Goal: Answer question/provide support: Answer question/provide support

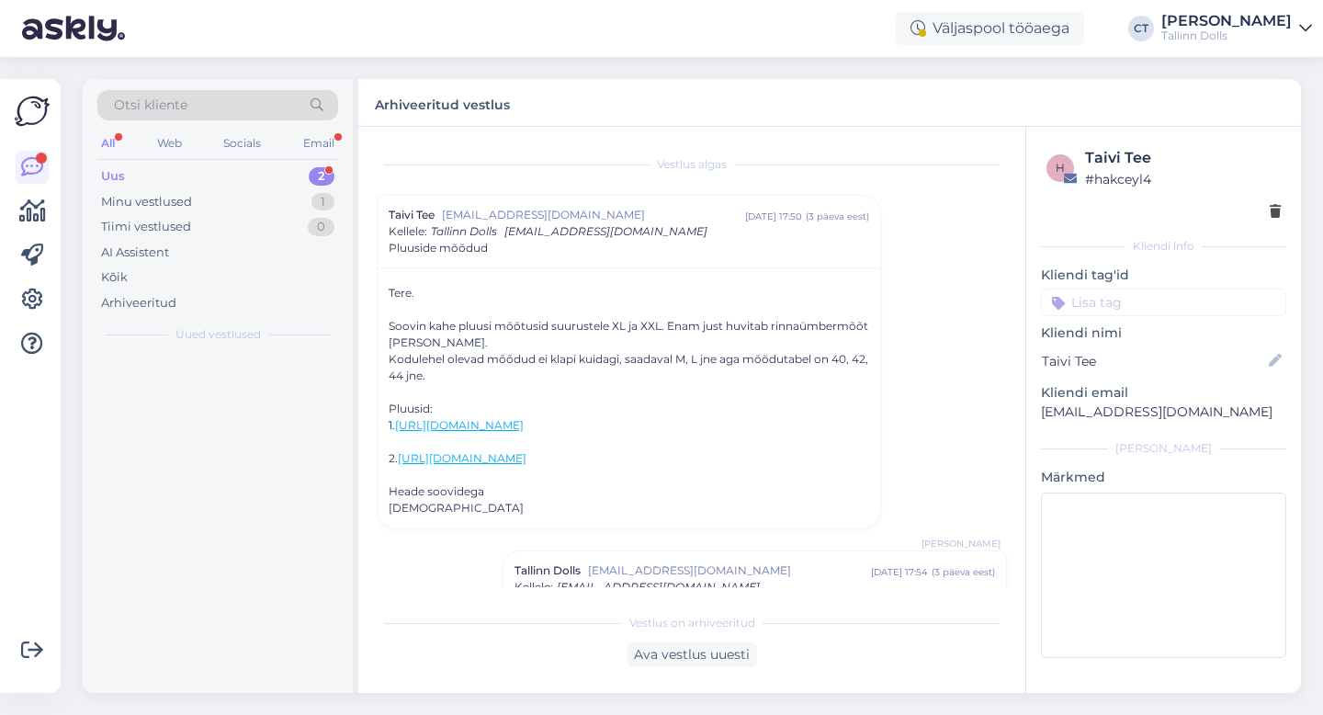
scroll to position [244, 0]
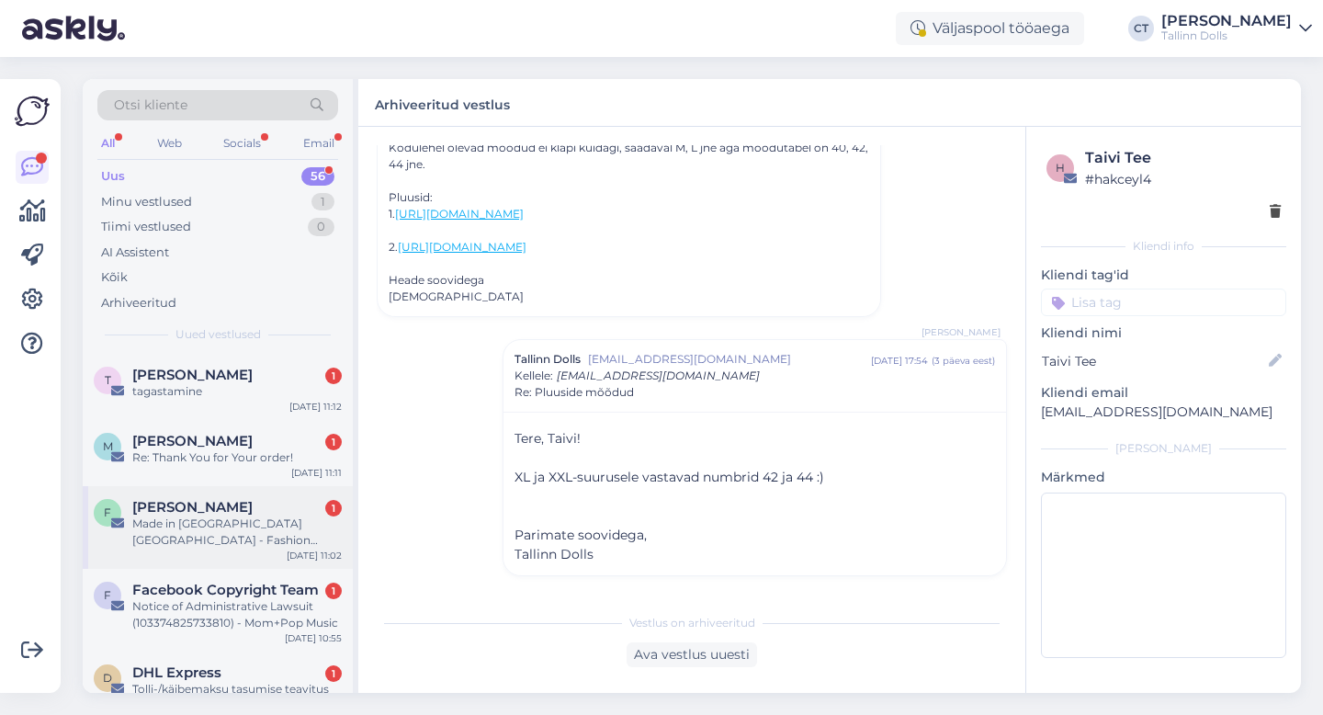
click at [233, 508] on span "[PERSON_NAME]" at bounding box center [192, 507] width 120 height 17
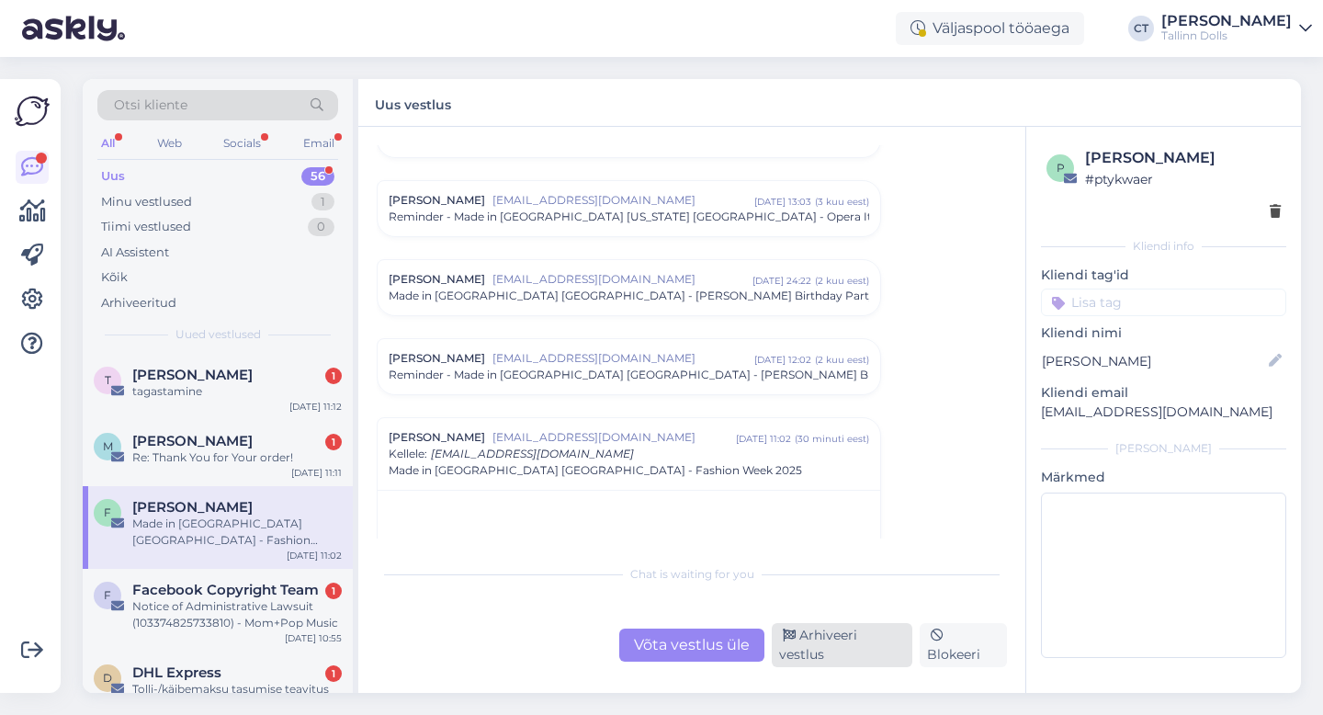
click at [873, 658] on div "Arhiveeri vestlus" at bounding box center [841, 645] width 141 height 44
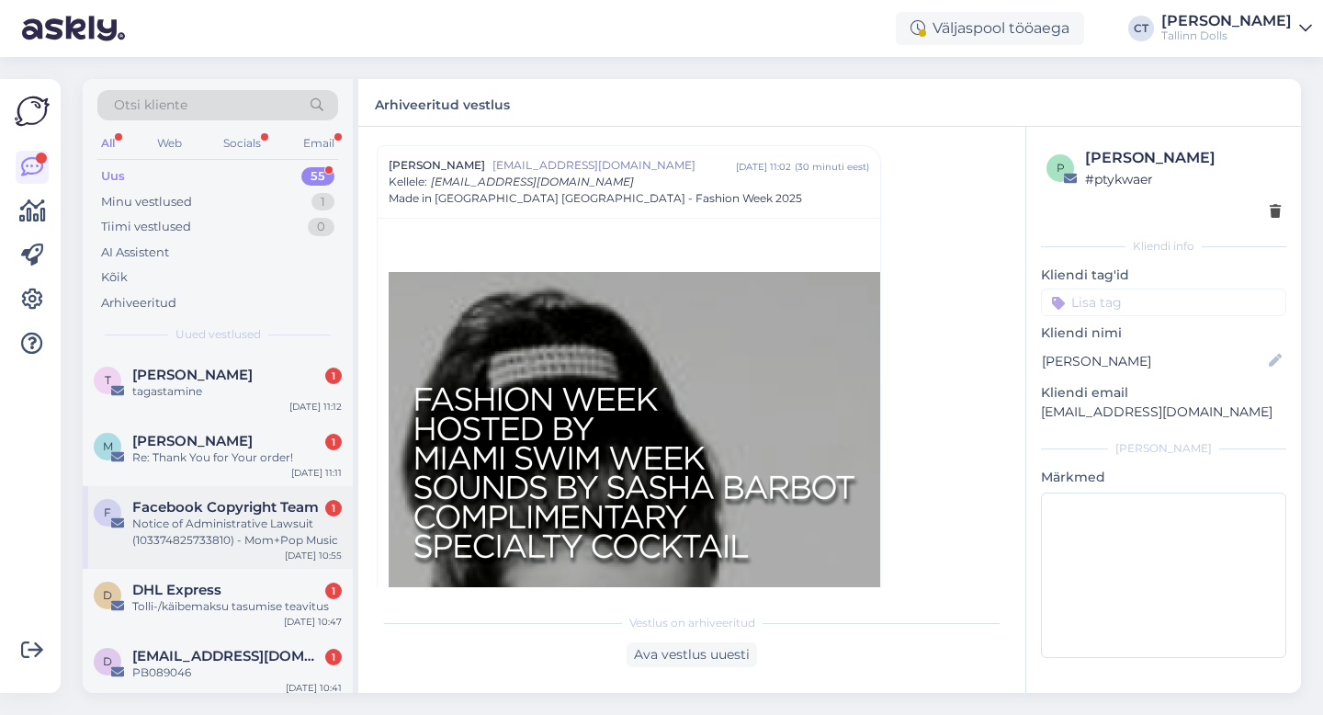
click at [206, 520] on div "Notice of Administrative Lawsuit (103374825733810) - Mom+Pop Music" at bounding box center [236, 531] width 209 height 33
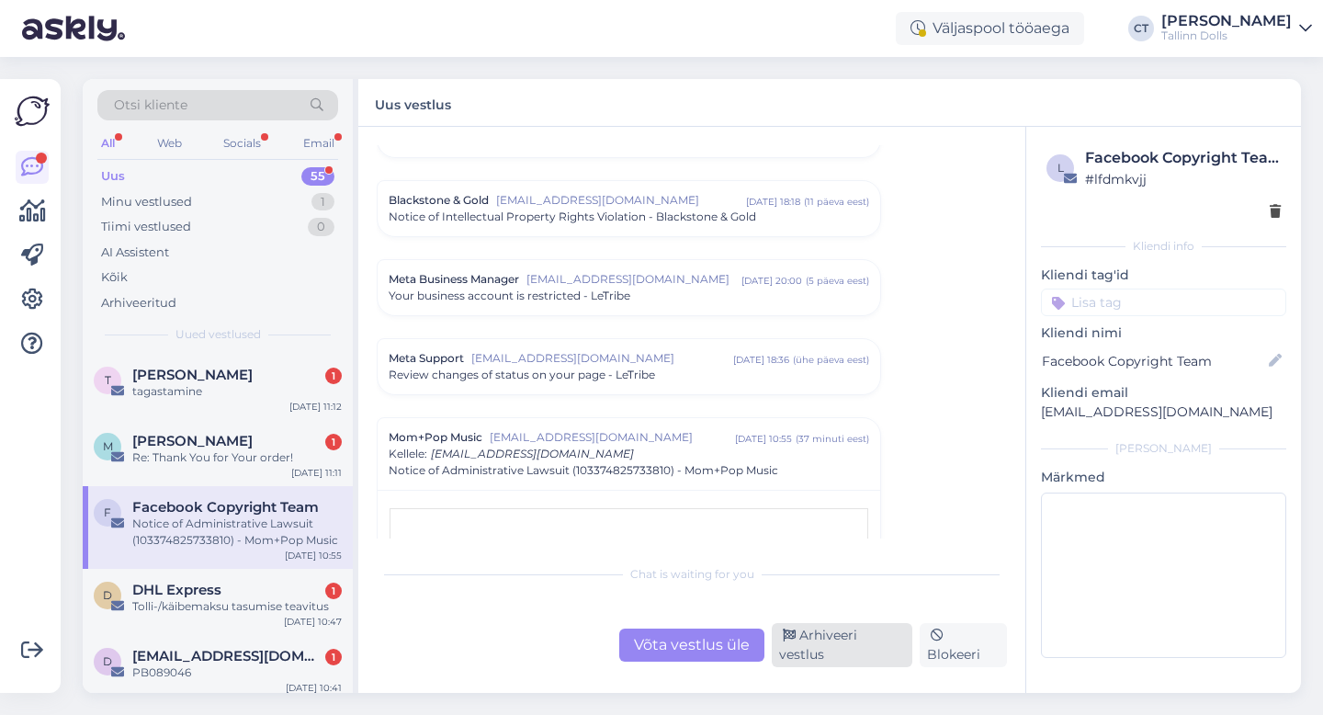
click at [811, 644] on div "Arhiveeri vestlus" at bounding box center [841, 645] width 141 height 44
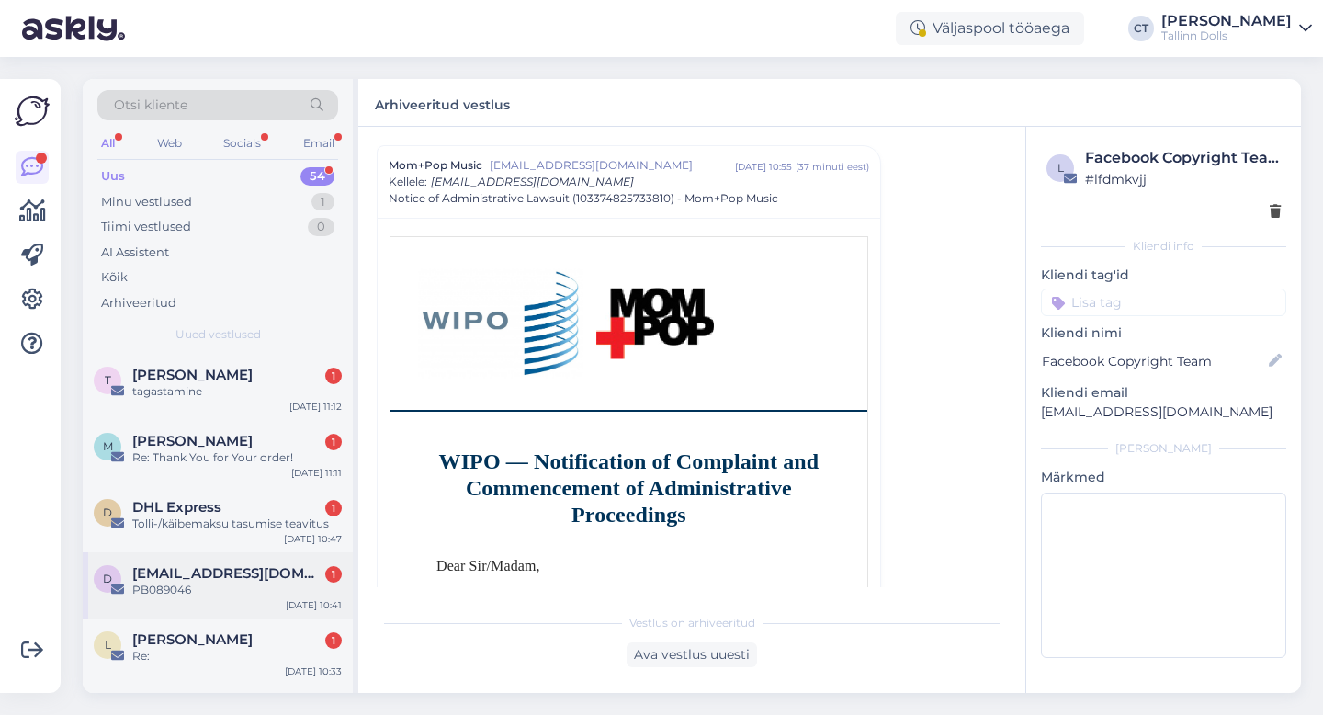
click at [245, 573] on span "[EMAIL_ADDRESS][DOMAIN_NAME]" at bounding box center [227, 573] width 191 height 17
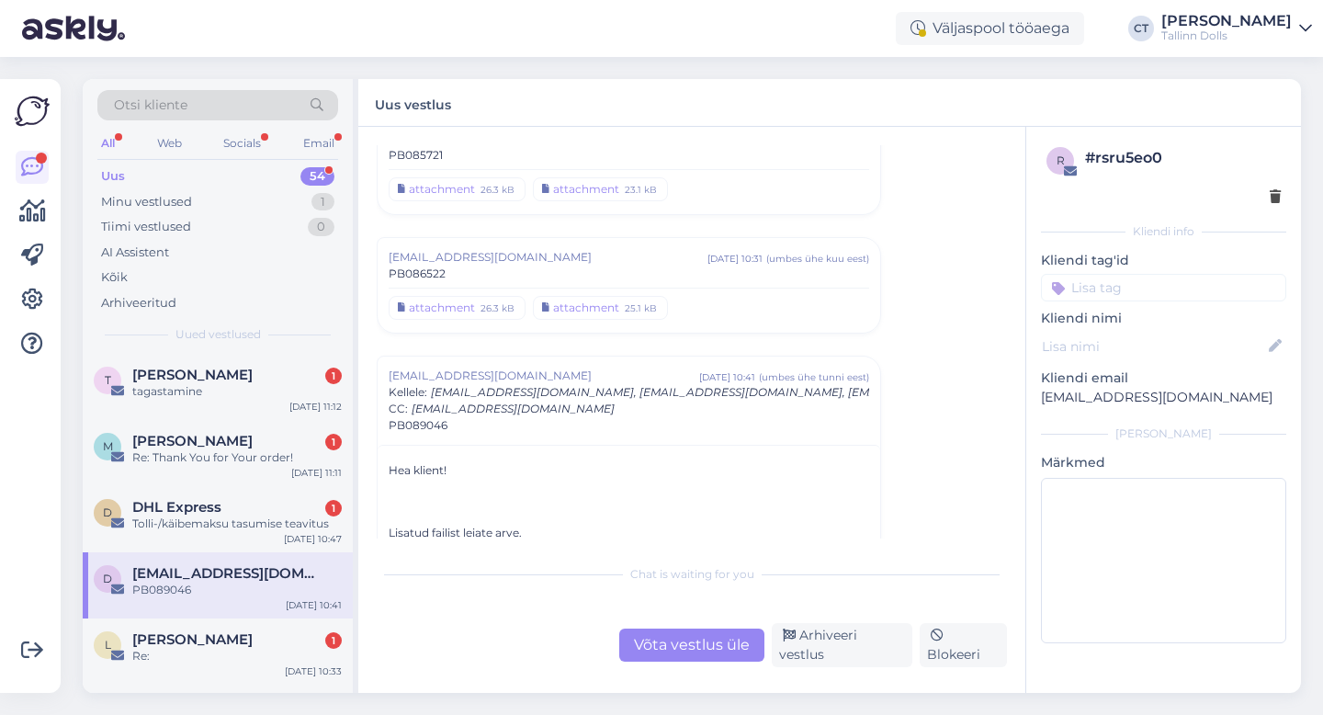
scroll to position [937, 0]
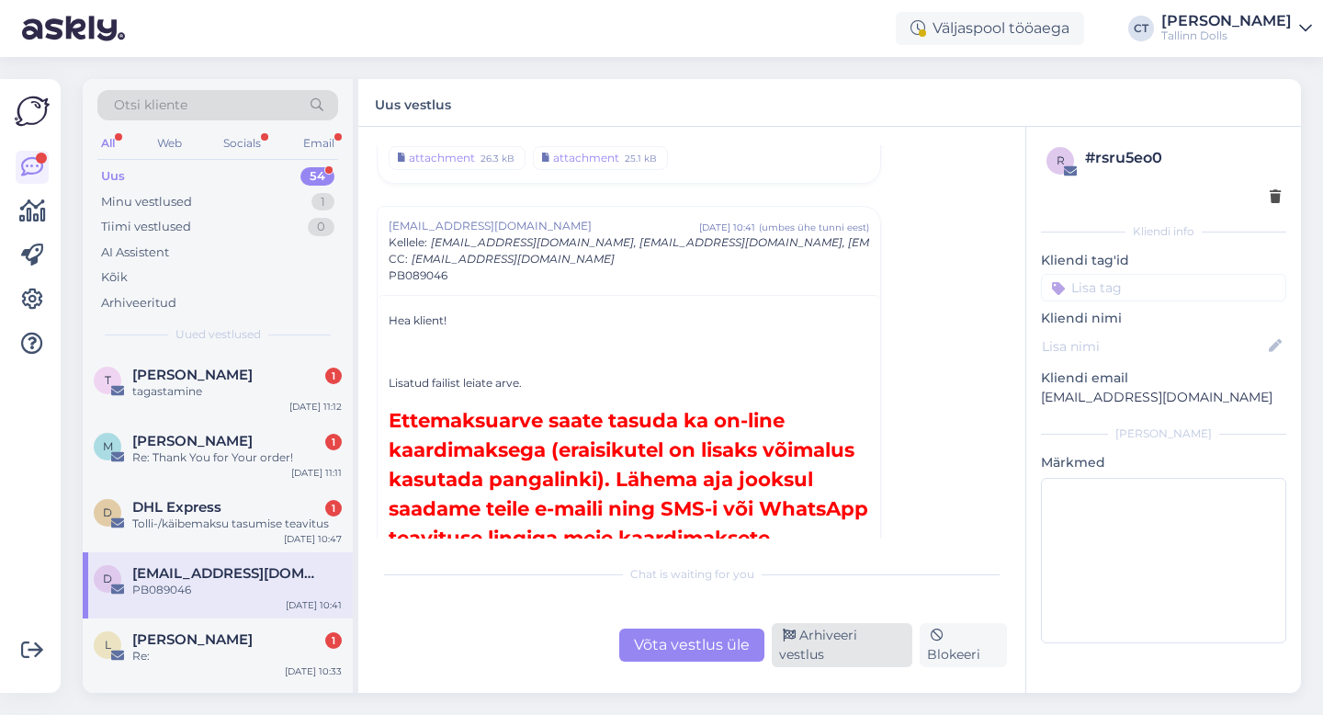
click at [794, 642] on icon at bounding box center [788, 635] width 13 height 13
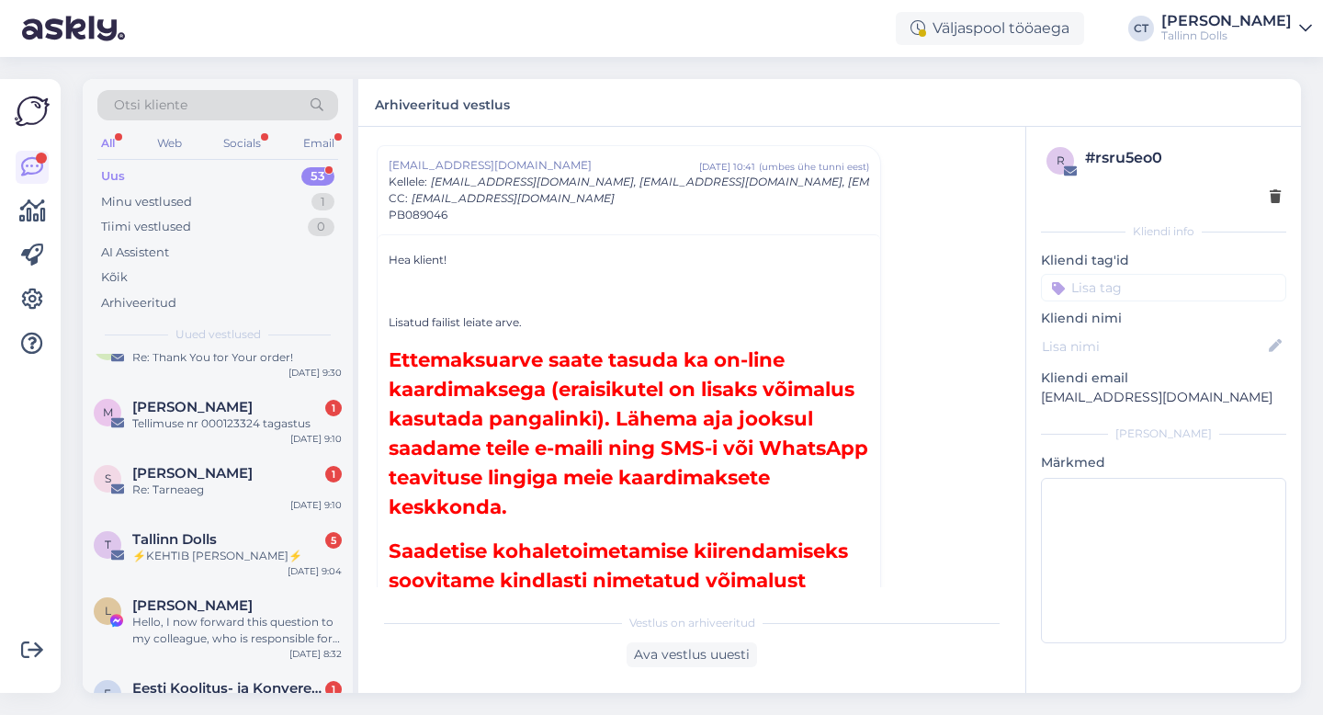
scroll to position [528, 0]
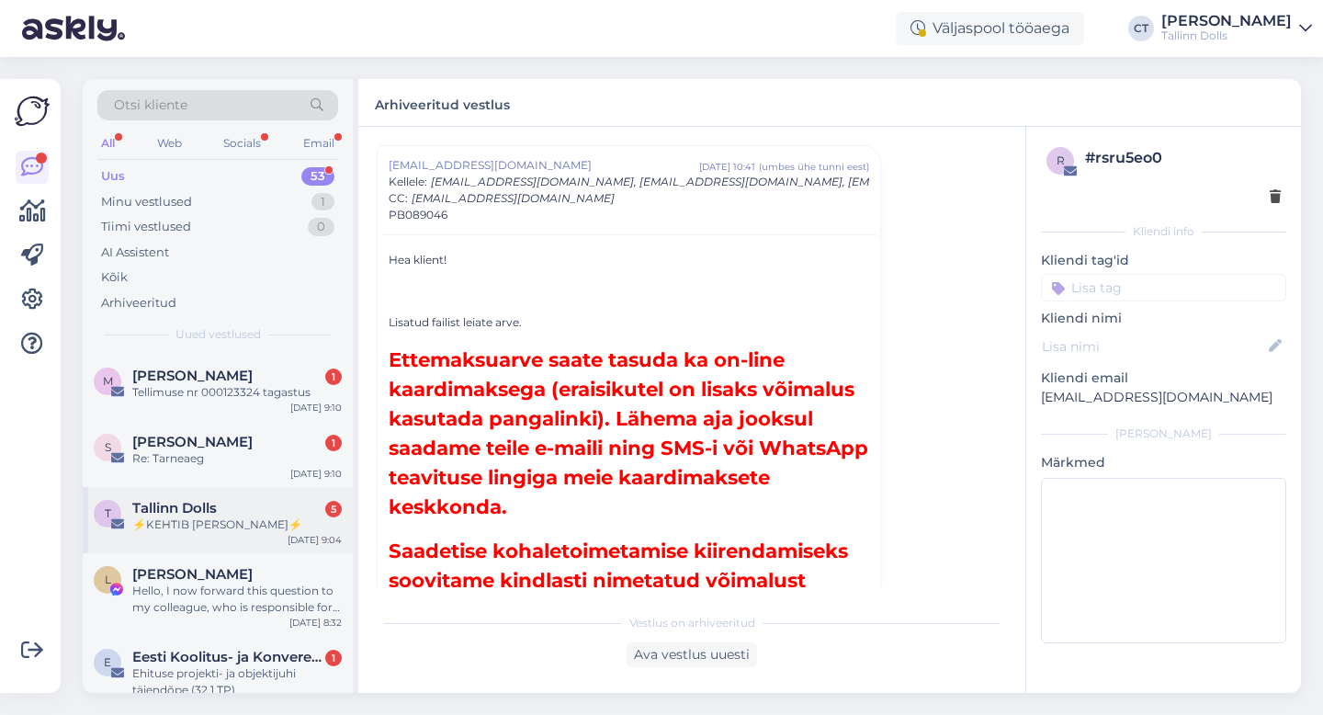
click at [263, 510] on div "Tallinn Dolls 5" at bounding box center [236, 508] width 209 height 17
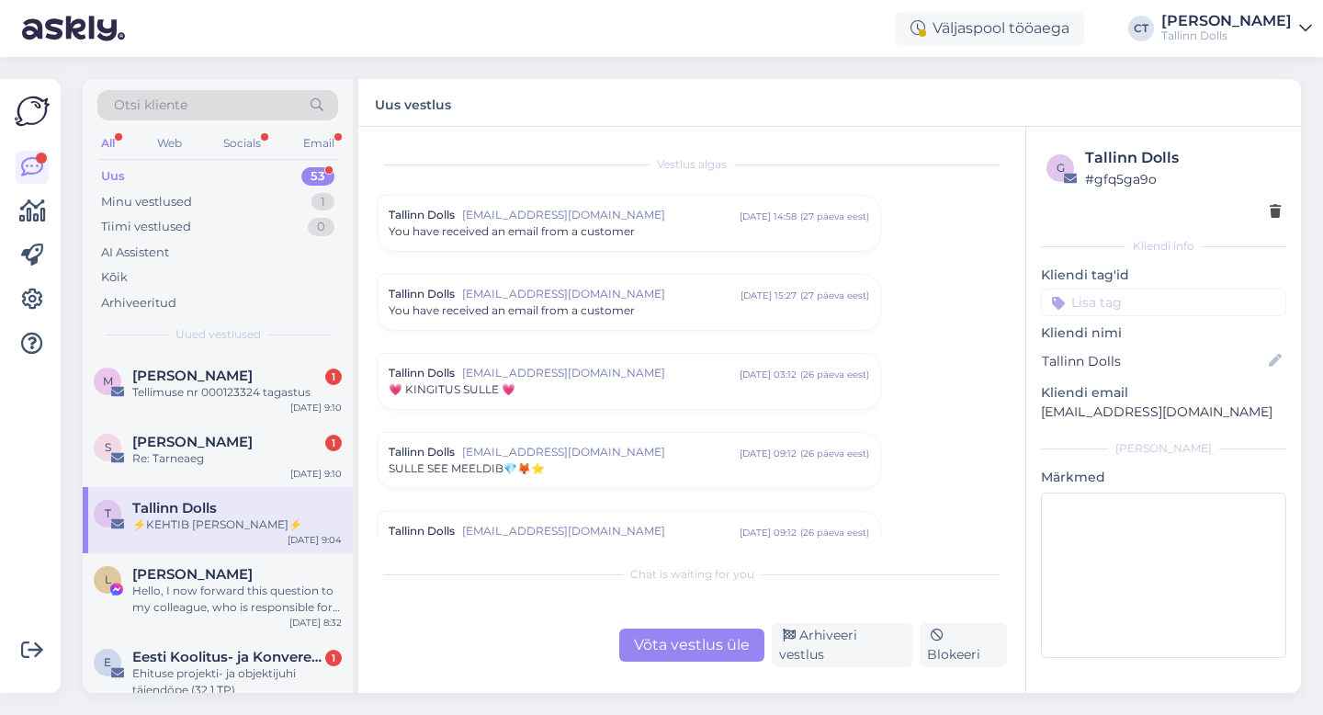
scroll to position [7597, 0]
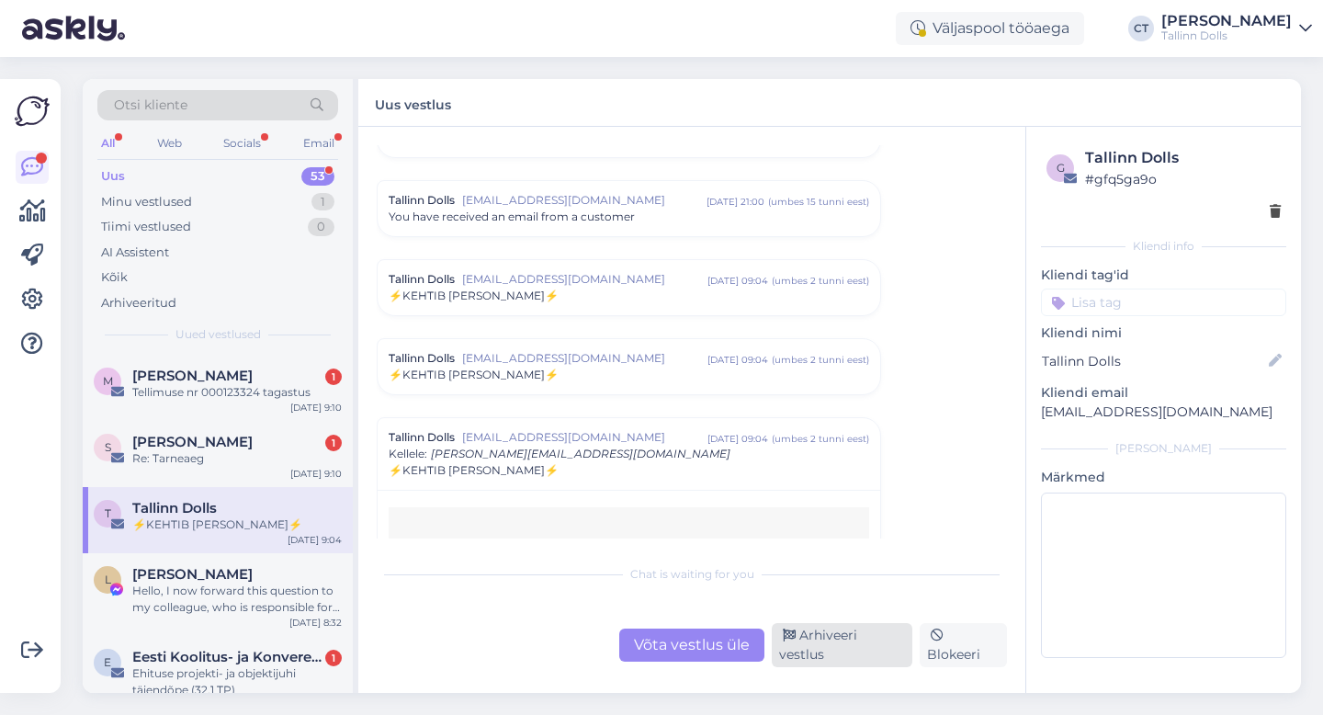
click at [849, 648] on div "Arhiveeri vestlus" at bounding box center [841, 645] width 141 height 44
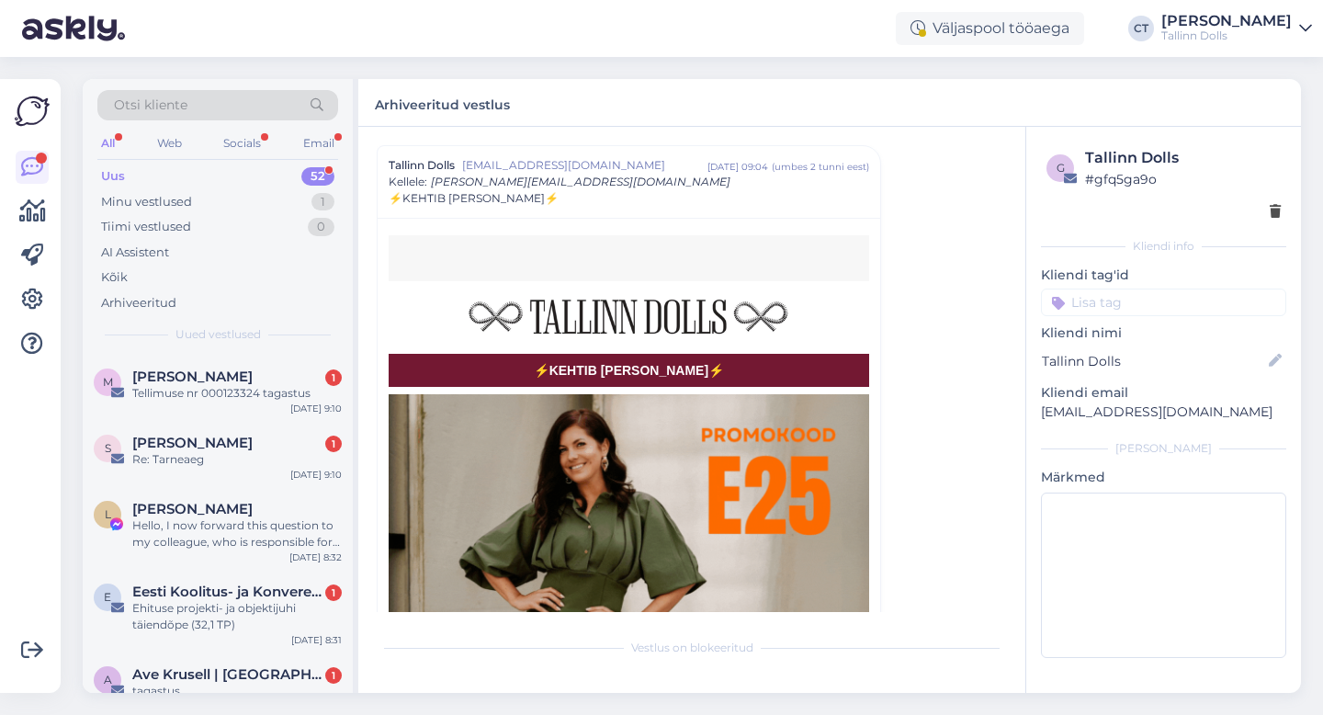
scroll to position [528, 0]
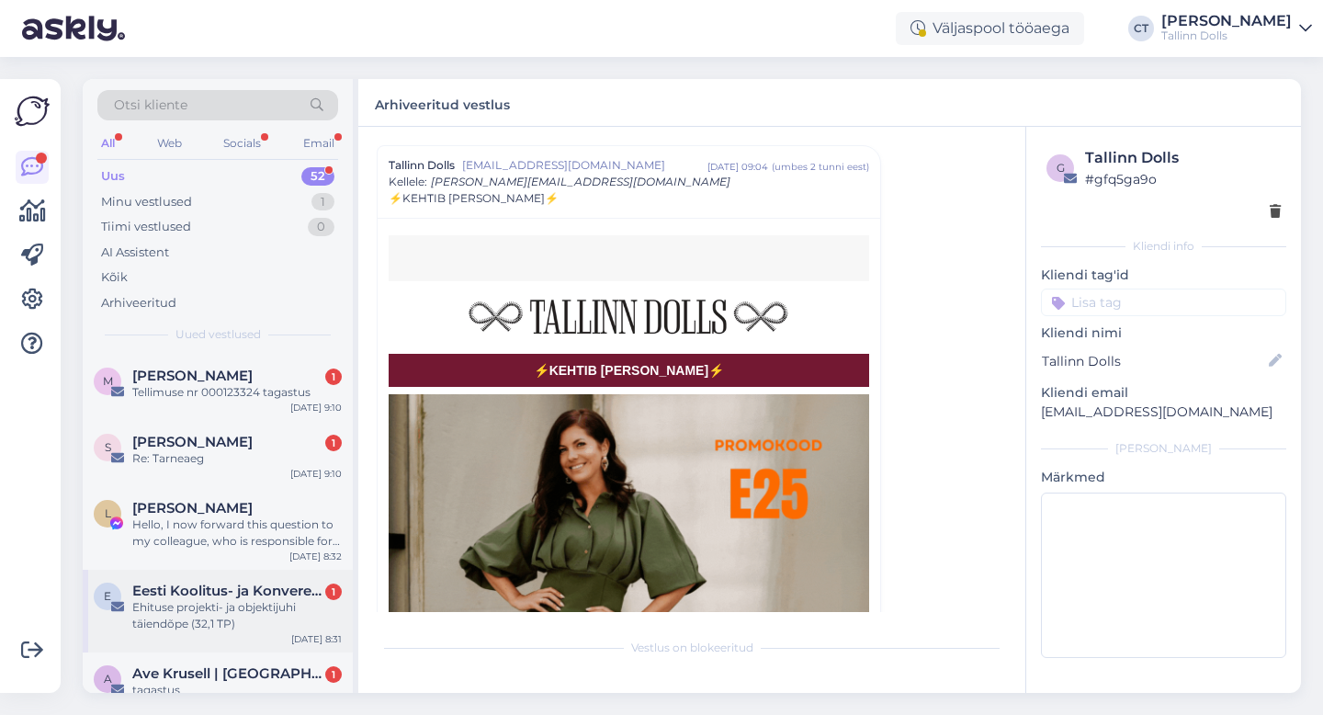
click at [207, 616] on div "Ehituse projekti- ja objektijuhi täiendõpe (32,1 TP)" at bounding box center [236, 615] width 209 height 33
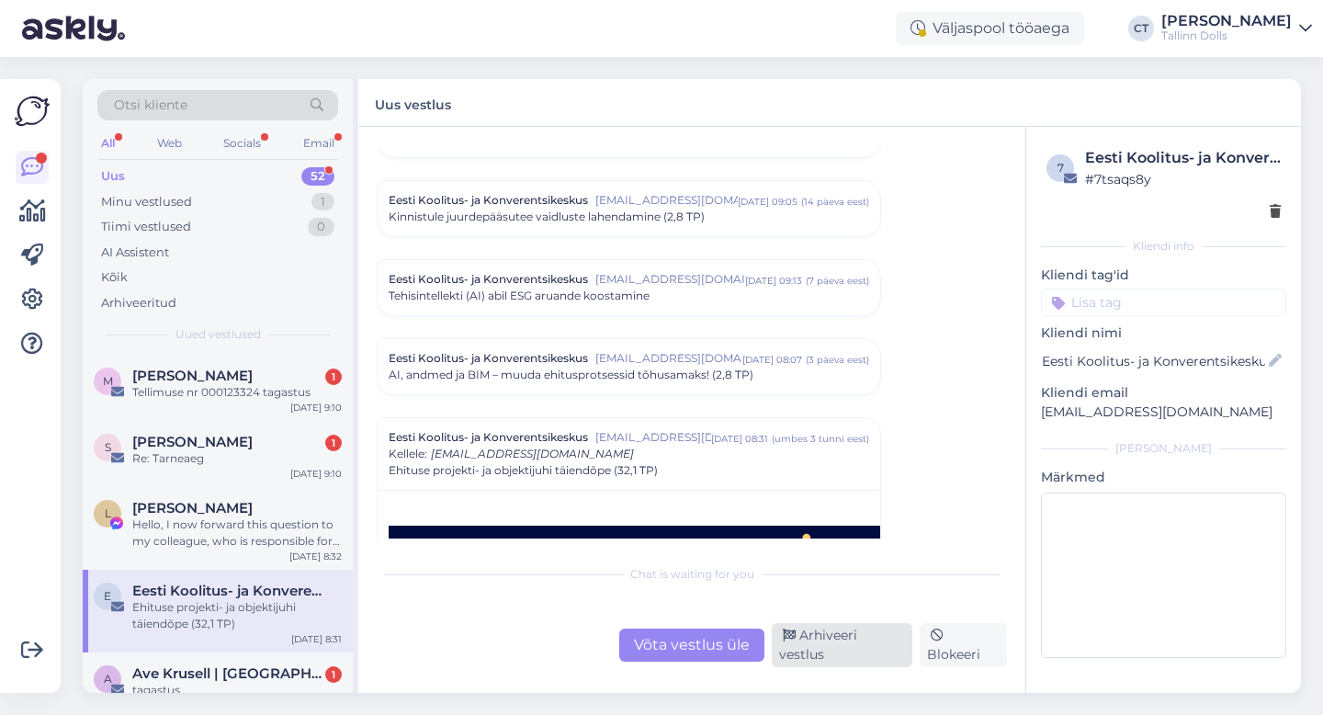
click at [843, 638] on div "Arhiveeri vestlus" at bounding box center [841, 645] width 141 height 44
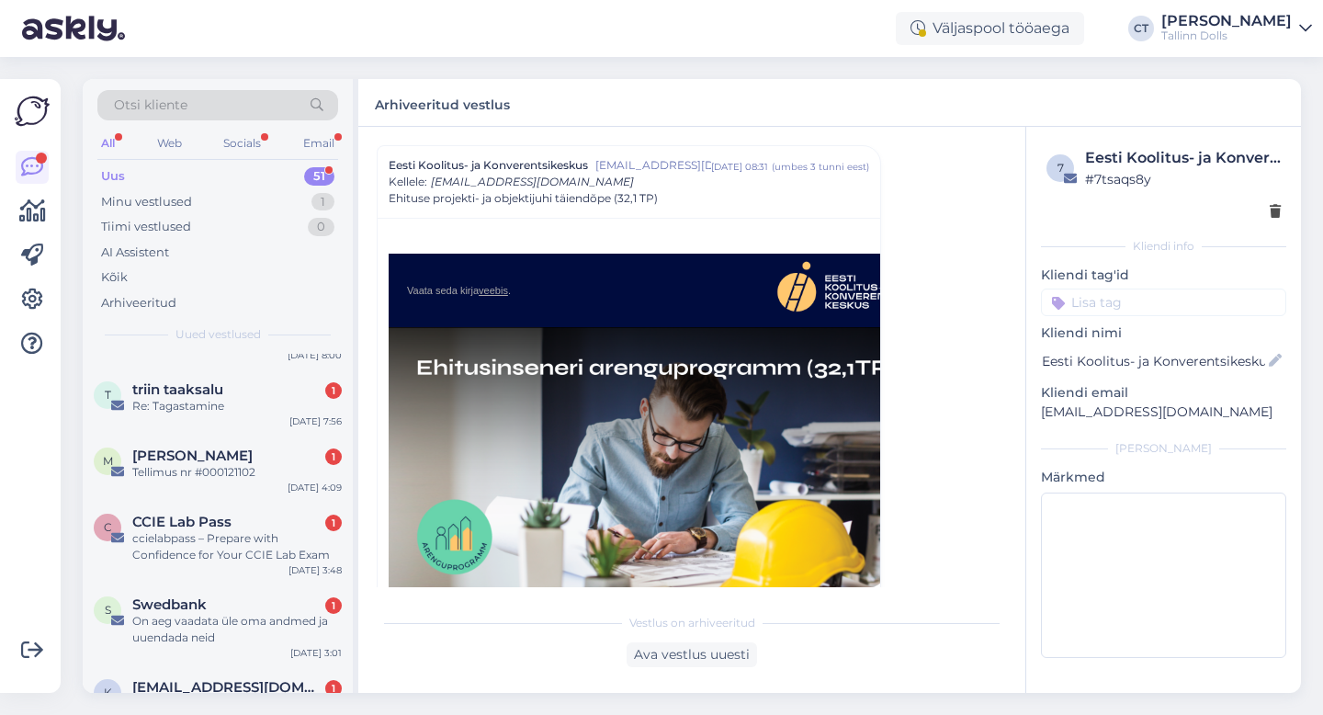
scroll to position [901, 0]
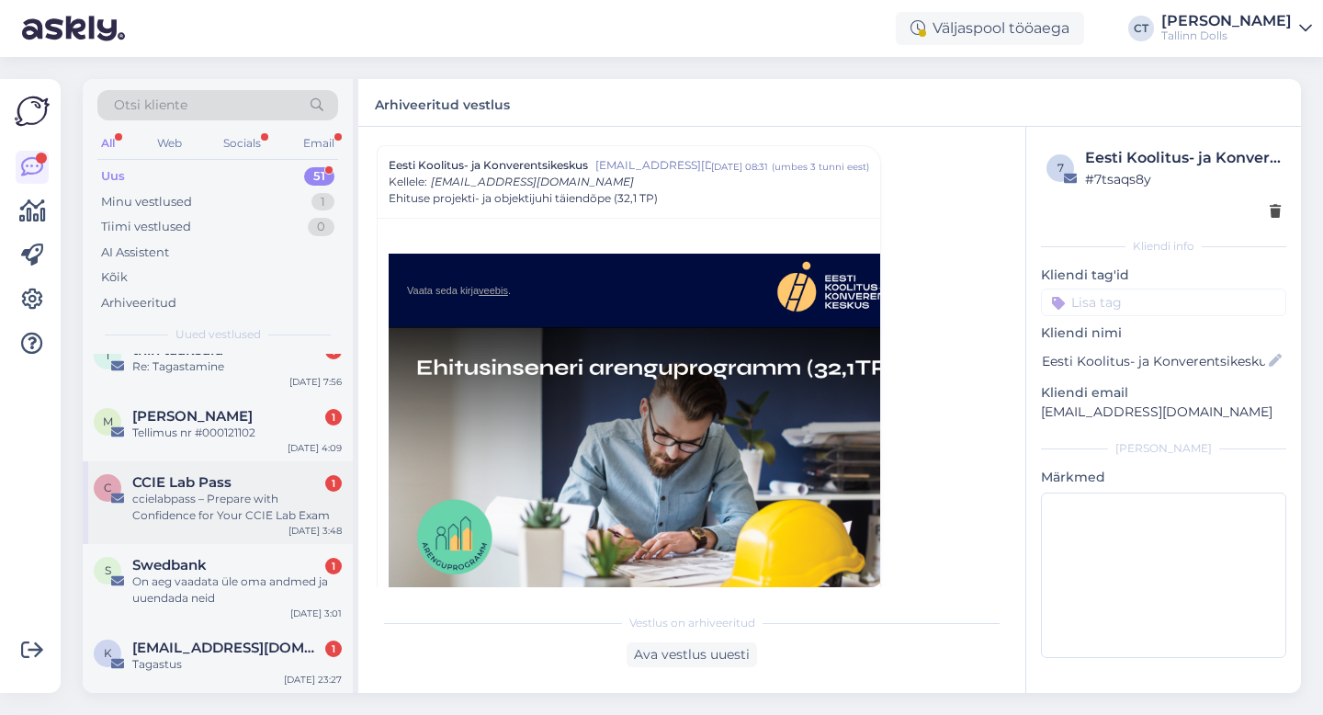
click at [242, 510] on div "ccielabpass – Prepare with Confidence for Your CCIE Lab Exam" at bounding box center [236, 506] width 209 height 33
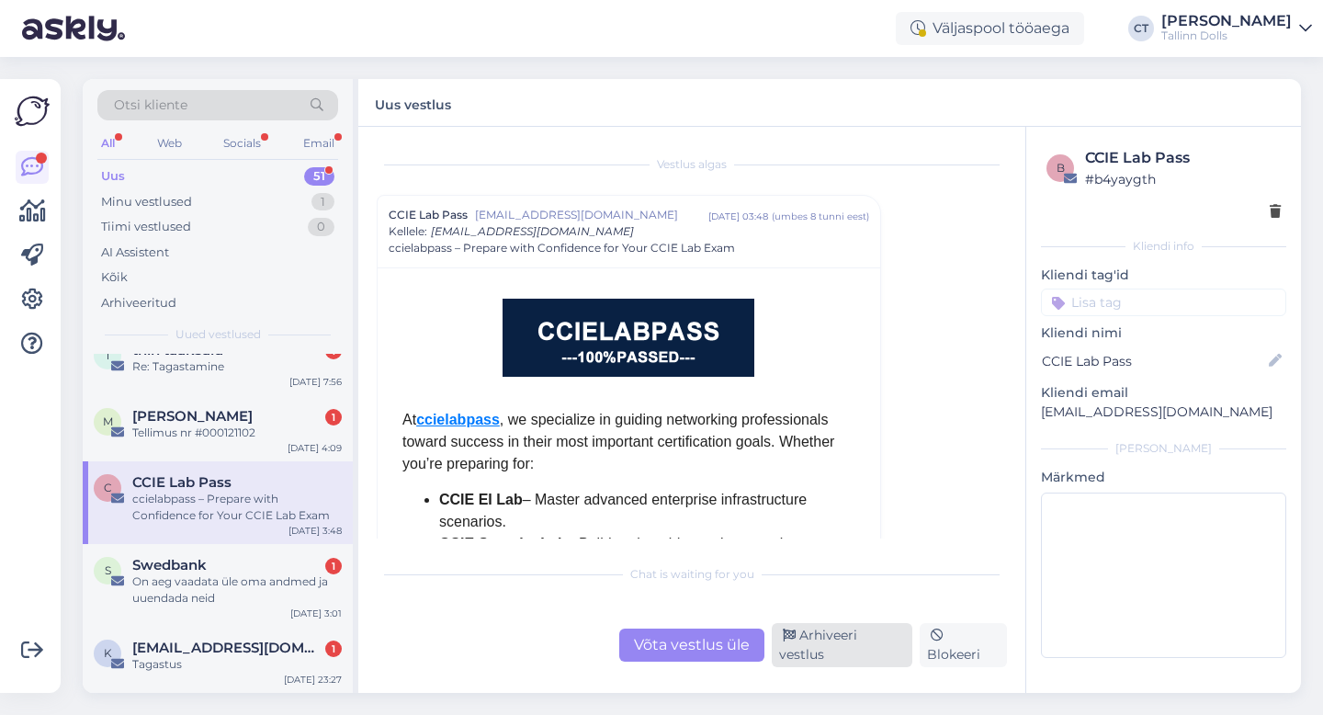
click at [833, 642] on div "Arhiveeri vestlus" at bounding box center [841, 645] width 141 height 44
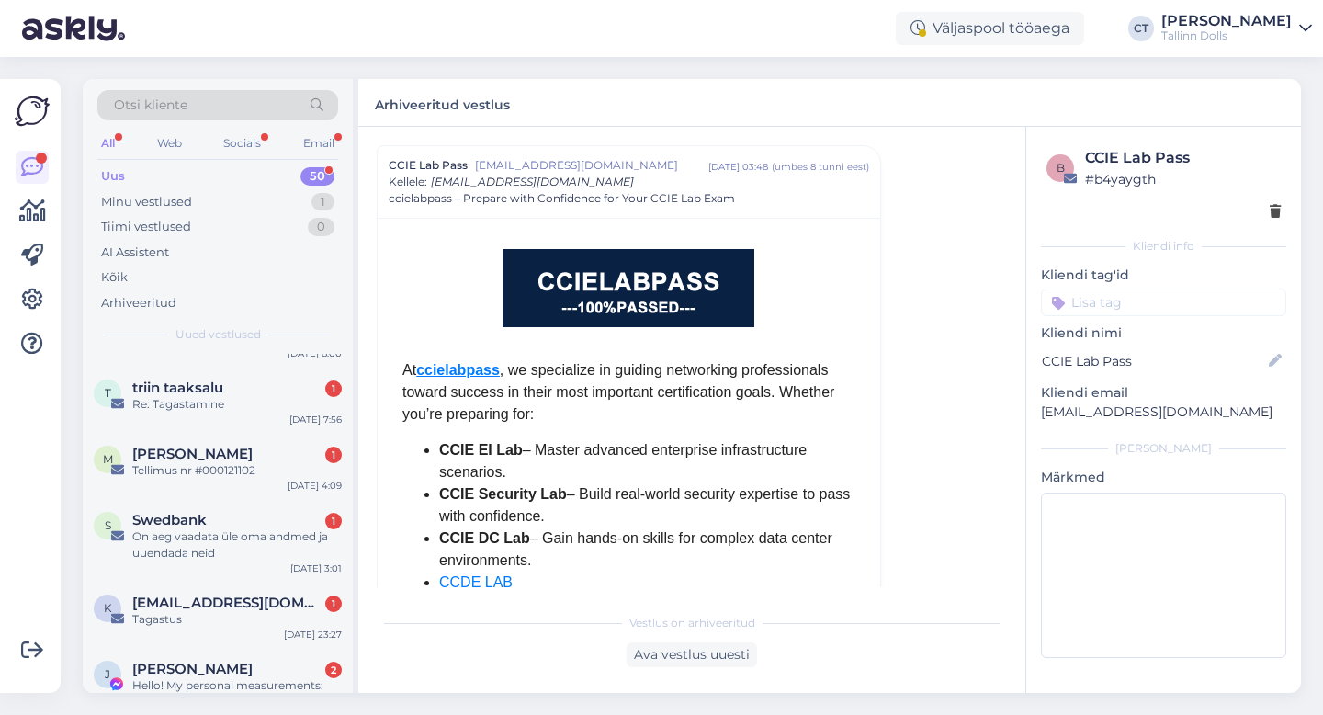
scroll to position [869, 0]
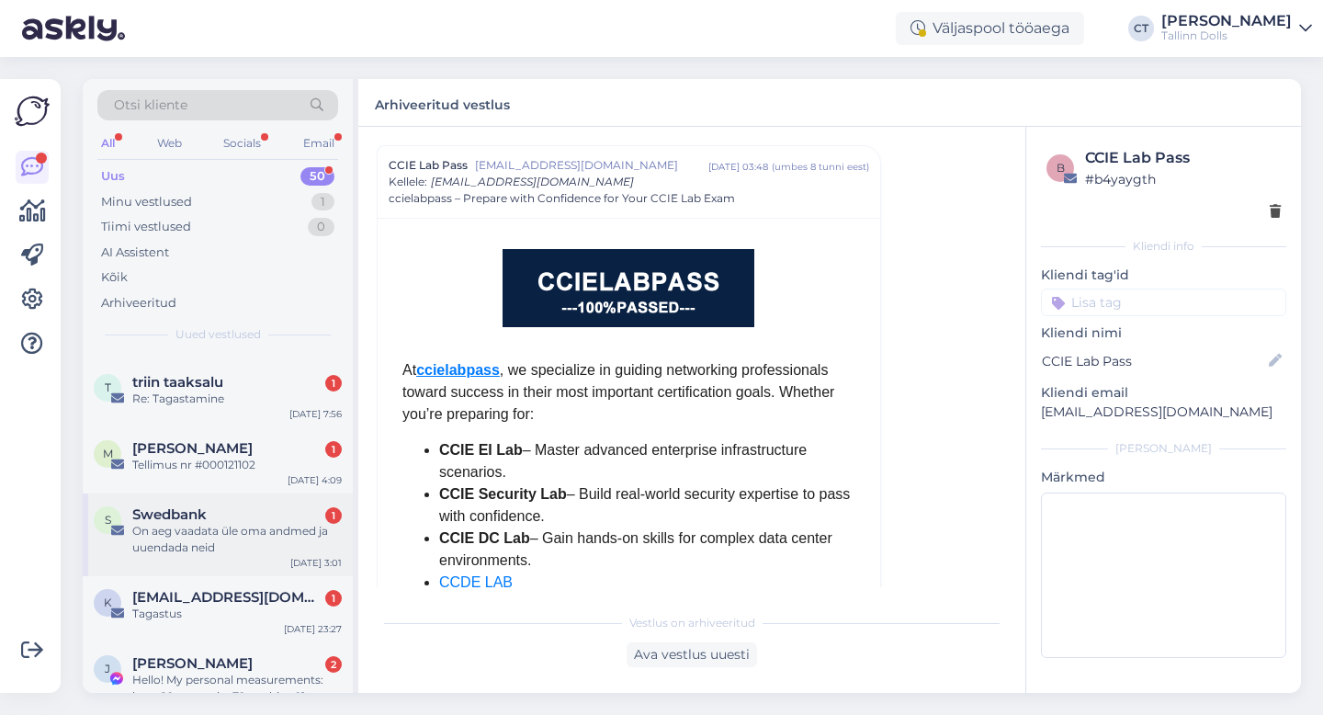
click at [208, 525] on div "On aeg vaadata üle oma andmed ja uuendada neid" at bounding box center [236, 539] width 209 height 33
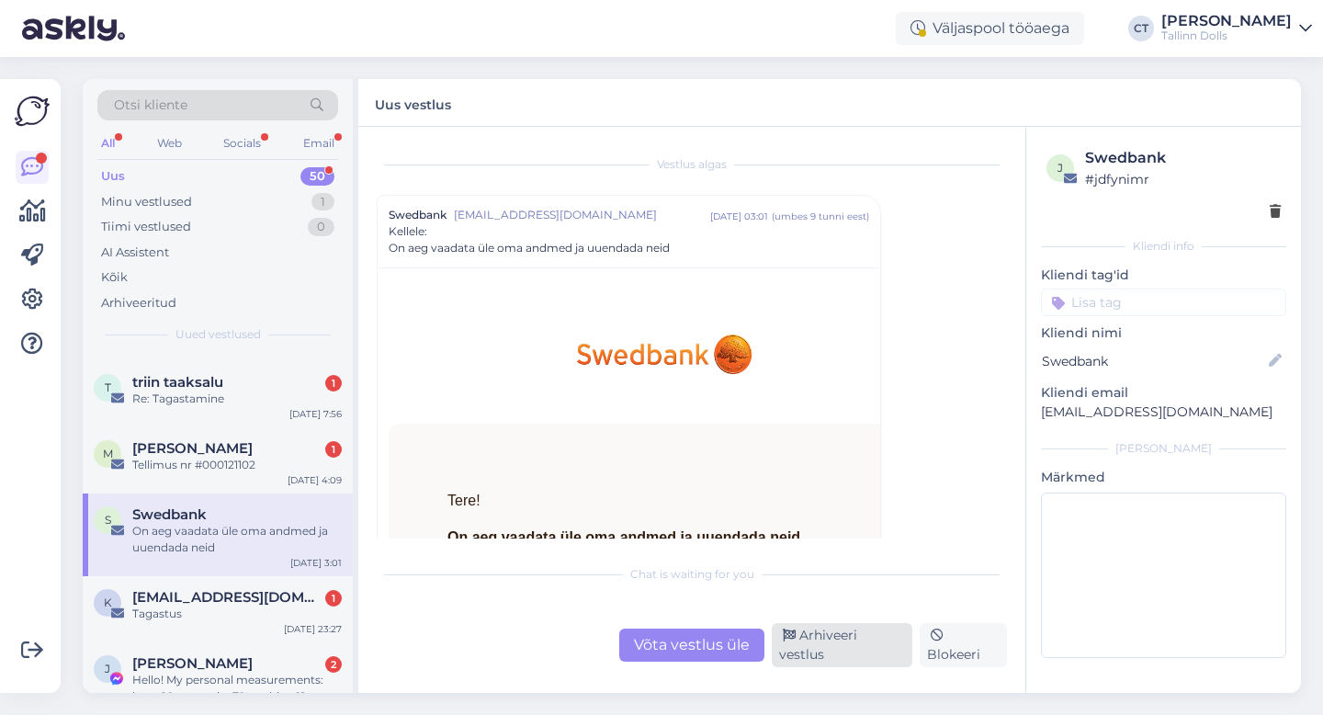
click at [860, 658] on div "Arhiveeri vestlus" at bounding box center [841, 645] width 141 height 44
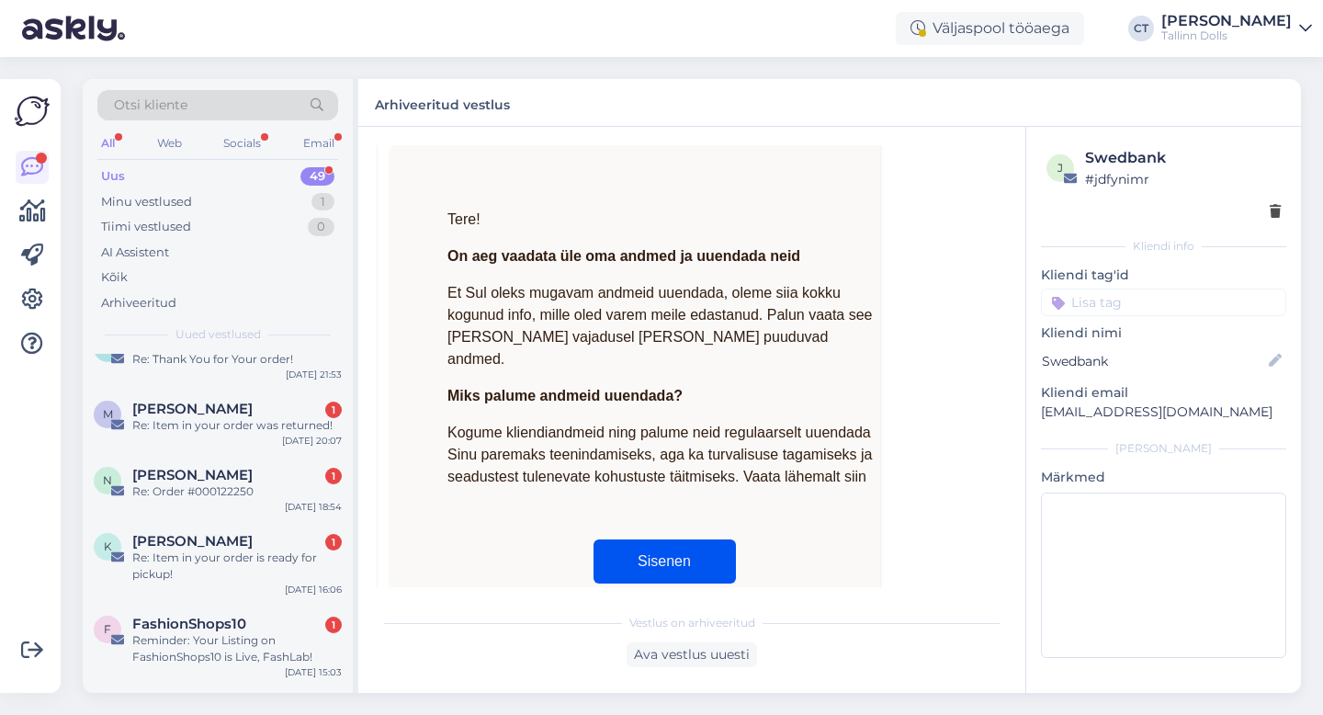
scroll to position [1292, 0]
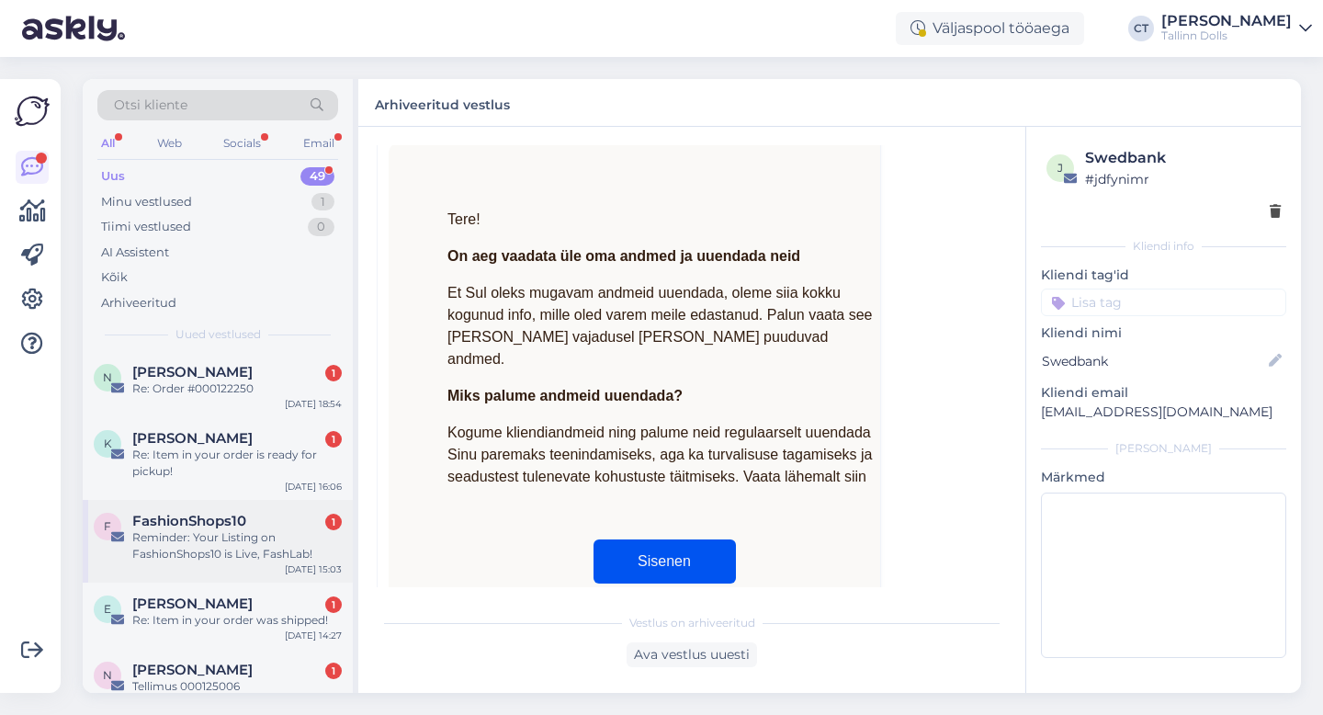
click at [235, 539] on div "Reminder: Your Listing on FashionShops10 is Live, FashLab!" at bounding box center [236, 545] width 209 height 33
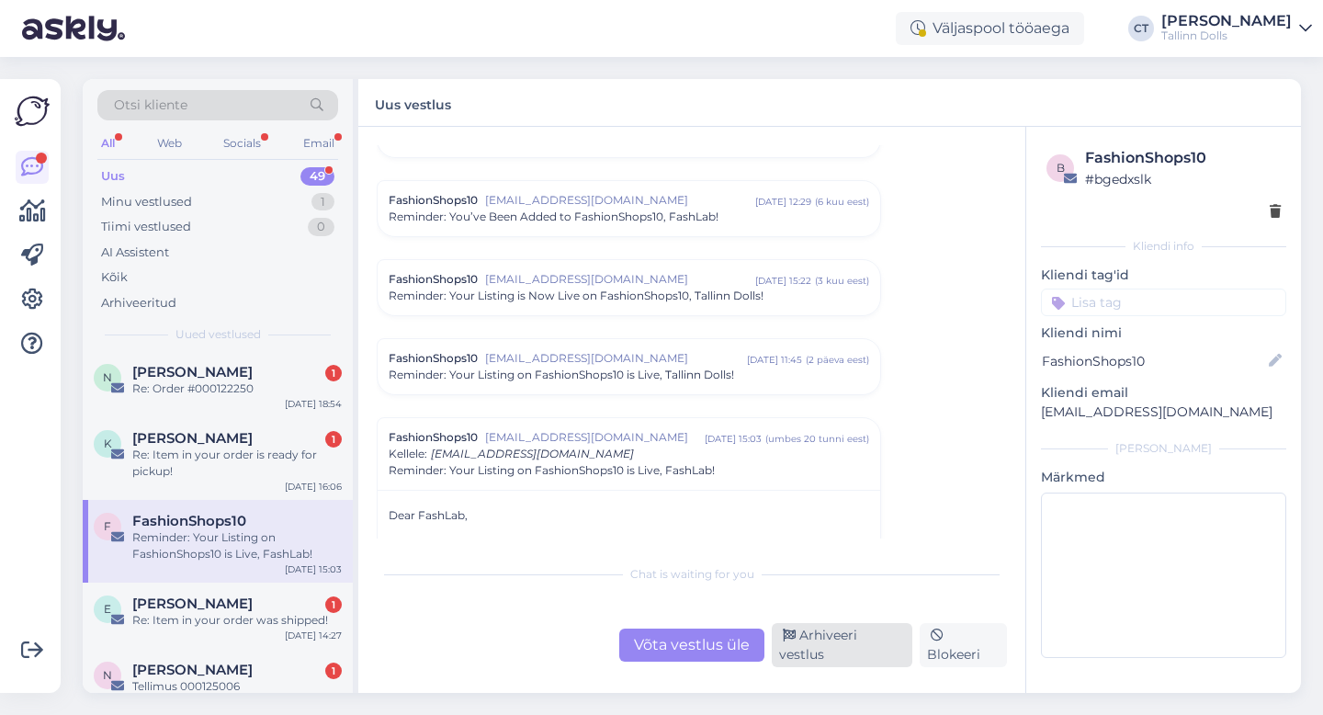
click at [870, 656] on div "Arhiveeri vestlus" at bounding box center [841, 645] width 141 height 44
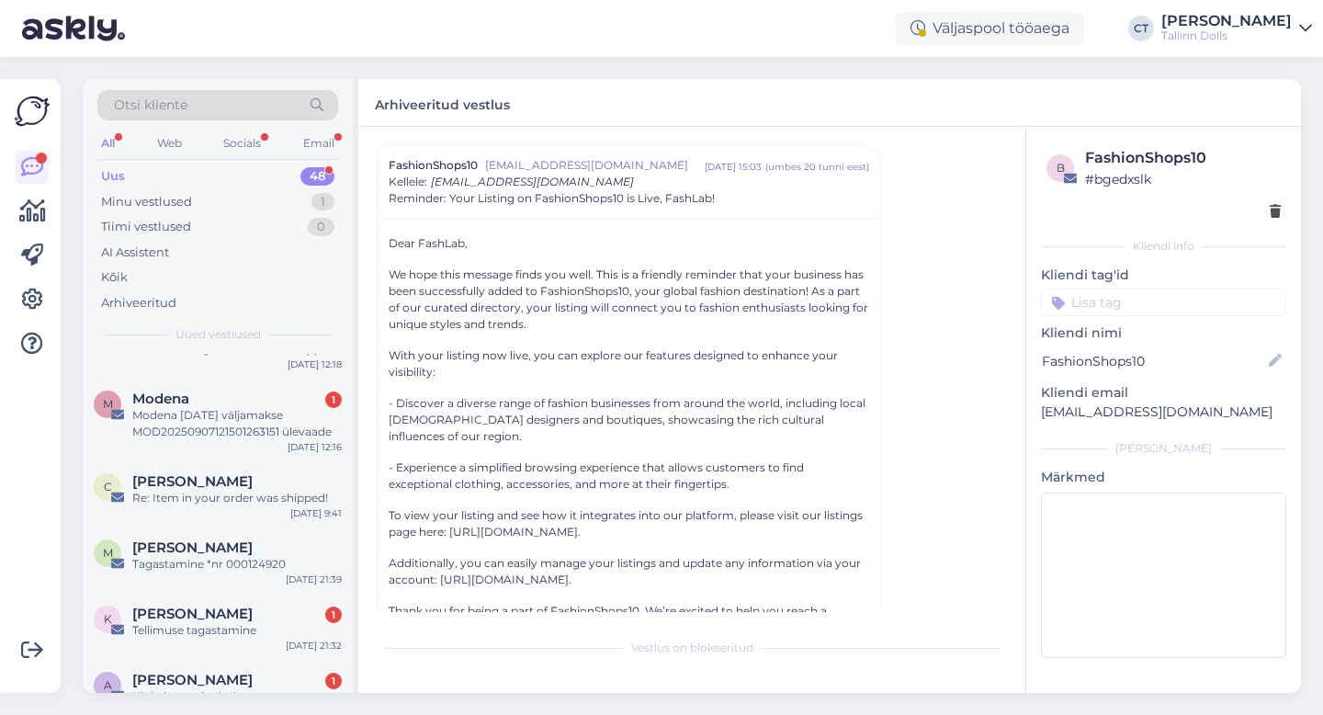
scroll to position [1626, 0]
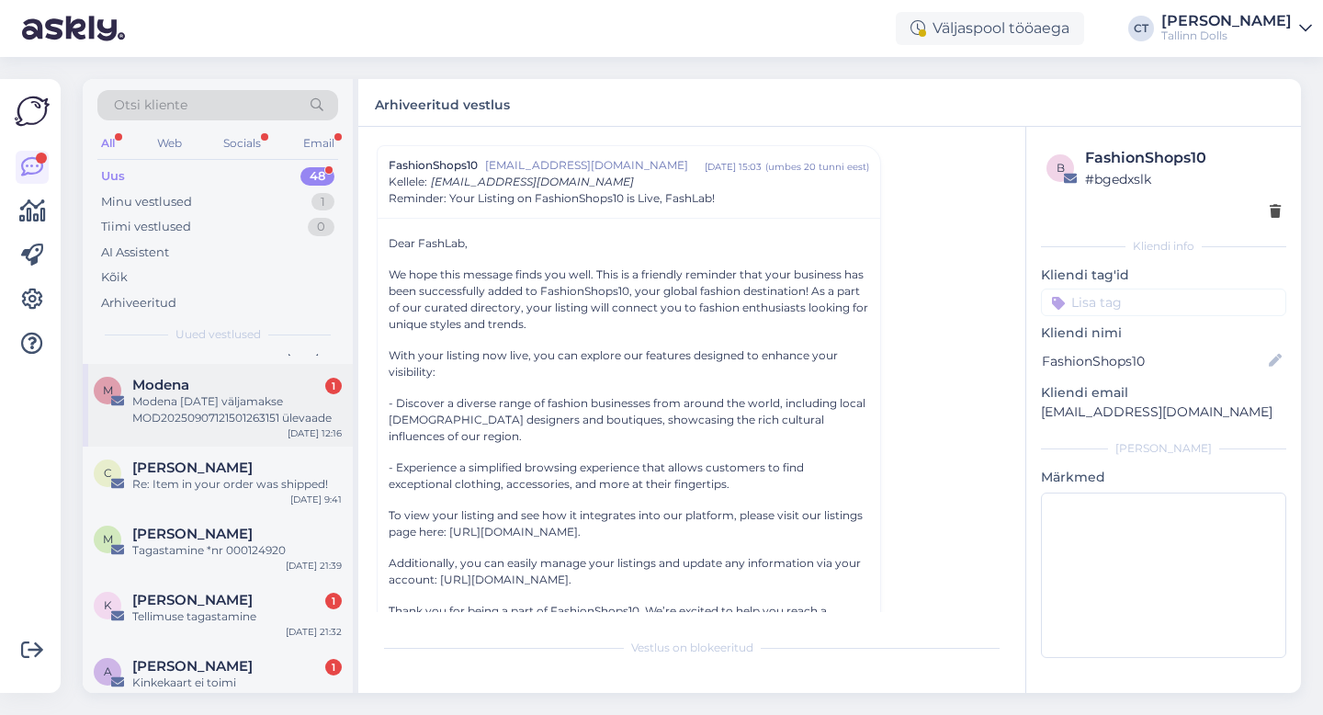
click at [256, 414] on div "Modena [DATE] väljamakse MOD20250907121501263151 ülevaade" at bounding box center [236, 409] width 209 height 33
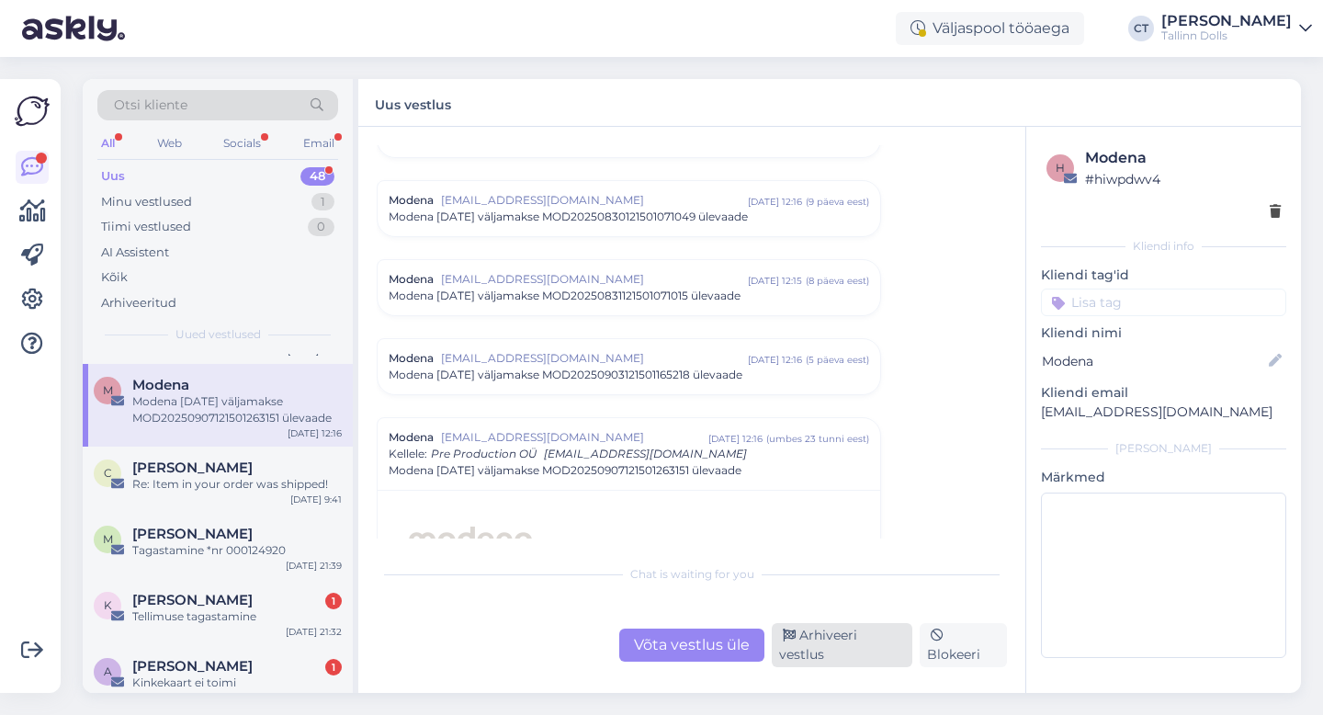
click at [896, 654] on div "Arhiveeri vestlus" at bounding box center [841, 645] width 141 height 44
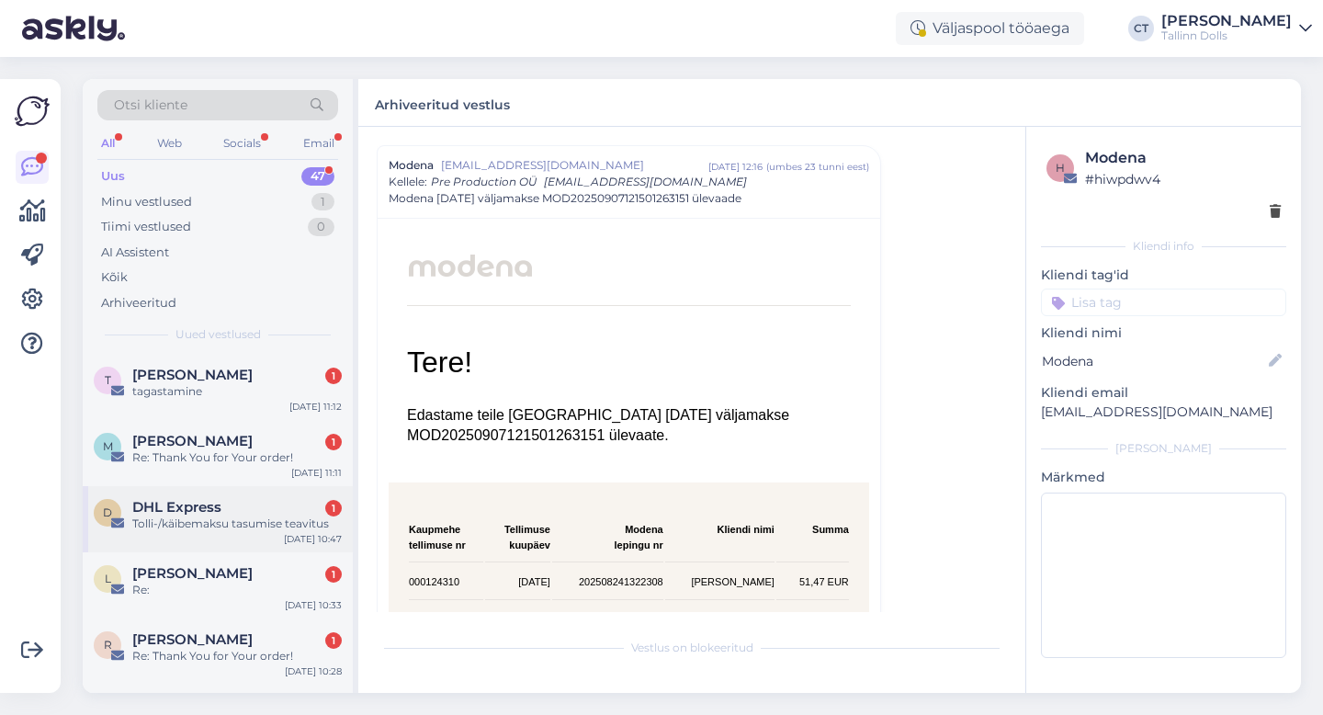
click at [207, 497] on div "D DHL Express 1 Tolli-/käibemaksu tasumise teavitus [DATE] 10:47" at bounding box center [218, 519] width 270 height 66
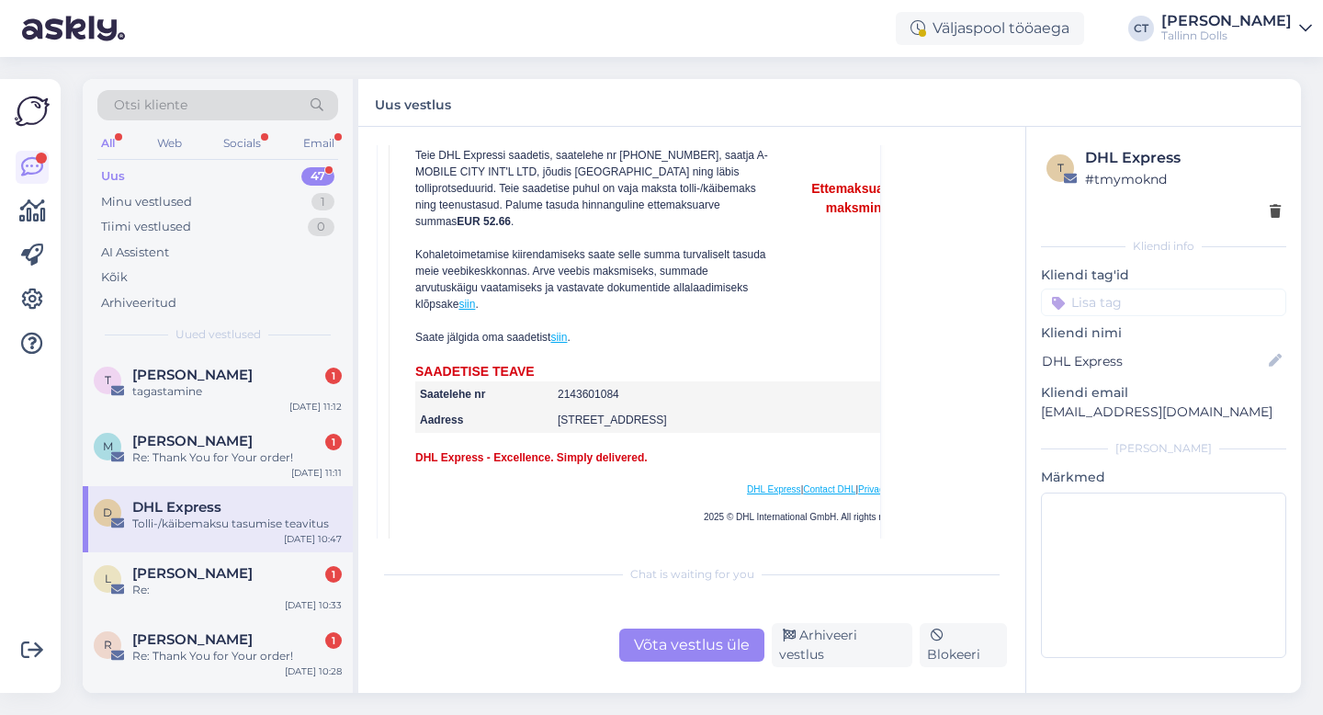
click at [561, 331] on link "siin" at bounding box center [558, 337] width 17 height 13
click at [841, 650] on div "Arhiveeri vestlus" at bounding box center [841, 645] width 141 height 44
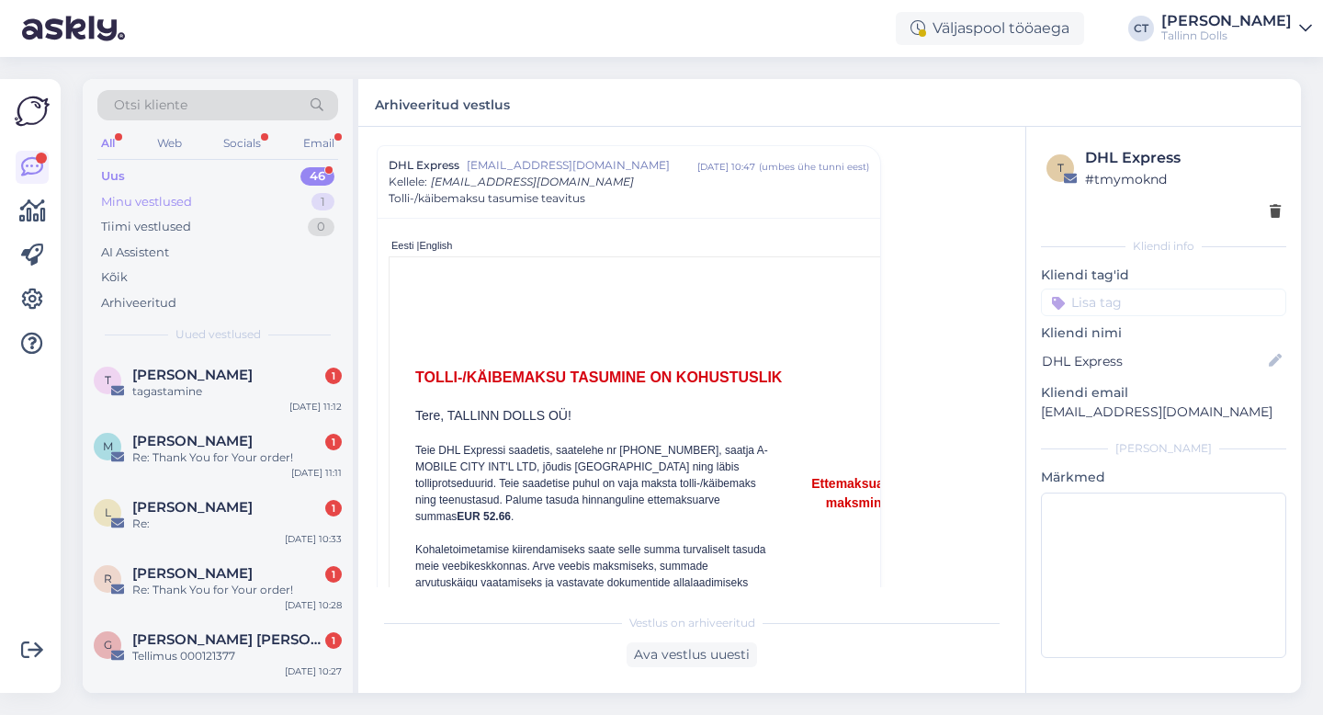
click at [166, 204] on div "Minu vestlused" at bounding box center [146, 202] width 91 height 18
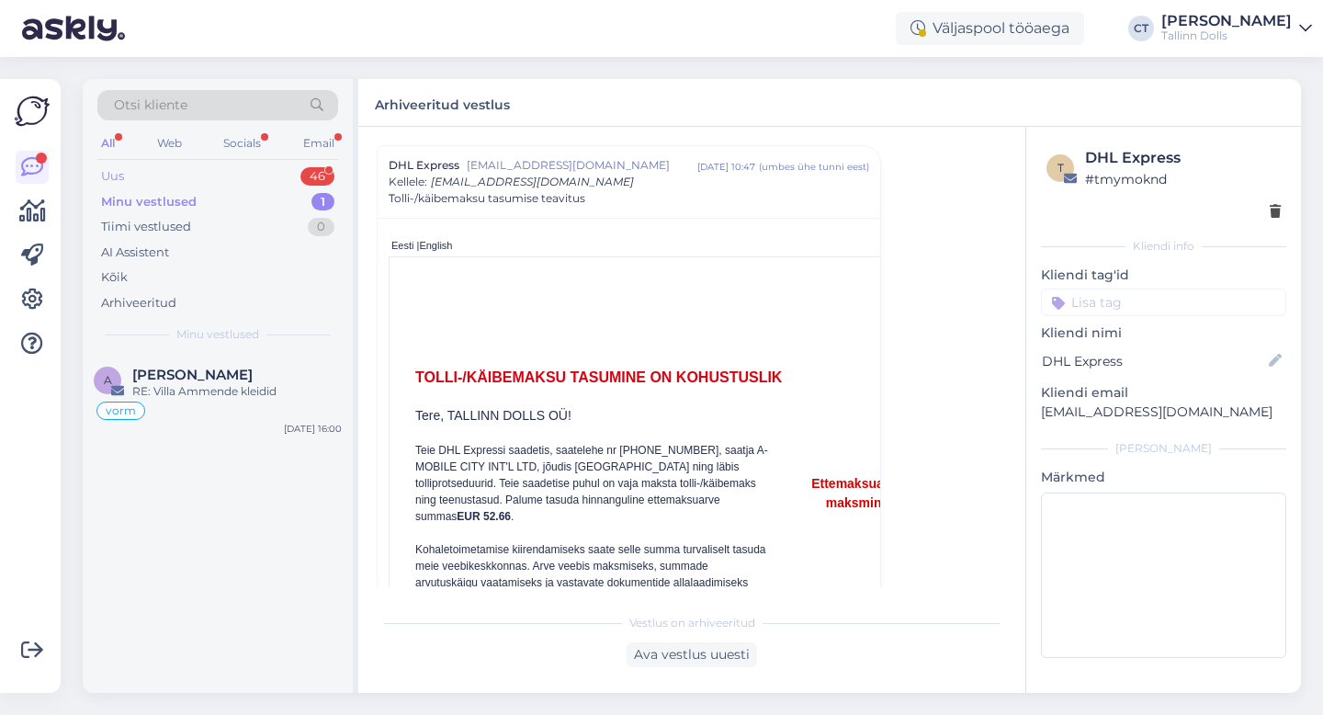
click at [163, 171] on div "Uus 46" at bounding box center [217, 176] width 241 height 26
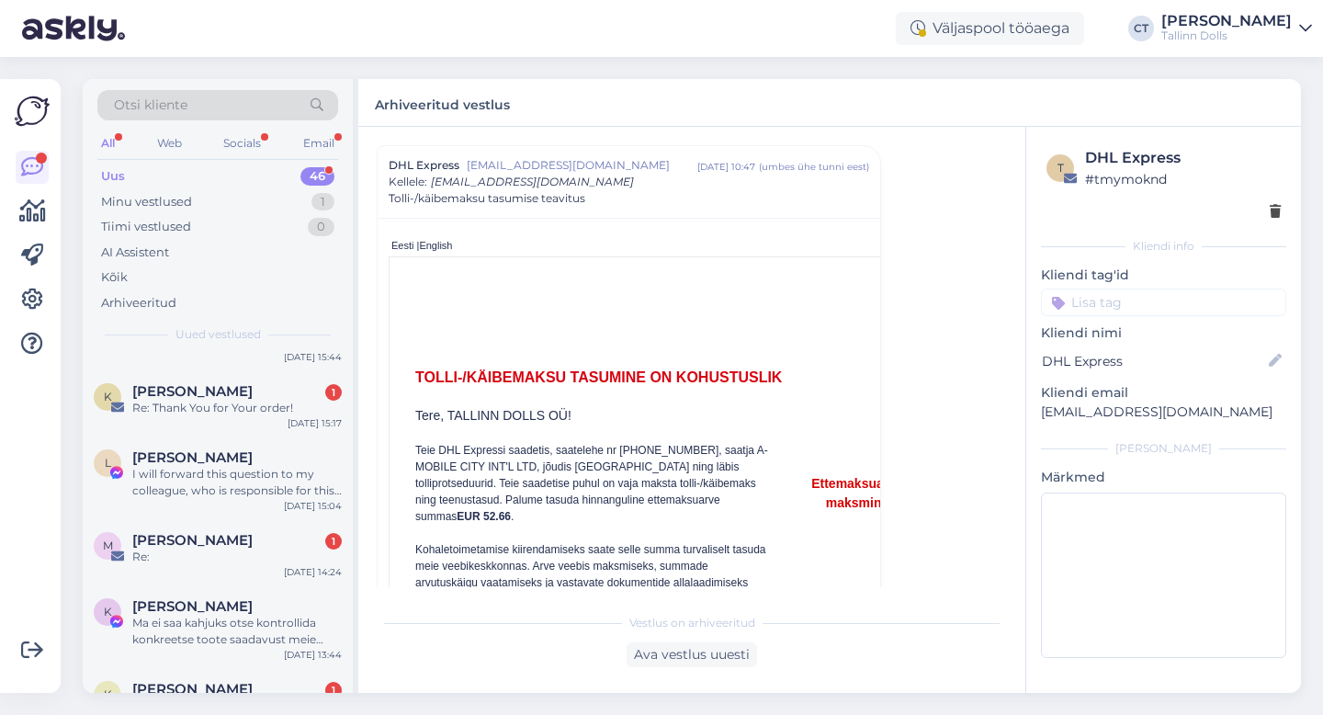
scroll to position [2835, 0]
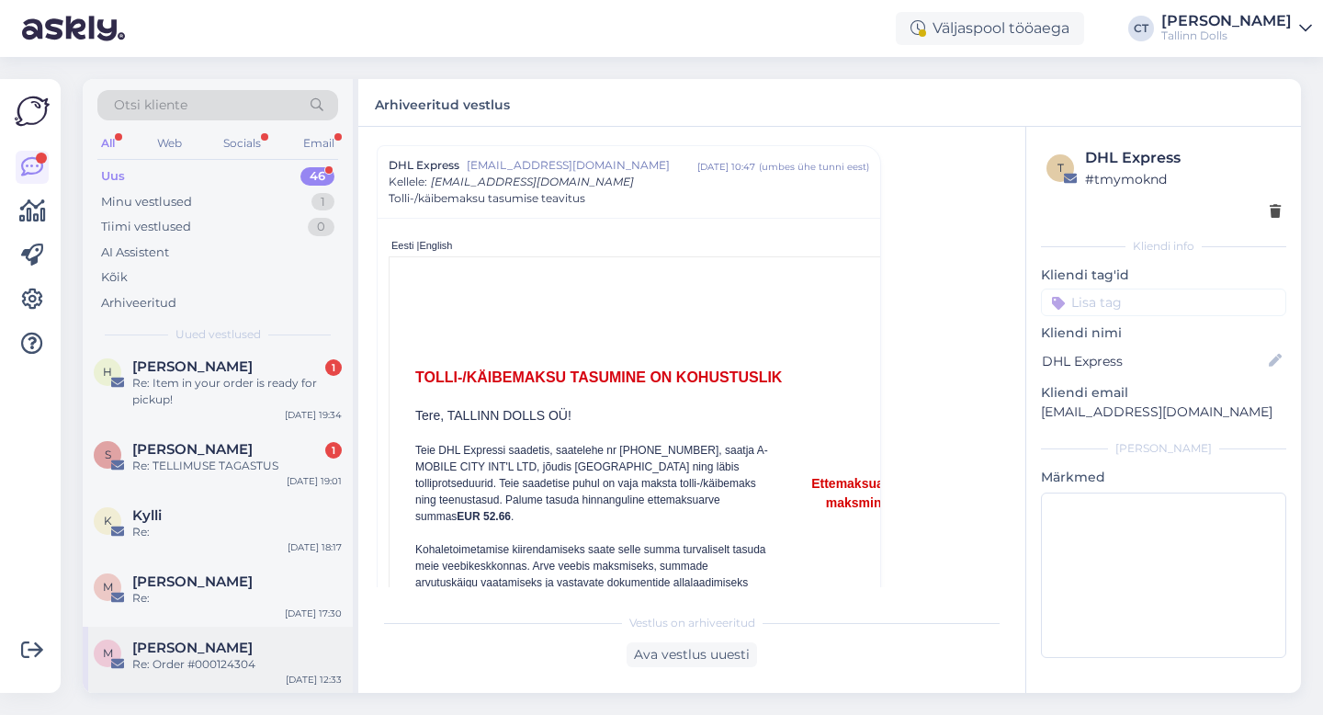
click at [204, 636] on div "M [PERSON_NAME] Re: Order #000124304 [DATE] 12:33" at bounding box center [218, 659] width 270 height 66
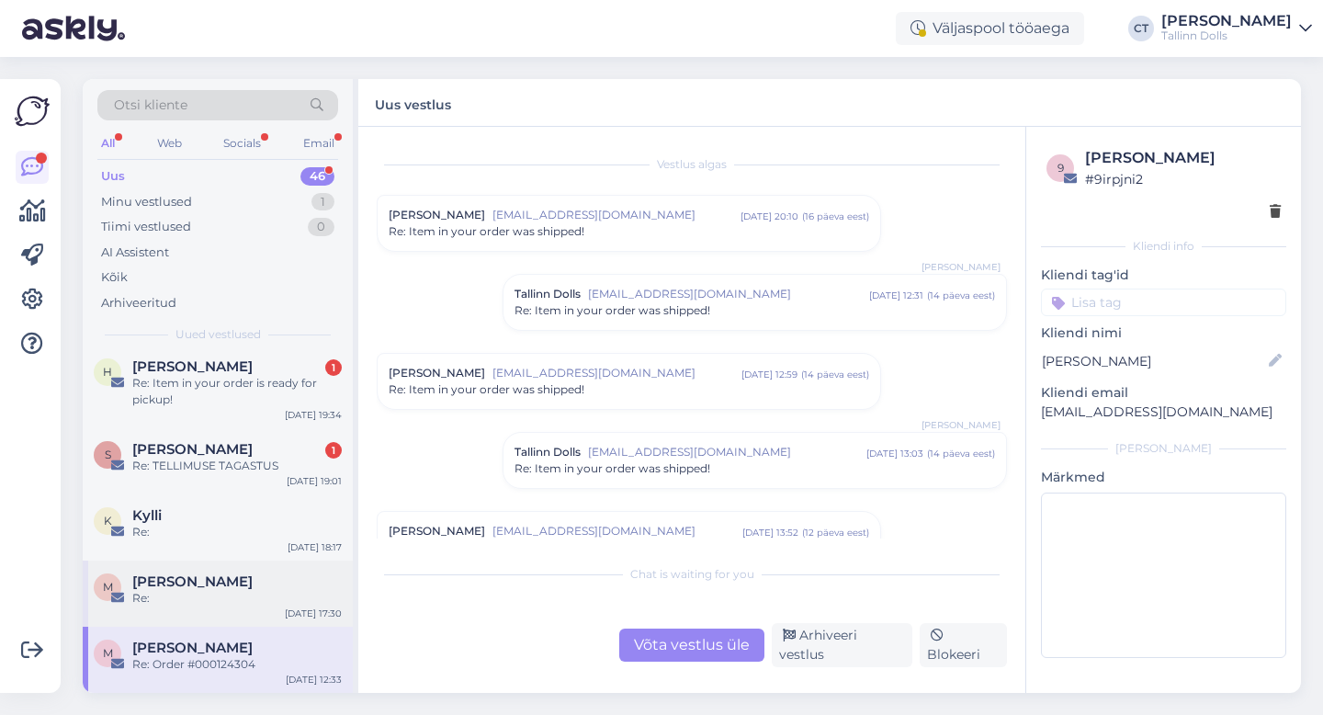
scroll to position [528, 0]
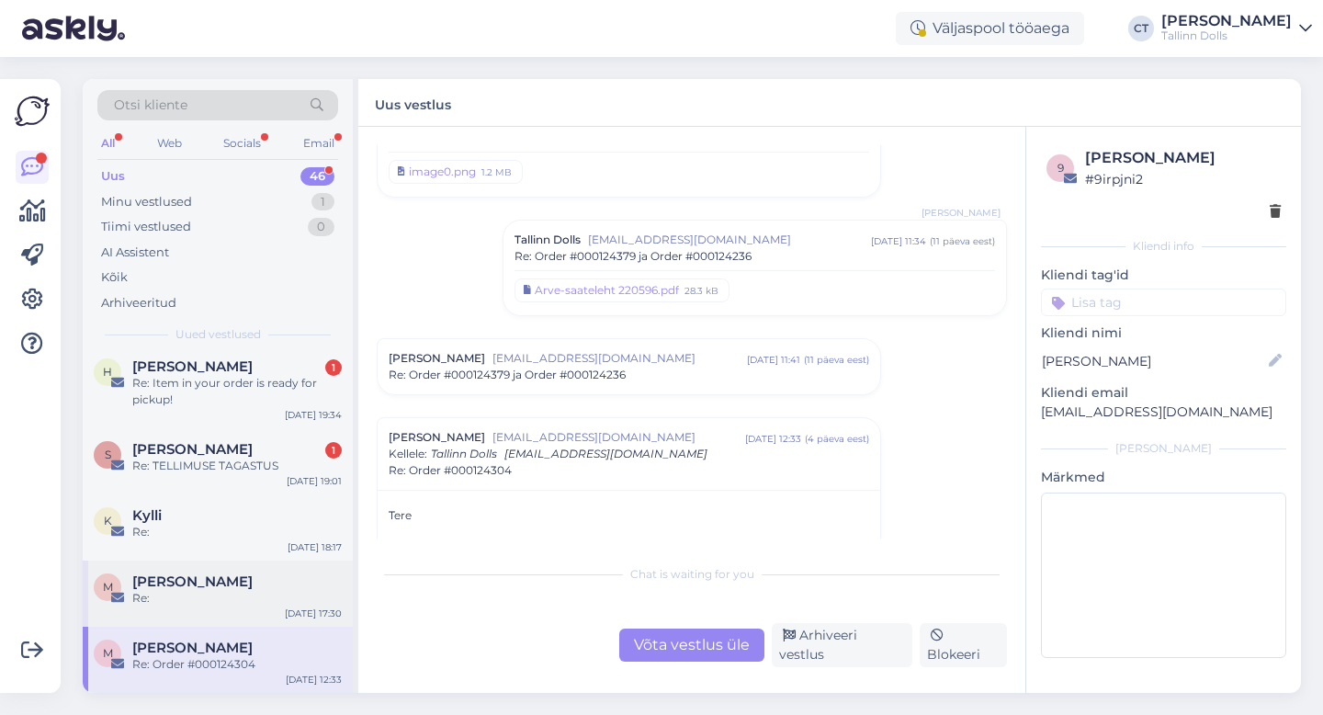
click at [206, 611] on div "M [PERSON_NAME] Re: [DATE] 17:30" at bounding box center [218, 593] width 270 height 66
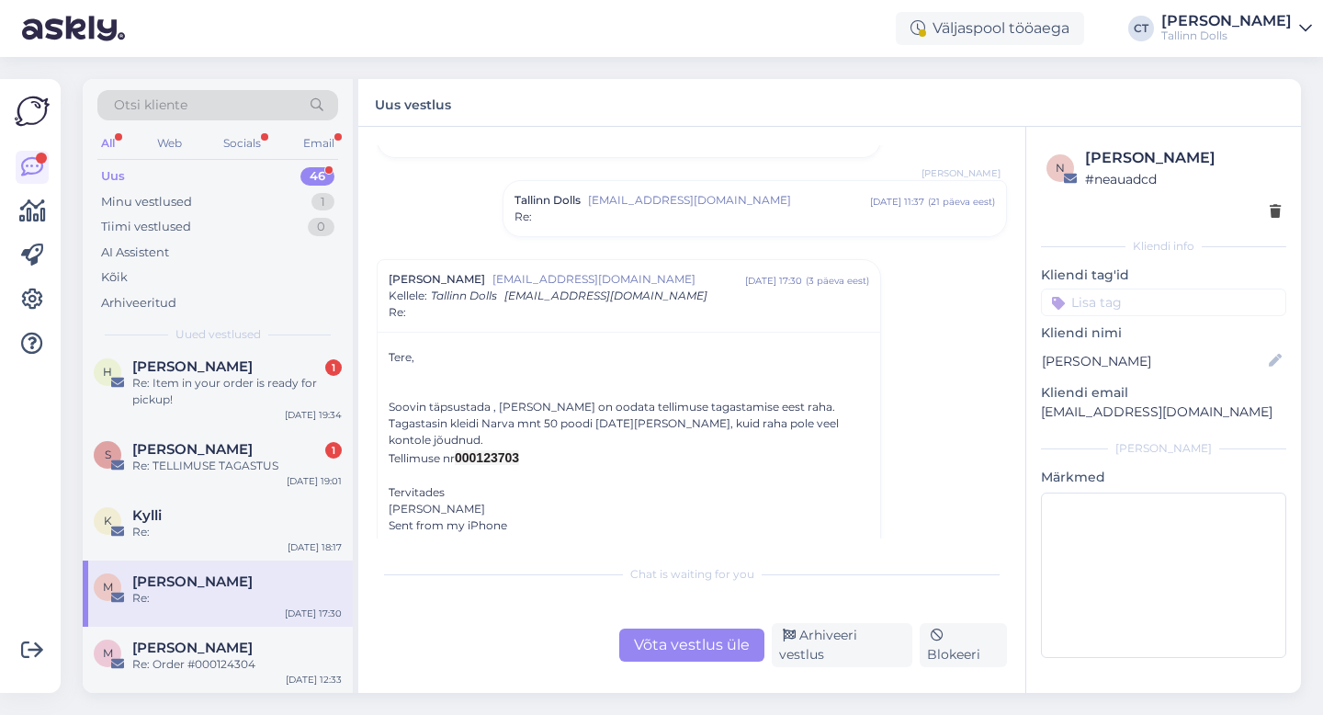
scroll to position [95, 0]
drag, startPoint x: 477, startPoint y: 440, endPoint x: 521, endPoint y: 437, distance: 44.2
click at [519, 449] on span "000123703" at bounding box center [487, 456] width 64 height 15
copy span "123703"
click at [669, 636] on div "Võta vestlus üle" at bounding box center [691, 644] width 145 height 33
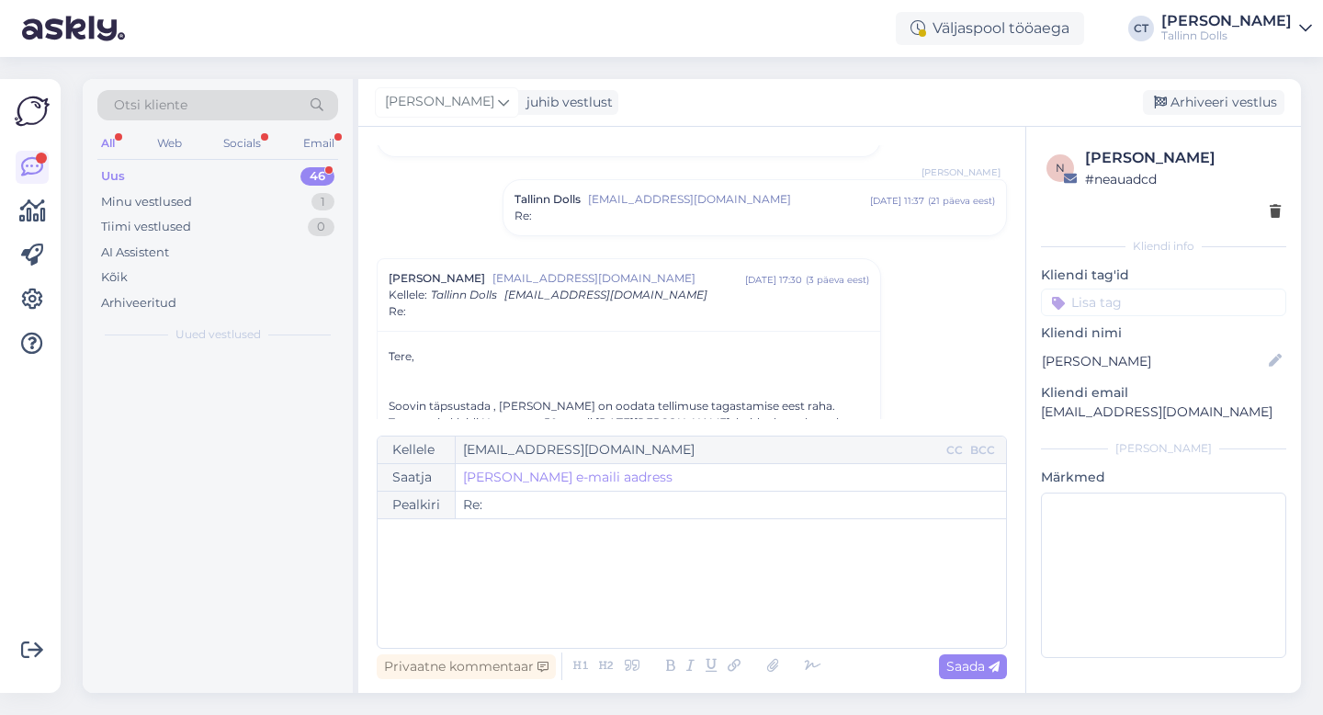
scroll to position [0, 0]
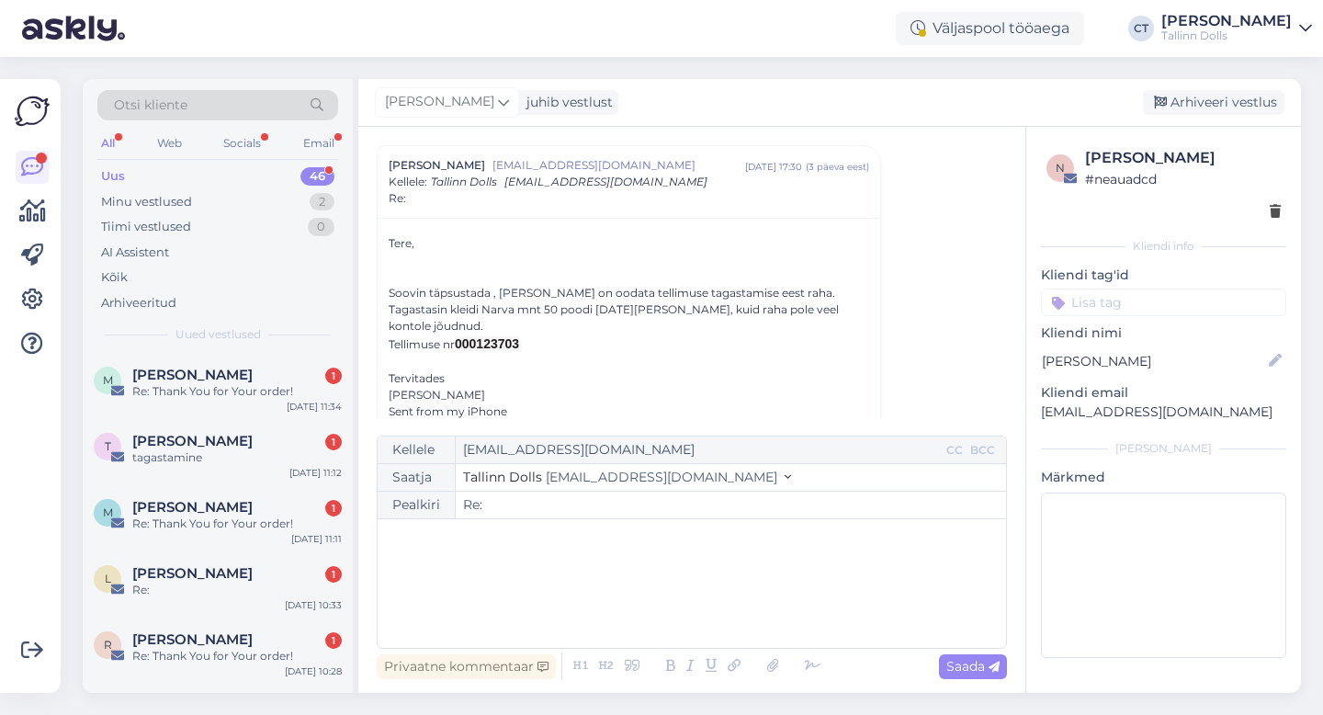
click at [670, 613] on div "﻿" at bounding box center [692, 583] width 610 height 110
click at [699, 568] on div "﻿" at bounding box center [692, 583] width 610 height 110
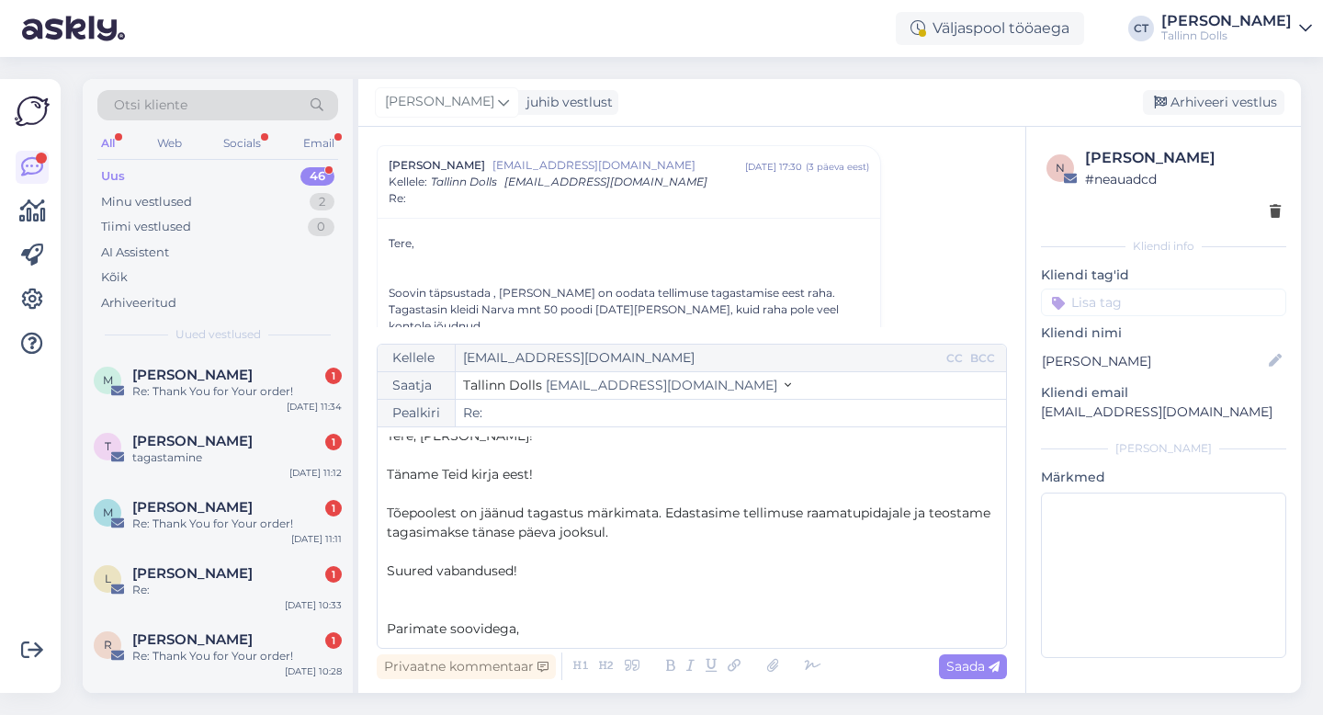
scroll to position [29, 0]
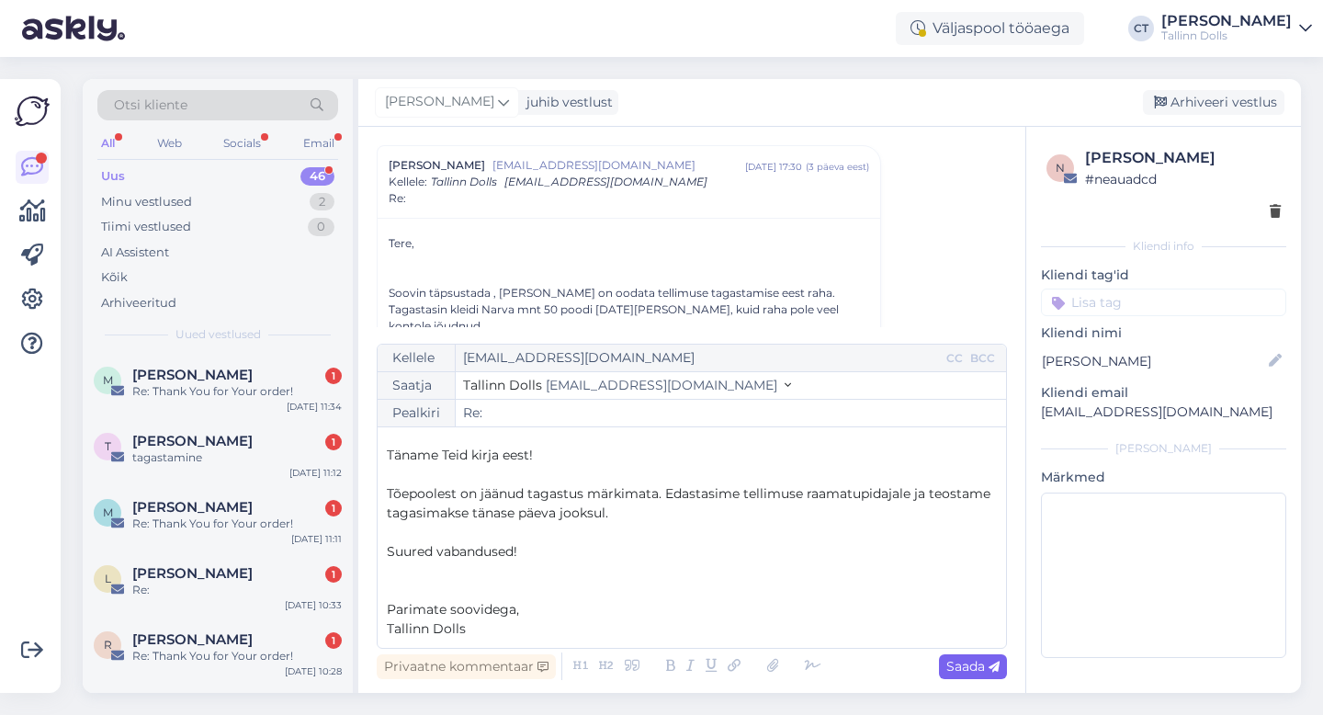
click at [980, 662] on span "Saada" at bounding box center [972, 666] width 53 height 17
type input "Re: Re:"
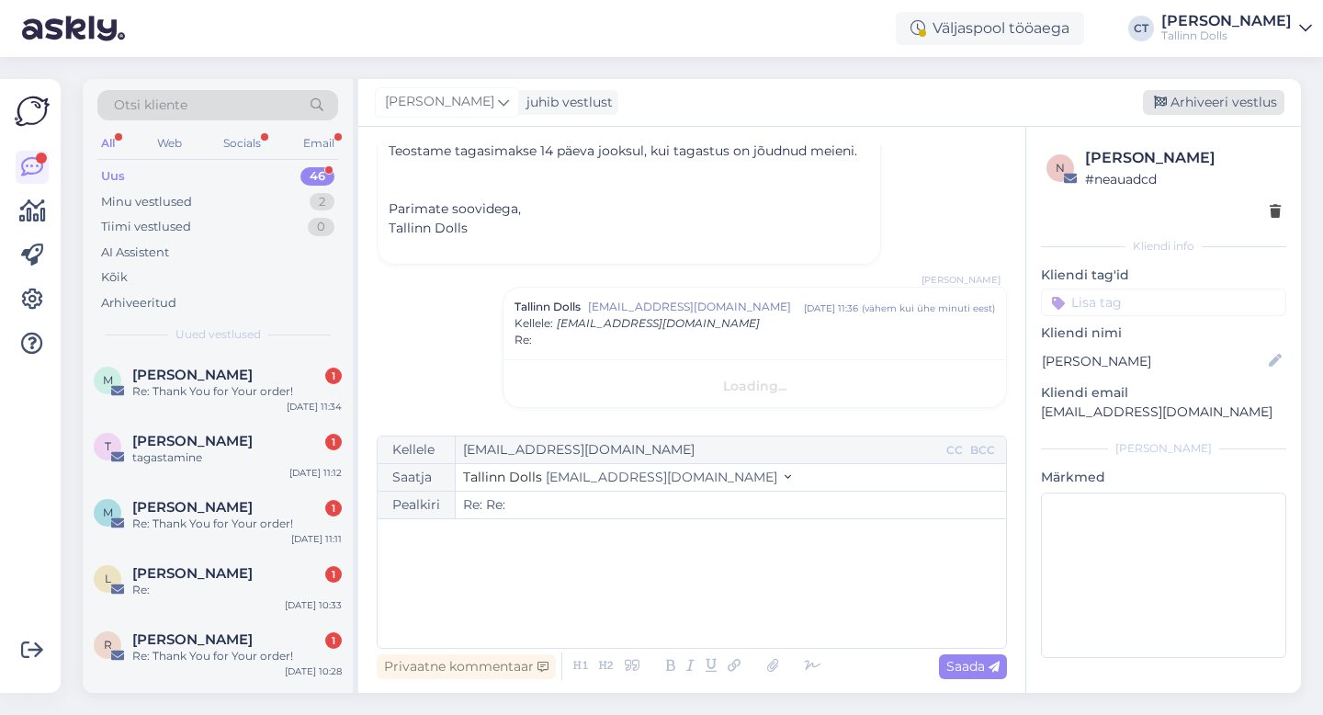
scroll to position [0, 0]
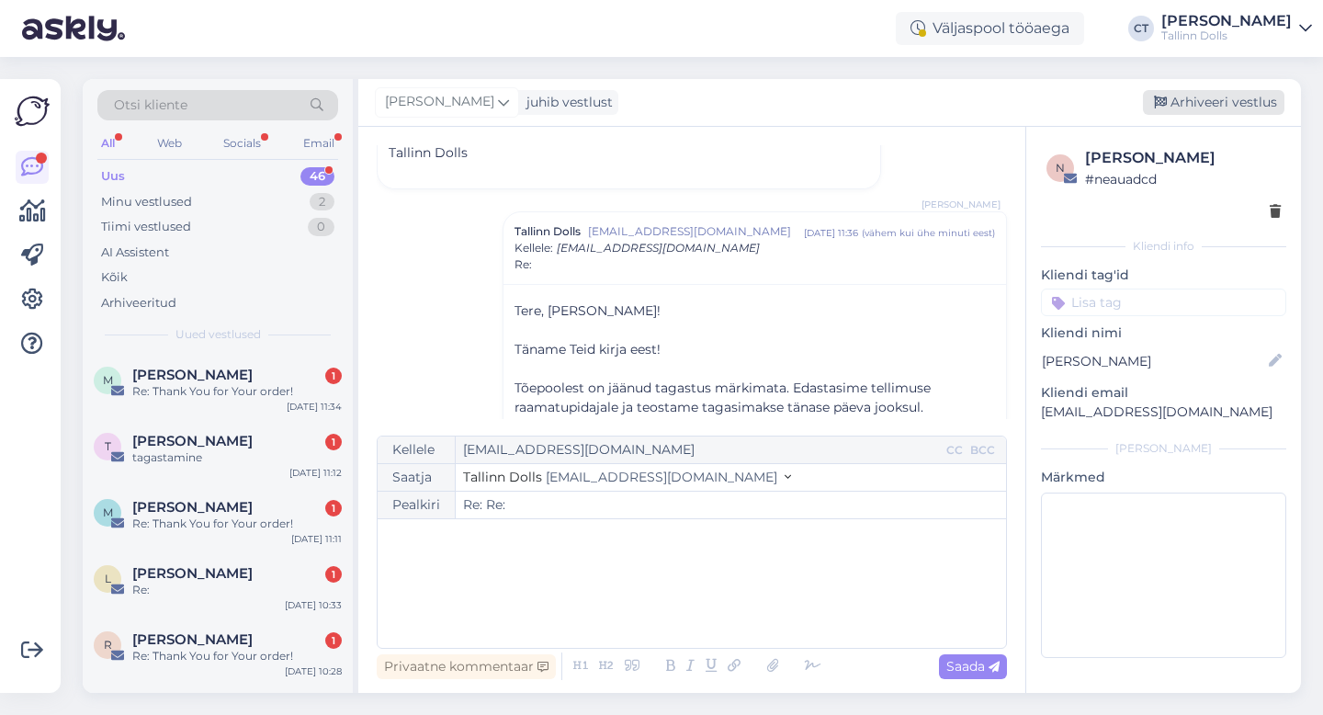
click at [1227, 108] on div "Arhiveeri vestlus" at bounding box center [1212, 102] width 141 height 25
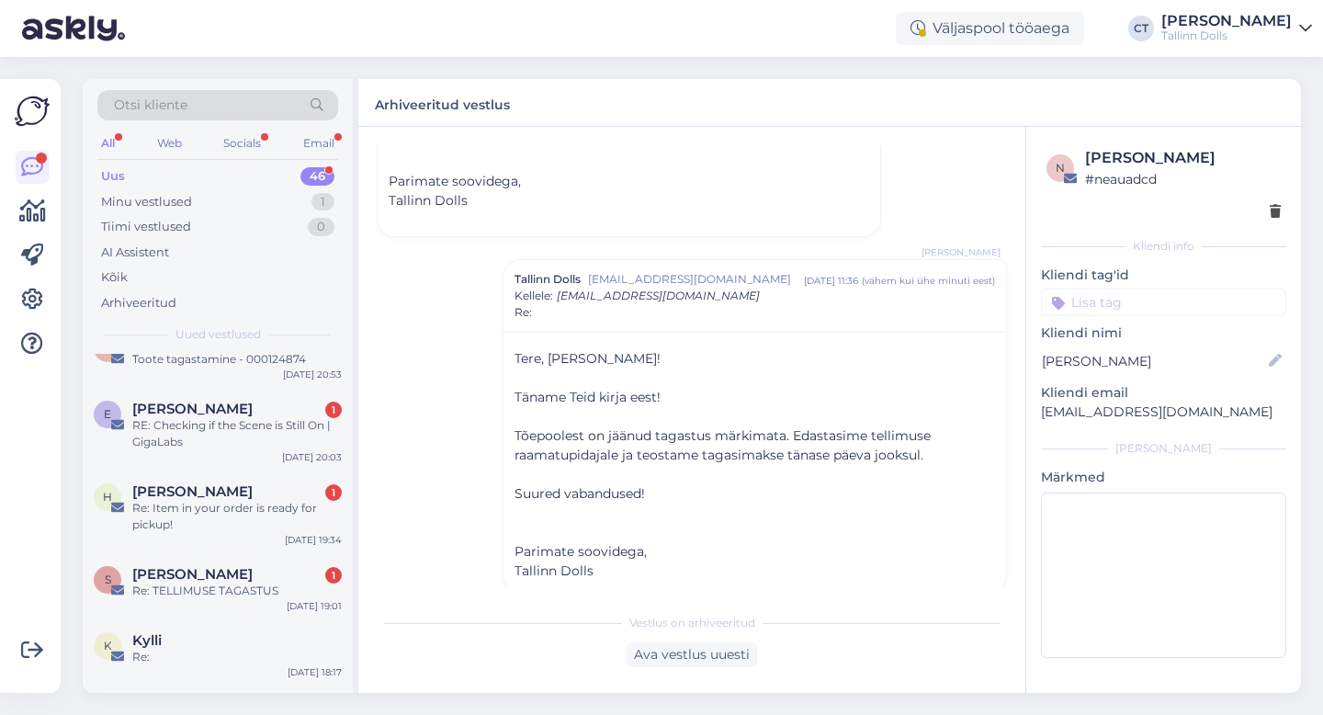
scroll to position [2835, 0]
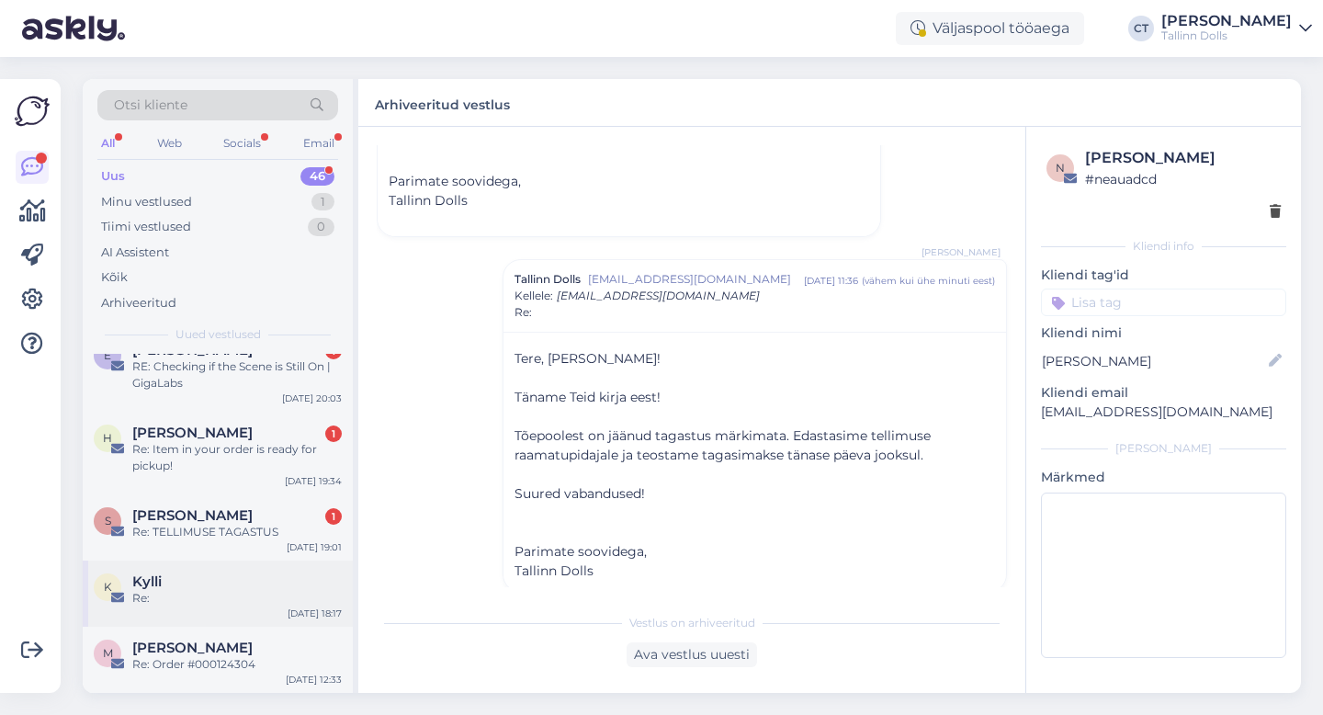
click at [241, 569] on div "[PERSON_NAME] Re: [DATE] 18:17" at bounding box center [218, 593] width 270 height 66
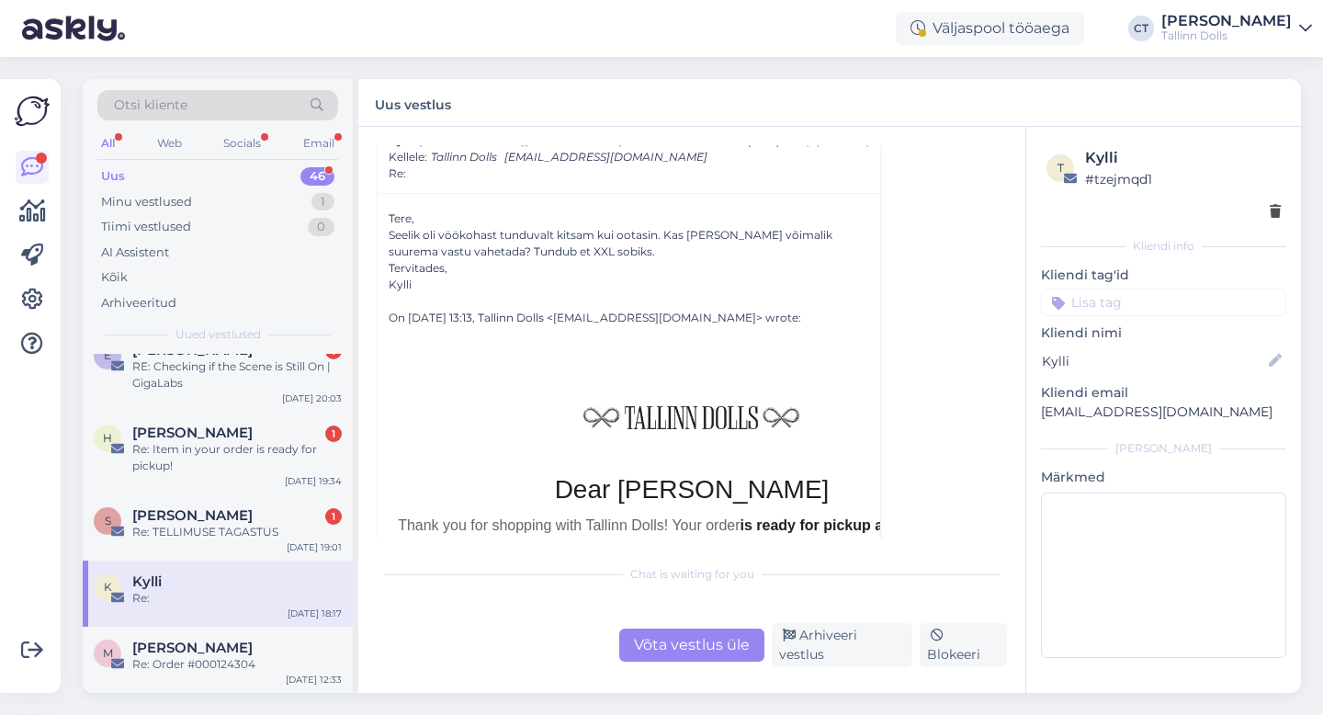
scroll to position [76, 0]
click at [679, 646] on div "Võta vestlus üle" at bounding box center [691, 644] width 145 height 33
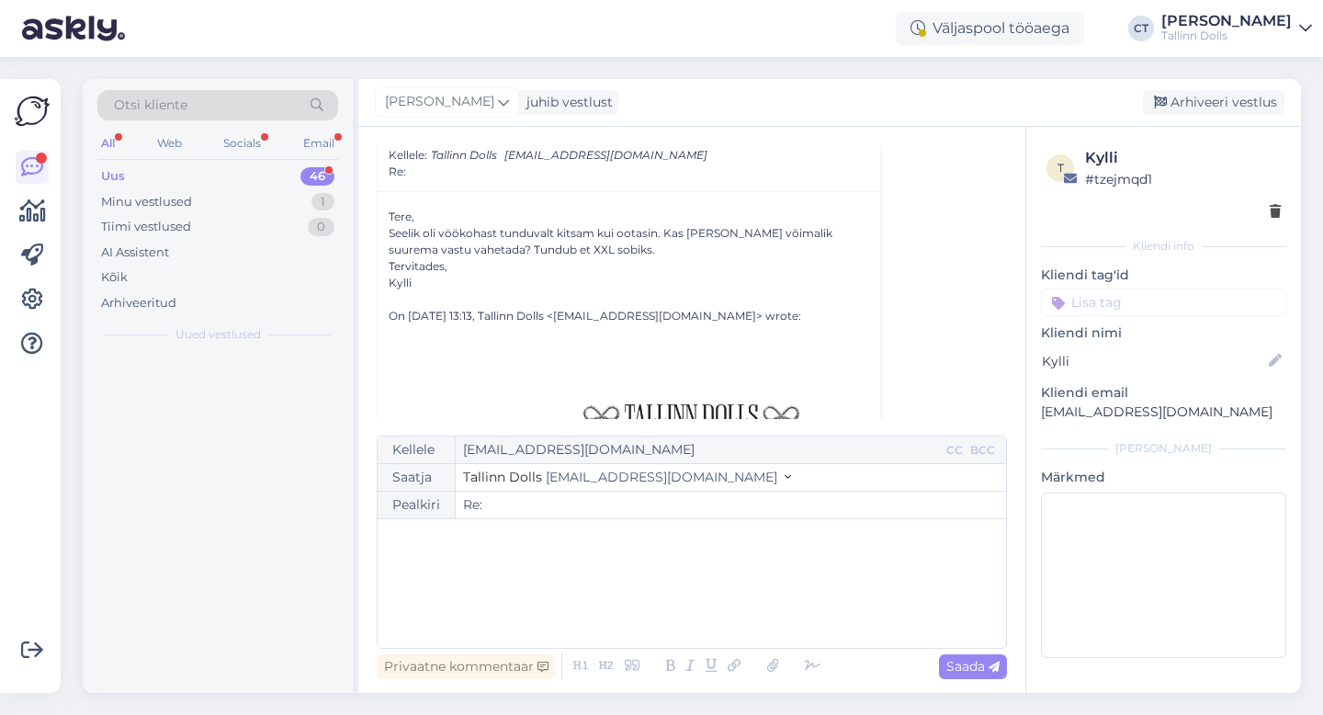
scroll to position [0, 0]
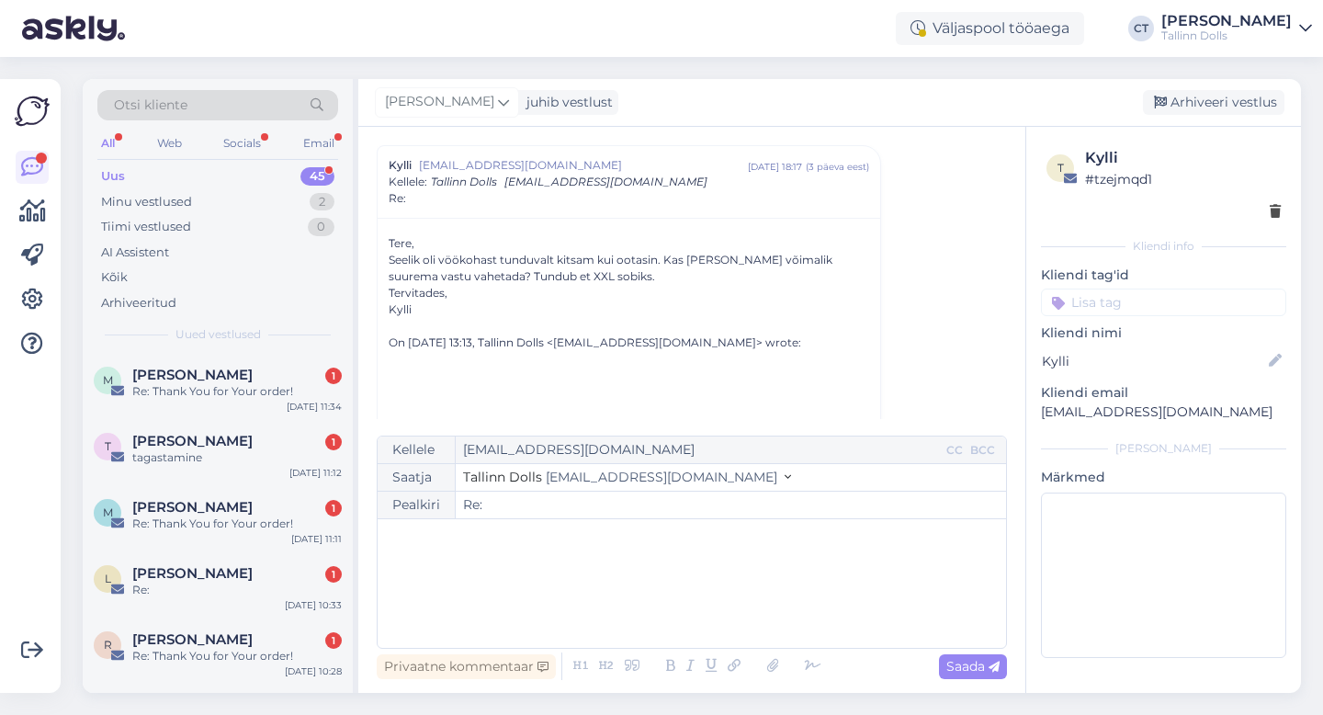
click at [672, 611] on div "﻿" at bounding box center [692, 583] width 610 height 110
click at [534, 600] on div "﻿" at bounding box center [692, 583] width 610 height 110
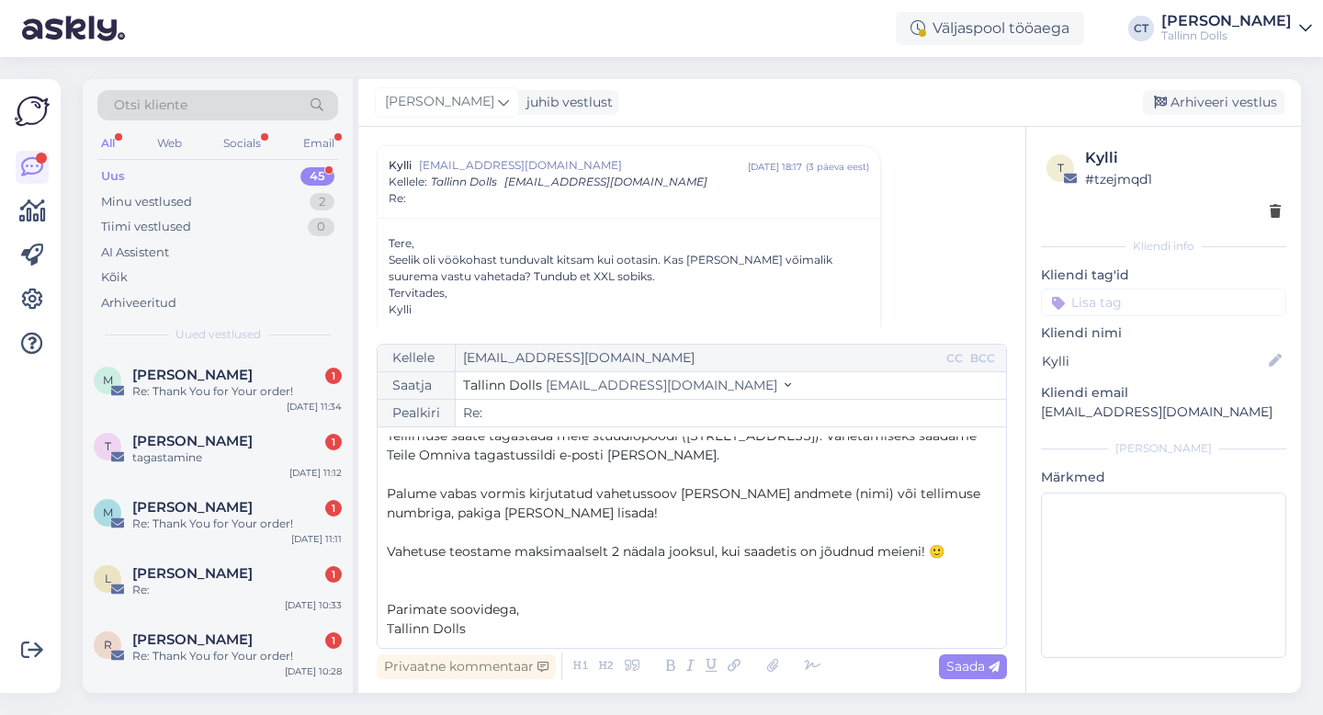
scroll to position [49, 0]
click at [978, 662] on span "Saada" at bounding box center [972, 666] width 53 height 17
type input "Re: Re:"
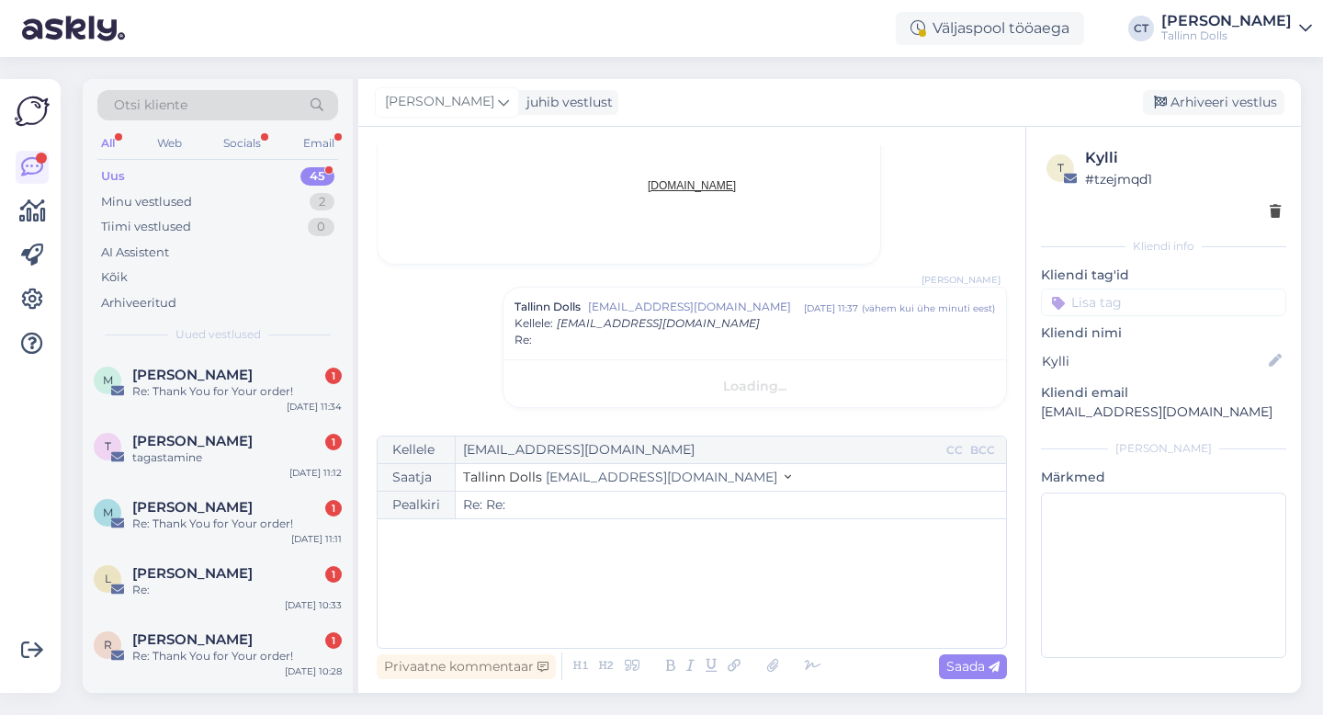
scroll to position [0, 0]
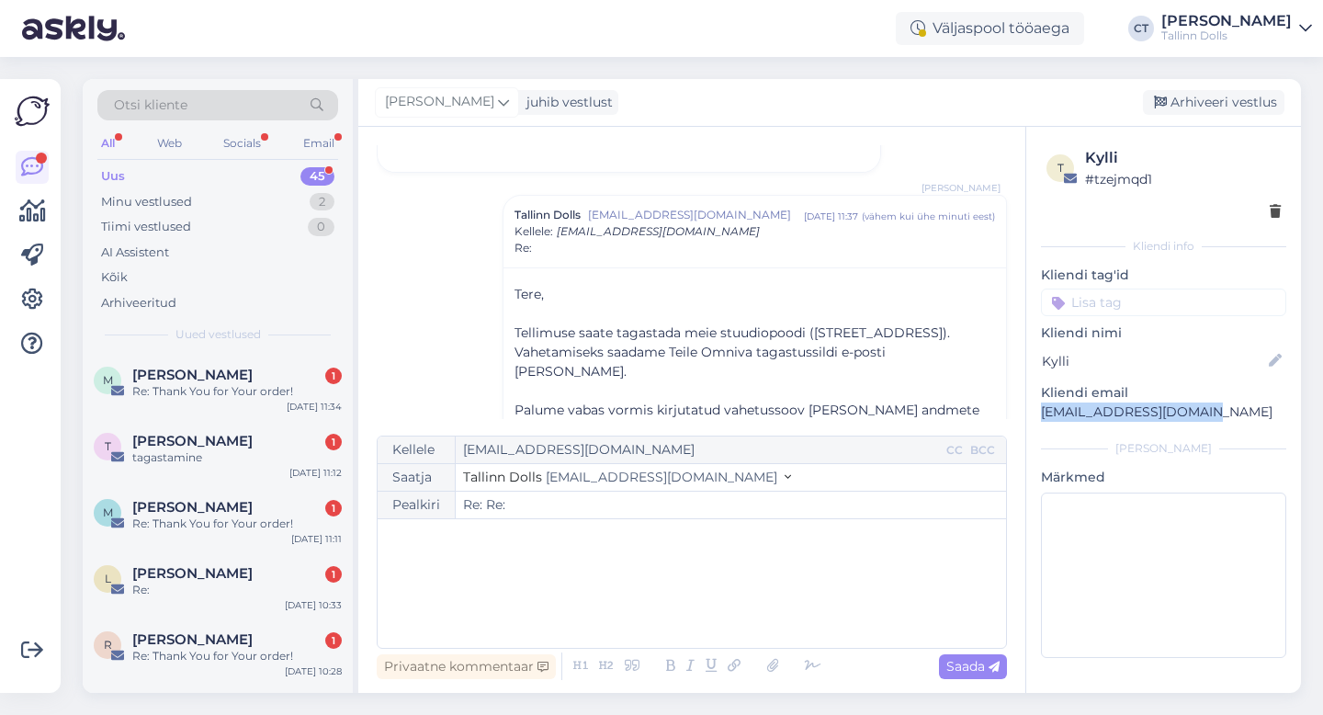
drag, startPoint x: 1207, startPoint y: 410, endPoint x: 1038, endPoint y: 410, distance: 169.0
click at [1038, 410] on div "t Kylli # tzejmqd1 Kliendi info Kliendi tag'id Kliendi nimi Kylli Kliendi email…" at bounding box center [1163, 406] width 275 height 558
copy p "[EMAIL_ADDRESS][DOMAIN_NAME]"
click at [1242, 96] on div "Arhiveeri vestlus" at bounding box center [1212, 102] width 141 height 25
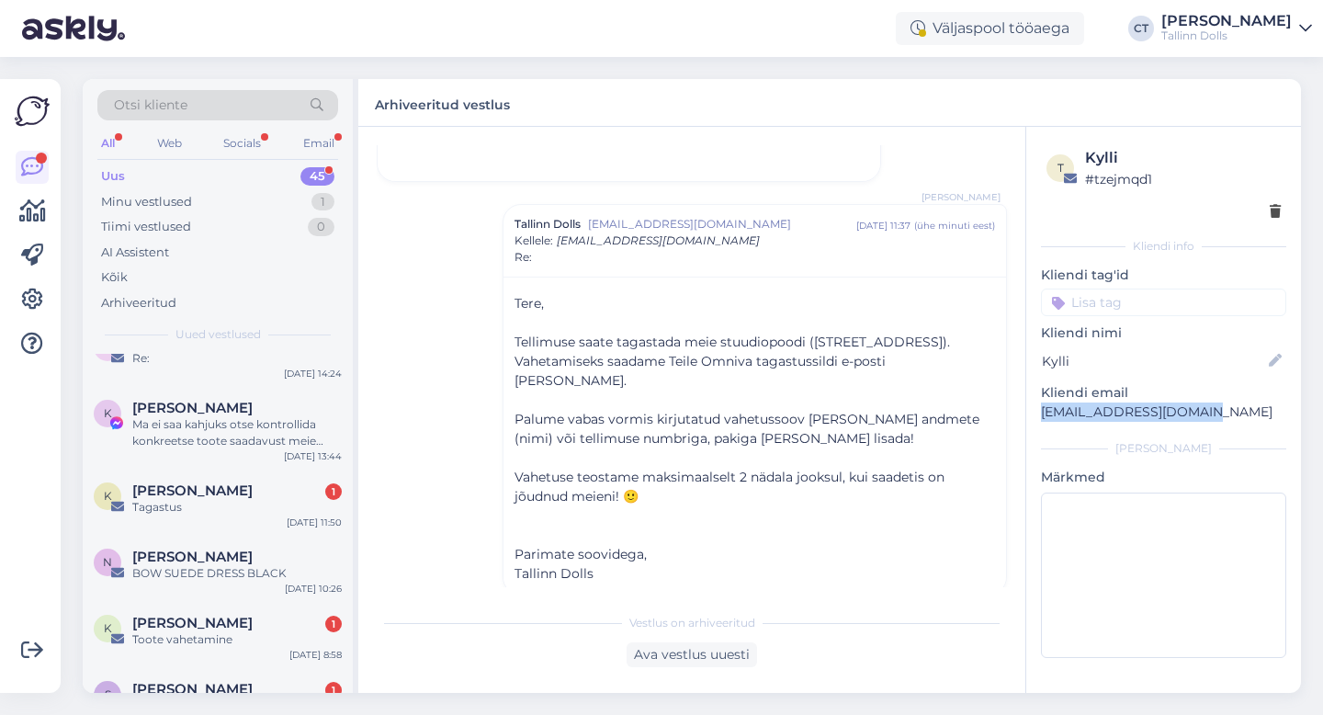
scroll to position [2769, 0]
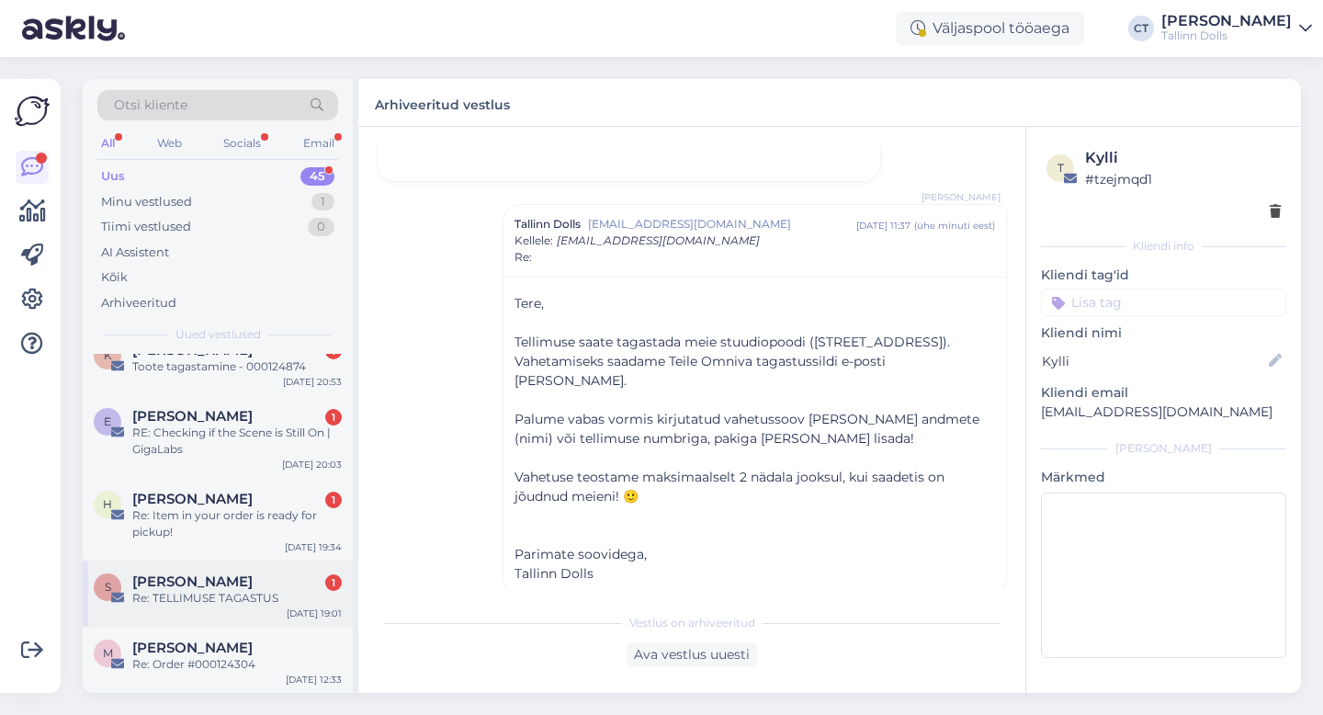
click at [231, 586] on span "[PERSON_NAME]" at bounding box center [192, 581] width 120 height 17
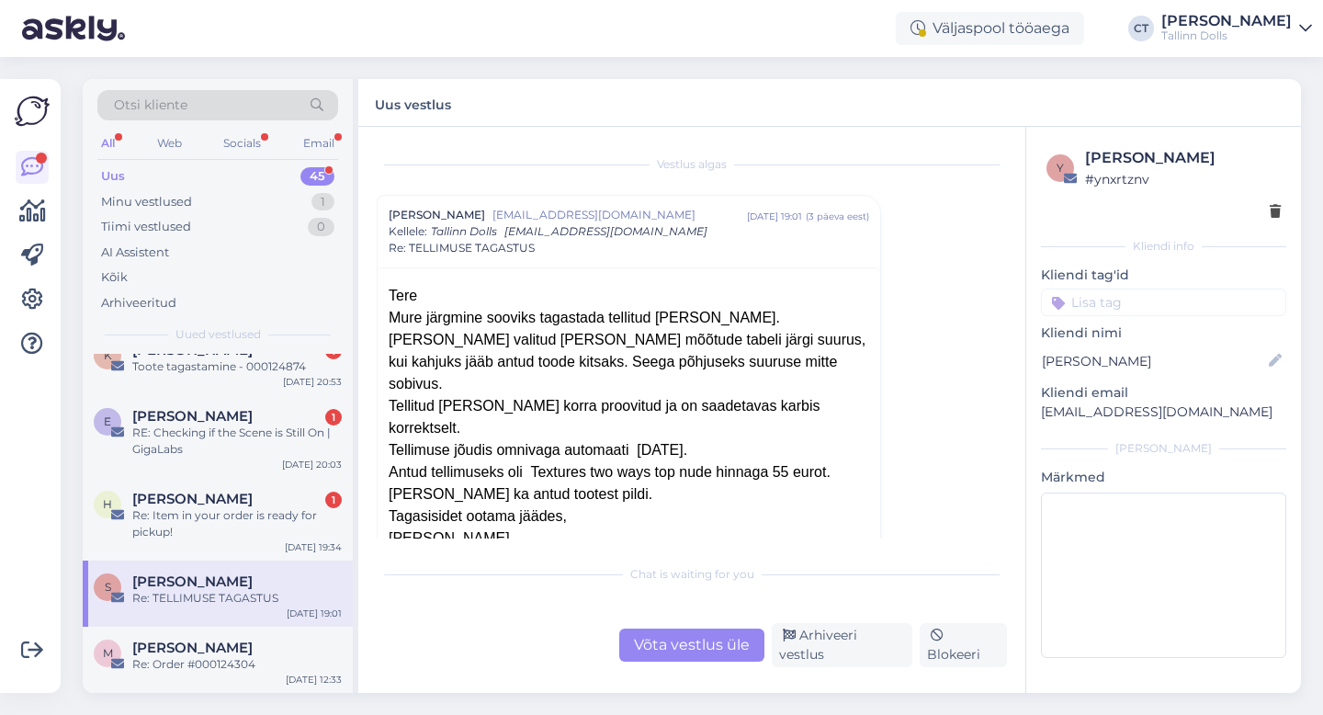
scroll to position [42, 0]
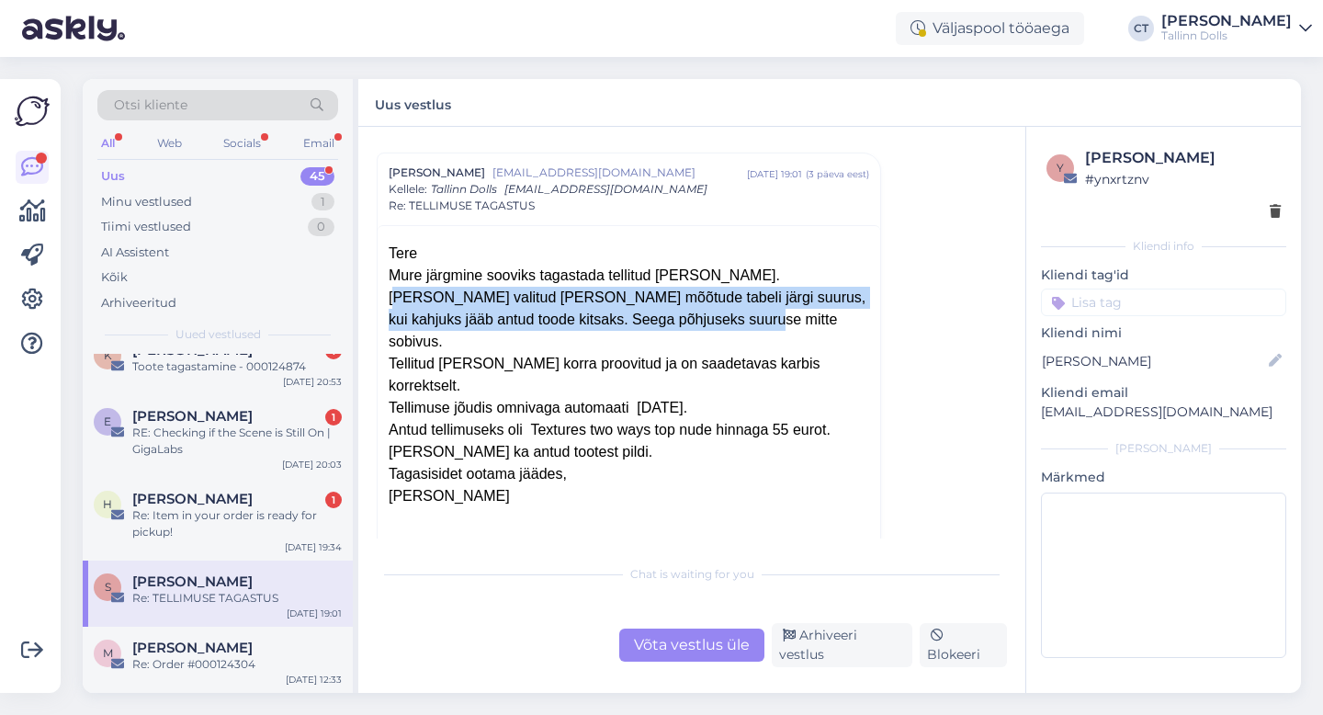
drag, startPoint x: 381, startPoint y: 293, endPoint x: 714, endPoint y: 321, distance: 333.7
copy div "[PERSON_NAME] valitud [PERSON_NAME] mõõtude tabeli järgi suurus, kui kahjuks jä…"
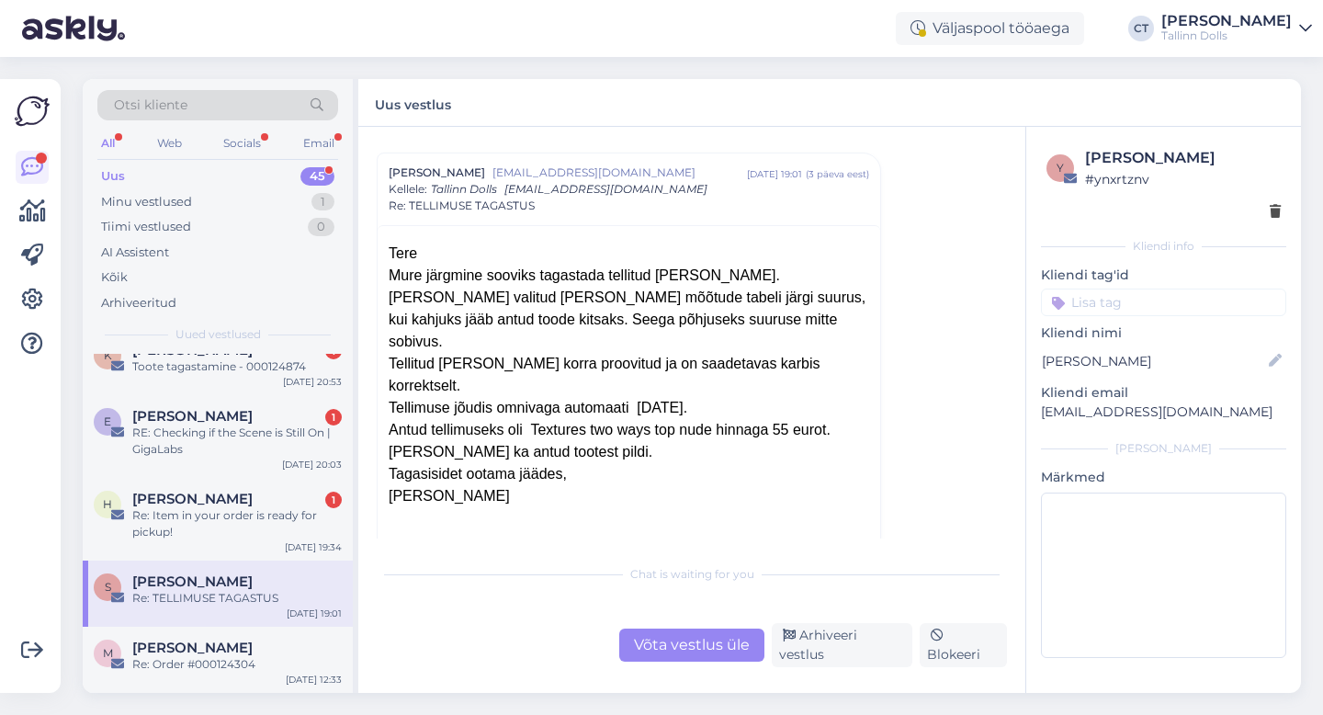
click at [720, 642] on div "Võta vestlus üle" at bounding box center [691, 644] width 145 height 33
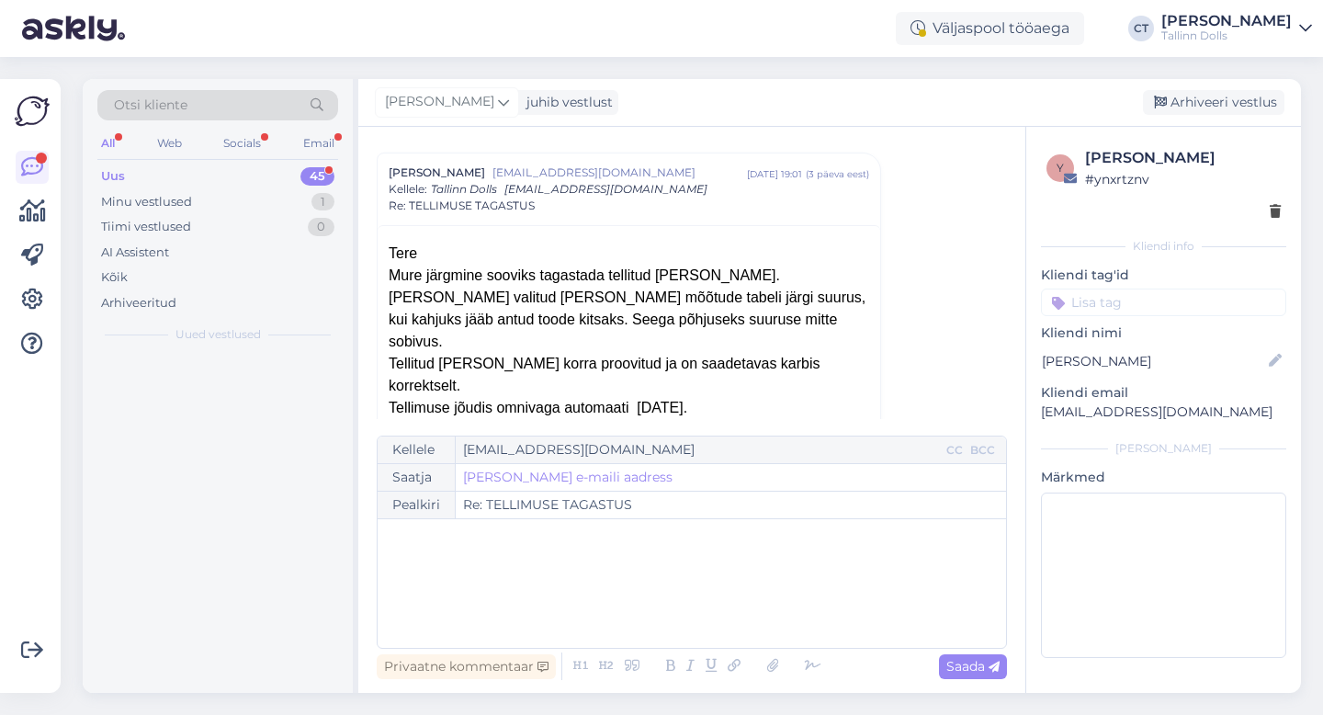
scroll to position [0, 0]
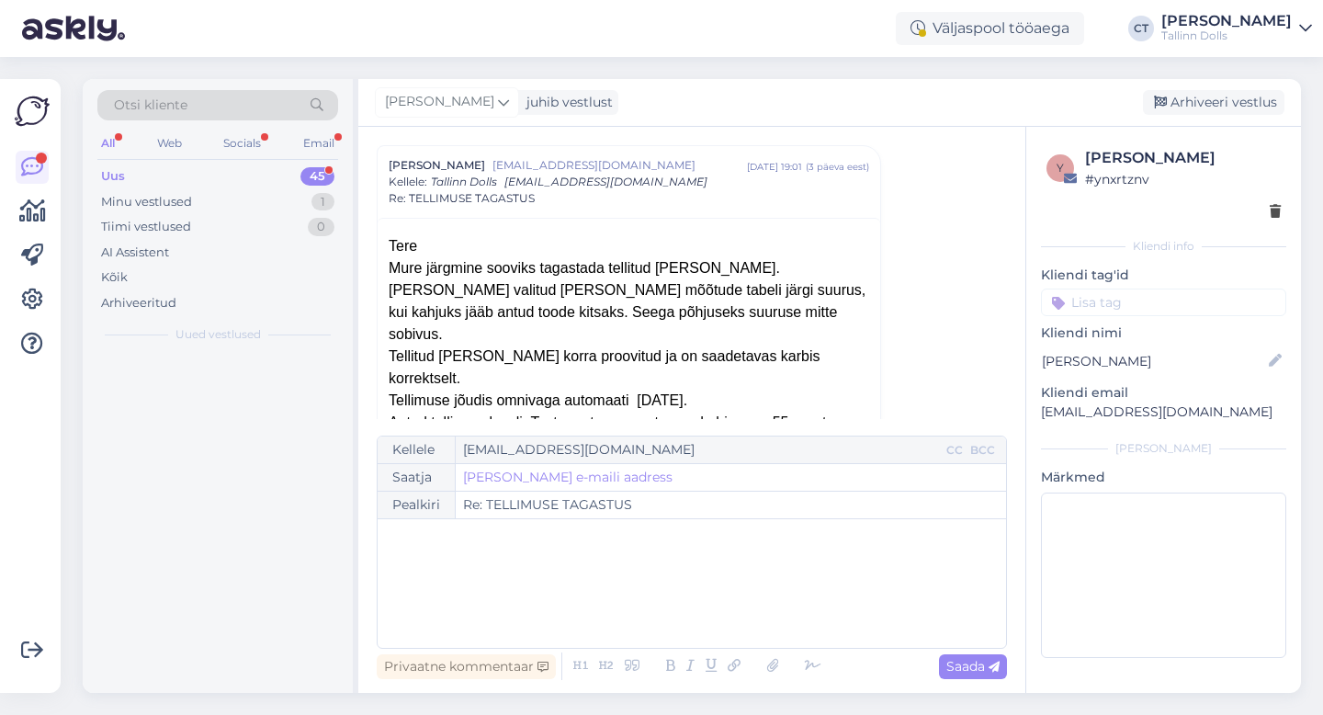
click at [726, 584] on div "﻿" at bounding box center [692, 583] width 610 height 110
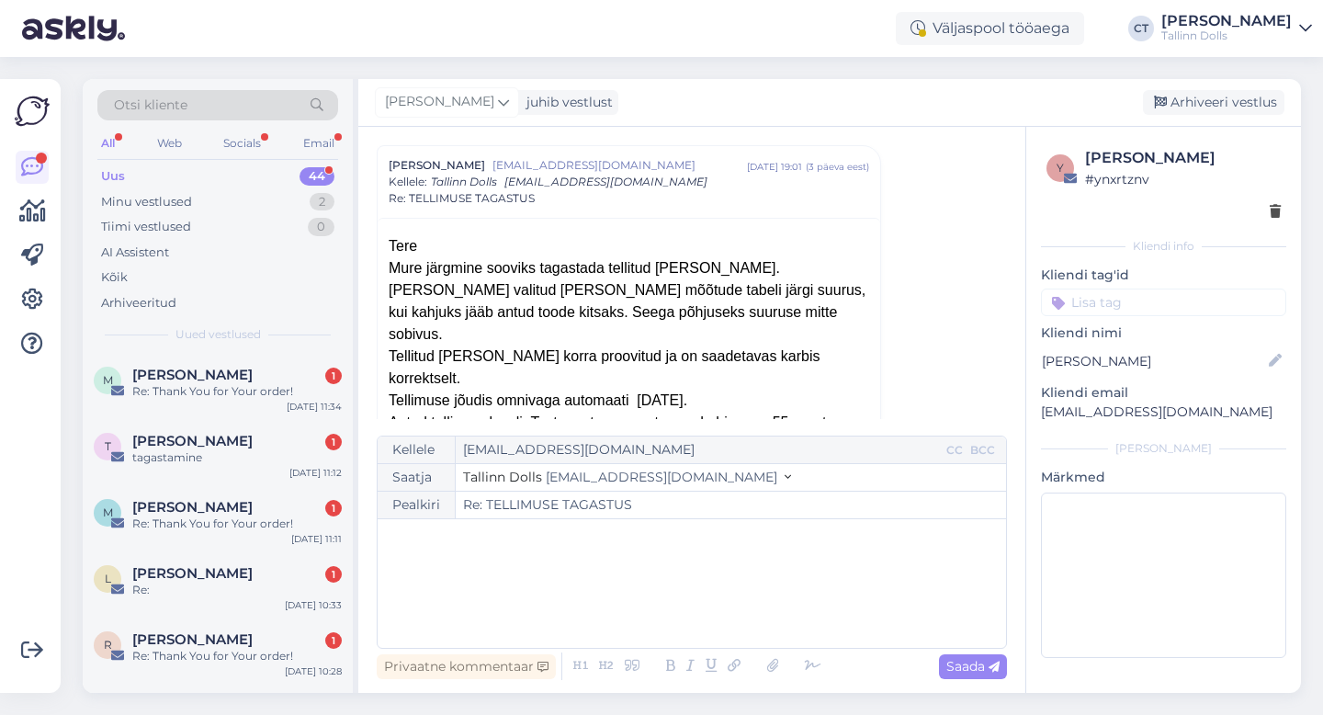
click at [553, 620] on div "﻿" at bounding box center [692, 583] width 610 height 110
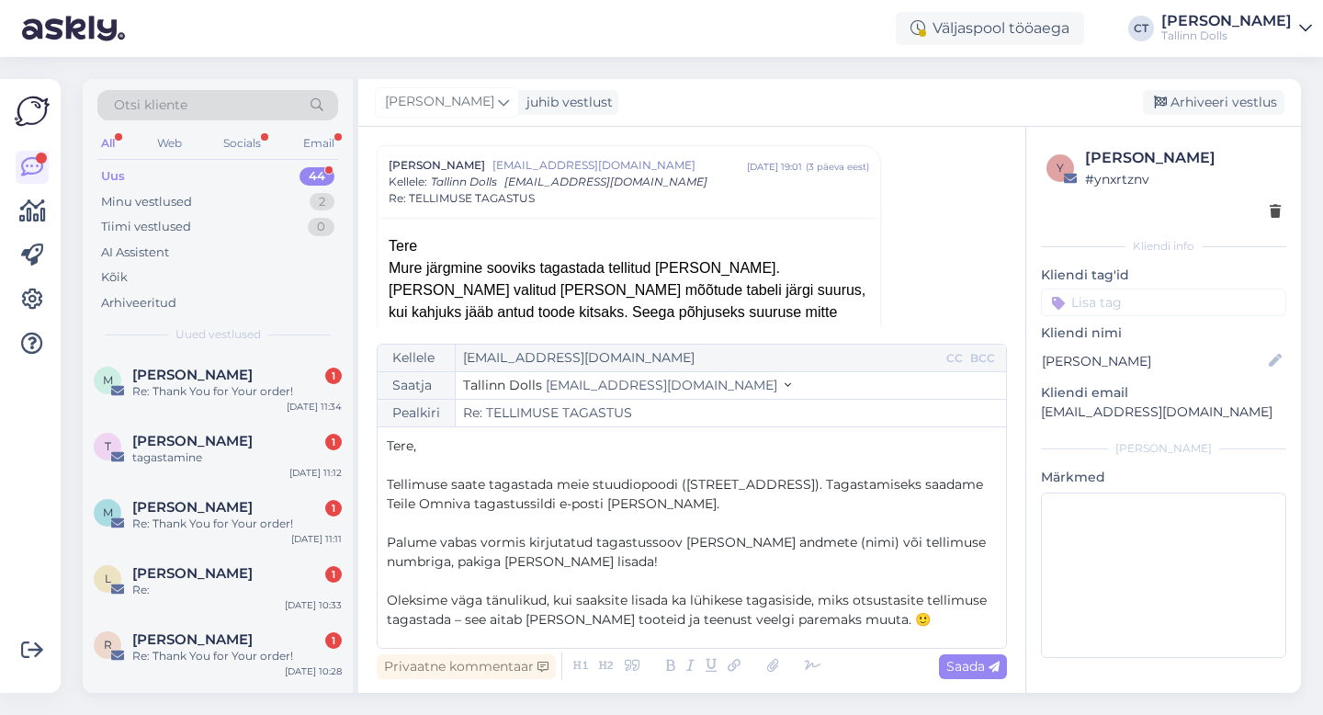
scroll to position [145, 0]
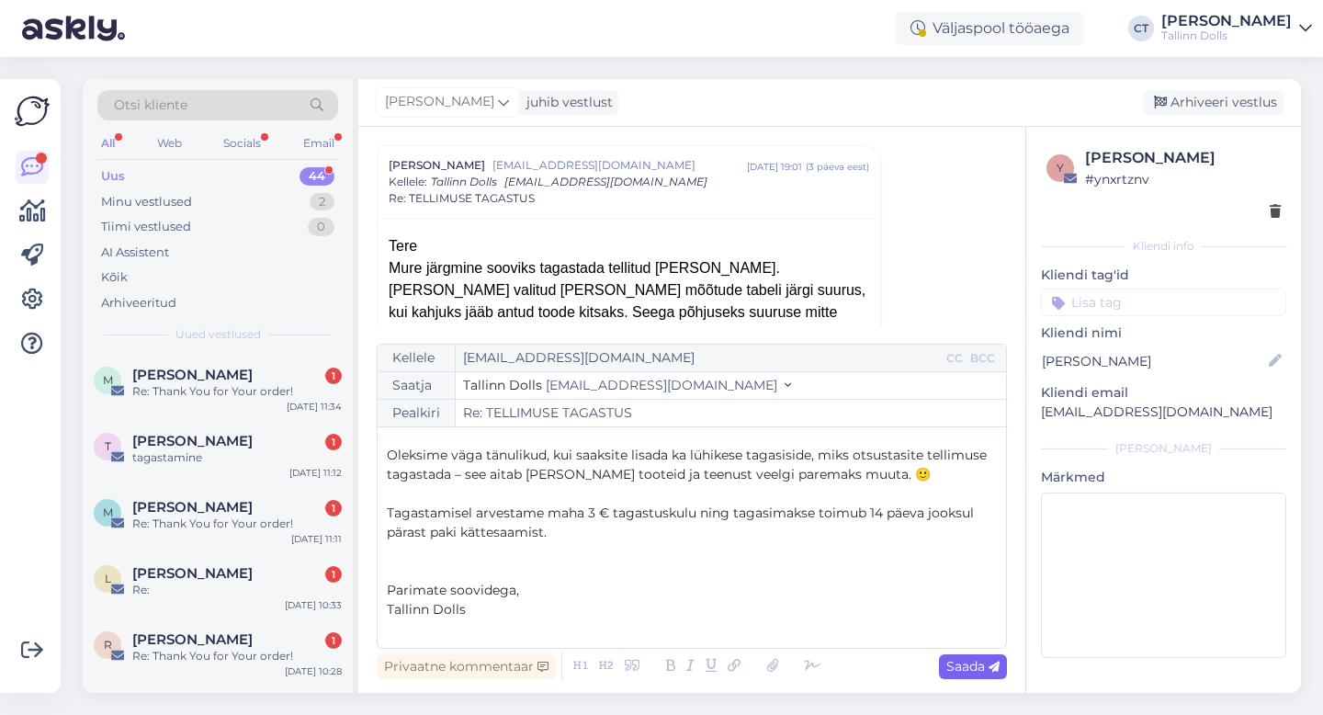
click at [970, 662] on span "Saada" at bounding box center [972, 666] width 53 height 17
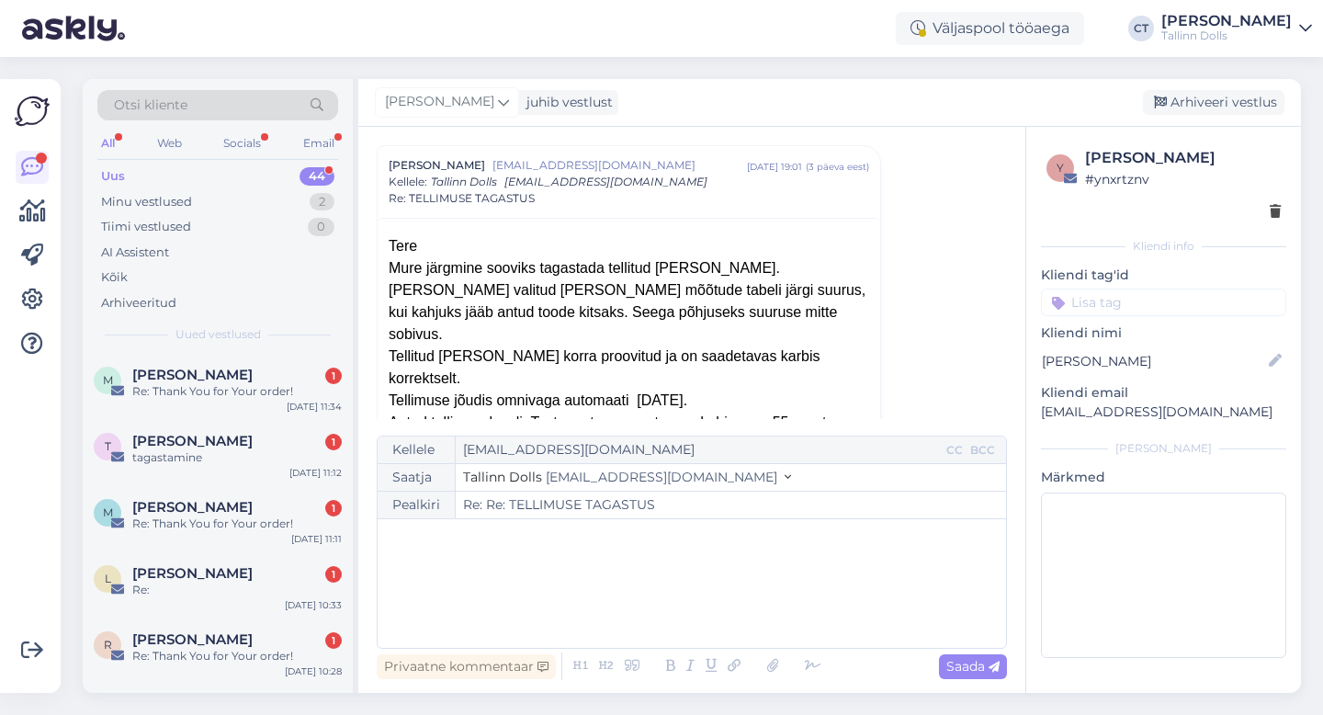
type input "Re: TELLIMUSE TAGASTUS"
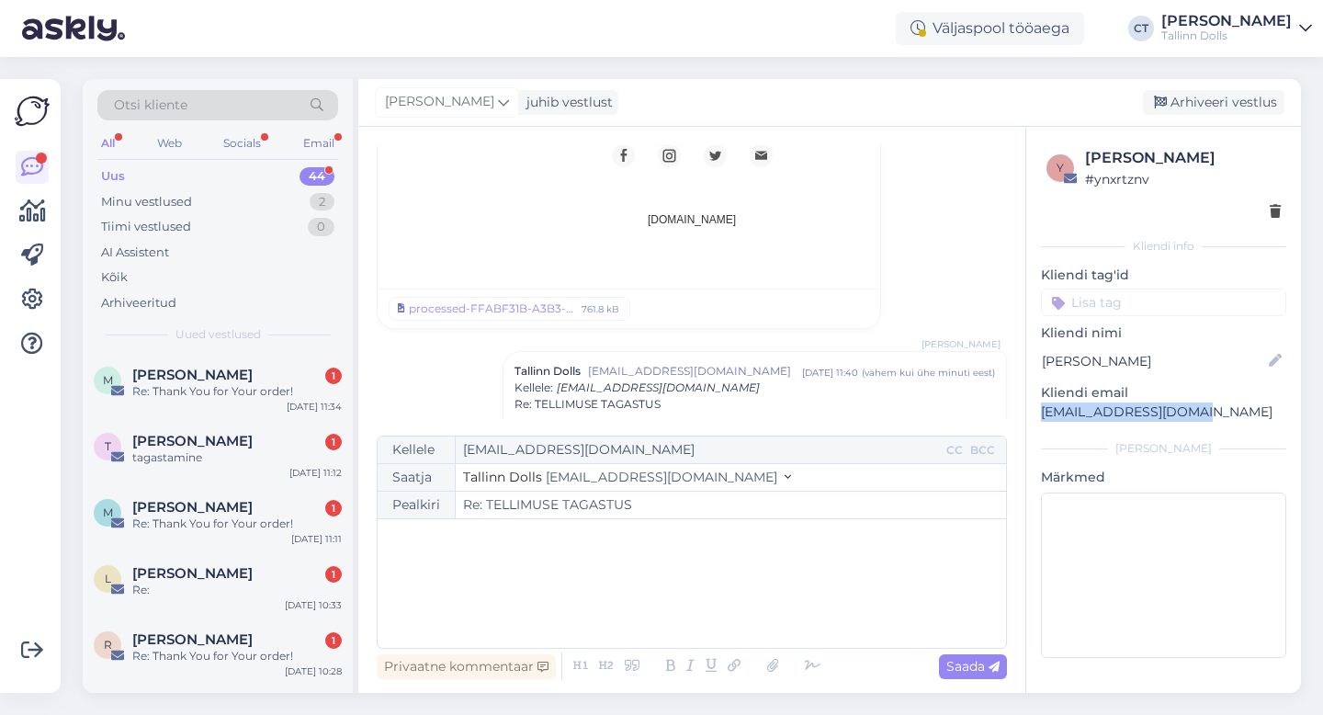
drag, startPoint x: 1210, startPoint y: 411, endPoint x: 1030, endPoint y: 417, distance: 180.1
click at [1030, 417] on div "y [PERSON_NAME] # ynxrtznv Kliendi info Kliendi tag'id Kliendi nimi [PERSON_NAM…" at bounding box center [1163, 406] width 275 height 558
copy p "[EMAIL_ADDRESS][DOMAIN_NAME]"
click at [1197, 94] on div "Arhiveeri vestlus" at bounding box center [1212, 102] width 141 height 25
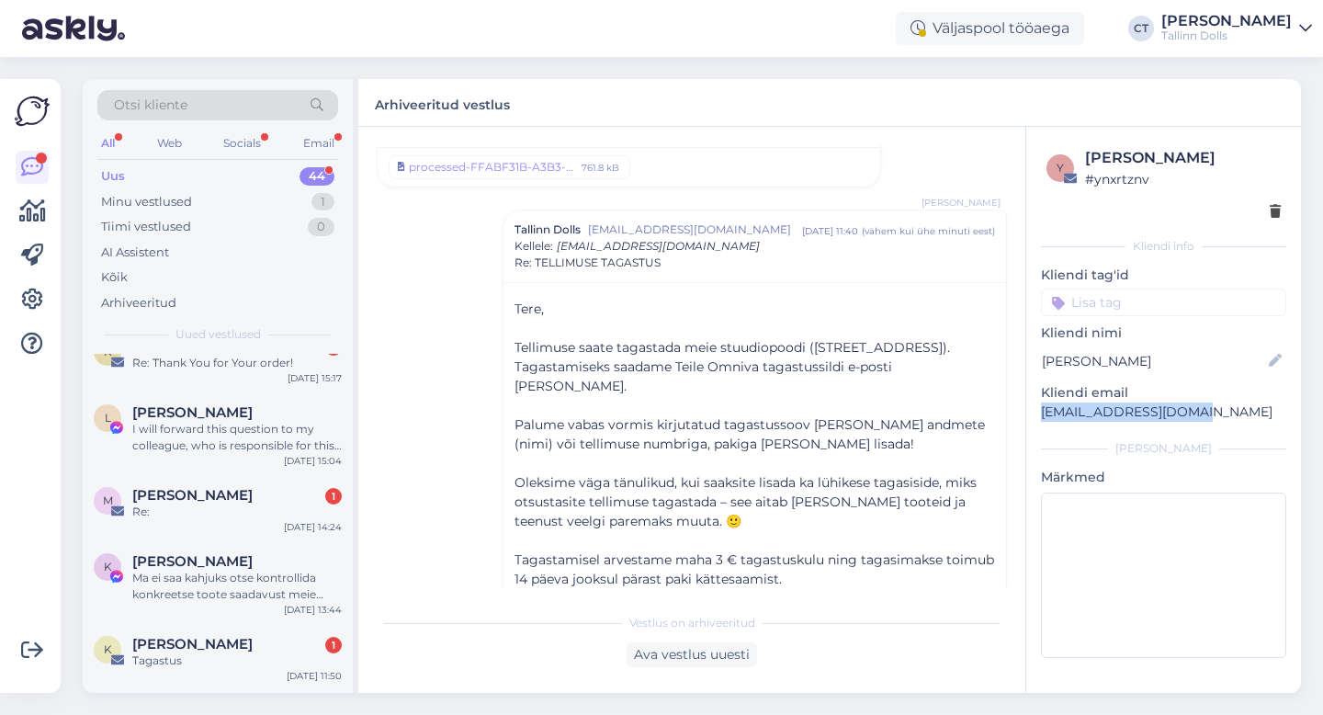
scroll to position [2703, 0]
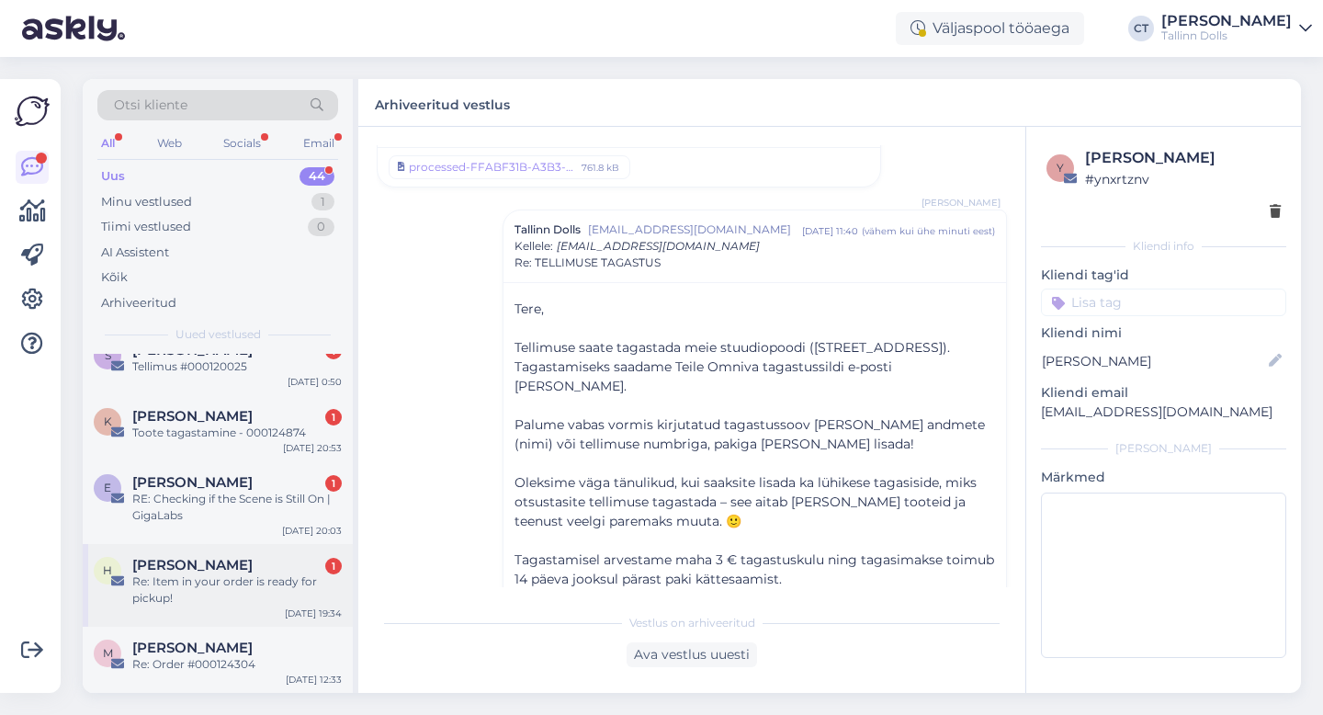
click at [279, 571] on div "[PERSON_NAME] 1" at bounding box center [236, 565] width 209 height 17
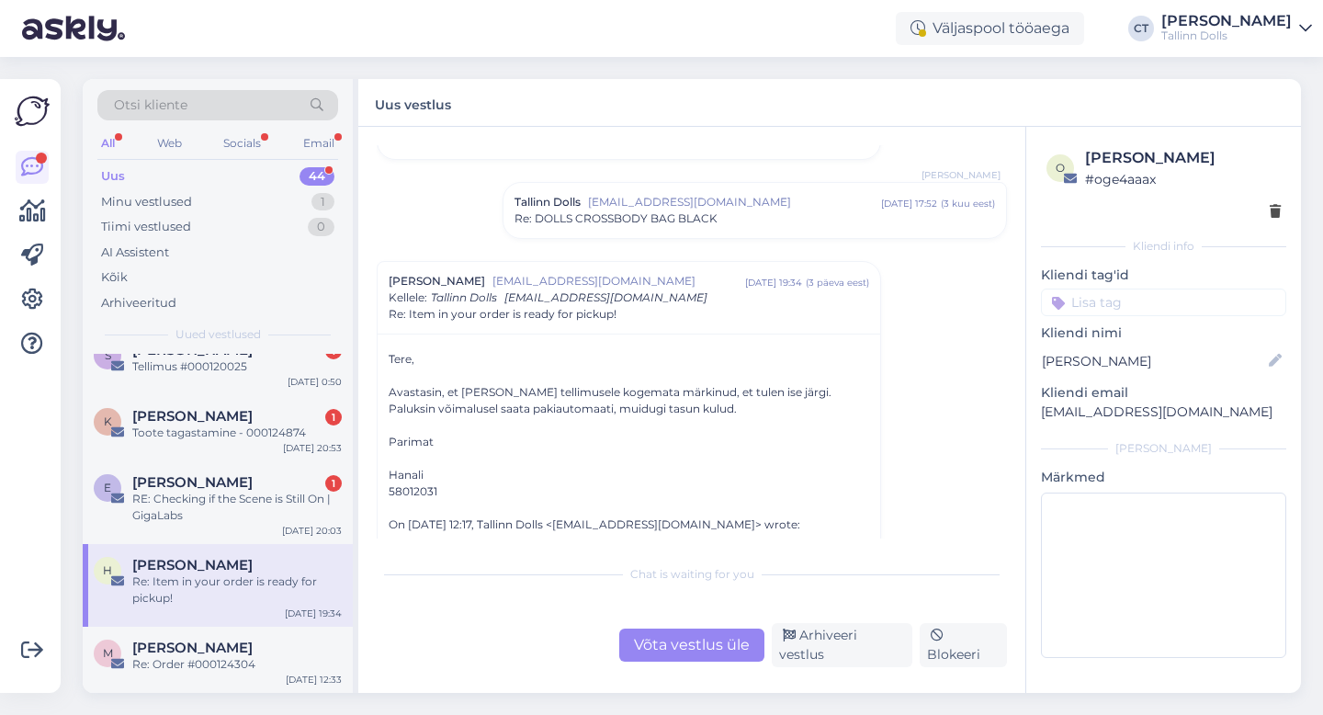
scroll to position [171, 0]
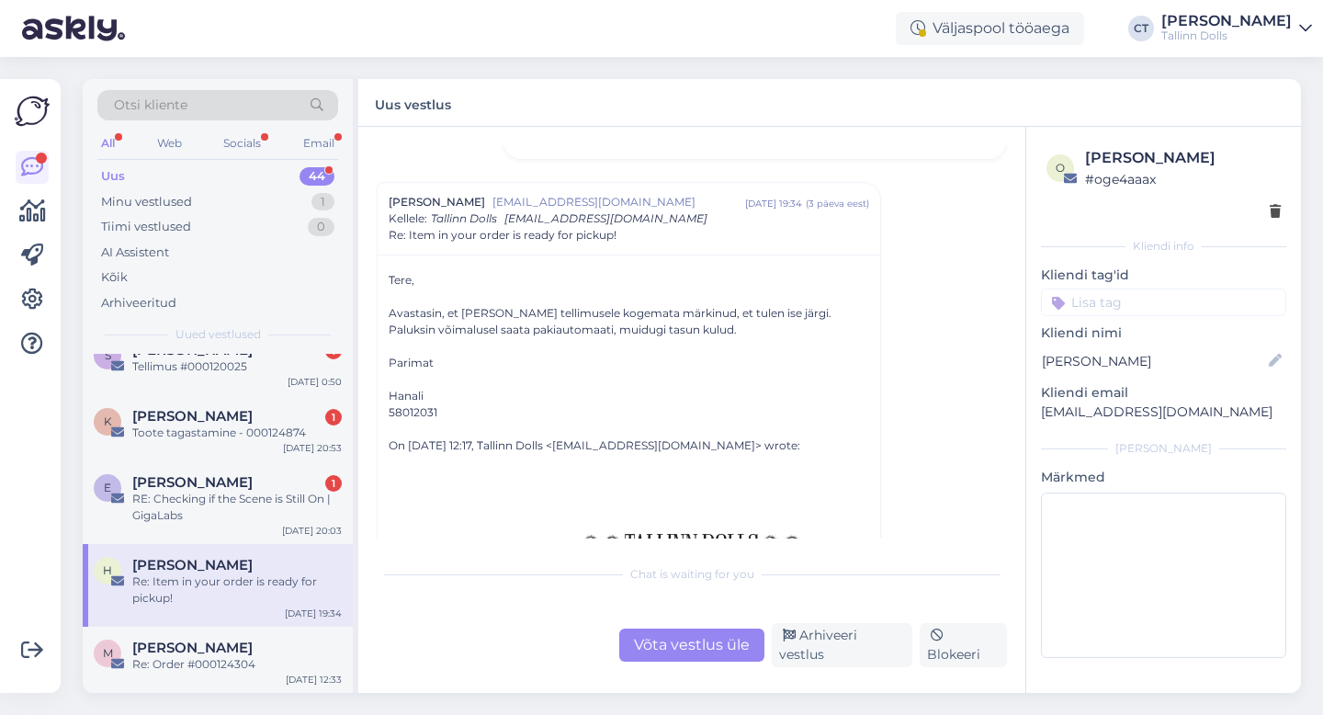
click at [698, 650] on div "Võta vestlus üle" at bounding box center [691, 644] width 145 height 33
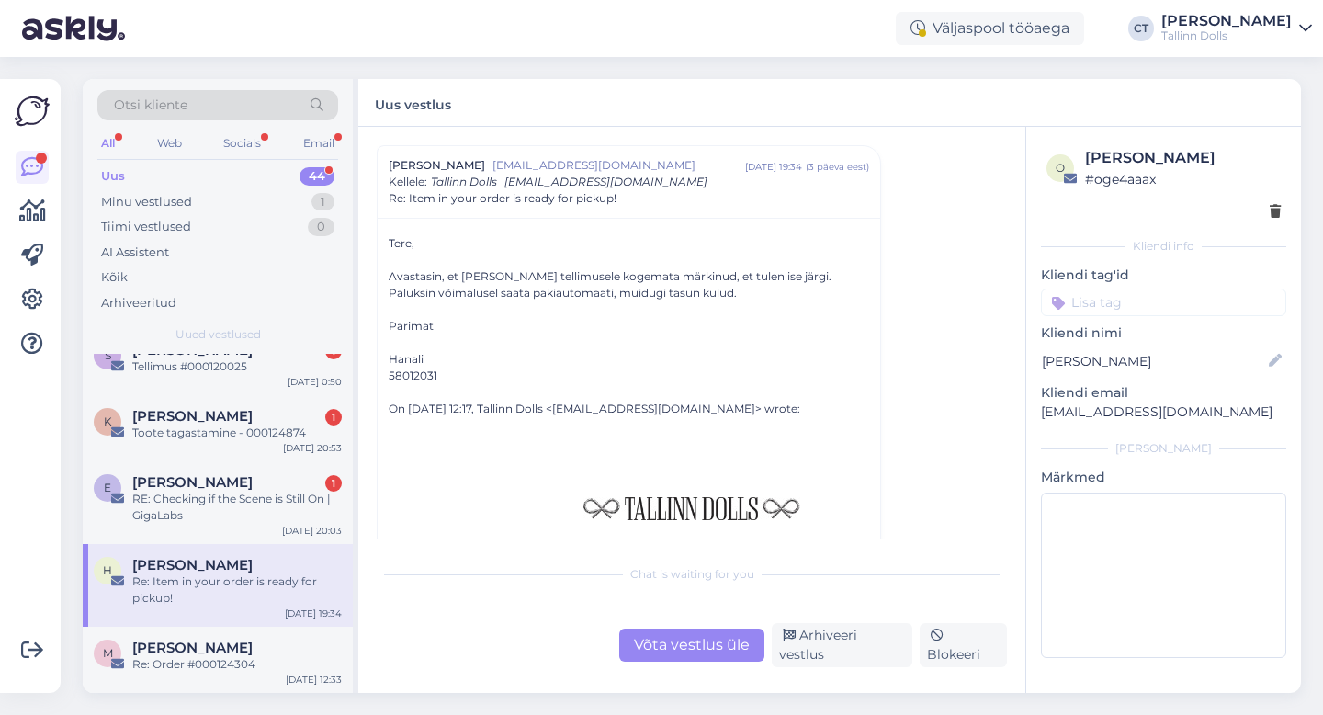
scroll to position [0, 0]
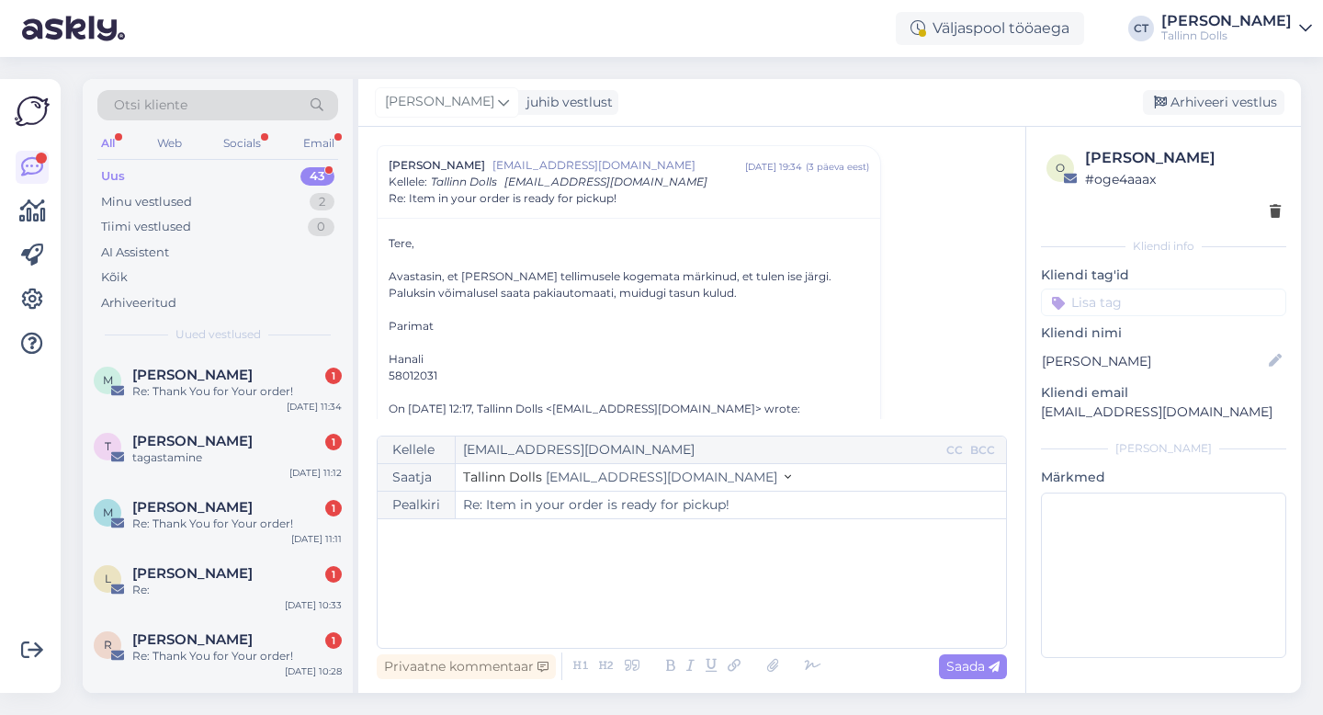
click at [720, 606] on div "﻿" at bounding box center [692, 583] width 610 height 110
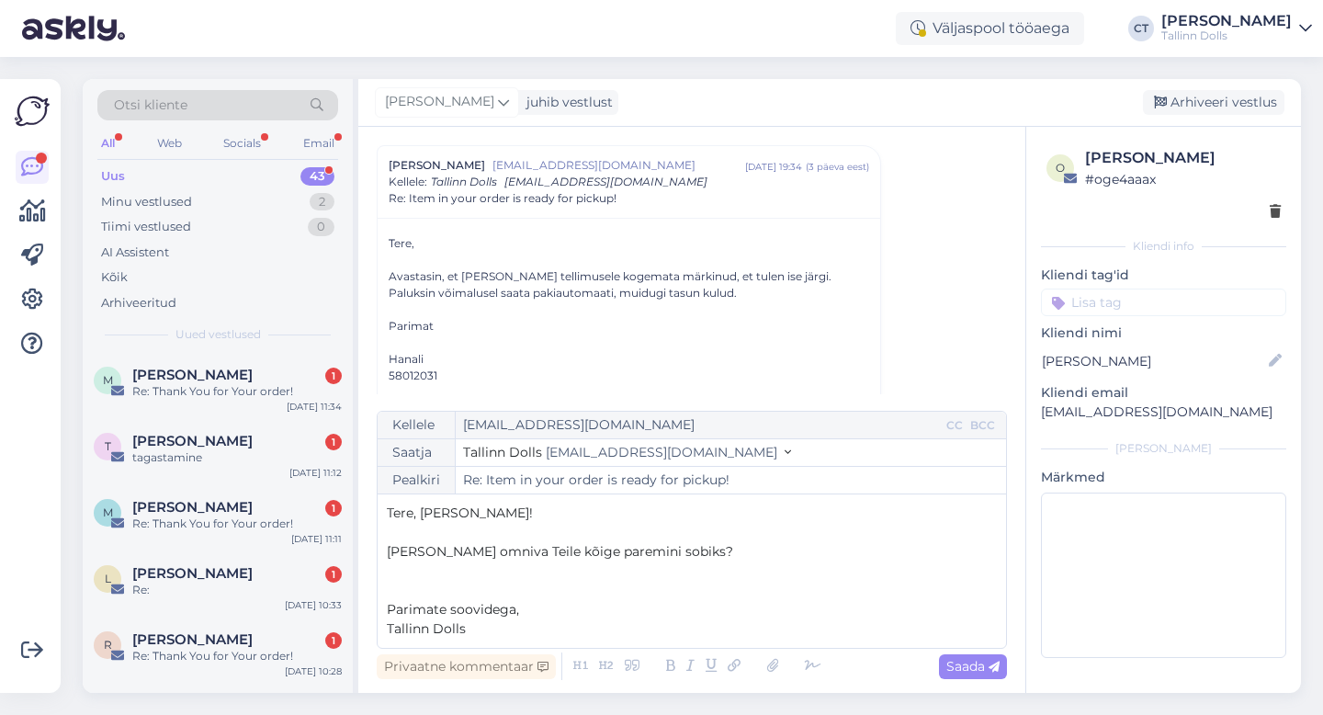
click at [1016, 664] on div "Vestlus algas Hanali Köörna [EMAIL_ADDRESS][DOMAIN_NAME] [DATE] 17:39 ( 3 kuu e…" at bounding box center [691, 410] width 667 height 566
click at [990, 665] on icon at bounding box center [993, 666] width 11 height 11
type input "Re: Re: Item in your order is ready for pickup!"
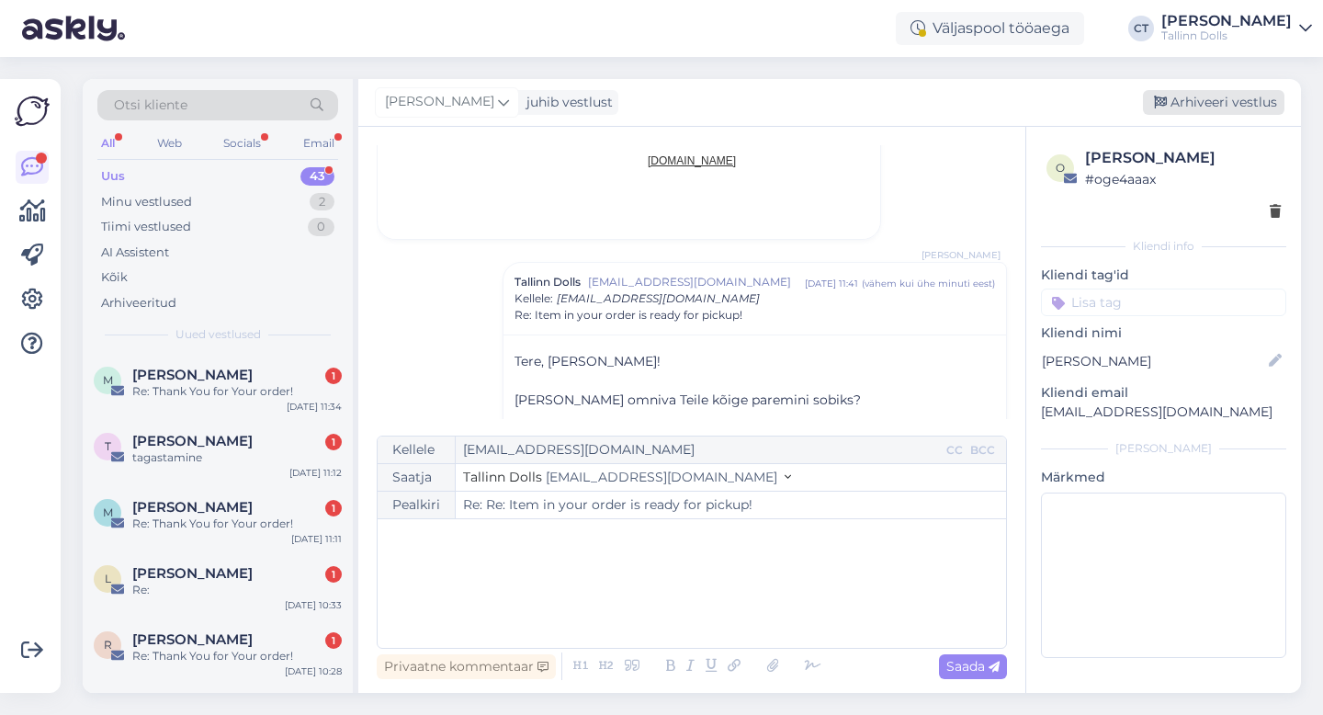
click at [1271, 104] on div "Arhiveeri vestlus" at bounding box center [1212, 102] width 141 height 25
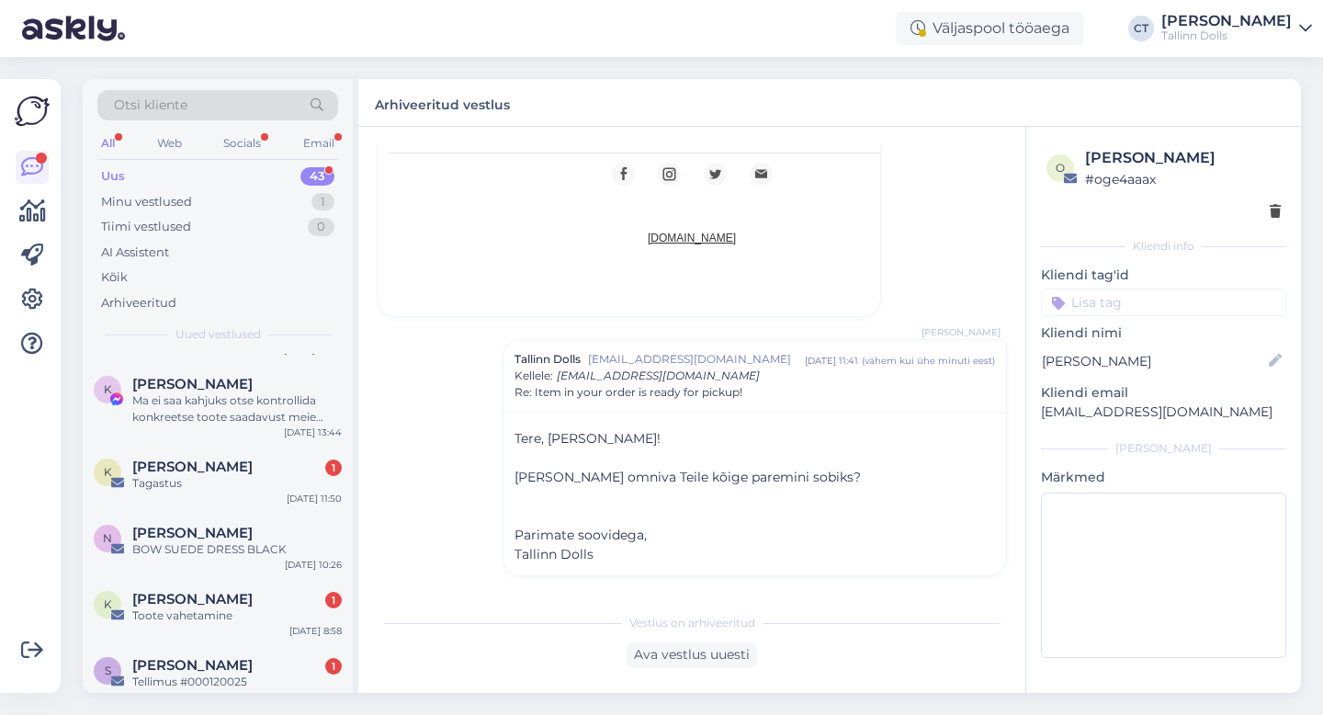
scroll to position [2620, 0]
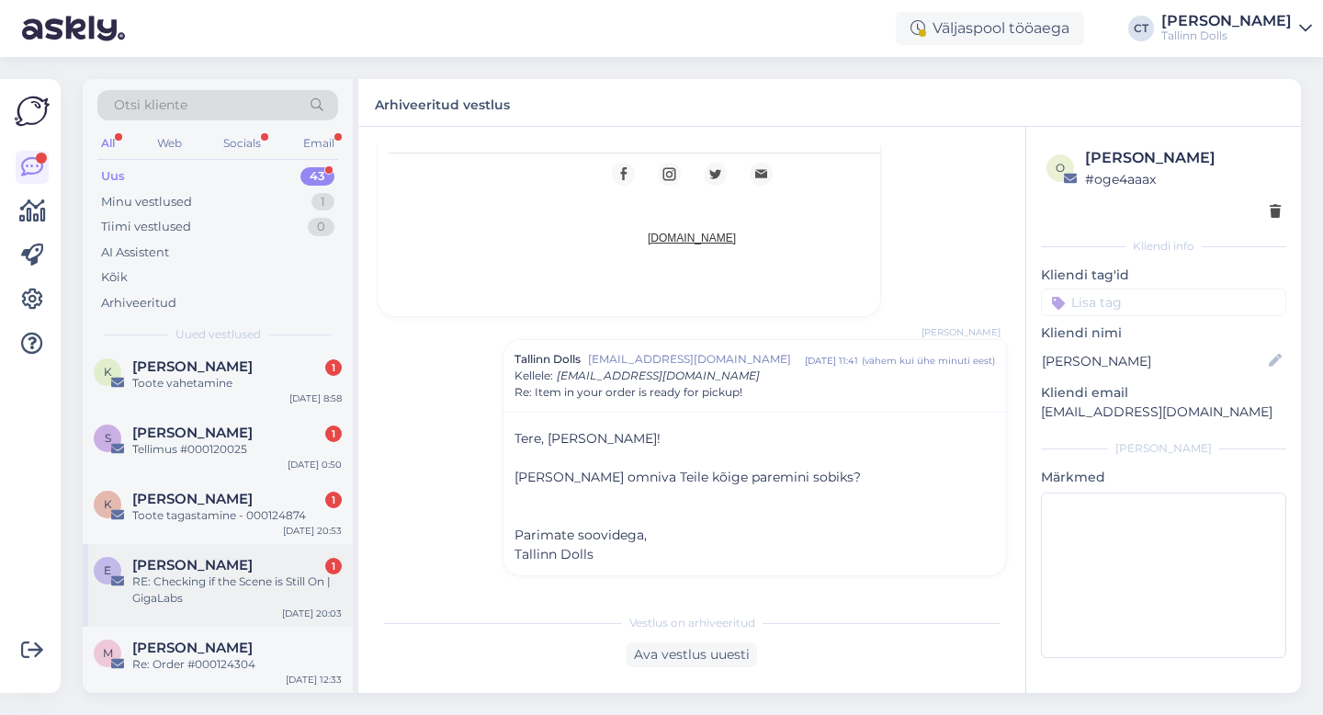
click at [251, 577] on div "RE: Checking if the Scene is Still On | GigaLabs" at bounding box center [236, 589] width 209 height 33
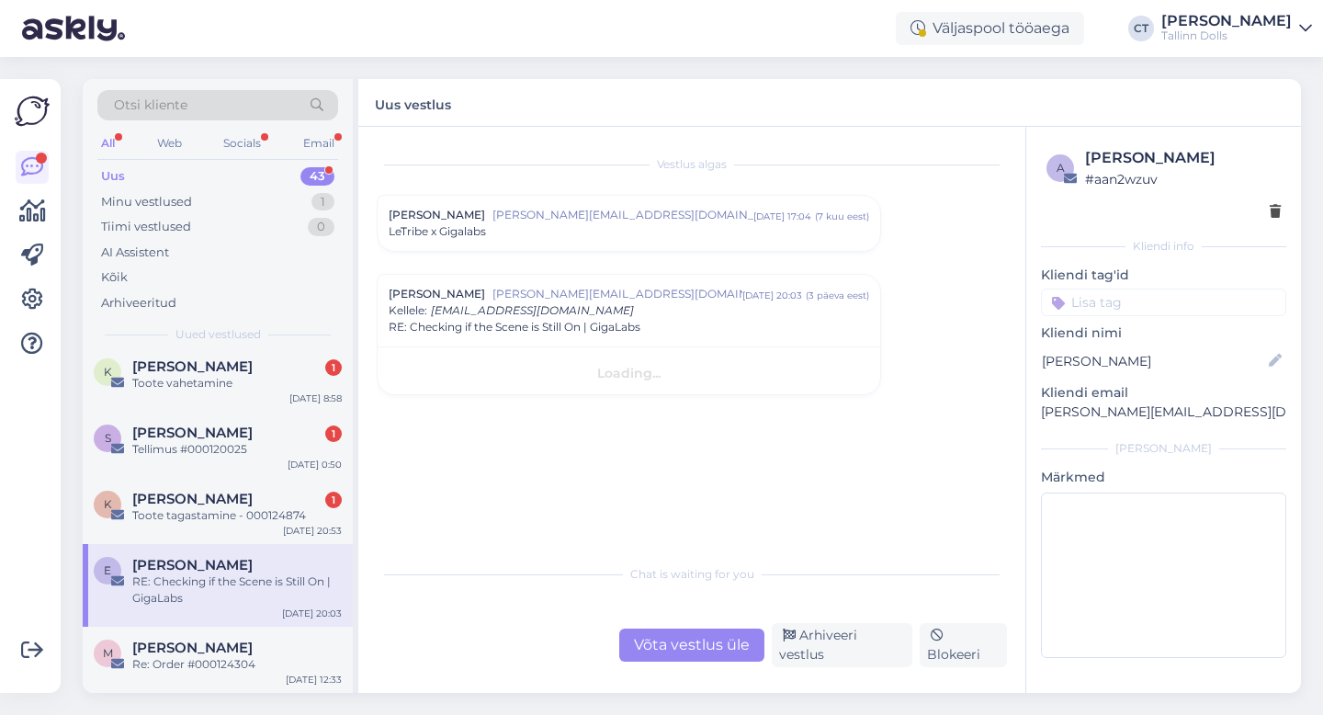
scroll to position [0, 0]
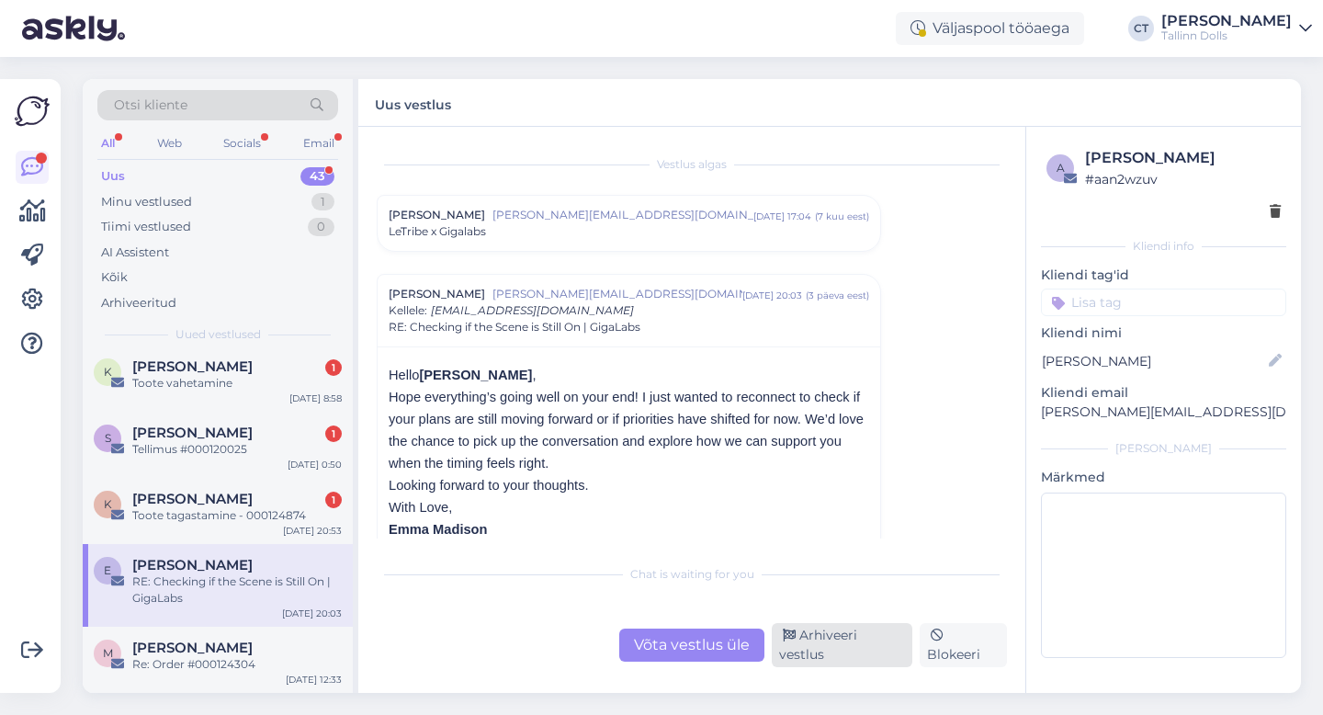
click at [795, 645] on div "Arhiveeri vestlus" at bounding box center [841, 645] width 141 height 44
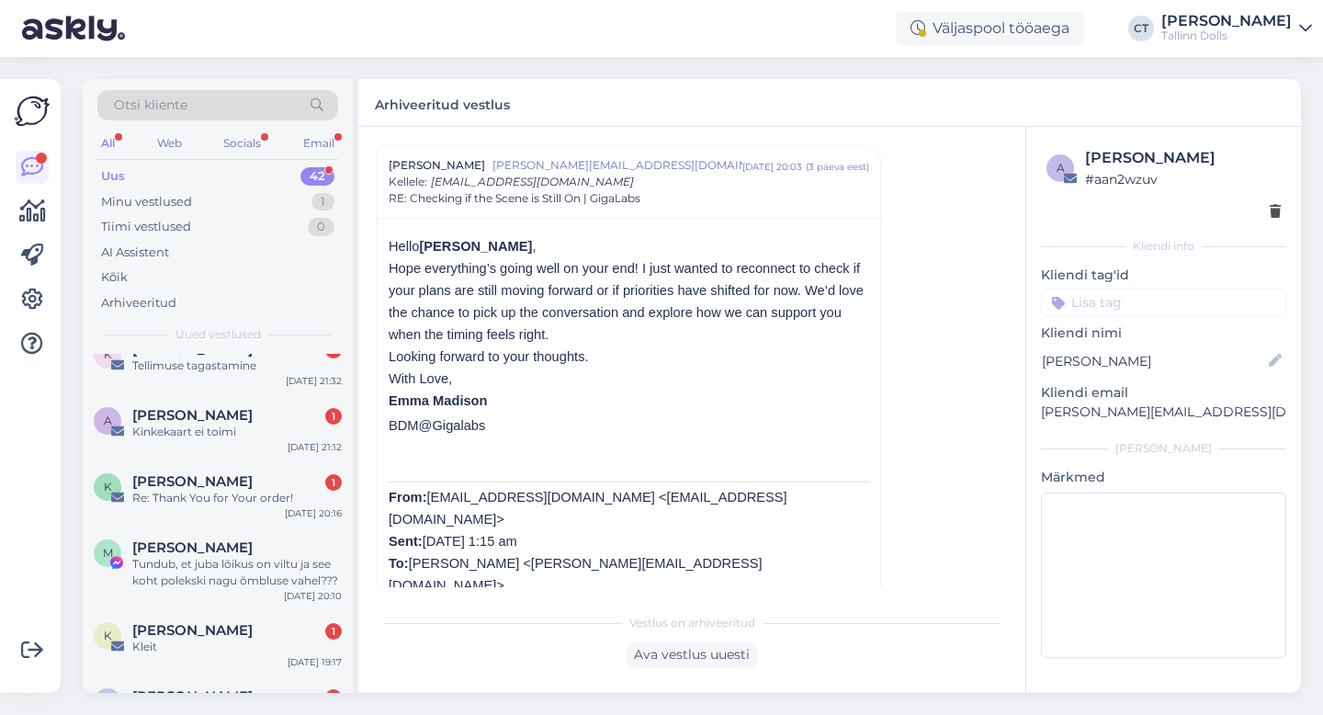
scroll to position [2538, 0]
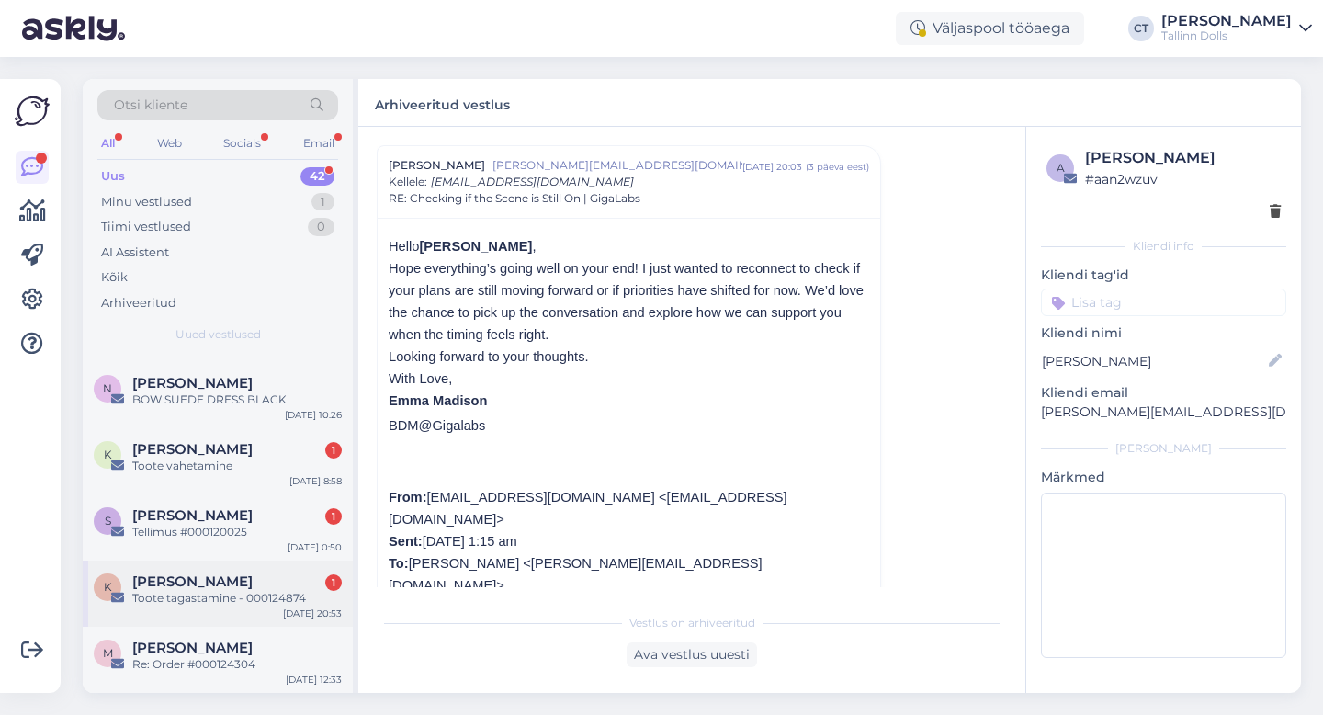
click at [253, 610] on div "k [PERSON_NAME] 1 Toote tagastamine - 000124874 [DATE] 20:53" at bounding box center [218, 593] width 270 height 66
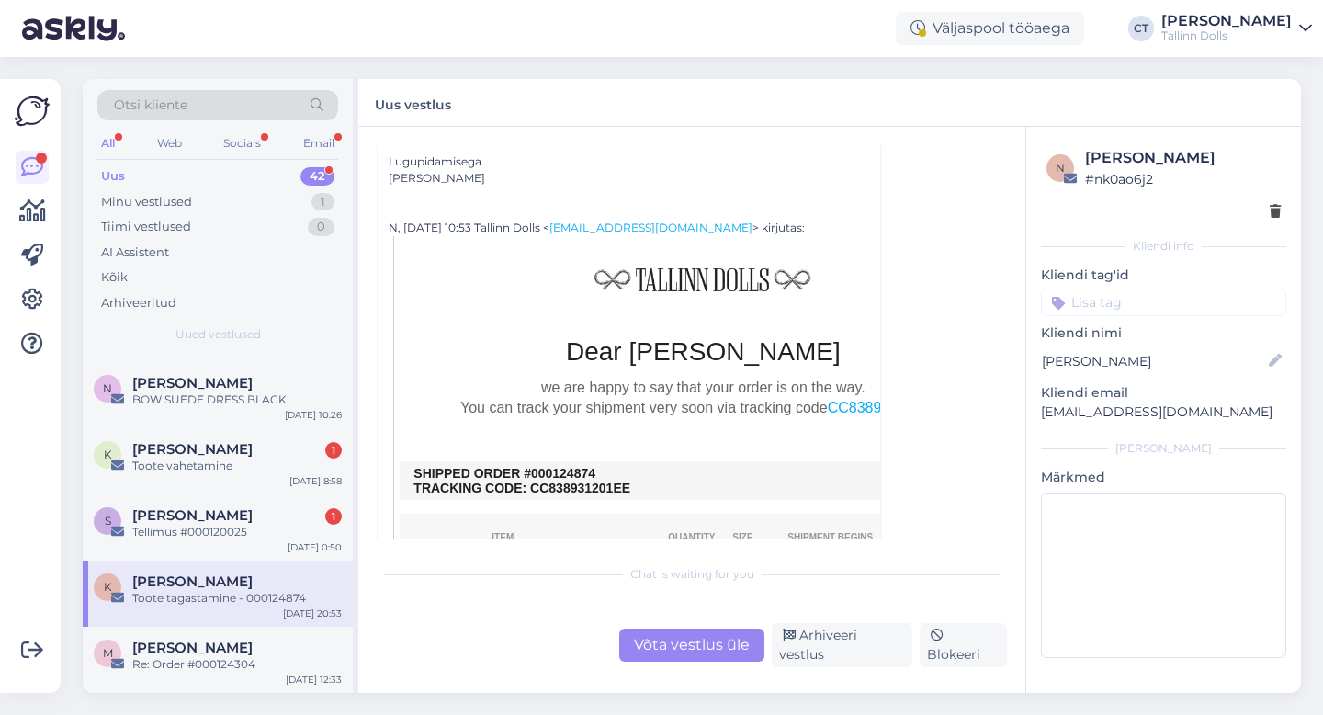
scroll to position [215, 0]
drag, startPoint x: 609, startPoint y: 472, endPoint x: 547, endPoint y: 469, distance: 61.6
click at [547, 469] on td "SHIPPED ORDER #000124874 TRACKING CODE: CC838931201EE" at bounding box center [702, 479] width 579 height 29
copy td "0124874"
click at [670, 637] on div "Võta vestlus üle" at bounding box center [691, 644] width 145 height 33
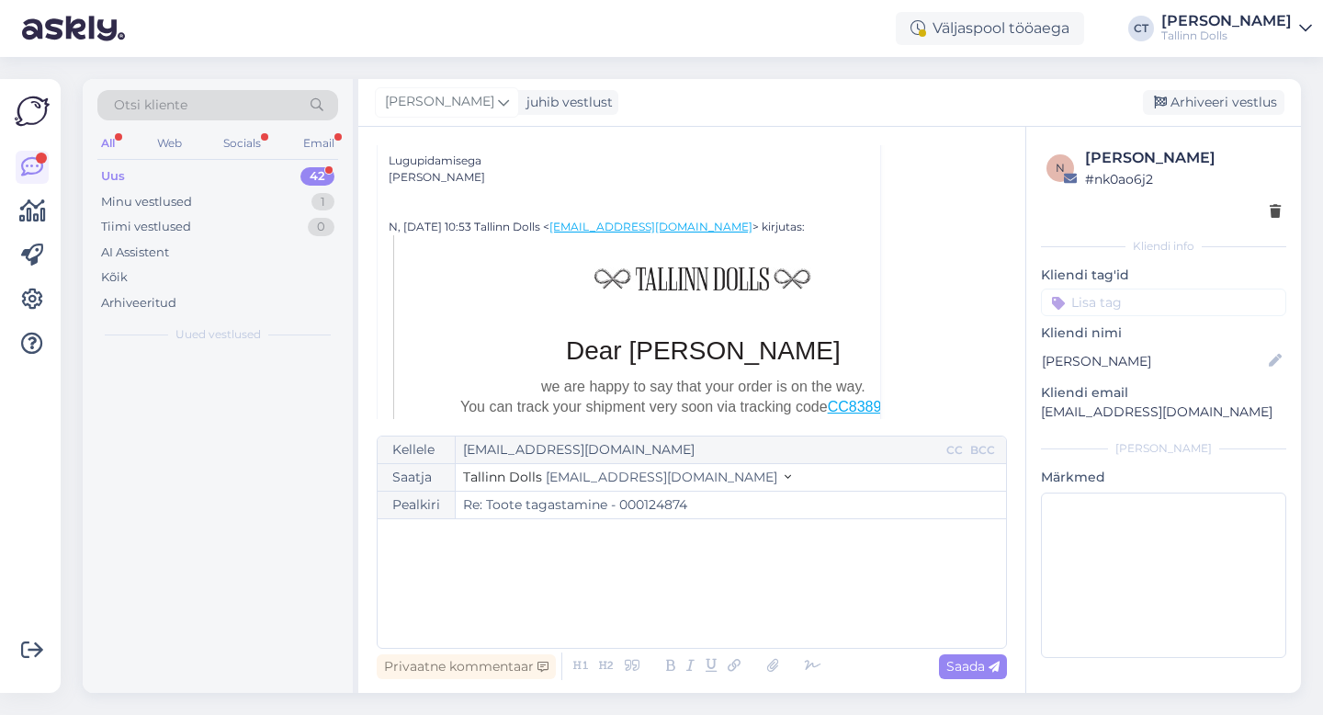
scroll to position [0, 0]
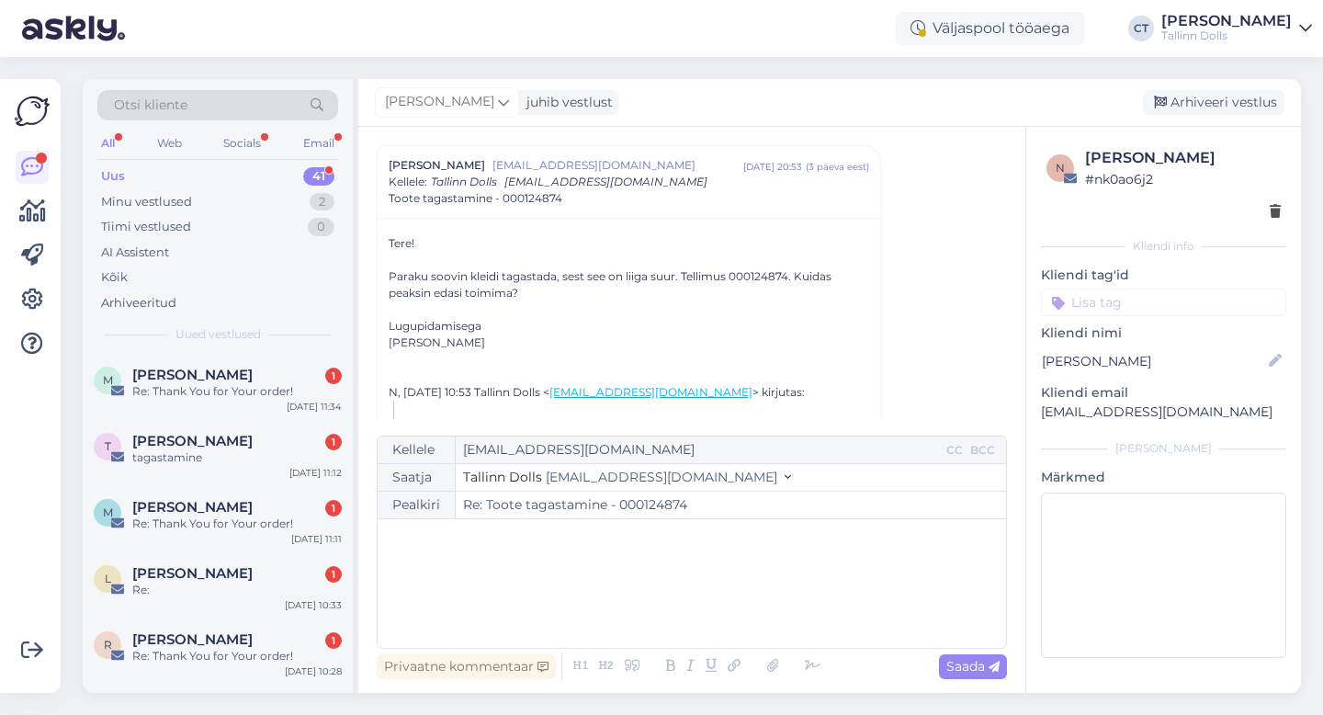
click at [688, 585] on div "﻿" at bounding box center [692, 583] width 610 height 110
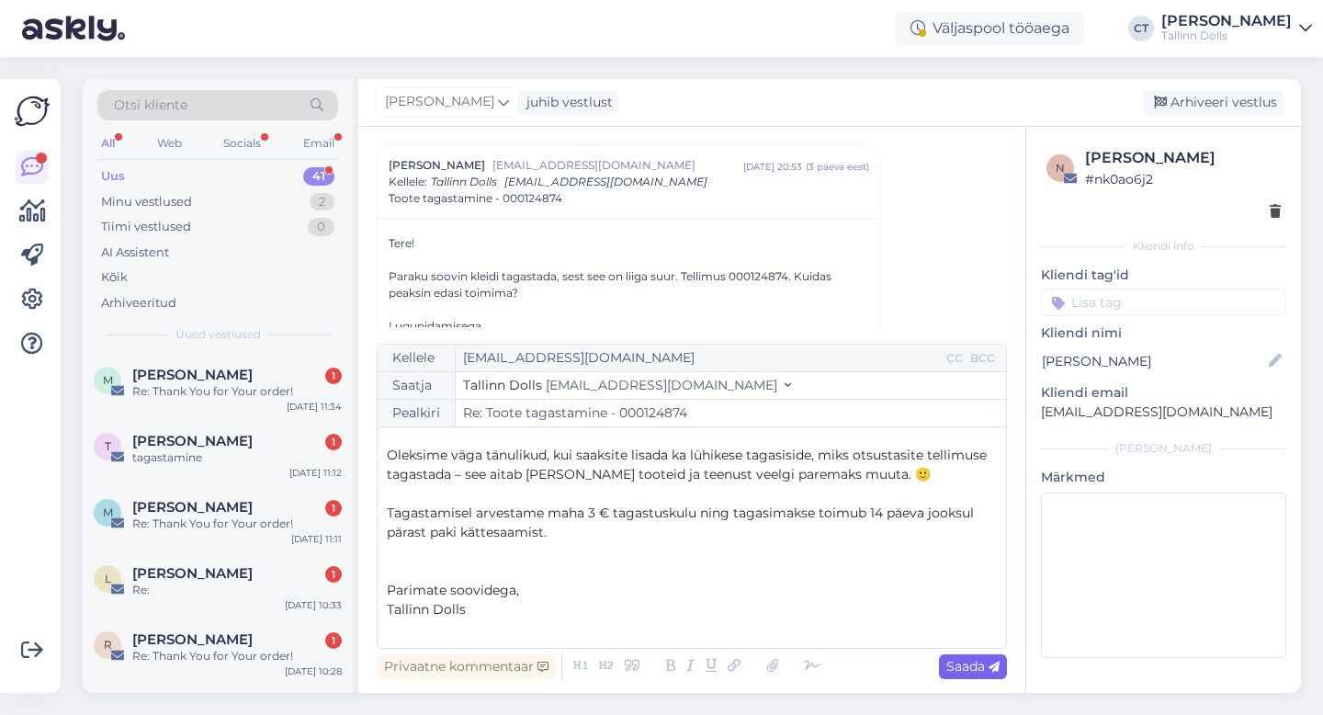
click at [981, 668] on span "Saada" at bounding box center [972, 666] width 53 height 17
type input "Re: Toote tagastamine - 000124874"
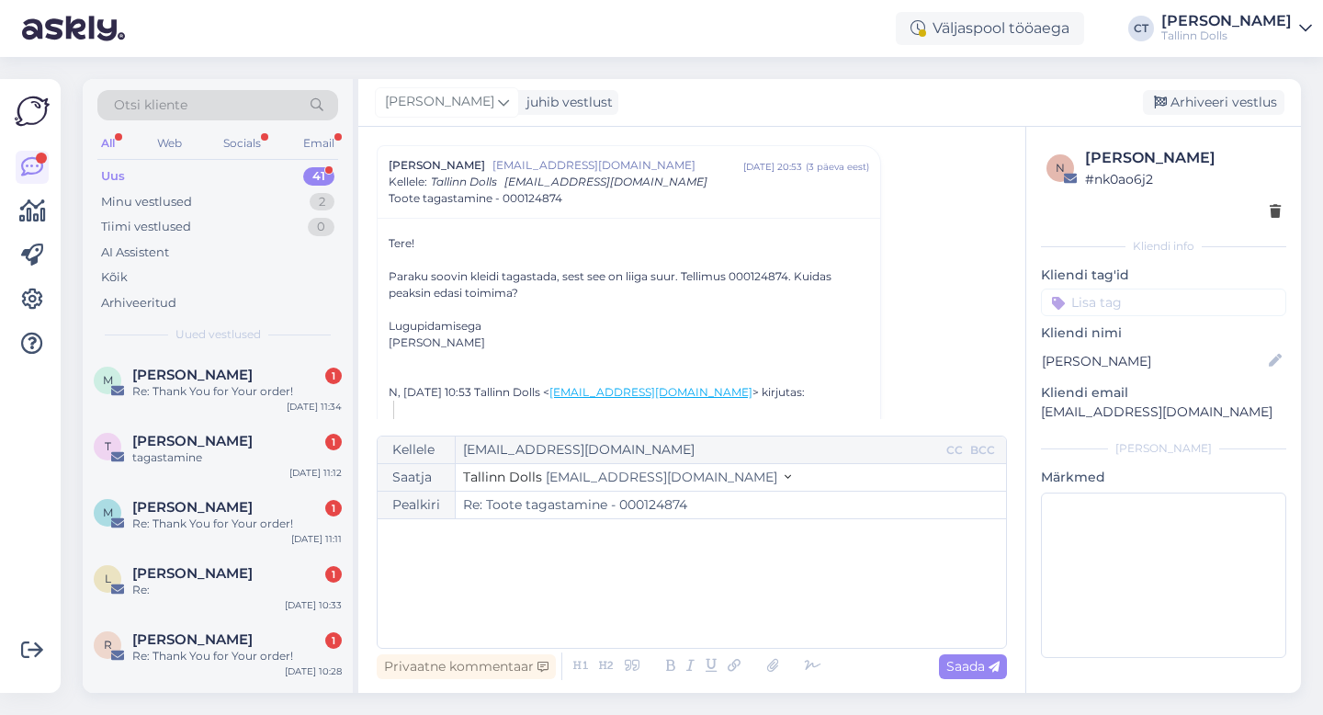
scroll to position [1099, 0]
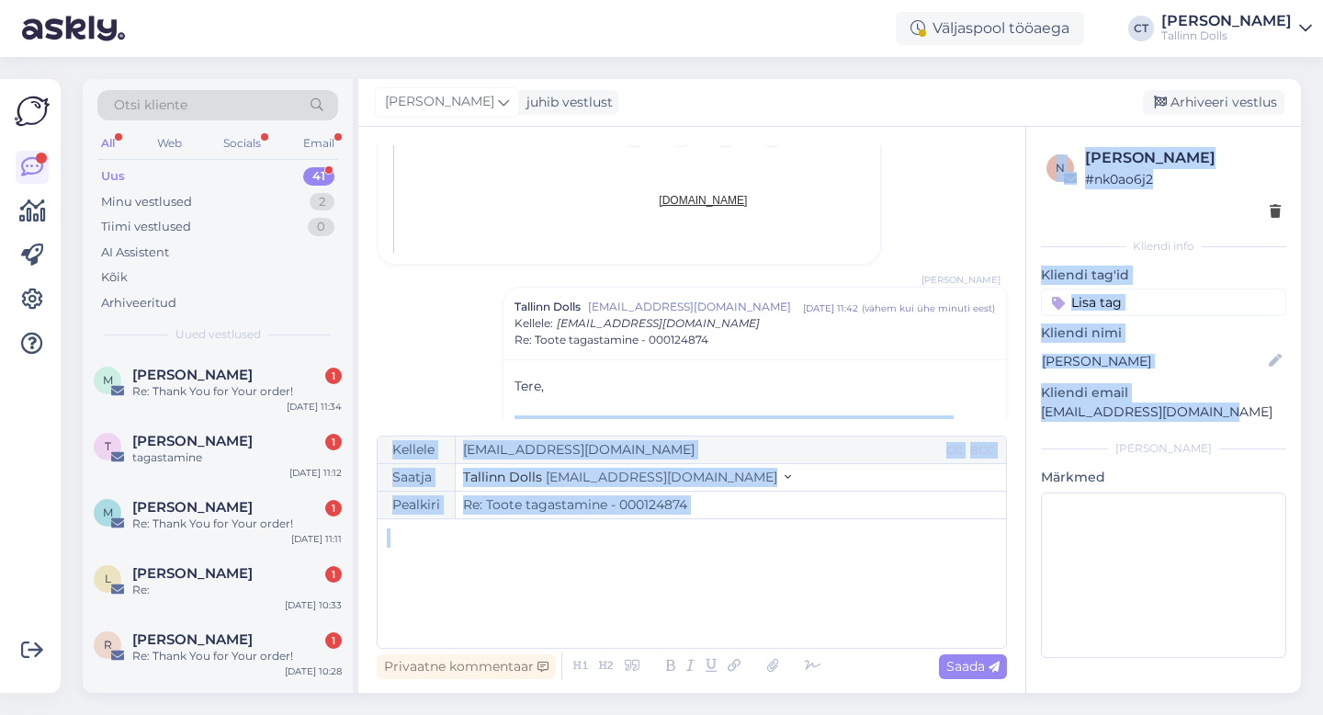
drag, startPoint x: 1211, startPoint y: 414, endPoint x: 1013, endPoint y: 411, distance: 198.4
click at [1013, 411] on div "Vestlus algas [PERSON_NAME] [PERSON_NAME][EMAIL_ADDRESS][DOMAIN_NAME] [DATE] 20…" at bounding box center [829, 410] width 942 height 566
click at [1064, 429] on div "n [PERSON_NAME] # nk0ao6j2 Kliendi info Kliendi tag'id Kliendi nimi [PERSON_NAM…" at bounding box center [1163, 406] width 275 height 558
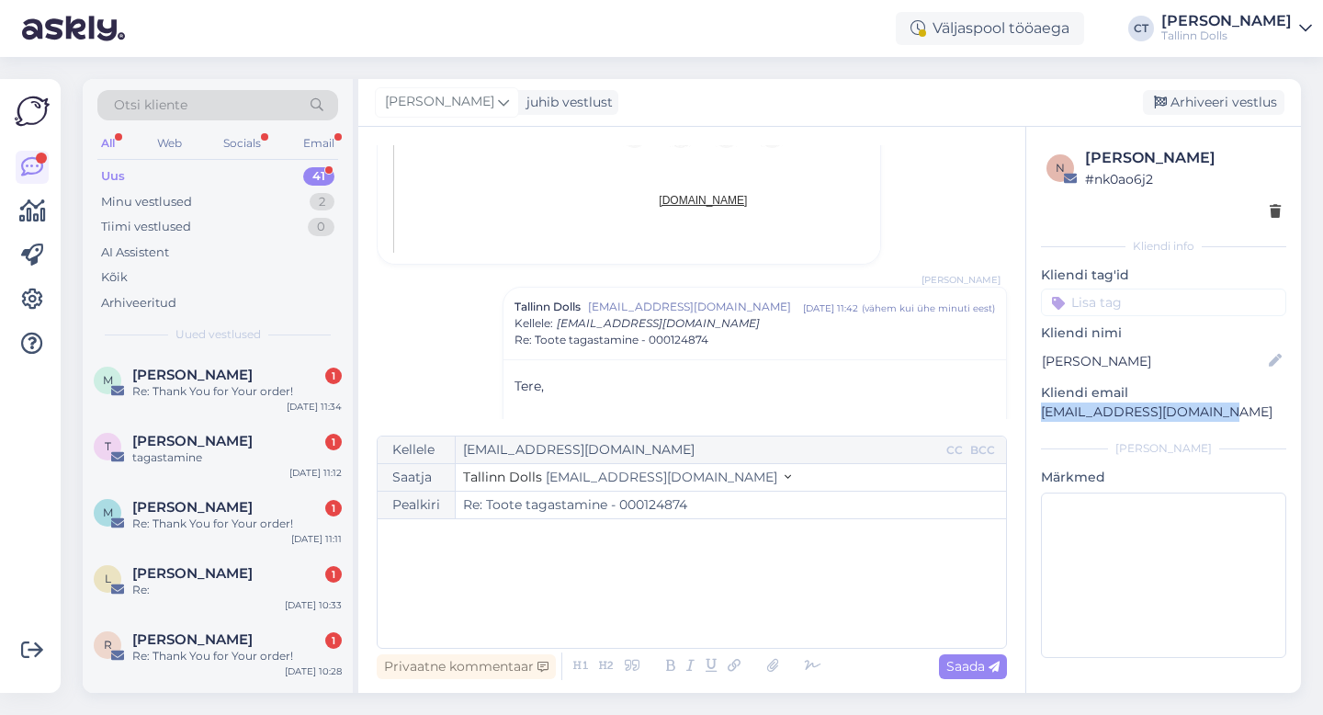
drag, startPoint x: 1205, startPoint y: 412, endPoint x: 1031, endPoint y: 410, distance: 173.6
click at [1031, 409] on div "n [PERSON_NAME] # nk0ao6j2 Kliendi info Kliendi tag'id Kliendi nimi [PERSON_NAM…" at bounding box center [1163, 406] width 275 height 558
copy p "[EMAIL_ADDRESS][DOMAIN_NAME]"
click at [1224, 96] on div "Arhiveeri vestlus" at bounding box center [1212, 102] width 141 height 25
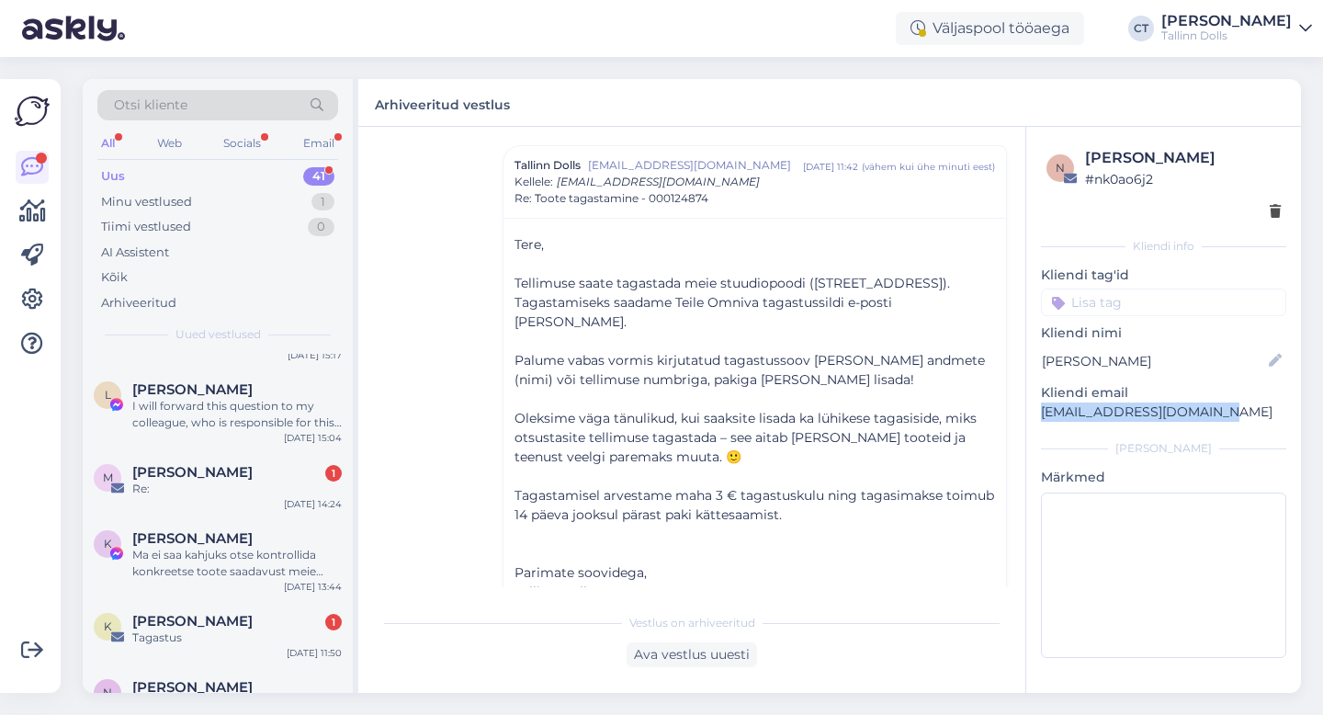
scroll to position [2471, 0]
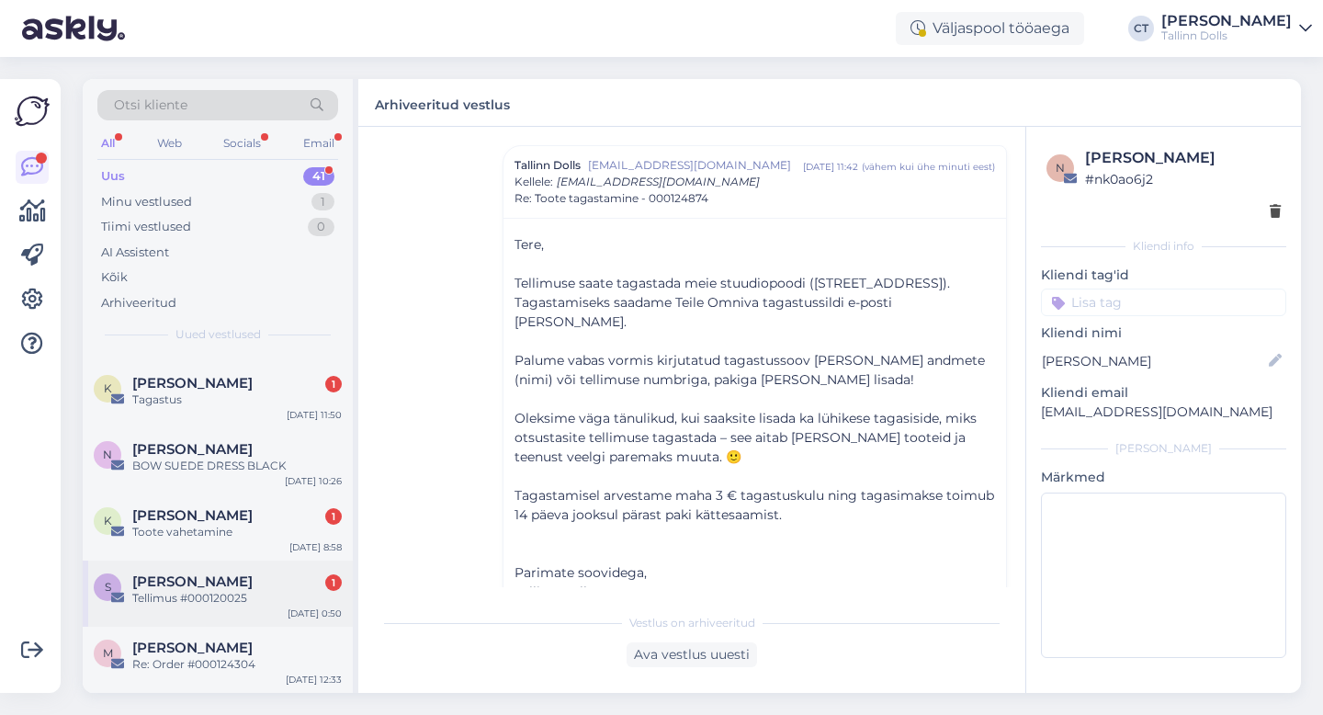
click at [221, 595] on div "Tellimus #000120025" at bounding box center [236, 598] width 209 height 17
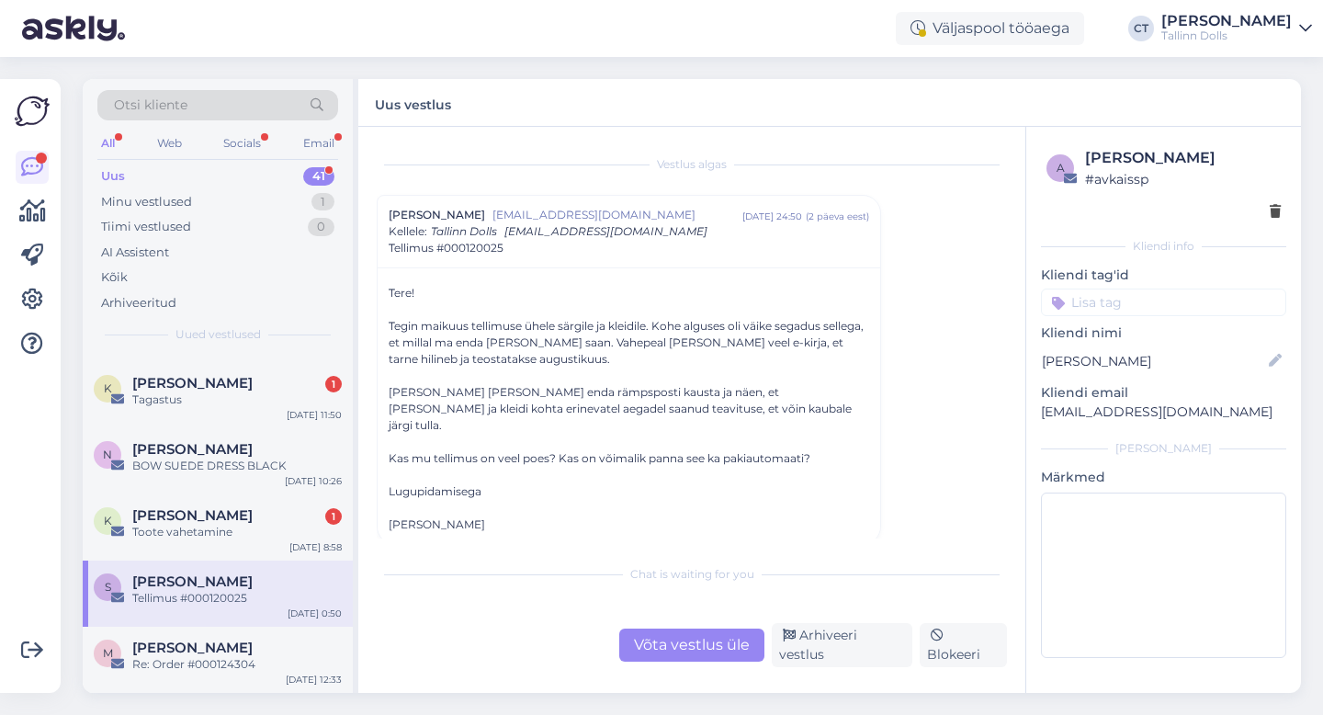
click at [677, 645] on div "Võta vestlus üle" at bounding box center [691, 644] width 145 height 33
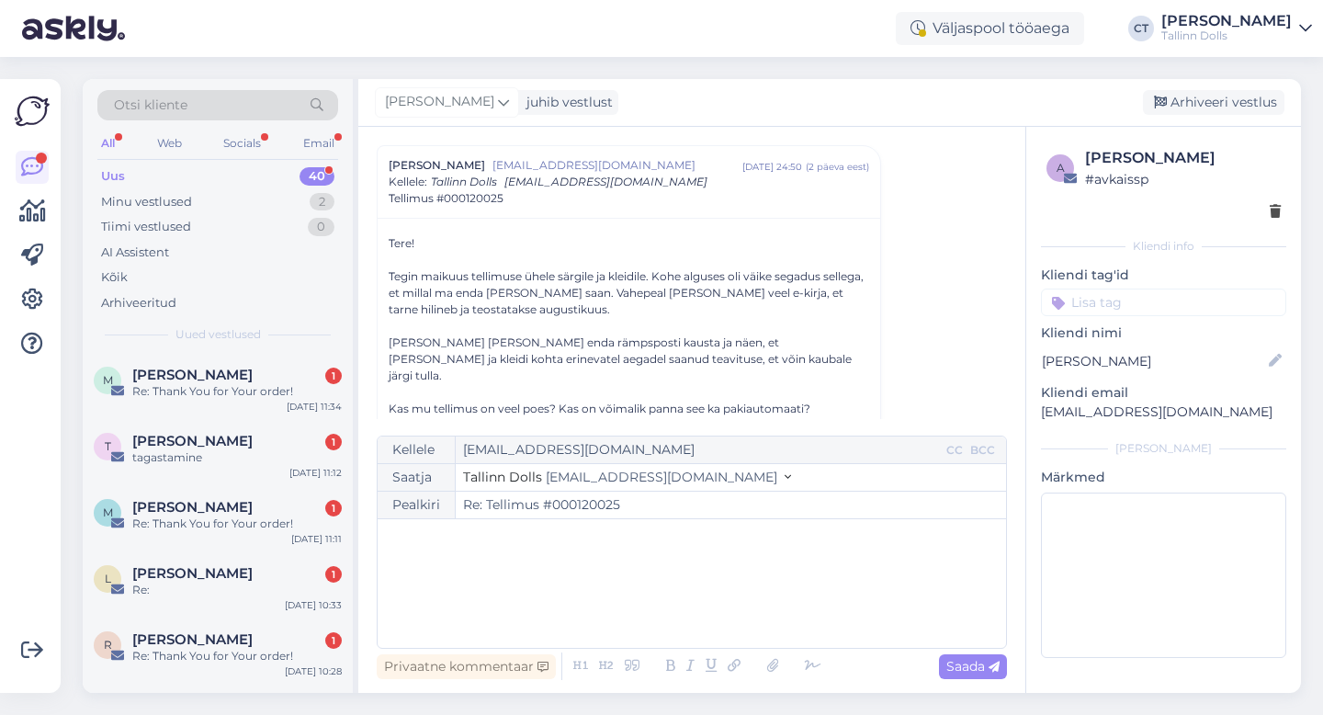
click at [700, 599] on div "﻿" at bounding box center [692, 583] width 610 height 110
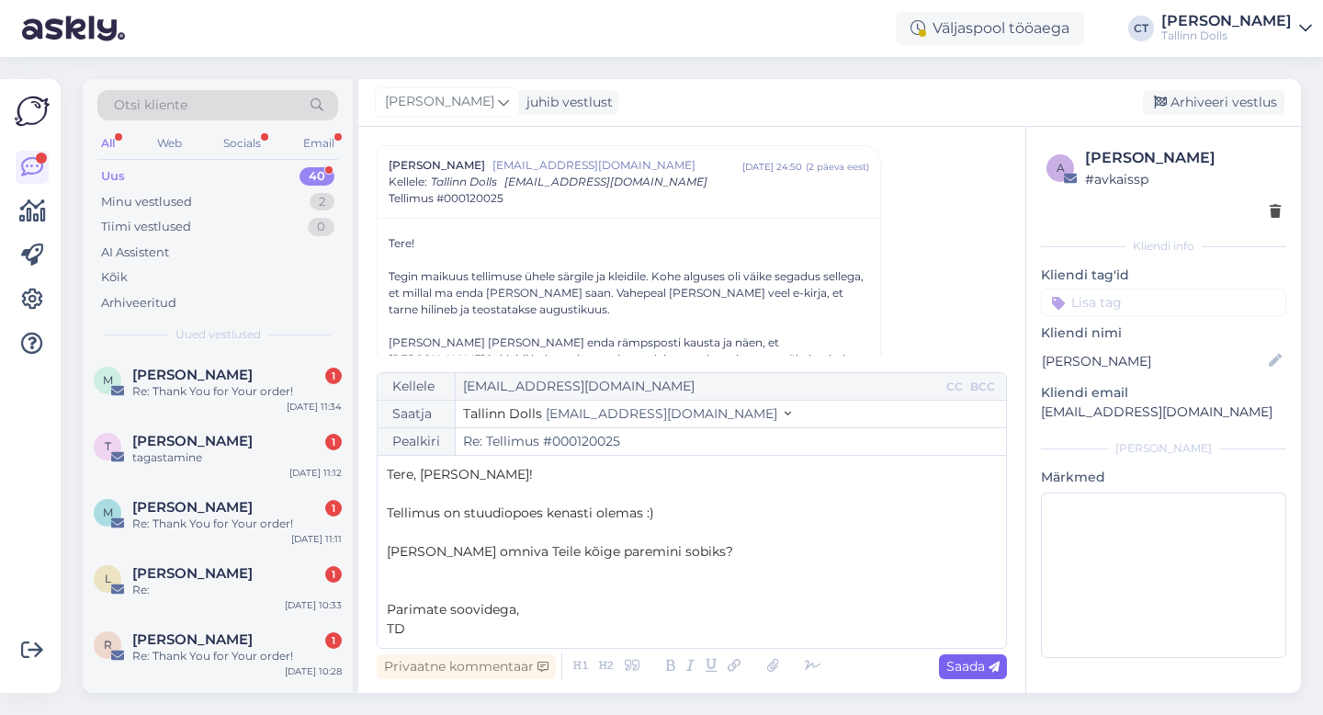
click at [959, 669] on span "Saada" at bounding box center [972, 666] width 53 height 17
type input "Re: Tellimus #000120025"
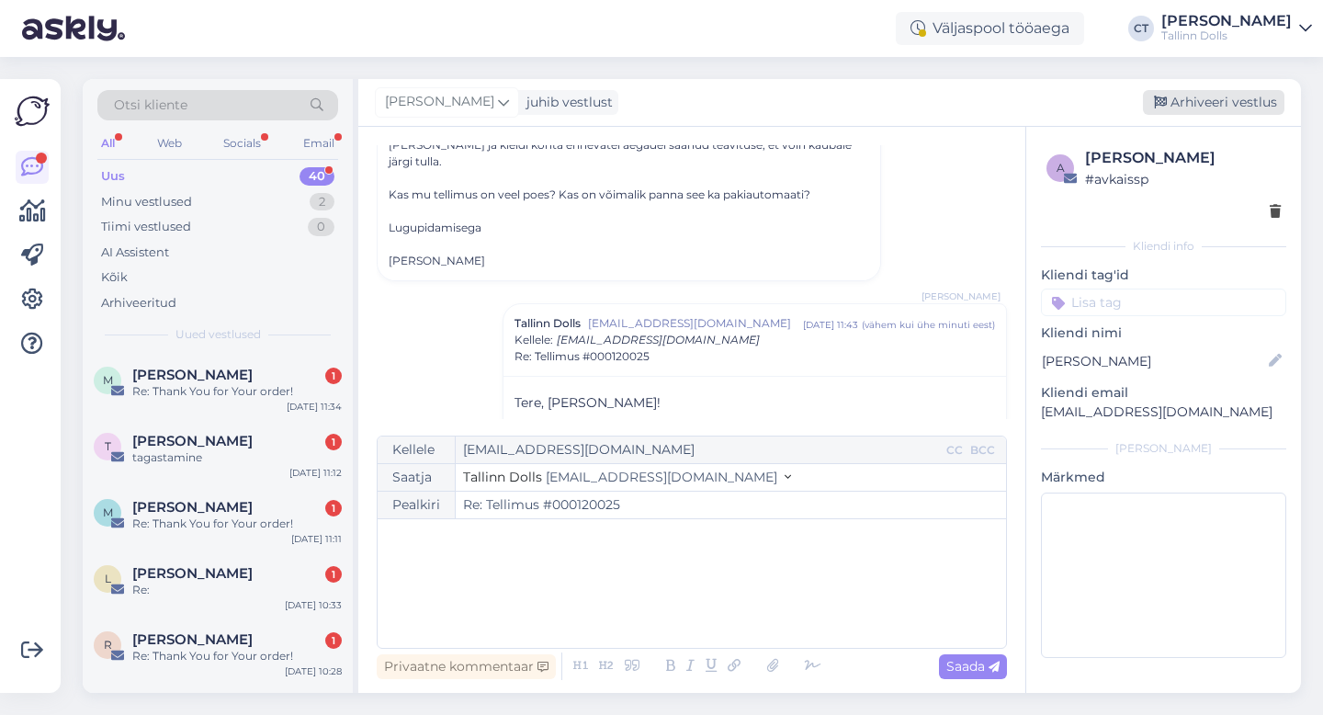
click at [1205, 100] on div "Arhiveeri vestlus" at bounding box center [1212, 102] width 141 height 25
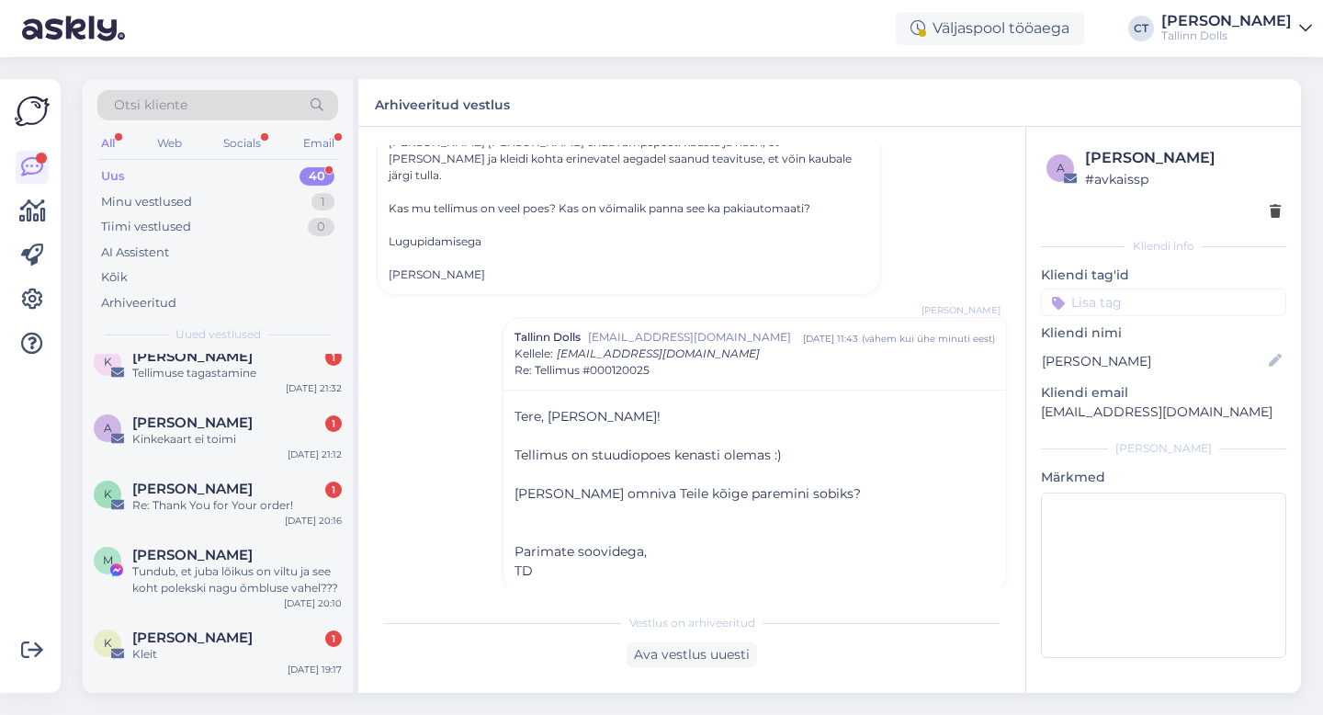
scroll to position [2405, 0]
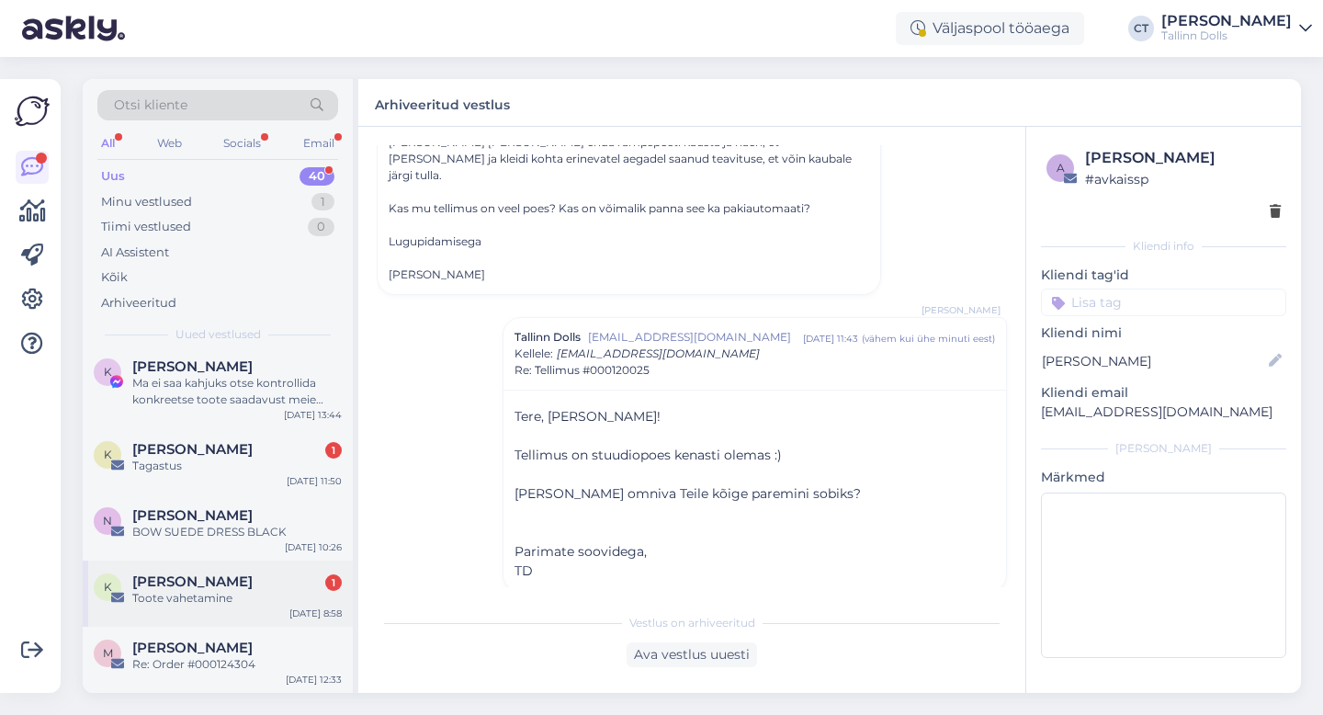
click at [185, 600] on div "Toote vahetamine" at bounding box center [236, 598] width 209 height 17
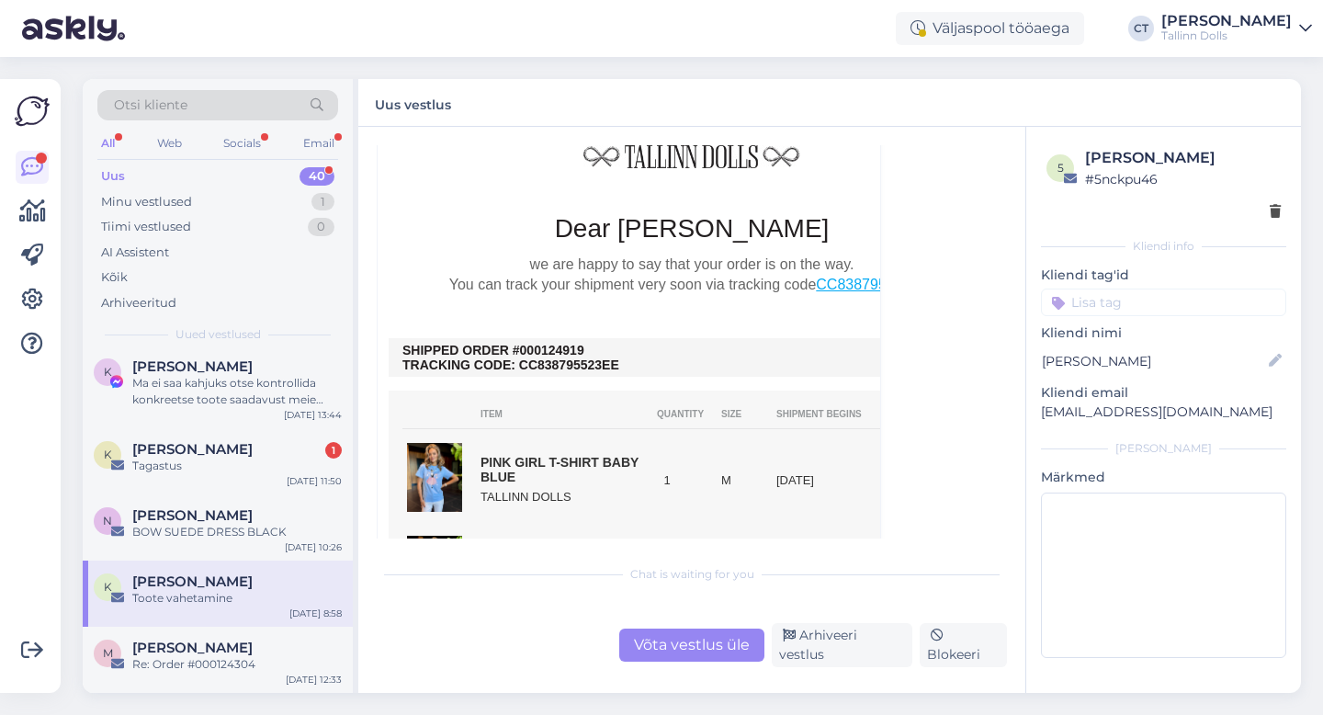
scroll to position [435, 0]
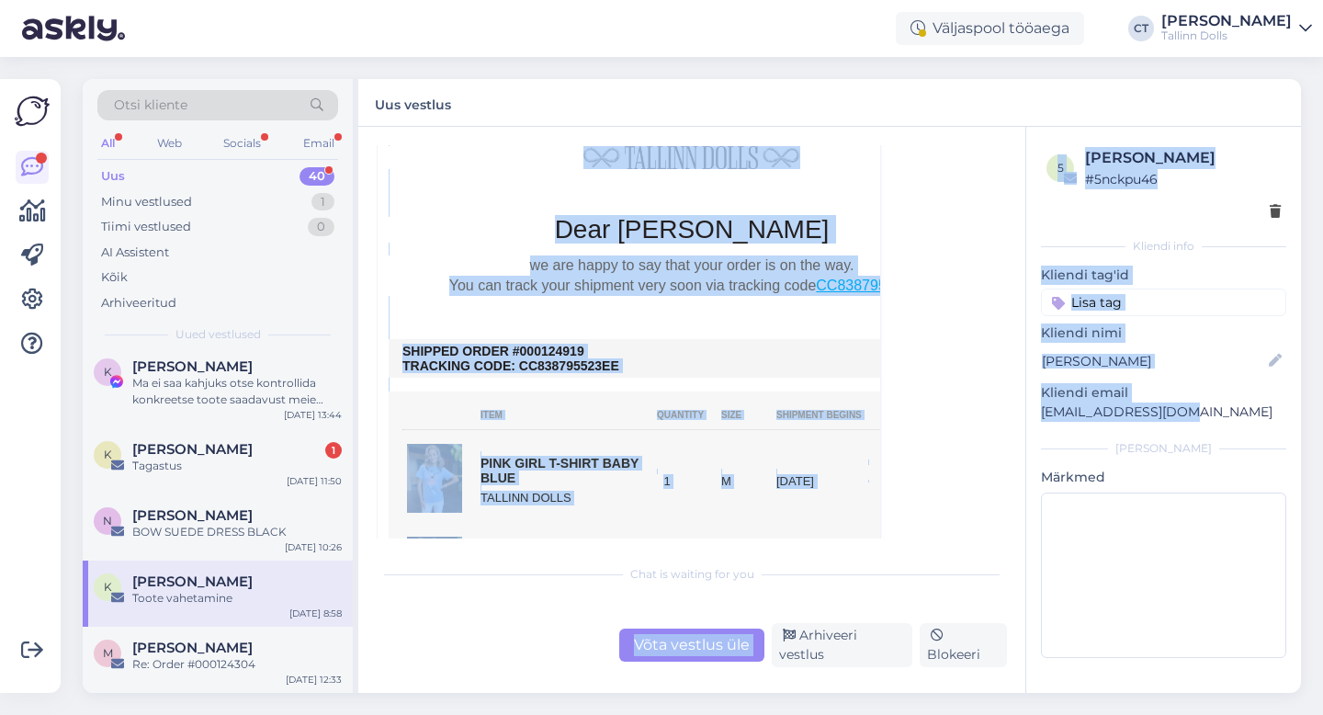
drag, startPoint x: 1191, startPoint y: 410, endPoint x: 1023, endPoint y: 409, distance: 168.1
click at [1023, 409] on div "Vestlus algas [PERSON_NAME] [EMAIL_ADDRESS][DOMAIN_NAME] [DATE] 08:58 ( 2 päeva…" at bounding box center [829, 410] width 942 height 566
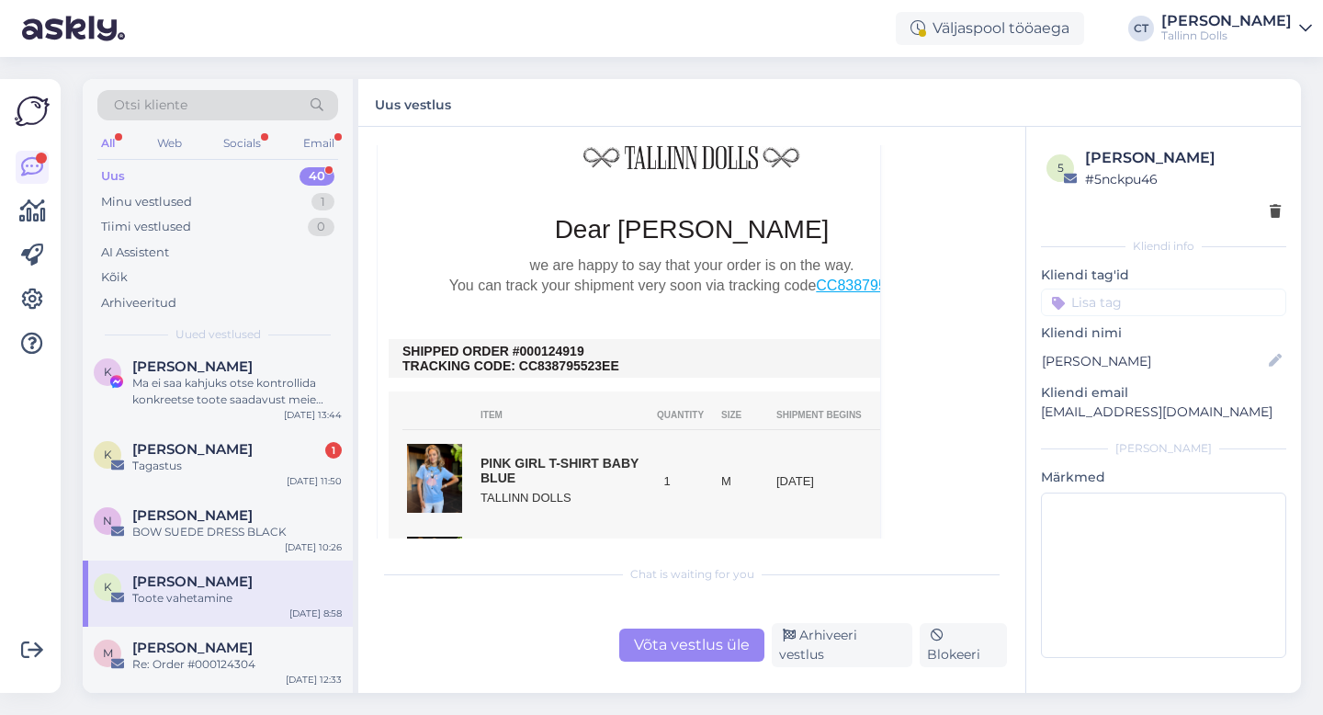
click at [1067, 438] on div "5 [PERSON_NAME] # 5nckpu46 Kliendi info Kliendi tag'id Kliendi nimi [PERSON_NAM…" at bounding box center [1163, 406] width 275 height 558
drag, startPoint x: 1190, startPoint y: 411, endPoint x: 1039, endPoint y: 413, distance: 151.6
click at [1039, 413] on div "5 [PERSON_NAME] # 5nckpu46 Kliendi info Kliendi tag'id Kliendi nimi [PERSON_NAM…" at bounding box center [1163, 406] width 275 height 558
copy p "[EMAIL_ADDRESS][DOMAIN_NAME]"
click at [657, 647] on div "Võta vestlus üle" at bounding box center [691, 644] width 145 height 33
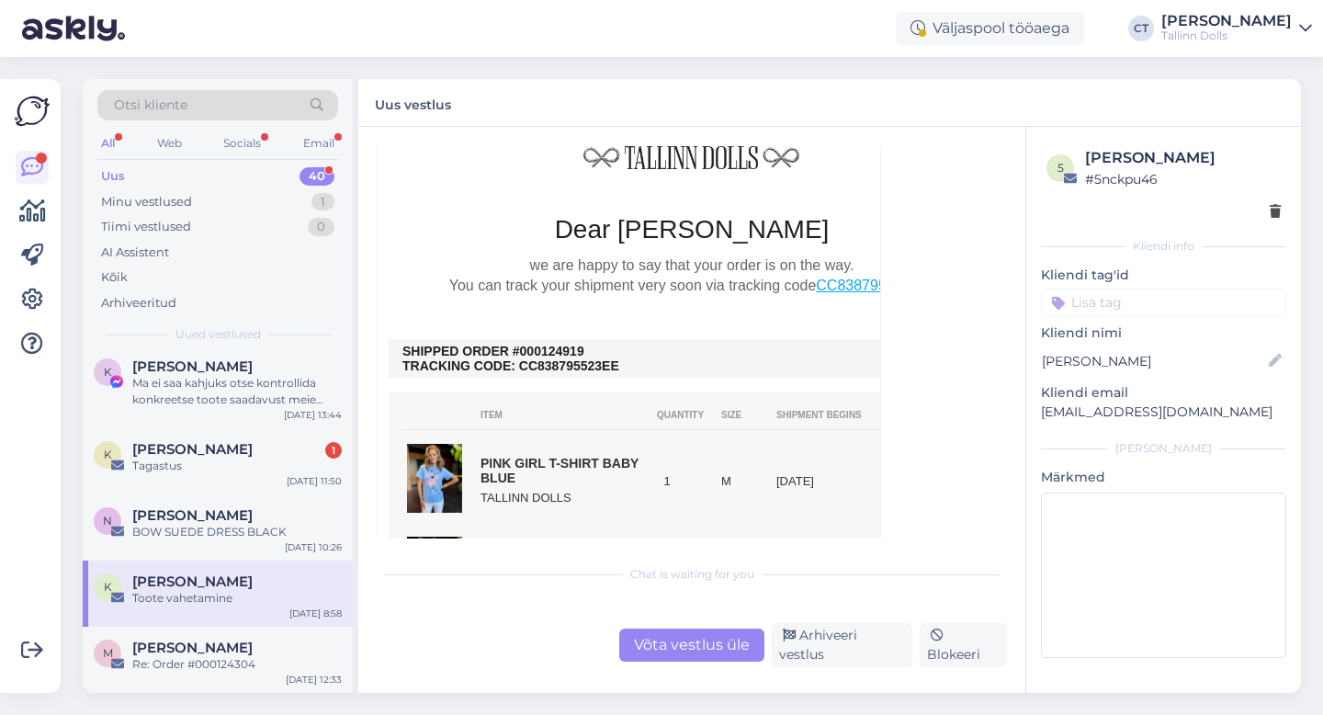
scroll to position [0, 0]
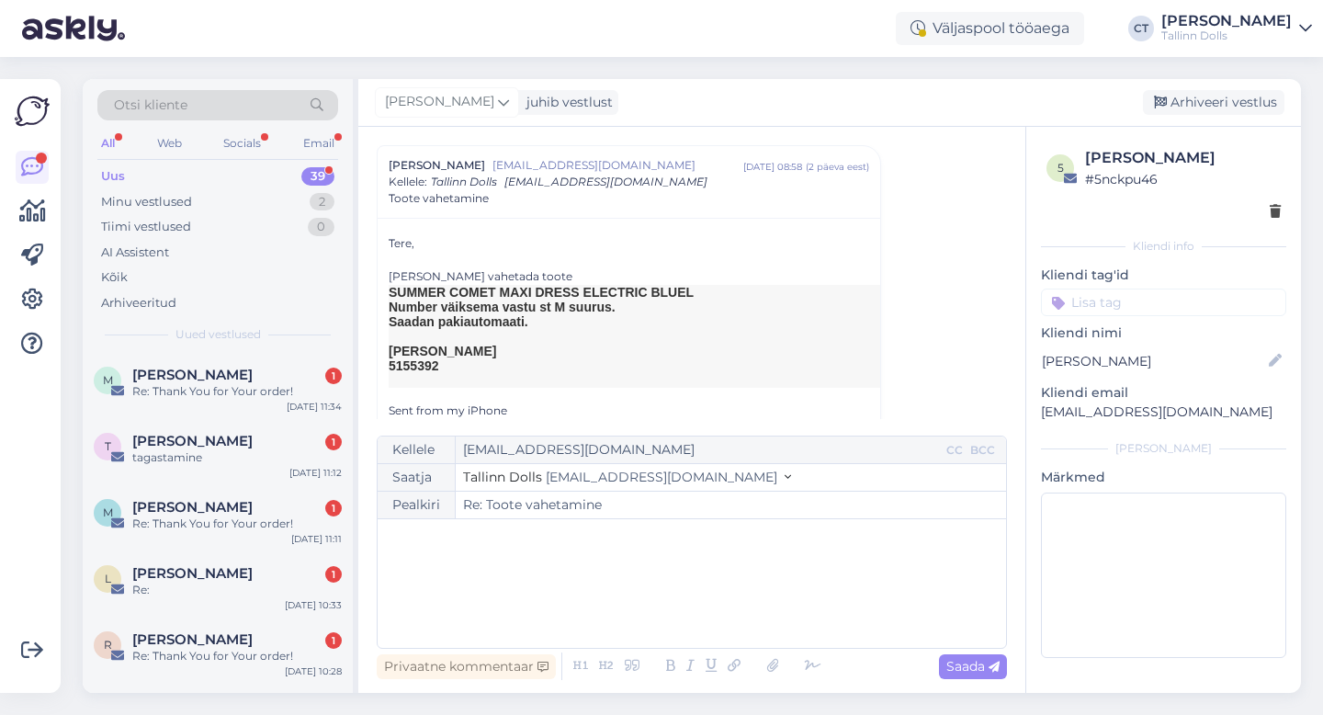
click at [679, 581] on div "﻿" at bounding box center [692, 583] width 610 height 110
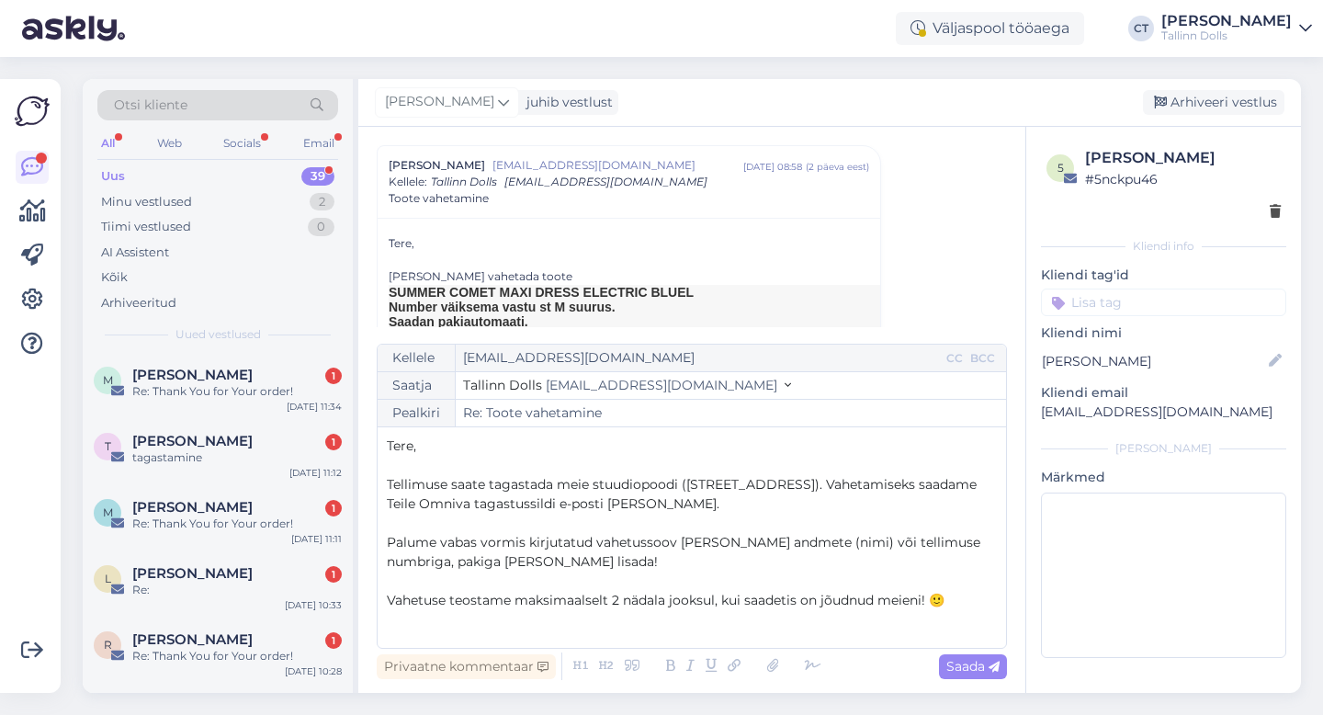
scroll to position [49, 0]
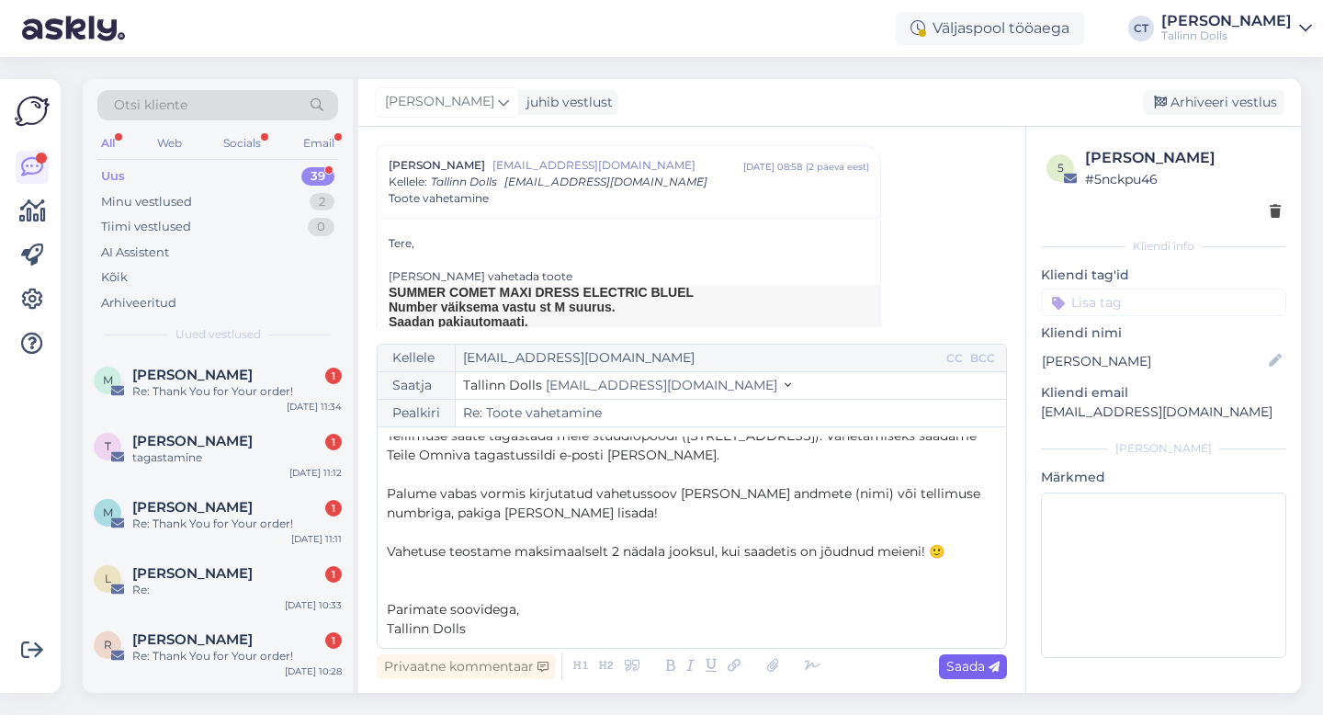
click at [955, 670] on span "Saada" at bounding box center [972, 666] width 53 height 17
type input "Re: Toote vahetamine"
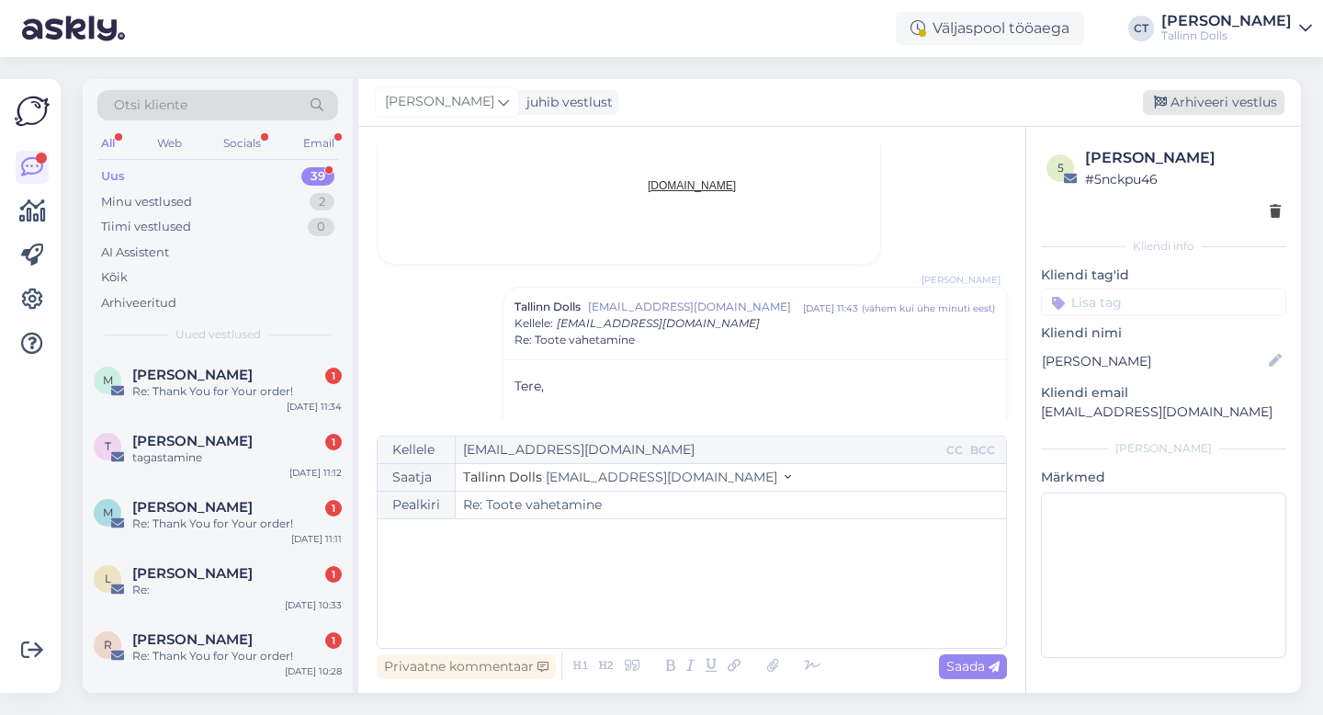
click at [1210, 106] on div "Arhiveeri vestlus" at bounding box center [1212, 102] width 141 height 25
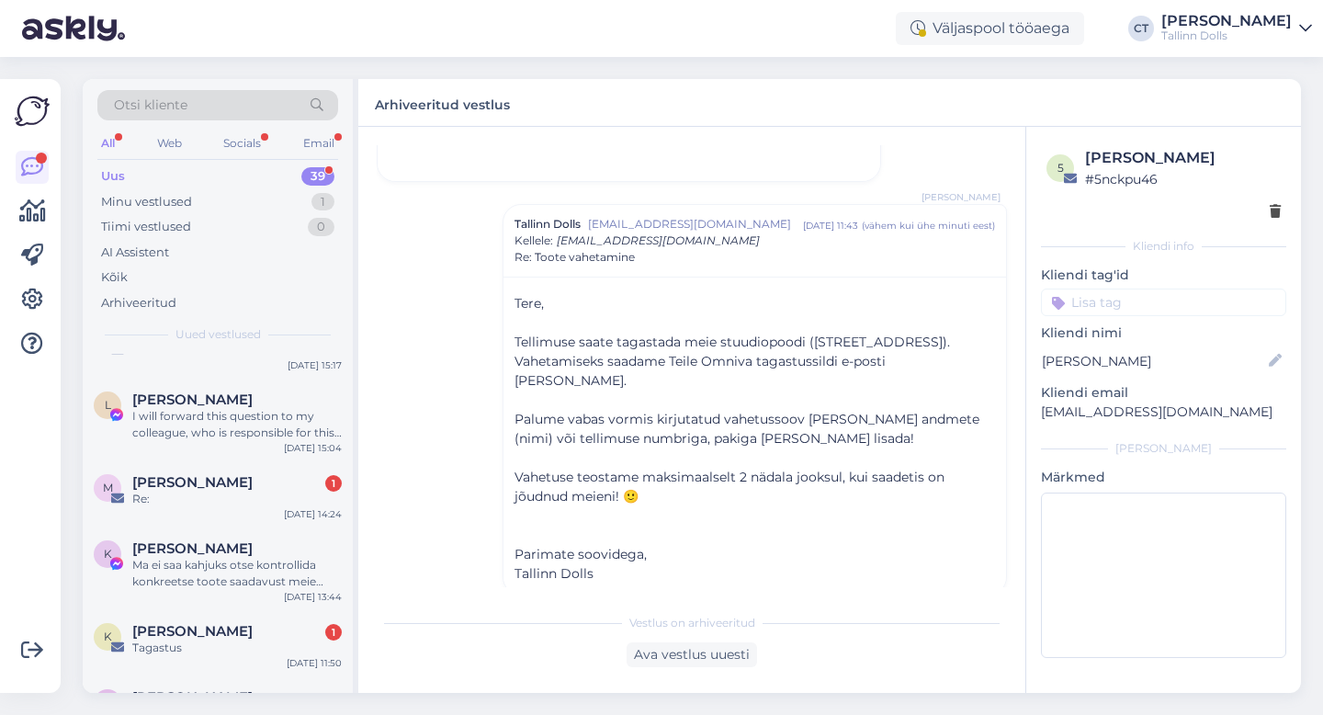
scroll to position [2339, 0]
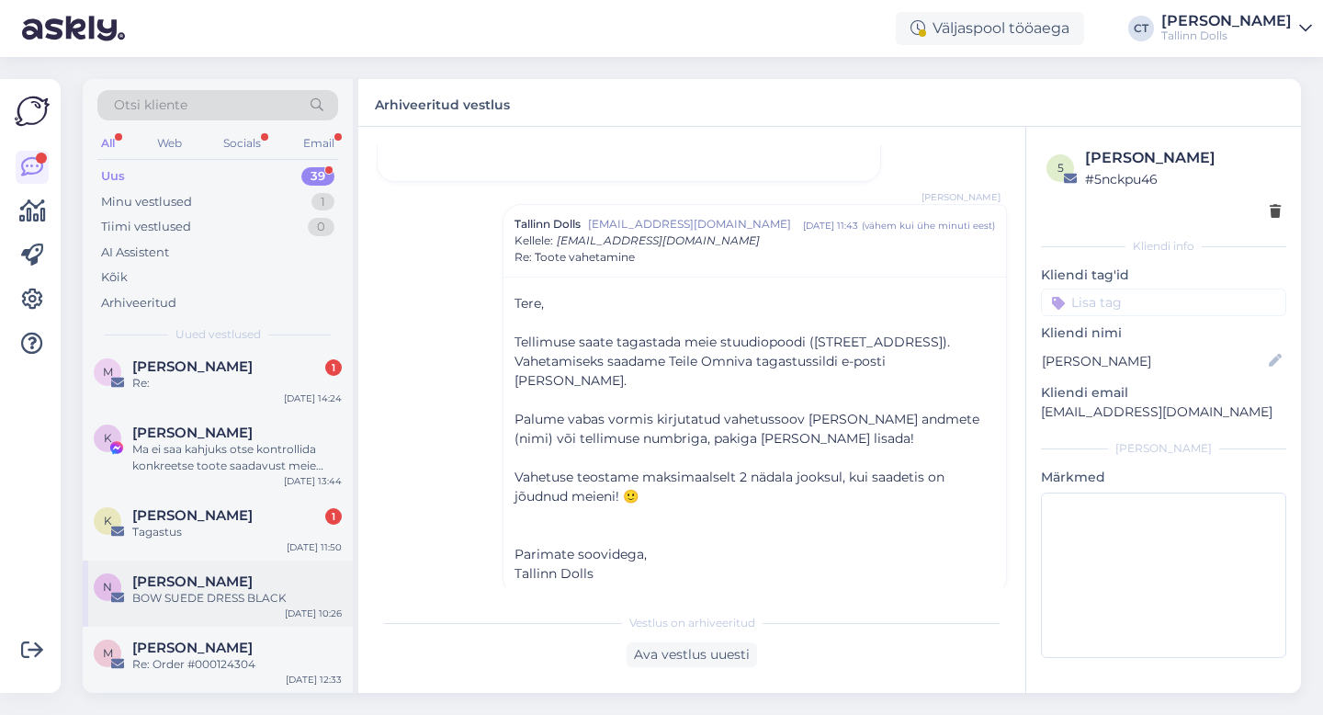
click at [200, 591] on div "BOW SUEDE DRESS BLACK" at bounding box center [236, 598] width 209 height 17
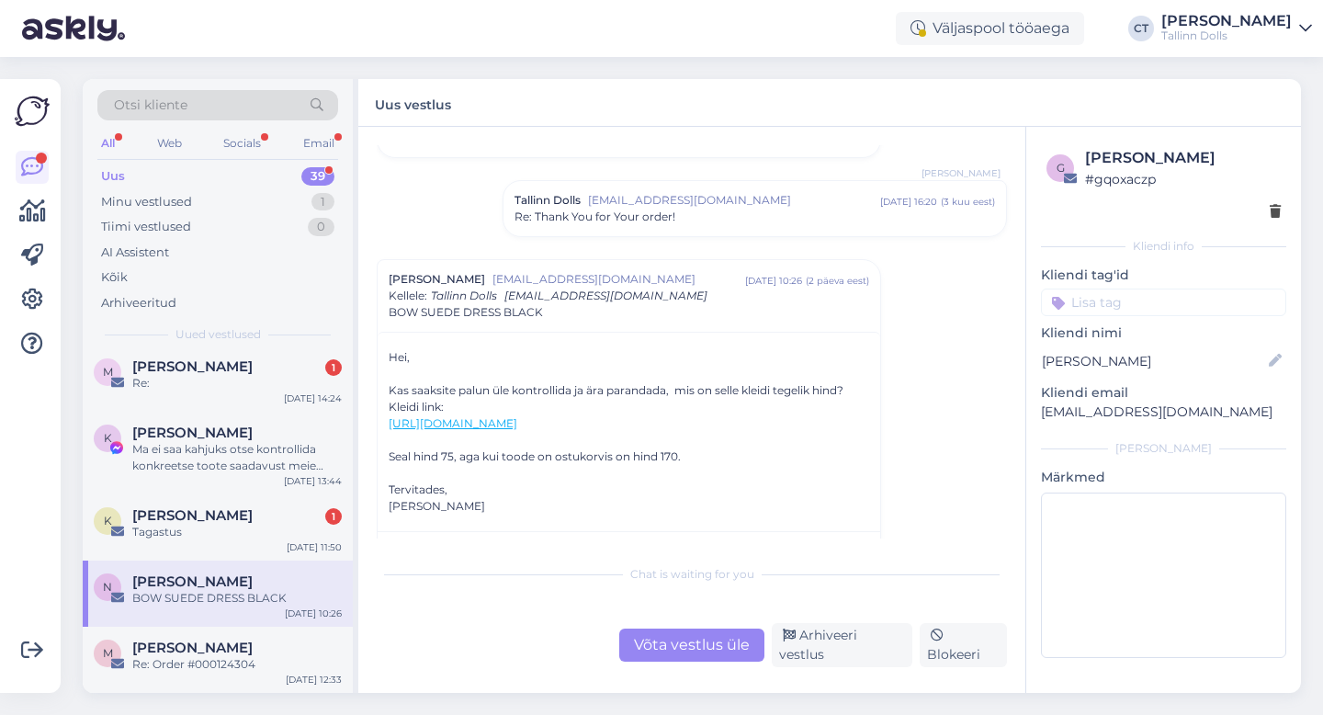
click at [706, 636] on div "Võta vestlus üle" at bounding box center [691, 644] width 145 height 33
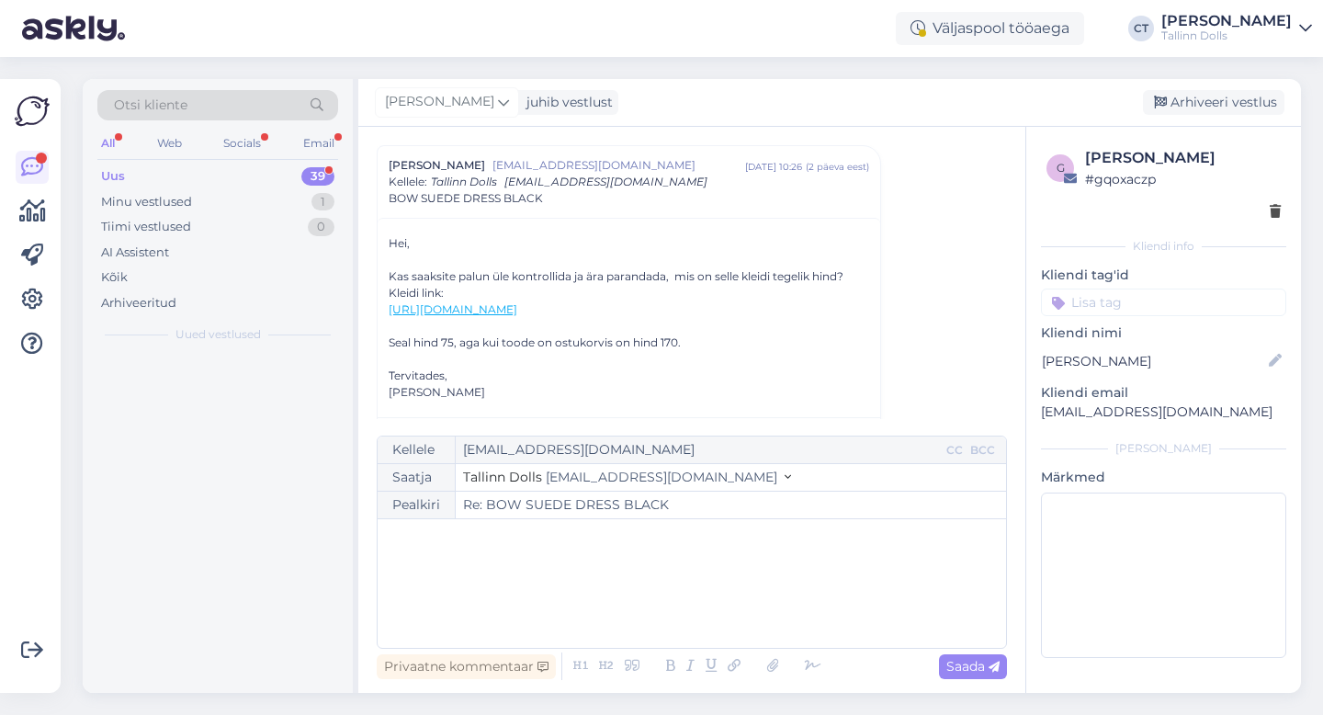
click at [737, 614] on div "﻿" at bounding box center [692, 583] width 610 height 110
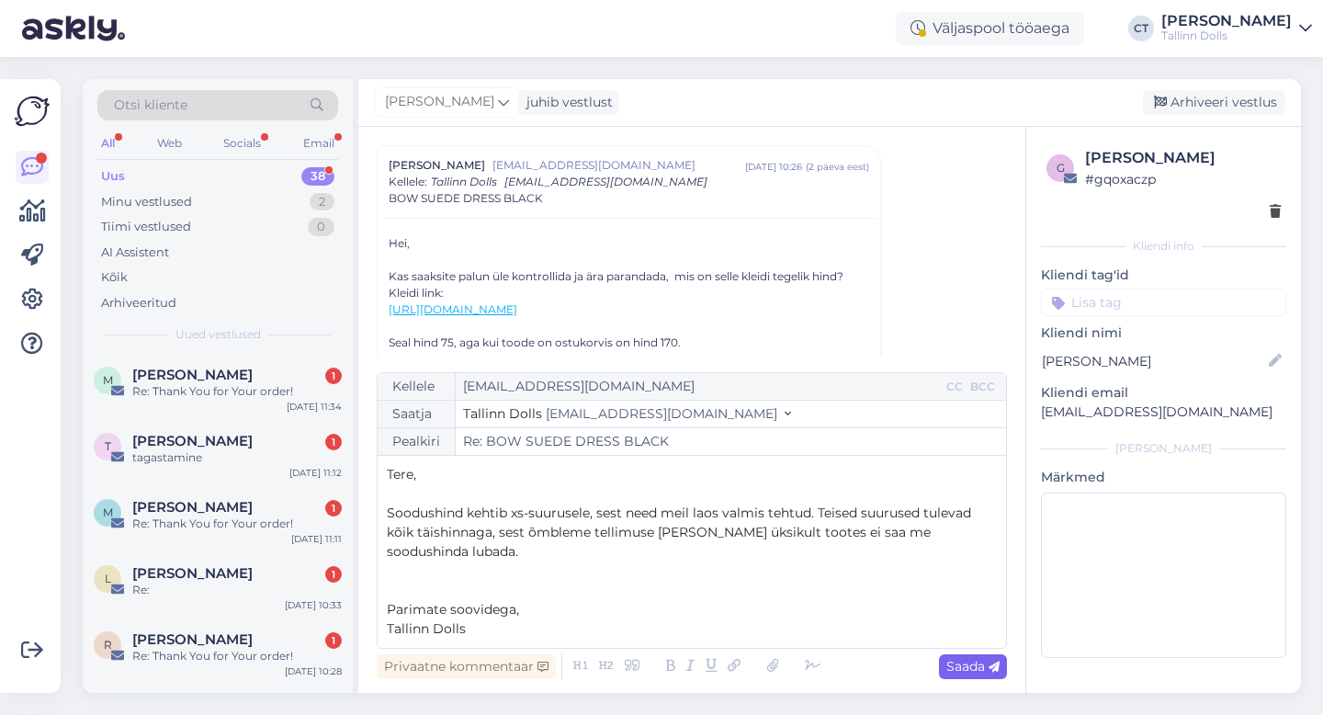
click at [970, 654] on div "Saada" at bounding box center [973, 666] width 68 height 25
type input "Re: Re: BOW SUEDE DRESS BLACK"
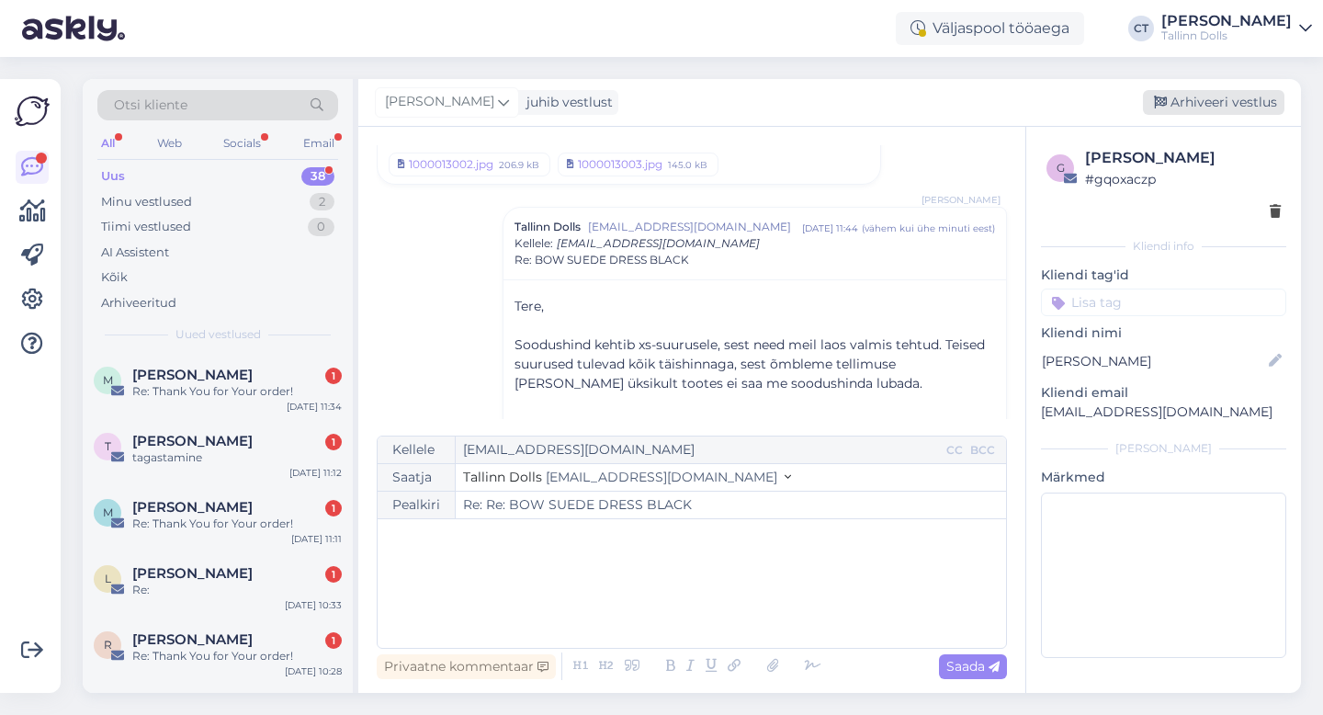
click at [1205, 107] on div "Arhiveeri vestlus" at bounding box center [1212, 102] width 141 height 25
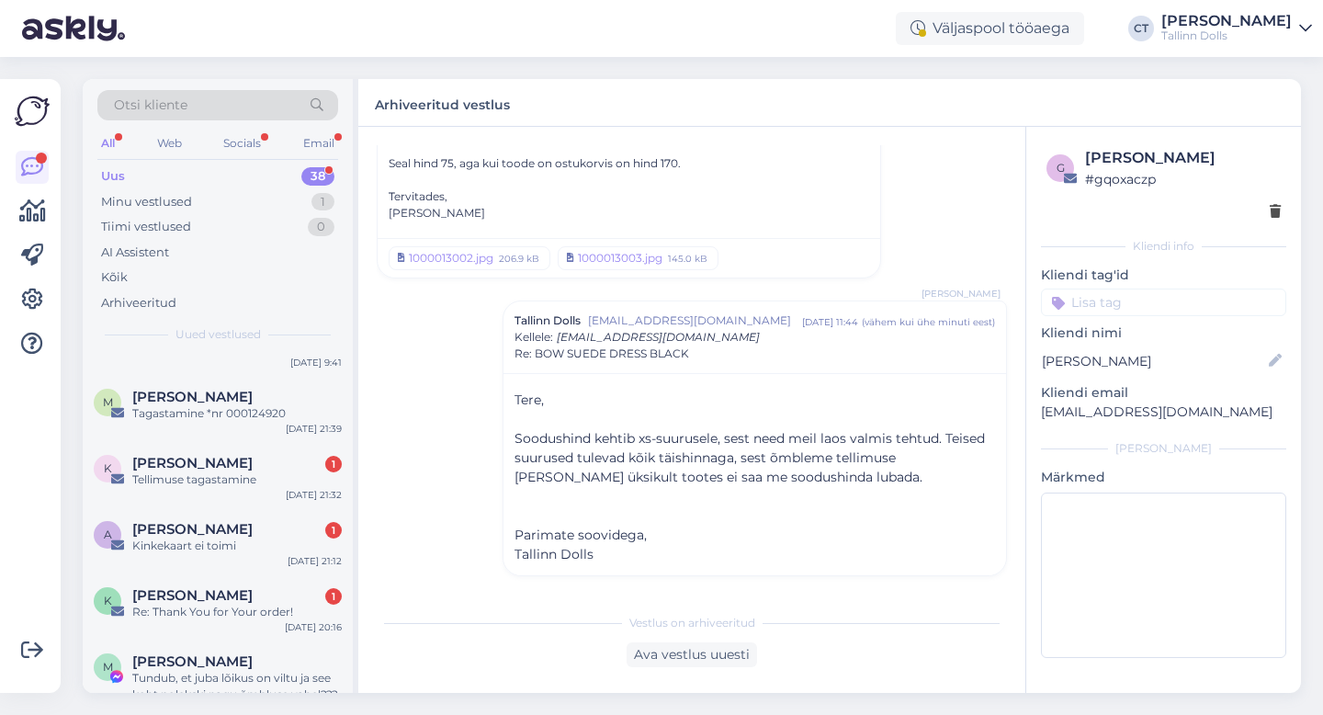
scroll to position [2273, 0]
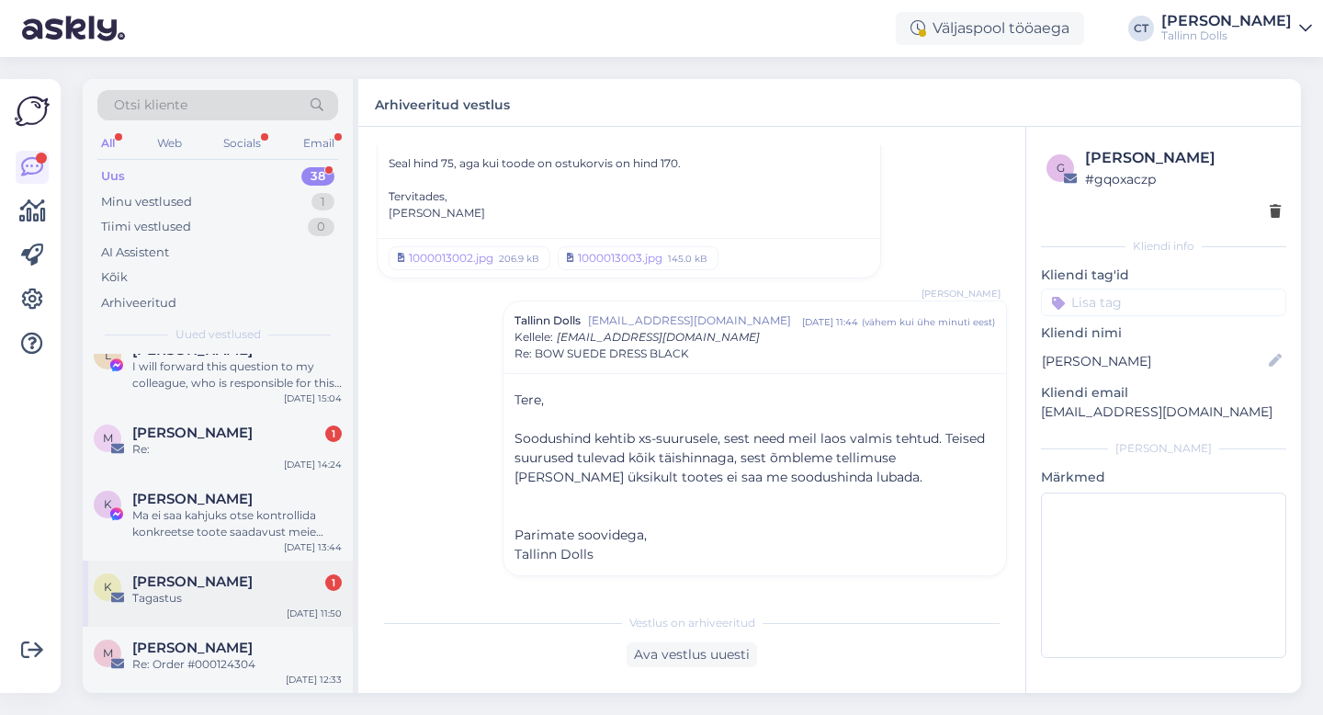
click at [210, 591] on div "Tagastus" at bounding box center [236, 598] width 209 height 17
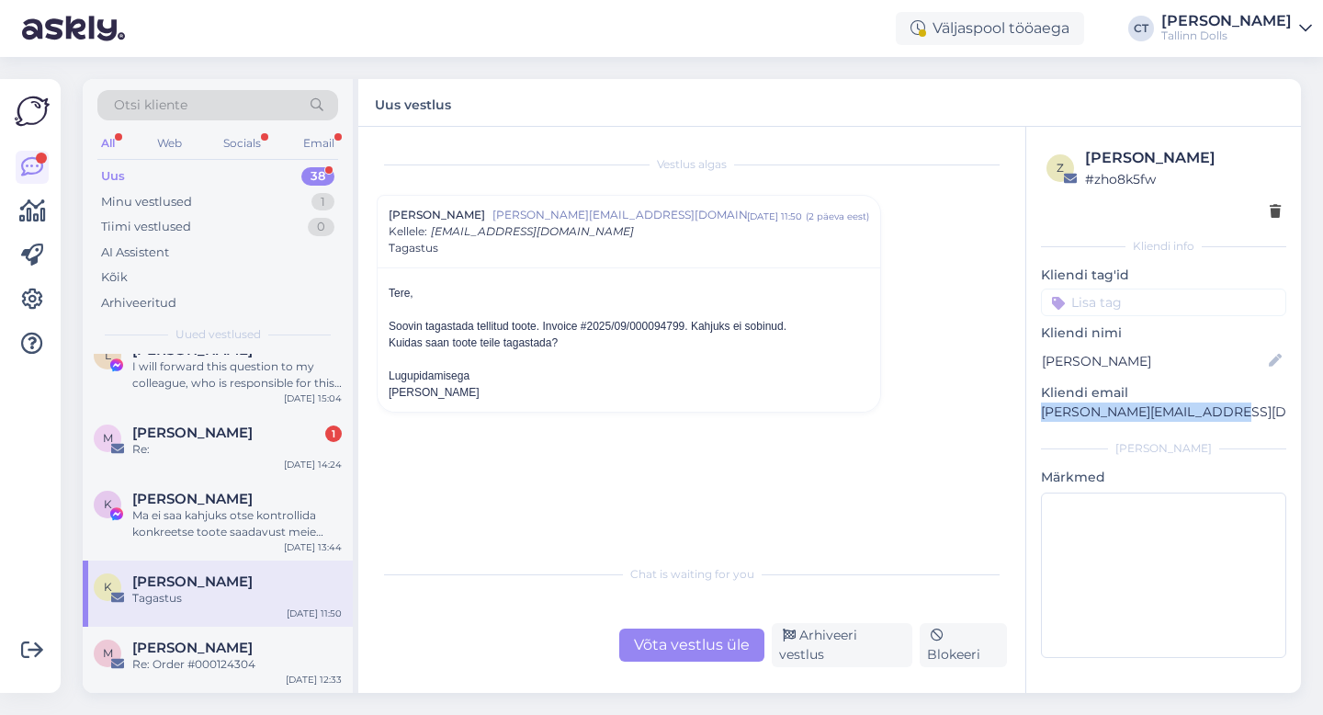
drag, startPoint x: 1219, startPoint y: 417, endPoint x: 1039, endPoint y: 409, distance: 180.2
click at [1039, 409] on div "z [PERSON_NAME] # zho8k5fw Kliendi info Kliendi tag'id Kliendi nimi [PERSON_NAM…" at bounding box center [1163, 406] width 275 height 558
copy p "[PERSON_NAME][EMAIL_ADDRESS][DOMAIN_NAME]"
click at [655, 635] on div "Võta vestlus üle" at bounding box center [691, 644] width 145 height 33
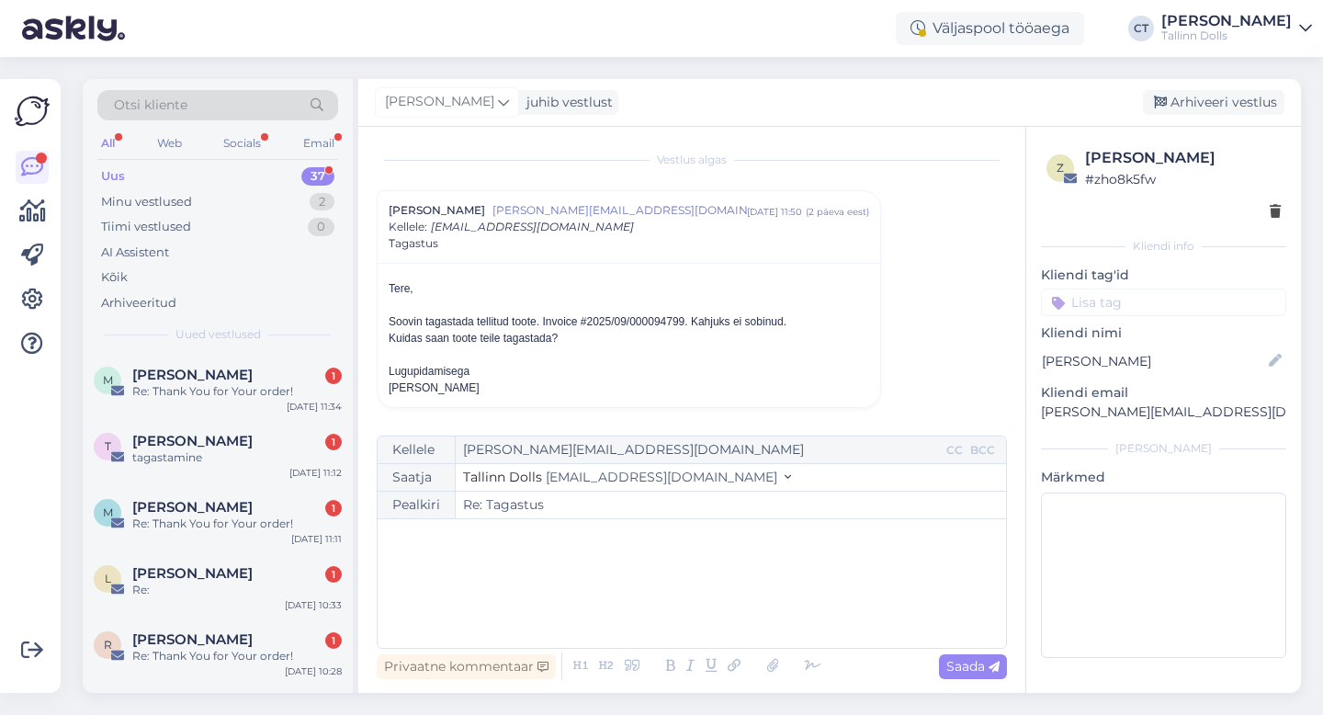
click at [680, 601] on div "﻿" at bounding box center [692, 583] width 610 height 110
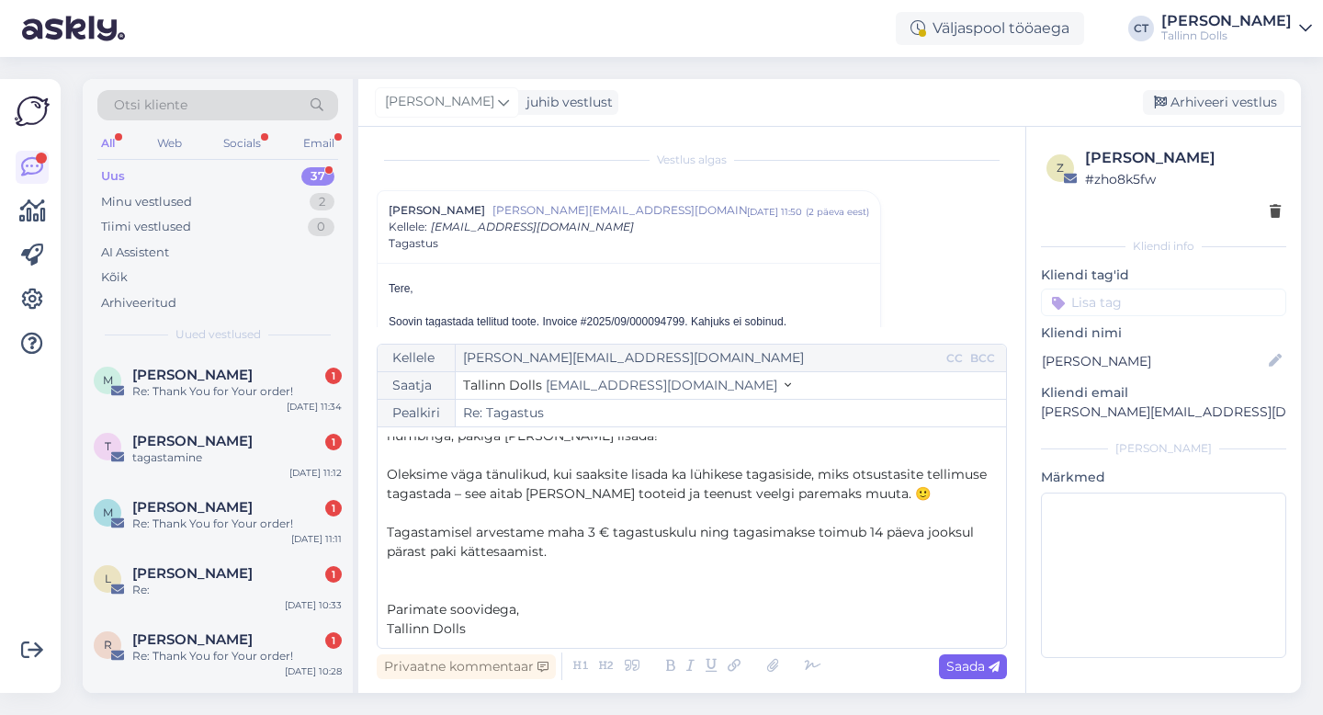
click at [976, 670] on span "Saada" at bounding box center [972, 666] width 53 height 17
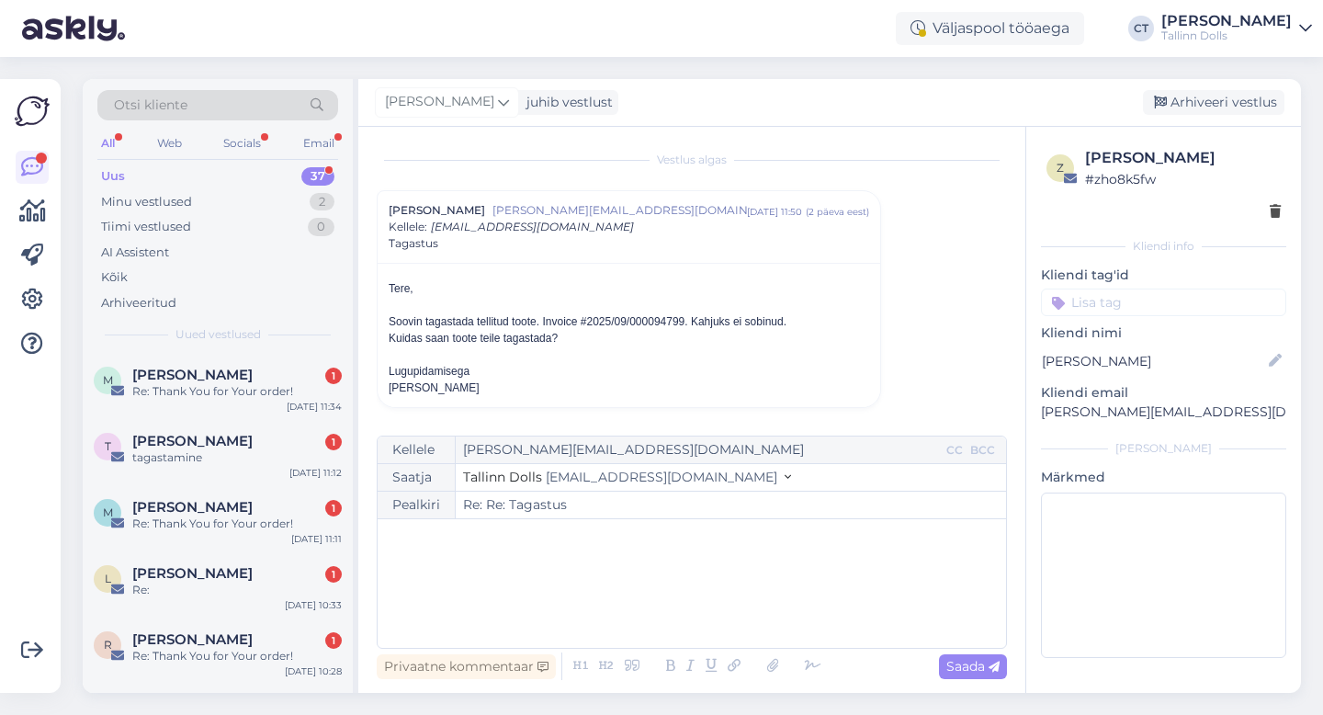
type input "Re: Tagastus"
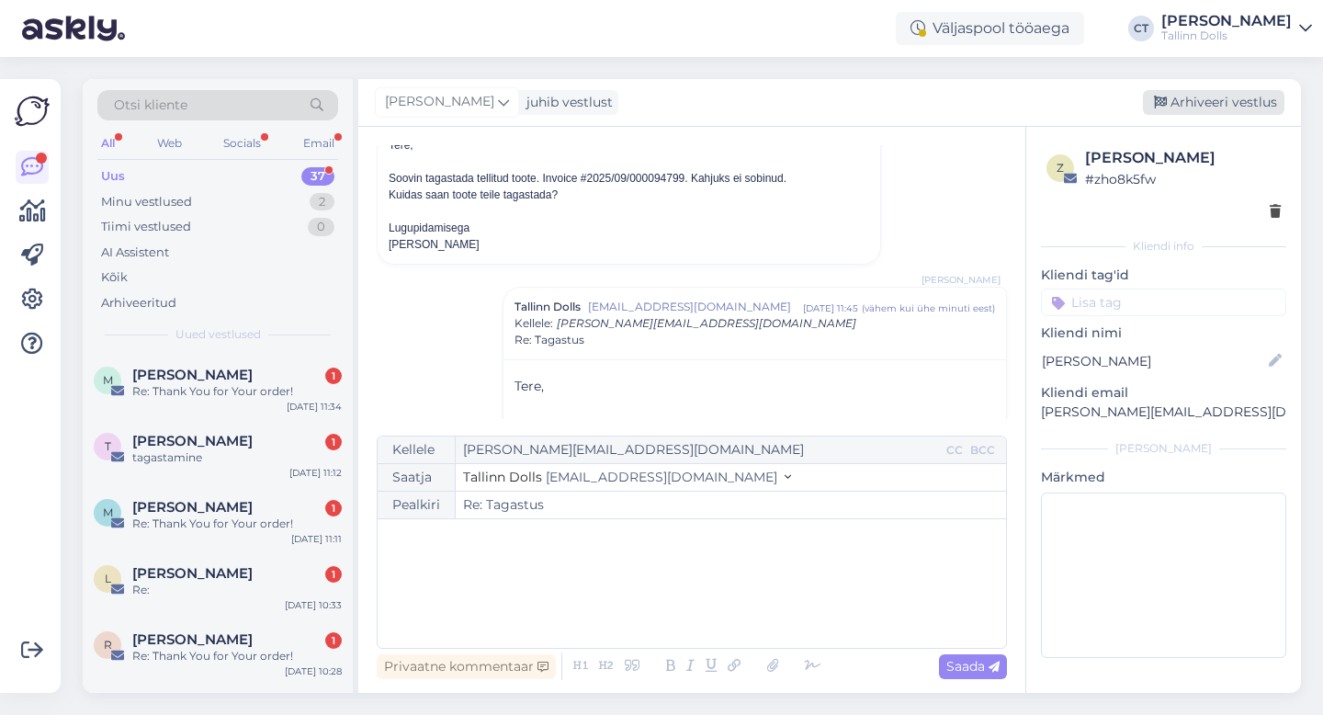
click at [1207, 106] on div "Arhiveeri vestlus" at bounding box center [1212, 102] width 141 height 25
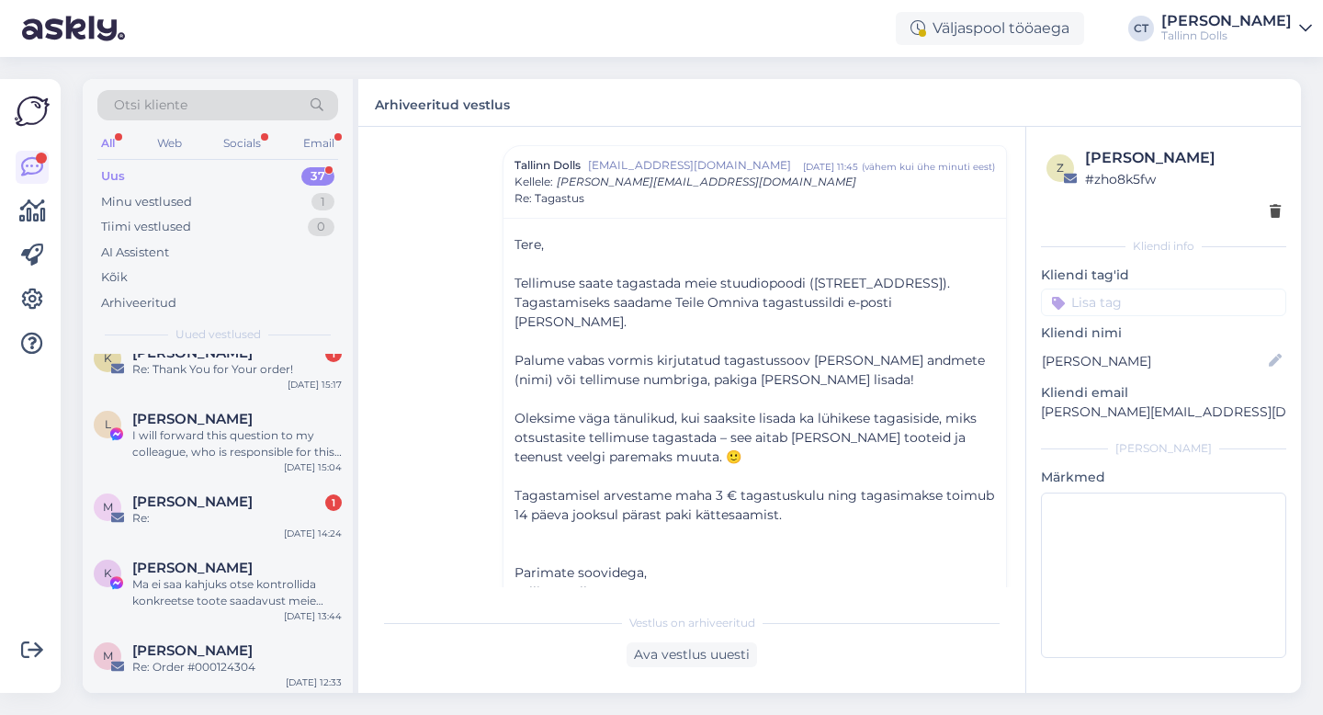
scroll to position [2207, 0]
click at [244, 584] on div "Ma ei saa kahjuks otse kontrollida konkreetse toote saadavust meie stuudiopoes.…" at bounding box center [236, 589] width 209 height 33
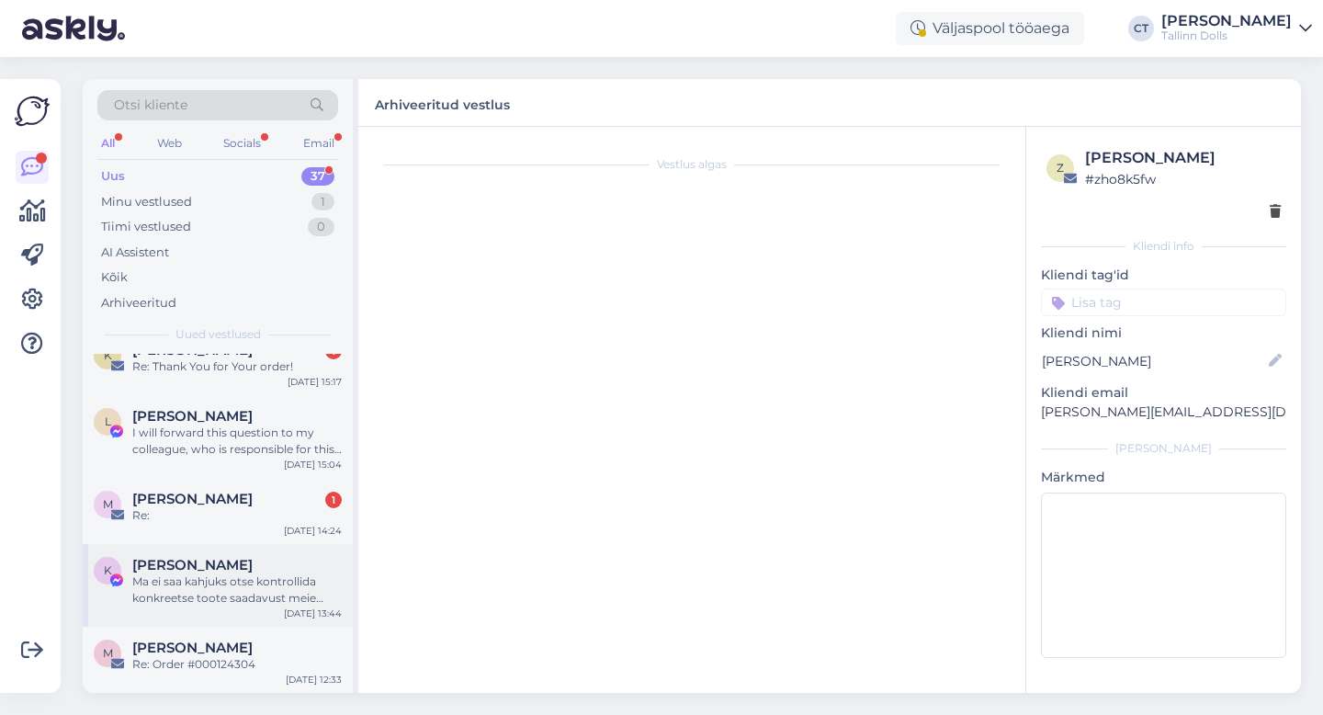
scroll to position [177, 0]
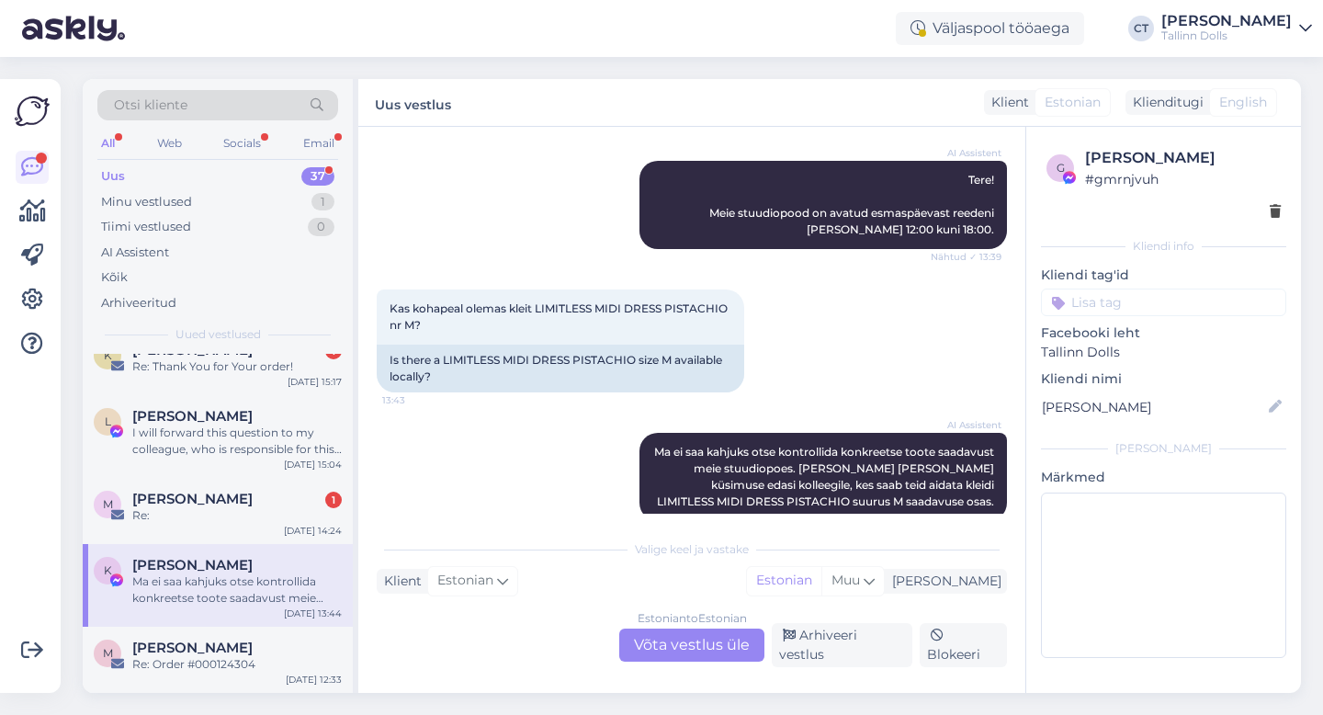
click at [681, 657] on div "Estonian to Estonian Võta vestlus üle" at bounding box center [691, 644] width 145 height 33
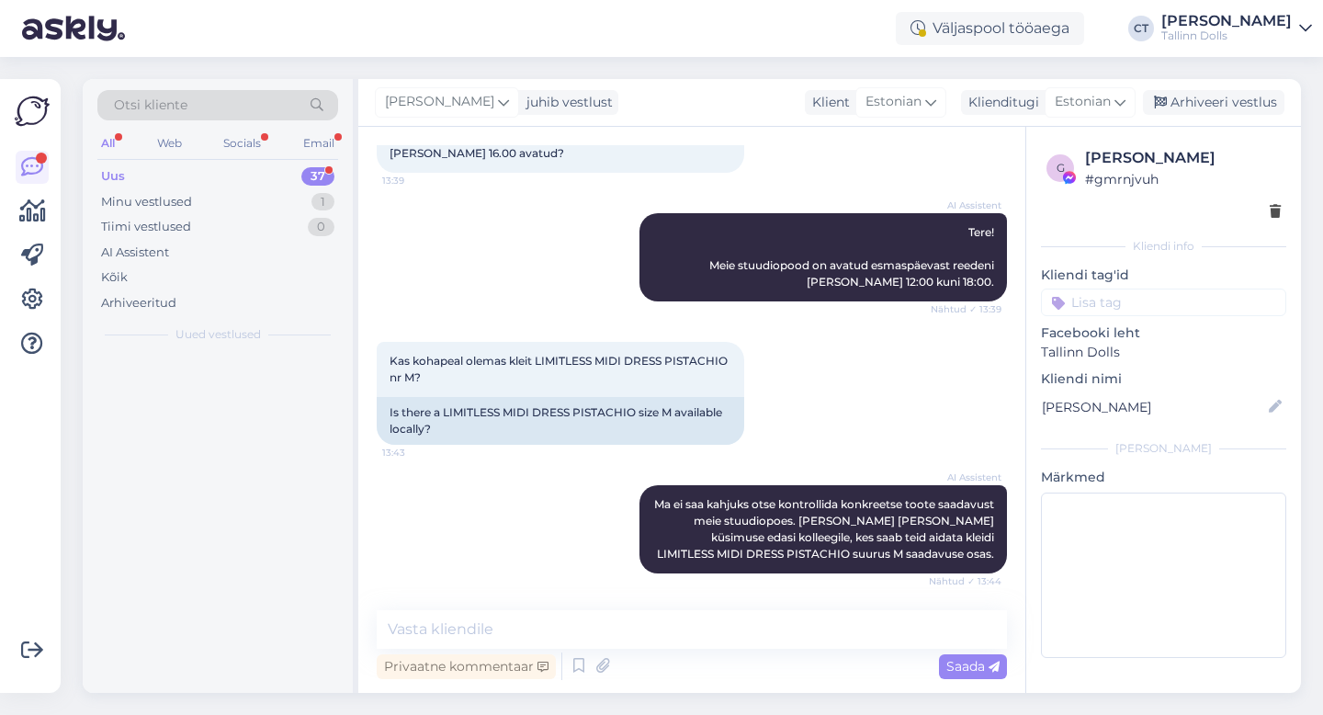
scroll to position [0, 0]
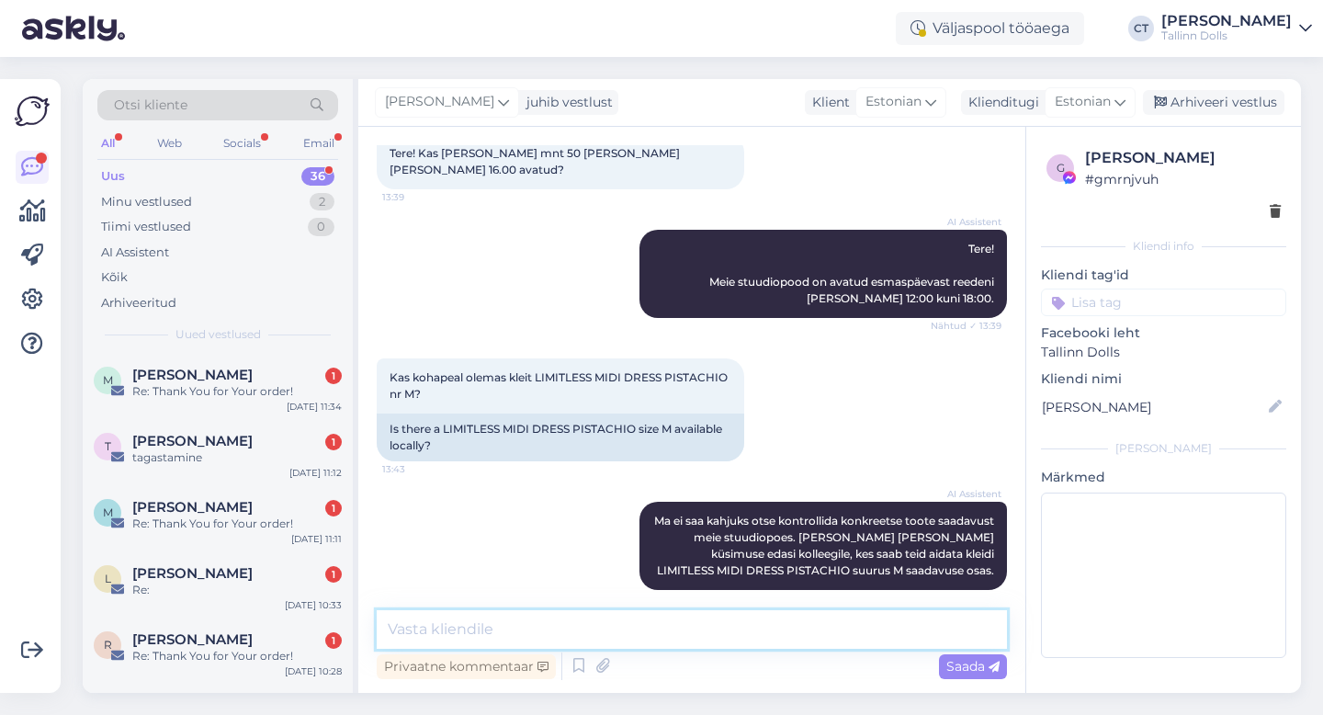
click at [695, 642] on textarea at bounding box center [692, 629] width 630 height 39
type textarea "Tere, kahjuks hetkel ainult L-suurus stuudiopoes."
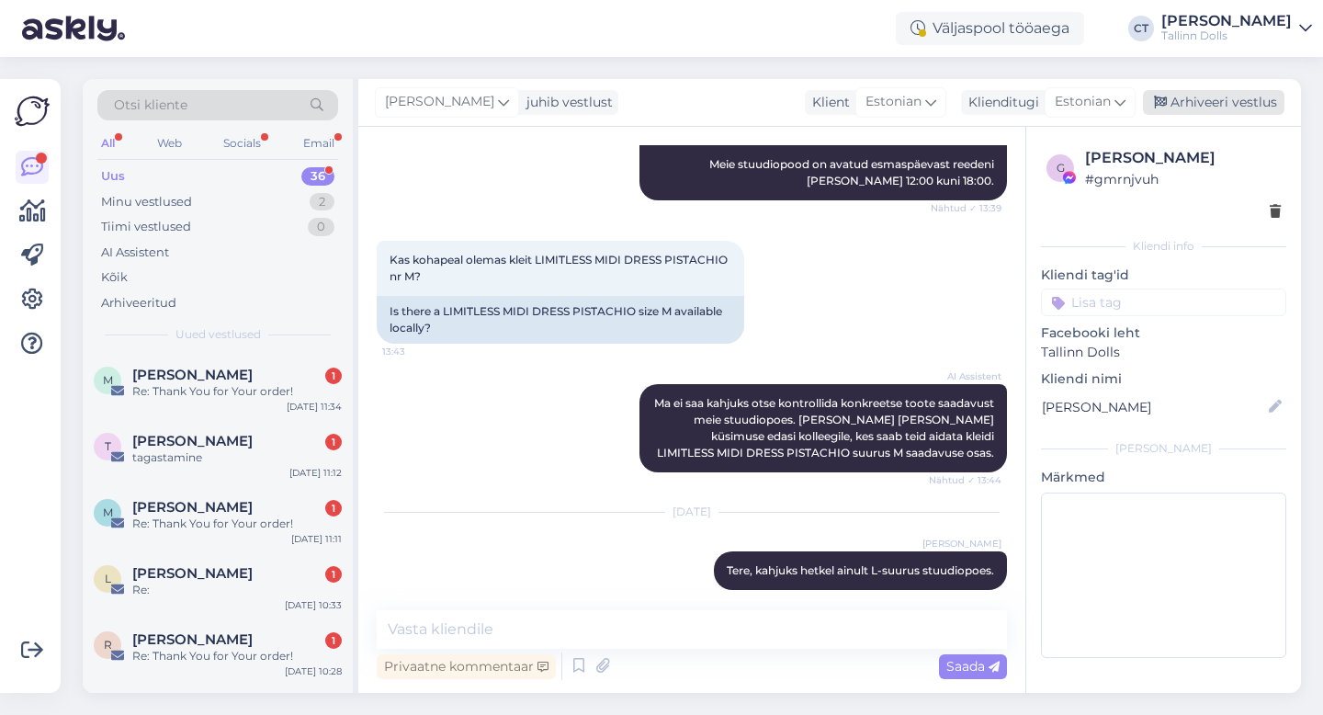
click at [1211, 107] on div "Arhiveeri vestlus" at bounding box center [1212, 102] width 141 height 25
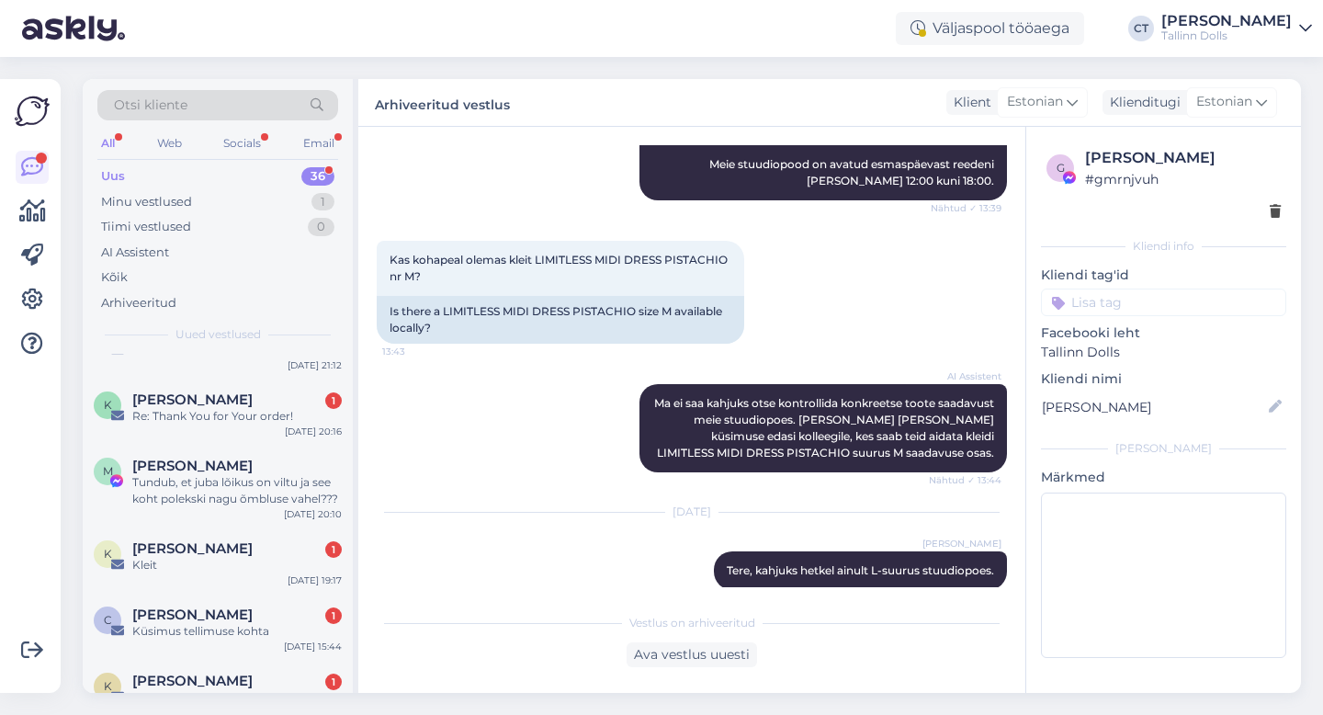
scroll to position [2124, 0]
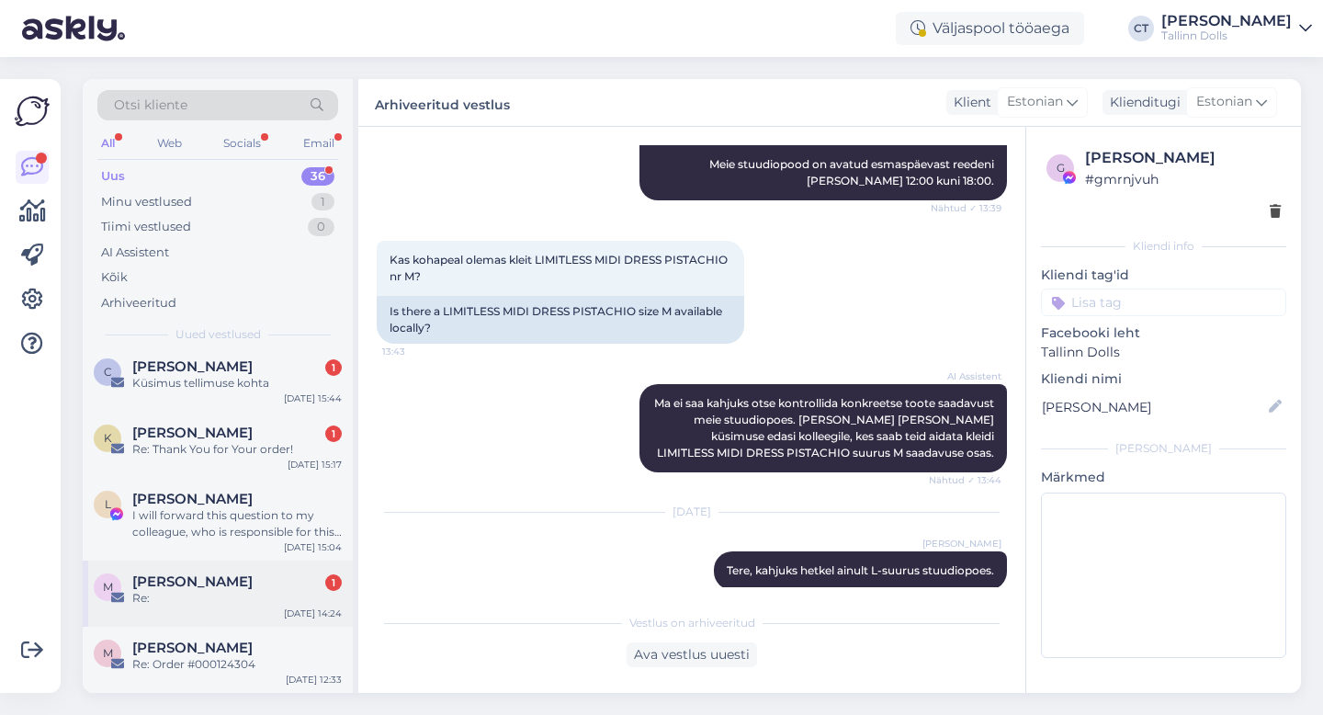
click at [264, 580] on div "[PERSON_NAME] 1" at bounding box center [236, 581] width 209 height 17
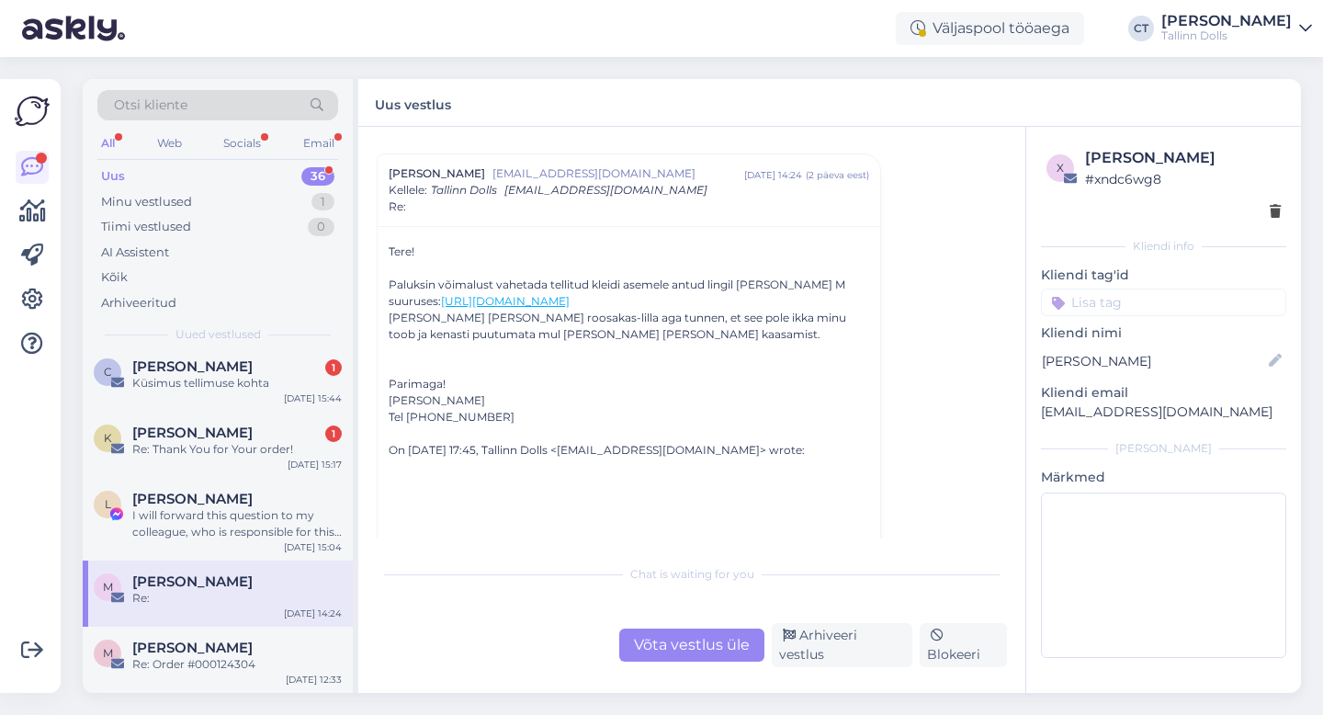
scroll to position [47, 0]
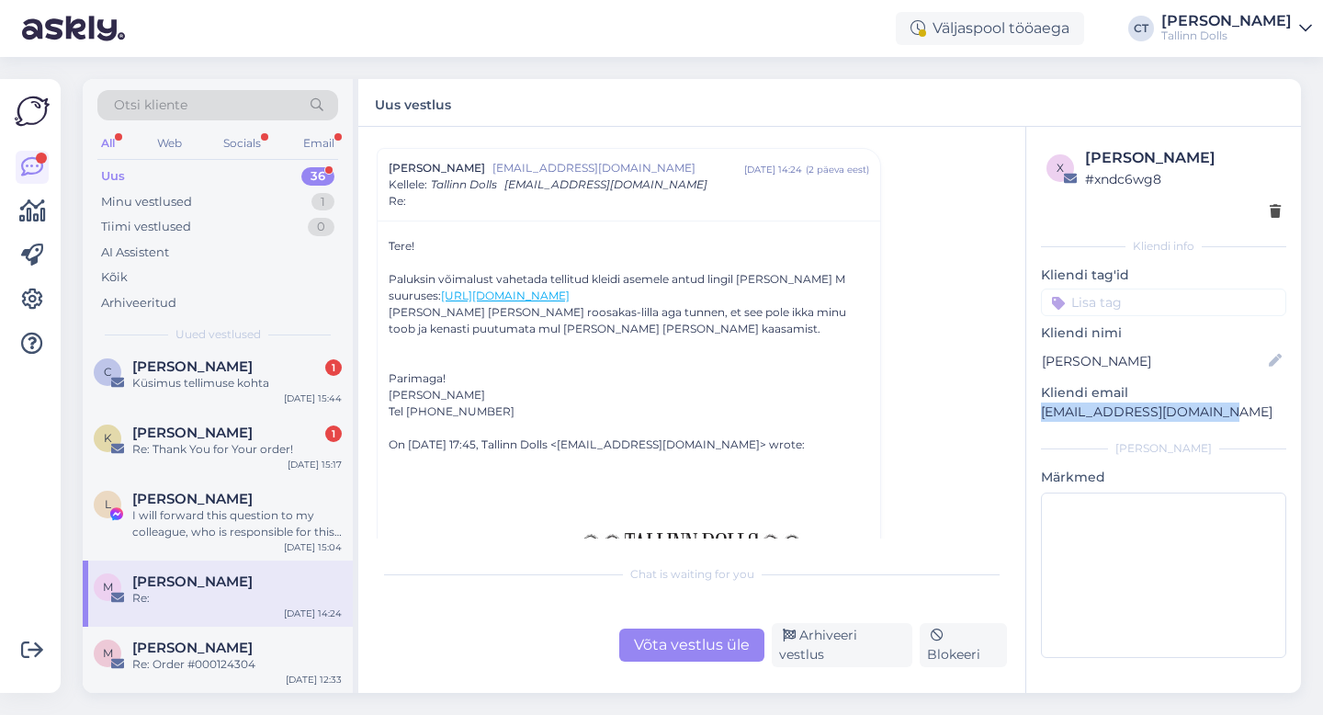
drag, startPoint x: 1214, startPoint y: 411, endPoint x: 1046, endPoint y: 407, distance: 168.1
click at [1046, 407] on p "[EMAIL_ADDRESS][DOMAIN_NAME]" at bounding box center [1163, 411] width 245 height 19
copy p "[EMAIL_ADDRESS][DOMAIN_NAME]"
click at [727, 654] on div "Võta vestlus üle" at bounding box center [691, 644] width 145 height 33
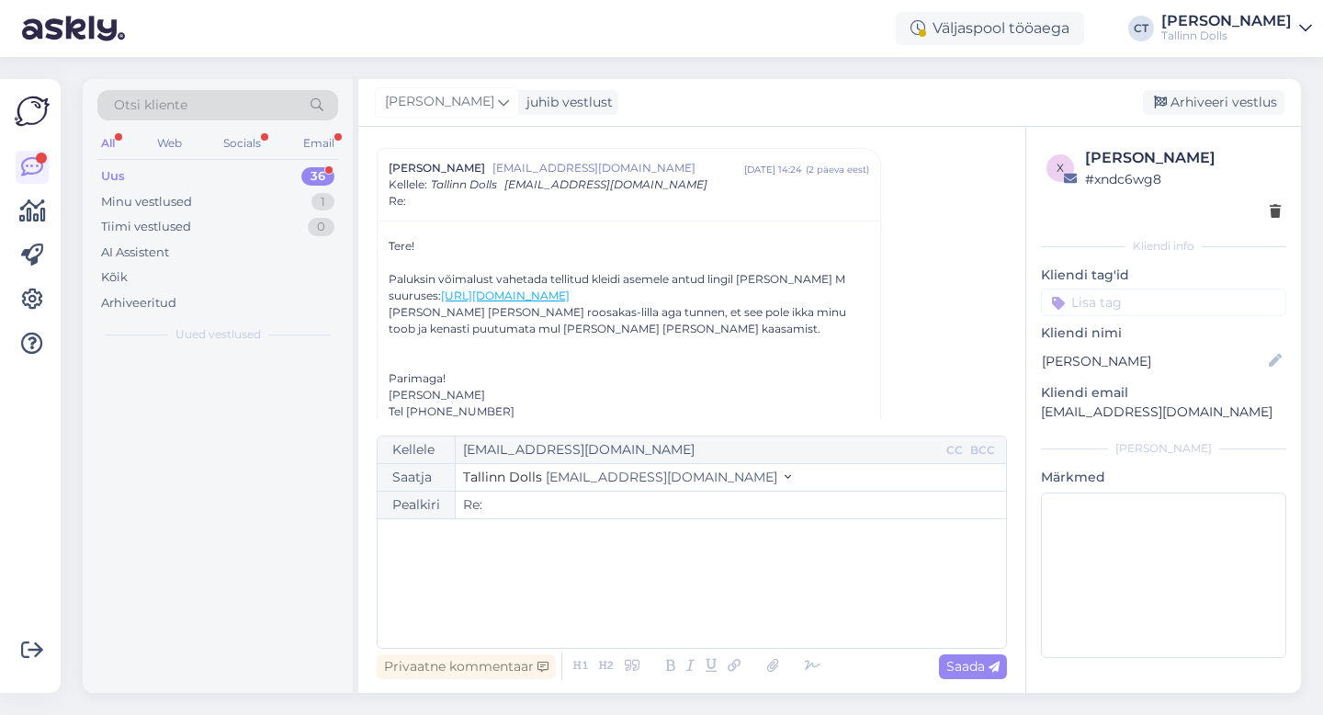
scroll to position [0, 0]
click at [734, 600] on div "﻿" at bounding box center [692, 583] width 610 height 110
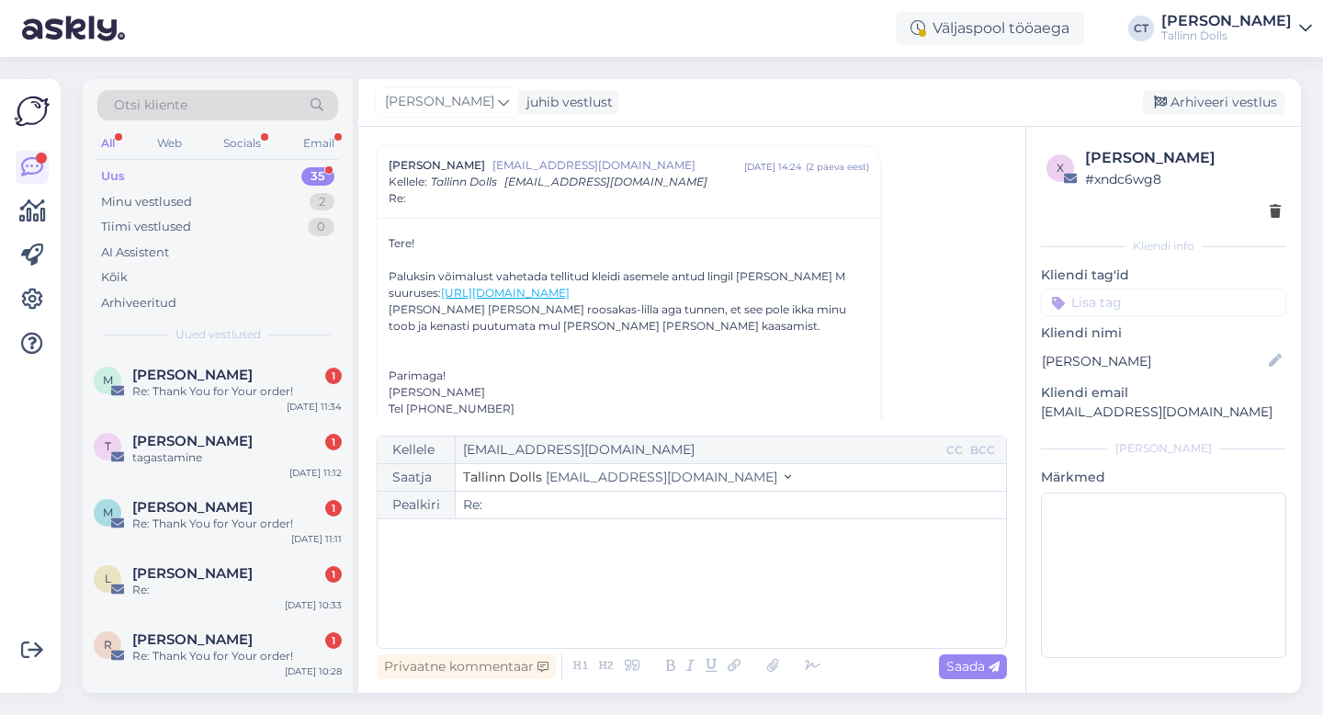
click at [503, 625] on div "﻿" at bounding box center [692, 583] width 610 height 110
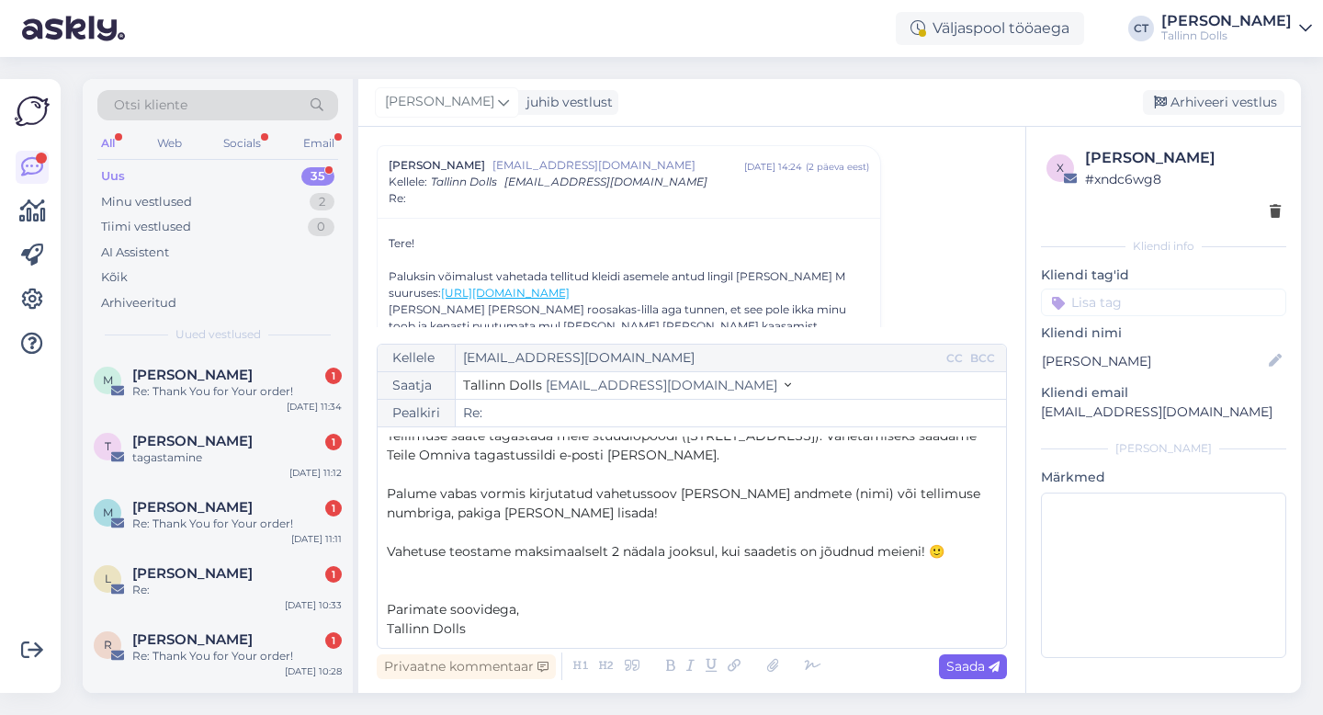
click at [978, 660] on span "Saada" at bounding box center [972, 666] width 53 height 17
type input "Re: Re:"
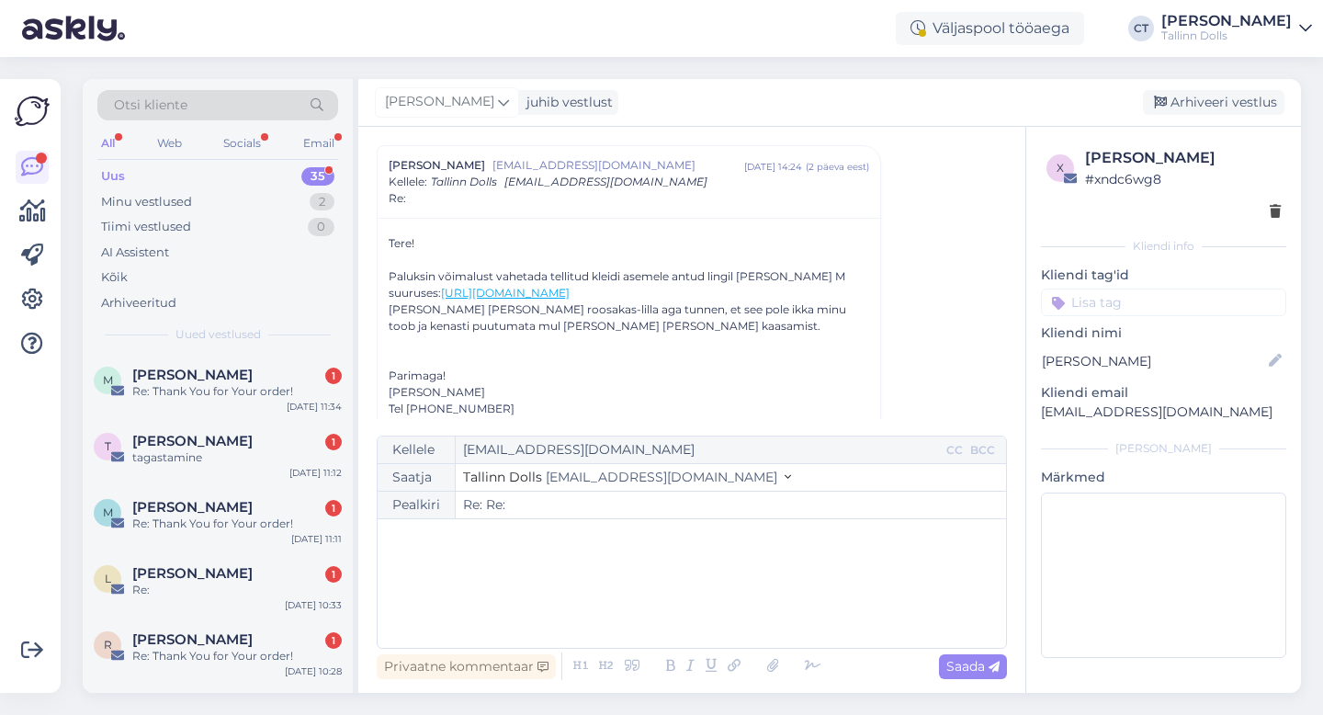
scroll to position [0, 0]
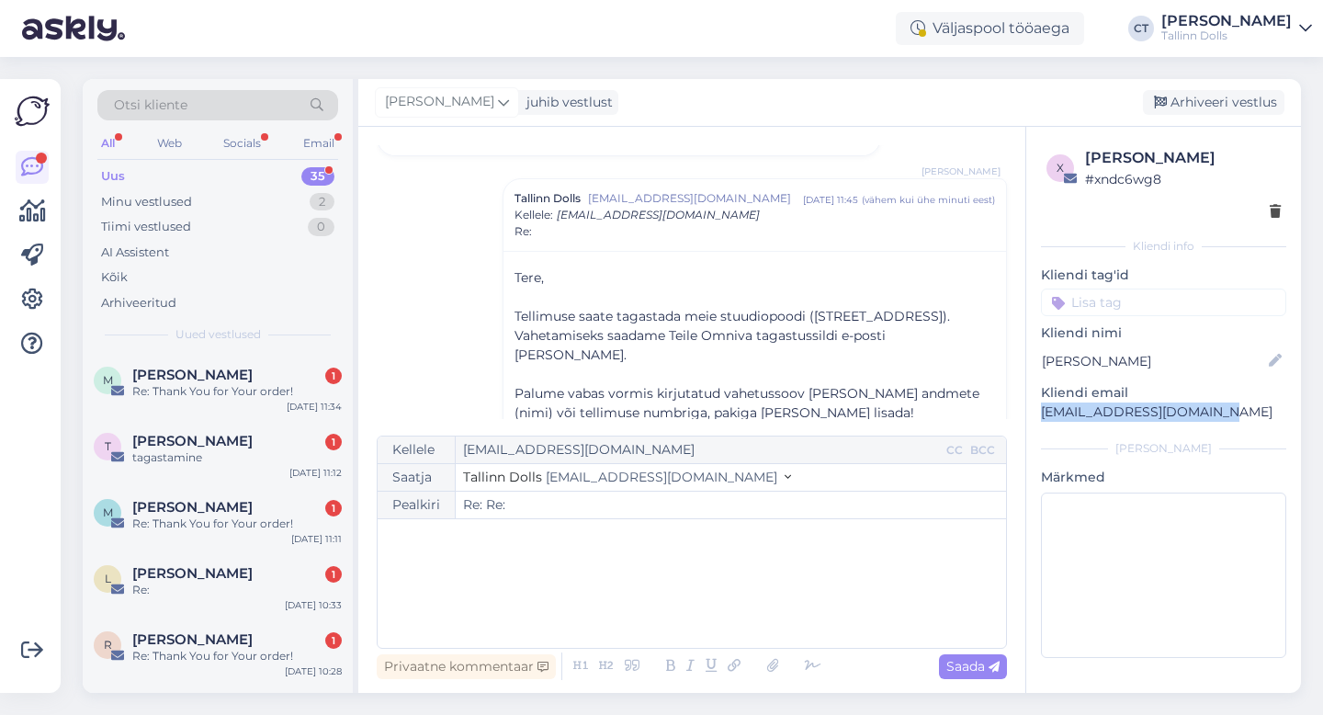
drag, startPoint x: 1222, startPoint y: 409, endPoint x: 1034, endPoint y: 410, distance: 188.3
click at [1034, 410] on div "x [PERSON_NAME] # xndc6wg8 Kliendi info Kliendi tag'id Kliendi nimi [PERSON_NAM…" at bounding box center [1163, 406] width 275 height 558
copy p "[EMAIL_ADDRESS][DOMAIN_NAME]"
click at [1233, 108] on div "Arhiveeri vestlus" at bounding box center [1212, 102] width 141 height 25
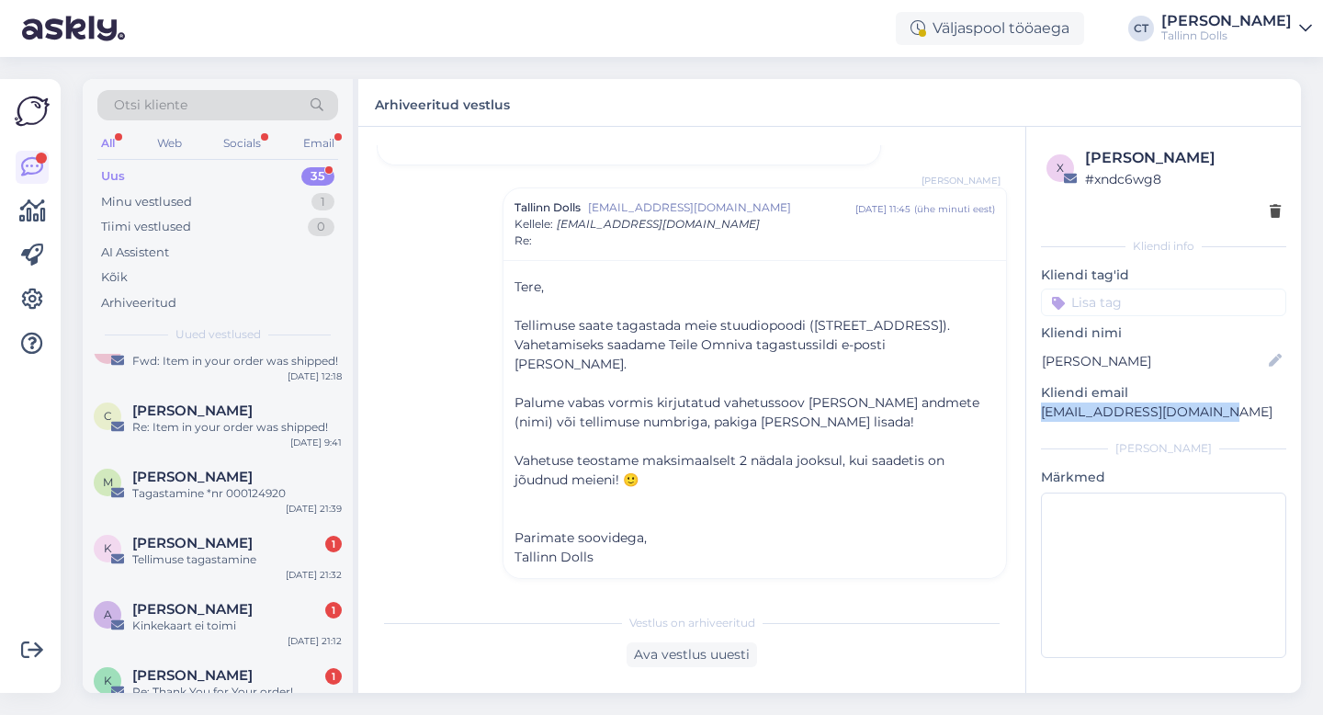
scroll to position [2058, 0]
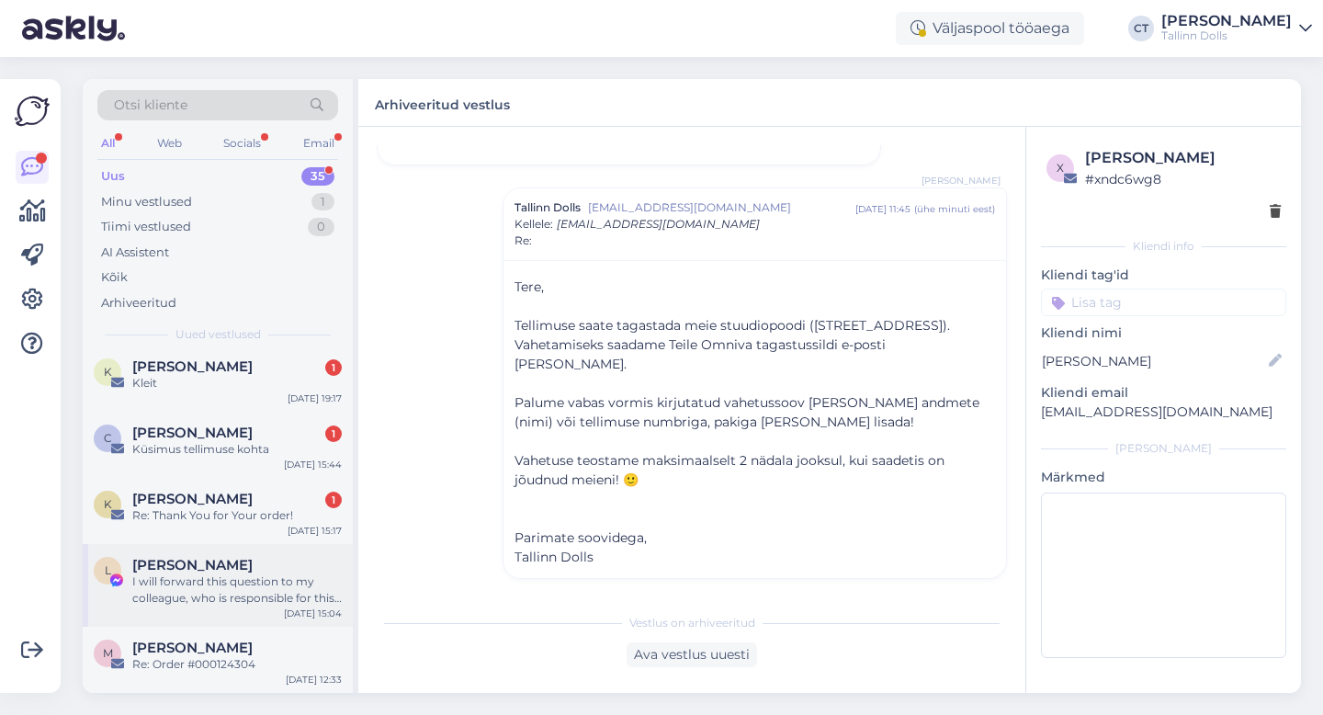
click at [238, 580] on div "I will forward this question to my colleague, who is responsible for this. The …" at bounding box center [236, 589] width 209 height 33
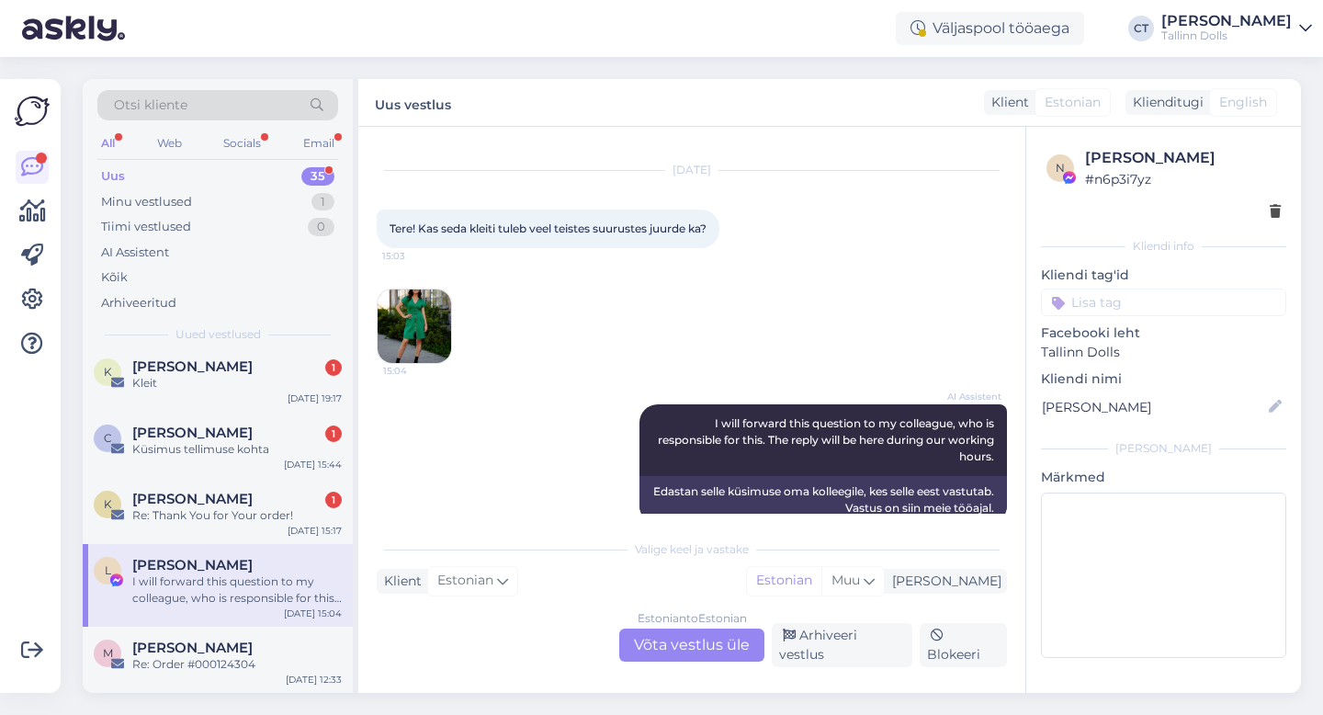
scroll to position [52, 0]
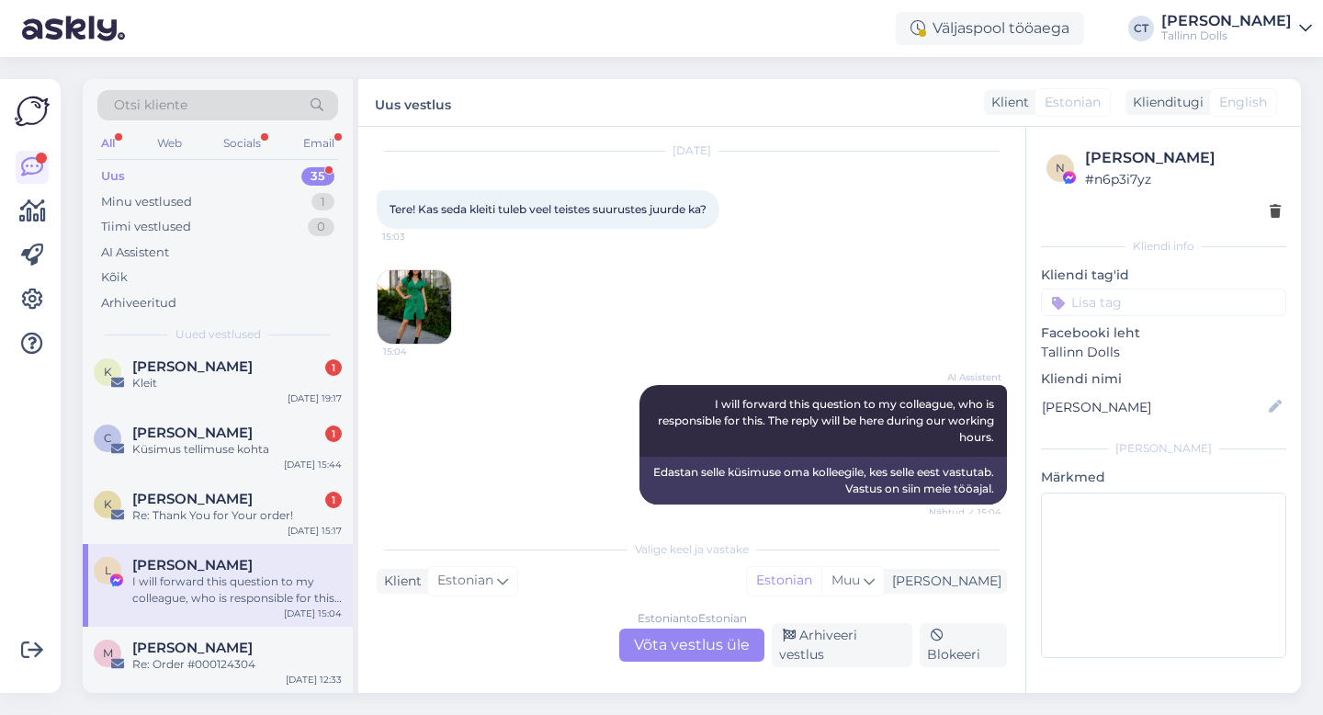
click at [670, 646] on div "Estonian to Estonian Võta vestlus üle" at bounding box center [691, 644] width 145 height 33
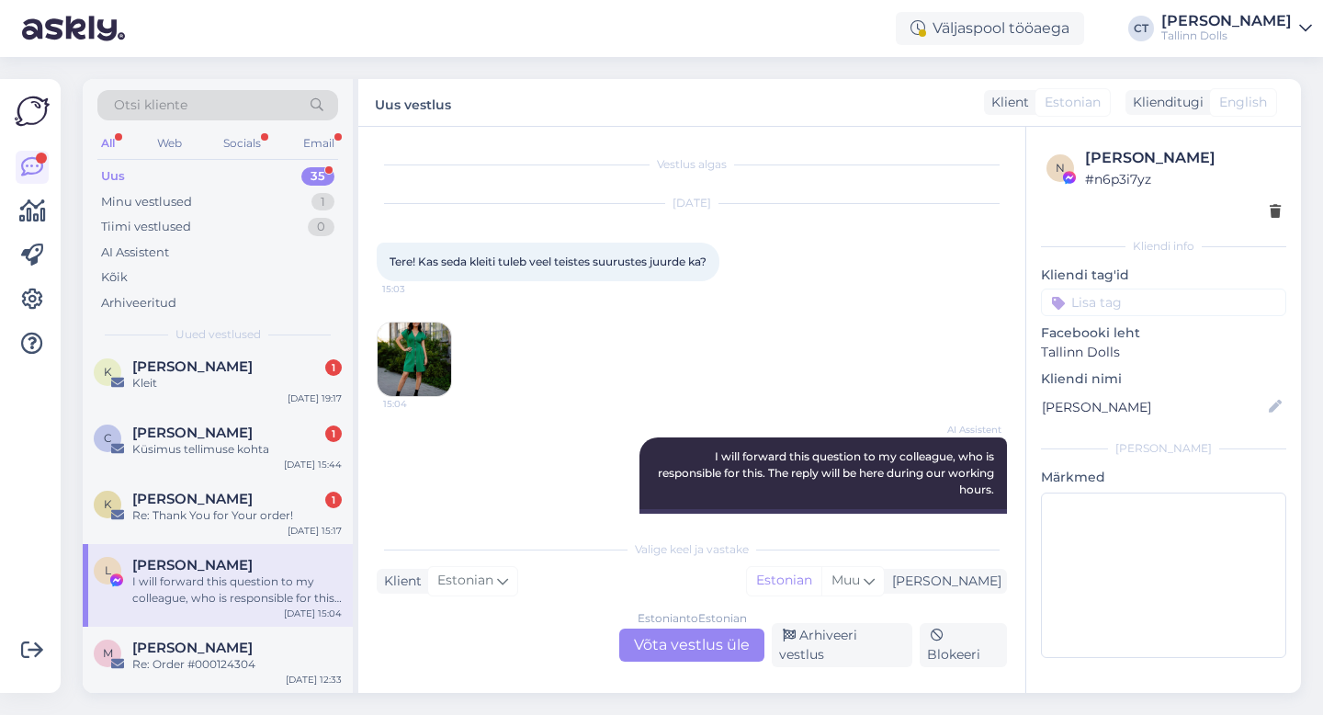
scroll to position [0, 0]
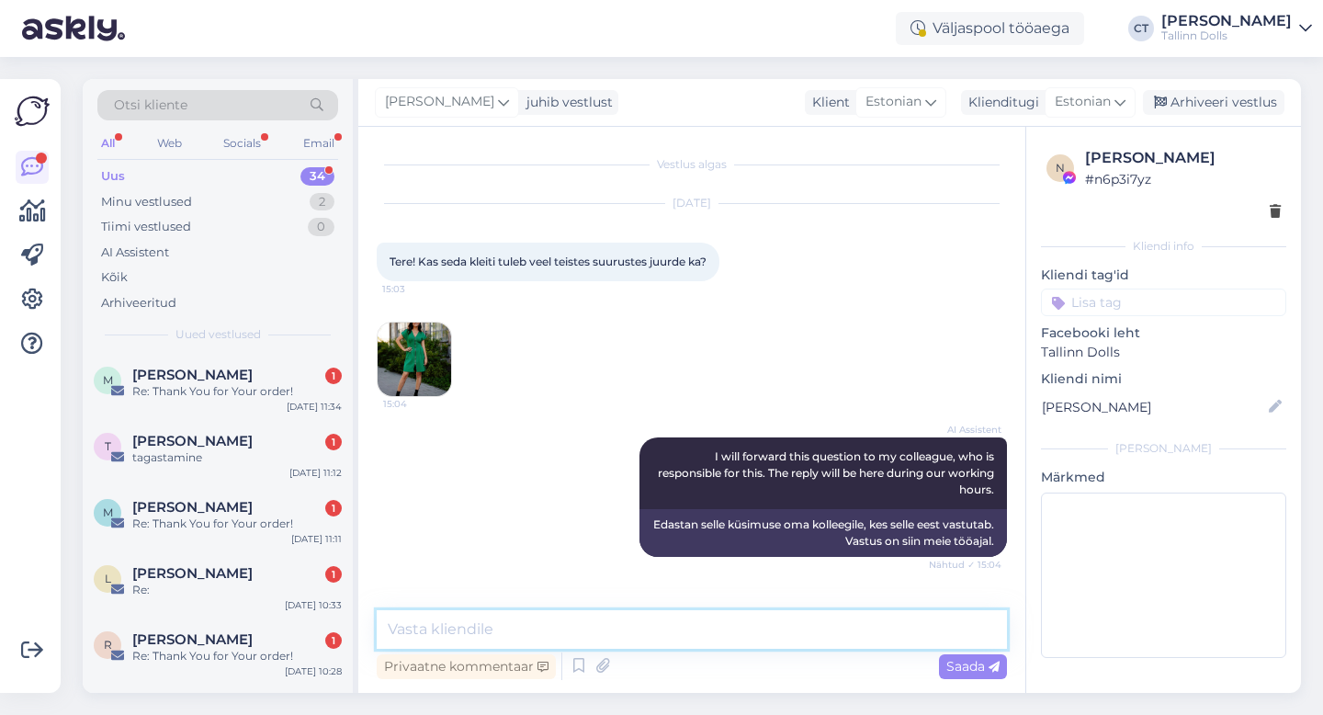
click at [685, 629] on textarea at bounding box center [692, 629] width 630 height 39
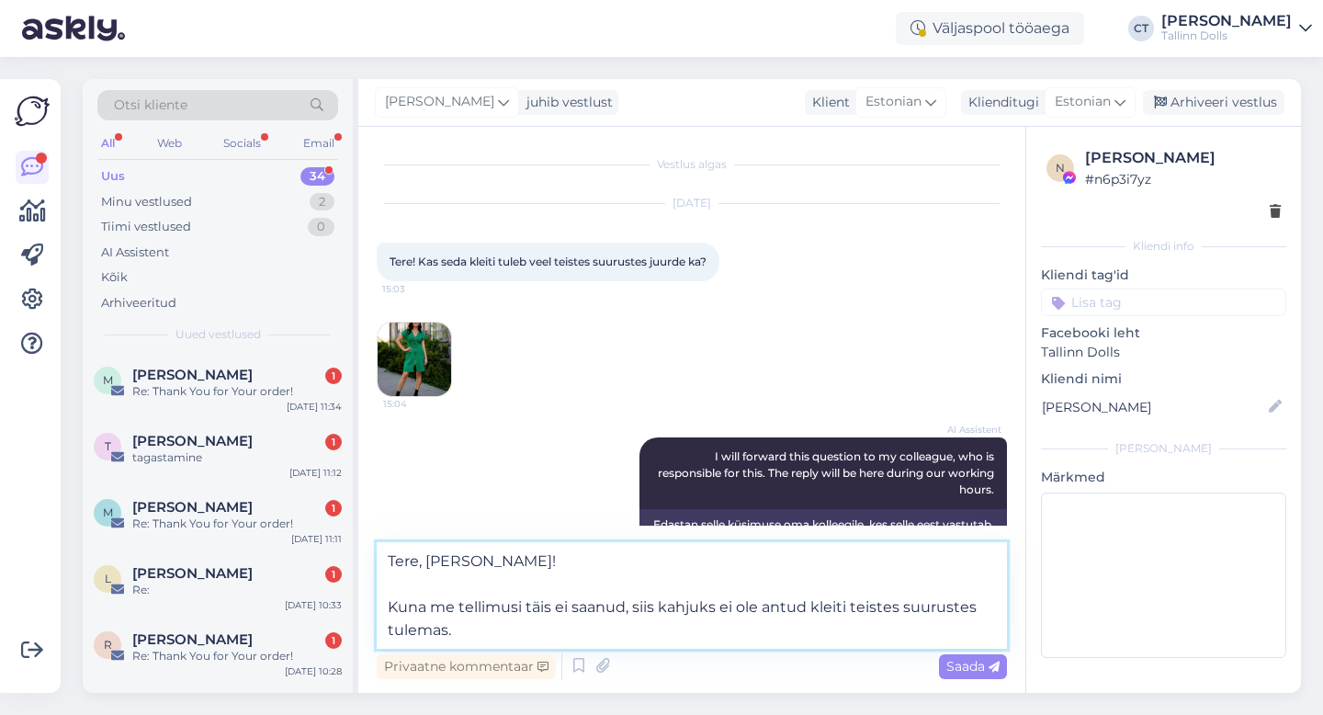
click at [457, 600] on textarea "Tere, [PERSON_NAME]! Kuna me tellimusi täis ei saanud, siis kahjuks ei ole antu…" at bounding box center [692, 595] width 630 height 107
click at [601, 642] on textarea "Tere, [PERSON_NAME]! Kuna me kahjuks tellimusi täis ei saanud, siis kahjuks ei …" at bounding box center [692, 595] width 630 height 107
click at [779, 600] on textarea "Tere, [PERSON_NAME]! Kuna me kahjuks tellimusi täis ei saanud, siis kahjuks ei …" at bounding box center [692, 595] width 630 height 107
click at [721, 641] on textarea "Tere, [PERSON_NAME]! Kuna me kahjuks tellimusi täis ei saanud, siis ei ole antu…" at bounding box center [692, 595] width 630 height 107
type textarea "Tere, [PERSON_NAME]! Kuna me kahjuks tellimusi täis ei saanud, siis ei ole antu…"
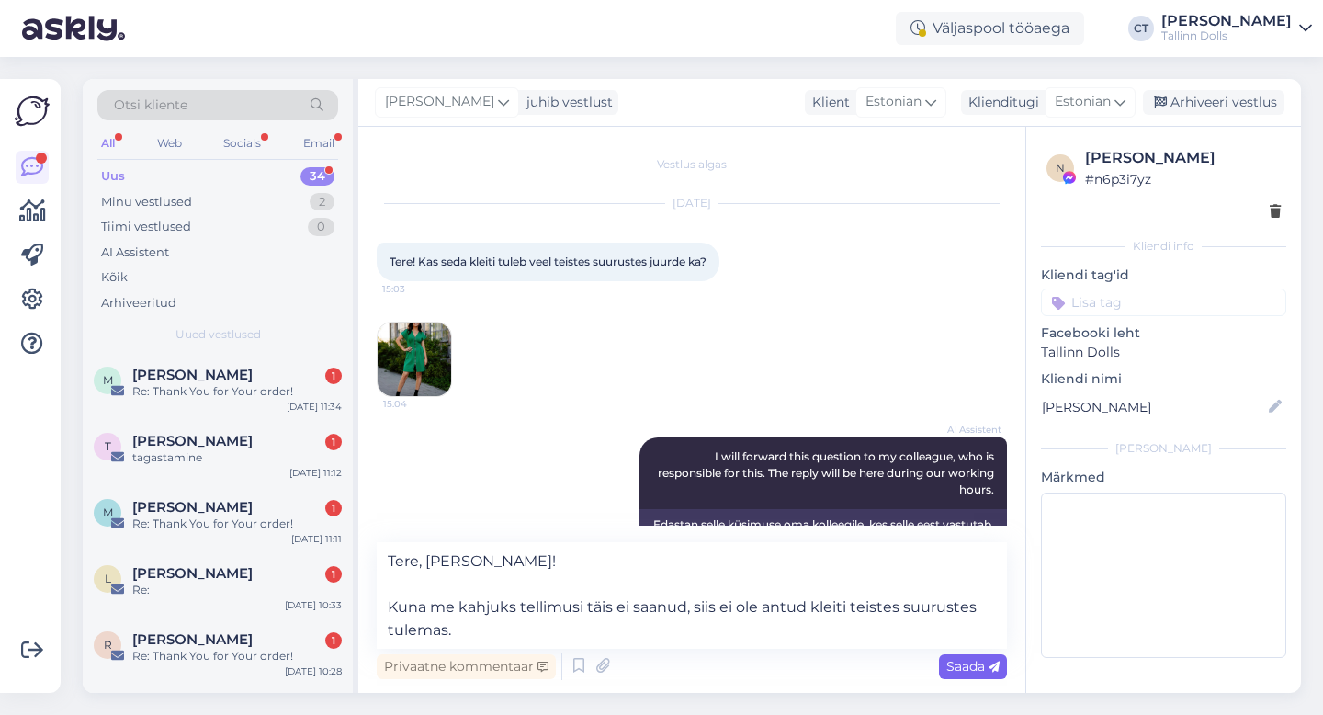
click at [976, 658] on span "Saada" at bounding box center [972, 666] width 53 height 17
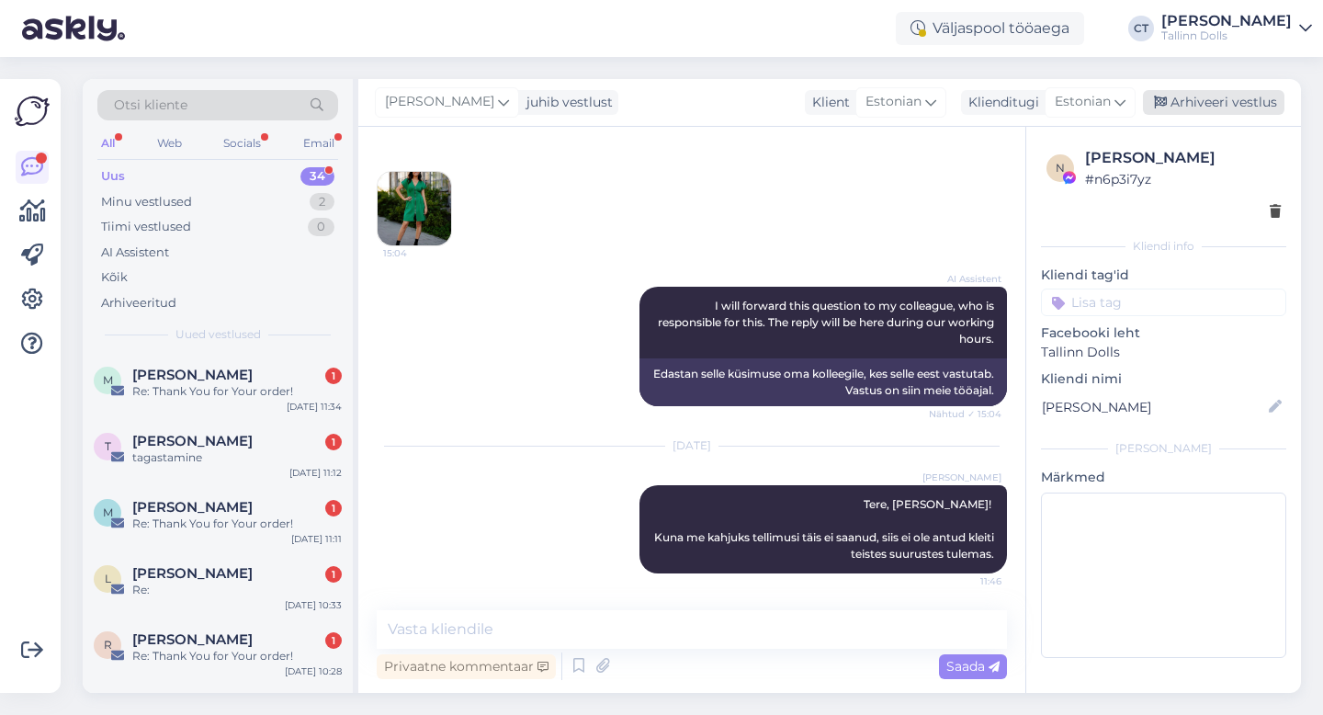
click at [1239, 102] on div "Arhiveeri vestlus" at bounding box center [1212, 102] width 141 height 25
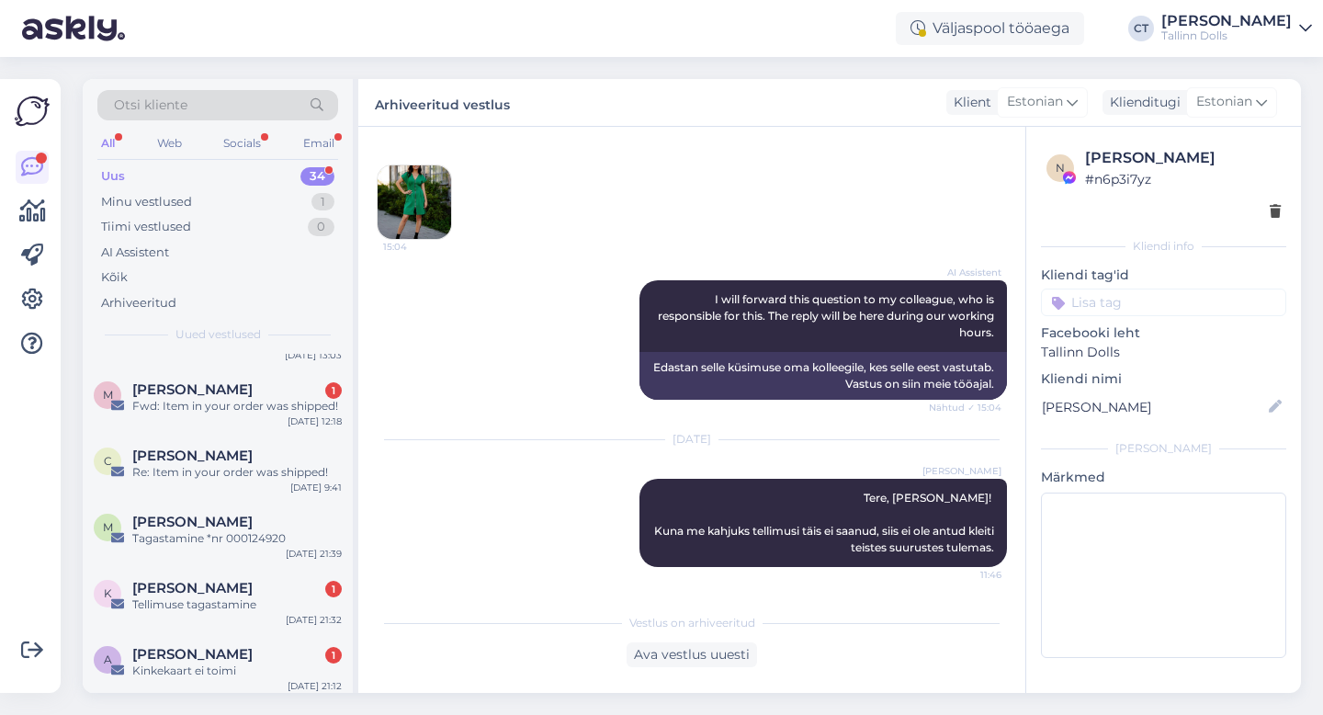
scroll to position [1975, 0]
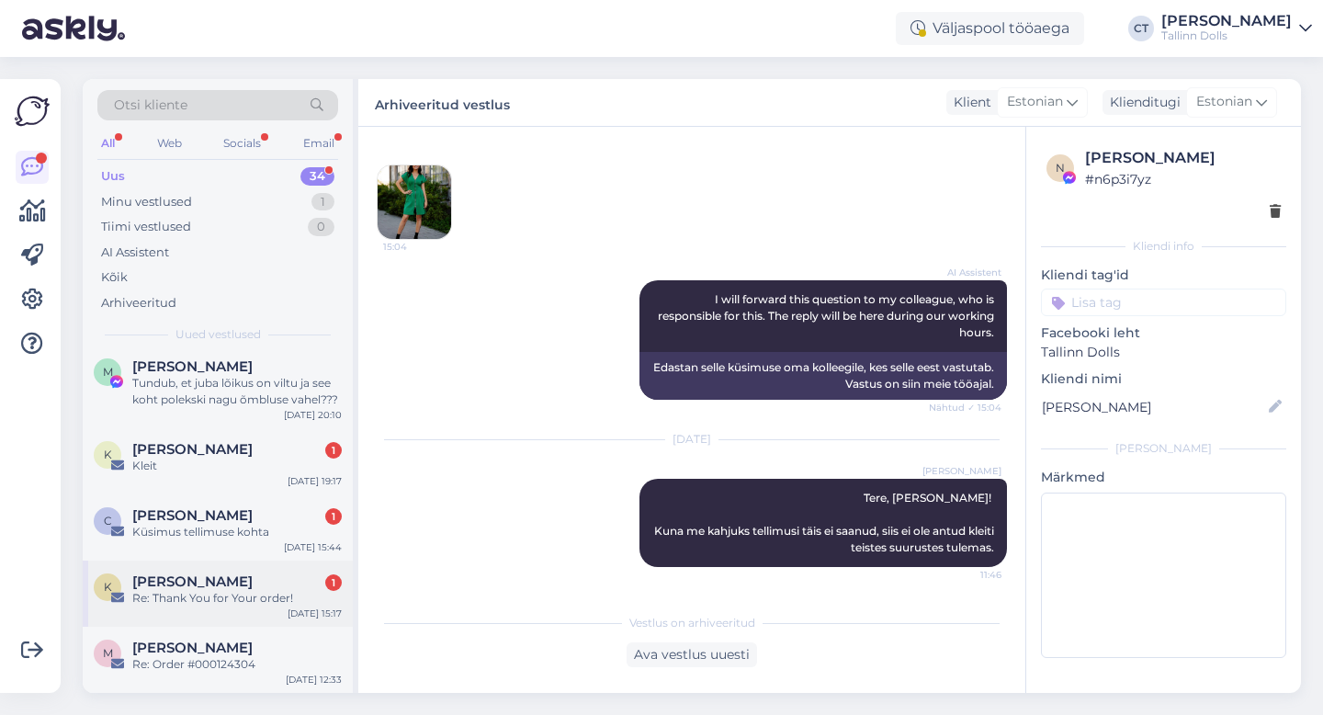
click at [272, 592] on div "Re: Thank You for Your order!" at bounding box center [236, 598] width 209 height 17
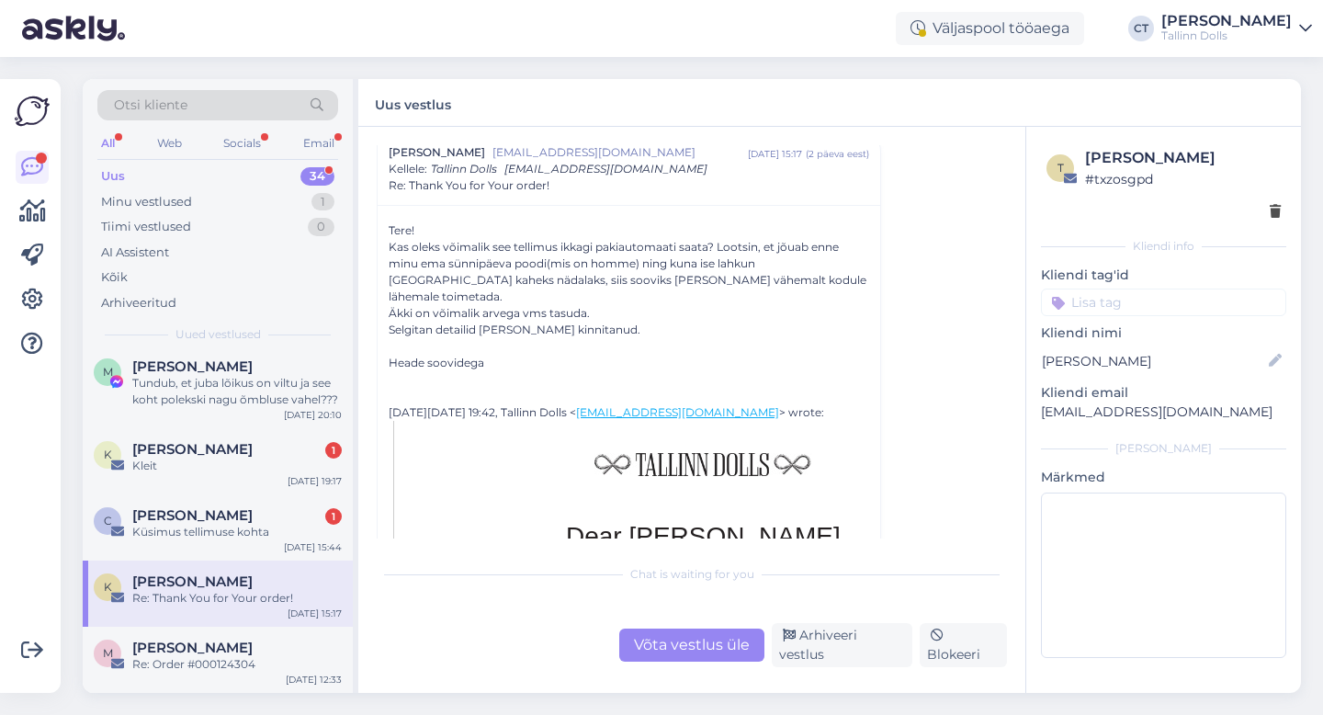
scroll to position [63, 0]
click at [674, 643] on div "Võta vestlus üle" at bounding box center [691, 644] width 145 height 33
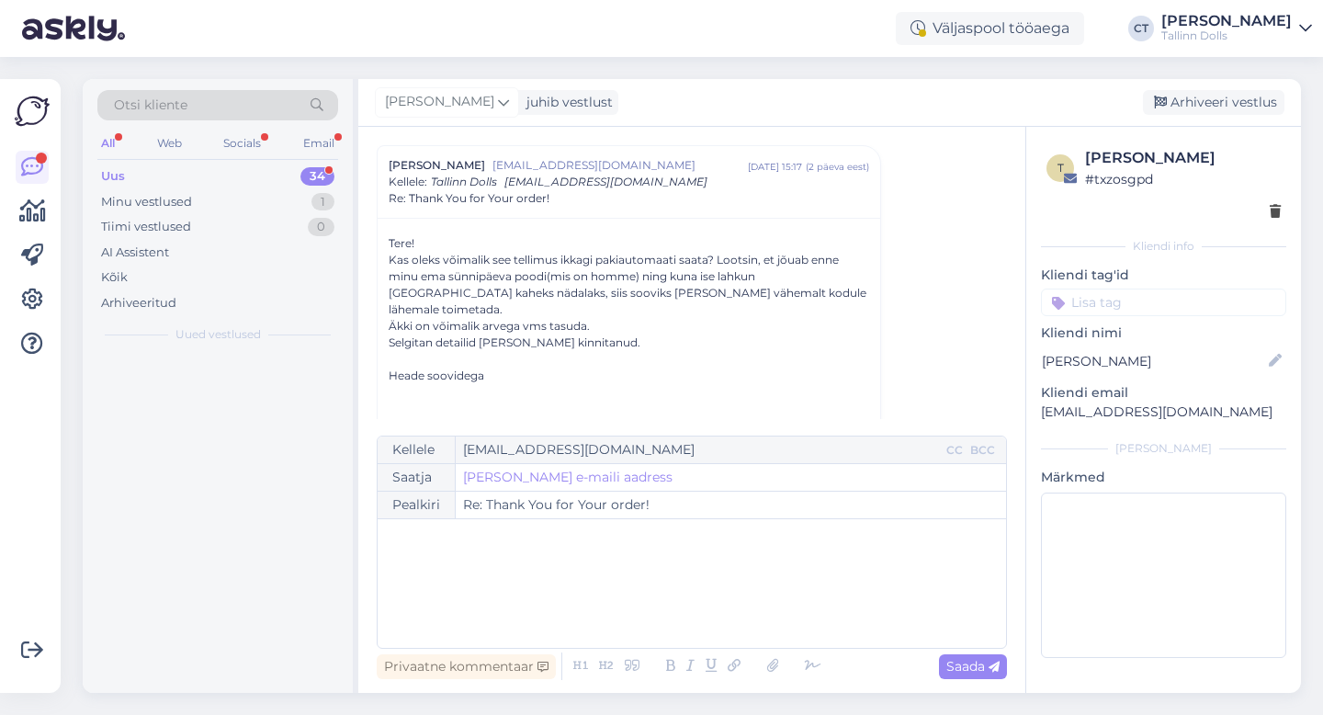
scroll to position [0, 0]
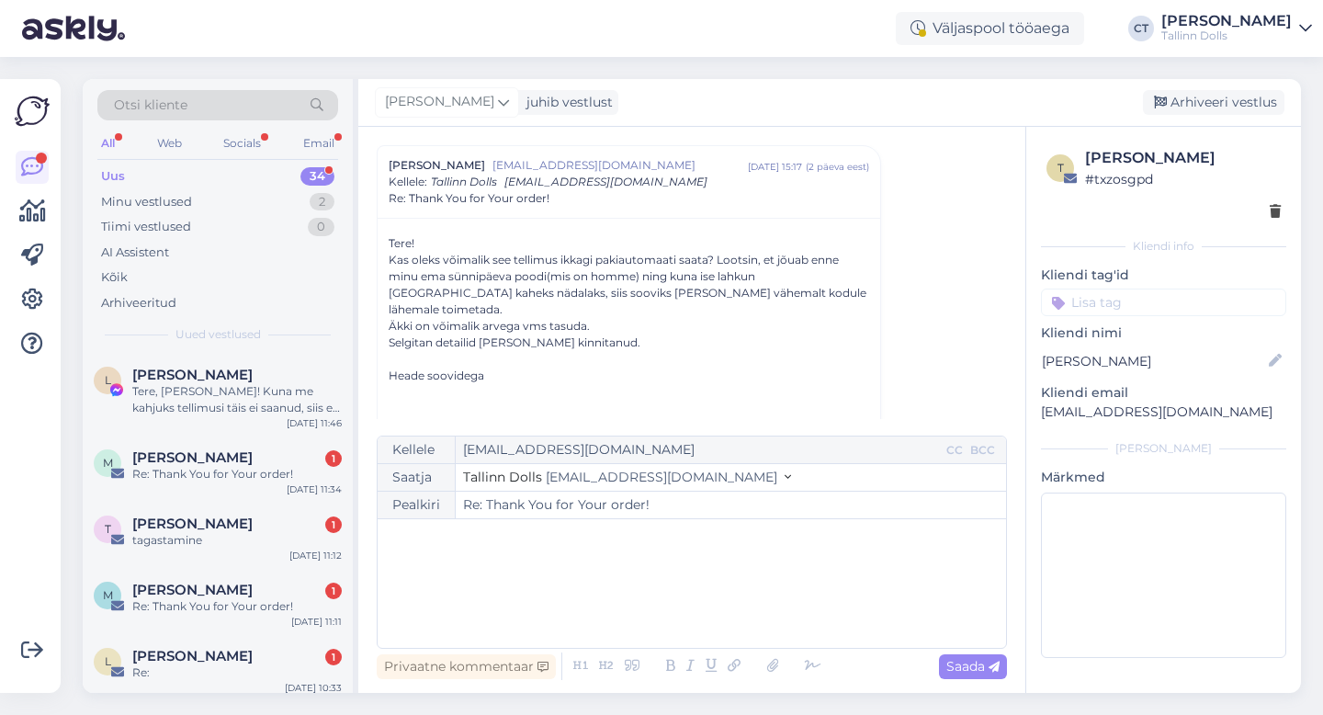
click at [692, 620] on div "﻿" at bounding box center [692, 583] width 610 height 110
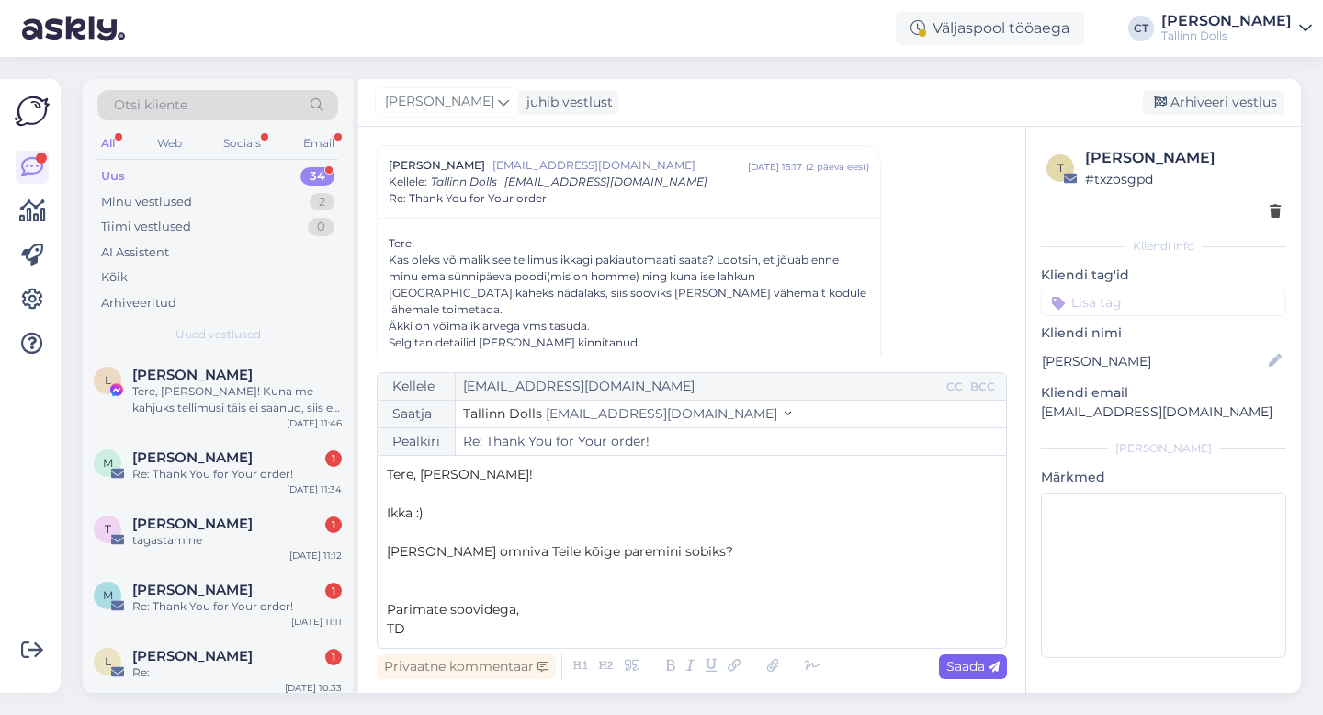
click at [968, 663] on span "Saada" at bounding box center [972, 666] width 53 height 17
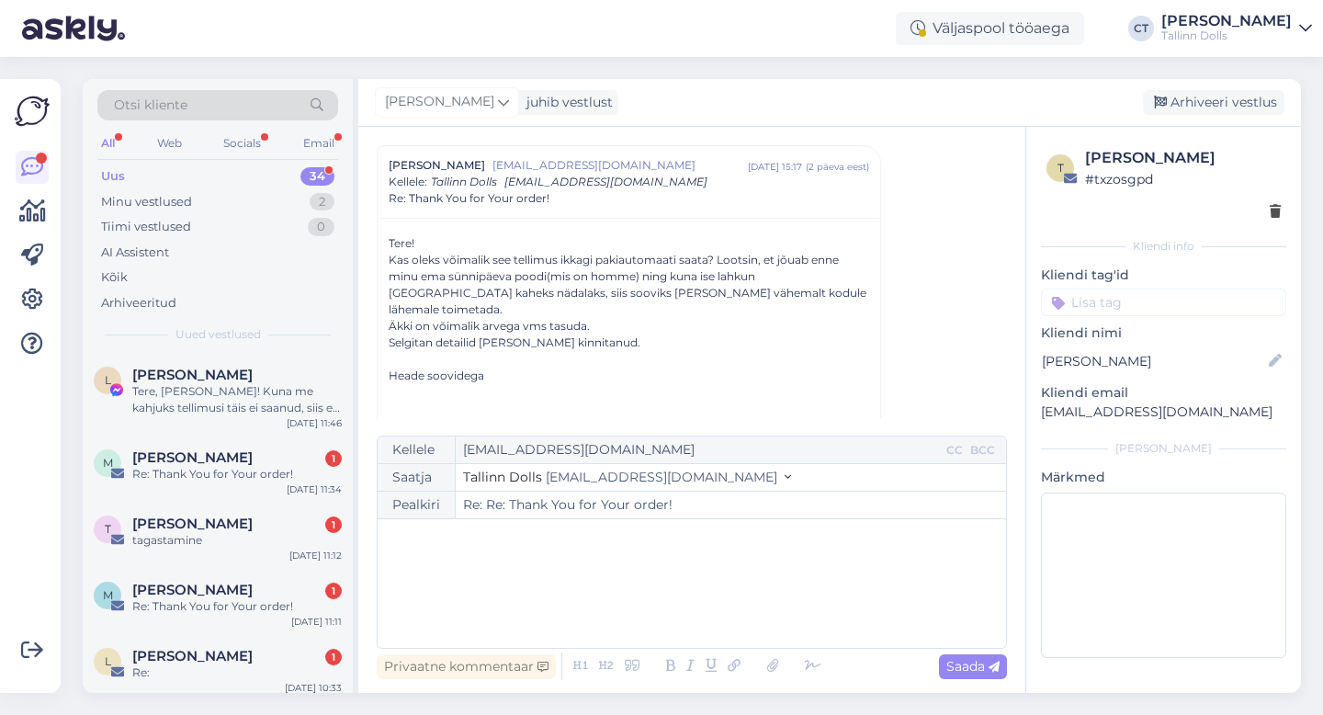
type input "Re: Thank You for Your order!"
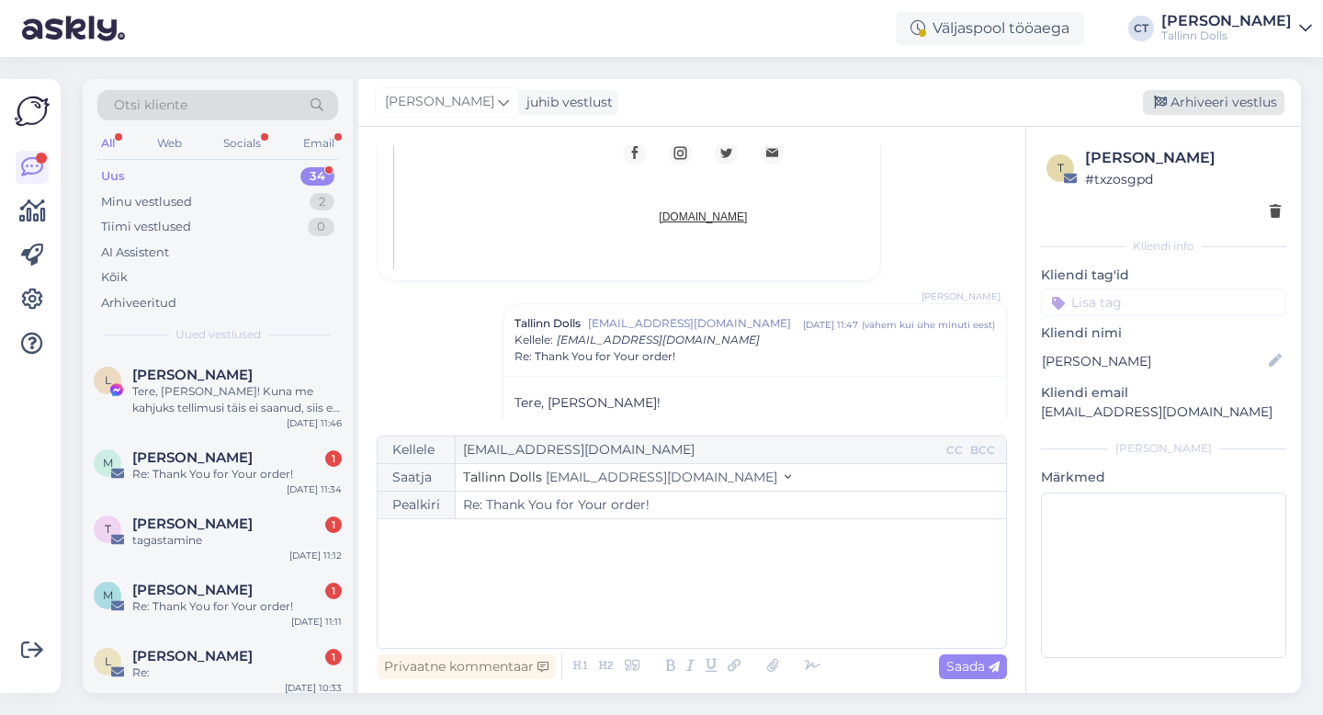
click at [1226, 105] on div "Arhiveeri vestlus" at bounding box center [1212, 102] width 141 height 25
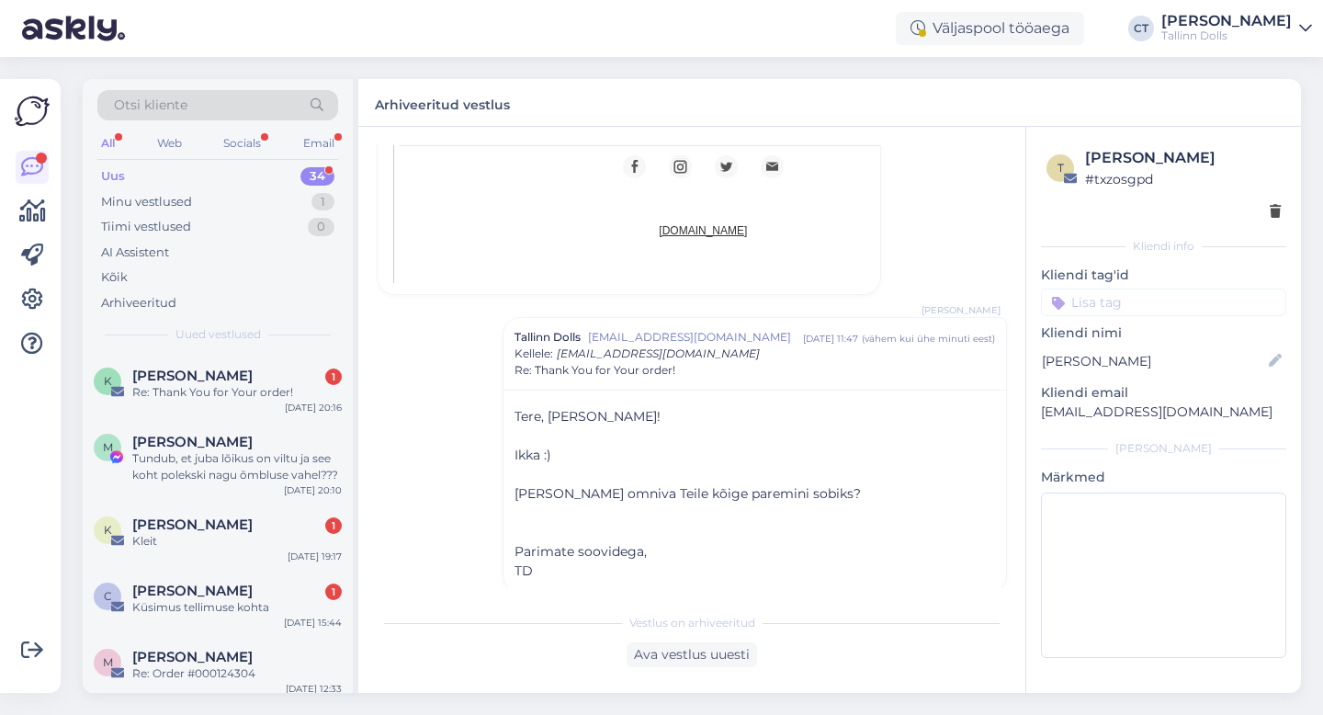
scroll to position [1992, 0]
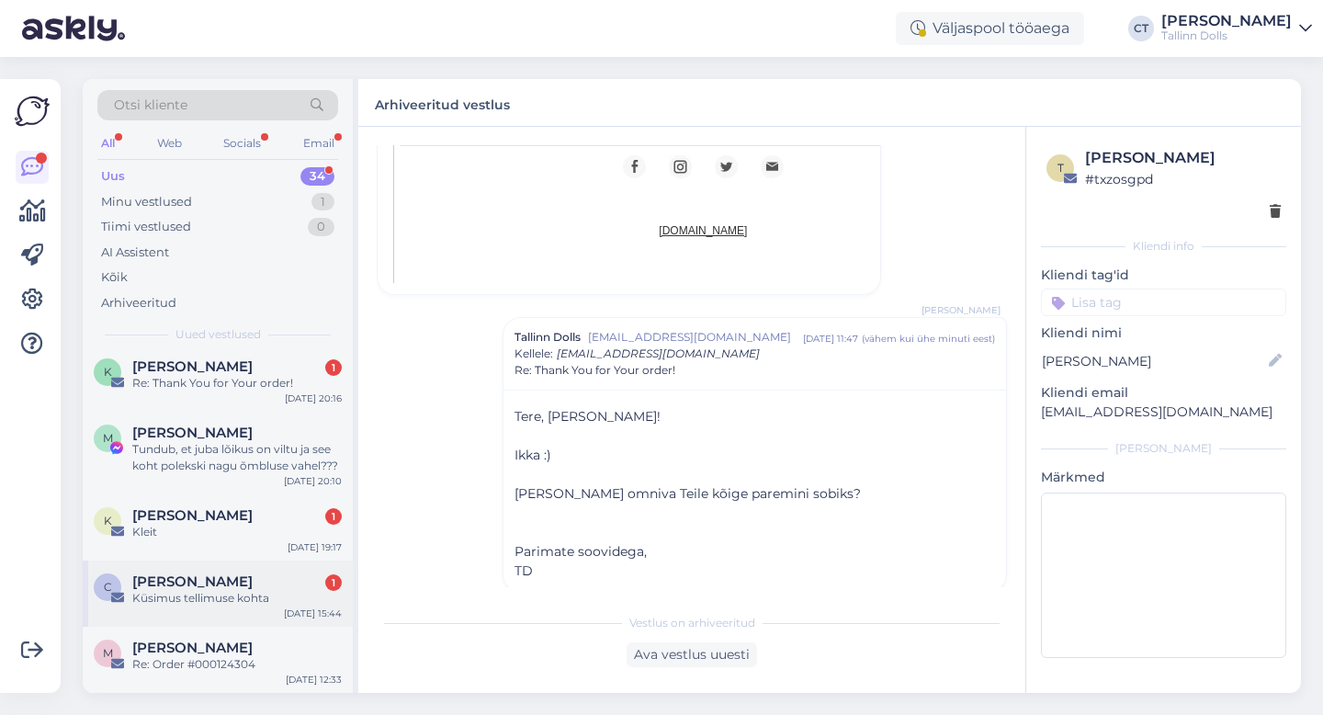
click at [212, 590] on div "Küsimus tellimuse kohta" at bounding box center [236, 598] width 209 height 17
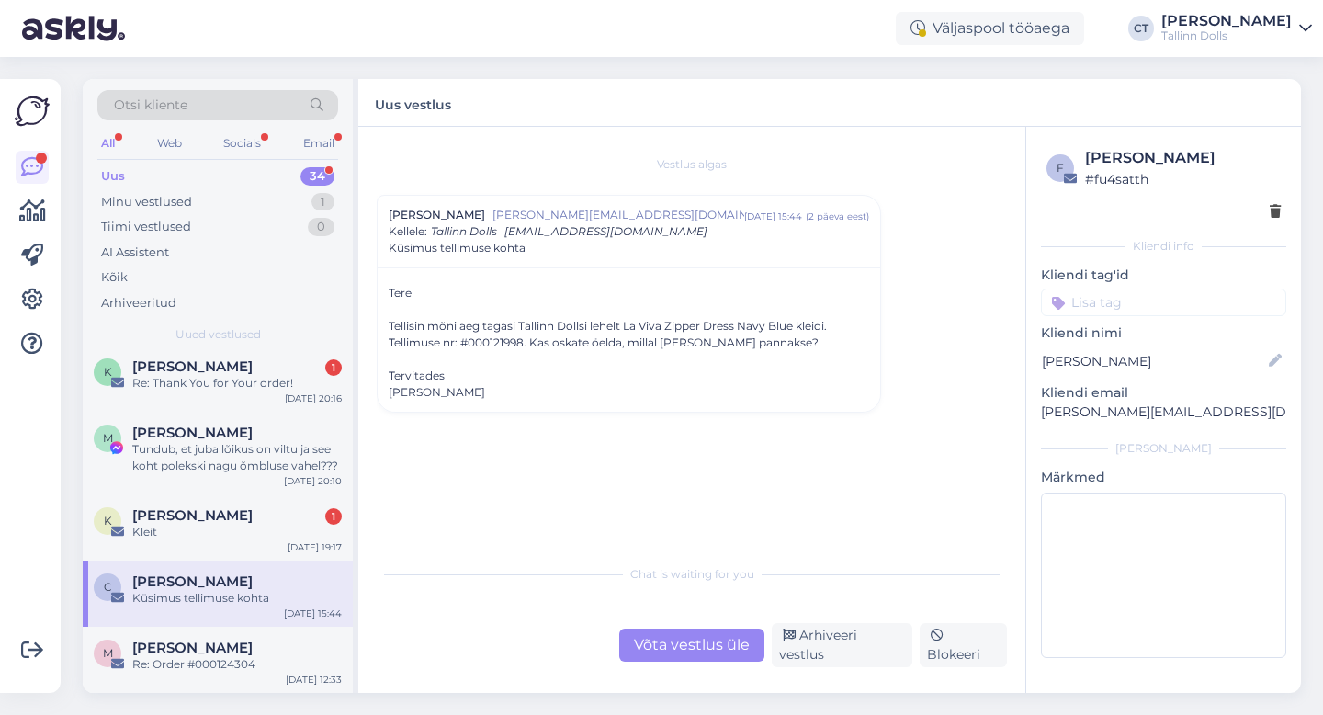
click at [724, 649] on div "Võta vestlus üle" at bounding box center [691, 644] width 145 height 33
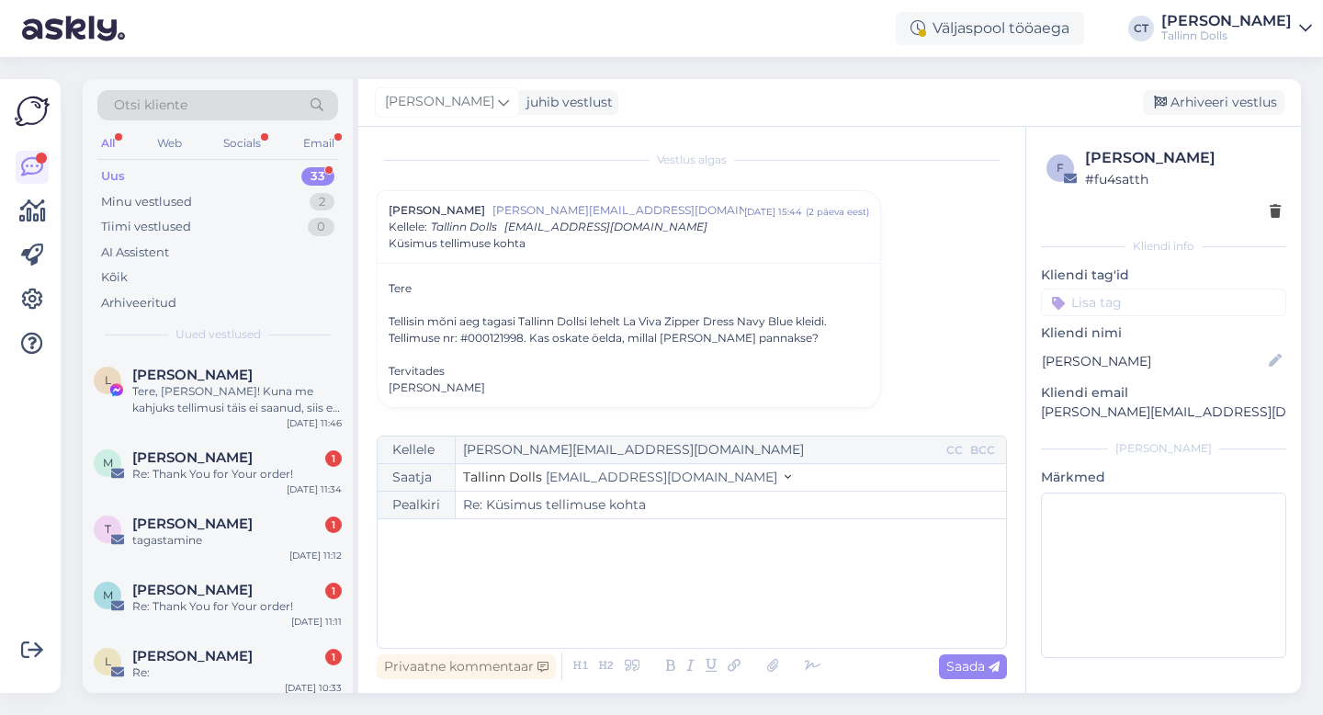
click at [720, 614] on div "﻿" at bounding box center [692, 583] width 610 height 110
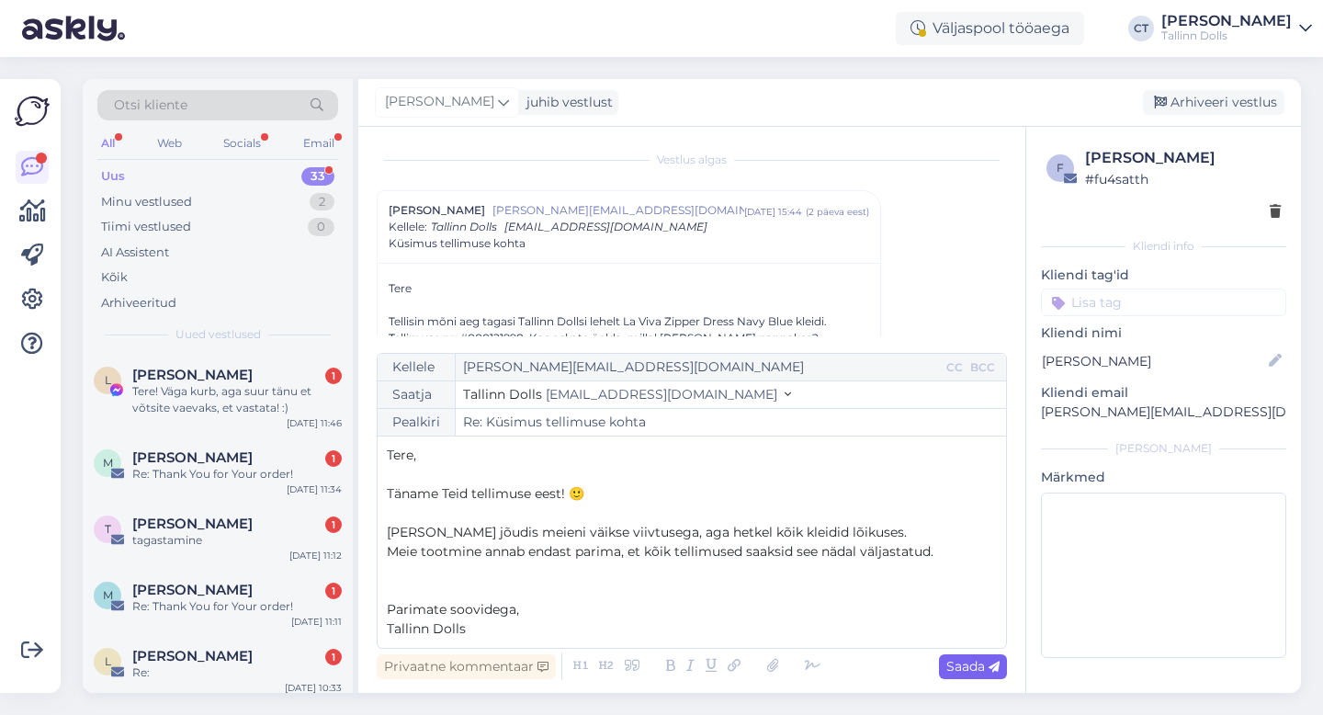
click at [962, 658] on span "Saada" at bounding box center [972, 666] width 53 height 17
type input "Re: Re: Küsimus tellimuse kohta"
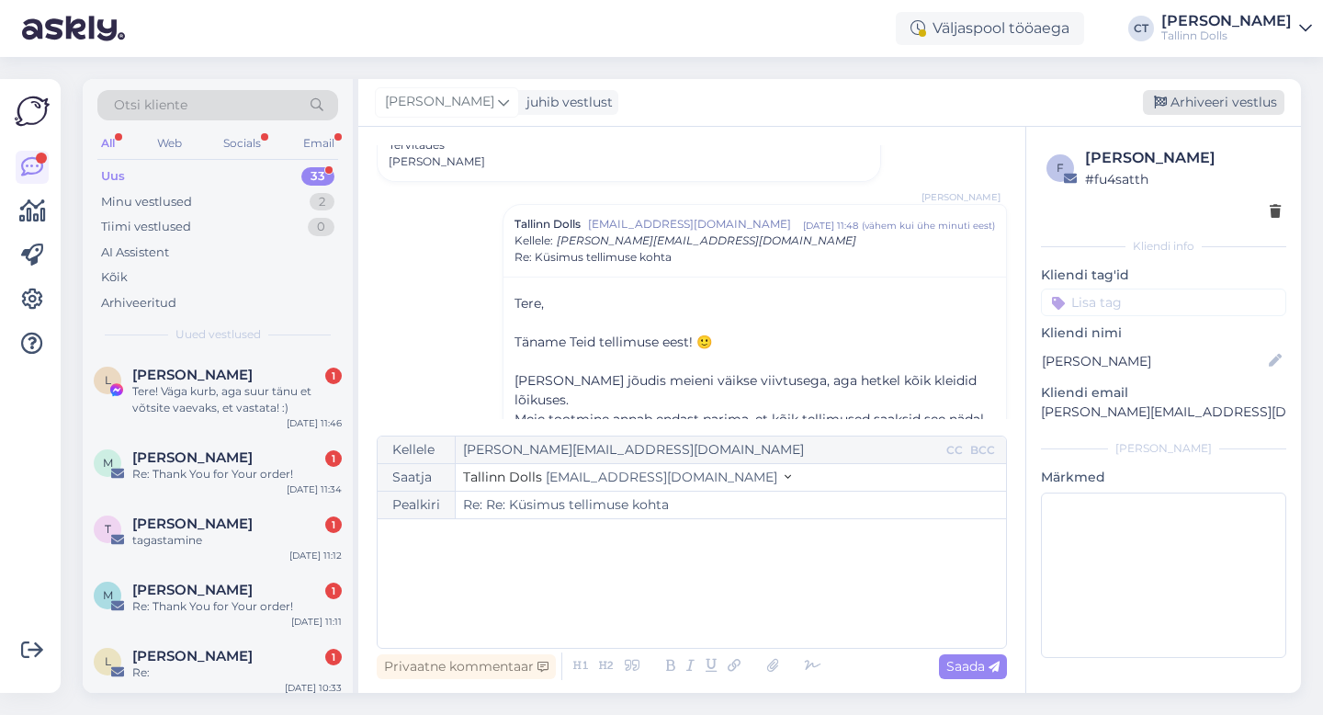
click at [1224, 102] on div "Arhiveeri vestlus" at bounding box center [1212, 102] width 141 height 25
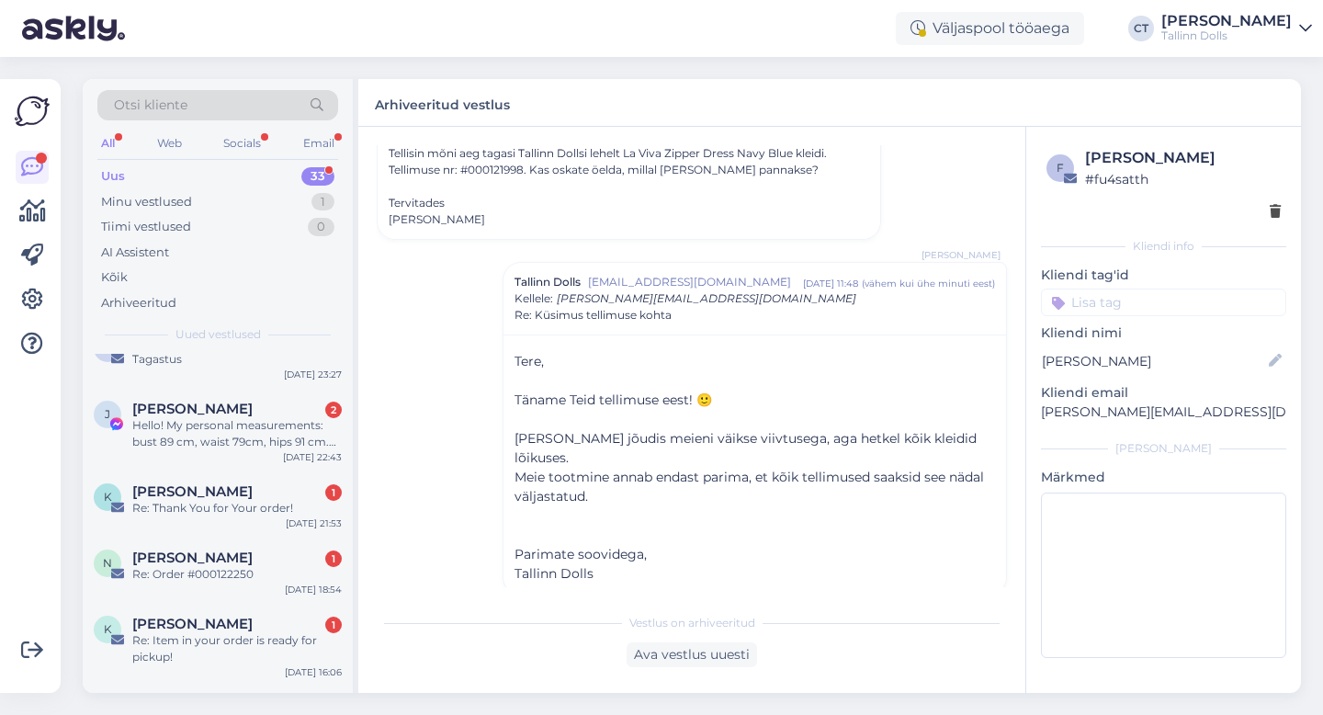
scroll to position [1926, 0]
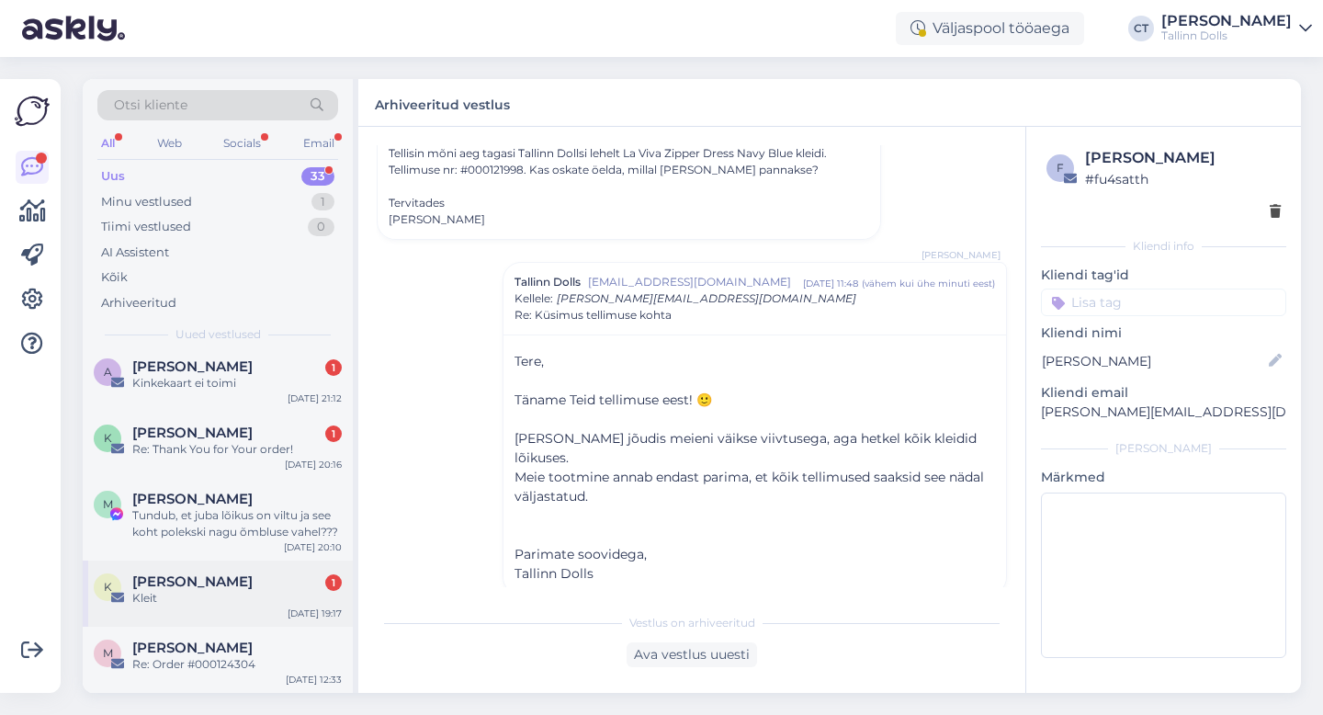
click at [205, 591] on div "Kleit" at bounding box center [236, 598] width 209 height 17
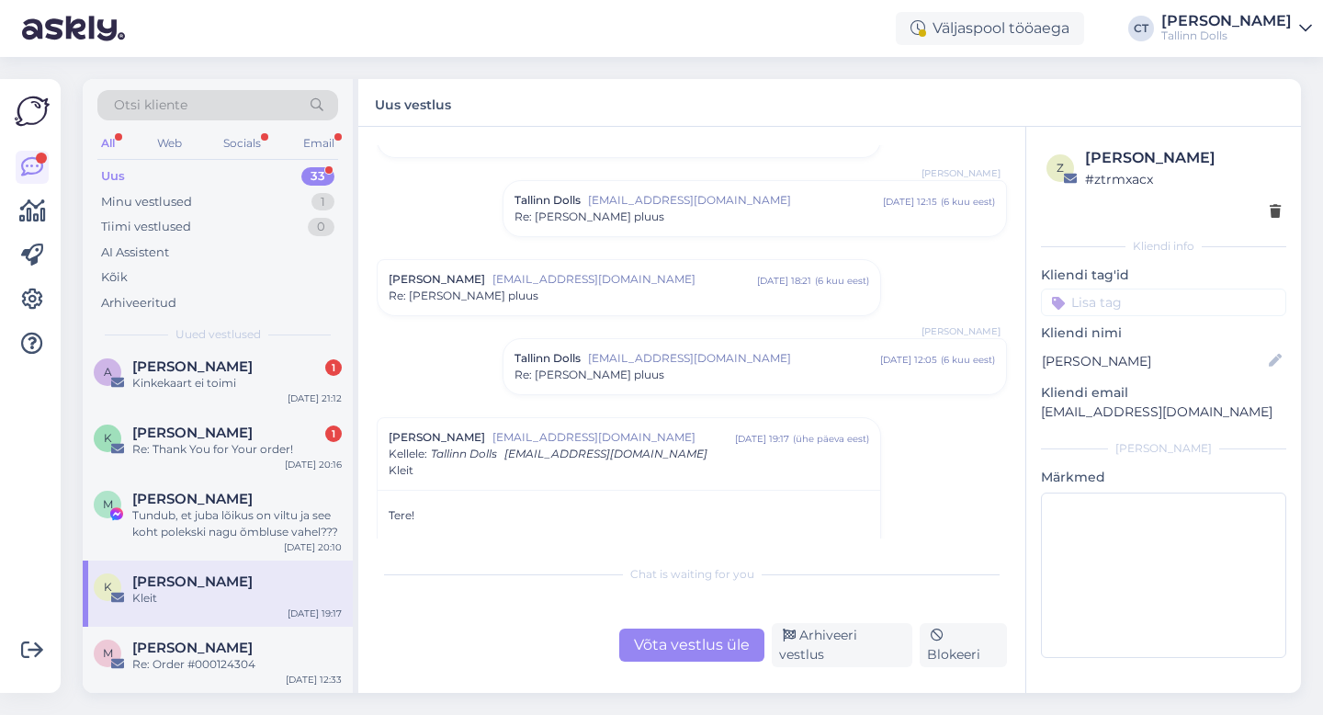
scroll to position [263, 0]
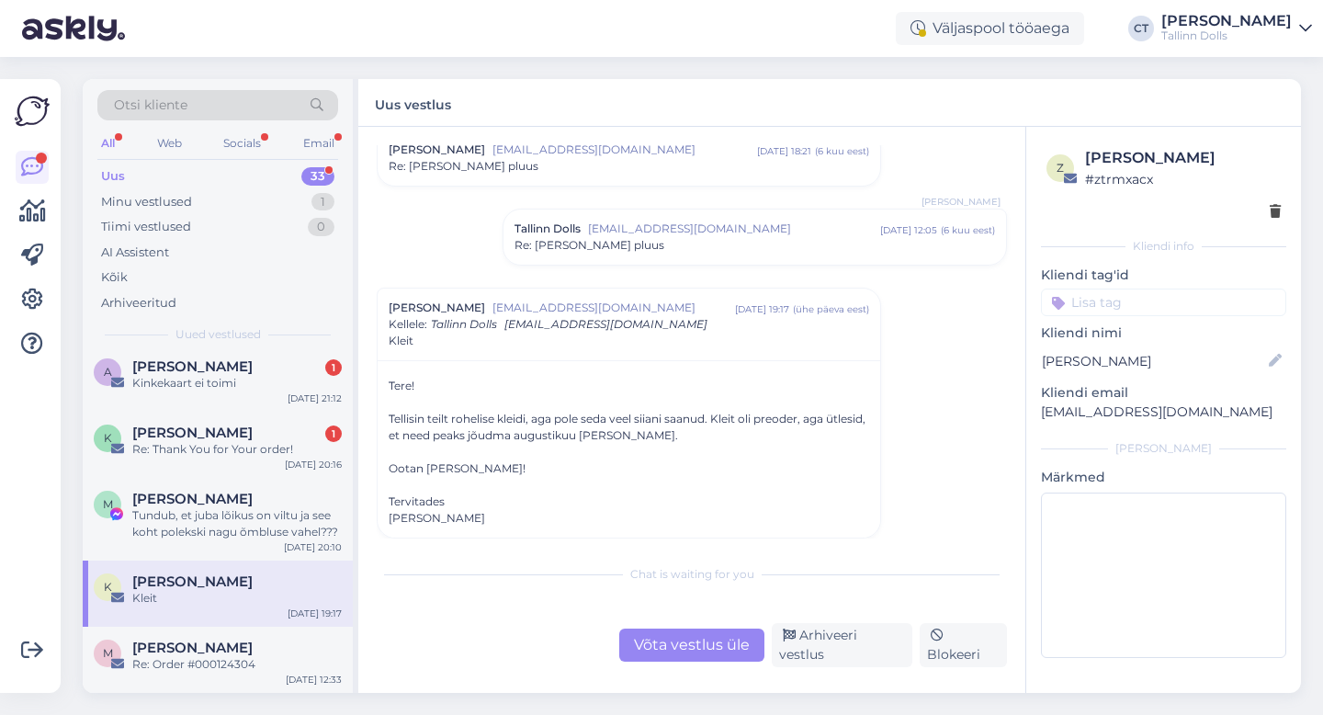
click at [691, 645] on div "Võta vestlus üle" at bounding box center [691, 644] width 145 height 33
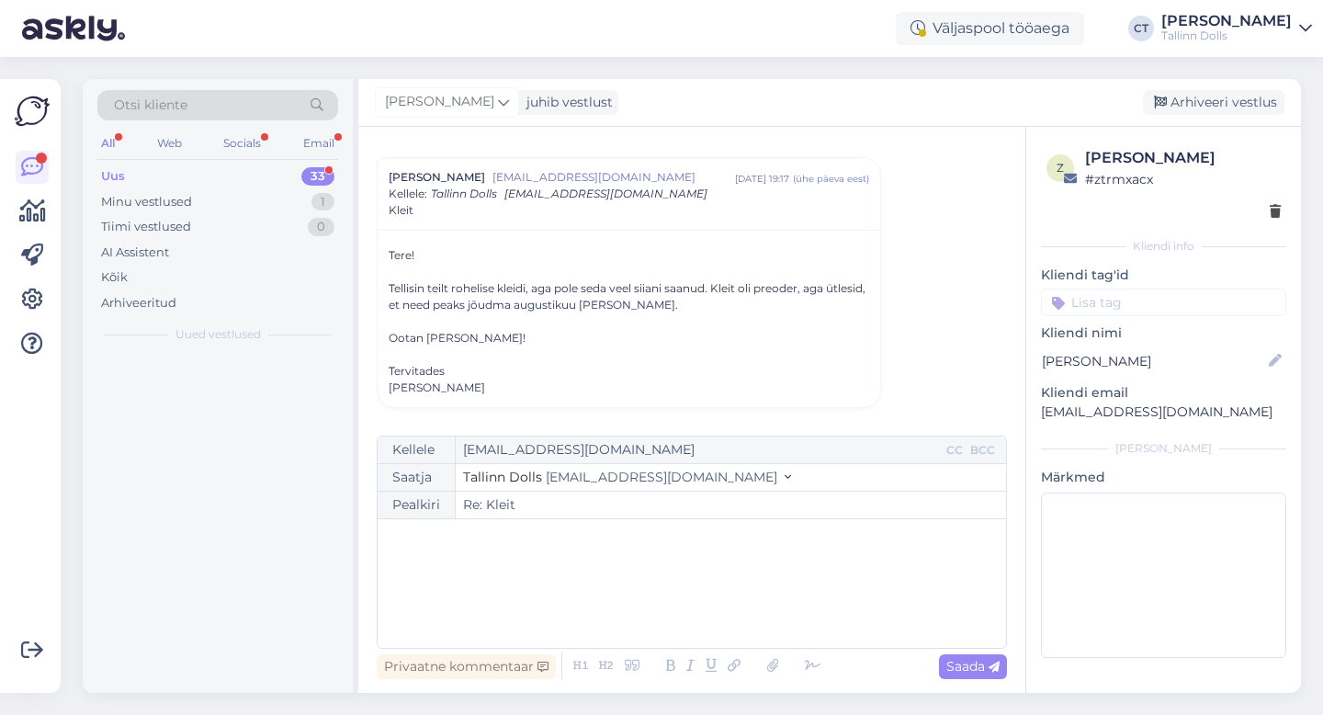
scroll to position [0, 0]
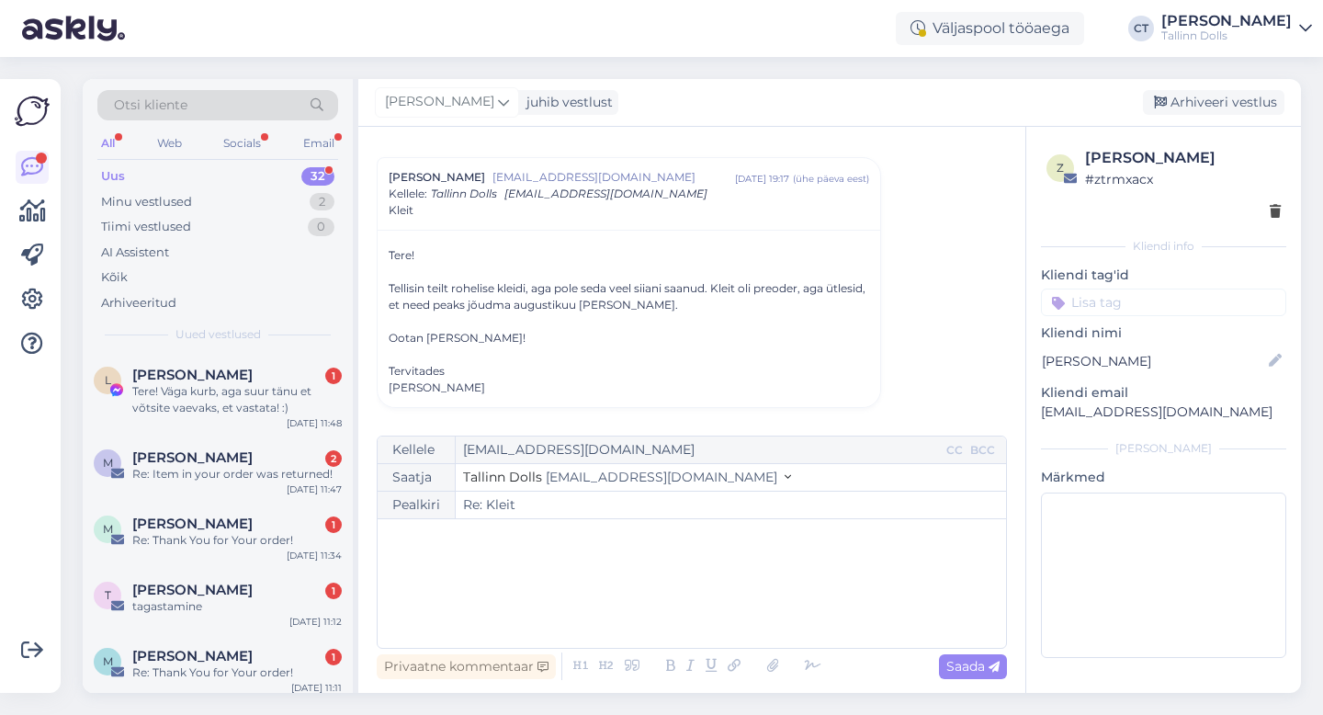
click at [692, 620] on div "﻿" at bounding box center [692, 583] width 610 height 110
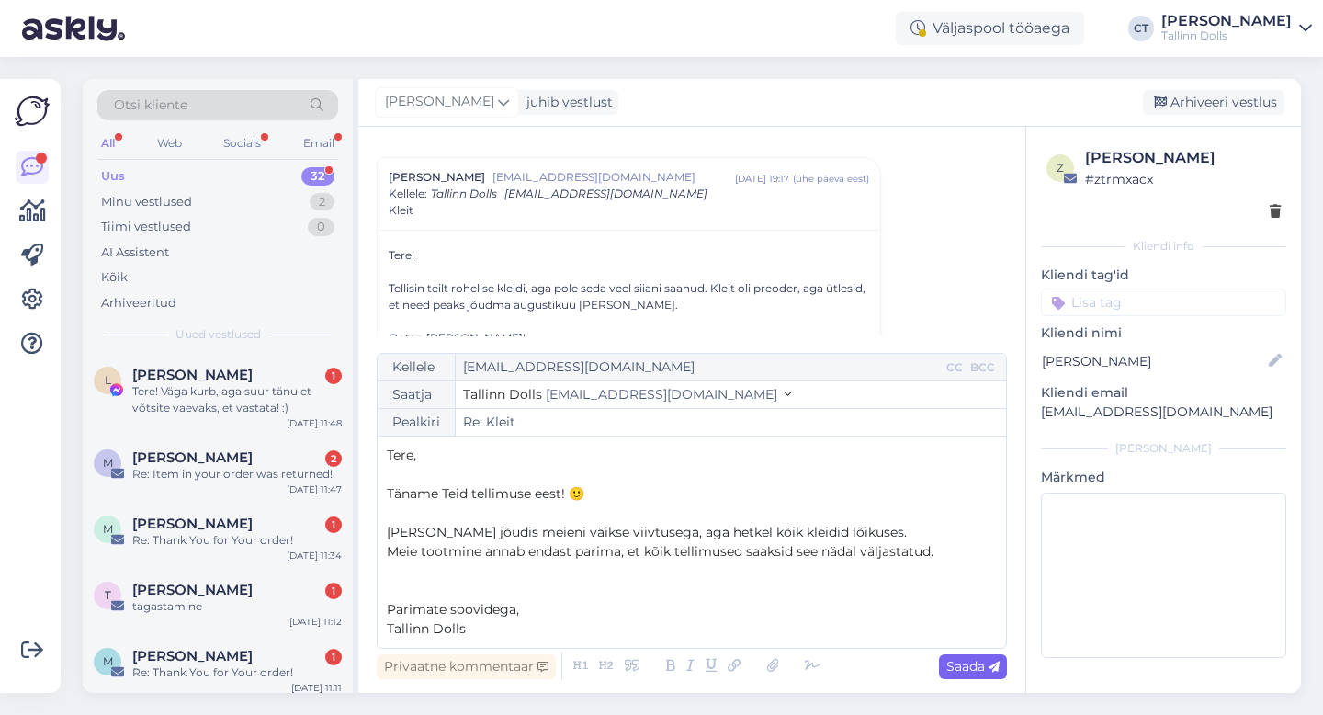
click at [992, 662] on icon at bounding box center [993, 666] width 11 height 11
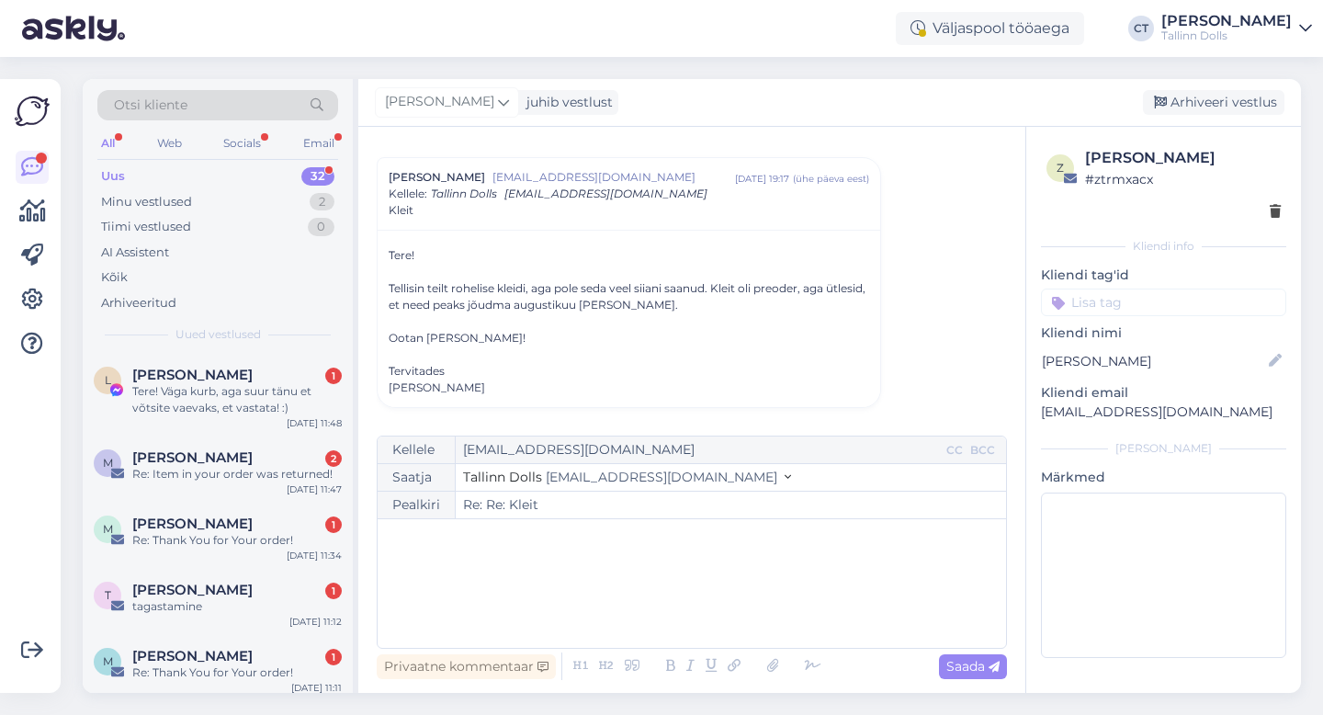
type input "Re: Re: Kleit"
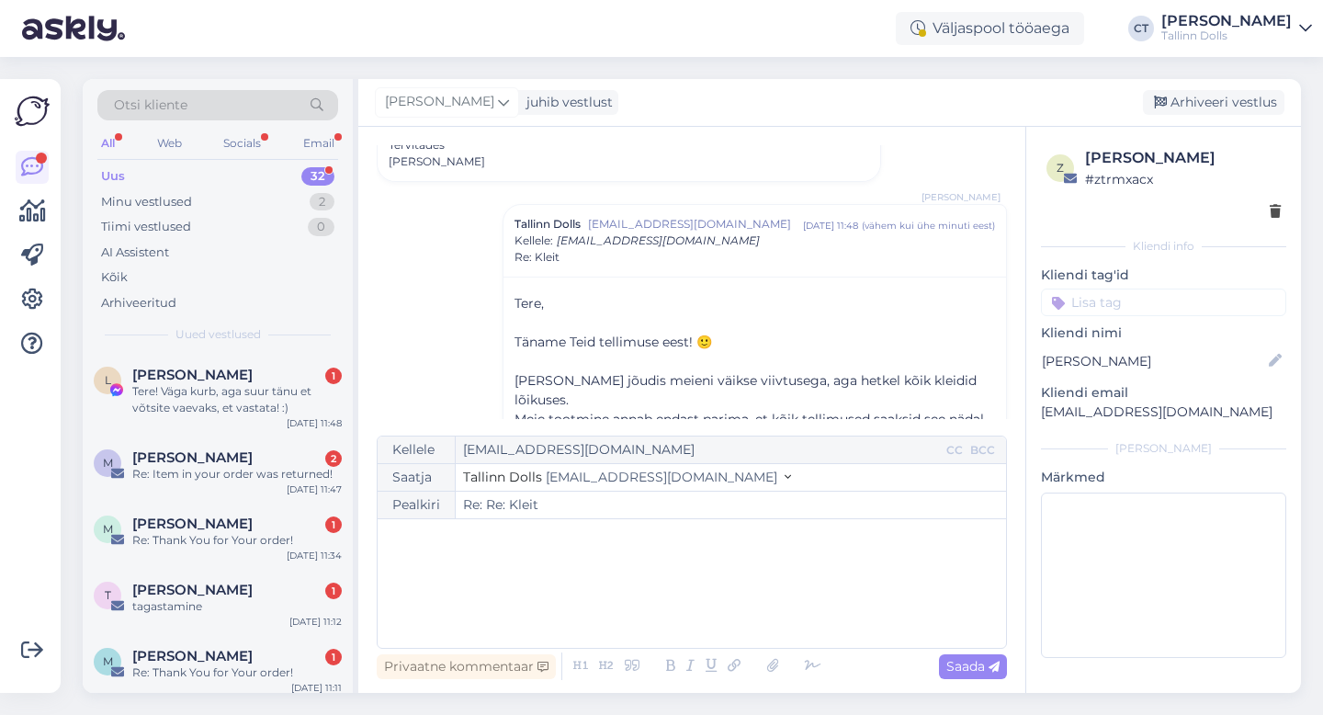
click at [1220, 86] on div "[PERSON_NAME] juhib vestlust [GEOGRAPHIC_DATA] vestlus" at bounding box center [829, 103] width 942 height 48
click at [1220, 102] on div "Arhiveeri vestlus" at bounding box center [1212, 102] width 141 height 25
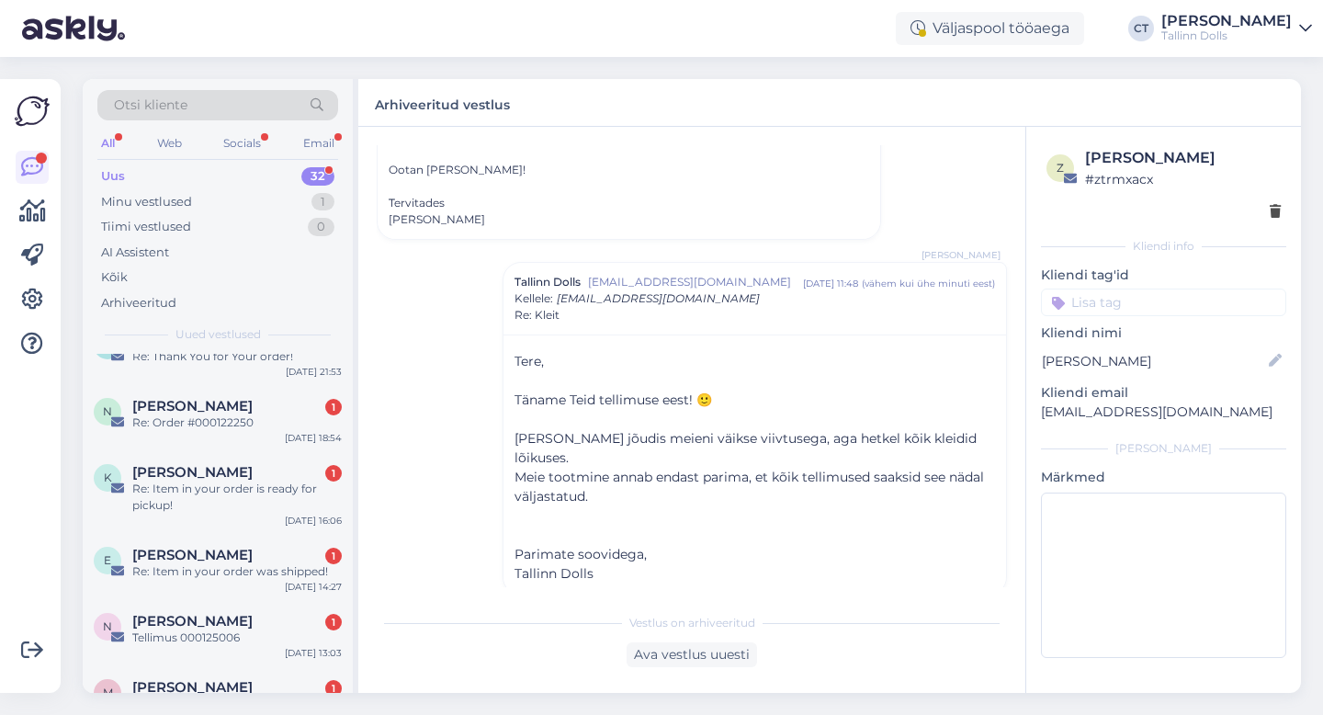
scroll to position [1860, 0]
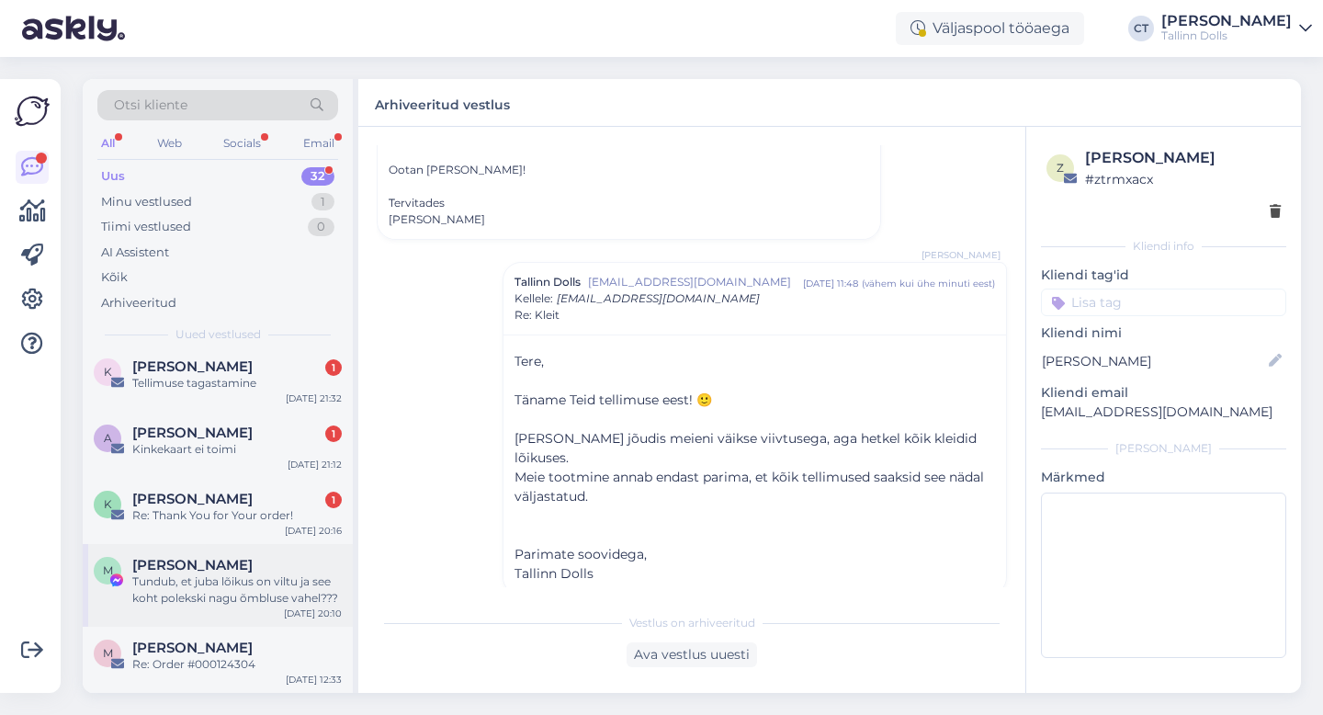
click at [191, 592] on div "Tundub, et juba lõikus on viltu ja see koht polekski nagu õmbluse vahel???" at bounding box center [236, 589] width 209 height 33
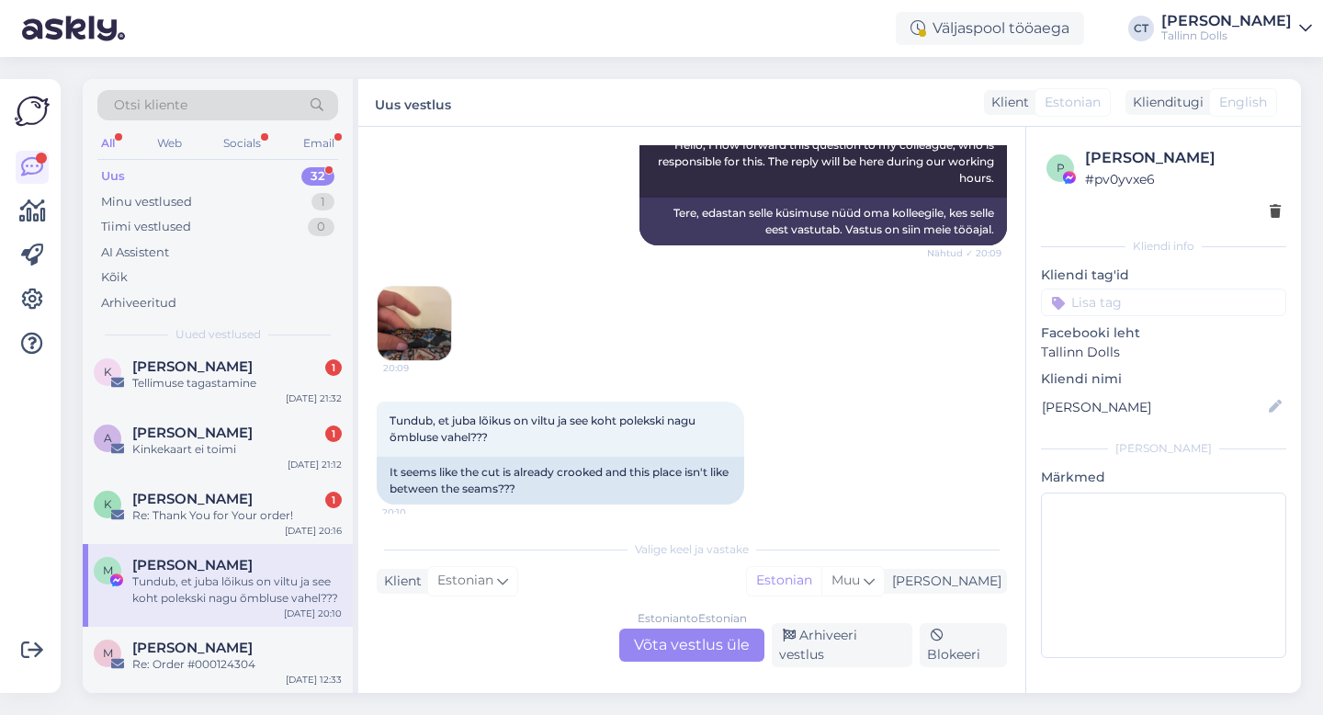
click at [728, 658] on div "Estonian to Estonian Võta vestlus üle" at bounding box center [691, 644] width 145 height 33
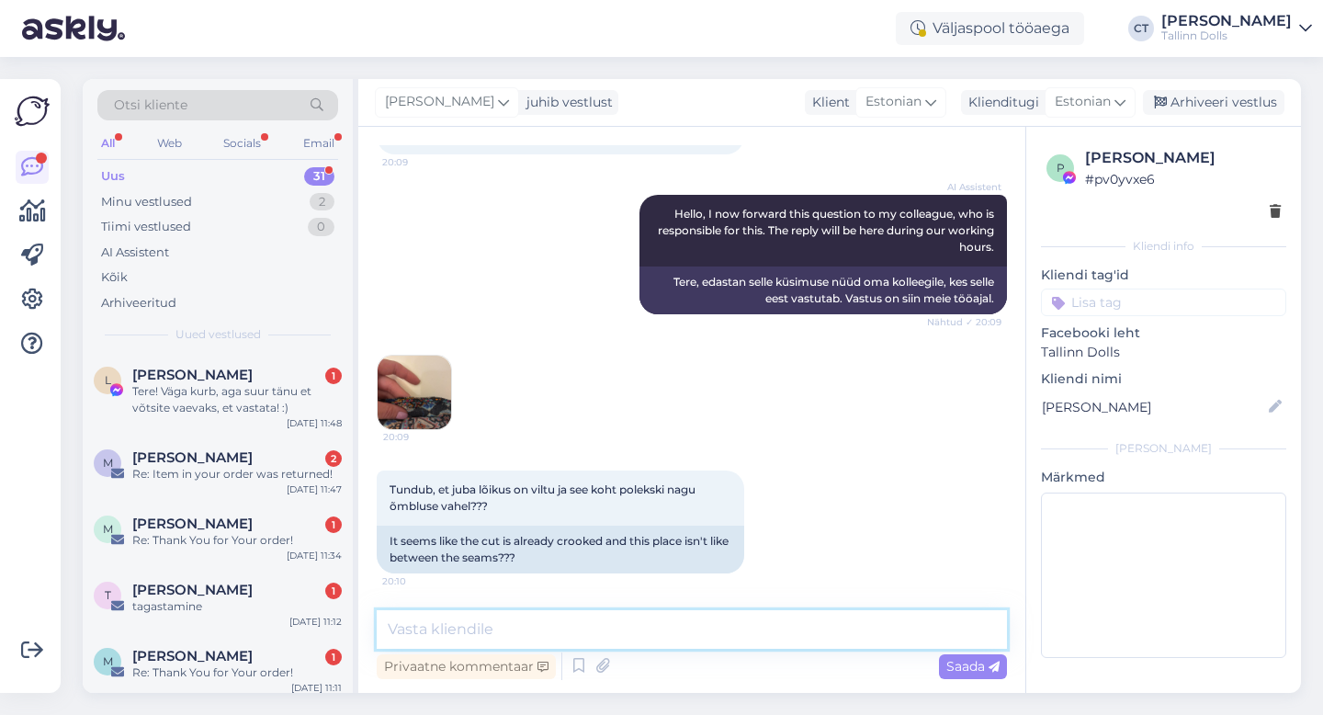
click at [728, 627] on textarea at bounding box center [692, 629] width 630 height 39
click at [508, 633] on textarea at bounding box center [692, 629] width 630 height 39
paste textarea "Tere, Me väga vabandame tekkinud olukorra tõttu ja vahetaksime Teie tellitud to…"
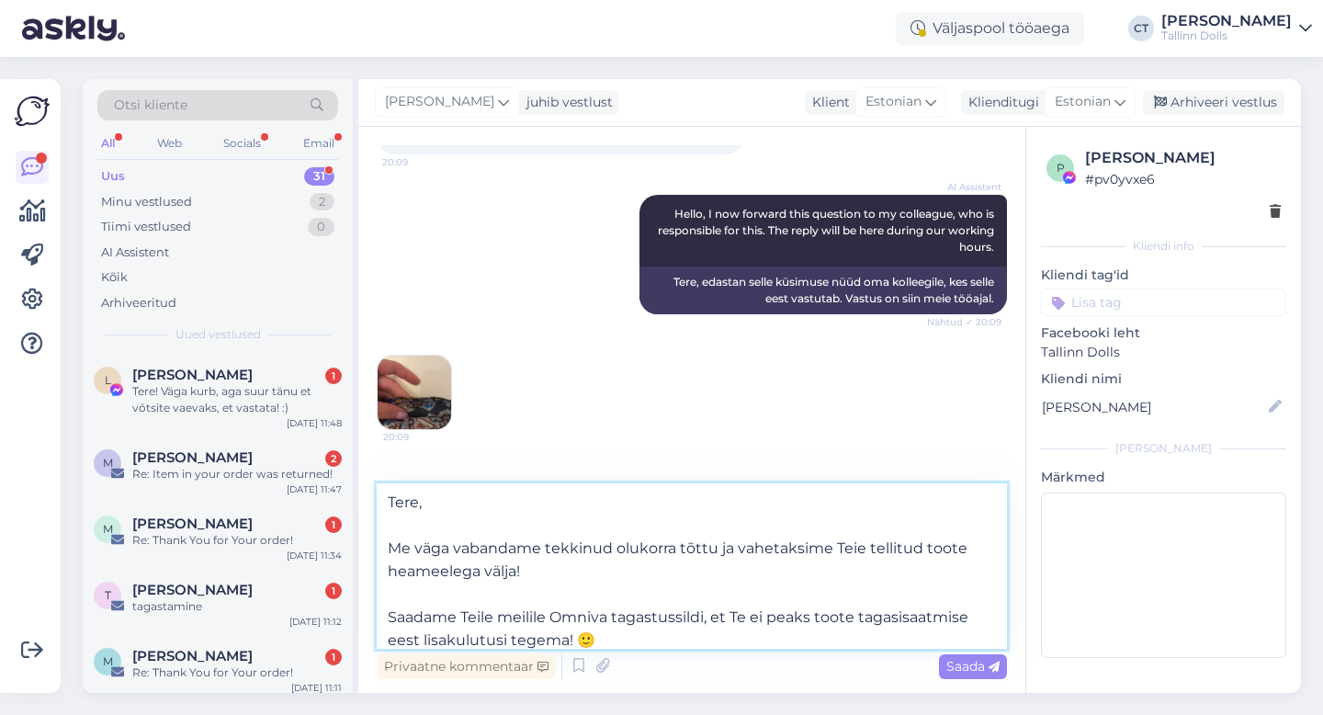
scroll to position [212, 0]
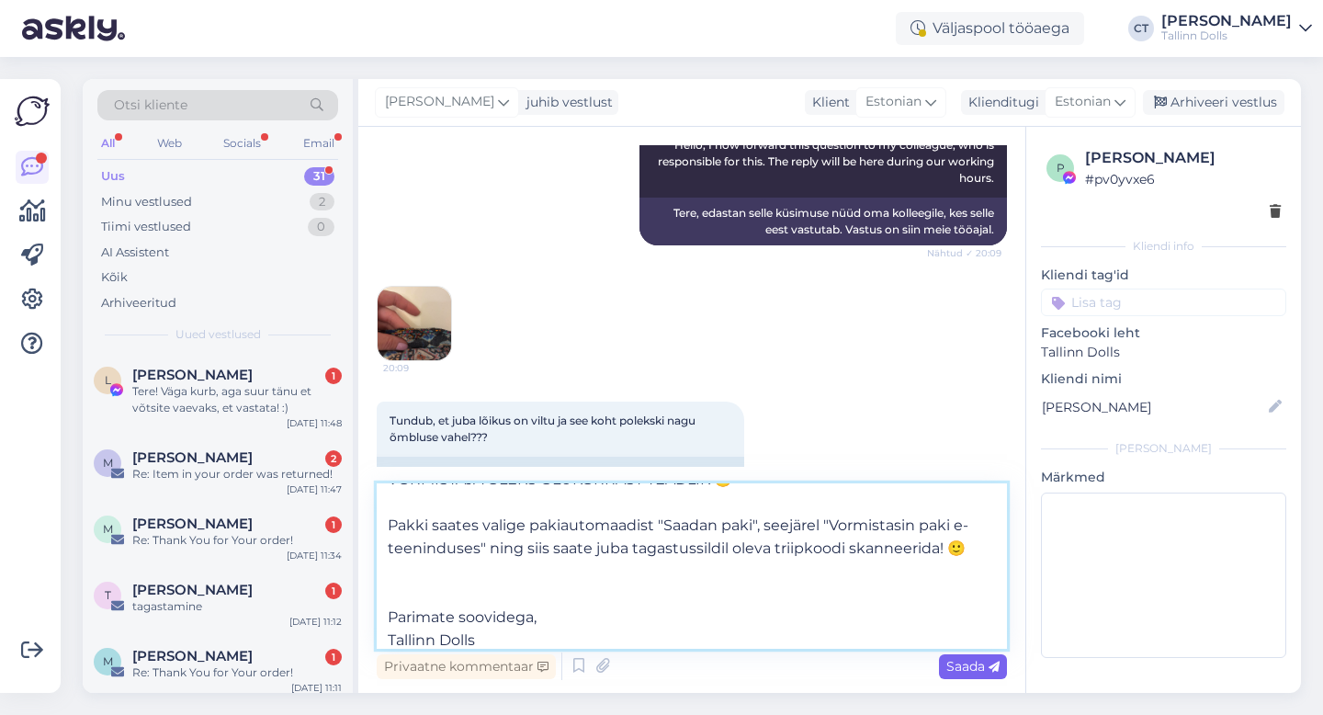
type textarea "Tere, Me väga vabandame tekkinud olukorra tõttu ja vahetaksime Teie tellitud to…"
click at [970, 666] on span "Saada" at bounding box center [972, 666] width 53 height 17
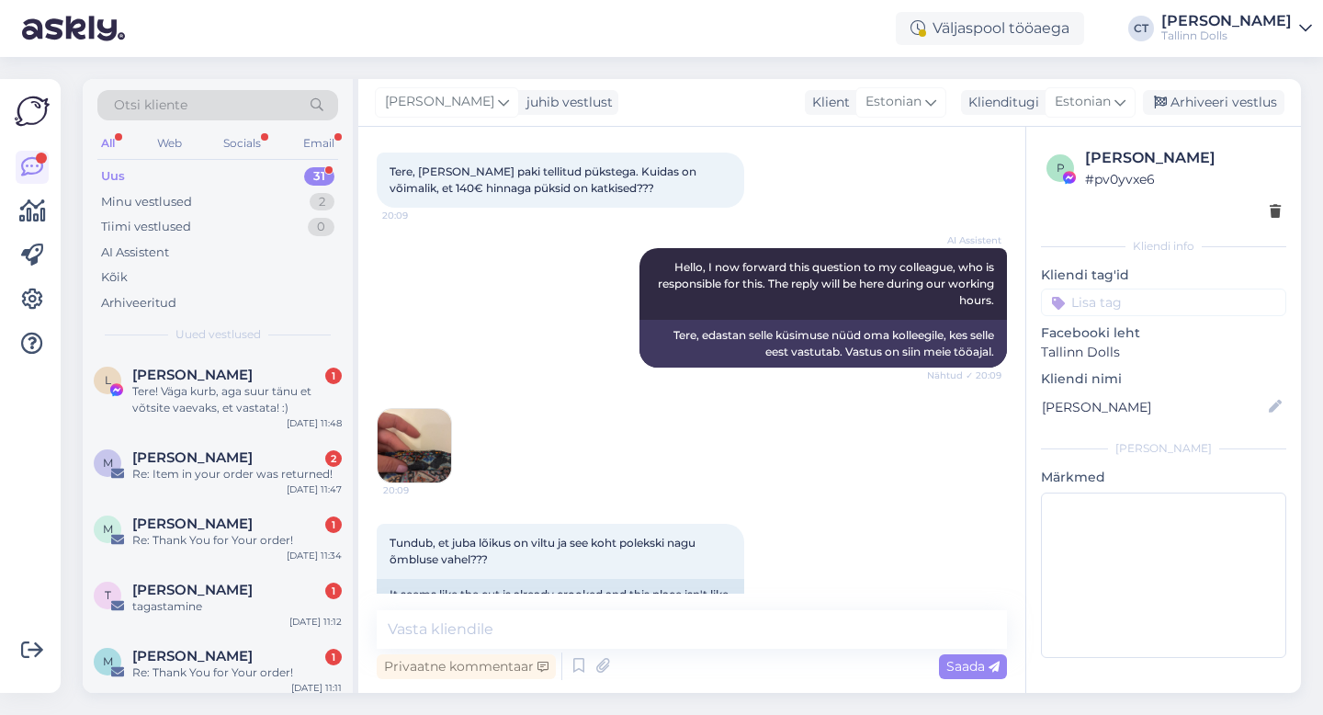
scroll to position [112, 0]
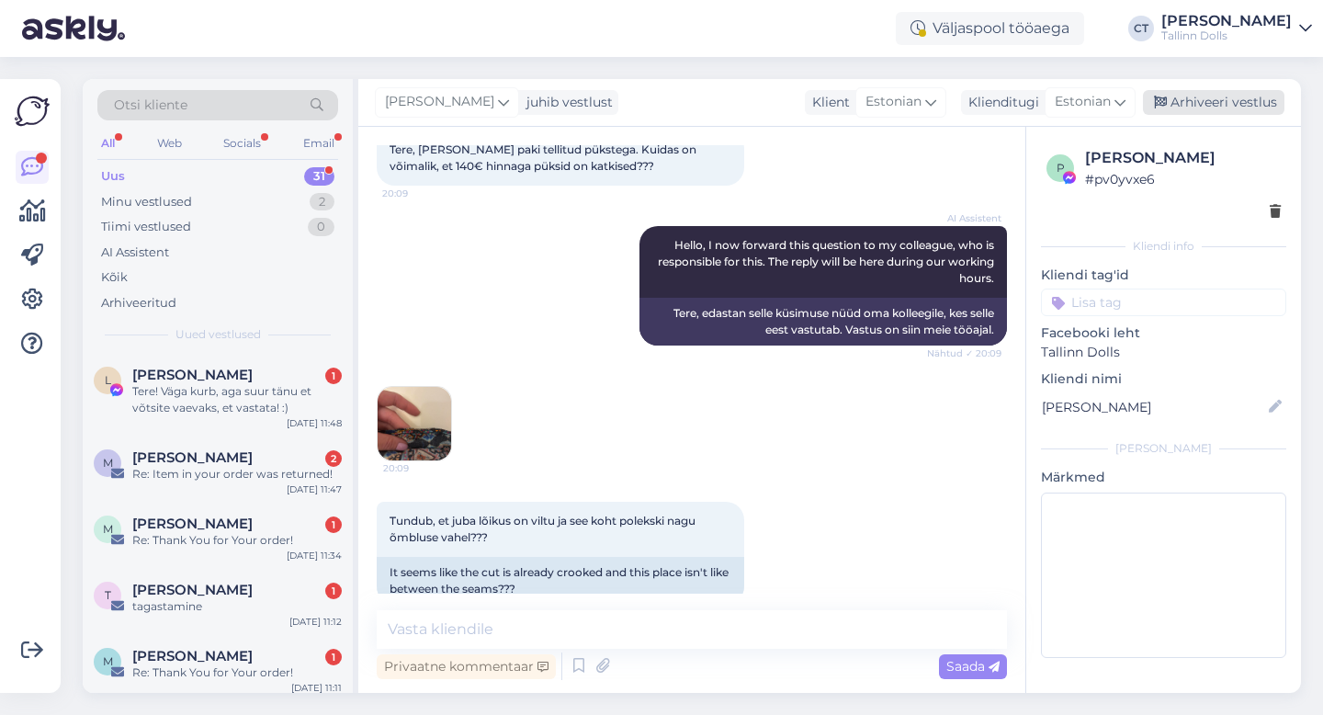
click at [1225, 102] on div "Arhiveeri vestlus" at bounding box center [1212, 102] width 141 height 25
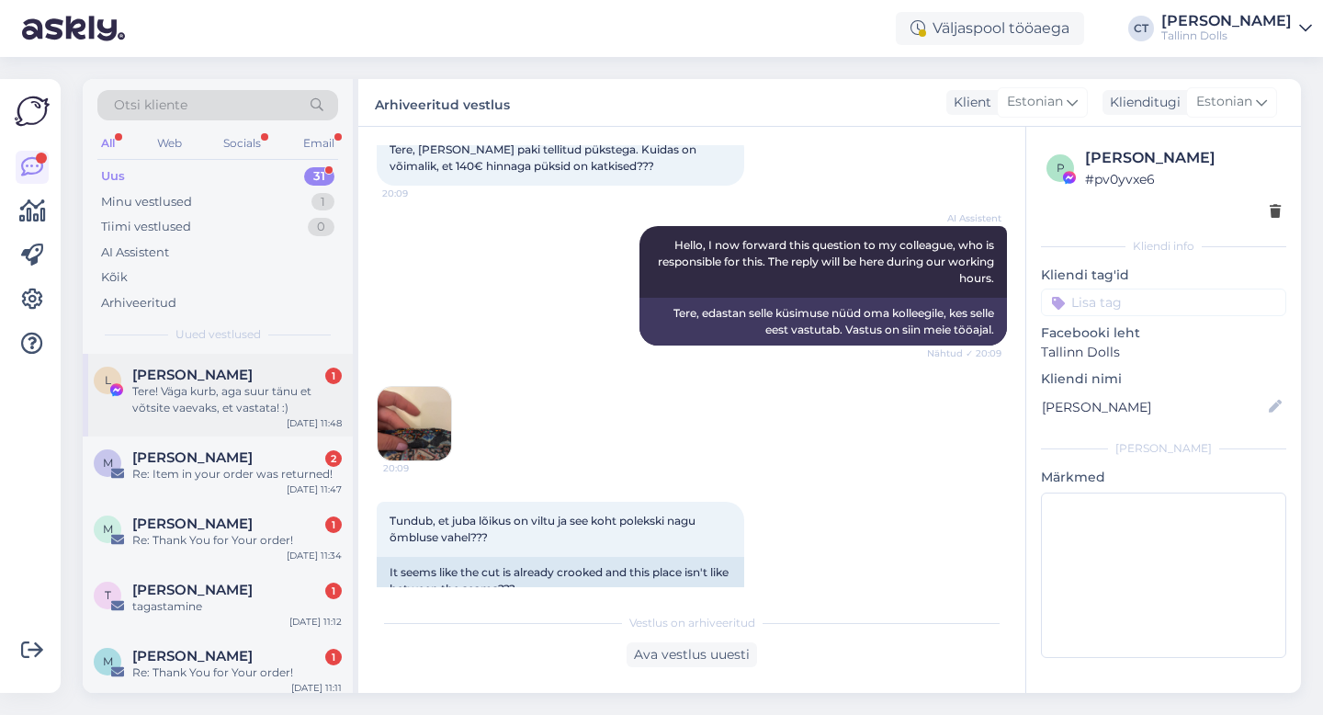
click at [235, 375] on div "[PERSON_NAME] 1" at bounding box center [236, 374] width 209 height 17
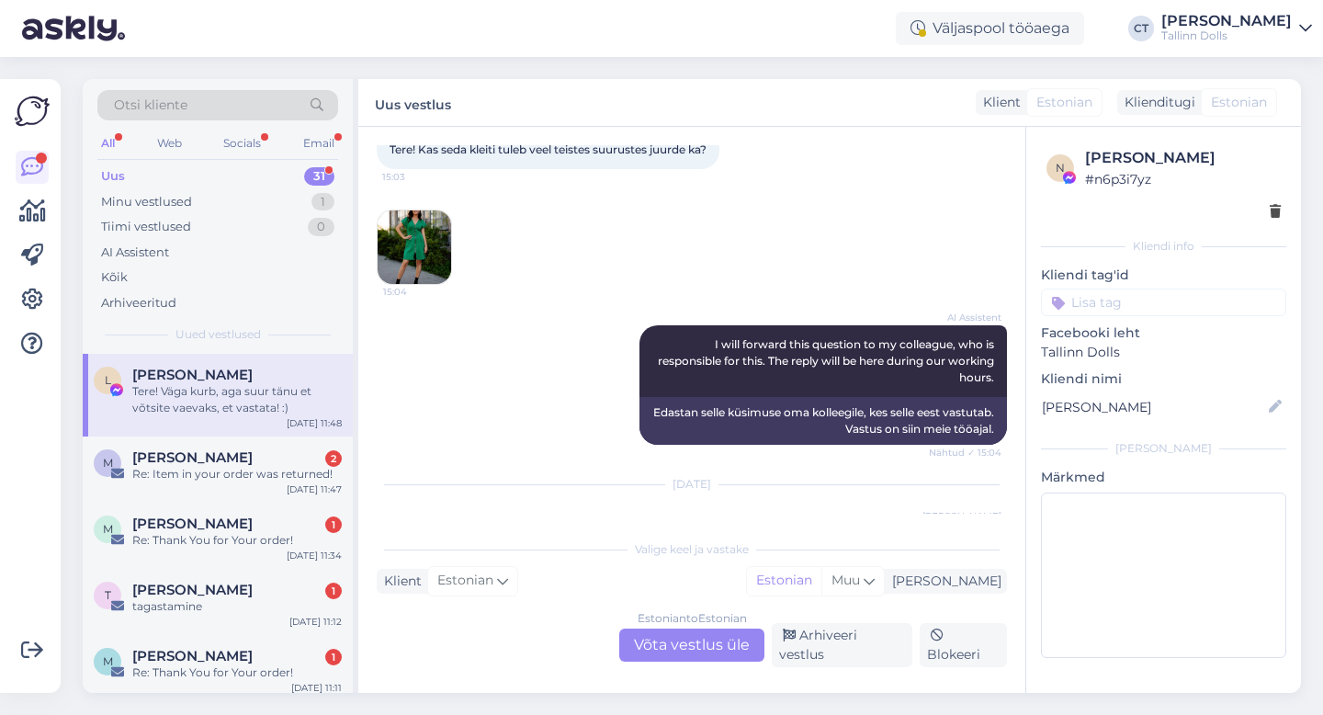
scroll to position [315, 0]
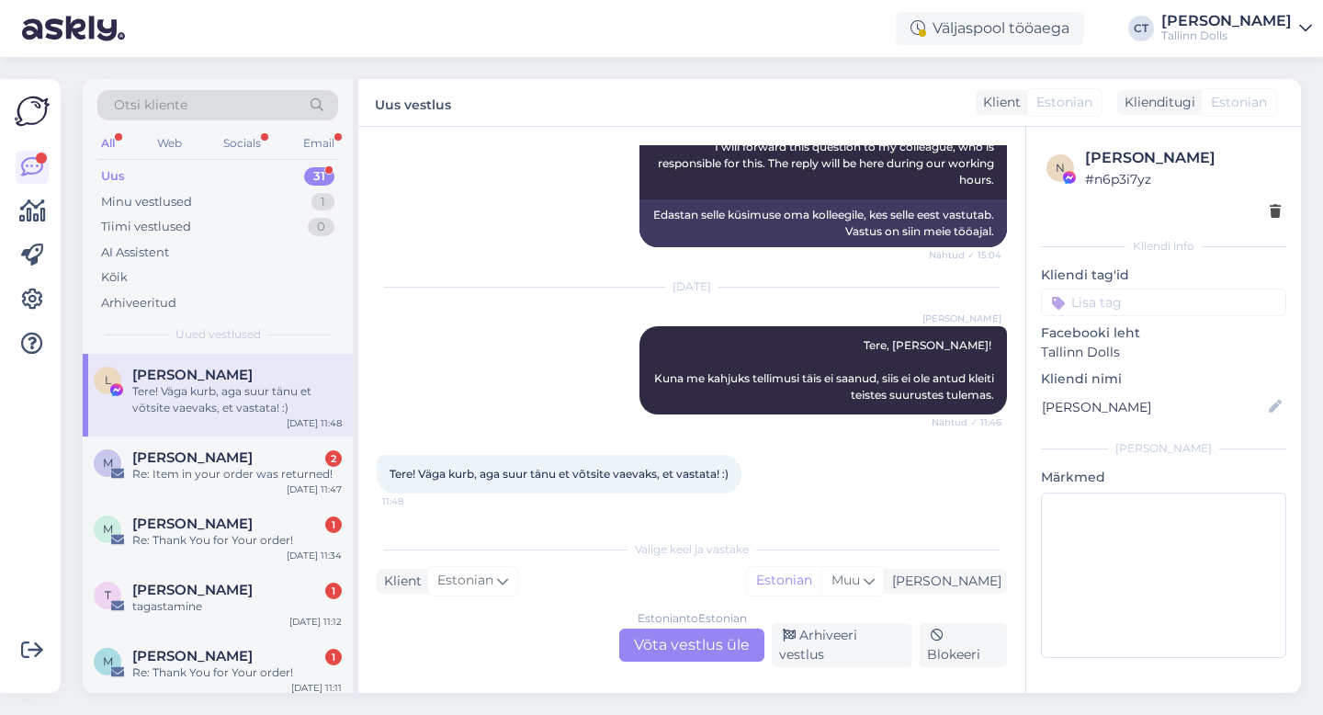
click at [703, 637] on div "Estonian to Estonian Võta vestlus üle" at bounding box center [691, 644] width 145 height 33
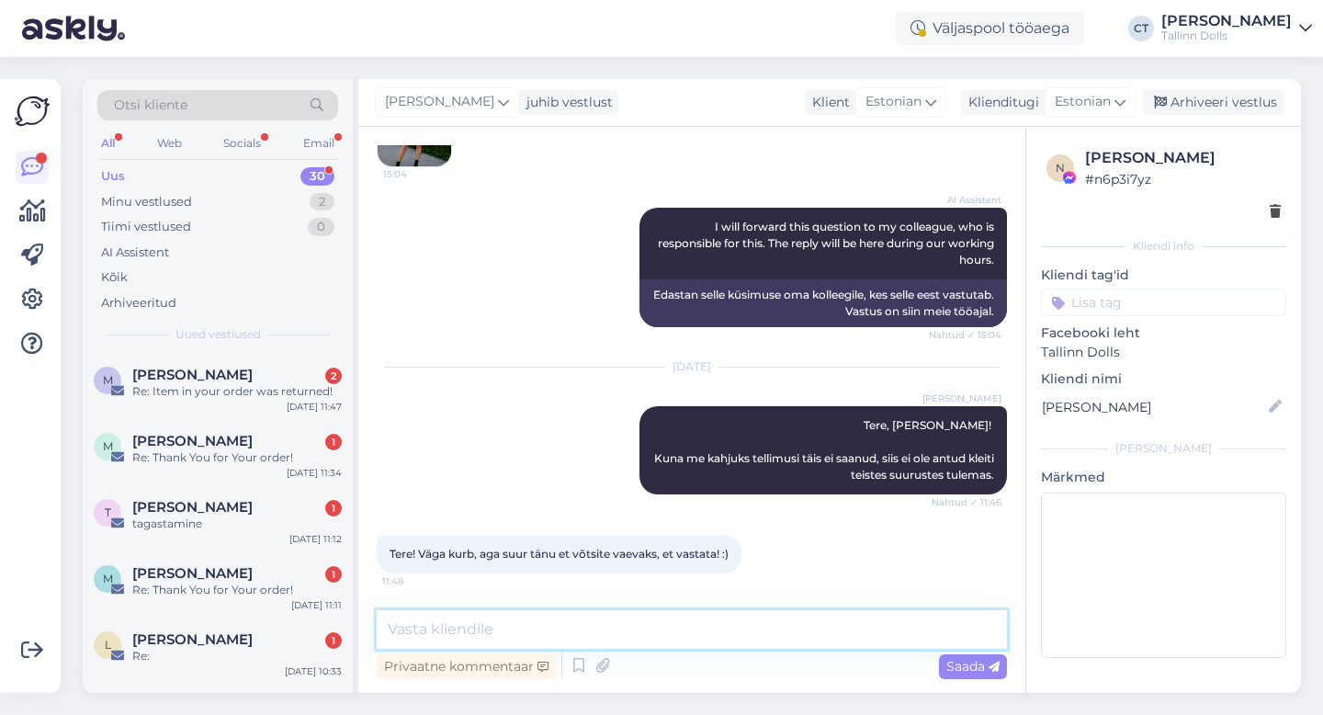
click at [715, 636] on textarea at bounding box center [692, 629] width 630 height 39
type textarea "Muidugi :)"
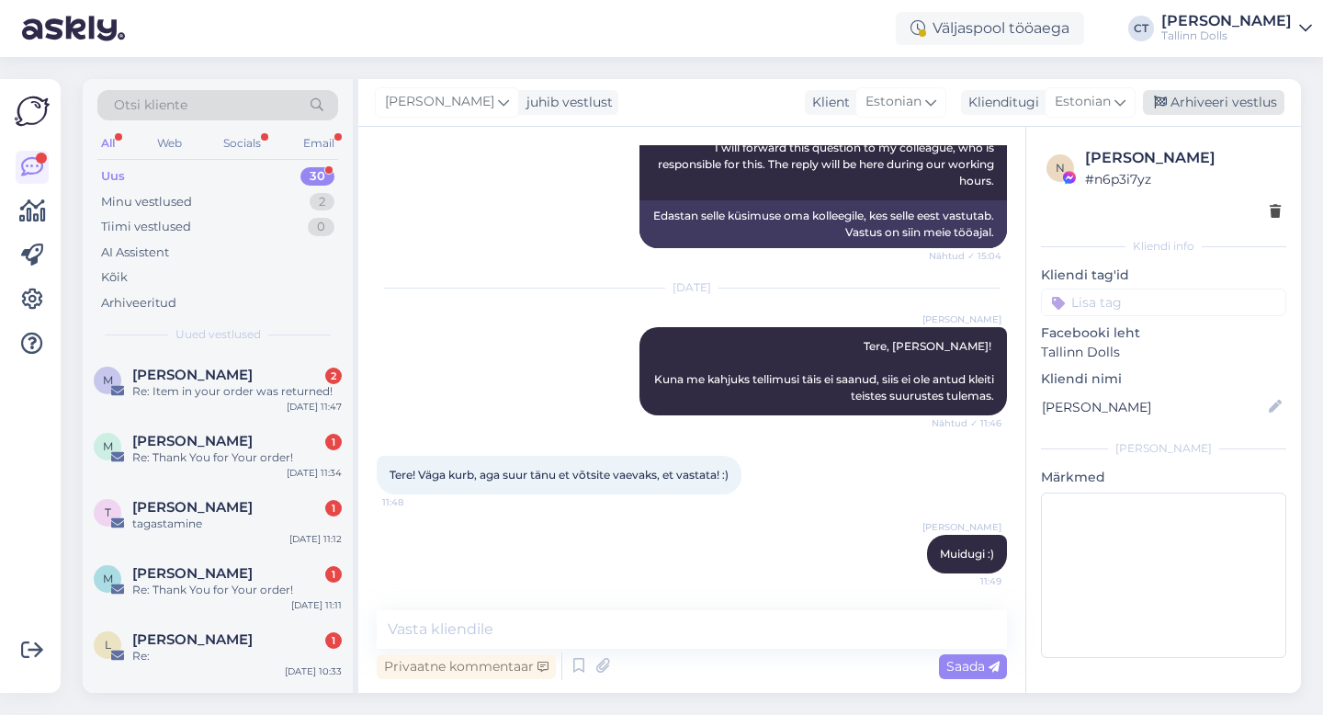
click at [1198, 104] on div "Arhiveeri vestlus" at bounding box center [1212, 102] width 141 height 25
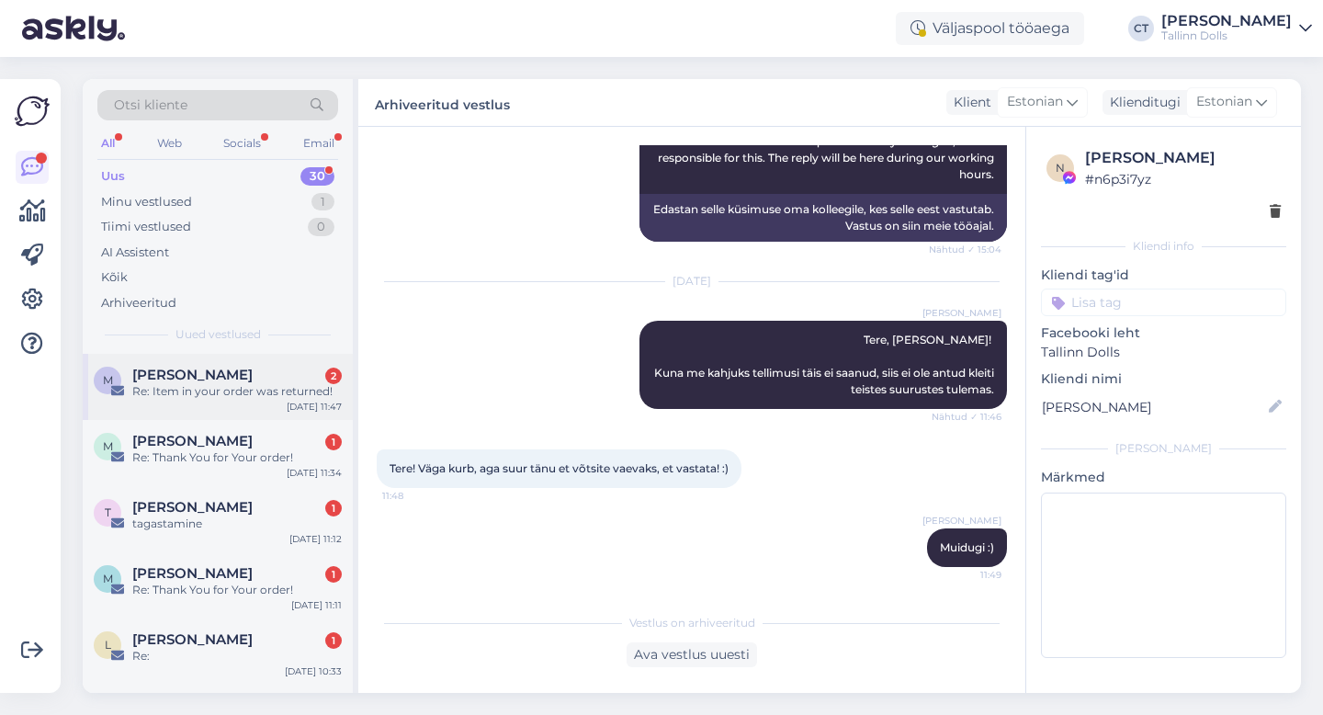
click at [220, 377] on div "Merilin Mägi 2" at bounding box center [236, 374] width 209 height 17
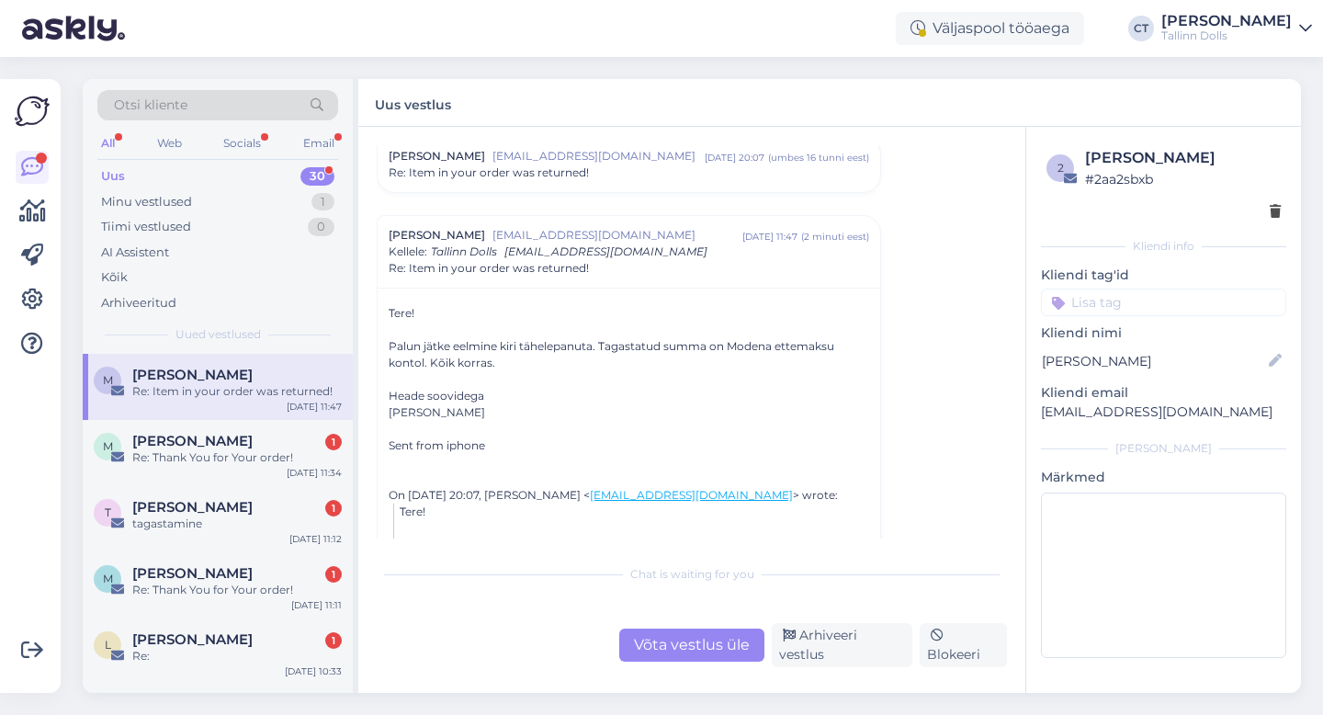
scroll to position [871, 0]
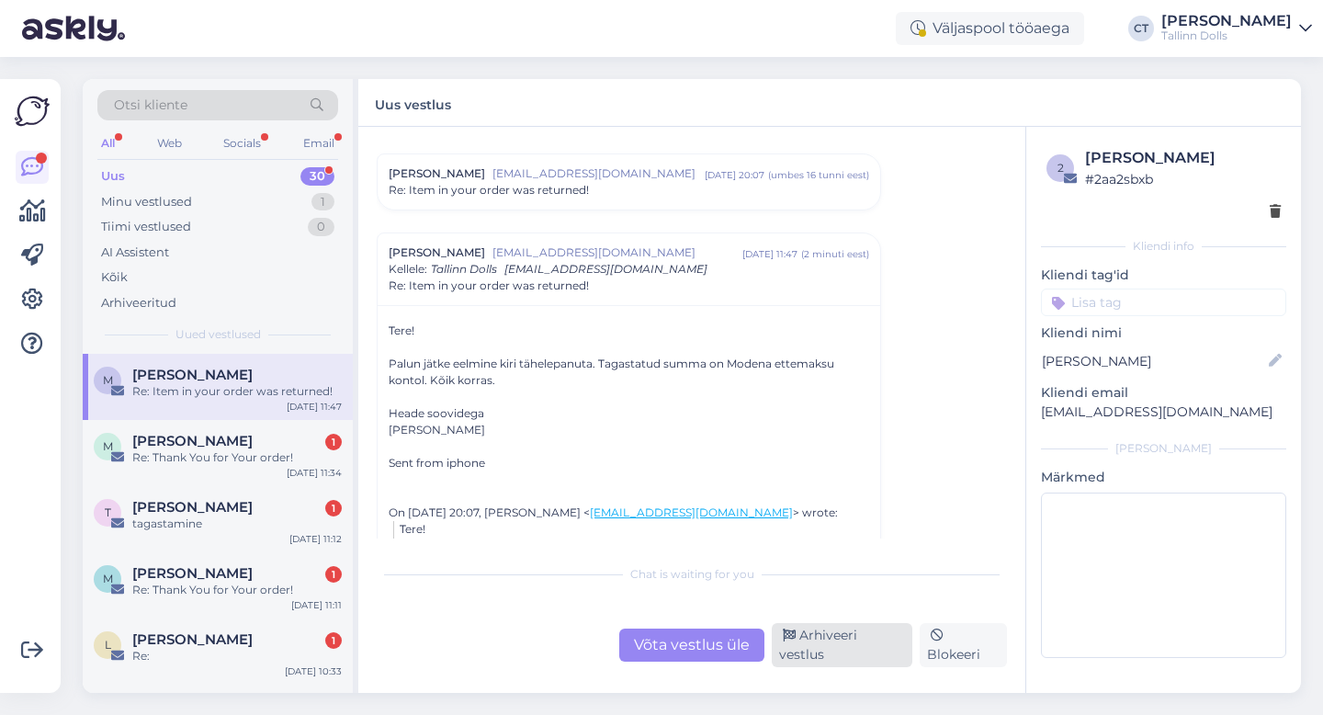
click at [814, 644] on div "Arhiveeri vestlus" at bounding box center [841, 645] width 141 height 44
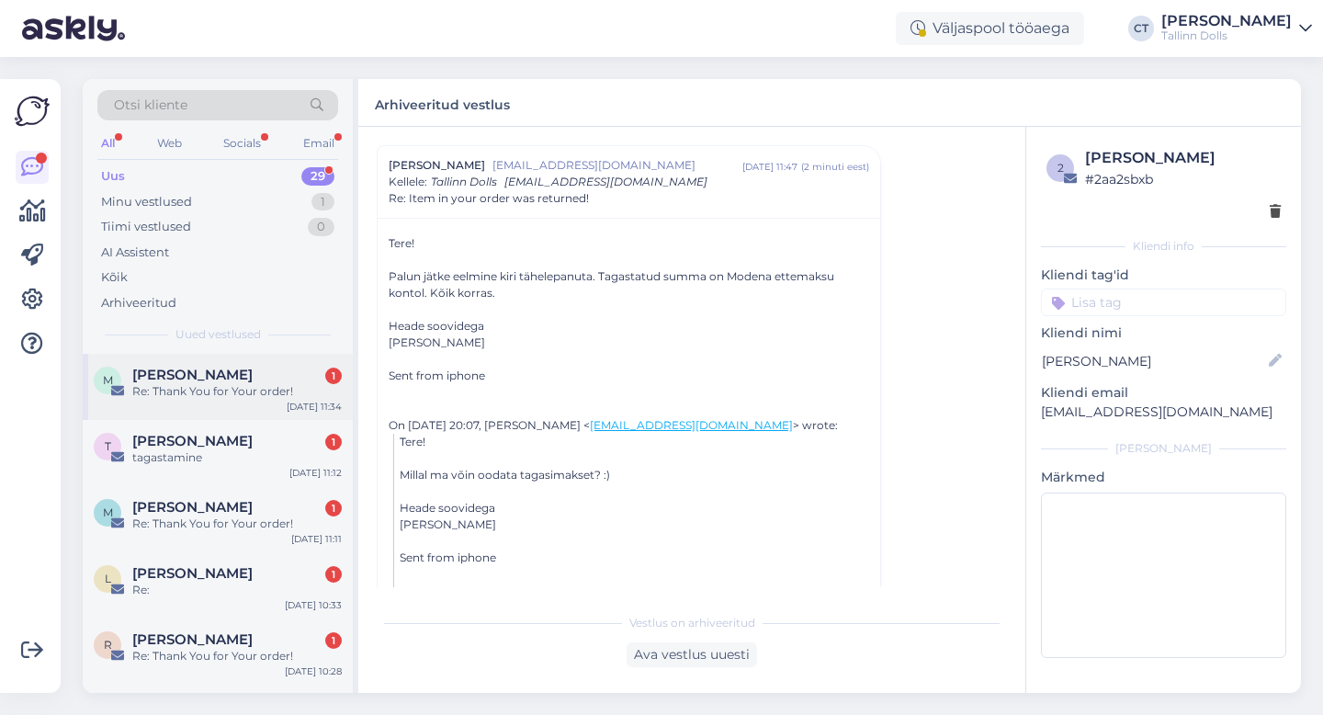
click at [188, 381] on span "[PERSON_NAME]" at bounding box center [192, 374] width 120 height 17
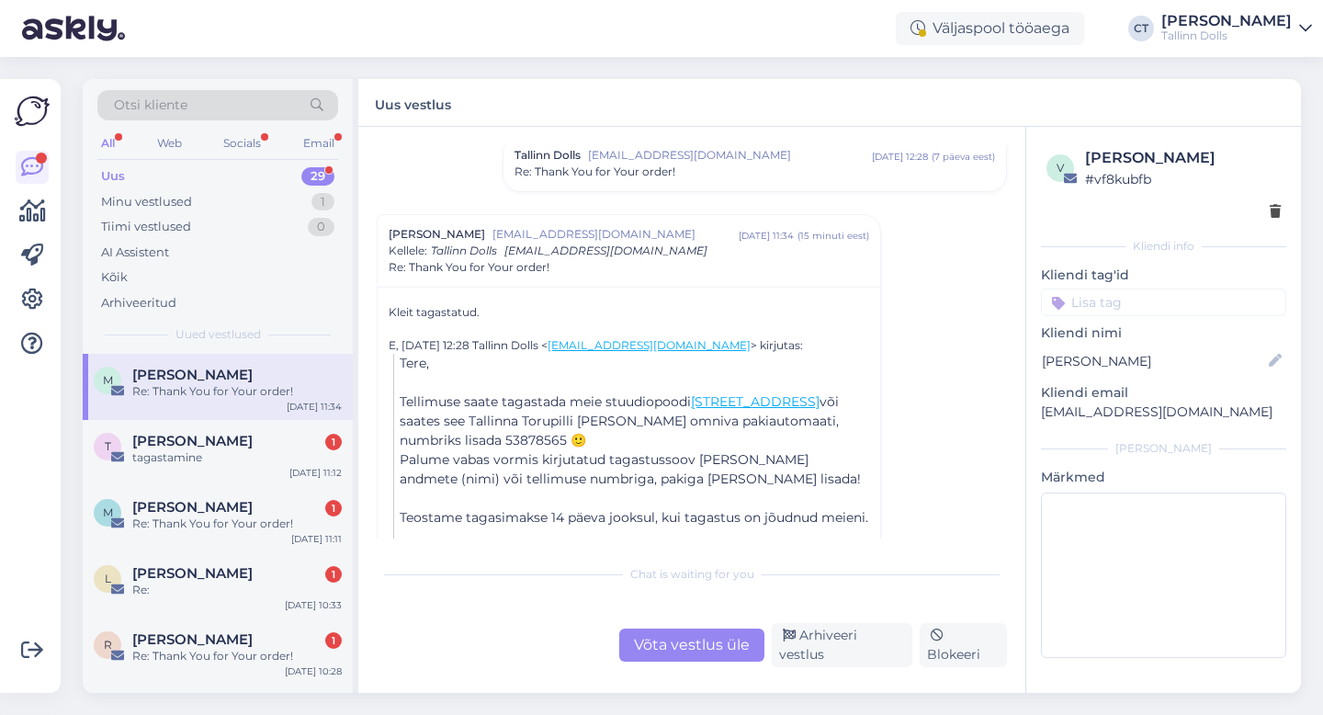
scroll to position [140, 0]
click at [692, 175] on div "Re: Thank You for Your order!" at bounding box center [754, 171] width 480 height 17
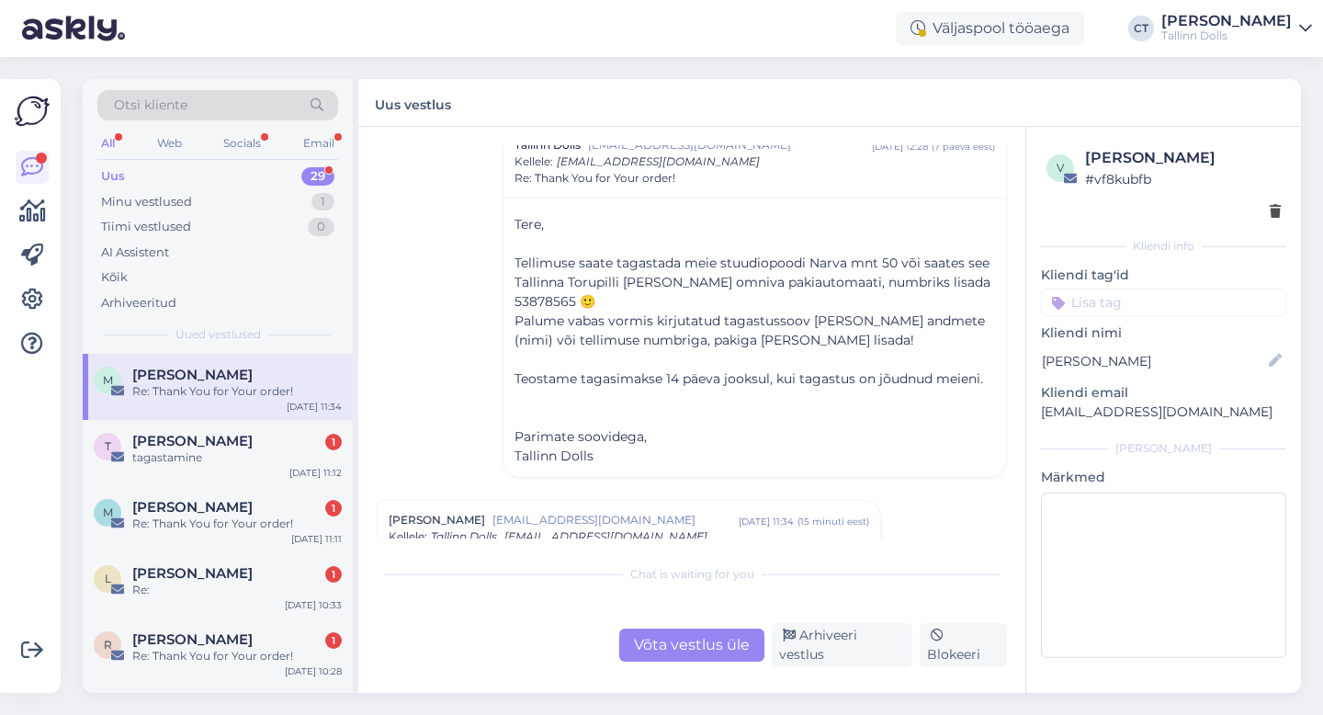
scroll to position [512, 0]
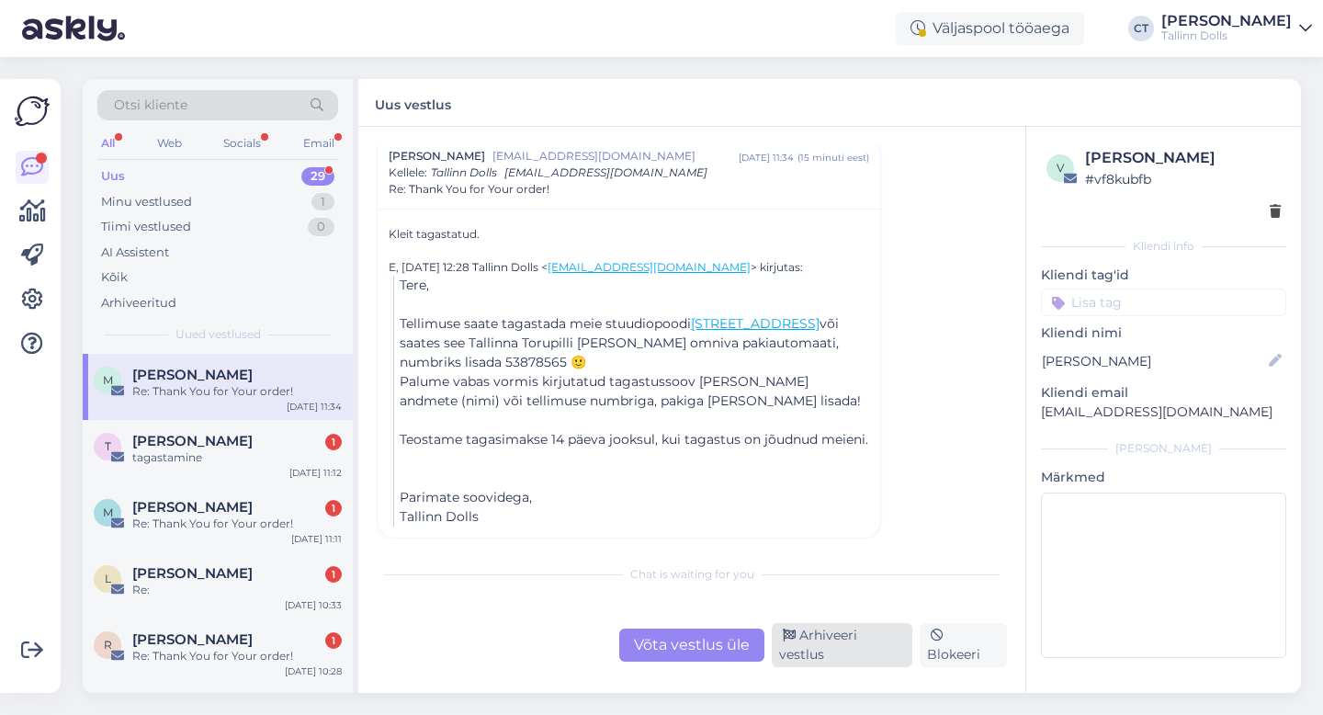
click at [833, 642] on div "Arhiveeri vestlus" at bounding box center [841, 645] width 141 height 44
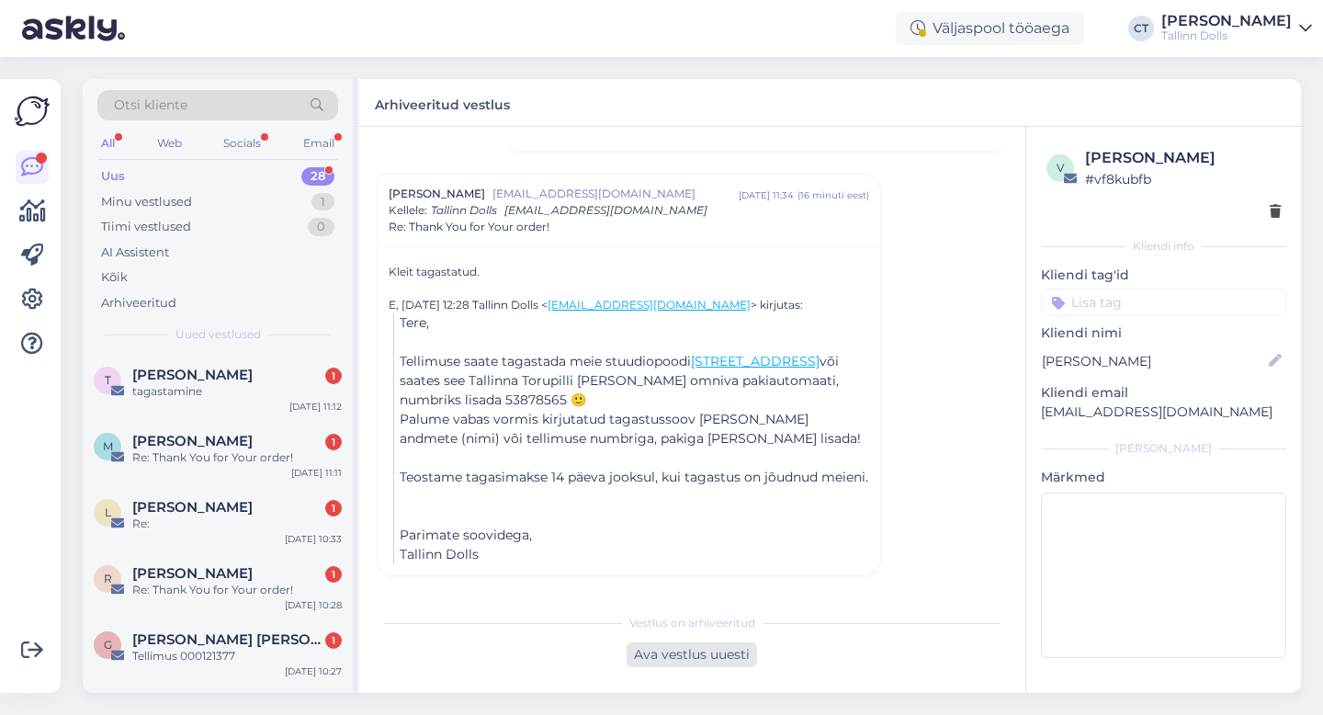
click at [663, 658] on div "Ava vestlus uuesti" at bounding box center [691, 654] width 130 height 25
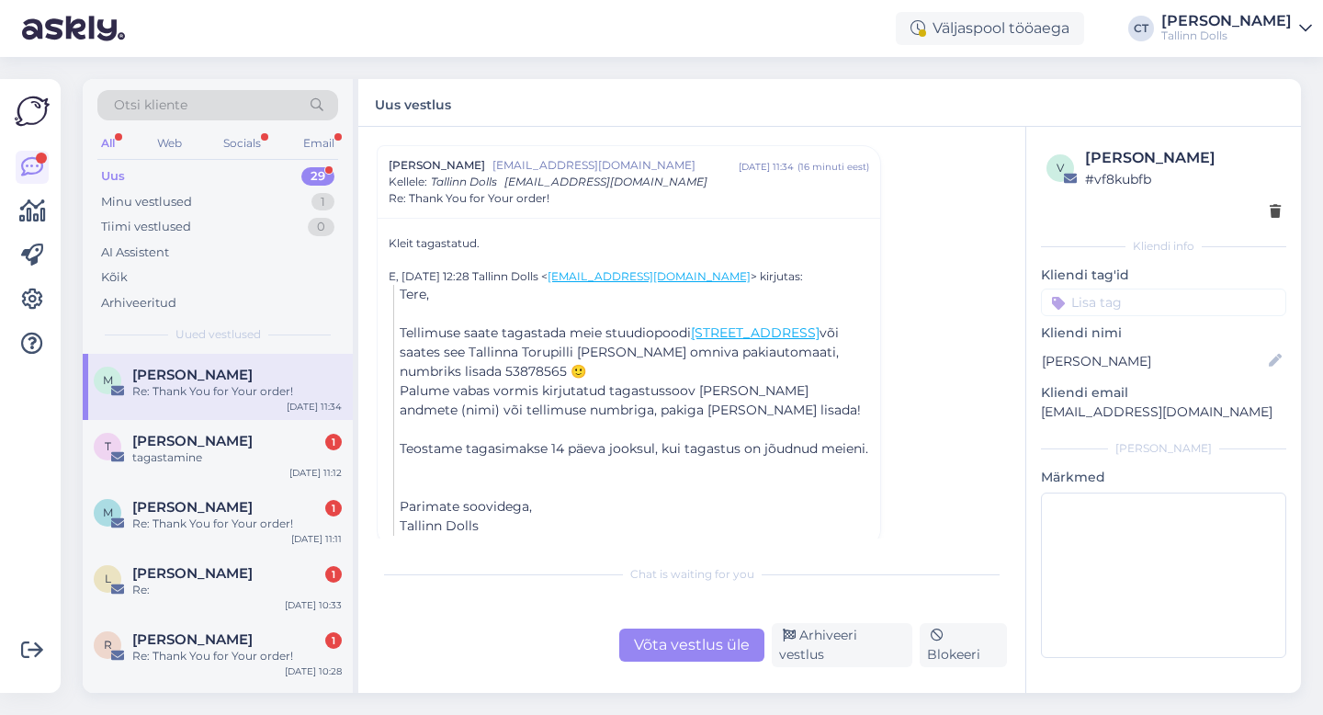
click at [687, 645] on div "Võta vestlus üle" at bounding box center [691, 644] width 145 height 33
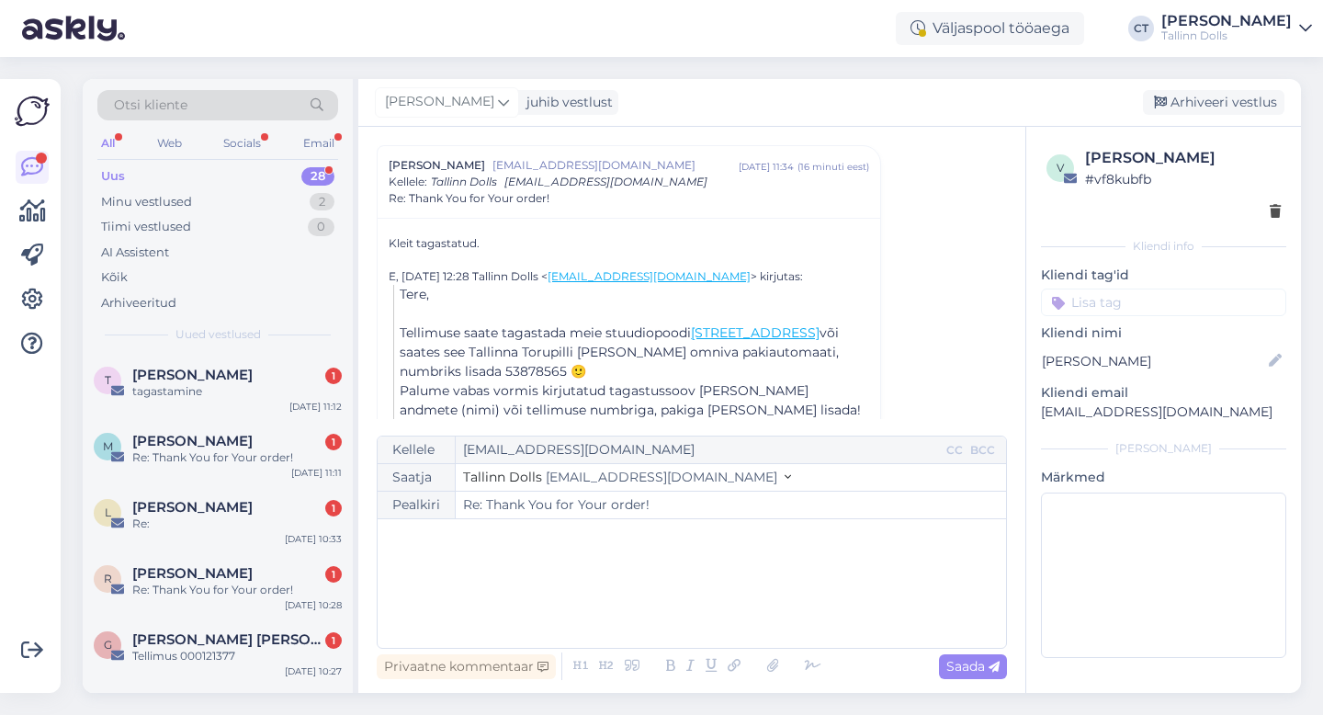
click at [705, 619] on div "﻿" at bounding box center [692, 583] width 610 height 110
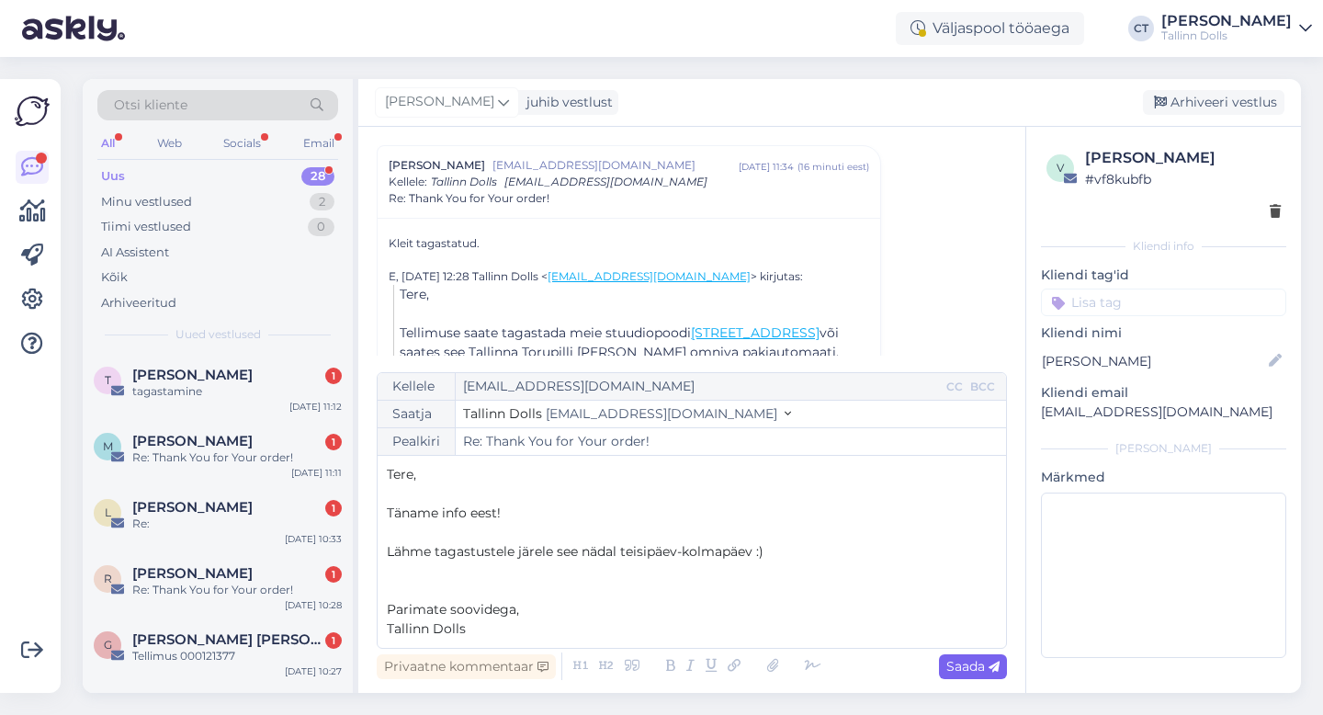
click at [984, 672] on span "Saada" at bounding box center [972, 666] width 53 height 17
type input "Re: Thank You for Your order!"
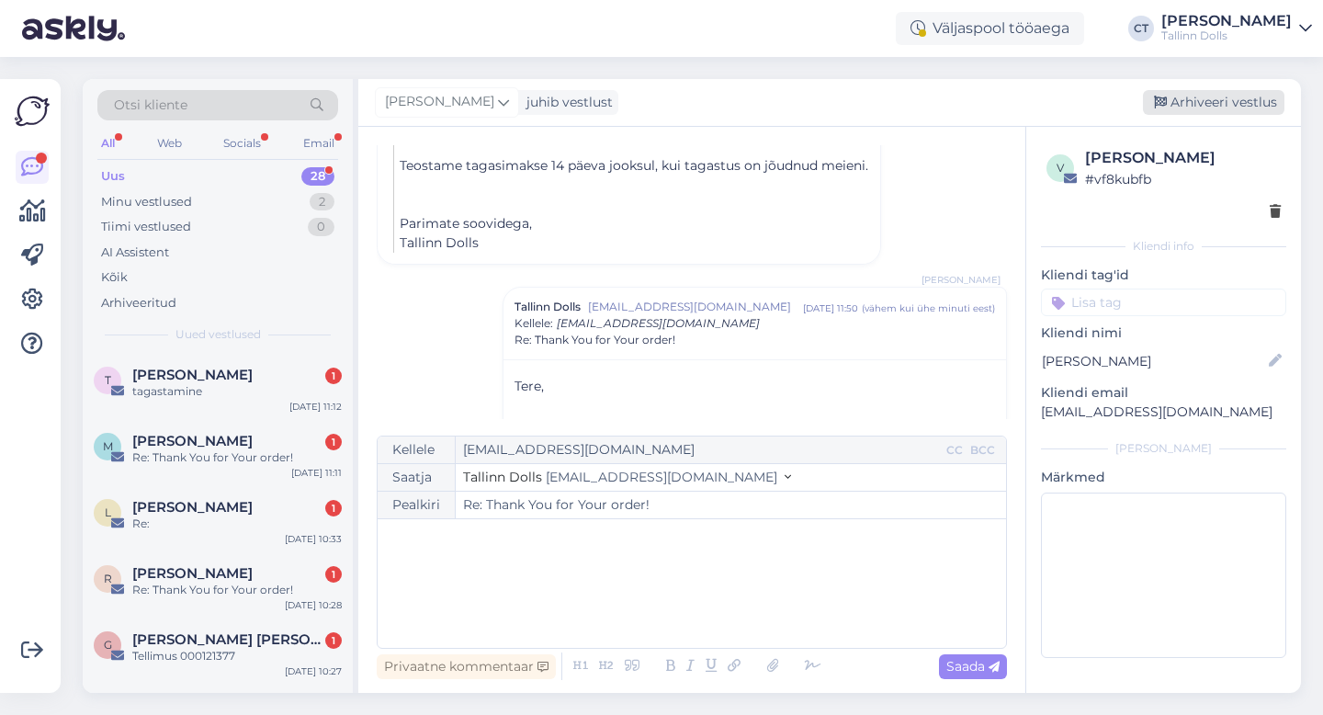
click at [1207, 102] on div "Arhiveeri vestlus" at bounding box center [1212, 102] width 141 height 25
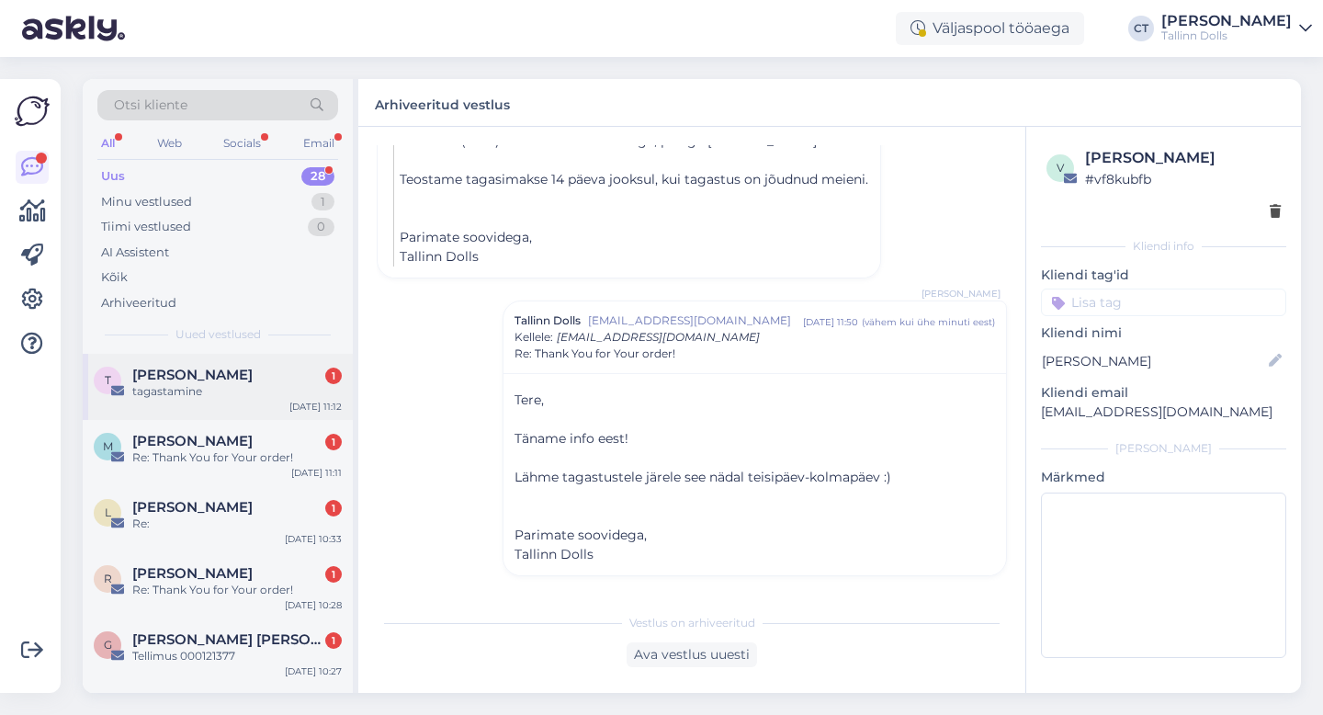
click at [267, 354] on div "T Triin Ingerainen 1 tagastamine [DATE] 11:12" at bounding box center [218, 387] width 270 height 66
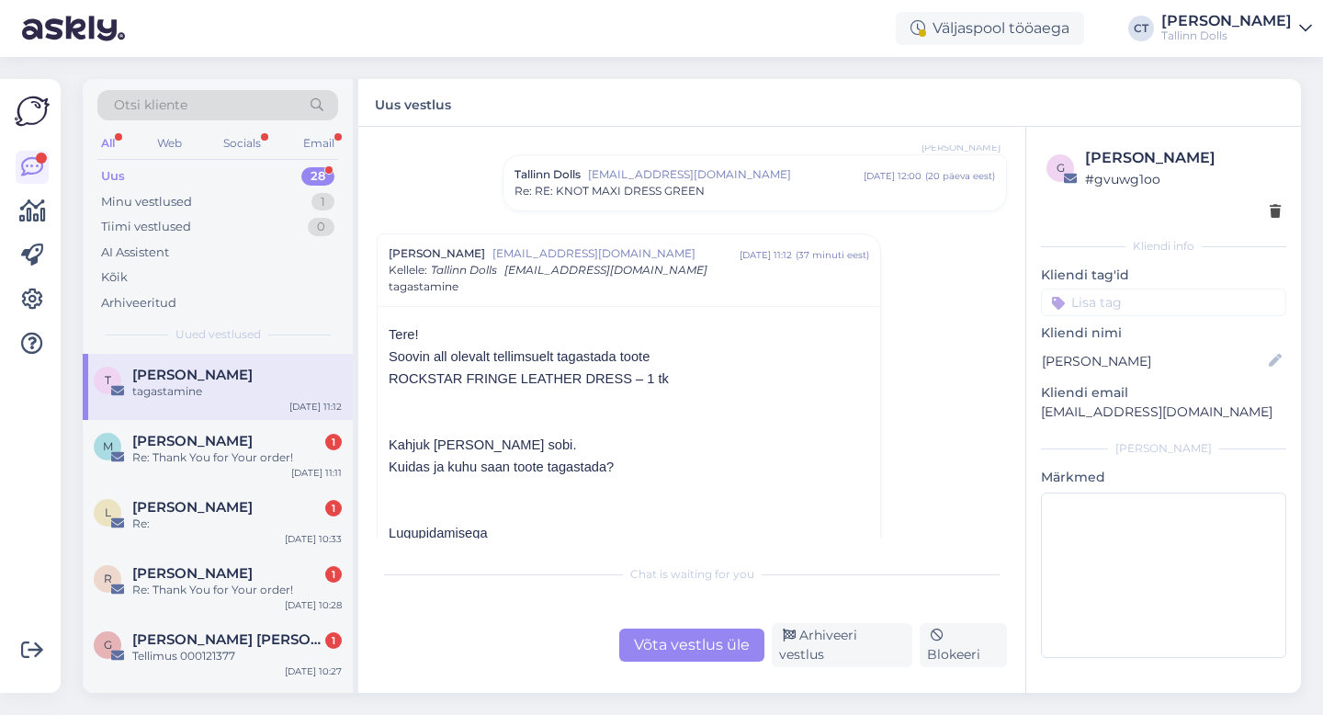
scroll to position [174, 0]
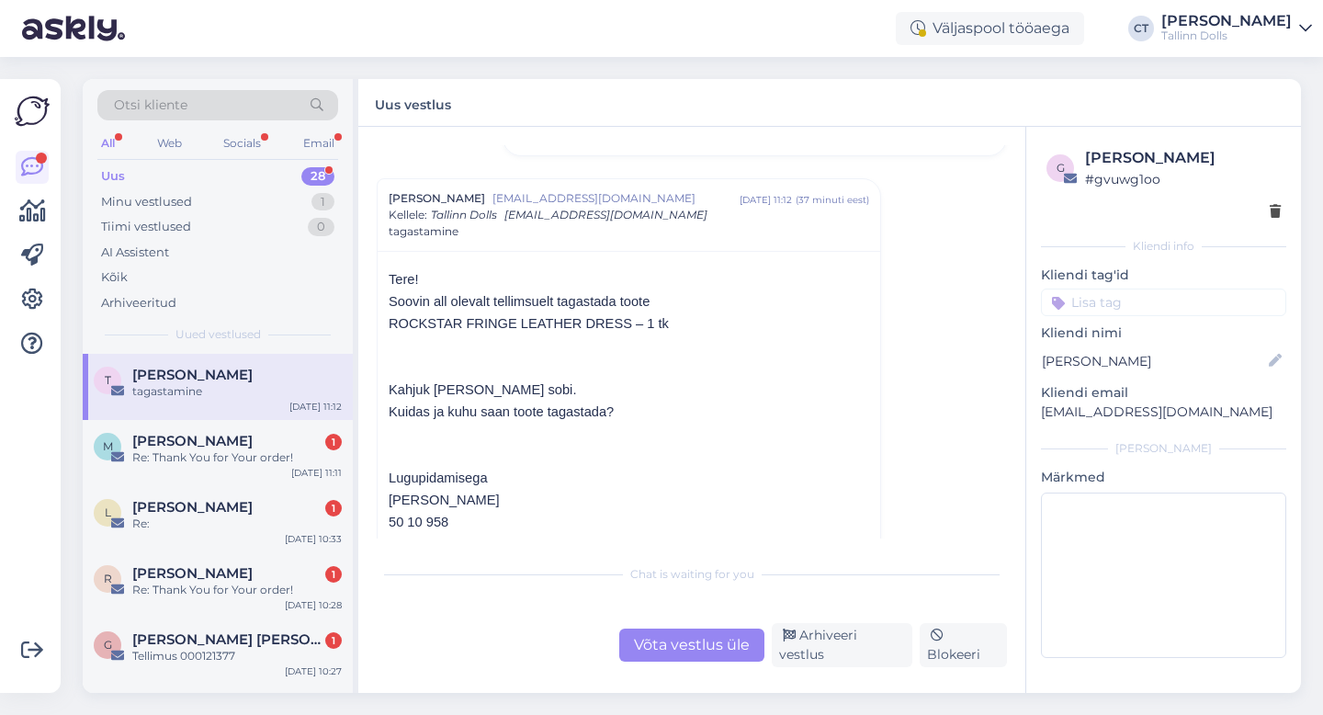
drag, startPoint x: 1261, startPoint y: 407, endPoint x: 1040, endPoint y: 407, distance: 221.3
click at [1041, 407] on p "[EMAIL_ADDRESS][DOMAIN_NAME]" at bounding box center [1163, 411] width 245 height 19
click at [646, 652] on div "Võta vestlus üle" at bounding box center [691, 644] width 145 height 33
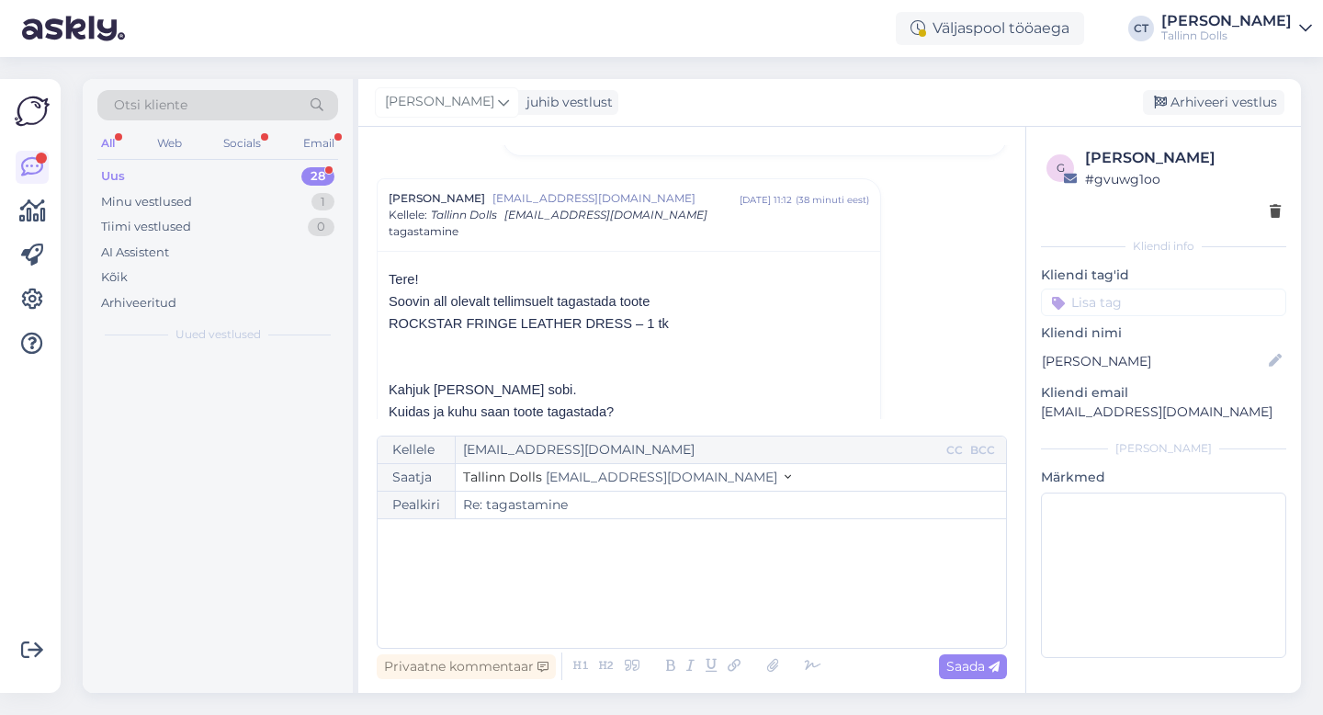
scroll to position [208, 0]
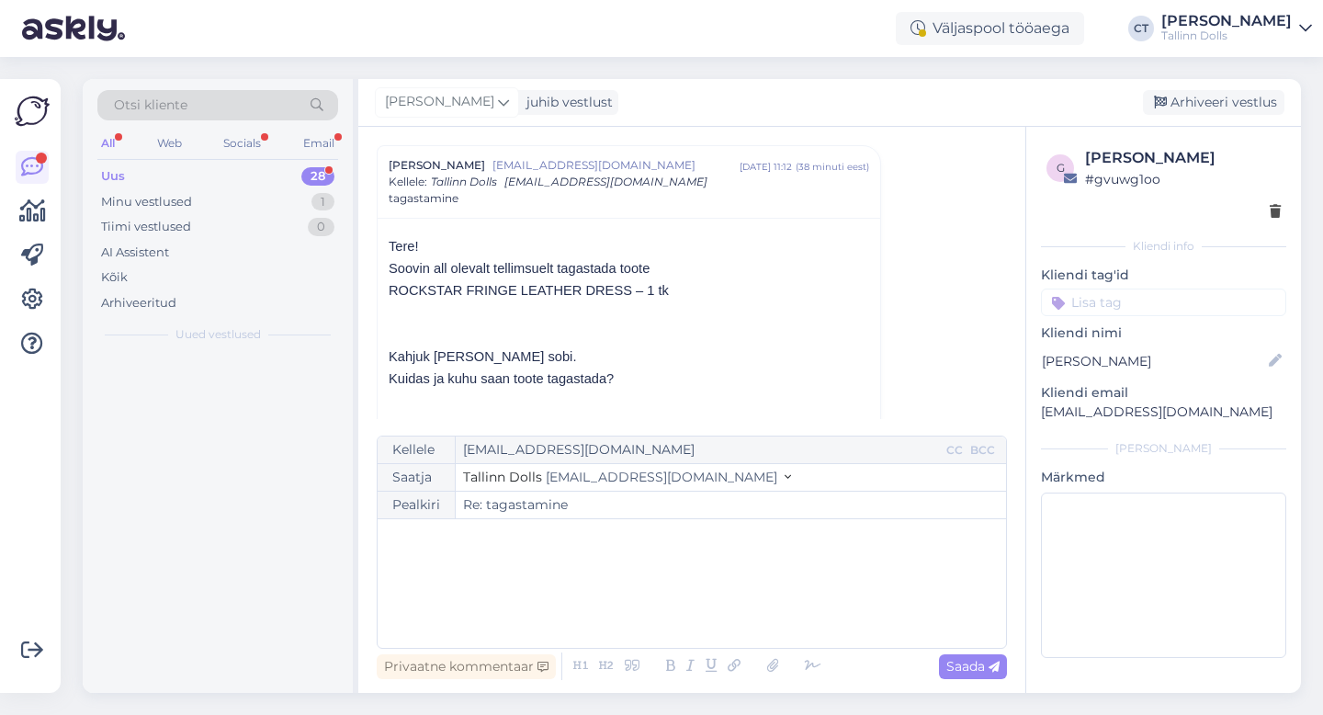
click at [667, 589] on div "﻿" at bounding box center [692, 583] width 610 height 110
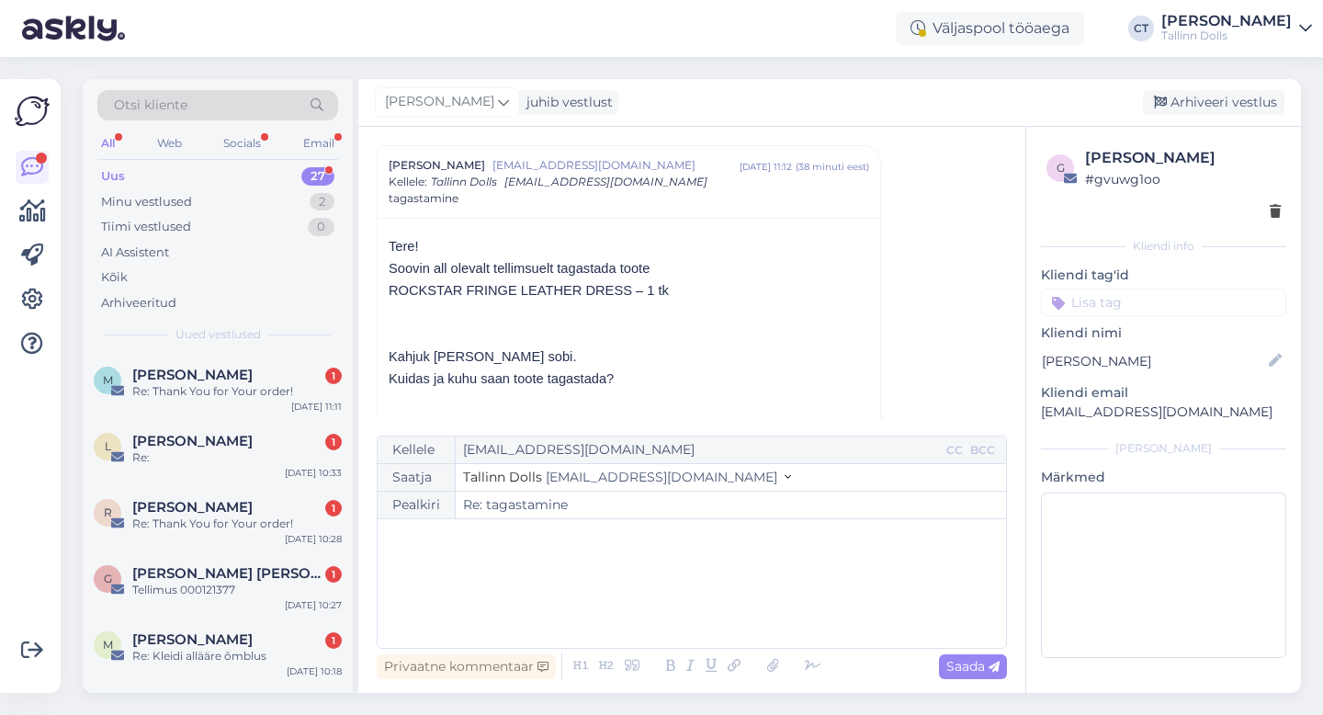
click at [544, 582] on div "﻿" at bounding box center [692, 583] width 610 height 110
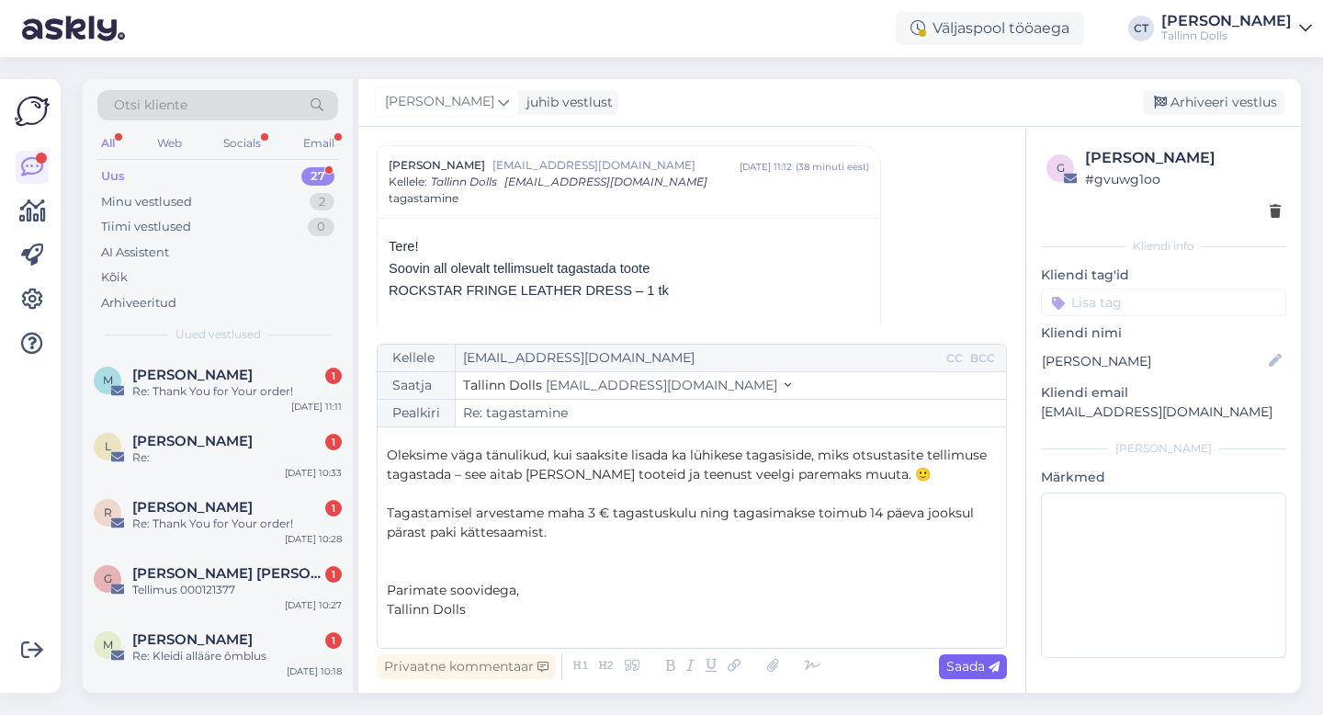
click at [956, 665] on span "Saada" at bounding box center [972, 666] width 53 height 17
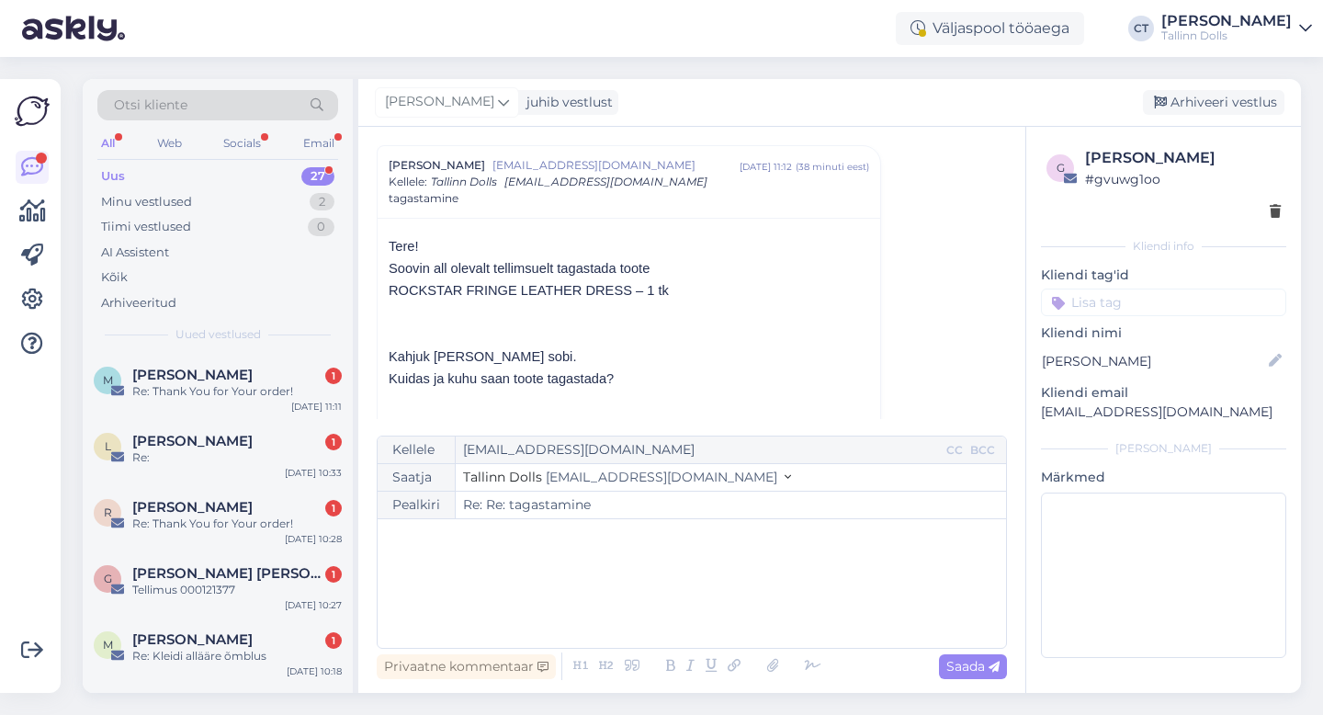
type input "Re: tagastamine"
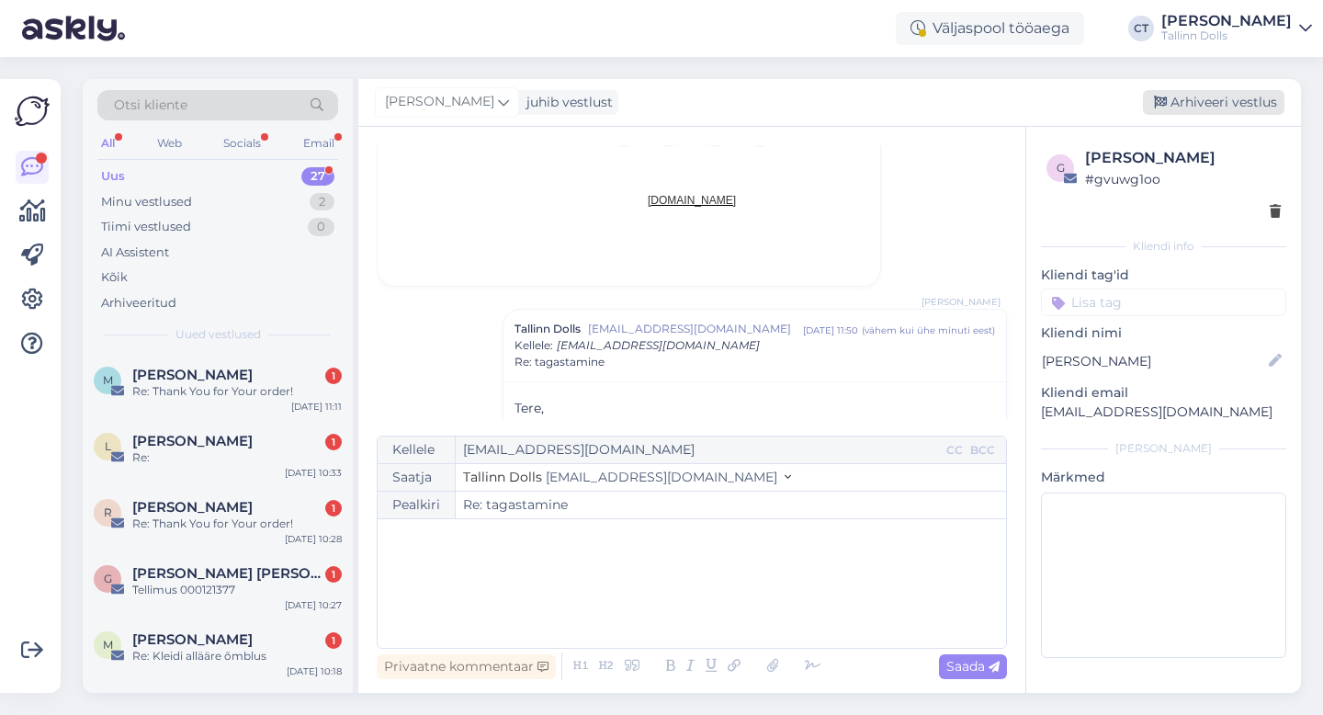
click at [1200, 100] on div "Arhiveeri vestlus" at bounding box center [1212, 102] width 141 height 25
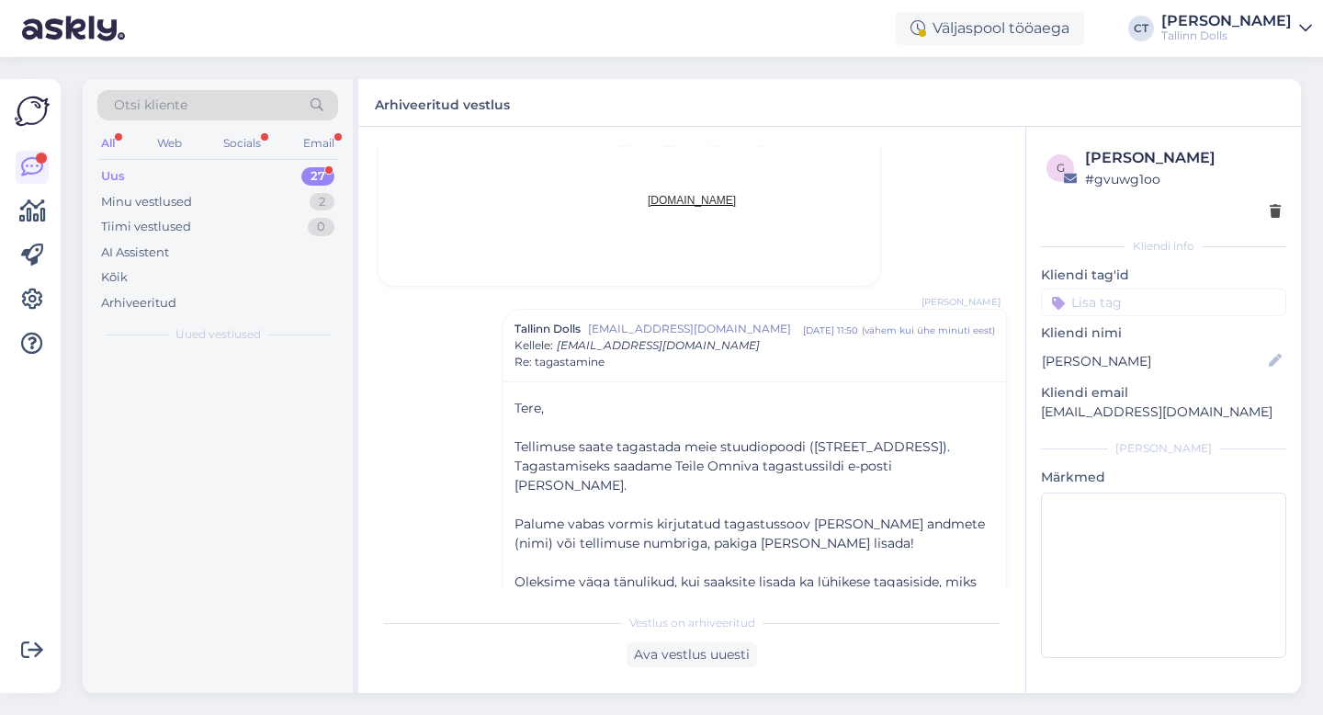
scroll to position [2222, 0]
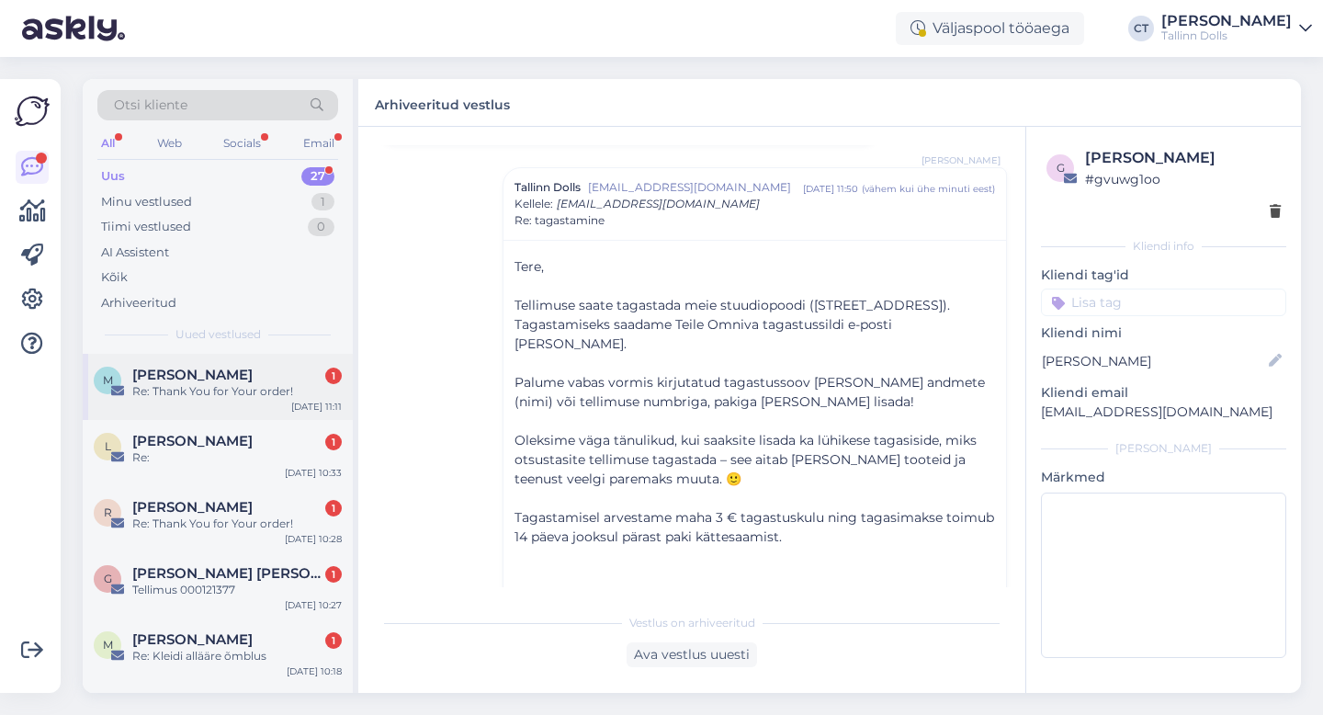
click at [202, 383] on div "Re: Thank You for Your order!" at bounding box center [236, 391] width 209 height 17
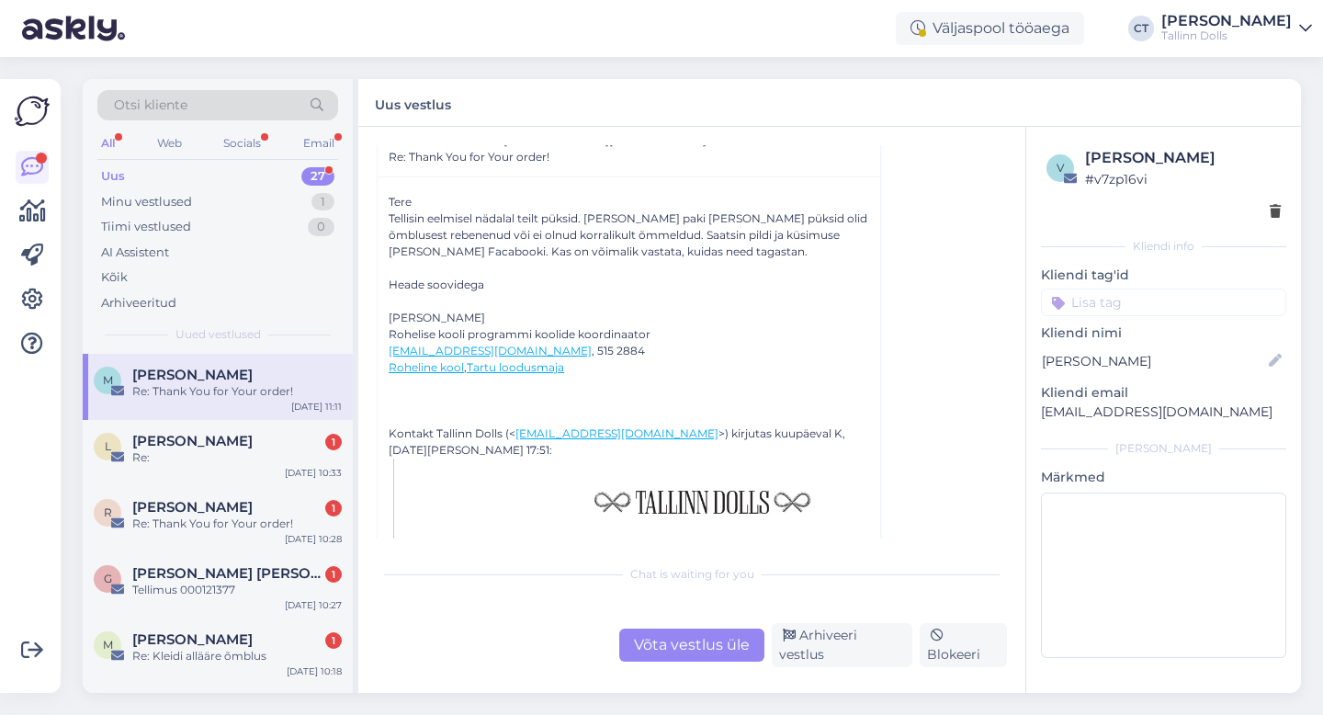
scroll to position [105, 0]
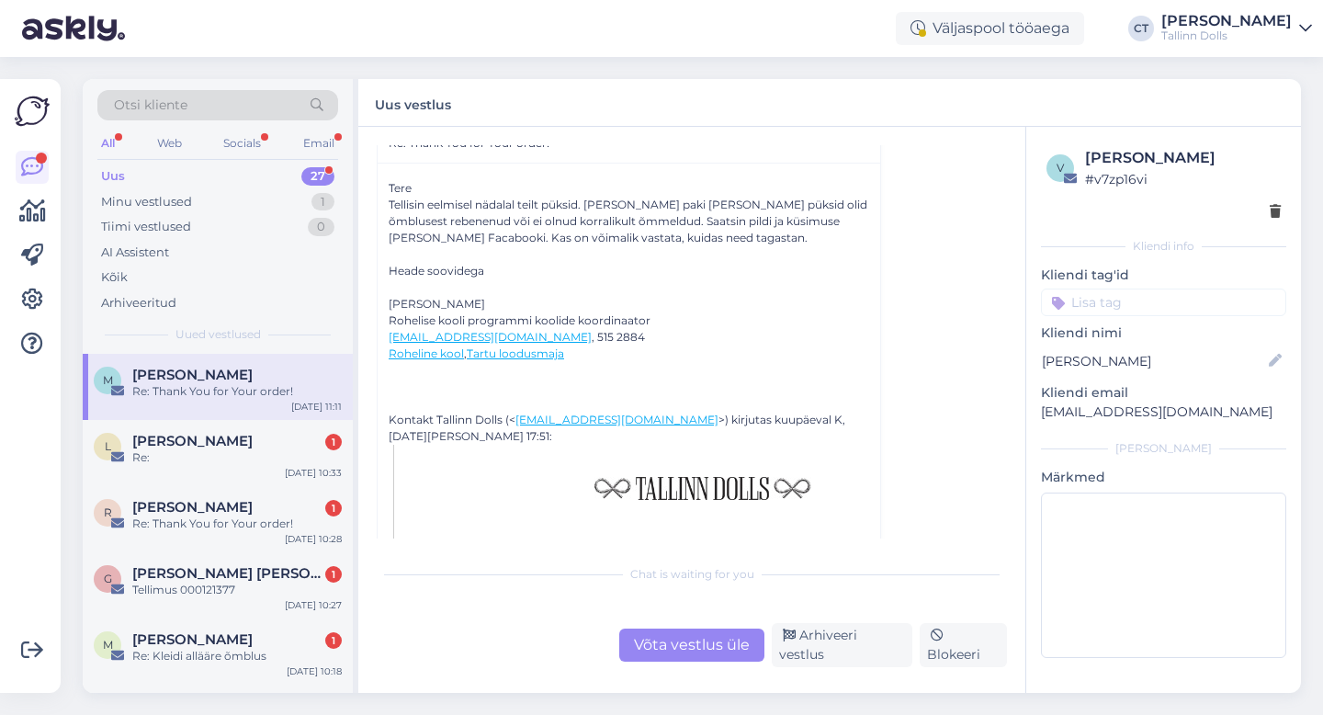
click at [681, 648] on div "Võta vestlus üle" at bounding box center [691, 644] width 145 height 33
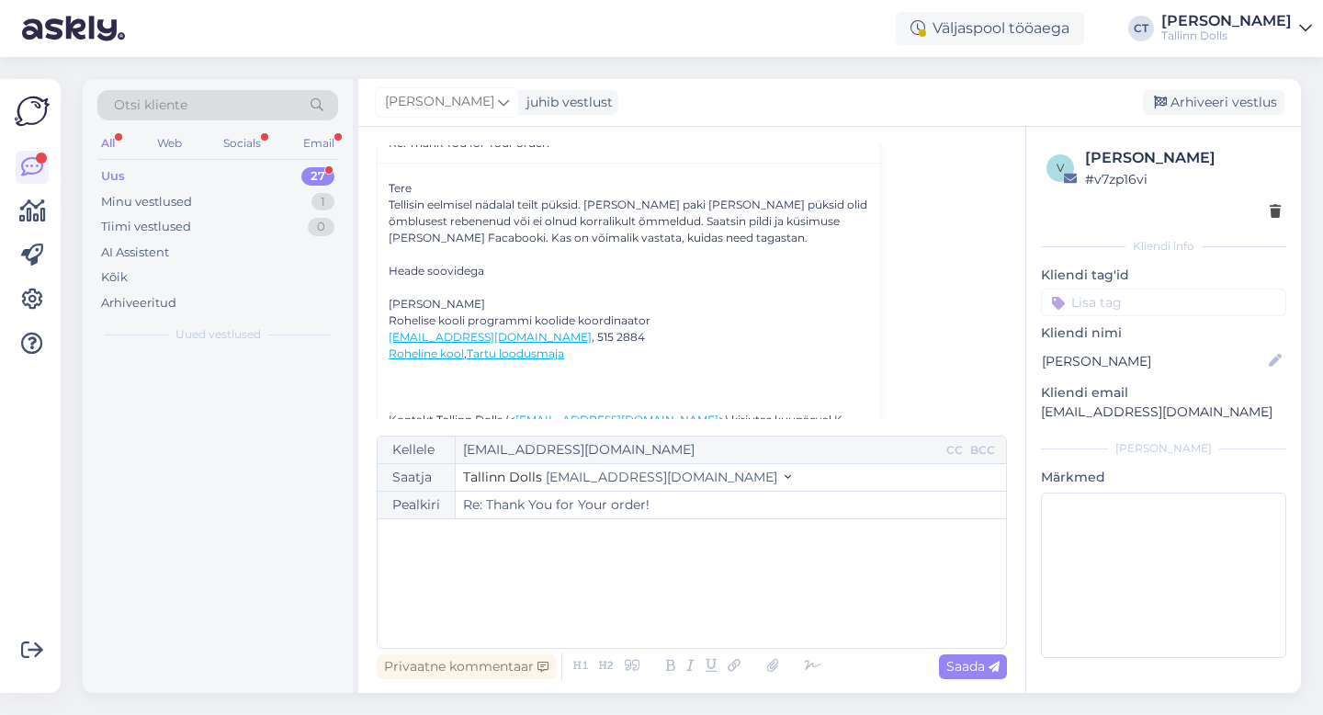
scroll to position [50, 0]
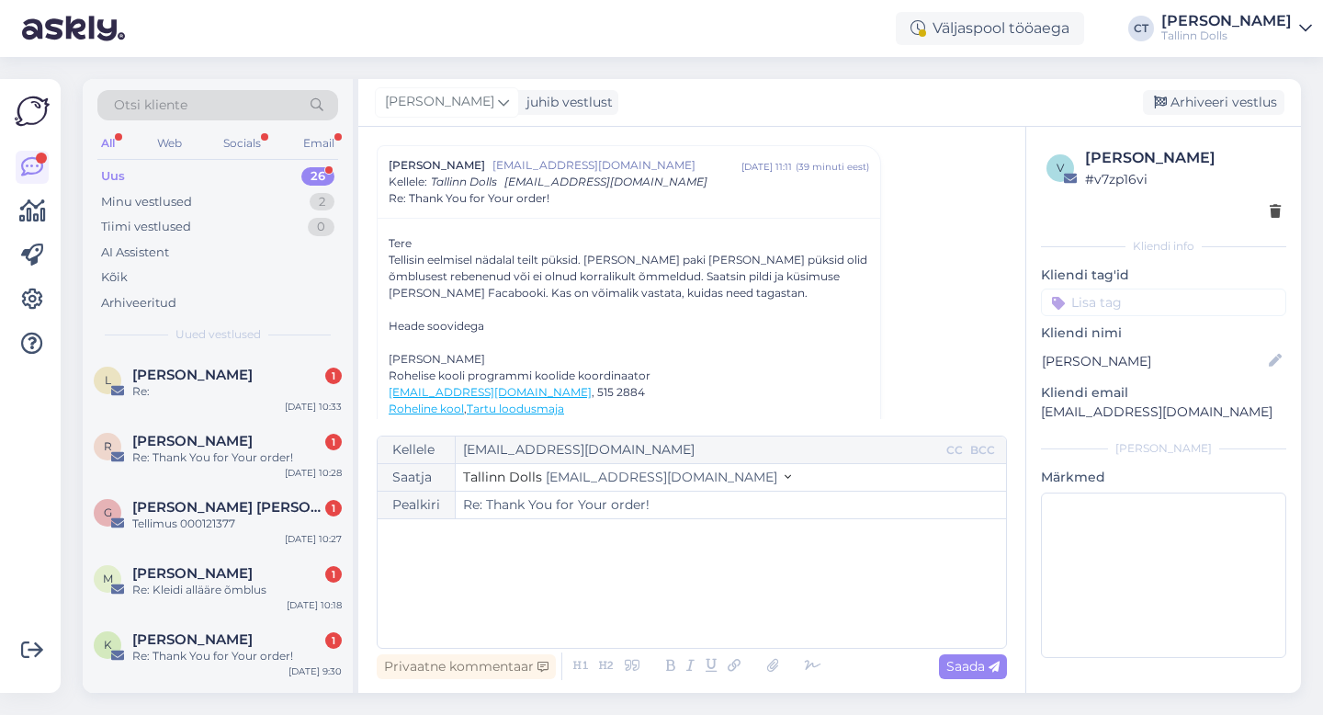
click at [706, 597] on div "﻿" at bounding box center [692, 583] width 610 height 110
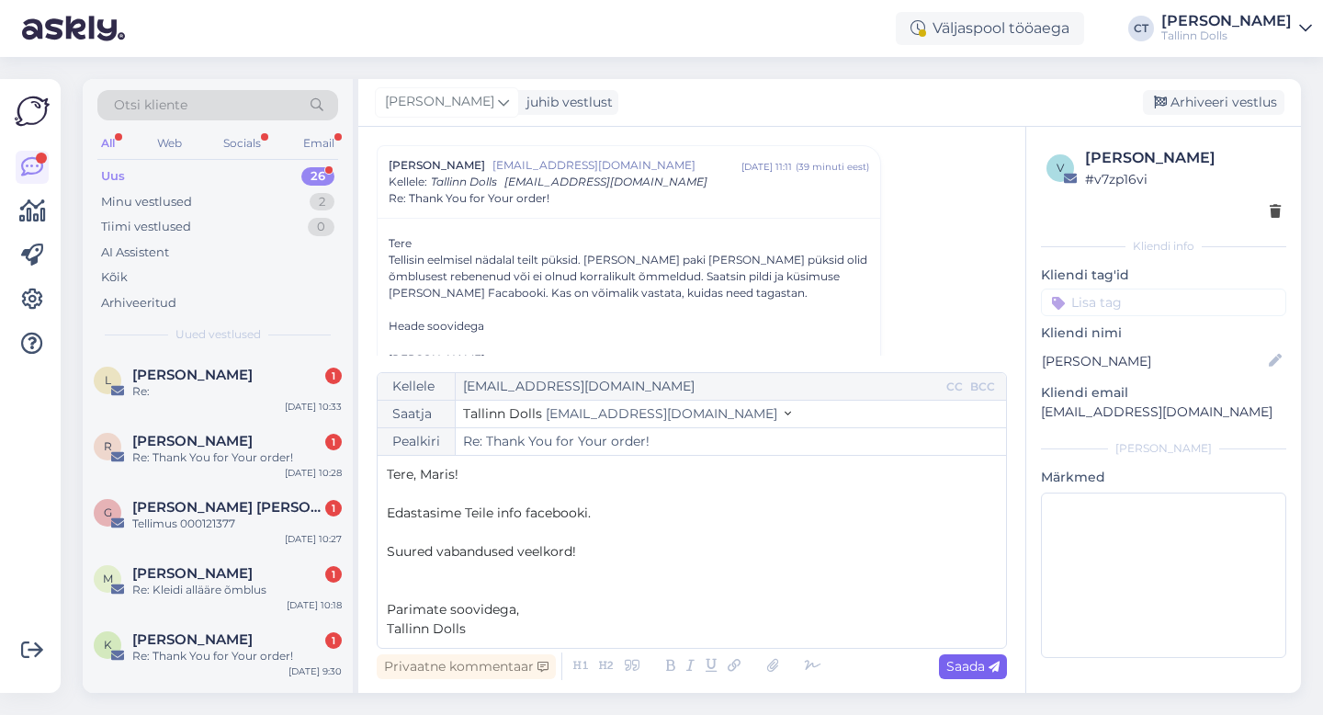
click at [951, 669] on span "Saada" at bounding box center [972, 666] width 53 height 17
type input "Re: Thank You for Your order!"
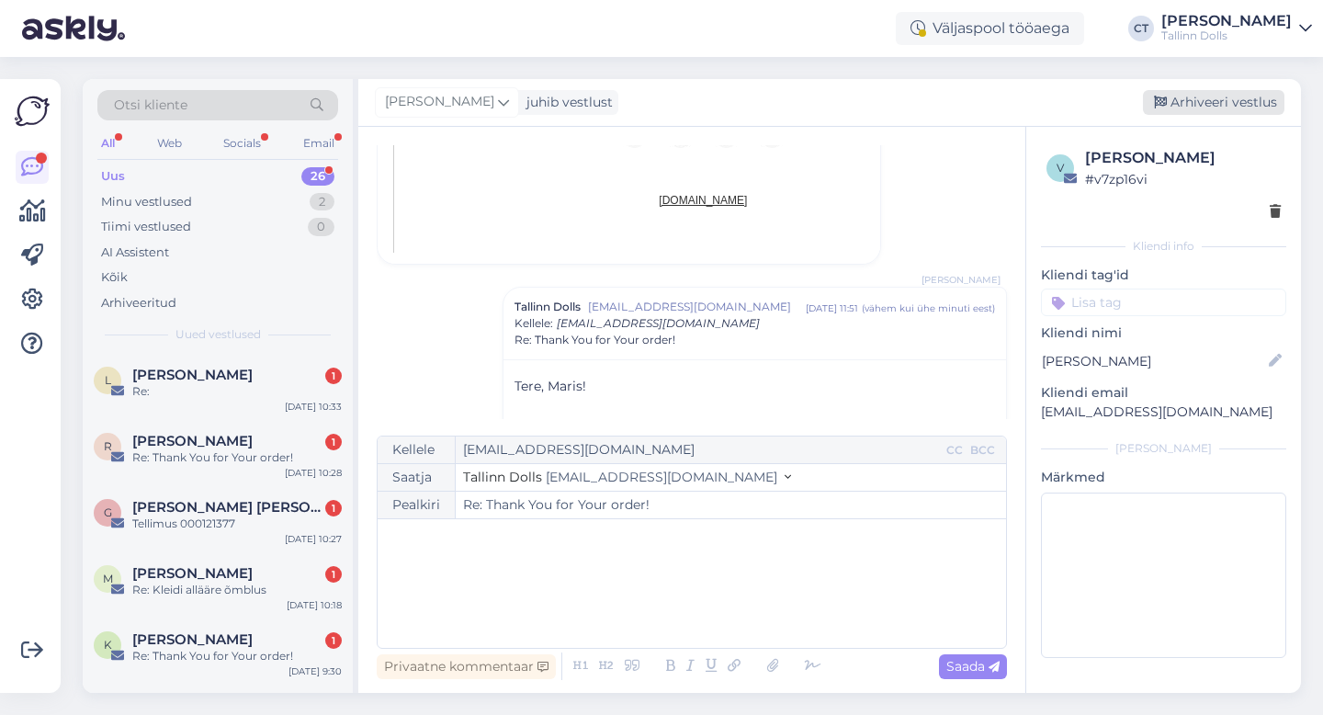
click at [1239, 107] on div "Arhiveeri vestlus" at bounding box center [1212, 102] width 141 height 25
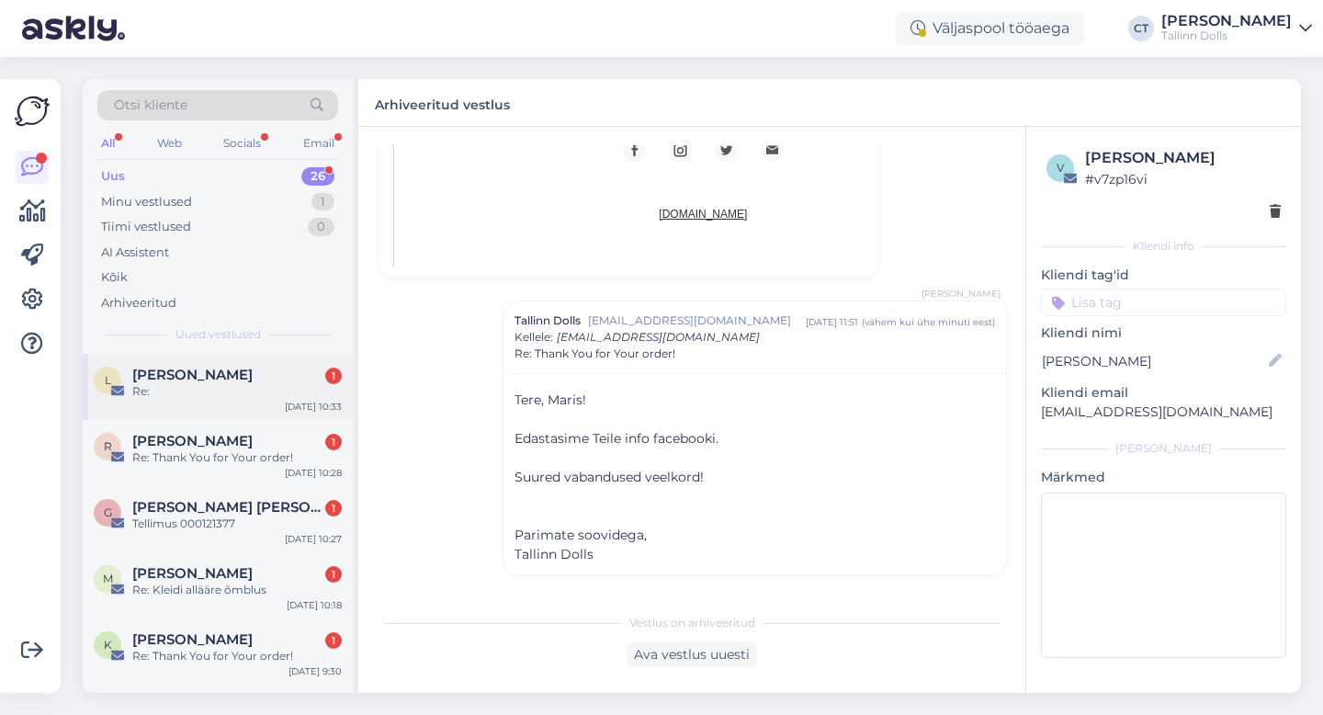
click at [175, 391] on div "Re:" at bounding box center [236, 391] width 209 height 17
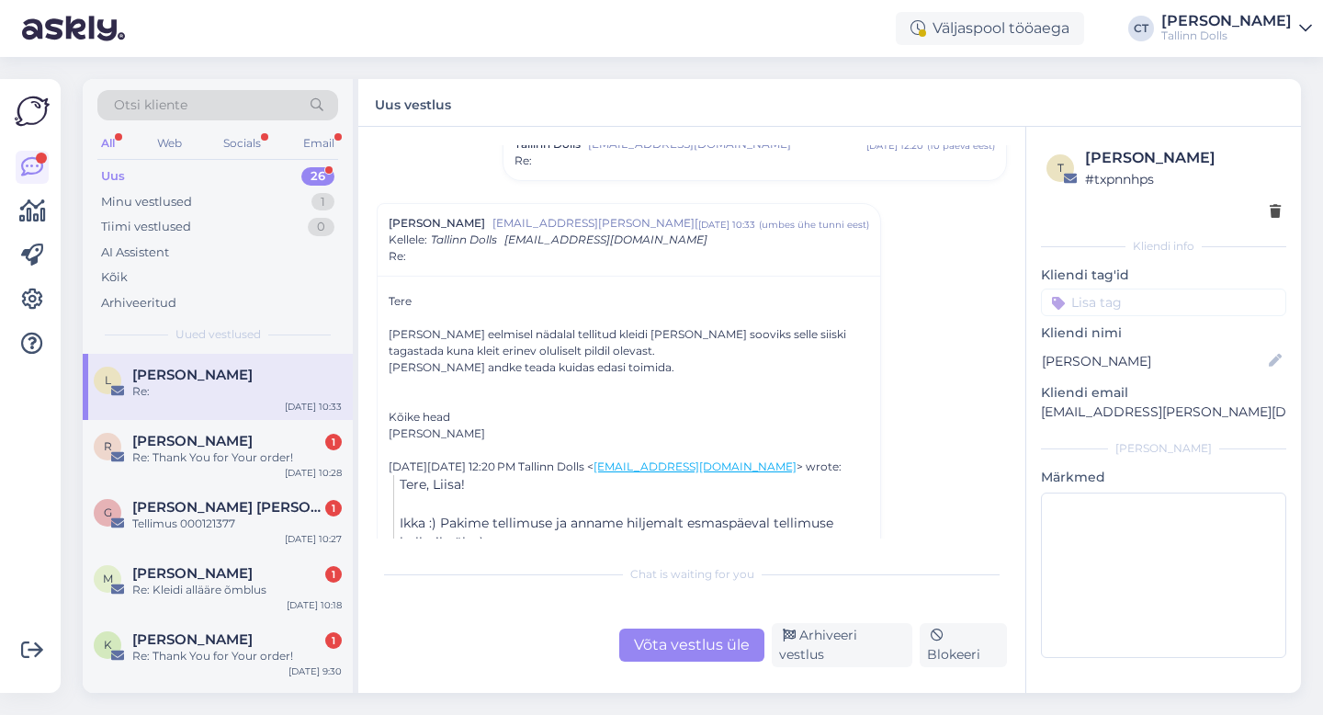
scroll to position [411, 0]
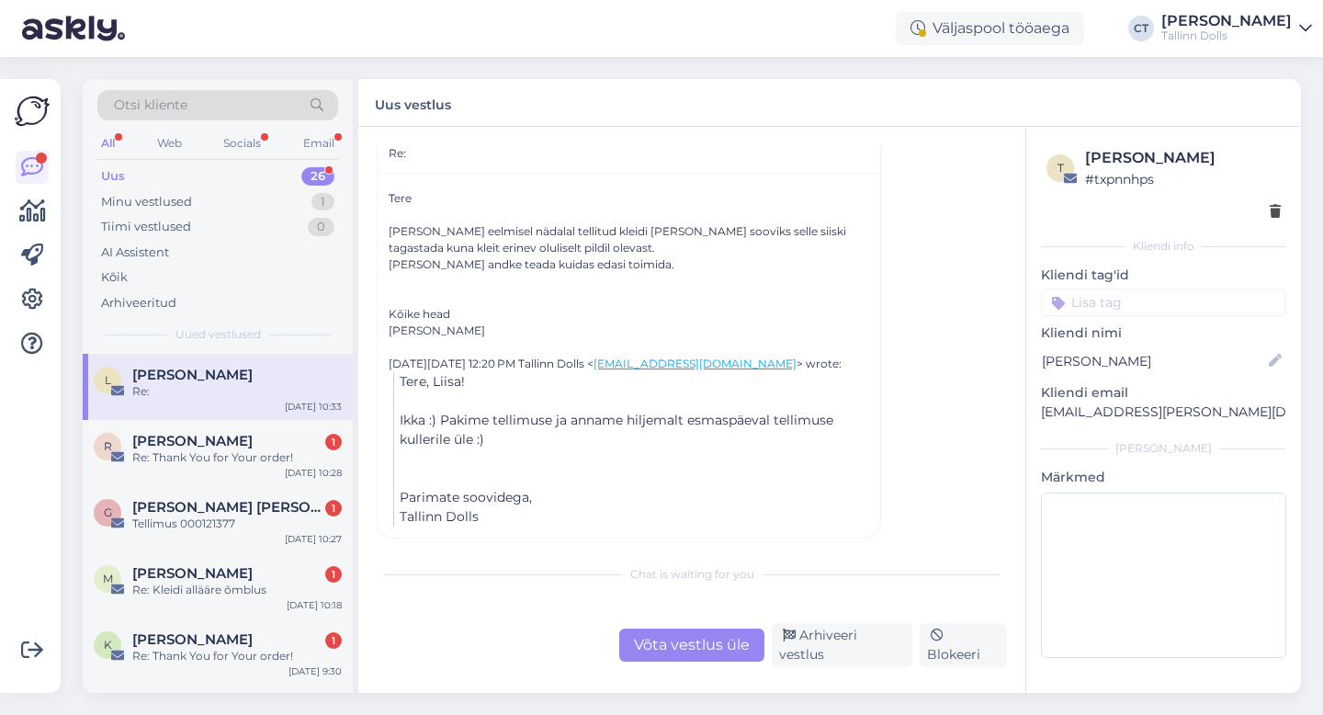
click at [700, 652] on div "Võta vestlus üle" at bounding box center [691, 644] width 145 height 33
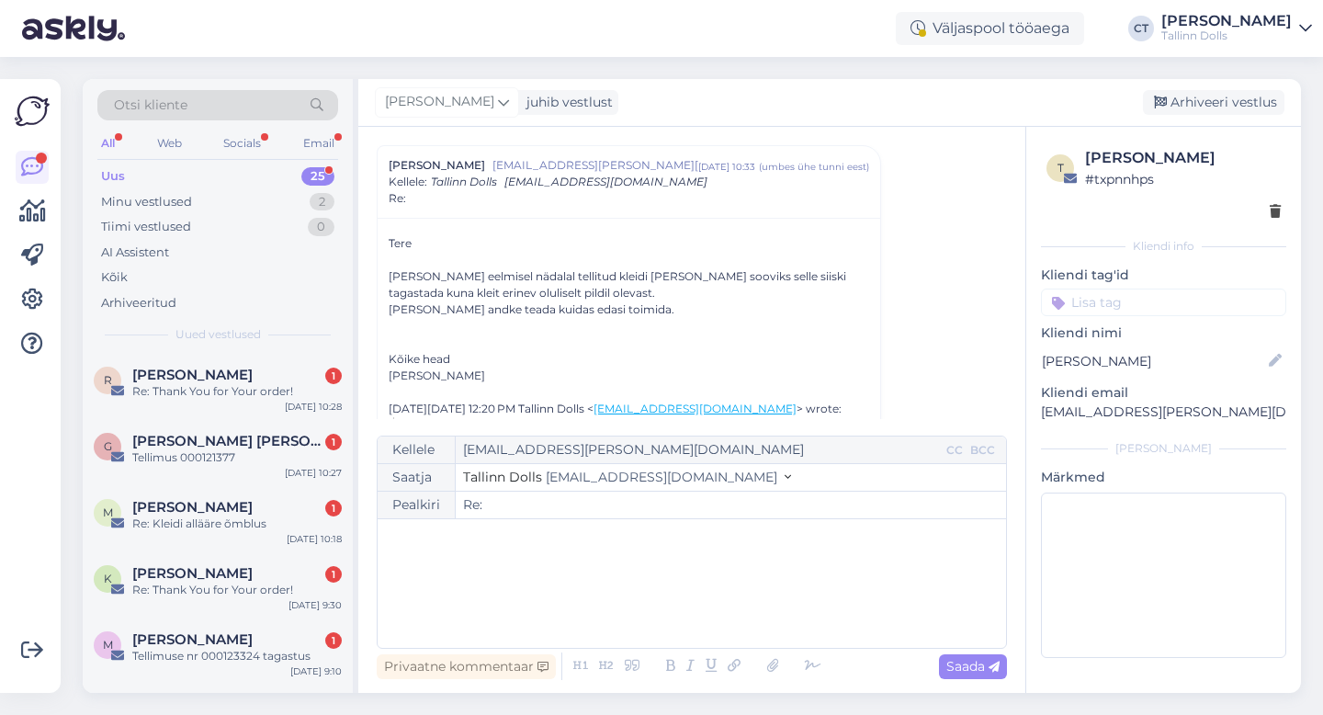
click at [695, 600] on div "﻿" at bounding box center [692, 583] width 610 height 110
click at [546, 578] on div "﻿" at bounding box center [692, 583] width 610 height 110
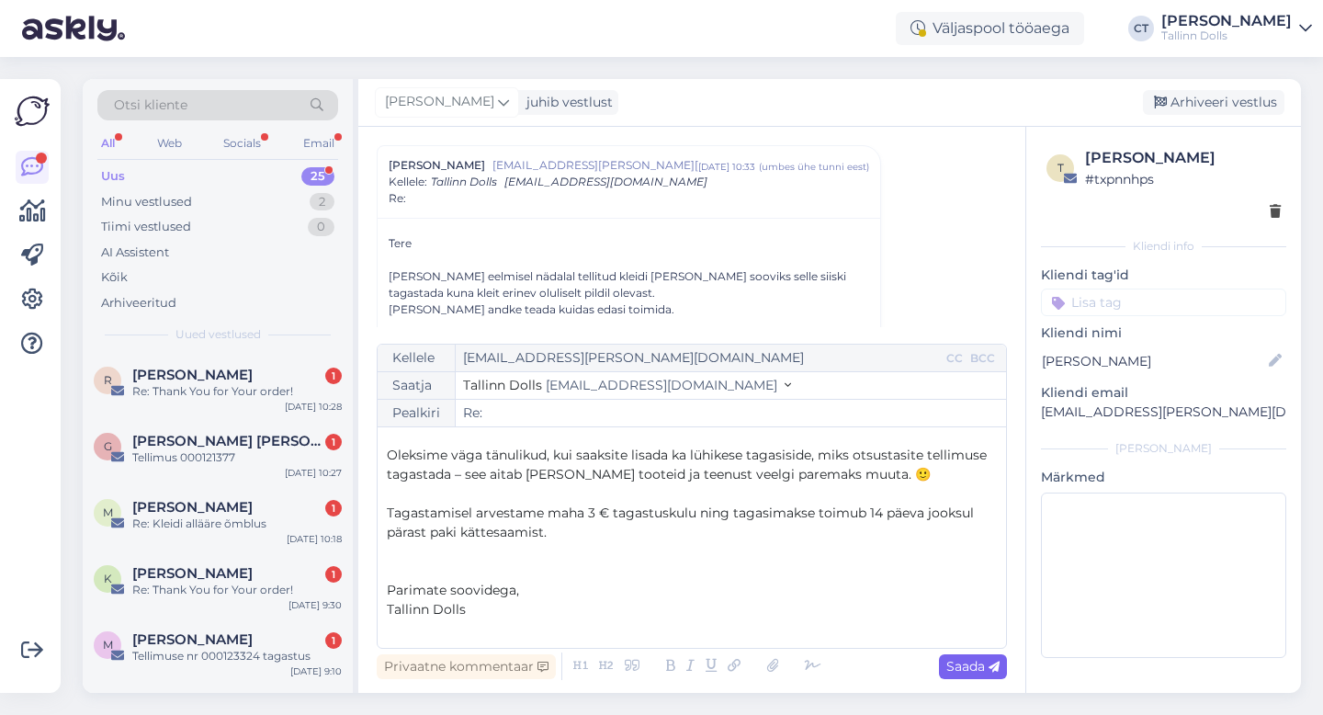
click at [984, 667] on span "Saada" at bounding box center [972, 666] width 53 height 17
type input "Re:"
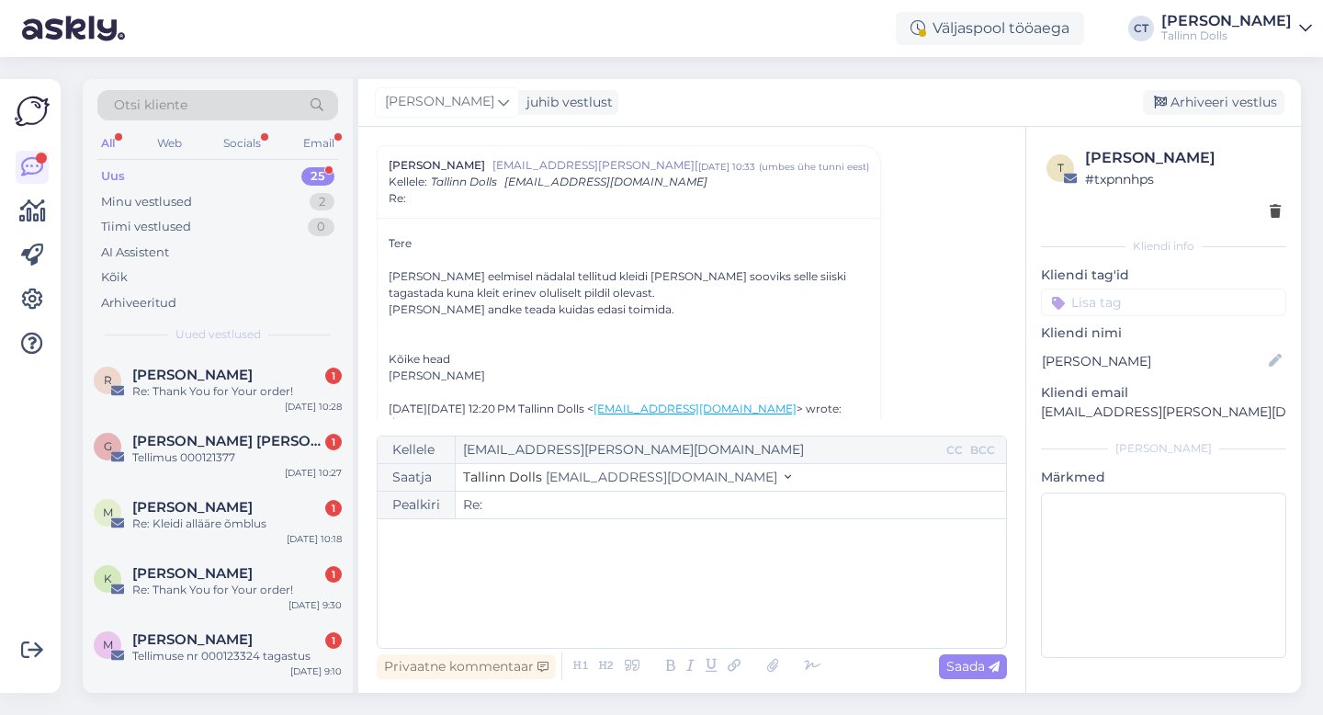
scroll to position [684, 0]
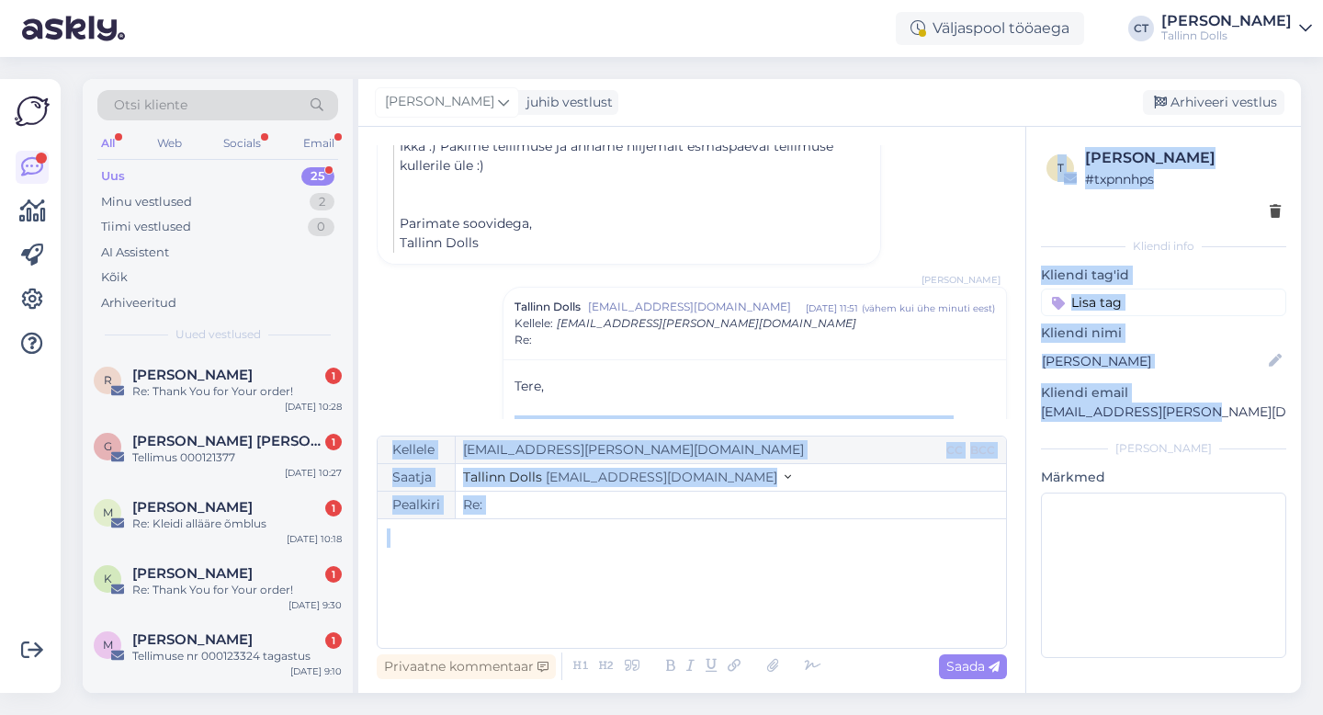
drag, startPoint x: 1198, startPoint y: 411, endPoint x: 1021, endPoint y: 410, distance: 176.3
click at [1021, 410] on div "Vestlus [PERSON_NAME] Rohila [EMAIL_ADDRESS][PERSON_NAME][DOMAIN_NAME] [DATE] 1…" at bounding box center [829, 410] width 942 height 566
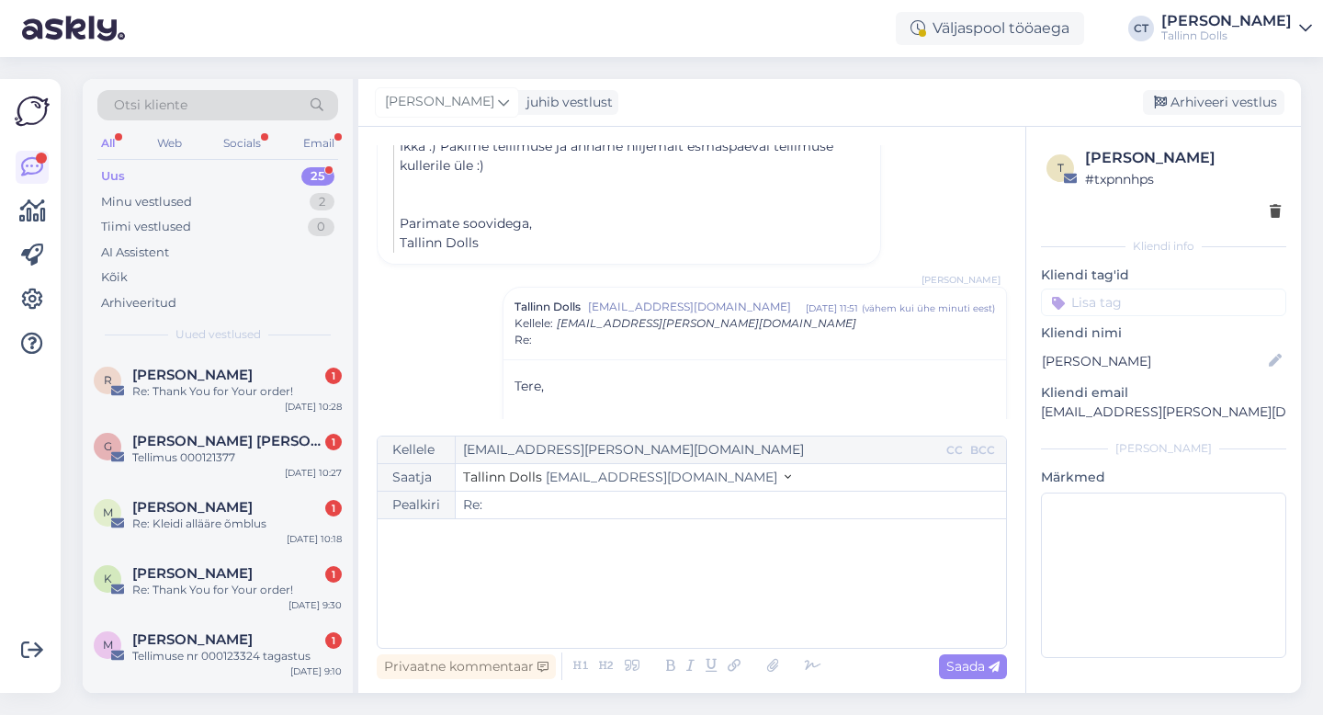
click at [1066, 432] on div "t [PERSON_NAME] # txpnnhps Kliendi info Kliendi tag'id Kliendi nimi [PERSON_NAM…" at bounding box center [1163, 406] width 275 height 558
drag, startPoint x: 1187, startPoint y: 411, endPoint x: 1031, endPoint y: 413, distance: 155.2
click at [1031, 413] on div "t [PERSON_NAME] # txpnnhps Kliendi info Kliendi tag'id Kliendi nimi [PERSON_NAM…" at bounding box center [1163, 406] width 275 height 558
click at [1212, 95] on div "Arhiveeri vestlus" at bounding box center [1212, 102] width 141 height 25
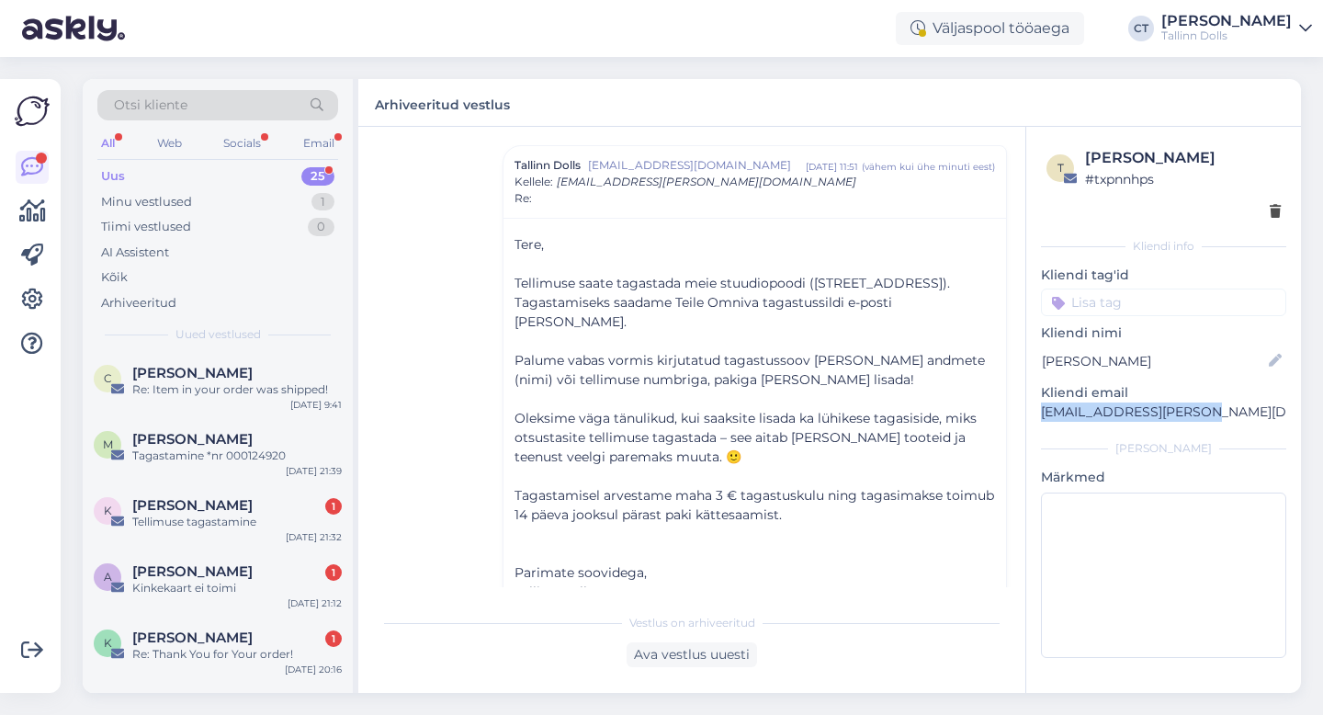
scroll to position [1364, 0]
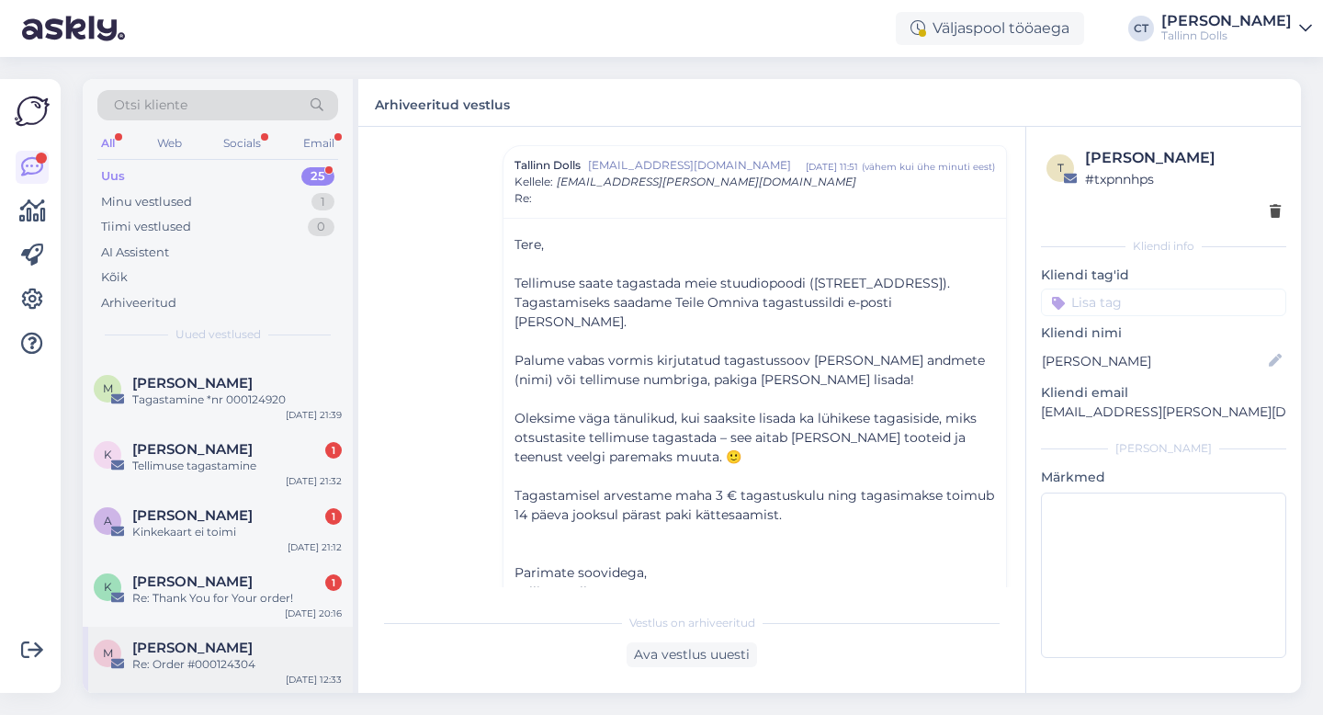
click at [214, 663] on div "Re: Order #000124304" at bounding box center [236, 664] width 209 height 17
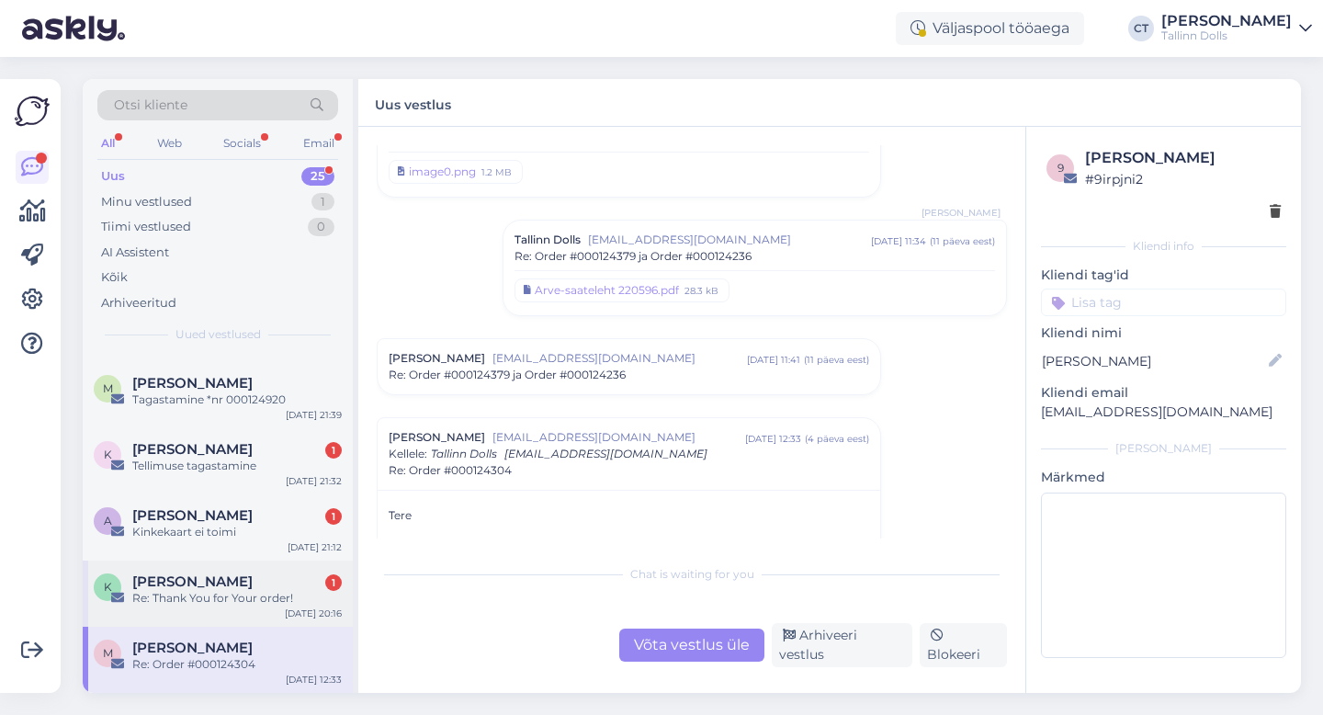
click at [229, 597] on div "Re: Thank You for Your order!" at bounding box center [236, 598] width 209 height 17
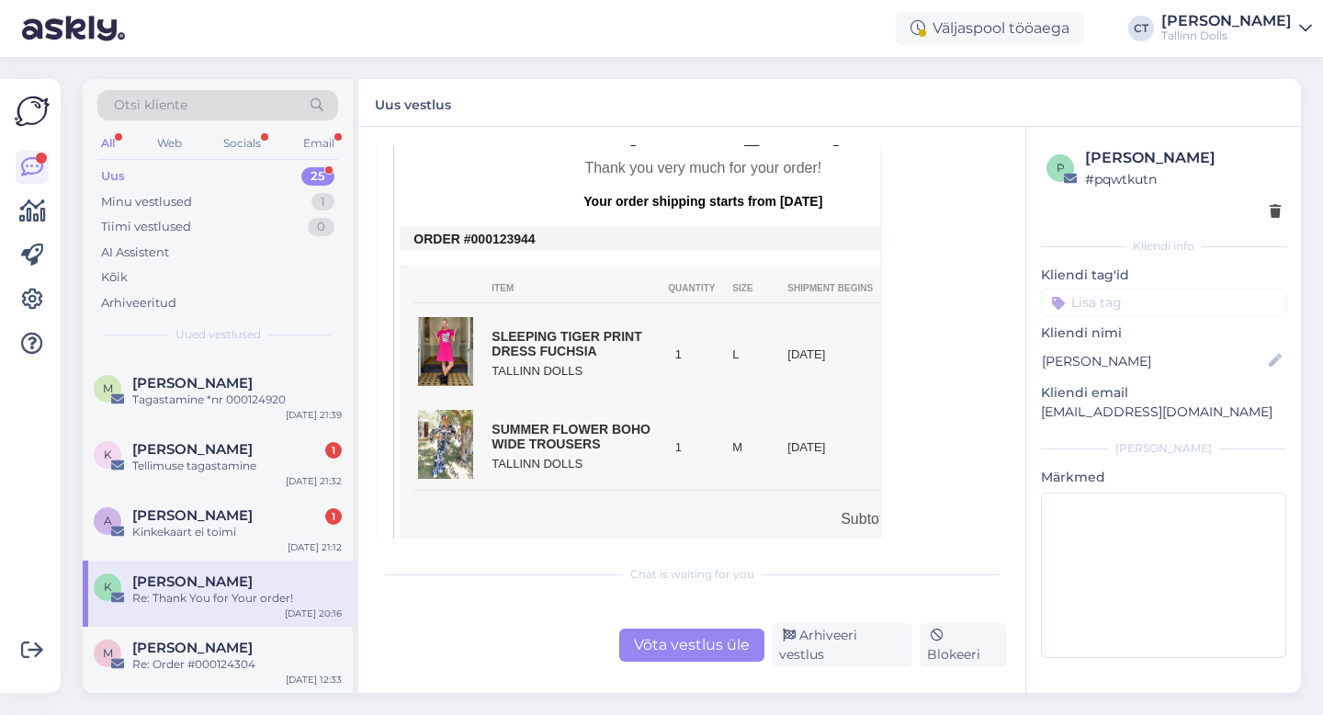
scroll to position [442, 0]
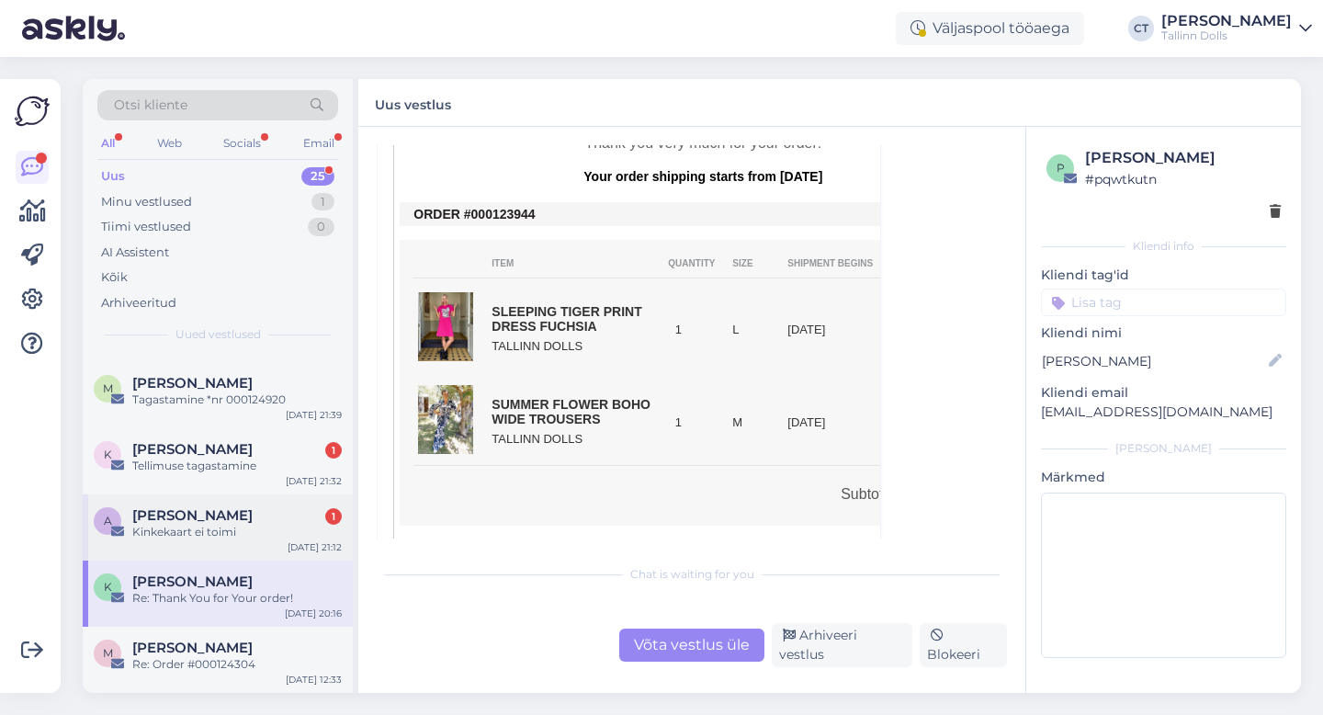
click at [221, 530] on div "Kinkekaart ei toimi" at bounding box center [236, 531] width 209 height 17
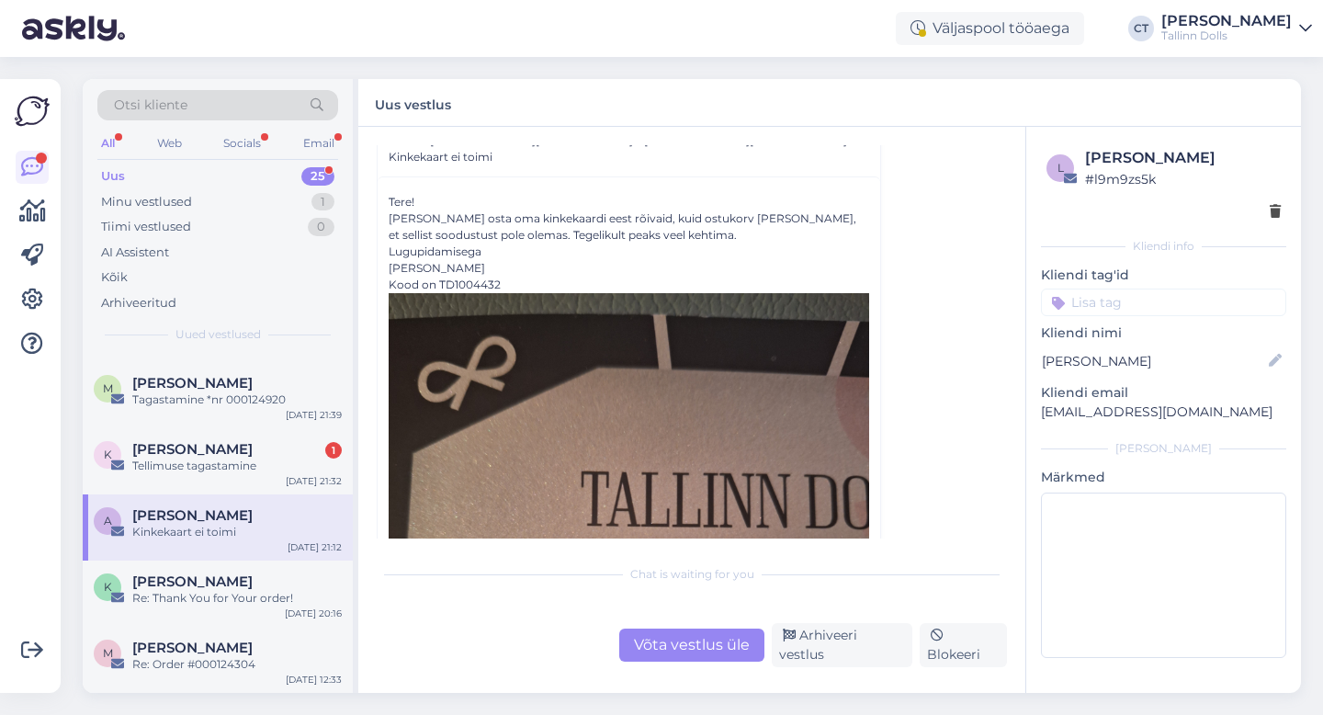
scroll to position [92, 0]
drag, startPoint x: 503, startPoint y: 285, endPoint x: 439, endPoint y: 284, distance: 64.3
click at [439, 284] on div "Kood on TD1004432" at bounding box center [628, 612] width 480 height 673
click at [660, 644] on div "Võta vestlus üle" at bounding box center [691, 644] width 145 height 33
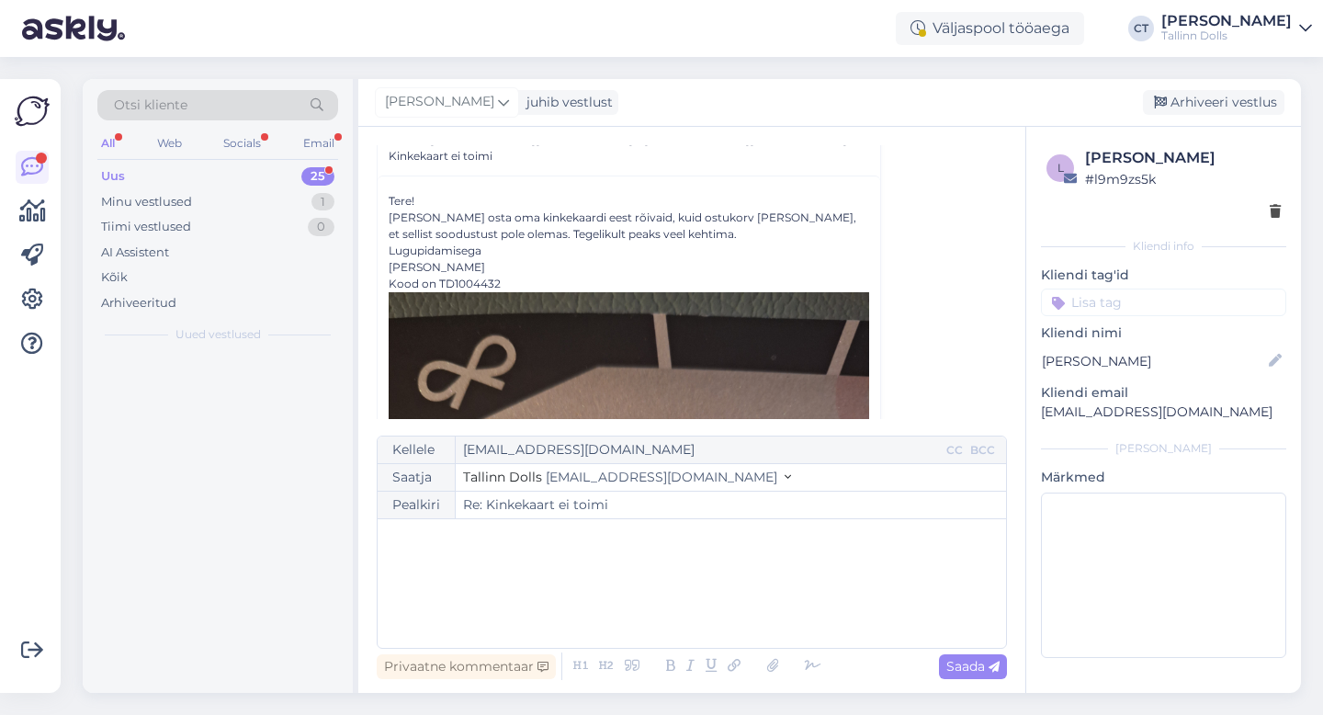
scroll to position [0, 0]
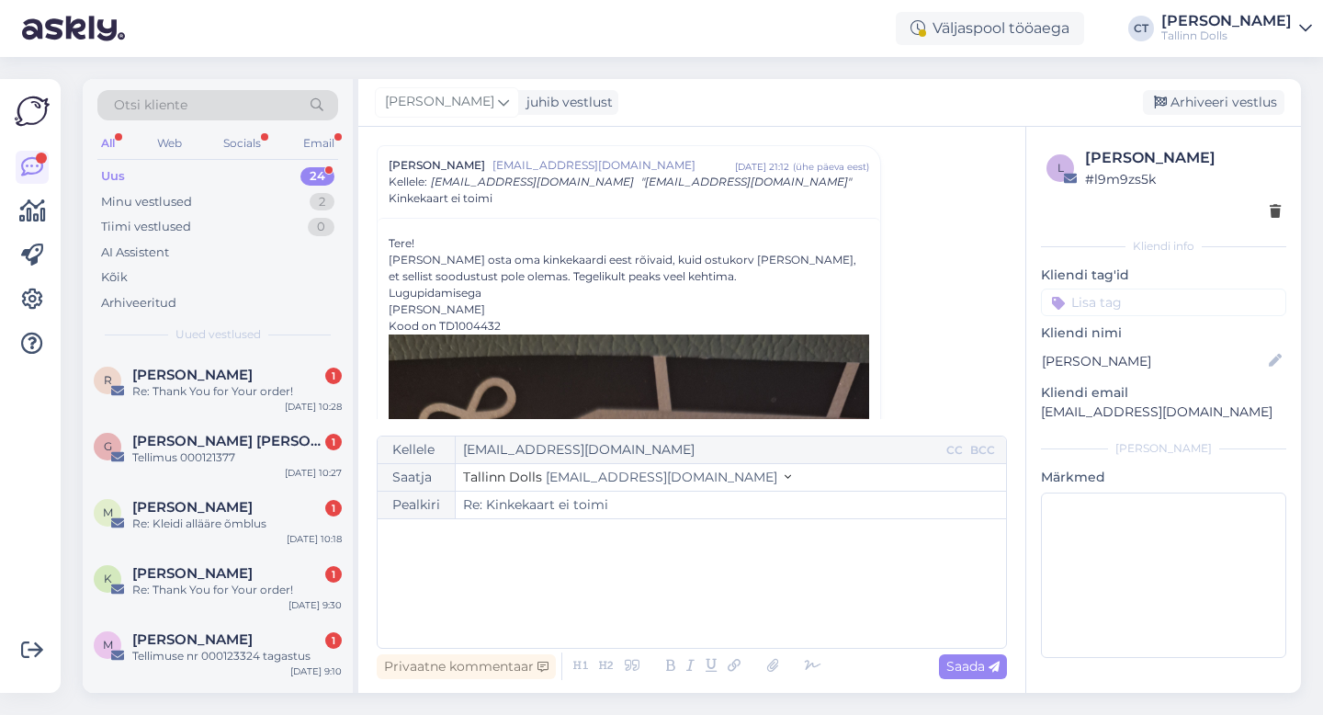
click at [681, 613] on div "﻿" at bounding box center [692, 583] width 610 height 110
click at [392, 613] on span "kahjuks oli jäänud" at bounding box center [444, 614] width 115 height 17
click at [529, 622] on p "Kahjuks oli jäänud" at bounding box center [692, 614] width 610 height 19
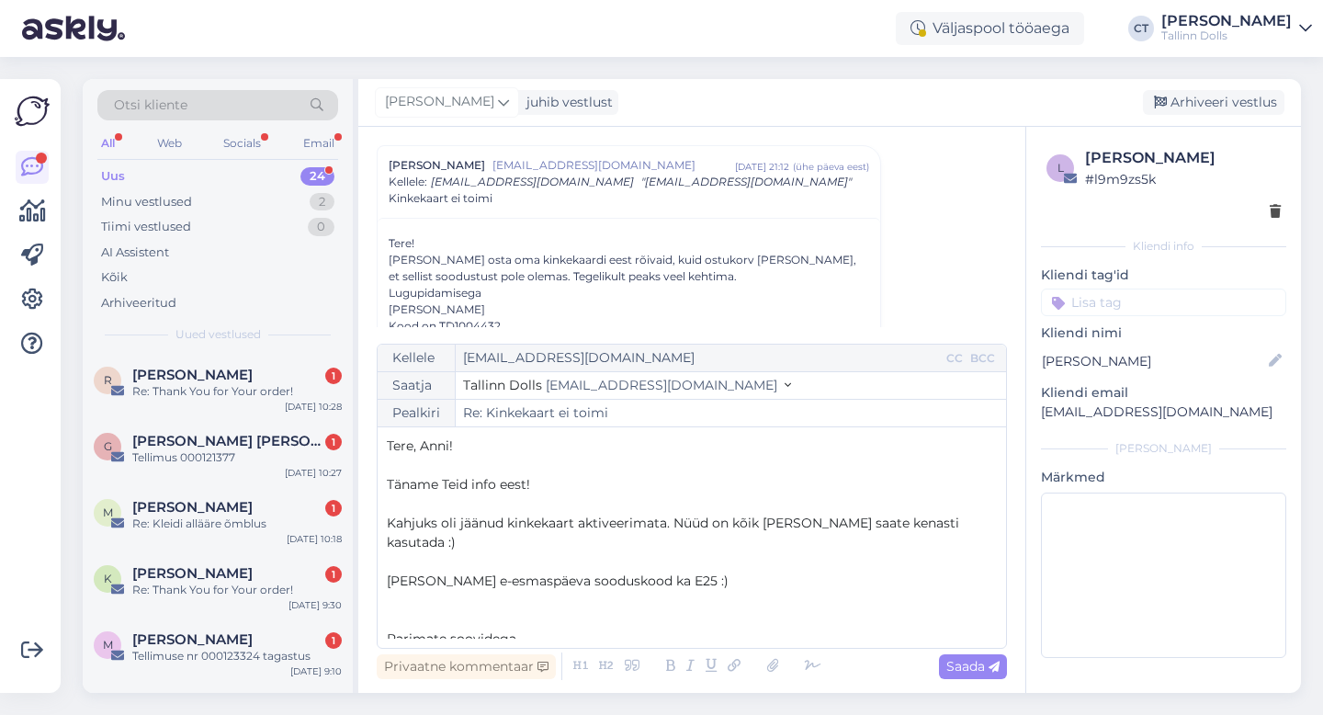
scroll to position [10, 0]
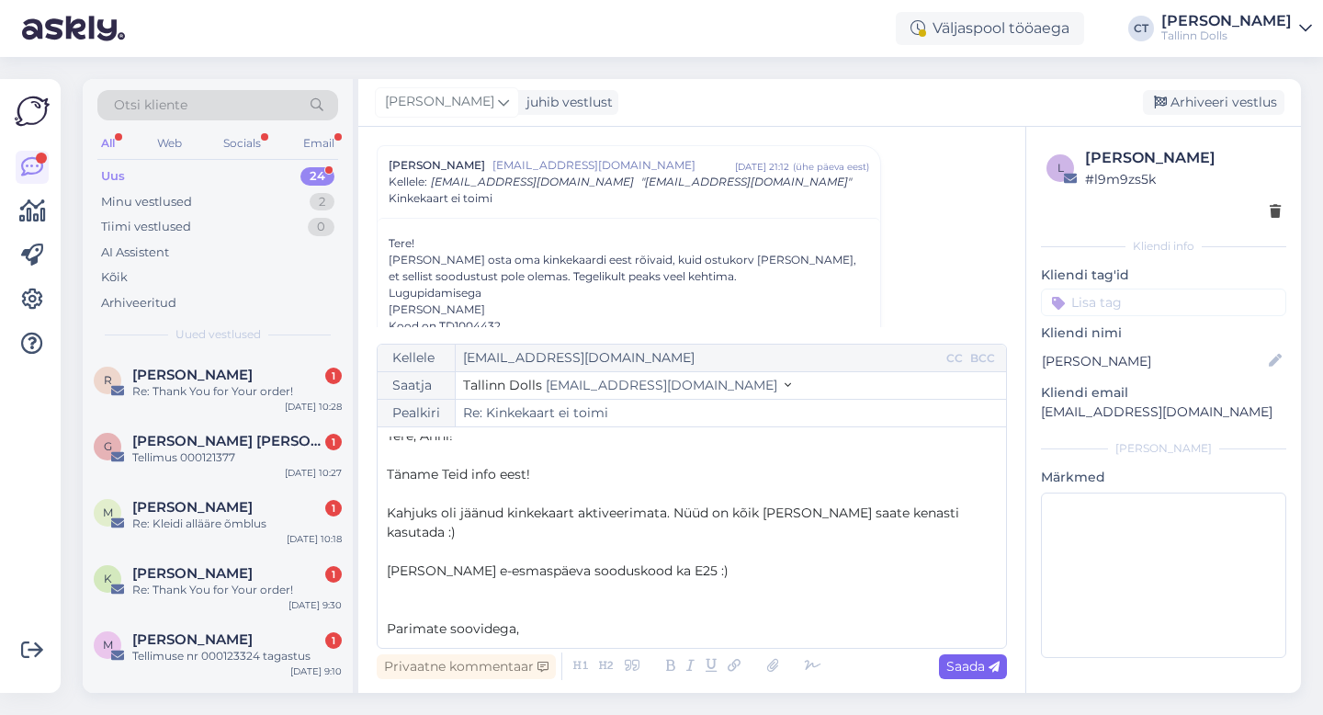
click at [962, 655] on div "Saada" at bounding box center [973, 666] width 68 height 25
type input "Re: Re: Kinkekaart ei toimi"
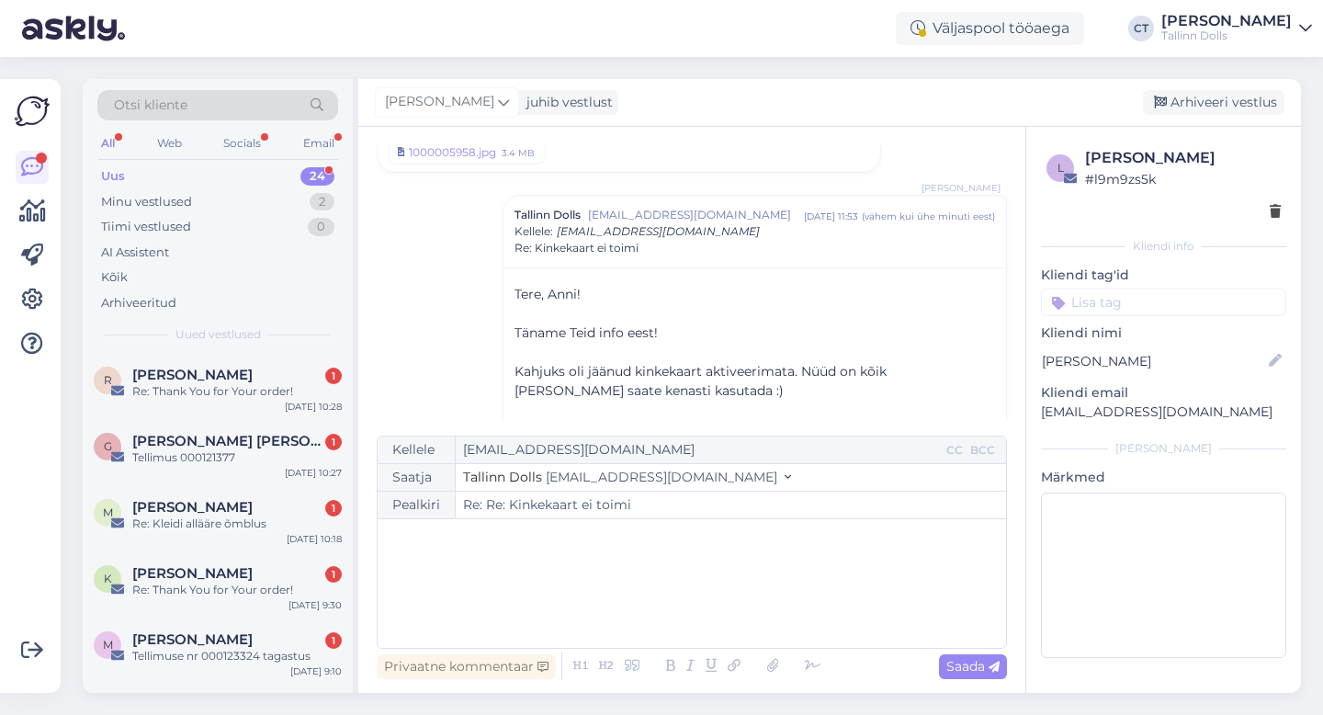
scroll to position [0, 0]
click at [1228, 98] on div "Arhiveeri vestlus" at bounding box center [1212, 102] width 141 height 25
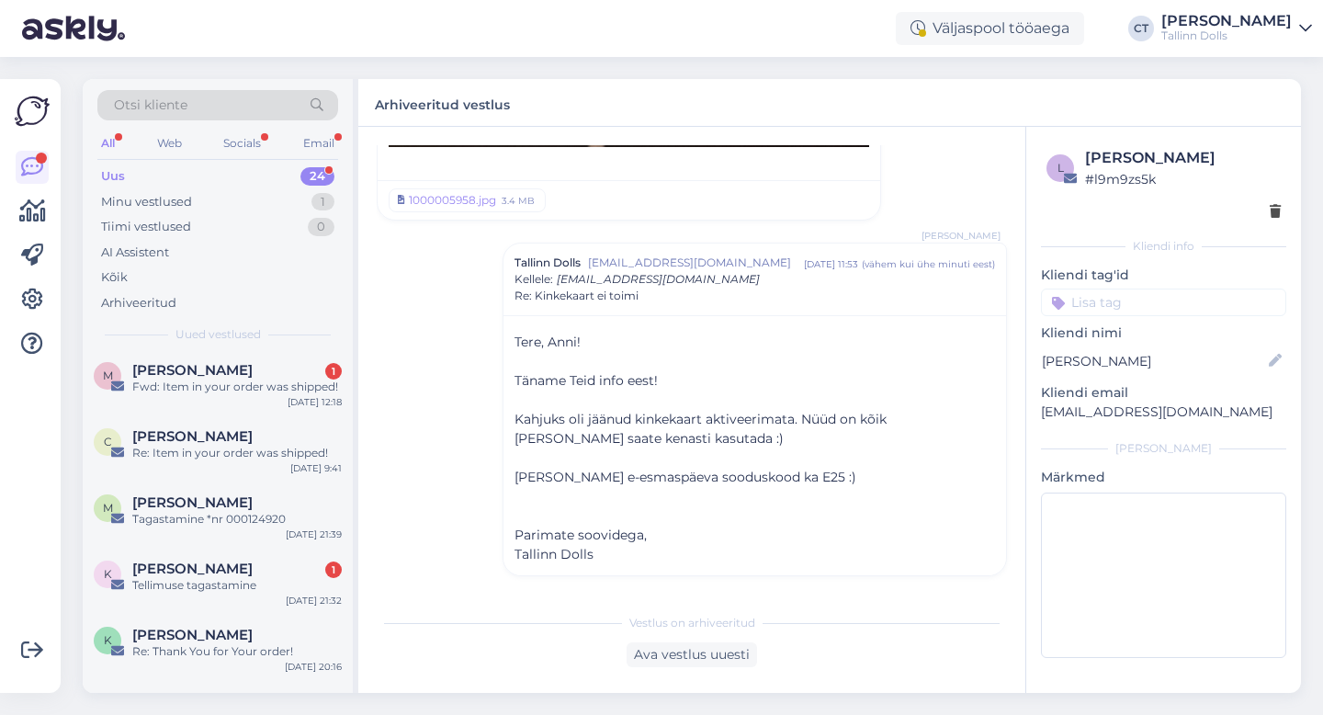
scroll to position [1298, 0]
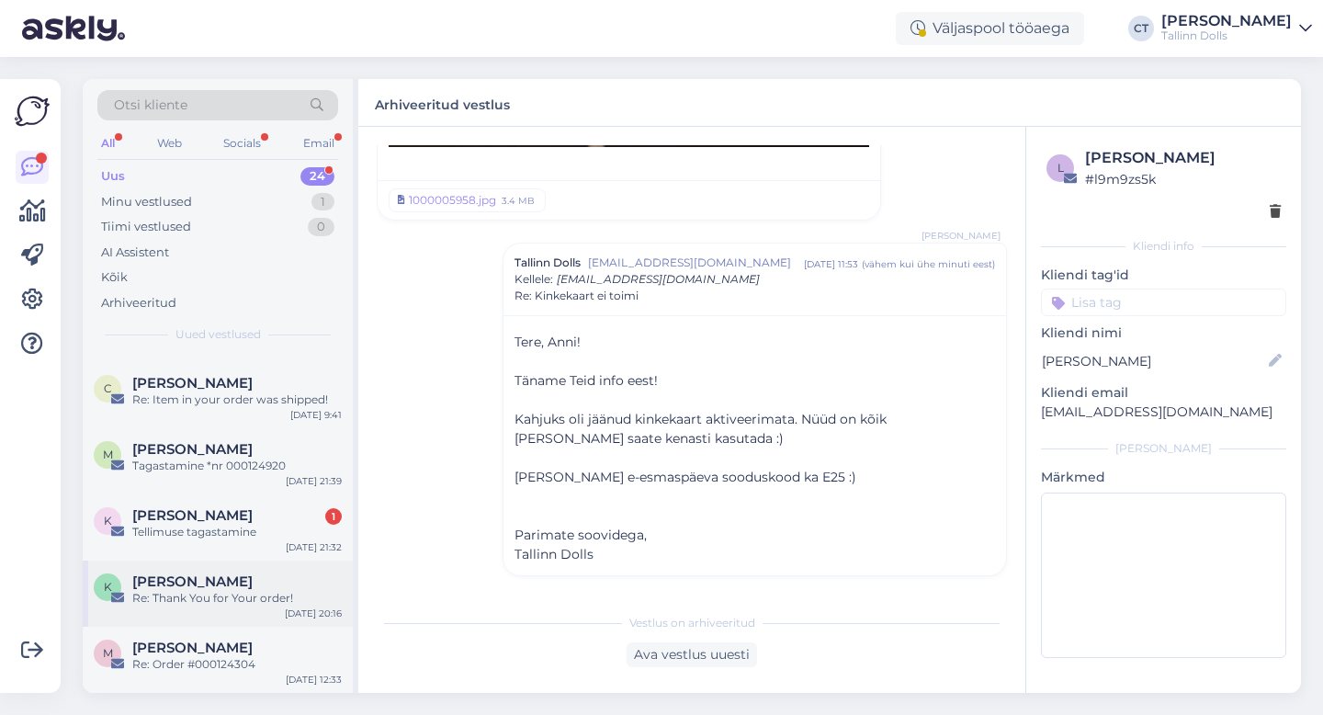
click at [184, 591] on div "Re: Thank You for Your order!" at bounding box center [236, 598] width 209 height 17
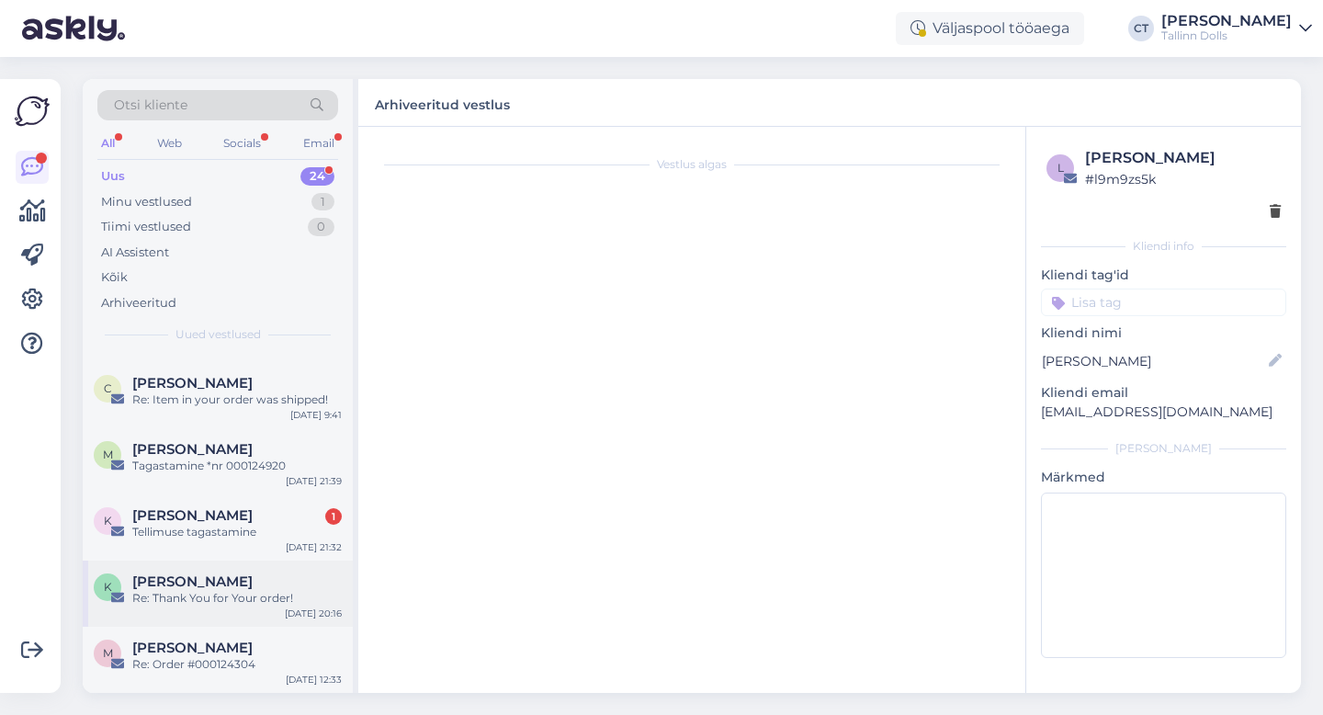
scroll to position [0, 0]
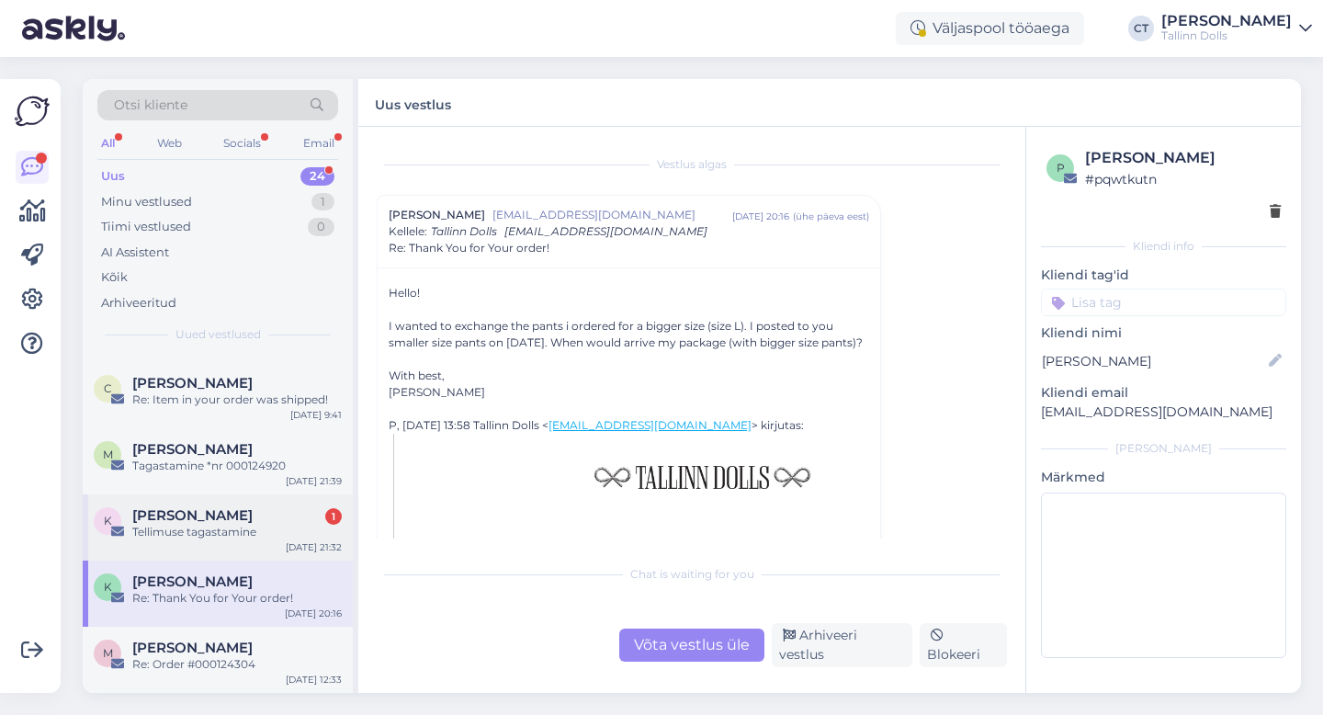
click at [248, 508] on span "[PERSON_NAME]" at bounding box center [192, 515] width 120 height 17
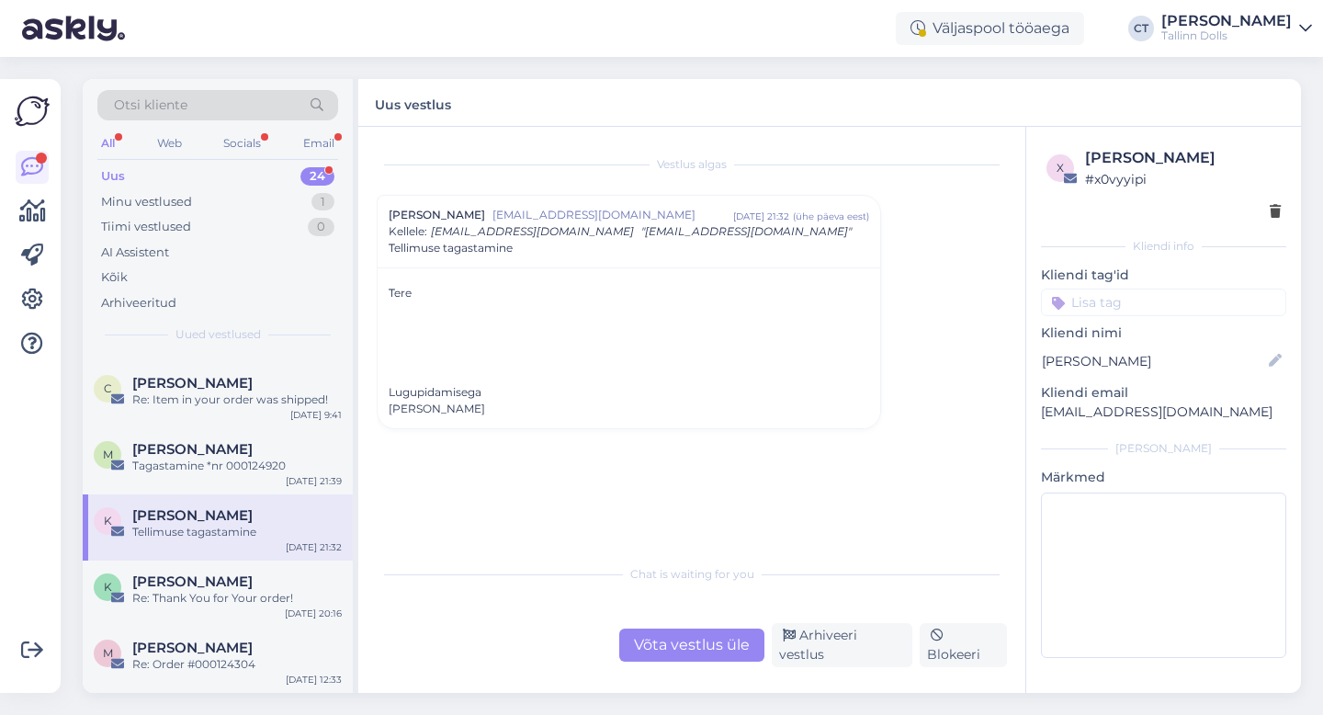
click at [689, 661] on div "Võta vestlus üle" at bounding box center [691, 644] width 145 height 33
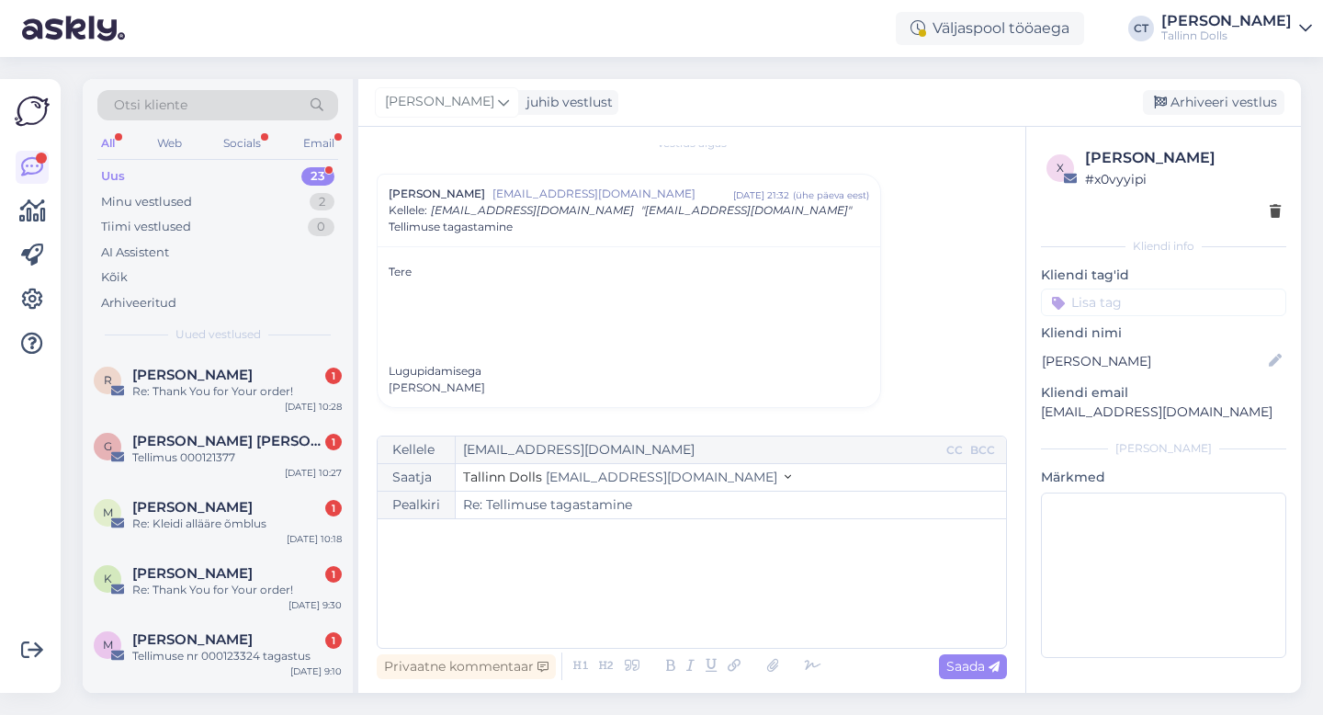
click at [732, 617] on div "﻿" at bounding box center [692, 583] width 610 height 110
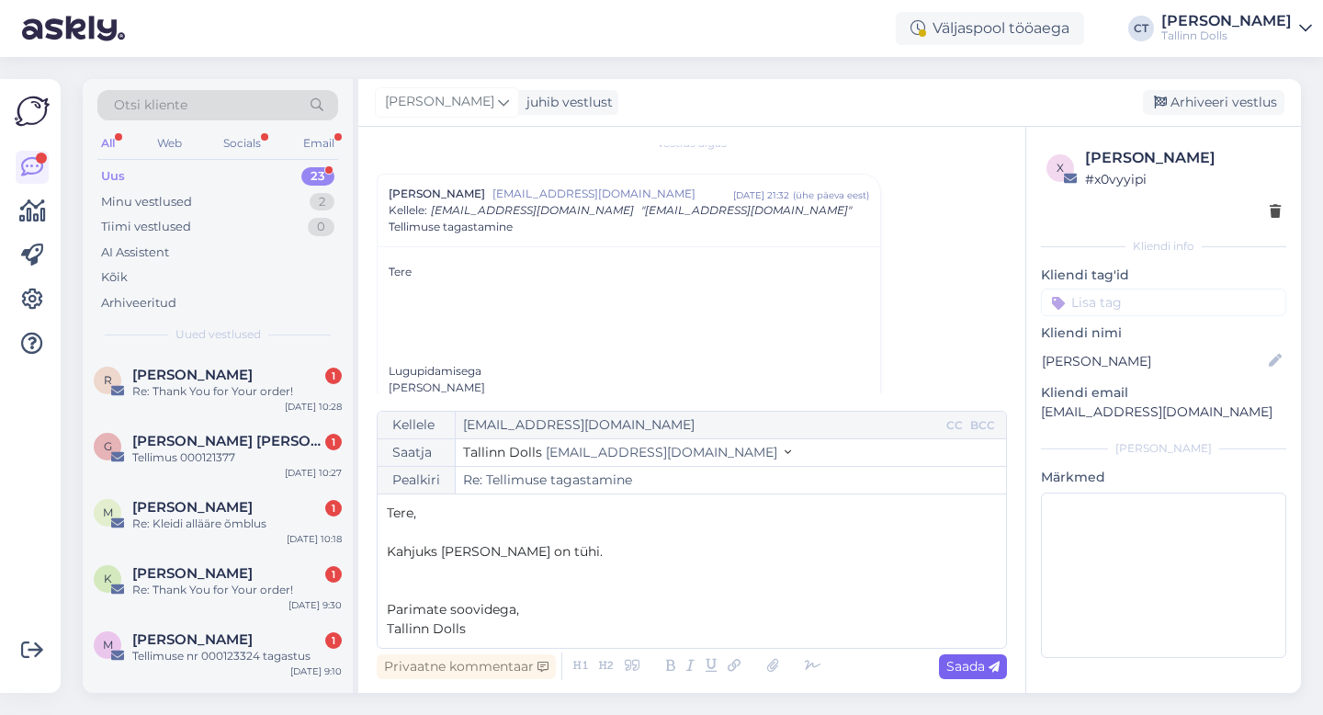
click at [951, 656] on div "Saada" at bounding box center [973, 666] width 68 height 25
type input "Re: Re: Tellimuse tagastamine"
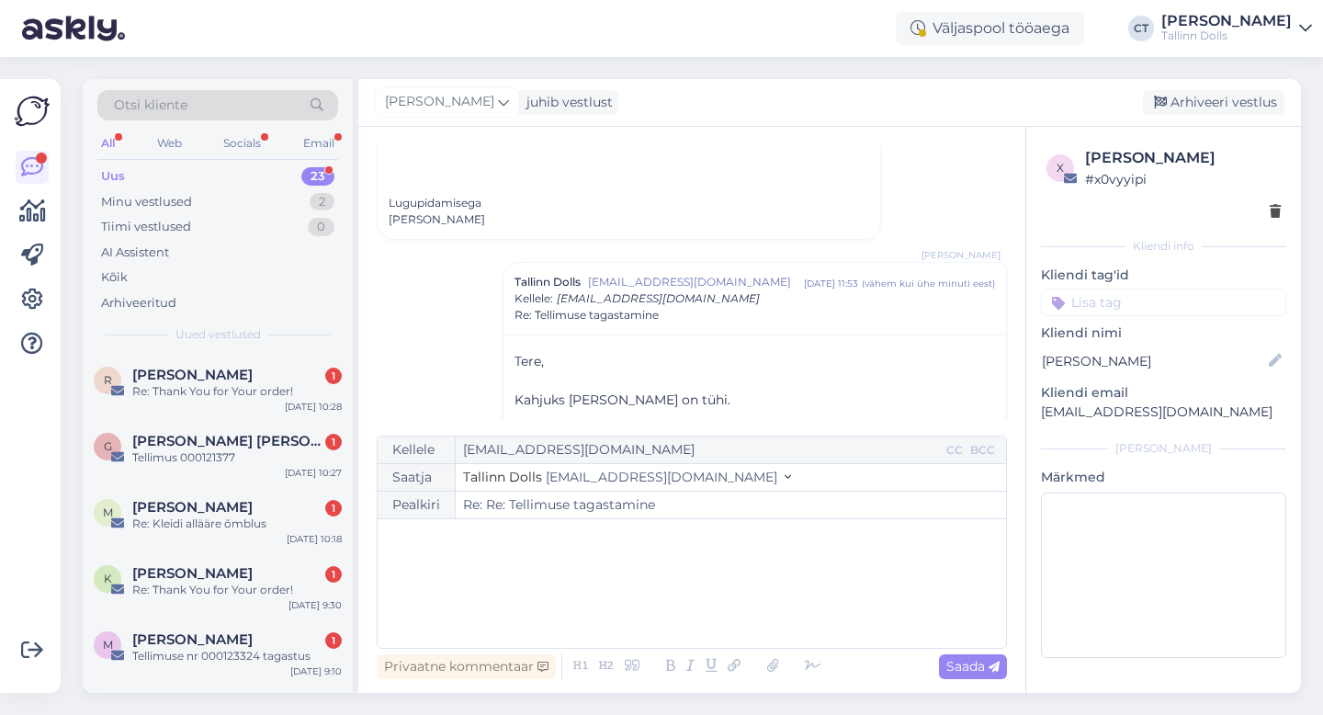
scroll to position [189, 0]
click at [1212, 116] on div "[PERSON_NAME] juhib vestlust [GEOGRAPHIC_DATA] vestlus" at bounding box center [829, 103] width 942 height 48
click at [1207, 107] on div "Arhiveeri vestlus" at bounding box center [1212, 102] width 141 height 25
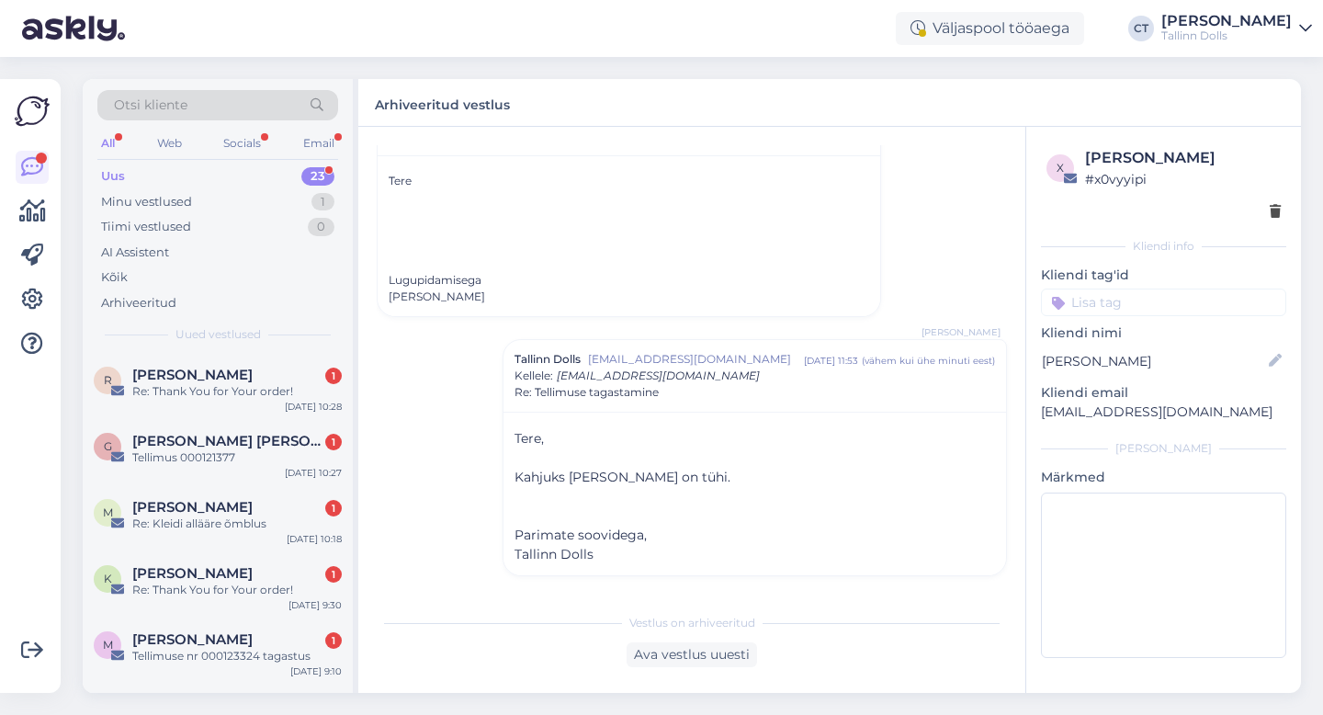
scroll to position [1232, 0]
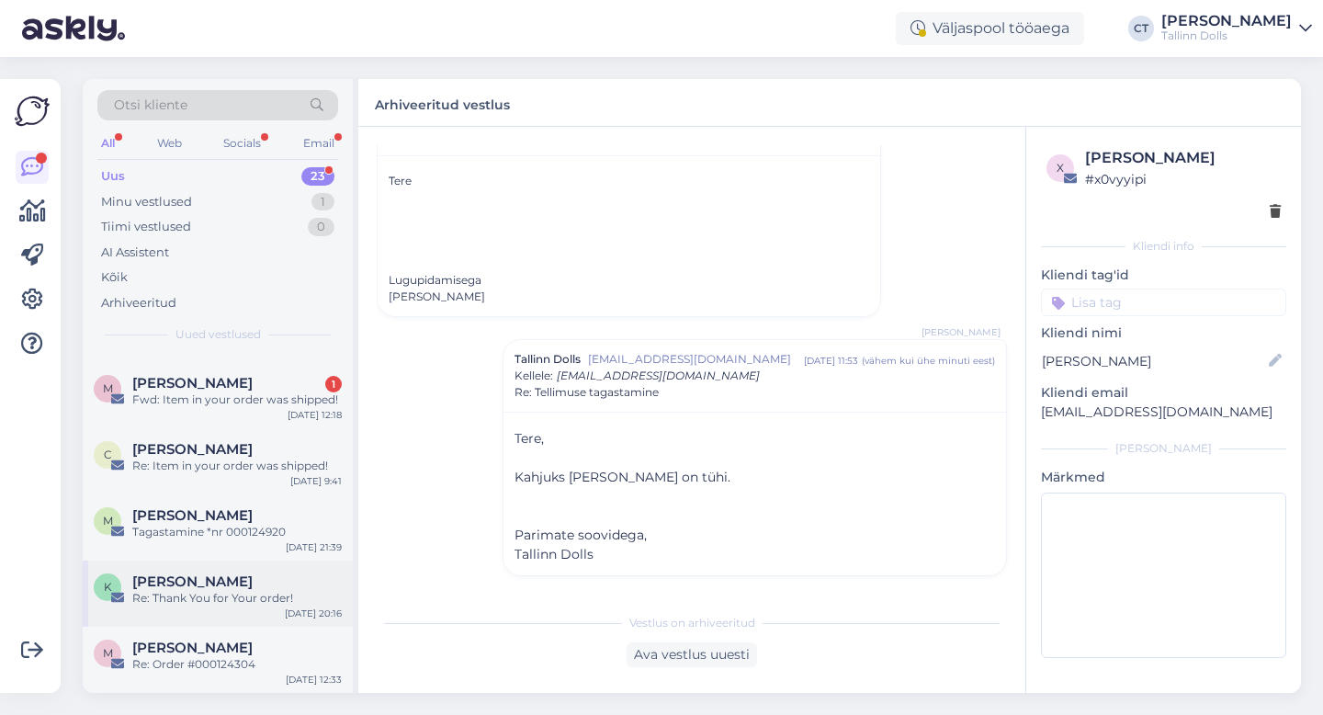
click at [230, 579] on div "[PERSON_NAME]" at bounding box center [236, 581] width 209 height 17
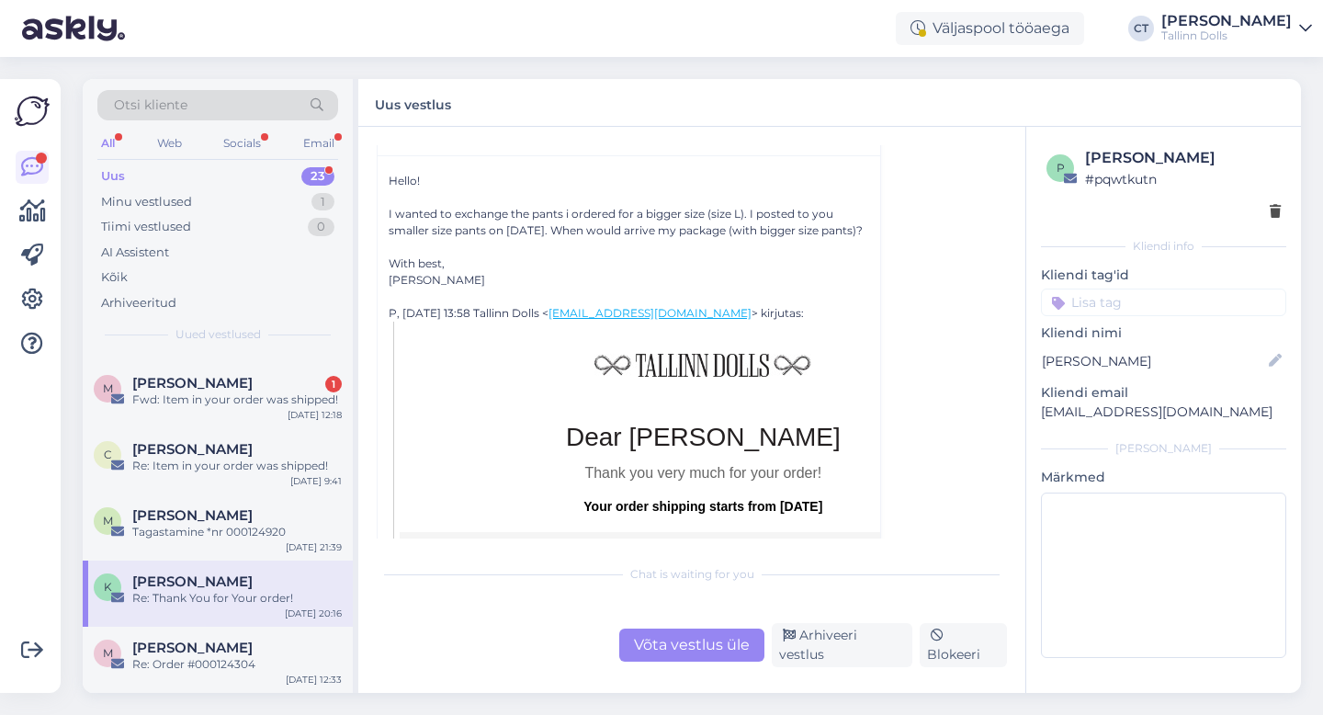
scroll to position [50, 0]
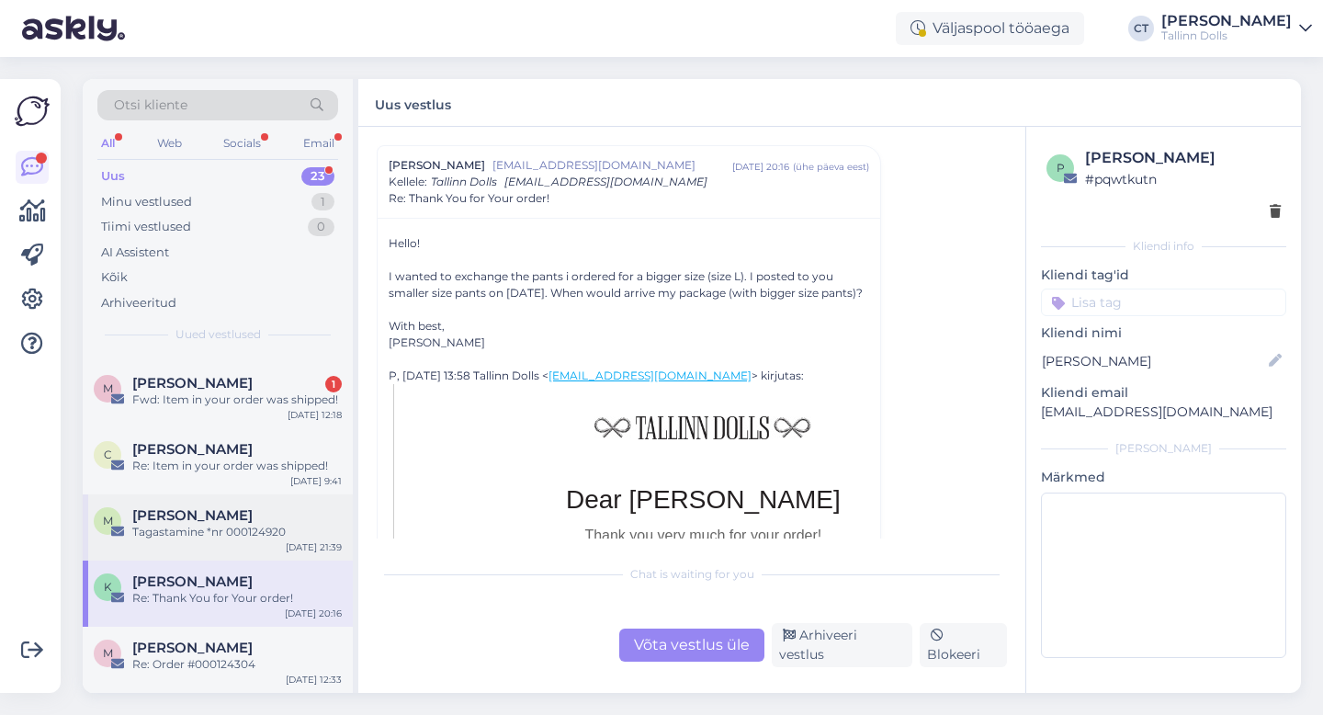
click at [255, 526] on div "Tagastamine *nr 000124920" at bounding box center [236, 531] width 209 height 17
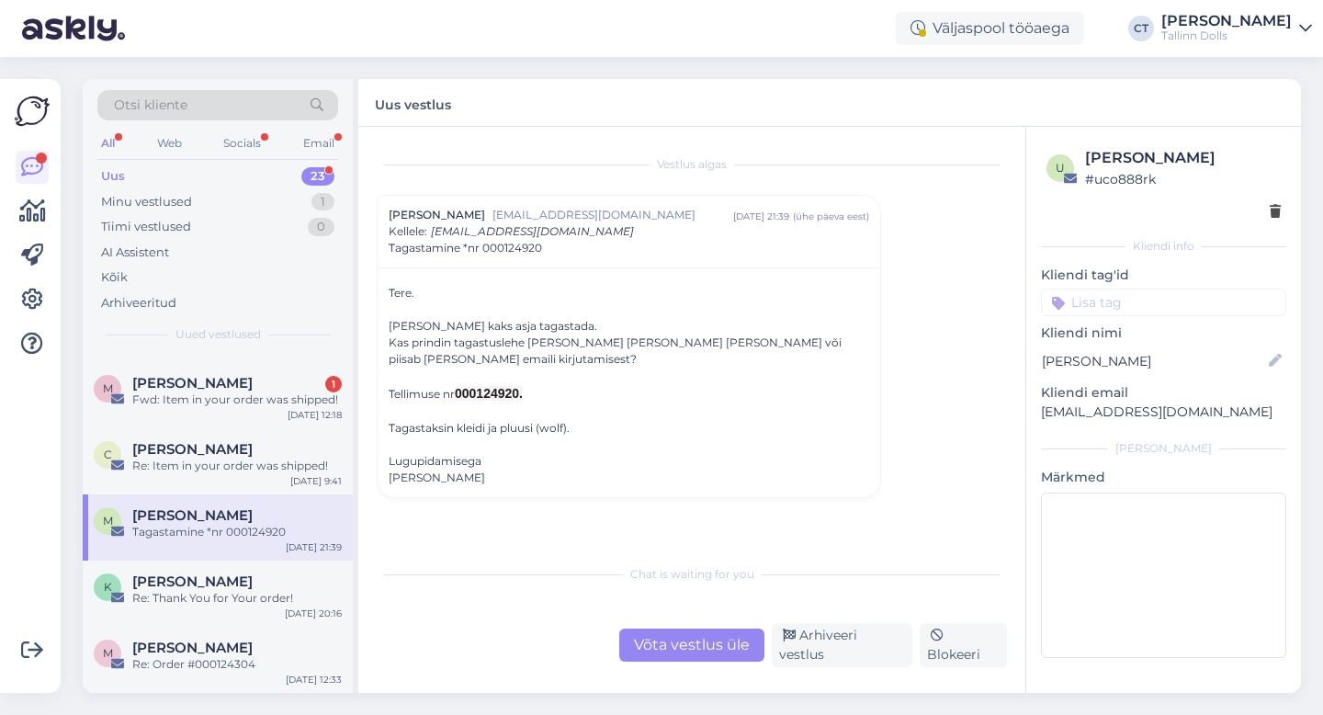
click at [668, 643] on div "Võta vestlus üle" at bounding box center [691, 644] width 145 height 33
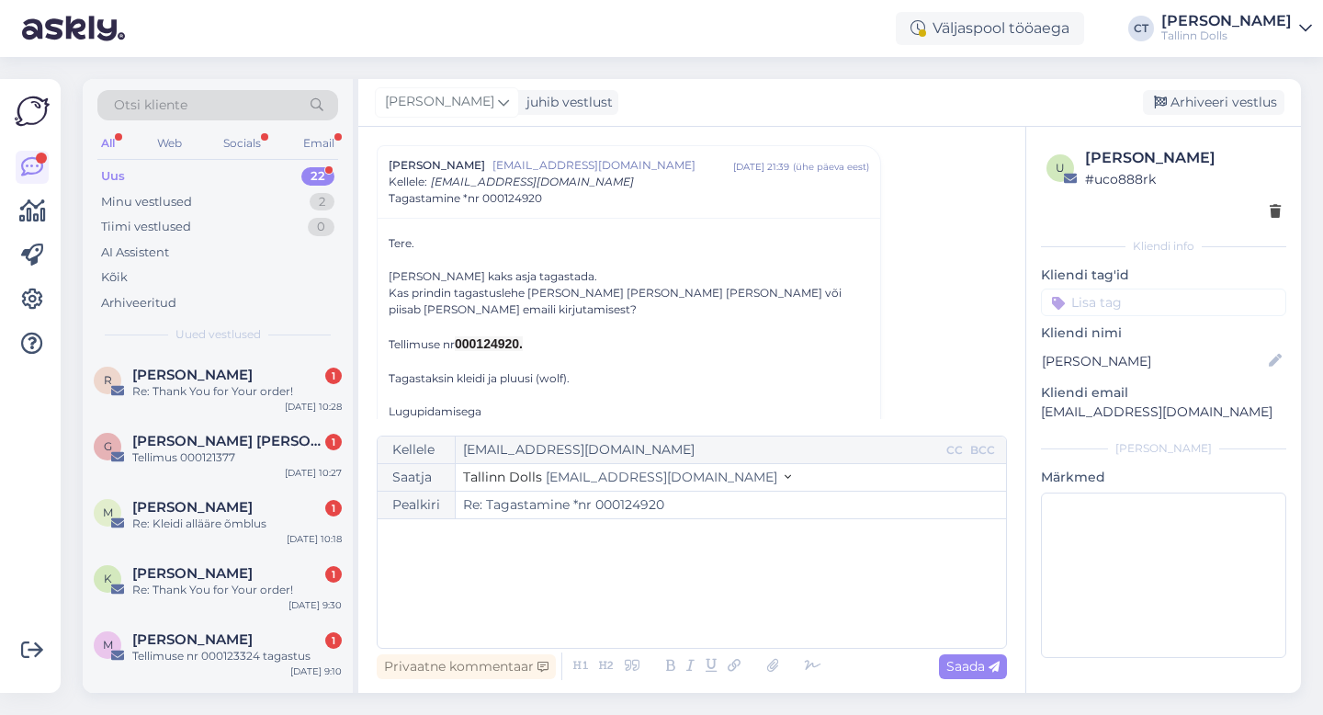
click at [699, 602] on div "﻿" at bounding box center [692, 583] width 610 height 110
drag, startPoint x: 1222, startPoint y: 413, endPoint x: 1041, endPoint y: 411, distance: 181.9
click at [1041, 411] on p "[EMAIL_ADDRESS][DOMAIN_NAME]" at bounding box center [1163, 411] width 245 height 19
click at [568, 558] on div "﻿" at bounding box center [692, 583] width 610 height 110
click at [544, 570] on div "﻿" at bounding box center [692, 583] width 610 height 110
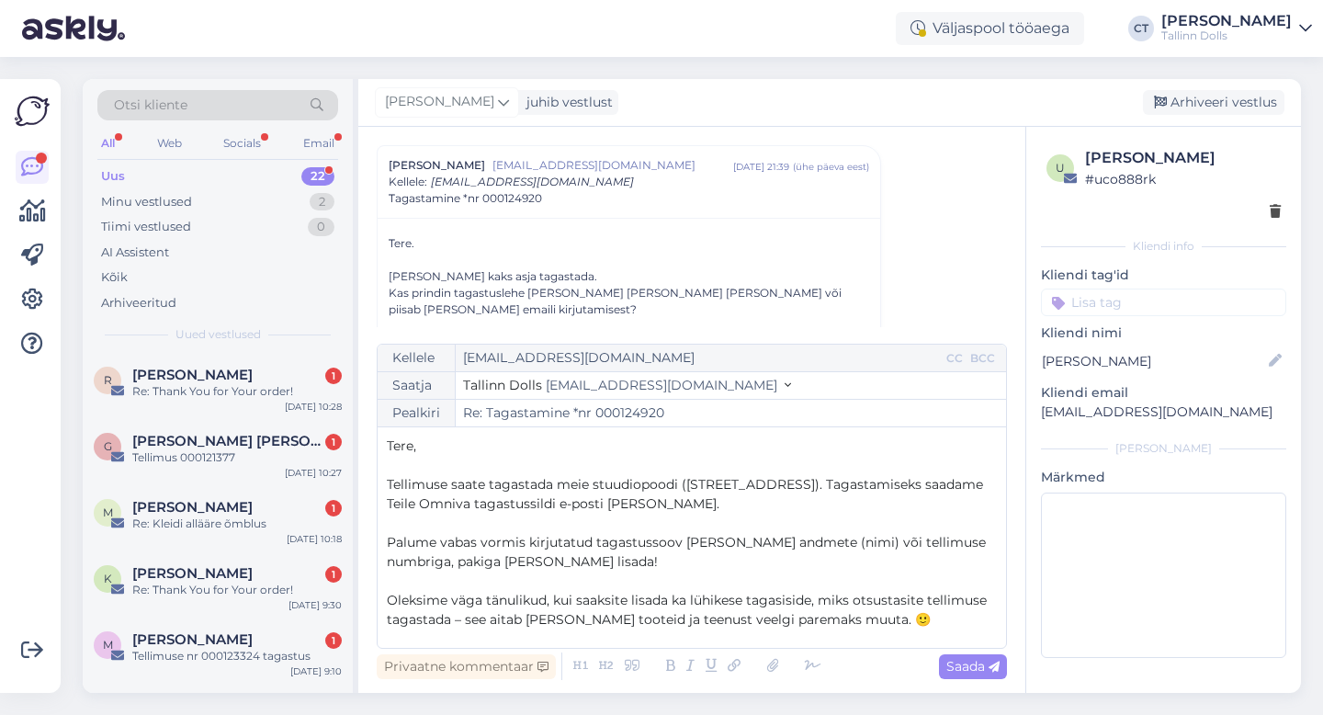
scroll to position [145, 0]
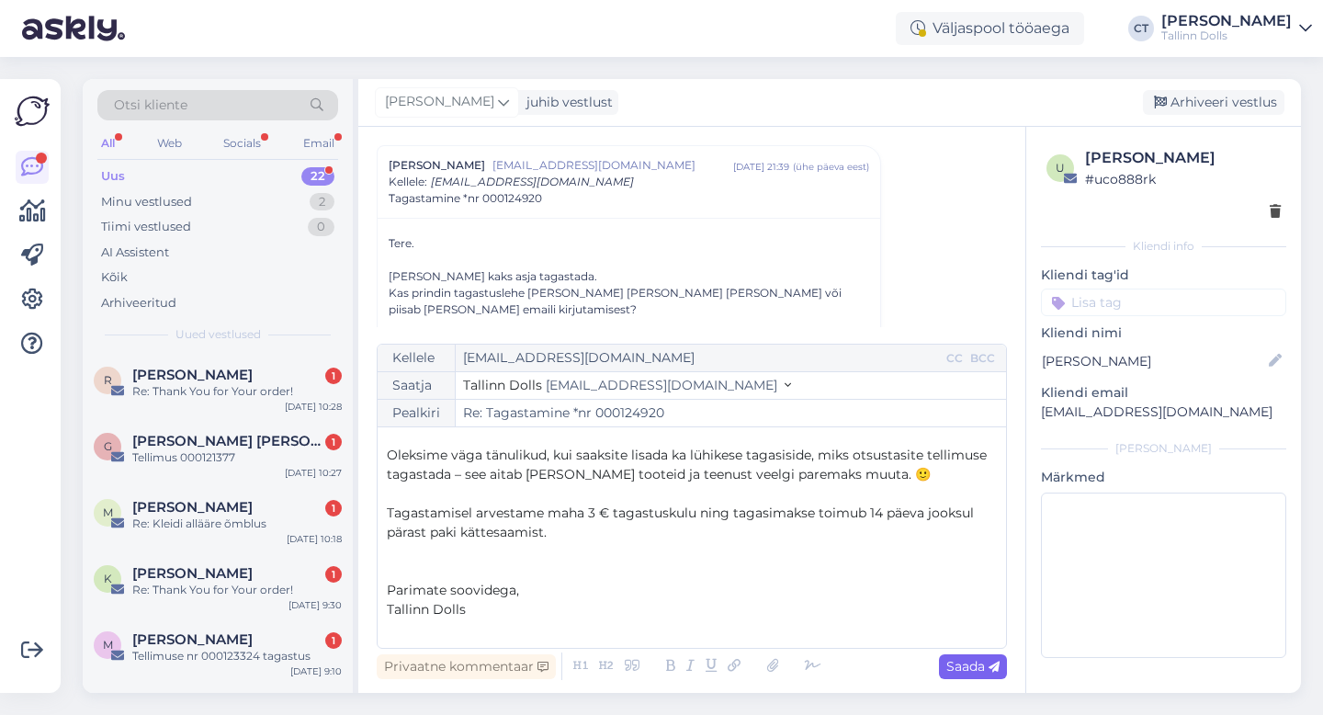
click at [981, 667] on span "Saada" at bounding box center [972, 666] width 53 height 17
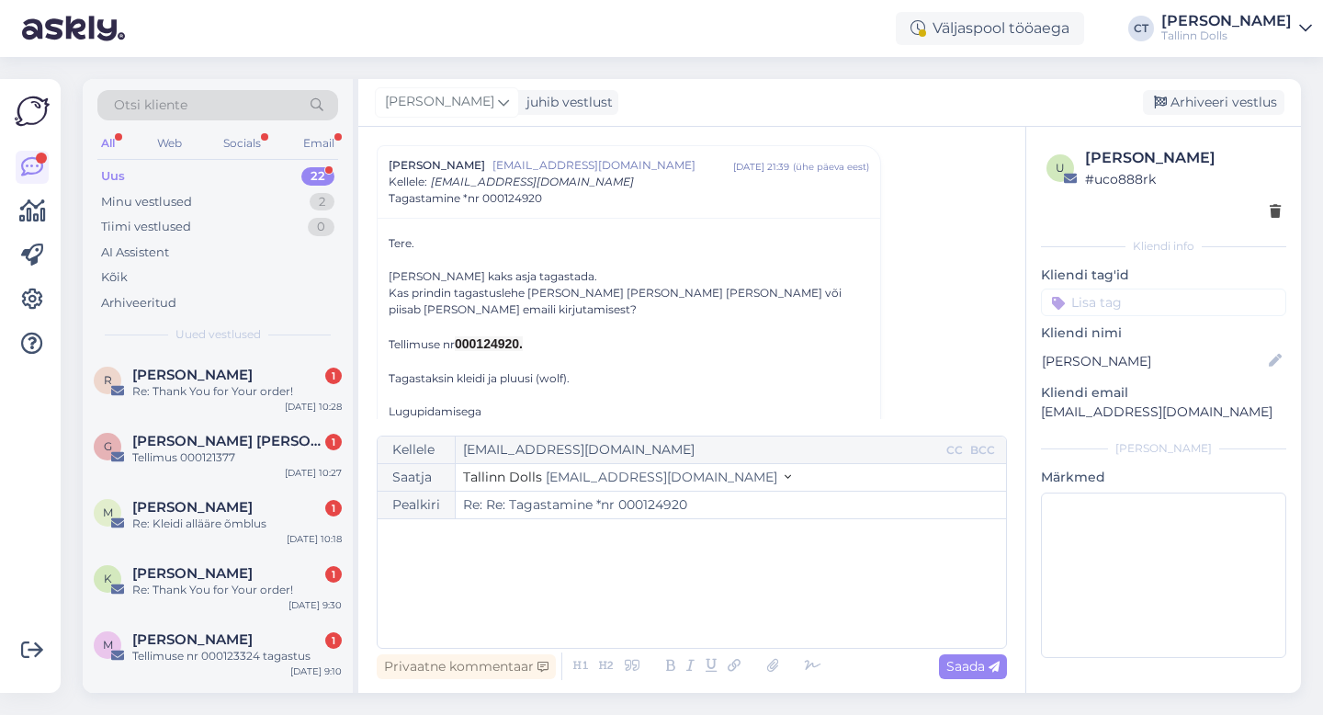
type input "Re: Tagastamine *nr 000124920"
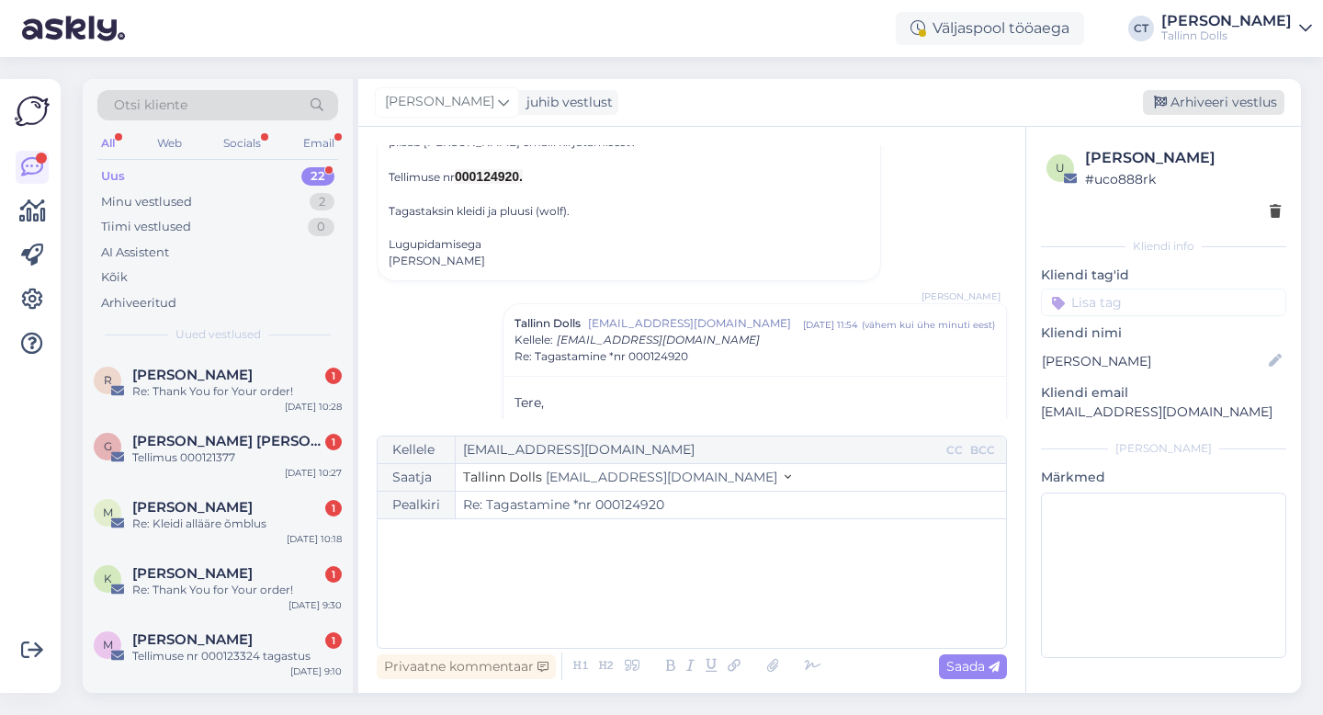
click at [1218, 103] on div "Arhiveeri vestlus" at bounding box center [1212, 102] width 141 height 25
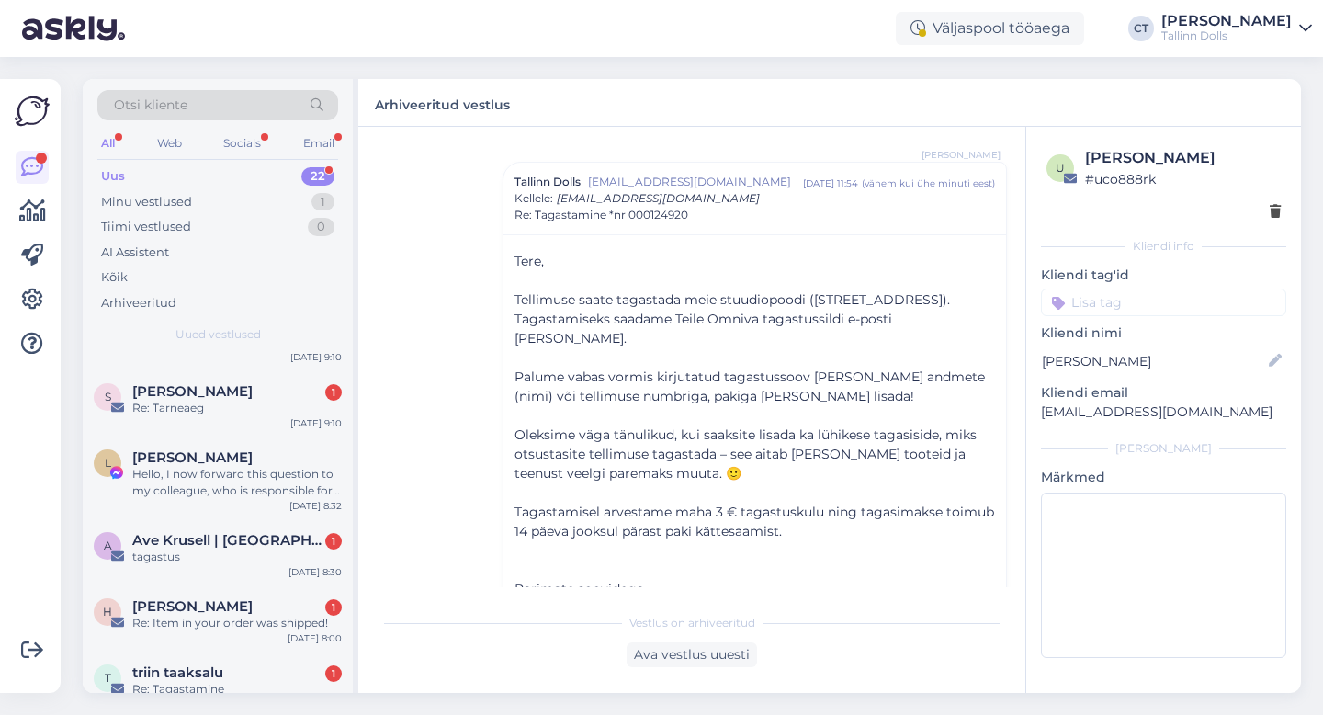
scroll to position [1165, 0]
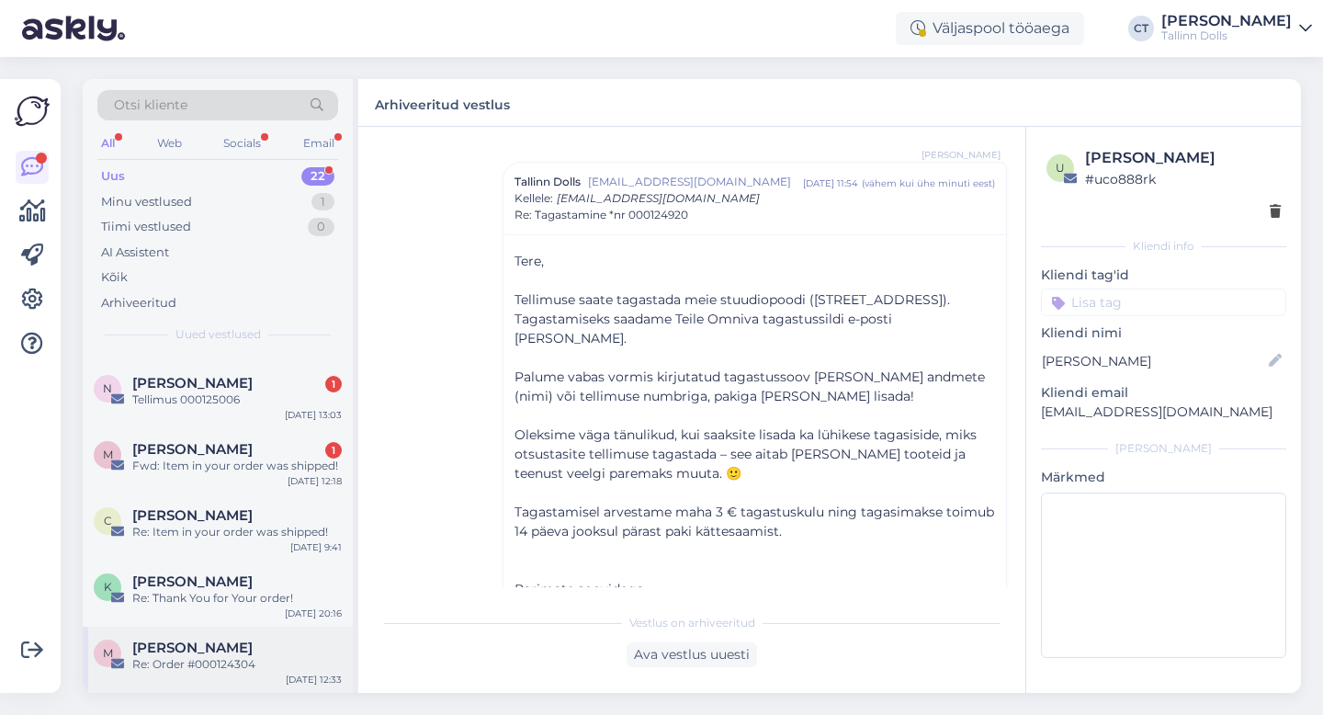
click at [211, 631] on div "M [PERSON_NAME] Re: Order #000124304 [DATE] 12:33" at bounding box center [218, 659] width 270 height 66
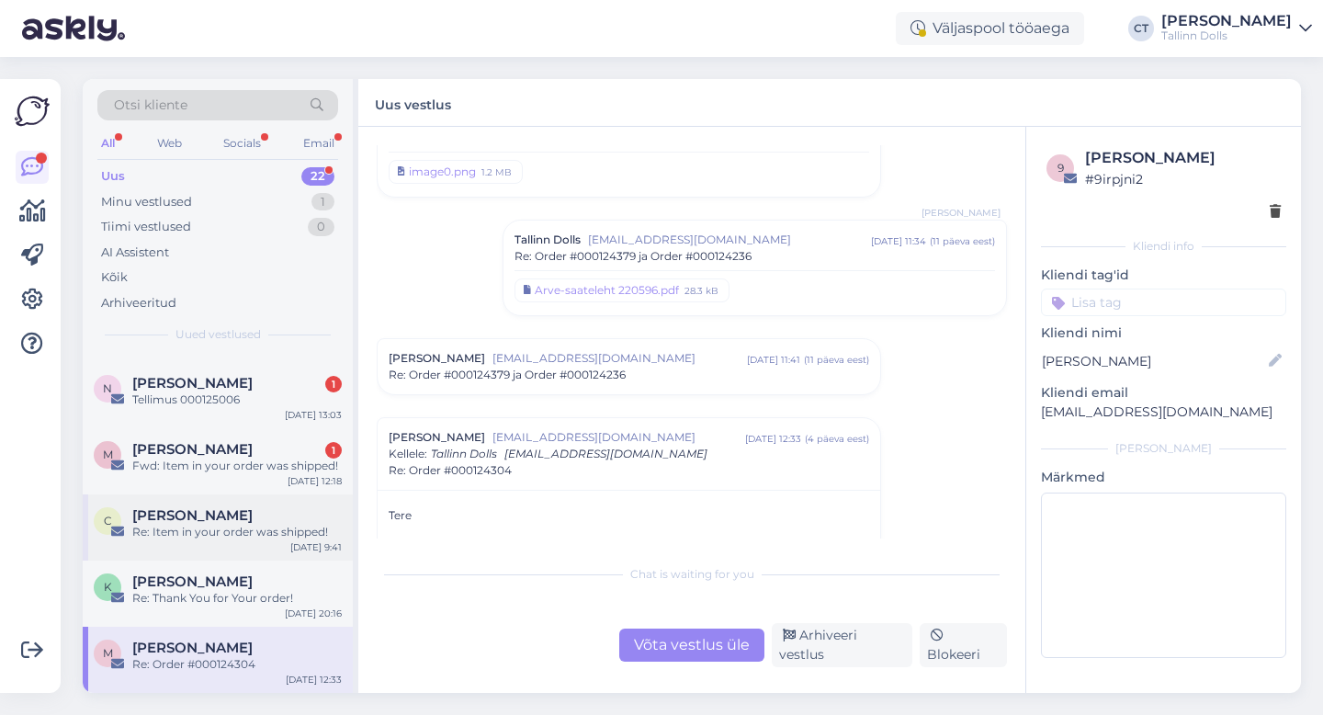
click at [236, 518] on div "[PERSON_NAME]" at bounding box center [236, 515] width 209 height 17
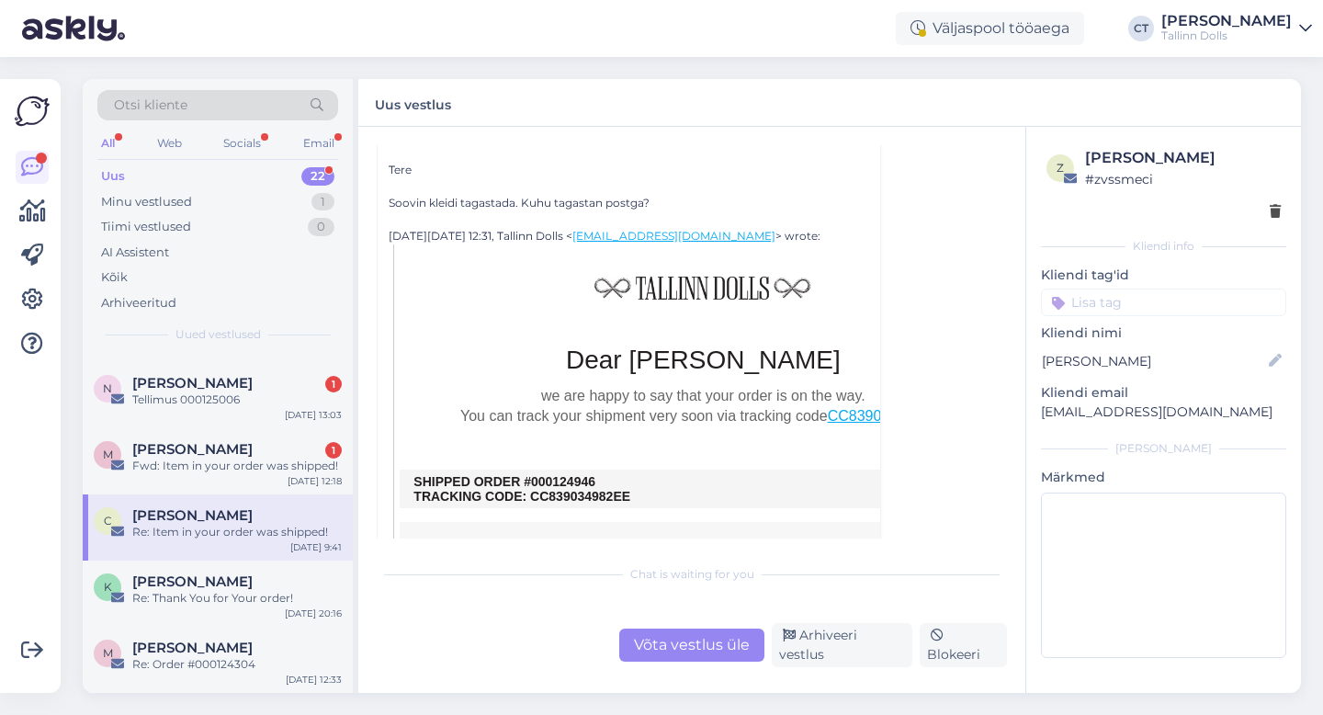
scroll to position [913, 0]
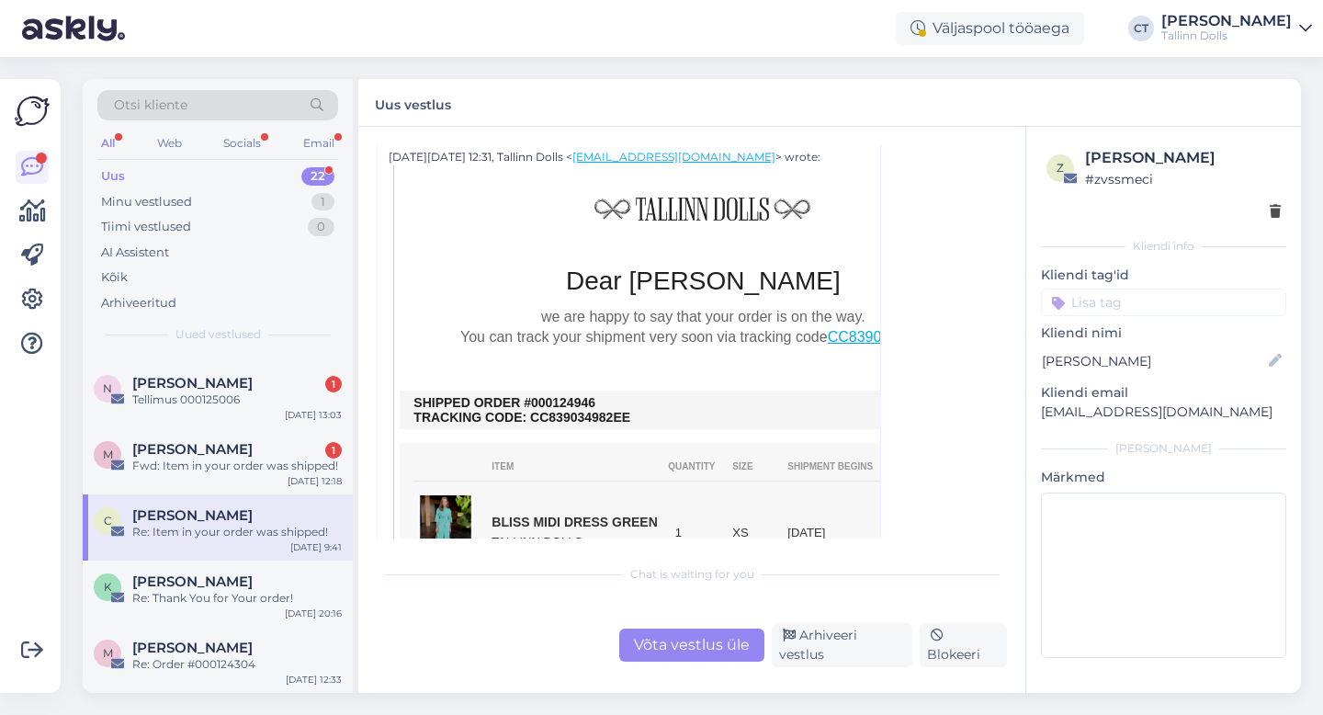
click at [656, 646] on div "Võta vestlus üle" at bounding box center [691, 644] width 145 height 33
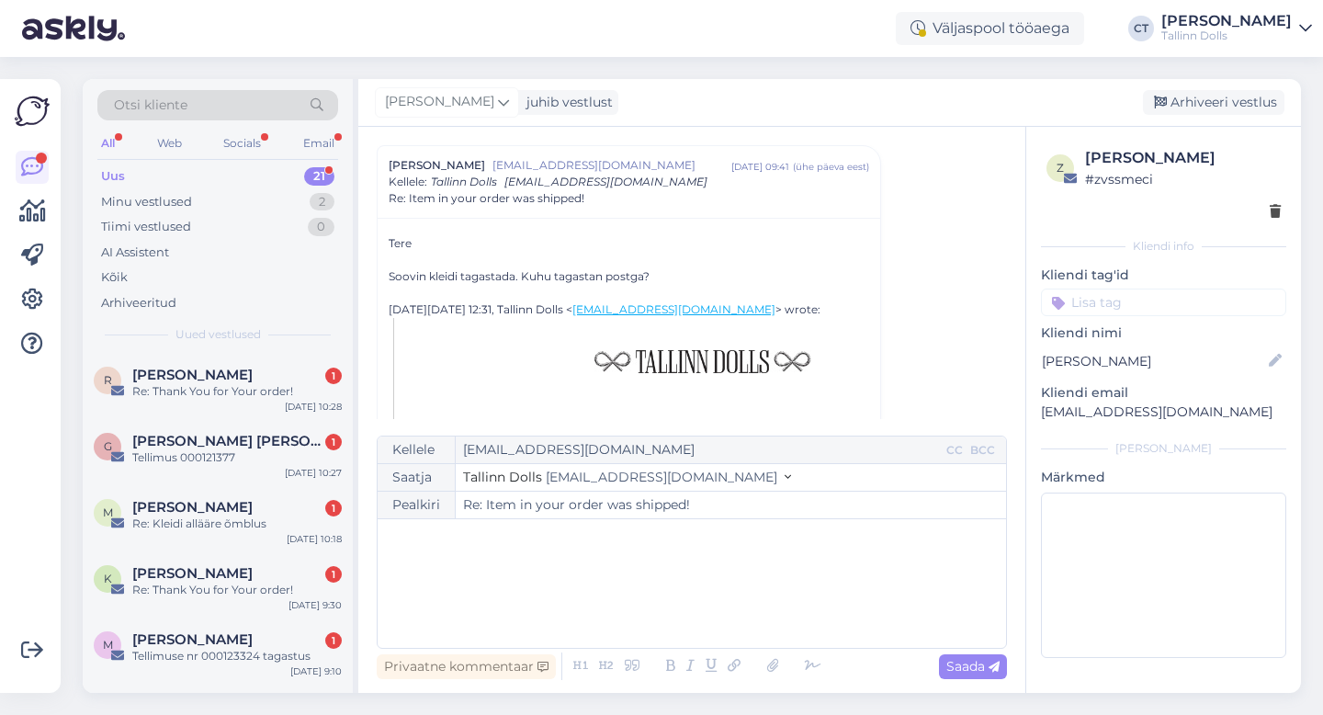
click at [677, 586] on div "﻿" at bounding box center [692, 583] width 610 height 110
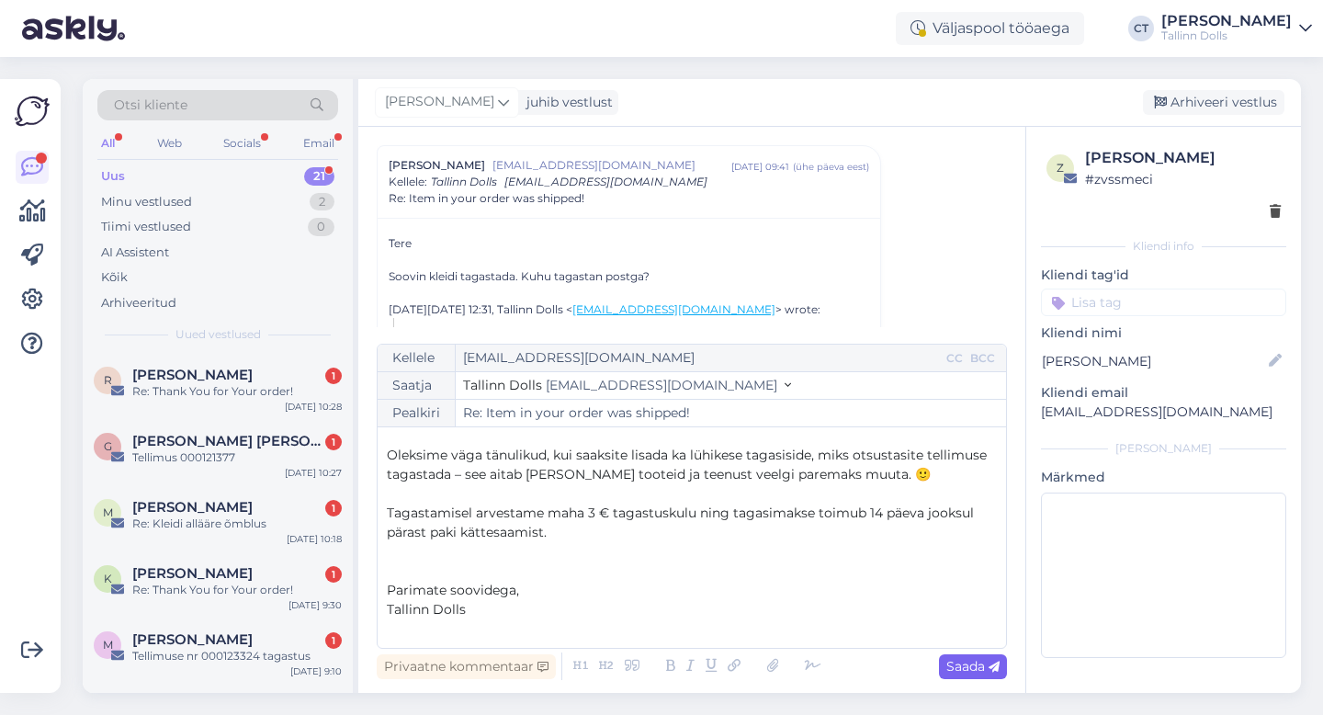
click at [999, 668] on div "Saada" at bounding box center [973, 666] width 68 height 25
type input "Re: Item in your order was shipped!"
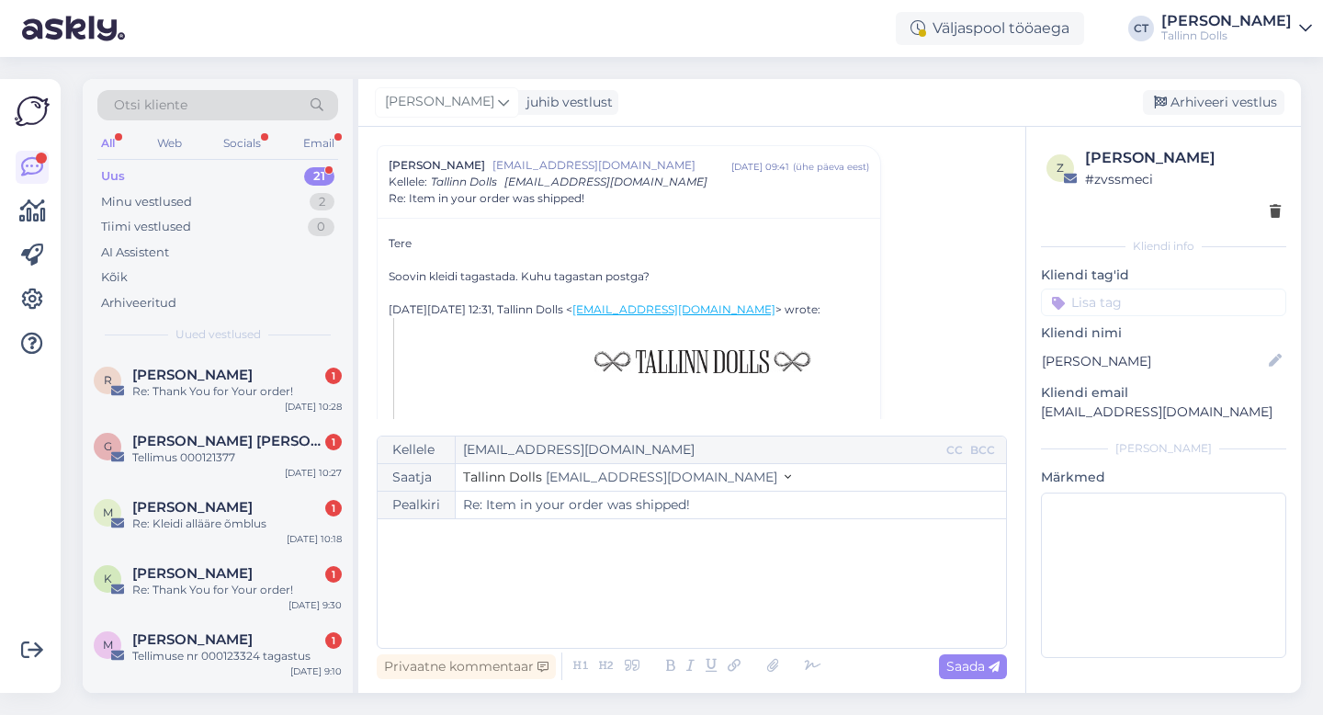
scroll to position [1728, 0]
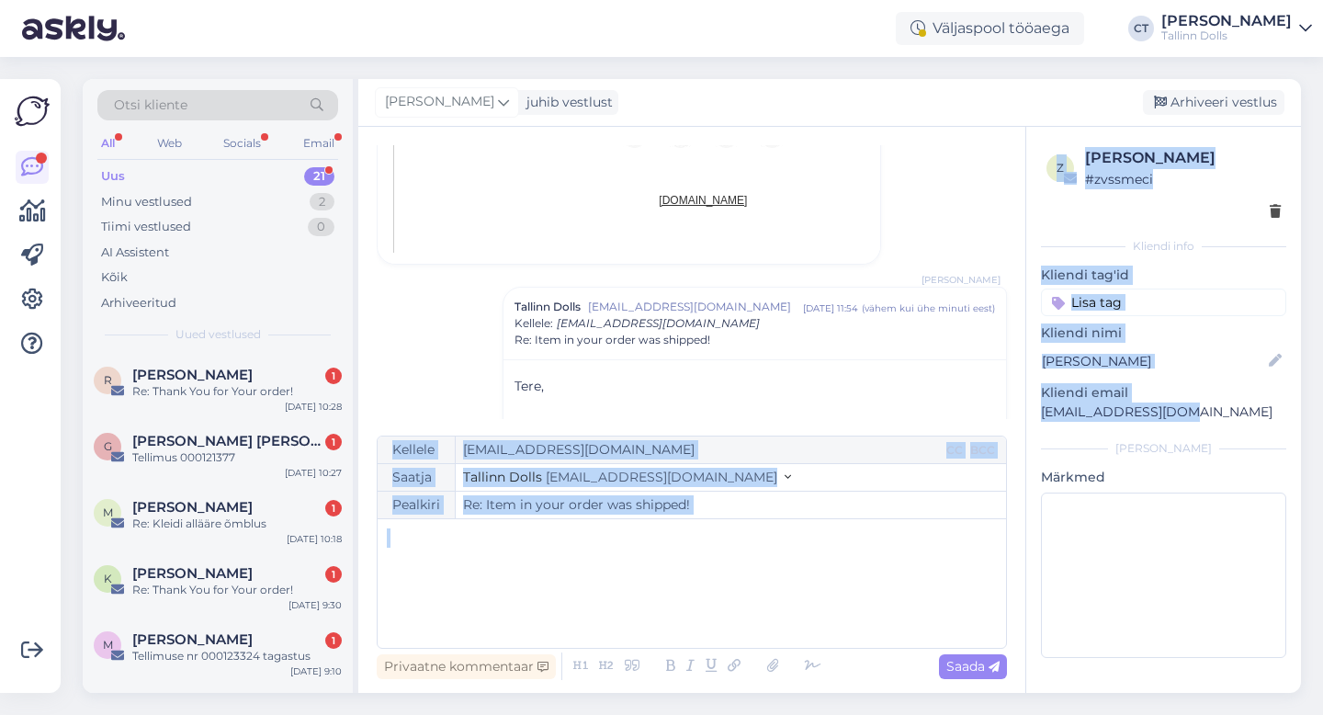
drag, startPoint x: 1190, startPoint y: 411, endPoint x: 1014, endPoint y: 415, distance: 176.4
click at [1014, 415] on div "Vestlus algas [PERSON_NAME] [PERSON_NAME][EMAIL_ADDRESS][DOMAIN_NAME] [DATE] 09…" at bounding box center [829, 410] width 942 height 566
click at [1048, 440] on div "[PERSON_NAME]" at bounding box center [1163, 448] width 245 height 17
click at [1208, 410] on p "[EMAIL_ADDRESS][DOMAIN_NAME]" at bounding box center [1163, 411] width 245 height 19
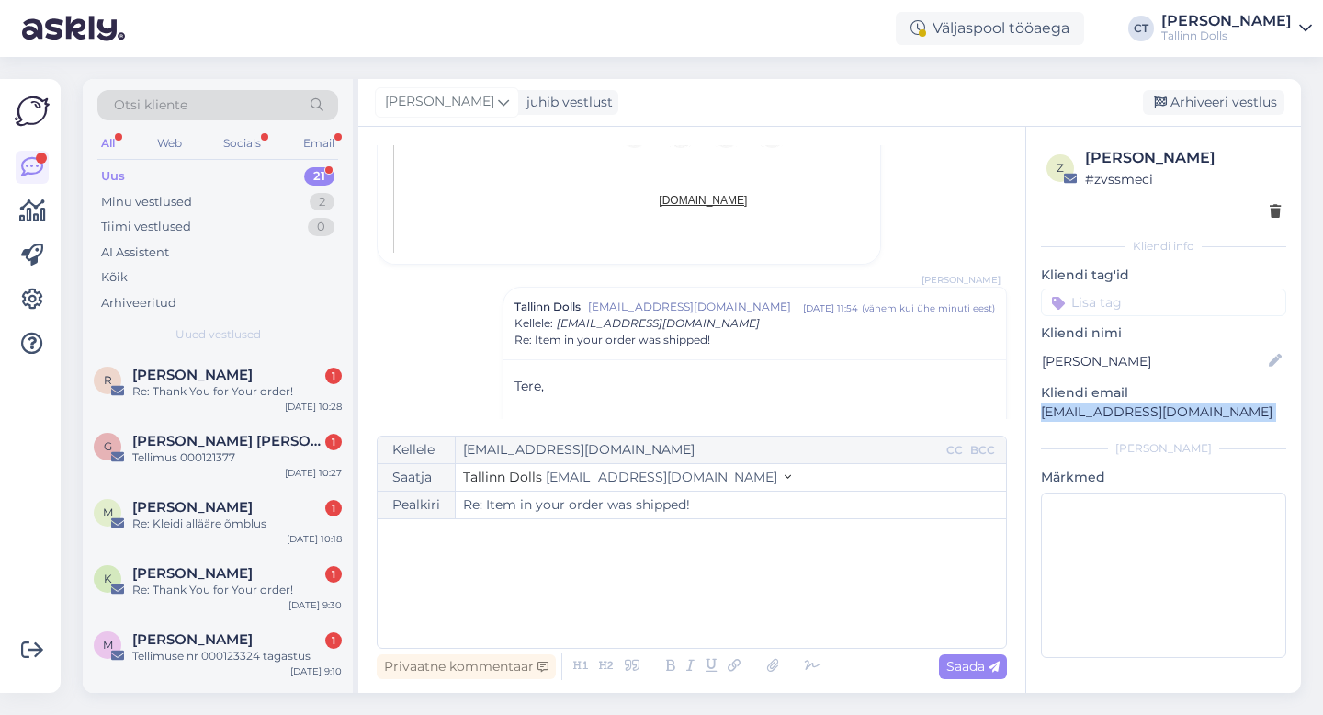
drag, startPoint x: 1208, startPoint y: 410, endPoint x: 1044, endPoint y: 409, distance: 163.5
click at [1044, 409] on p "[EMAIL_ADDRESS][DOMAIN_NAME]" at bounding box center [1163, 411] width 245 height 19
click at [1273, 103] on div "Arhiveeri vestlus" at bounding box center [1212, 102] width 141 height 25
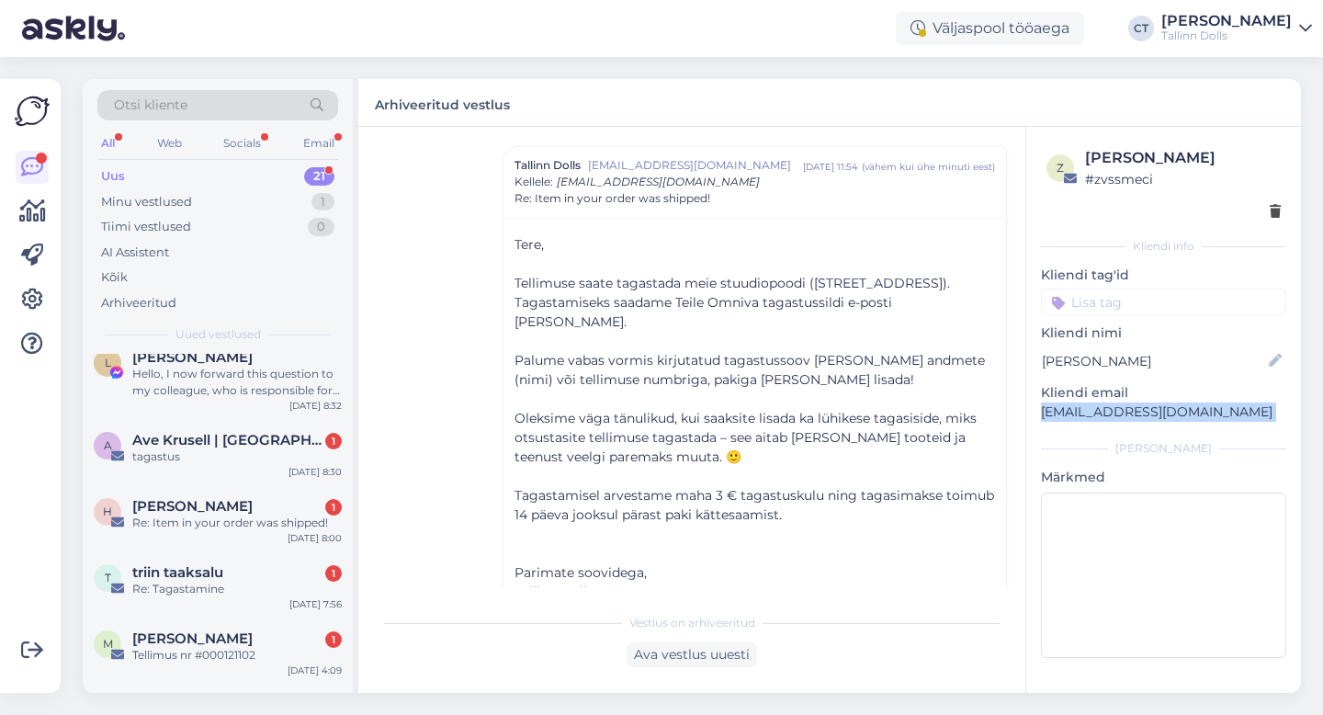
scroll to position [1099, 0]
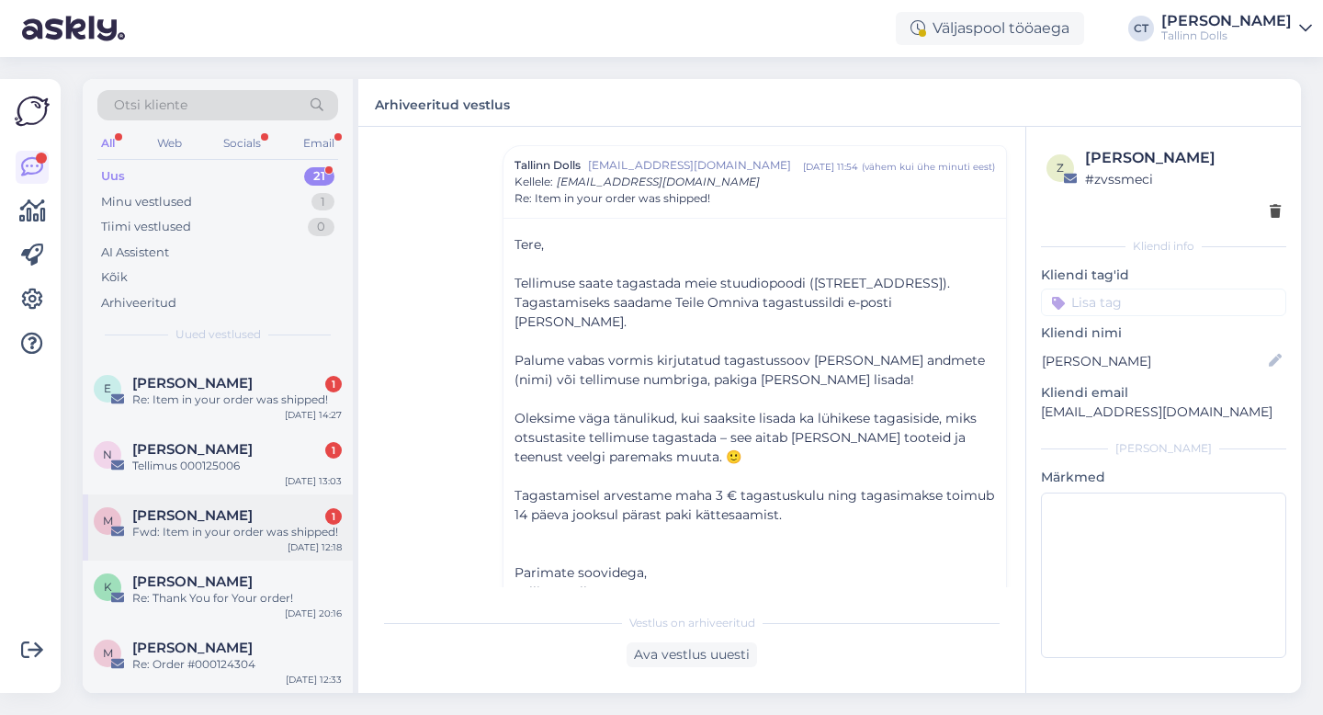
click at [223, 539] on div "Fwd: Item in your order was shipped!" at bounding box center [236, 531] width 209 height 17
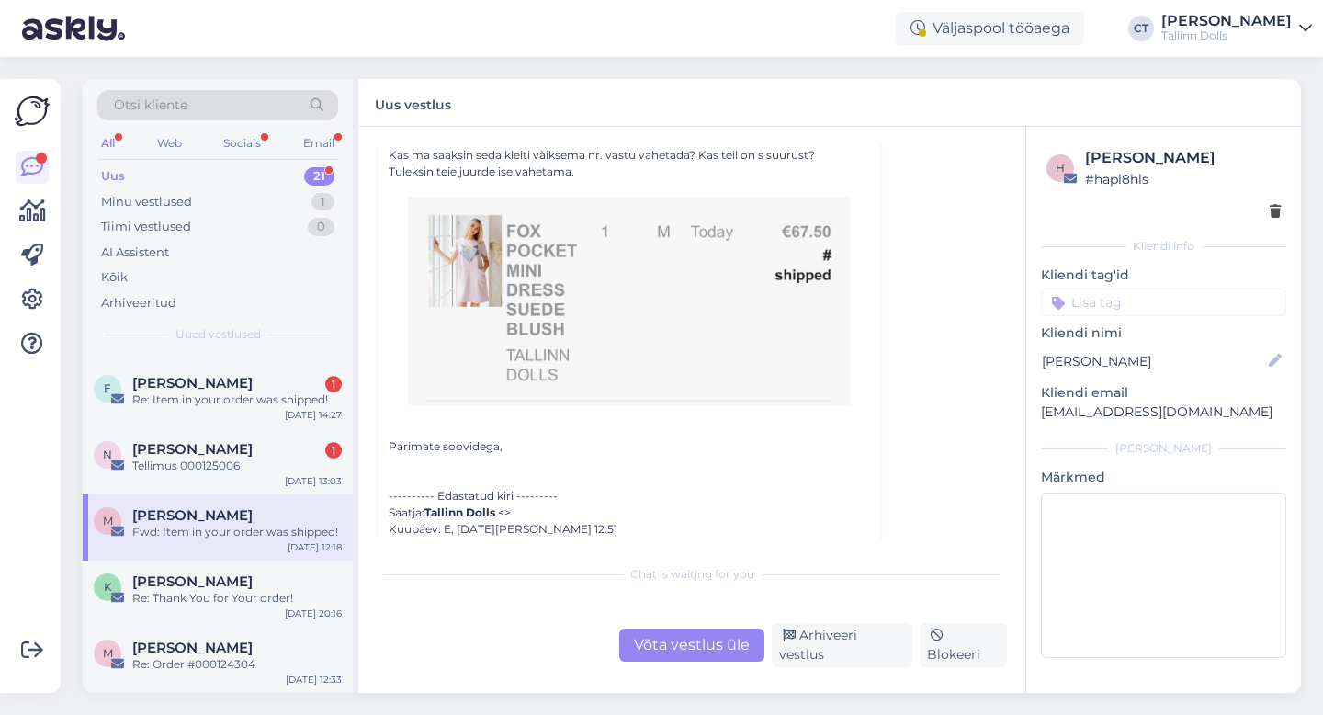
scroll to position [793, 0]
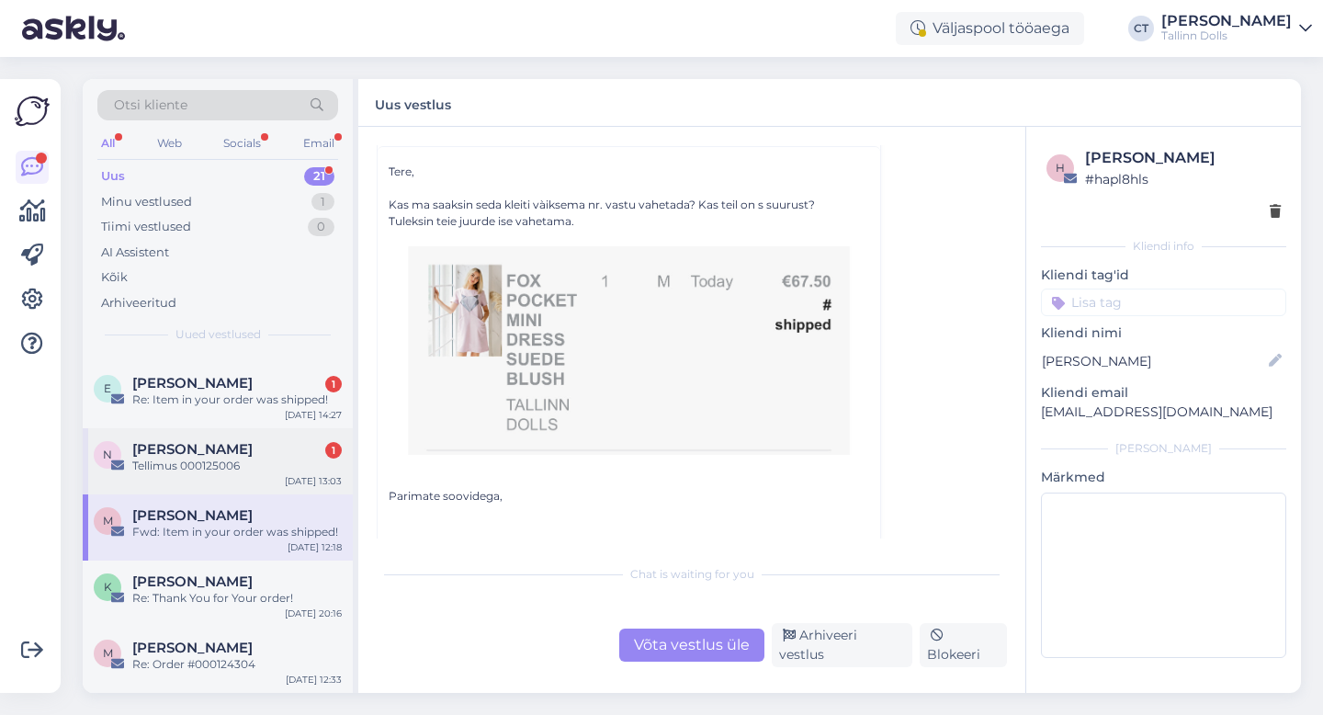
click at [201, 442] on span "[PERSON_NAME]" at bounding box center [192, 449] width 120 height 17
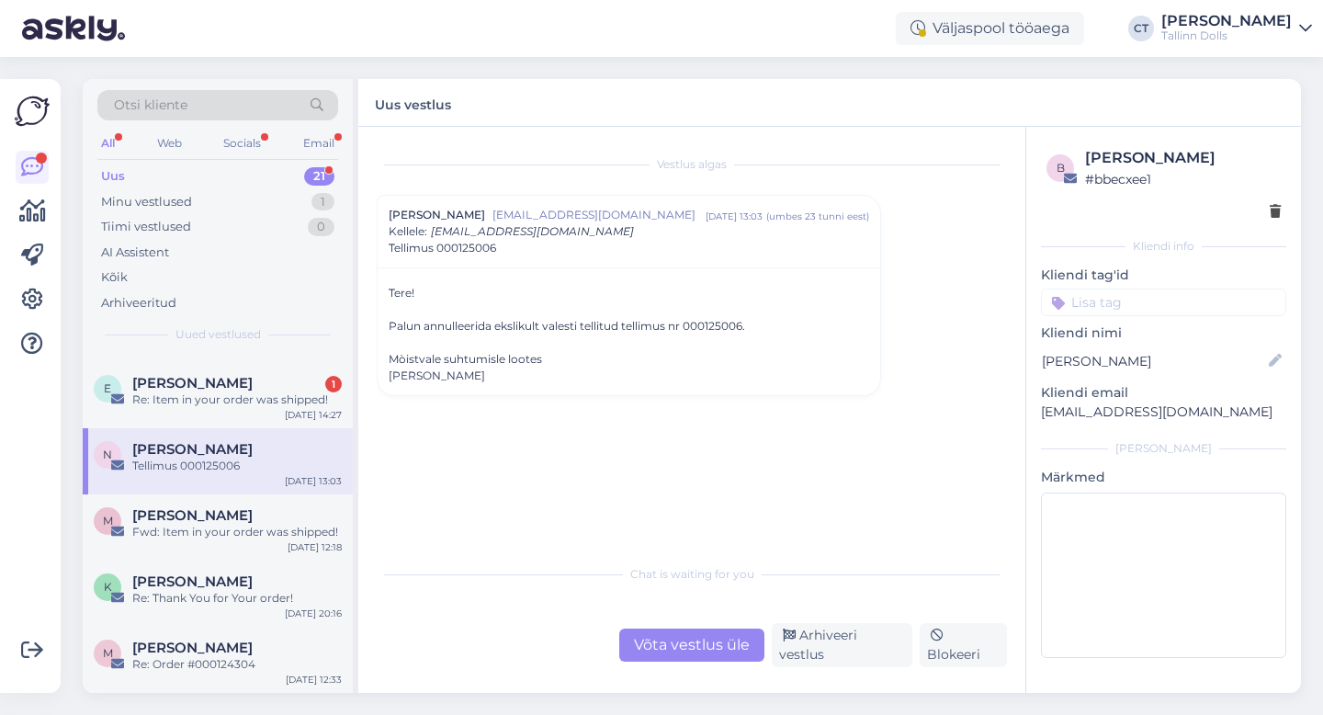
drag, startPoint x: 684, startPoint y: 323, endPoint x: 742, endPoint y: 322, distance: 57.9
click at [742, 322] on div "Palun annulleerida ekslikult valesti tellitud tellimus nr 000125006." at bounding box center [628, 326] width 480 height 17
drag, startPoint x: 690, startPoint y: 325, endPoint x: 743, endPoint y: 324, distance: 53.3
click at [743, 324] on div "Palun annulleerida ekslikult valesti tellitud tellimus nr 000125006." at bounding box center [628, 326] width 480 height 17
click at [659, 627] on div "Chat is waiting for you Võta vestlus üle Arhiveeri vestlus Blokeeri" at bounding box center [692, 611] width 630 height 112
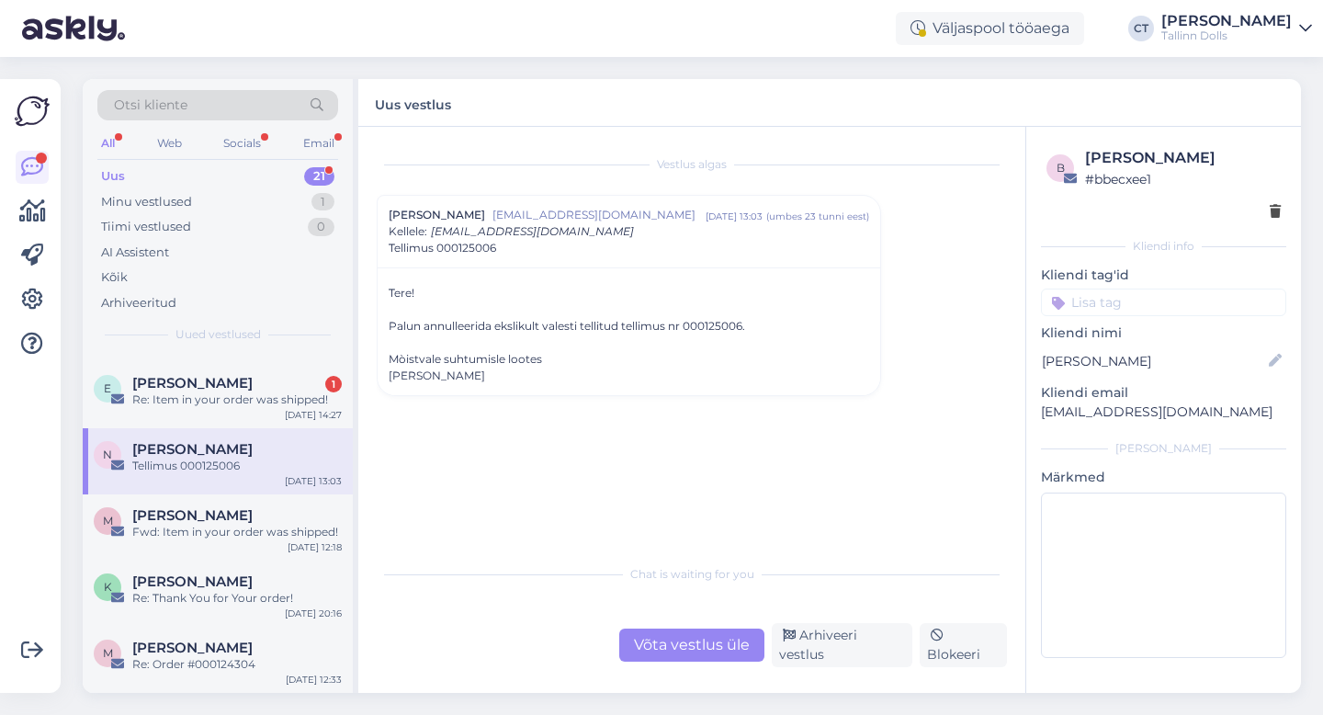
click at [667, 645] on div "Võta vestlus üle" at bounding box center [691, 644] width 145 height 33
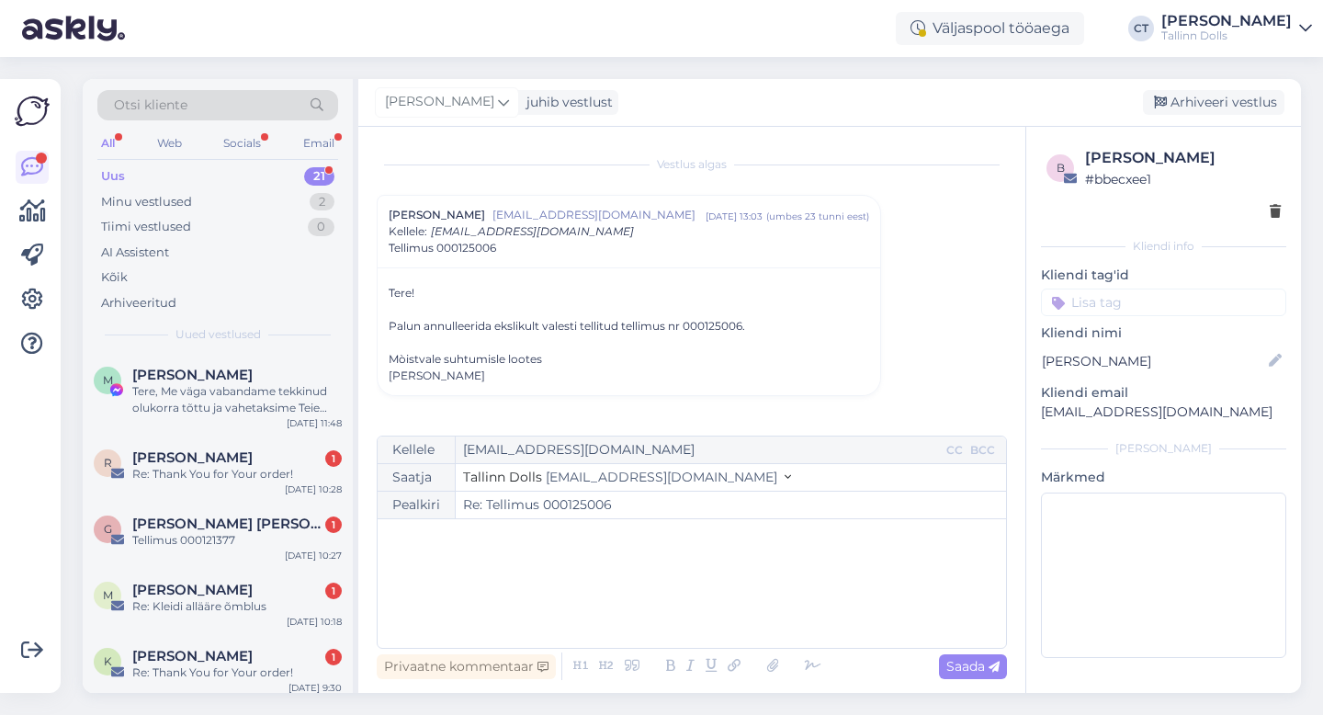
click at [694, 613] on div "﻿" at bounding box center [692, 583] width 610 height 110
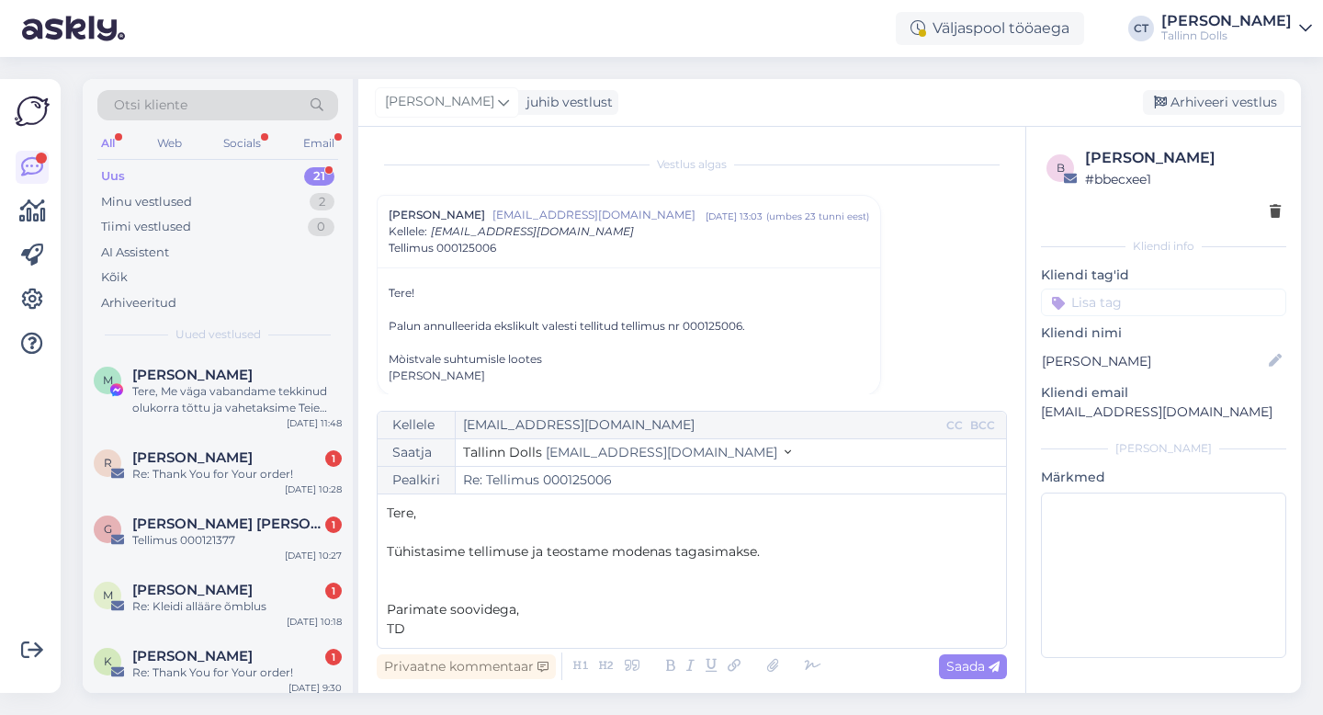
click at [980, 626] on p "TD" at bounding box center [692, 628] width 610 height 19
click at [980, 670] on span "Saada" at bounding box center [972, 666] width 53 height 17
type input "Re: Tellimus 000125006"
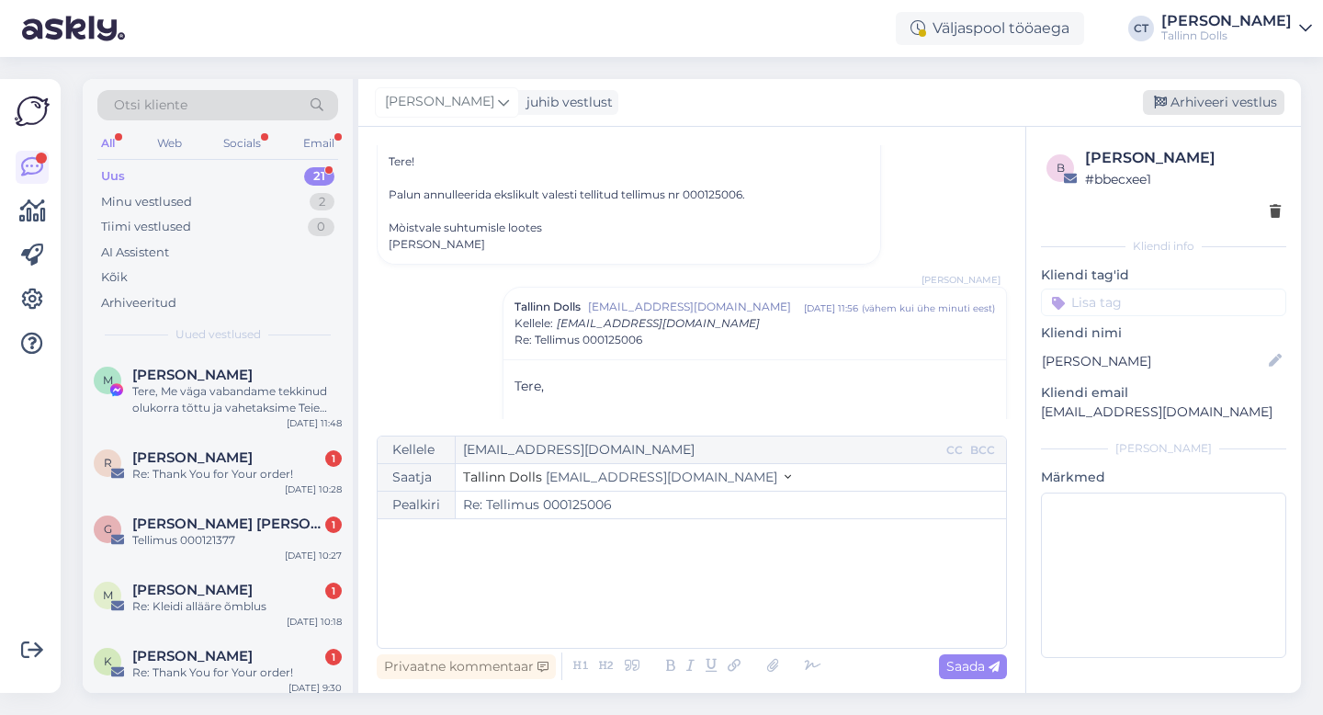
click at [1195, 108] on div "Arhiveeri vestlus" at bounding box center [1212, 102] width 141 height 25
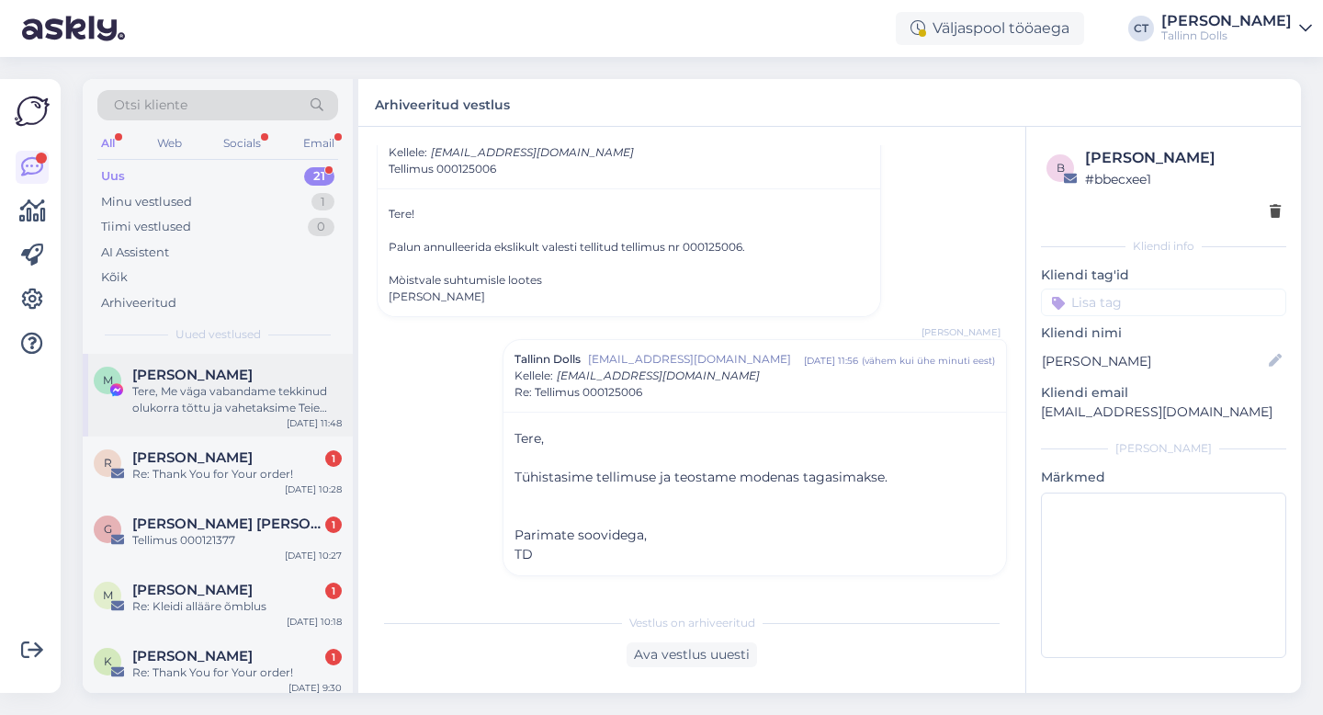
click at [273, 422] on div "M [PERSON_NAME], Me väga vabandame tekkinud olukorra tõttu ja vahetaksime Teie …" at bounding box center [218, 395] width 270 height 83
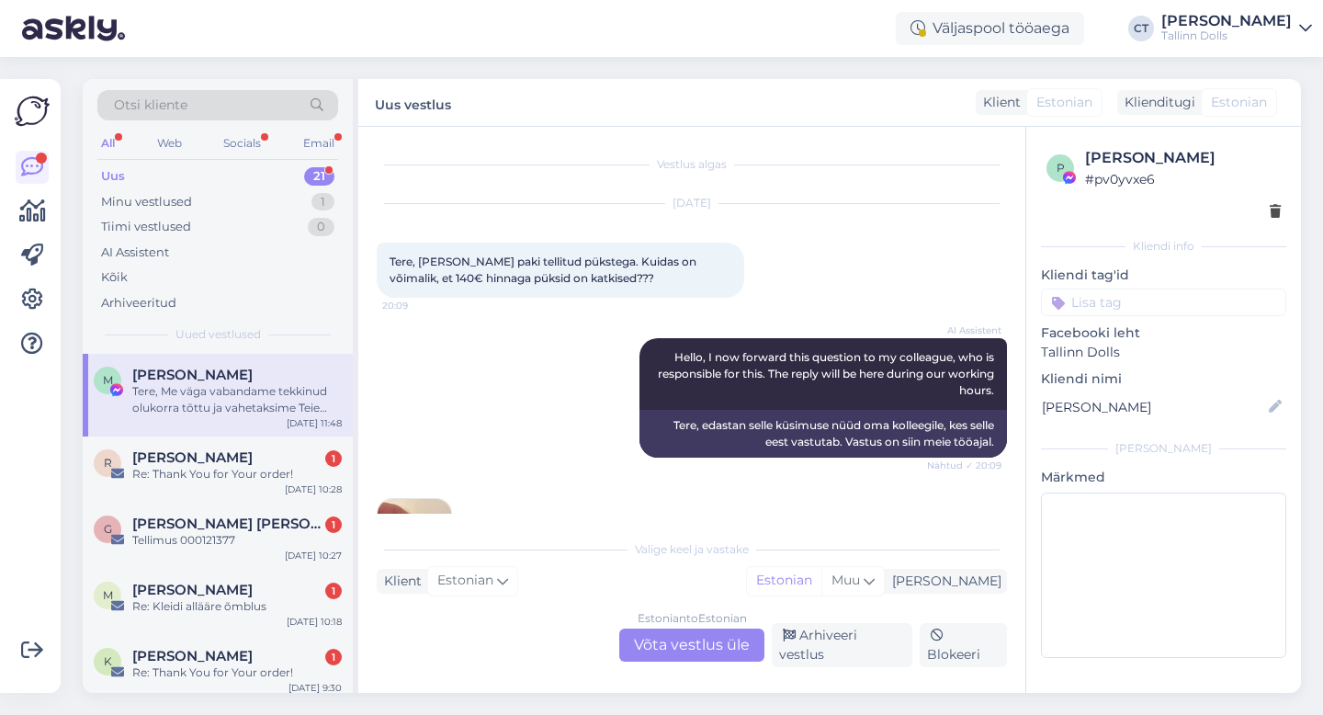
scroll to position [591, 0]
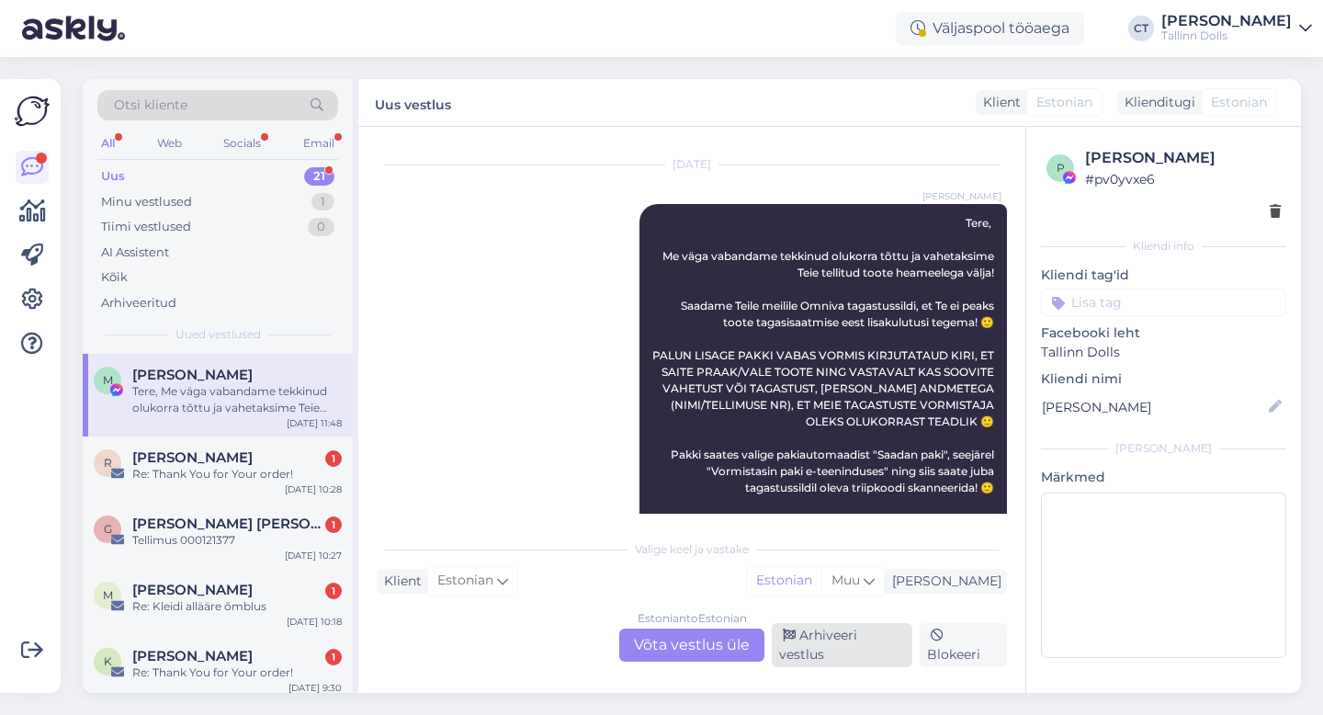
click at [808, 637] on div "Arhiveeri vestlus" at bounding box center [841, 645] width 141 height 44
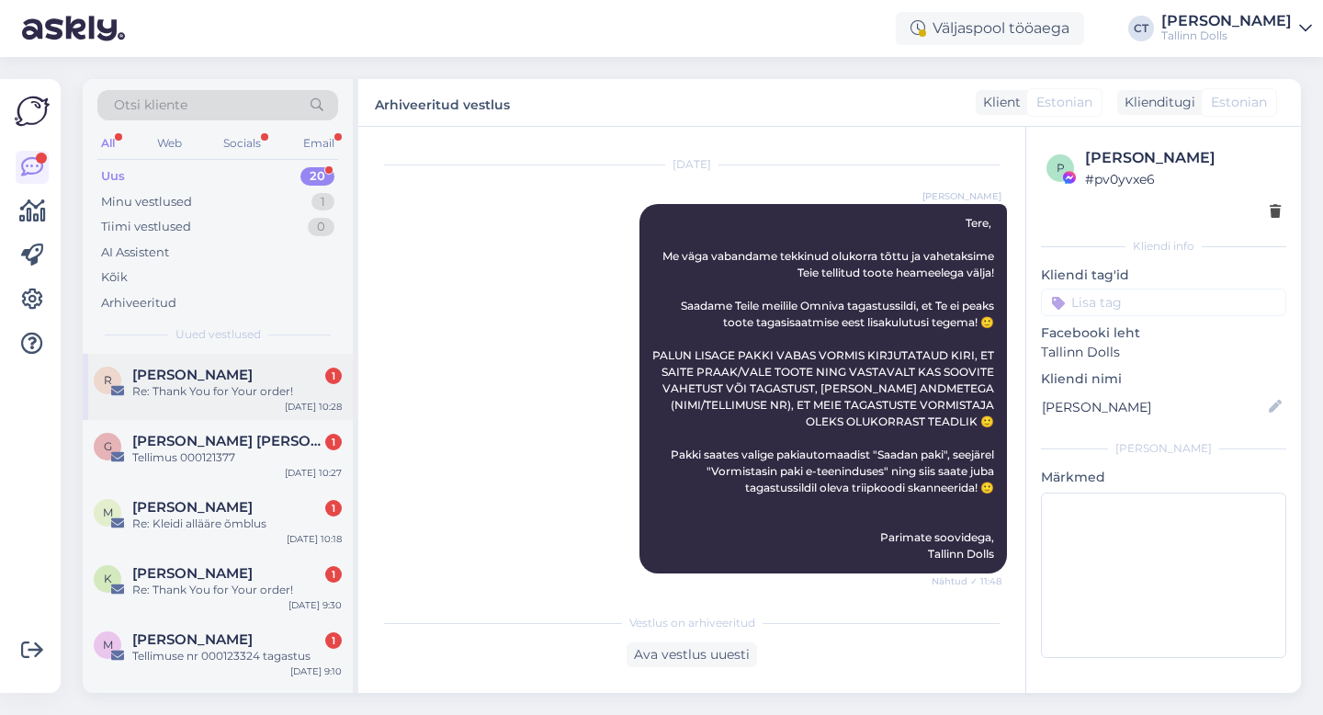
click at [252, 393] on div "Re: Thank You for Your order!" at bounding box center [236, 391] width 209 height 17
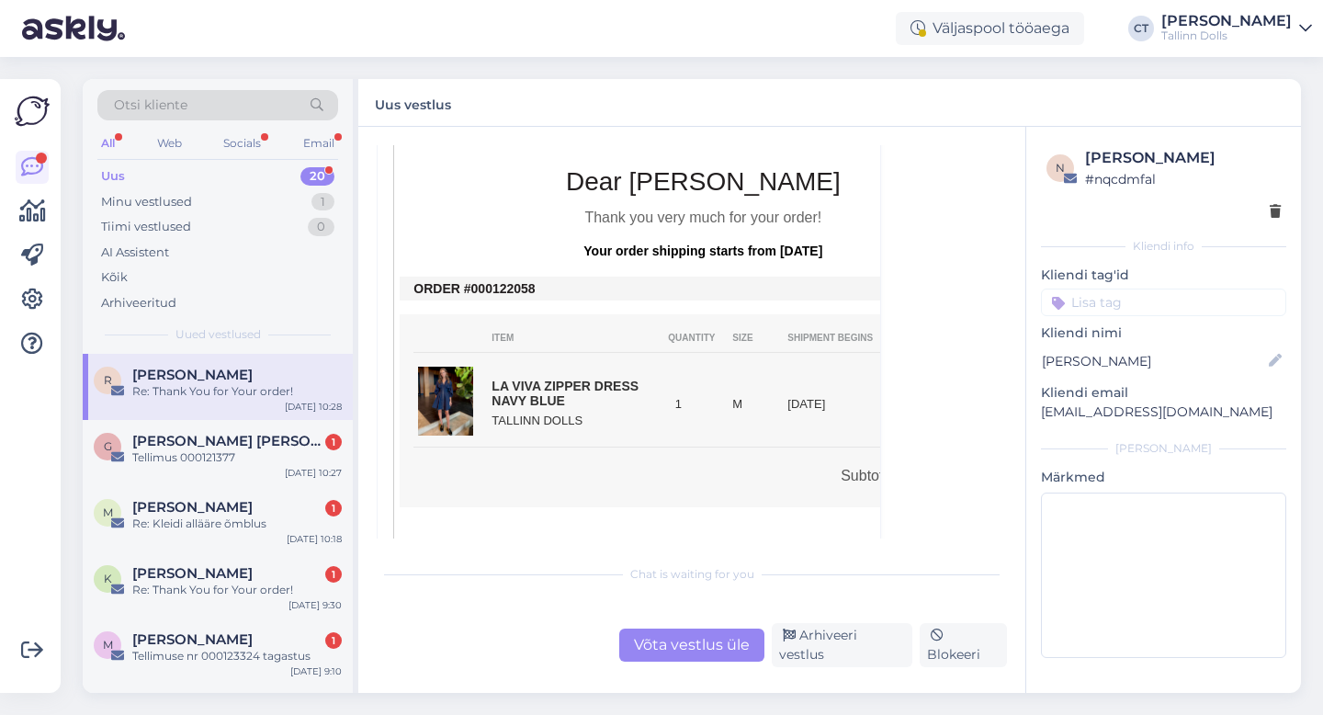
click at [703, 640] on div "Võta vestlus üle" at bounding box center [691, 644] width 145 height 33
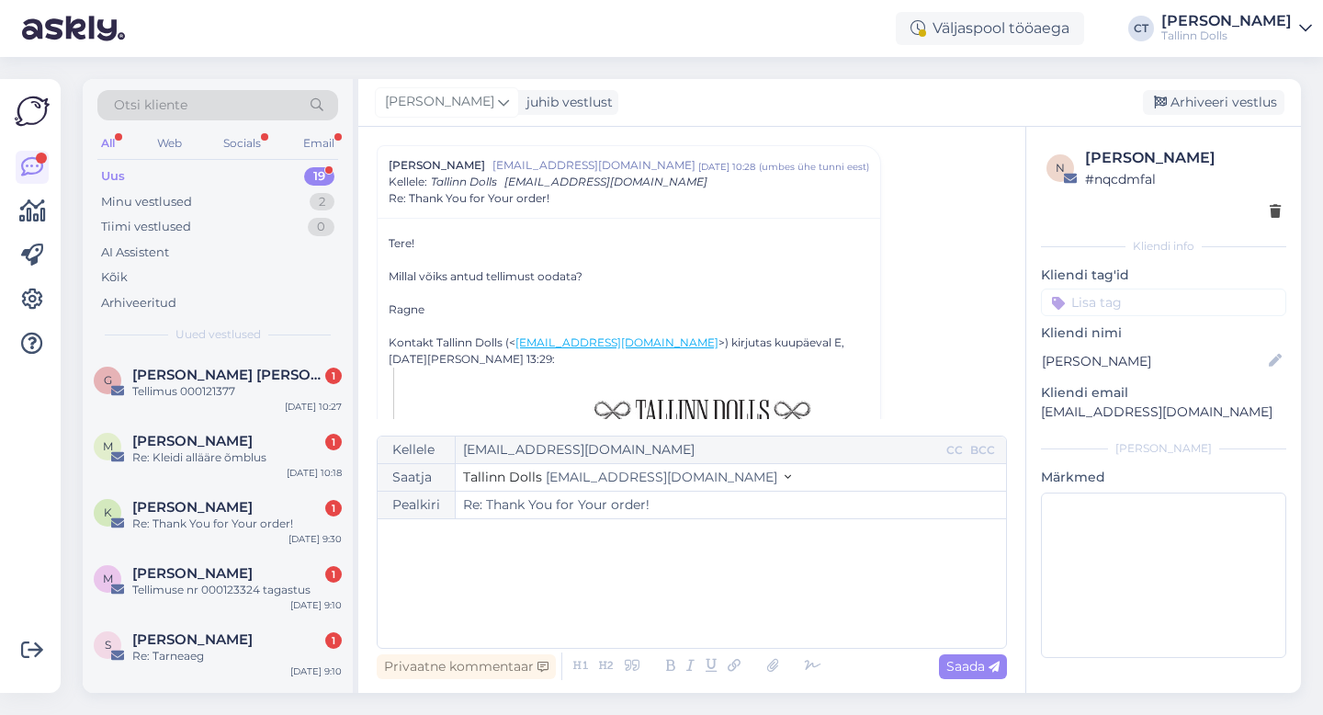
click at [720, 601] on div "﻿" at bounding box center [692, 583] width 610 height 110
click at [503, 613] on div "﻿" at bounding box center [692, 583] width 610 height 110
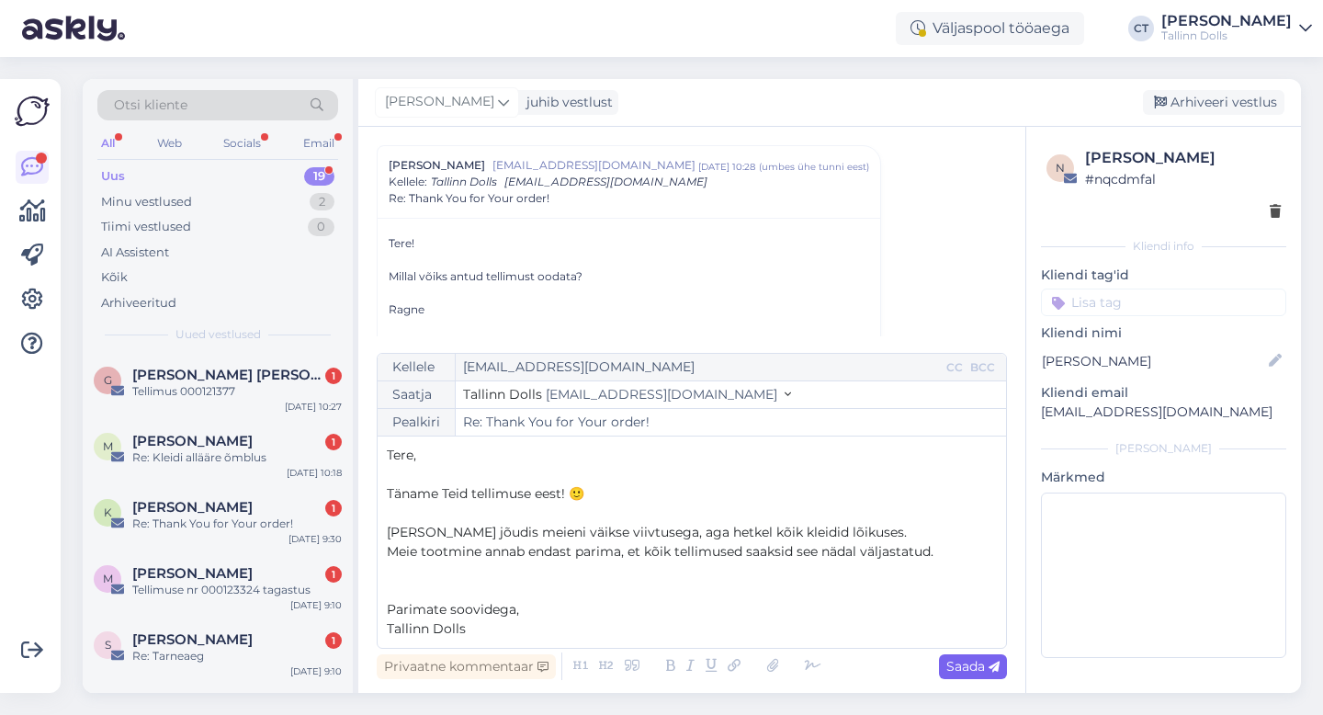
click at [974, 658] on span "Saada" at bounding box center [972, 666] width 53 height 17
type input "Re: Re: Thank You for Your order!"
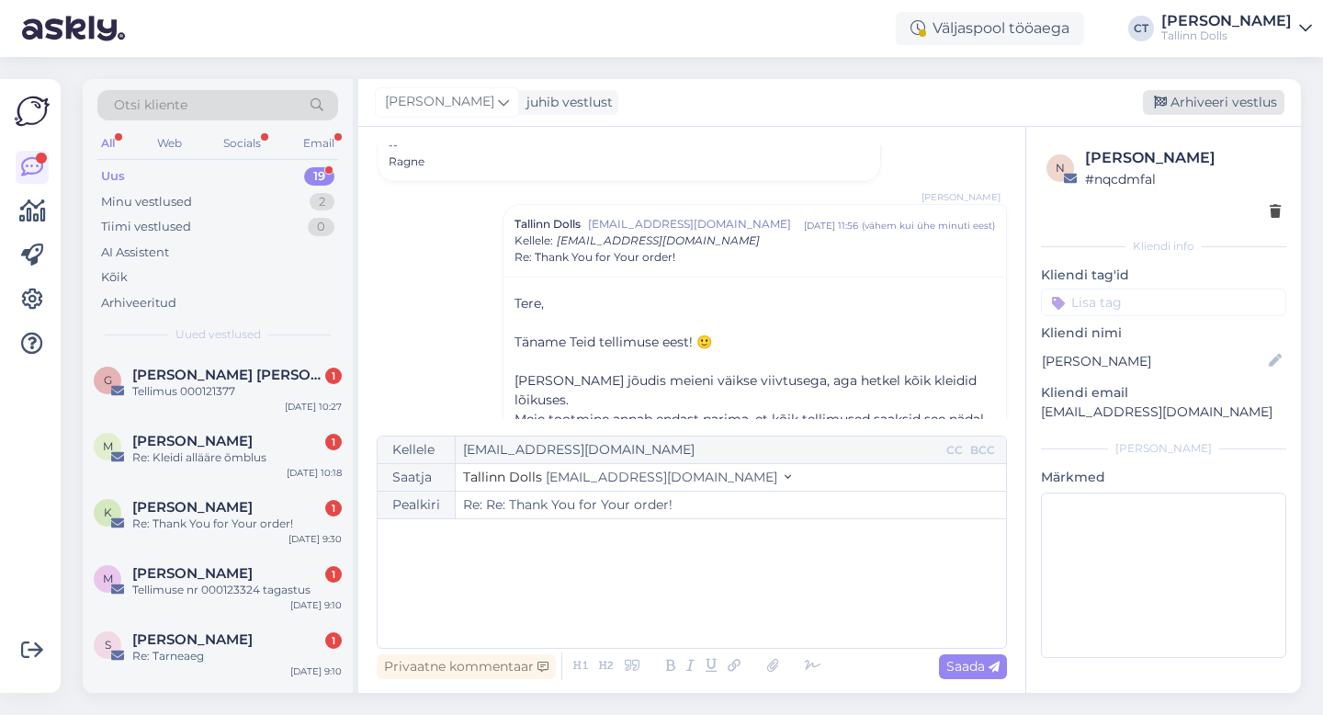
click at [1209, 104] on div "Arhiveeri vestlus" at bounding box center [1212, 102] width 141 height 25
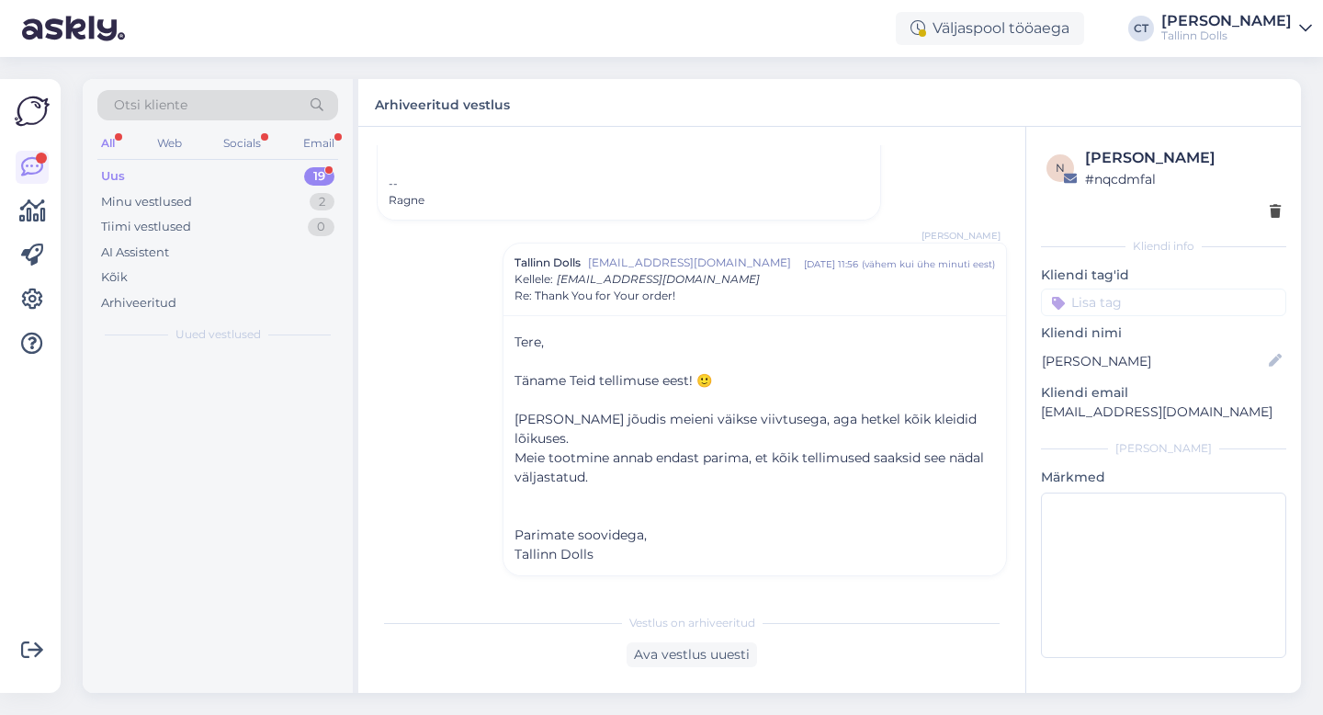
scroll to position [1602, 0]
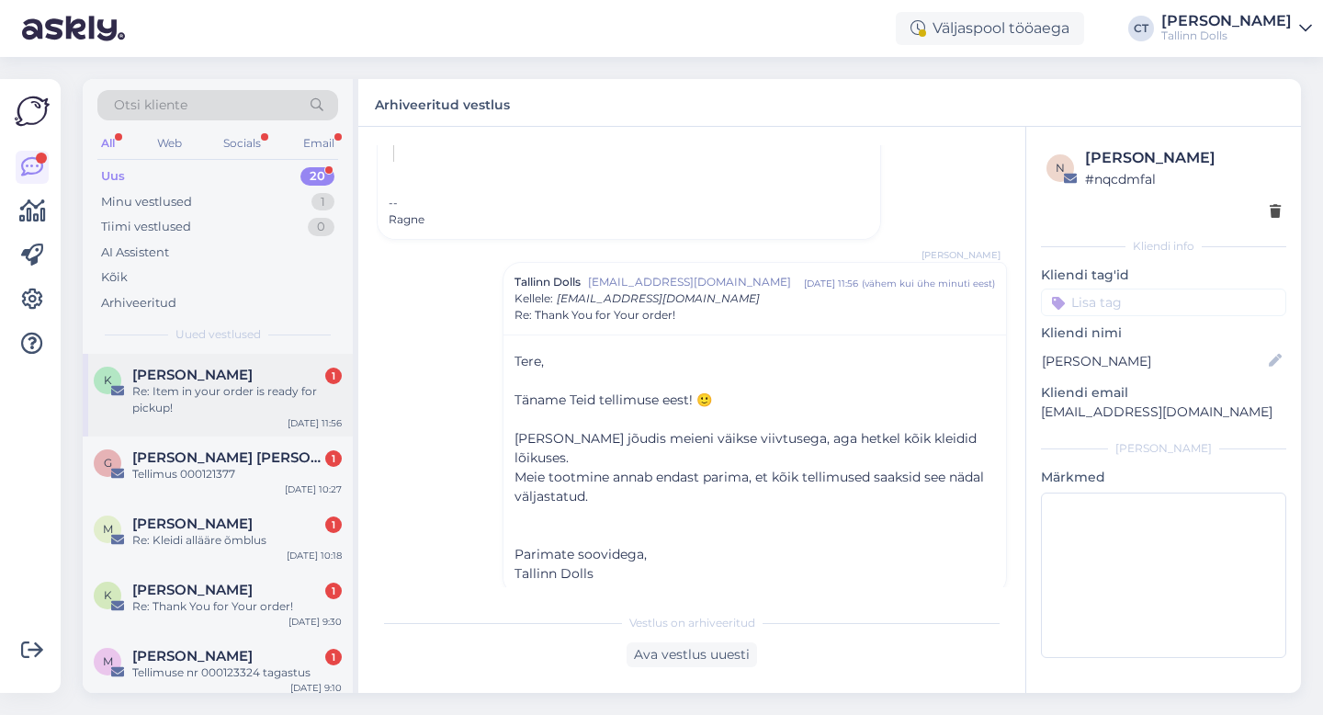
click at [261, 386] on div "Re: Item in your order is ready for pickup!" at bounding box center [236, 399] width 209 height 33
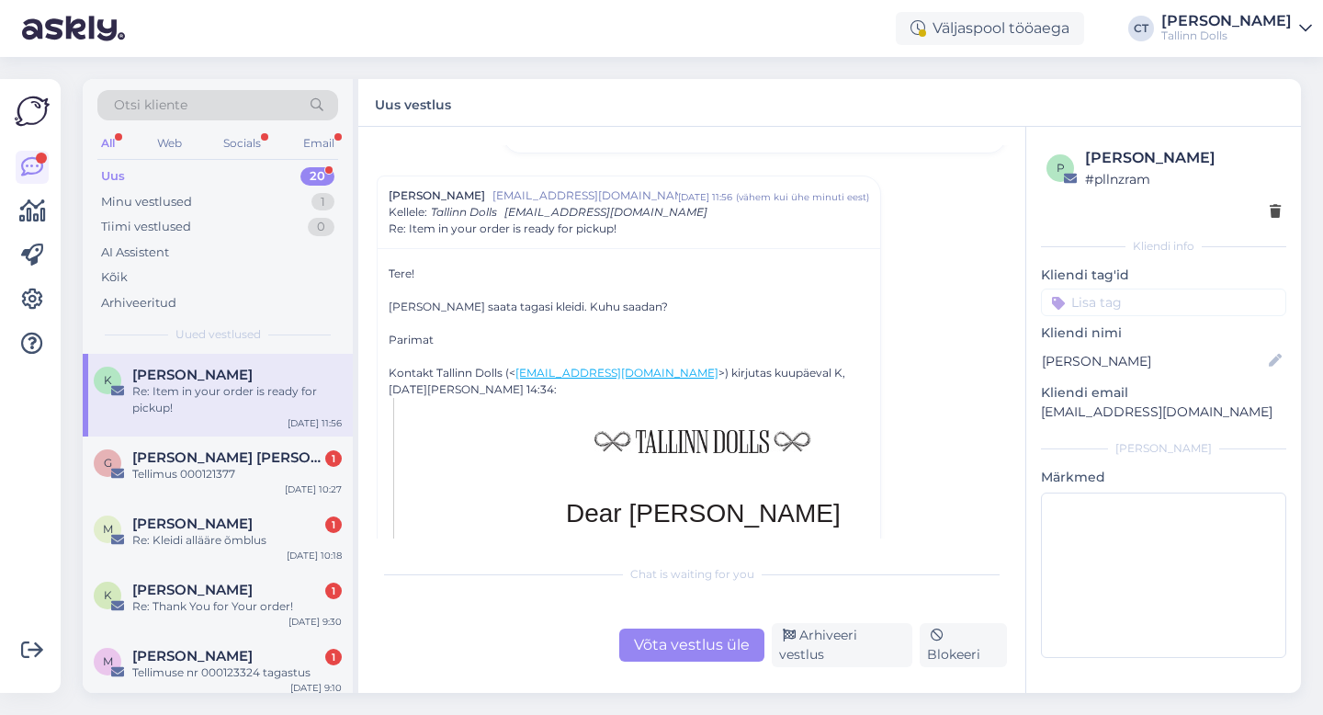
scroll to position [670, 0]
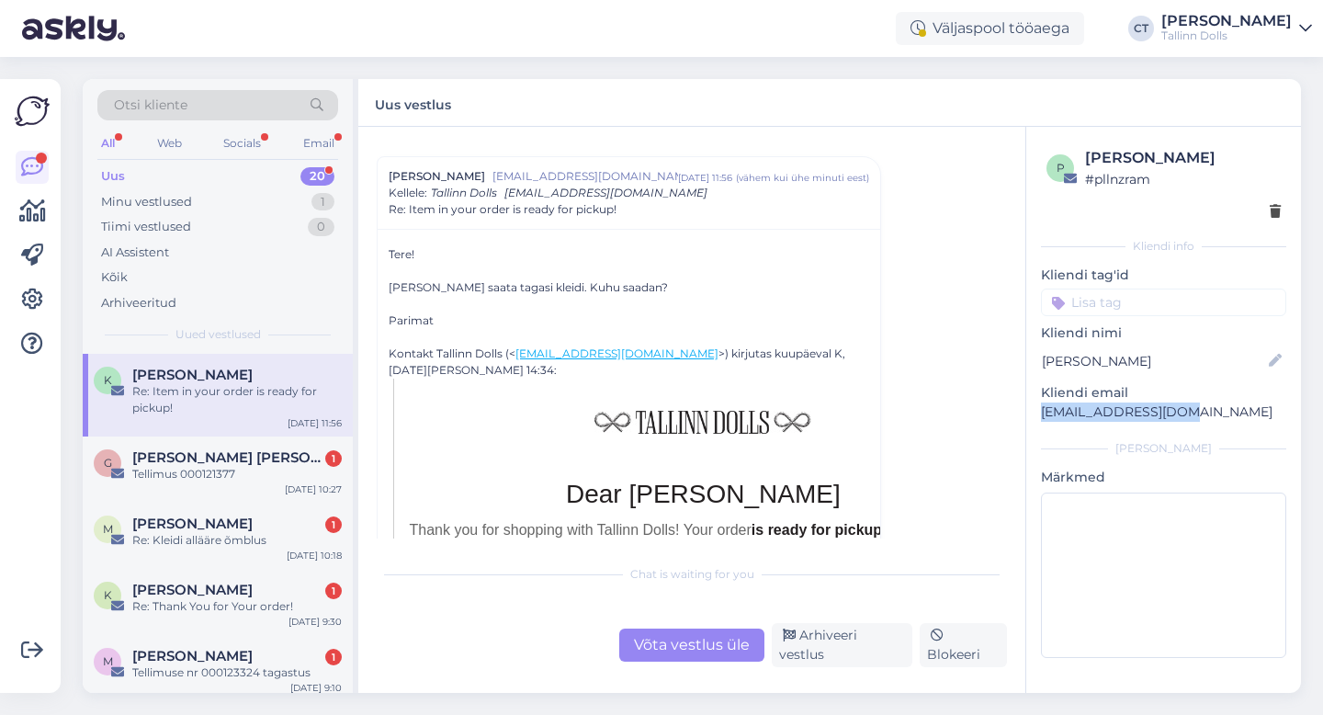
drag, startPoint x: 1188, startPoint y: 408, endPoint x: 1036, endPoint y: 407, distance: 152.5
click at [1036, 407] on div "p [PERSON_NAME] # pllnzram Kliendi info Kliendi tag'id Kliendi nimi [PERSON_NAM…" at bounding box center [1163, 406] width 275 height 558
click at [658, 650] on div "Võta vestlus üle" at bounding box center [691, 644] width 145 height 33
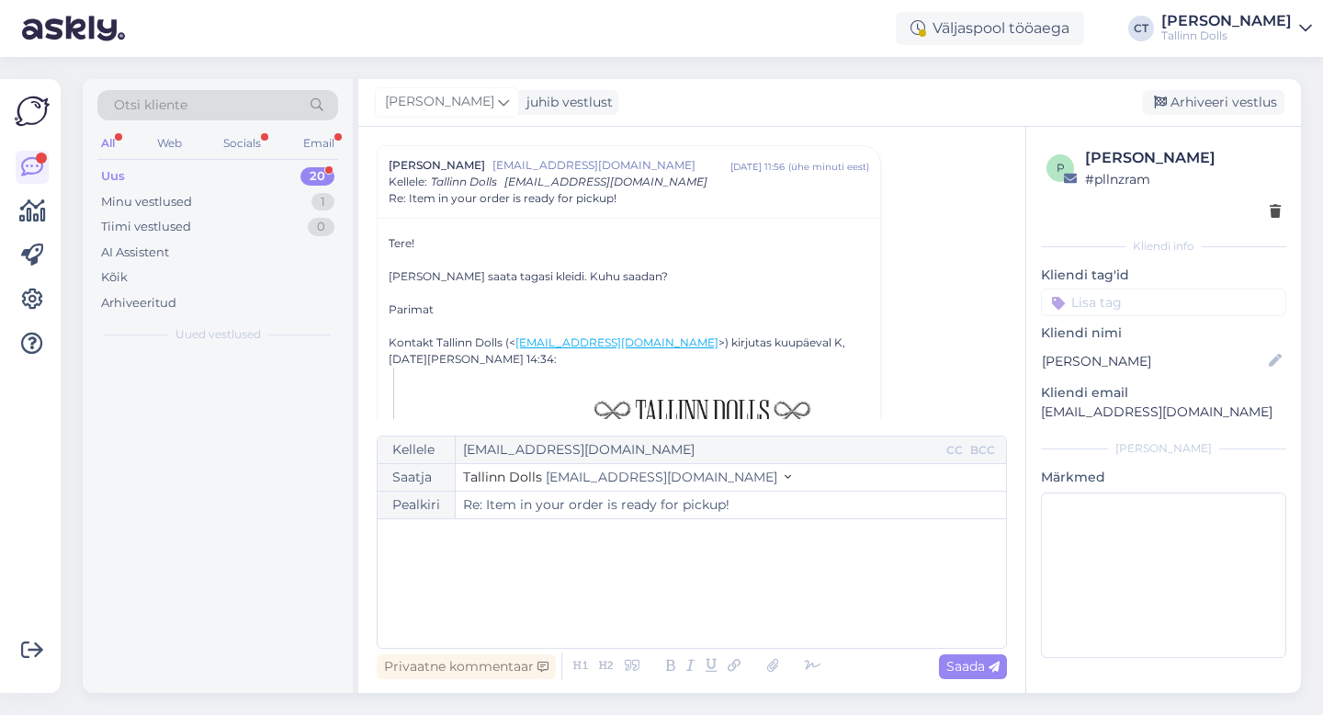
click at [679, 607] on div "﻿" at bounding box center [692, 583] width 610 height 110
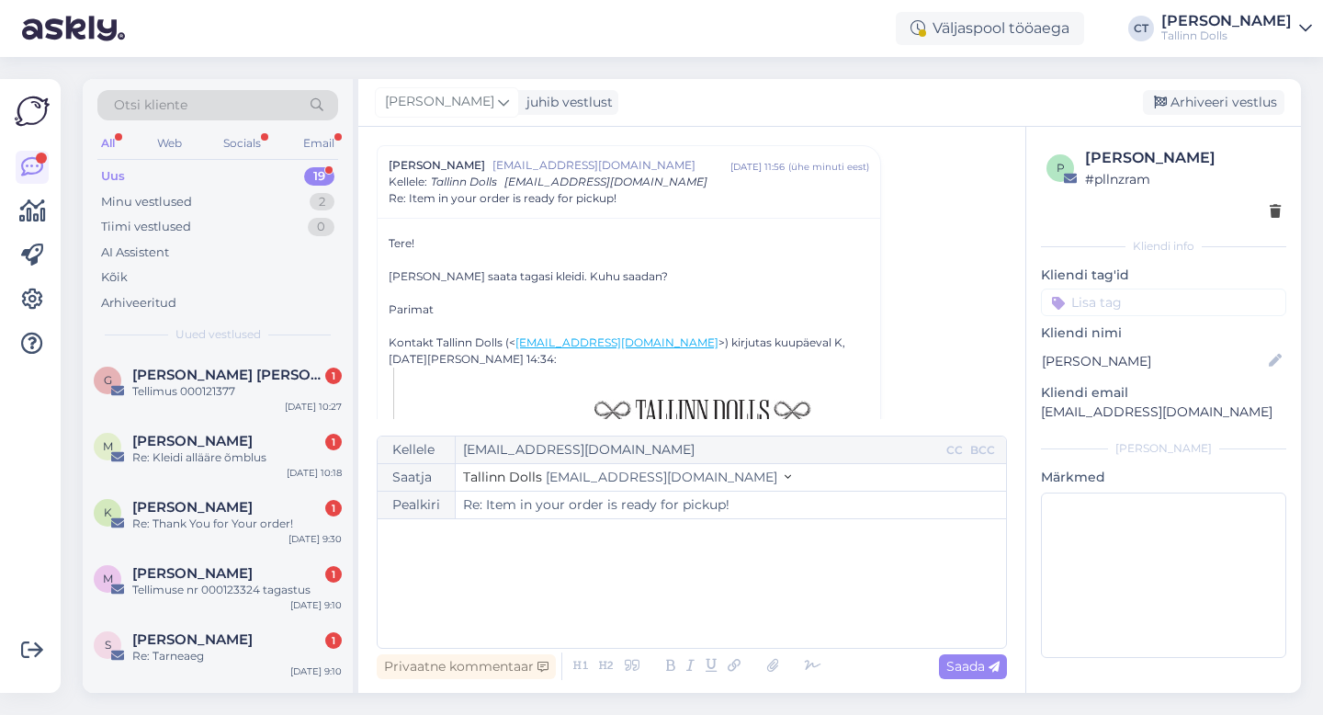
click at [541, 574] on div "﻿" at bounding box center [692, 583] width 610 height 110
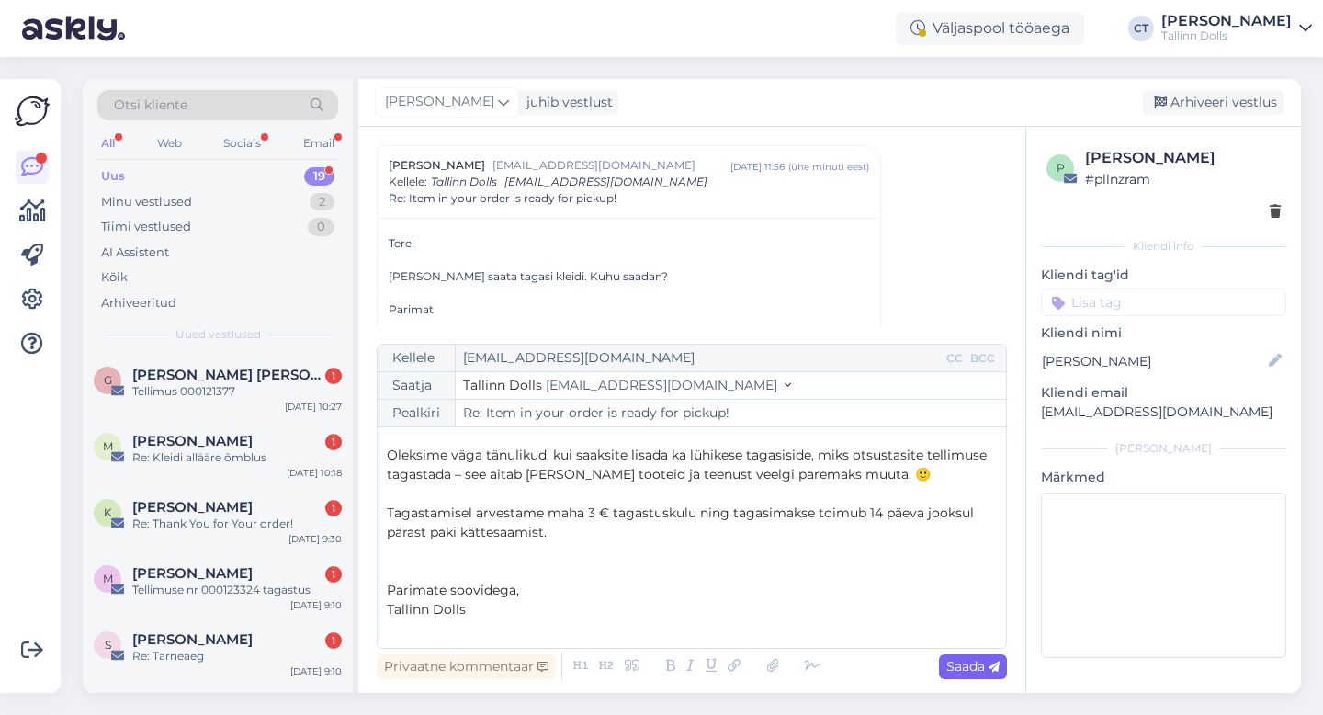
click at [972, 665] on span "Saada" at bounding box center [972, 666] width 53 height 17
type input "Re: Item in your order is ready for pickup!"
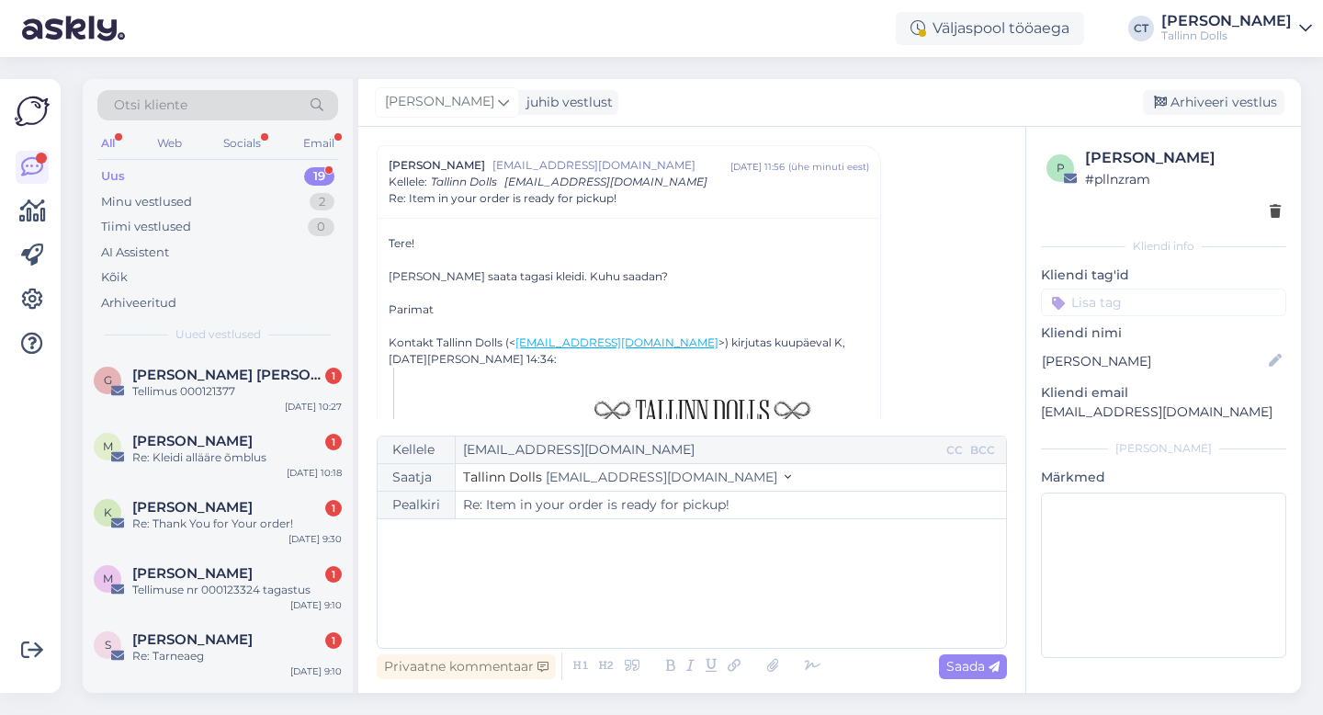
scroll to position [0, 0]
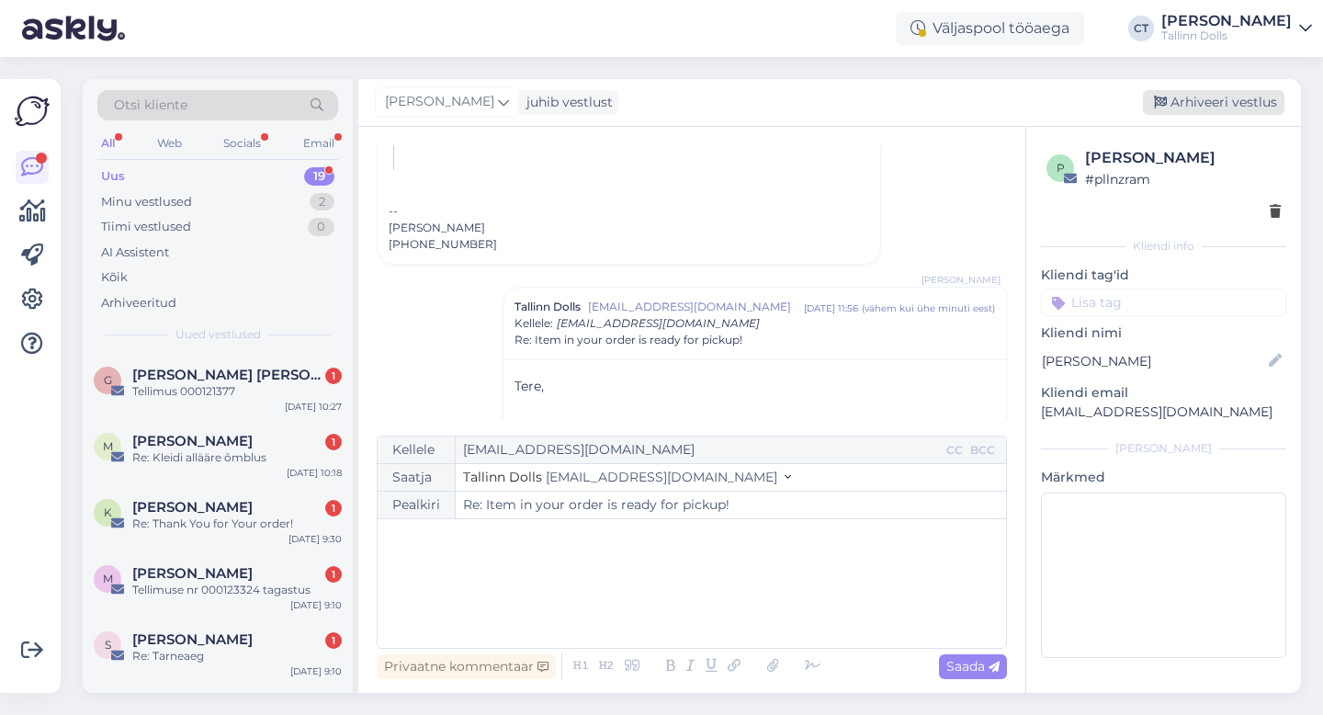
click at [1224, 97] on div "Arhiveeri vestlus" at bounding box center [1212, 102] width 141 height 25
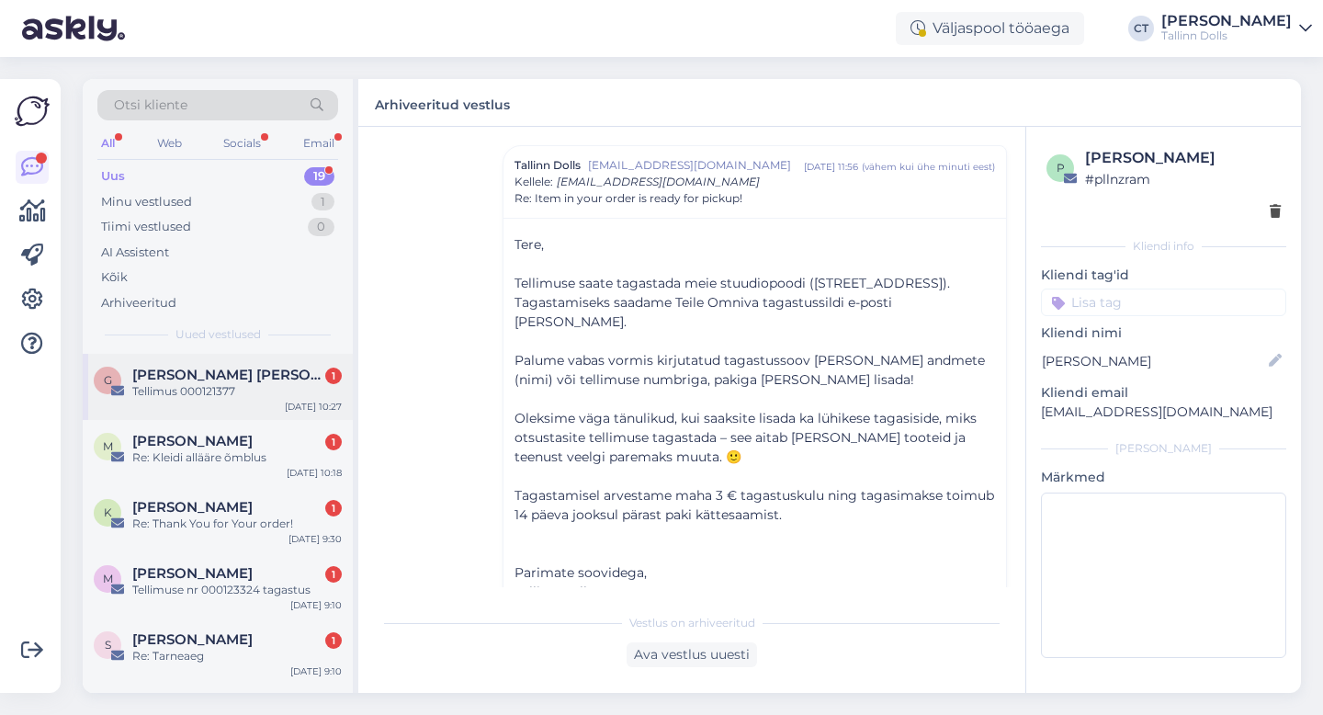
click at [218, 395] on div "Tellimus 000121377" at bounding box center [236, 391] width 209 height 17
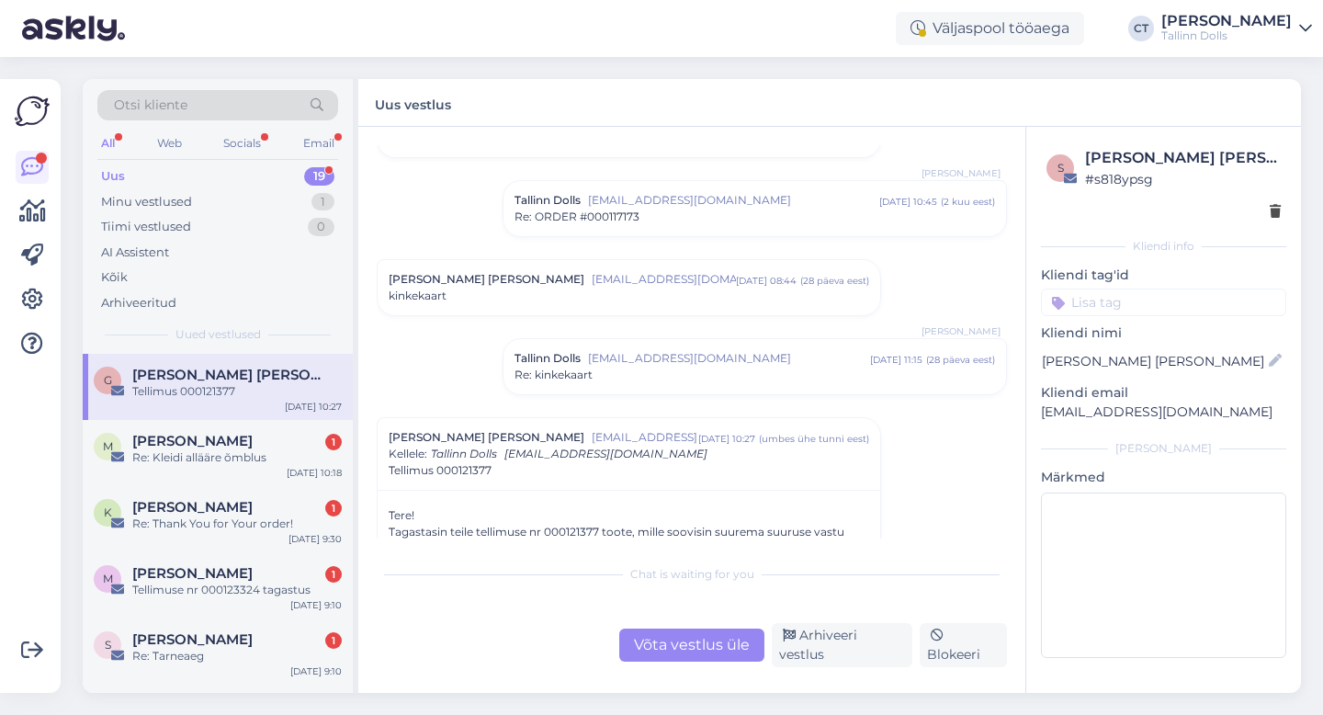
scroll to position [1161, 0]
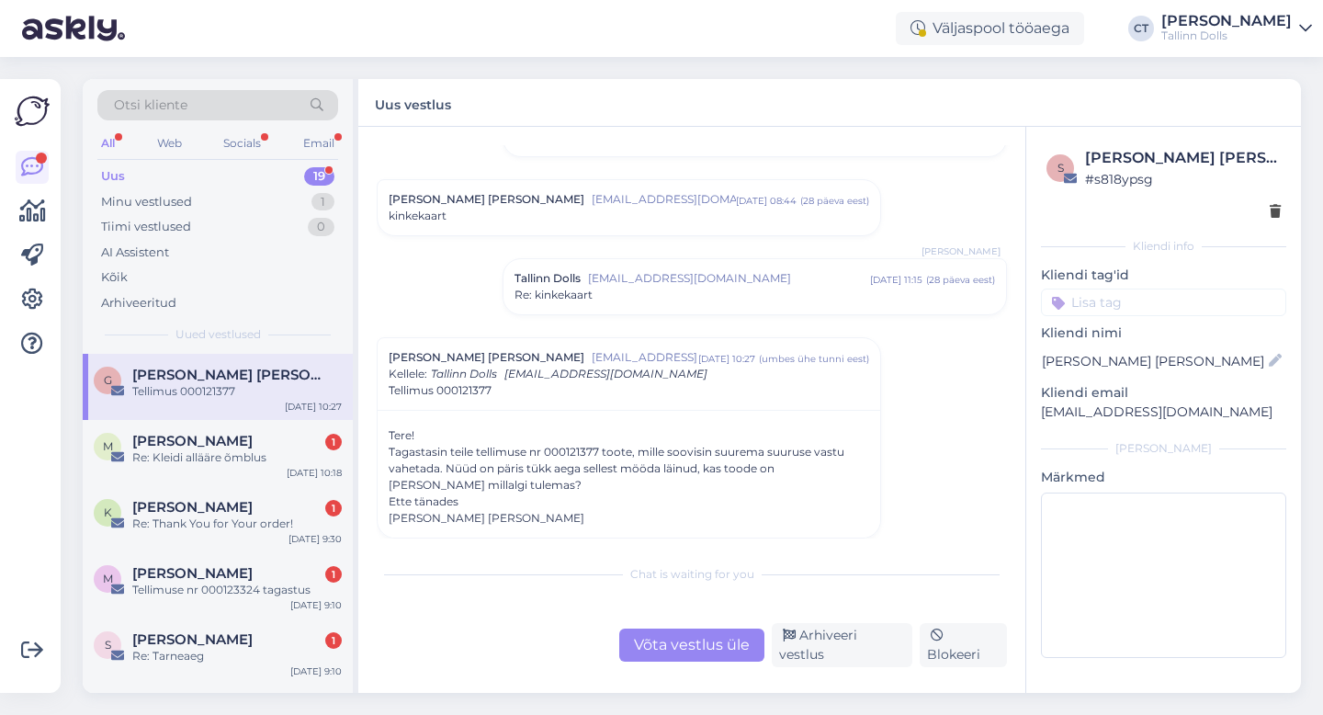
click at [701, 661] on div "Võta vestlus üle" at bounding box center [691, 644] width 145 height 33
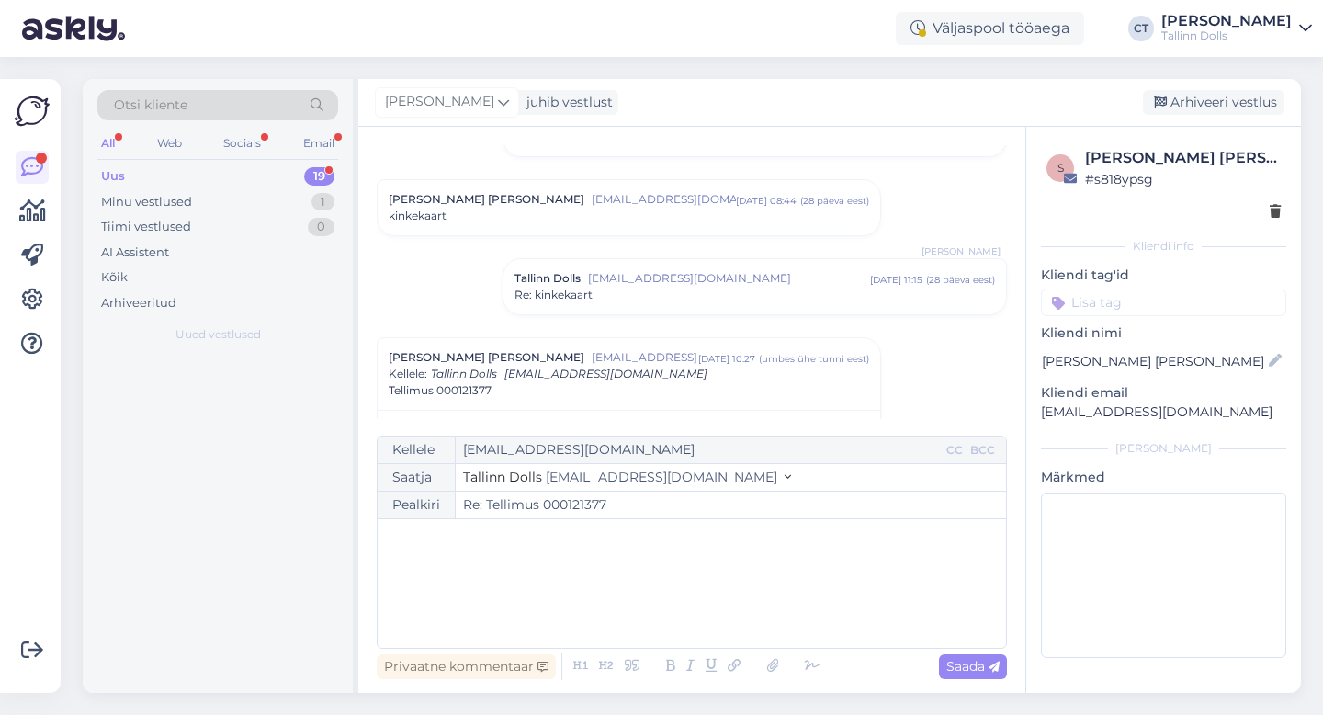
scroll to position [1291, 0]
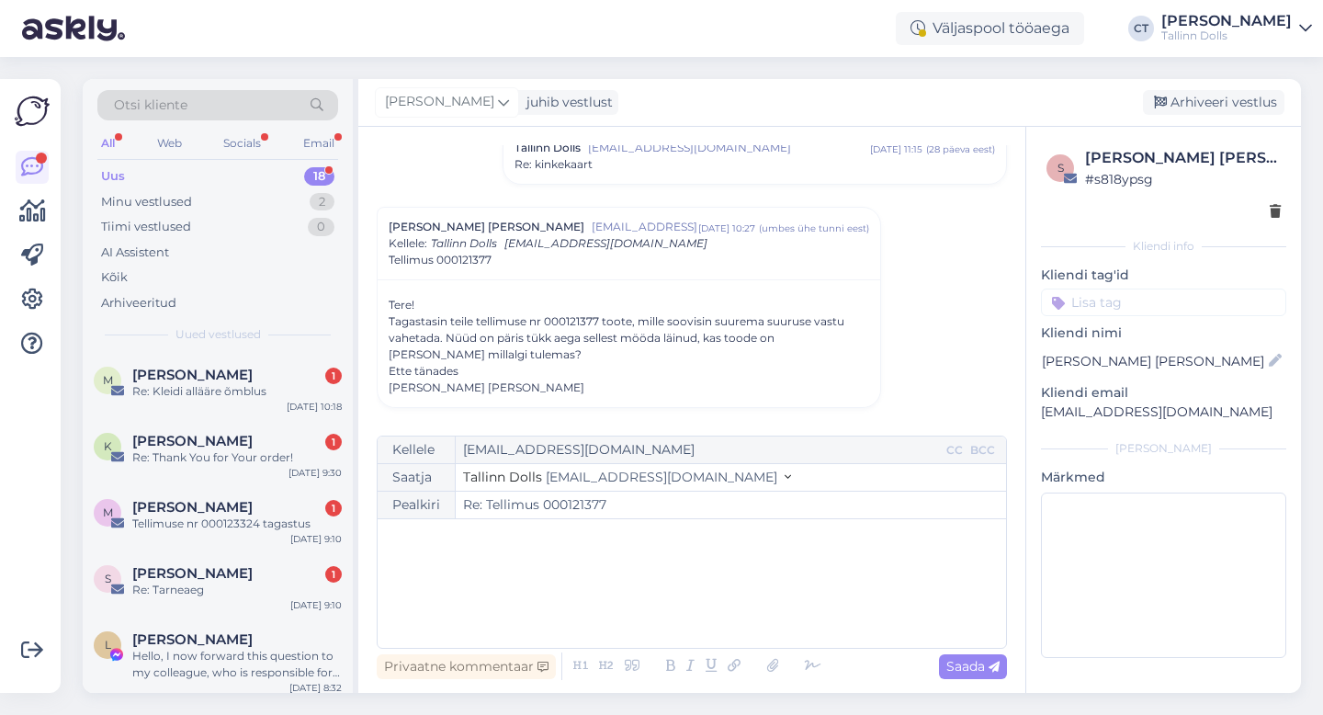
click at [705, 618] on div "﻿" at bounding box center [692, 583] width 610 height 110
drag, startPoint x: 545, startPoint y: 320, endPoint x: 602, endPoint y: 316, distance: 58.0
click at [602, 316] on div "Tagastasin teile tellimuse nr 000121377 toote, mille soovisin suurema suuruse v…" at bounding box center [628, 338] width 480 height 50
click at [629, 564] on div "﻿" at bounding box center [692, 583] width 610 height 110
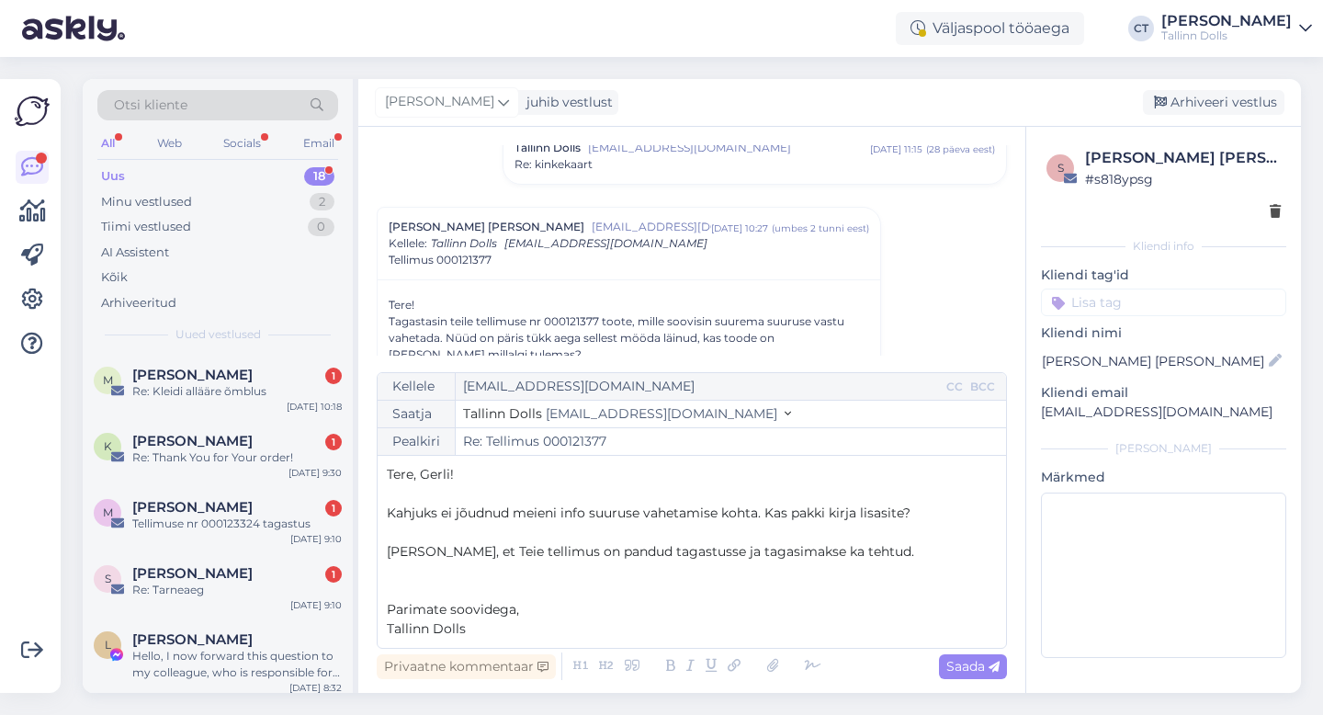
click at [974, 678] on div "Privaatne kommentaar Saada" at bounding box center [692, 665] width 630 height 35
click at [983, 661] on span "Saada" at bounding box center [972, 666] width 53 height 17
type input "Re: Re: Tellimus 000121377"
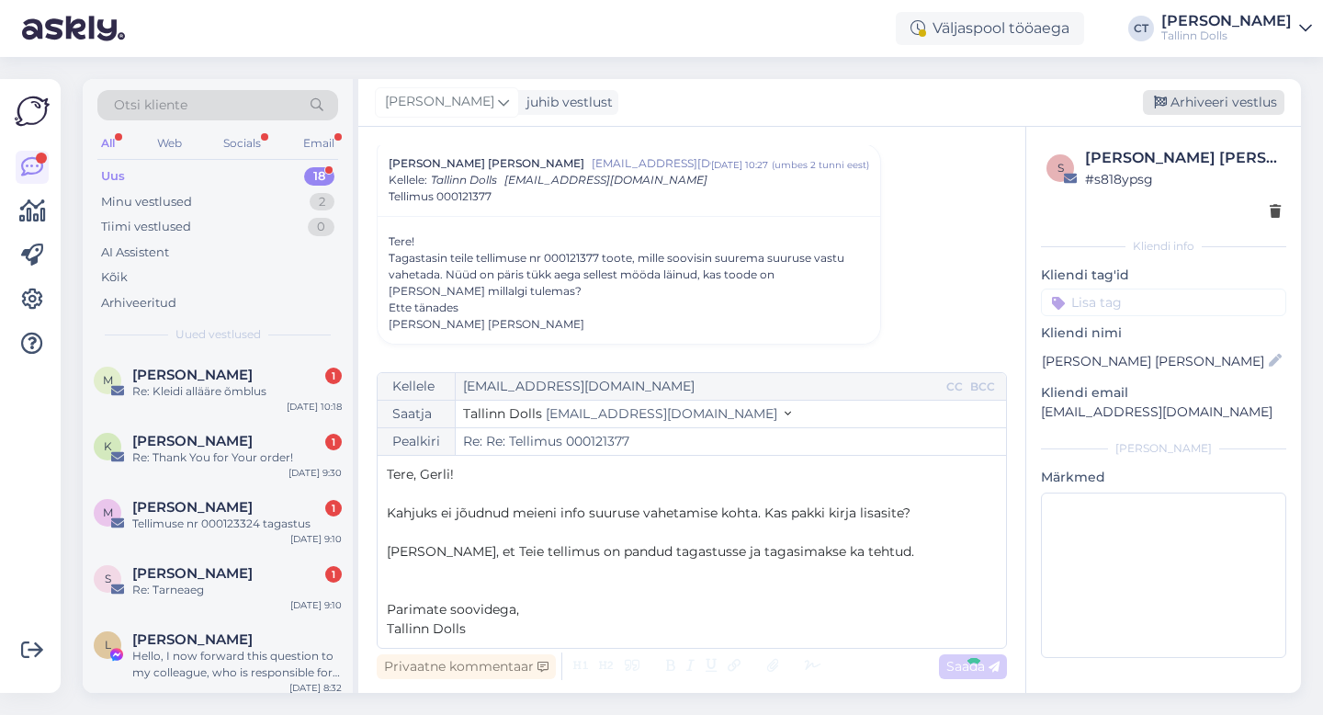
click at [1196, 101] on div "Arhiveeri vestlus" at bounding box center [1212, 102] width 141 height 25
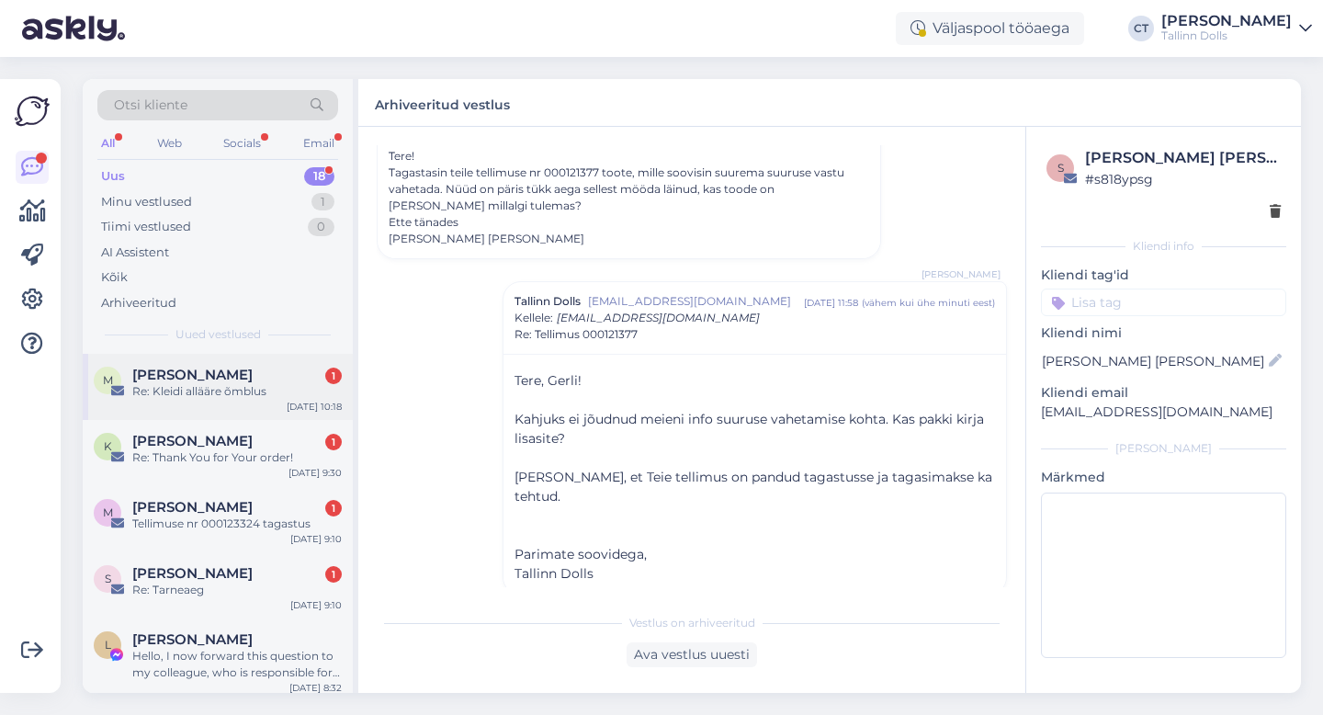
click at [273, 356] on div "M [PERSON_NAME] 1 Re: Kleidi allääre õmblus [DATE] 10:18" at bounding box center [218, 387] width 270 height 66
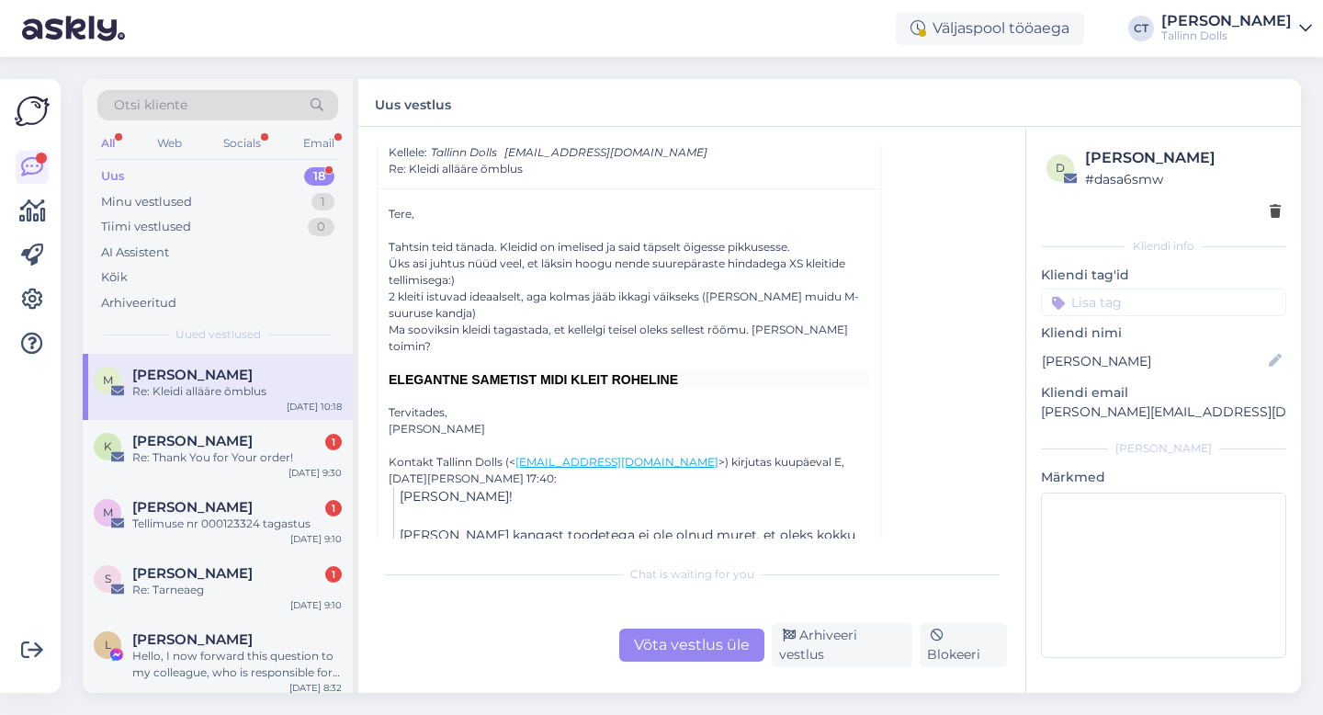
scroll to position [594, 0]
drag, startPoint x: 1225, startPoint y: 415, endPoint x: 1046, endPoint y: 410, distance: 179.2
click at [1046, 410] on p "[PERSON_NAME][EMAIL_ADDRESS][DOMAIN_NAME]" at bounding box center [1163, 411] width 245 height 19
click at [682, 650] on div "Võta vestlus üle" at bounding box center [691, 644] width 145 height 33
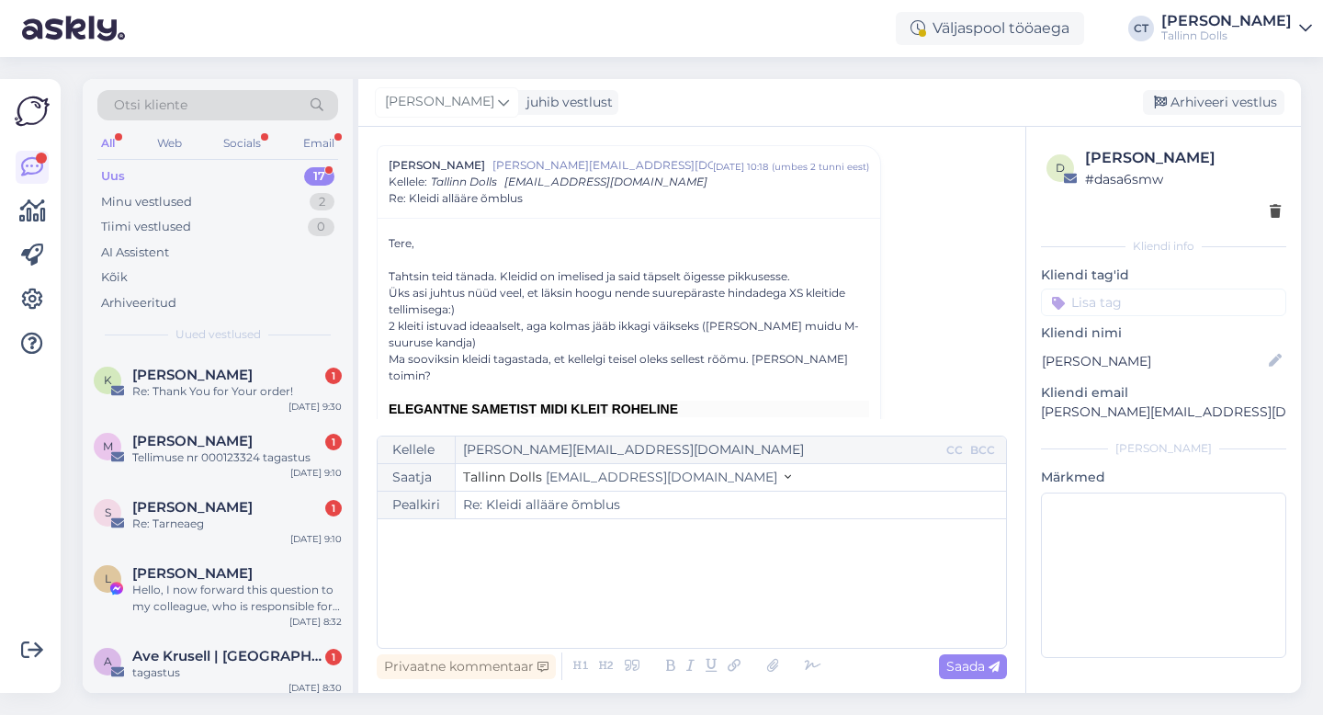
click at [703, 603] on div "﻿" at bounding box center [692, 583] width 610 height 110
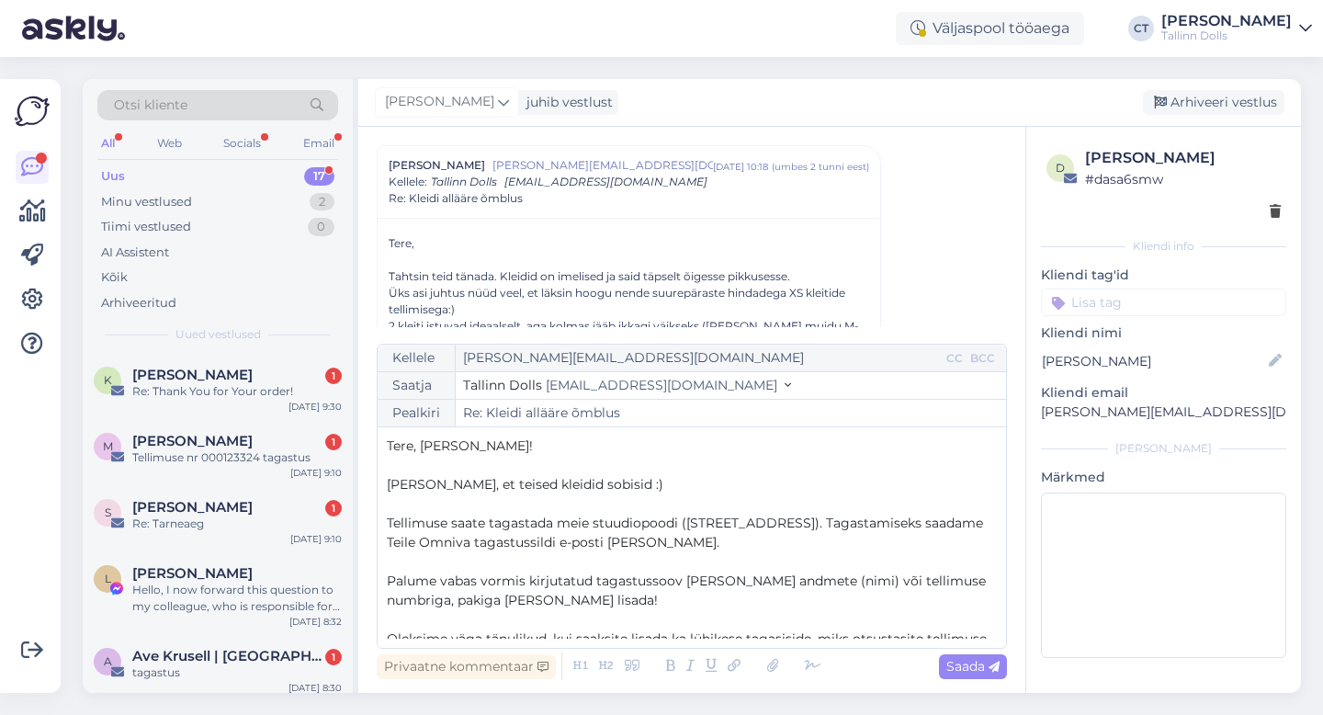
scroll to position [184, 0]
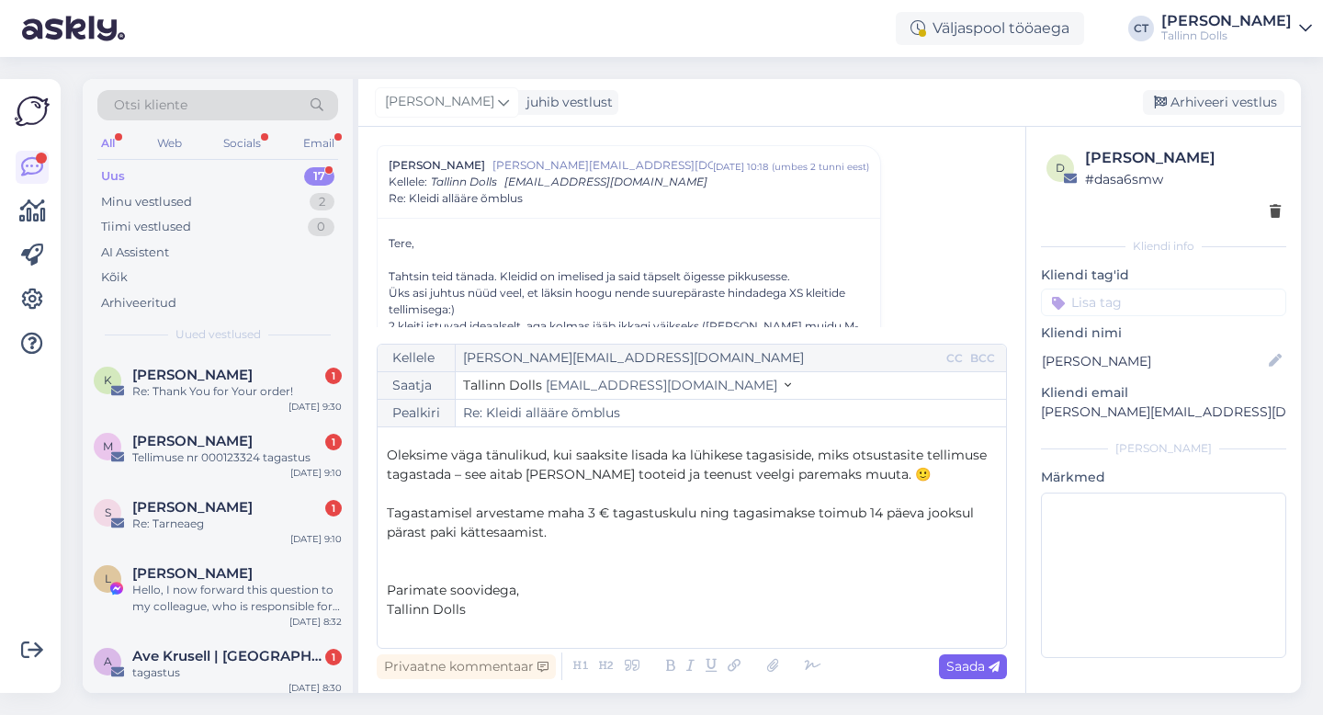
click at [969, 669] on span "Saada" at bounding box center [972, 666] width 53 height 17
type input "Re: Kleidi allääre õmblus"
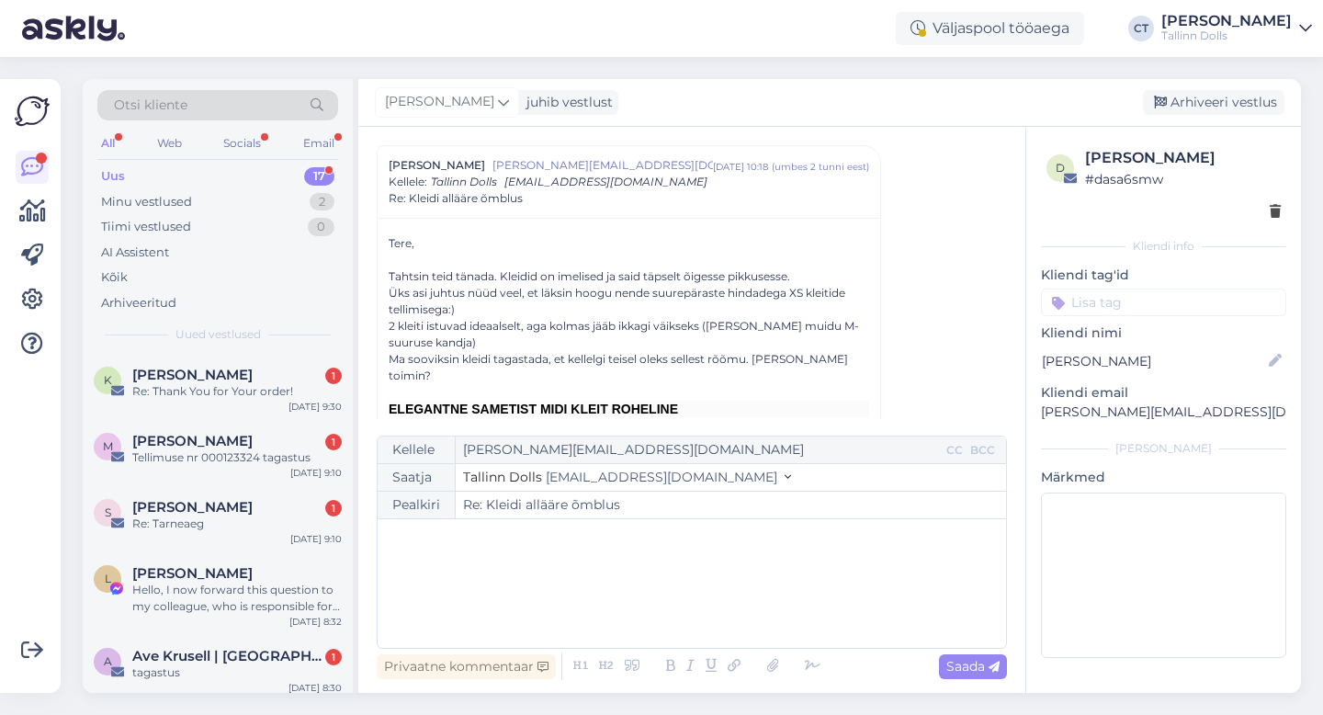
scroll to position [984, 0]
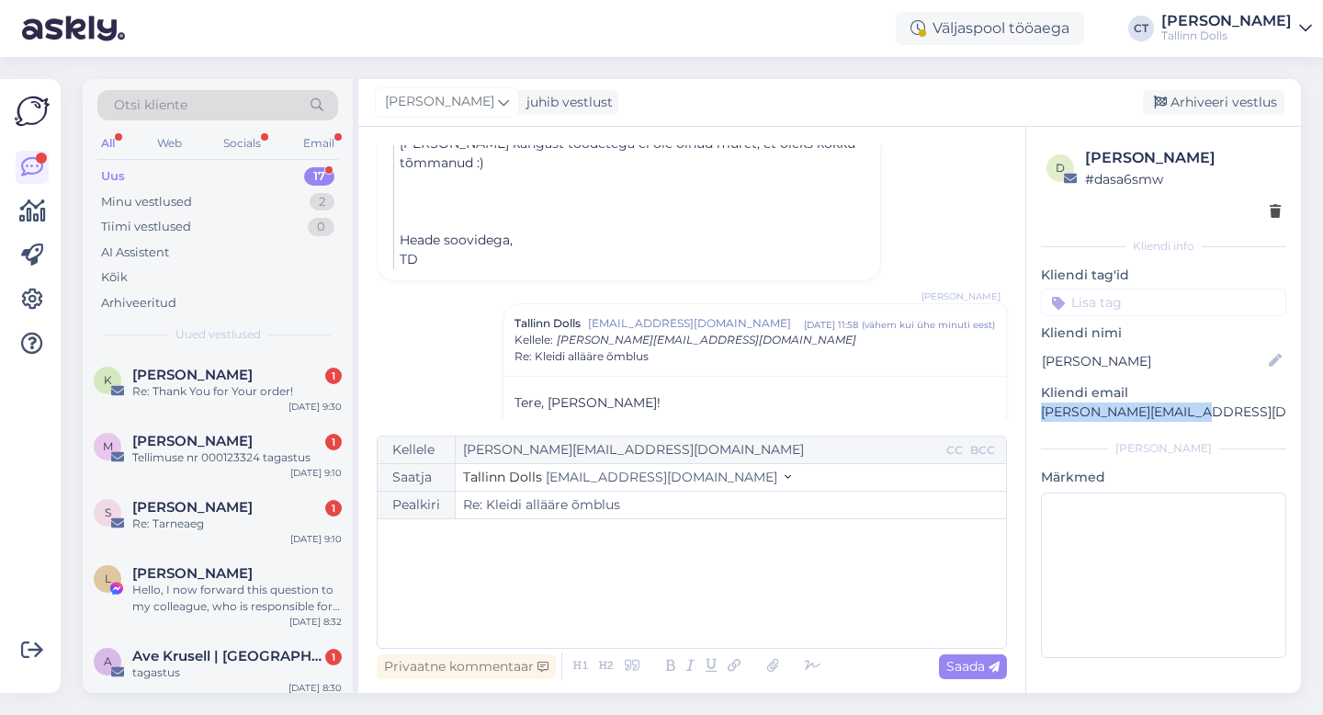
drag, startPoint x: 1216, startPoint y: 415, endPoint x: 1033, endPoint y: 411, distance: 182.8
click at [1033, 411] on div "d [PERSON_NAME] # dasa6smw Kliendi info Kliendi tag'id Kliendi nimi [PERSON_NAM…" at bounding box center [1163, 406] width 275 height 558
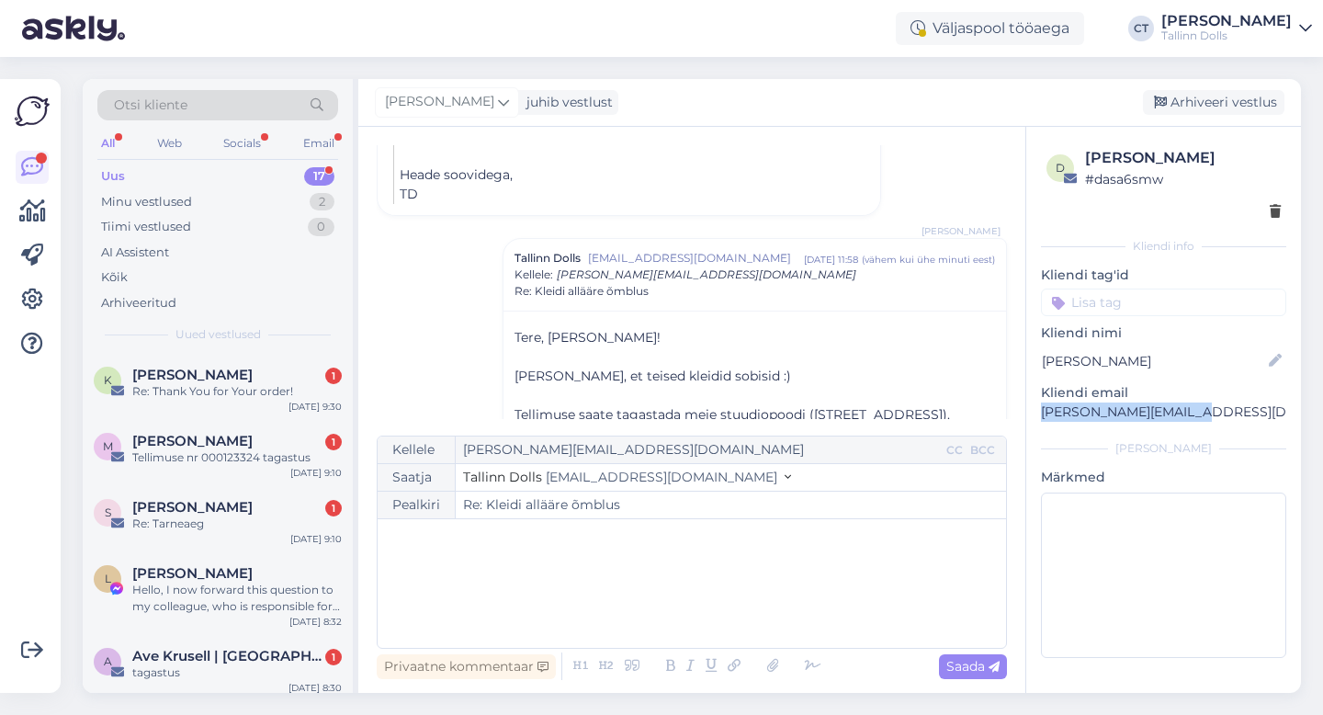
scroll to position [1091, 0]
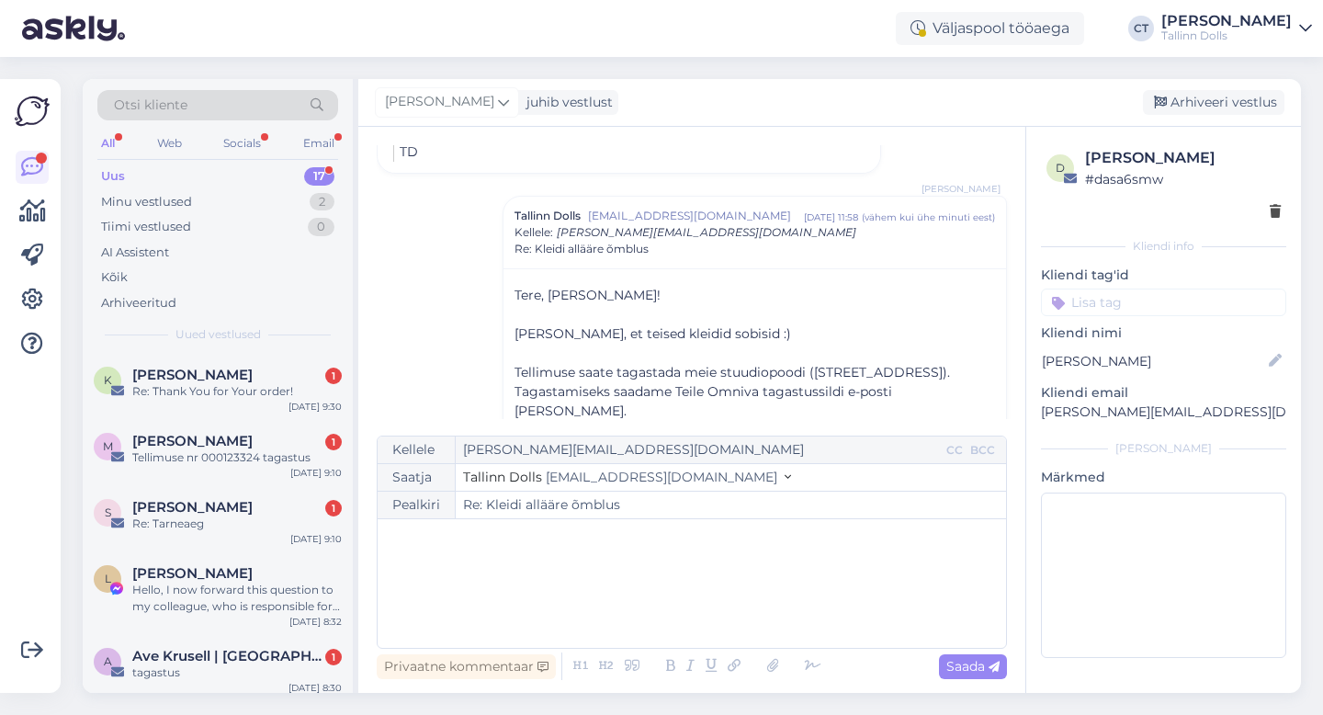
click at [1192, 119] on div "[PERSON_NAME] juhib vestlust [GEOGRAPHIC_DATA] vestlus" at bounding box center [829, 103] width 942 height 48
click at [1204, 101] on div "Arhiveeri vestlus" at bounding box center [1212, 102] width 141 height 25
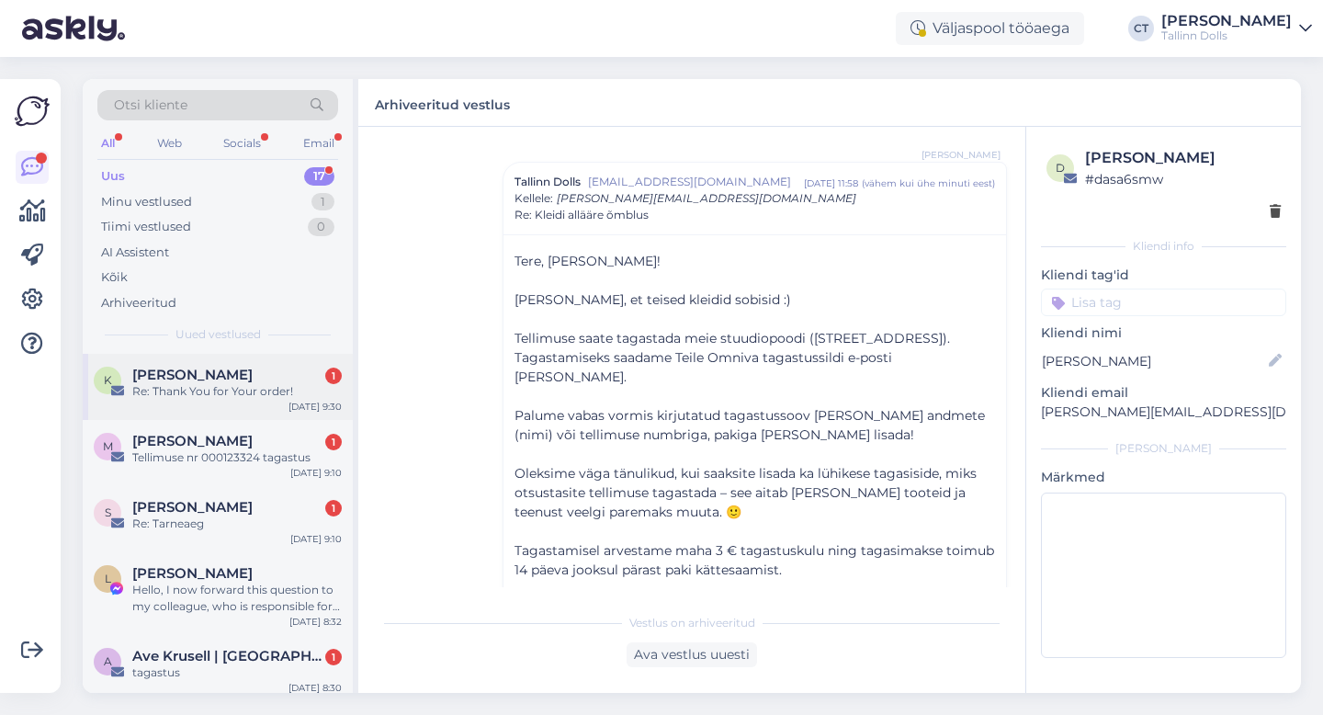
click at [211, 386] on div "Re: Thank You for Your order!" at bounding box center [236, 391] width 209 height 17
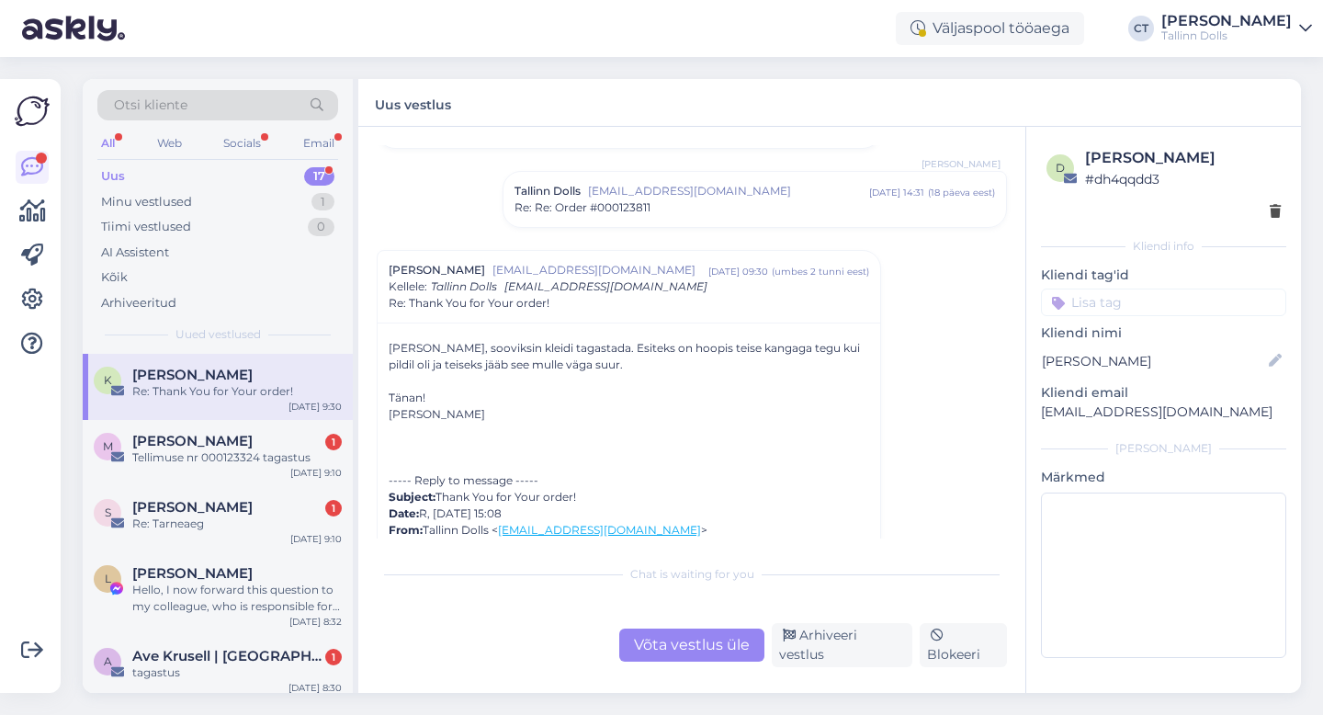
scroll to position [500, 0]
click at [710, 659] on div "Võta vestlus üle" at bounding box center [691, 644] width 145 height 33
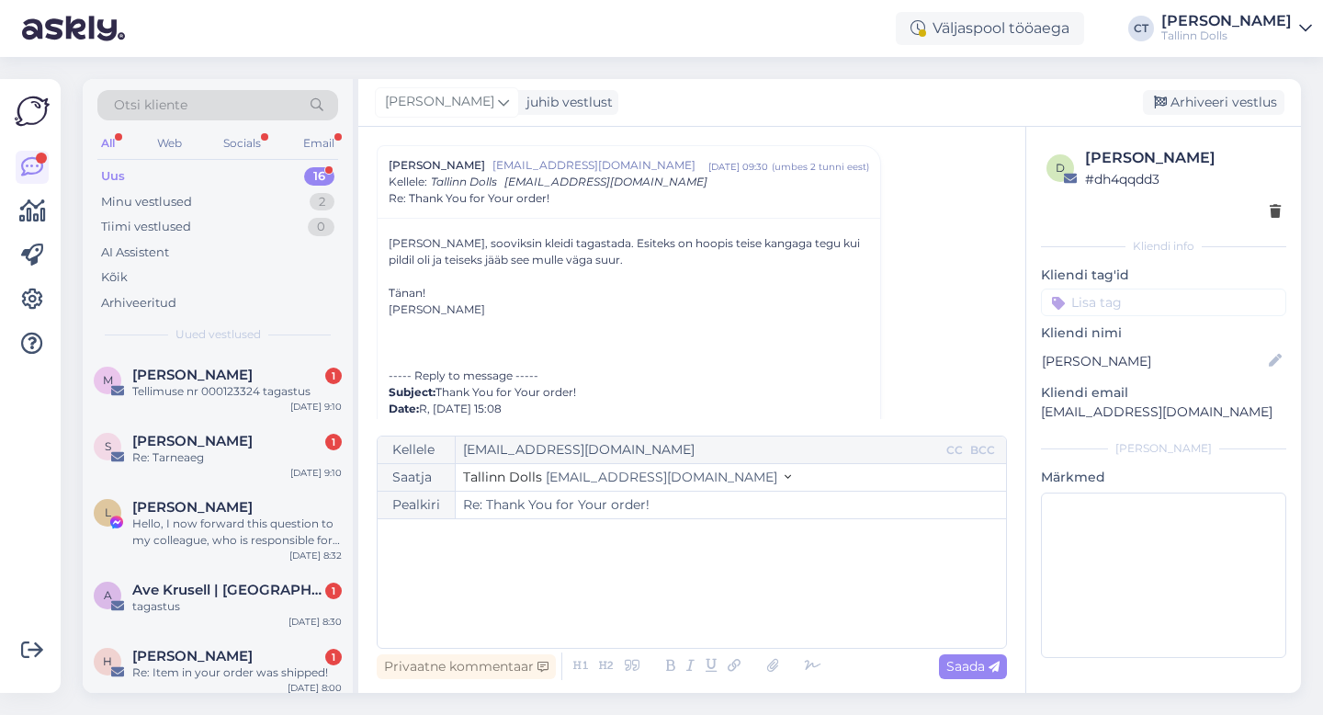
click at [721, 622] on div "﻿" at bounding box center [692, 583] width 610 height 110
click at [514, 609] on div "﻿" at bounding box center [692, 583] width 610 height 110
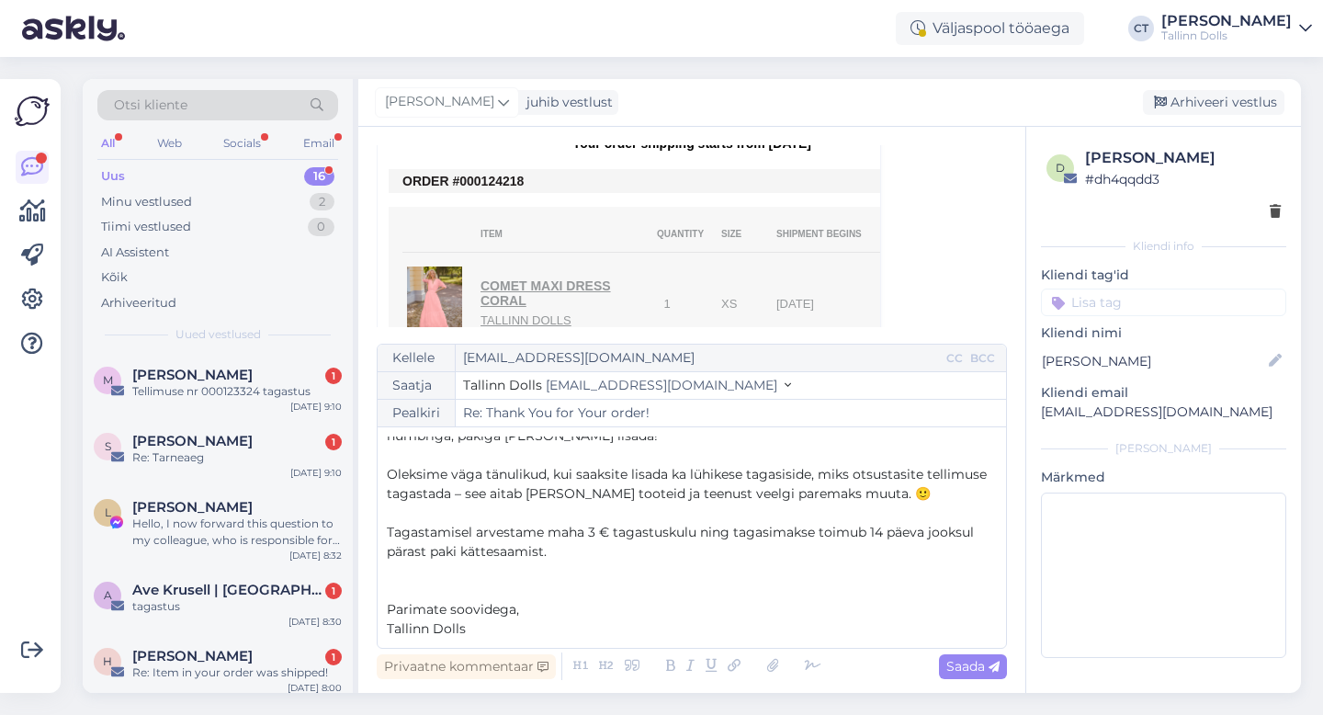
scroll to position [1203, 0]
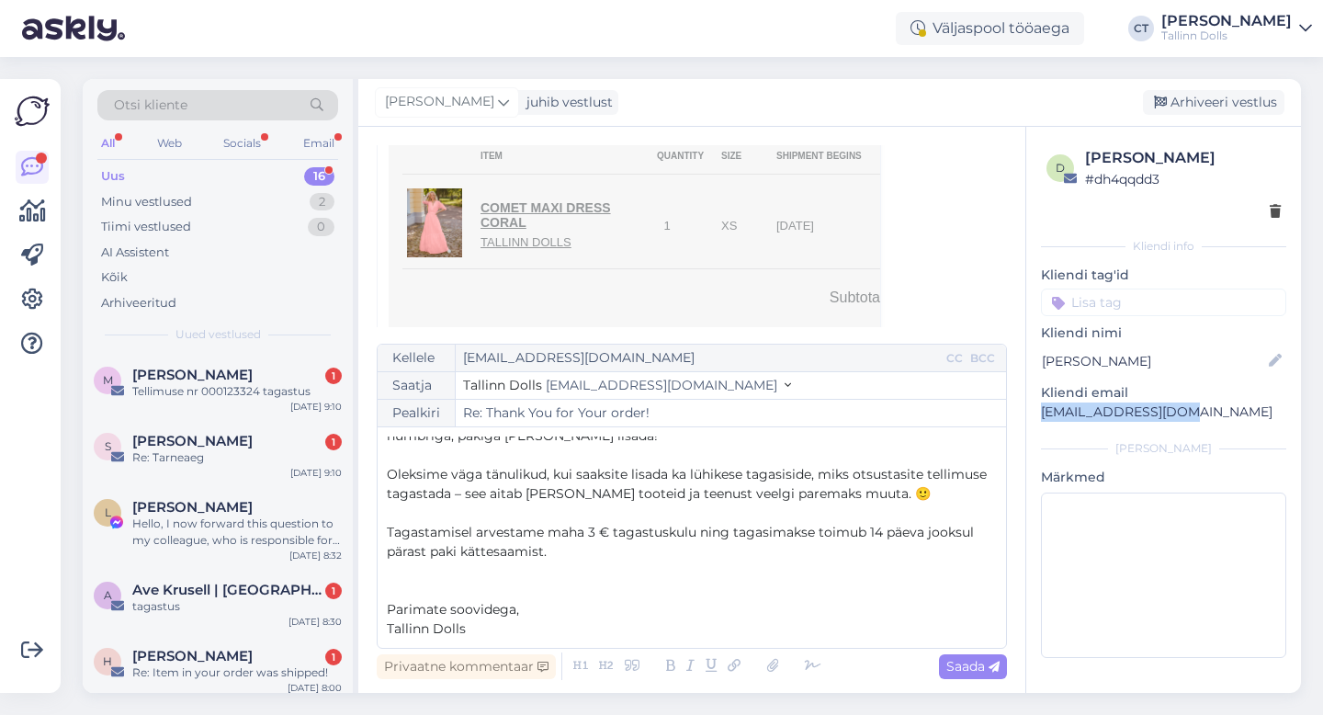
drag, startPoint x: 1180, startPoint y: 409, endPoint x: 1040, endPoint y: 405, distance: 140.6
click at [1041, 405] on p "[EMAIL_ADDRESS][DOMAIN_NAME]" at bounding box center [1163, 411] width 245 height 19
click at [972, 673] on span "Saada" at bounding box center [972, 666] width 53 height 17
type input "Re: Re: Thank You for Your order!"
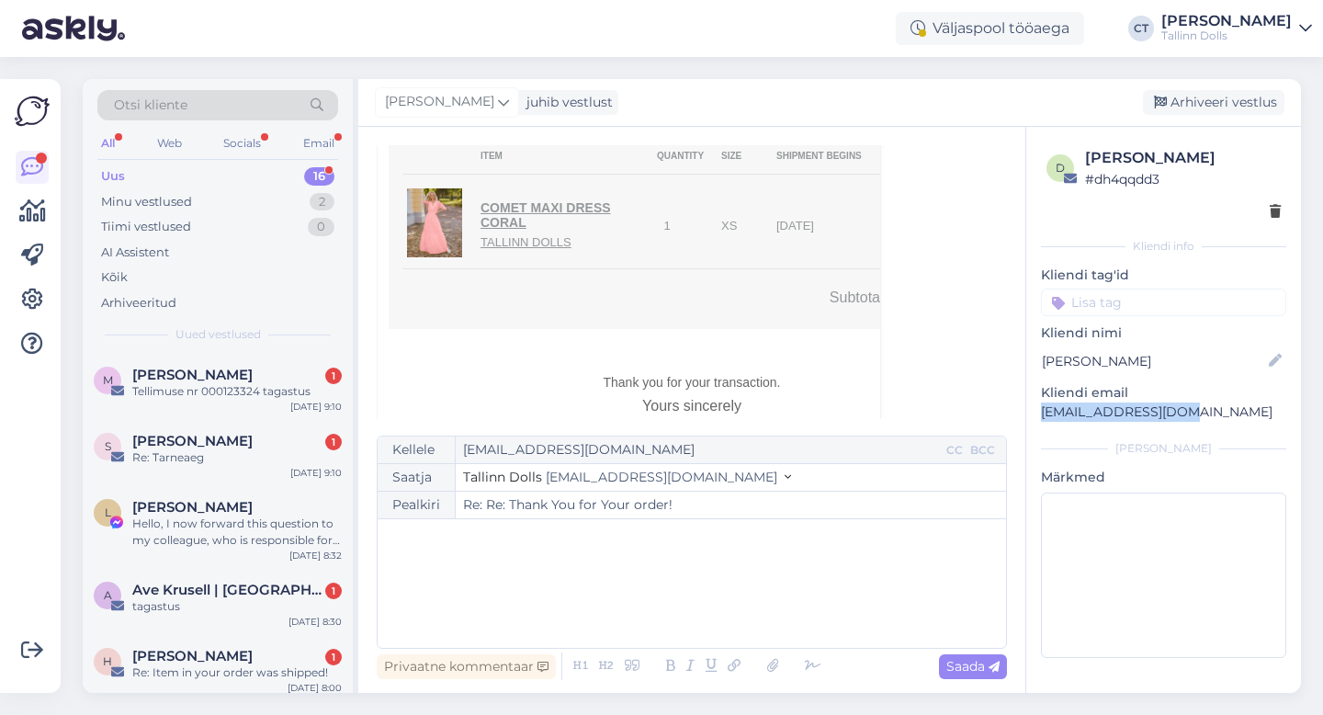
scroll to position [0, 0]
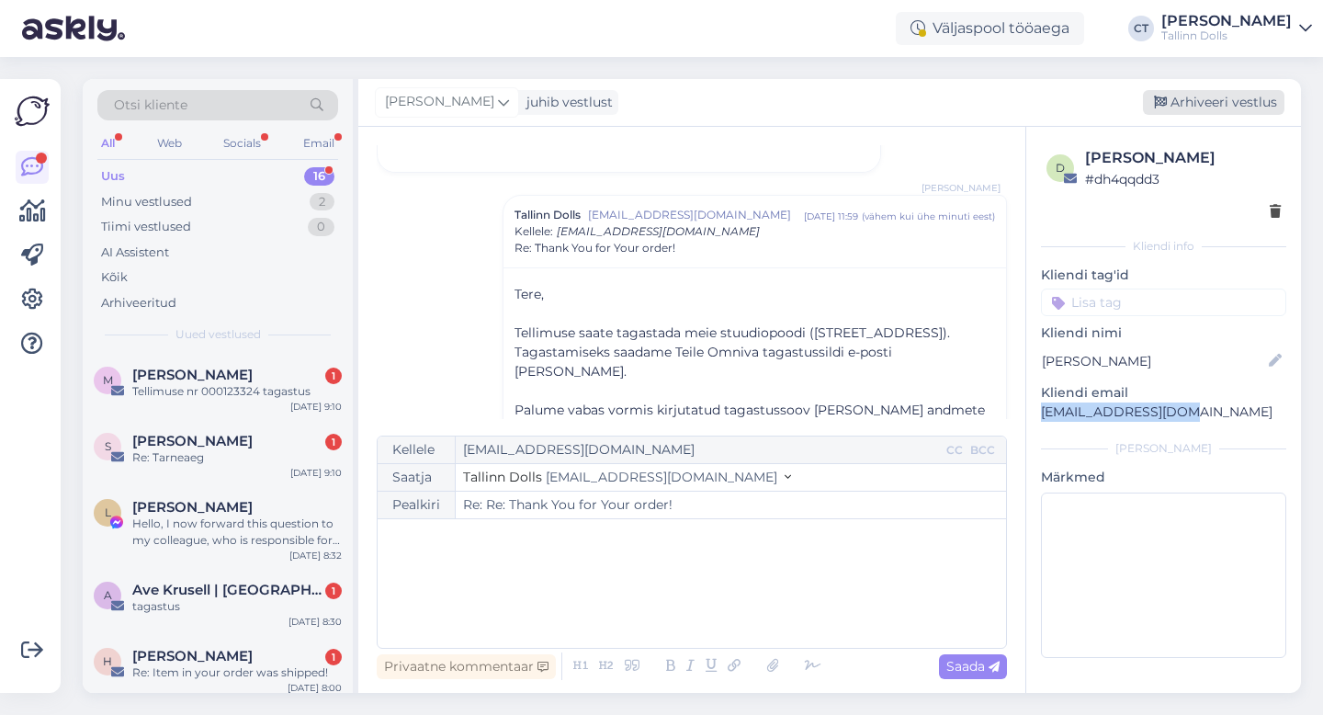
click at [1225, 90] on div "Arhiveeri vestlus" at bounding box center [1212, 102] width 141 height 25
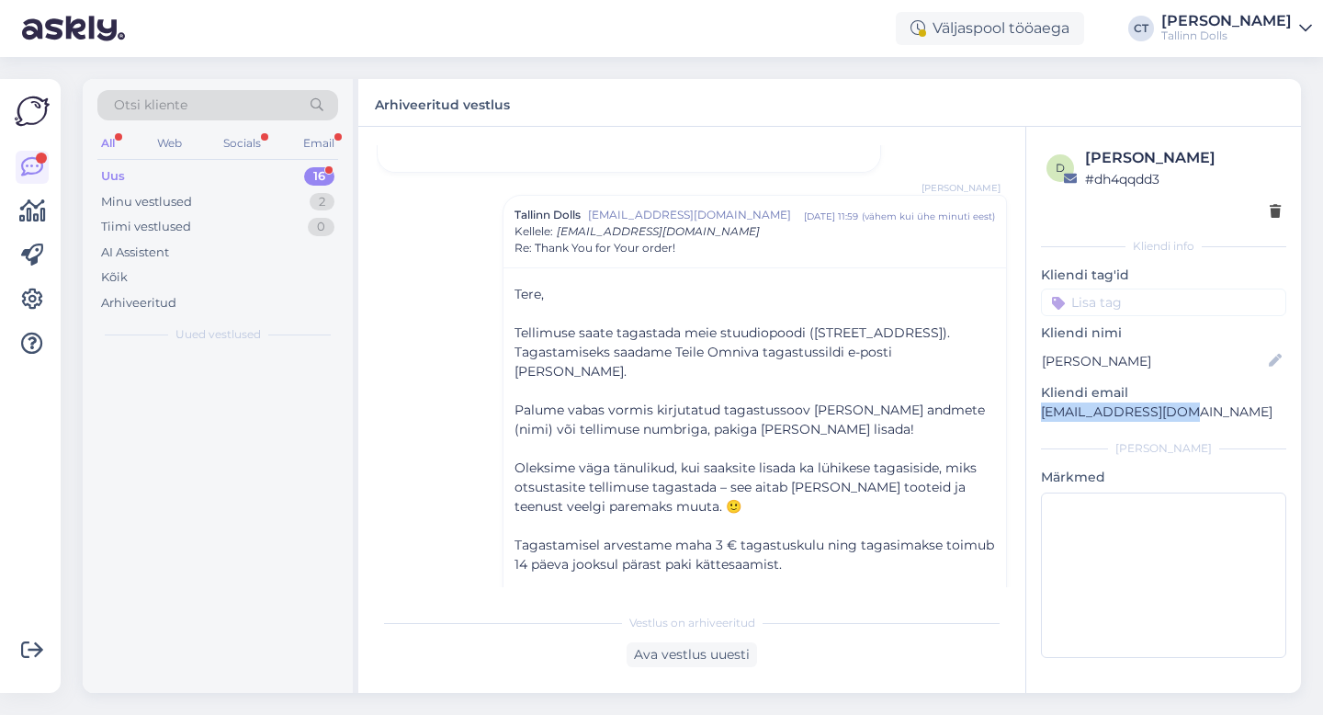
scroll to position [1852, 0]
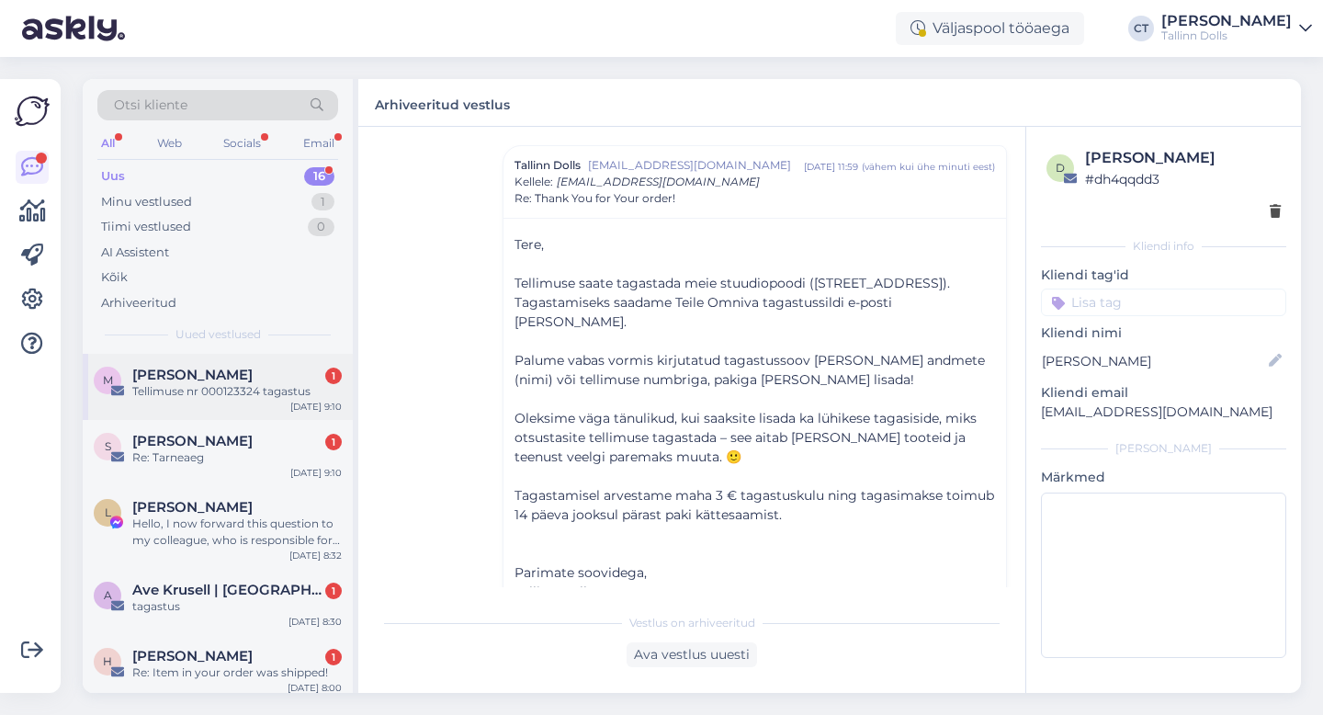
click at [253, 386] on div "Tellimuse nr 000123324 tagastus" at bounding box center [236, 391] width 209 height 17
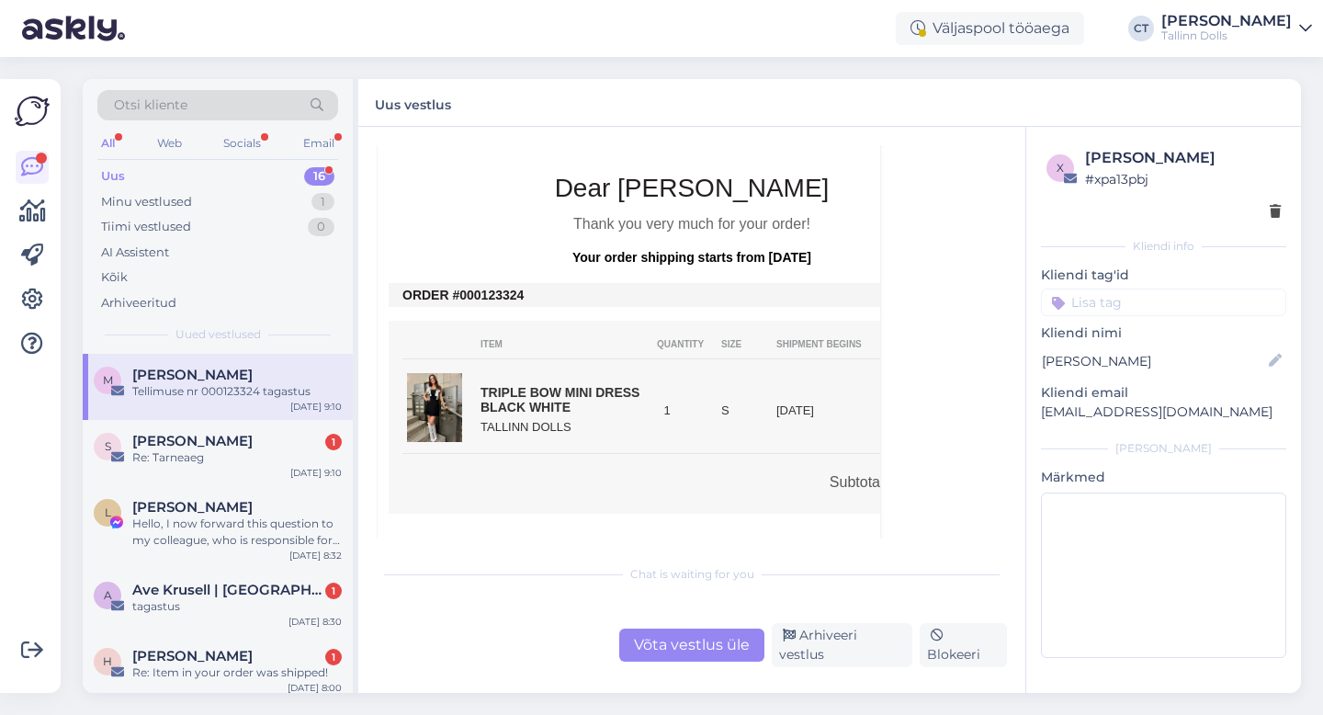
scroll to position [416, 0]
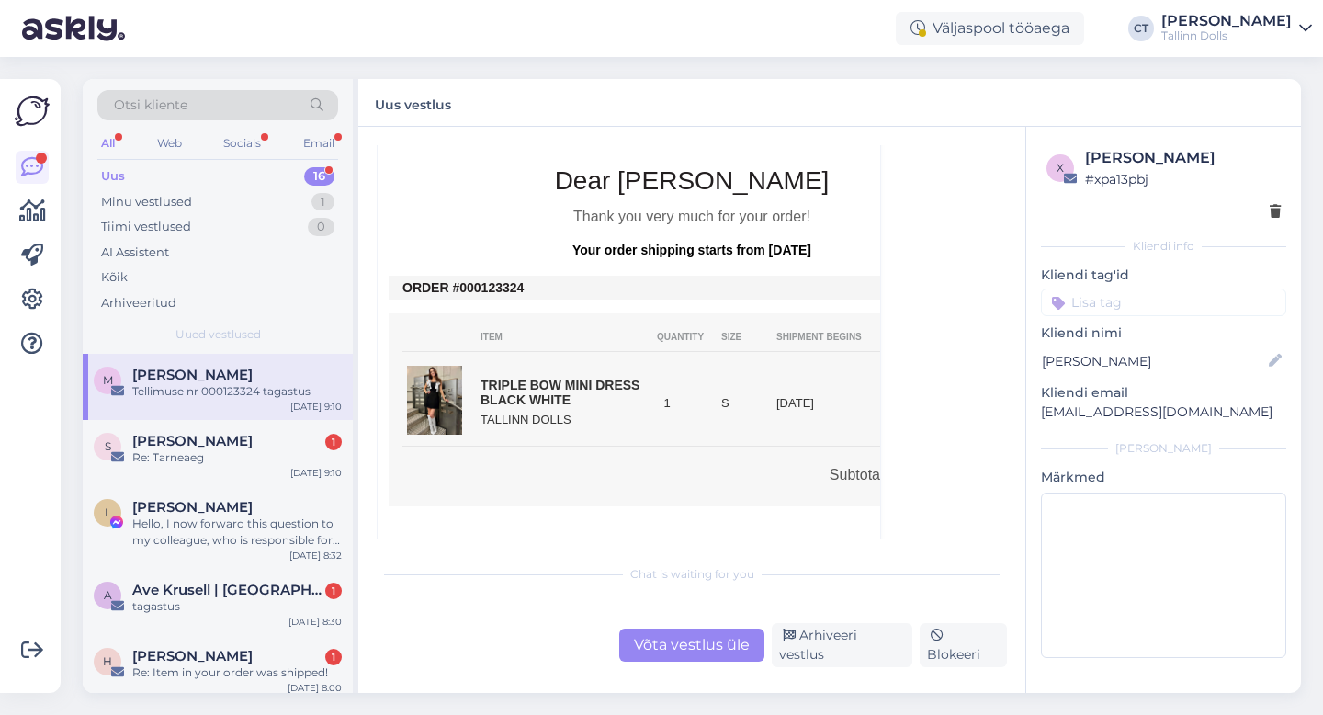
drag, startPoint x: 525, startPoint y: 294, endPoint x: 476, endPoint y: 282, distance: 51.0
click at [476, 282] on tbody "ORDER #000123324" at bounding box center [691, 288] width 606 height 24
click at [737, 655] on div "Võta vestlus üle" at bounding box center [691, 644] width 145 height 33
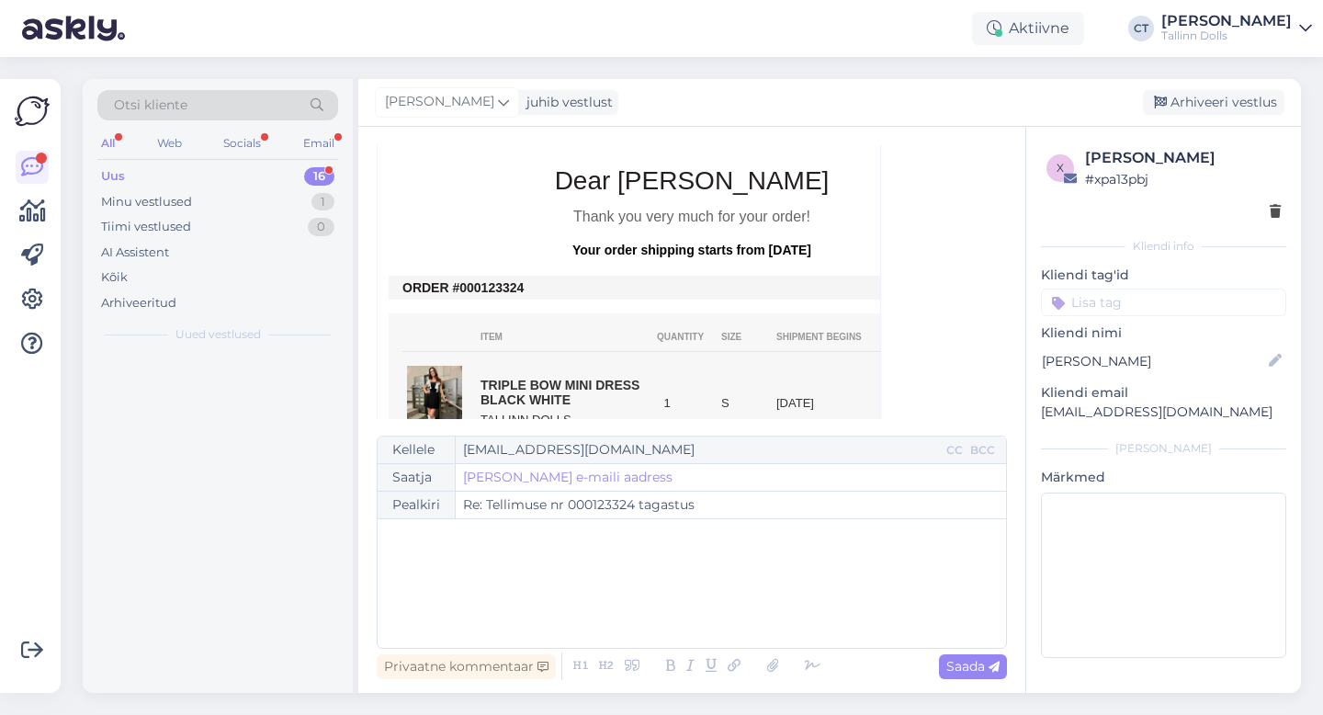
scroll to position [50, 0]
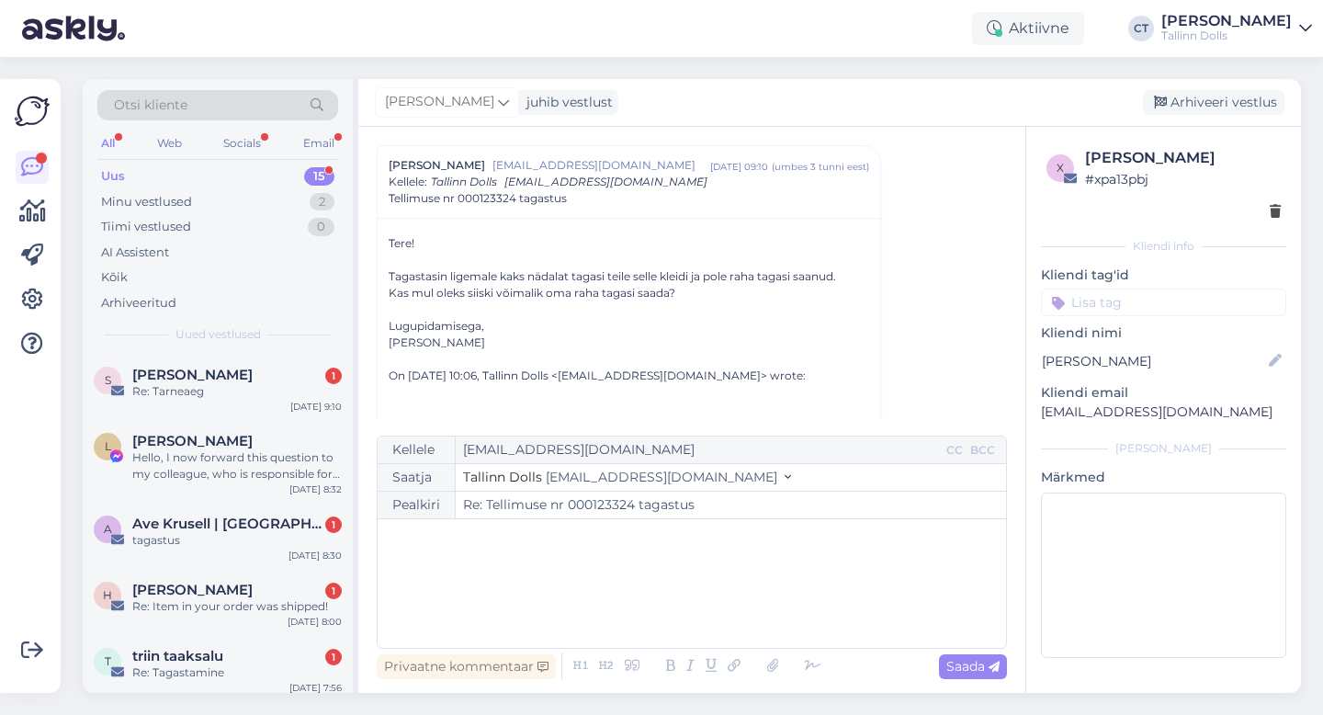
click at [735, 604] on div "﻿" at bounding box center [692, 583] width 610 height 110
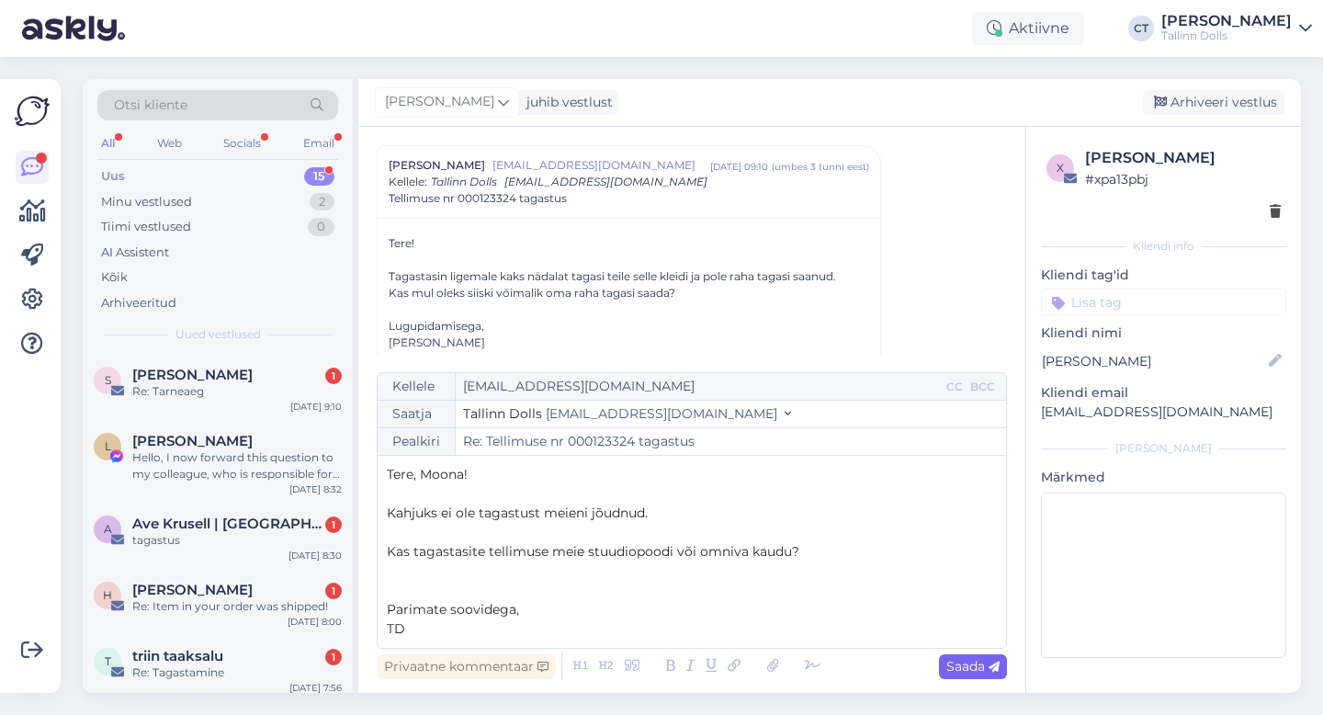
click at [992, 658] on span "Saada" at bounding box center [972, 666] width 53 height 17
type input "Re: Re: Tellimuse nr 000123324 tagastus"
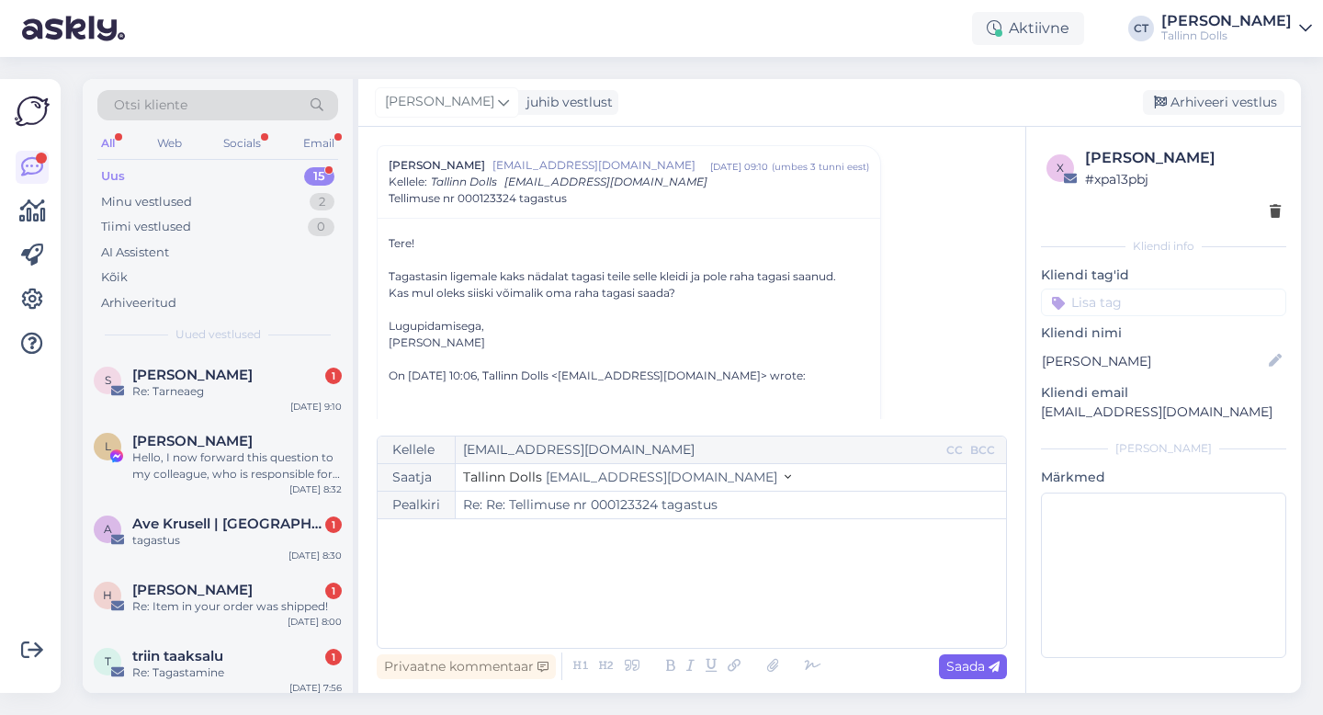
scroll to position [1196, 0]
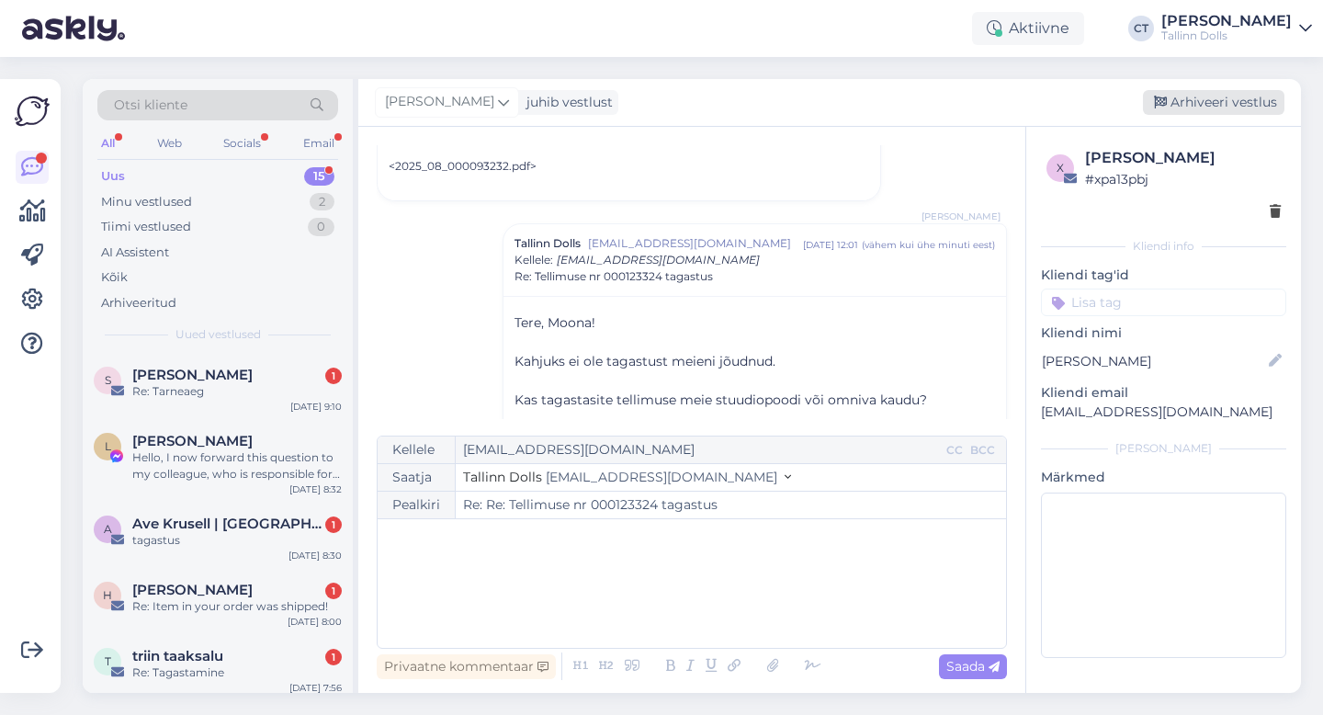
click at [1213, 100] on div "Arhiveeri vestlus" at bounding box center [1212, 102] width 141 height 25
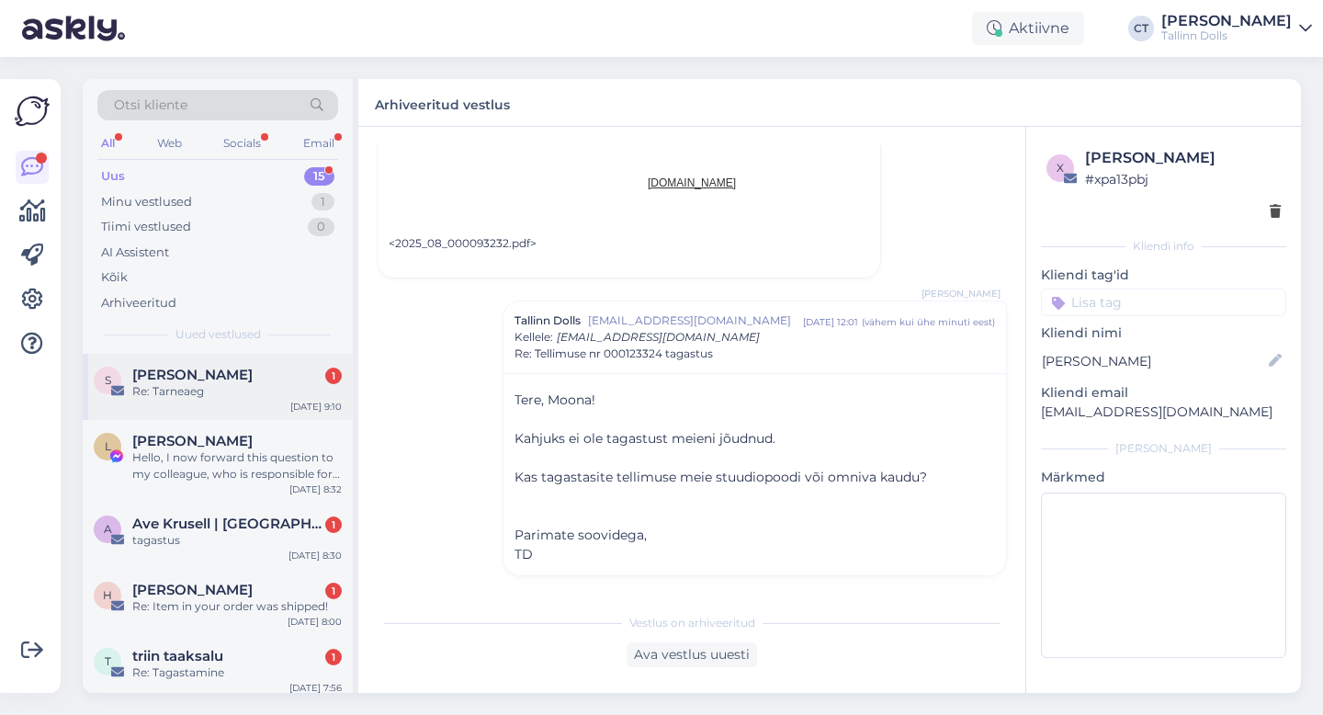
click at [208, 386] on div "Re: Tarneaeg" at bounding box center [236, 391] width 209 height 17
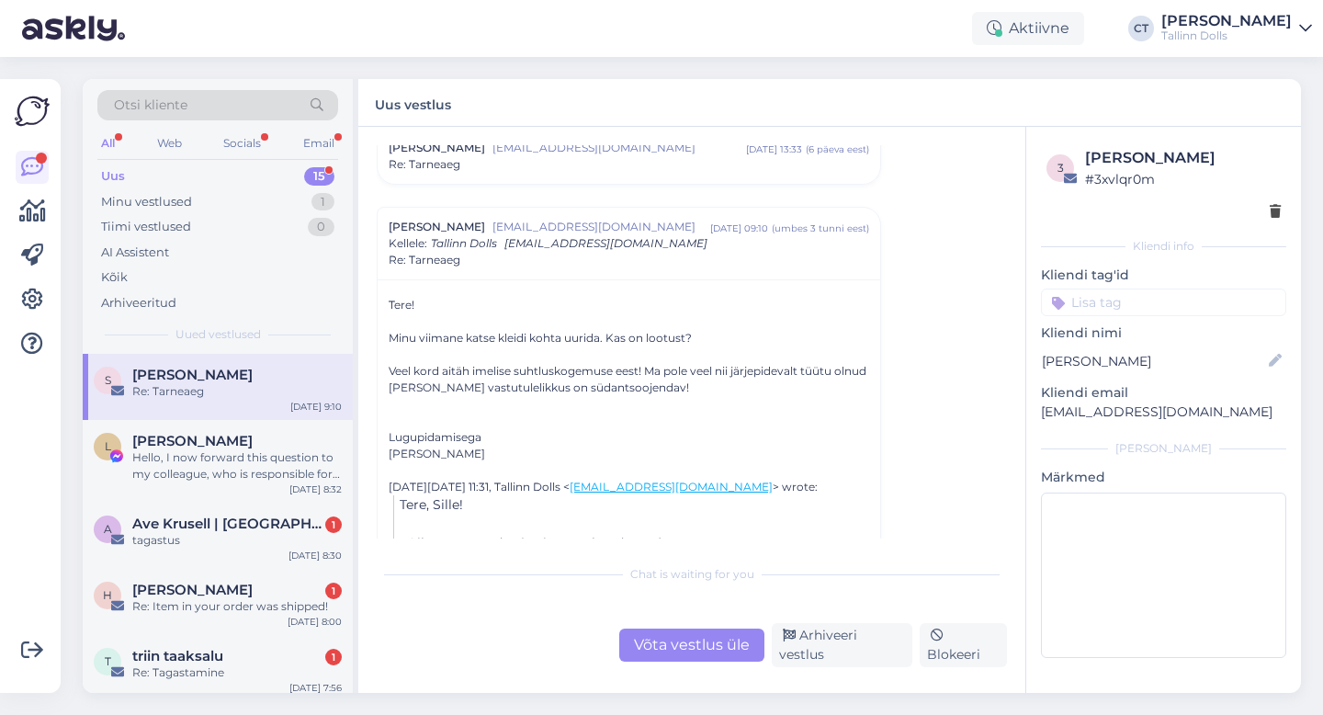
scroll to position [560, 0]
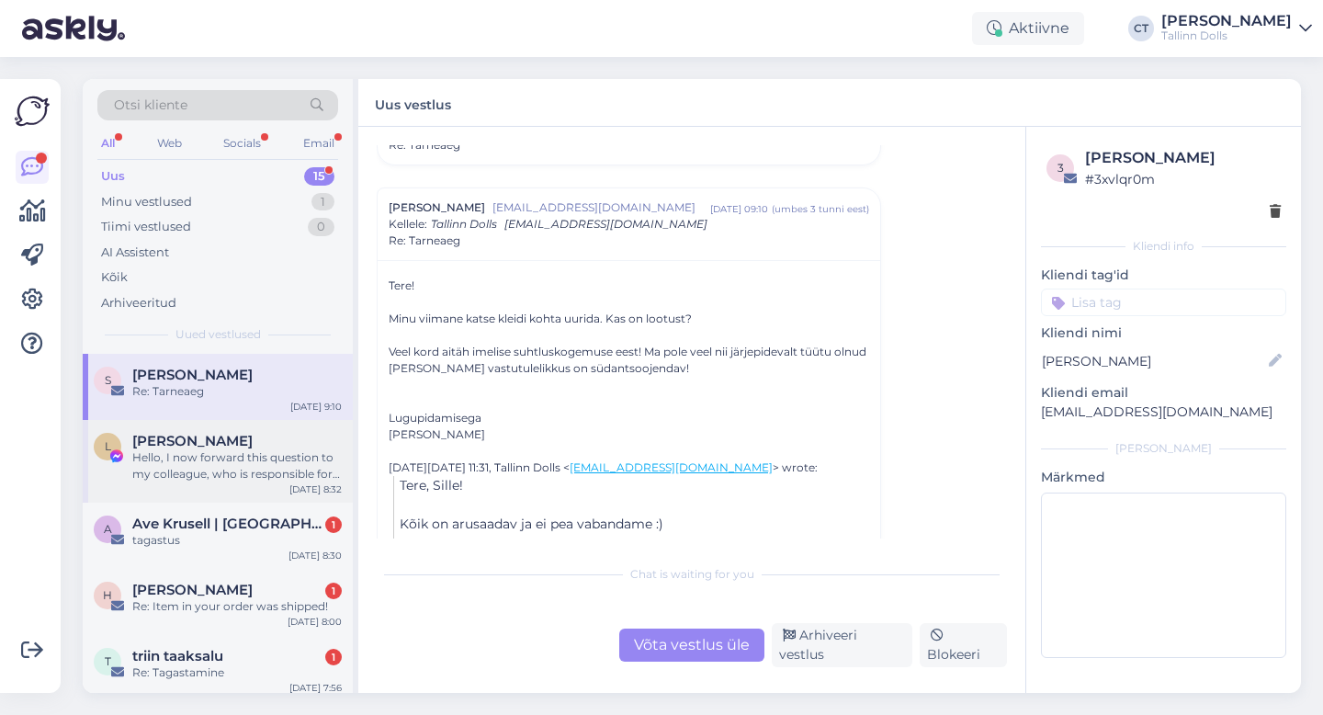
click at [294, 456] on div "Hello, I now forward this question to my colleague, who is responsible for this…" at bounding box center [236, 465] width 209 height 33
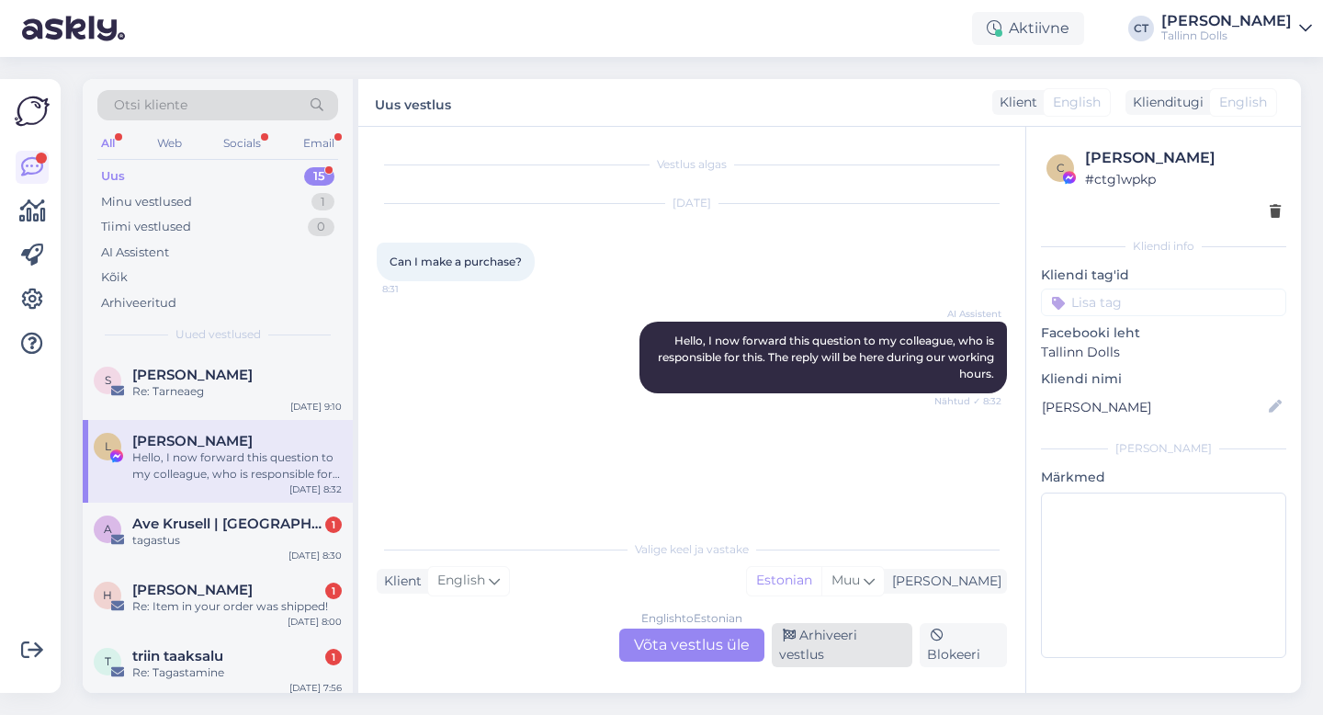
click at [879, 654] on div "Arhiveeri vestlus" at bounding box center [841, 645] width 141 height 44
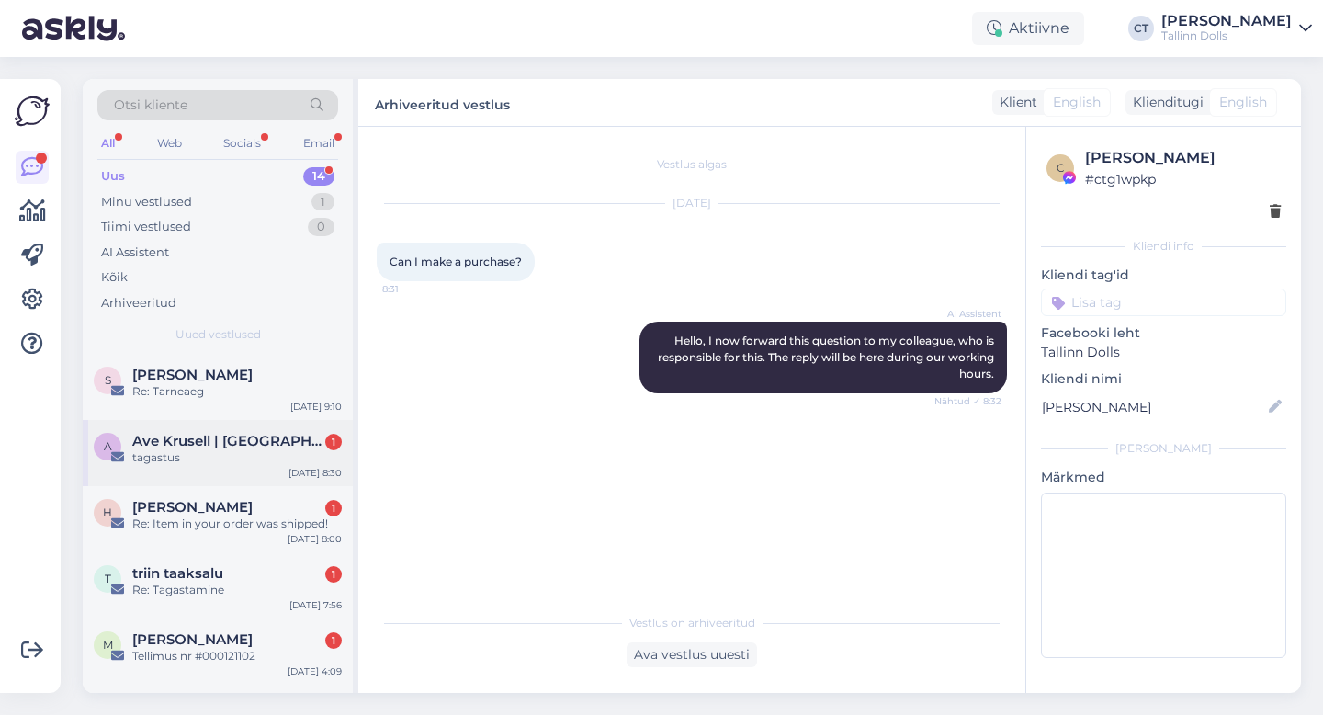
click at [199, 442] on span "Ave Krusell | [GEOGRAPHIC_DATA]" at bounding box center [227, 441] width 191 height 17
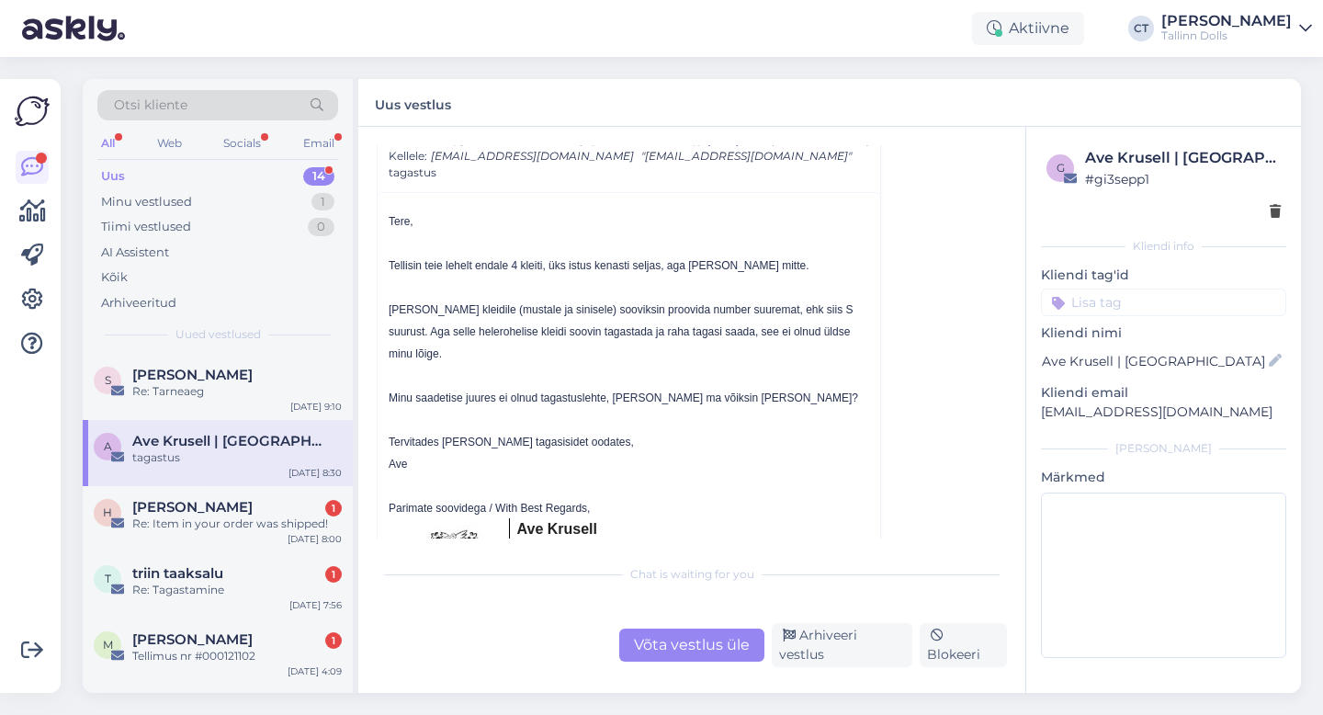
scroll to position [84, 0]
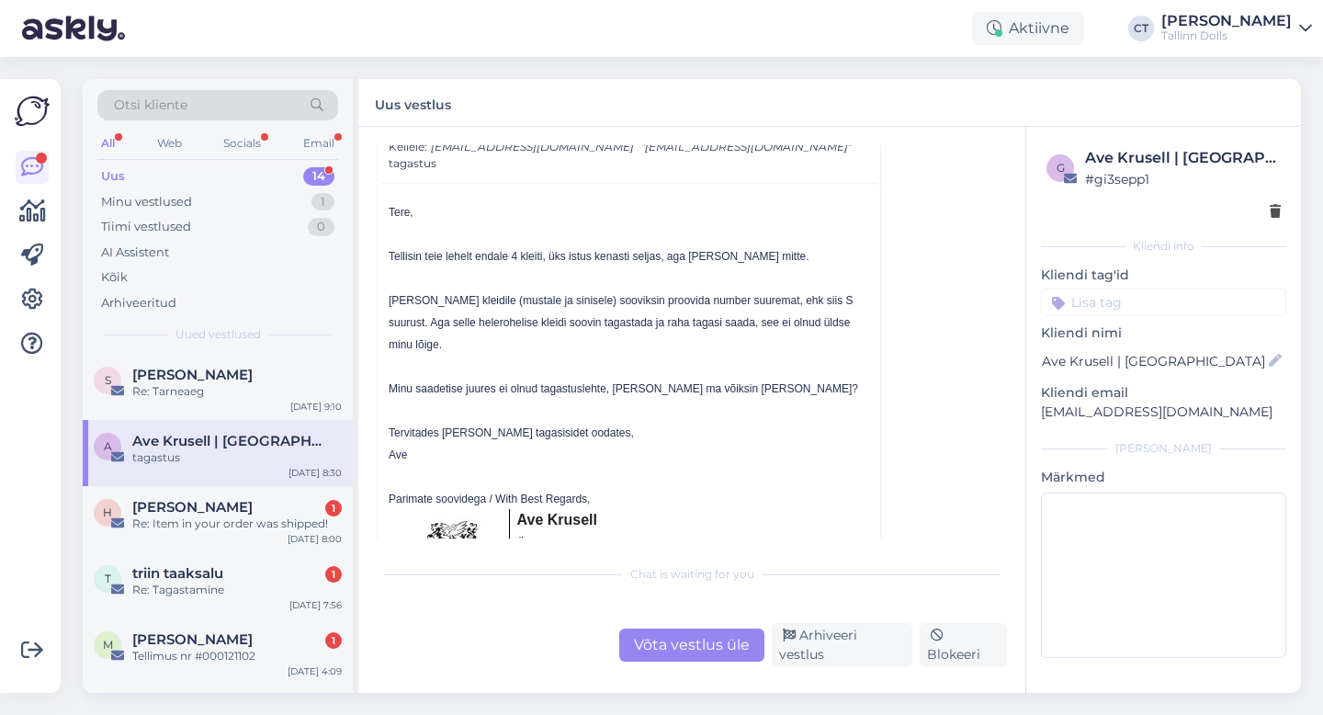
click at [687, 640] on div "Võta vestlus üle" at bounding box center [691, 644] width 145 height 33
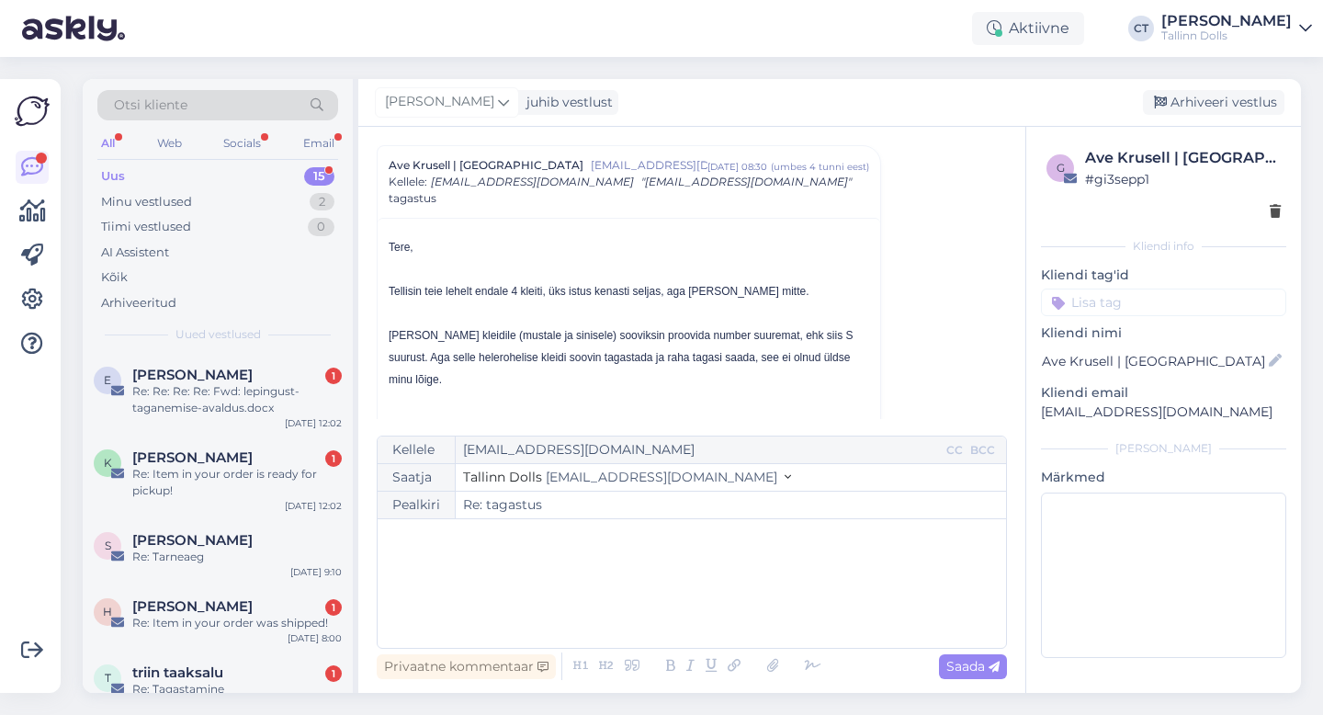
click at [703, 597] on div "﻿" at bounding box center [692, 583] width 610 height 110
drag, startPoint x: 1252, startPoint y: 414, endPoint x: 1037, endPoint y: 412, distance: 214.9
click at [1037, 412] on div "g Ave Krusell | [GEOGRAPHIC_DATA] # gi3sepp1 Kliendi info Kliendi tag'id Kliend…" at bounding box center [1163, 406] width 275 height 558
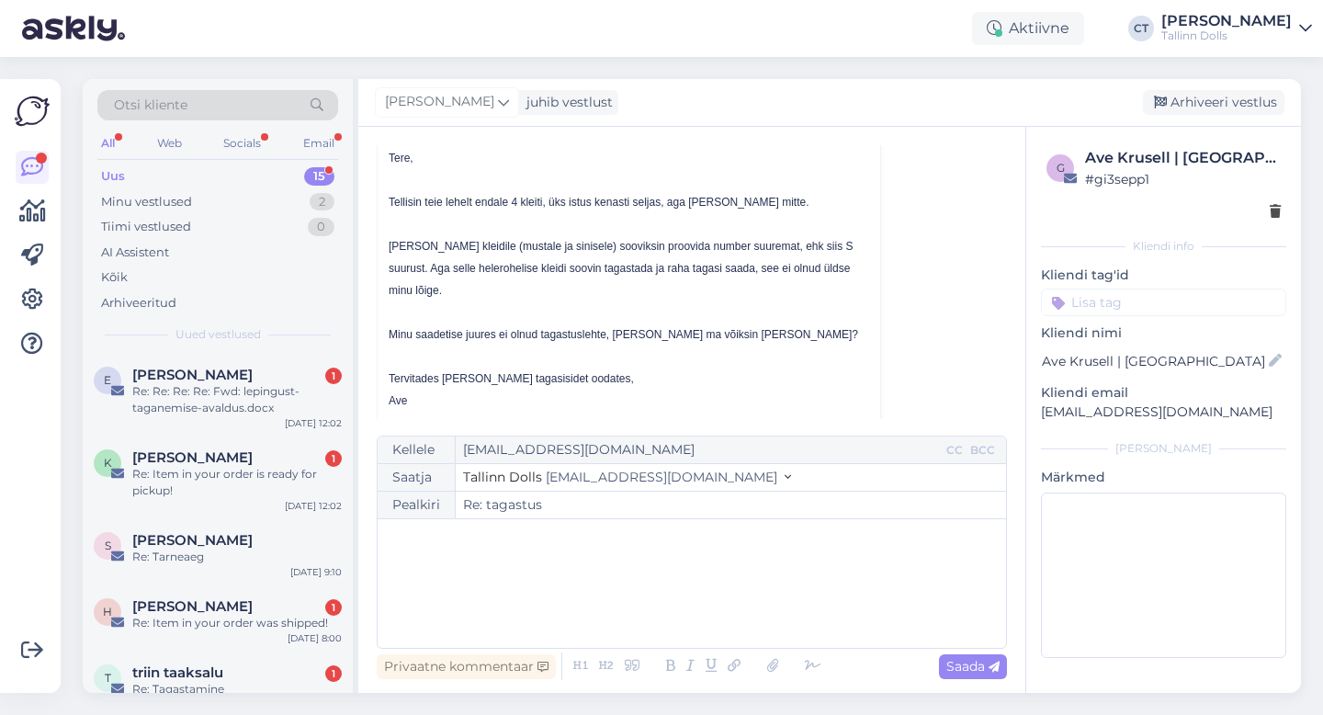
click at [681, 598] on div "﻿" at bounding box center [692, 583] width 610 height 110
click at [488, 625] on div "﻿" at bounding box center [692, 583] width 610 height 110
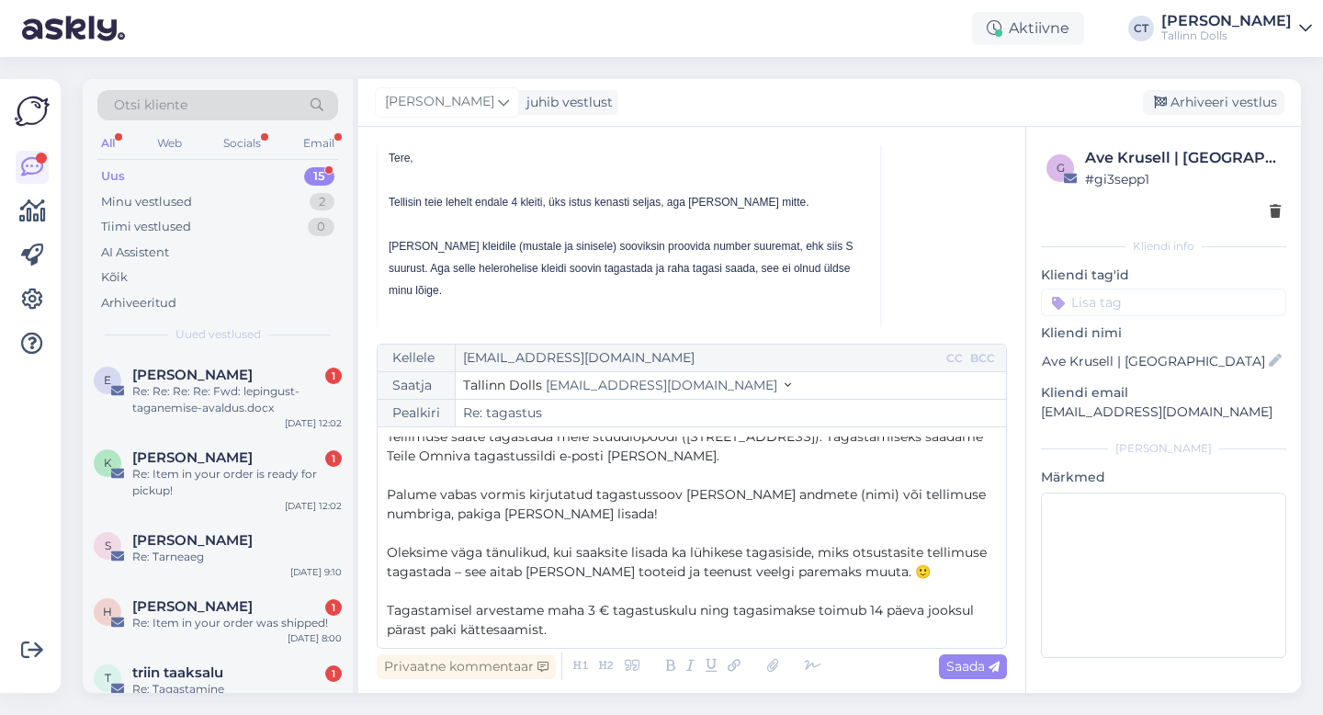
scroll to position [44, 0]
click at [677, 499] on span "Palume vabas vormis kirjutatud tagastussoov [PERSON_NAME] andmete (nimi) või te…" at bounding box center [688, 508] width 602 height 36
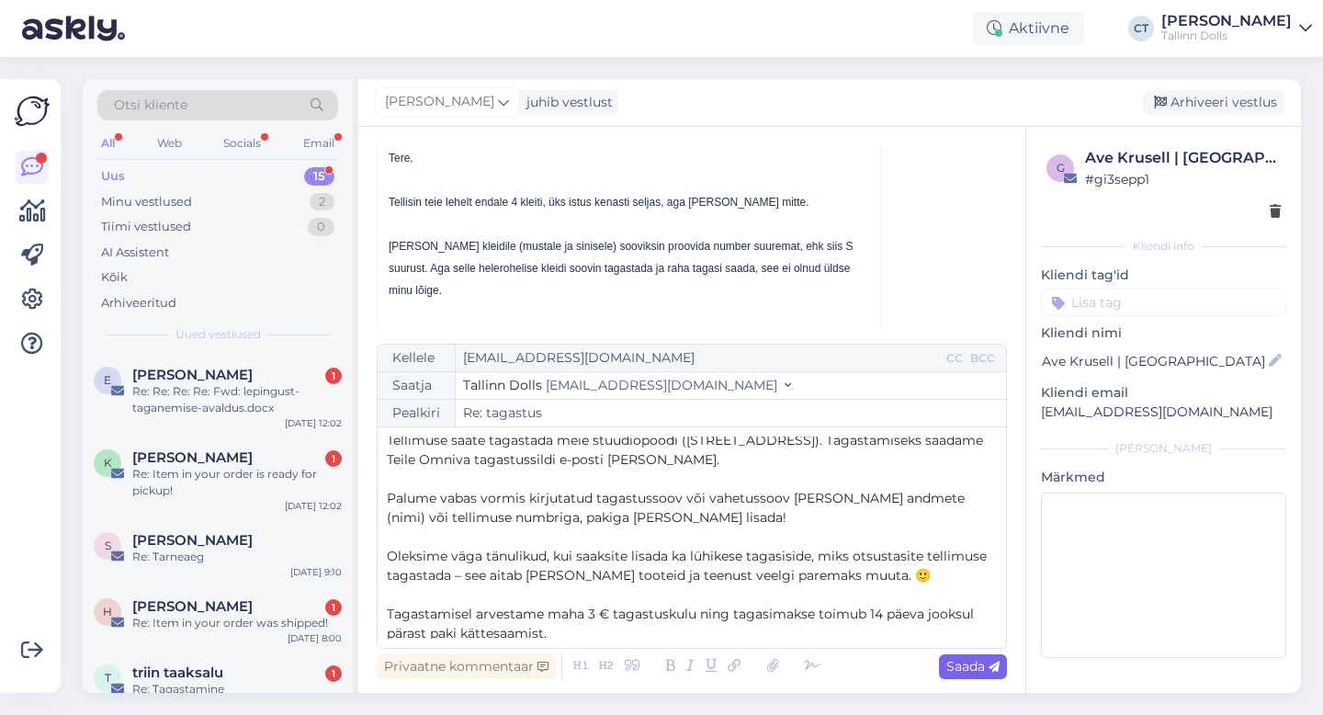
click at [950, 665] on span "Saada" at bounding box center [972, 666] width 53 height 17
type input "Re: tagastus"
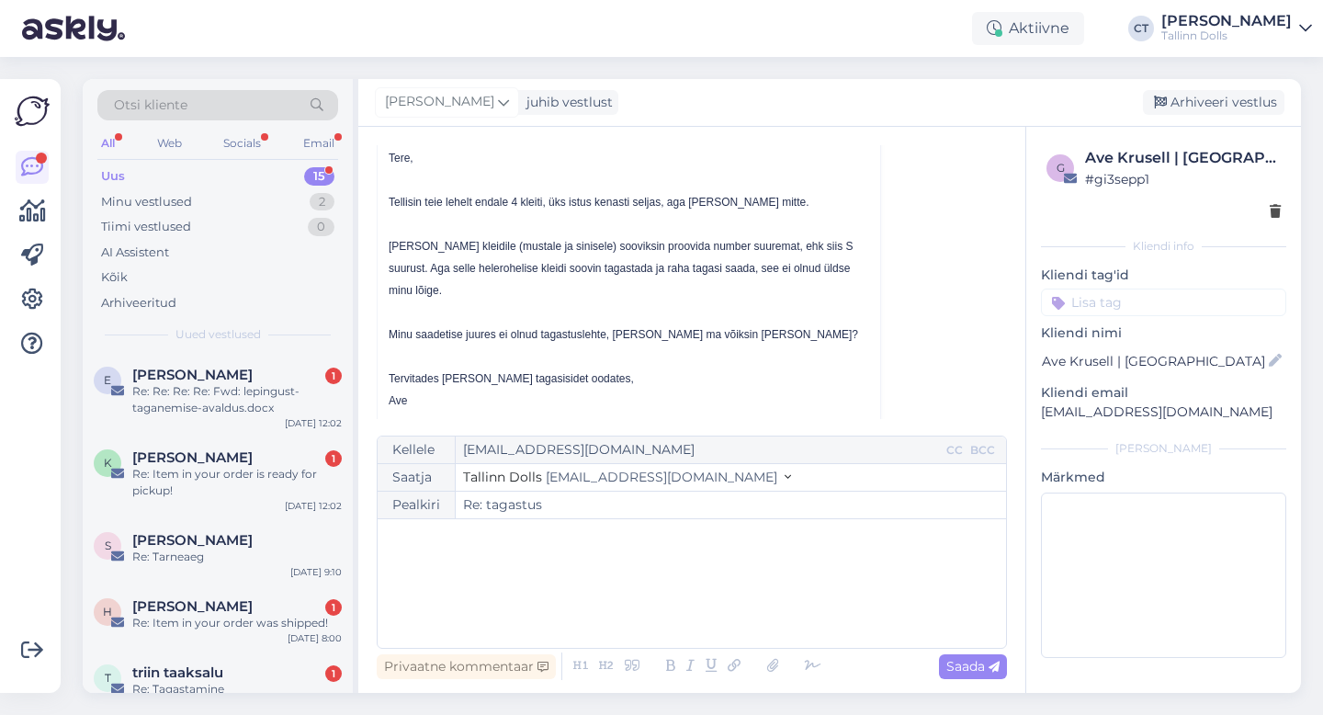
scroll to position [869, 0]
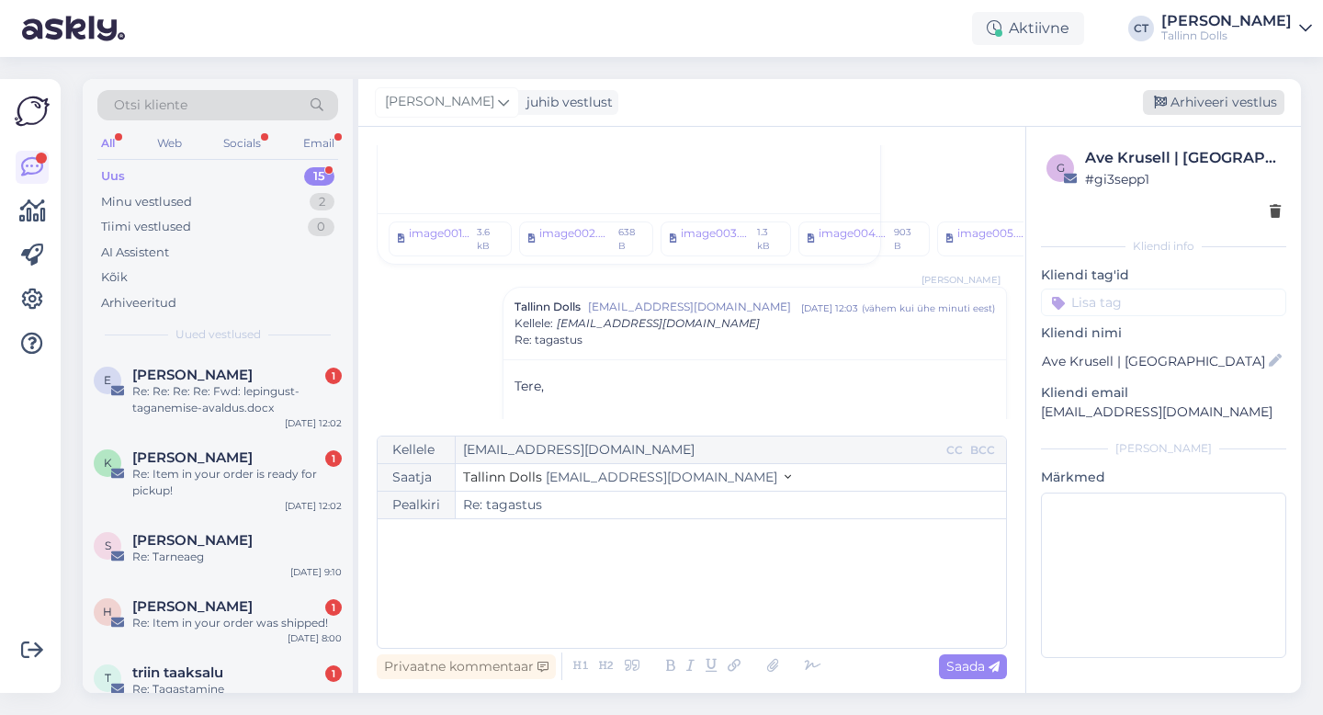
click at [1207, 112] on div "Arhiveeri vestlus" at bounding box center [1212, 102] width 141 height 25
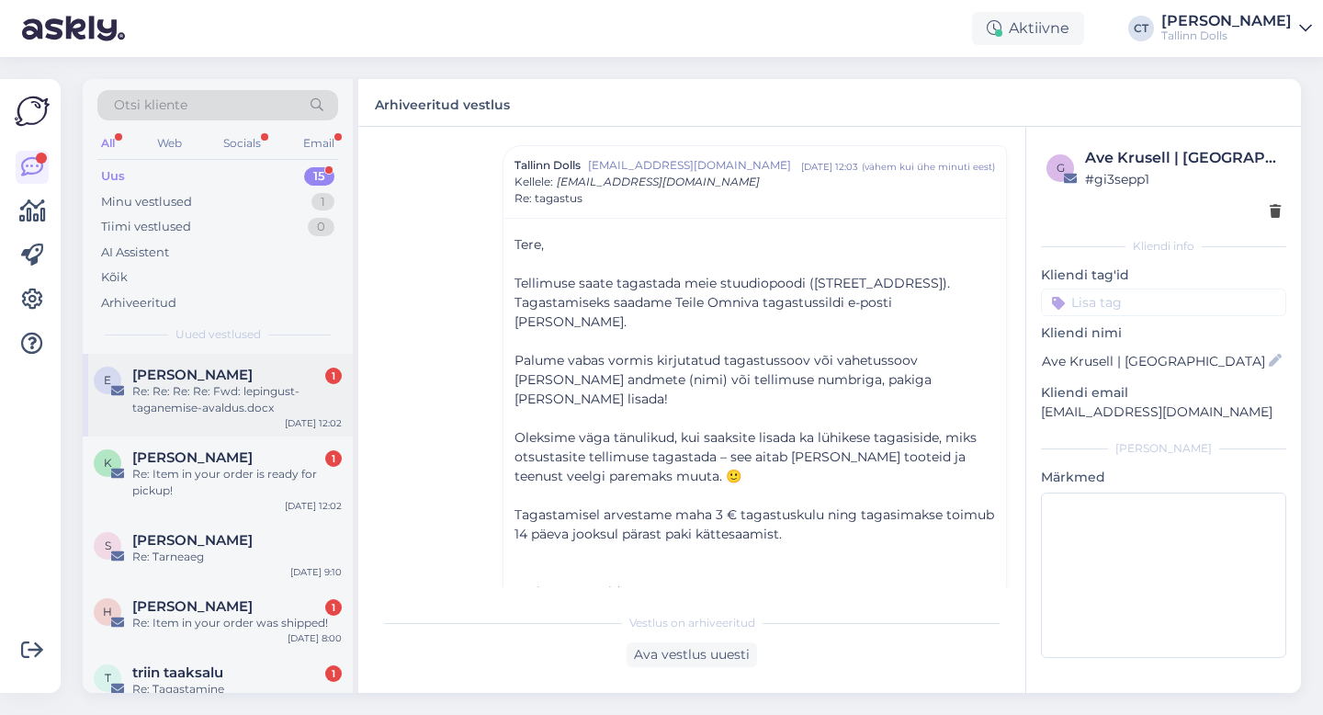
click at [243, 415] on div "Re: Re: Re: Re: Fwd: lepingust-taganemise-avaldus.docx" at bounding box center [236, 399] width 209 height 33
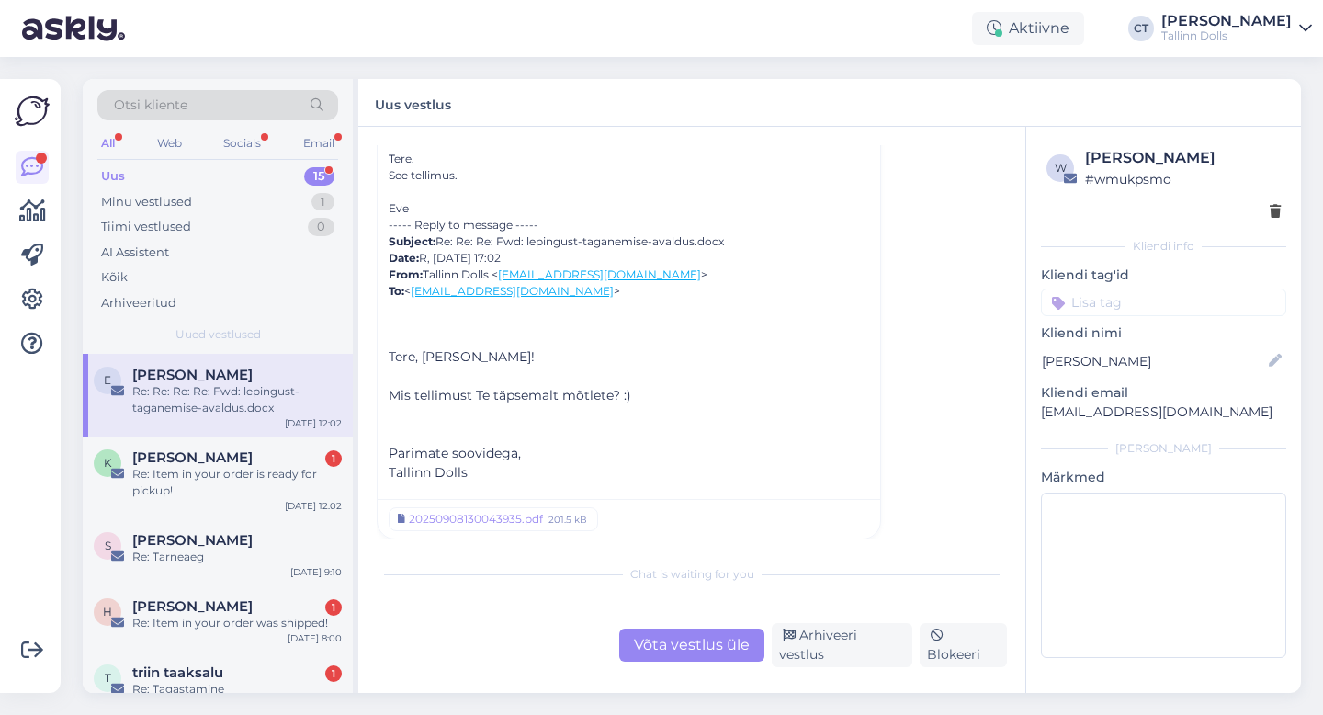
scroll to position [1873, 0]
click at [227, 456] on div "[PERSON_NAME] 1" at bounding box center [236, 457] width 209 height 17
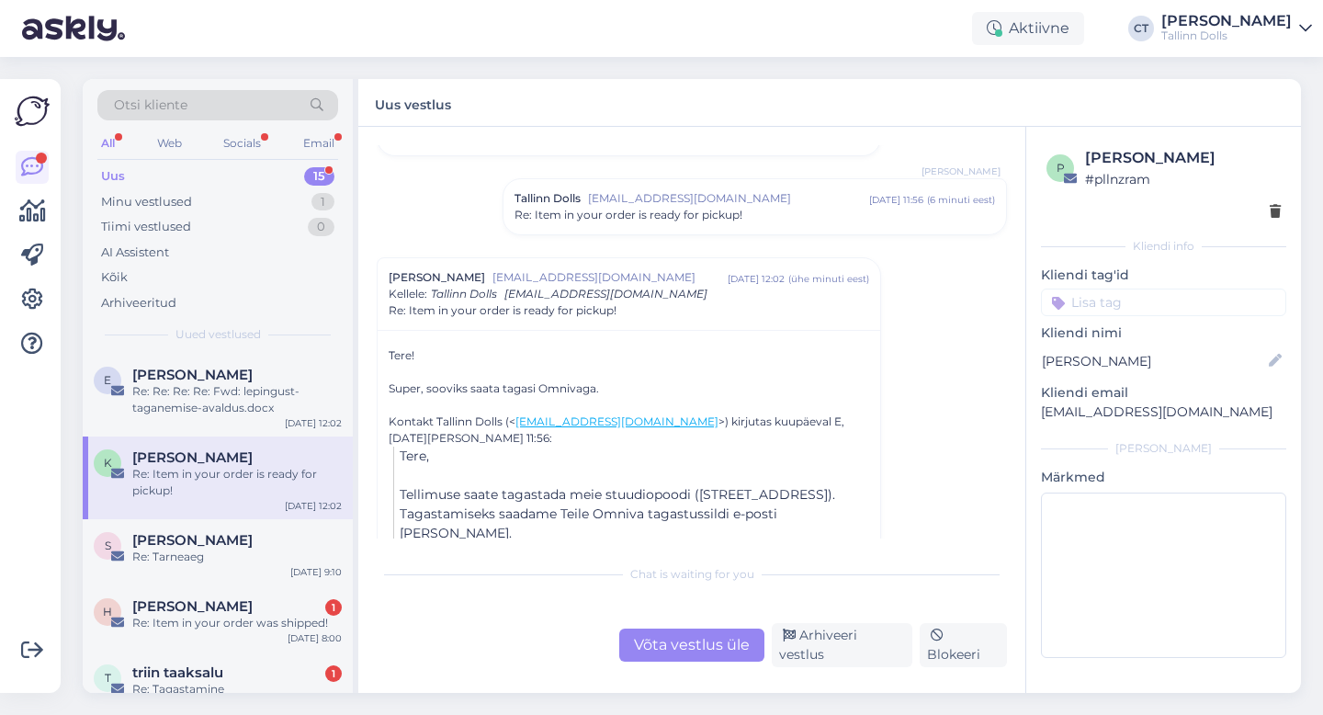
scroll to position [733, 0]
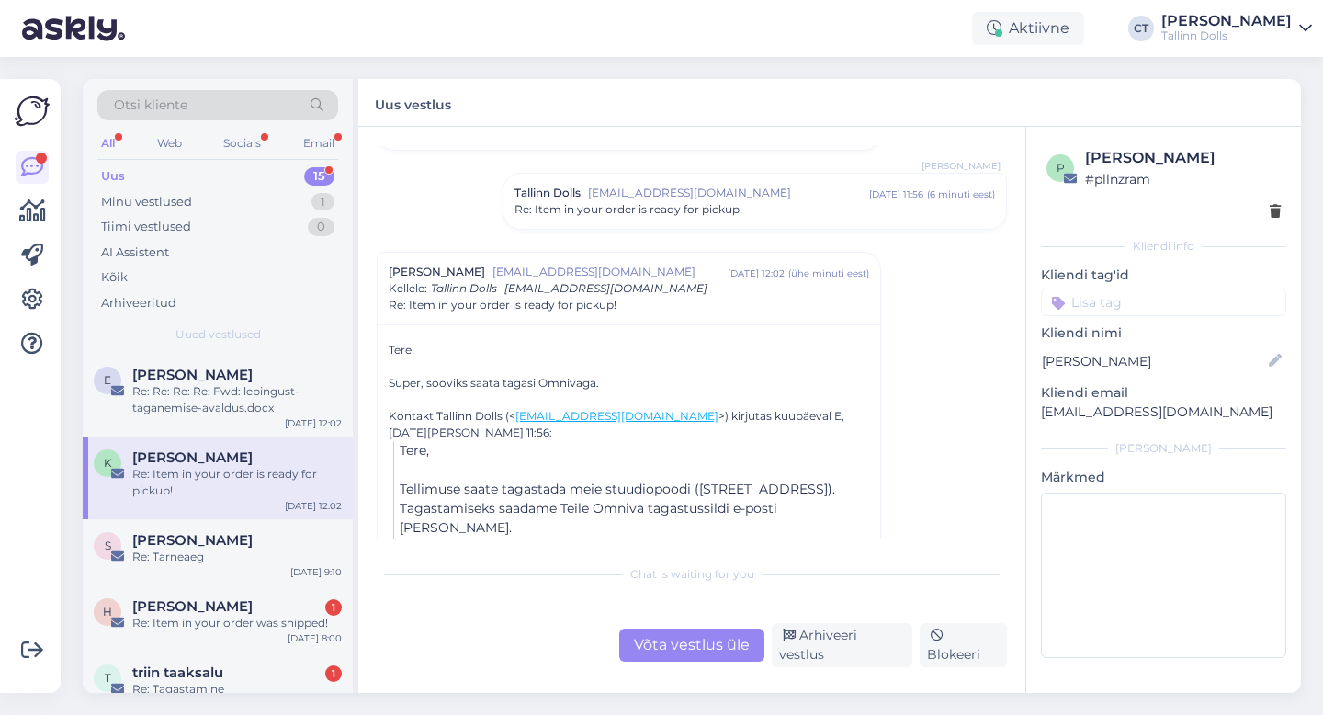
click at [696, 661] on div "Võta vestlus üle" at bounding box center [691, 644] width 145 height 33
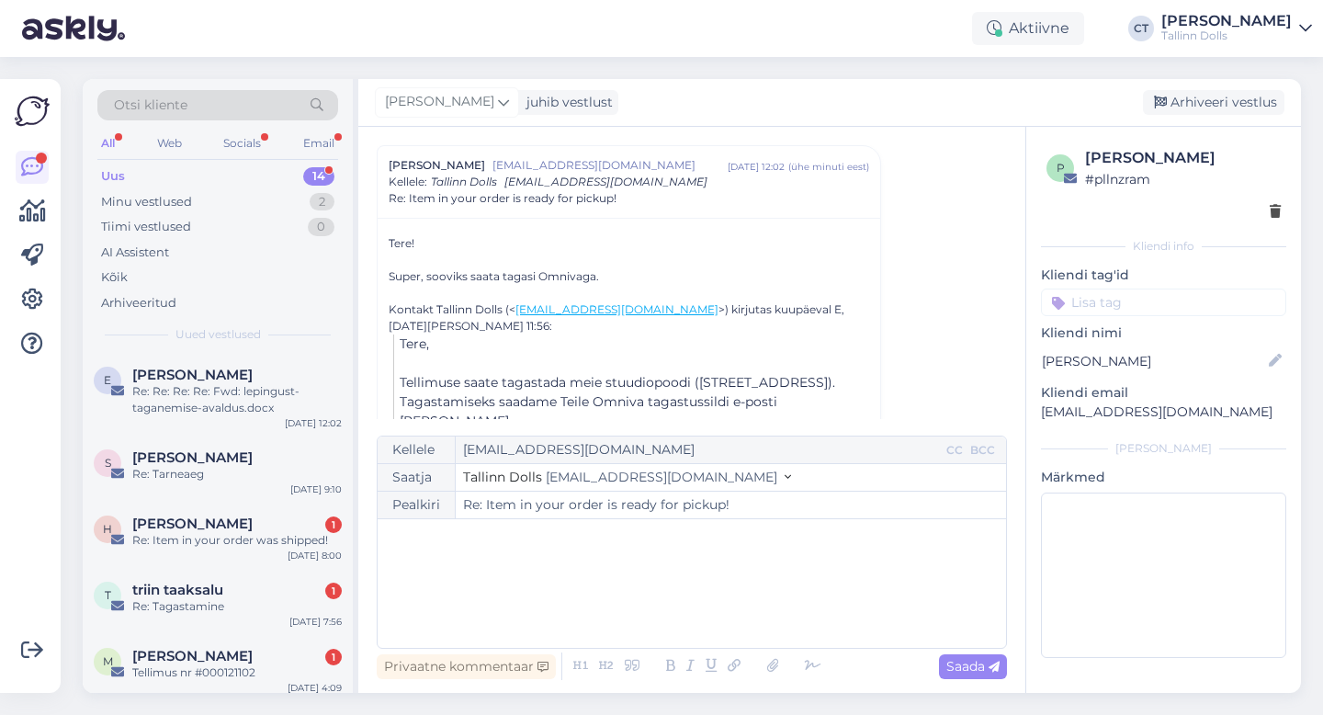
click at [710, 622] on div "﻿" at bounding box center [692, 583] width 610 height 110
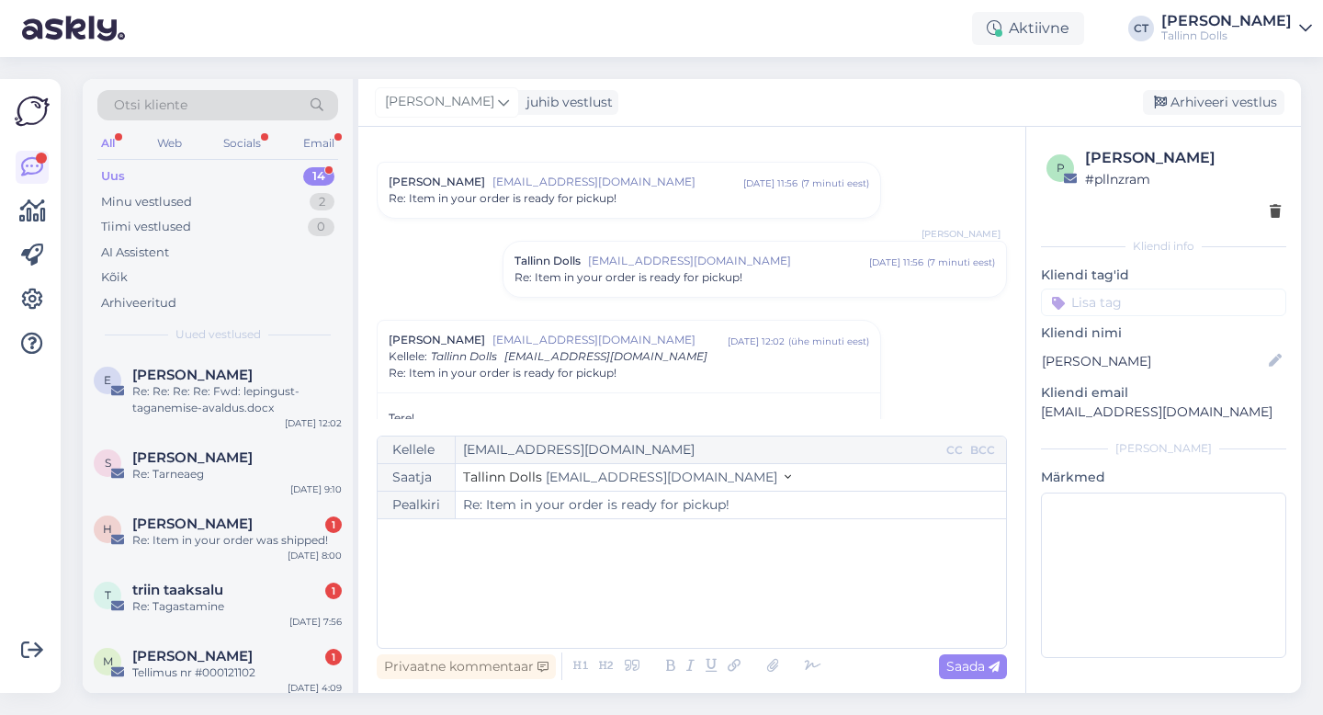
scroll to position [663, 0]
click at [804, 292] on div "Tallinn Dolls [EMAIL_ADDRESS][DOMAIN_NAME] [DATE] 11:56 ( 7 minuti eest ) Re: I…" at bounding box center [754, 270] width 502 height 55
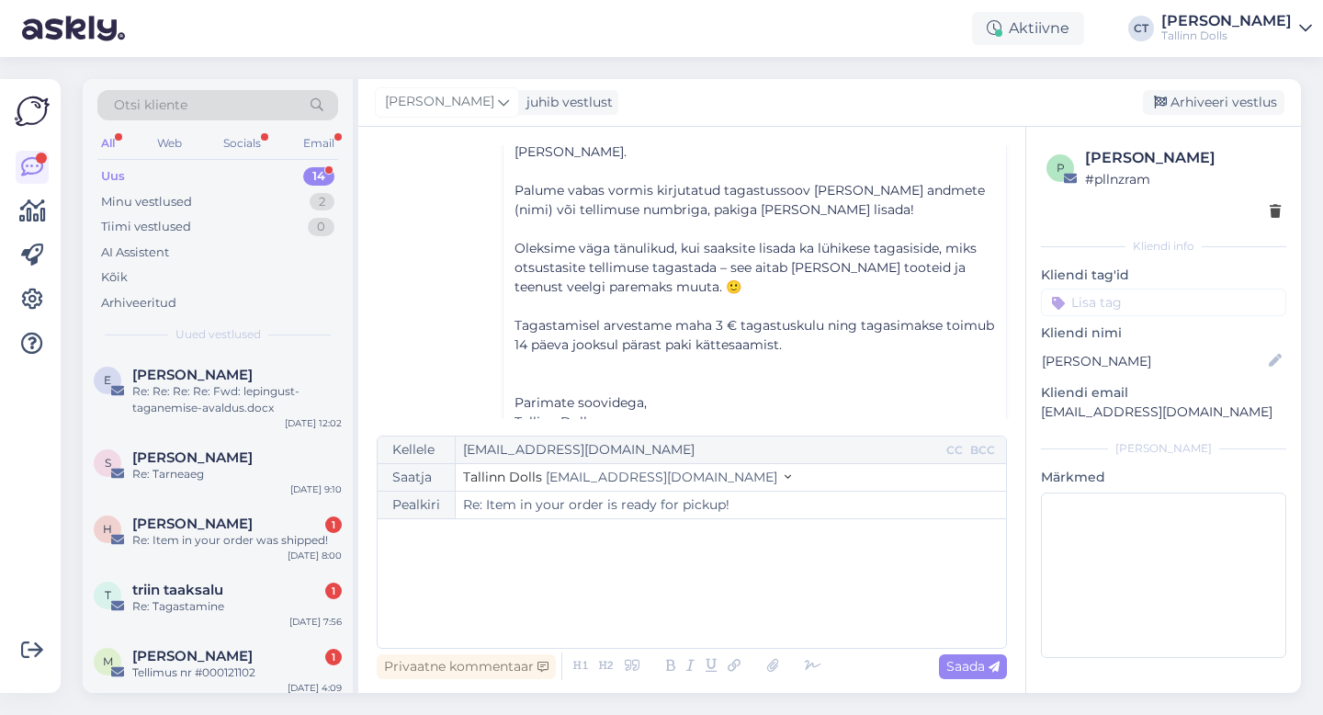
scroll to position [940, 0]
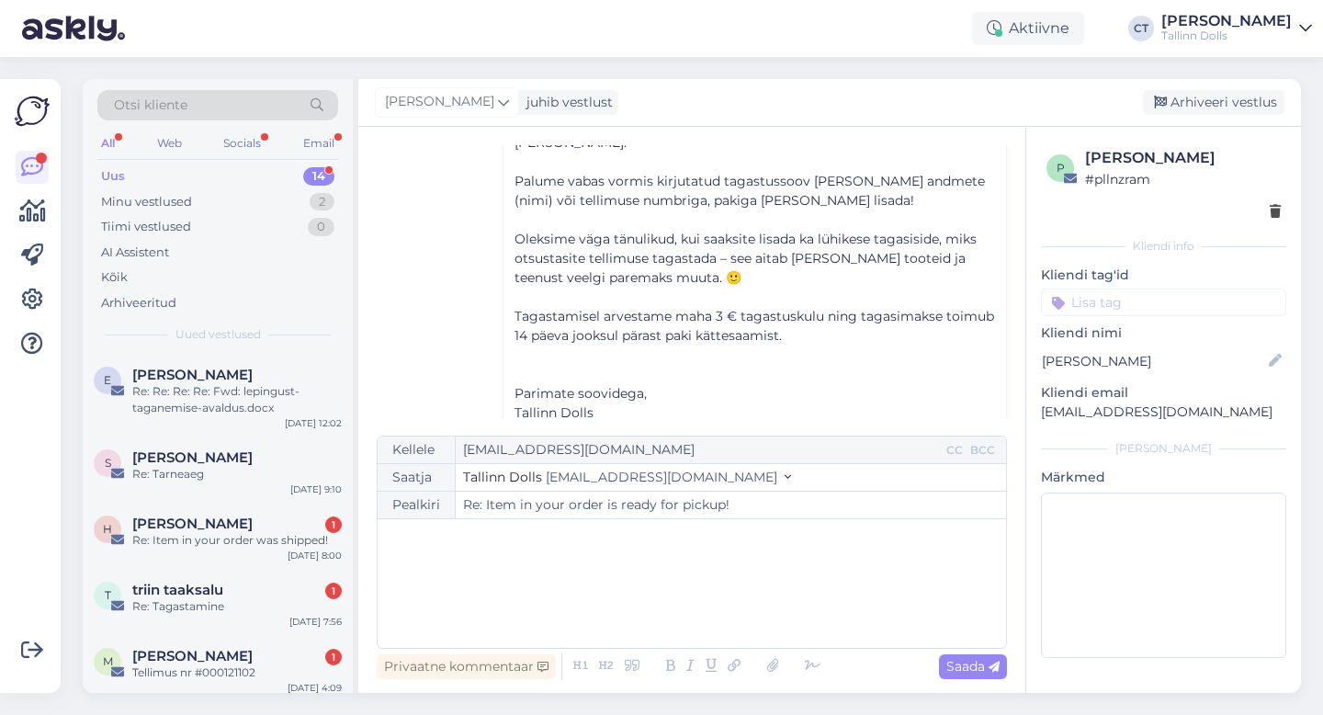
click at [715, 583] on div "﻿" at bounding box center [692, 583] width 610 height 110
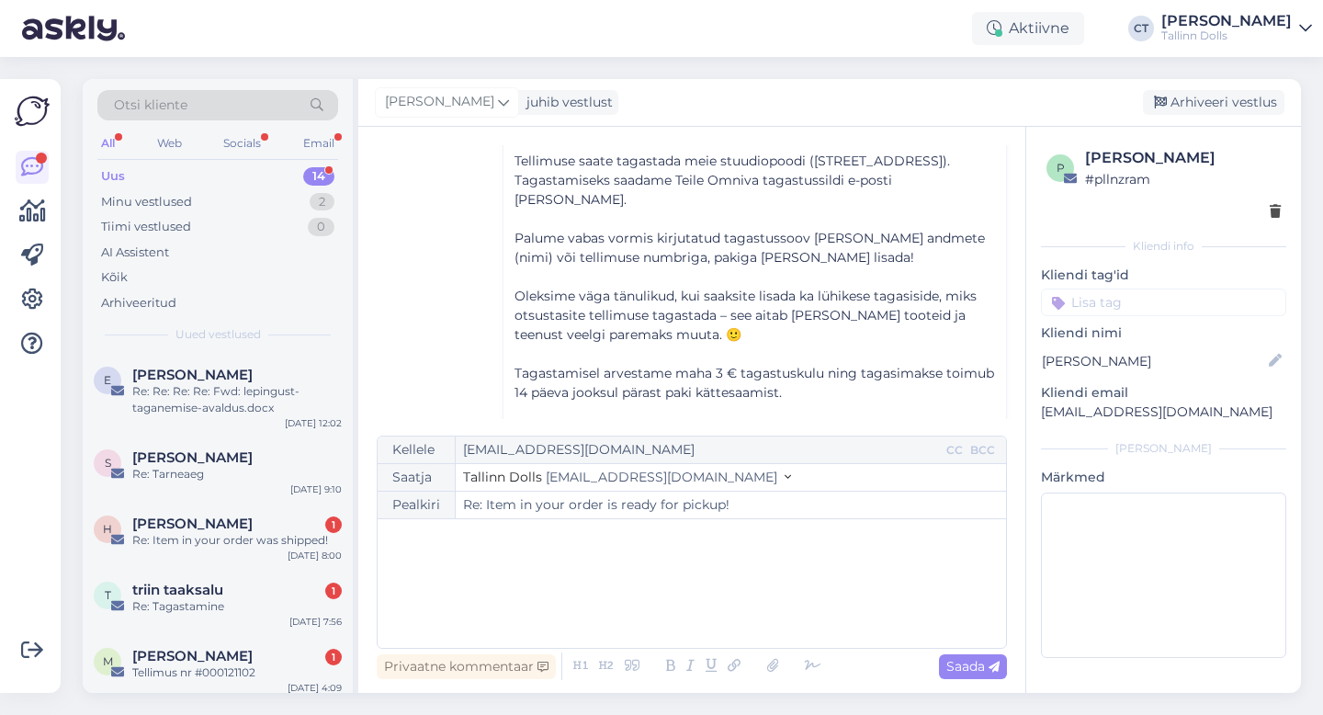
scroll to position [897, 0]
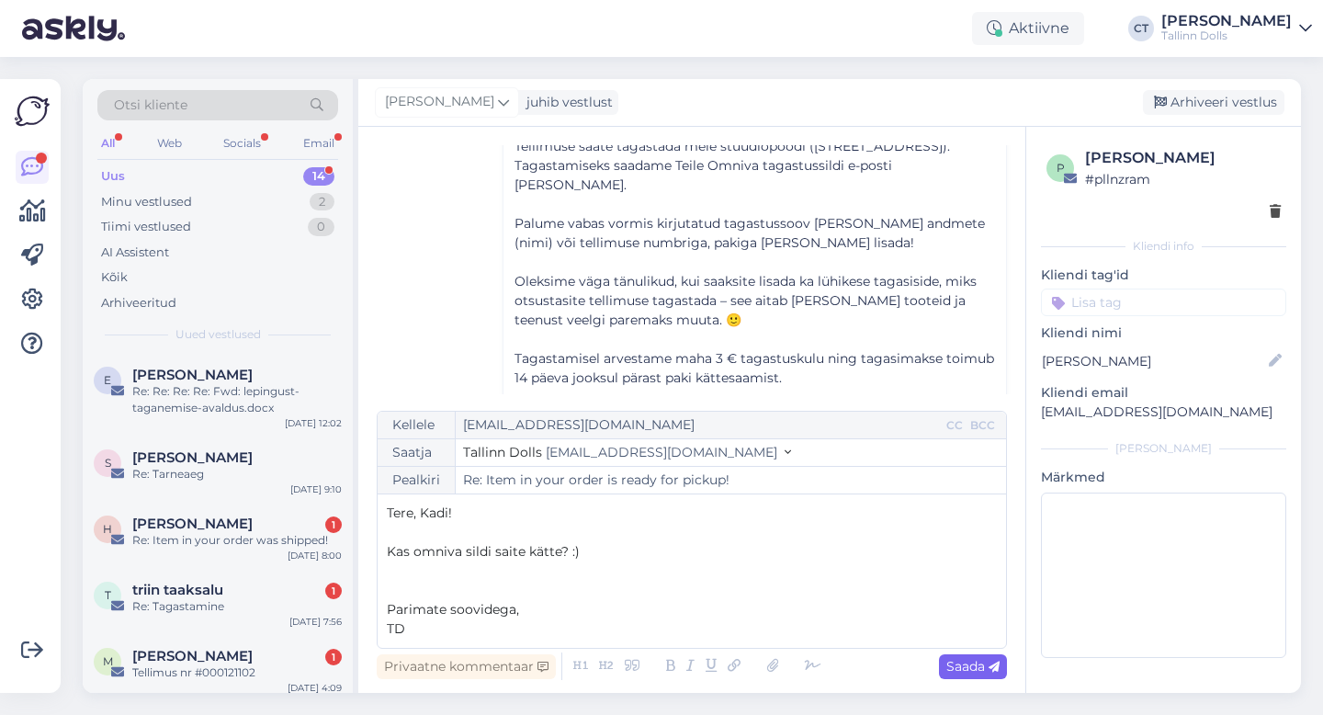
click at [969, 667] on span "Saada" at bounding box center [972, 666] width 53 height 17
type input "Re: Item in your order is ready for pickup!"
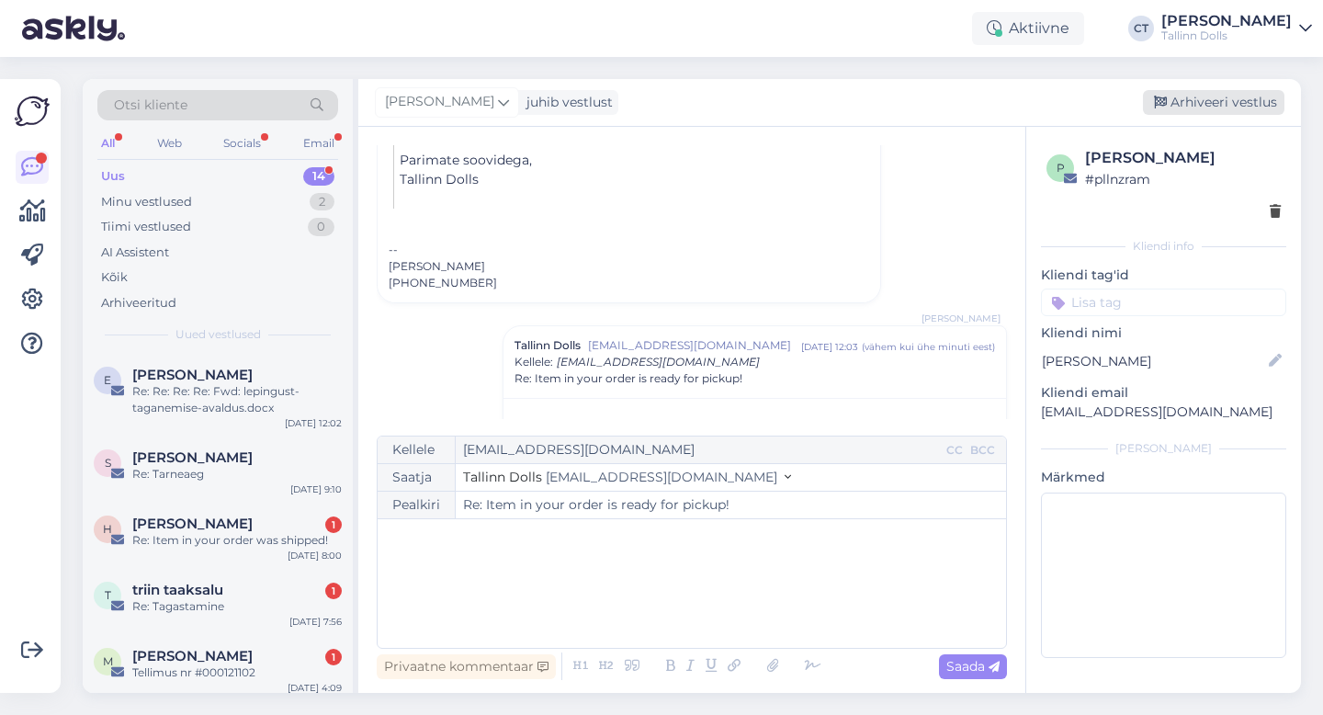
click at [1202, 91] on div "Arhiveeri vestlus" at bounding box center [1212, 102] width 141 height 25
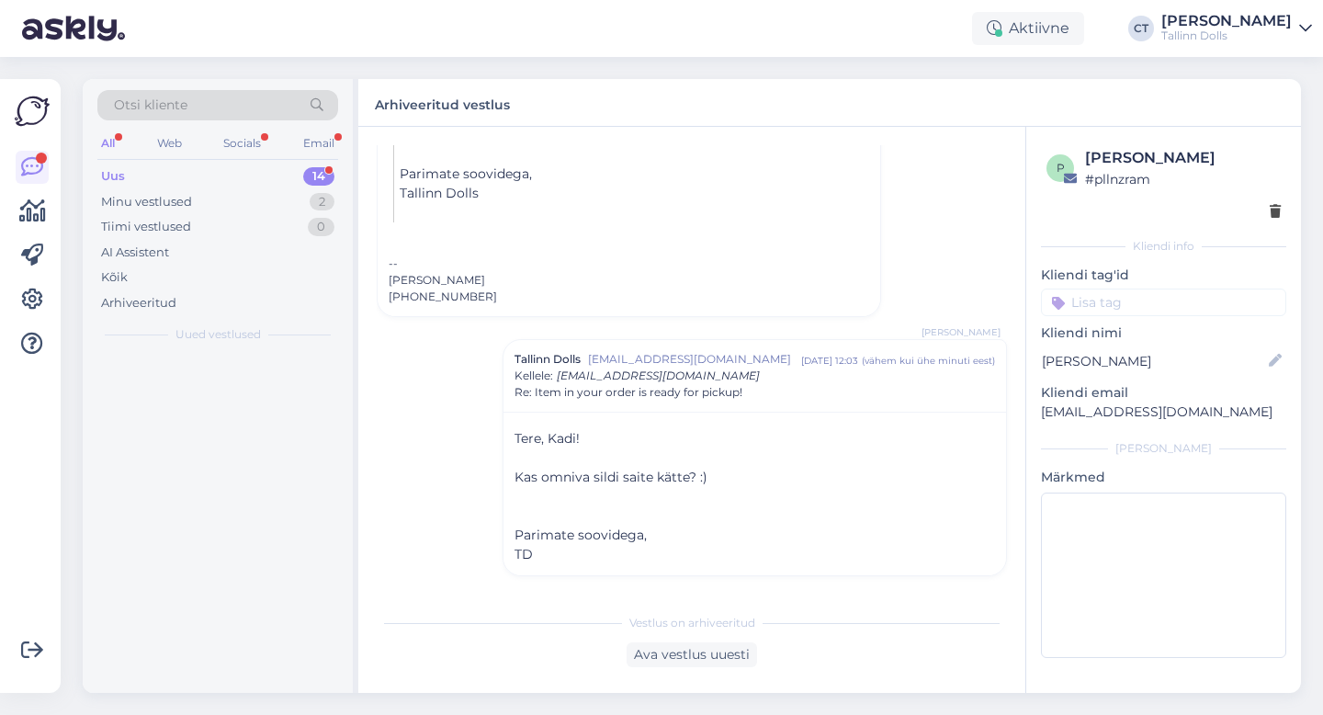
scroll to position [1729, 0]
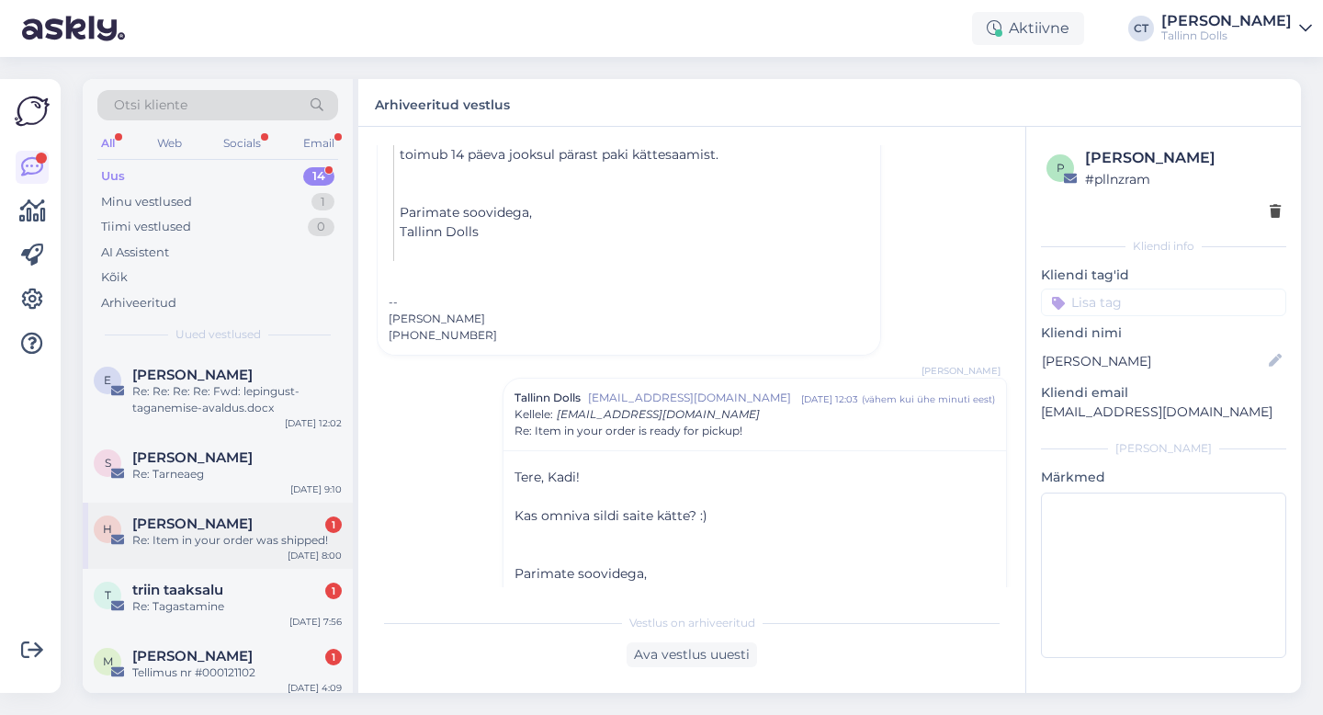
click at [219, 517] on span "[PERSON_NAME]" at bounding box center [192, 523] width 120 height 17
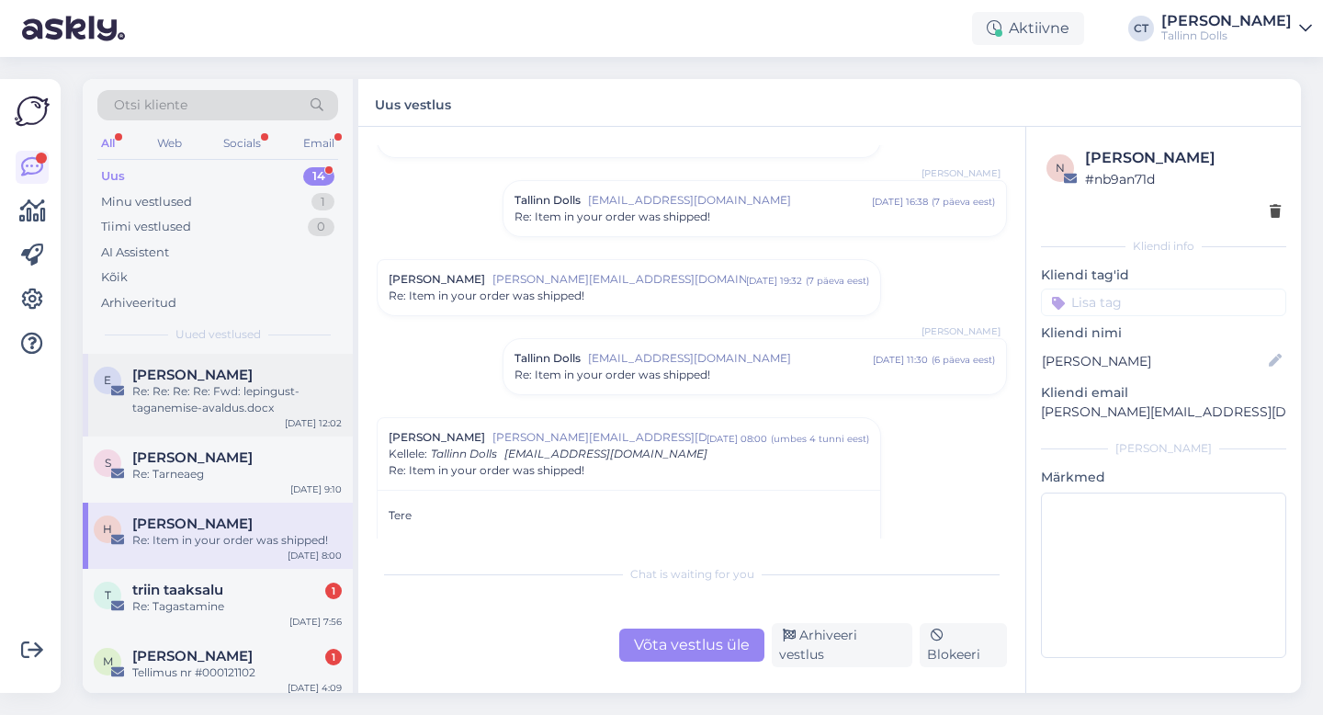
click at [233, 434] on div "e [PERSON_NAME] Re: Re: Re: Re: Fwd: lepingust-taganemise-avaldus.docx [DATE] 1…" at bounding box center [218, 395] width 270 height 83
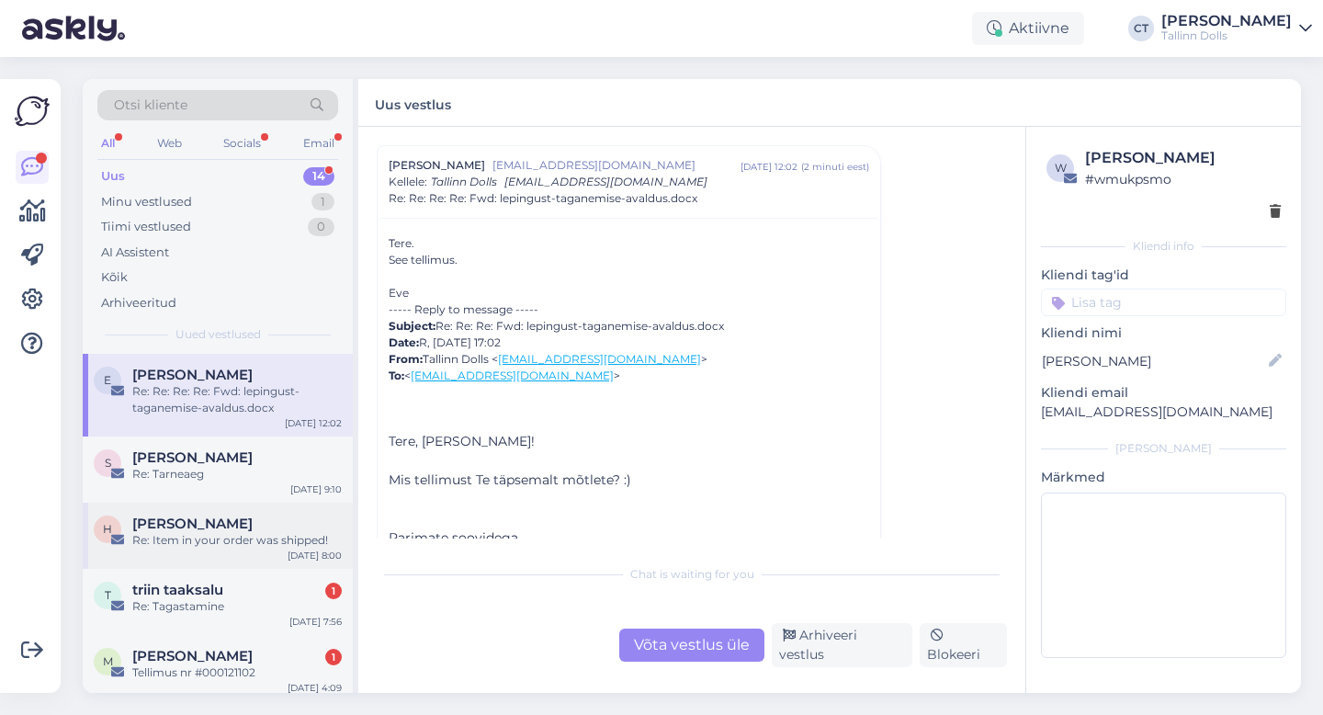
click at [237, 524] on span "[PERSON_NAME]" at bounding box center [192, 523] width 120 height 17
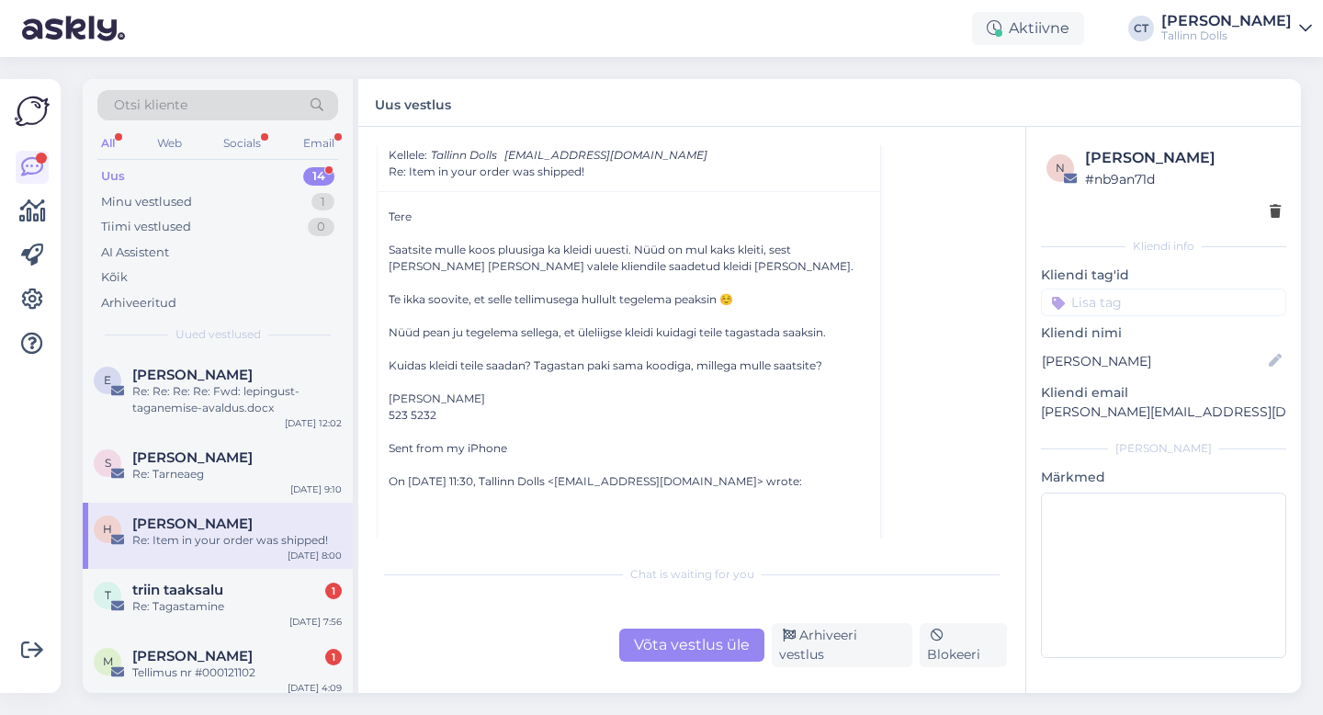
scroll to position [420, 0]
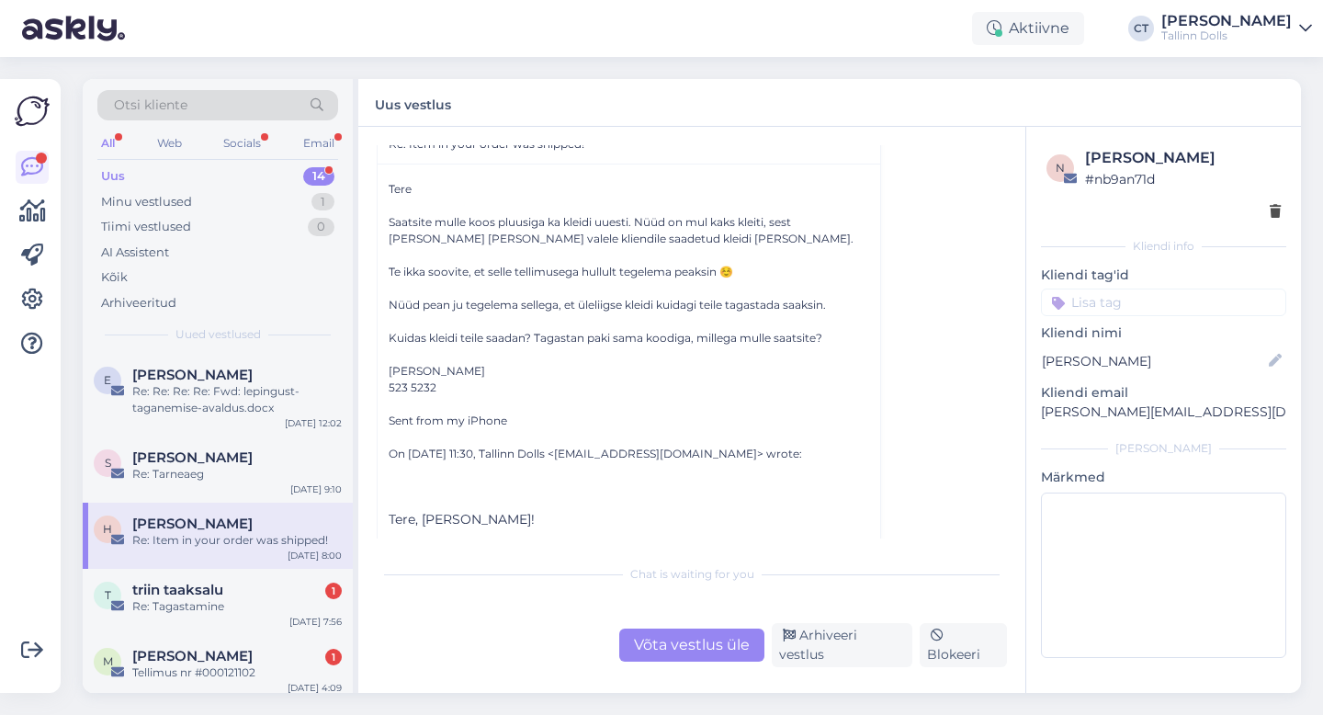
click at [681, 651] on div "Võta vestlus üle" at bounding box center [691, 644] width 145 height 33
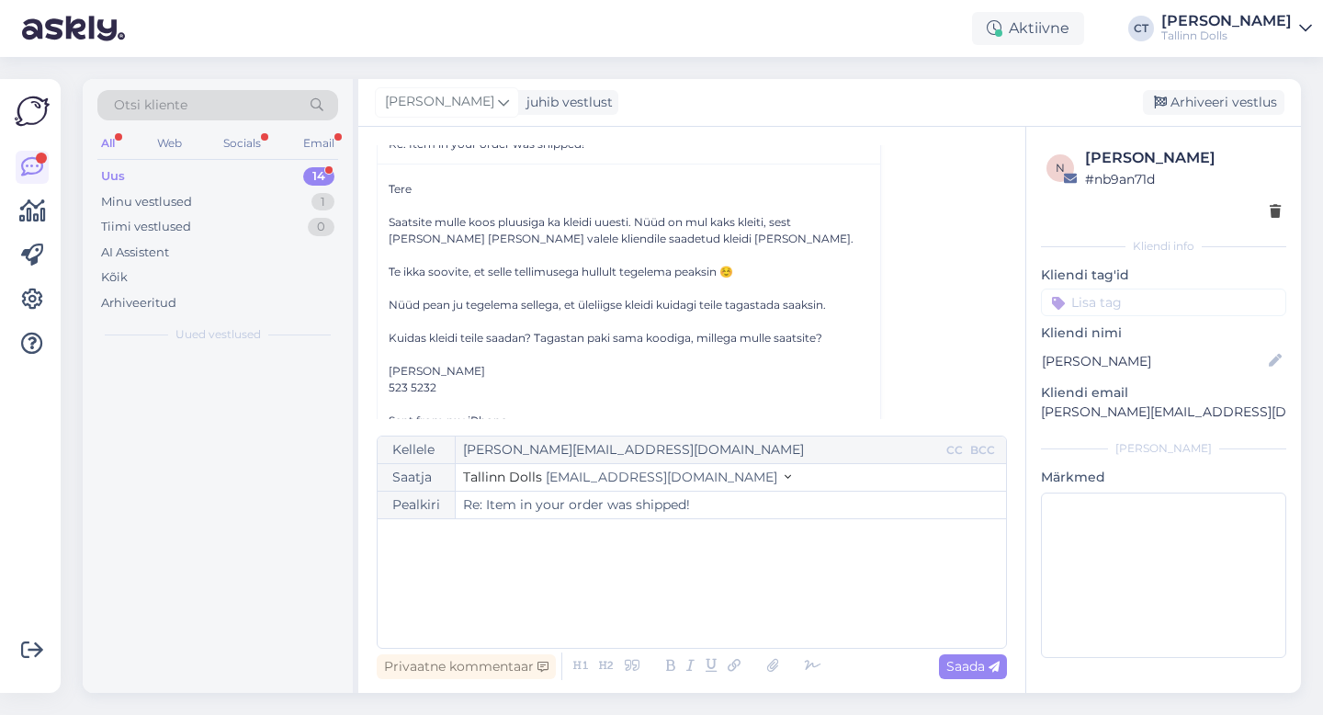
scroll to position [366, 0]
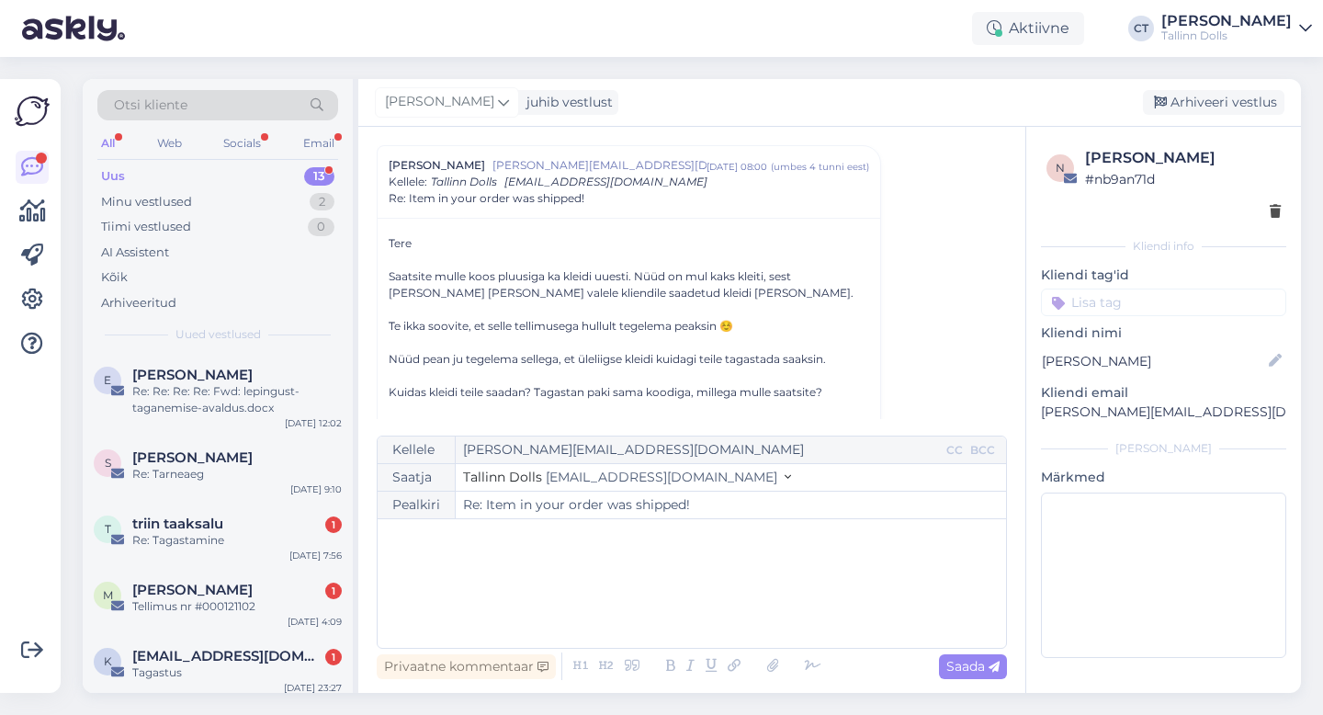
click at [705, 610] on div "﻿" at bounding box center [692, 583] width 610 height 110
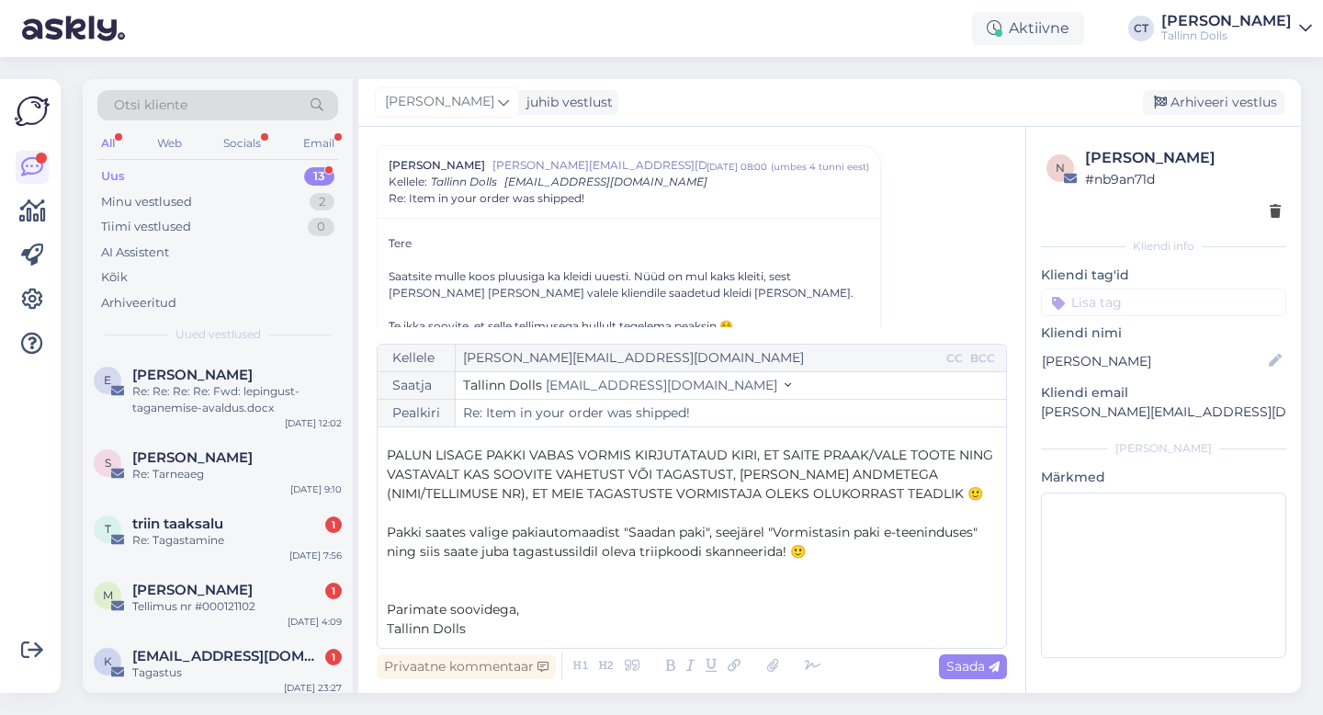
scroll to position [101, 0]
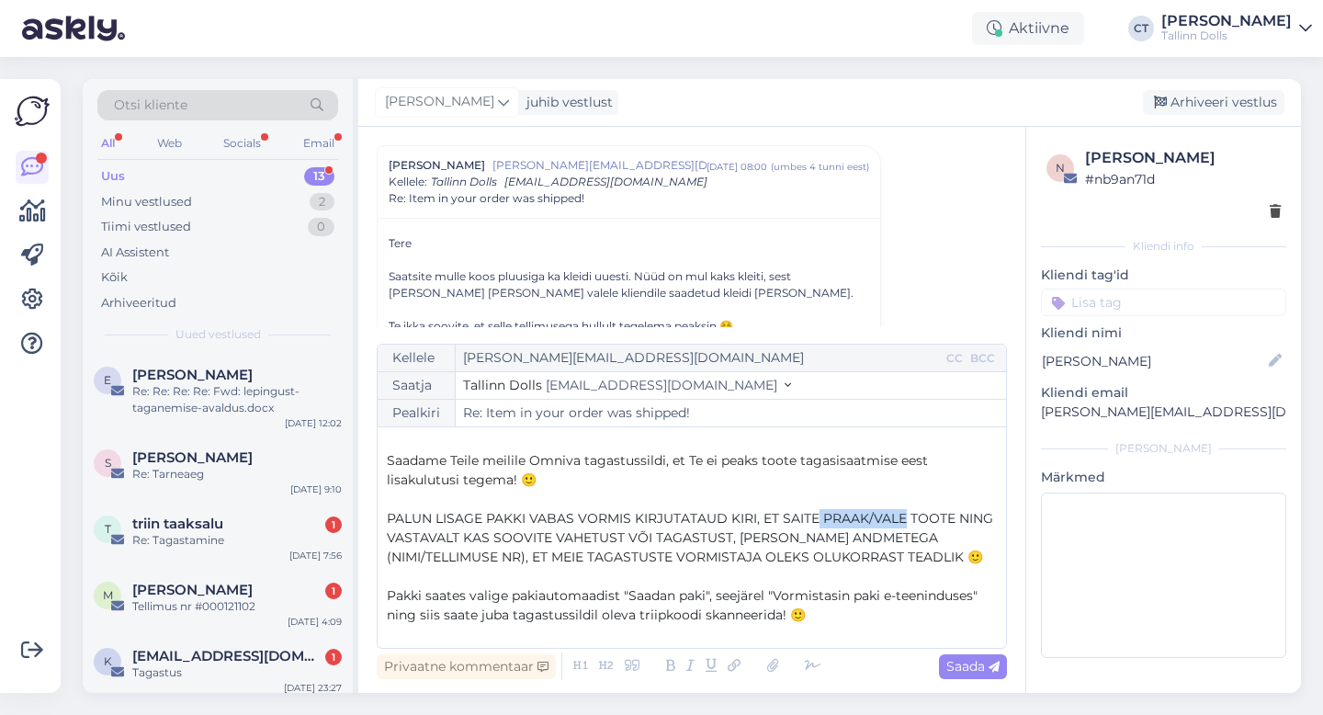
drag, startPoint x: 906, startPoint y: 516, endPoint x: 818, endPoint y: 515, distance: 87.3
click at [818, 515] on span "PALUN LISAGE PAKKI VABAS VORMIS KIRJUTATAUD KIRI, ET SAITE PRAAK/VALE TOOTE NIN…" at bounding box center [692, 537] width 610 height 55
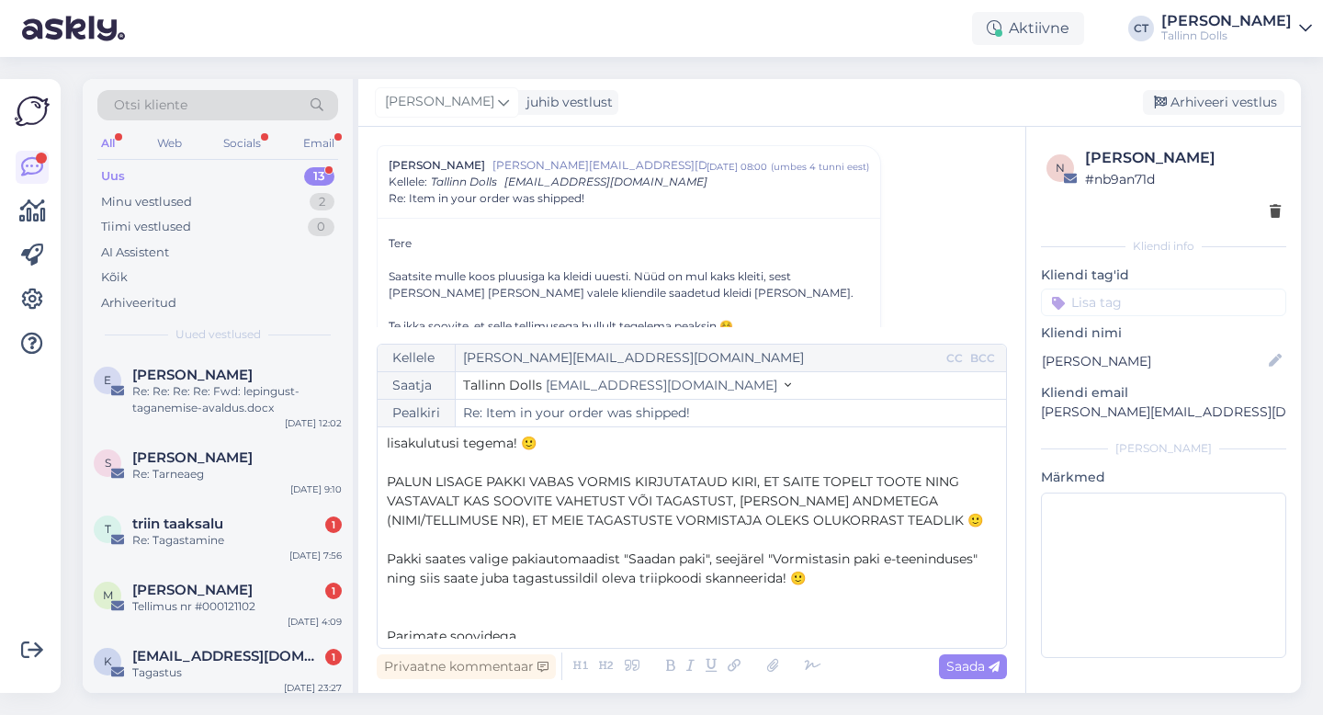
scroll to position [144, 0]
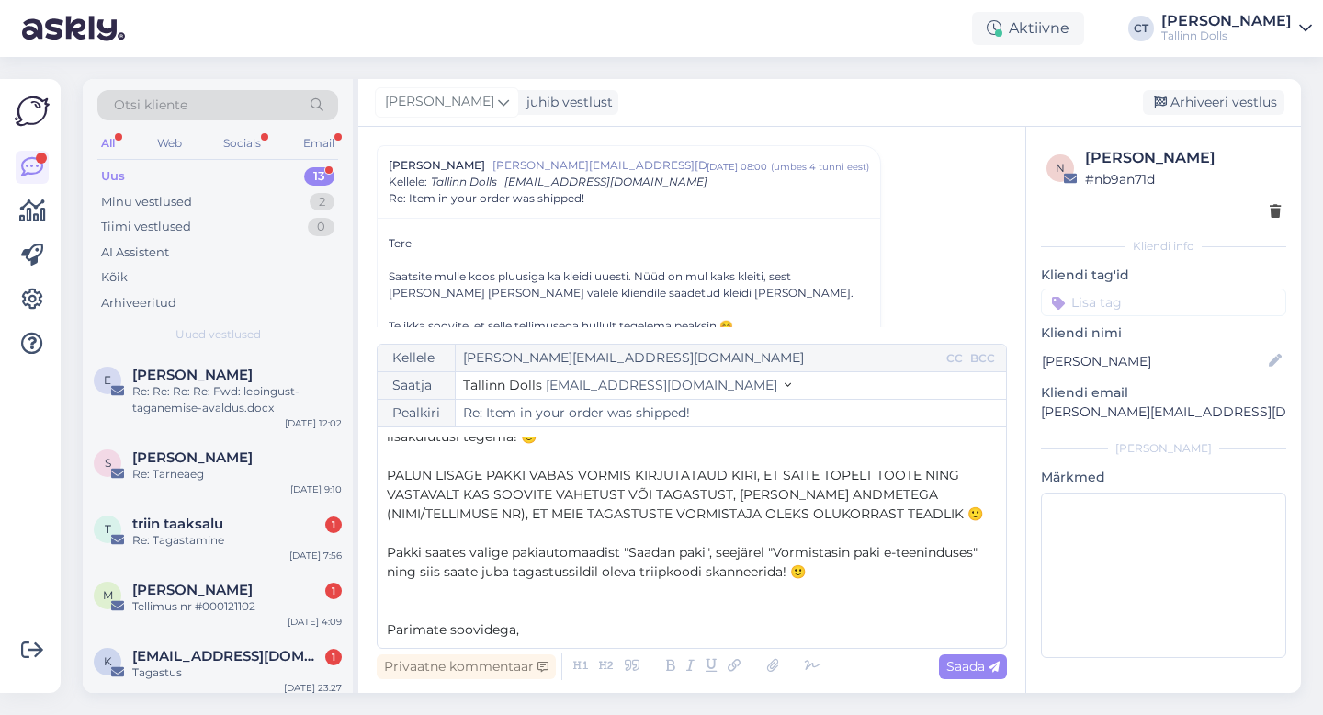
click at [906, 501] on p "PALUN LISAGE PAKKI VABAS VORMIS KIRJUTATAUD KIRI, ET SAITE TOPELT TOOTE NING VA…" at bounding box center [692, 495] width 610 height 58
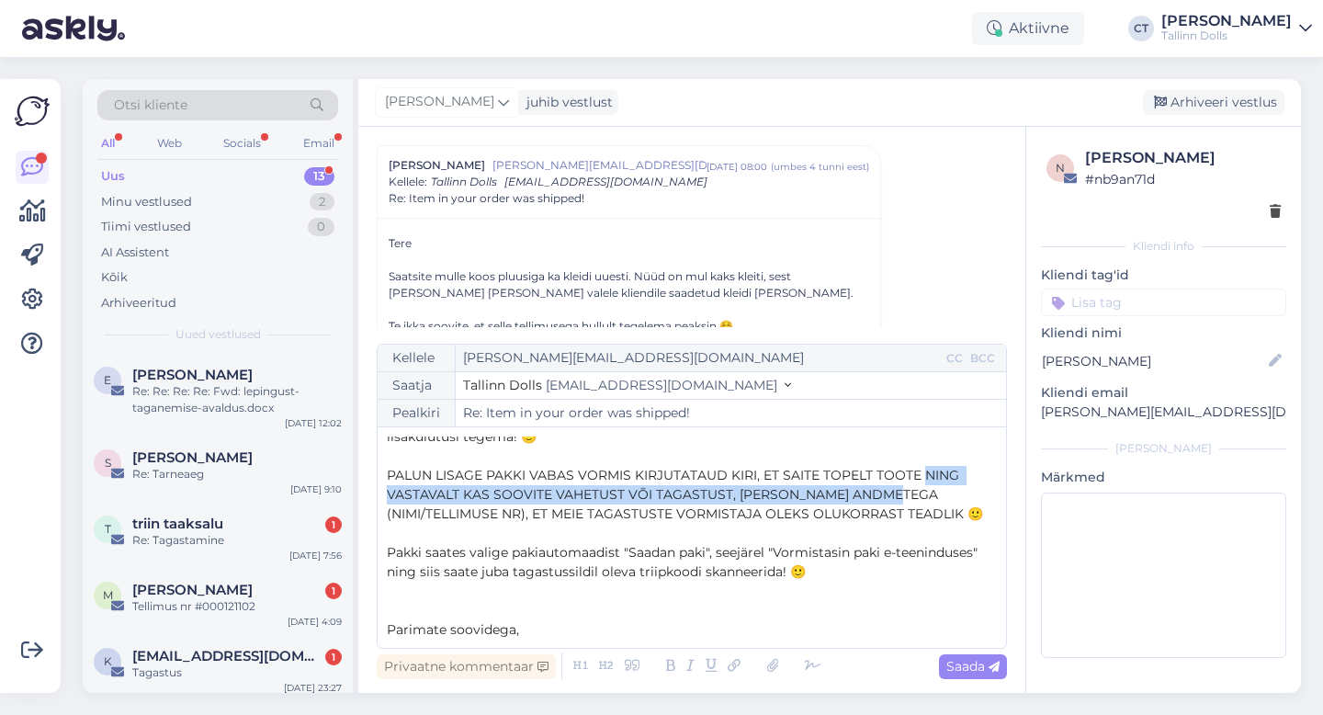
drag, startPoint x: 906, startPoint y: 501, endPoint x: 927, endPoint y: 471, distance: 36.2
click at [927, 471] on p "PALUN LISAGE PAKKI VABAS VORMIS KIRJUTATAUD KIRI, ET SAITE TOPELT TOOTE NING VA…" at bounding box center [692, 495] width 610 height 58
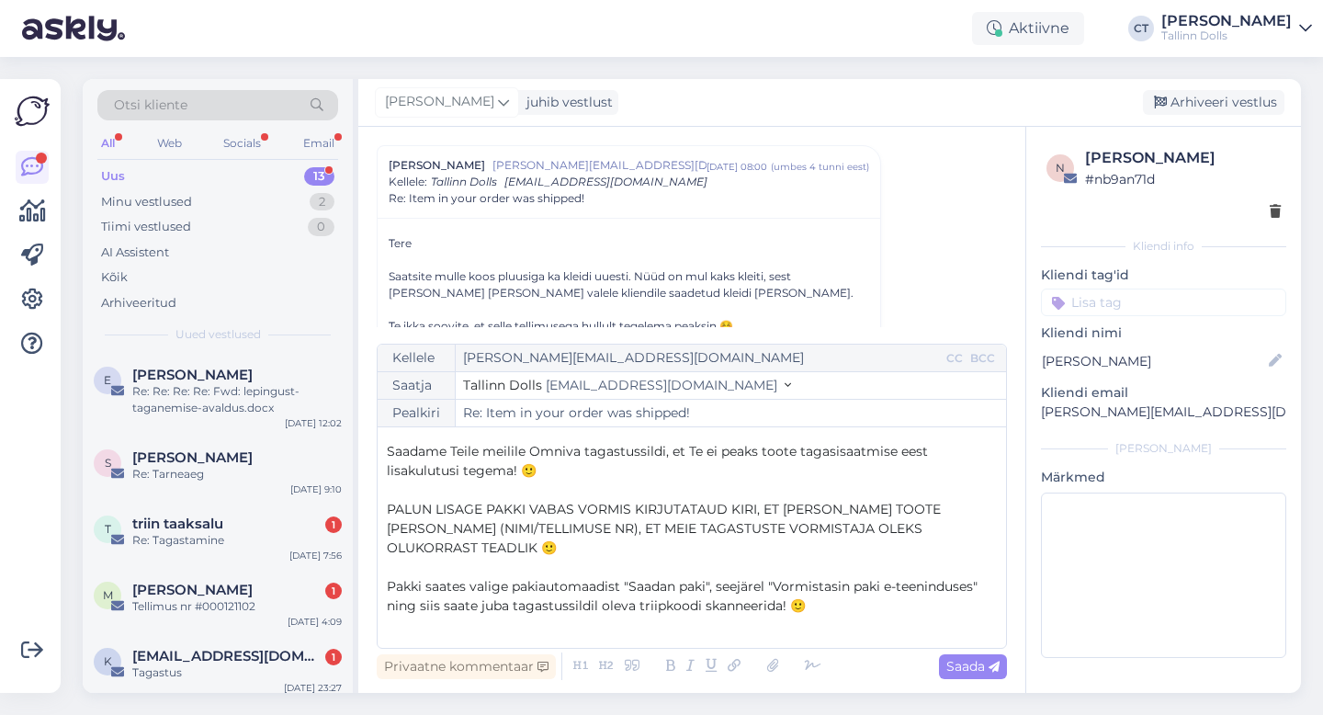
scroll to position [145, 0]
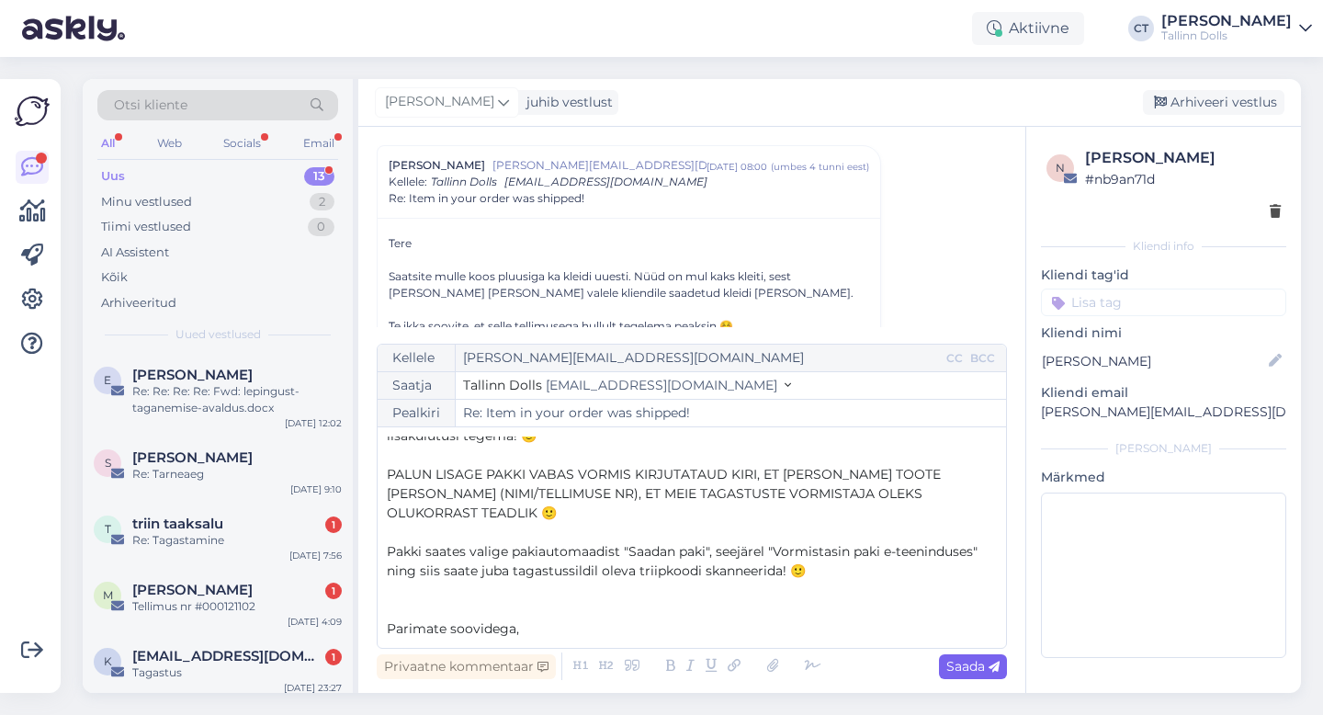
click at [969, 672] on span "Saada" at bounding box center [972, 666] width 53 height 17
type input "Re: Item in your order was shipped!"
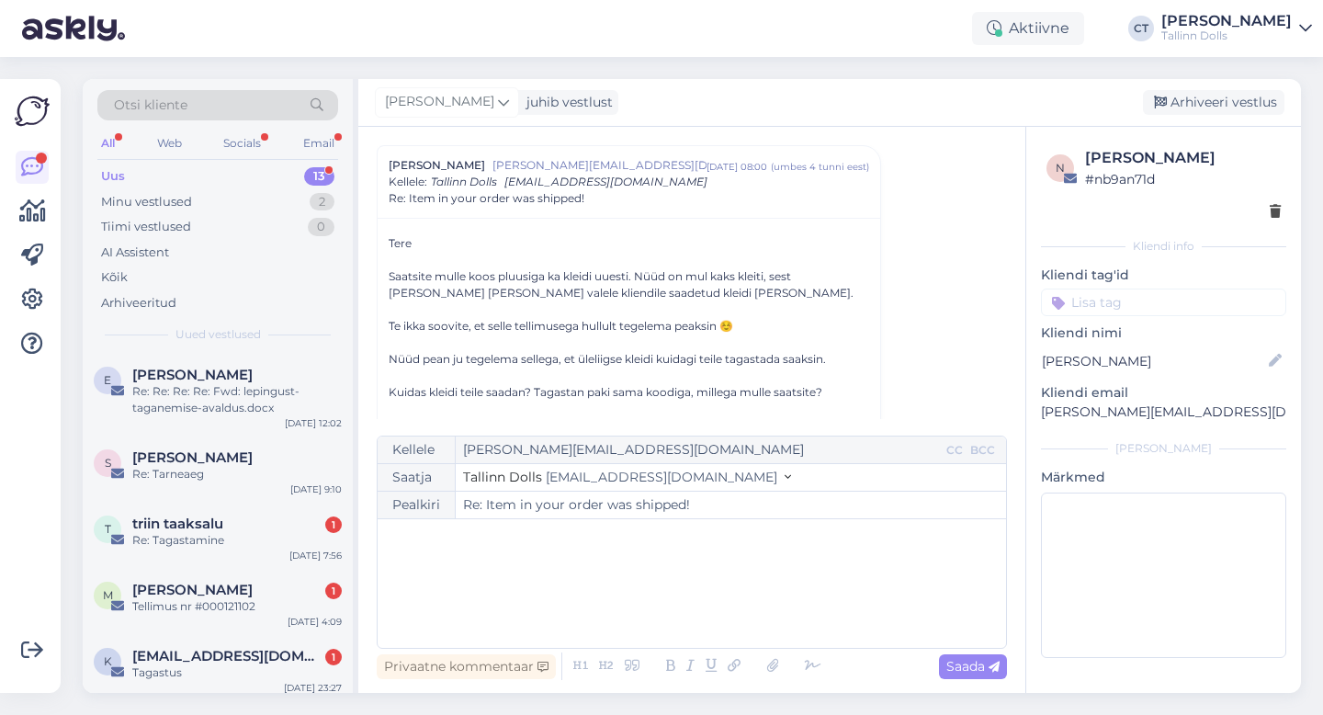
scroll to position [904, 0]
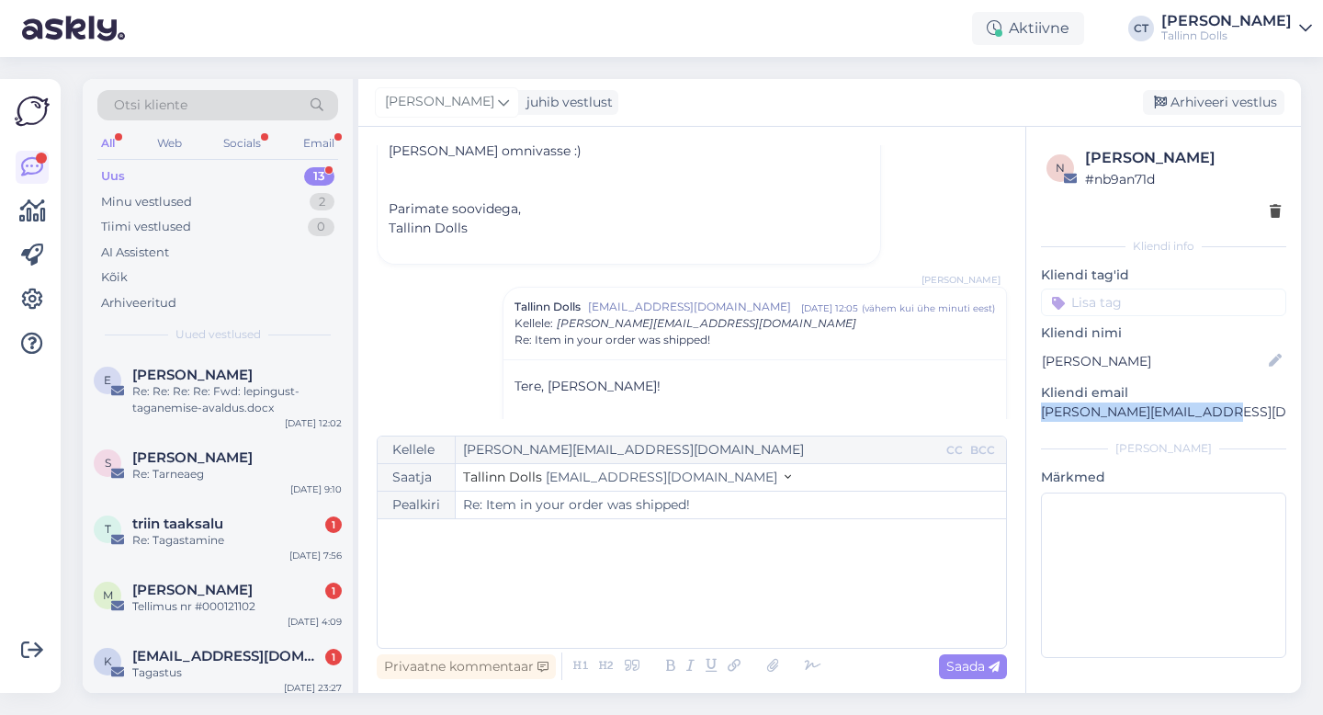
drag, startPoint x: 1225, startPoint y: 414, endPoint x: 1039, endPoint y: 404, distance: 186.7
click at [1039, 404] on div "n [PERSON_NAME] # nb9an71d Kliendi info Kliendi tag'id Kliendi nimi [PERSON_NAM…" at bounding box center [1163, 406] width 275 height 558
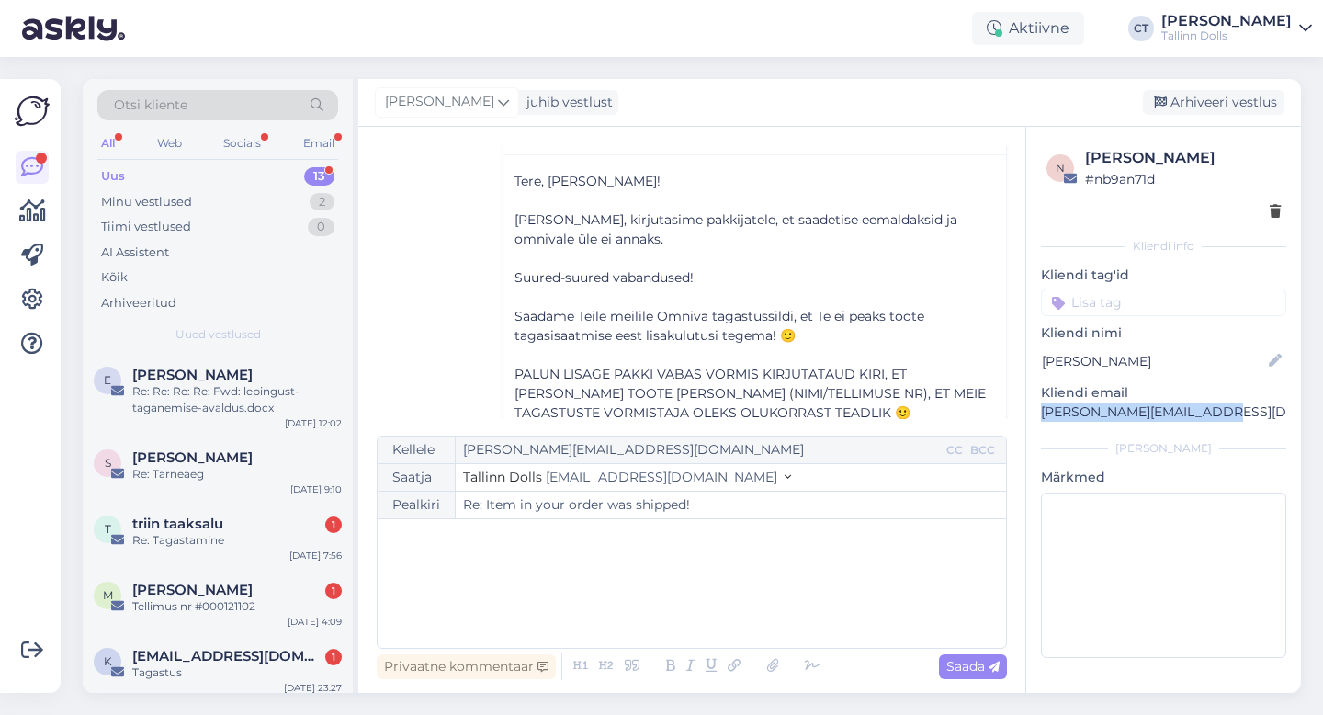
scroll to position [1112, 0]
click at [1209, 108] on div "Arhiveeri vestlus" at bounding box center [1212, 102] width 141 height 25
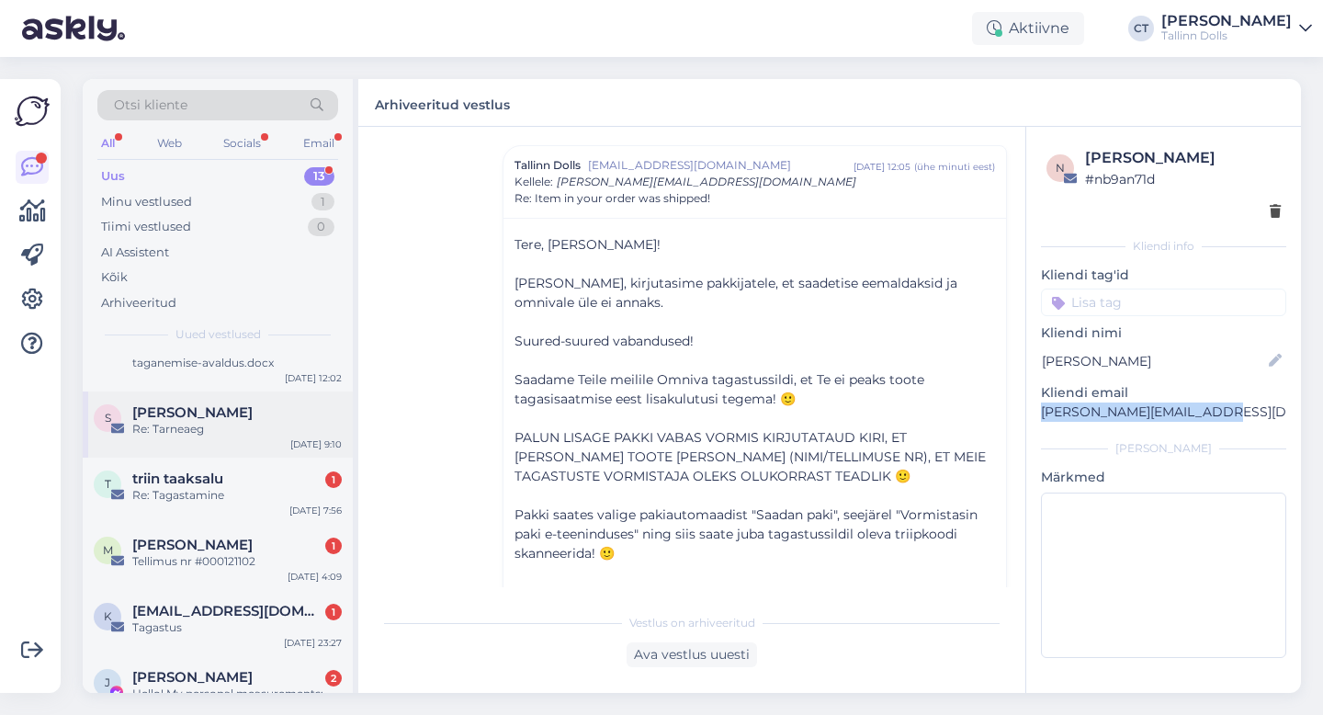
scroll to position [50, 0]
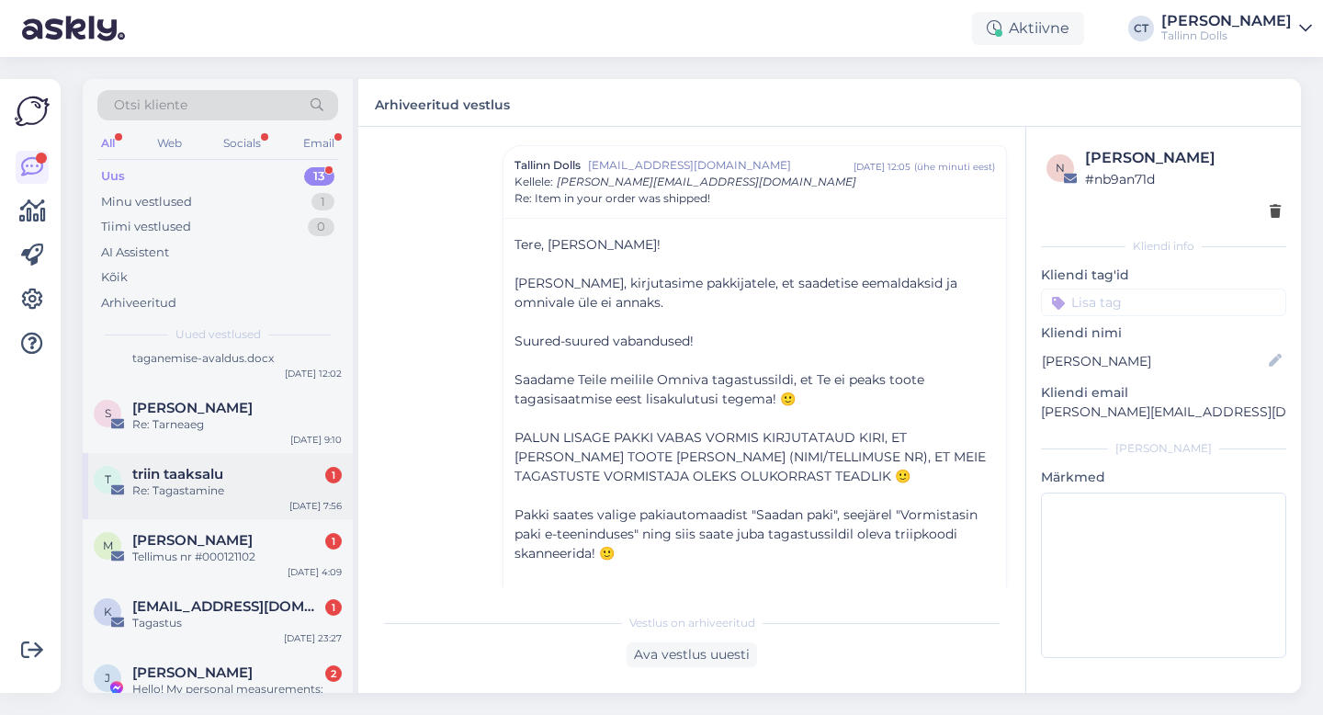
click at [208, 496] on div "Re: Tagastamine" at bounding box center [236, 490] width 209 height 17
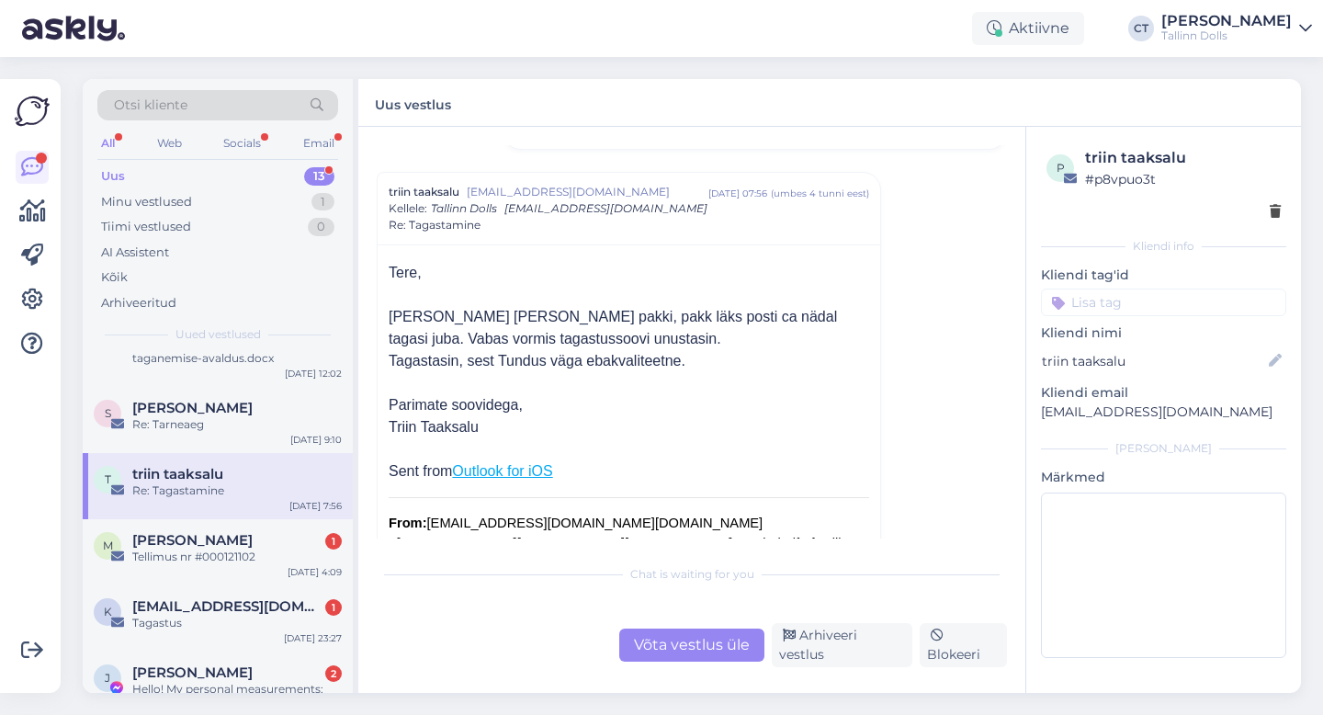
scroll to position [183, 0]
click at [691, 641] on div "Võta vestlus üle" at bounding box center [691, 644] width 145 height 33
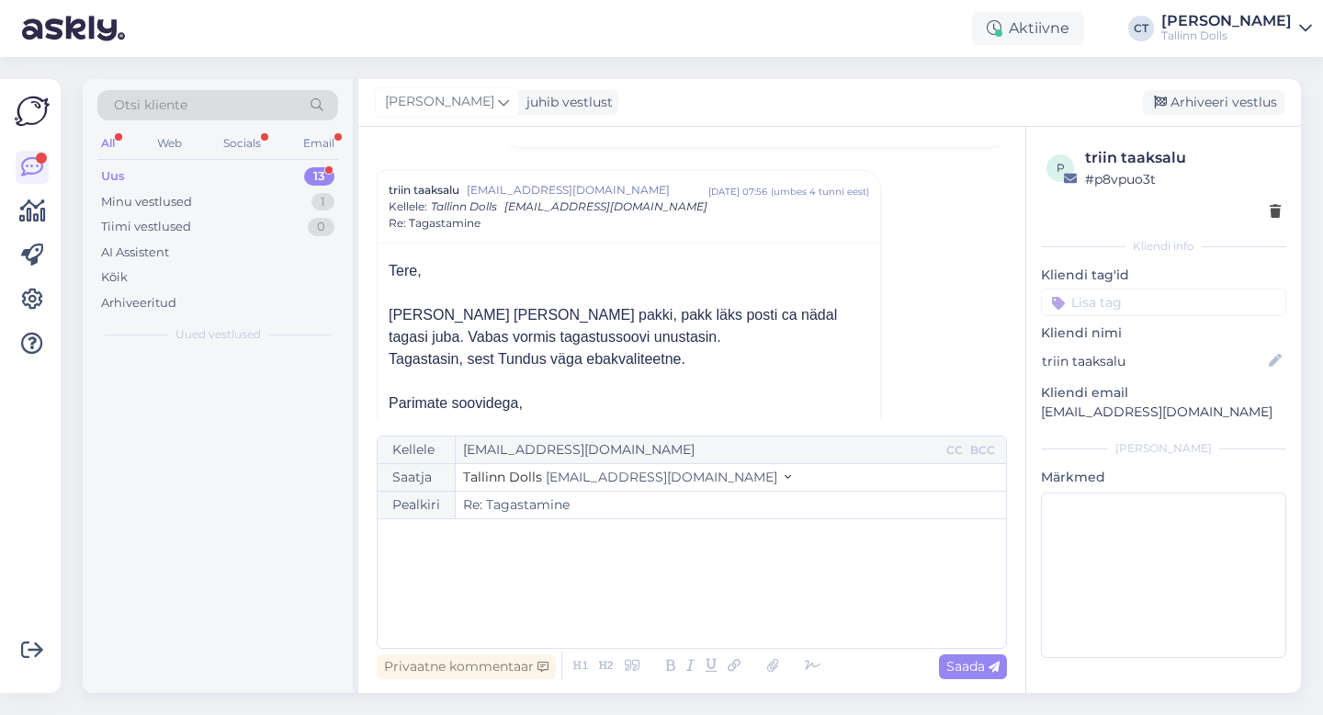
scroll to position [0, 0]
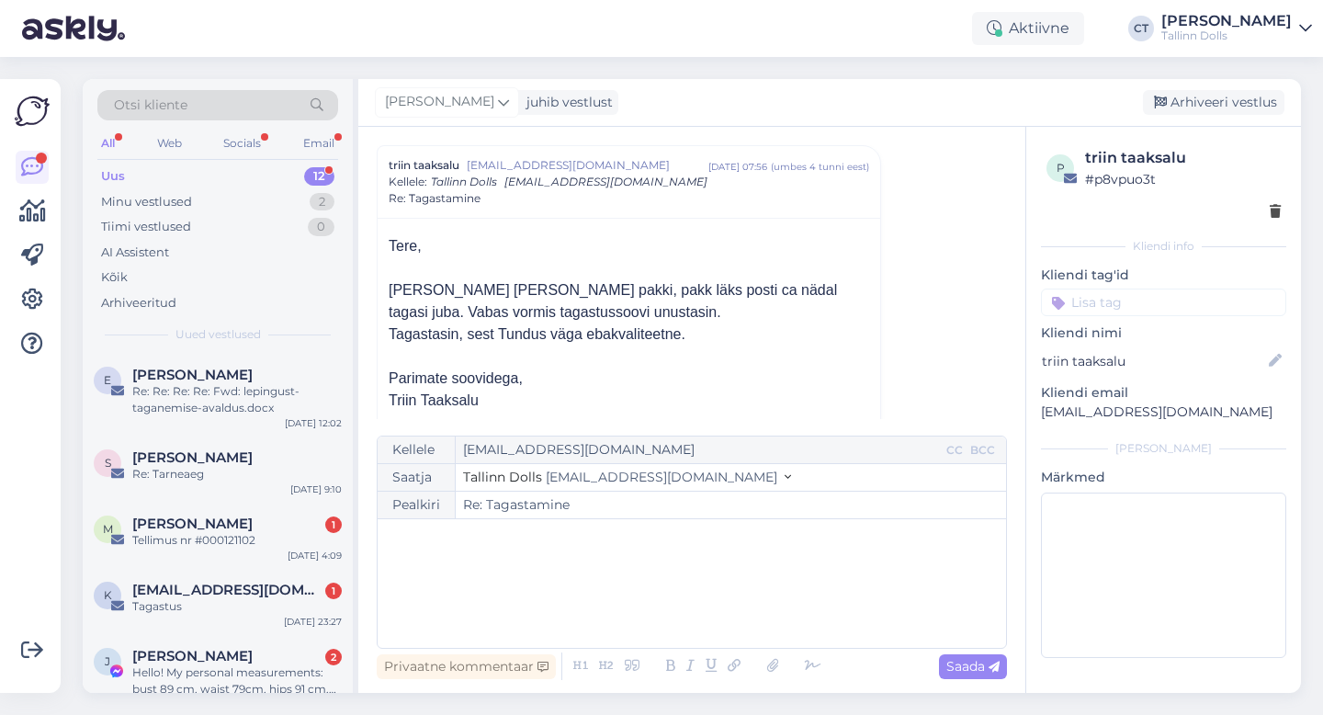
click at [704, 613] on div "﻿" at bounding box center [692, 583] width 610 height 110
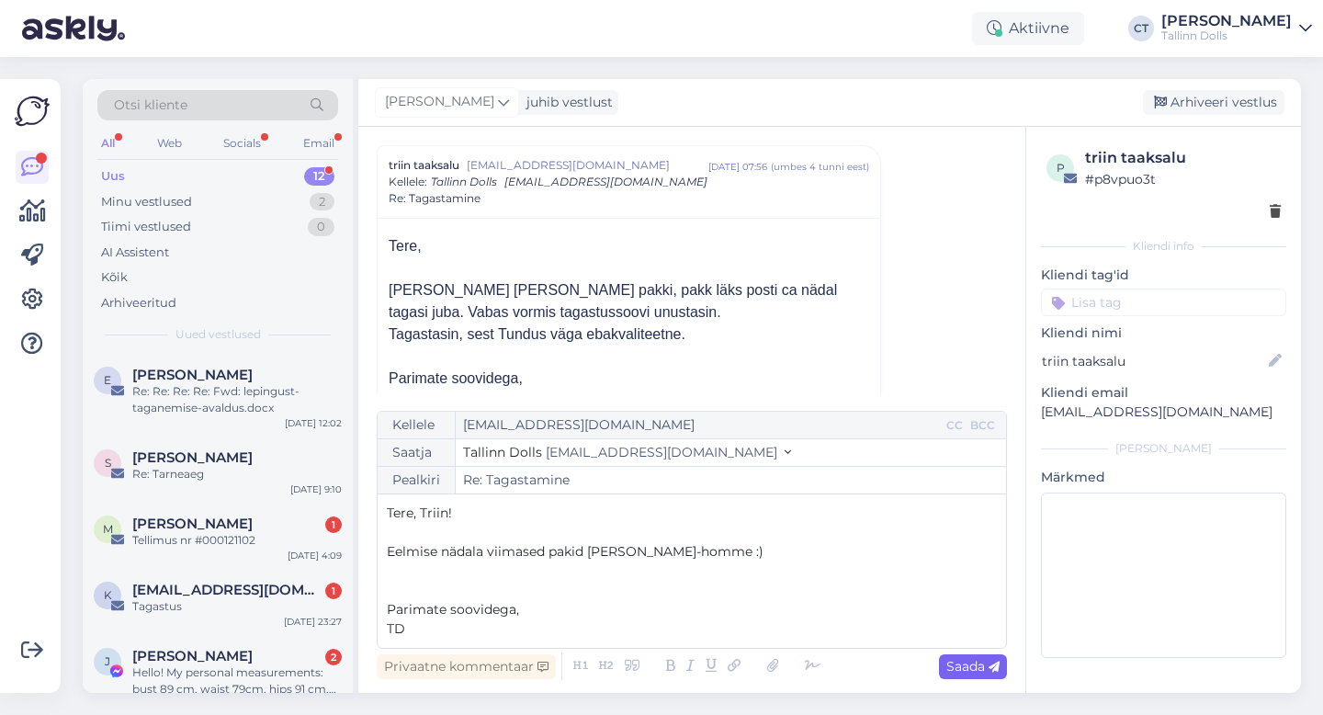
click at [989, 668] on icon at bounding box center [993, 666] width 11 height 11
type input "Re: Re: Tagastamine"
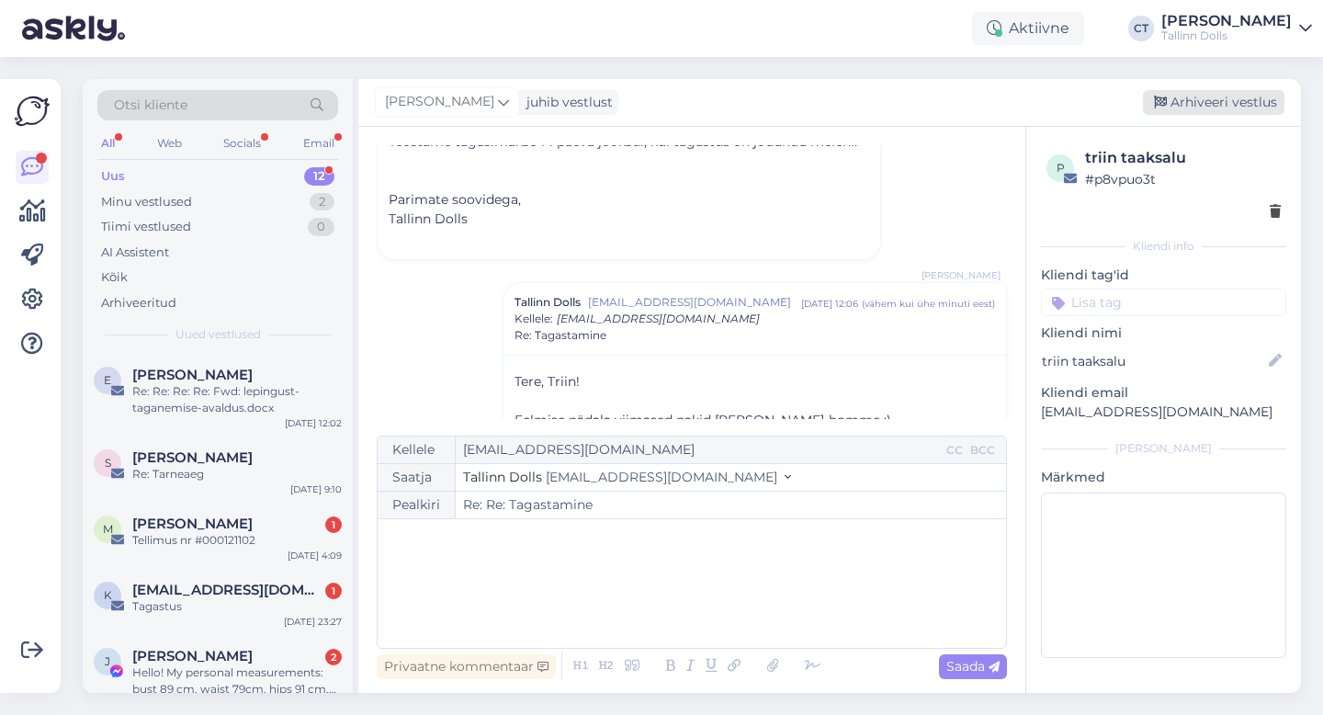
click at [1212, 96] on div "Arhiveeri vestlus" at bounding box center [1212, 102] width 141 height 25
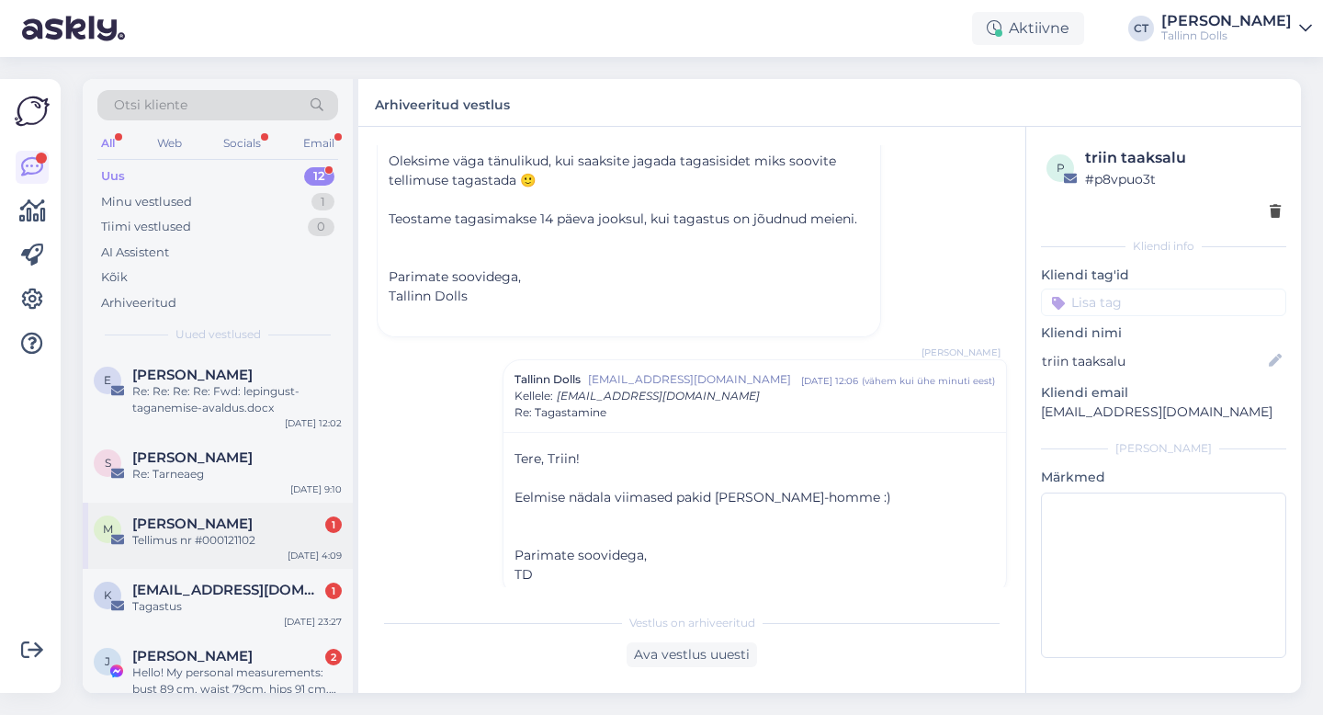
click at [277, 512] on div "M [PERSON_NAME] 1 Tellimus nr #000121102 [DATE] 4:09" at bounding box center [218, 535] width 270 height 66
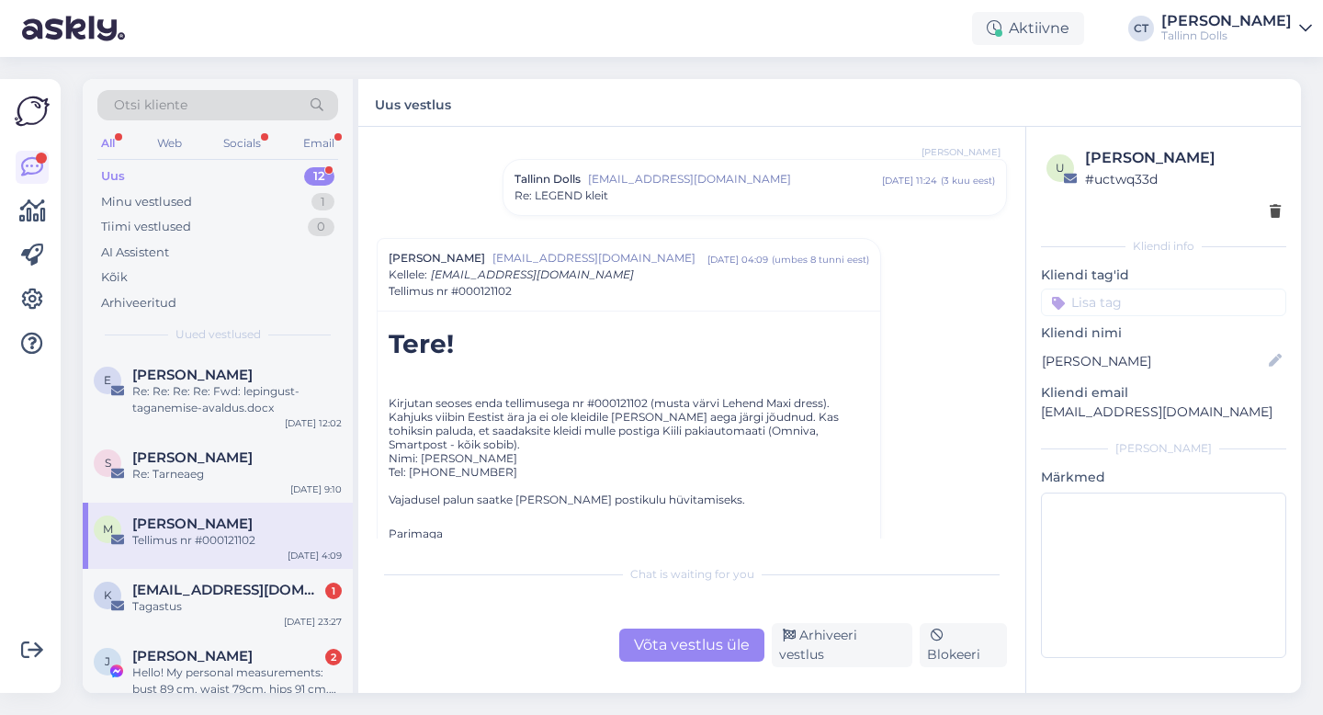
scroll to position [202, 0]
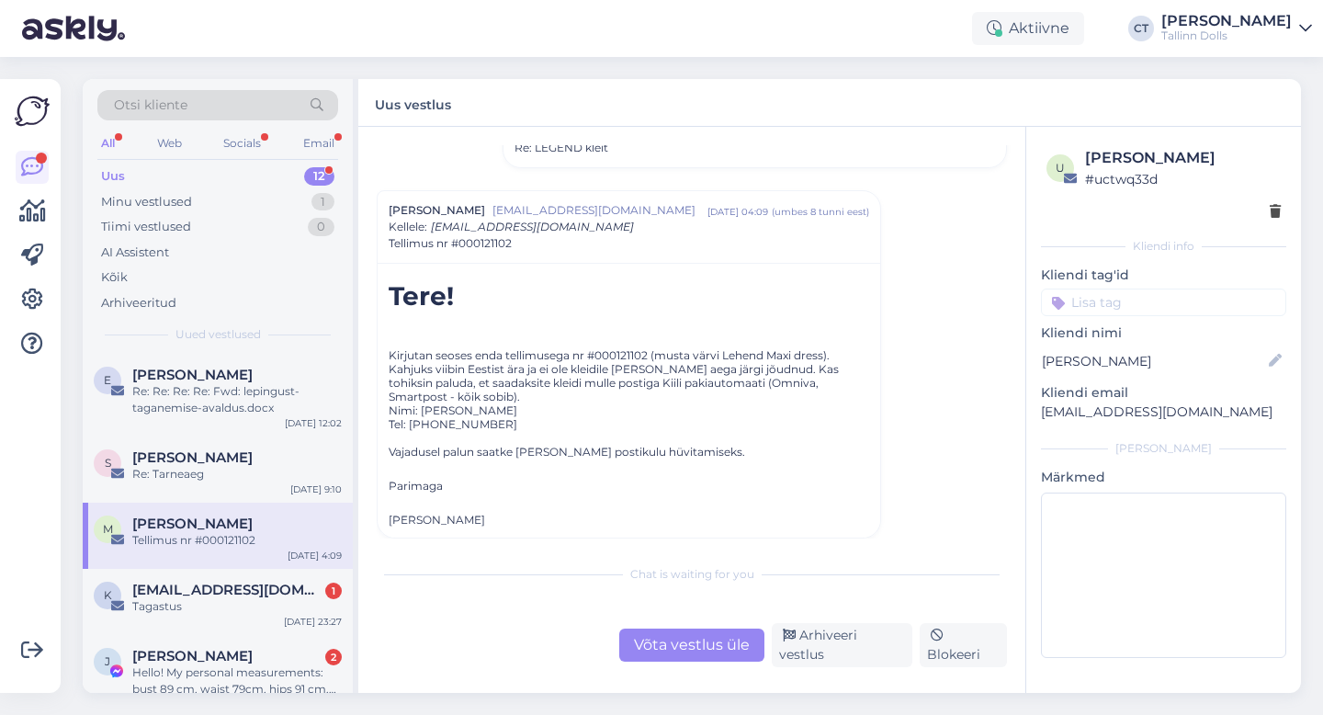
click at [692, 654] on div "Võta vestlus üle" at bounding box center [691, 644] width 145 height 33
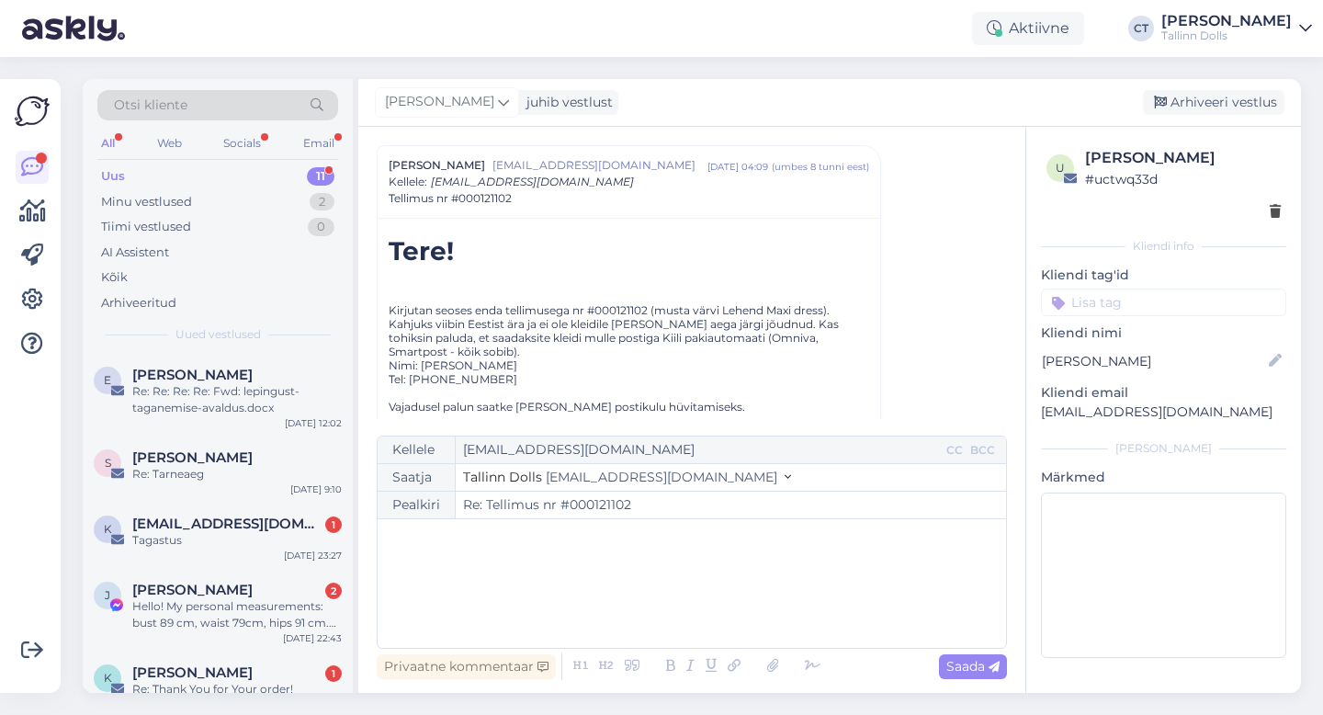
click at [709, 608] on div "﻿" at bounding box center [692, 583] width 610 height 110
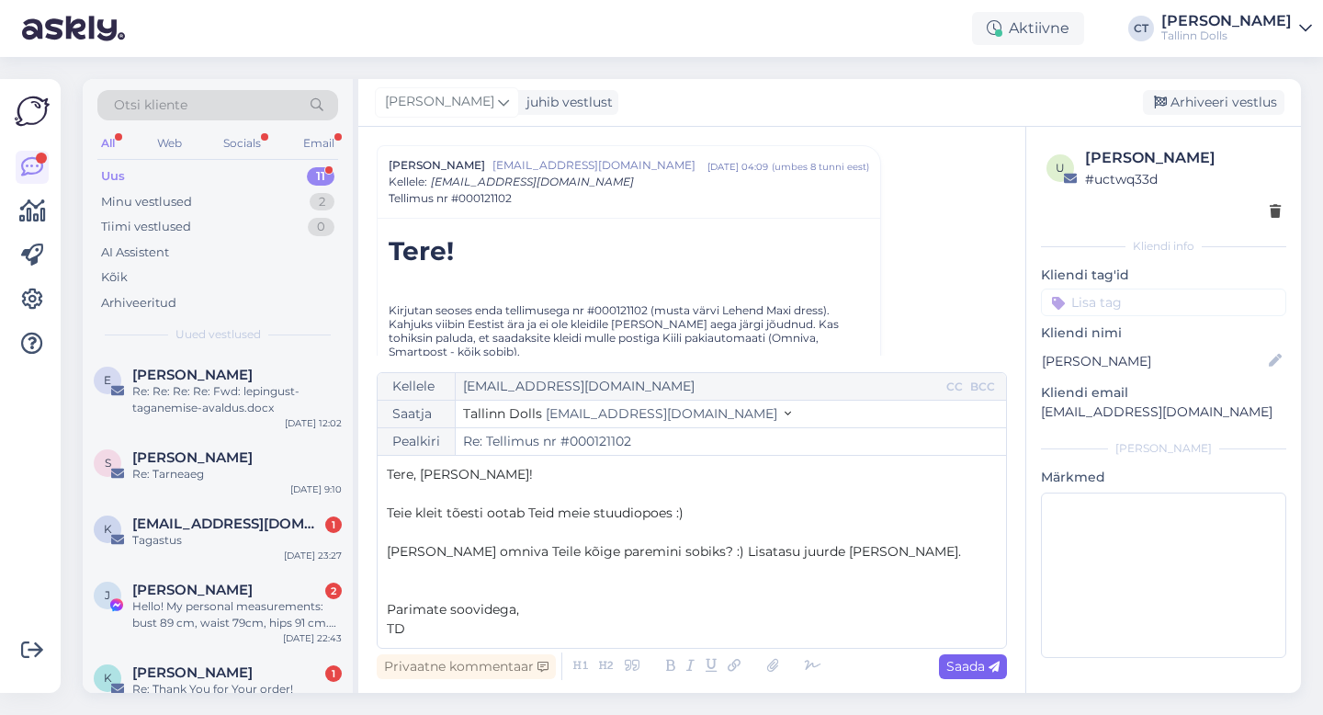
click at [991, 665] on icon at bounding box center [993, 666] width 11 height 11
type input "Re: Tellimus nr #000121102"
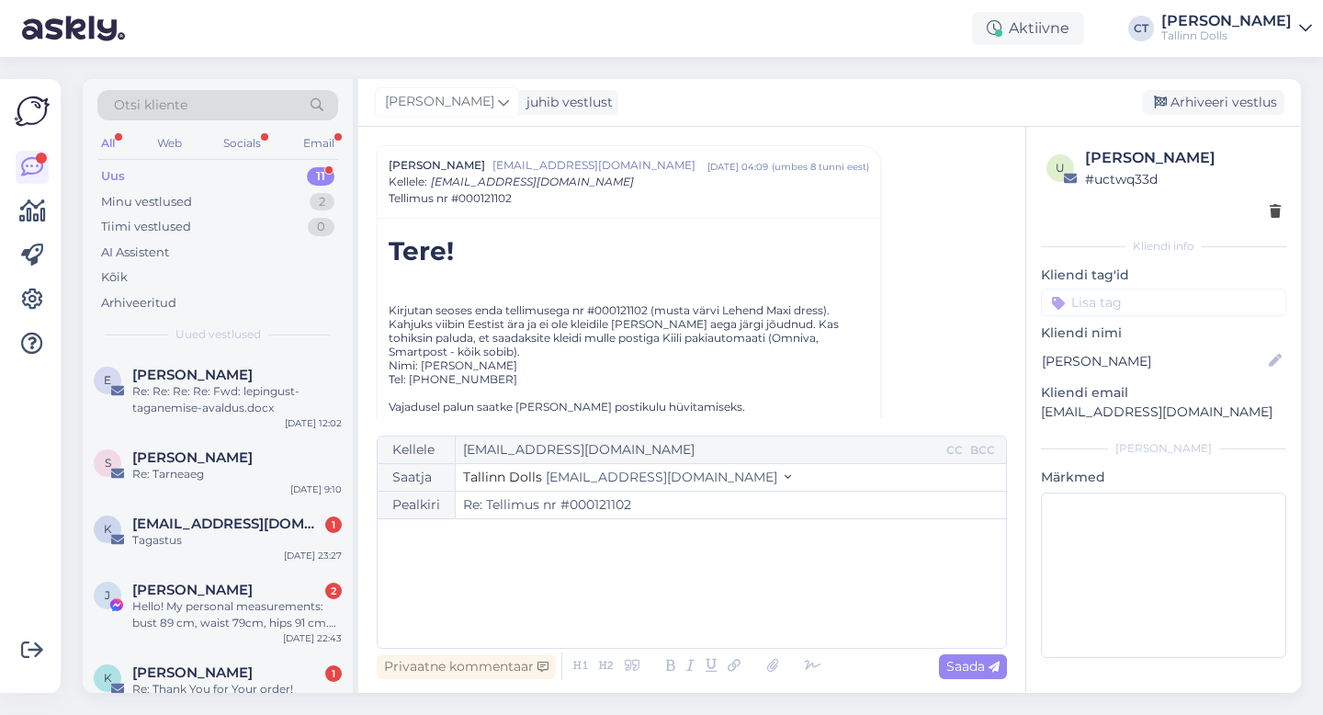
scroll to position [476, 0]
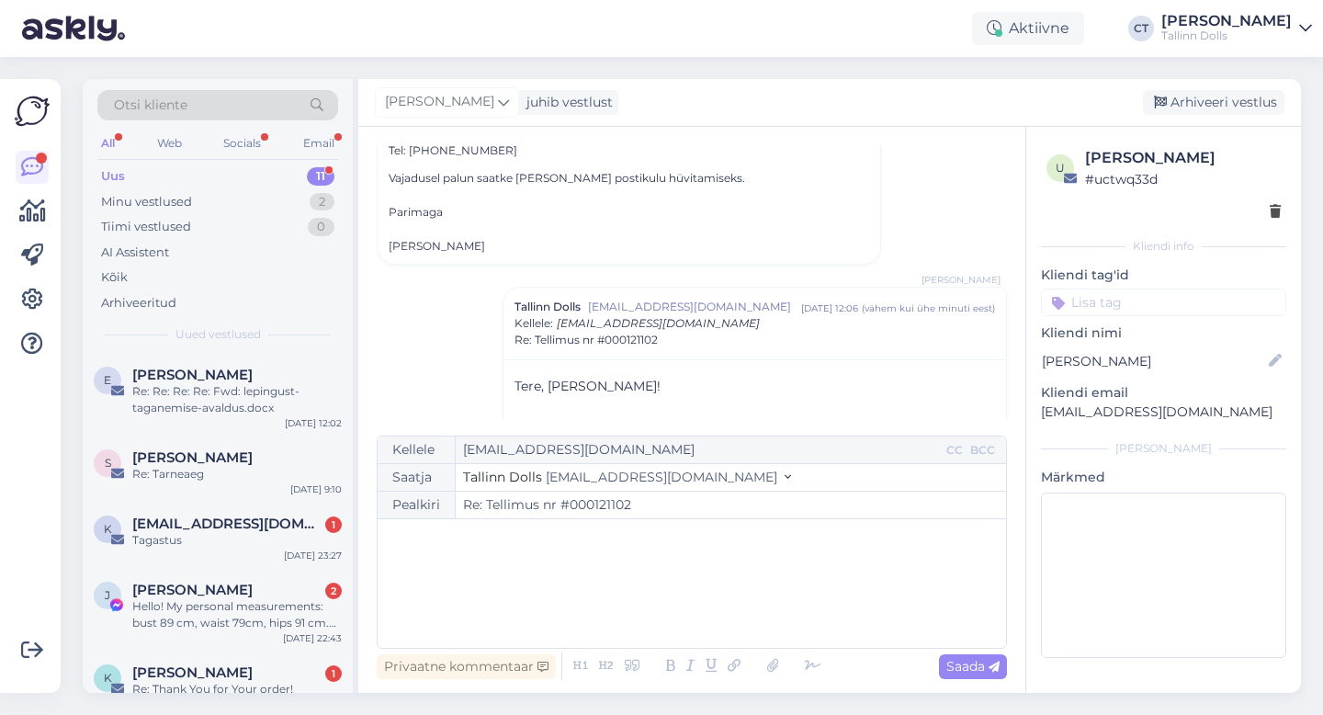
click at [1223, 86] on div "[PERSON_NAME] juhib vestlust [GEOGRAPHIC_DATA] vestlus" at bounding box center [829, 103] width 942 height 48
click at [1223, 104] on div "Arhiveeri vestlus" at bounding box center [1212, 102] width 141 height 25
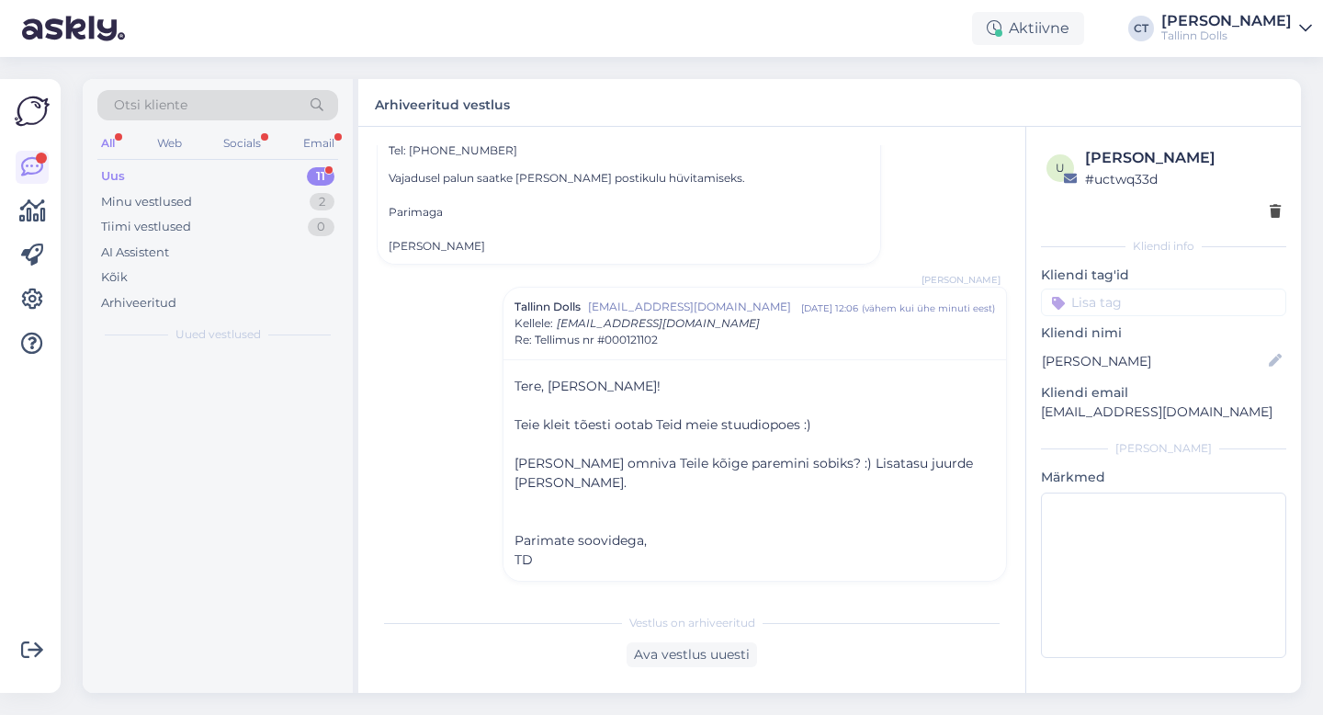
scroll to position [462, 0]
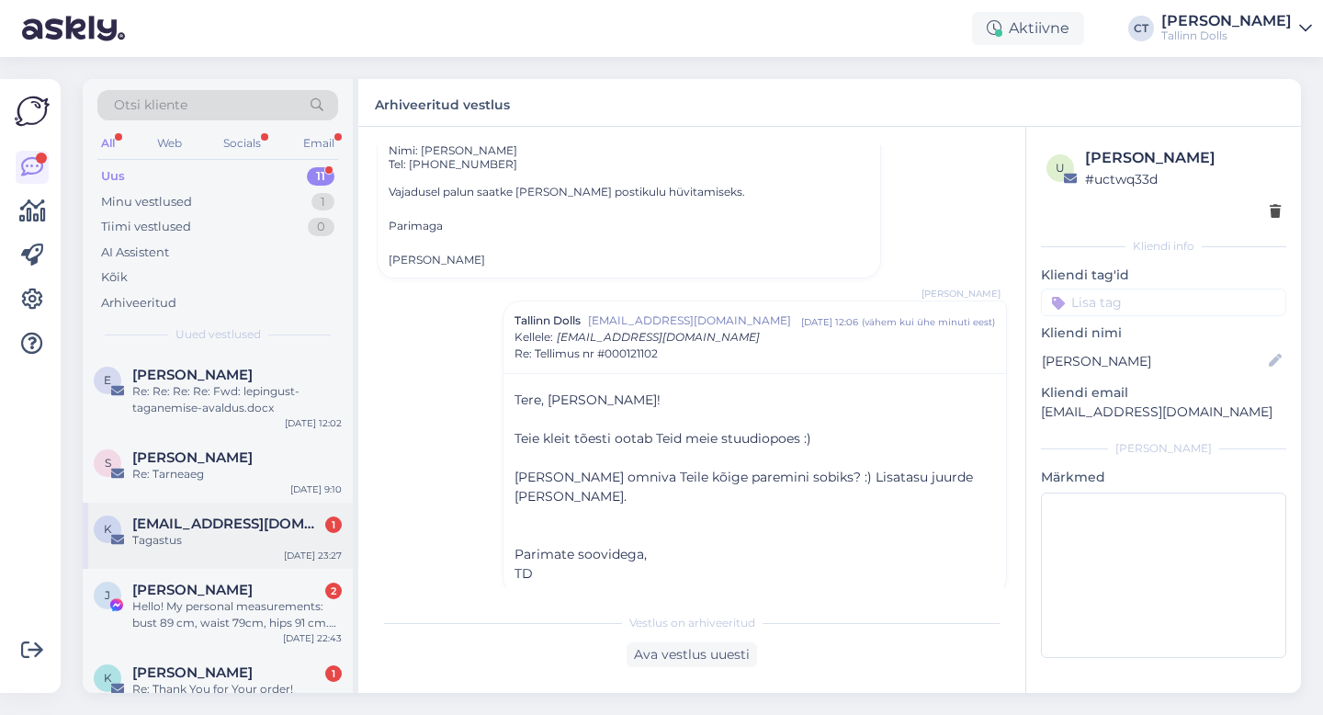
click at [263, 535] on div "Tagastus" at bounding box center [236, 540] width 209 height 17
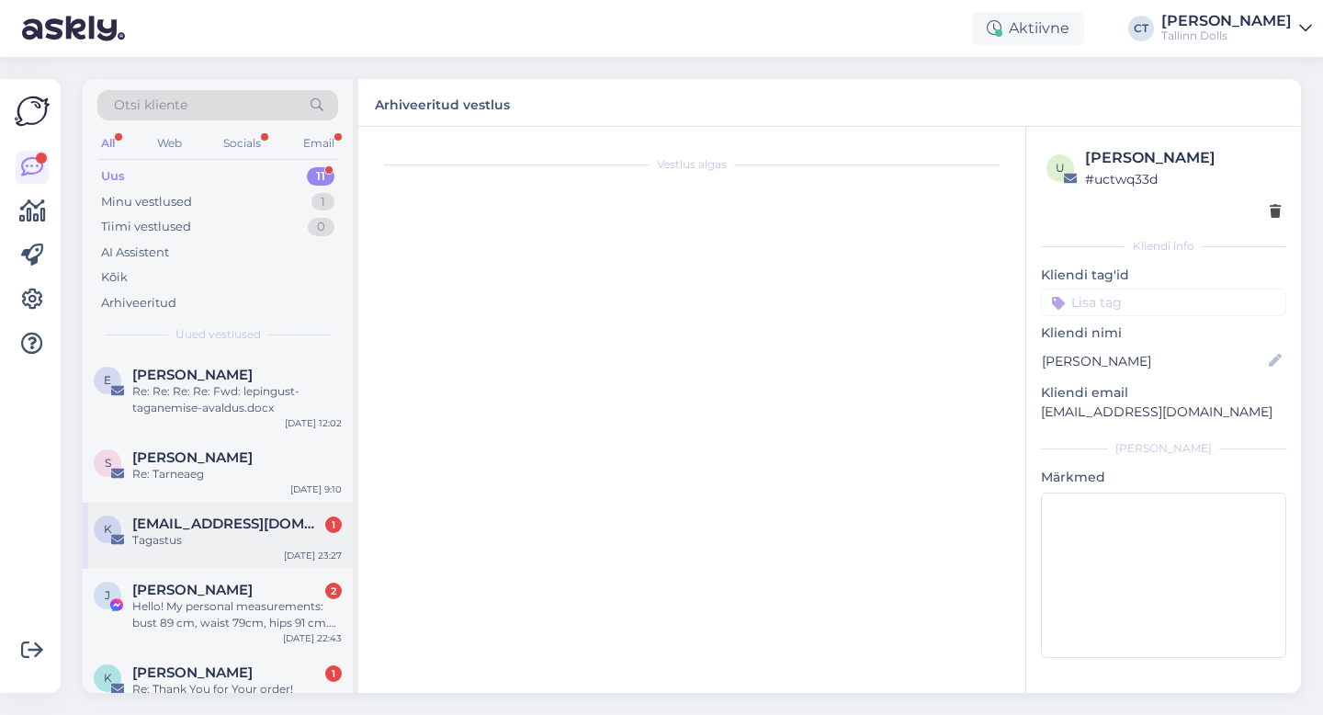
scroll to position [0, 0]
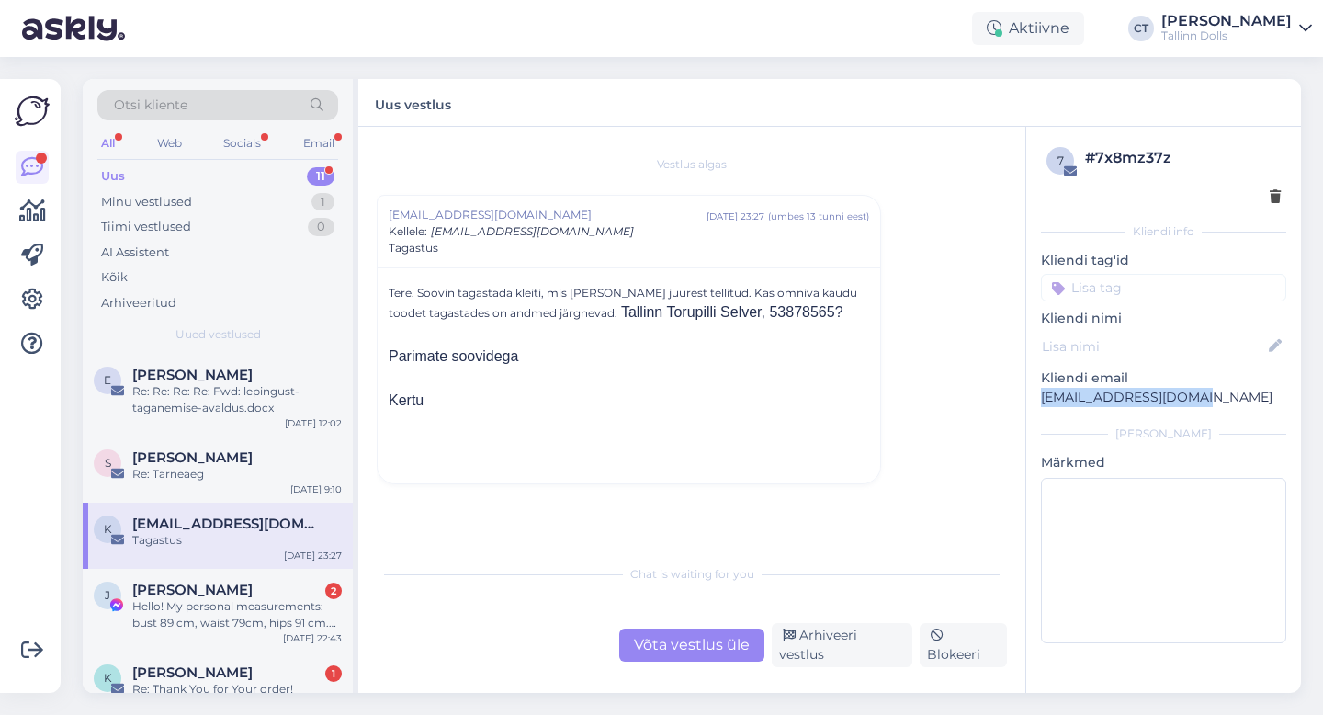
drag, startPoint x: 1205, startPoint y: 396, endPoint x: 1040, endPoint y: 395, distance: 165.3
click at [1041, 395] on p "[EMAIL_ADDRESS][DOMAIN_NAME]" at bounding box center [1163, 397] width 245 height 19
click at [726, 660] on div "Võta vestlus üle" at bounding box center [691, 644] width 145 height 33
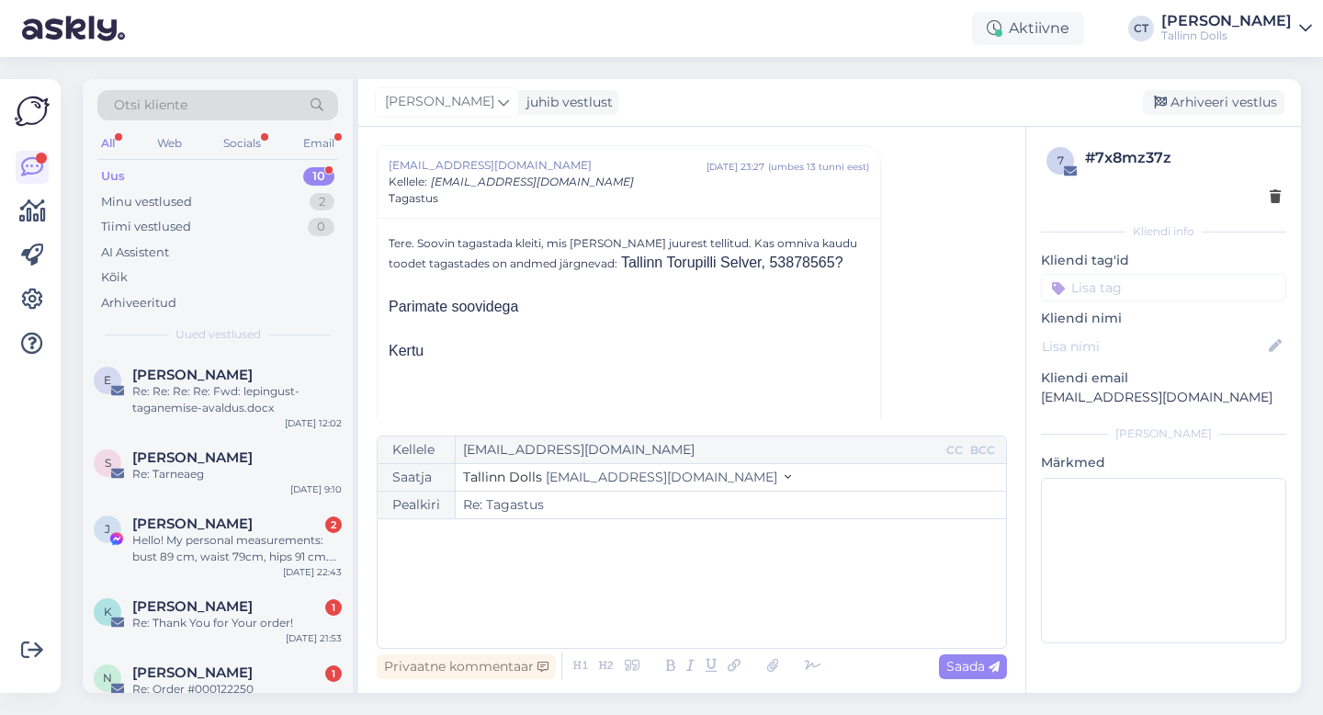
click at [738, 601] on div "﻿" at bounding box center [692, 583] width 610 height 110
click at [514, 606] on div "﻿" at bounding box center [692, 583] width 610 height 110
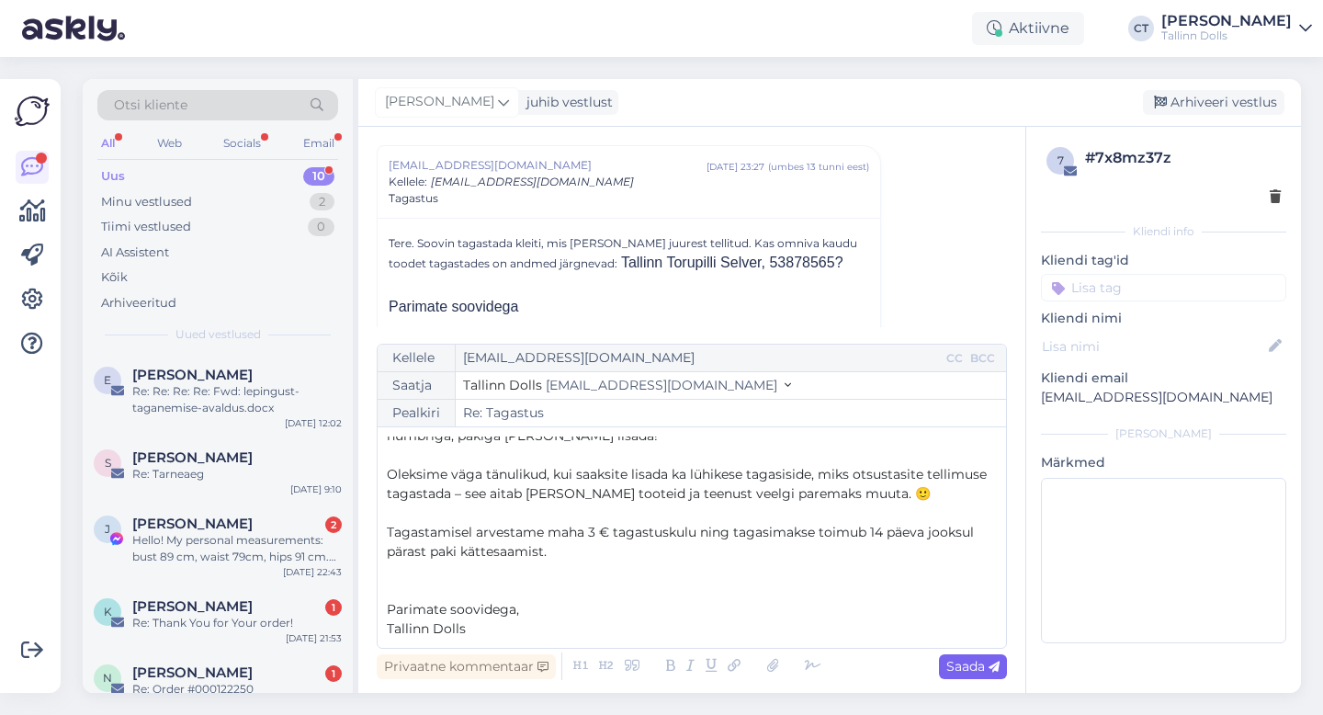
click at [971, 667] on span "Saada" at bounding box center [972, 666] width 53 height 17
type input "Re: Re: Tagastus"
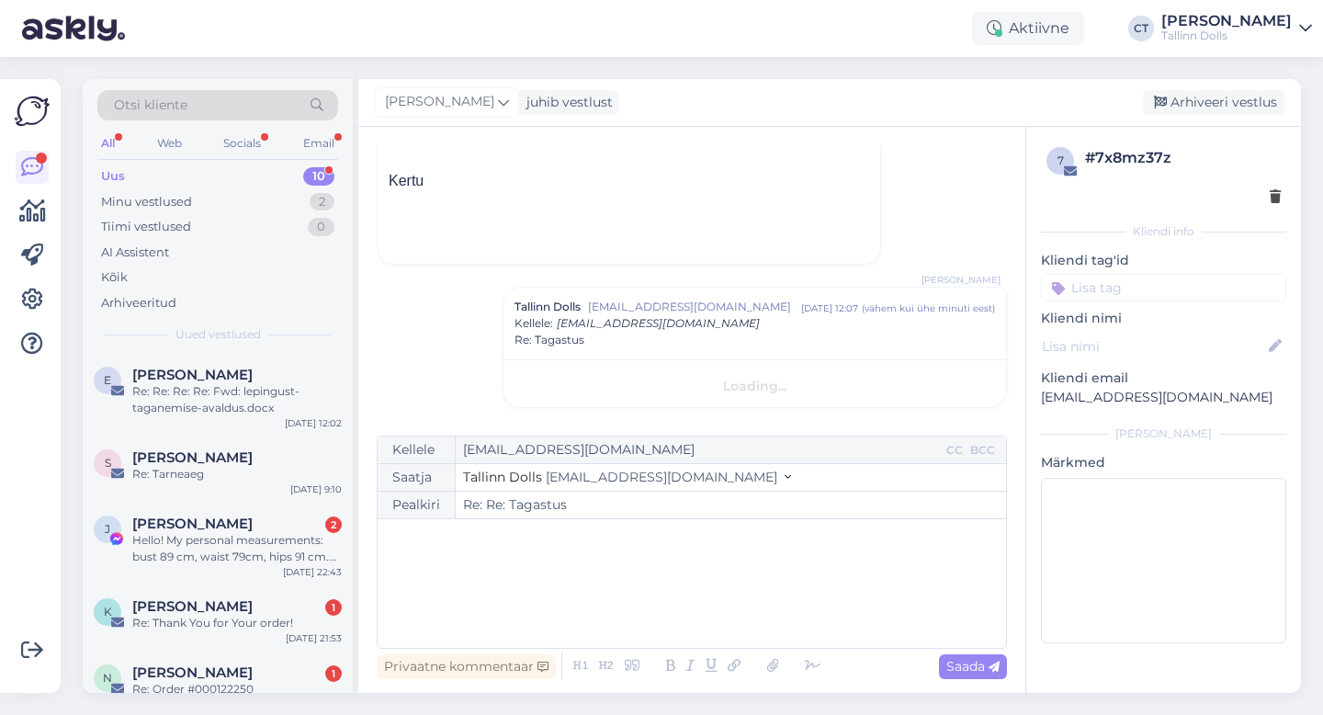
scroll to position [0, 0]
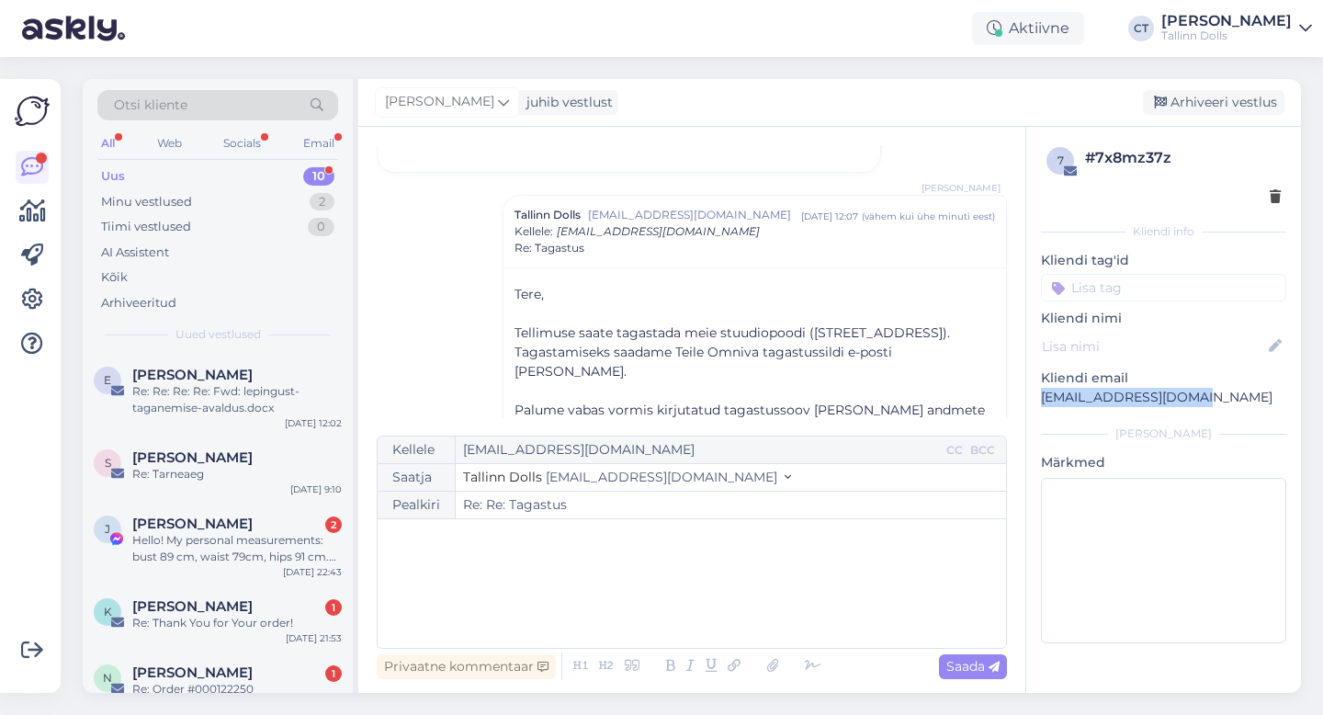
drag, startPoint x: 1203, startPoint y: 397, endPoint x: 1041, endPoint y: 396, distance: 161.6
click at [1041, 396] on p "[EMAIL_ADDRESS][DOMAIN_NAME]" at bounding box center [1163, 397] width 245 height 19
click at [1216, 99] on div "Arhiveeri vestlus" at bounding box center [1212, 102] width 141 height 25
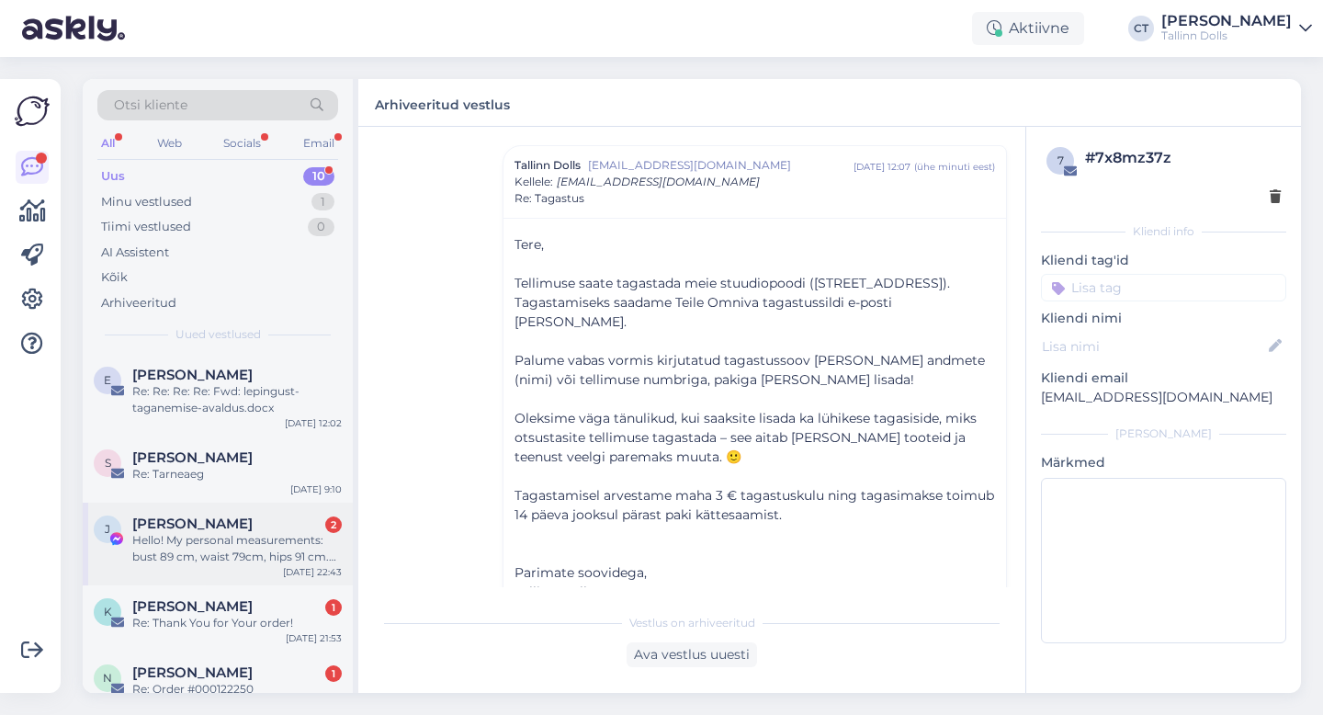
click at [240, 523] on span "[PERSON_NAME]" at bounding box center [192, 523] width 120 height 17
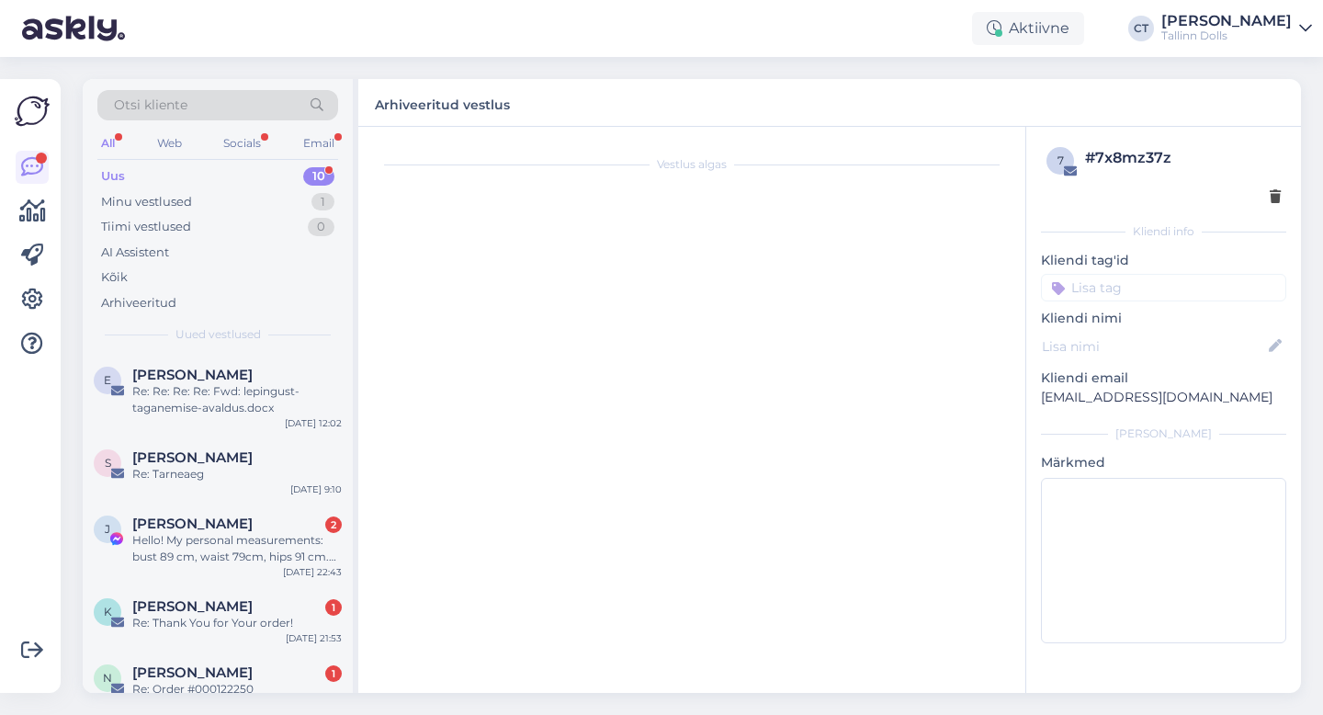
scroll to position [3307, 0]
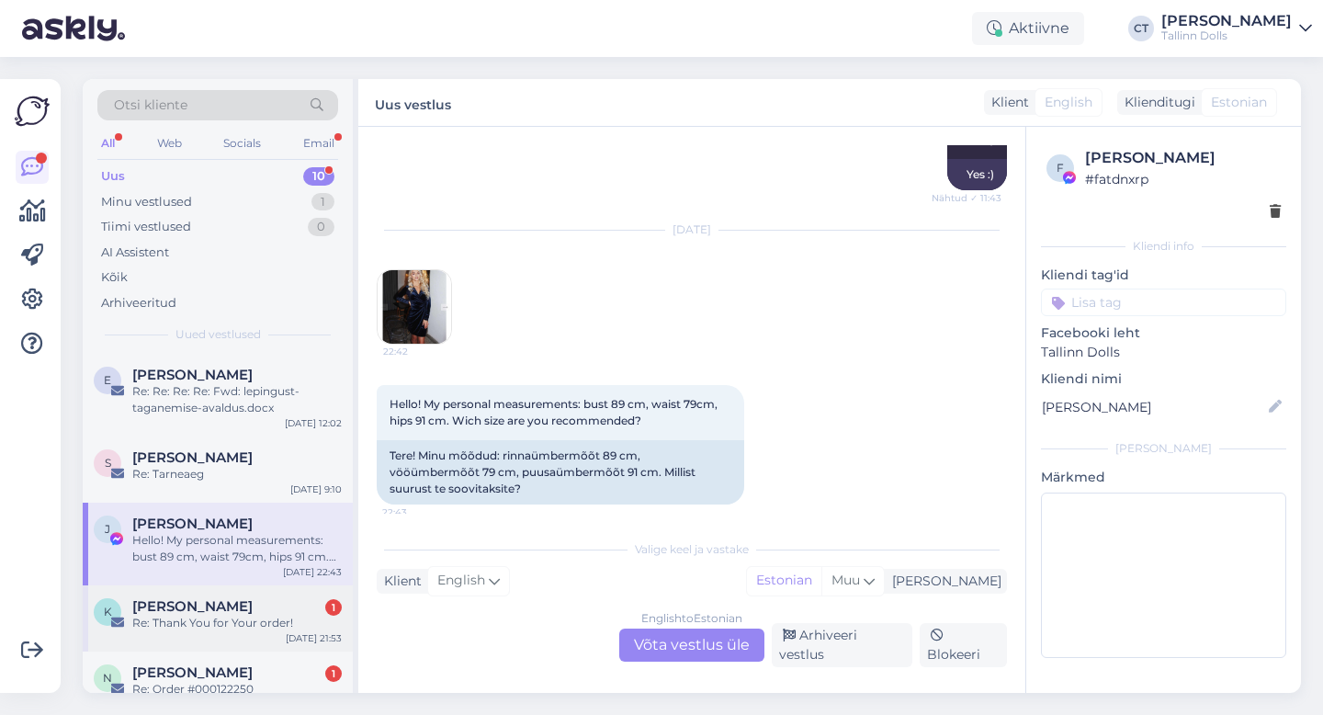
click at [232, 625] on div "Re: Thank You for Your order!" at bounding box center [236, 622] width 209 height 17
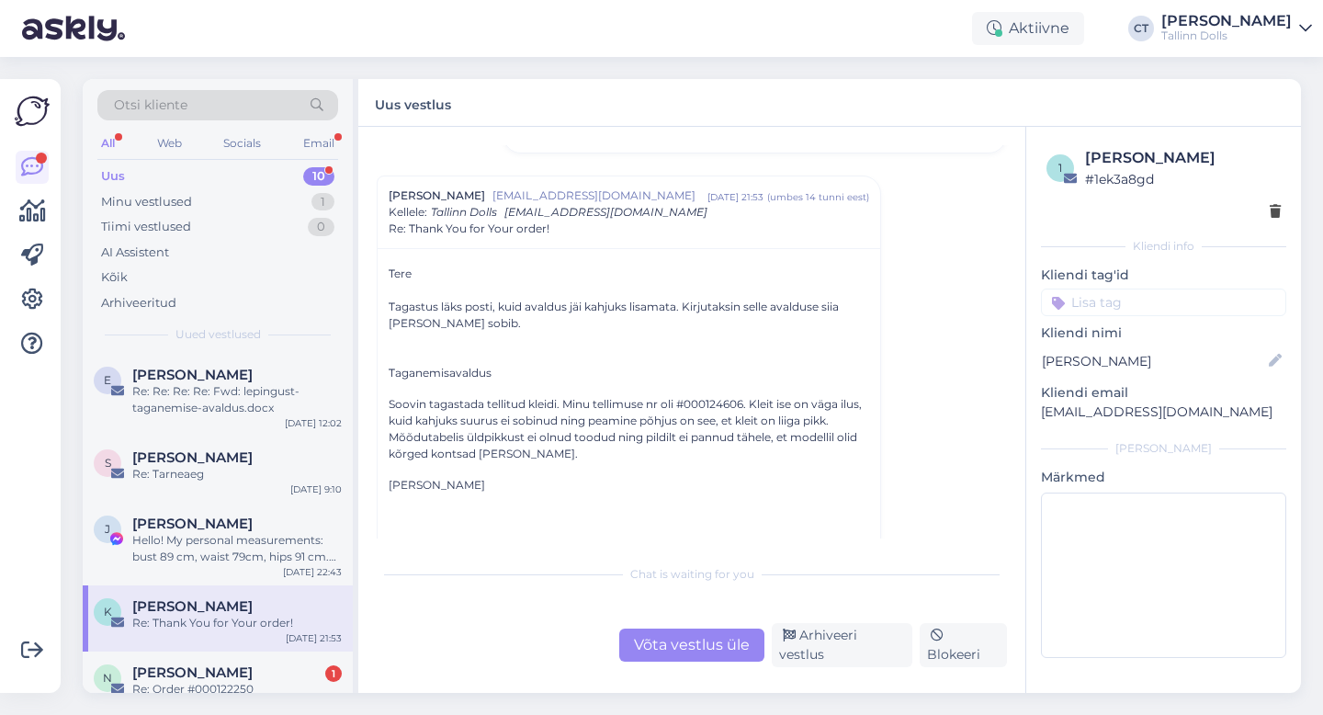
scroll to position [178, 0]
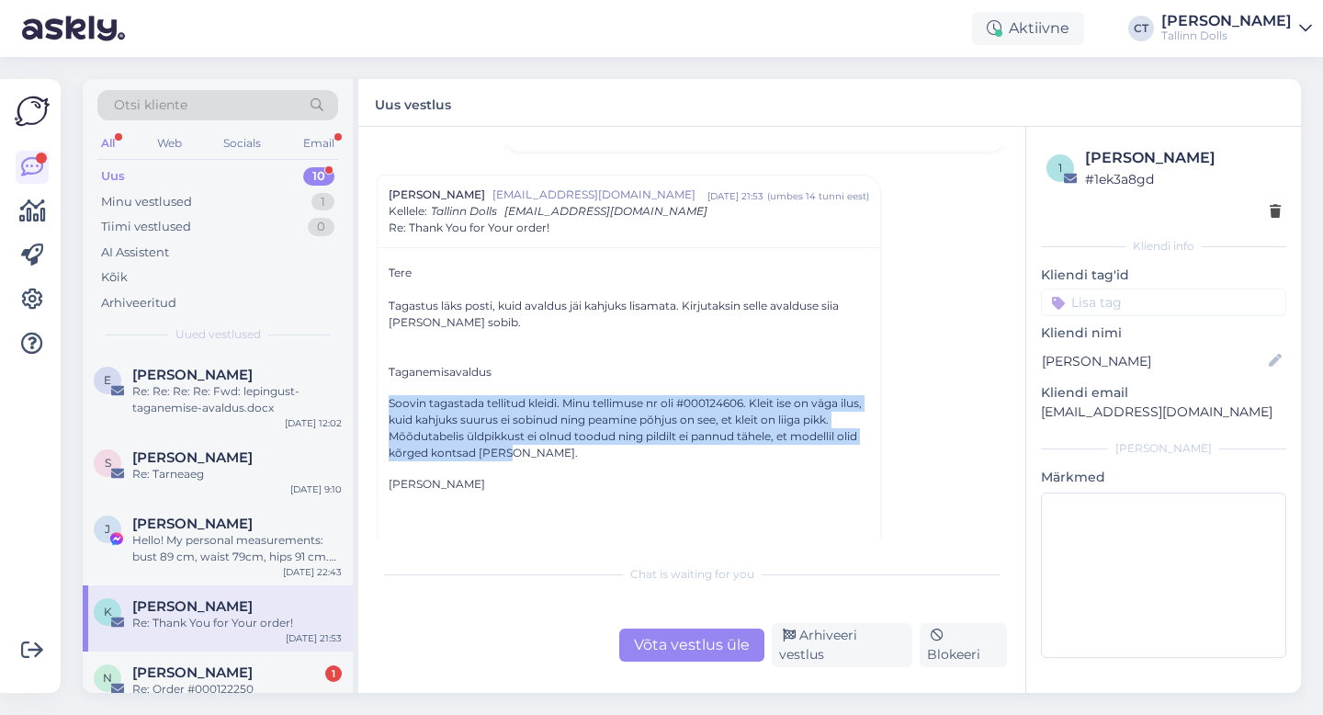
drag, startPoint x: 381, startPoint y: 403, endPoint x: 502, endPoint y: 451, distance: 130.3
click at [502, 451] on div "Tere Tagastus läks posti, kuid avaldus jäi kahjuks lisamata. Kirjutaksin selle …" at bounding box center [628, 590] width 502 height 687
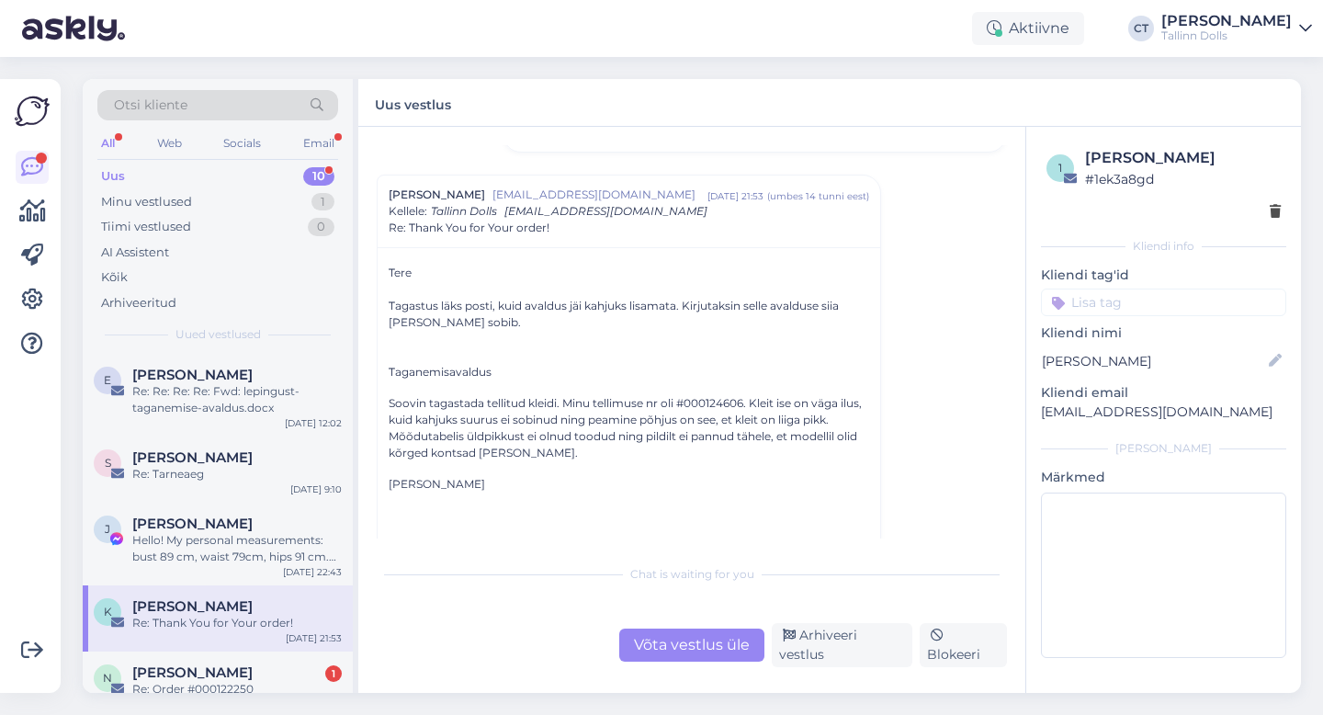
click at [585, 461] on div "Taganemisavaldus Soovin tagastada tellitud kleidi. Minu tellimuse nr oli #00012…" at bounding box center [628, 428] width 480 height 129
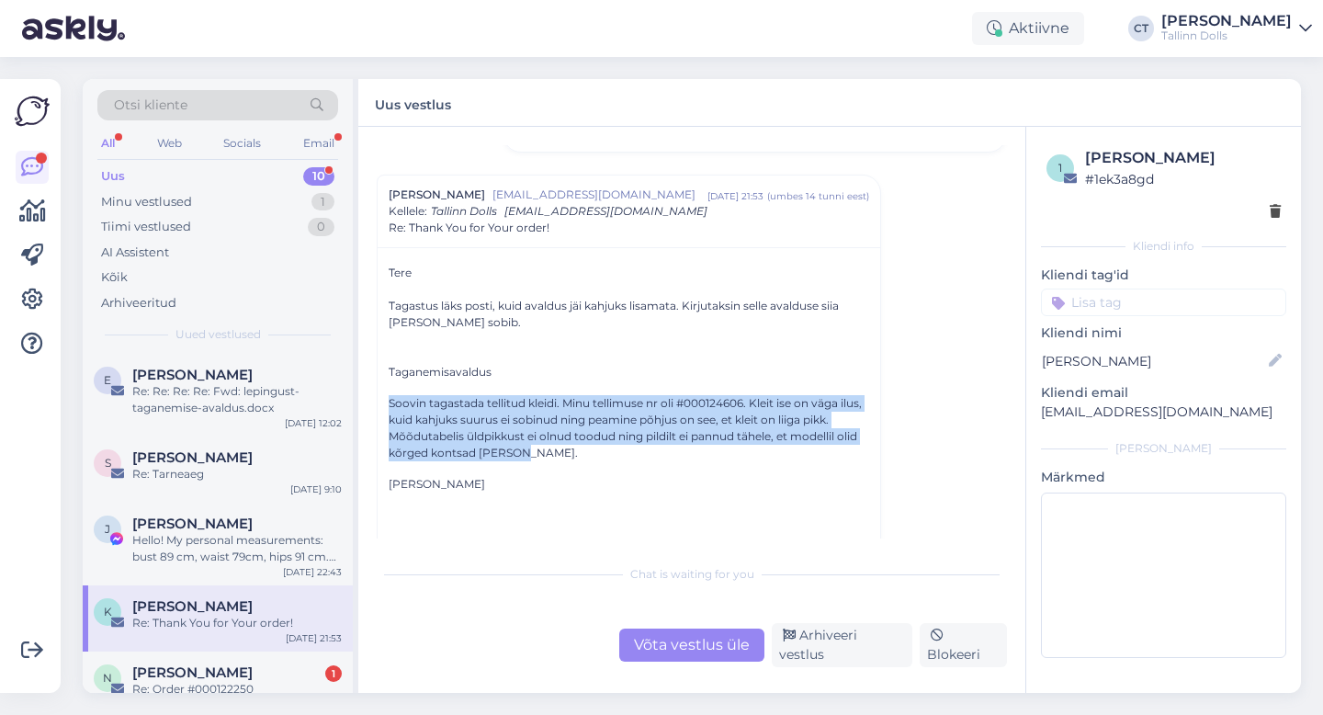
drag, startPoint x: 384, startPoint y: 401, endPoint x: 523, endPoint y: 452, distance: 148.5
click at [523, 452] on div "Tere Tagastus läks posti, kuid avaldus jäi kahjuks lisamata. Kirjutaksin selle …" at bounding box center [628, 590] width 502 height 687
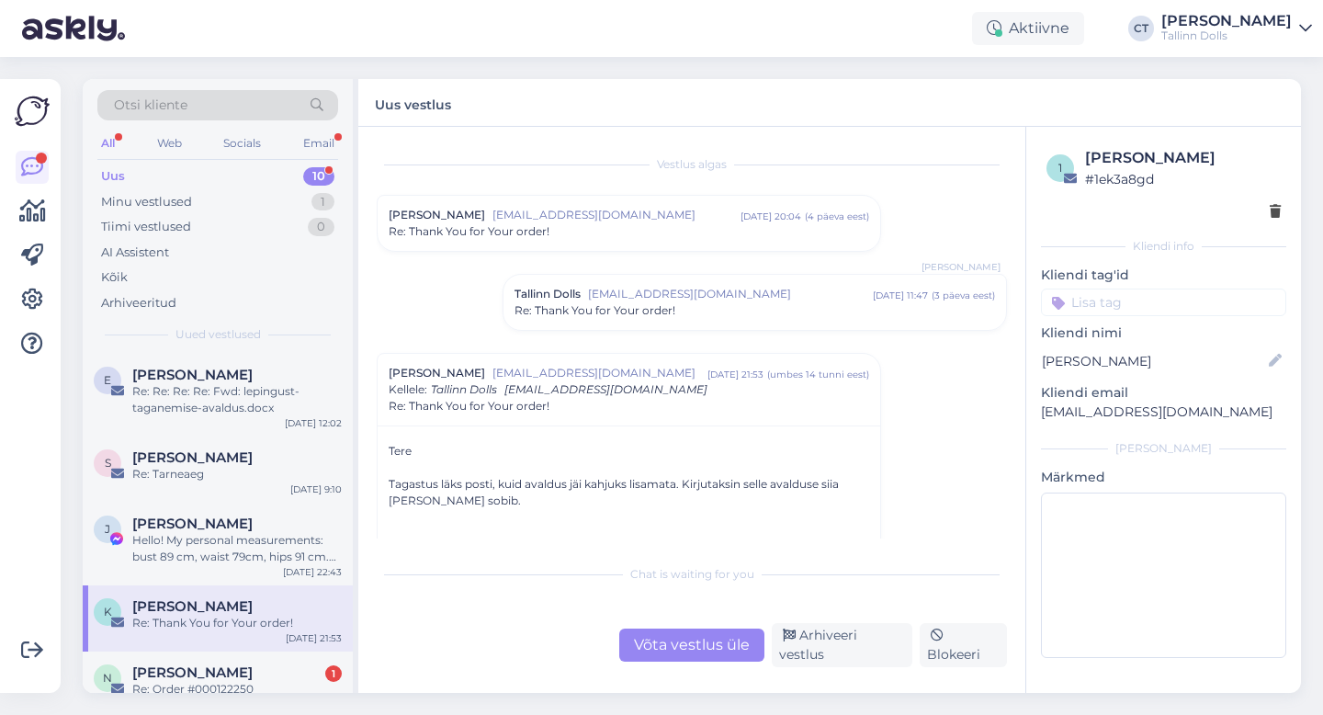
click at [606, 321] on div "Tallinn Dolls [EMAIL_ADDRESS][DOMAIN_NAME] [DATE] 11:47 ( 3 päeva eest ) Re: Th…" at bounding box center [754, 302] width 502 height 55
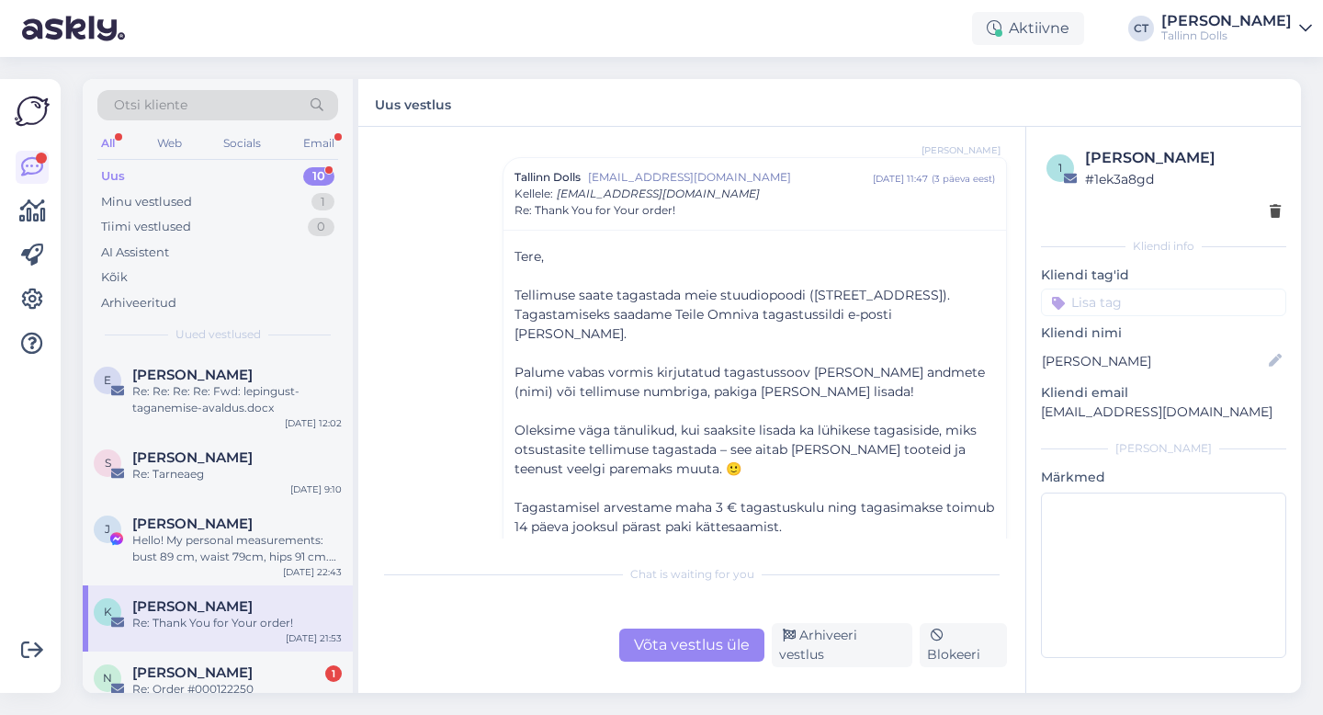
scroll to position [120, 0]
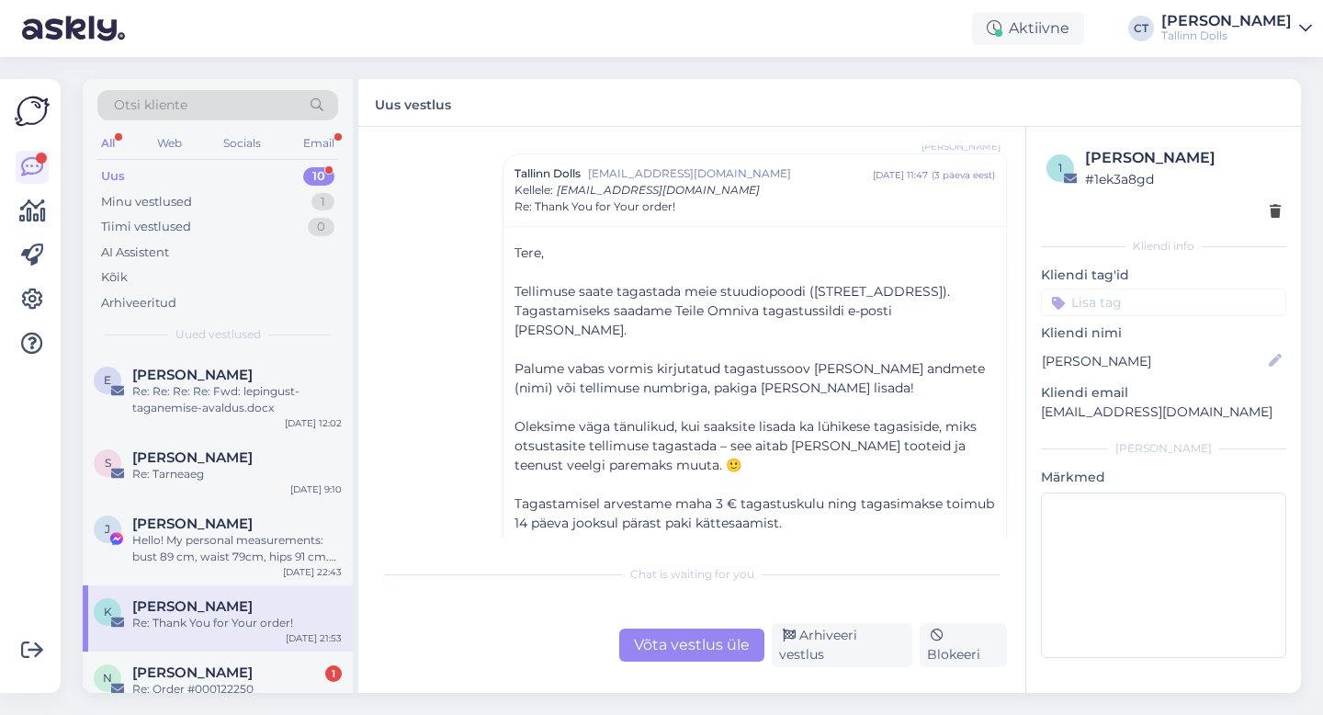
click at [732, 651] on div "Võta vestlus üle" at bounding box center [691, 644] width 145 height 33
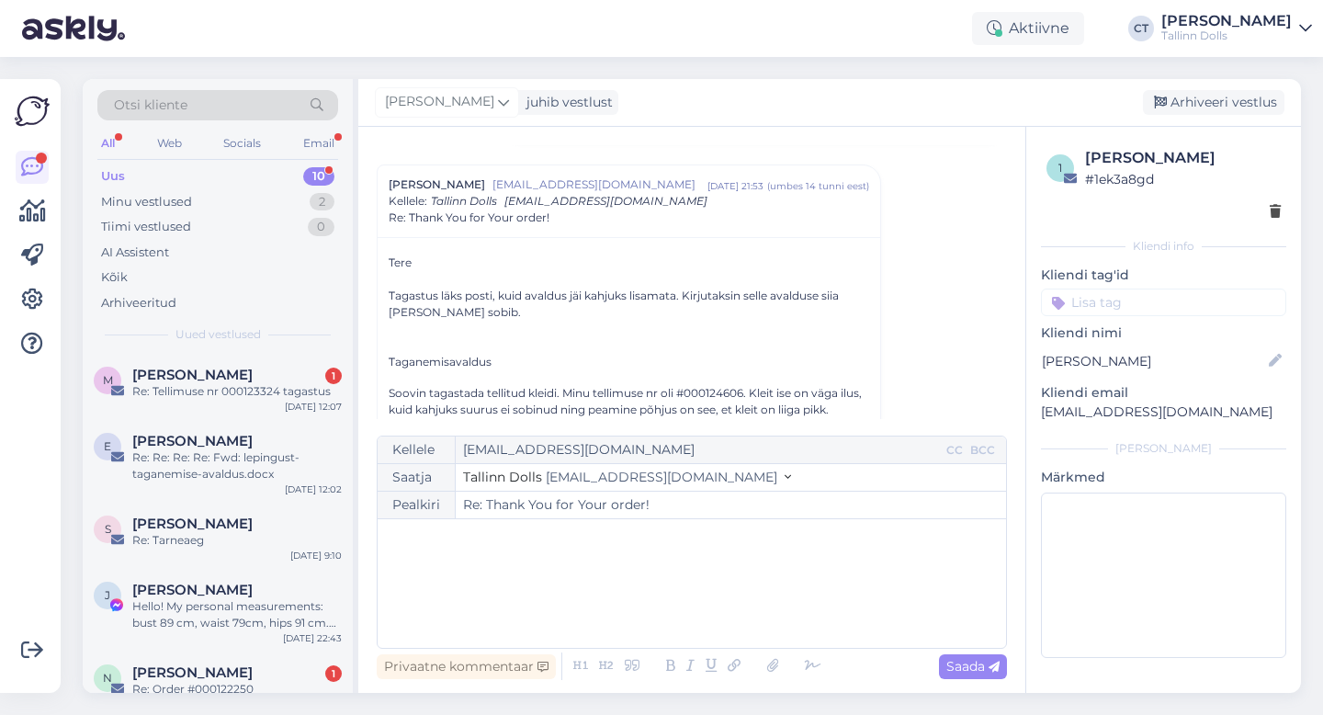
click at [747, 614] on div "﻿" at bounding box center [692, 583] width 610 height 110
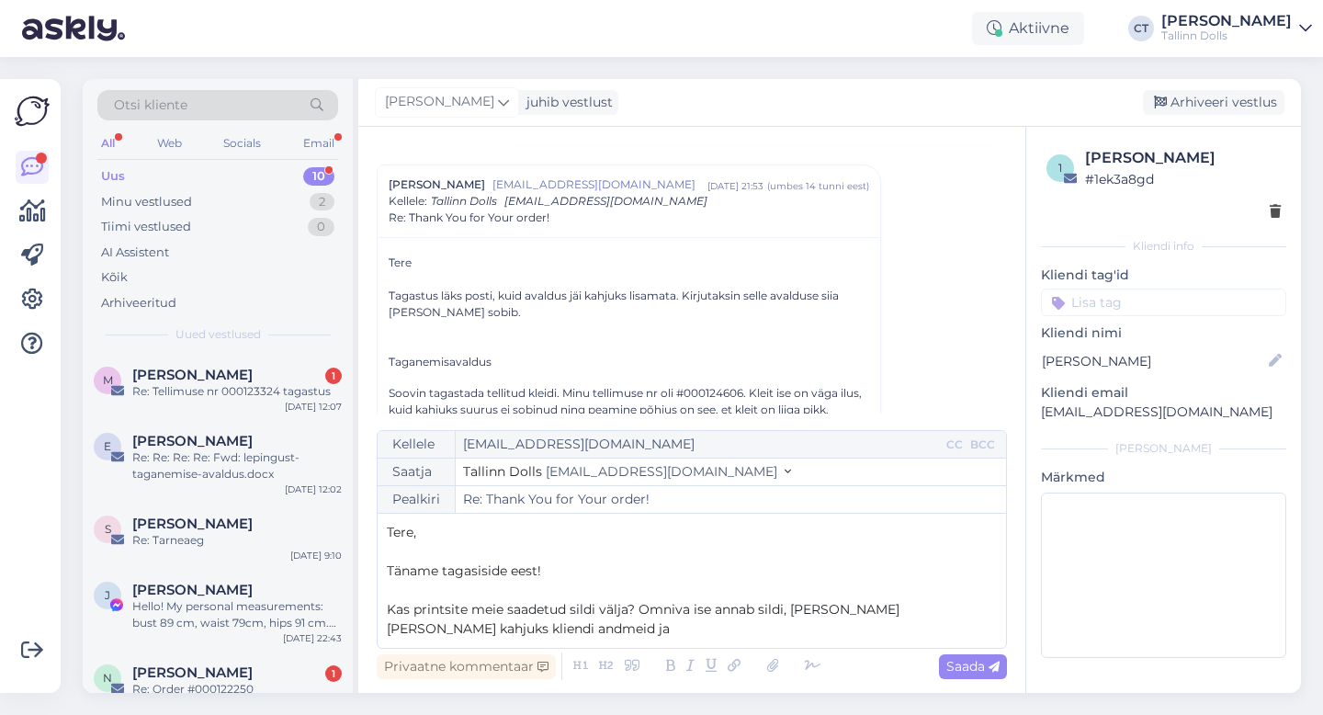
click at [599, 612] on span "Kas printsite meie saadetud sildi välja? Omniva ise annab sildi, [PERSON_NAME] …" at bounding box center [645, 619] width 516 height 36
click at [637, 621] on p "Kas printsite meie saadetud sildi ise välja? Omniva ise annab sildi, [PERSON_NA…" at bounding box center [692, 619] width 610 height 39
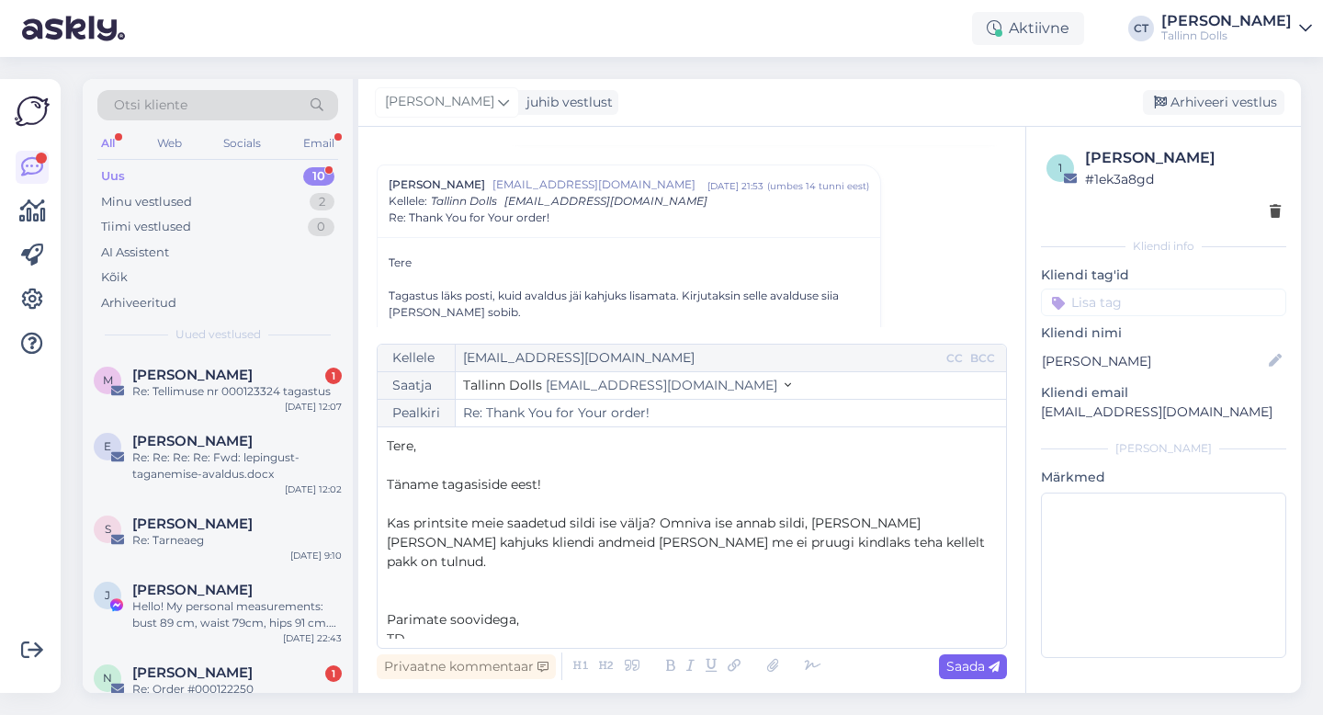
click at [954, 658] on span "Saada" at bounding box center [972, 666] width 53 height 17
type input "Re: Re: Thank You for Your order!"
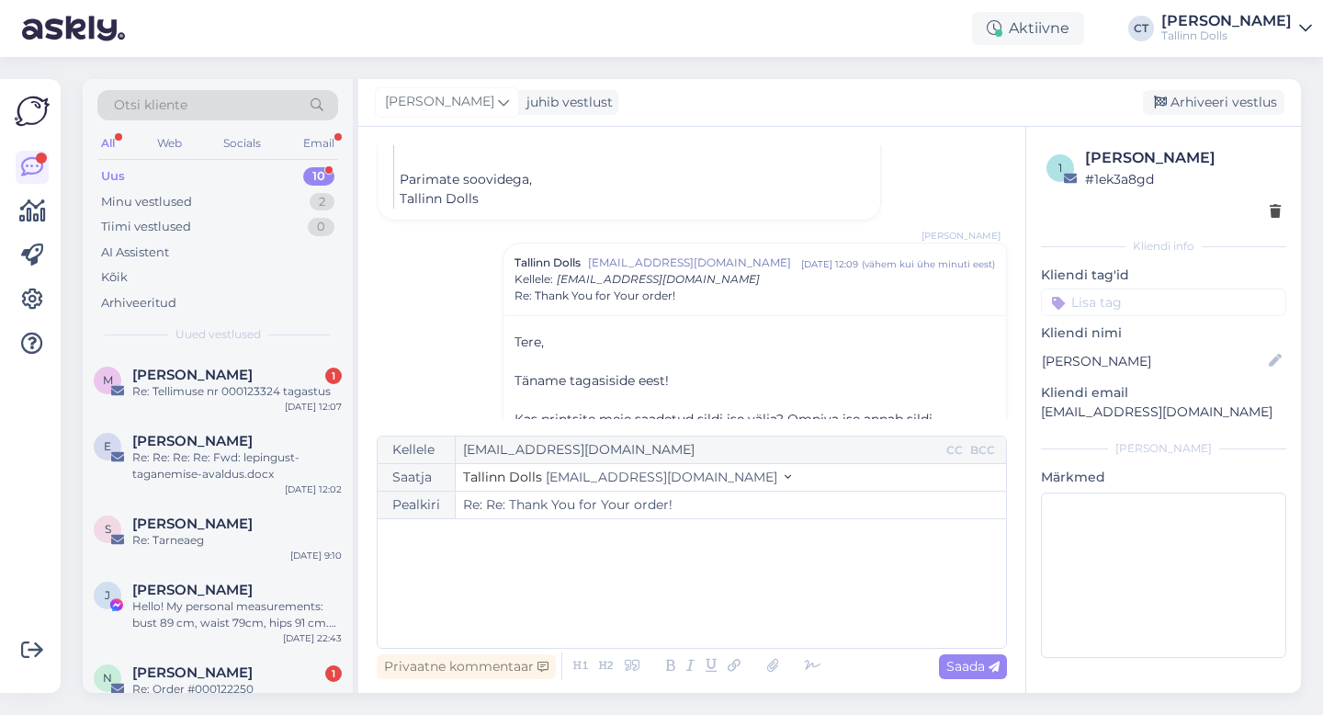
click at [1199, 115] on div "[PERSON_NAME] juhib vestlust [GEOGRAPHIC_DATA] vestlus" at bounding box center [829, 103] width 942 height 48
click at [1197, 103] on div "Arhiveeri vestlus" at bounding box center [1212, 102] width 141 height 25
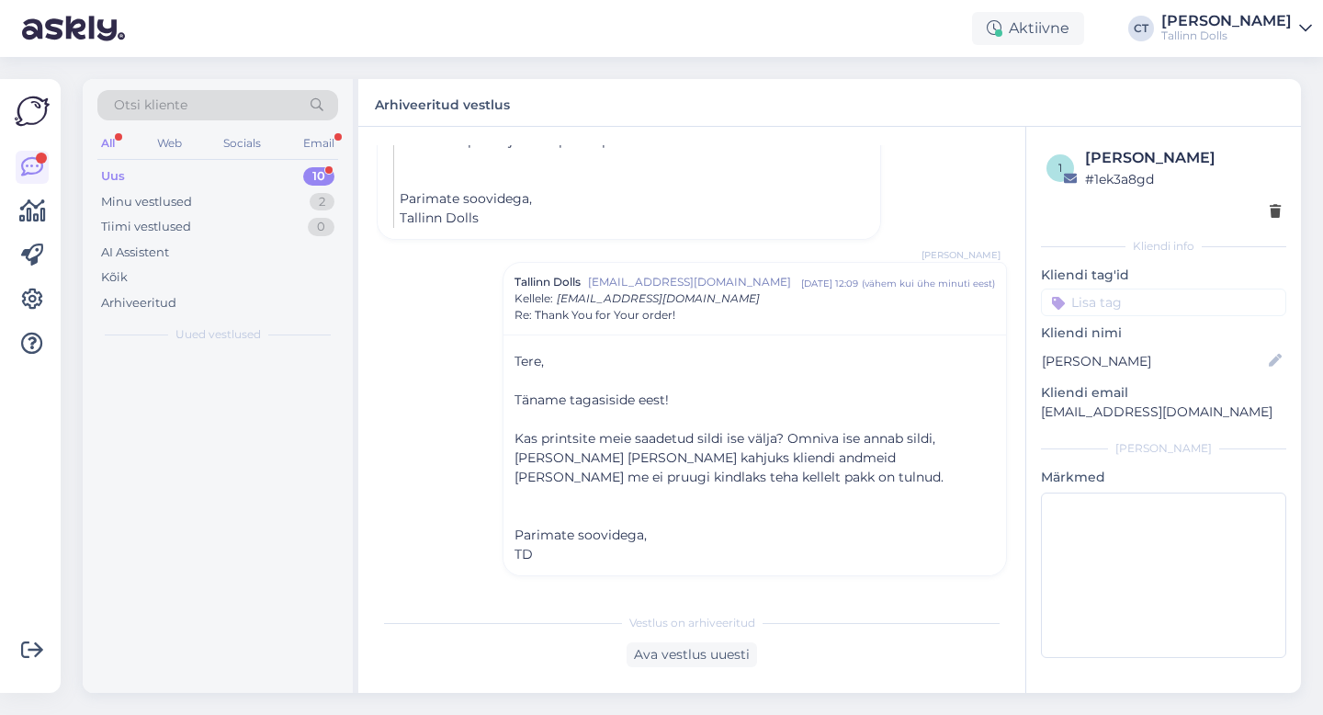
scroll to position [1246, 0]
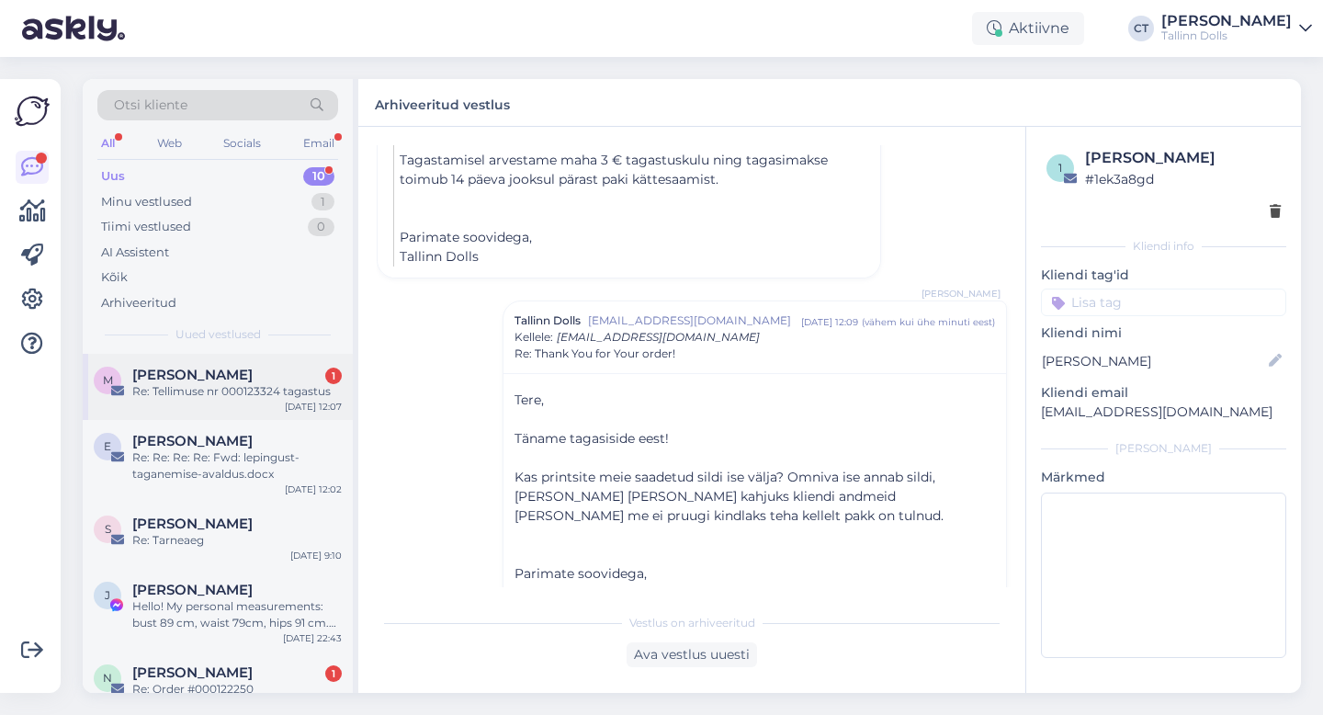
click at [229, 403] on div "M Moona Aneth 1 Re: Tellimuse nr 000123324 tagastus [DATE] 12:07" at bounding box center [218, 387] width 270 height 66
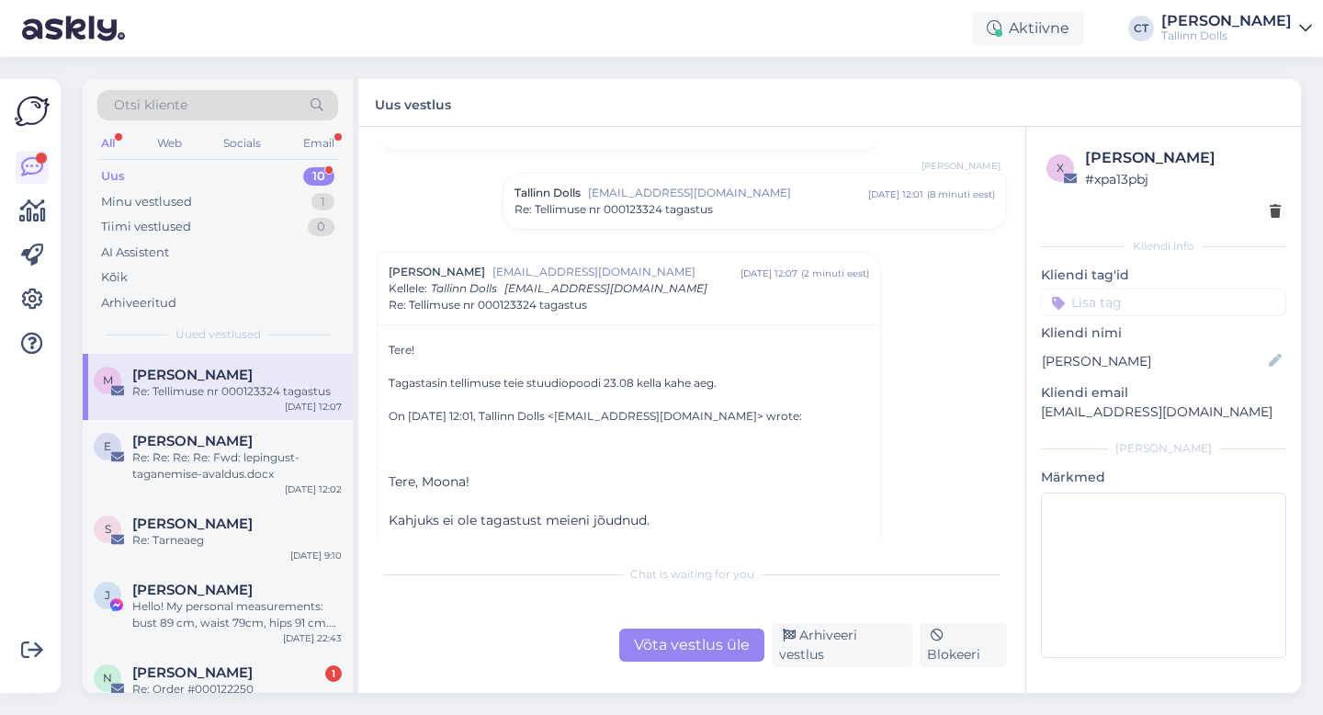
scroll to position [130, 0]
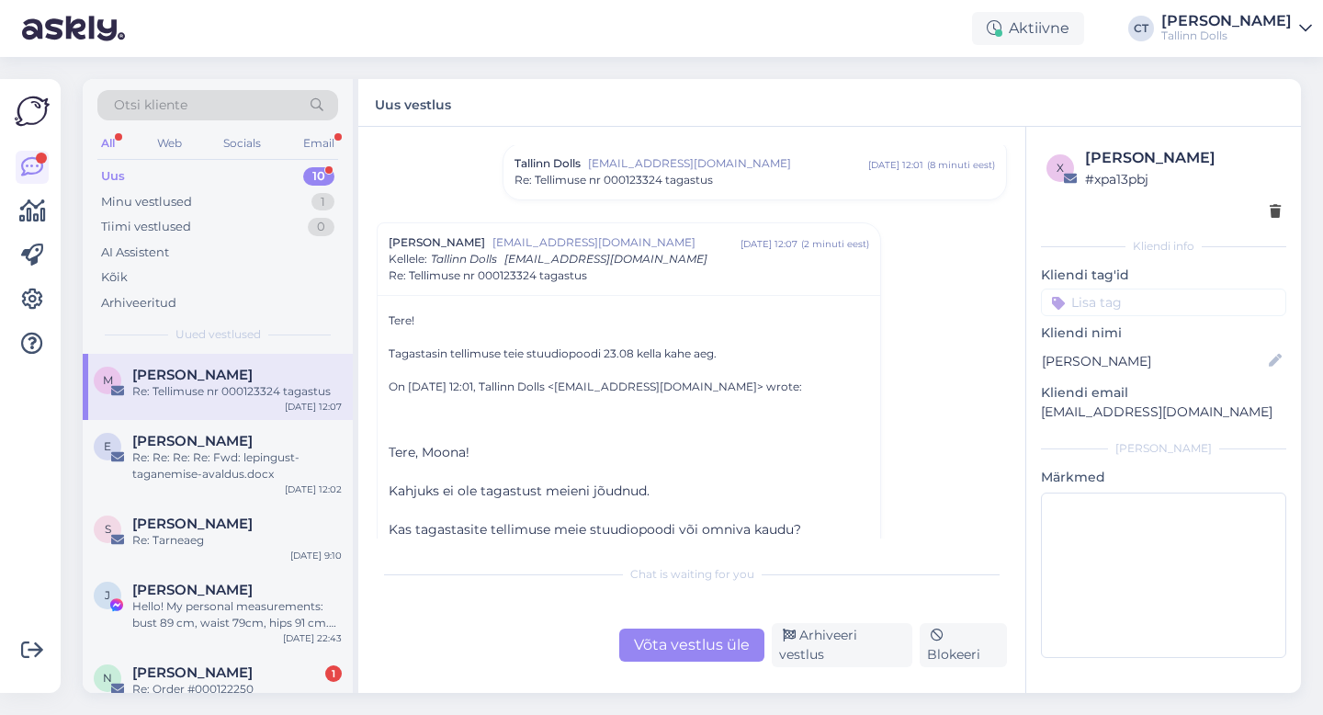
click at [705, 641] on div "Võta vestlus üle" at bounding box center [691, 644] width 145 height 33
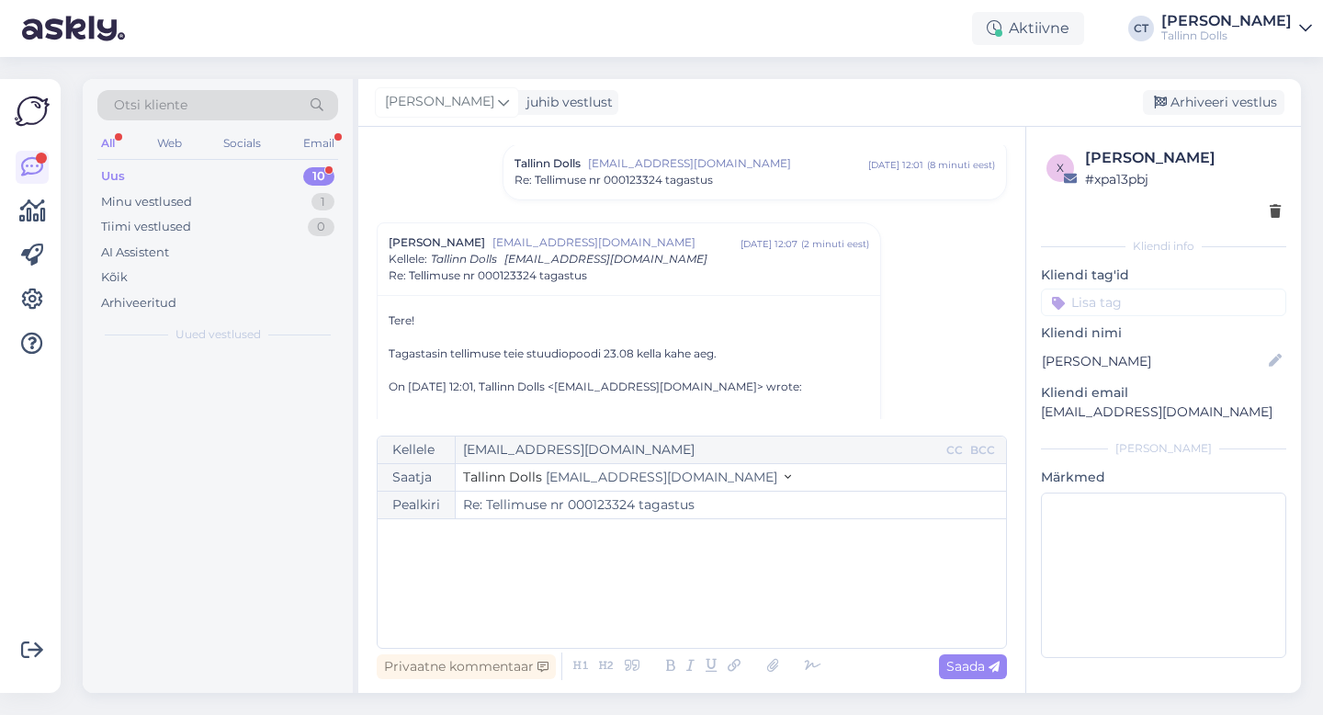
scroll to position [208, 0]
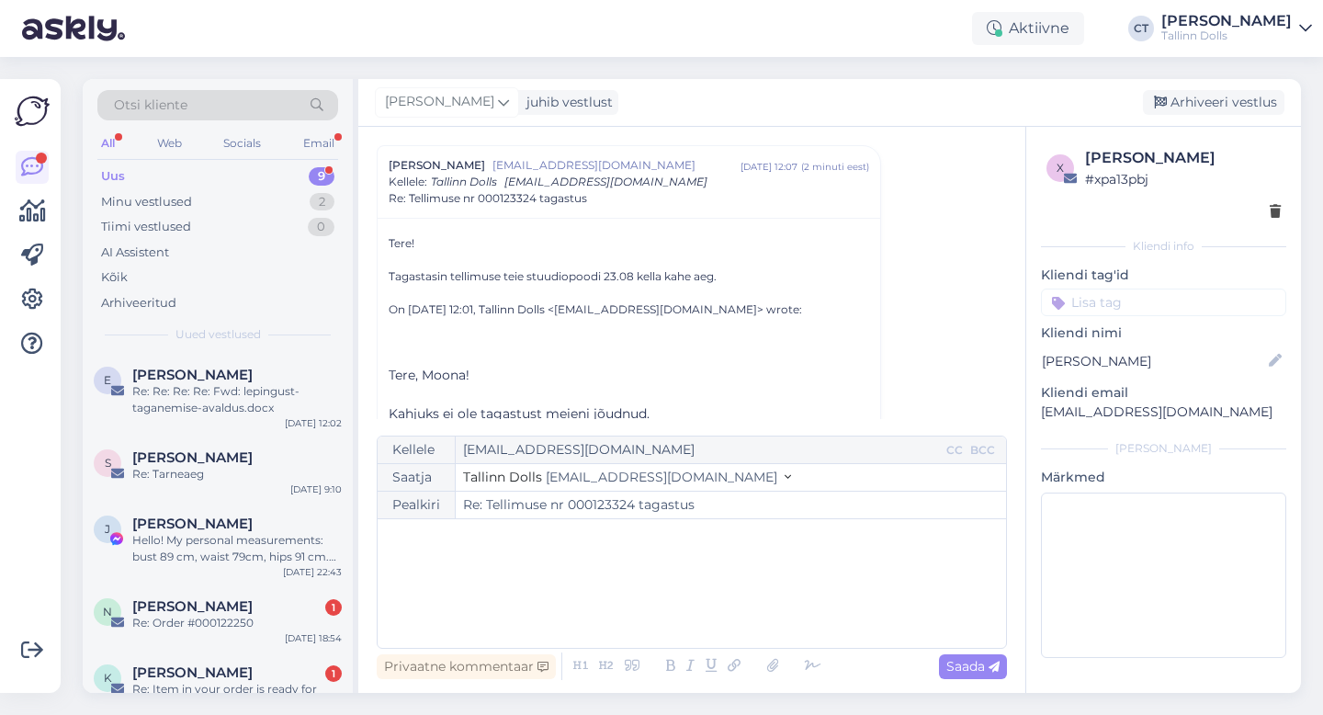
click at [723, 605] on div "﻿" at bounding box center [692, 583] width 610 height 110
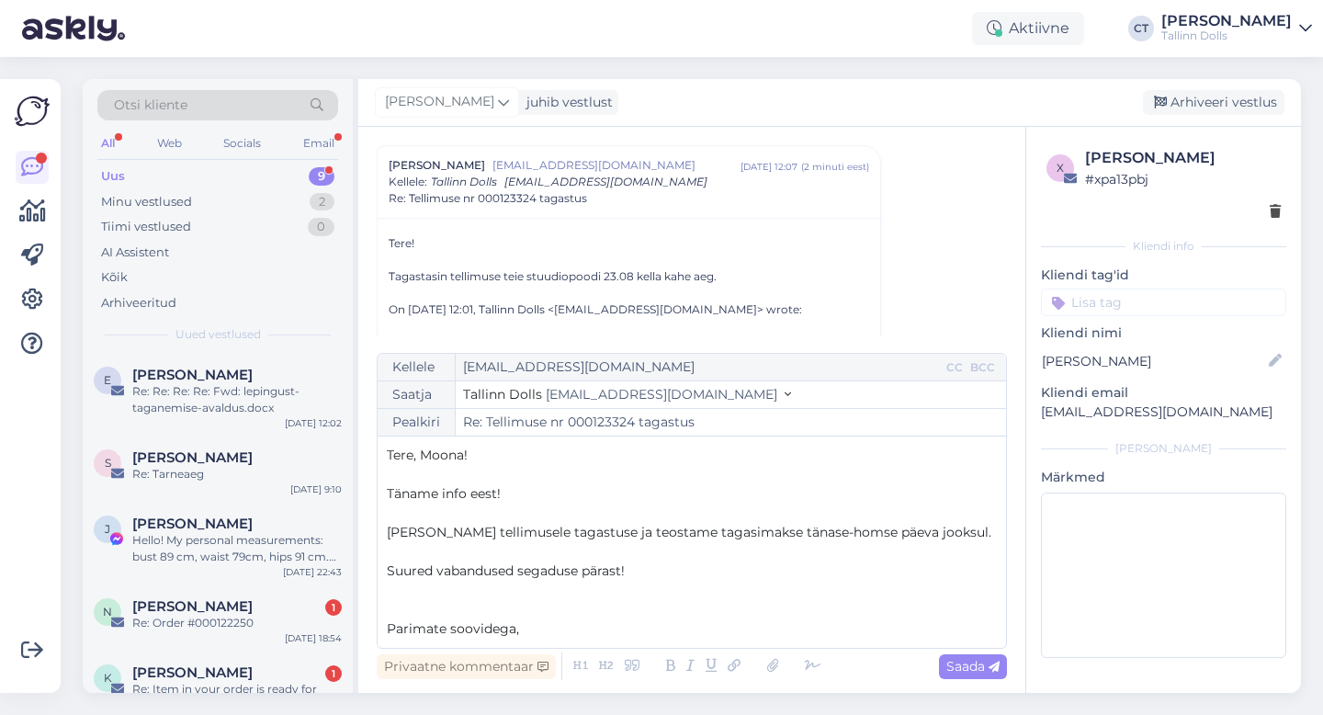
scroll to position [10, 0]
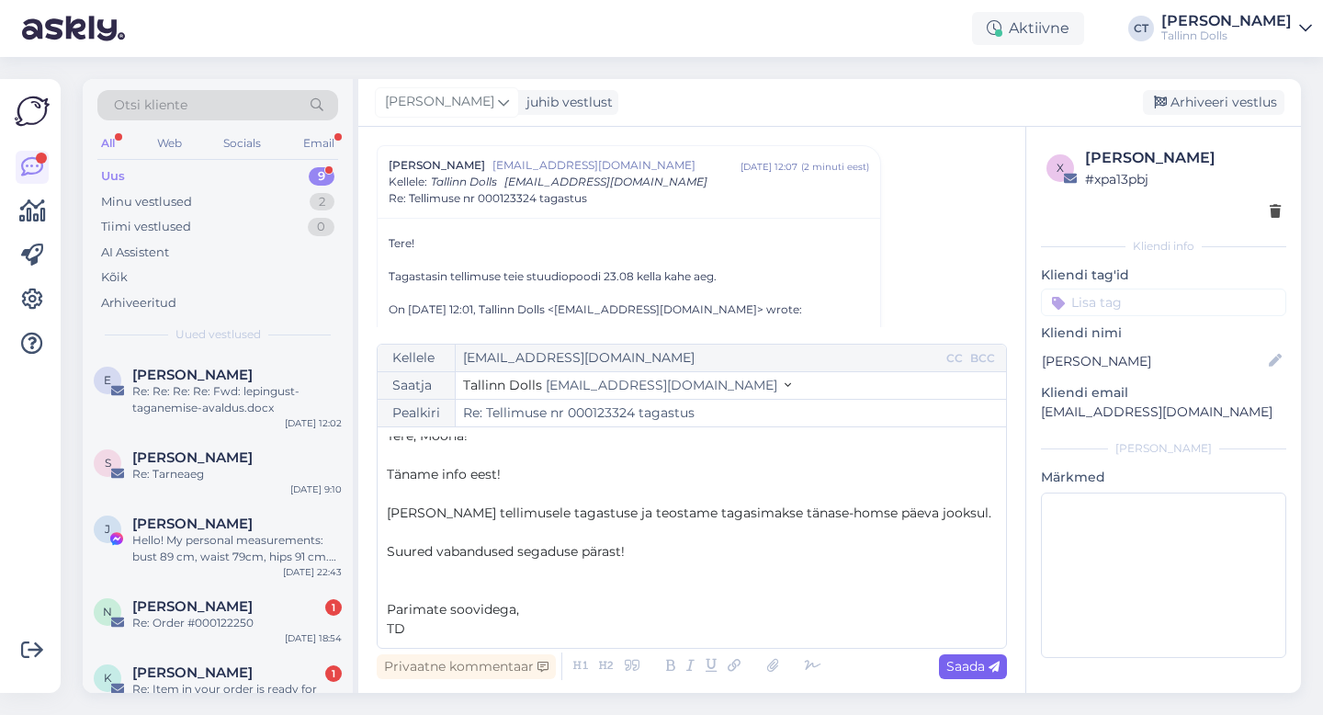
click at [996, 674] on div "Saada" at bounding box center [973, 666] width 68 height 25
type input "Re: Re: Tellimuse nr 000123324 tagastus"
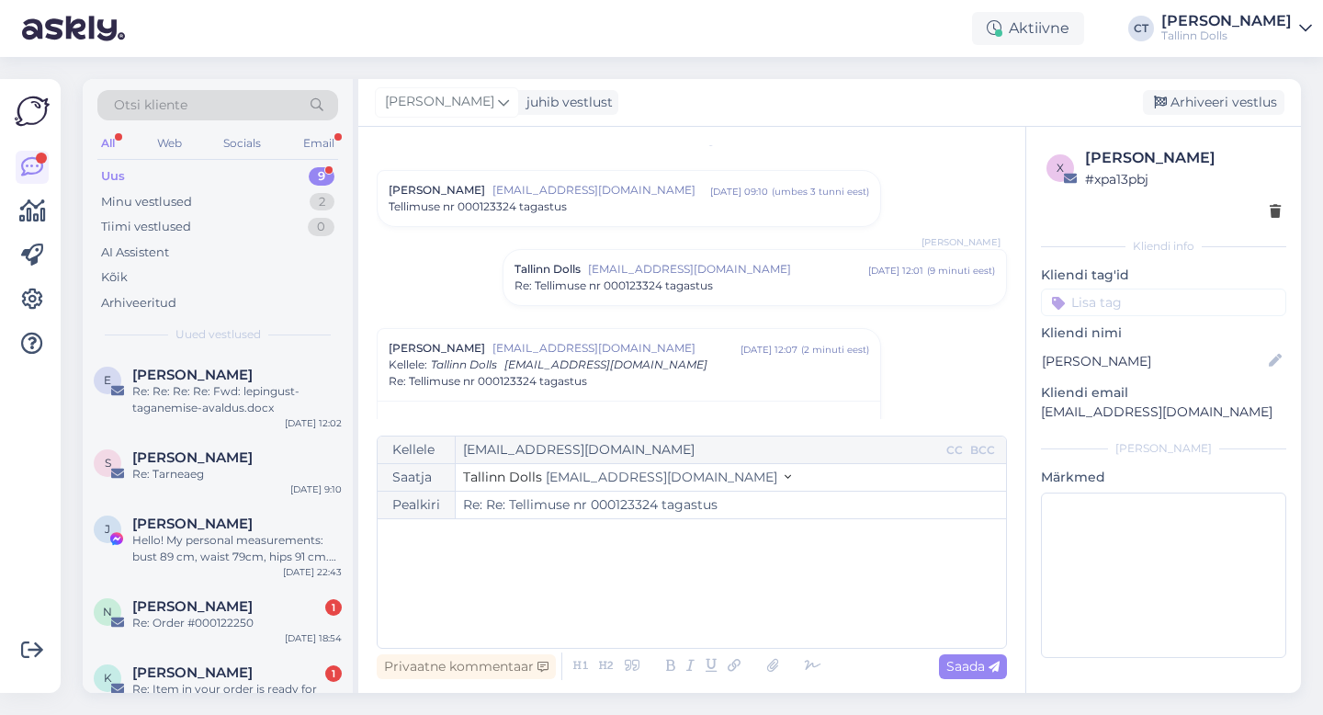
scroll to position [0, 0]
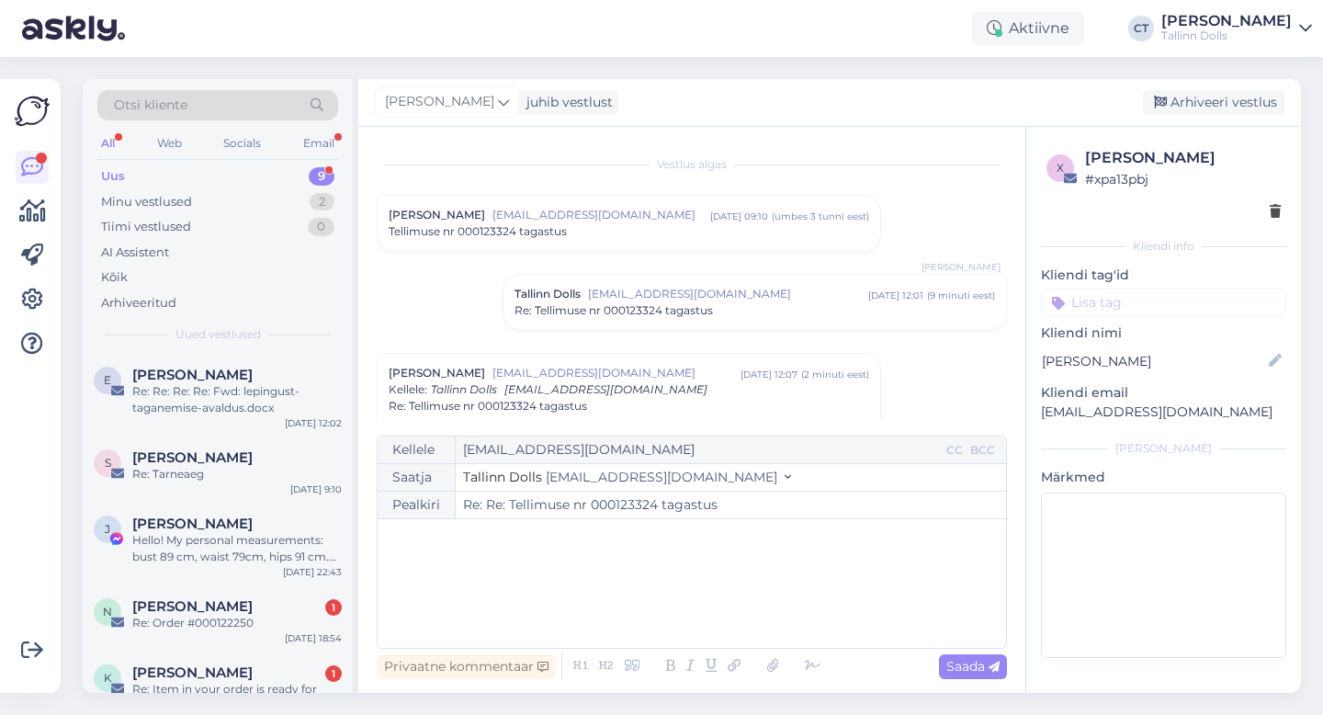
click at [681, 235] on div "Tellimuse nr 000123324 tagastus" at bounding box center [628, 231] width 480 height 17
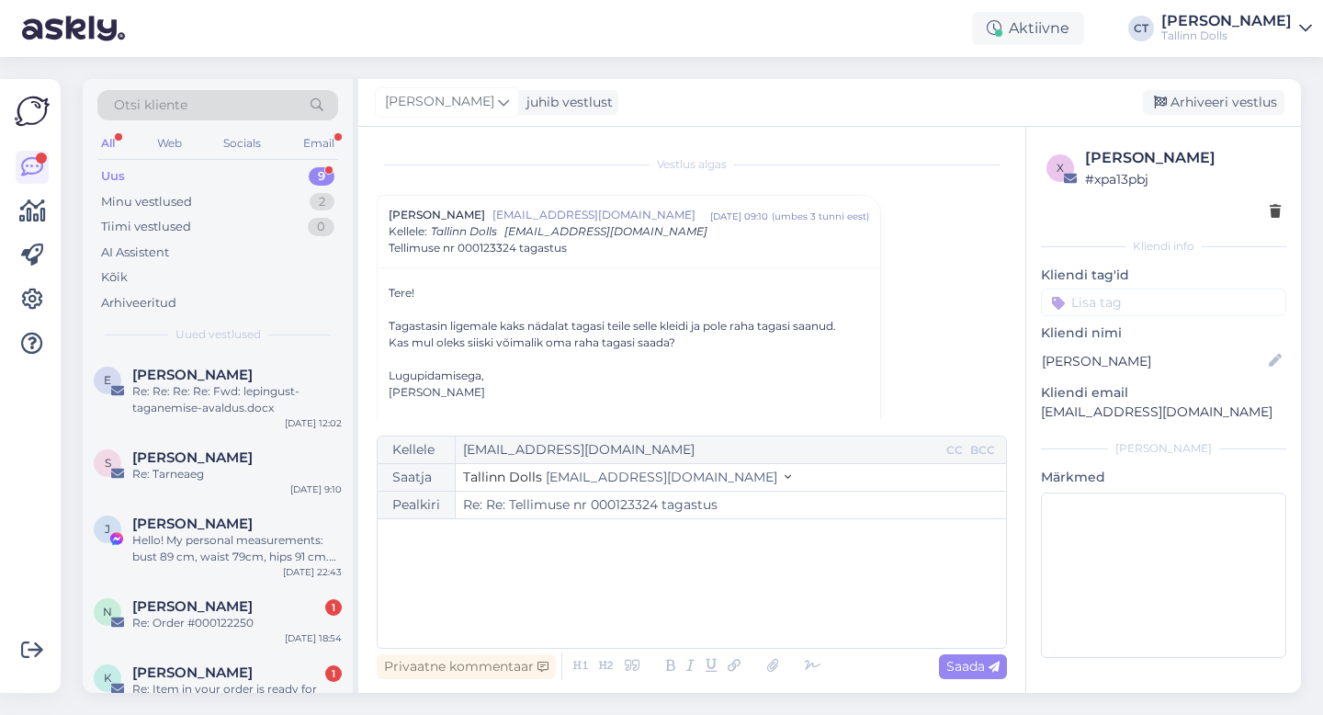
scroll to position [56, 0]
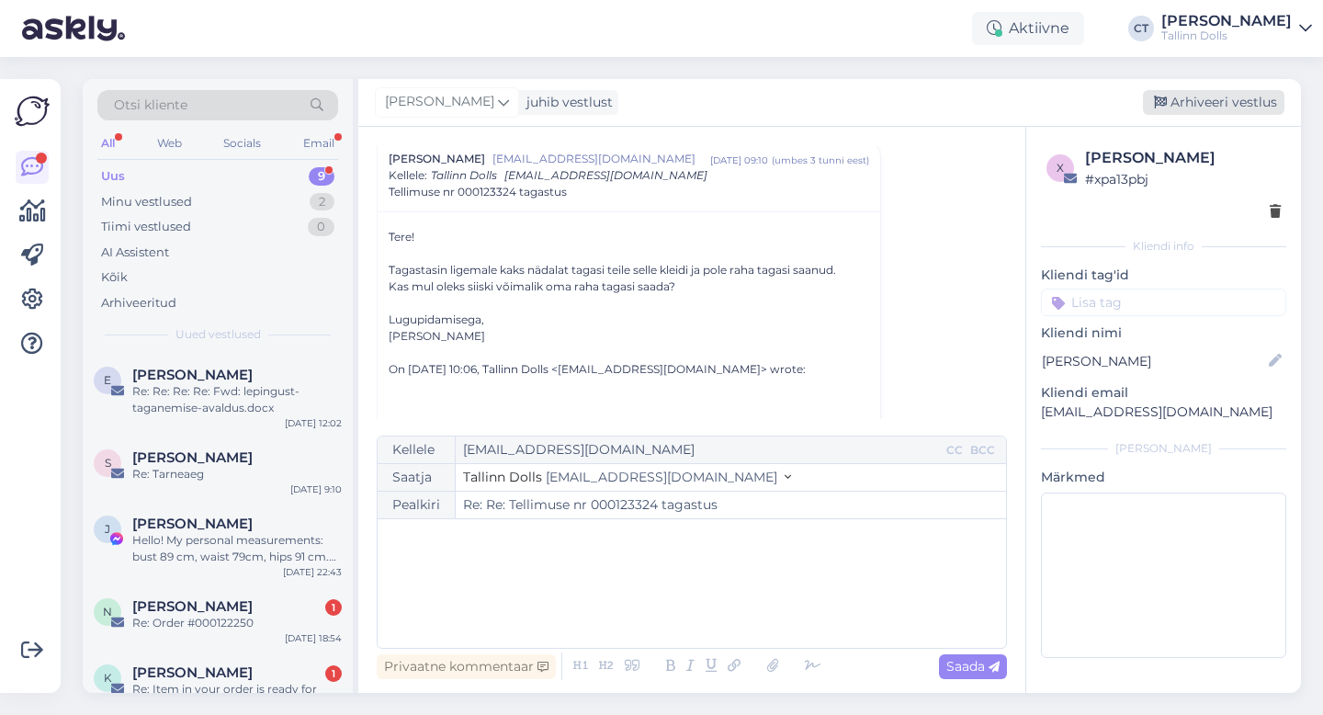
click at [1200, 96] on div "Arhiveeri vestlus" at bounding box center [1212, 102] width 141 height 25
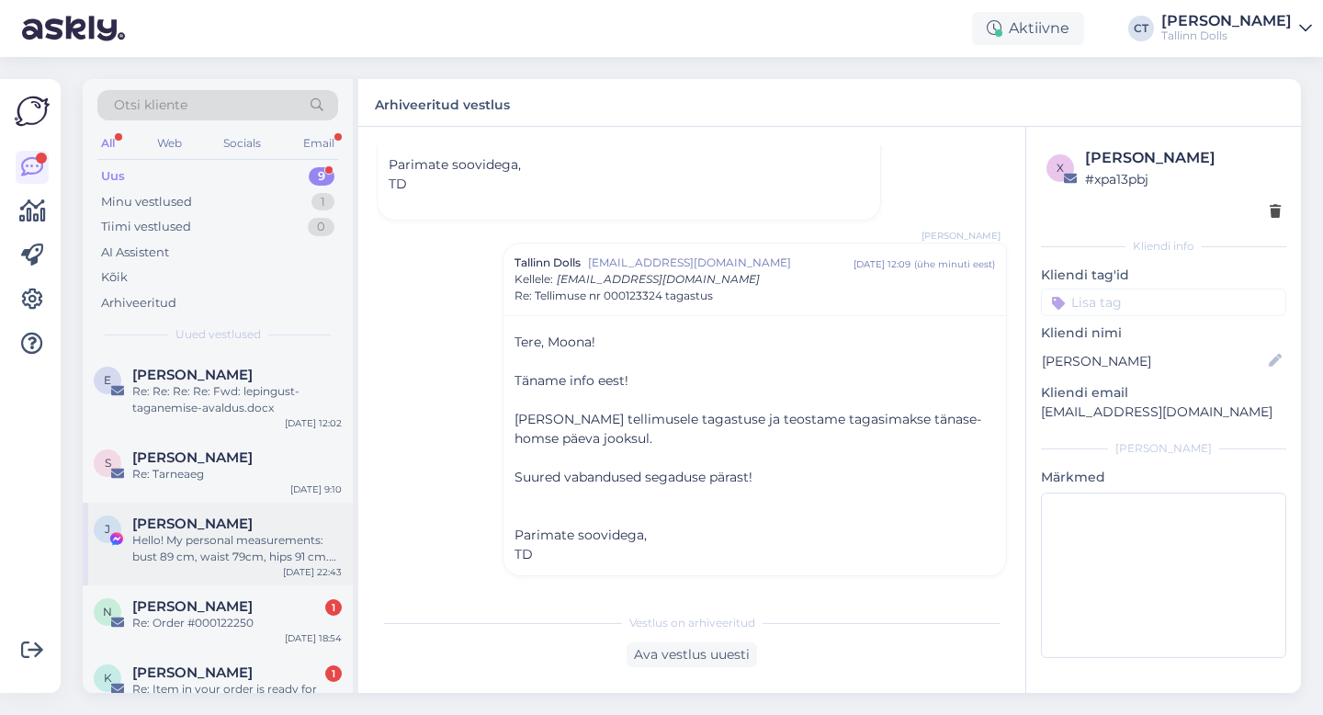
scroll to position [96, 0]
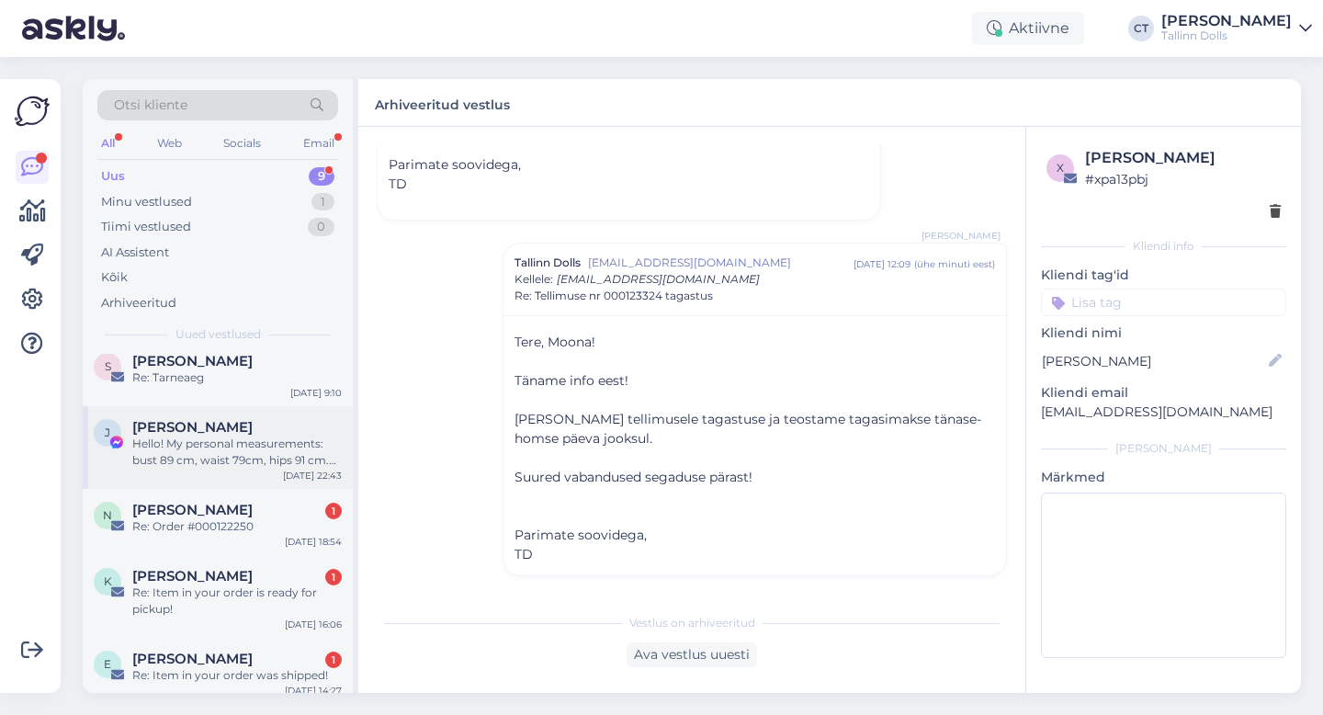
click at [239, 519] on div "Re: Order #000122250" at bounding box center [236, 526] width 209 height 17
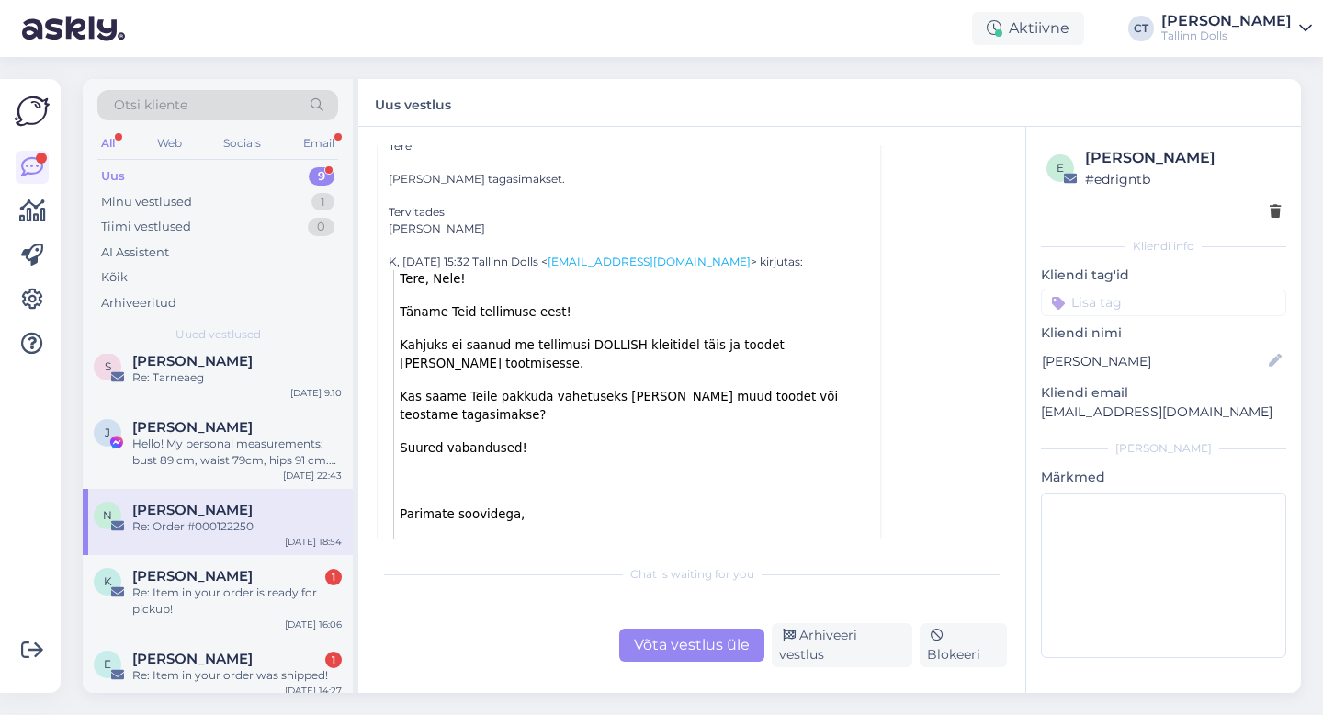
scroll to position [192, 0]
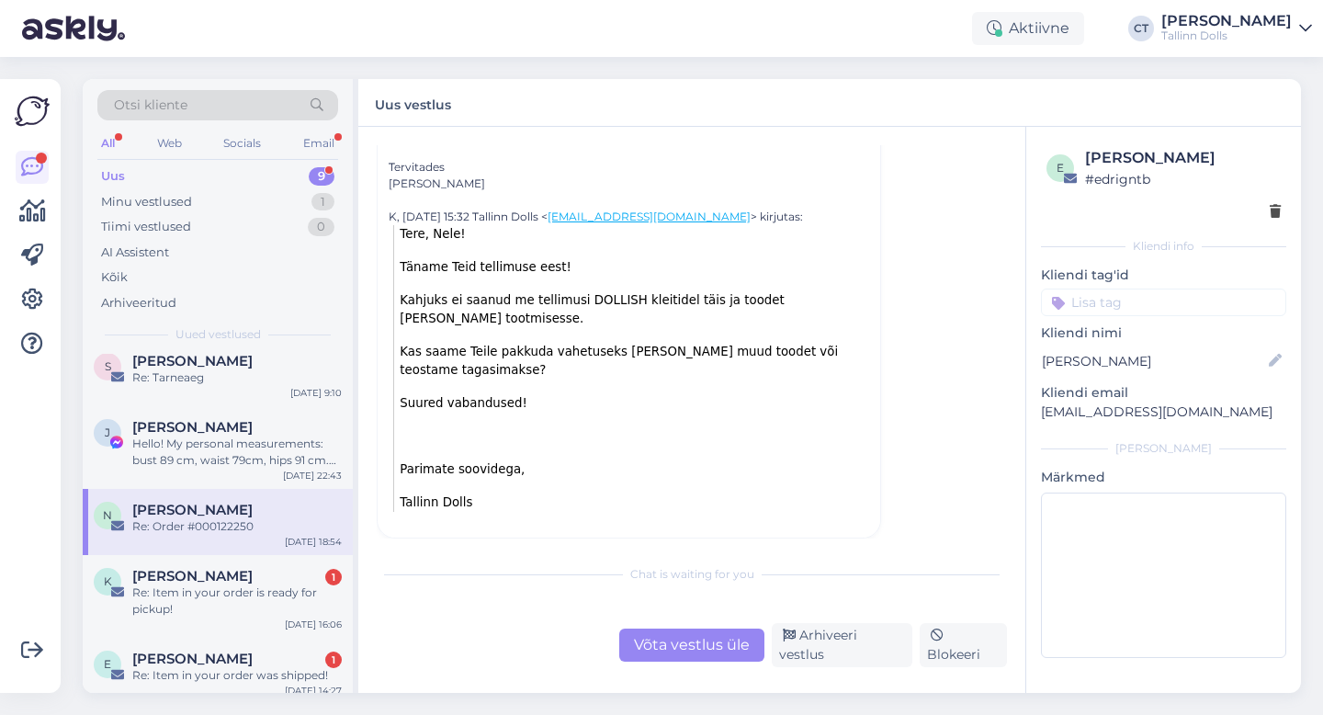
click at [692, 643] on div "Võta vestlus üle" at bounding box center [691, 644] width 145 height 33
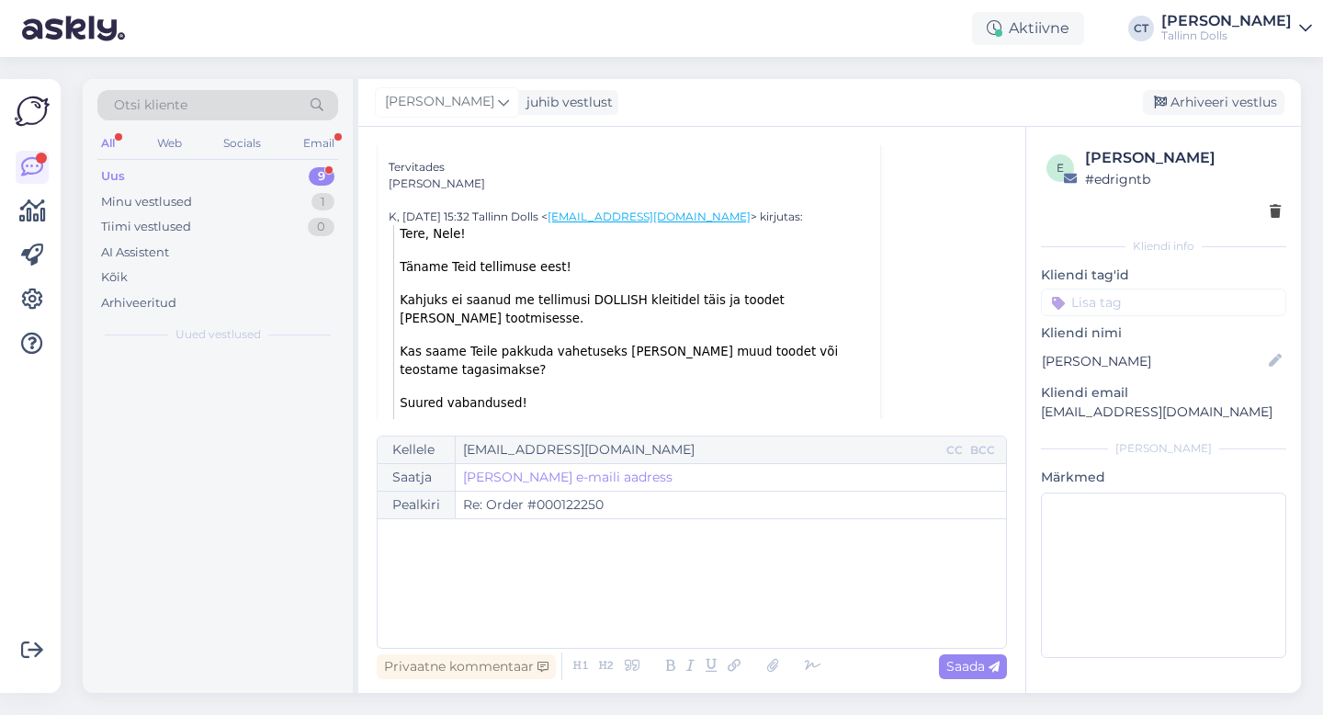
scroll to position [0, 0]
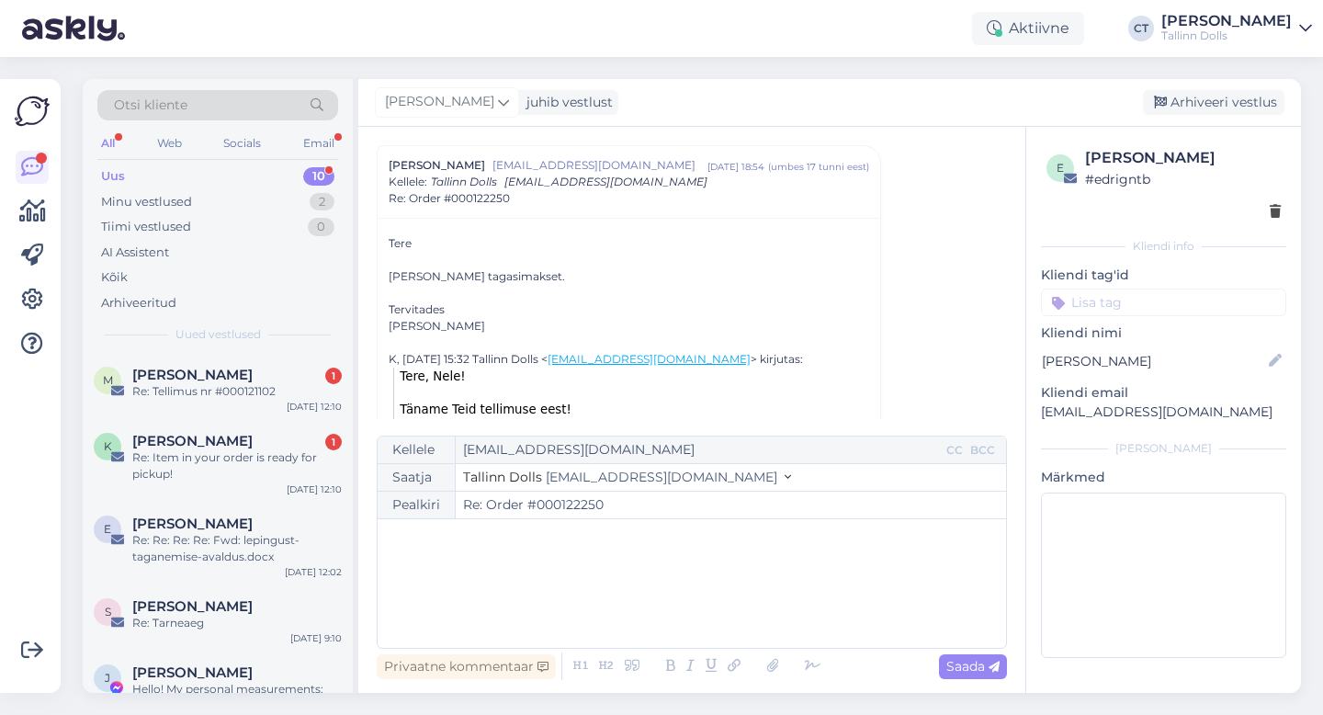
click at [728, 603] on div "﻿" at bounding box center [692, 583] width 610 height 110
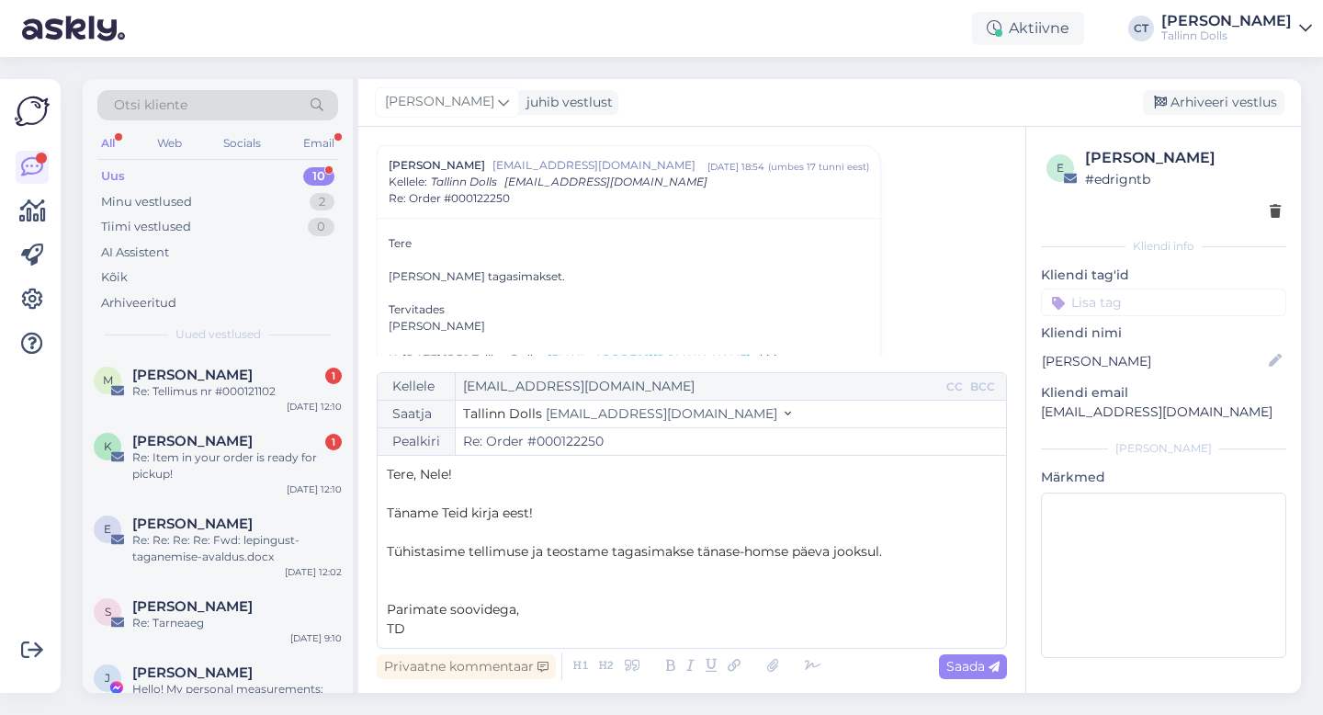
click at [1014, 672] on div "Vestlus algas [PERSON_NAME] [EMAIL_ADDRESS][DOMAIN_NAME] [DATE] 18:54 ( umbes 1…" at bounding box center [691, 410] width 667 height 566
click at [988, 665] on icon at bounding box center [993, 666] width 11 height 11
type input "Re: Order #000122250"
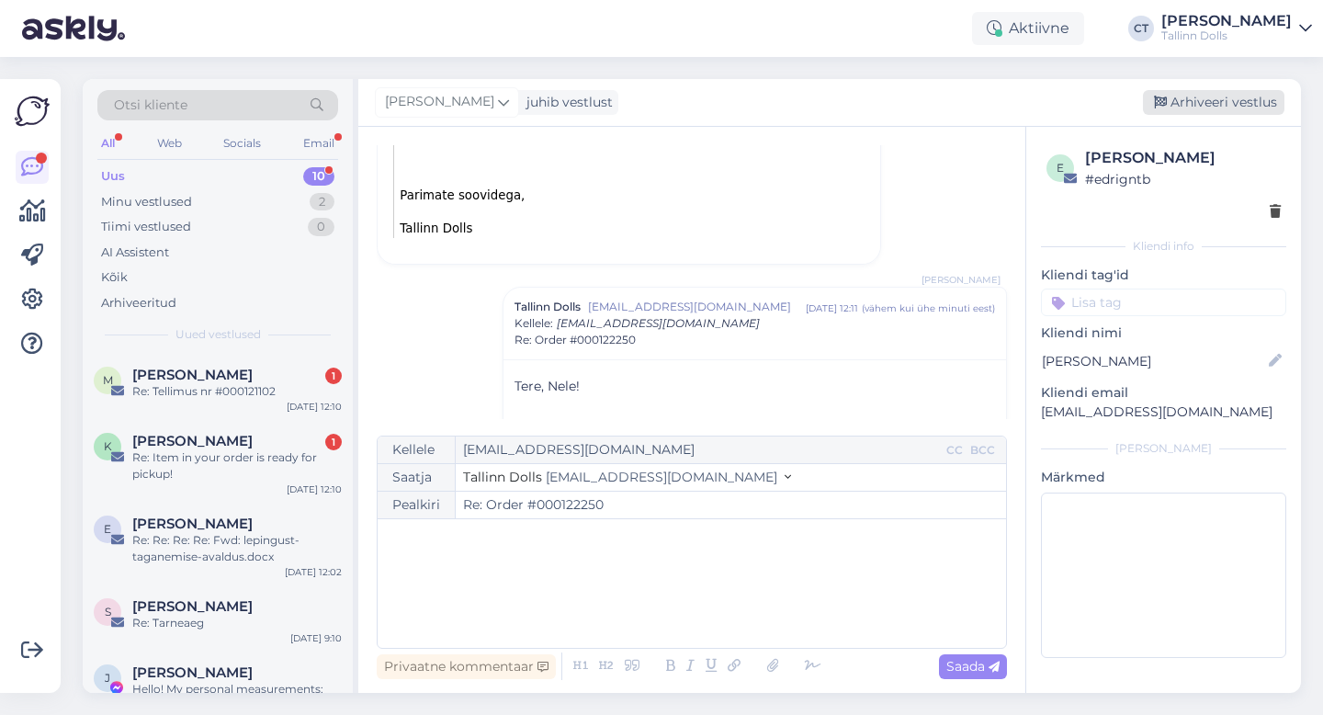
click at [1237, 100] on div "Arhiveeri vestlus" at bounding box center [1212, 102] width 141 height 25
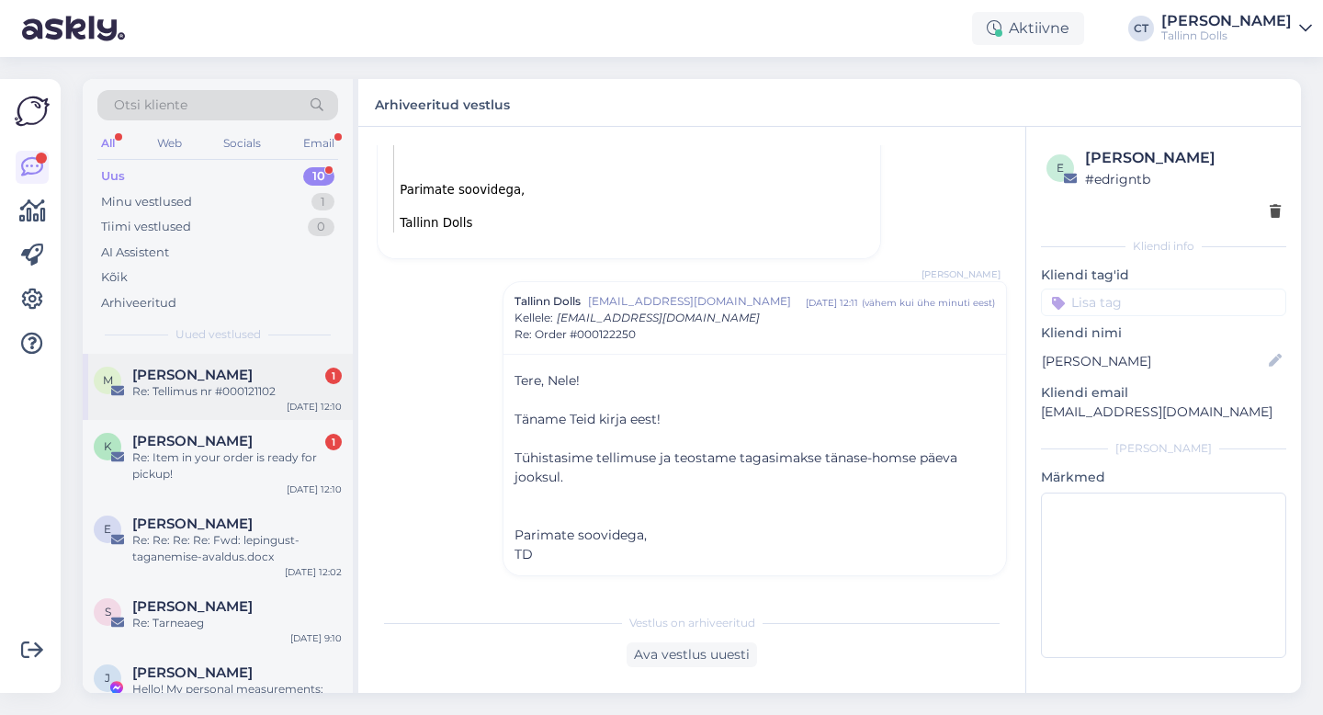
click at [303, 388] on div "Re: Tellimus nr #000121102" at bounding box center [236, 391] width 209 height 17
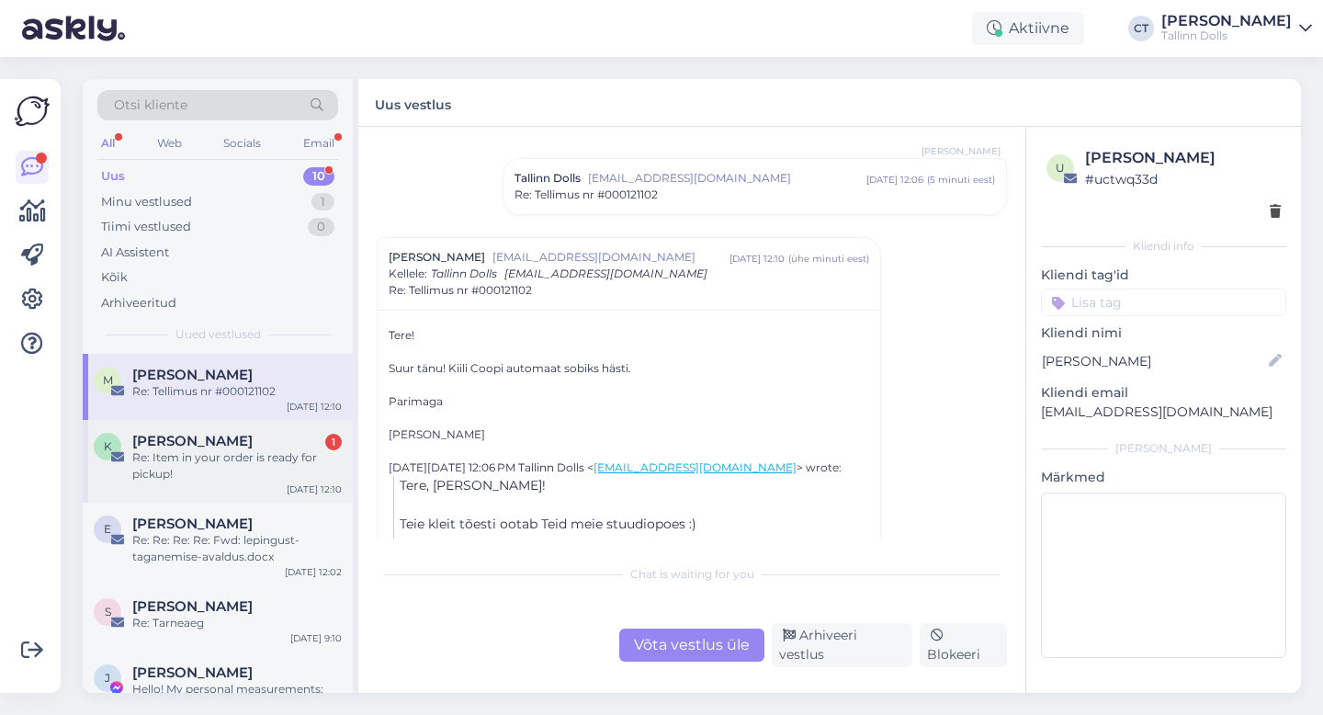
click at [257, 465] on div "Re: Item in your order is ready for pickup!" at bounding box center [236, 465] width 209 height 33
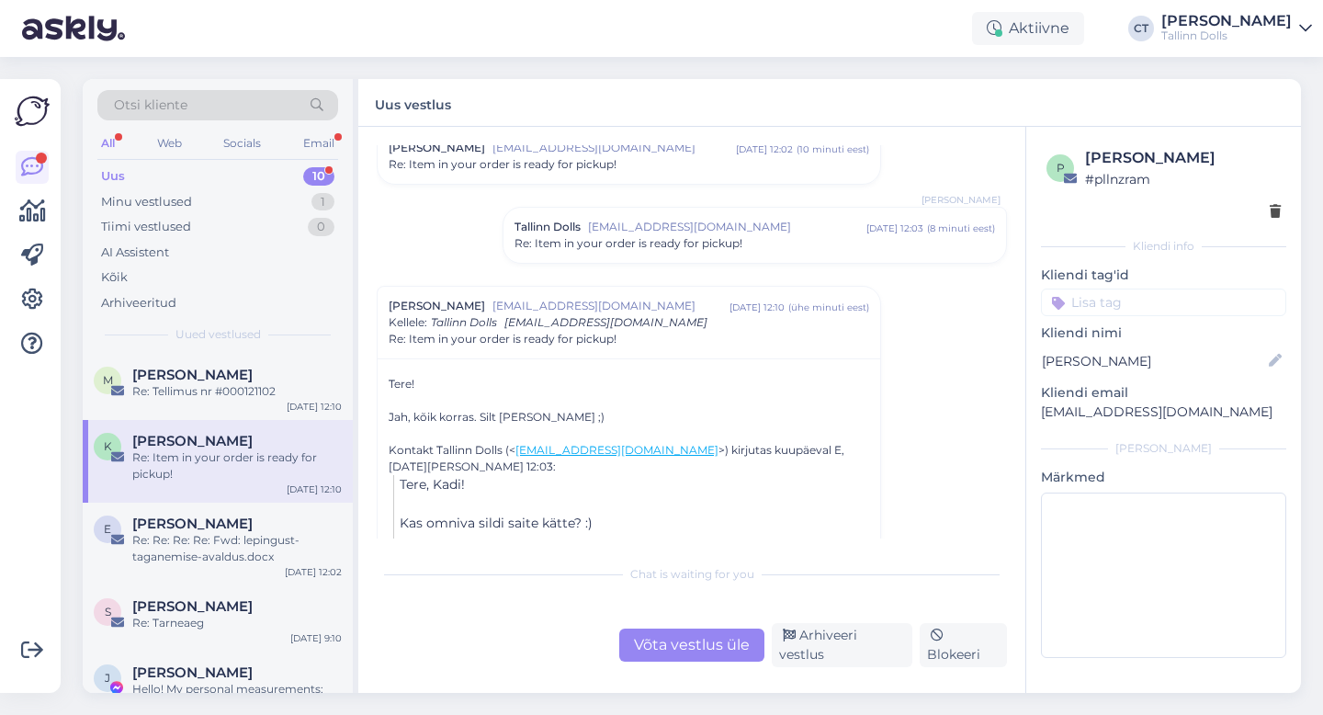
scroll to position [859, 0]
click at [692, 652] on div "Võta vestlus üle" at bounding box center [691, 644] width 145 height 33
click at [714, 612] on div "Chat is waiting for you Võta vestlus üle Arhiveeri vestlus Blokeeri" at bounding box center [692, 611] width 630 height 112
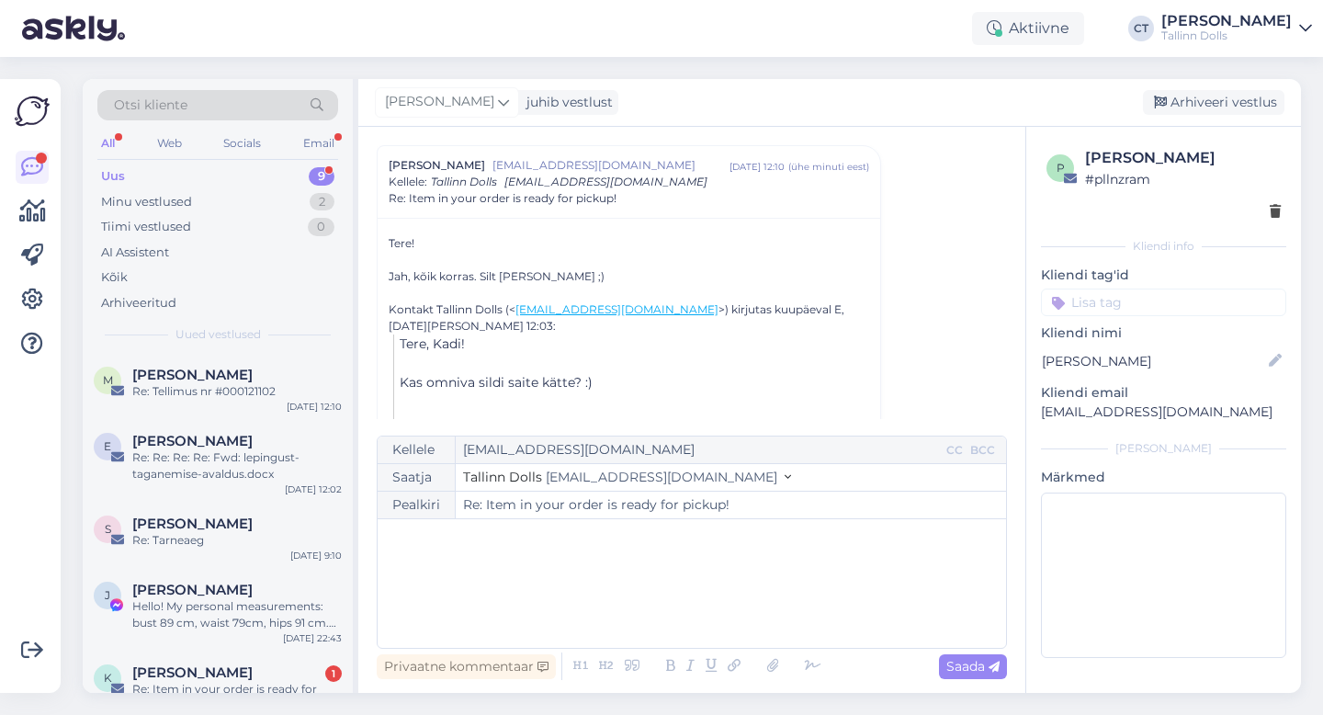
click at [714, 612] on div "﻿" at bounding box center [692, 583] width 610 height 110
click at [978, 662] on span "Saada" at bounding box center [972, 666] width 53 height 17
type input "Re: Item in your order is ready for pickup!"
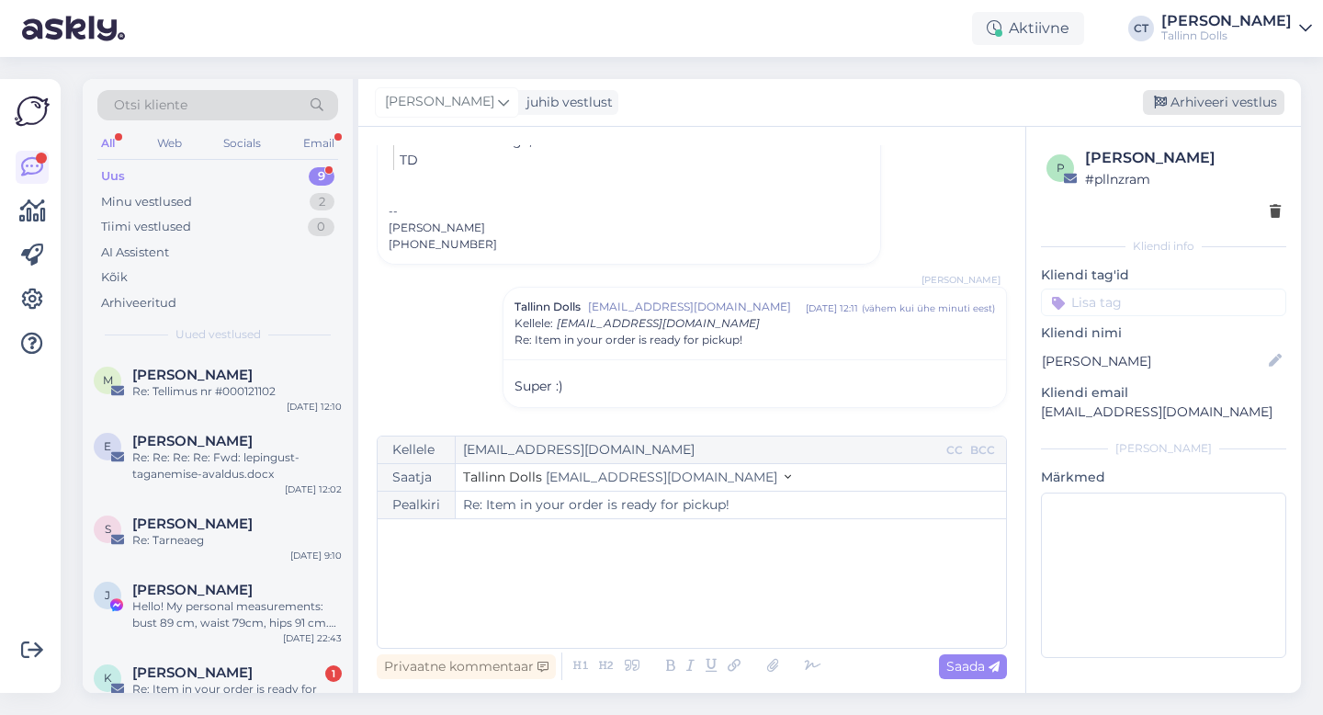
click at [1189, 94] on div "Arhiveeri vestlus" at bounding box center [1212, 102] width 141 height 25
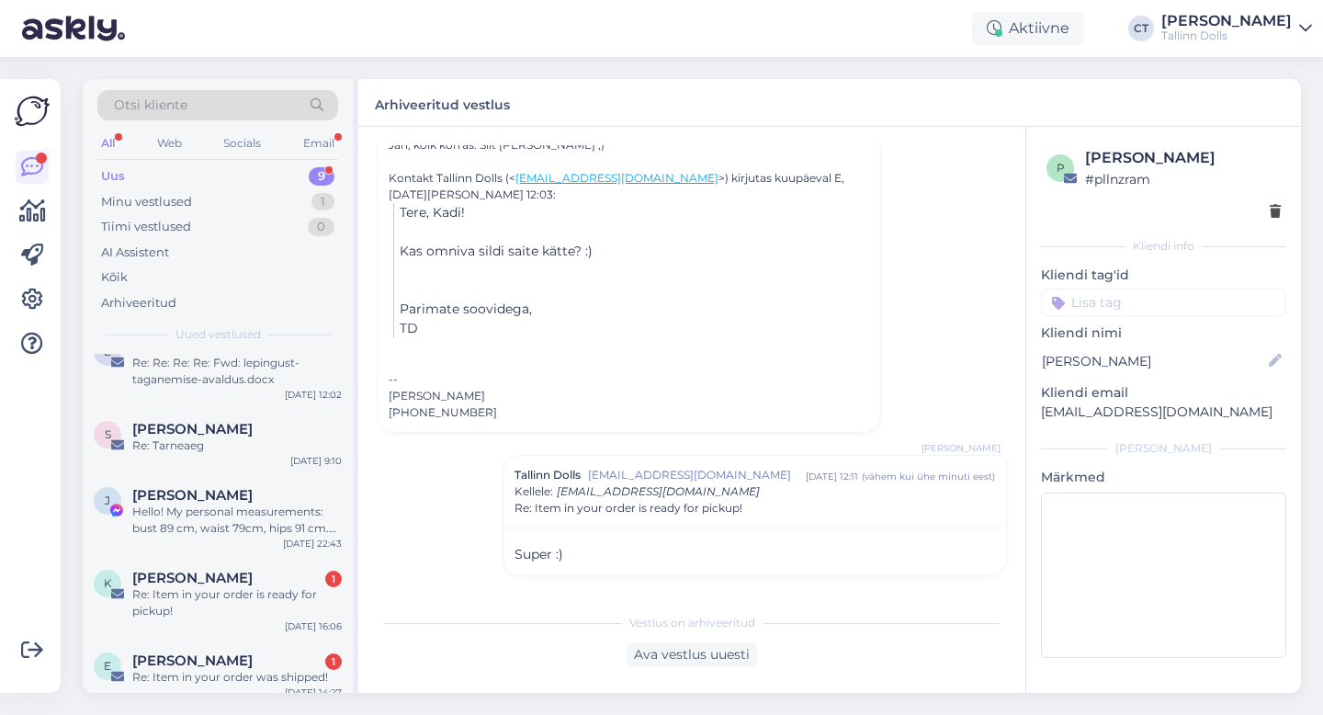
scroll to position [115, 0]
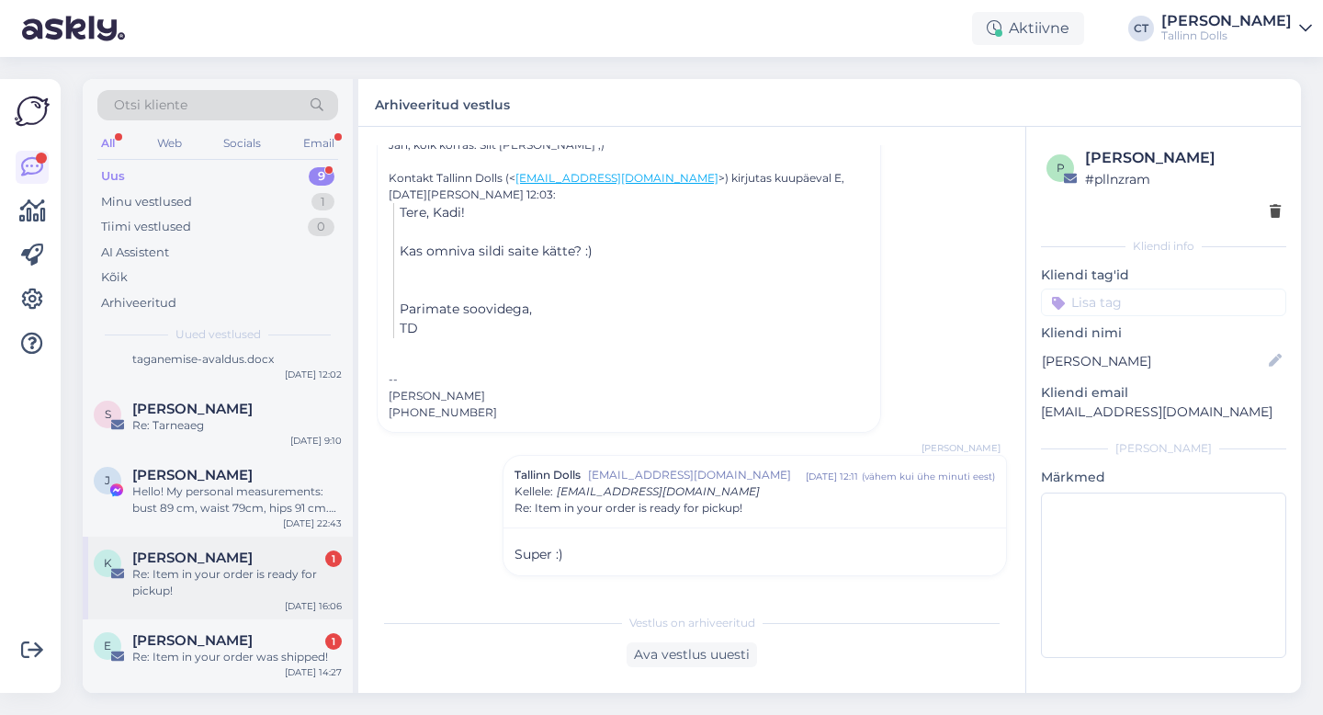
click at [248, 569] on div "Re: Item in your order is ready for pickup!" at bounding box center [236, 582] width 209 height 33
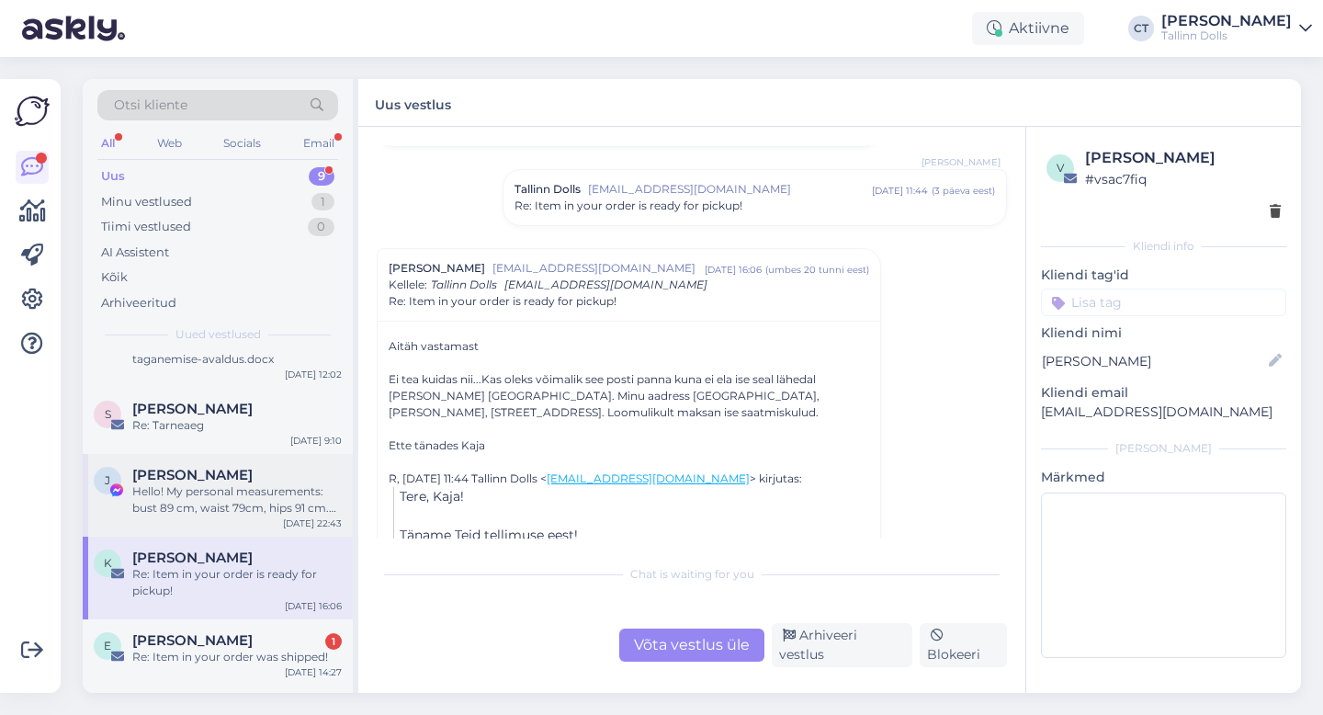
scroll to position [163, 0]
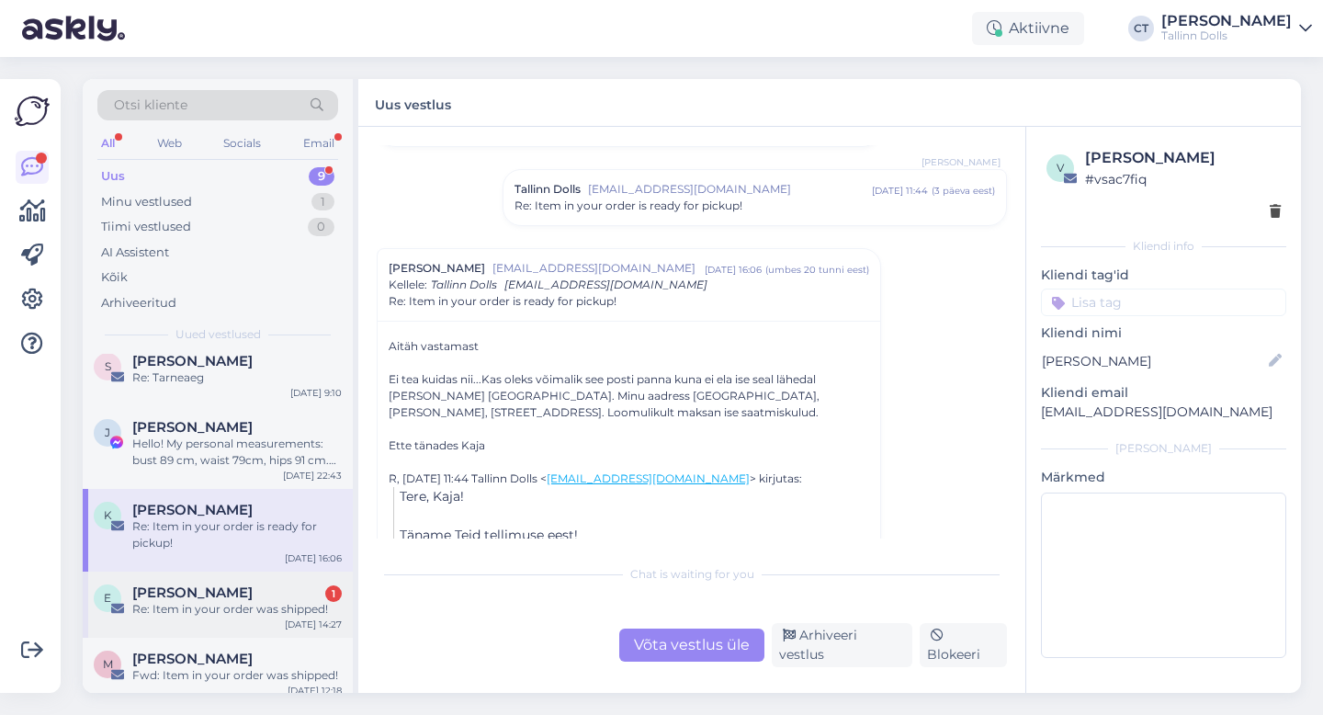
click at [221, 606] on div "Re: Item in your order was shipped!" at bounding box center [236, 609] width 209 height 17
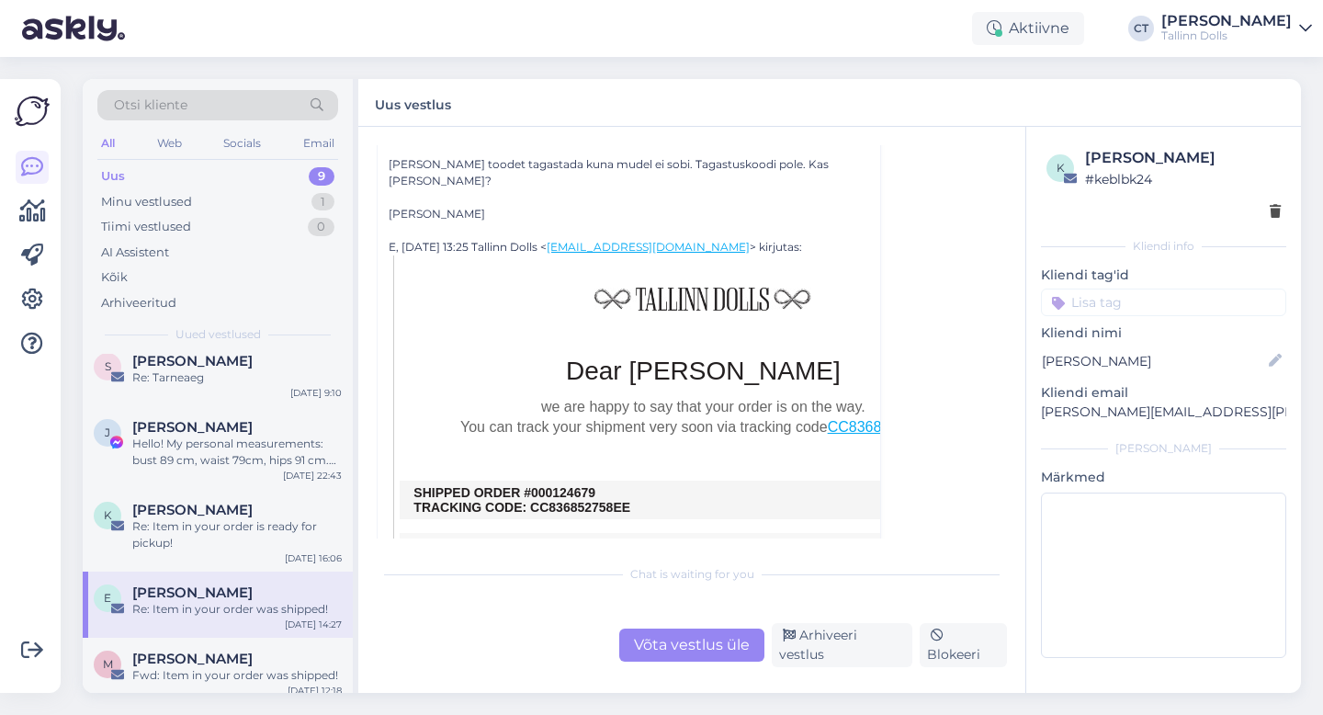
scroll to position [143, 0]
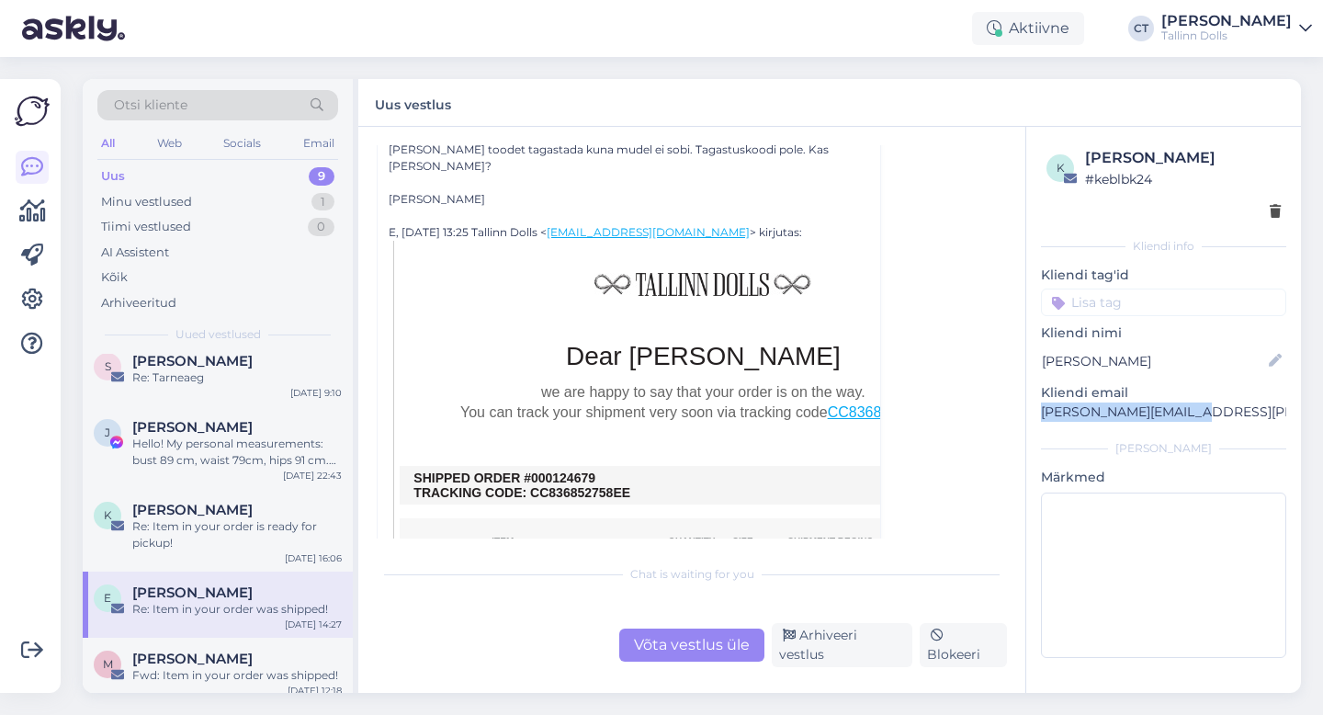
drag, startPoint x: 1193, startPoint y: 413, endPoint x: 1037, endPoint y: 405, distance: 156.3
click at [1037, 405] on div "k [PERSON_NAME] # keblbk24 Kliendi info Kliendi tag'id Kliendi nimi [PERSON_NAM…" at bounding box center [1163, 406] width 275 height 558
click at [691, 652] on div "Võta vestlus üle" at bounding box center [691, 644] width 145 height 33
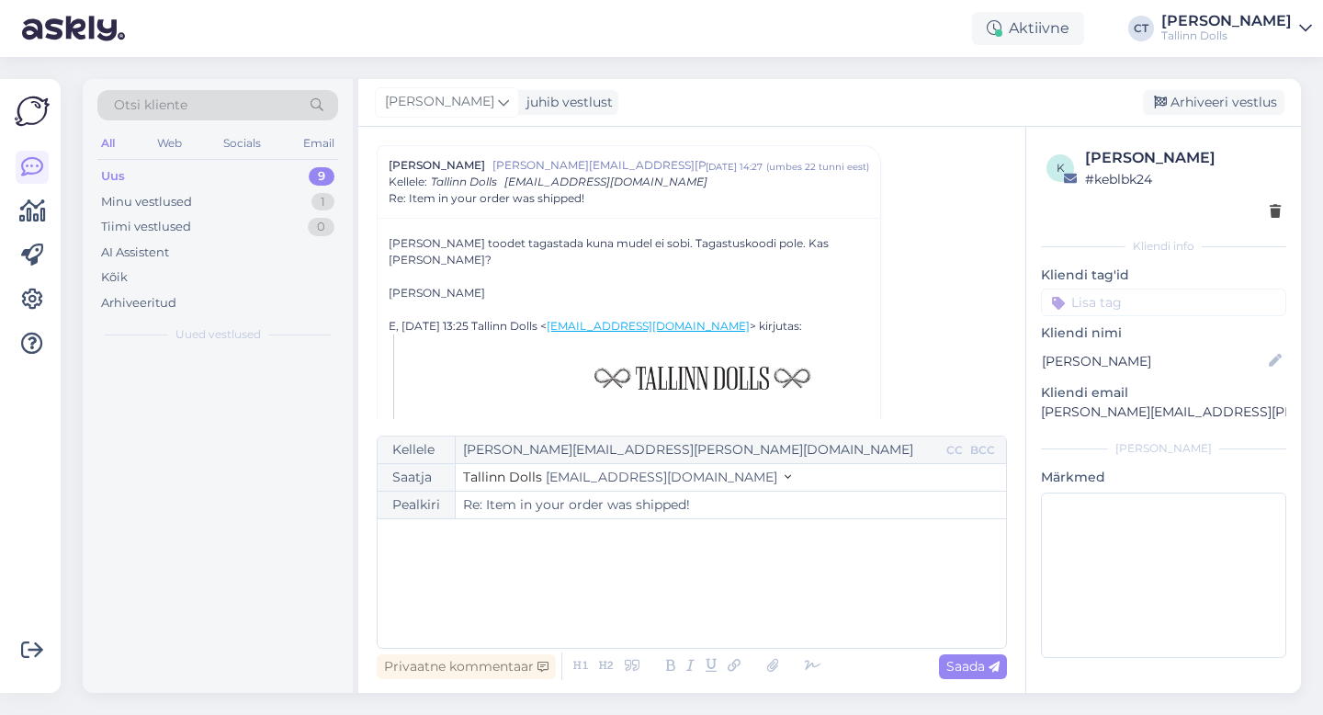
scroll to position [0, 0]
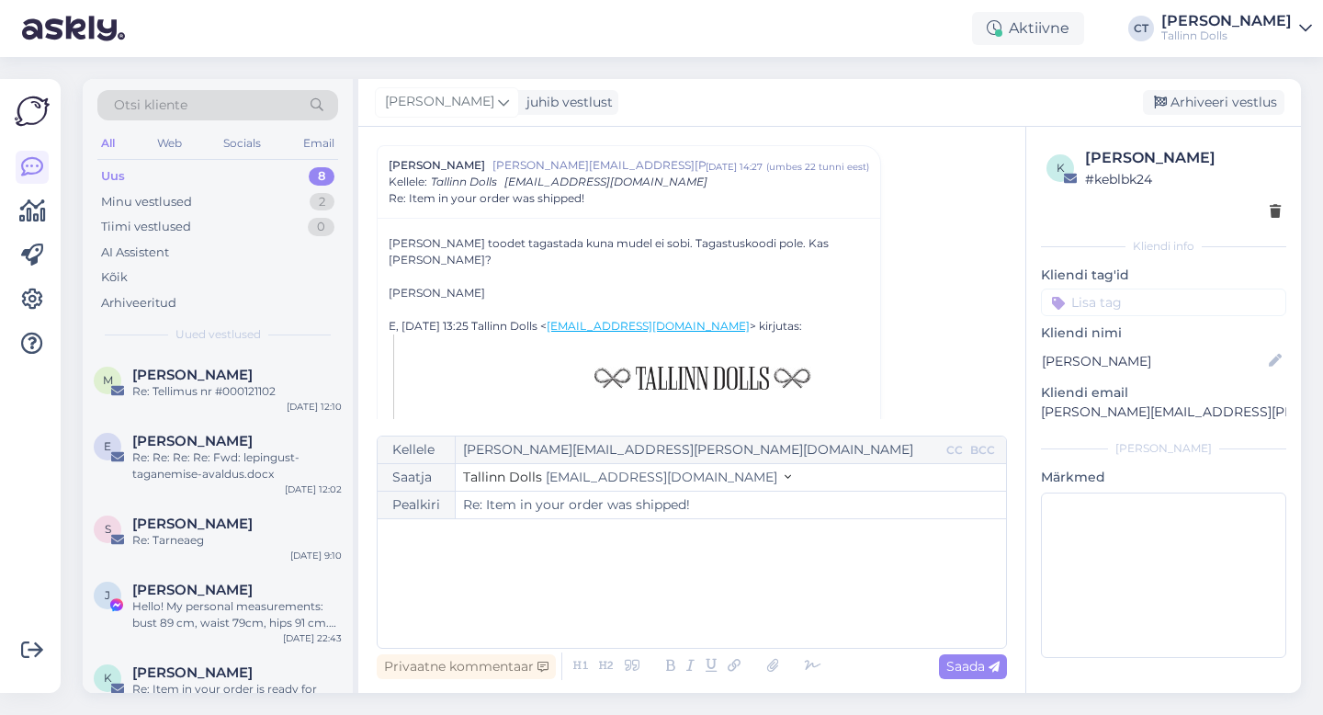
click at [692, 581] on div "﻿" at bounding box center [692, 583] width 610 height 110
click at [508, 601] on div "﻿" at bounding box center [692, 583] width 610 height 110
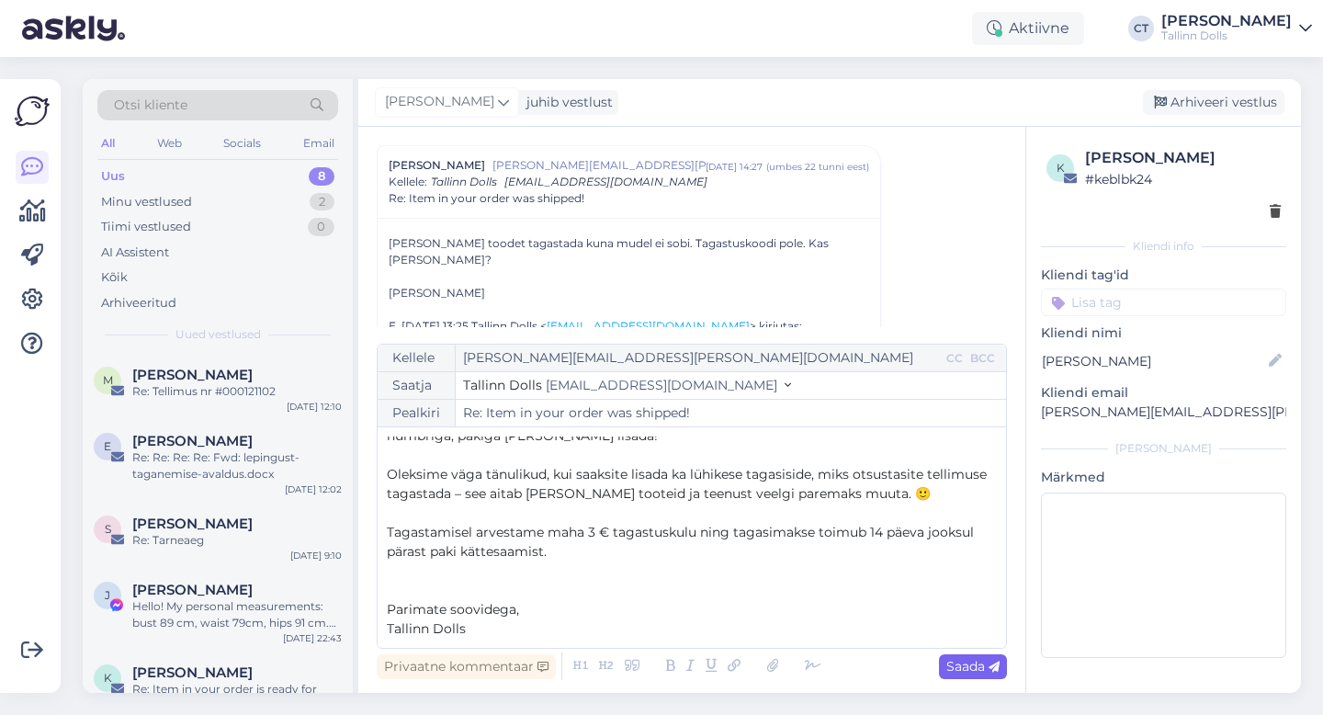
click at [962, 670] on span "Saada" at bounding box center [972, 666] width 53 height 17
type input "Re: Re: Item in your order was shipped!"
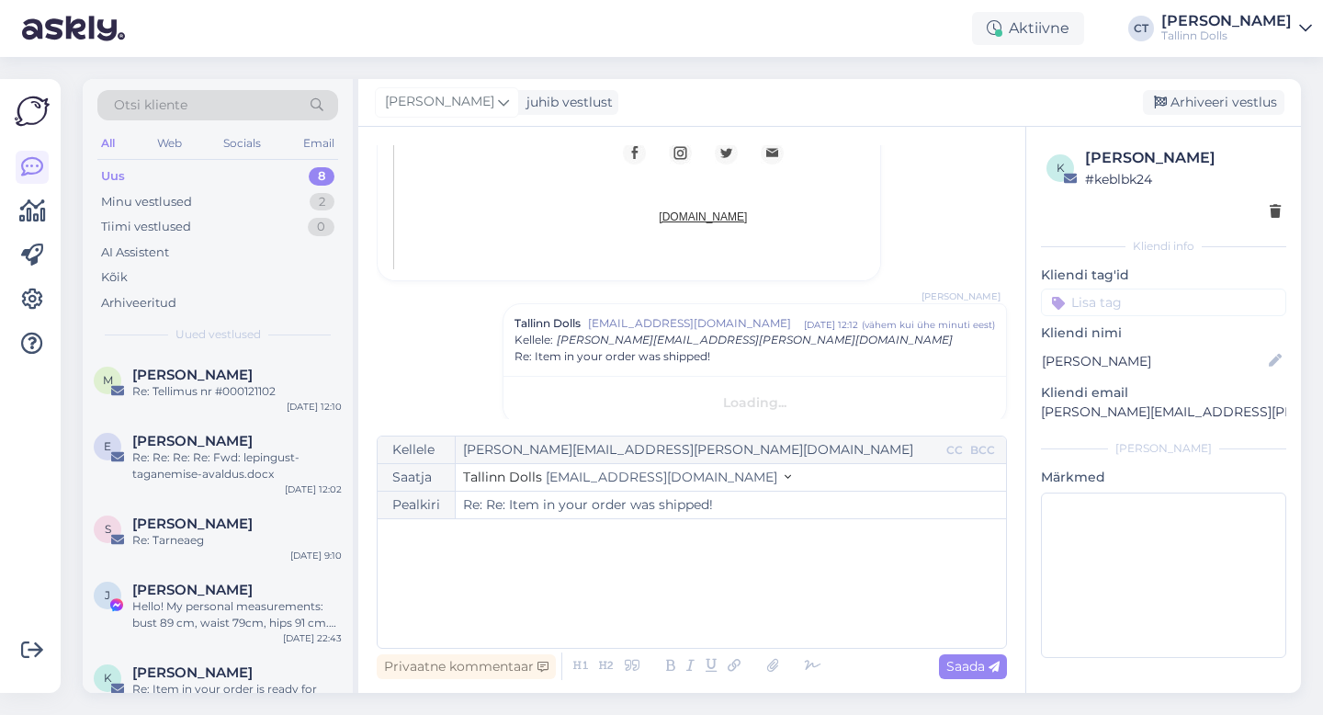
scroll to position [1109, 0]
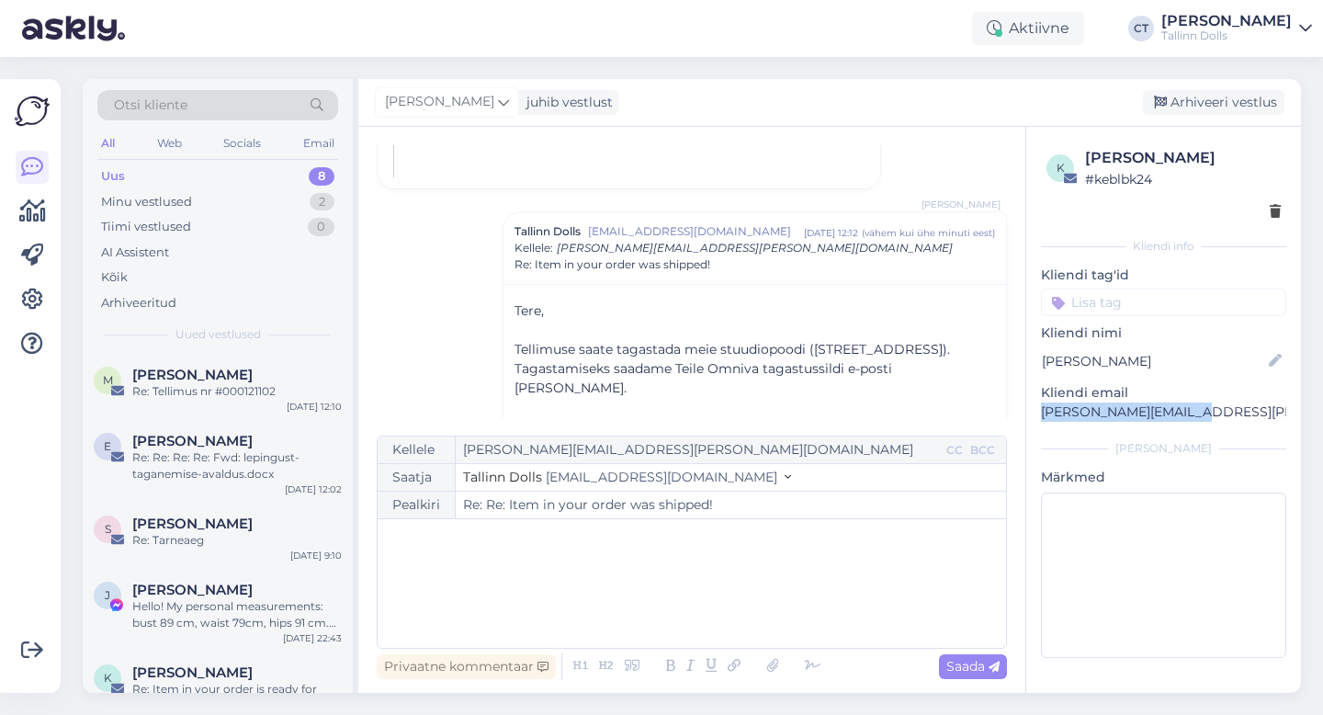
drag, startPoint x: 1189, startPoint y: 417, endPoint x: 1039, endPoint y: 411, distance: 150.7
click at [1039, 411] on div "k [PERSON_NAME] # keblbk24 Kliendi info Kliendi tag'id Kliendi nimi [PERSON_NAM…" at bounding box center [1163, 406] width 275 height 558
click at [1228, 98] on div "Arhiveeri vestlus" at bounding box center [1212, 102] width 141 height 25
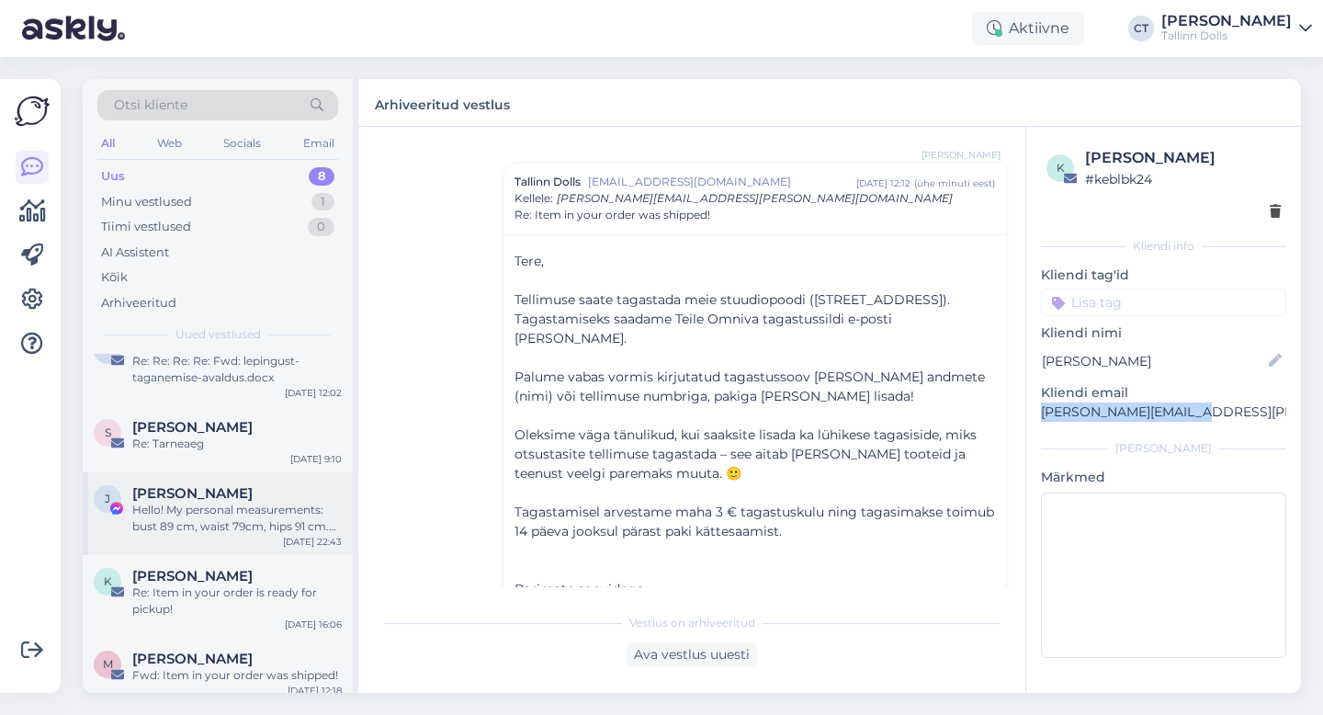
scroll to position [97, 0]
click at [267, 583] on div "Re: Item in your order is ready for pickup!" at bounding box center [236, 599] width 209 height 33
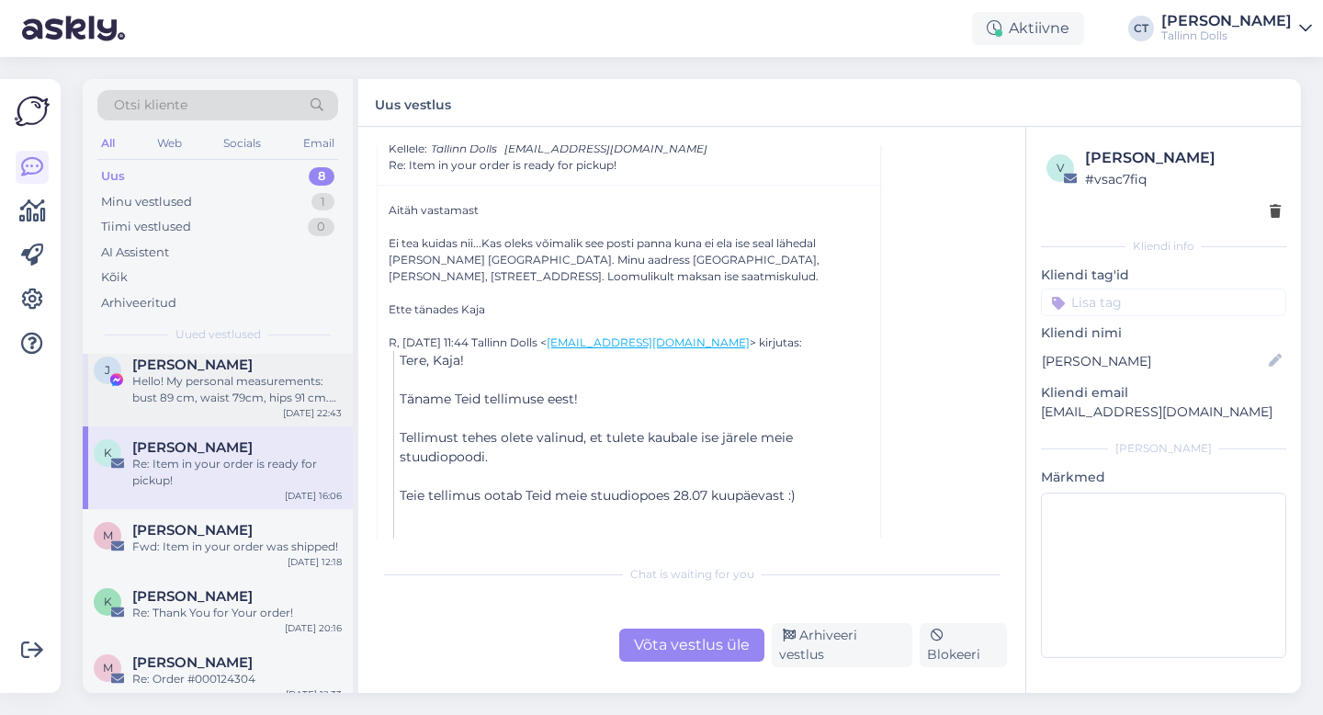
scroll to position [226, 0]
click at [232, 546] on div "Fwd: Item in your order was shipped!" at bounding box center [236, 545] width 209 height 17
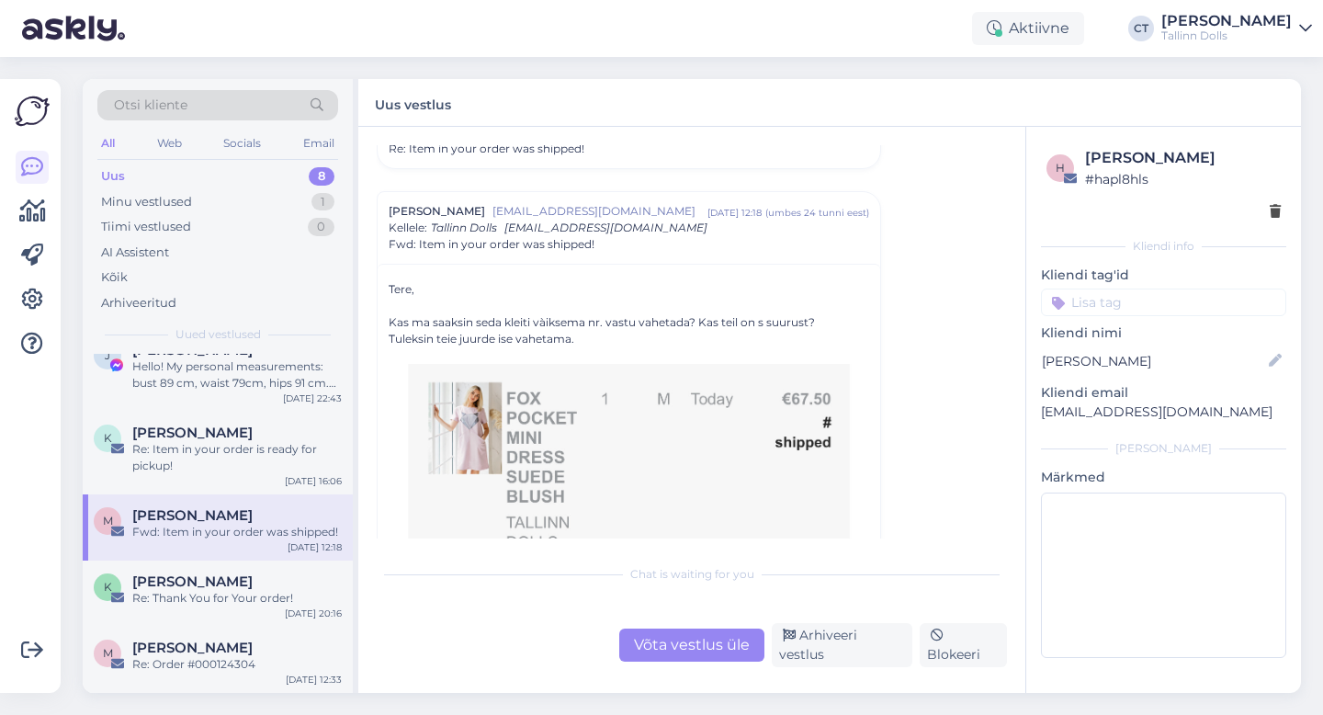
scroll to position [684, 0]
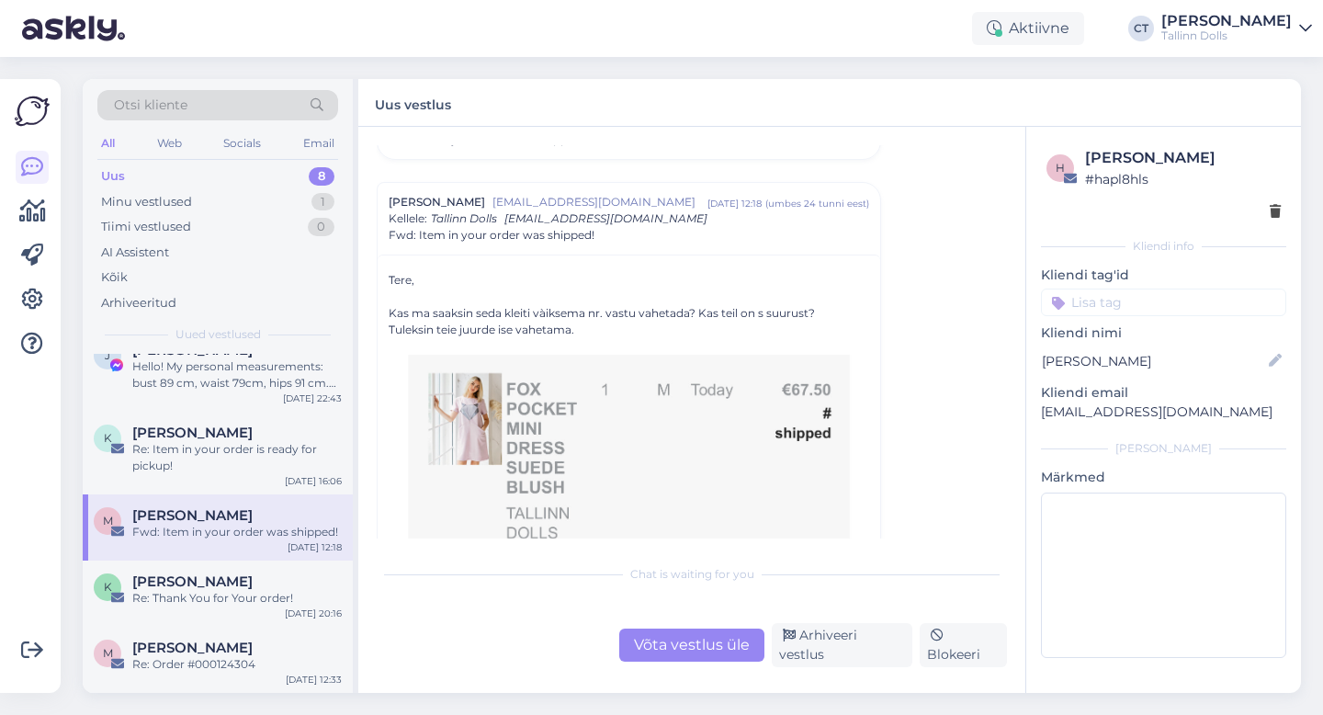
click at [667, 650] on div "Võta vestlus üle" at bounding box center [691, 644] width 145 height 33
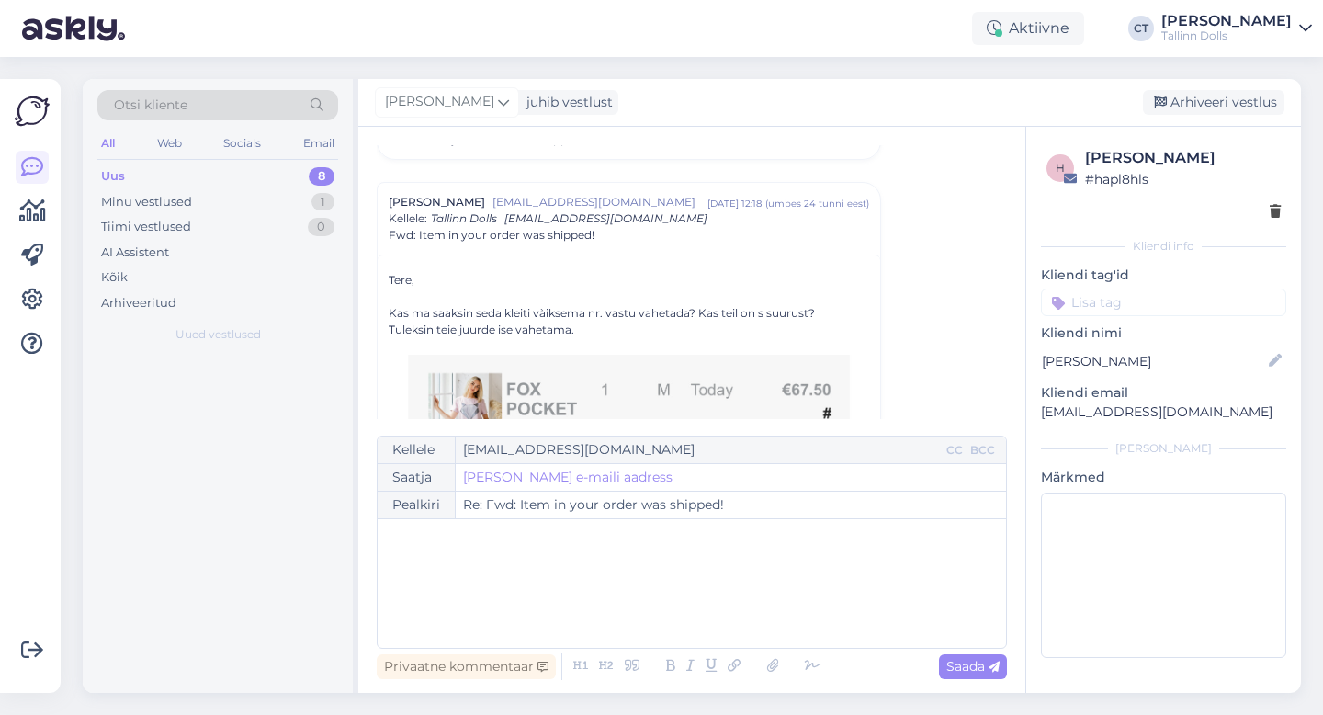
scroll to position [0, 0]
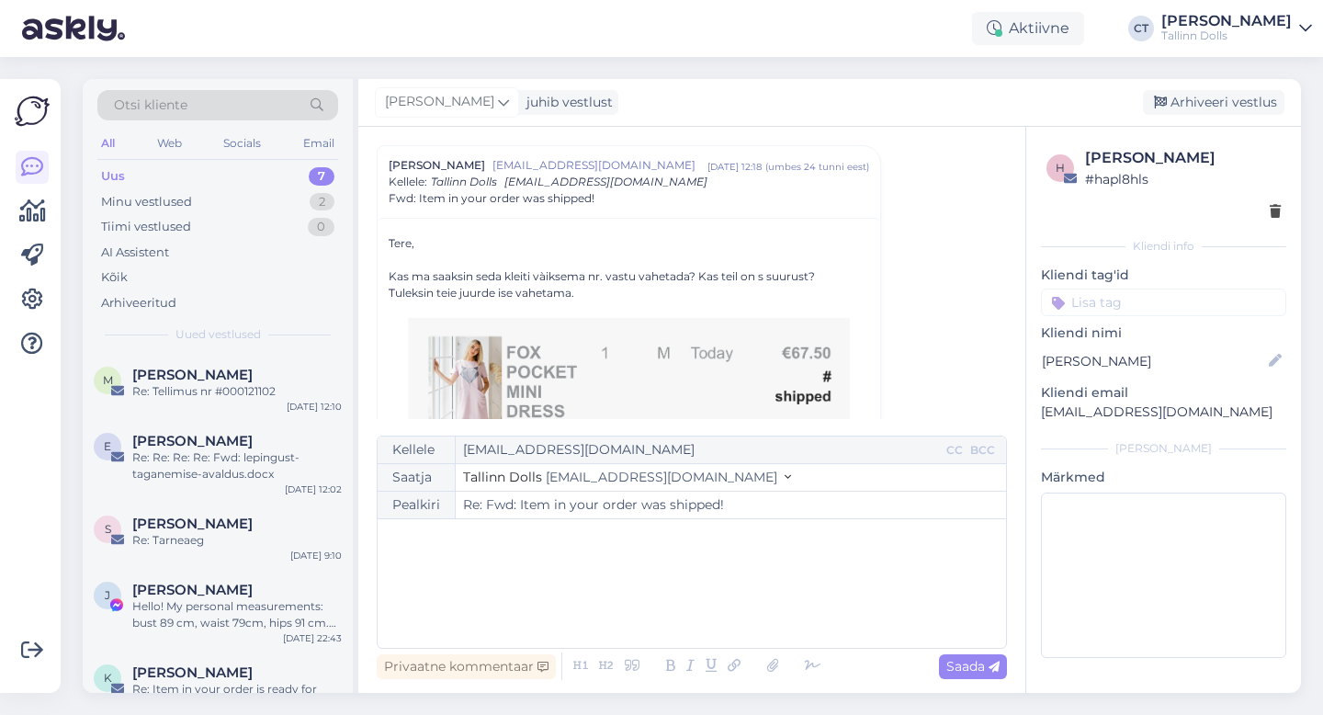
click at [686, 608] on div "﻿" at bounding box center [692, 583] width 610 height 110
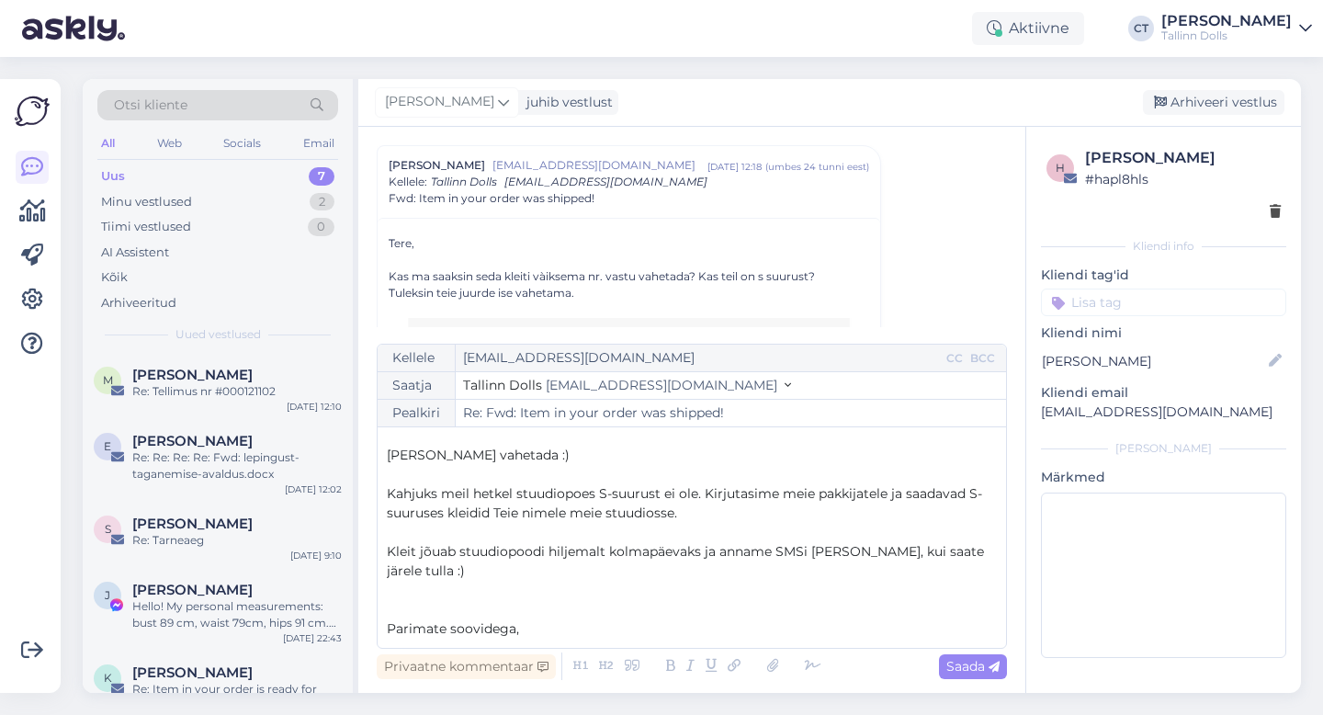
scroll to position [49, 0]
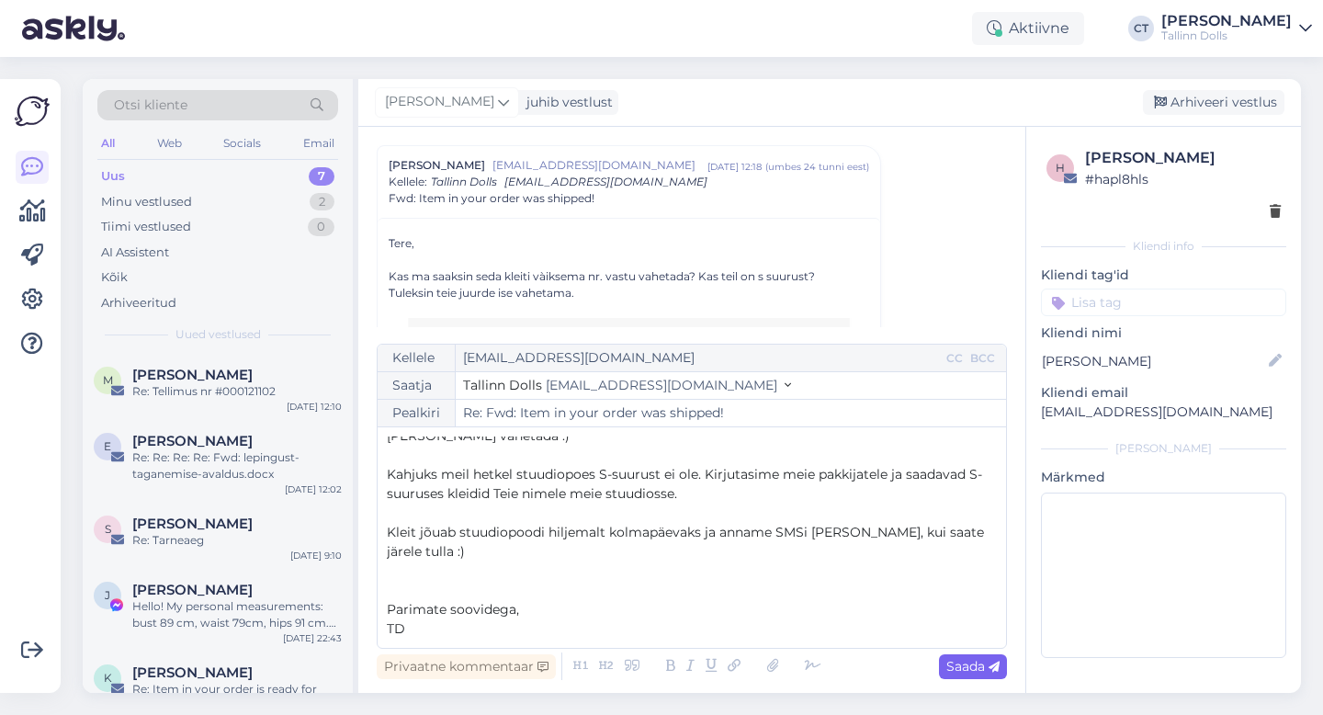
click at [976, 658] on span "Saada" at bounding box center [972, 666] width 53 height 17
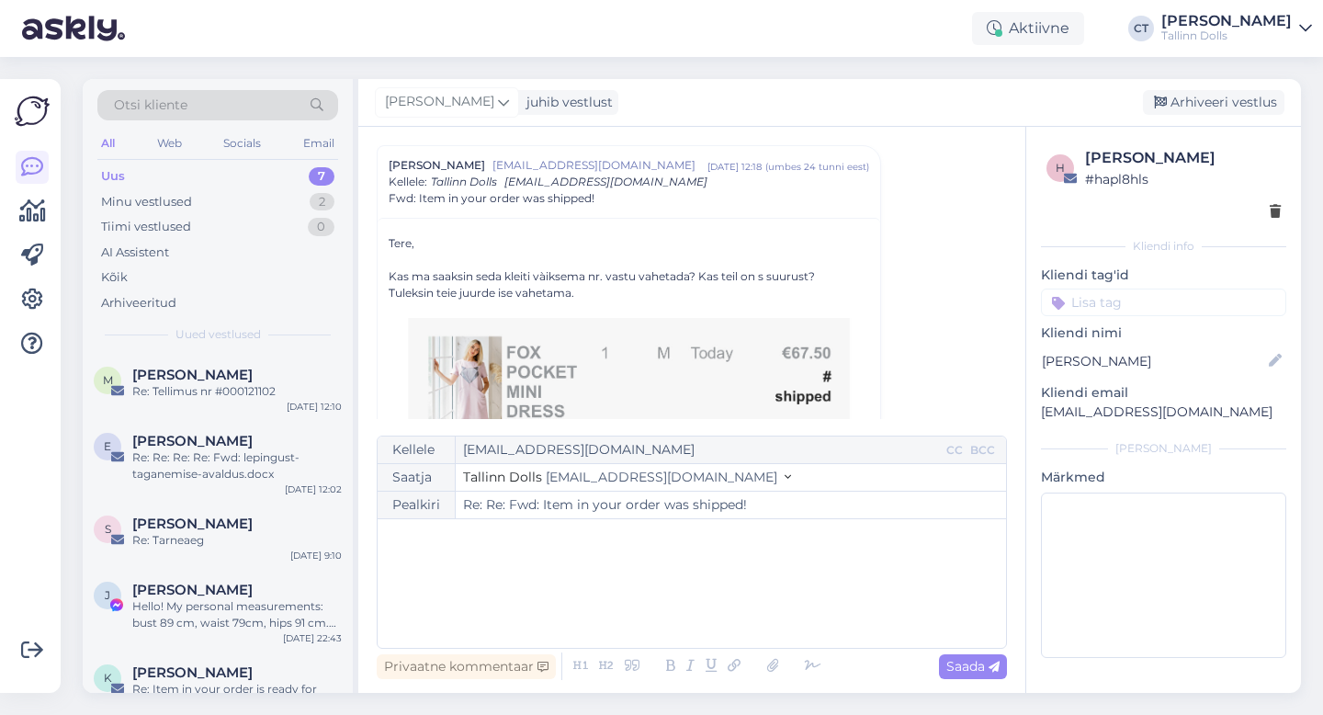
scroll to position [0, 0]
type input "Re: Fwd: Item in your order was shipped!"
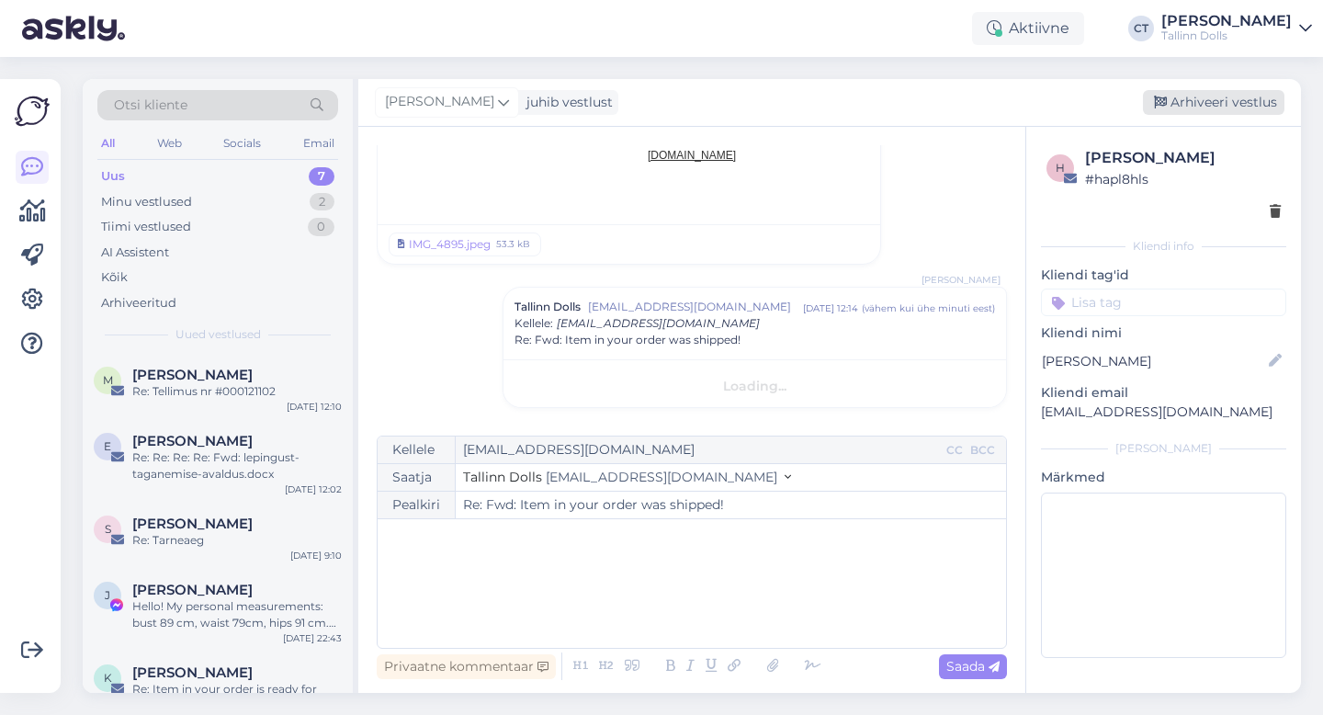
click at [1231, 100] on div "Arhiveeri vestlus" at bounding box center [1212, 102] width 141 height 25
click at [1241, 102] on div "Arhiveeri vestlus" at bounding box center [1212, 102] width 141 height 25
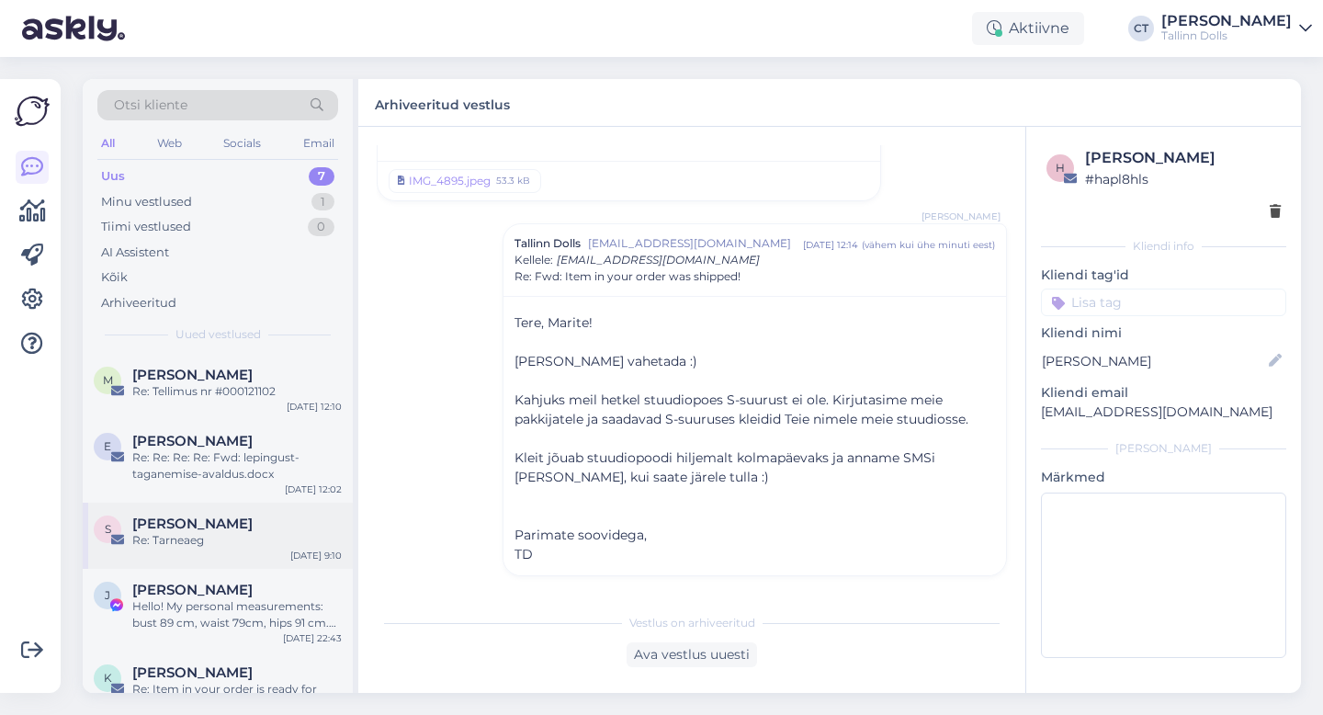
scroll to position [122, 0]
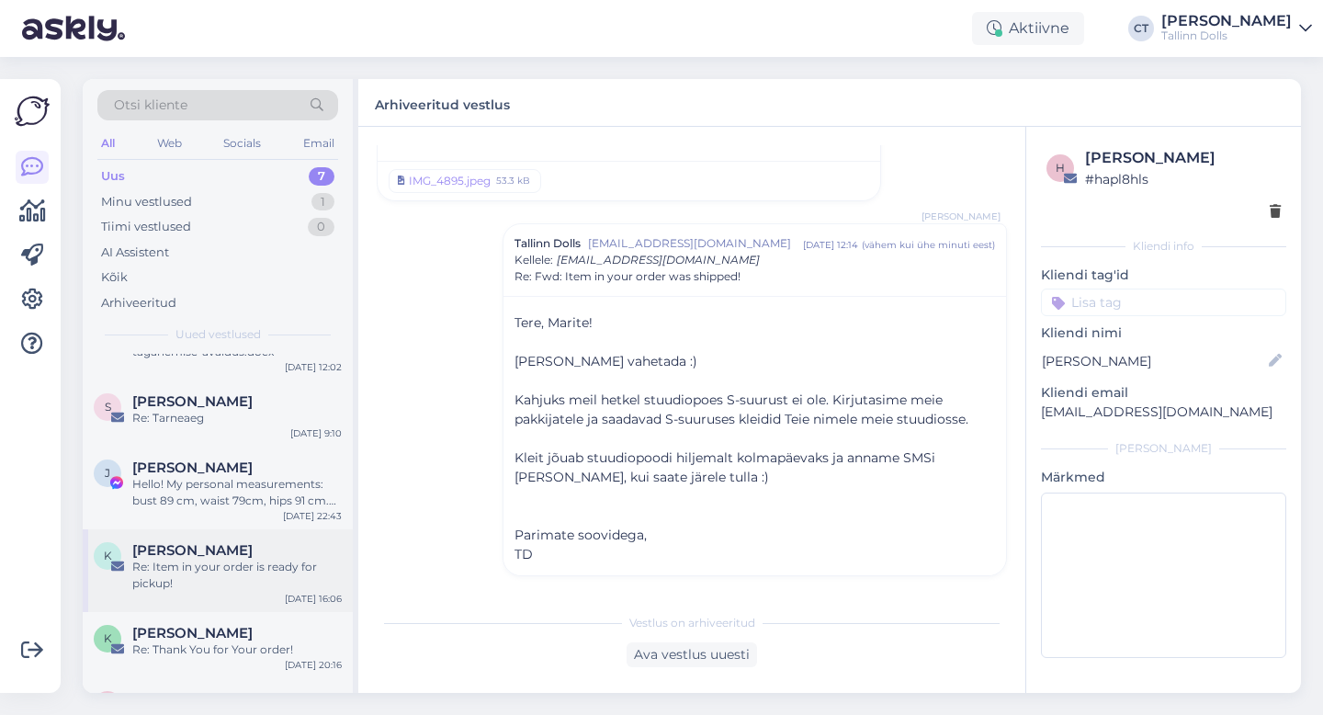
click at [259, 570] on div "Re: Item in your order is ready for pickup!" at bounding box center [236, 574] width 209 height 33
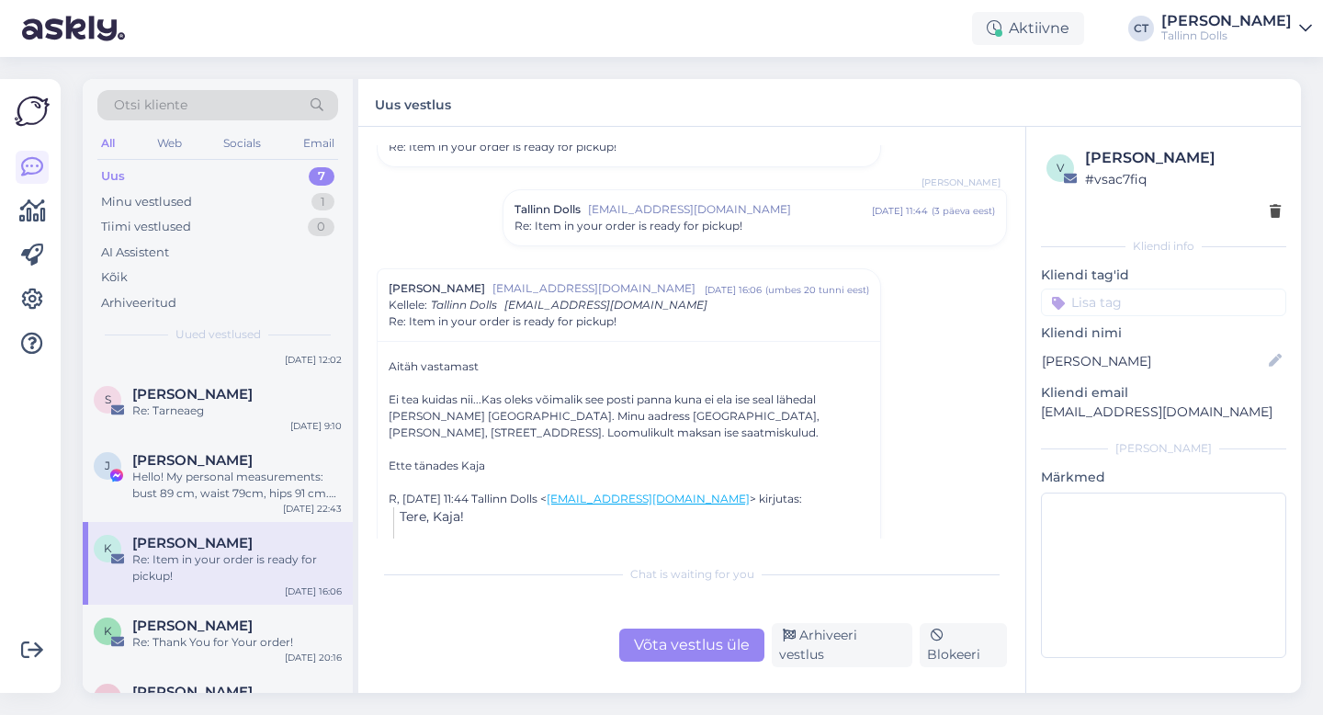
scroll to position [174, 0]
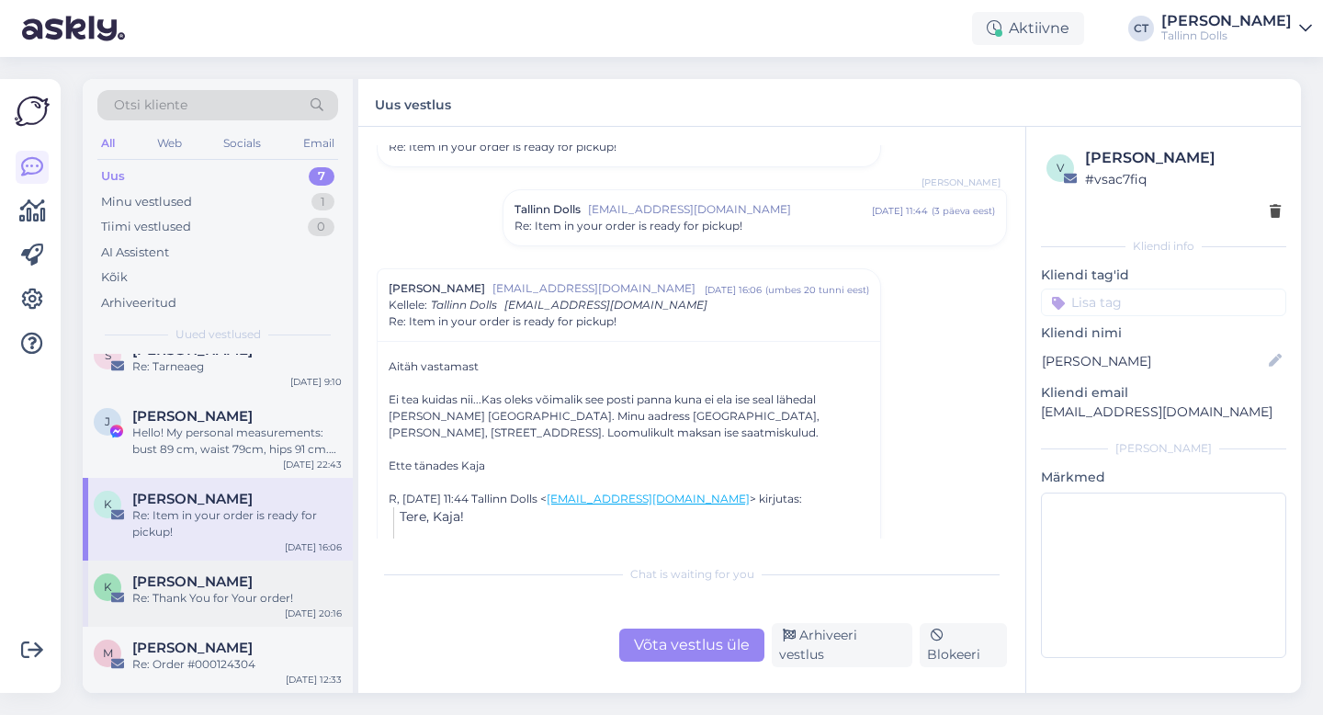
click at [223, 618] on div "K [PERSON_NAME] Re: Thank You for Your order! [DATE] 20:16" at bounding box center [218, 593] width 270 height 66
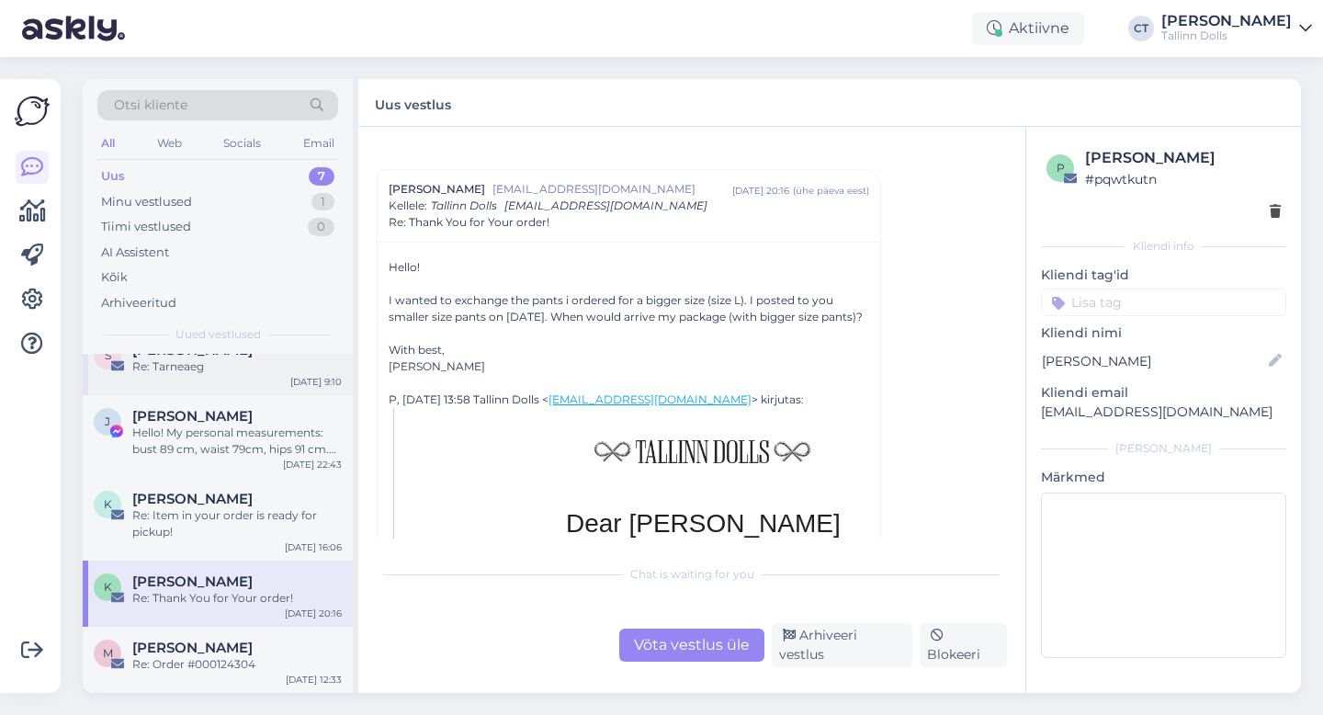
scroll to position [0, 0]
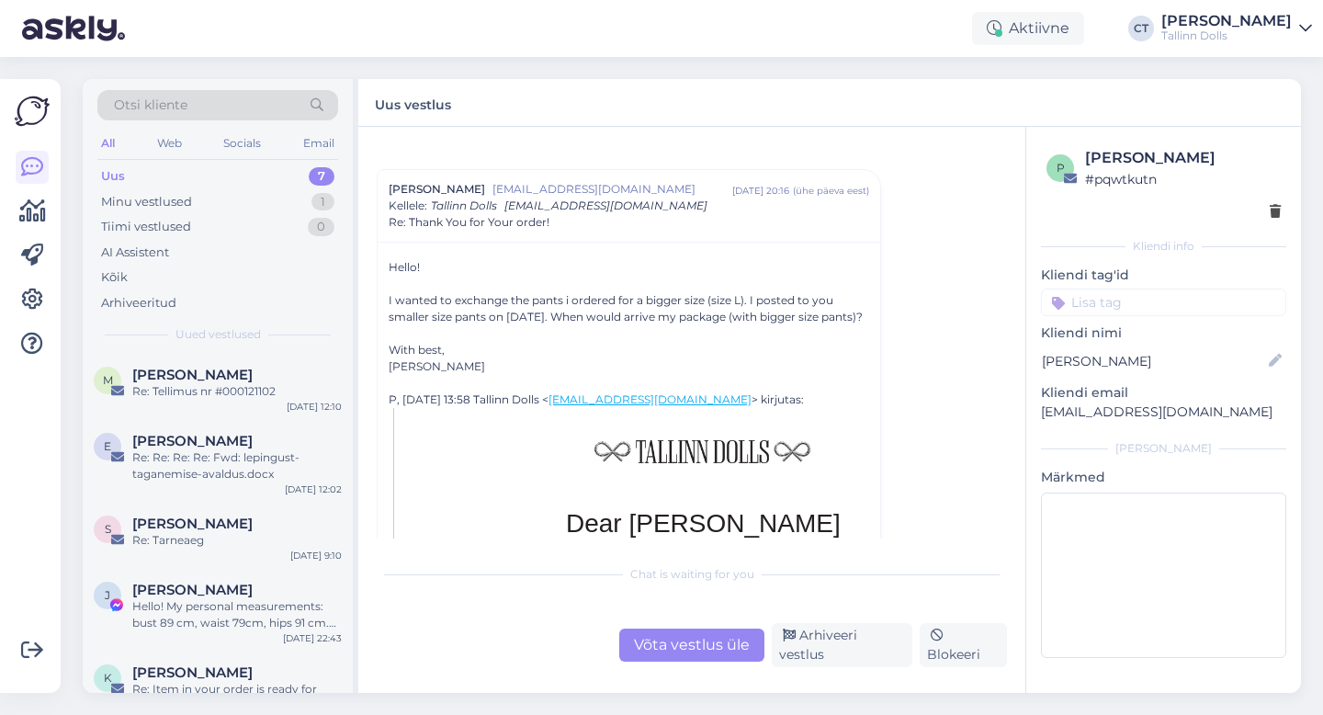
click at [151, 173] on div "Uus 7" at bounding box center [217, 176] width 241 height 26
click at [149, 210] on div "Minu vestlused 1" at bounding box center [217, 202] width 241 height 26
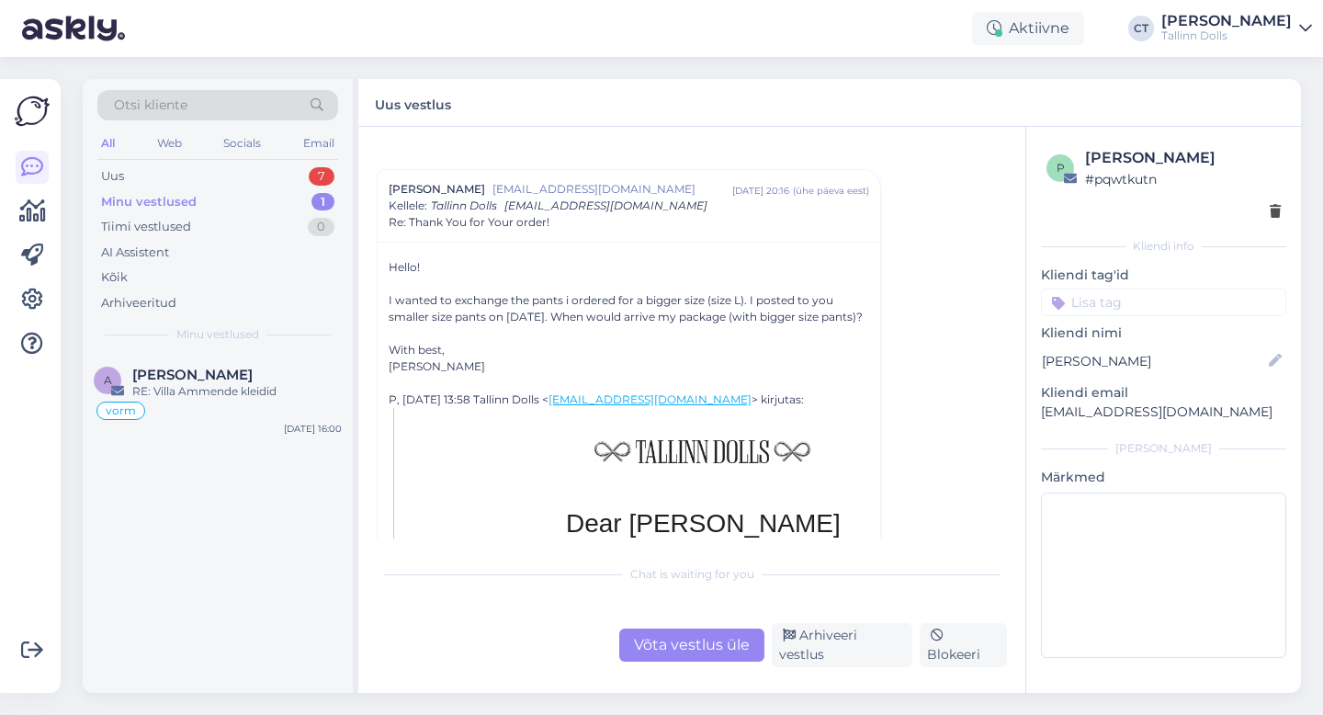
click at [147, 161] on div "Otsi kliente All Web Socials Email Uus 7 Minu vestlused 1 Tiimi vestlused 0 AI …" at bounding box center [218, 216] width 270 height 275
click at [147, 170] on div "Uus 7" at bounding box center [217, 176] width 241 height 26
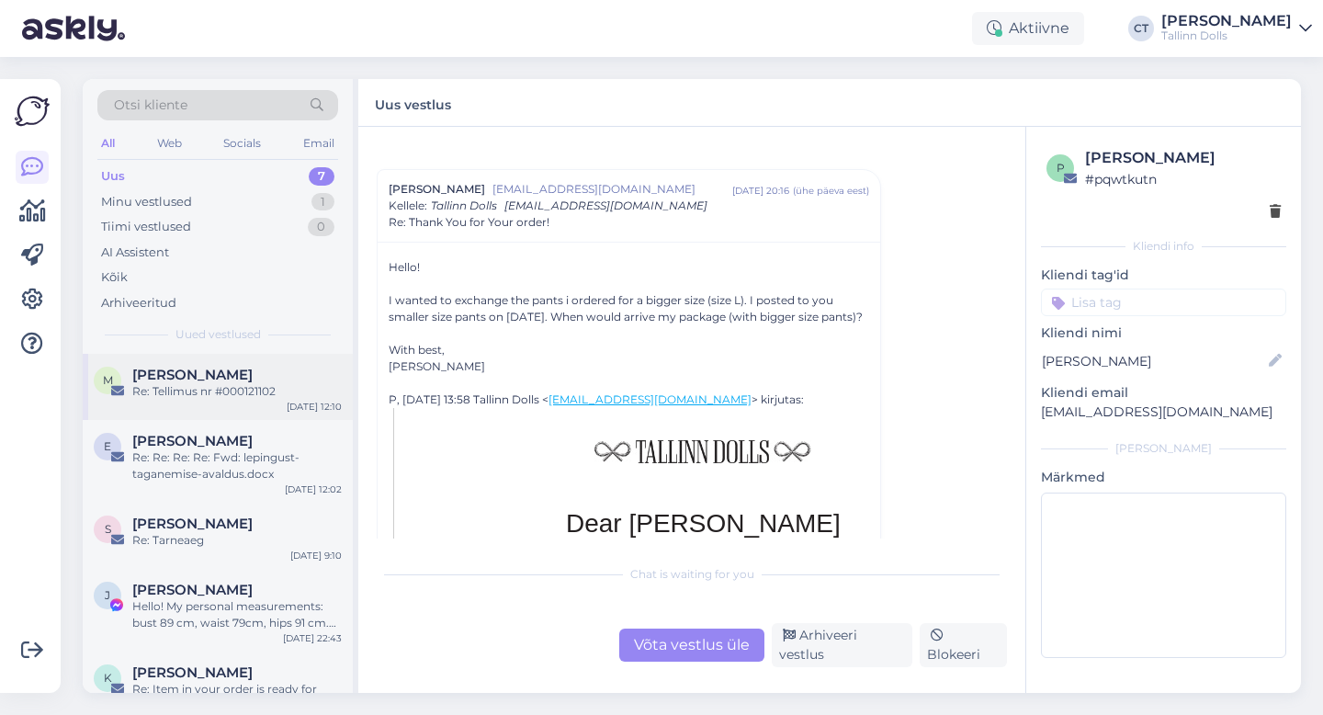
click at [240, 393] on div "Re: Tellimus nr #000121102" at bounding box center [236, 391] width 209 height 17
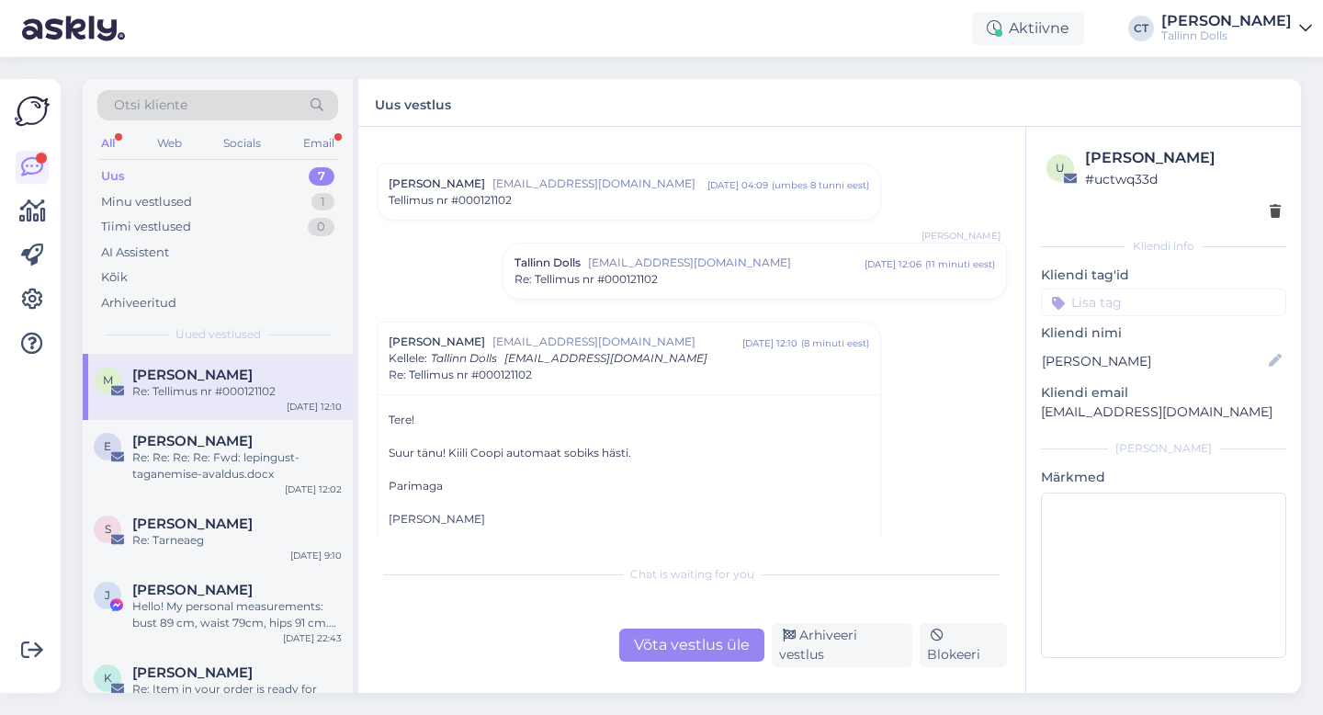
scroll to position [262, 0]
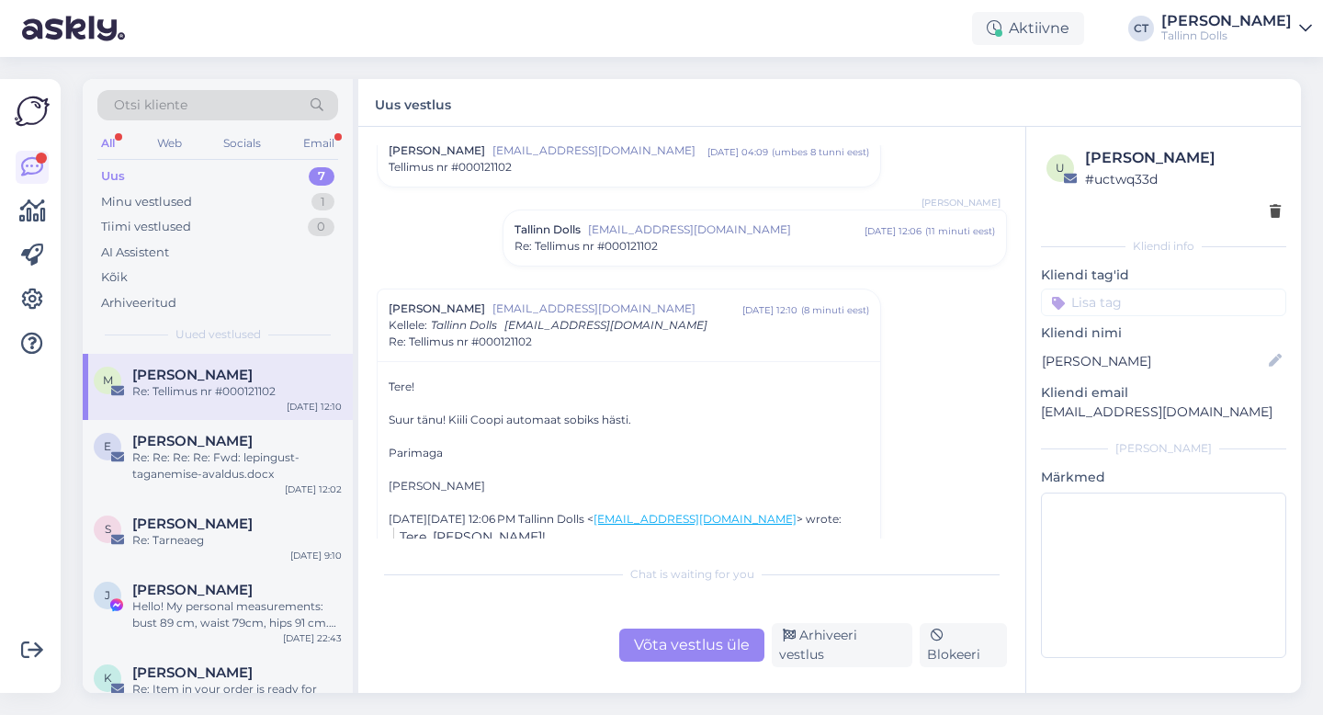
click at [671, 648] on div "Võta vestlus üle" at bounding box center [691, 644] width 145 height 33
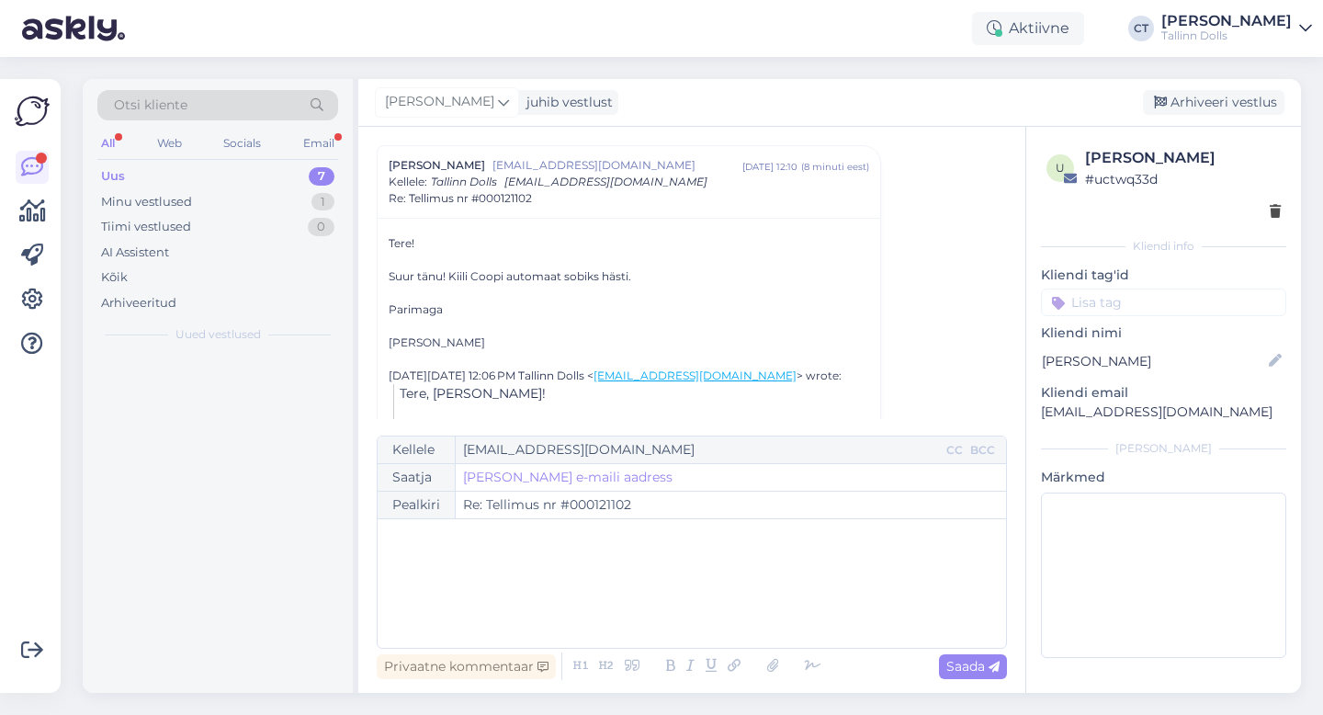
click at [690, 612] on div "﻿" at bounding box center [692, 583] width 610 height 110
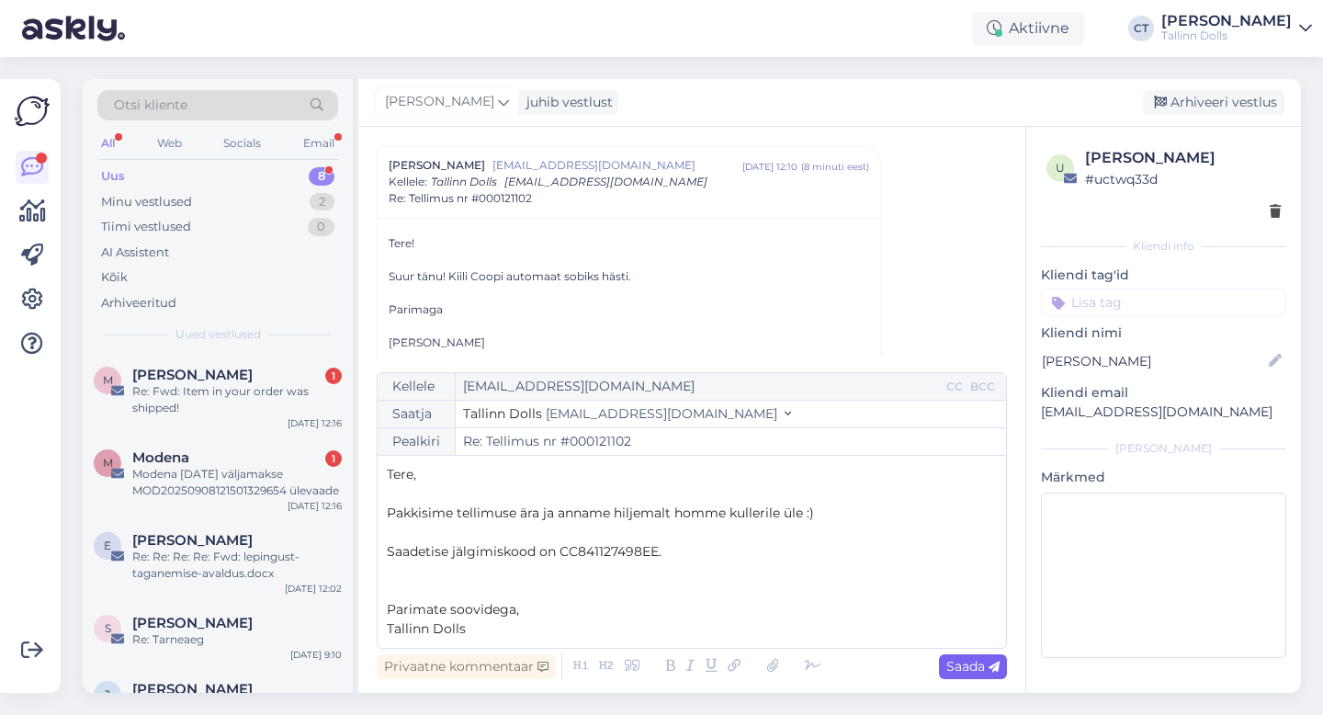
click at [948, 664] on span "Saada" at bounding box center [972, 666] width 53 height 17
type input "Re: Tellimus nr #000121102"
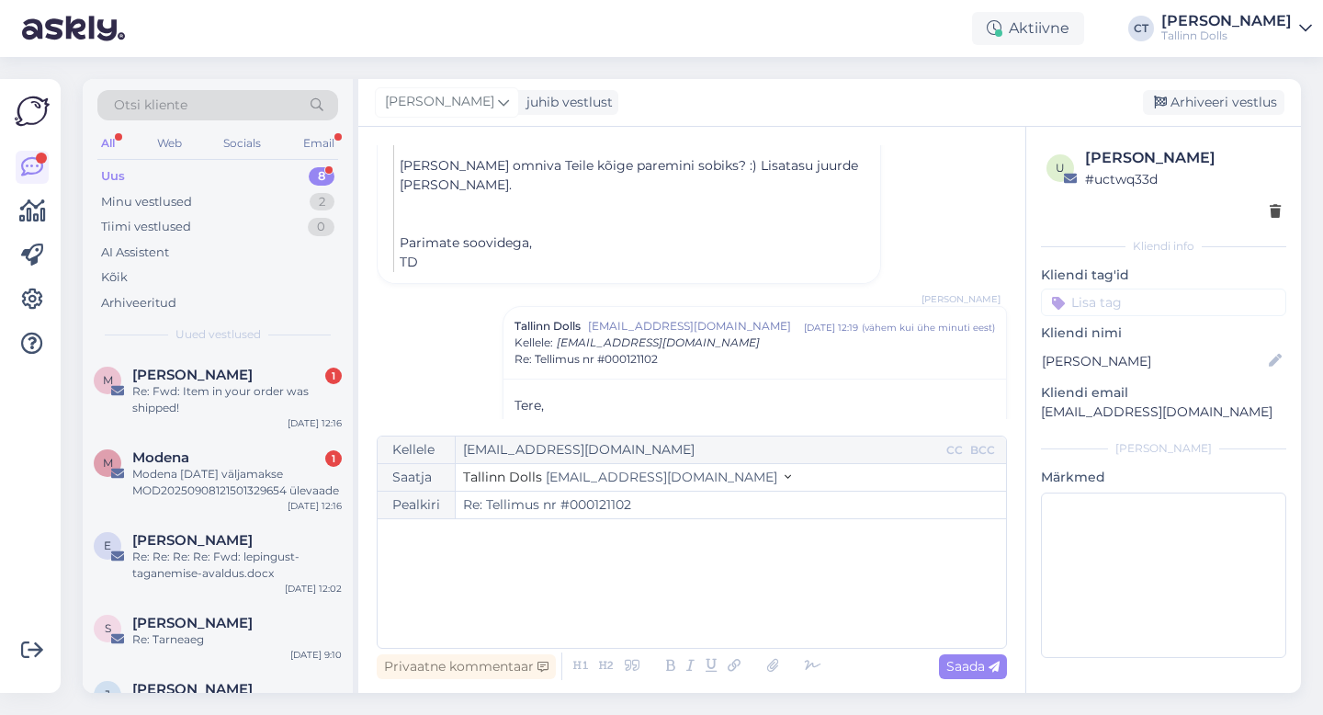
click at [1222, 86] on div "[PERSON_NAME] juhib vestlust [GEOGRAPHIC_DATA] vestlus" at bounding box center [829, 103] width 942 height 48
click at [1222, 100] on div "Arhiveeri vestlus" at bounding box center [1212, 102] width 141 height 25
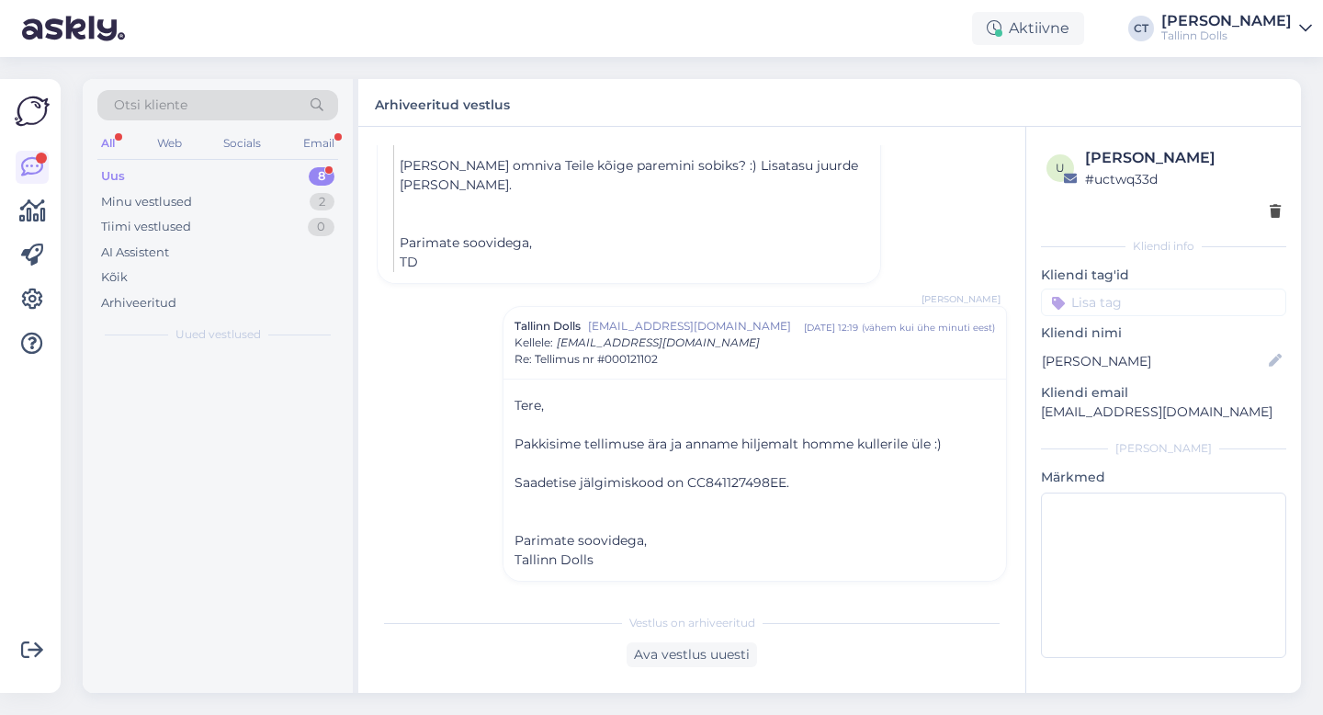
scroll to position [696, 0]
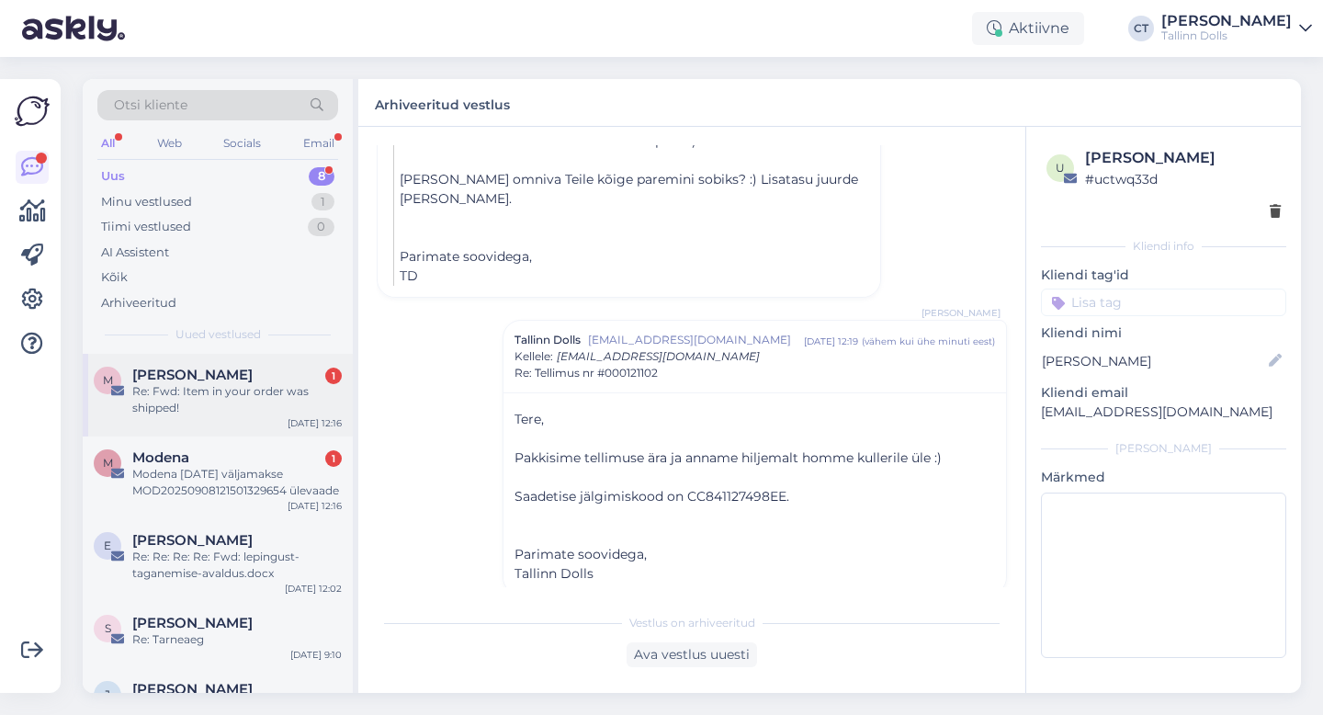
click at [208, 371] on span "[PERSON_NAME]" at bounding box center [192, 374] width 120 height 17
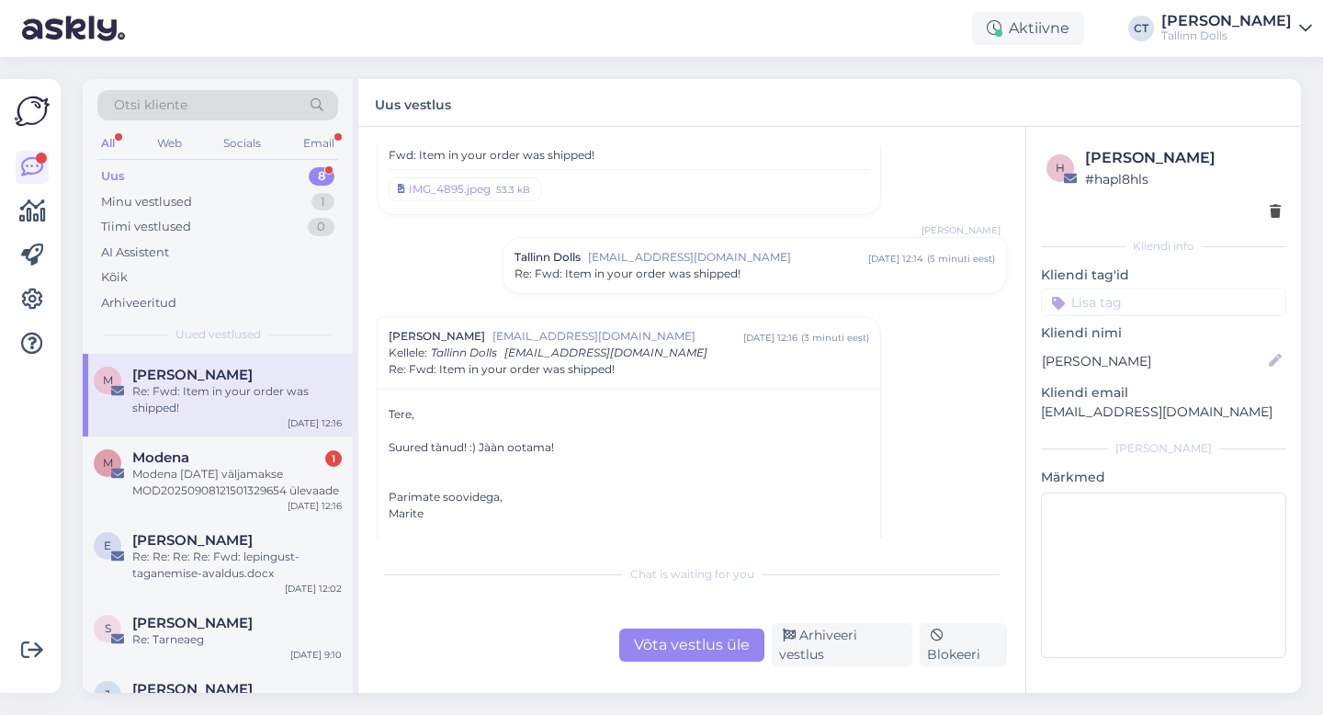
scroll to position [773, 0]
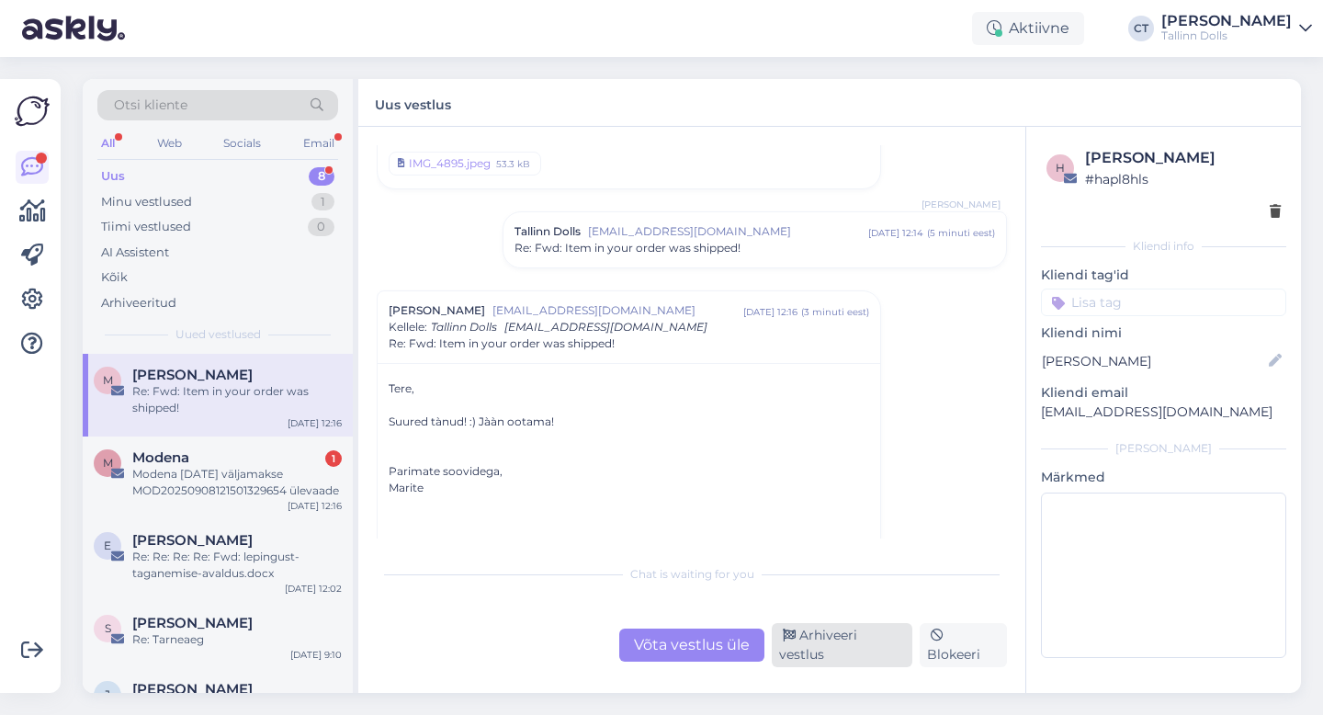
click at [841, 651] on div "Arhiveeri vestlus" at bounding box center [841, 645] width 141 height 44
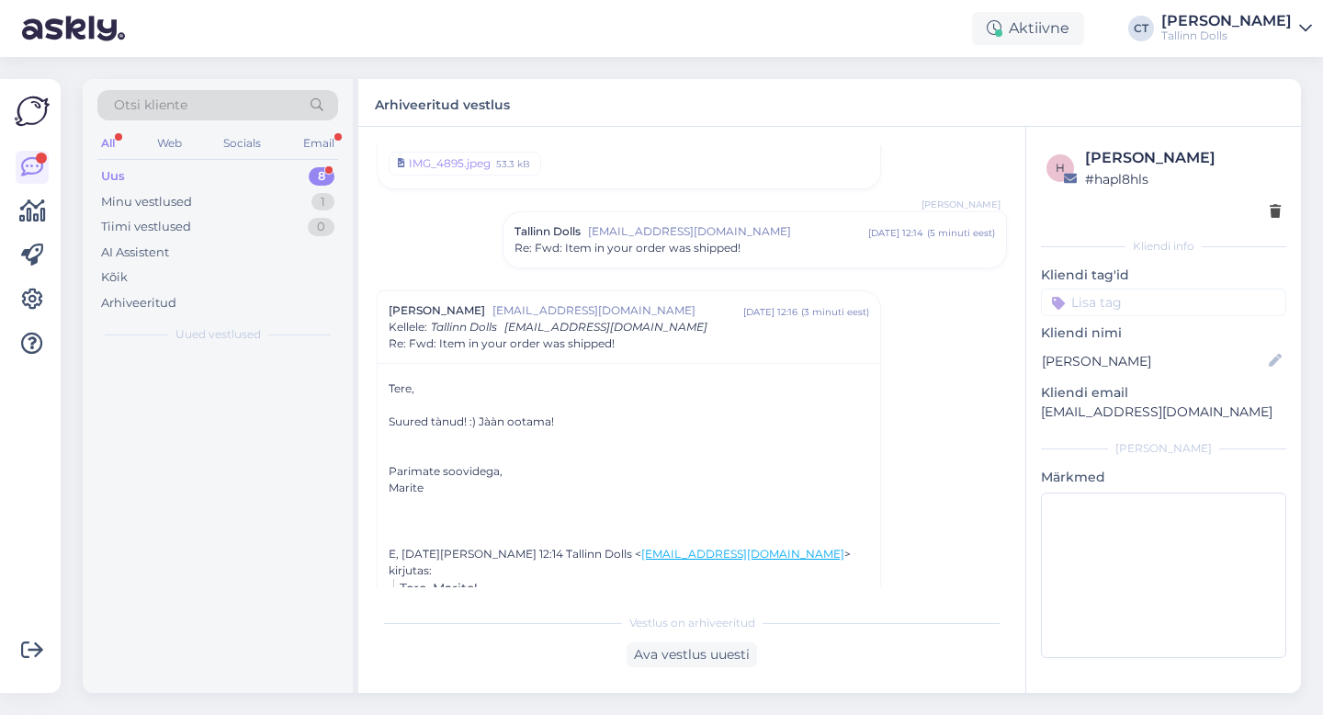
scroll to position [918, 0]
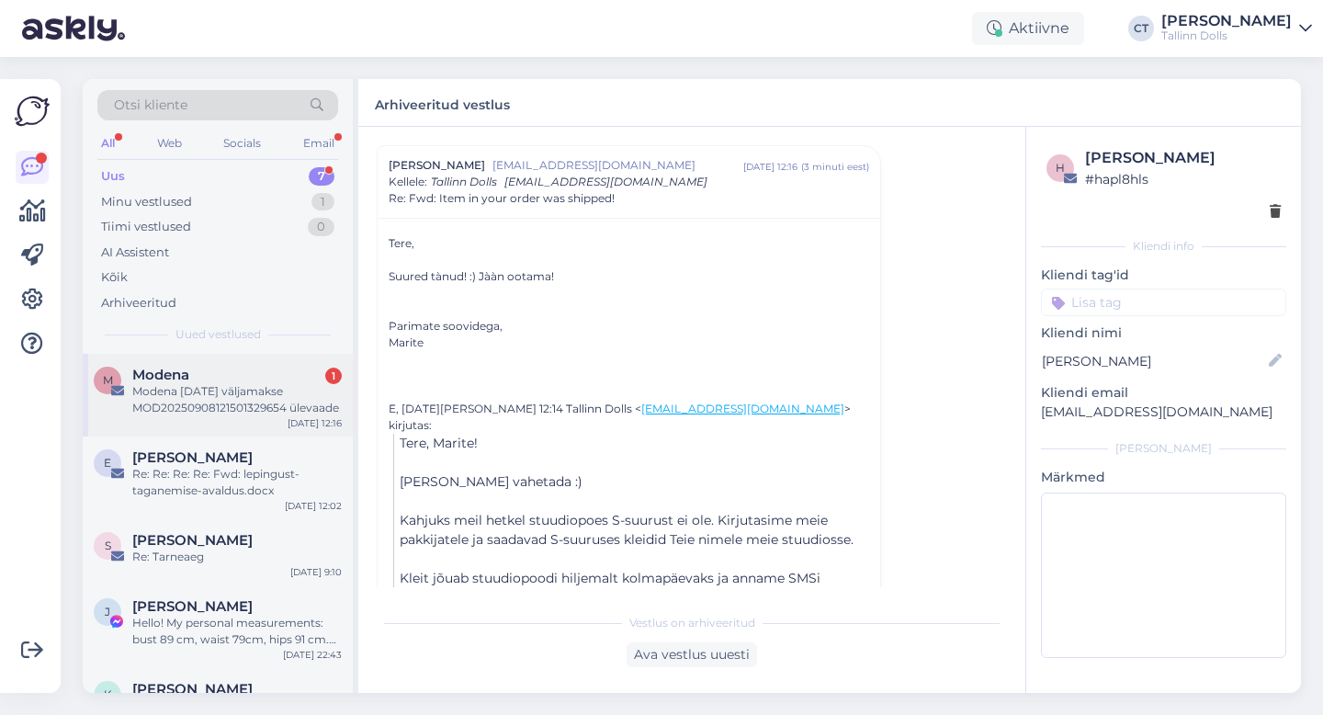
click at [219, 403] on div "Modena [DATE] väljamakse MOD20250908121501329654 ülevaade" at bounding box center [236, 399] width 209 height 33
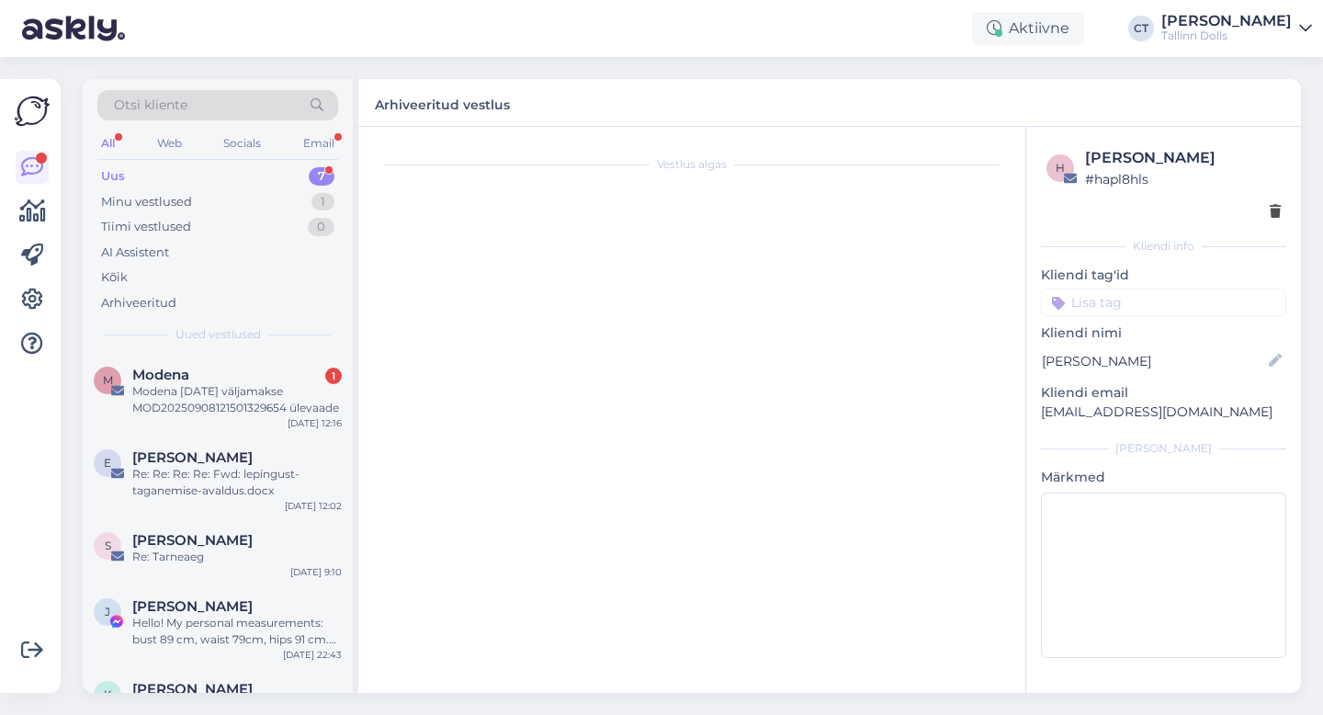
scroll to position [0, 0]
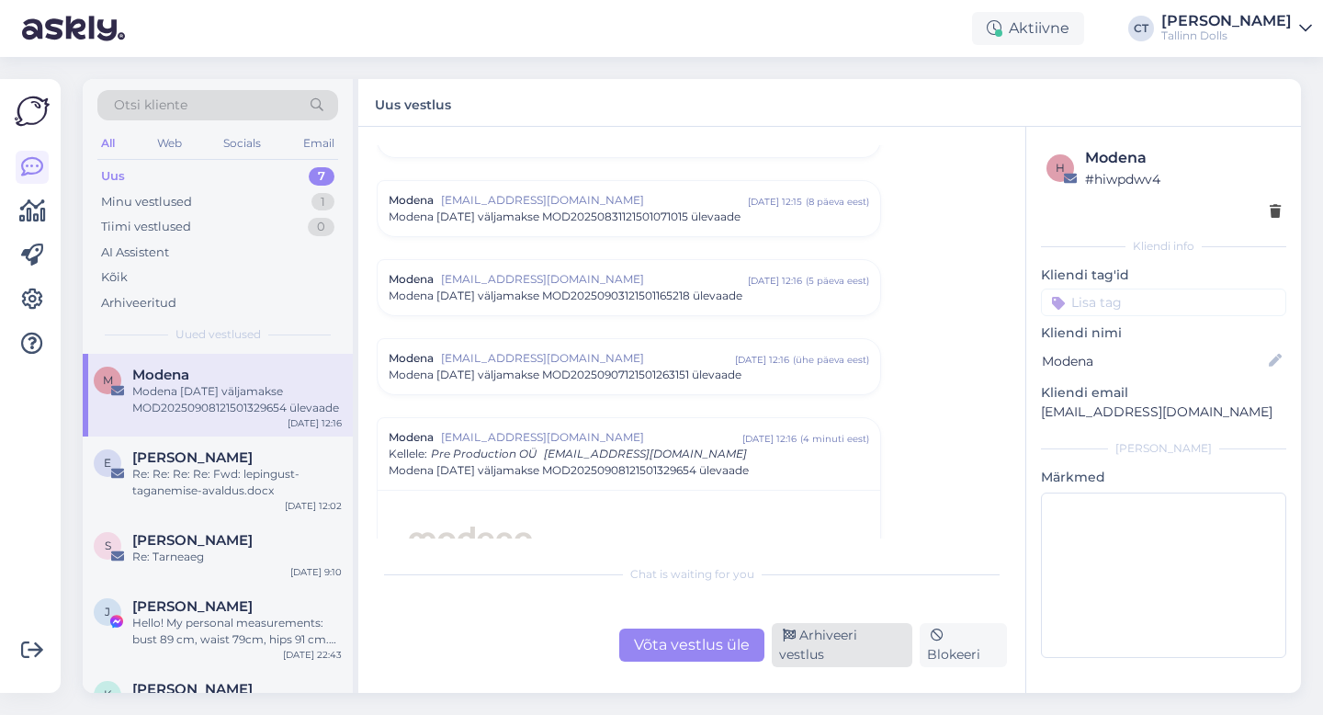
click at [812, 643] on div "Arhiveeri vestlus" at bounding box center [841, 645] width 141 height 44
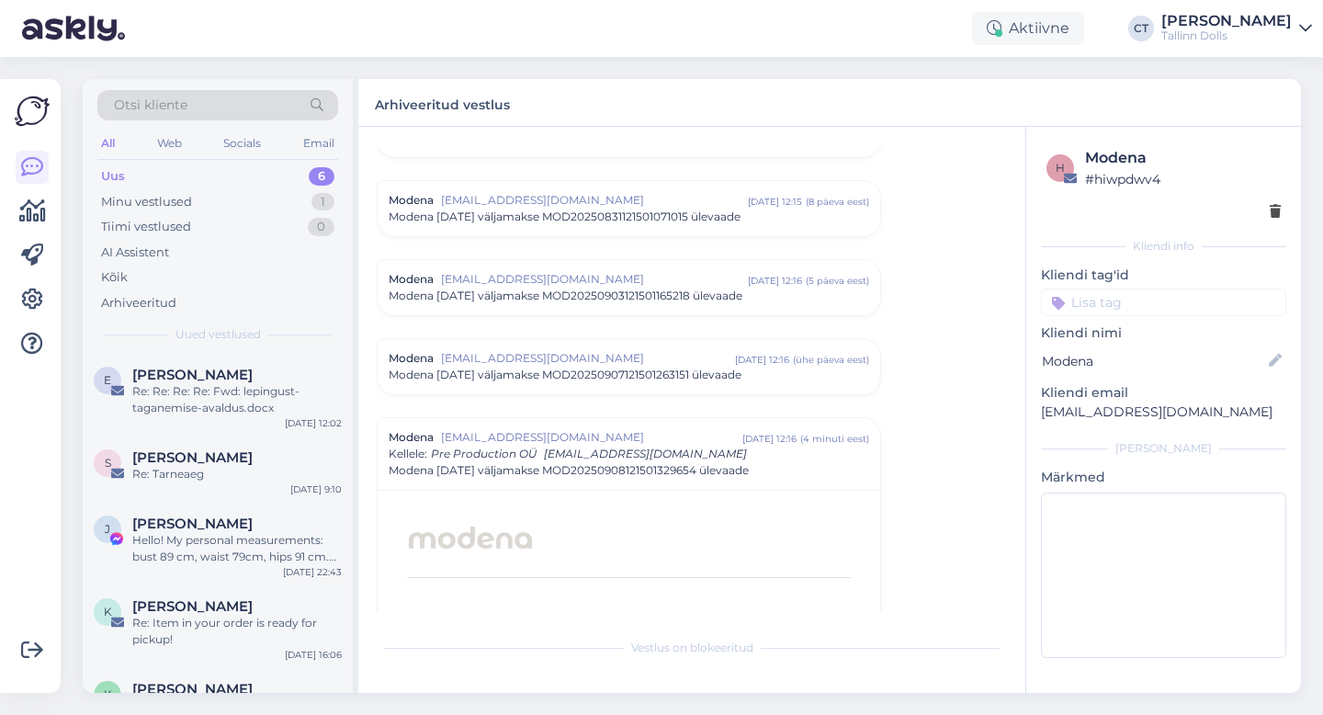
scroll to position [8066, 0]
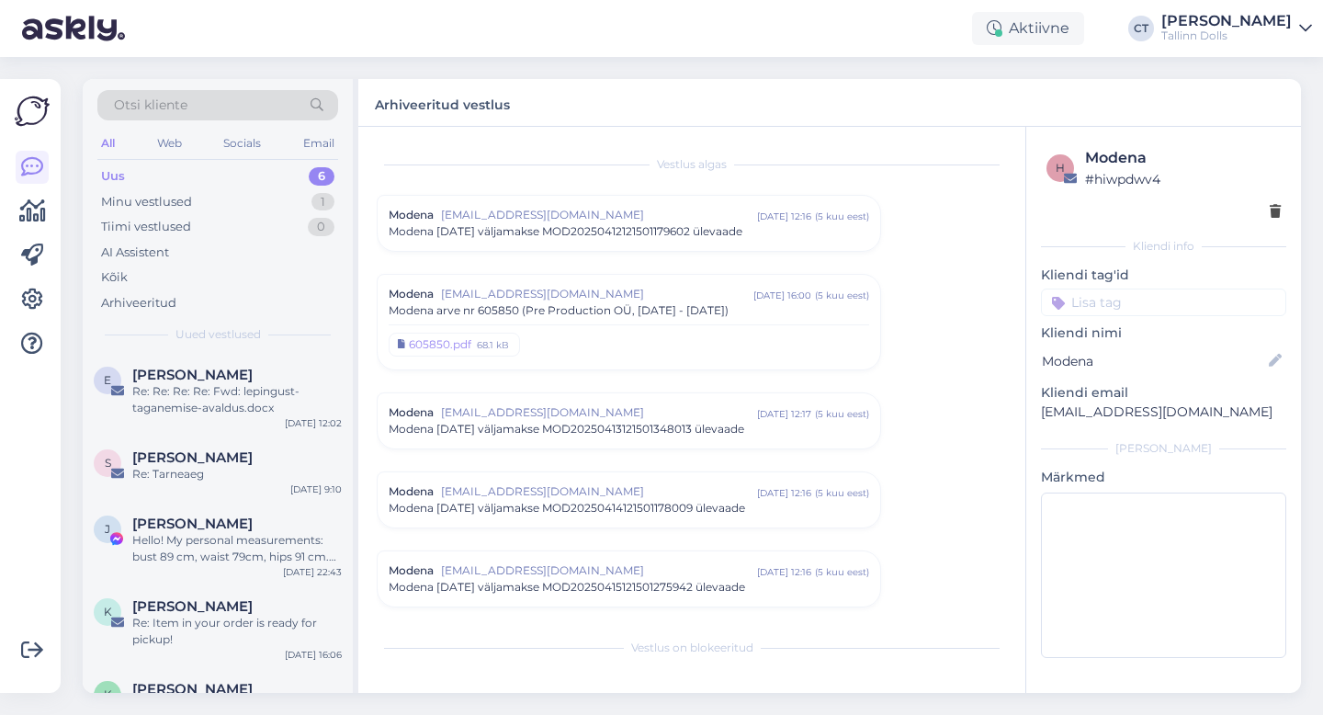
scroll to position [8066, 0]
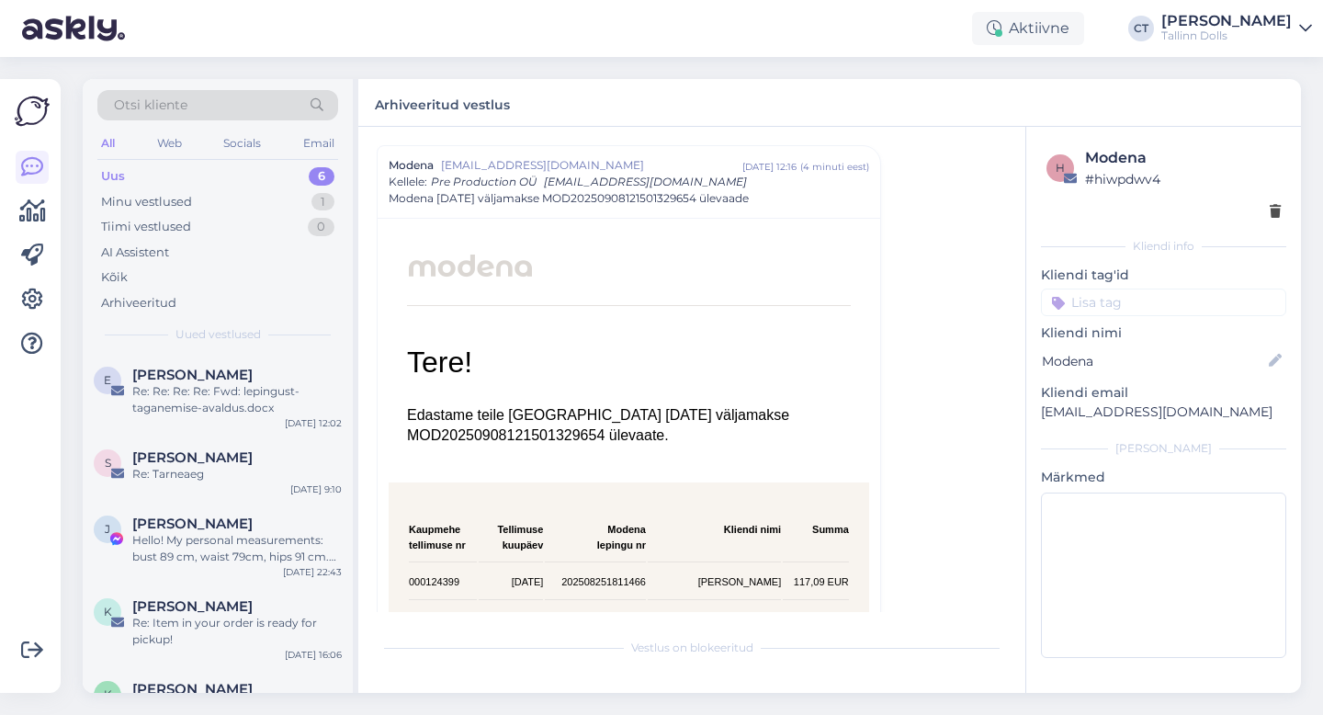
click at [242, 115] on div "Otsi kliente" at bounding box center [217, 105] width 241 height 30
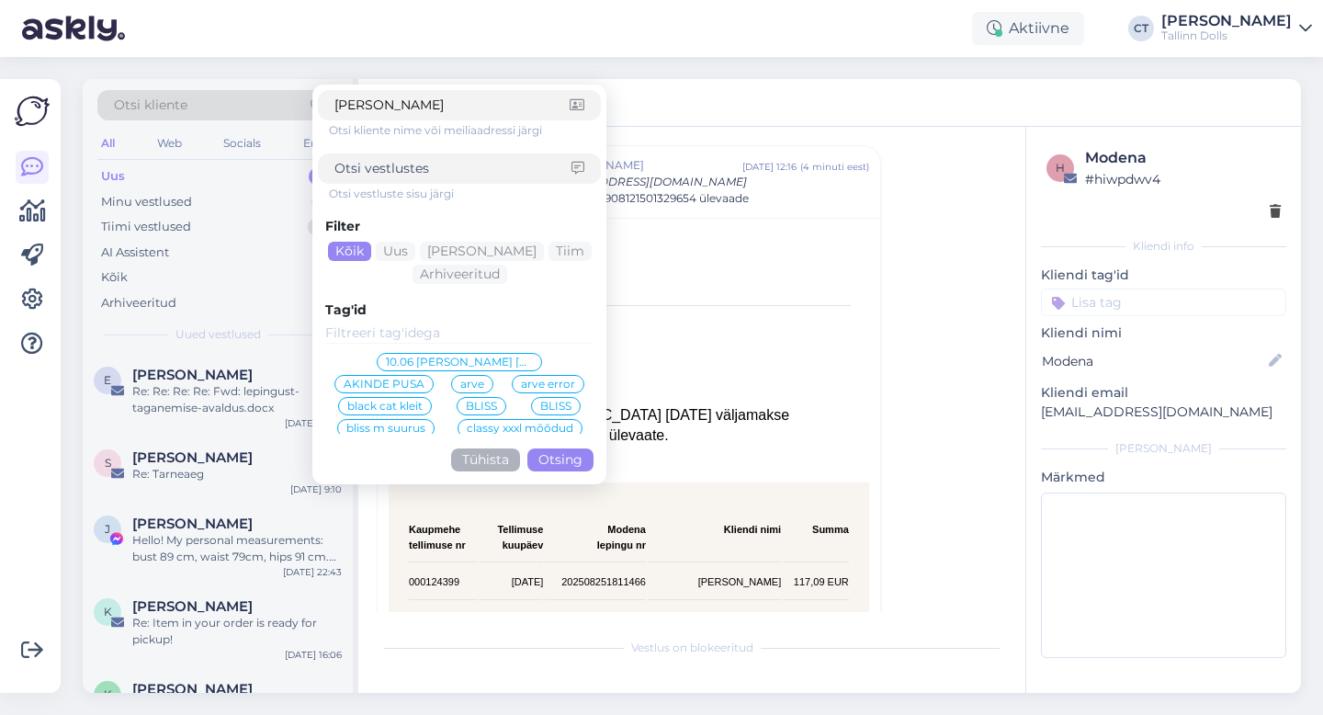
type input "[PERSON_NAME]"
click button "Otsing" at bounding box center [560, 459] width 66 height 23
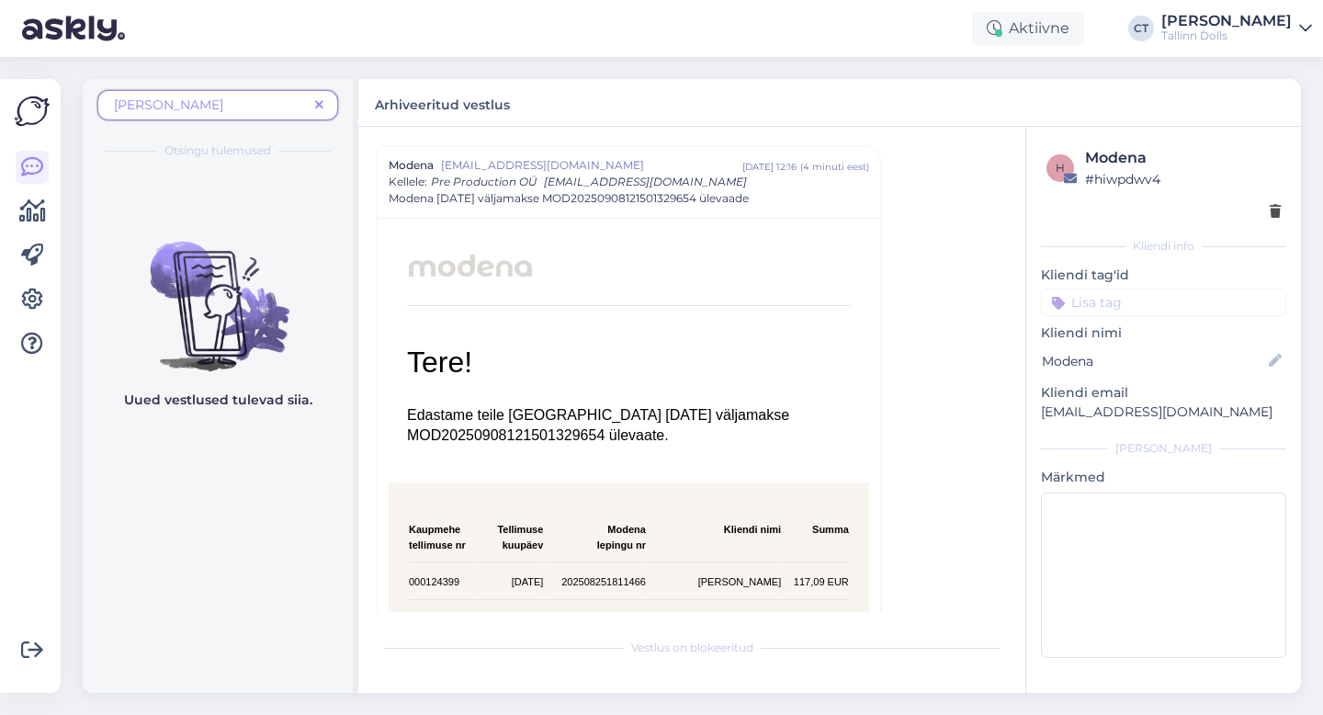
click at [318, 107] on icon at bounding box center [319, 105] width 8 height 13
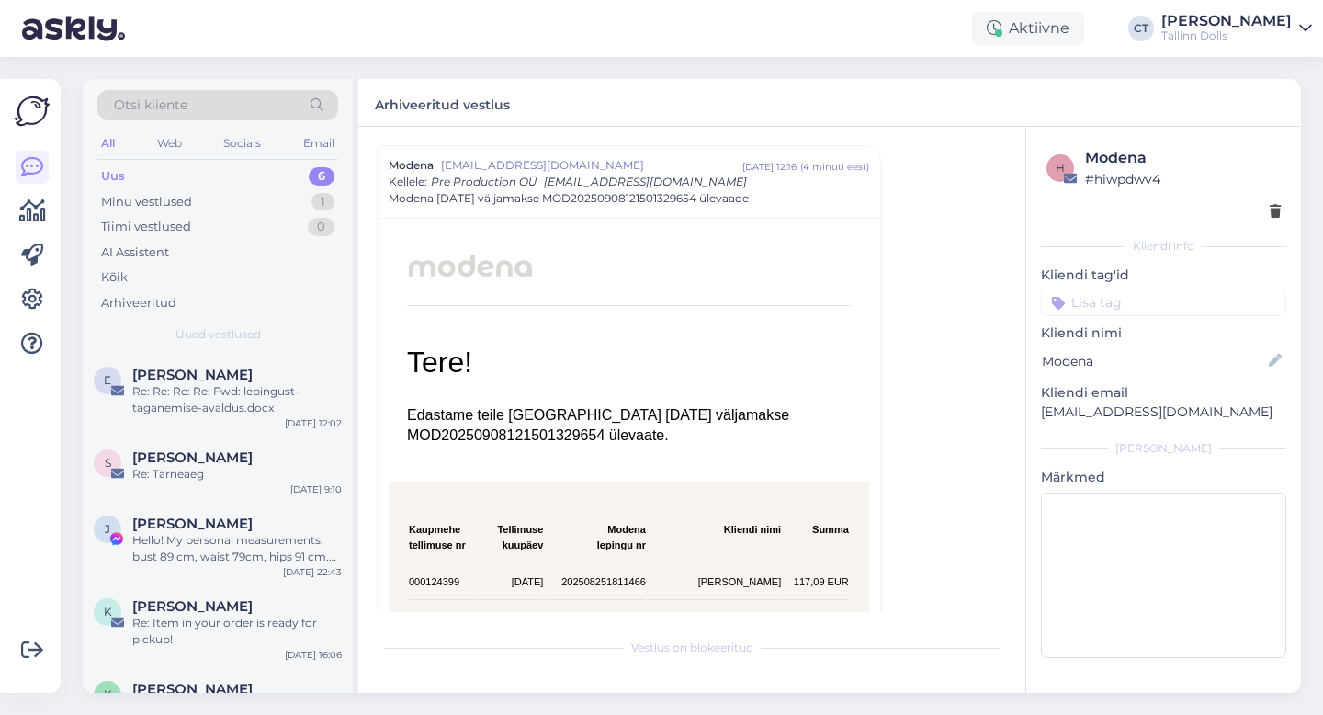
click at [248, 107] on div "Otsi kliente" at bounding box center [217, 105] width 241 height 30
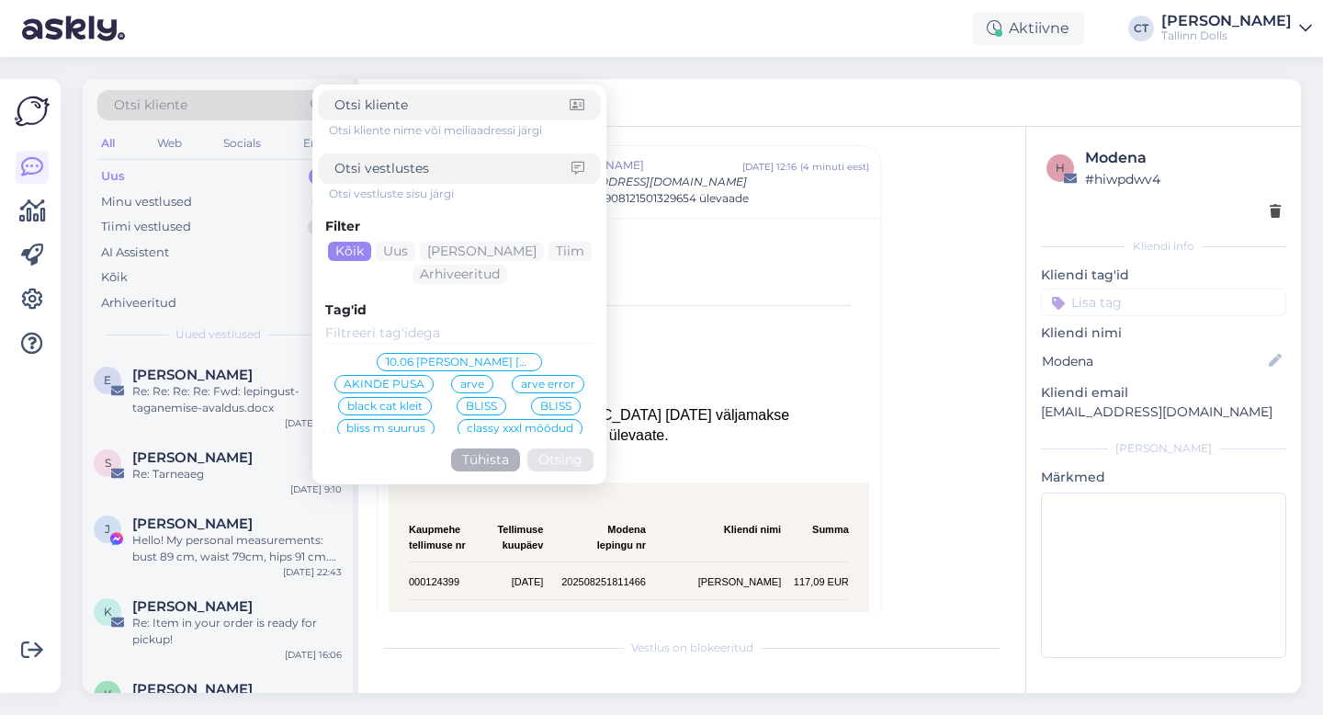
type input "[EMAIL_ADDRESS][DOMAIN_NAME]"
click button "Otsing" at bounding box center [560, 459] width 66 height 23
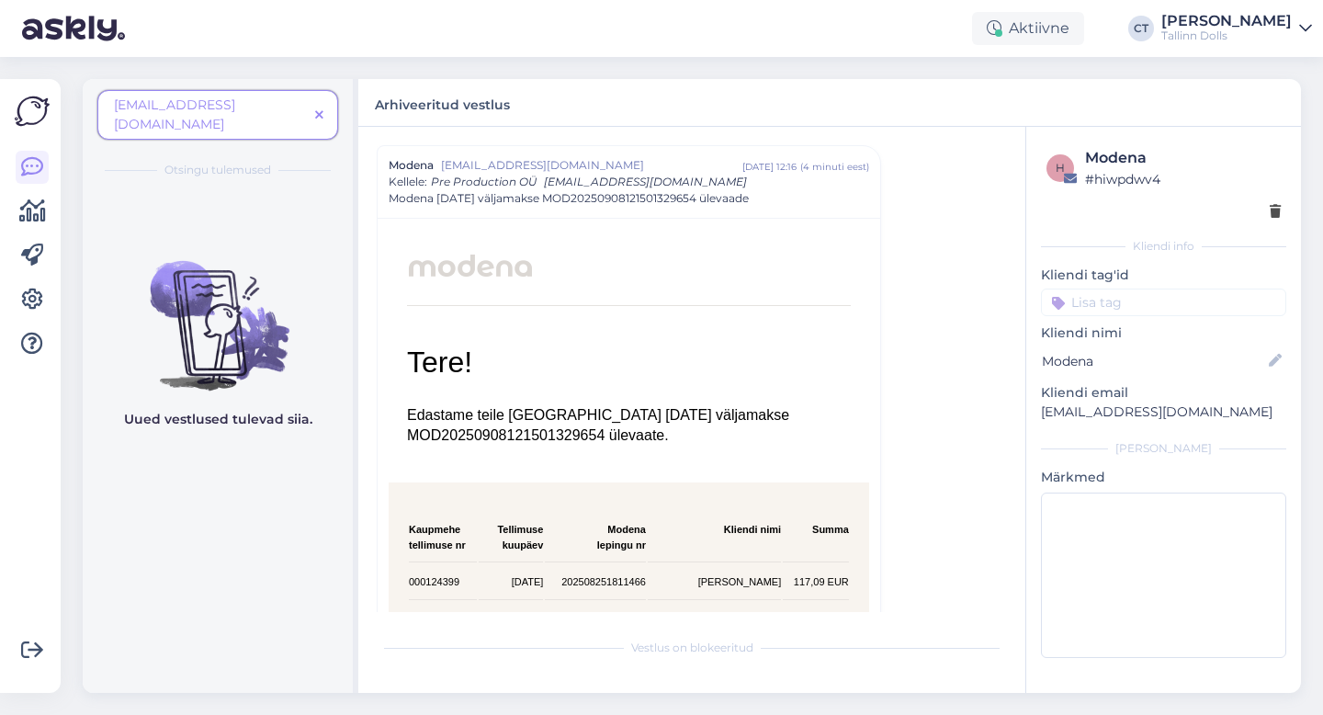
click at [326, 106] on span at bounding box center [319, 115] width 23 height 19
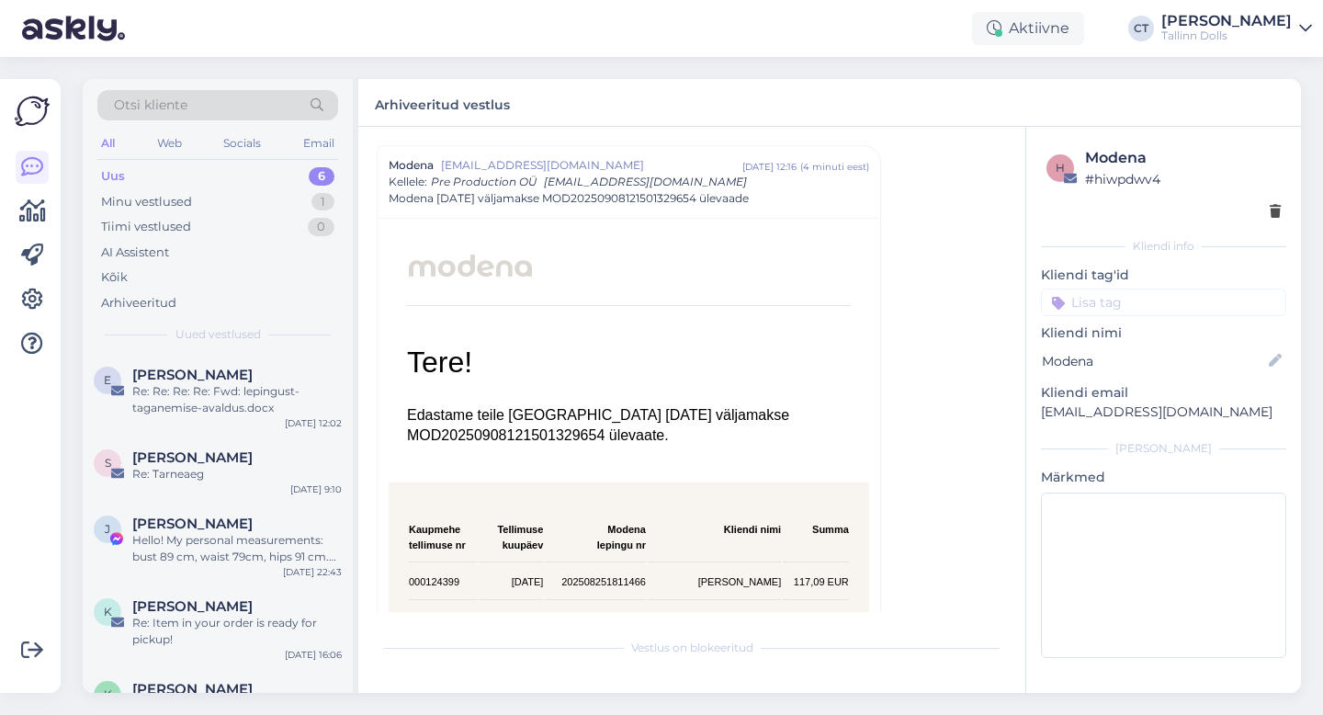
click at [262, 101] on div "Otsi kliente" at bounding box center [217, 105] width 241 height 30
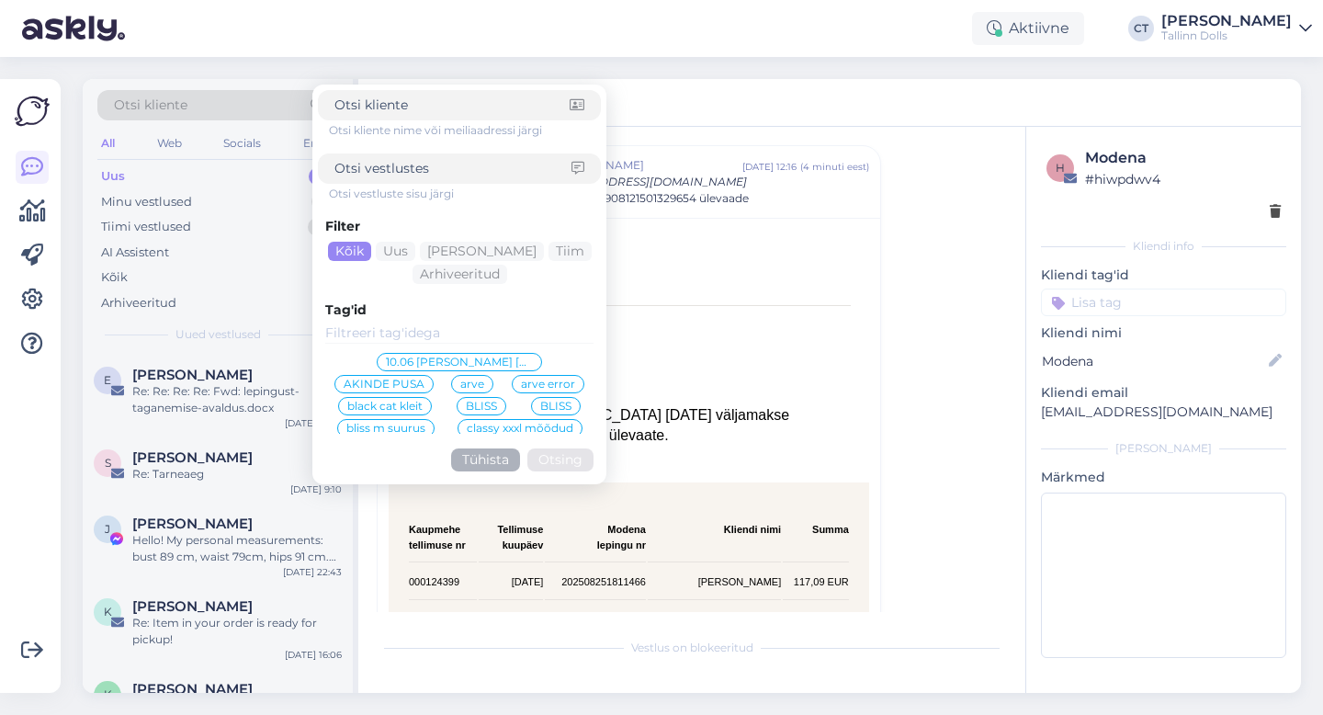
type input "tulbikad@gmail.com"
click button "Otsing" at bounding box center [560, 459] width 66 height 23
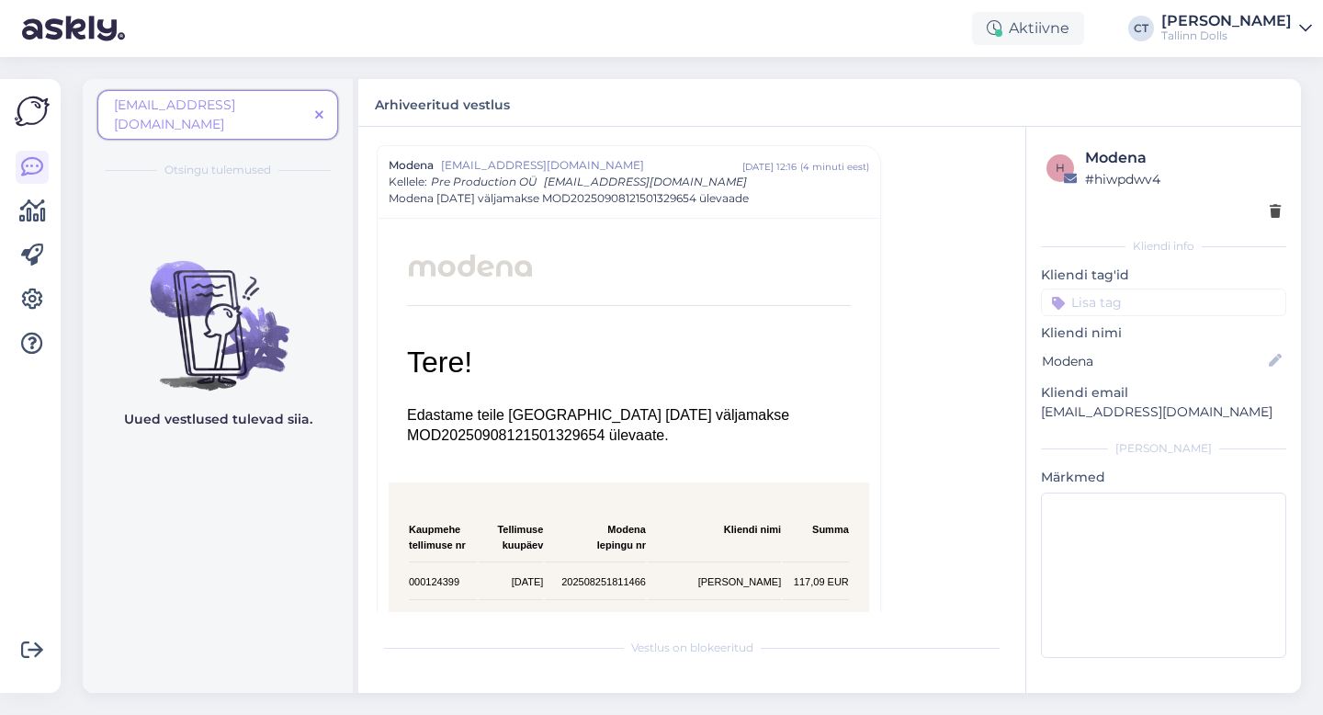
click at [322, 109] on icon at bounding box center [319, 115] width 8 height 13
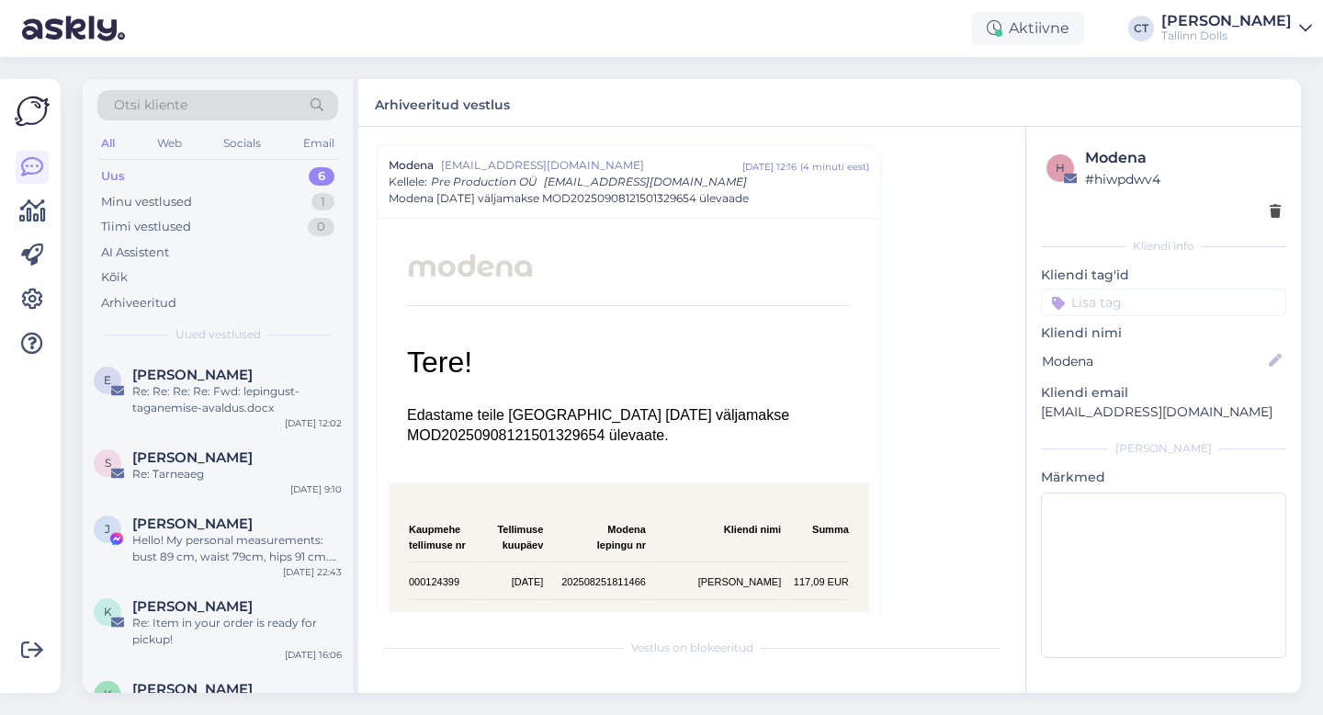
click at [279, 100] on div "Otsi kliente" at bounding box center [217, 105] width 241 height 30
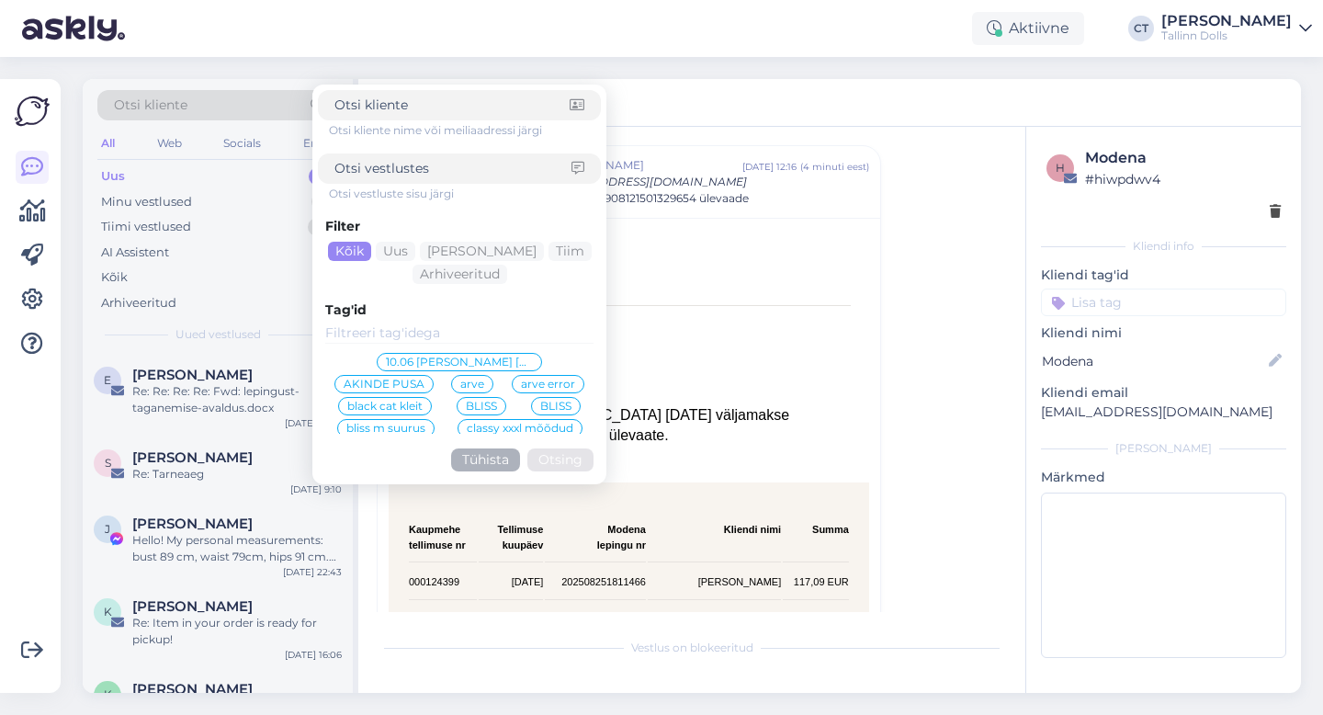
click at [378, 172] on input at bounding box center [452, 168] width 237 height 19
paste input "tulbikad@gmail.com"
type input "tulbikad@gmail.com"
click button "Otsing" at bounding box center [560, 459] width 66 height 23
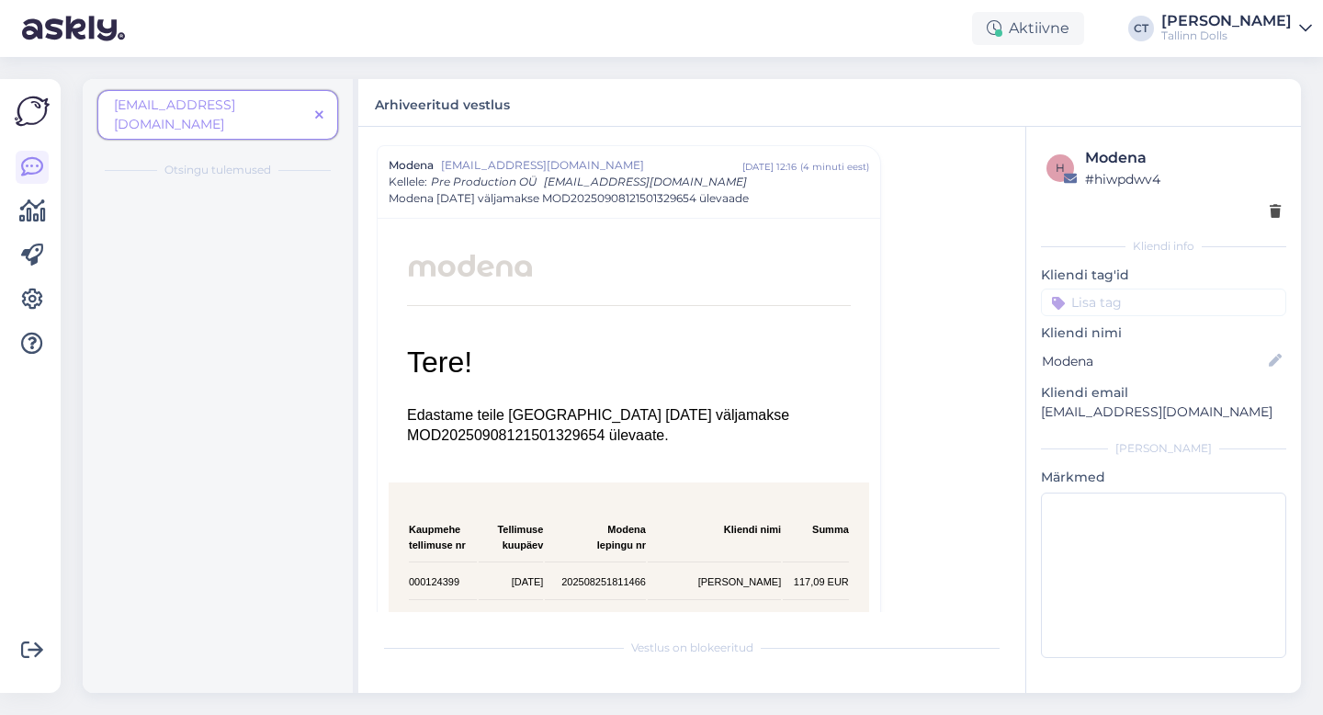
click at [322, 109] on icon at bounding box center [319, 115] width 8 height 13
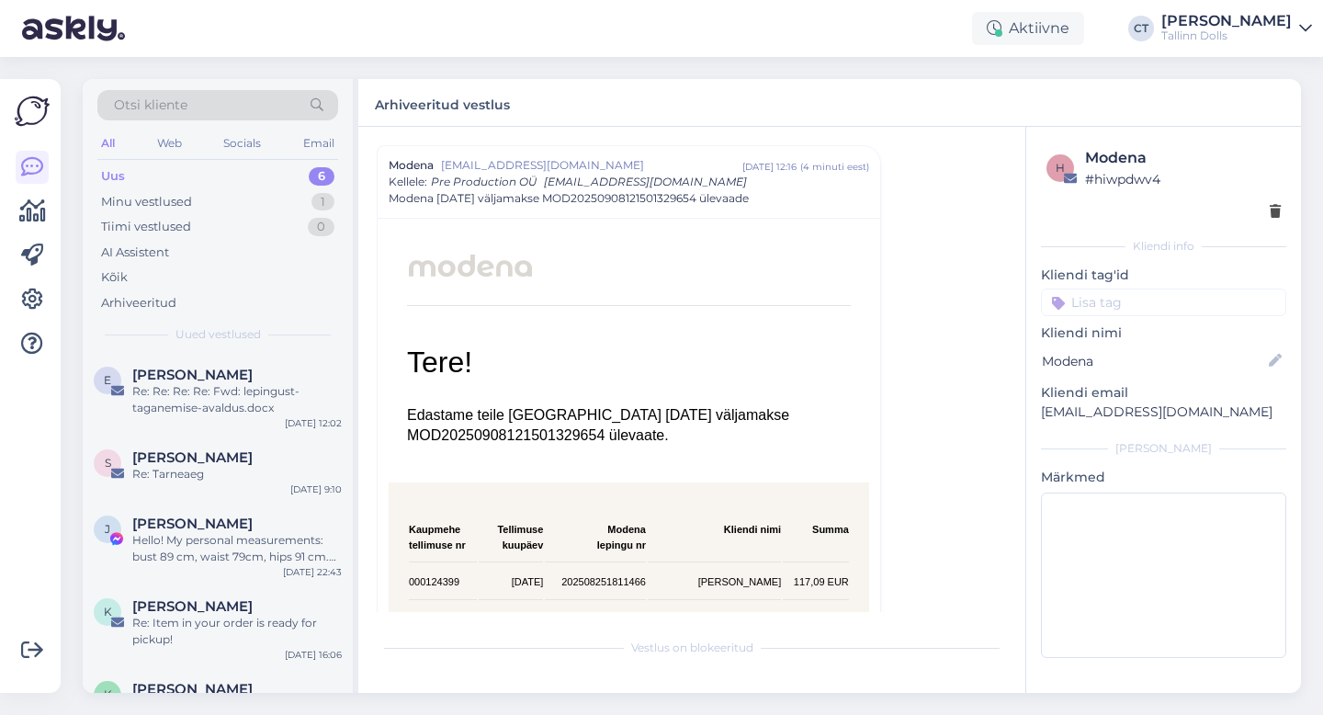
click at [242, 96] on div "Otsi kliente" at bounding box center [217, 105] width 241 height 30
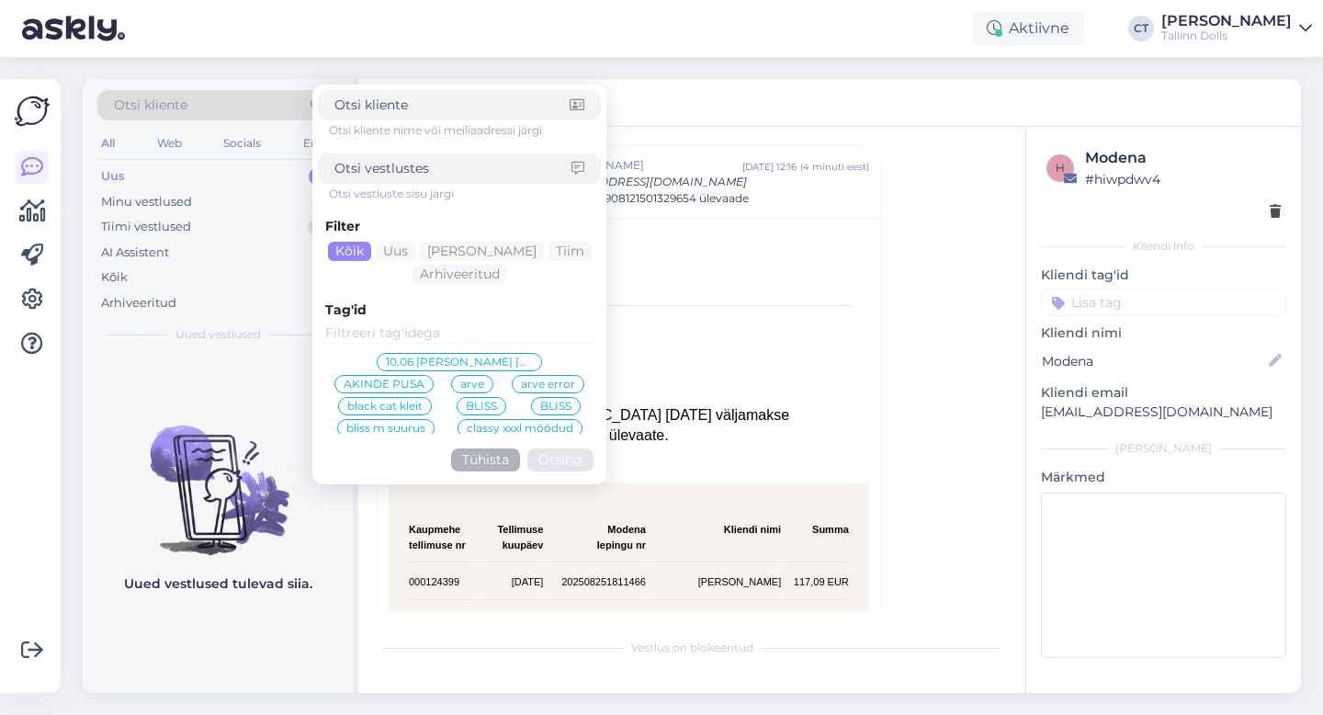
click at [401, 75] on div "Otsi kliente Otsi kliente nime või meiliaadressi järgi Otsi vestluste sisu järg…" at bounding box center [697, 386] width 1251 height 658
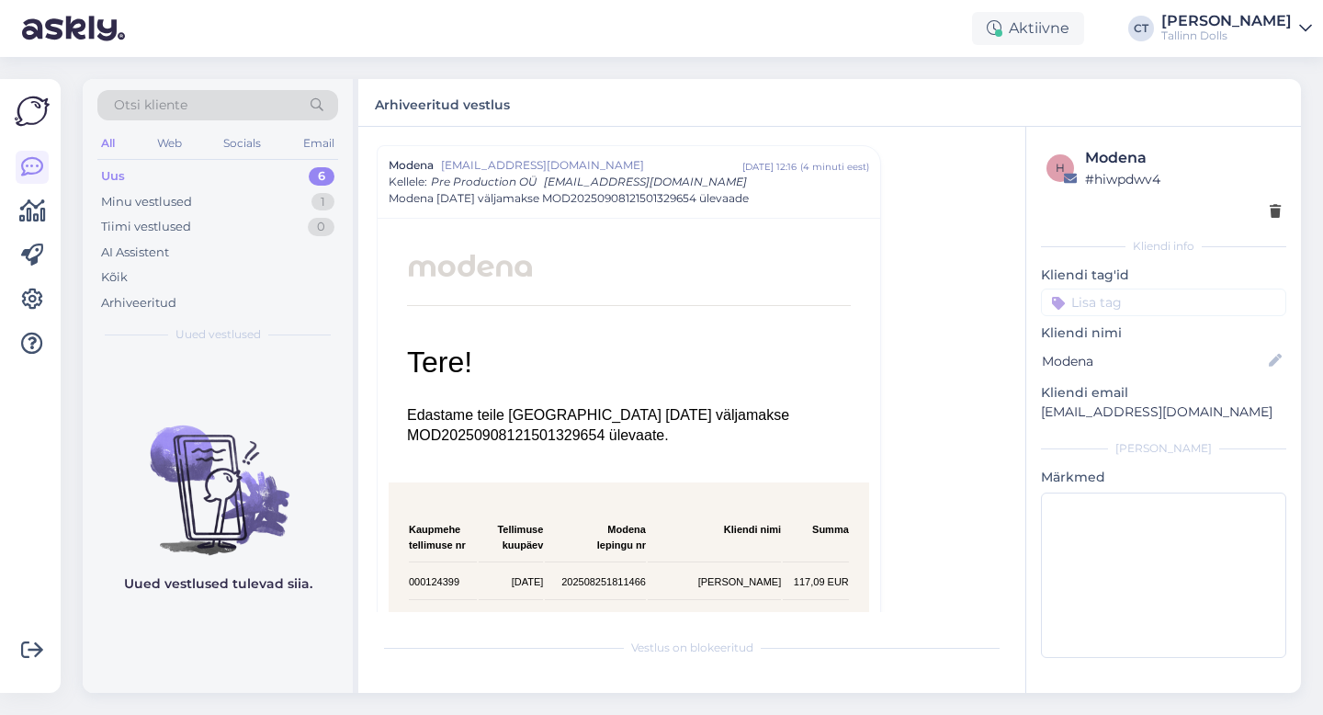
click at [288, 98] on div "Otsi kliente" at bounding box center [217, 105] width 241 height 30
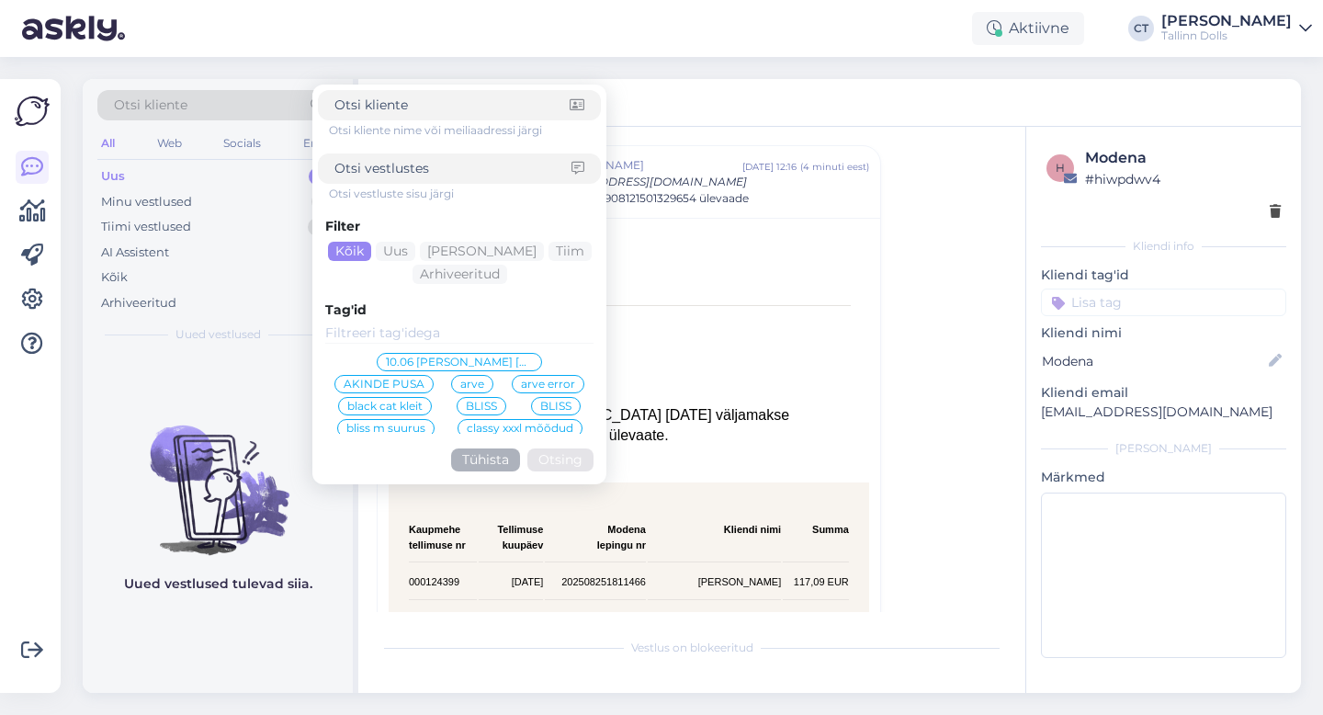
click at [355, 107] on input at bounding box center [451, 105] width 235 height 19
type input "tulbikad@gmail.com"
click button "Otsing" at bounding box center [560, 459] width 66 height 23
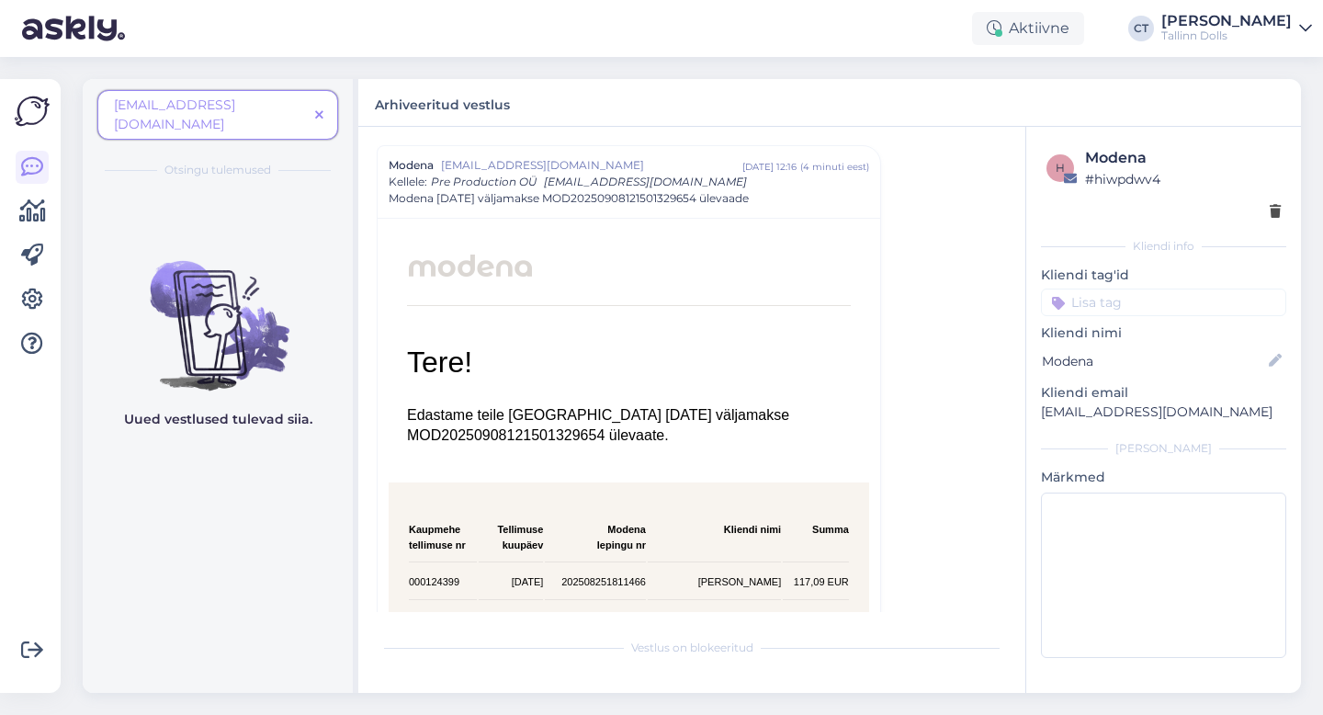
click at [277, 107] on span "tulbikad@gmail.com" at bounding box center [211, 115] width 194 height 39
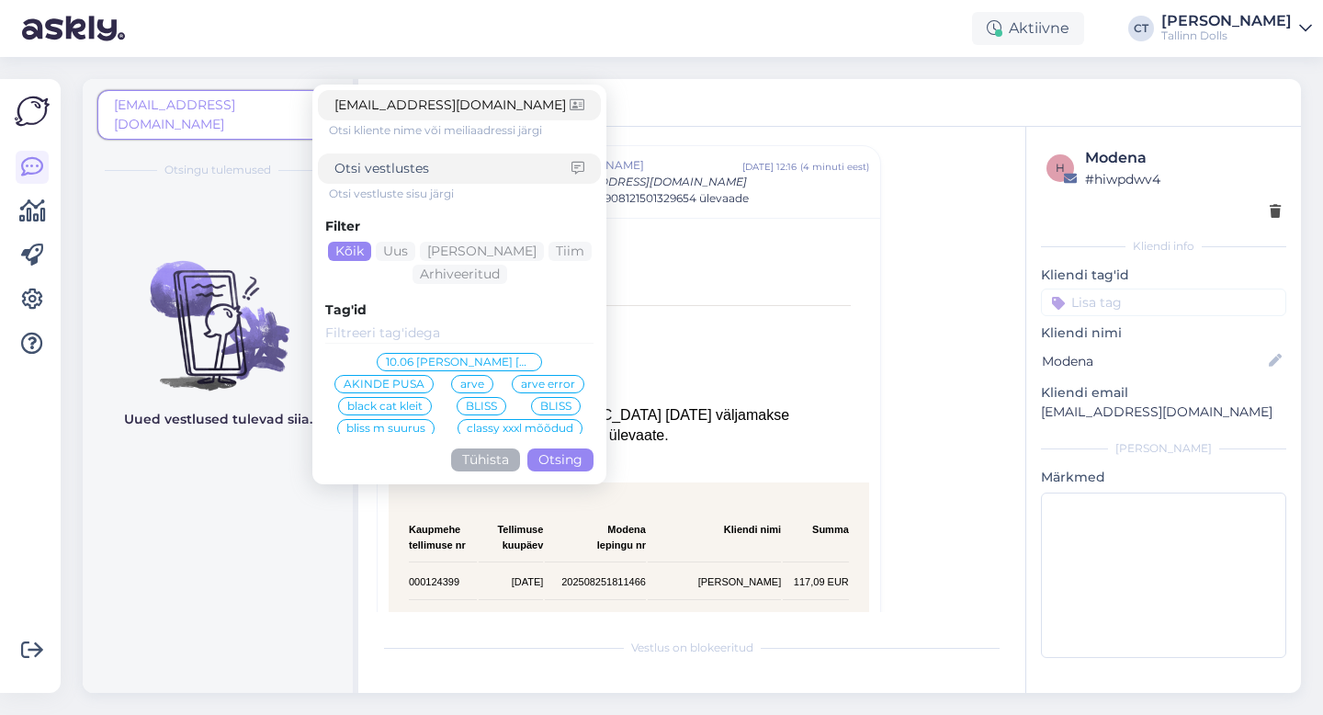
click at [507, 104] on input "tulbikad@gmail.com" at bounding box center [451, 105] width 235 height 19
click at [288, 71] on div "tulbikad@gmail.com Otsi kliente nime või meiliaadressi järgi Otsi vestluste sis…" at bounding box center [697, 386] width 1251 height 658
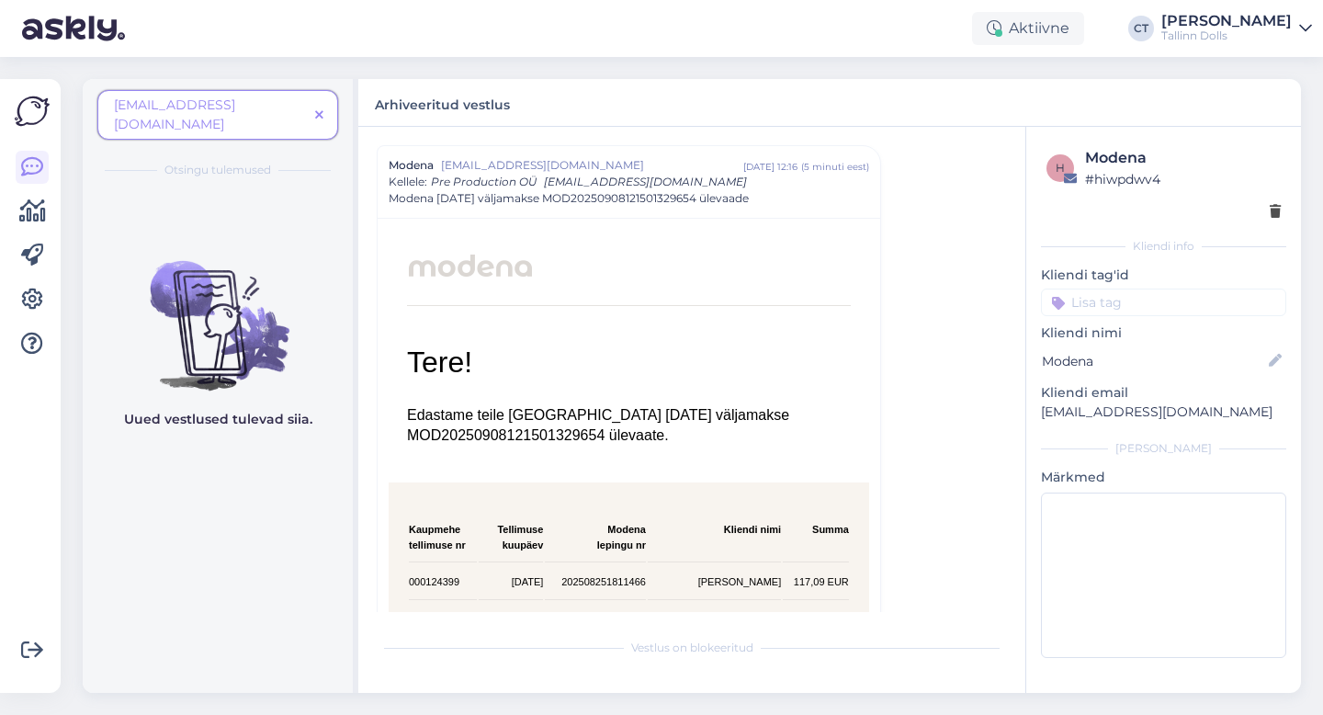
click at [318, 109] on icon at bounding box center [319, 115] width 8 height 13
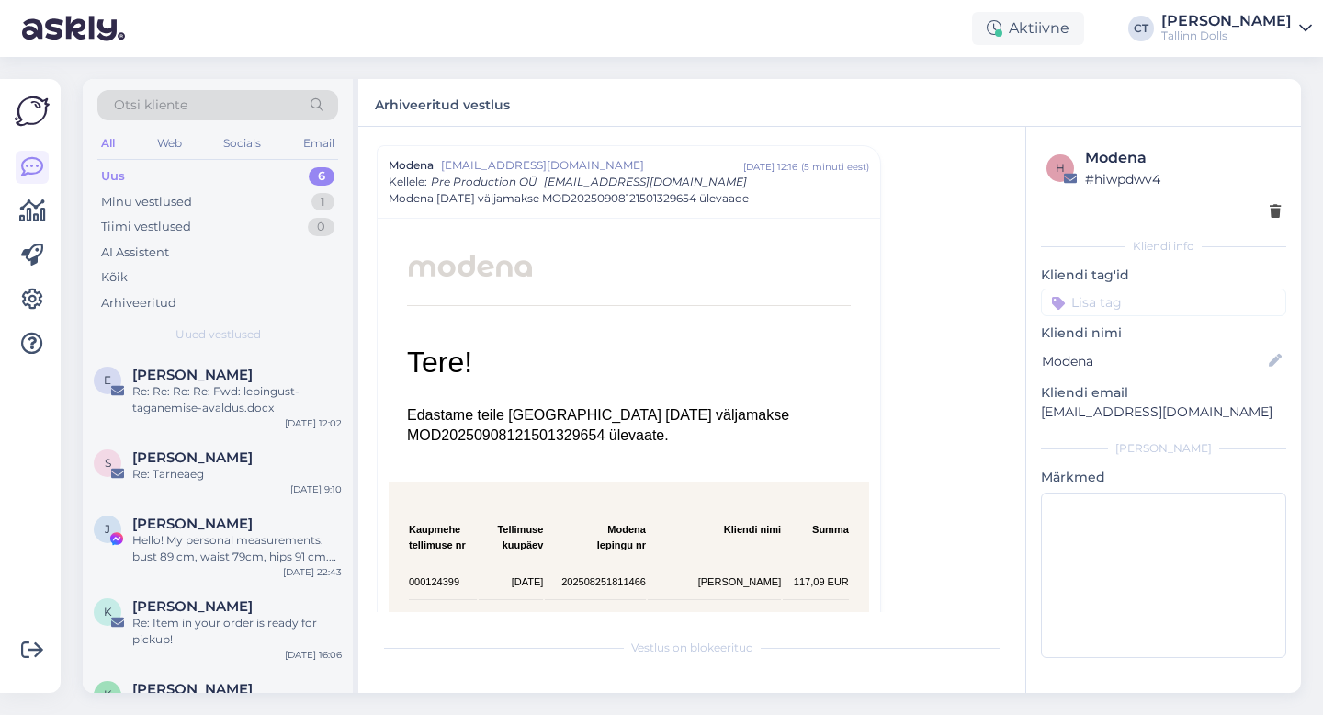
click at [265, 102] on div "Otsi kliente" at bounding box center [217, 105] width 241 height 30
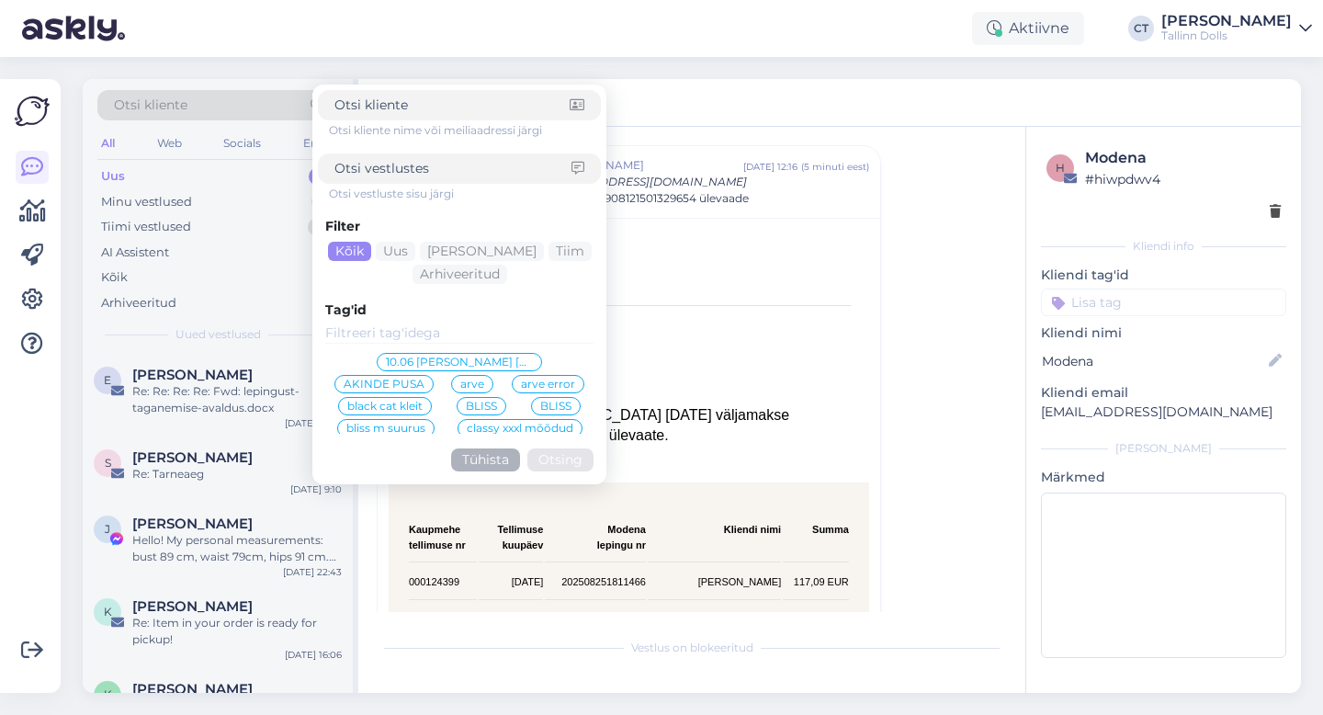
click at [339, 71] on div "Otsi kliente Otsi kliente nime või meiliaadressi järgi Otsi vestluste sisu järg…" at bounding box center [697, 386] width 1251 height 658
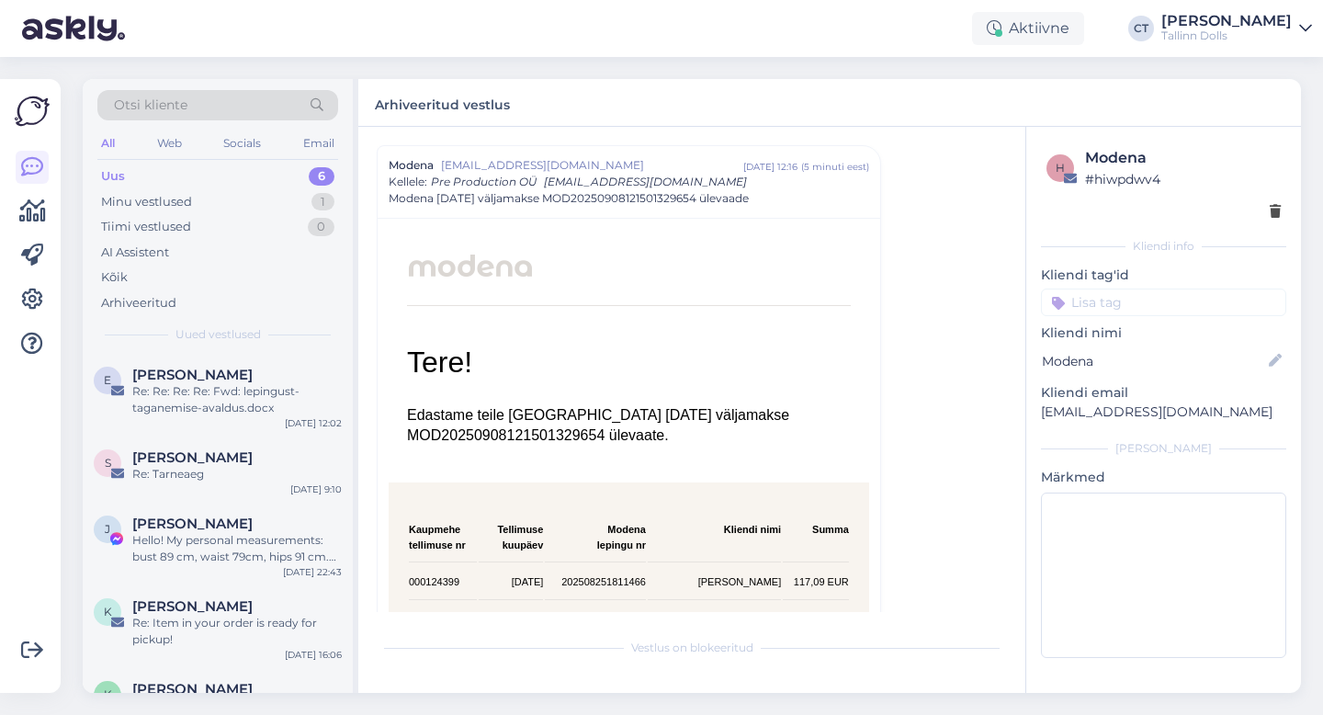
click at [266, 99] on div "Otsi kliente" at bounding box center [217, 105] width 241 height 30
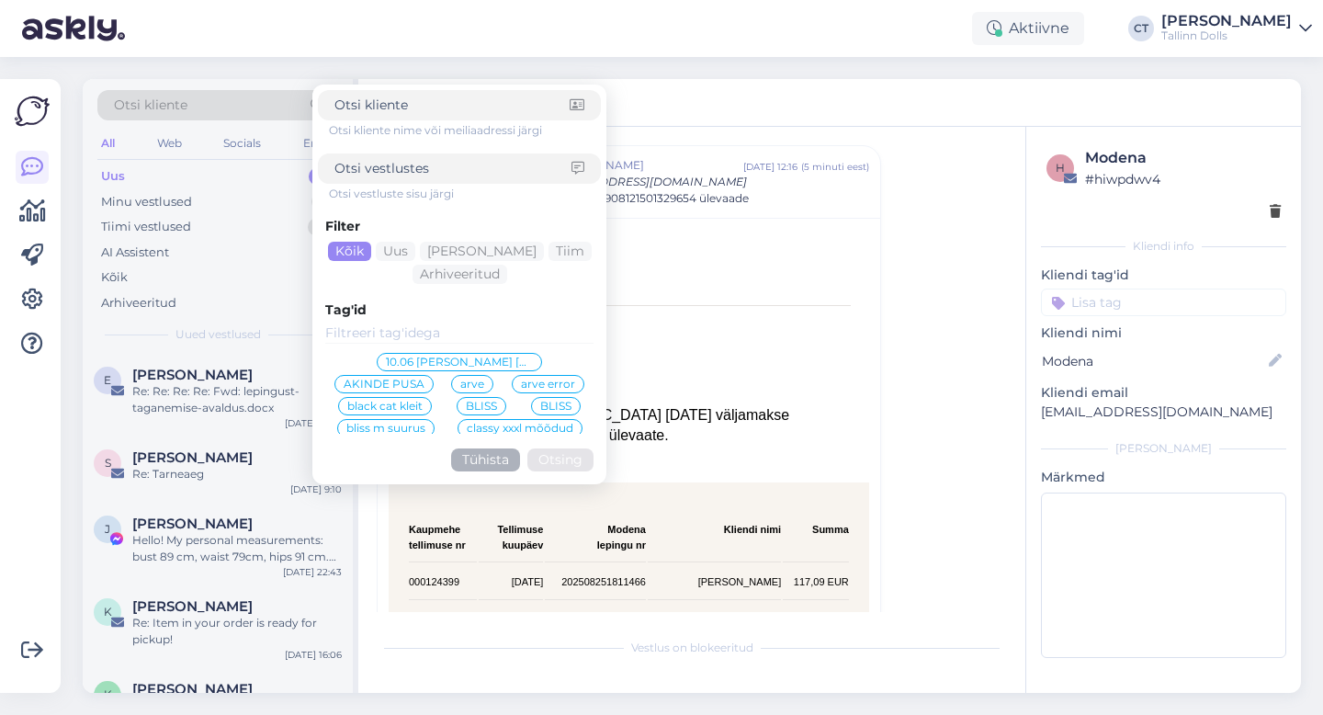
click at [670, 97] on div "Arhiveeritud vestlus" at bounding box center [829, 103] width 942 height 48
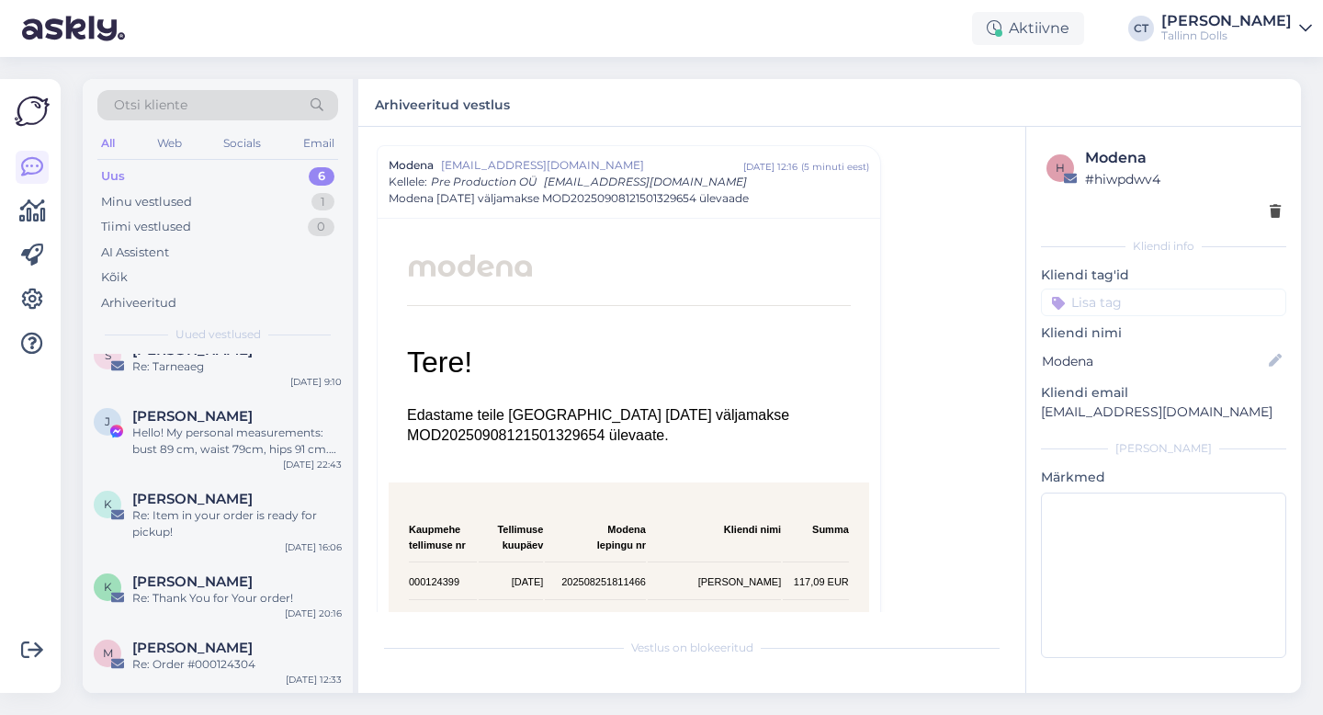
scroll to position [0, 0]
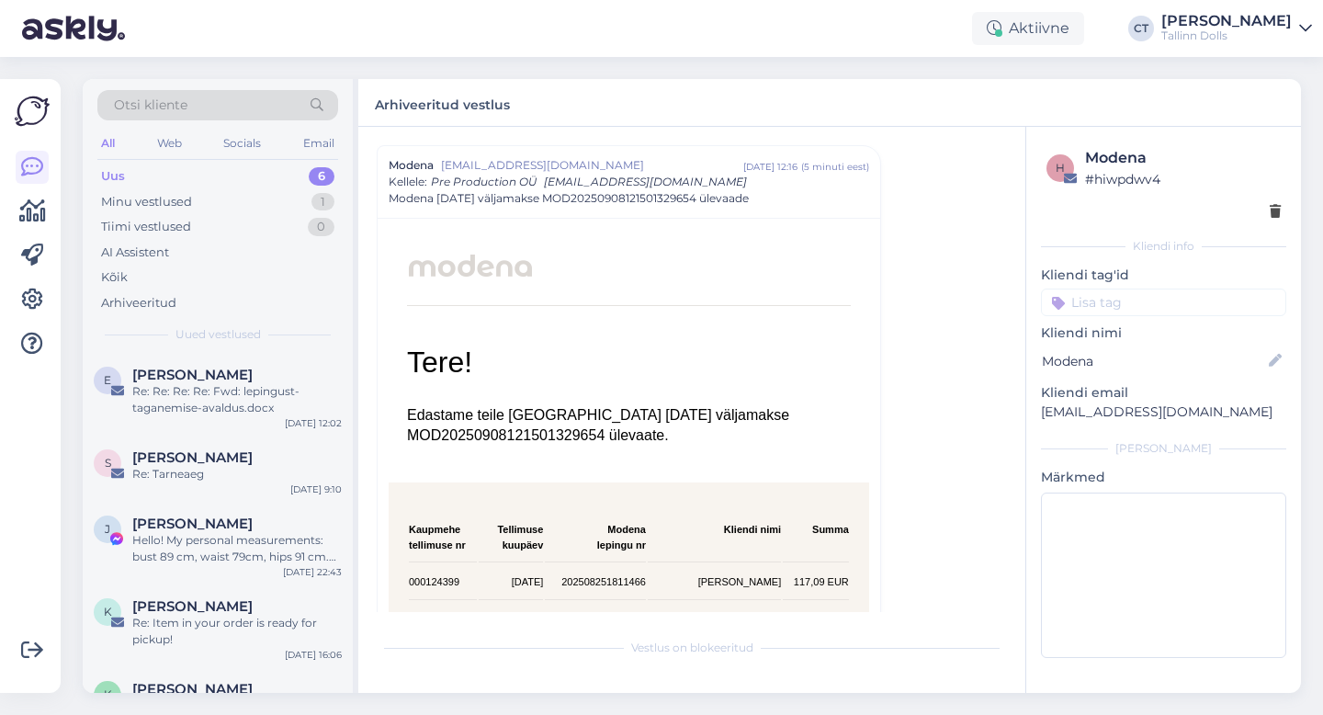
click at [172, 96] on span "Otsi kliente" at bounding box center [150, 105] width 73 height 19
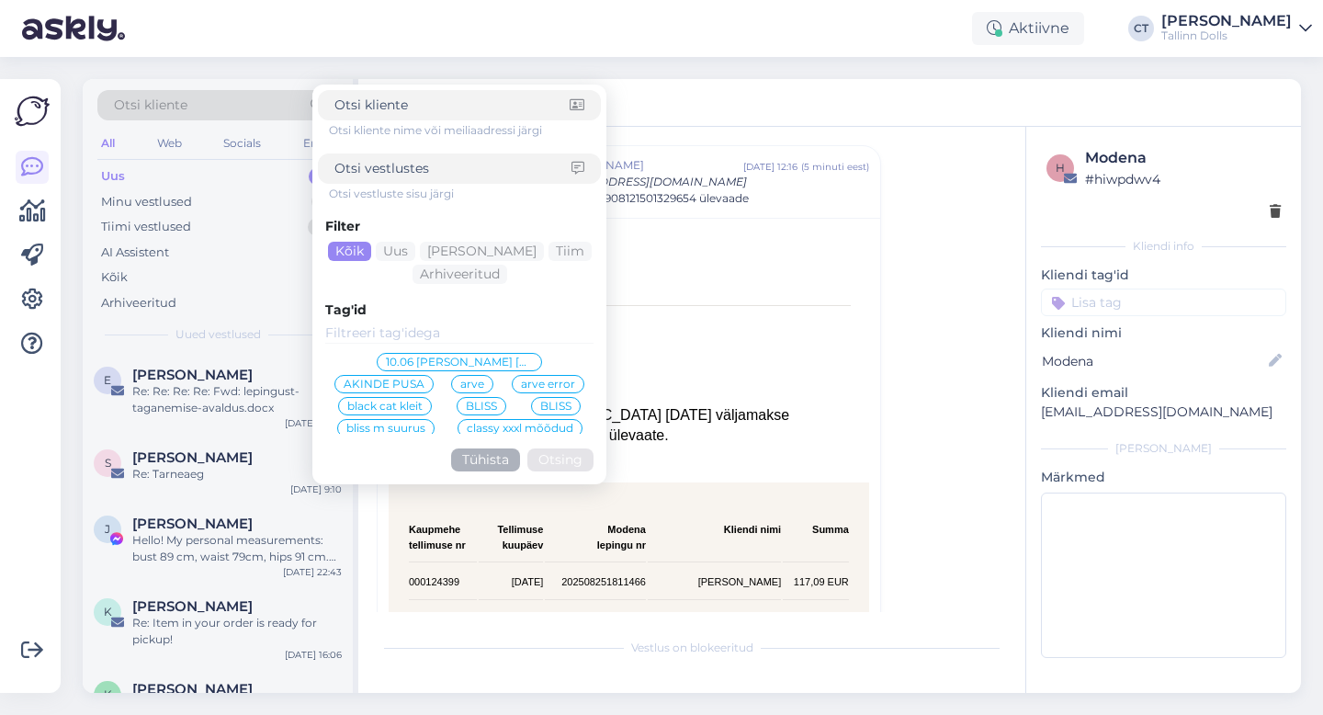
click at [727, 94] on div "Arhiveeritud vestlus" at bounding box center [829, 103] width 942 height 48
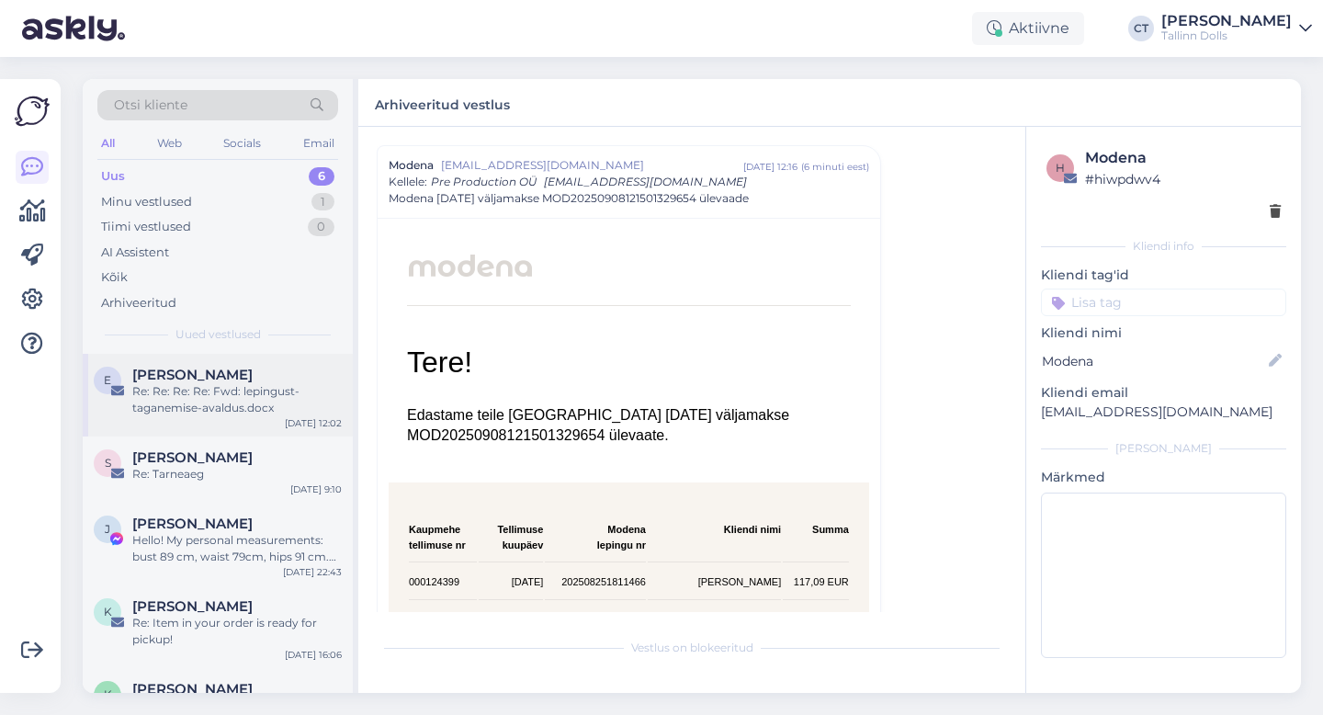
click at [222, 381] on span "[PERSON_NAME]" at bounding box center [192, 374] width 120 height 17
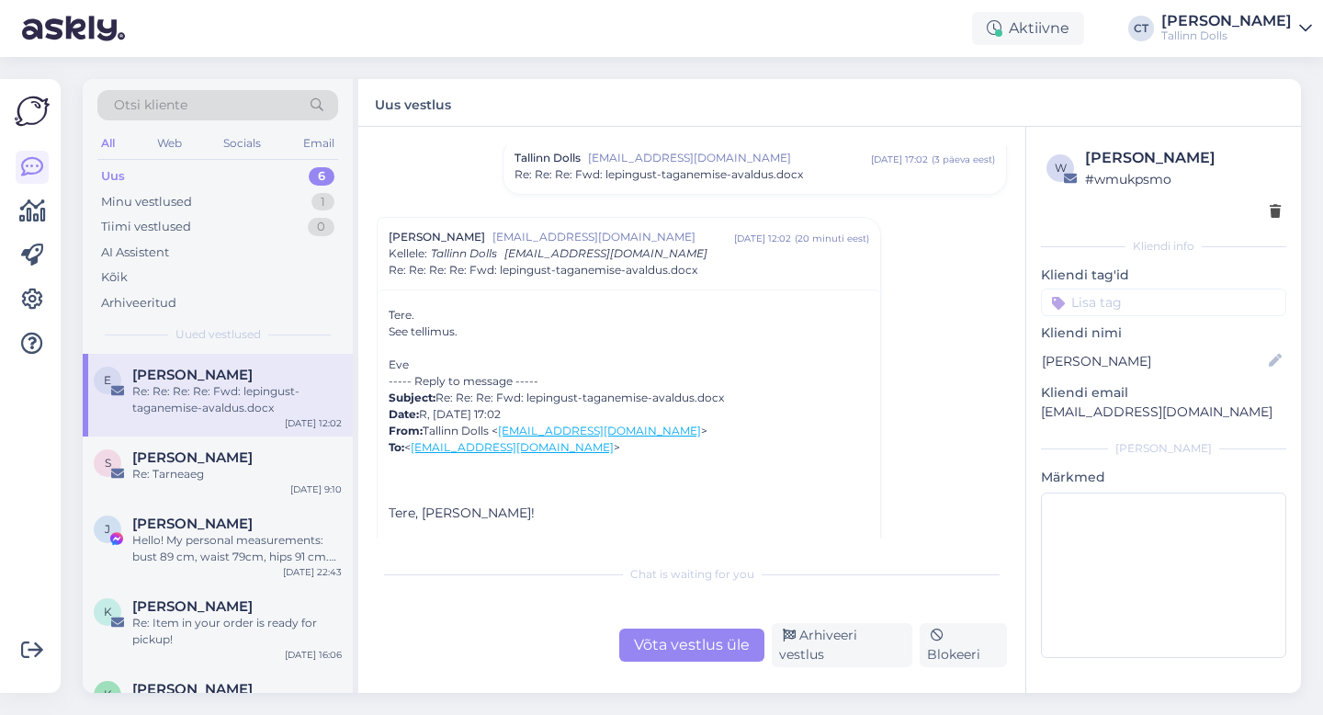
scroll to position [1873, 0]
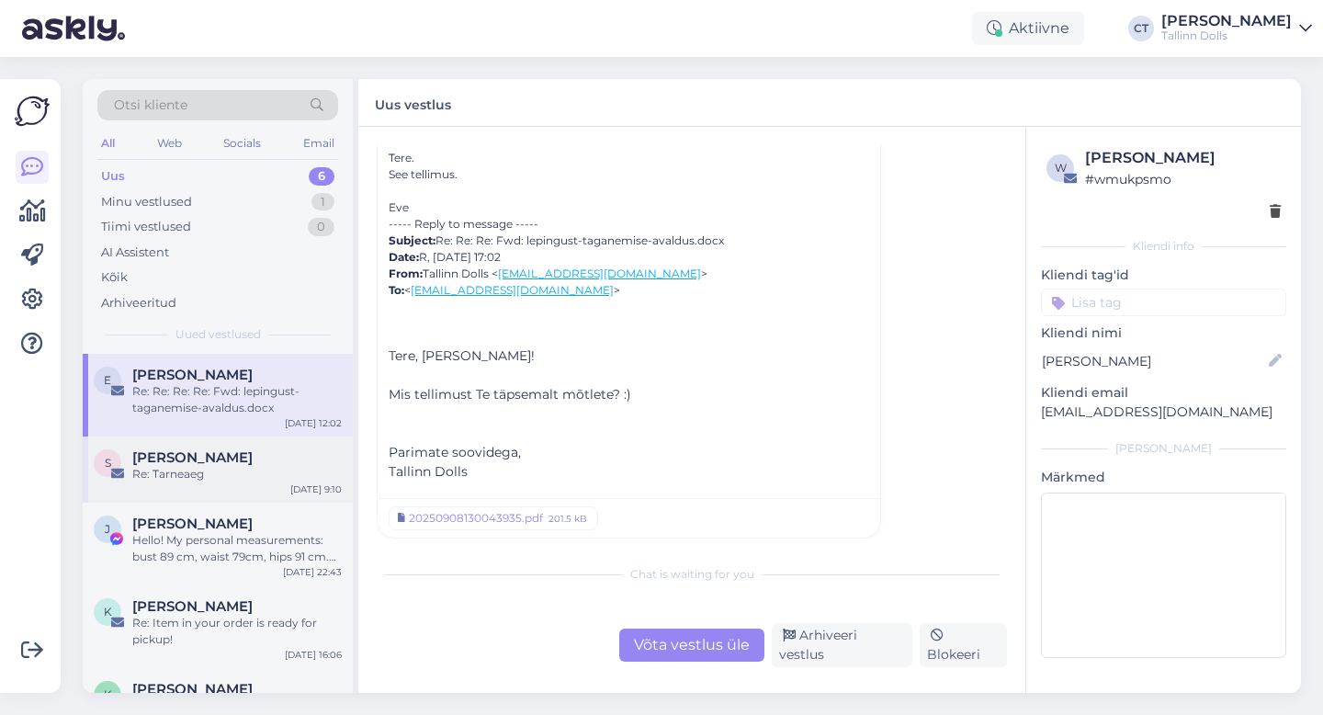
click at [201, 454] on span "[PERSON_NAME]" at bounding box center [192, 457] width 120 height 17
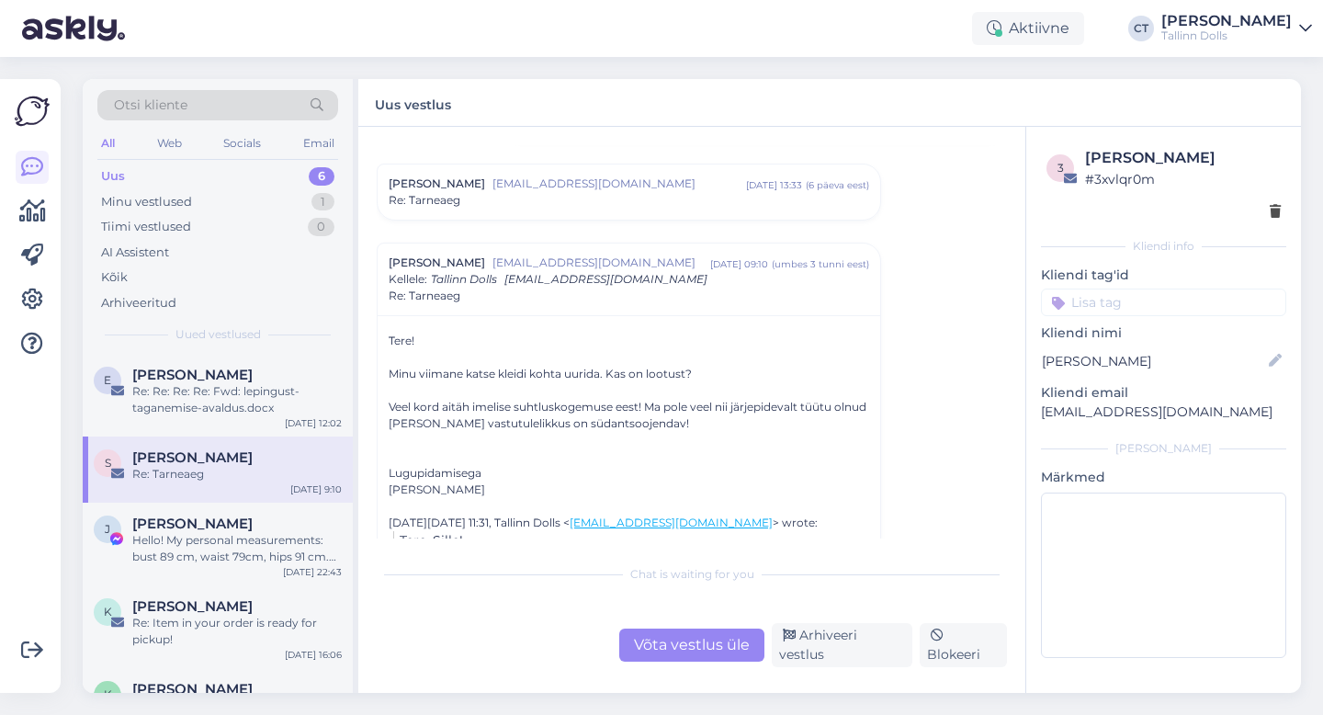
scroll to position [506, 0]
click at [163, 547] on div "Hello! My personal measurements: bust 89 cm, waist 79cm, hips 91 cm. Wich size …" at bounding box center [236, 548] width 209 height 33
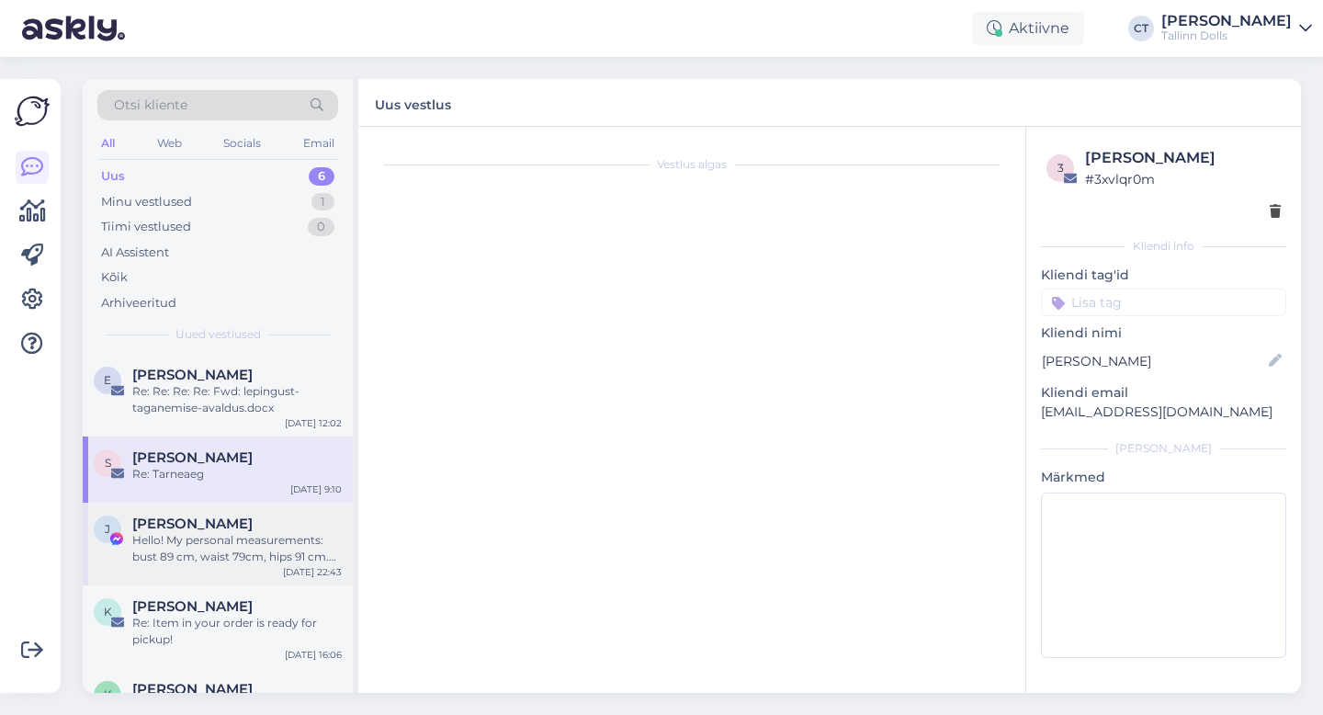
scroll to position [3307, 0]
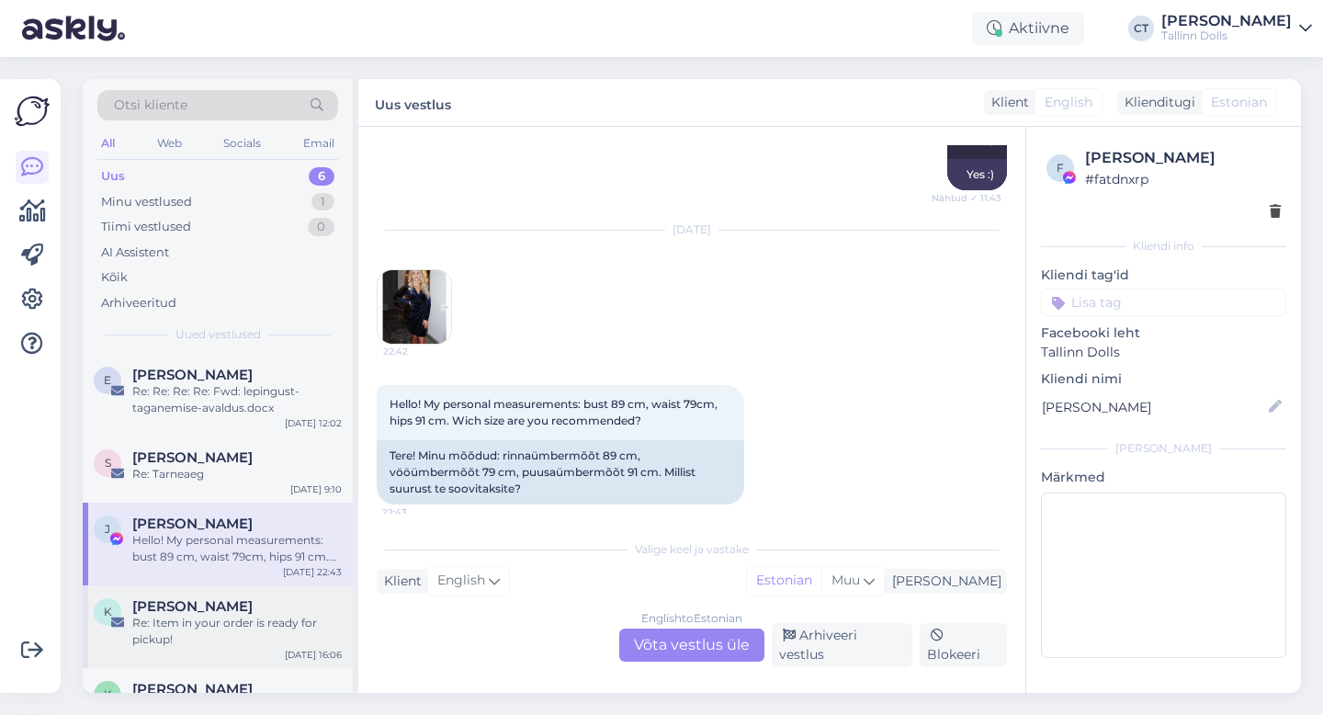
click at [297, 594] on div "k kaja luik Re: Item in your order is ready for pickup! Sep 7 16:06" at bounding box center [218, 626] width 270 height 83
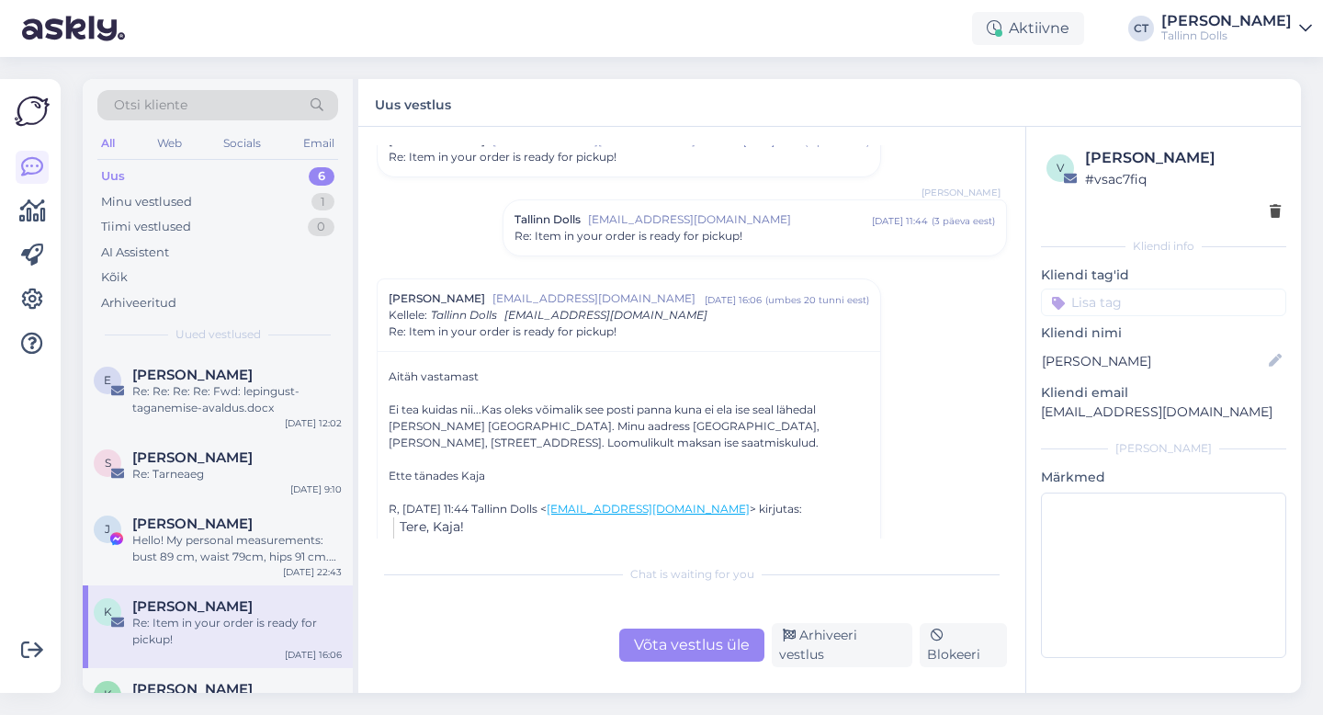
scroll to position [233, 0]
click at [668, 227] on span "Re: Item in your order is ready for pickup!" at bounding box center [628, 235] width 228 height 17
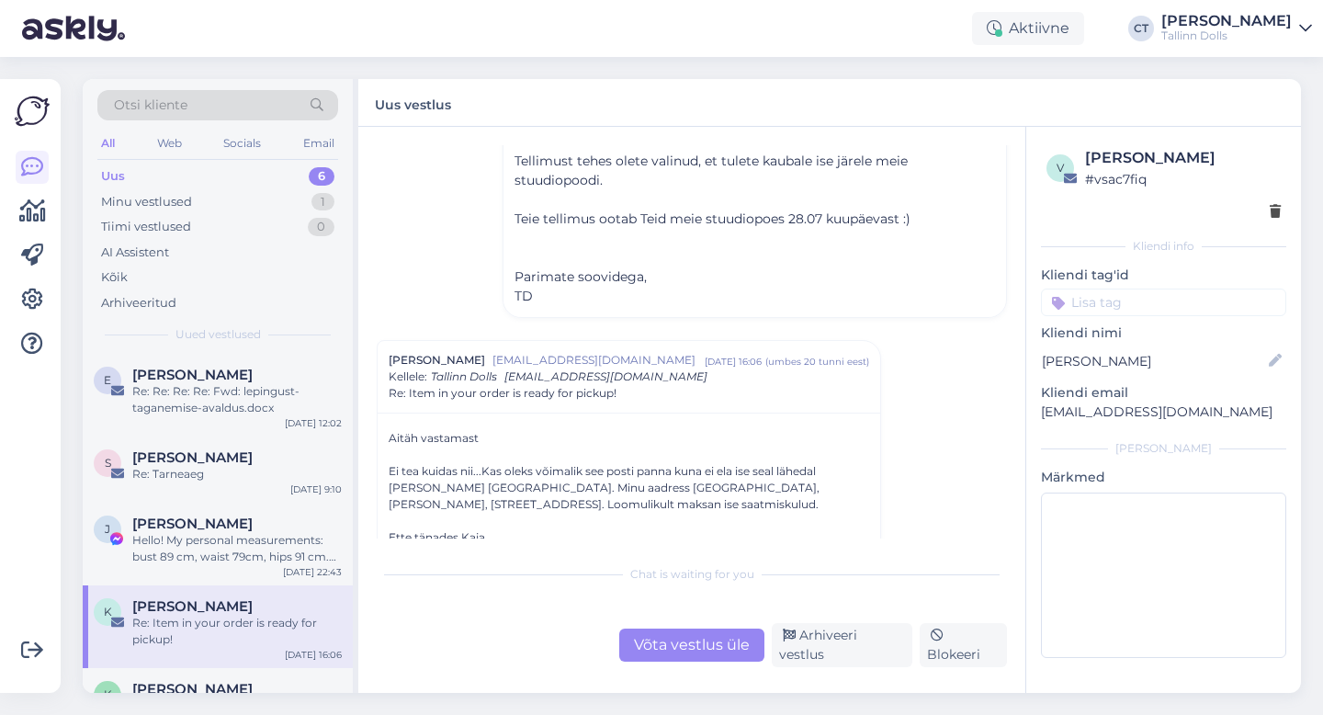
scroll to position [451, 0]
drag, startPoint x: 782, startPoint y: 482, endPoint x: 806, endPoint y: 483, distance: 24.8
click at [806, 483] on div "Ei tea kuidas nii...Kas oleks võimalik see posti panna kuna ei ela ise seal läh…" at bounding box center [628, 484] width 480 height 50
click at [798, 515] on div at bounding box center [628, 517] width 480 height 17
drag, startPoint x: 568, startPoint y: 481, endPoint x: 815, endPoint y: 486, distance: 246.2
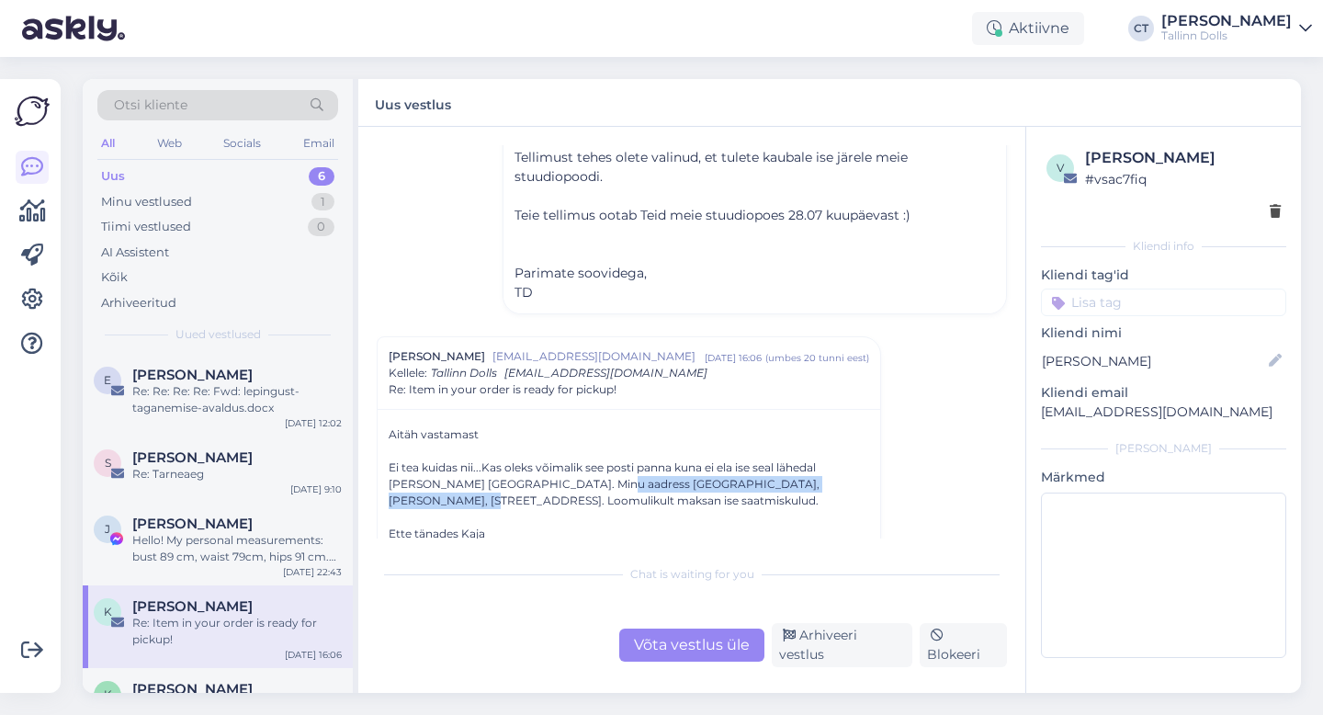
click at [815, 486] on div "Ei tea kuidas nii...Kas oleks võimalik see posti panna kuna ei ela ise seal läh…" at bounding box center [628, 484] width 480 height 50
copy div "Tartumaa, Elva vald, Annikoru tee 4-5, 61202."
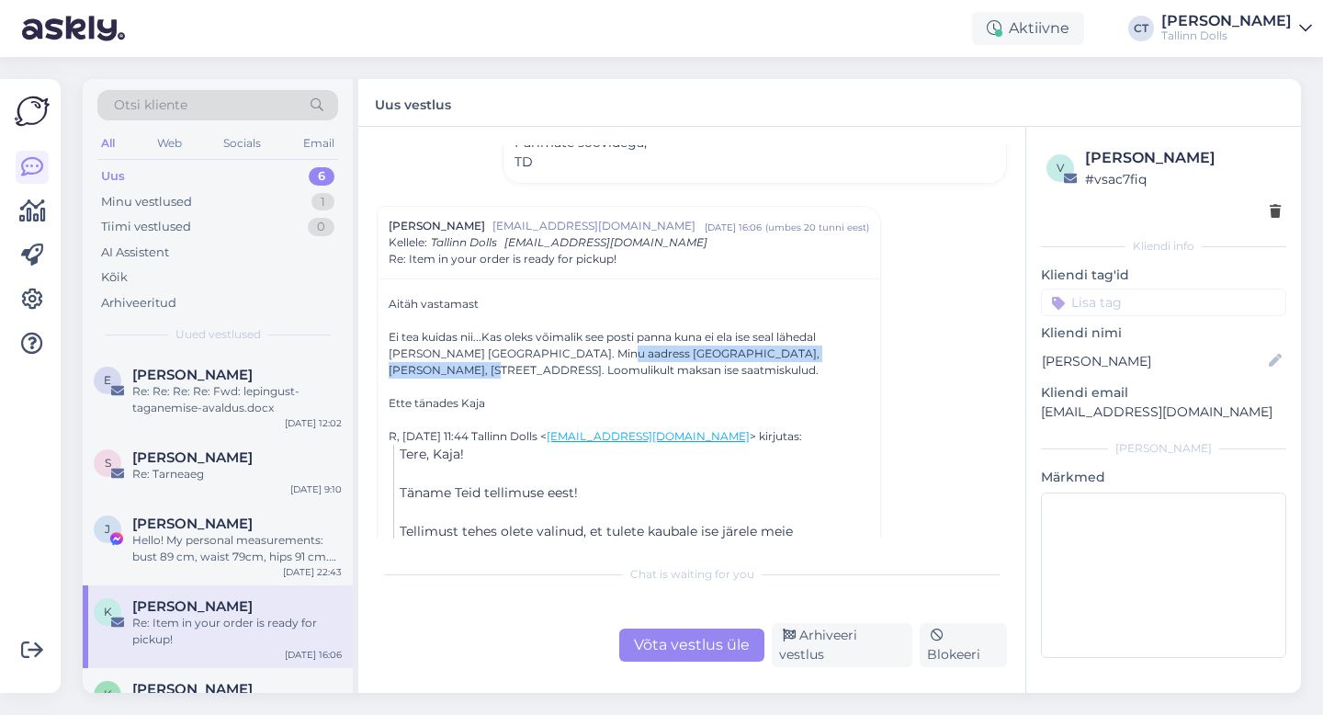
scroll to position [582, 0]
click at [698, 647] on div "Võta vestlus üle" at bounding box center [691, 644] width 145 height 33
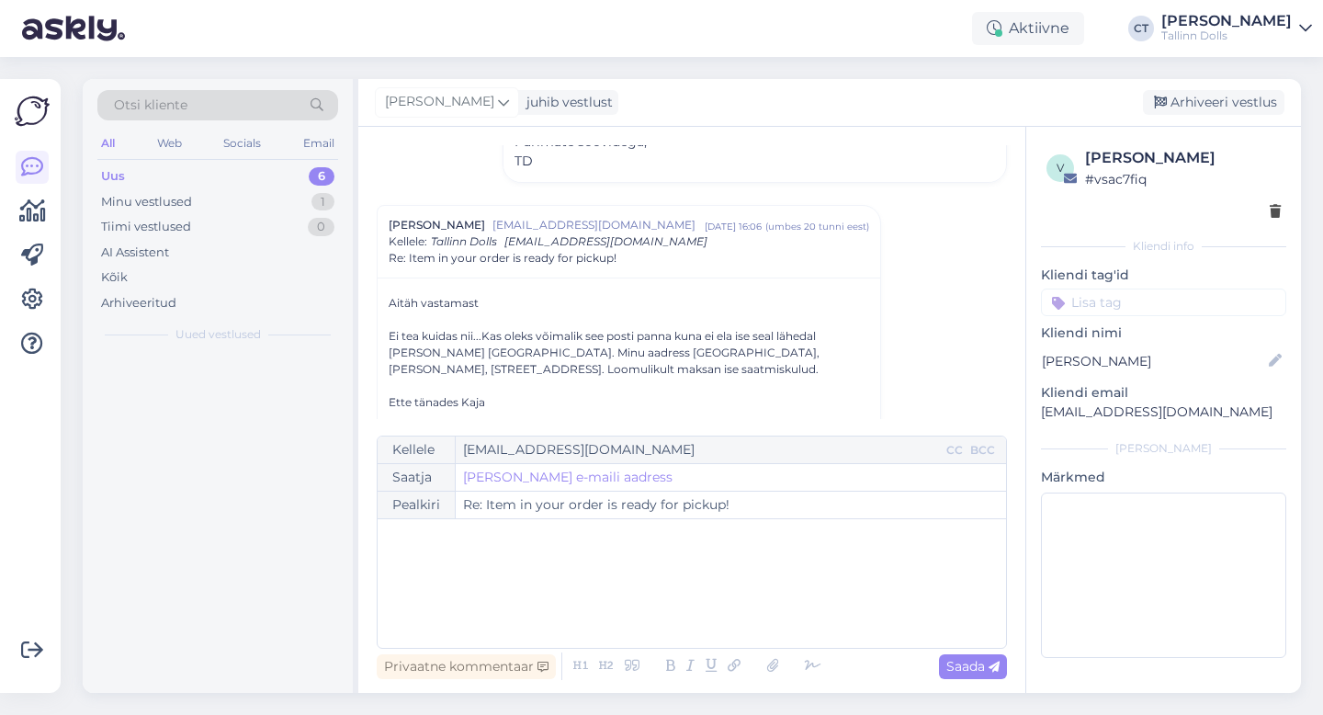
scroll to position [642, 0]
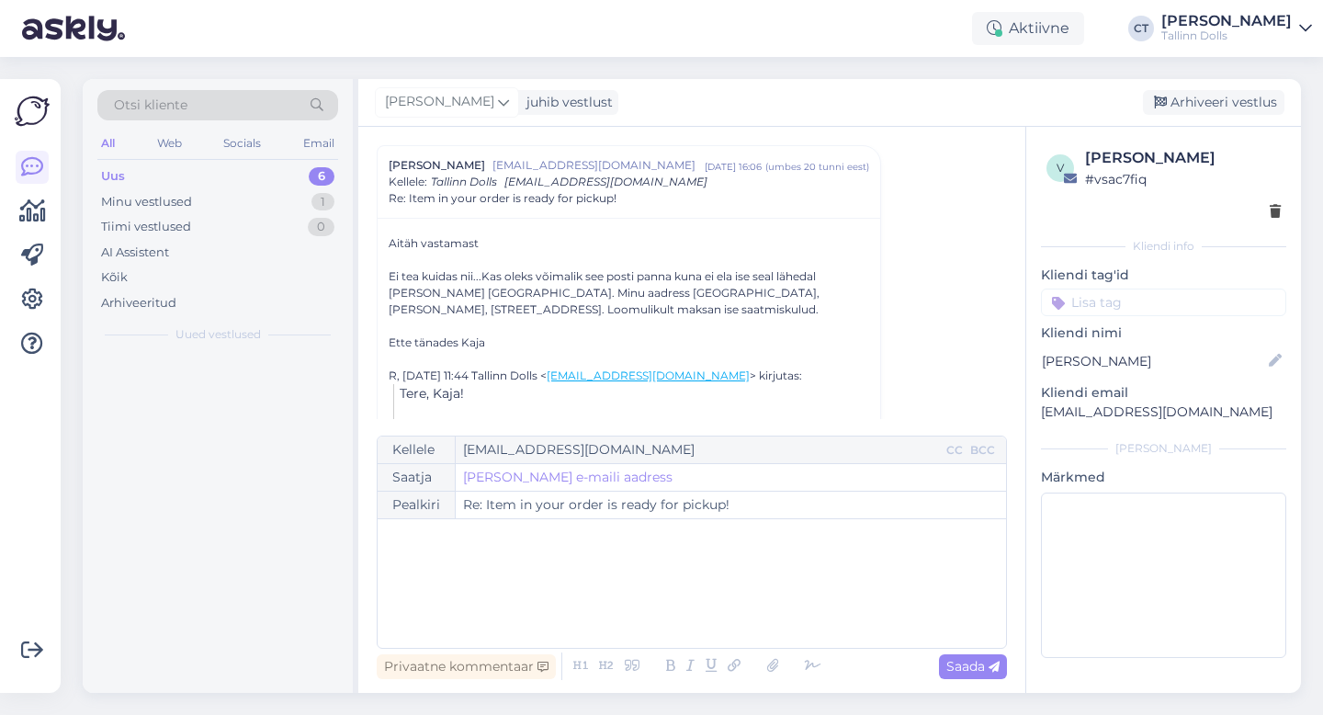
click at [710, 617] on div "﻿" at bounding box center [692, 583] width 610 height 110
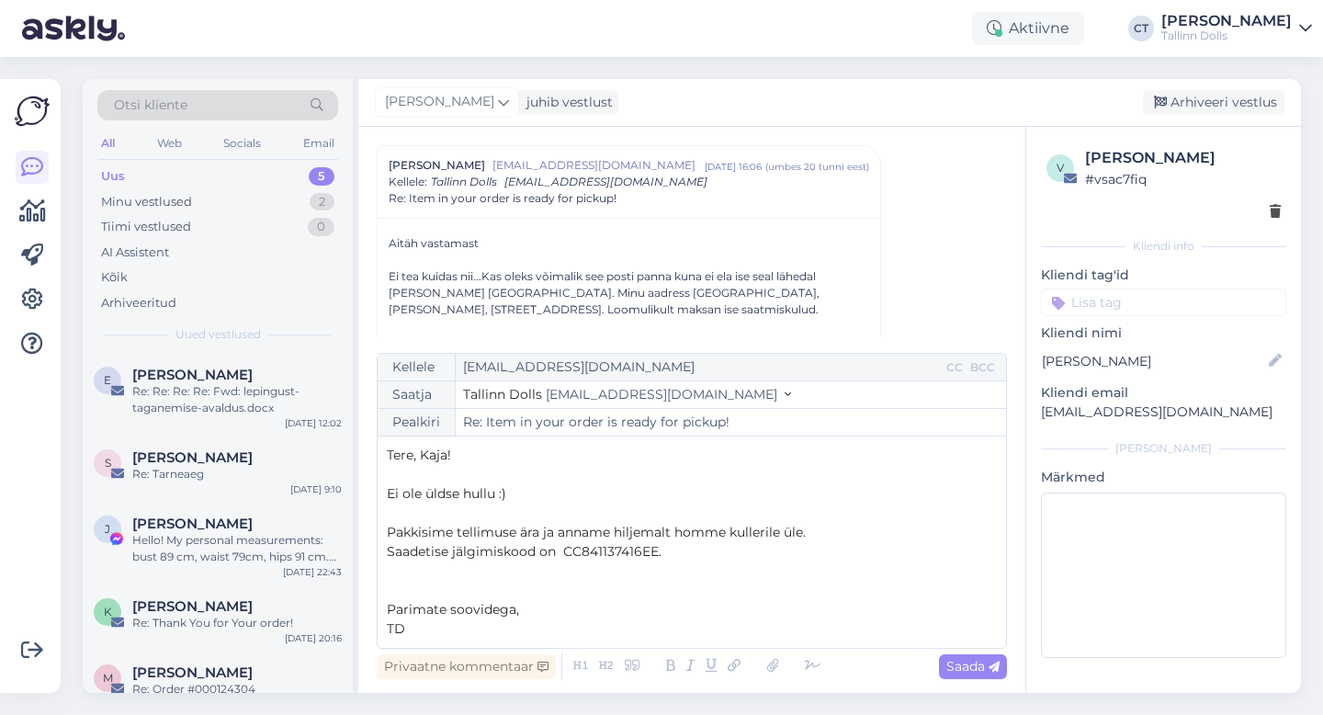
click at [579, 551] on span "Saadetise jälgimiskood on CC841137416EE." at bounding box center [524, 551] width 275 height 17
click at [744, 563] on p "﻿" at bounding box center [692, 570] width 610 height 19
click at [983, 668] on span "Saada" at bounding box center [972, 666] width 53 height 17
type input "Re: Item in your order is ready for pickup!"
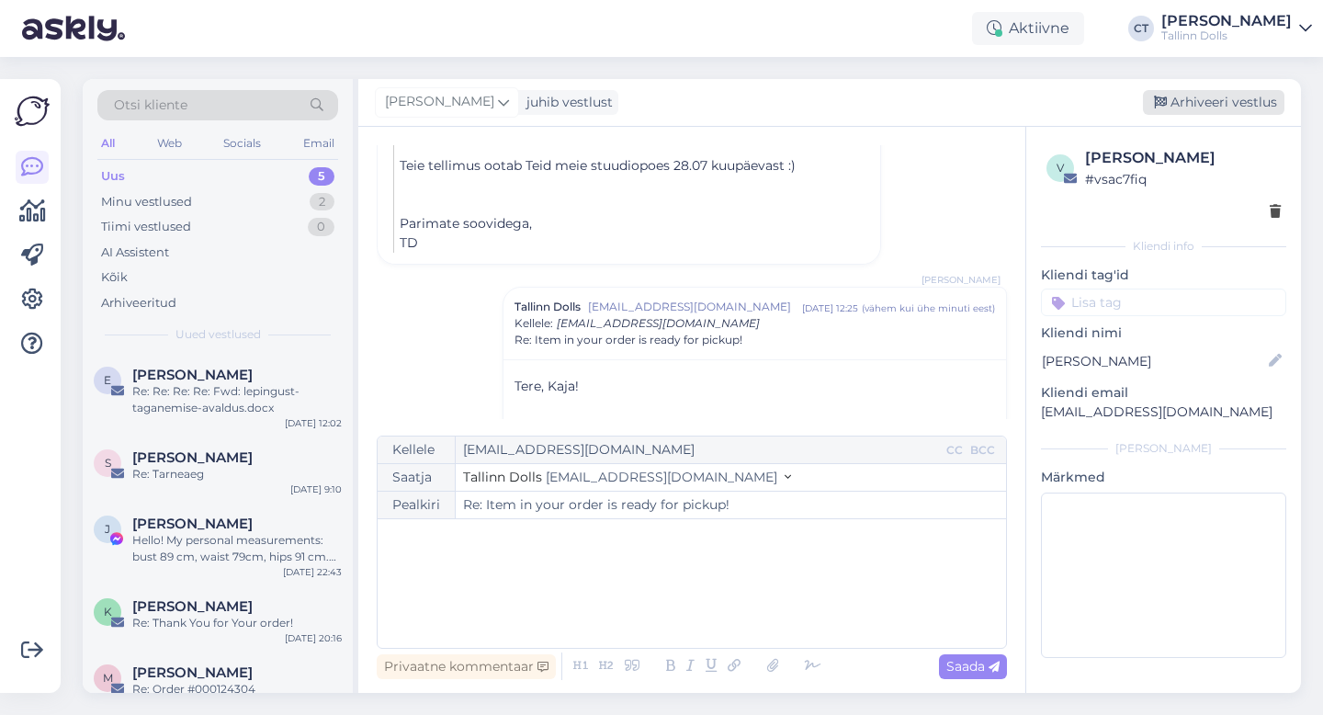
click at [1211, 98] on div "Arhiveeri vestlus" at bounding box center [1212, 102] width 141 height 25
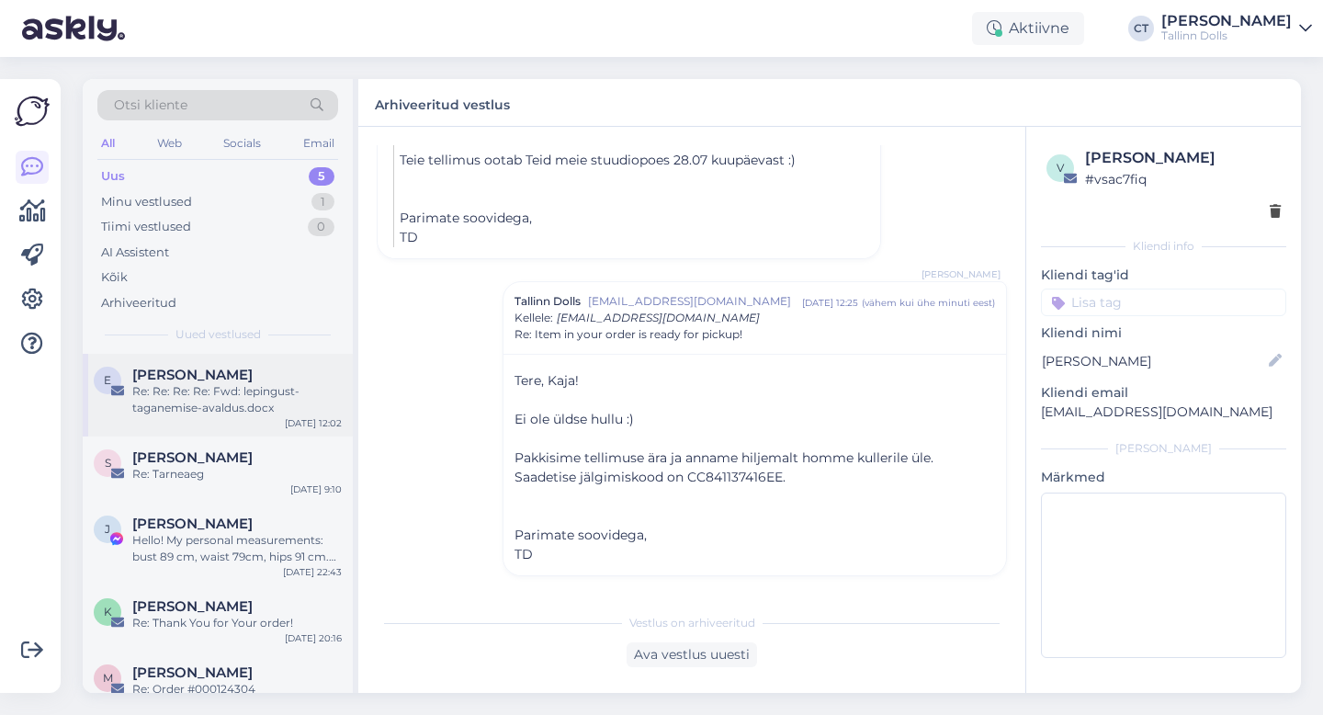
scroll to position [25, 0]
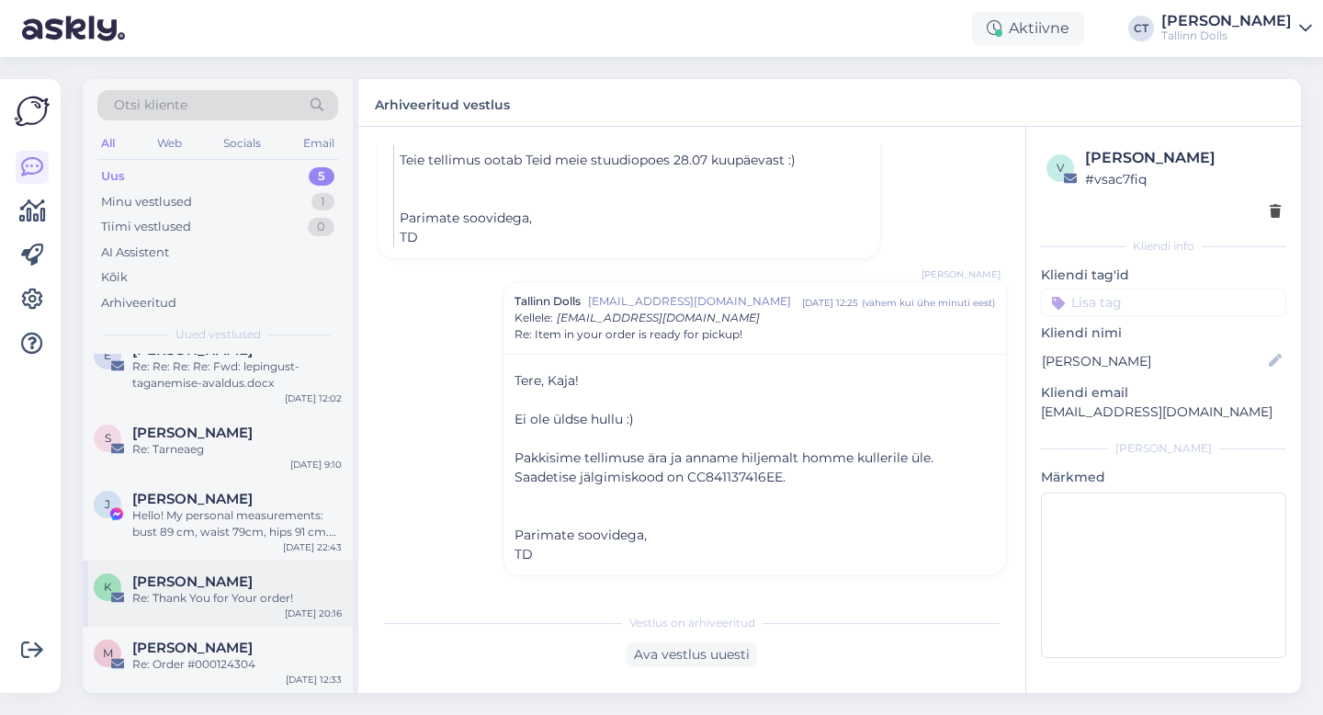
click at [233, 571] on div "K [PERSON_NAME] Re: Thank You for Your order! [DATE] 20:16" at bounding box center [218, 593] width 270 height 66
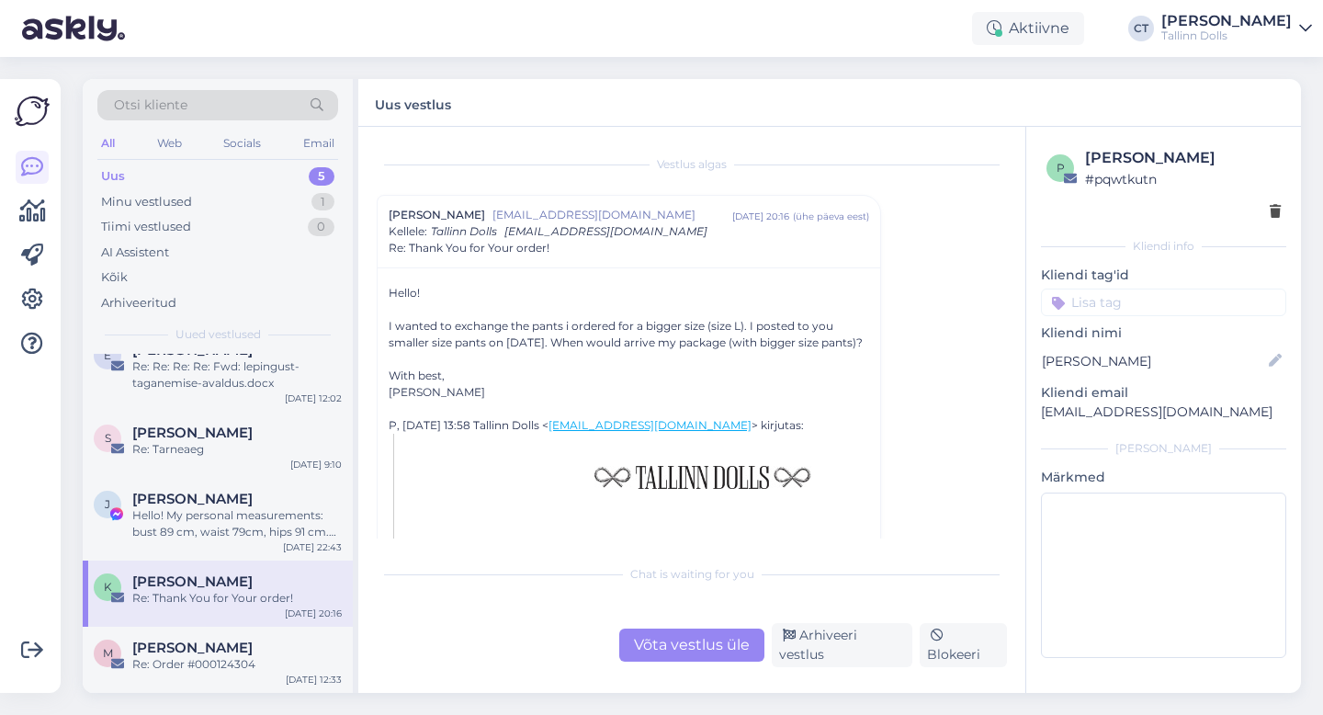
scroll to position [48, 0]
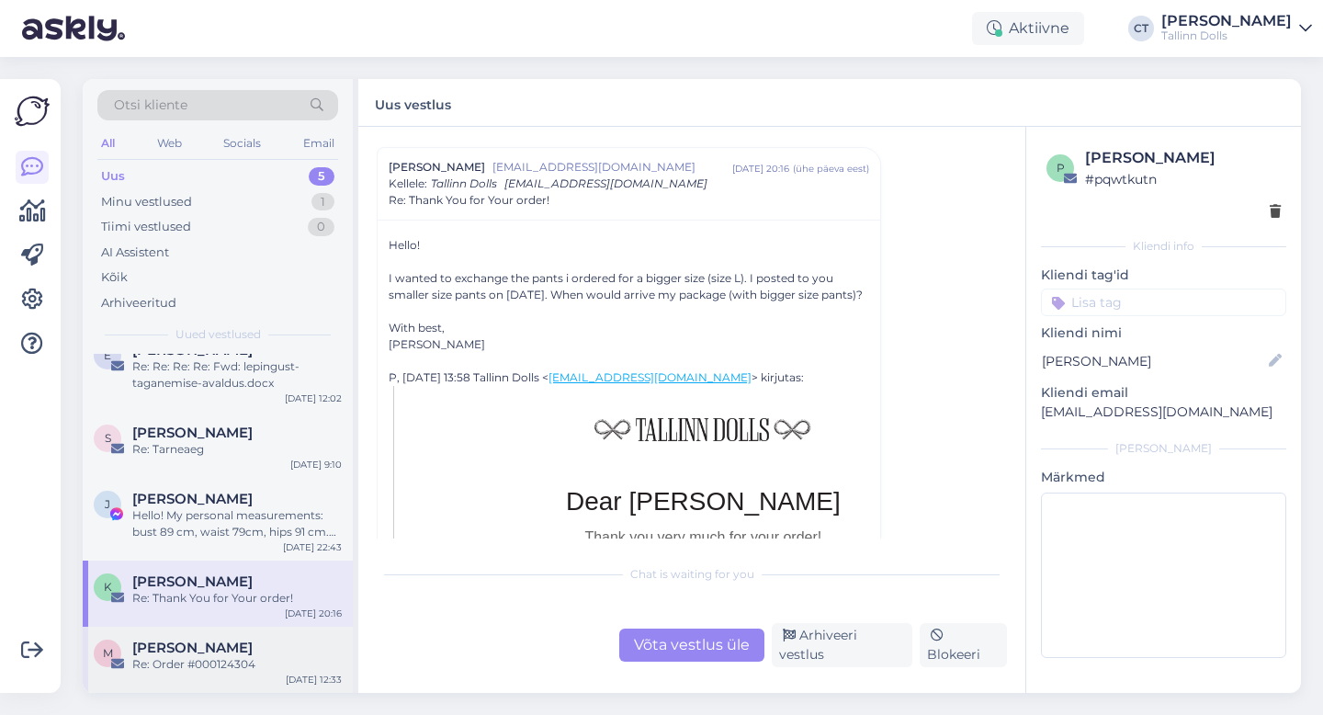
click at [250, 671] on div "Re: Order #000124304" at bounding box center [236, 664] width 209 height 17
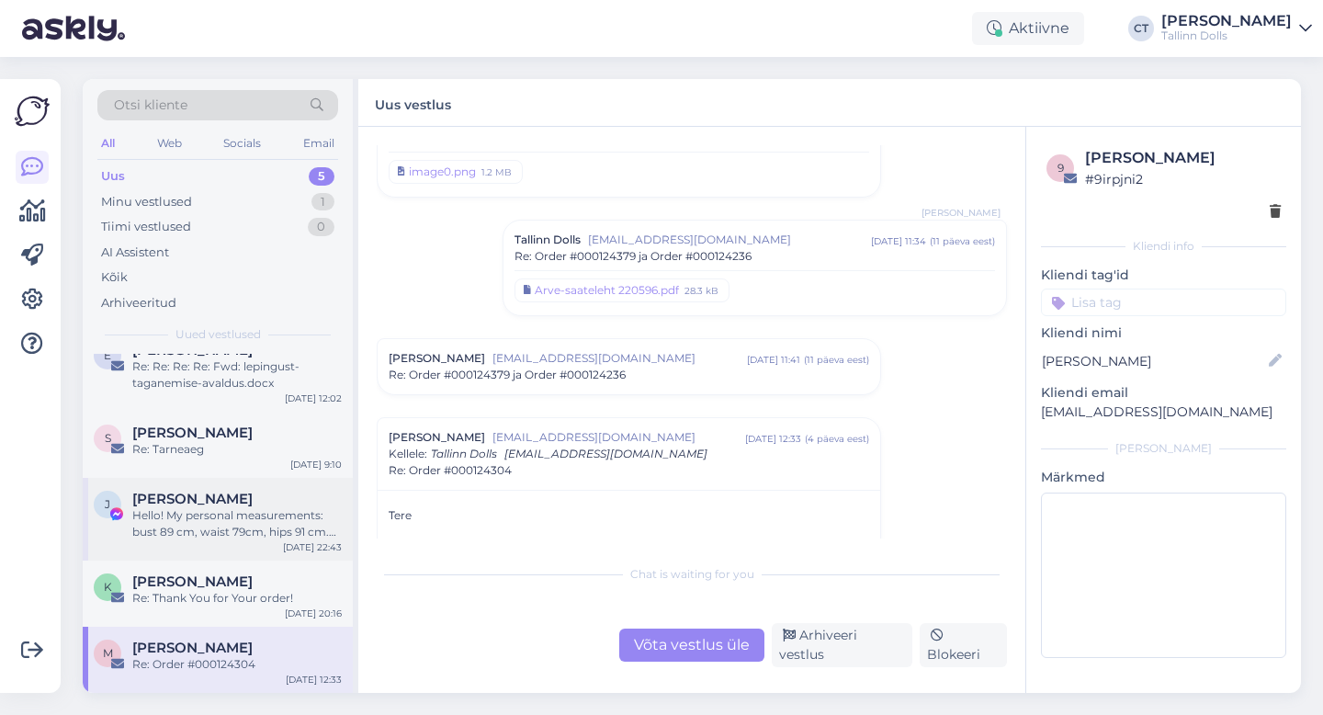
click at [250, 518] on div "Hello! My personal measurements: bust 89 cm, waist 79cm, hips 91 cm. Wich size …" at bounding box center [236, 523] width 209 height 33
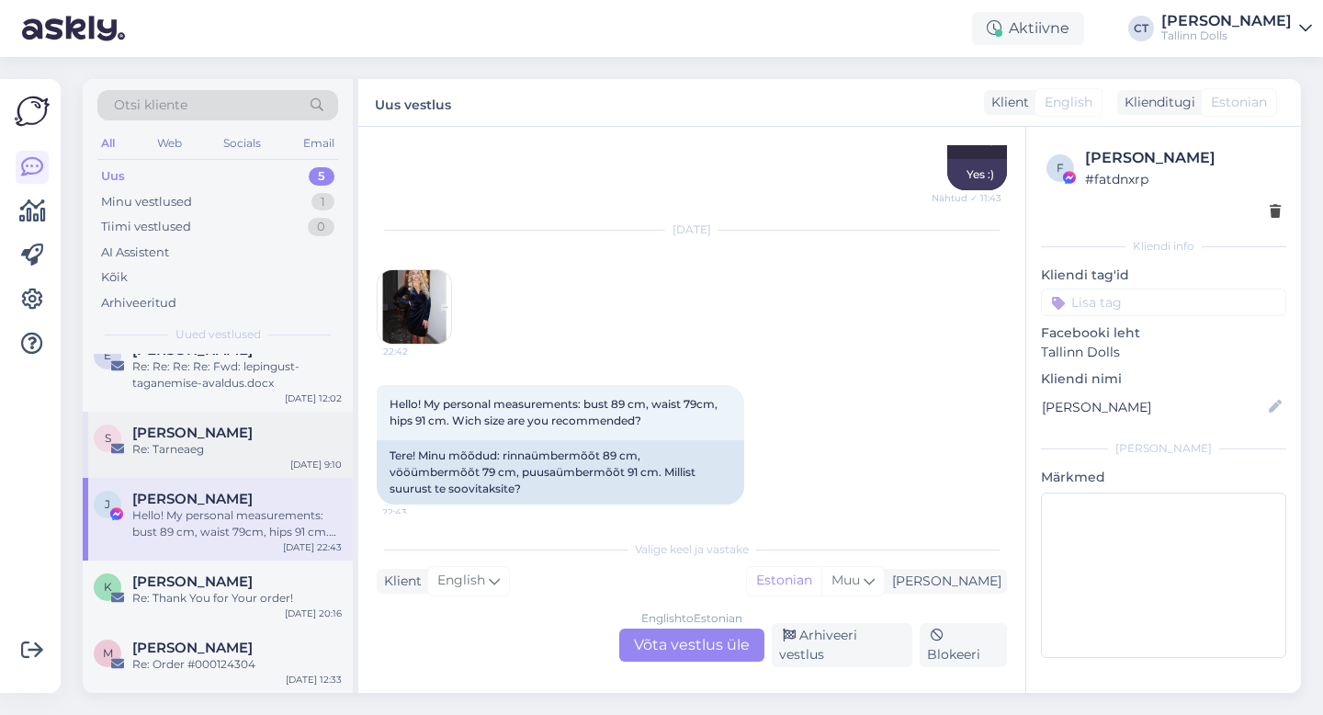
click at [272, 464] on div "S Sille Nõmm Re: Tarneaeg Sep 8 9:10" at bounding box center [218, 444] width 270 height 66
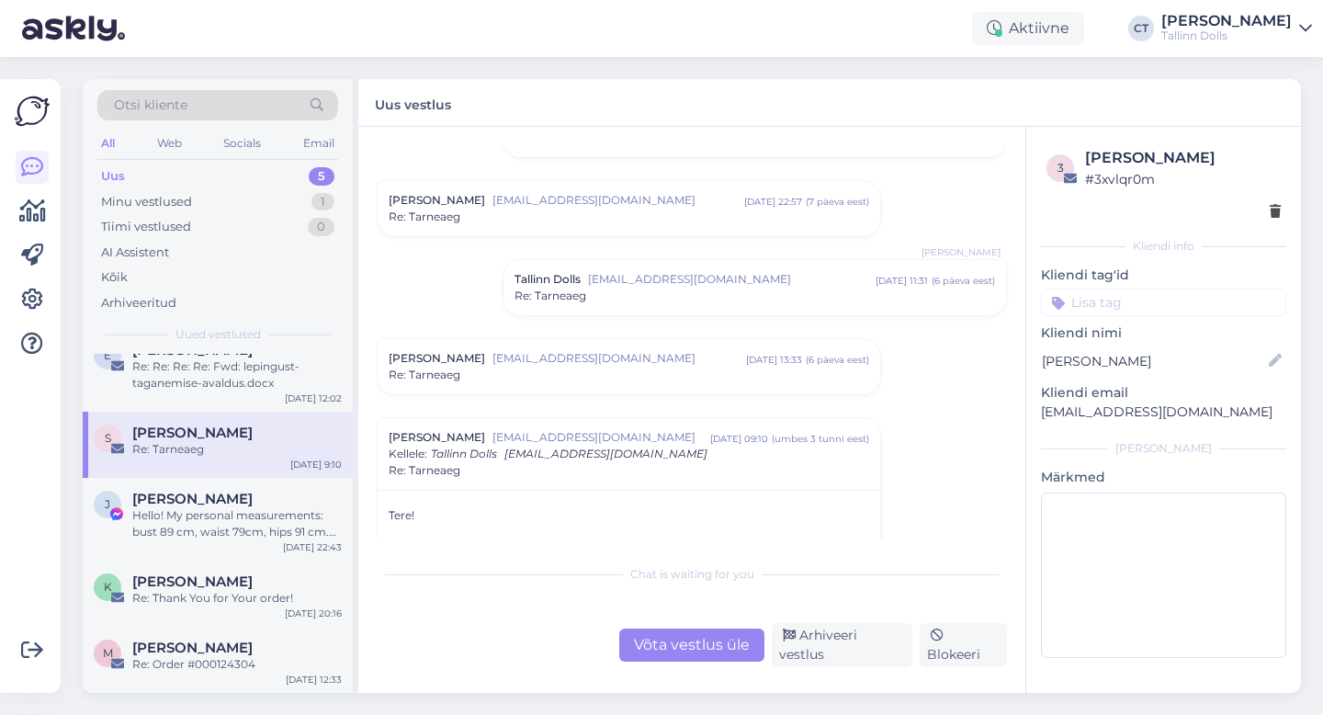
scroll to position [425, 0]
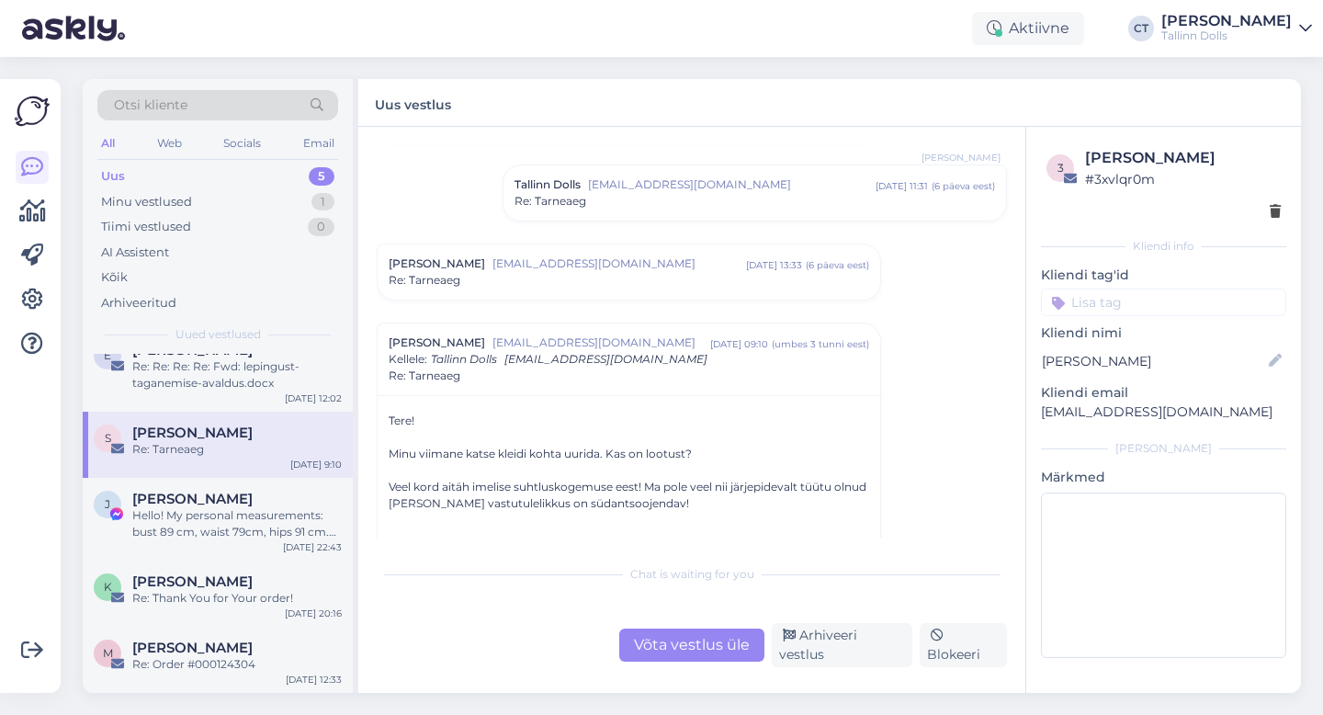
click at [506, 289] on div "Sille Nõmm sillenomm@gmail.com sept 2 13:33 ( 6 päeva eest ) Re: Tarneaeg" at bounding box center [628, 271] width 502 height 55
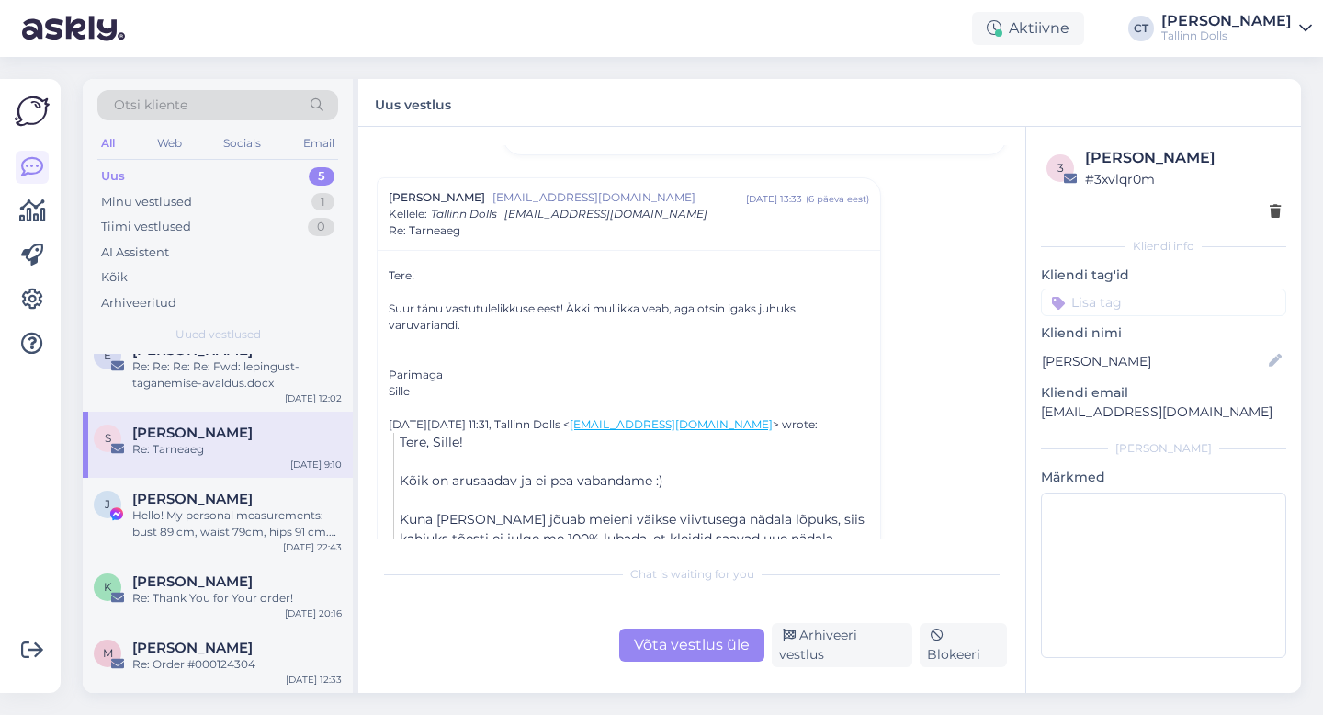
scroll to position [0, 0]
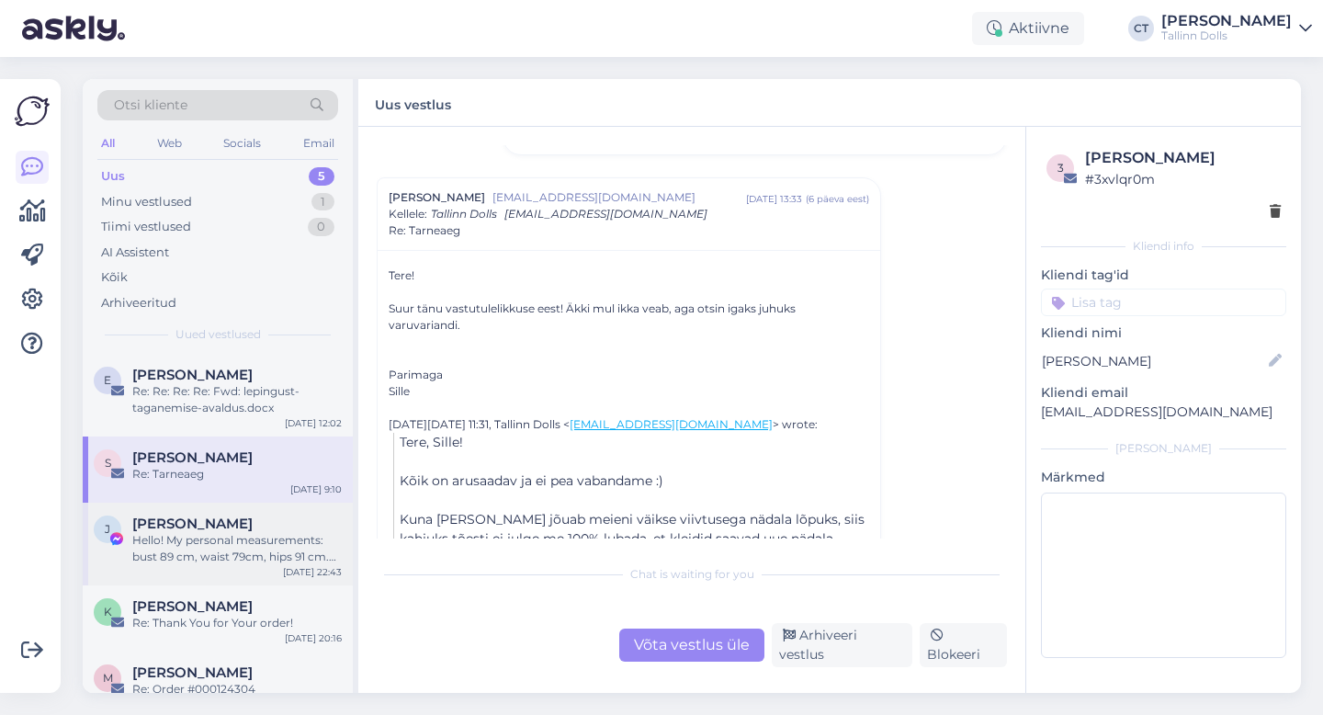
click at [171, 561] on div "Hello! My personal measurements: bust 89 cm, waist 79cm, hips 91 cm. Wich size …" at bounding box center [236, 548] width 209 height 33
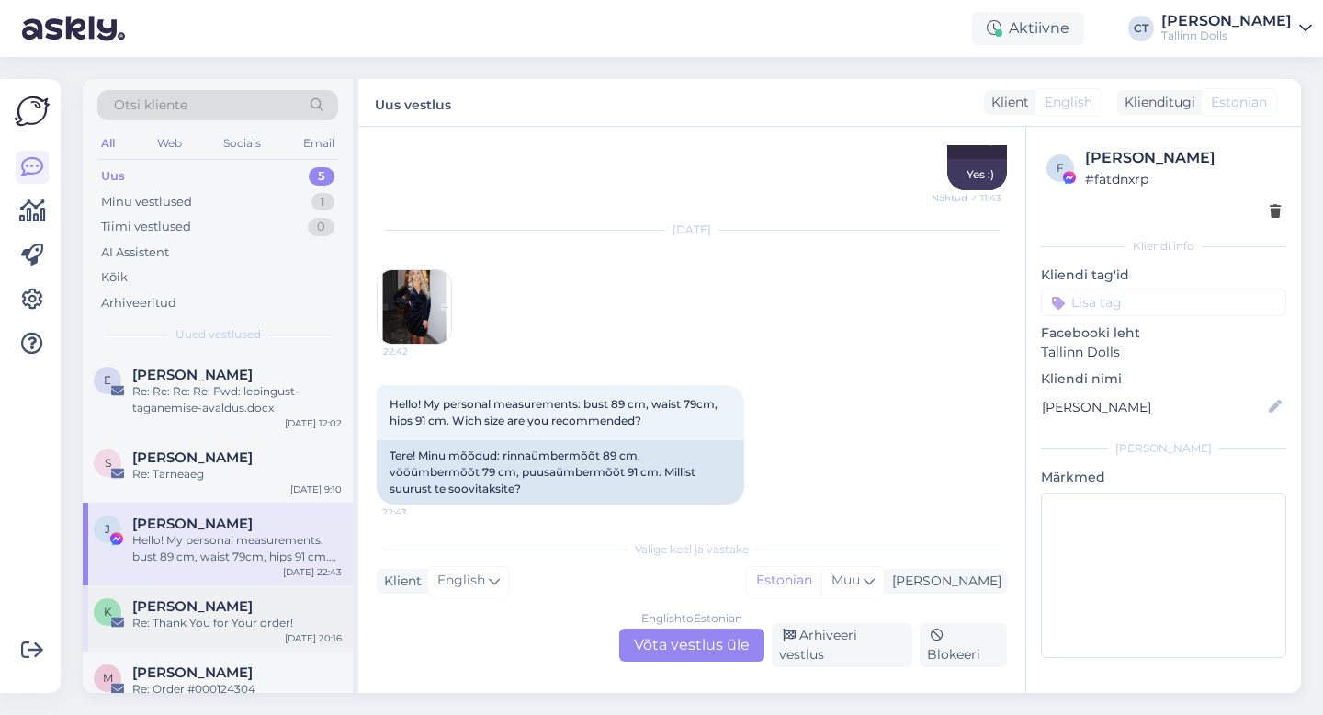
click at [198, 603] on span "[PERSON_NAME]" at bounding box center [192, 606] width 120 height 17
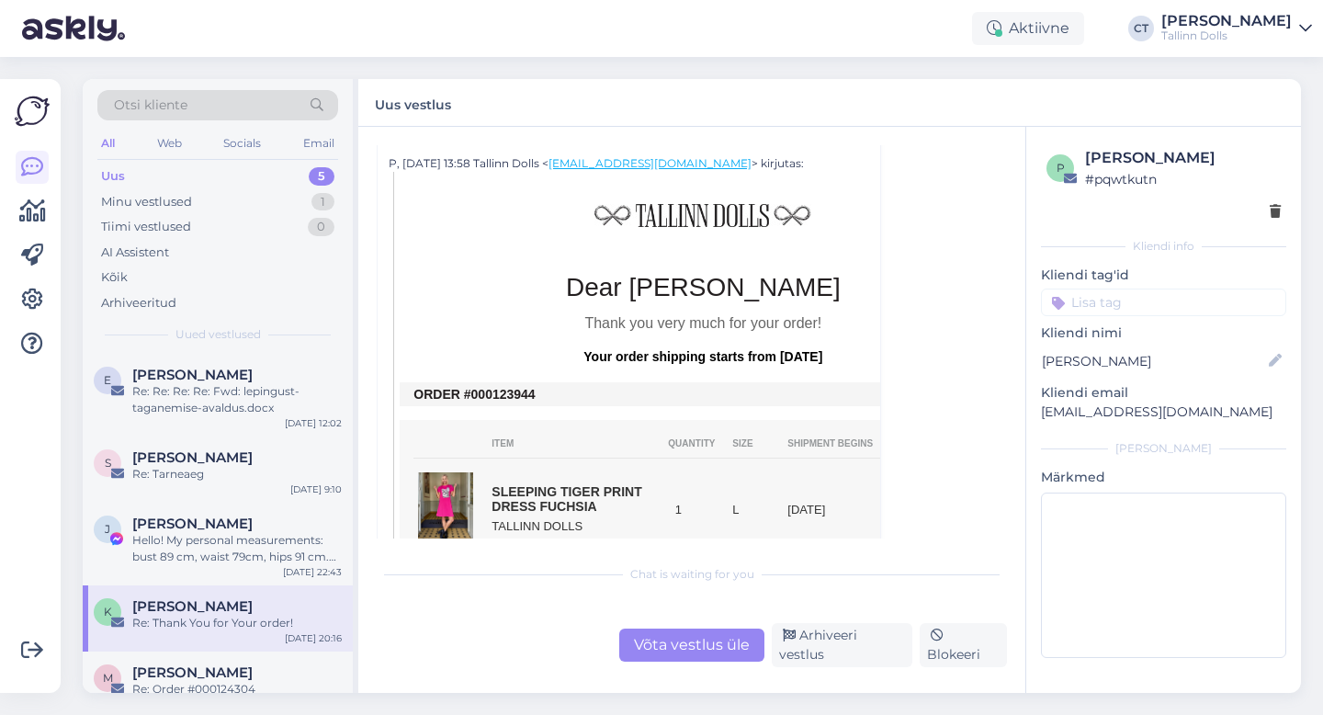
scroll to position [279, 0]
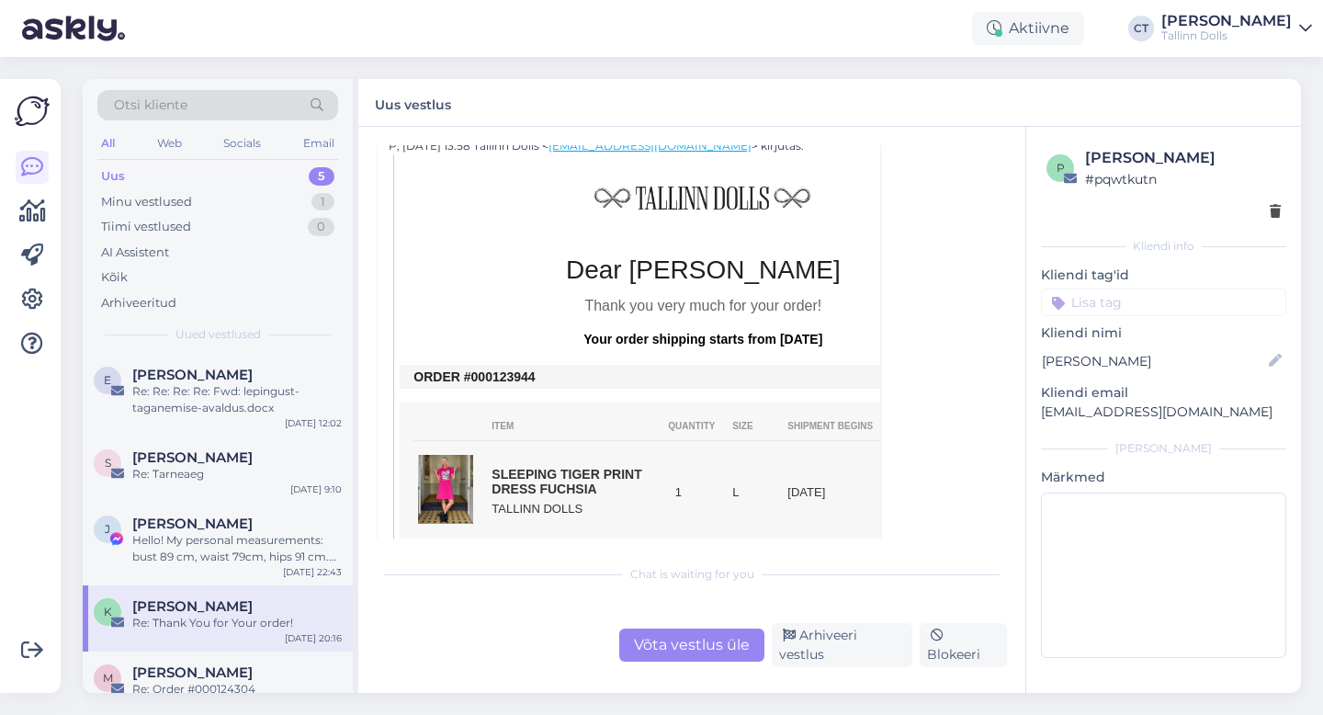
drag, startPoint x: 545, startPoint y: 390, endPoint x: 485, endPoint y: 389, distance: 59.7
click at [485, 384] on td "ORDER #000123944" at bounding box center [702, 376] width 579 height 15
copy td "0123944"
click at [685, 630] on div "Chat is waiting for you Võta vestlus üle Arhiveeri vestlus Blokeeri" at bounding box center [692, 611] width 630 height 112
click at [690, 653] on div "Võta vestlus üle" at bounding box center [691, 644] width 145 height 33
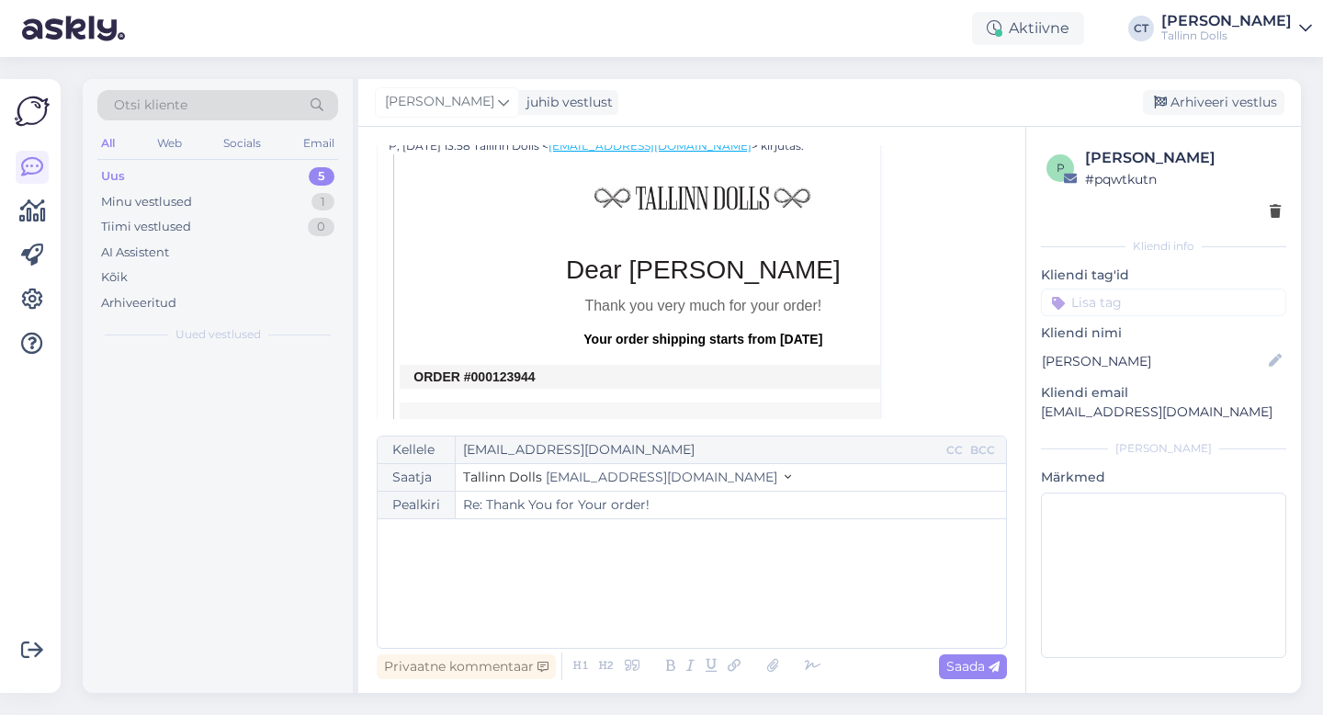
scroll to position [50, 0]
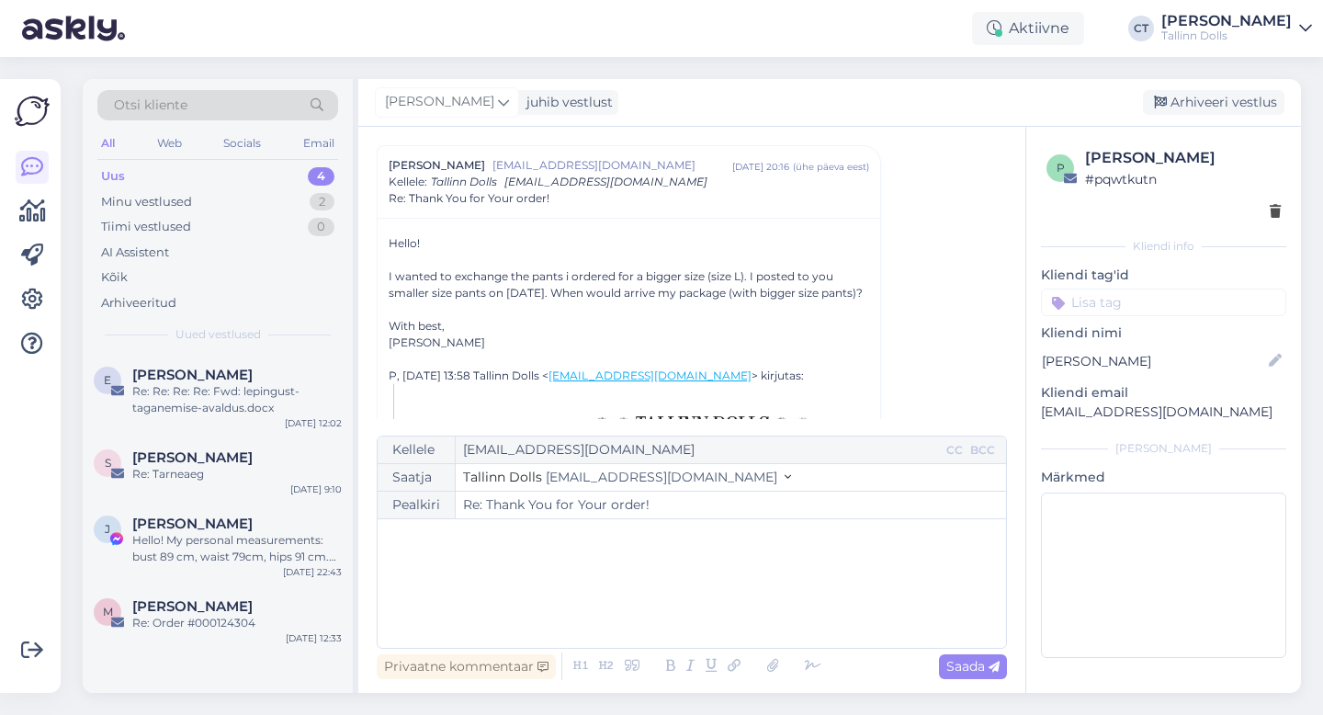
click at [703, 615] on div "﻿" at bounding box center [692, 583] width 610 height 110
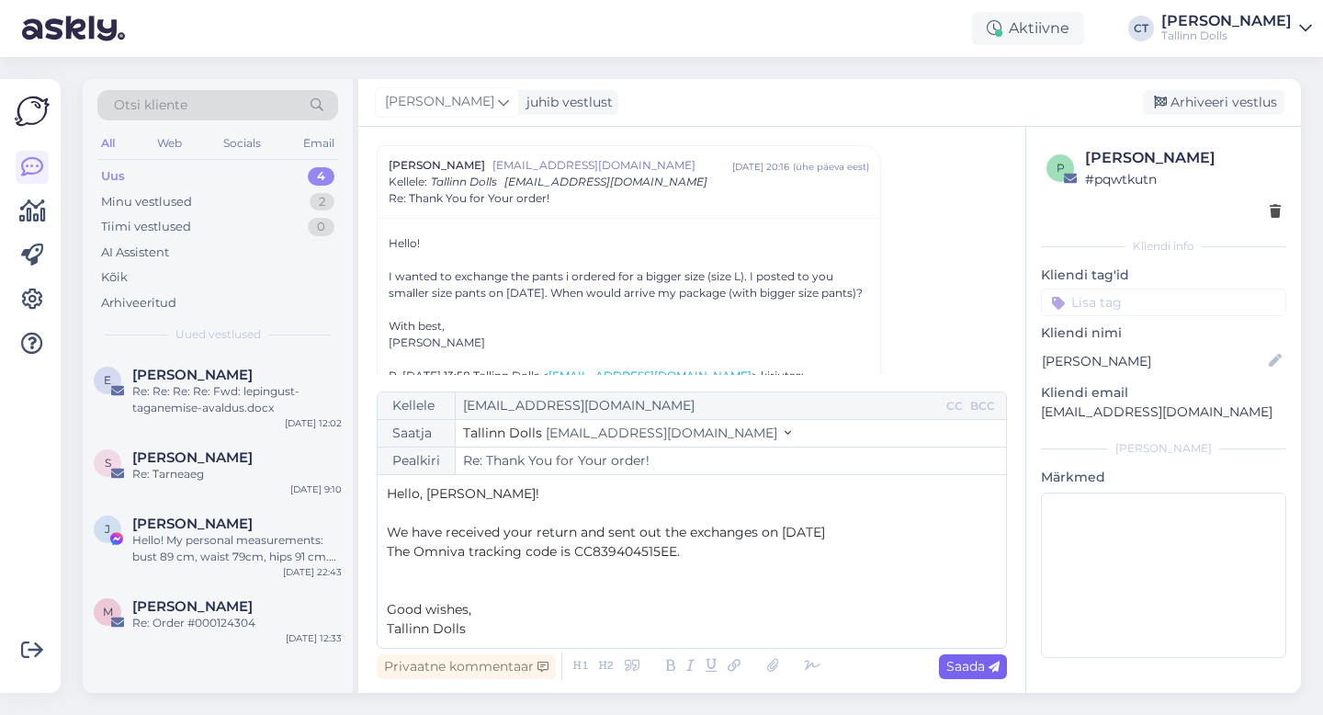
click at [986, 658] on span "Saada" at bounding box center [972, 666] width 53 height 17
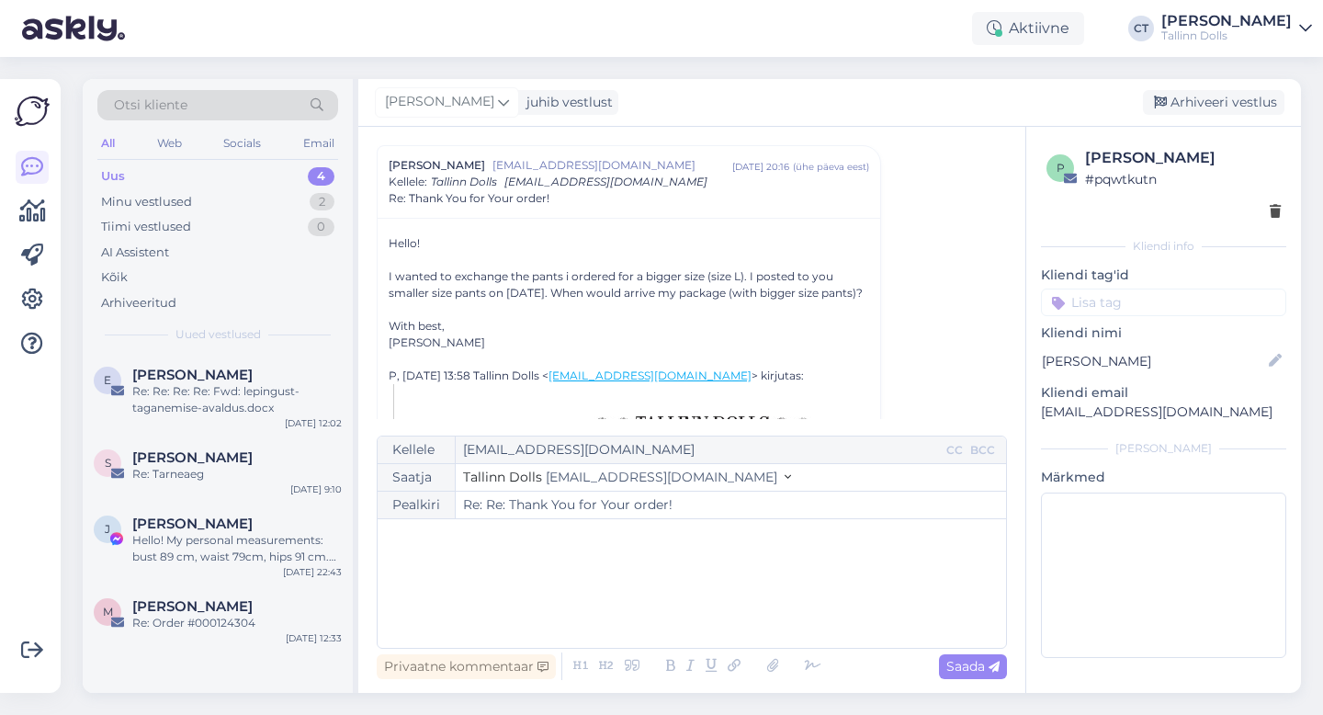
type input "Re: Re: Thank You for Your order!"
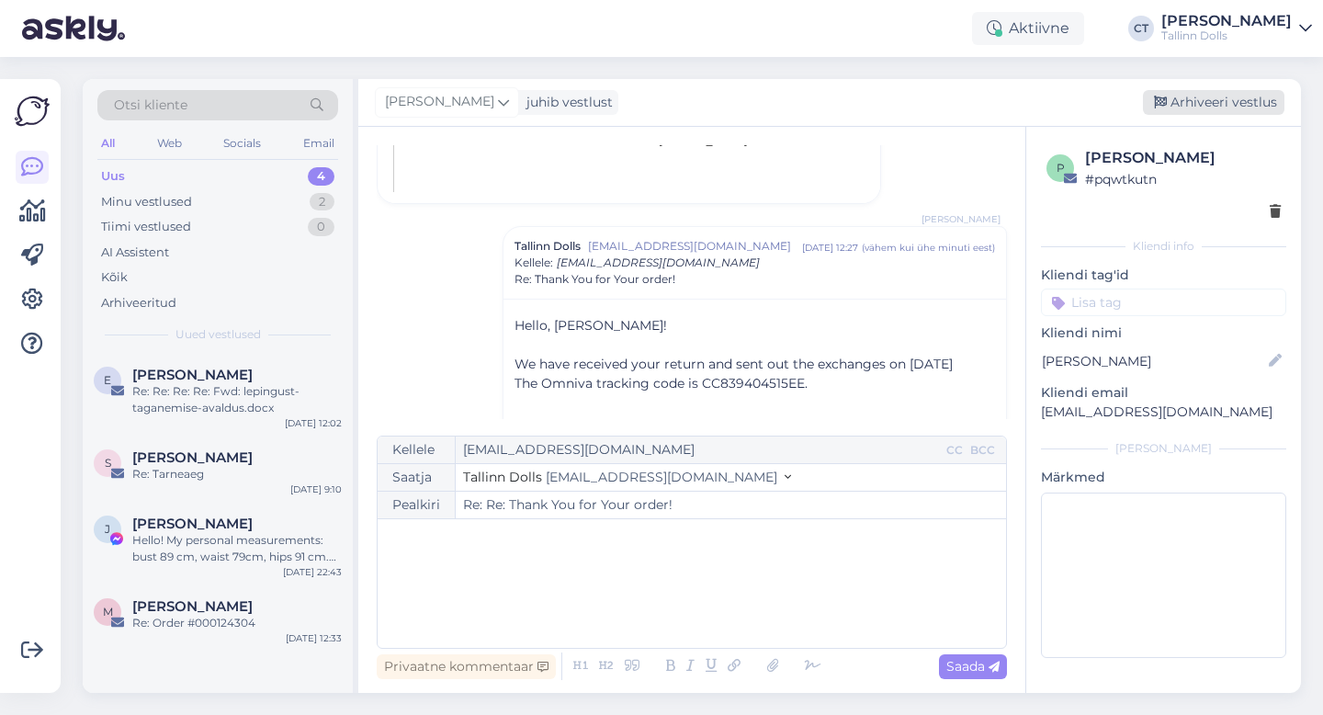
click at [1210, 103] on div "Arhiveeri vestlus" at bounding box center [1212, 102] width 141 height 25
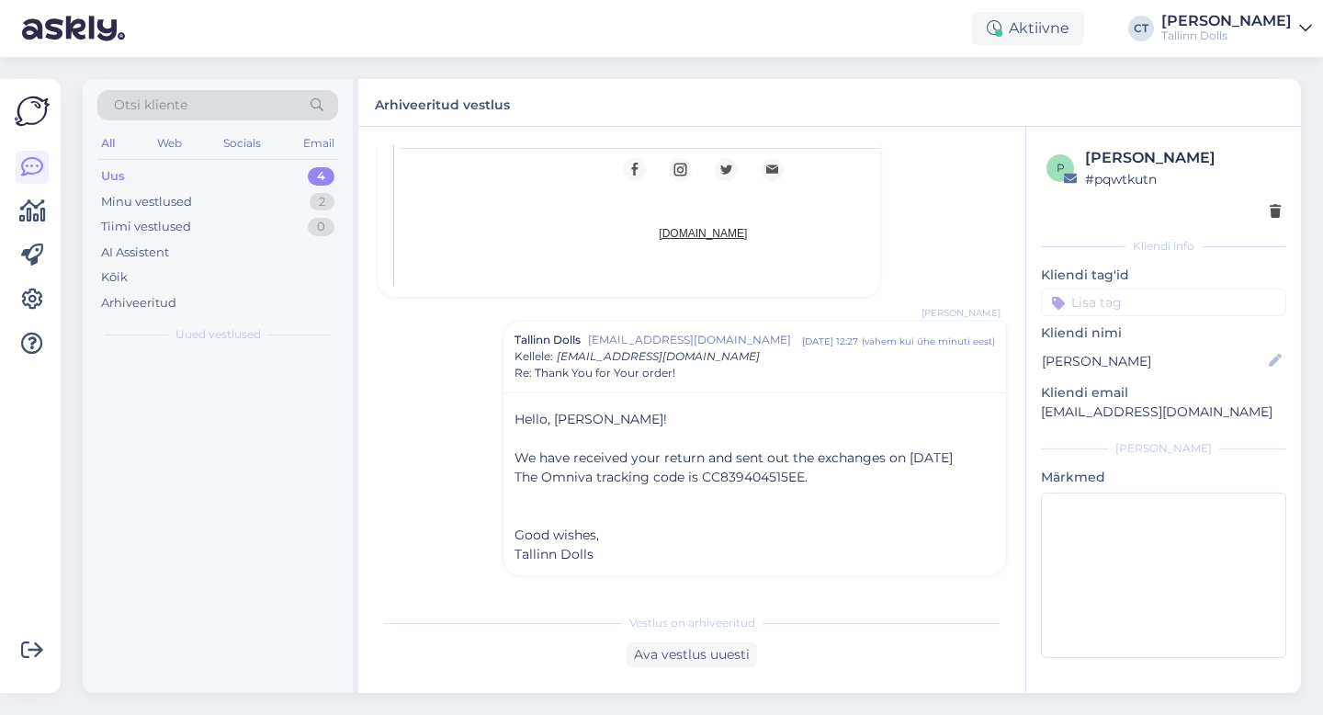
scroll to position [1149, 0]
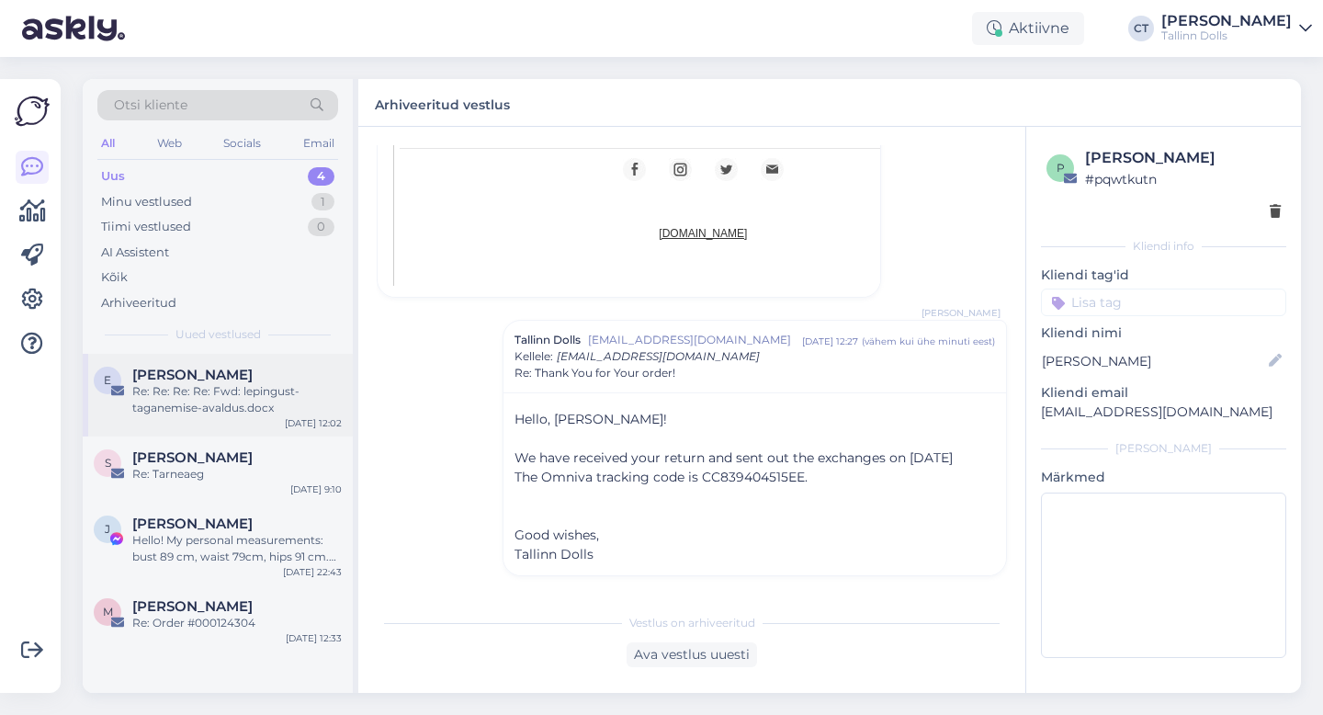
click at [208, 425] on div "e [PERSON_NAME] Re: Re: Re: Re: Fwd: lepingust-taganemise-avaldus.docx [DATE] 1…" at bounding box center [218, 395] width 270 height 83
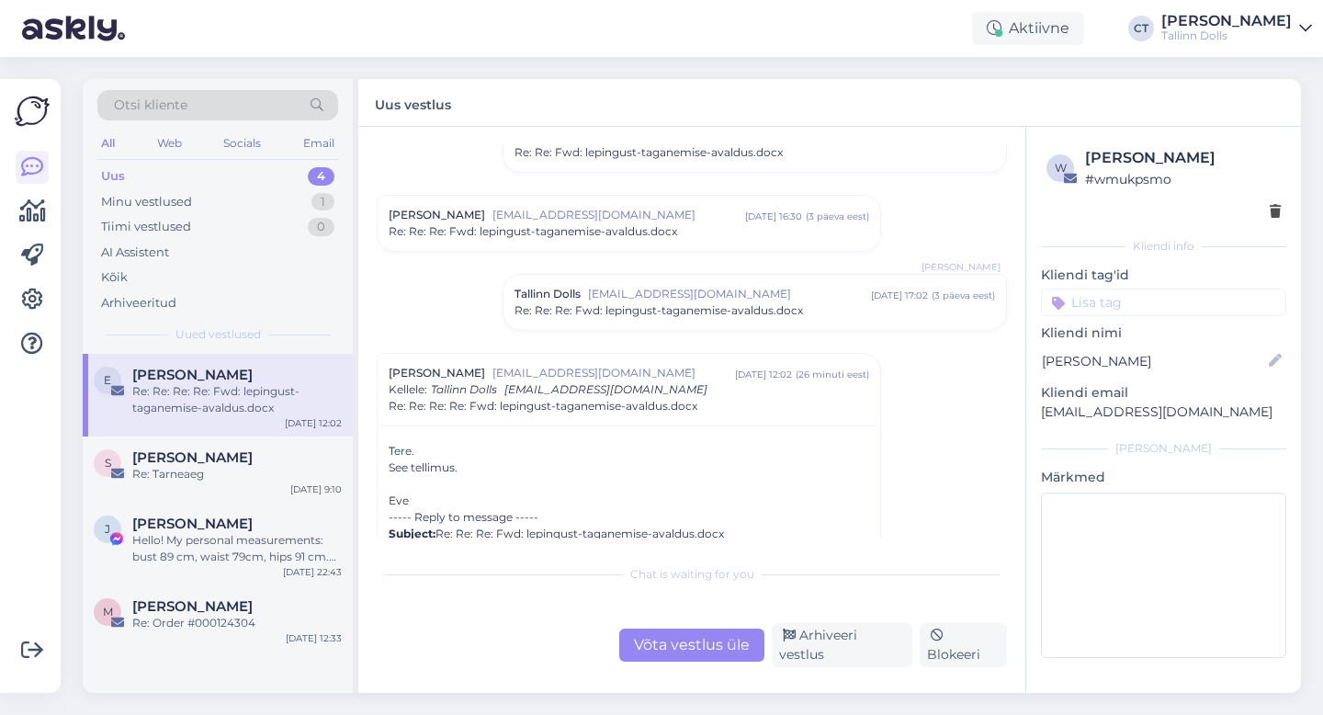
scroll to position [1587, 0]
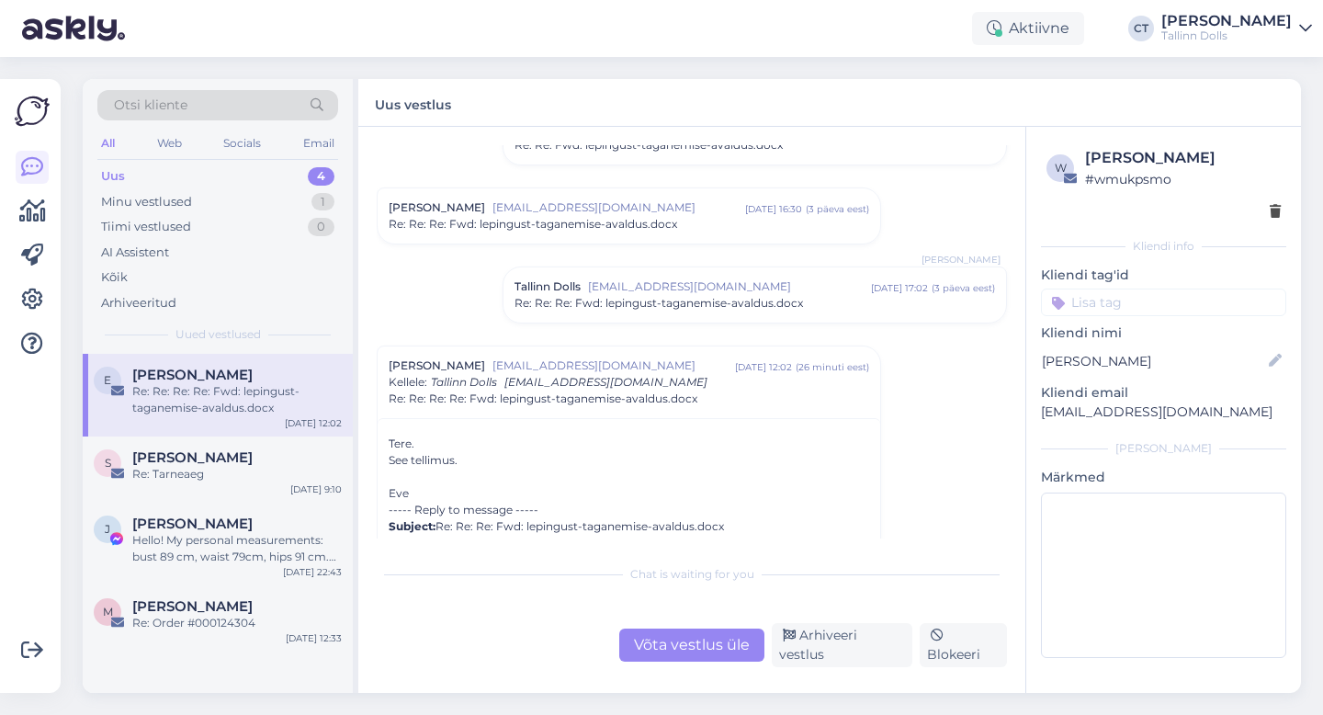
click at [604, 225] on span "Re: Re: Re: Fwd: lepingust-taganemise-avaldus.docx" at bounding box center [532, 224] width 288 height 17
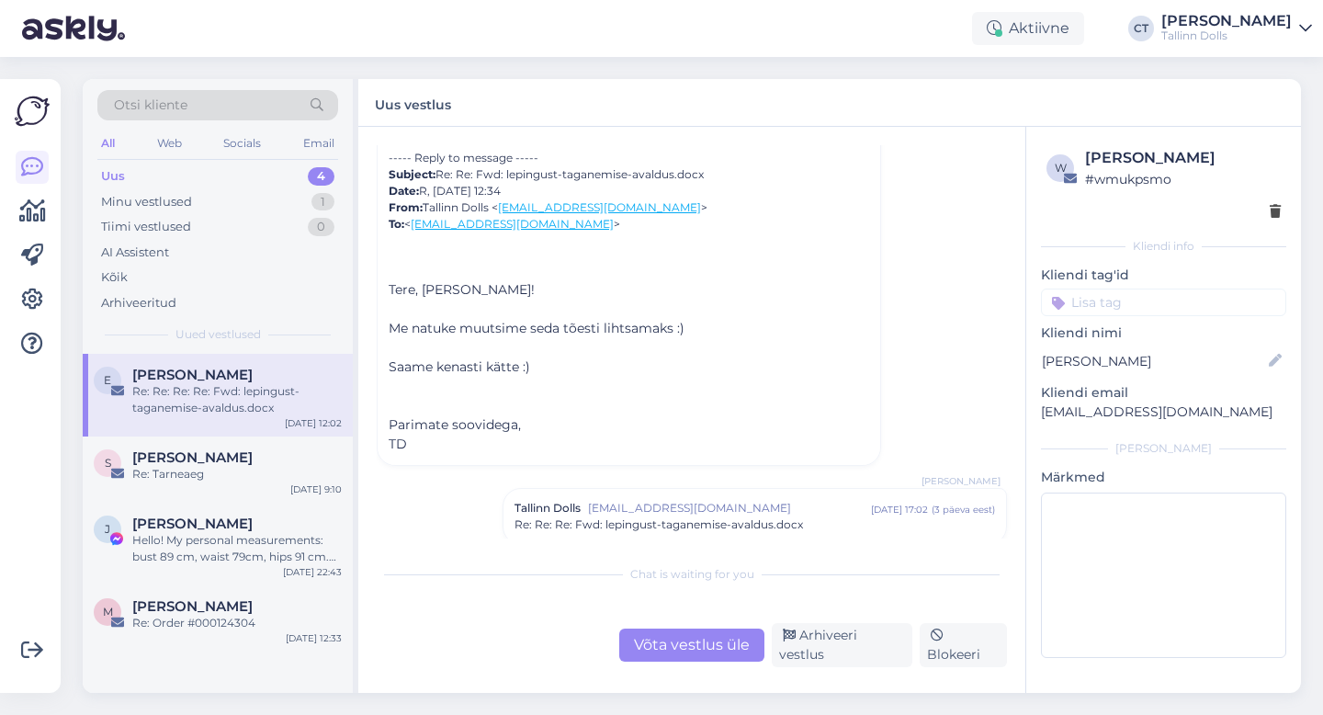
scroll to position [2304, 0]
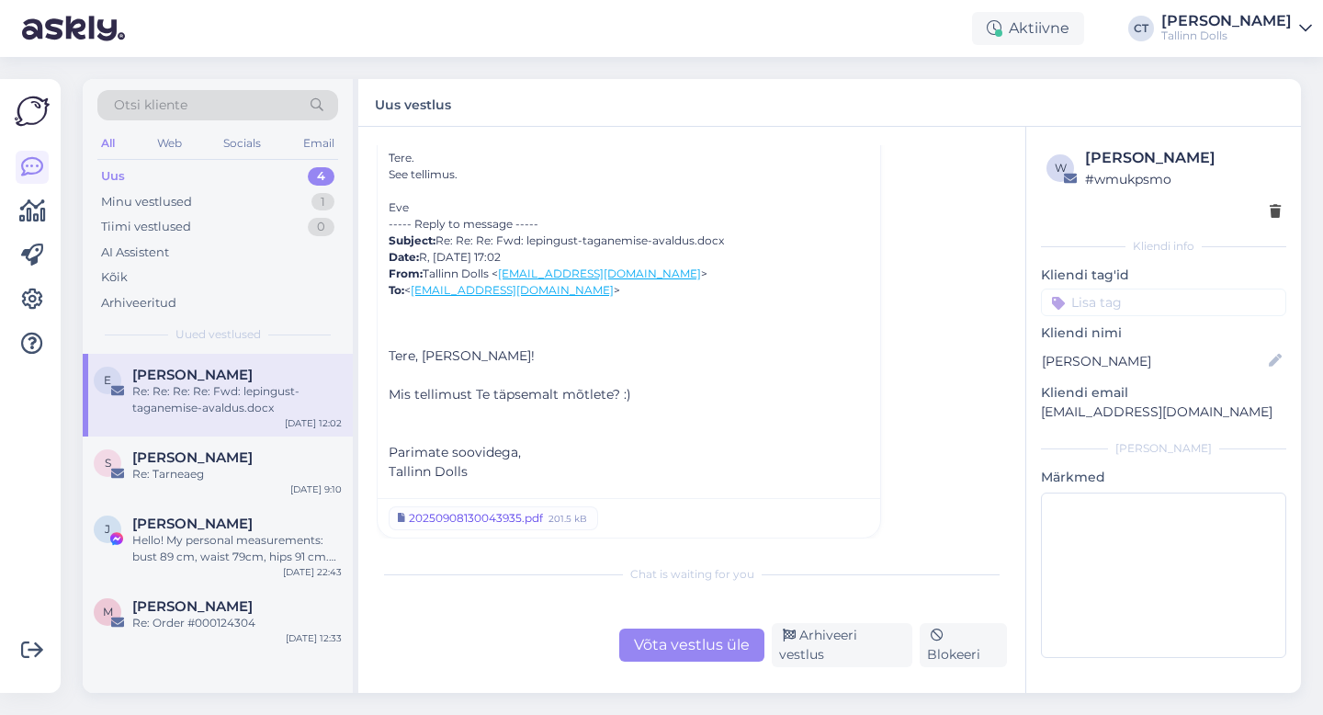
click at [515, 524] on div "20250908130043935.pdf" at bounding box center [476, 518] width 134 height 17
click at [680, 636] on div "Võta vestlus üle" at bounding box center [691, 644] width 145 height 33
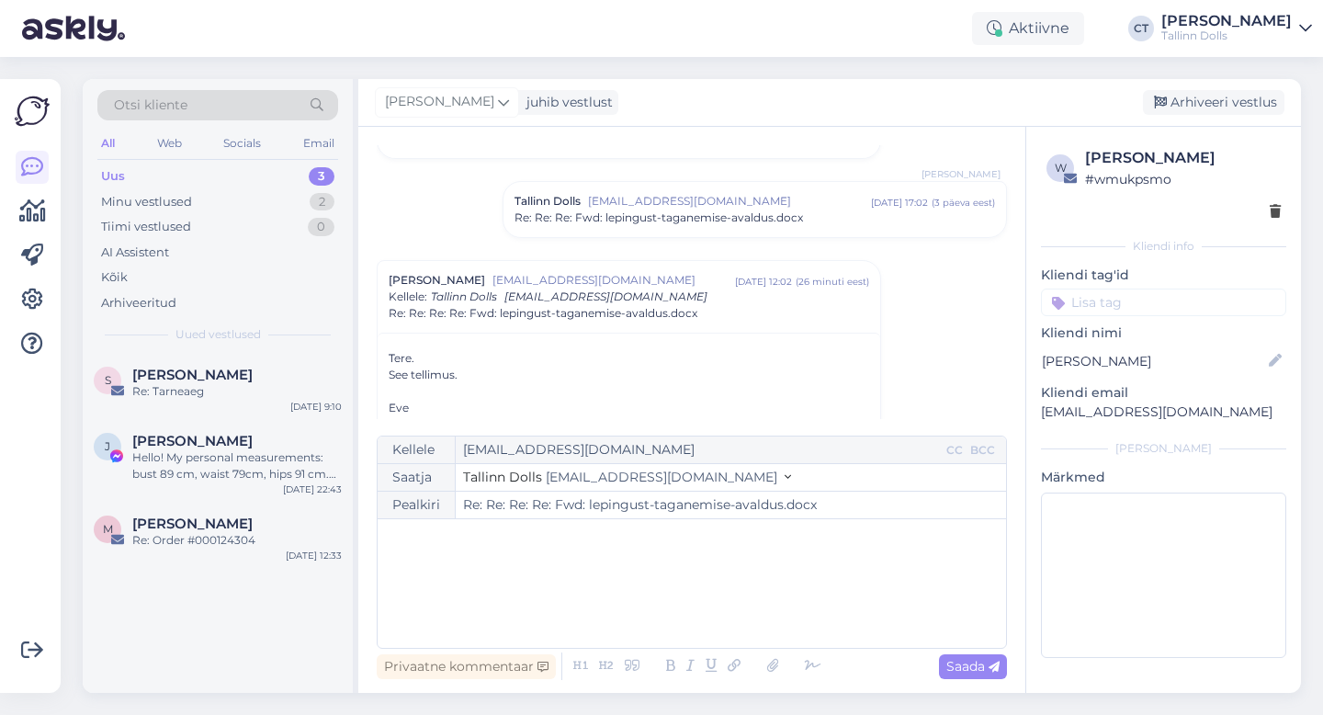
scroll to position [2110, 0]
click at [631, 545] on p "﻿" at bounding box center [692, 537] width 610 height 19
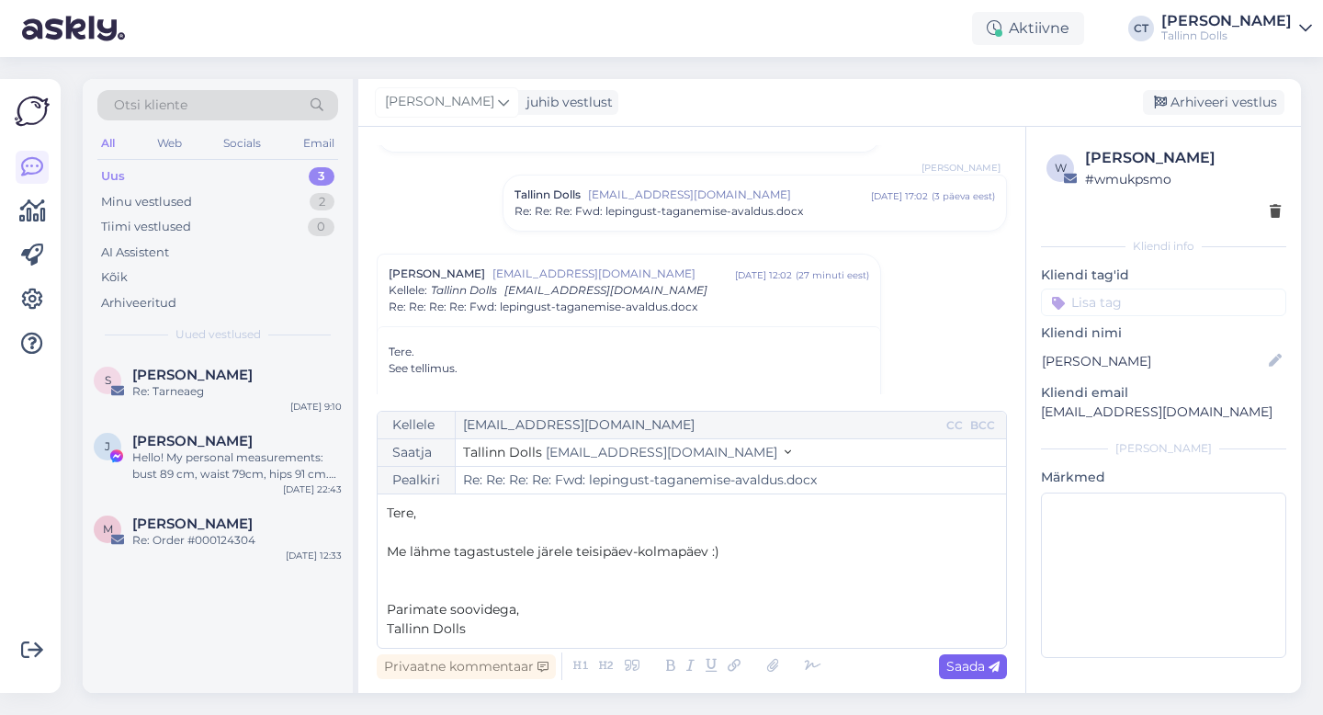
click at [954, 664] on span "Saada" at bounding box center [972, 666] width 53 height 17
type input "Re: Re: Re: Re: Re: Fwd: lepingust-taganemise-avaldus.docx"
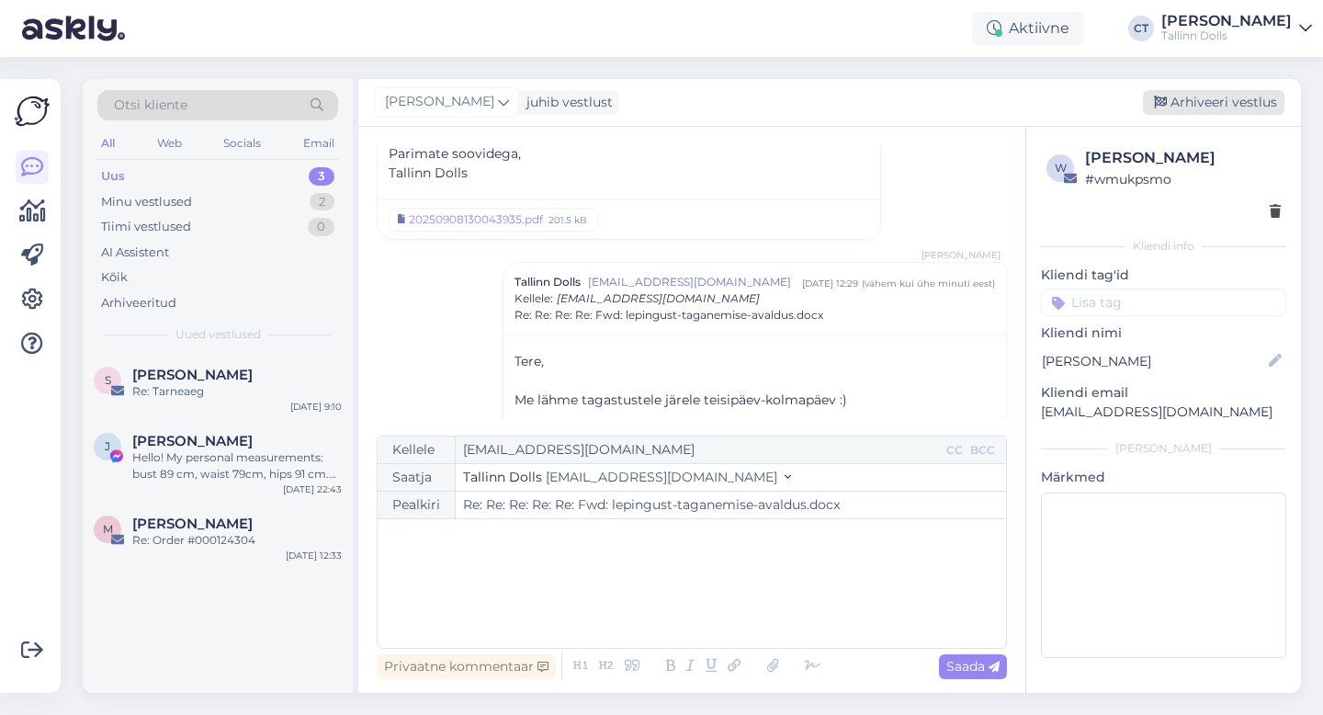
click at [1228, 112] on div "Arhiveeri vestlus" at bounding box center [1212, 102] width 141 height 25
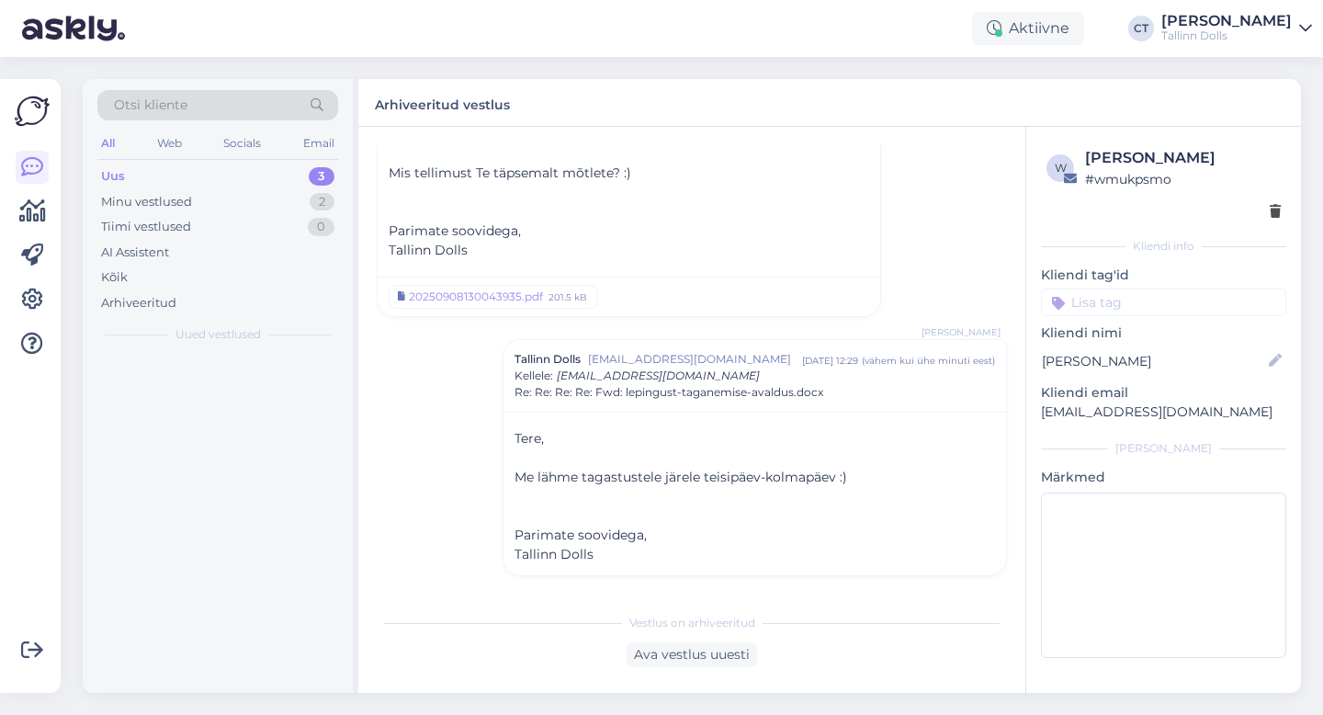
scroll to position [2526, 0]
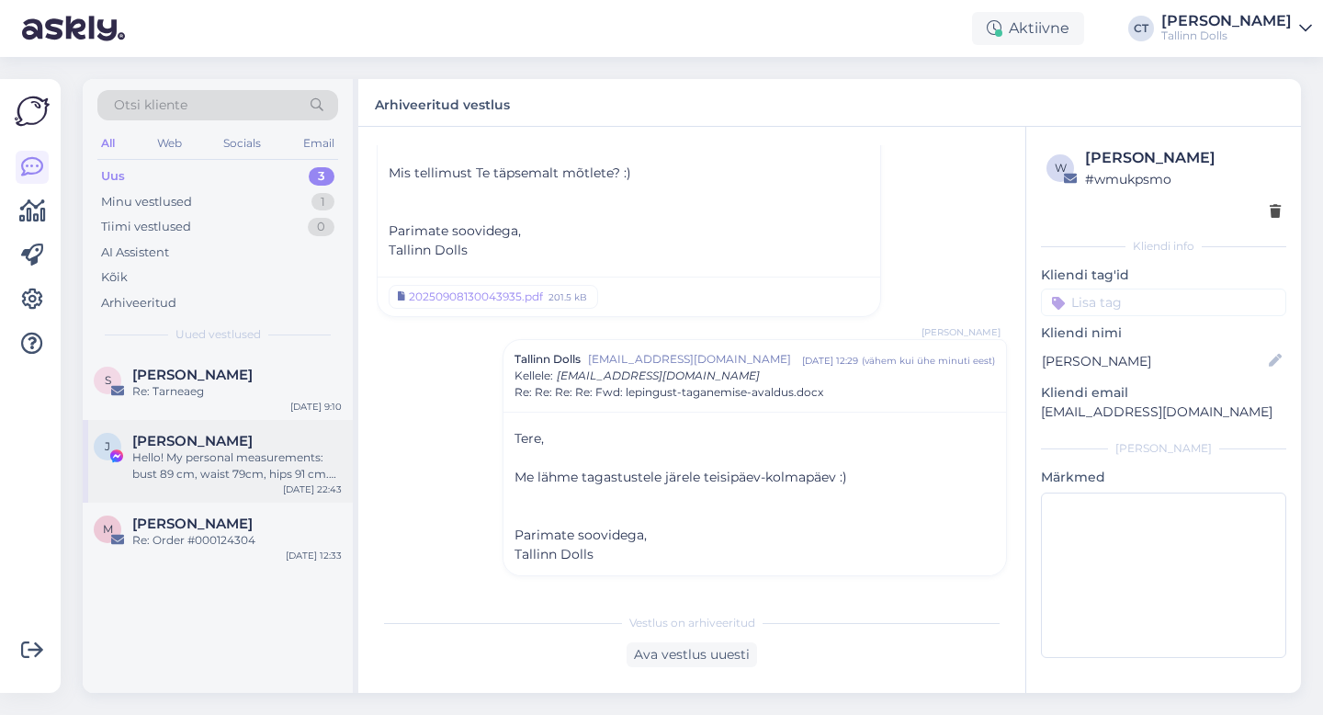
click at [207, 461] on div "Hello! My personal measurements: bust 89 cm, waist 79cm, hips 91 cm. Wich size …" at bounding box center [236, 465] width 209 height 33
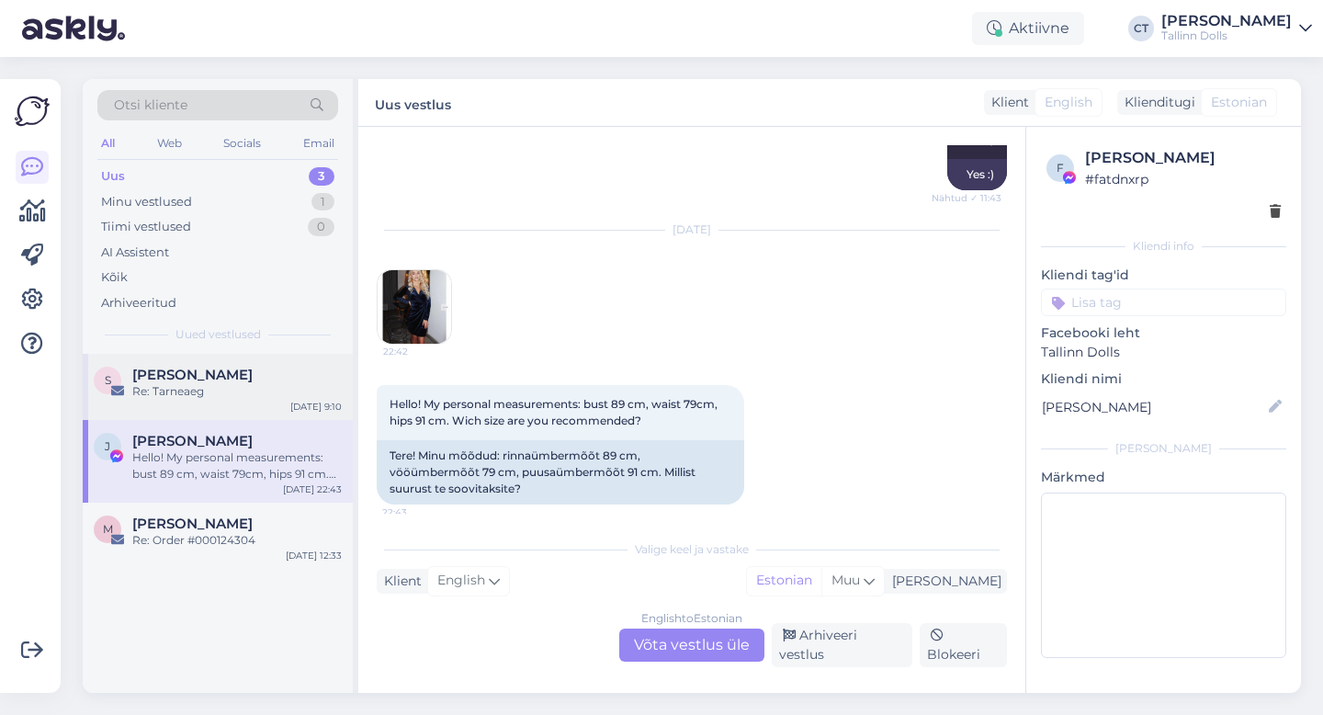
click at [252, 380] on div "[PERSON_NAME]" at bounding box center [236, 374] width 209 height 17
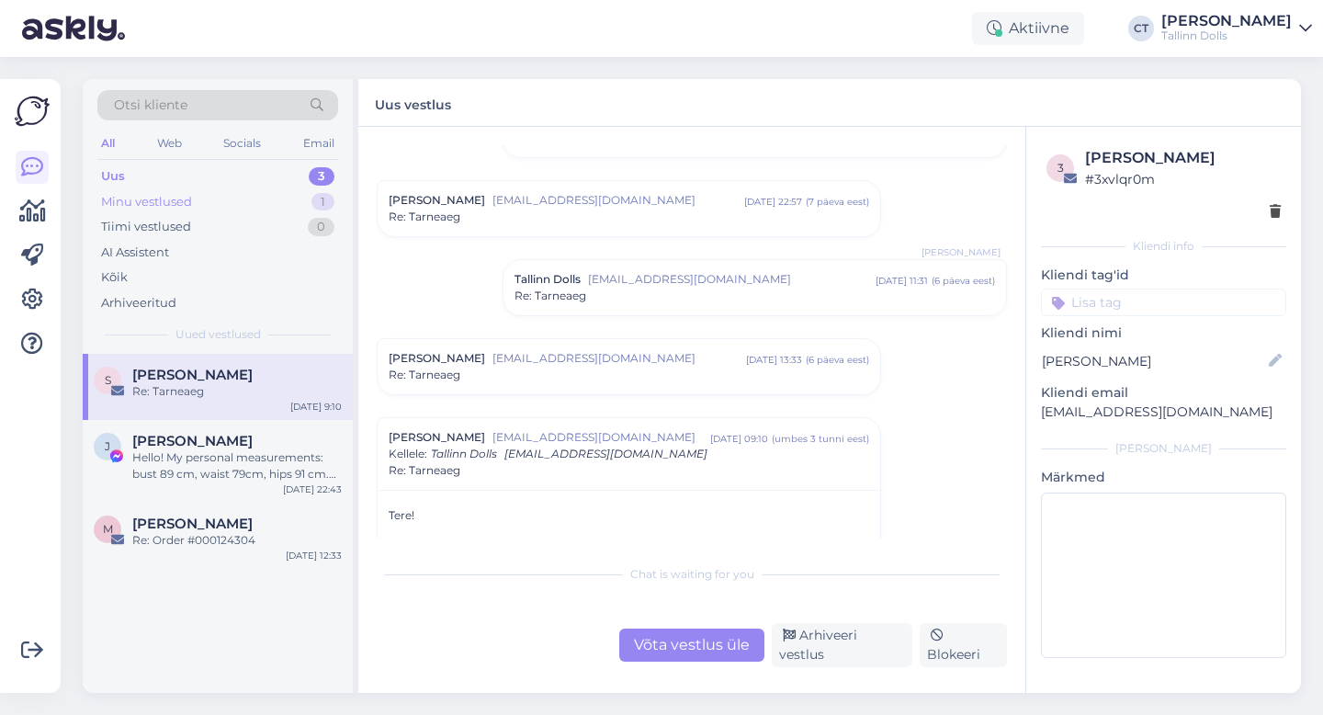
click at [216, 189] on div "Minu vestlused 1" at bounding box center [217, 202] width 241 height 26
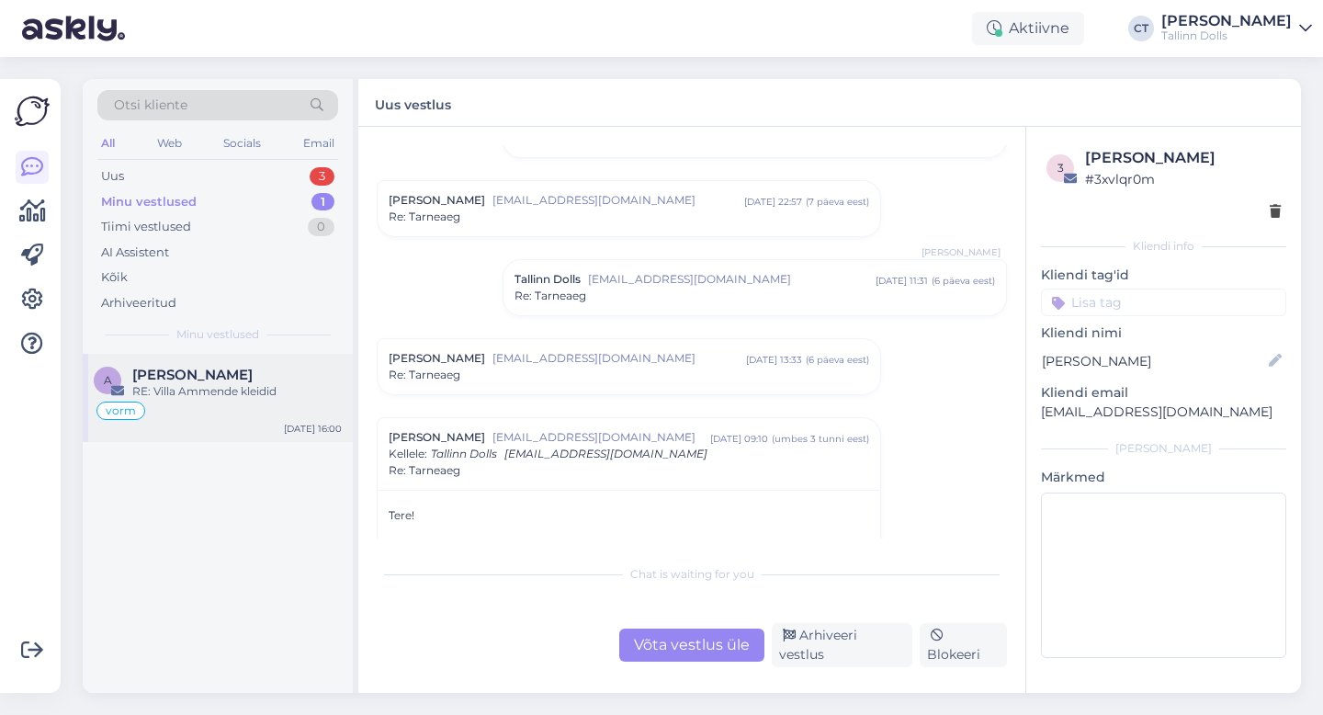
click at [212, 393] on div "RE: Villa Ammende kleidid" at bounding box center [236, 391] width 209 height 17
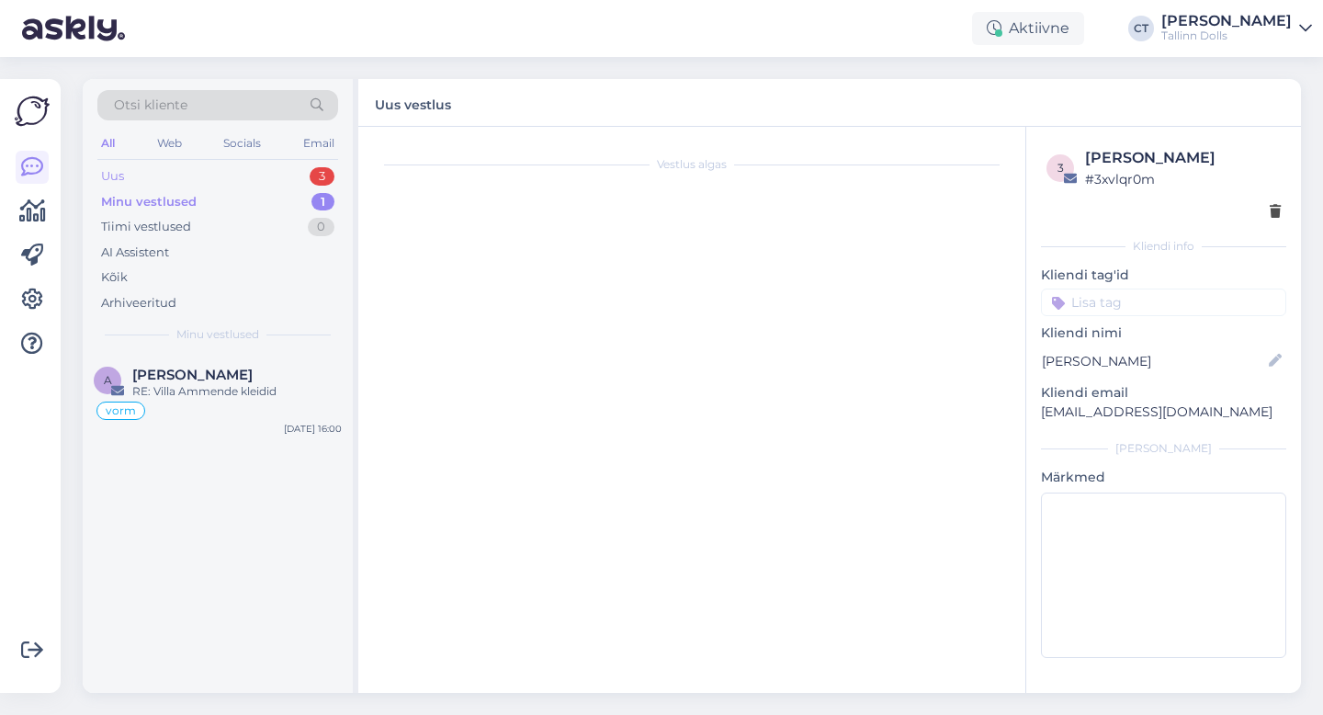
click at [221, 164] on div "Uus 3" at bounding box center [217, 176] width 241 height 26
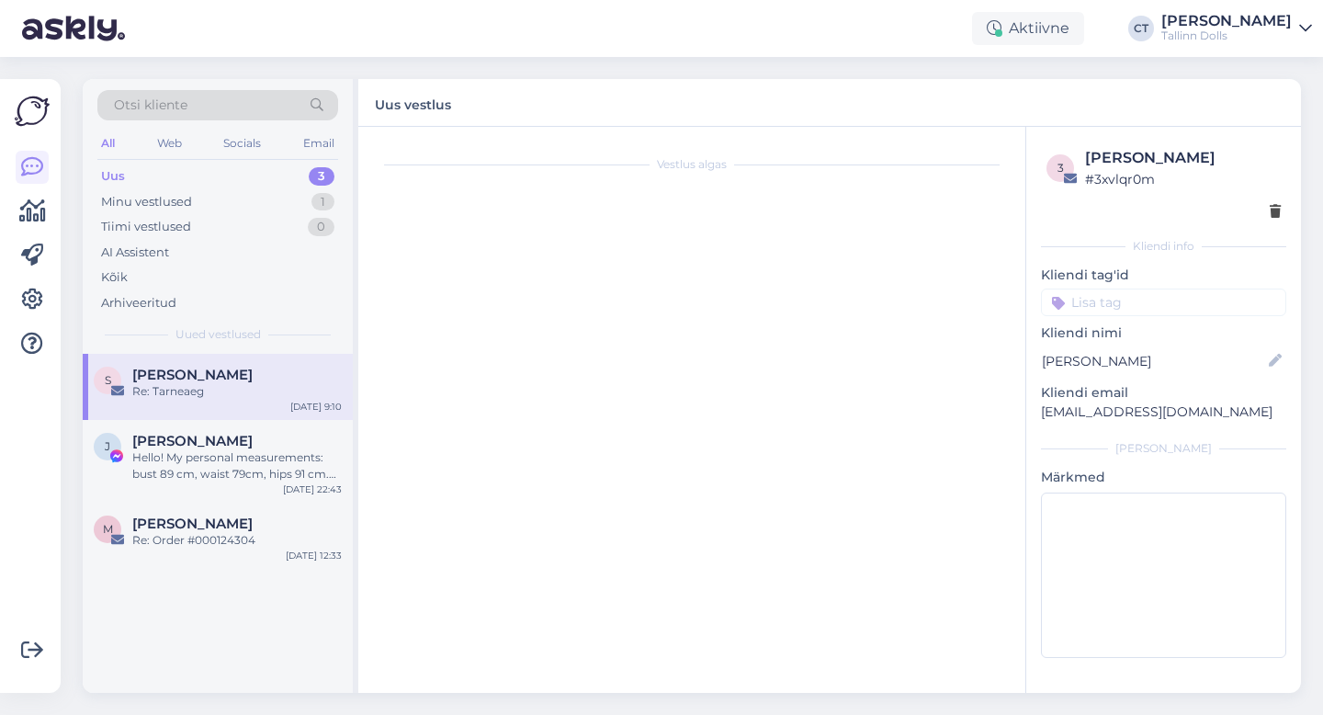
scroll to position [861, 0]
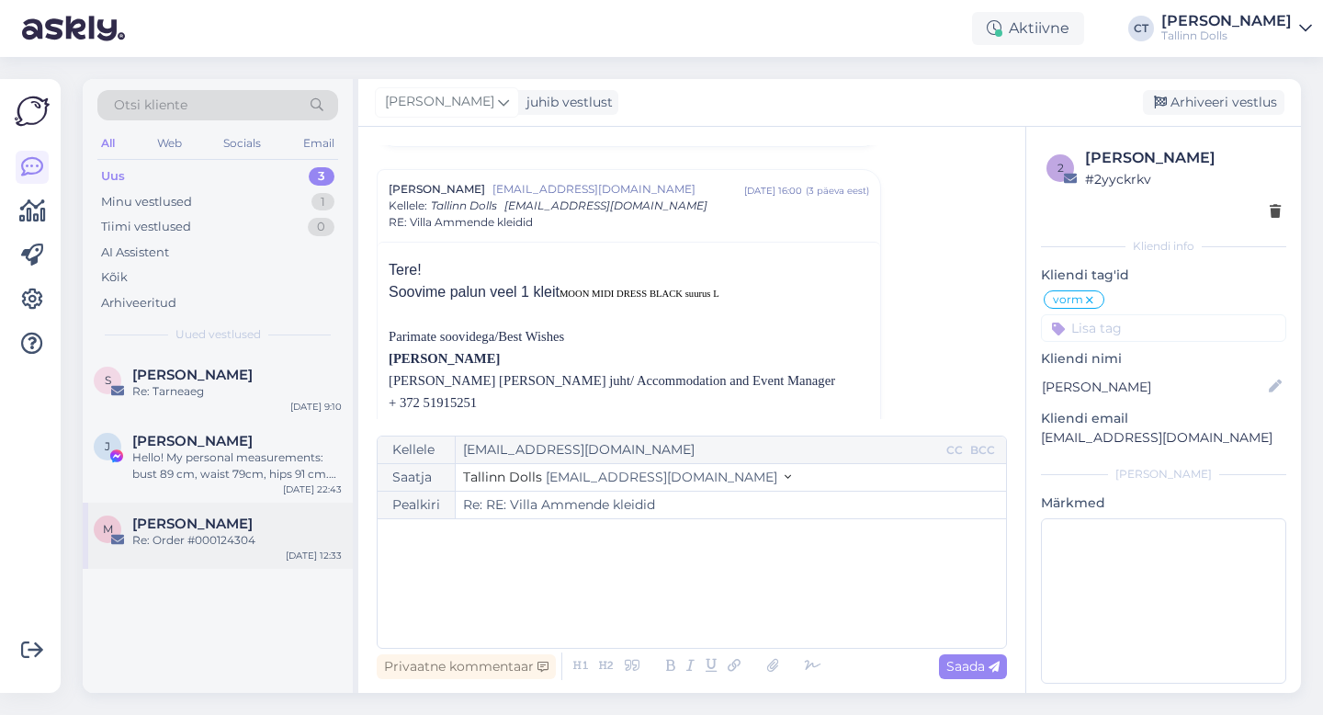
click at [245, 542] on div "Re: Order #000124304" at bounding box center [236, 540] width 209 height 17
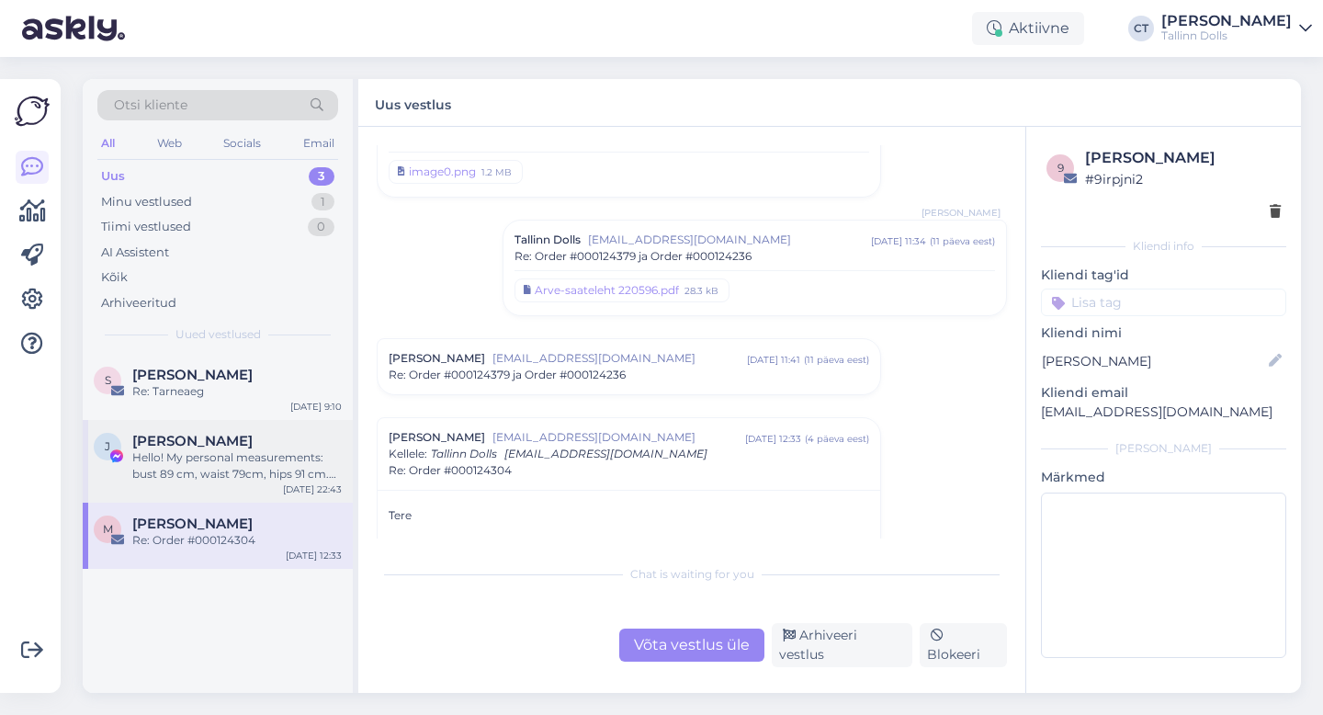
click at [273, 471] on div "Hello! My personal measurements: bust 89 cm, waist 79cm, hips 91 cm. Wich size …" at bounding box center [236, 465] width 209 height 33
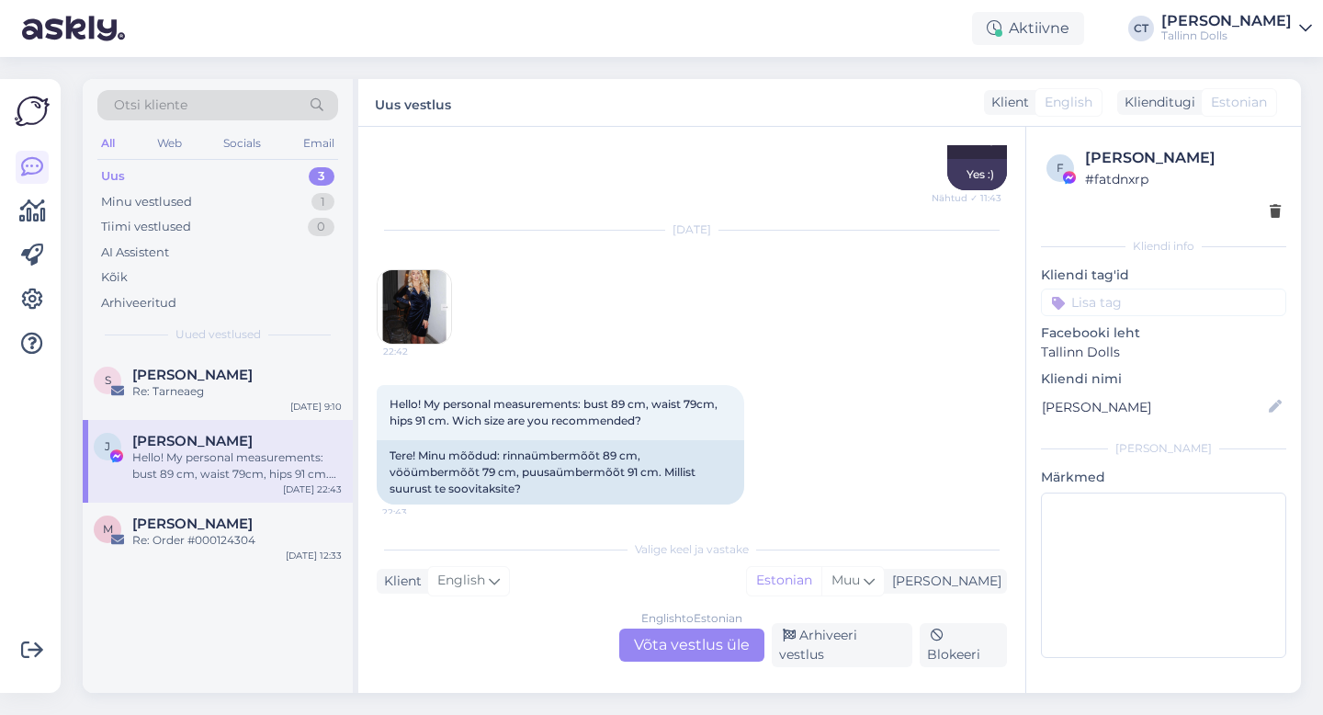
click at [839, 435] on div "Hello! My personal measurements: bust 89 cm, waist 79cm, hips 91 cm. Wich size …" at bounding box center [692, 445] width 630 height 160
click at [230, 357] on div "S Sille Nõmm Re: Tarneaeg Sep 8 9:10" at bounding box center [218, 387] width 270 height 66
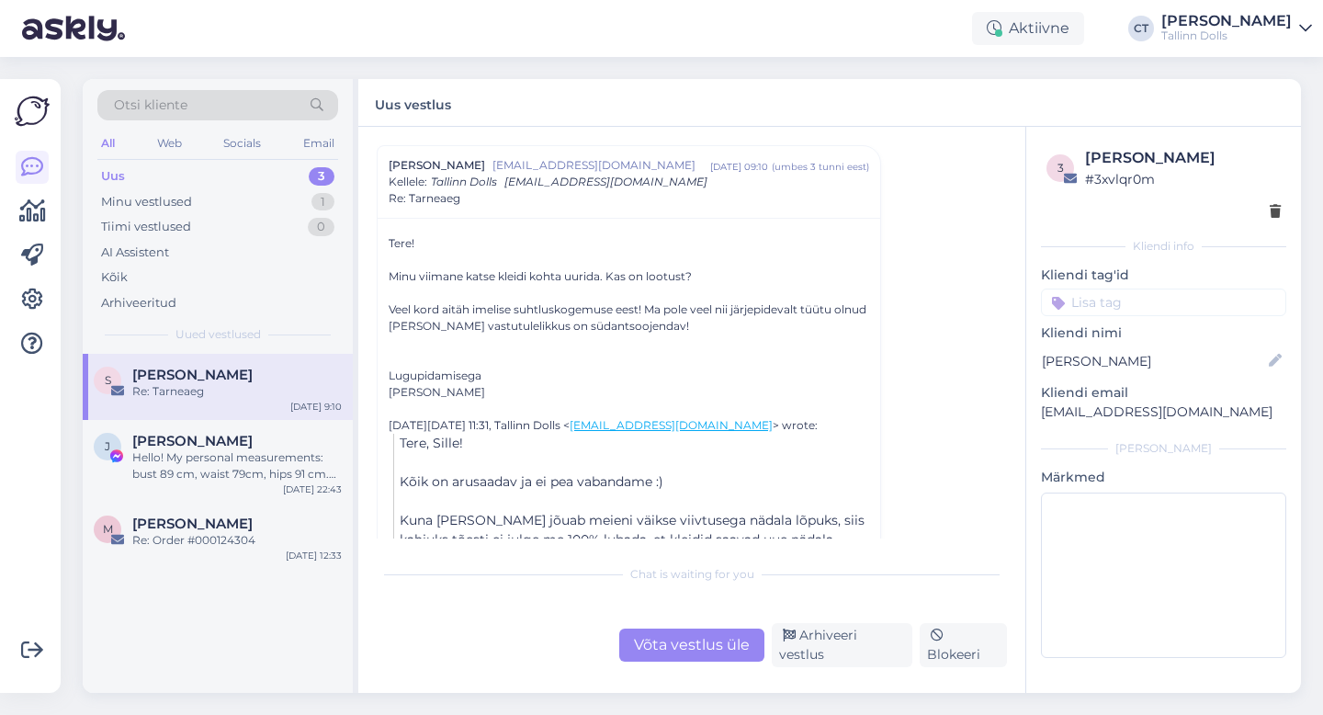
scroll to position [639, 0]
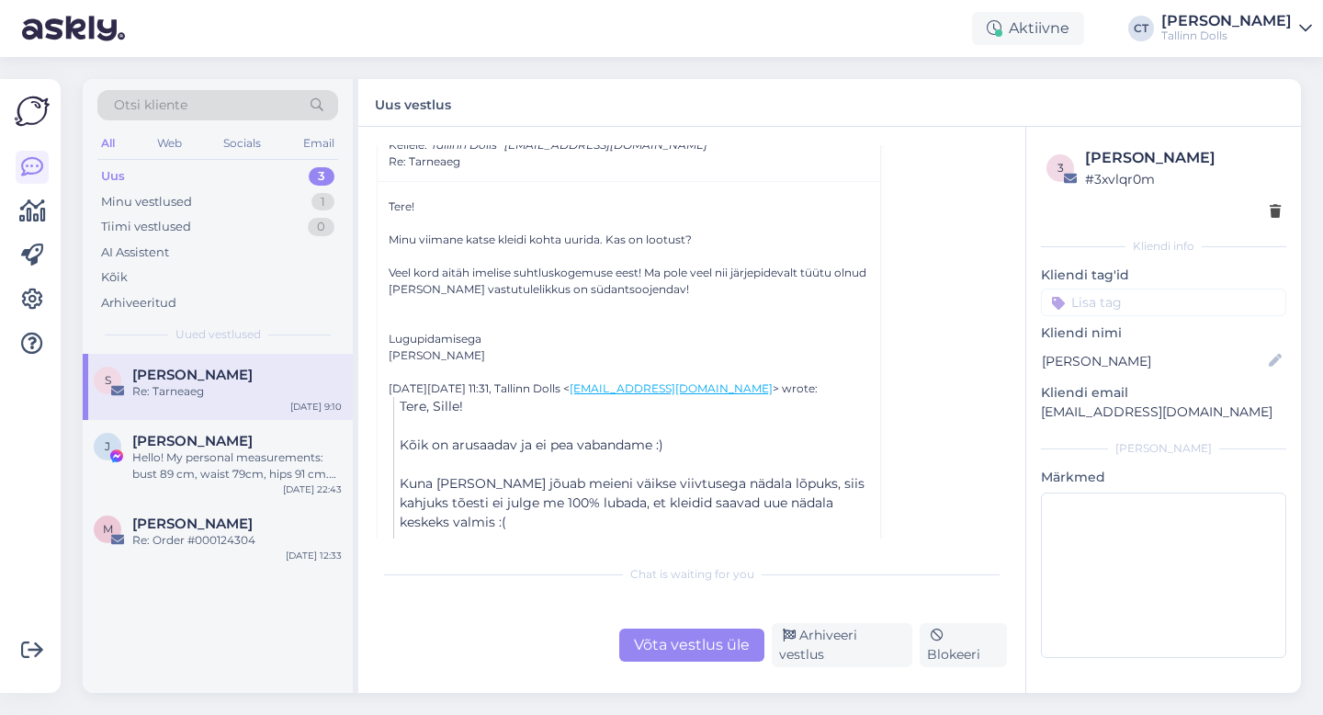
click at [1149, 308] on input at bounding box center [1163, 302] width 245 height 28
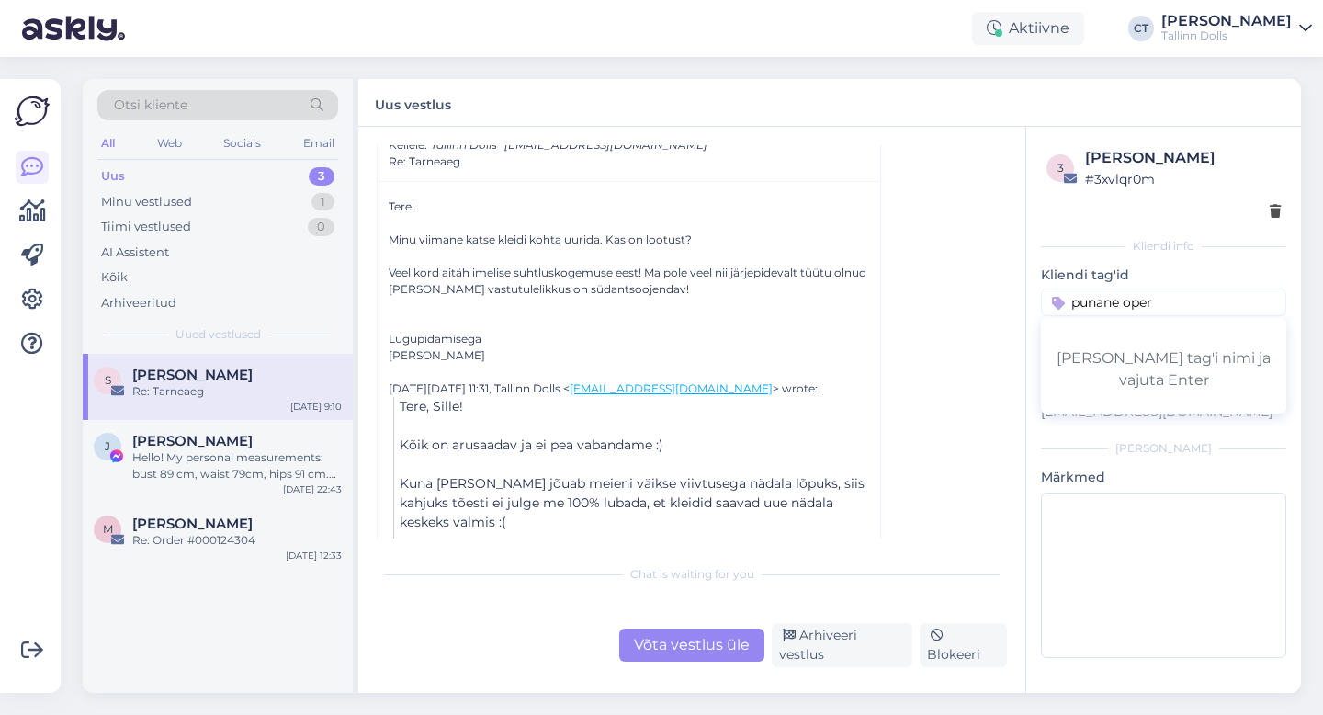
type input "punane opera"
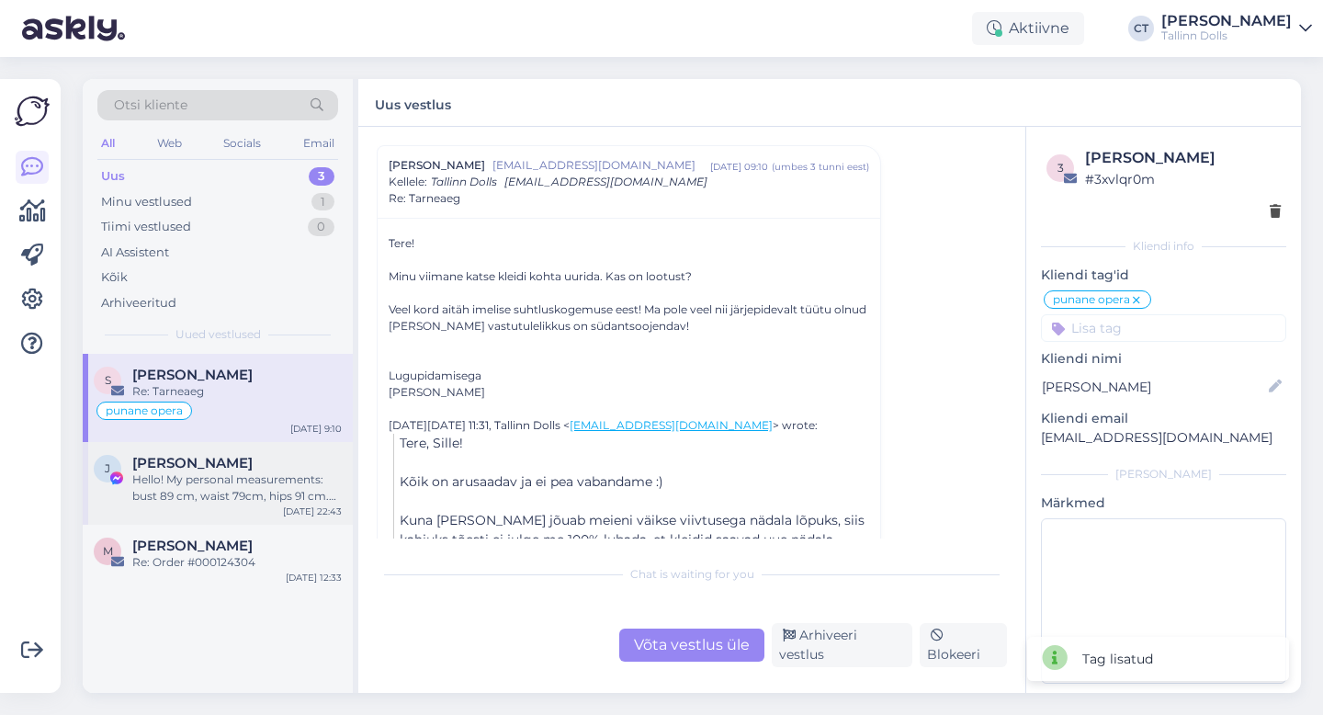
click at [217, 501] on div "Hello! My personal measurements: bust 89 cm, waist 79cm, hips 91 cm. Wich size …" at bounding box center [236, 487] width 209 height 33
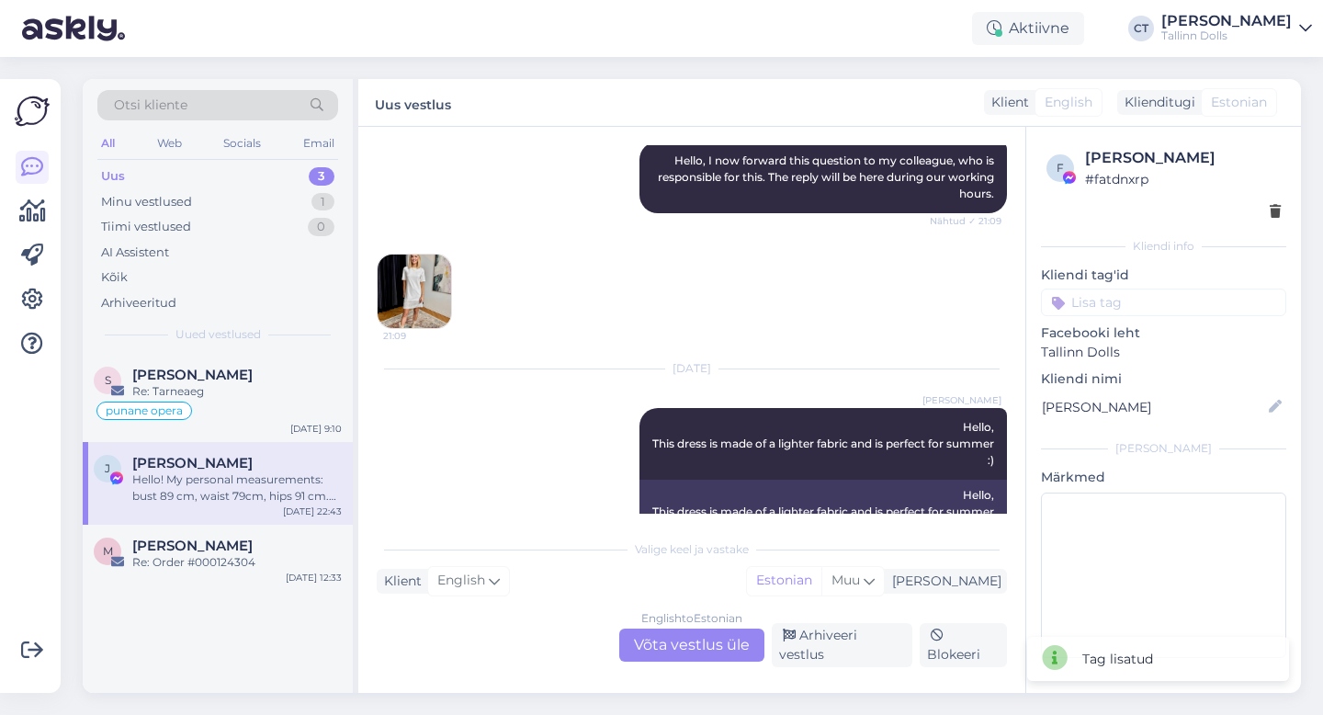
scroll to position [3307, 0]
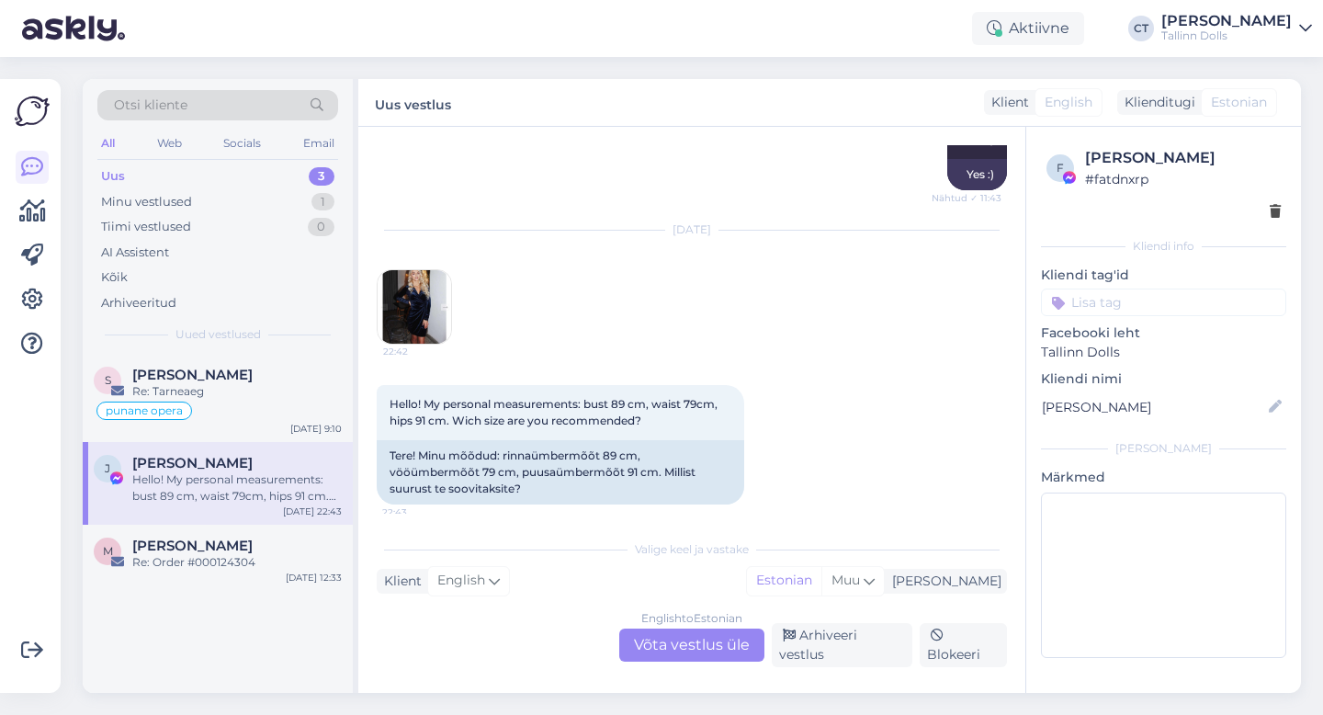
click at [675, 646] on div "English to Estonian Võta vestlus üle" at bounding box center [691, 644] width 145 height 33
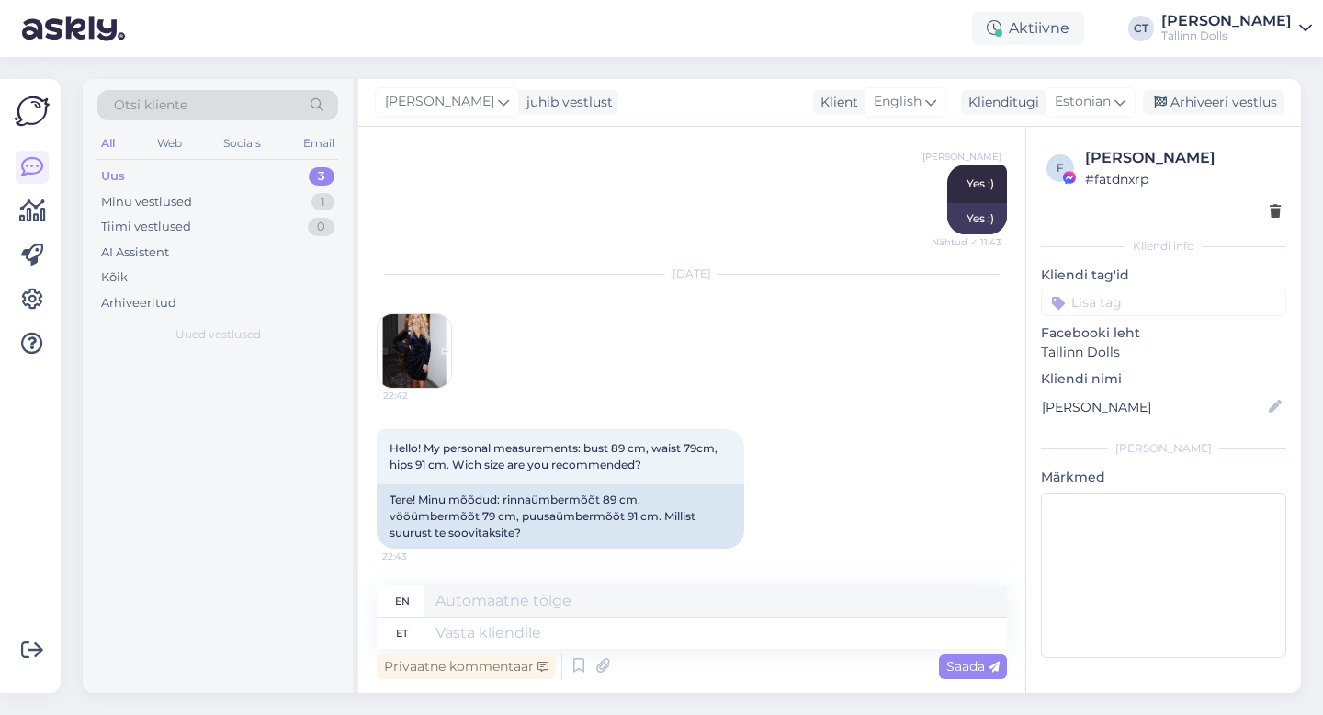
scroll to position [3263, 0]
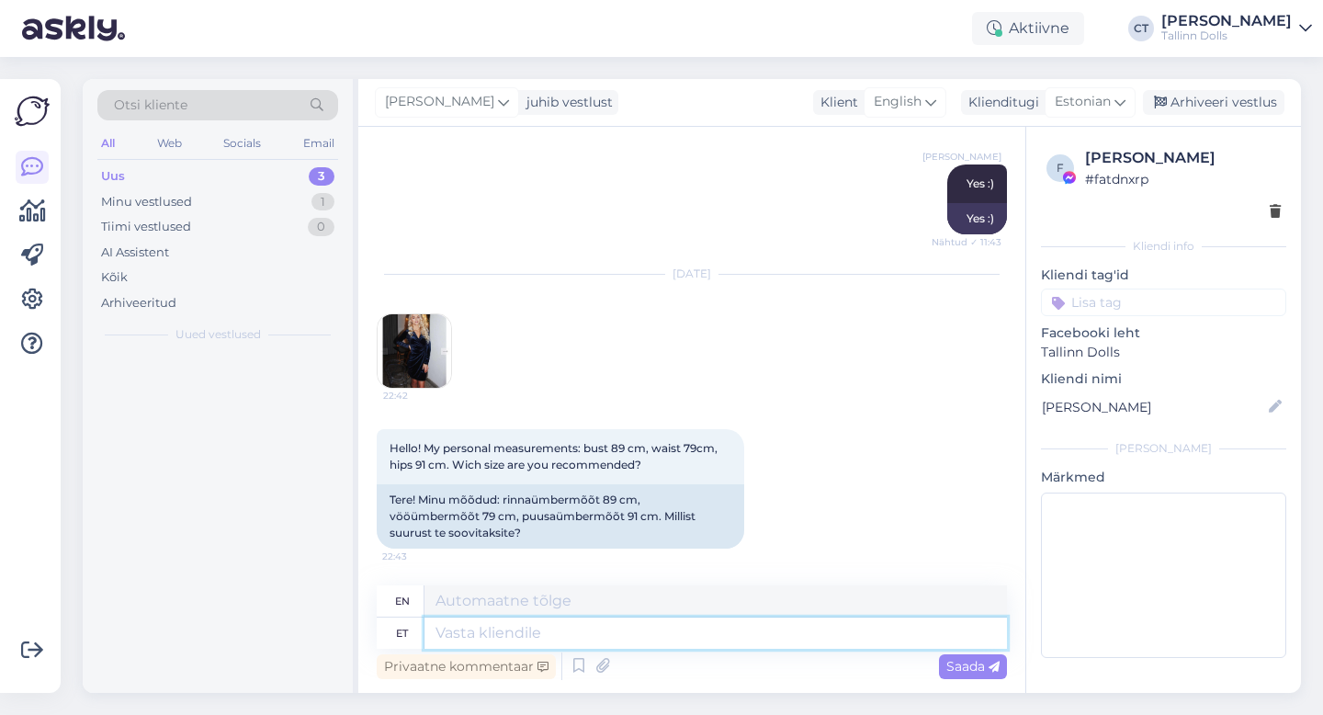
click at [686, 625] on textarea at bounding box center [715, 632] width 582 height 31
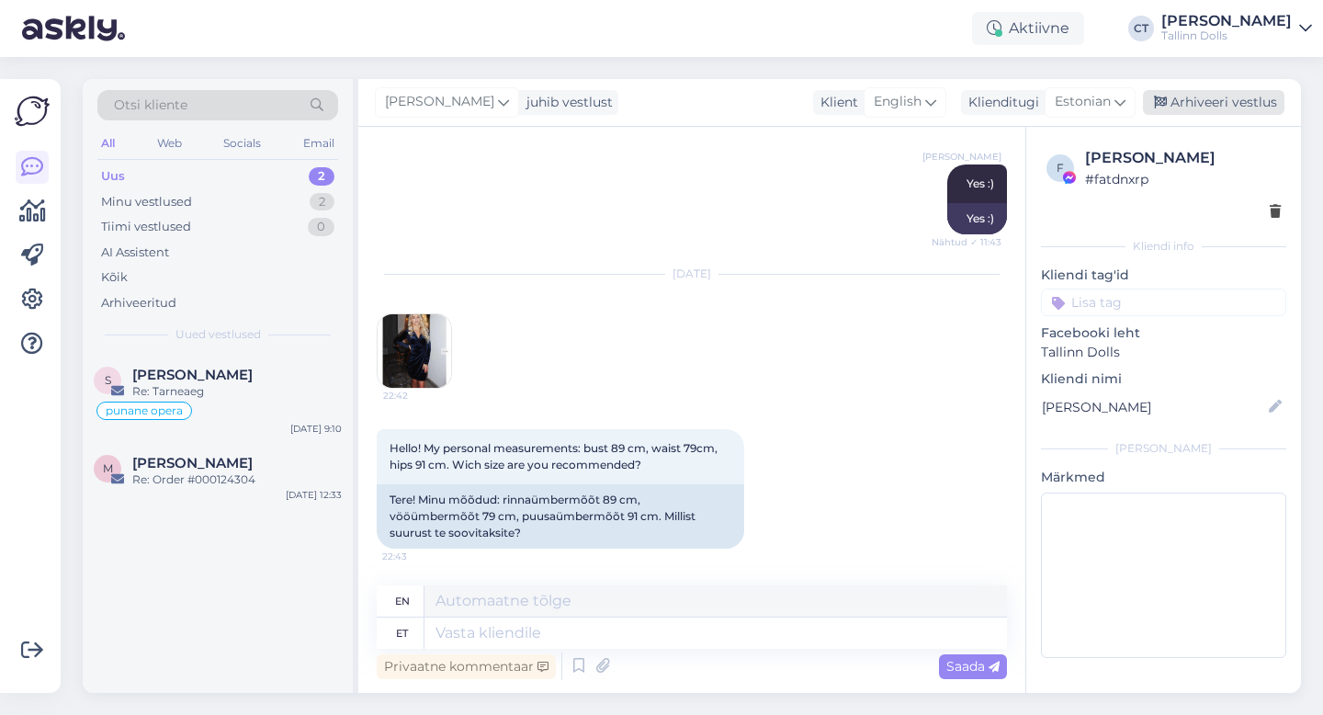
click at [1202, 107] on div "Arhiveeri vestlus" at bounding box center [1212, 102] width 141 height 25
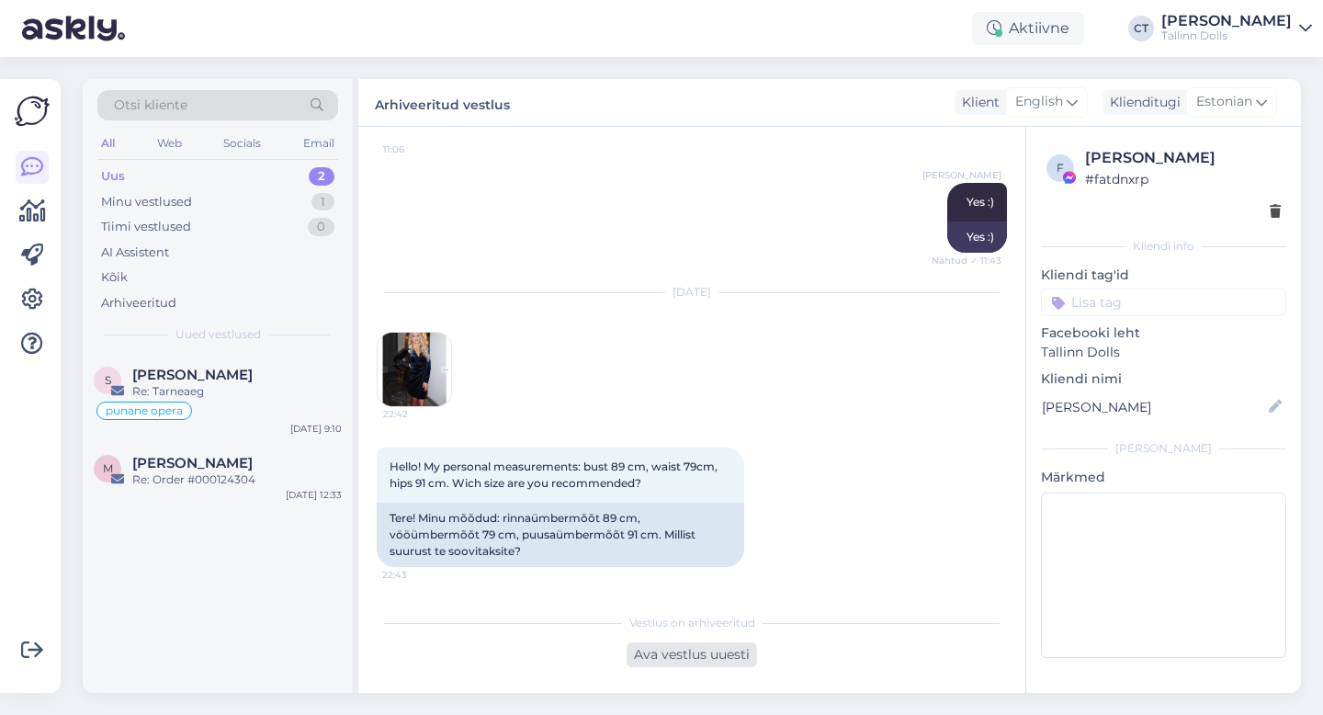
click at [658, 651] on div "Ava vestlus uuesti" at bounding box center [691, 654] width 130 height 25
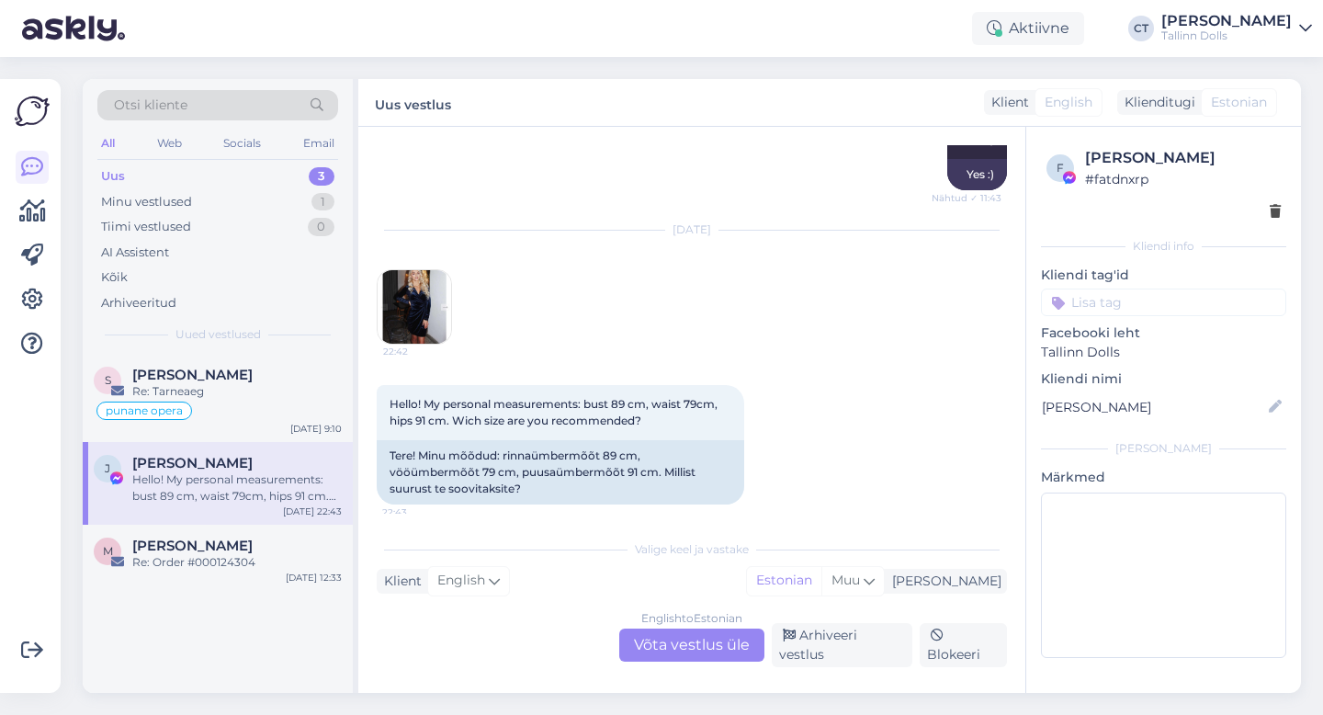
click at [675, 642] on div "English to Estonian Võta vestlus üle" at bounding box center [691, 644] width 145 height 33
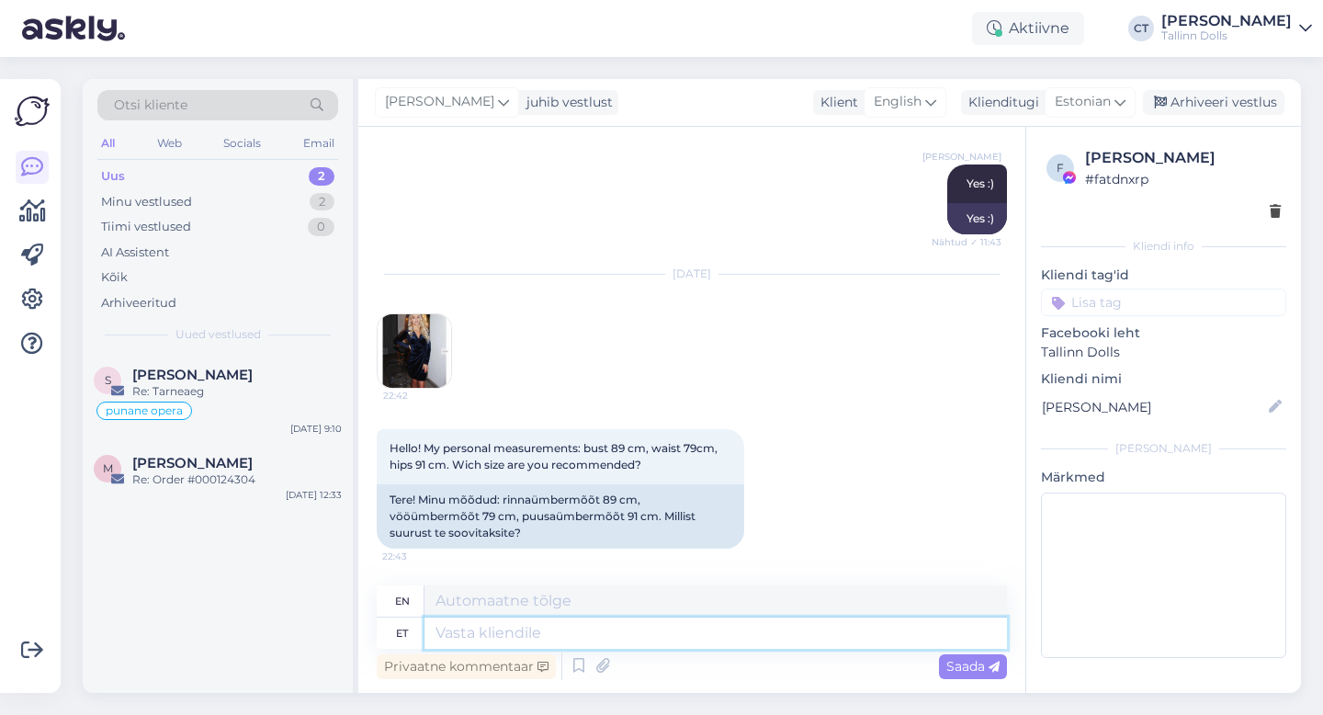
click at [675, 642] on textarea at bounding box center [715, 632] width 582 height 31
type textarea "Tere,"
type textarea "Hello,"
type textarea "Tere, Jana!"
type textarea "Hello, Jana!"
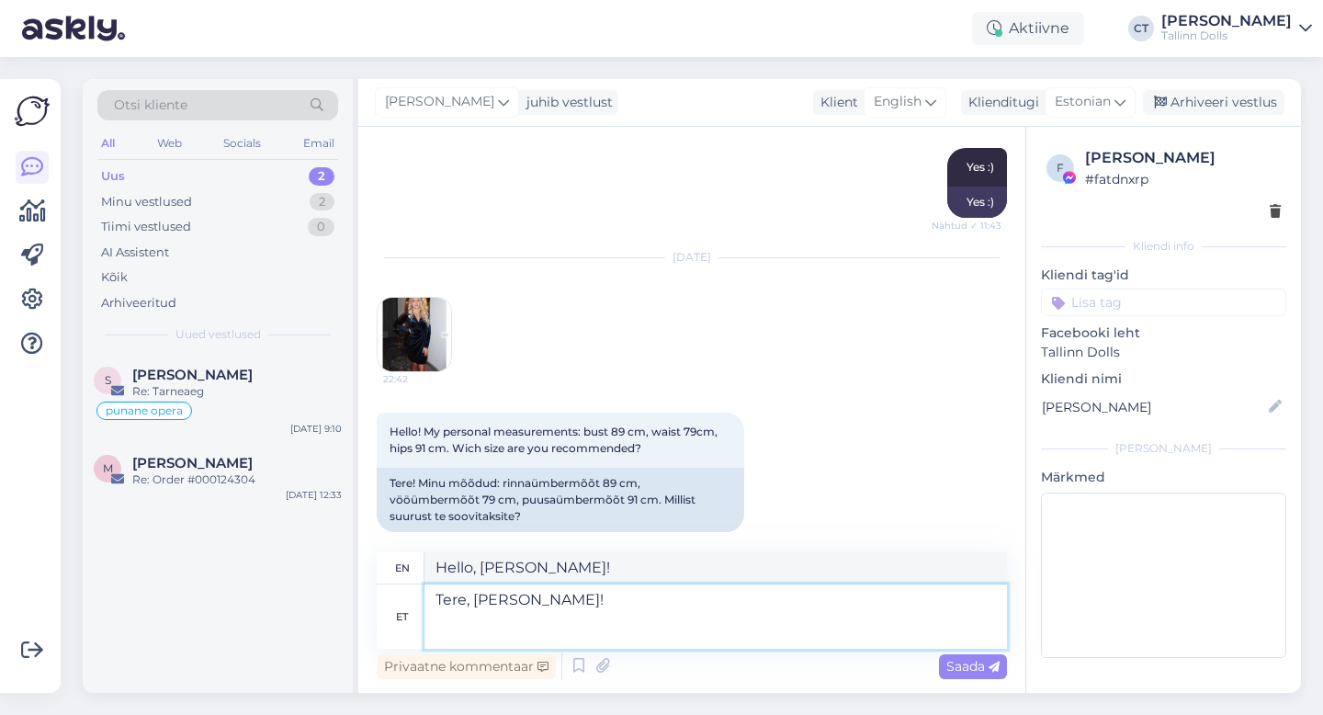
scroll to position [3296, 0]
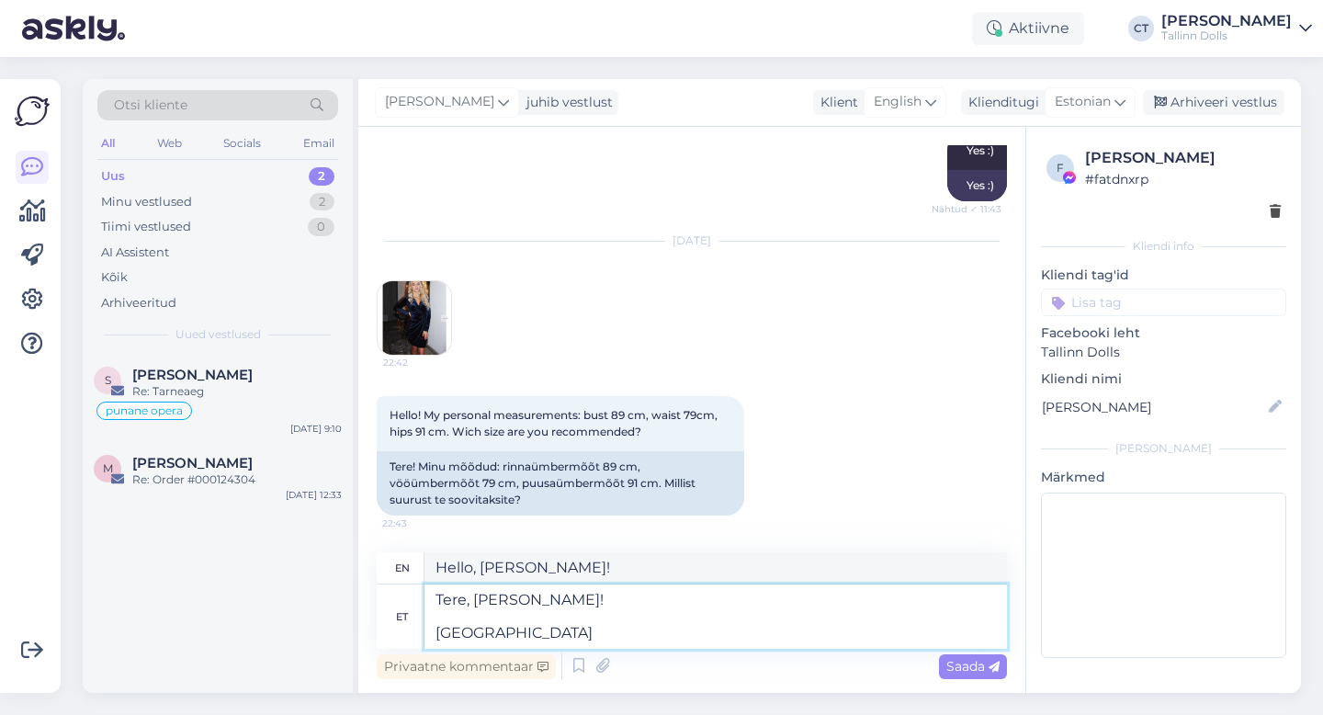
type textarea "Tere, Jana! Olete t"
type textarea "Hello, Jana! You are"
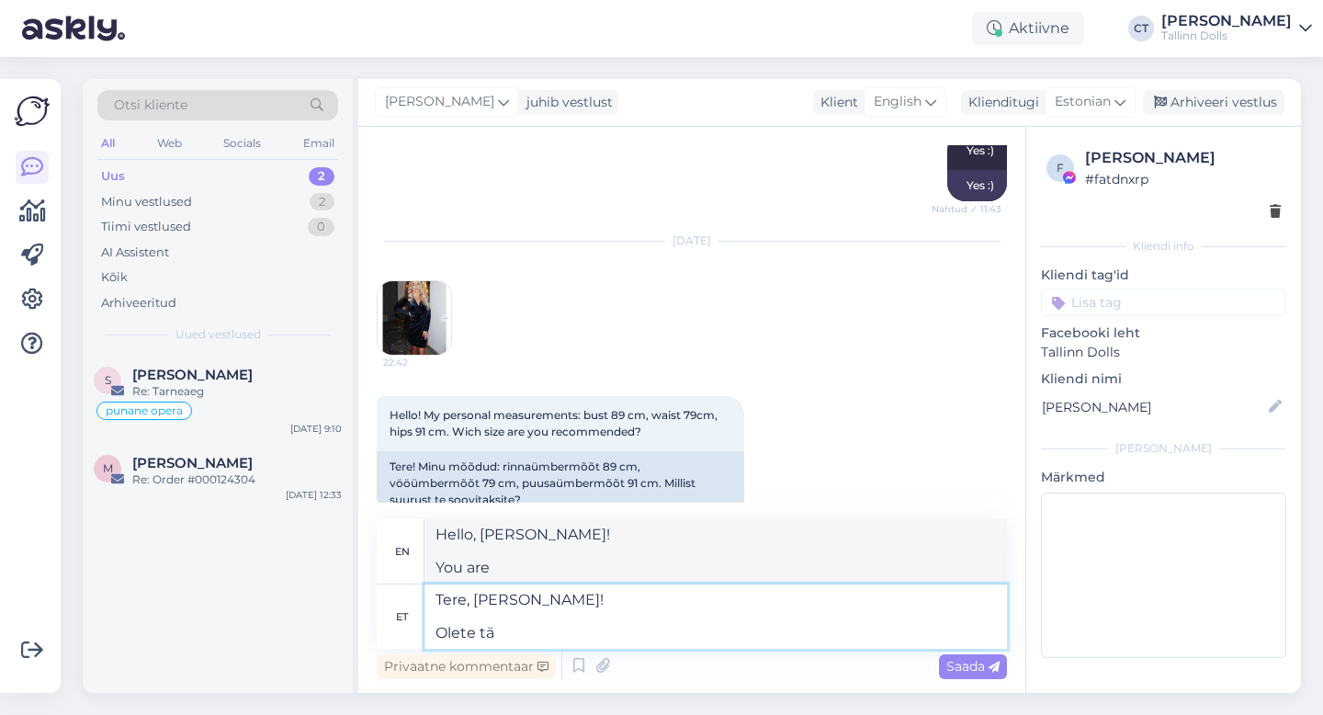
scroll to position [3307, 0]
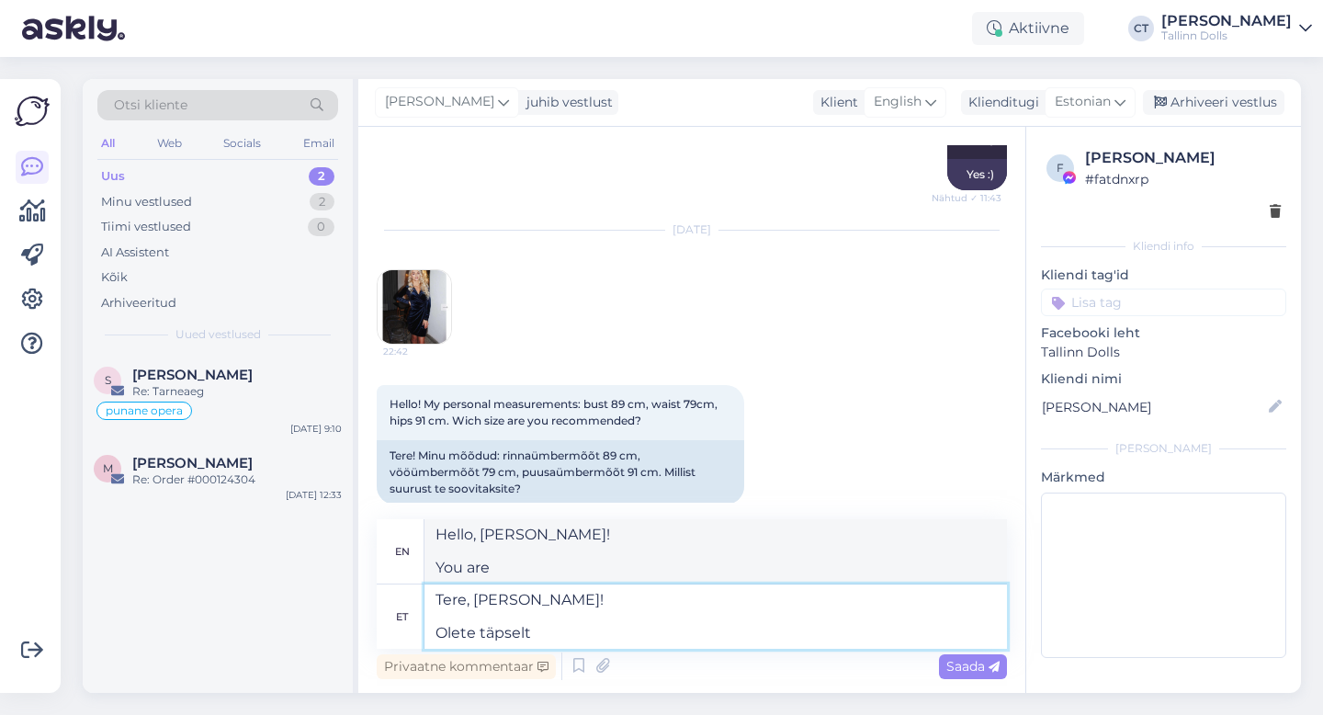
type textarea "Tere, Jana! Olete täpselt"
type textarea "Hi, Jana! You are exactly right."
type textarea "Tere, Jana! Olete täpselt s ja"
type textarea "Hello, Jana! You are exactly s and"
type textarea "Tere, Jana! Olete täpselt"
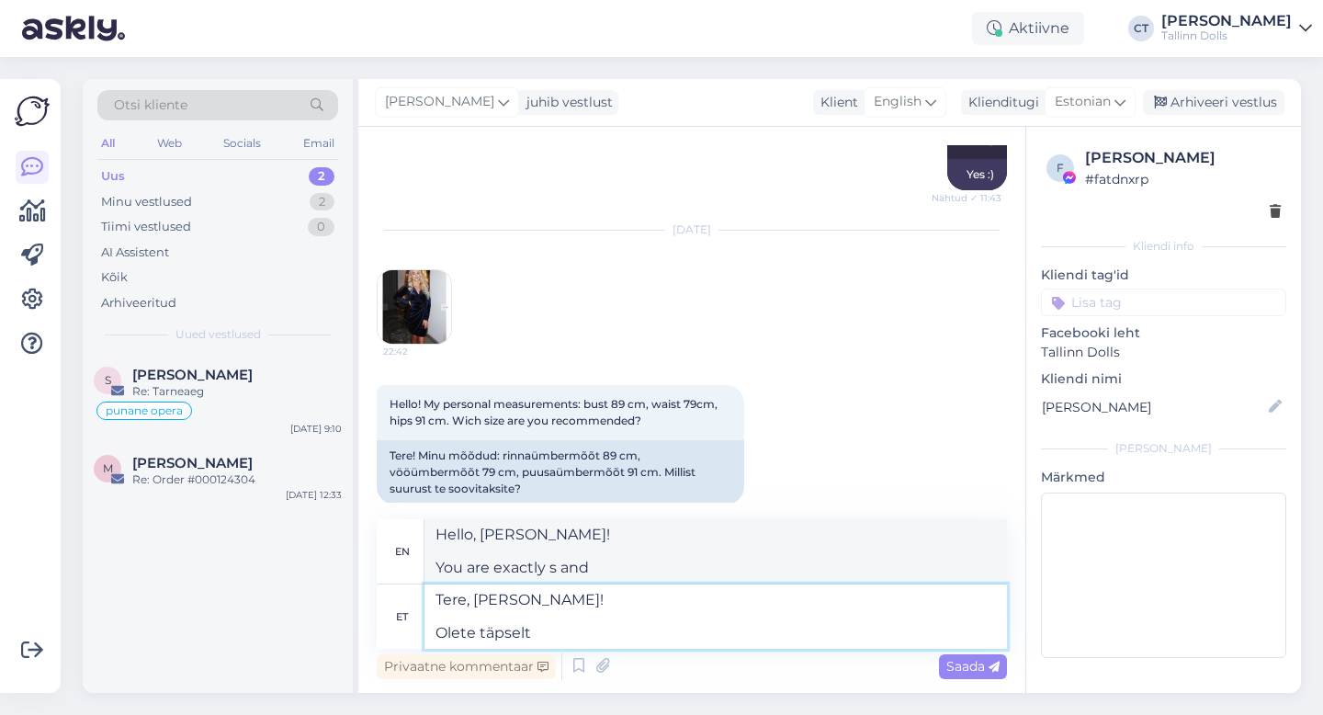
type textarea "Hi, Jana! You are exactly right."
type textarea "Tere, Jana! Olete täpselt S ja"
type textarea "Hi, Jana! You are exactly S"
type textarea "Tere, Jana! Olete täpselt S ja"
type textarea "Hi, Jana! You are exactly S and"
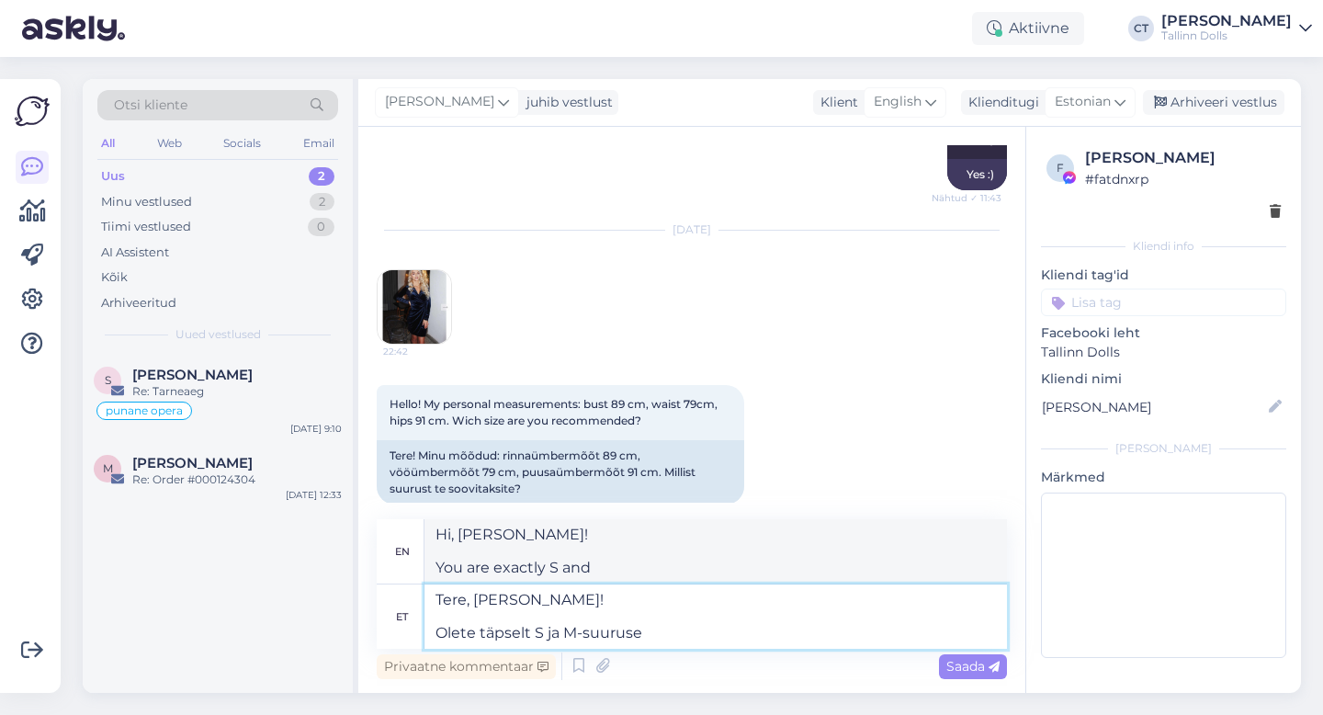
type textarea "Tere, Jana! Olete täpselt S ja M-suuruse"
type textarea "Hi, Jana! You are exactly the size S and M."
type textarea "Tere, Jana! Olete täpselt S ja M-suuruse vahel"
type textarea "Hi Jana! You are exactly between a size S and a size M."
type textarea "Tere, Jana! Olete täpselt S ja M-suuruse vahel. S"
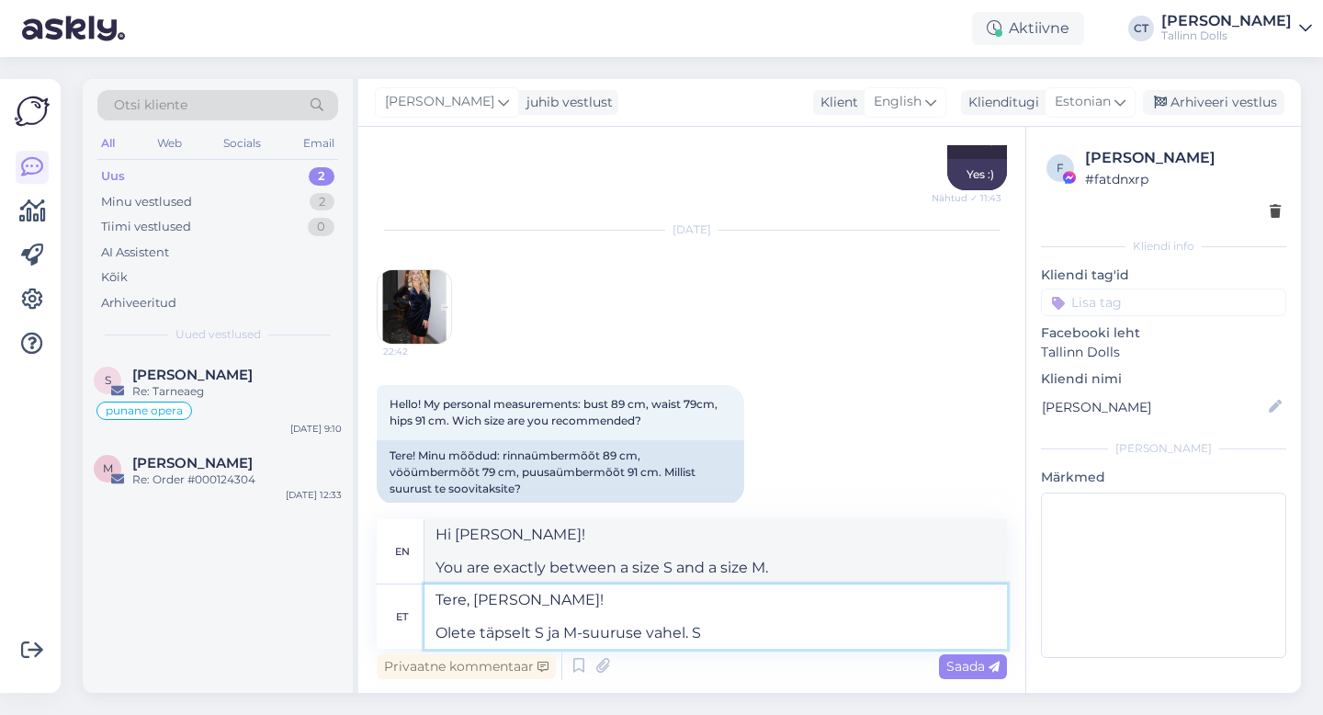
type textarea "Hi, Jana! You are exactly between a size S and M."
type textarea "Tere, Jana! Olete täpselt S ja M-suuruse vahel. Soovitaksime võ"
type textarea "Hi, Jana! You are exactly between a size S and M. We would recommend"
type textarea "Tere, Jana! Olete täpselt S ja M-suuruse vahel. Soovitaksime võtta S"
type textarea "Hi, Jana! You are exactly between a size S and M. We would recommend taking"
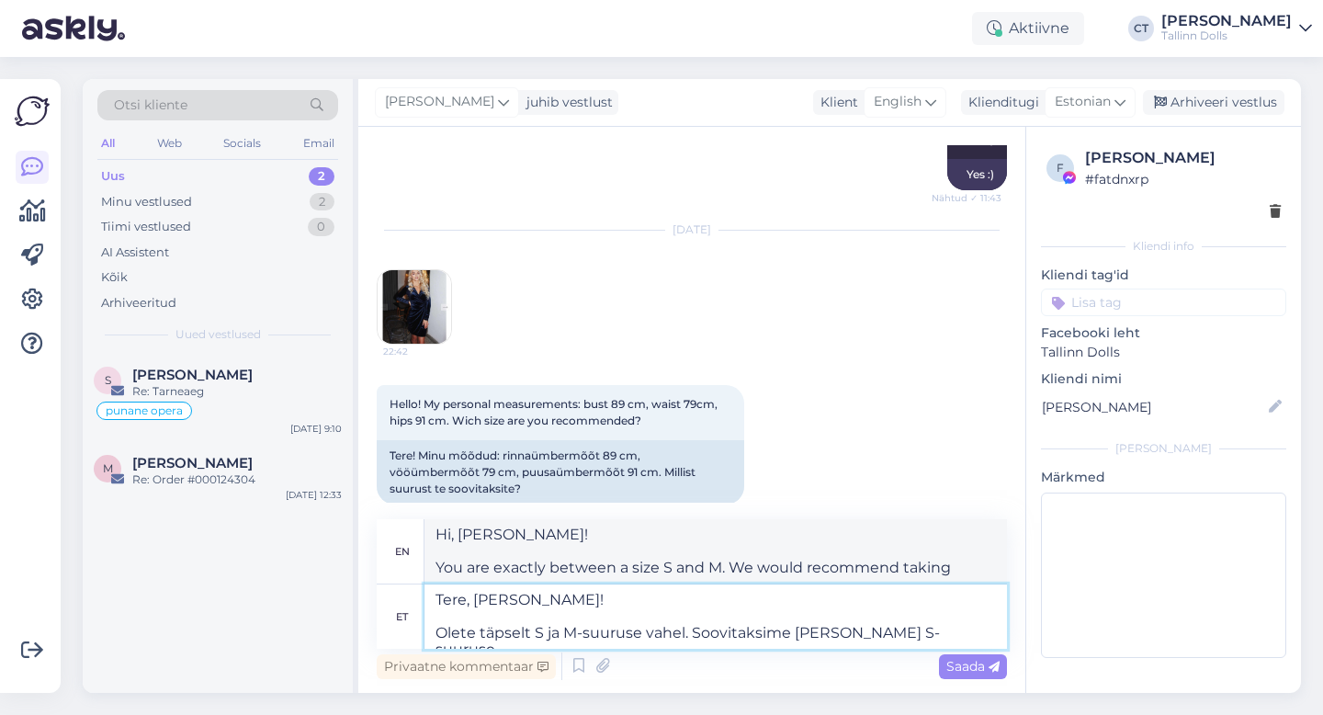
type textarea "Tere, Jana! Olete täpselt S ja M-suuruse vahel. Soovitaksime võtta S-suuruse :"
type textarea "Hi, Jana! You are exactly between size S and M. We would recommend taking size …"
type textarea "Tere, Jana! Olete täpselt S ja M-suuruse vahel. Soovitaksime võtta S-suuruse :)"
type textarea "Hi, Jana! You are exactly between size S and M. We would recommend taking size …"
type textarea "Tere, Jana! Olete täpselt S ja M-suuruse vahel. Soovitaksime võtta S-suuruse :)"
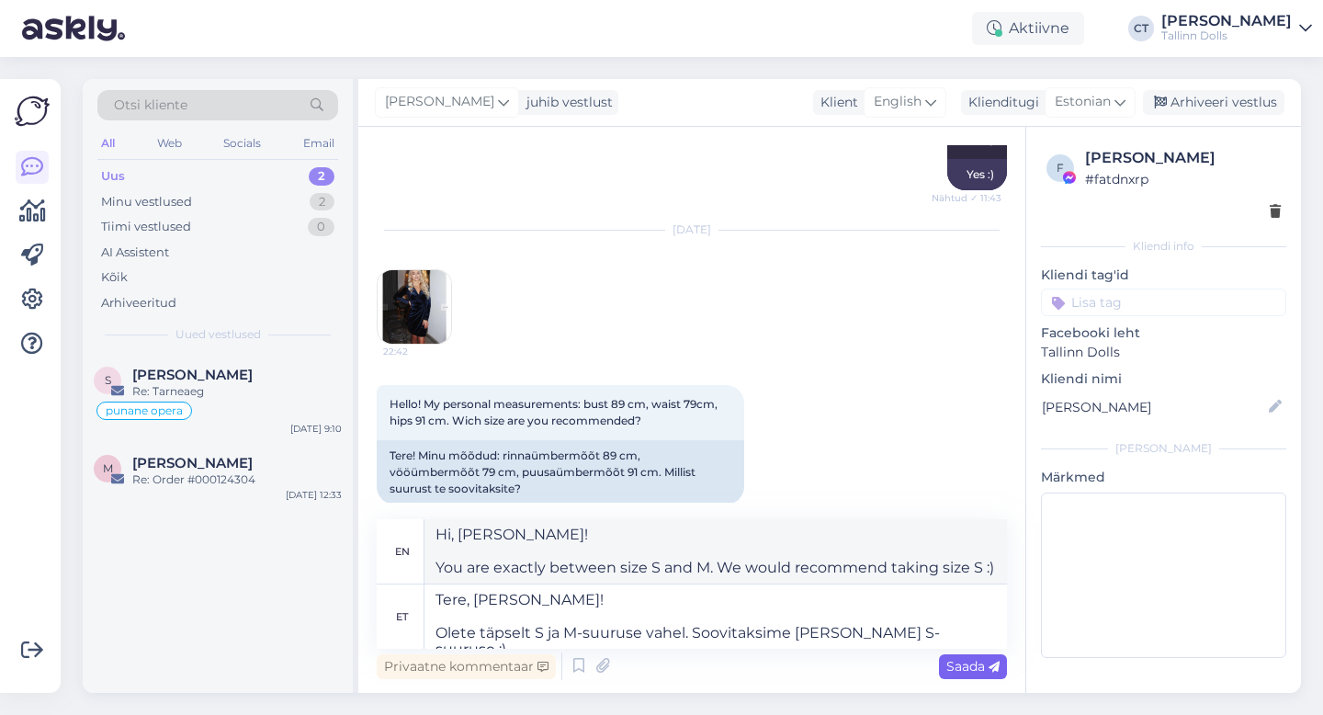
click at [948, 669] on span "Saada" at bounding box center [972, 666] width 53 height 17
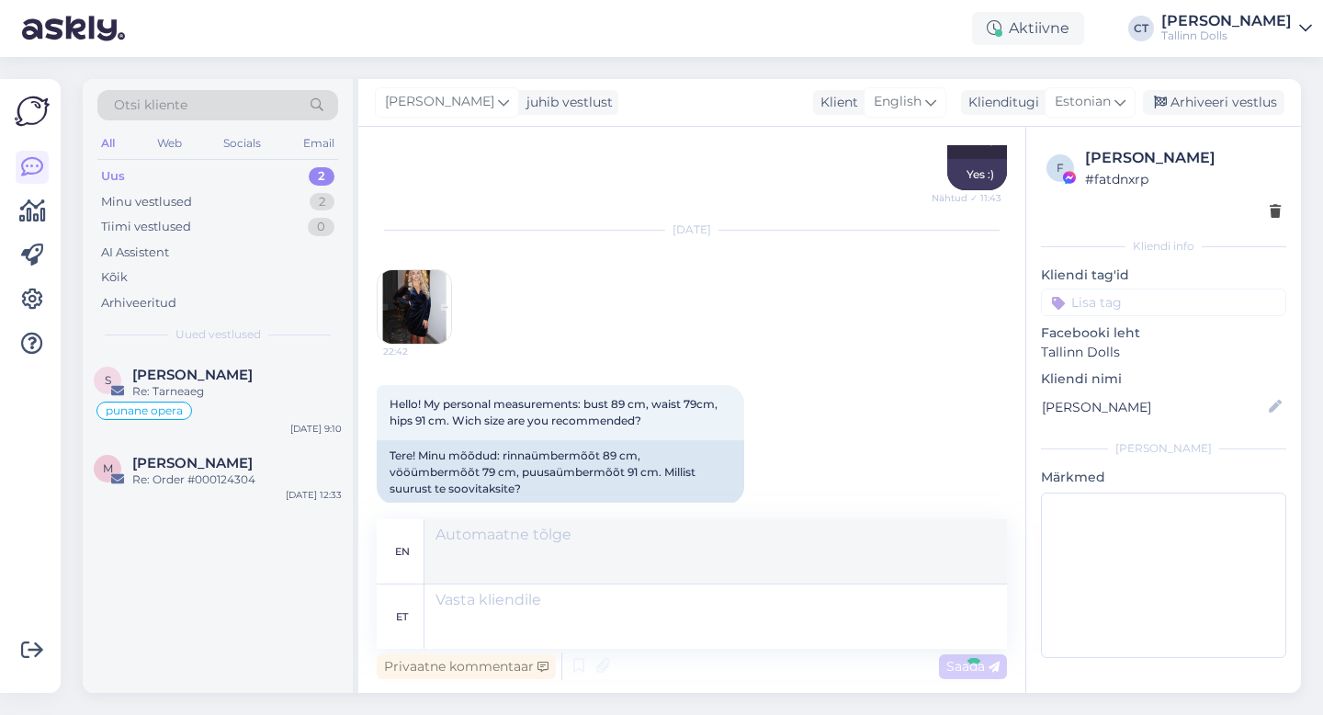
scroll to position [3511, 0]
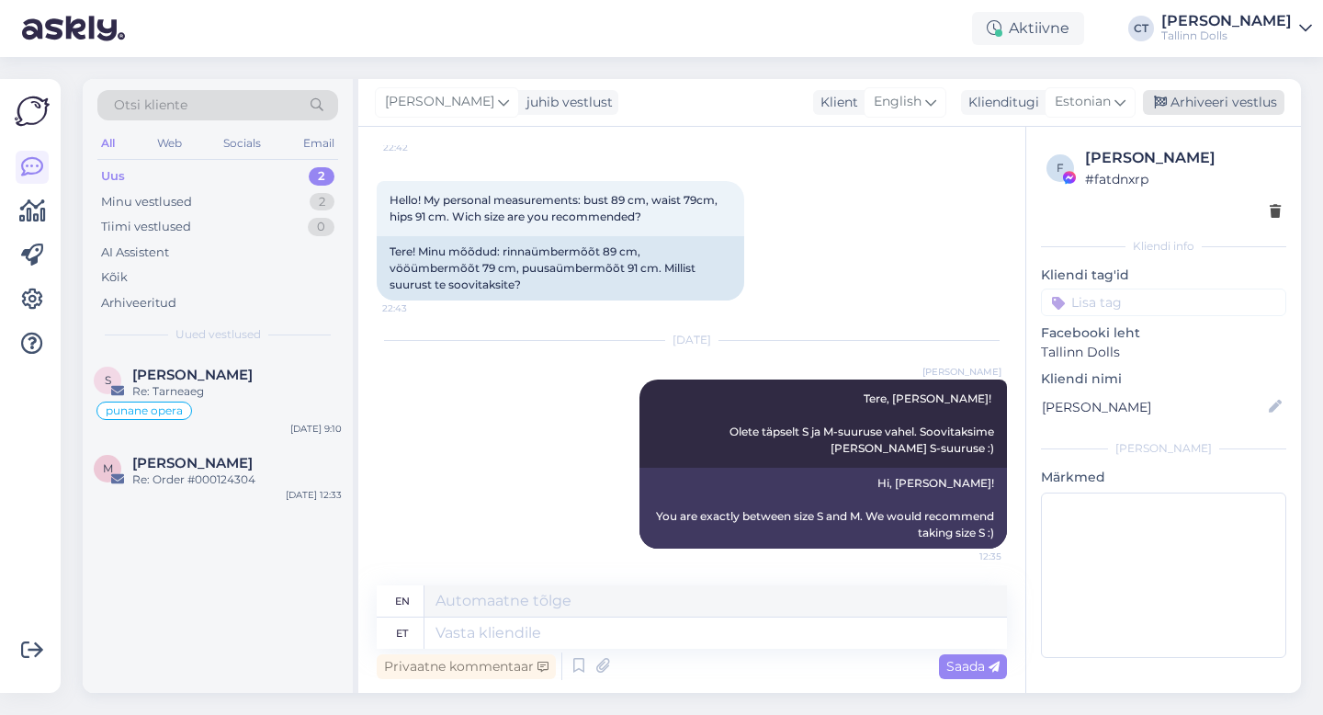
click at [1234, 97] on div "Arhiveeri vestlus" at bounding box center [1212, 102] width 141 height 25
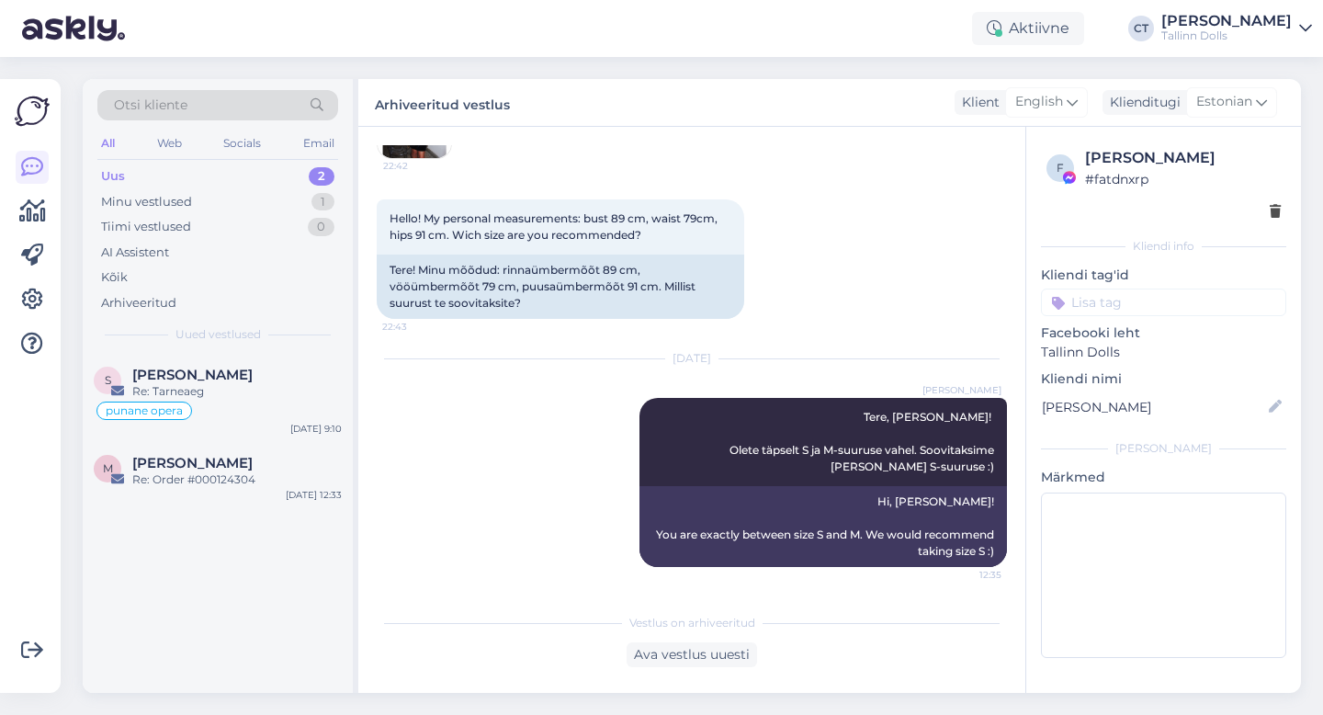
click at [160, 171] on div "Uus 2" at bounding box center [217, 176] width 241 height 26
click at [216, 485] on div "Re: Order #000124304" at bounding box center [236, 479] width 209 height 17
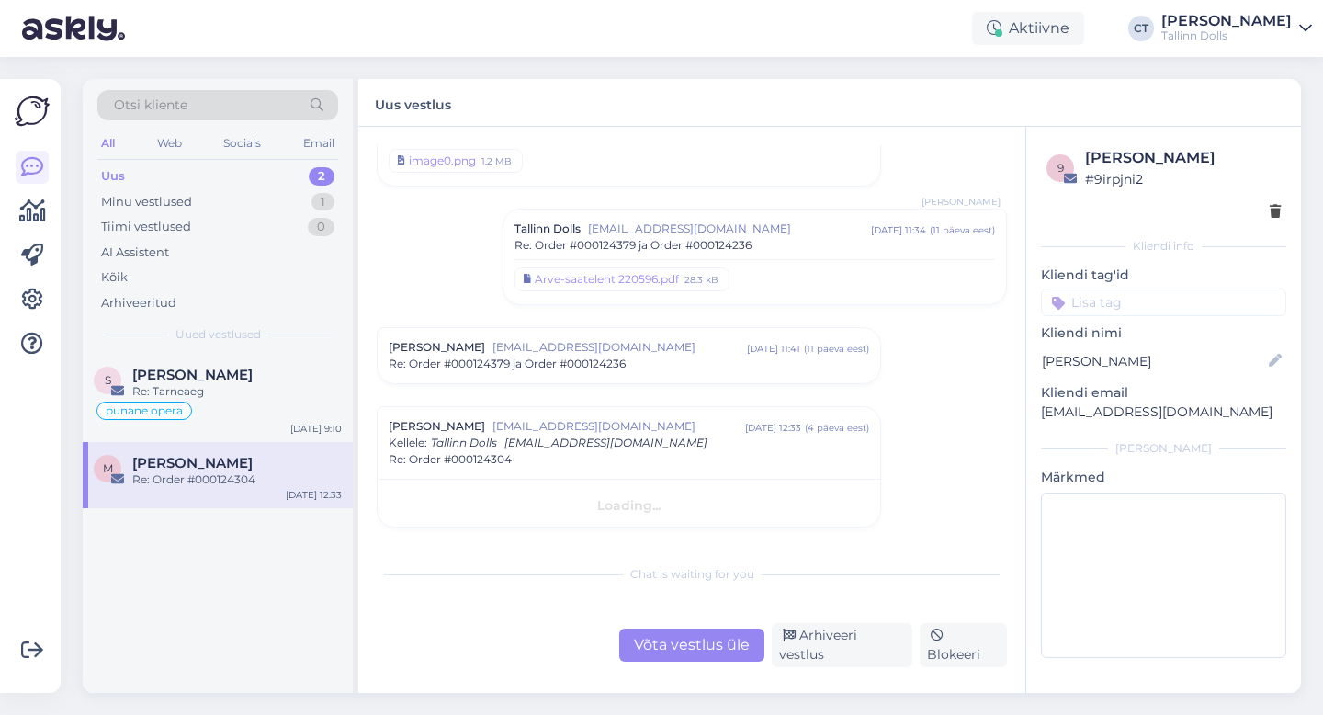
scroll to position [528, 0]
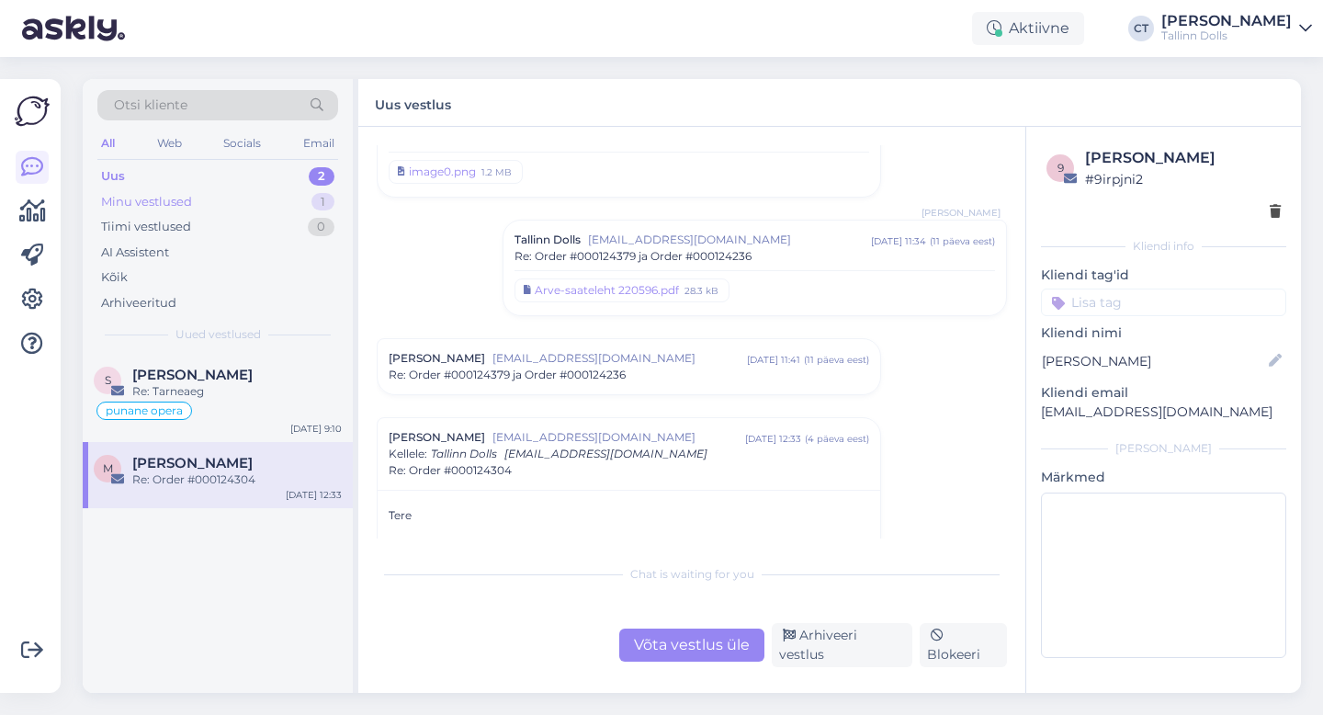
click at [191, 202] on div "Minu vestlused 1" at bounding box center [217, 202] width 241 height 26
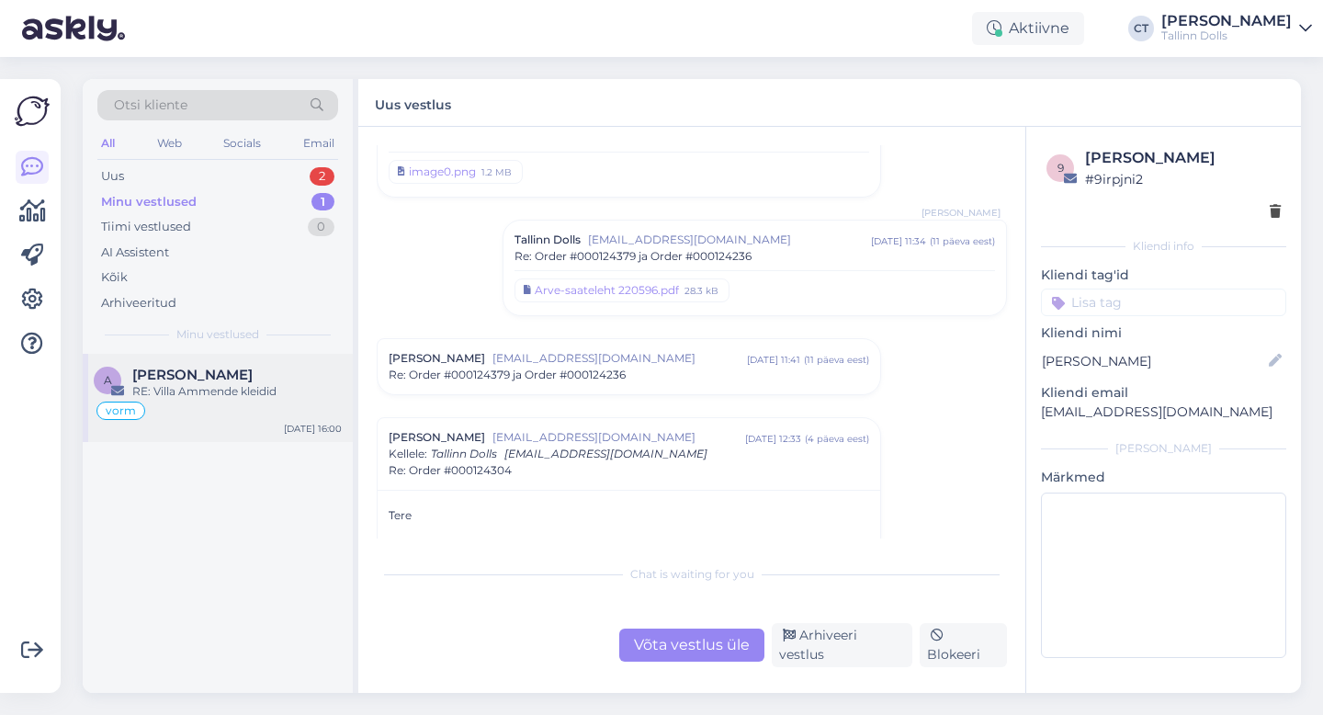
click at [248, 395] on div "RE: Villa Ammende kleidid" at bounding box center [236, 391] width 209 height 17
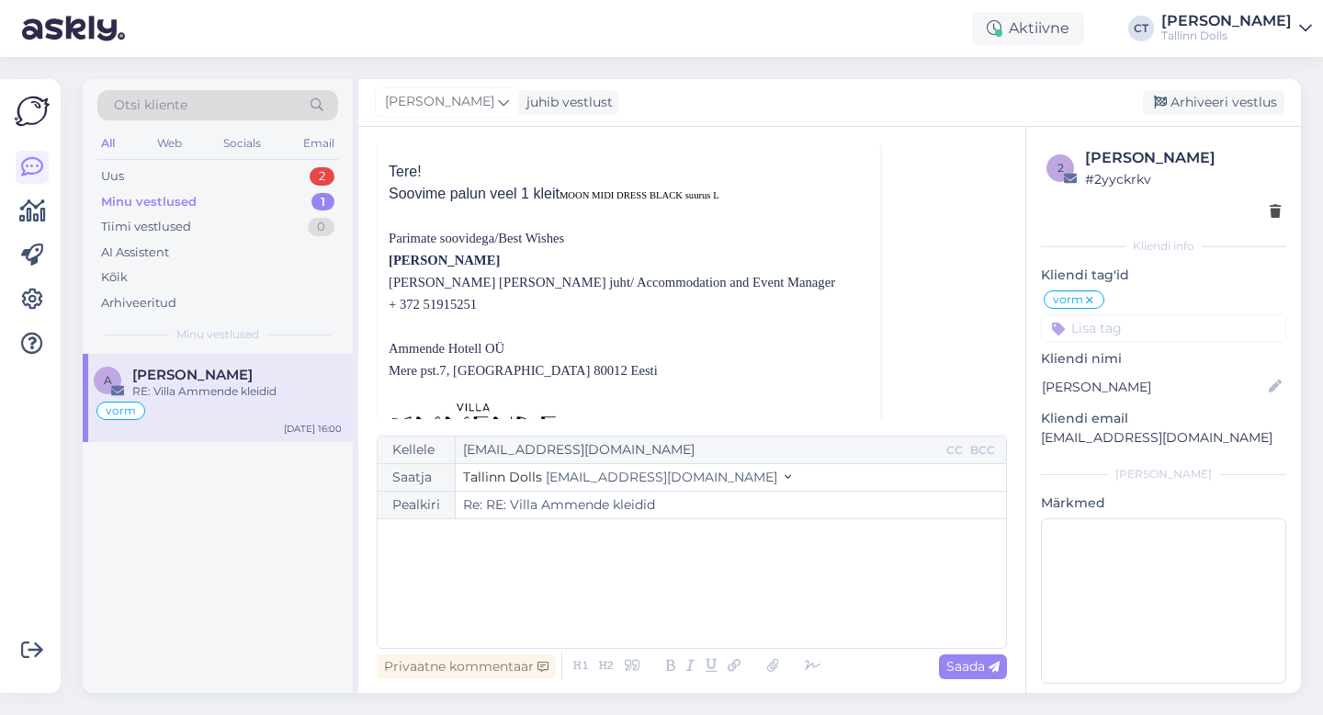
scroll to position [1033, 0]
click at [562, 595] on div "﻿" at bounding box center [692, 583] width 610 height 110
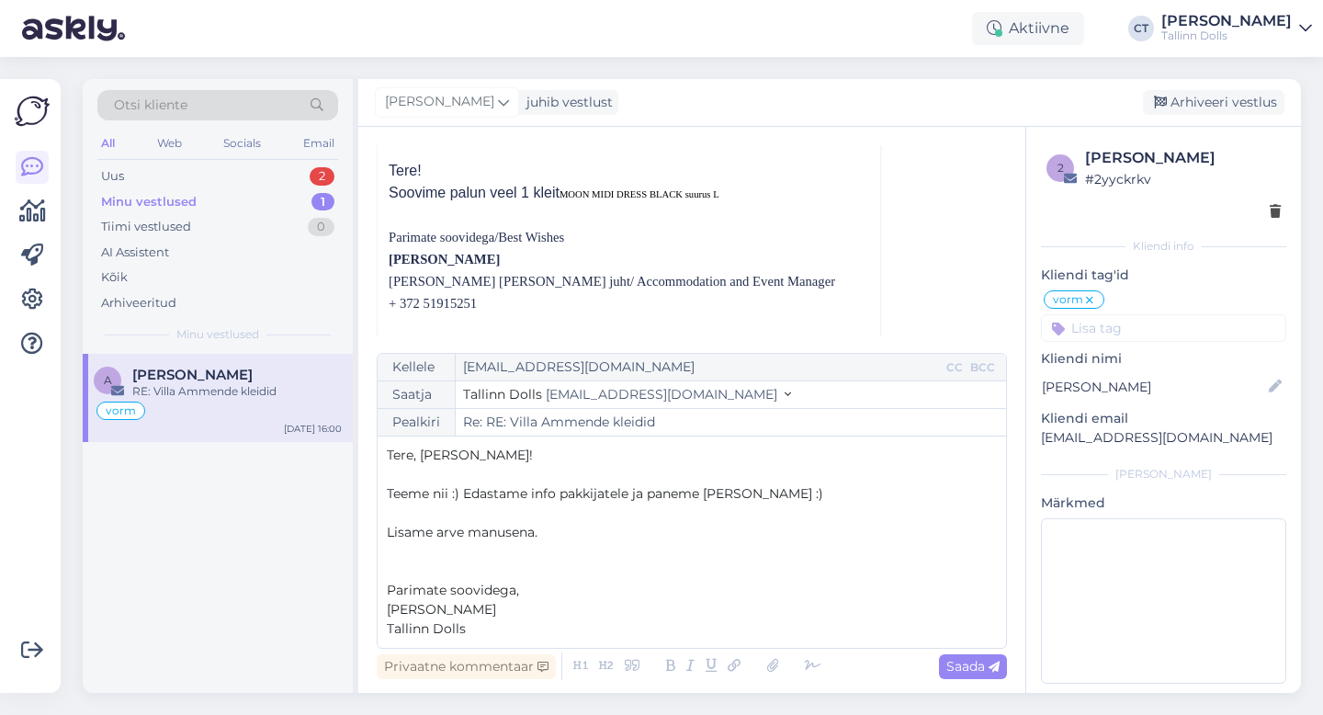
click at [784, 669] on div at bounding box center [697, 666] width 259 height 26
click at [780, 669] on icon at bounding box center [772, 666] width 24 height 26
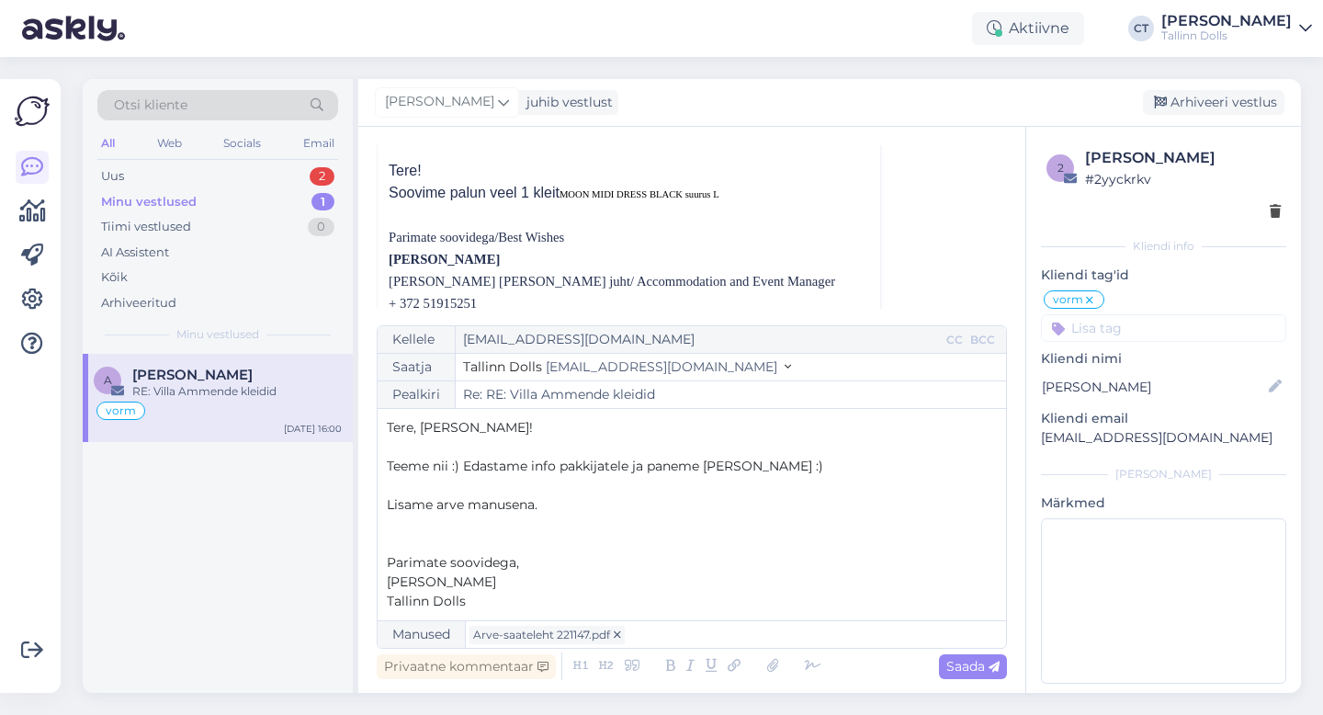
click at [979, 202] on div "Vestlus algas Anneli Popova anneli.popova@ammende.ee aug 19 15:42 ( 20 päeva ee…" at bounding box center [700, 226] width 647 height 163
click at [976, 669] on span "Saada" at bounding box center [972, 666] width 53 height 17
type input "Re: RE: Villa Ammende kleidid"
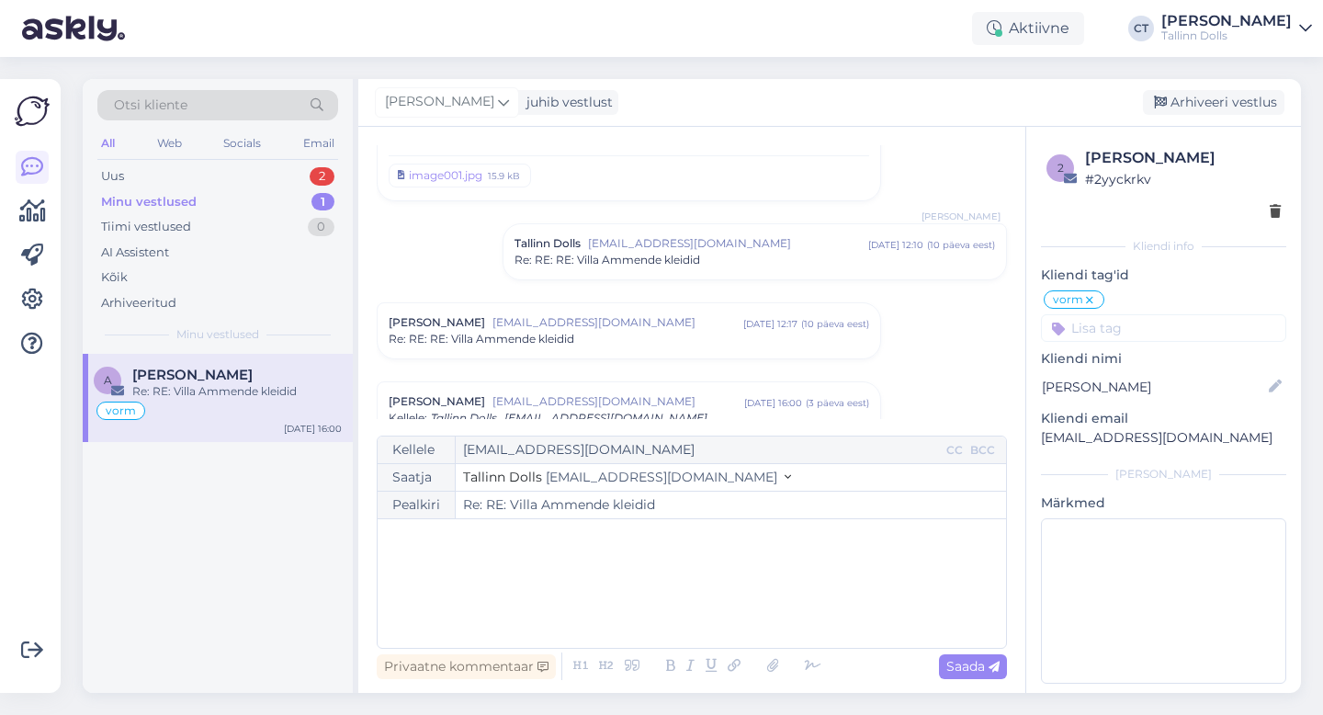
scroll to position [575, 0]
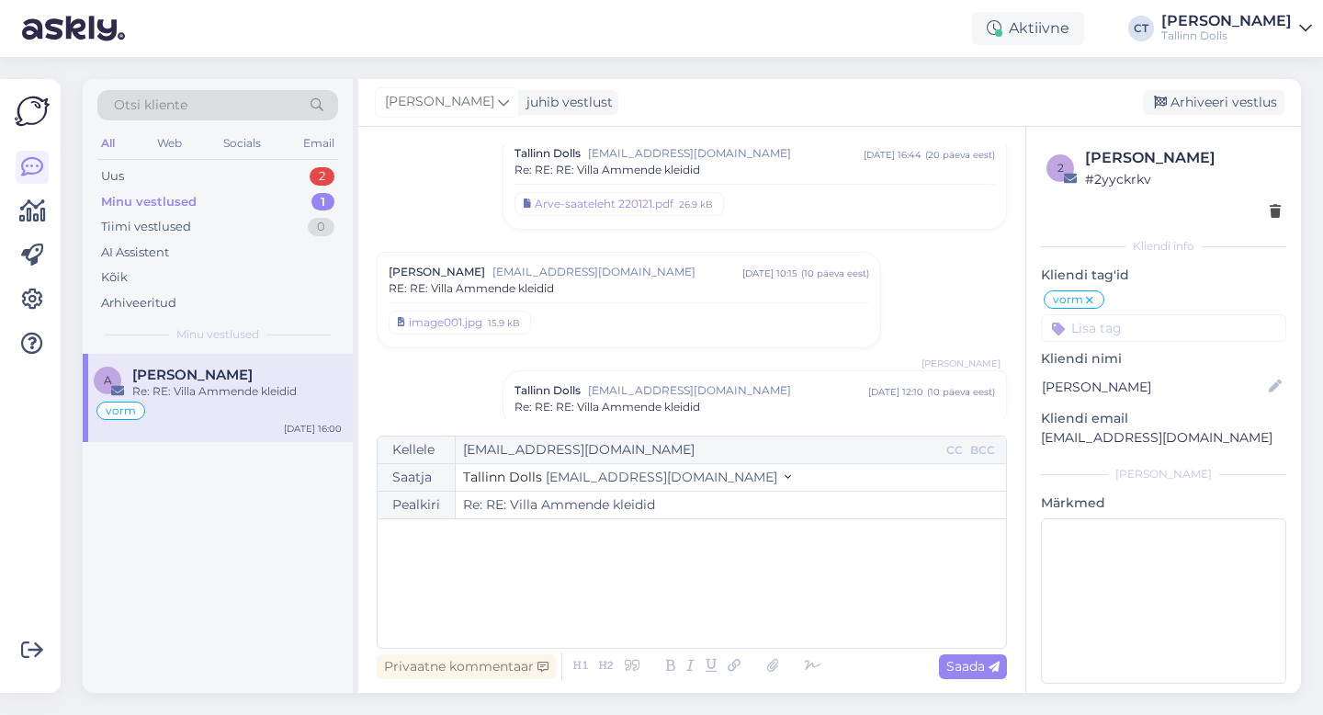
click at [636, 286] on div "RE: RE: Villa Ammende kleidid" at bounding box center [628, 288] width 480 height 17
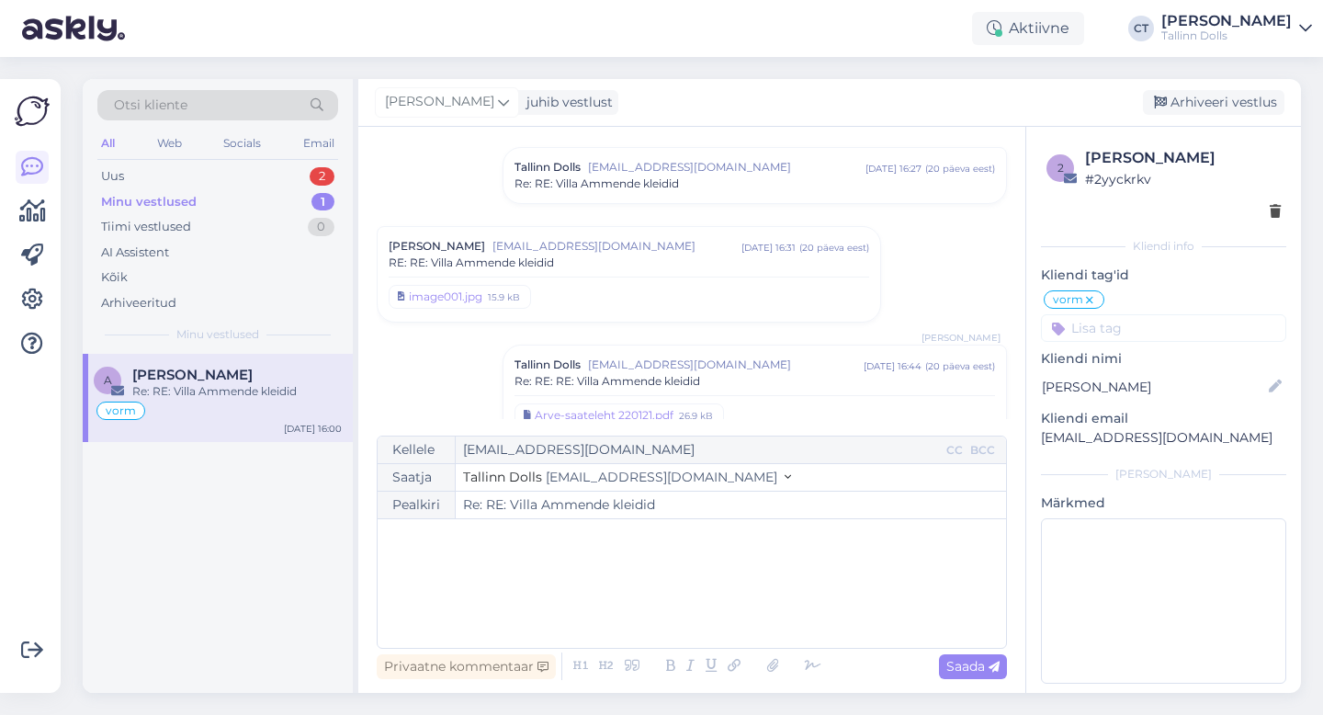
click at [637, 265] on div "RE: RE: Villa Ammende kleidid" at bounding box center [628, 262] width 480 height 17
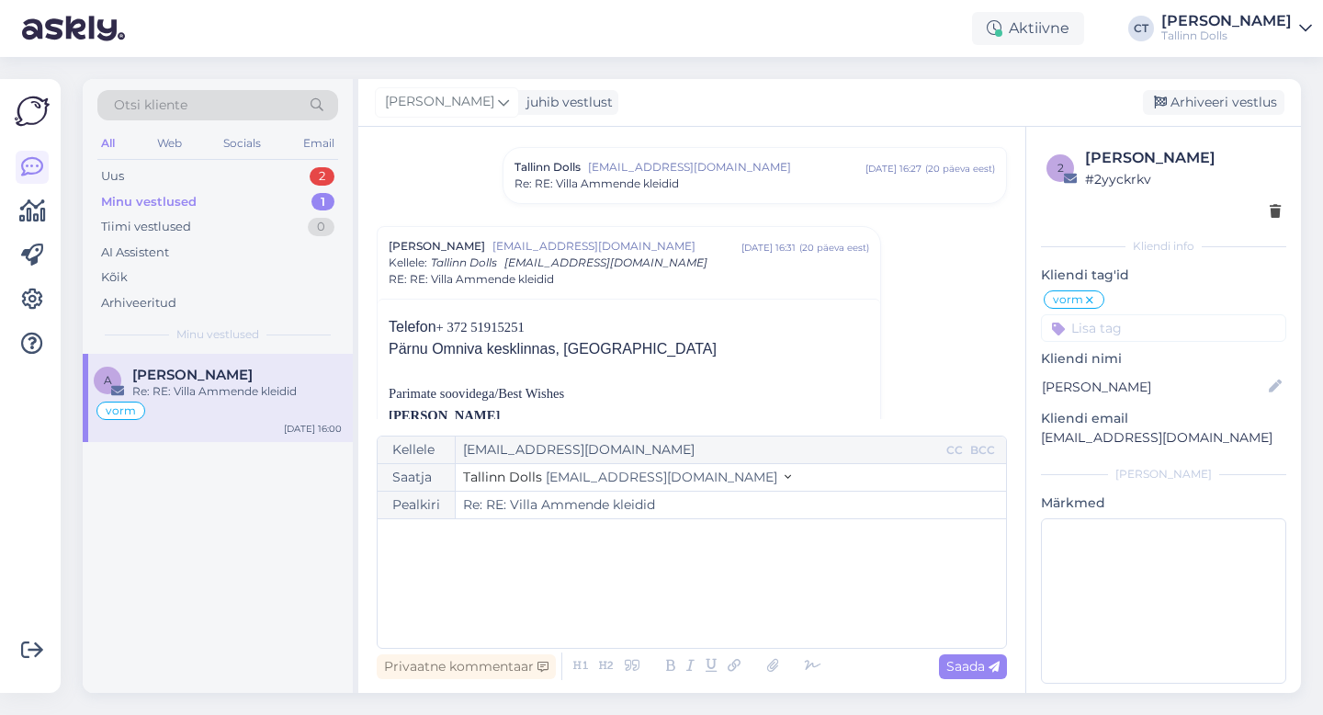
scroll to position [459, 0]
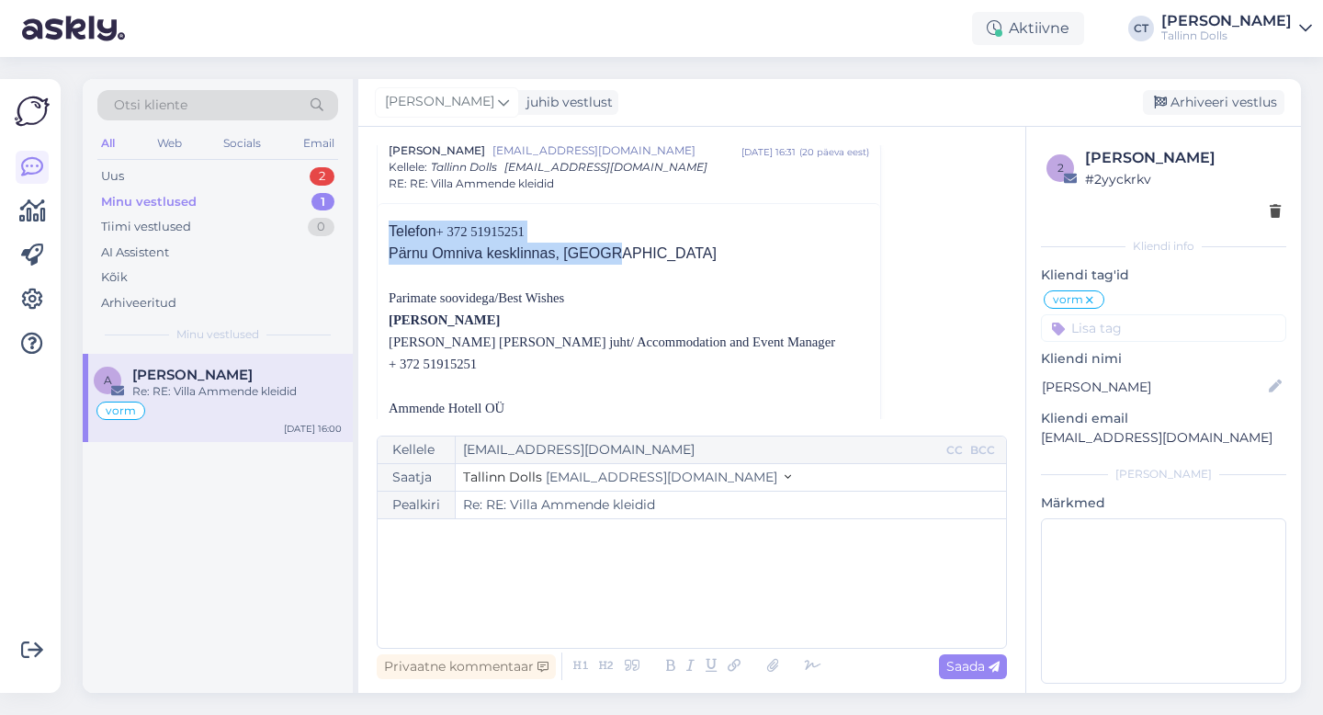
drag, startPoint x: 382, startPoint y: 228, endPoint x: 618, endPoint y: 263, distance: 238.6
click at [618, 263] on div "Telefon + 372 51915251 Pärnu Omniva kesklinnas, Lai tn Parimate soovidega/Best …" at bounding box center [628, 564] width 502 height 723
copy div "Telefon + 372 51915251 Pärnu Omniva kesklinnas, Lai tn"
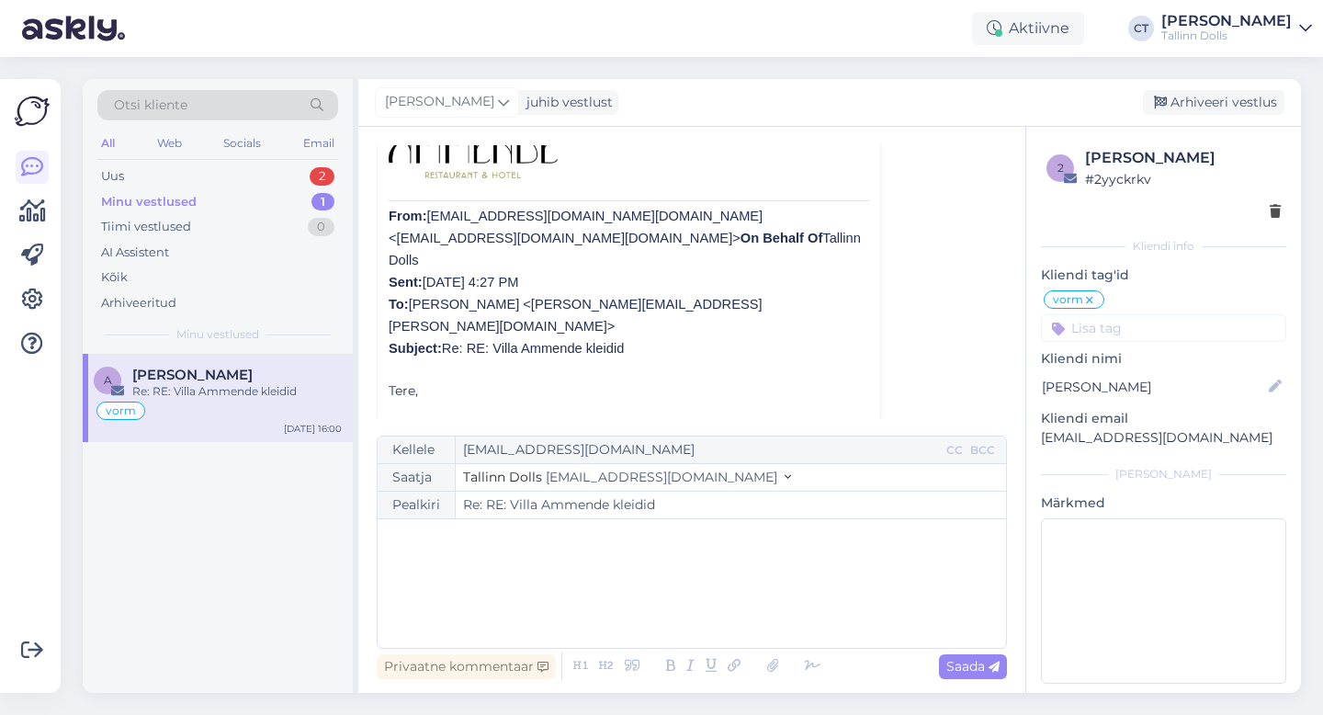
scroll to position [1914, 0]
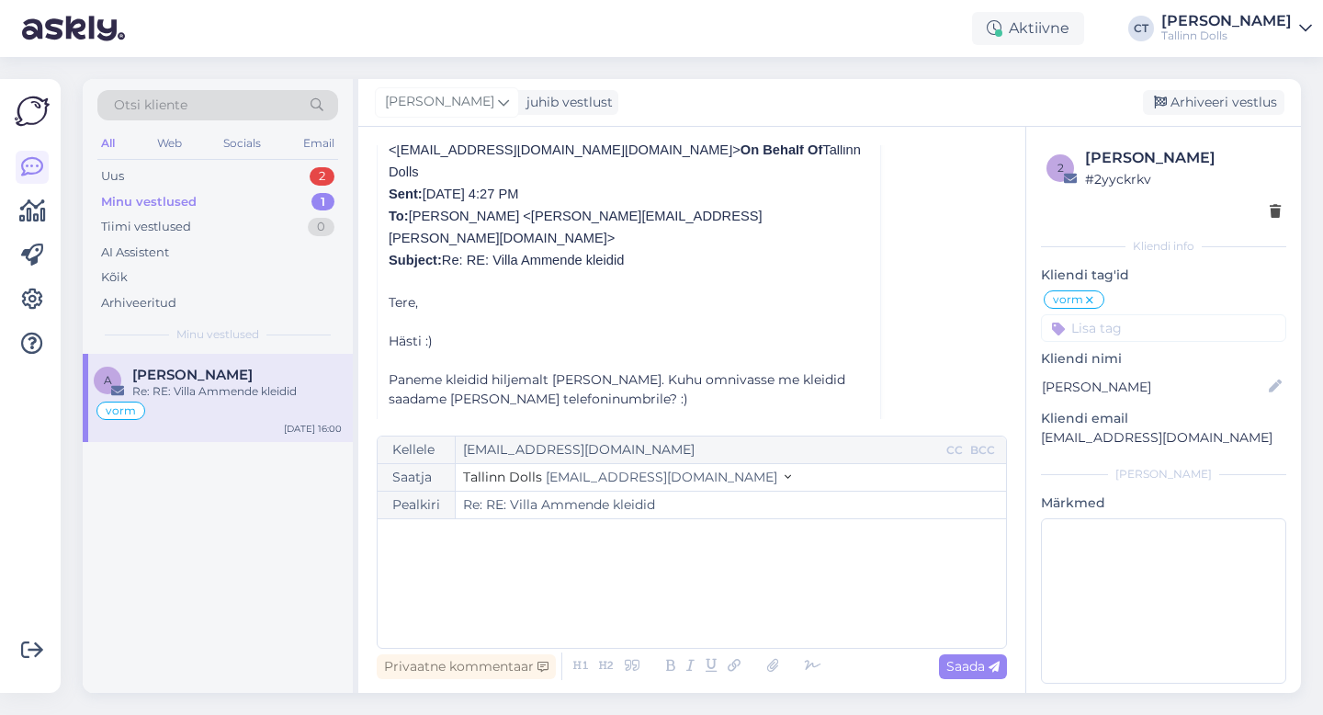
click at [216, 400] on div "vorm" at bounding box center [218, 411] width 248 height 22
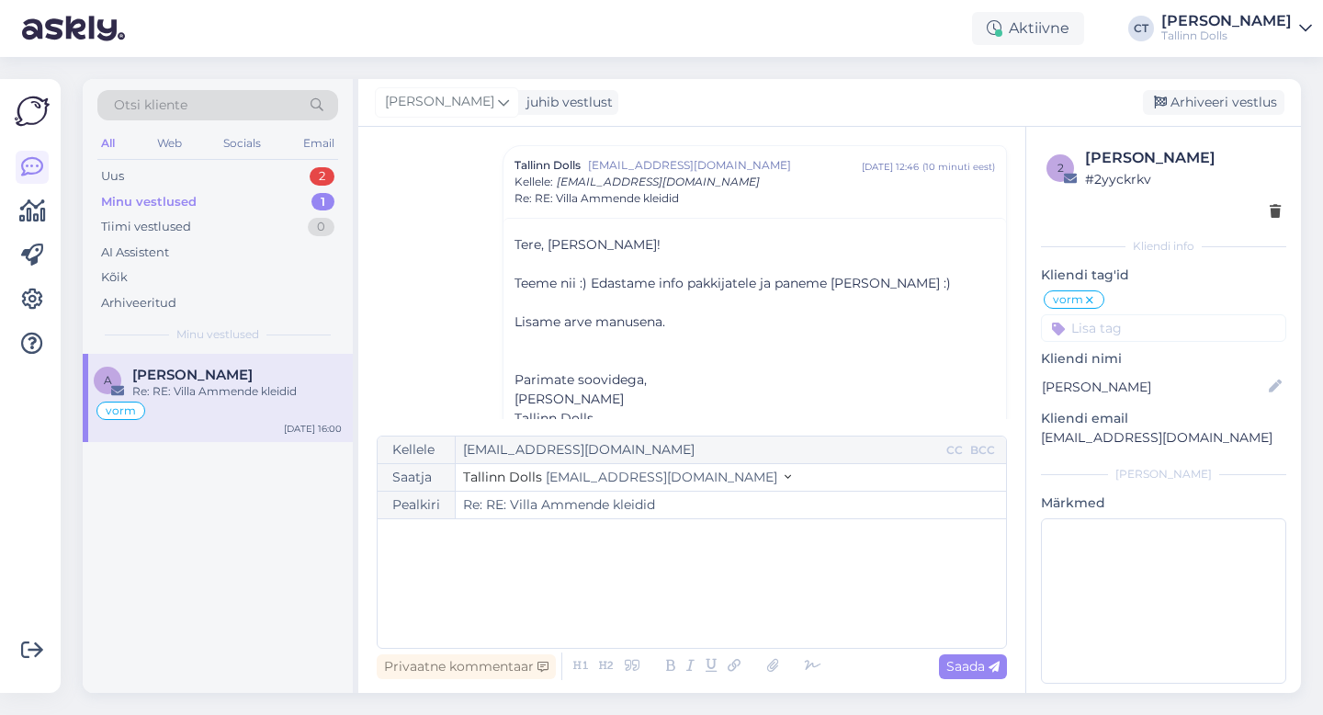
scroll to position [1154, 0]
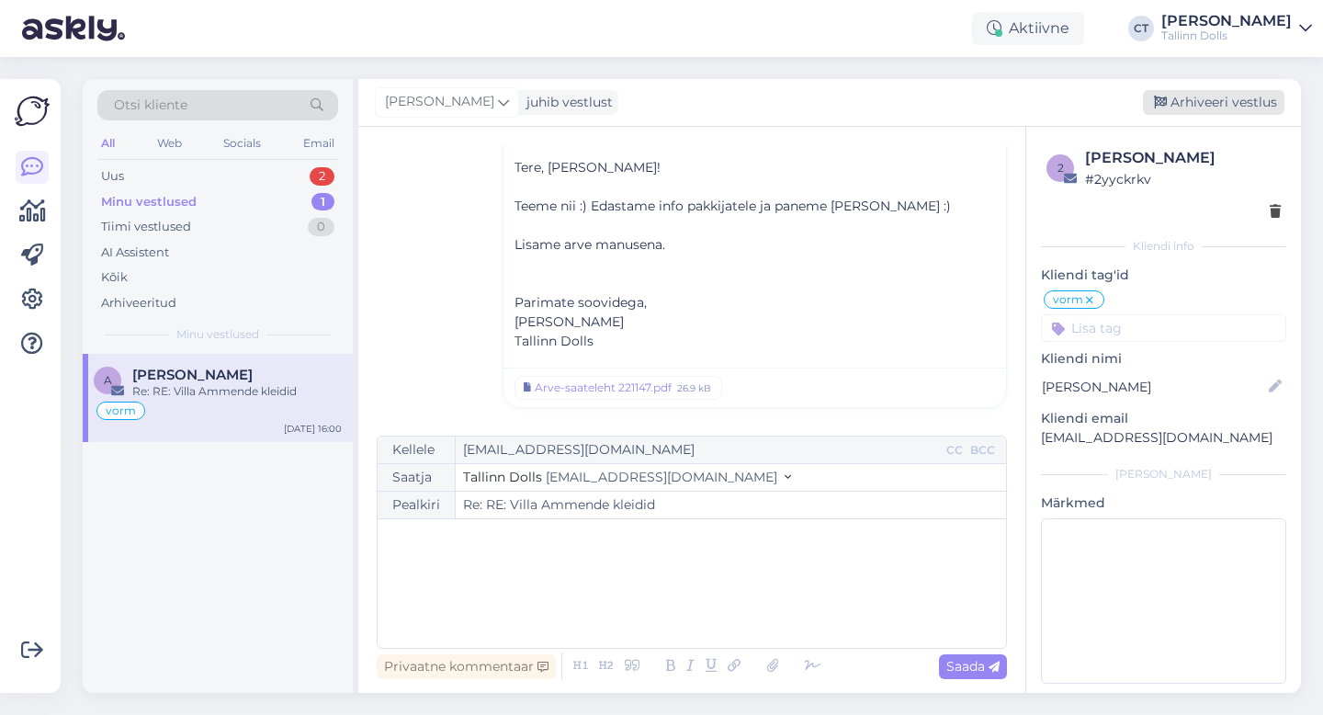
click at [1275, 102] on div "Arhiveeri vestlus" at bounding box center [1212, 102] width 141 height 25
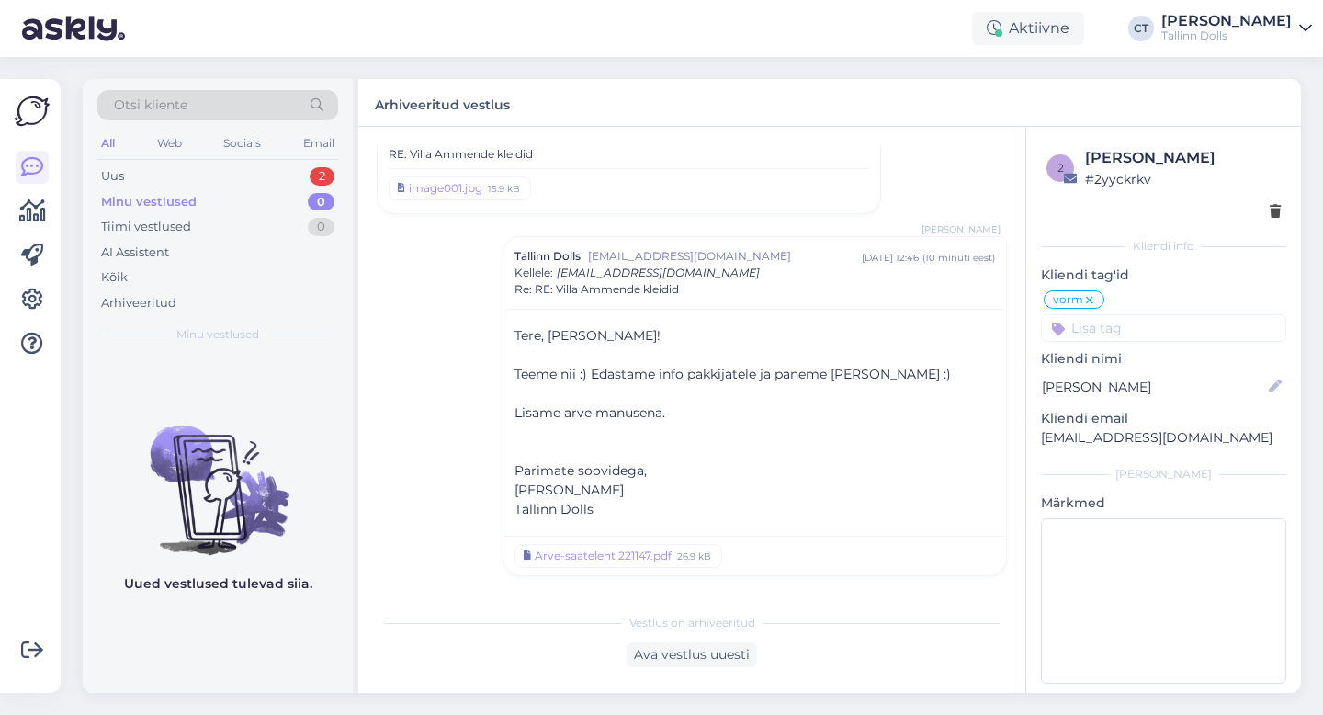
click at [227, 159] on div "All Web Socials Email" at bounding box center [217, 145] width 241 height 28
click at [226, 189] on div "Minu vestlused 0" at bounding box center [217, 202] width 241 height 26
click at [225, 180] on div "Uus 2" at bounding box center [217, 176] width 241 height 26
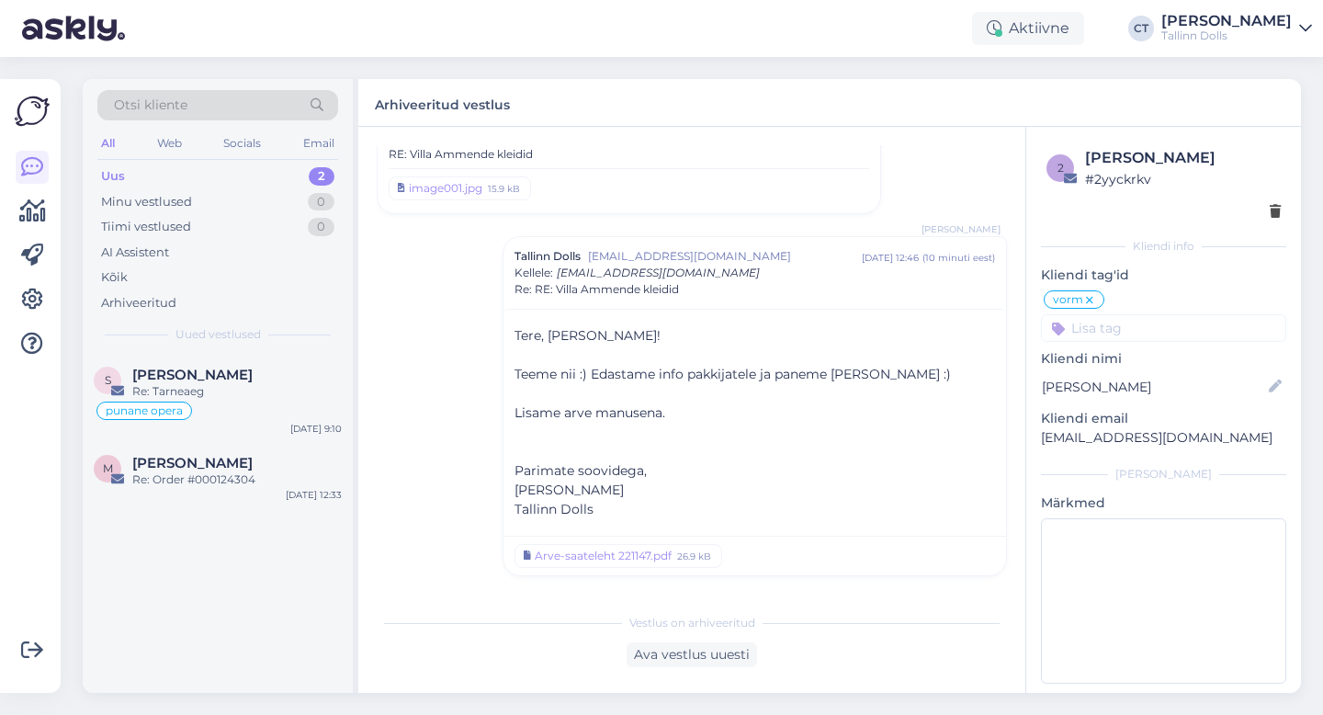
click at [1001, 190] on div "Vestlus algas Anneli Popova anneli.popova@ammende.ee aug 19 15:42 ( 20 päeva ee…" at bounding box center [700, 366] width 647 height 442
click at [132, 176] on div "Uus 2" at bounding box center [217, 176] width 241 height 26
click at [244, 101] on div "Otsi kliente" at bounding box center [217, 105] width 241 height 30
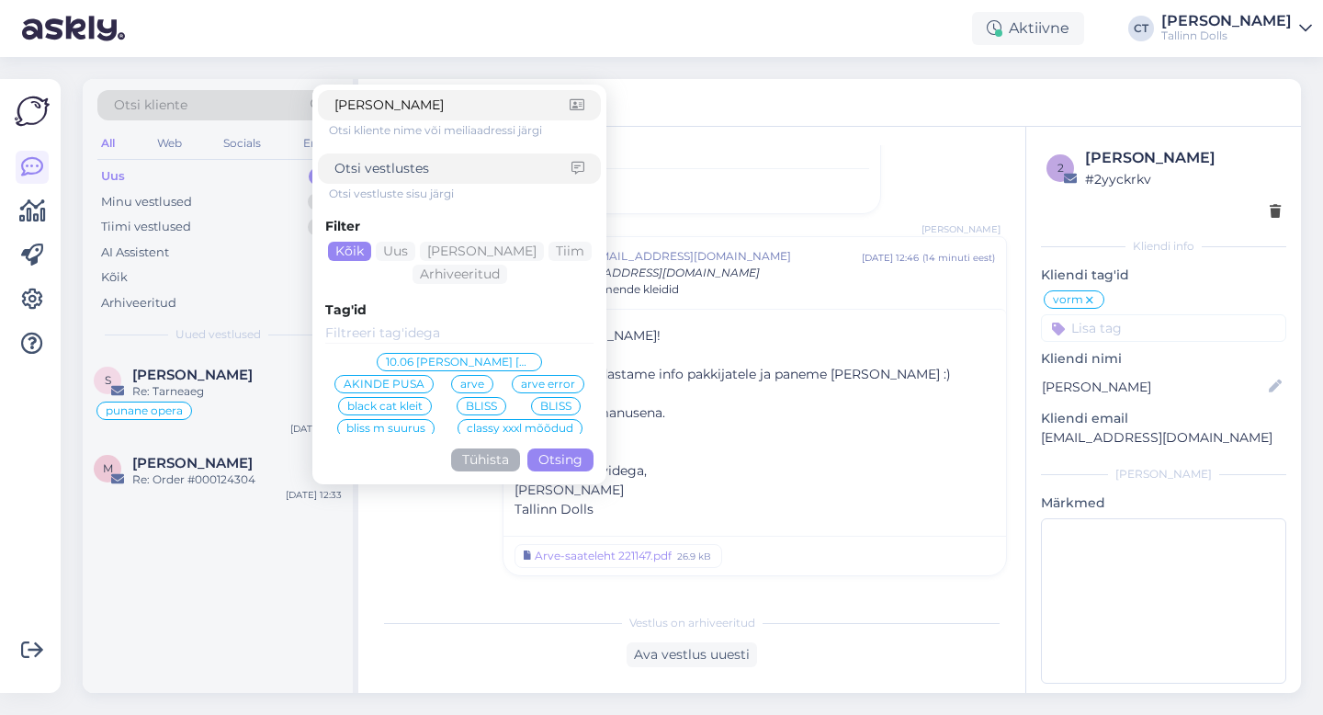
type input "jaanika seli"
click button "Otsing" at bounding box center [560, 459] width 66 height 23
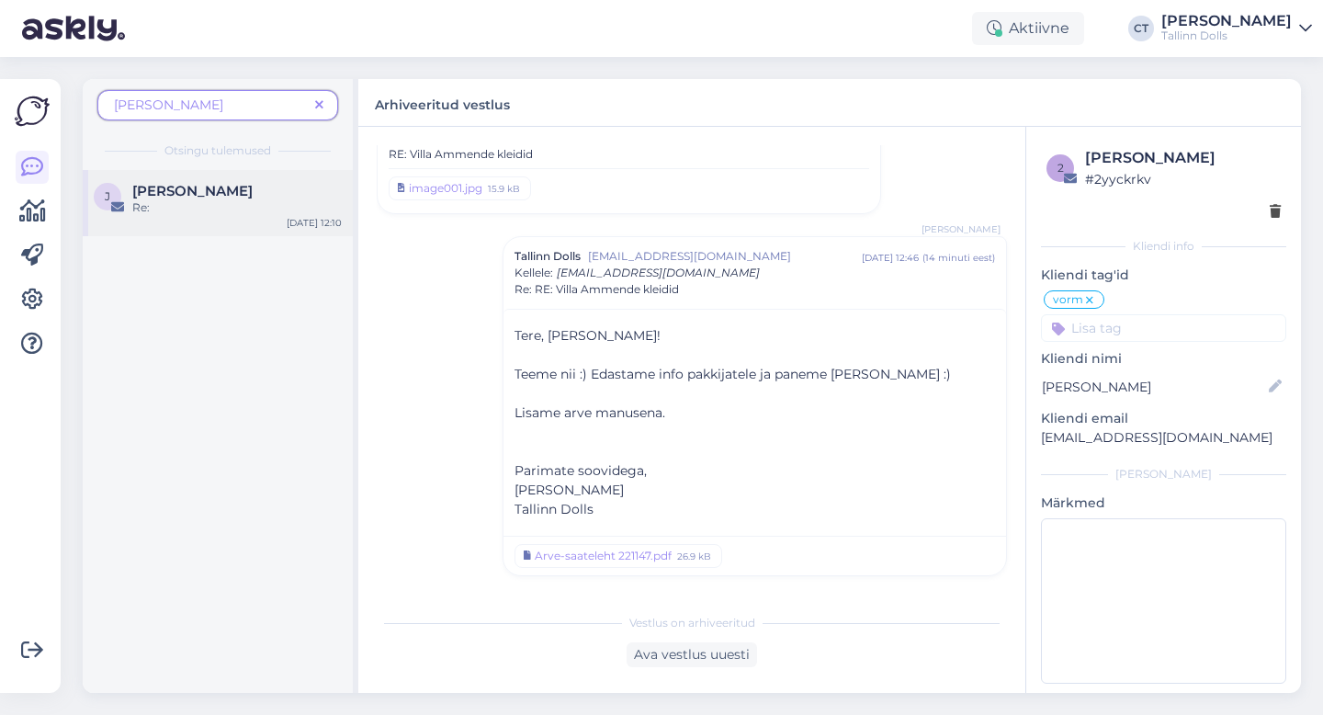
click at [176, 193] on span "Jaanika Seli" at bounding box center [192, 191] width 120 height 17
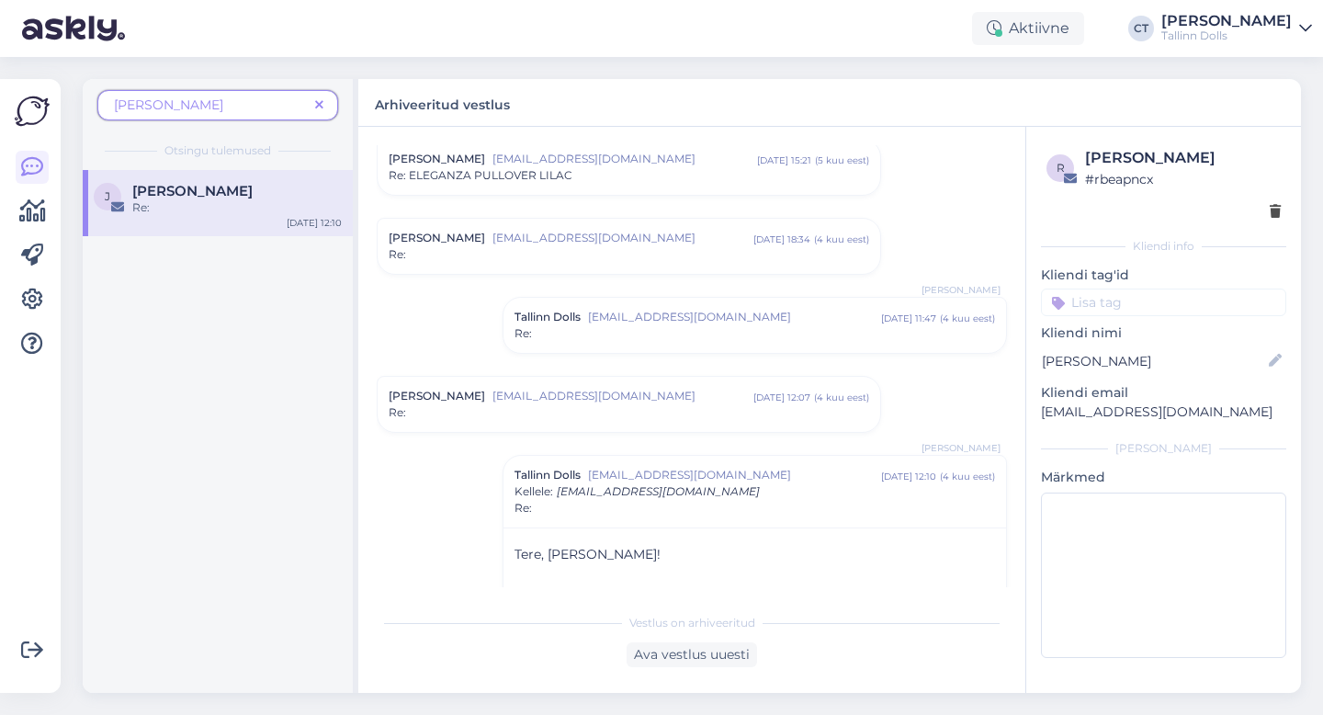
click at [608, 191] on div "Jaanika Seli jaanika.seli@gmail.com apr 7 15:21 ( 5 kuu eest ) Re: ELEGANZA PUL…" at bounding box center [628, 167] width 502 height 55
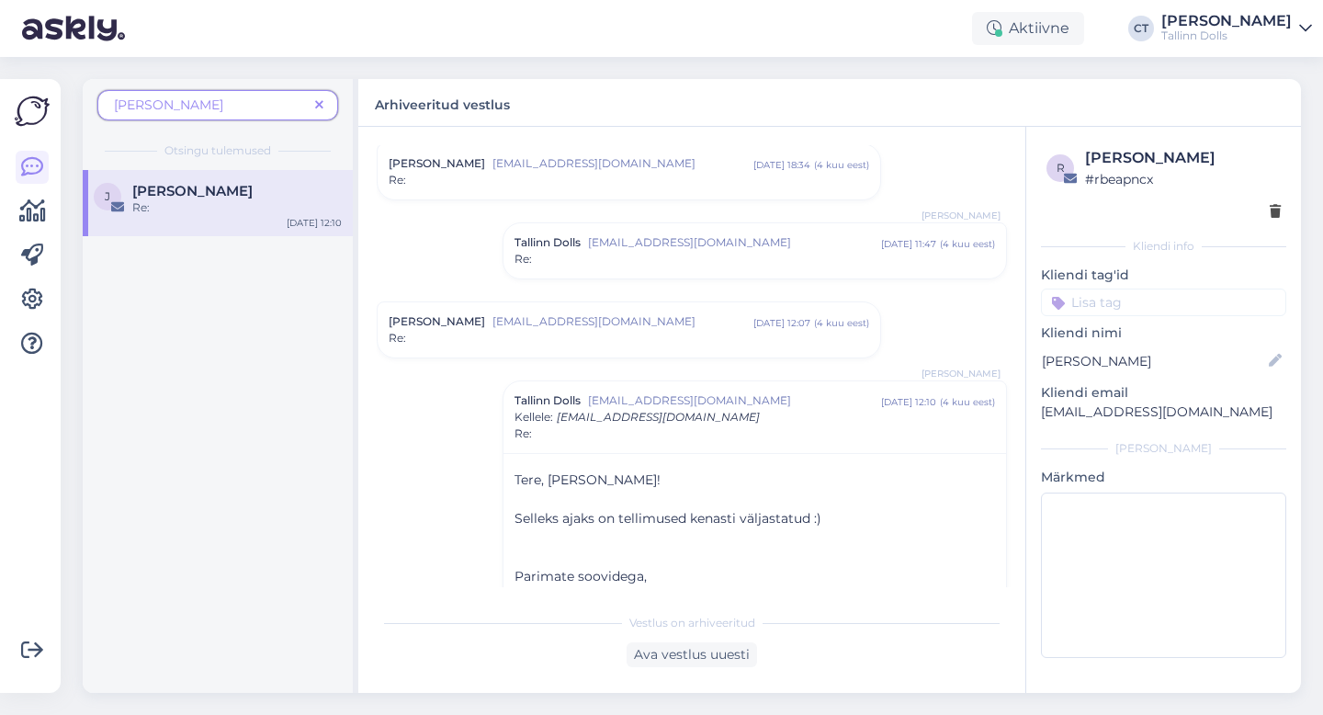
scroll to position [2010, 0]
click at [622, 253] on div "Re:" at bounding box center [754, 257] width 480 height 17
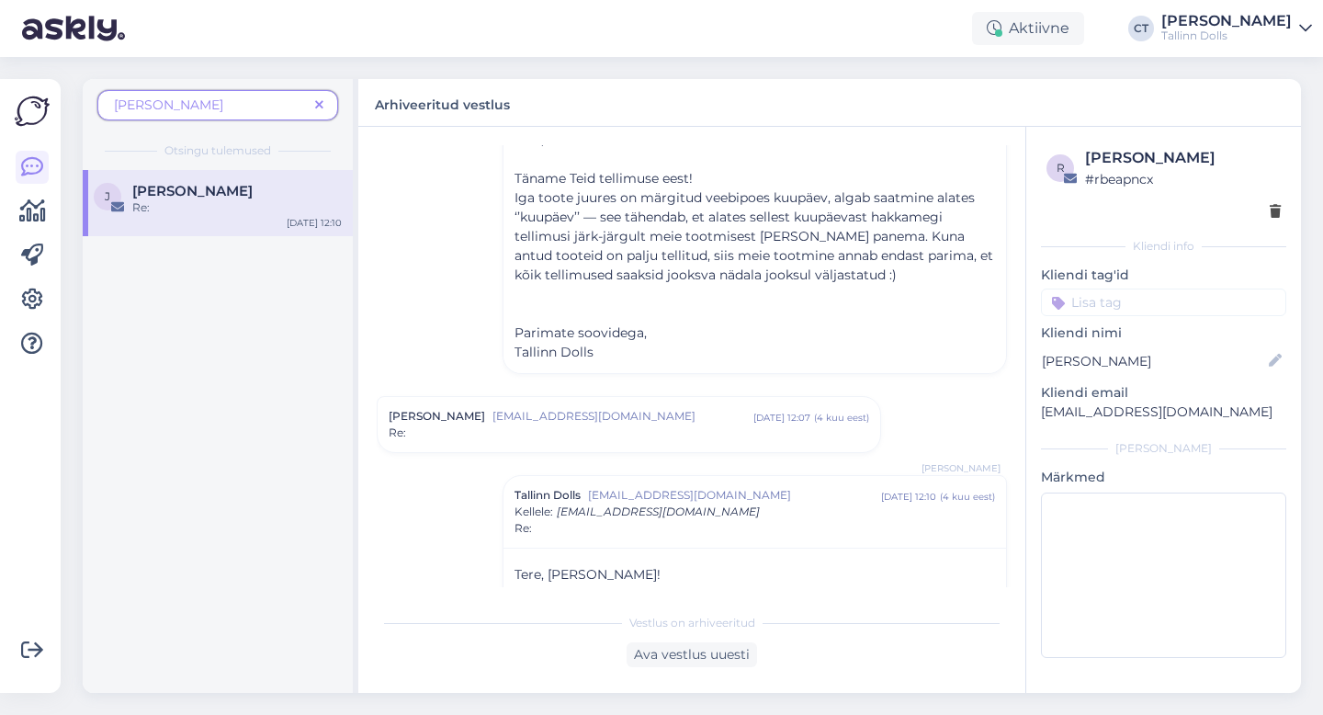
click at [605, 433] on div "Re:" at bounding box center [628, 432] width 480 height 17
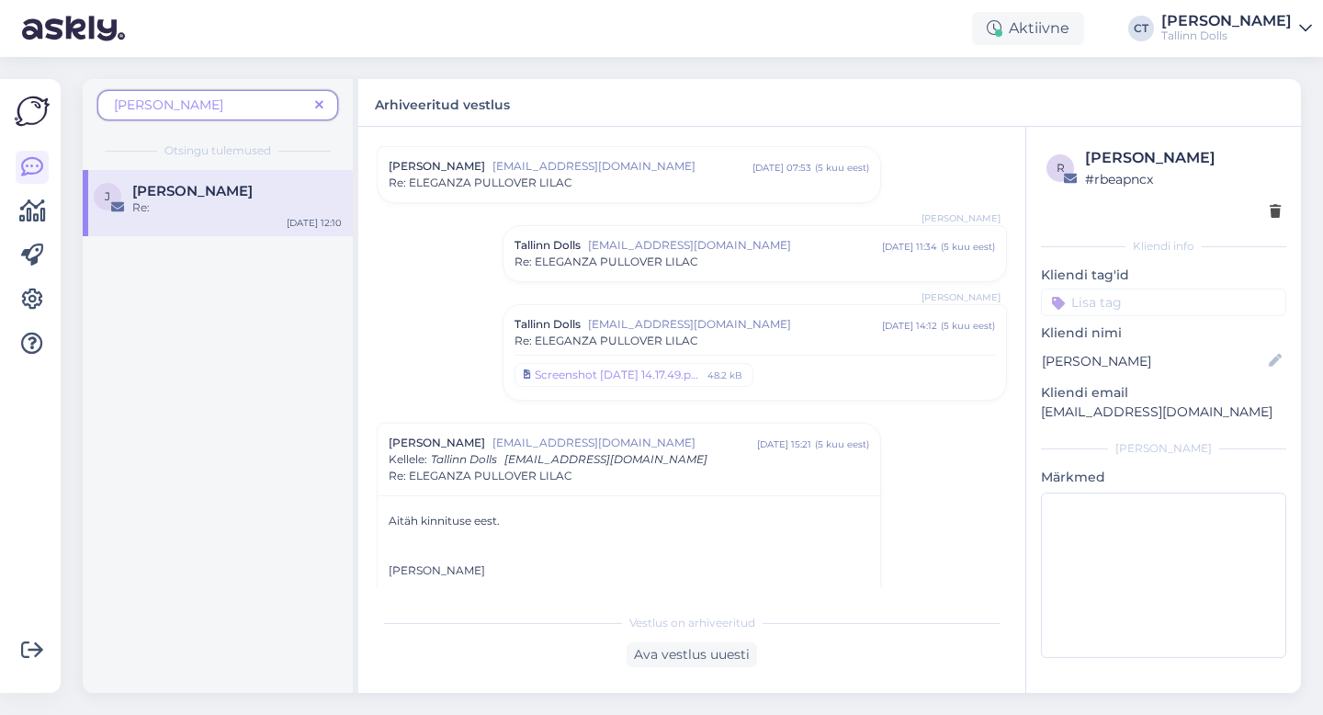
scroll to position [1235, 0]
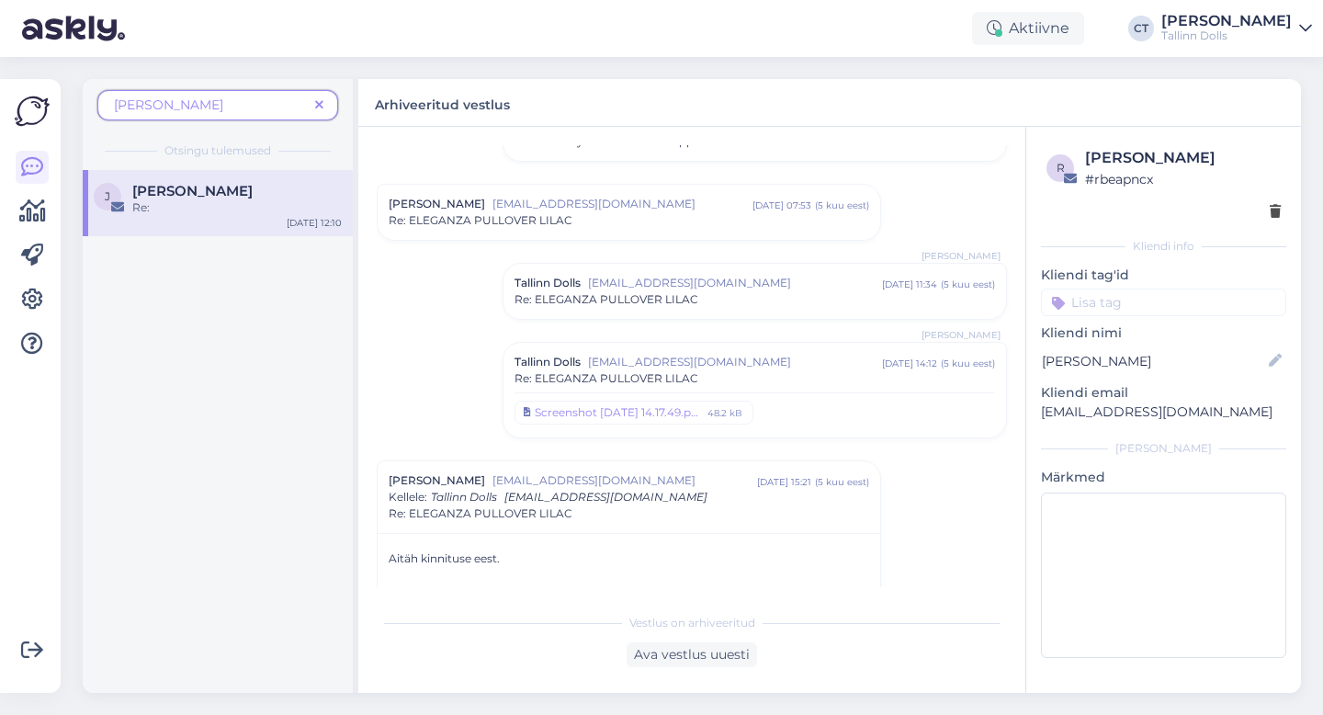
click at [624, 377] on span "Re: ELEGANZA PULLOVER LILAC" at bounding box center [606, 378] width 184 height 17
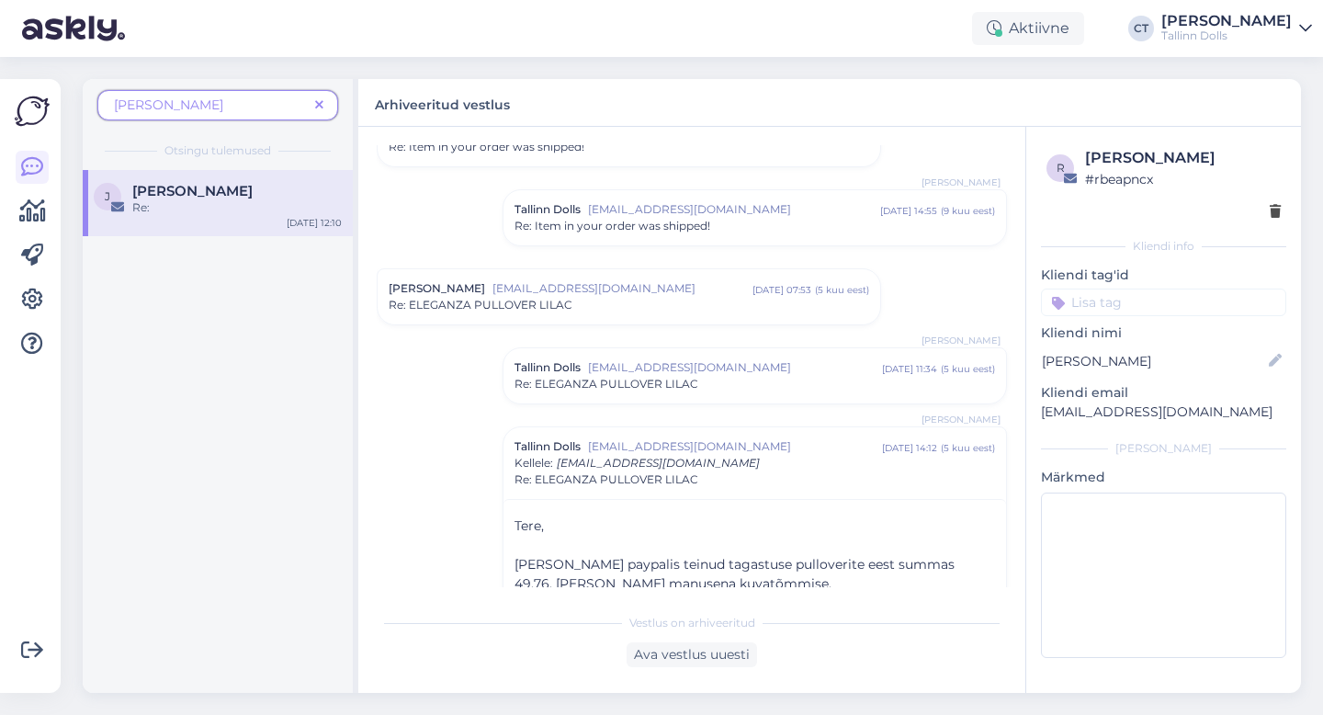
click at [626, 309] on div "Re: ELEGANZA PULLOVER LILAC" at bounding box center [628, 305] width 480 height 17
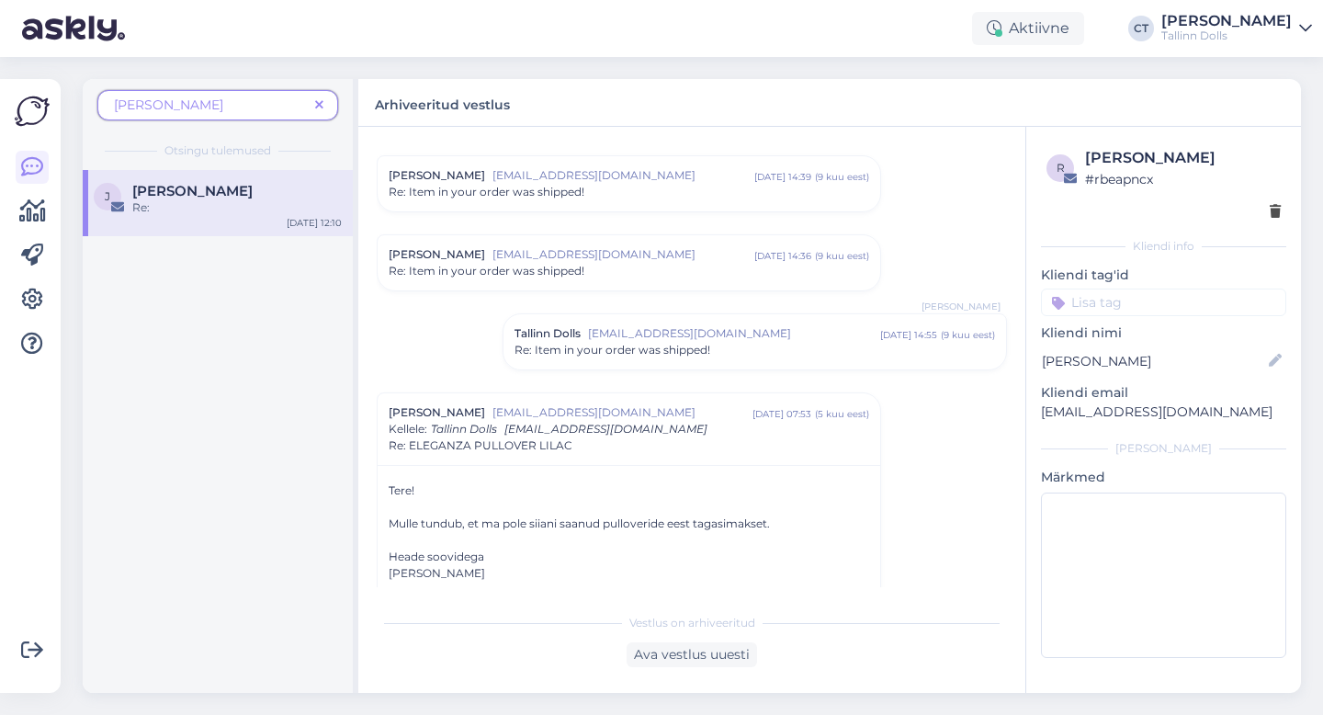
scroll to position [1026, 0]
click at [639, 282] on div "Jaanika Seli jaanika.seli@gmail.com dets 20 14:36 ( 9 kuu eest ) Re: Item in yo…" at bounding box center [628, 263] width 502 height 55
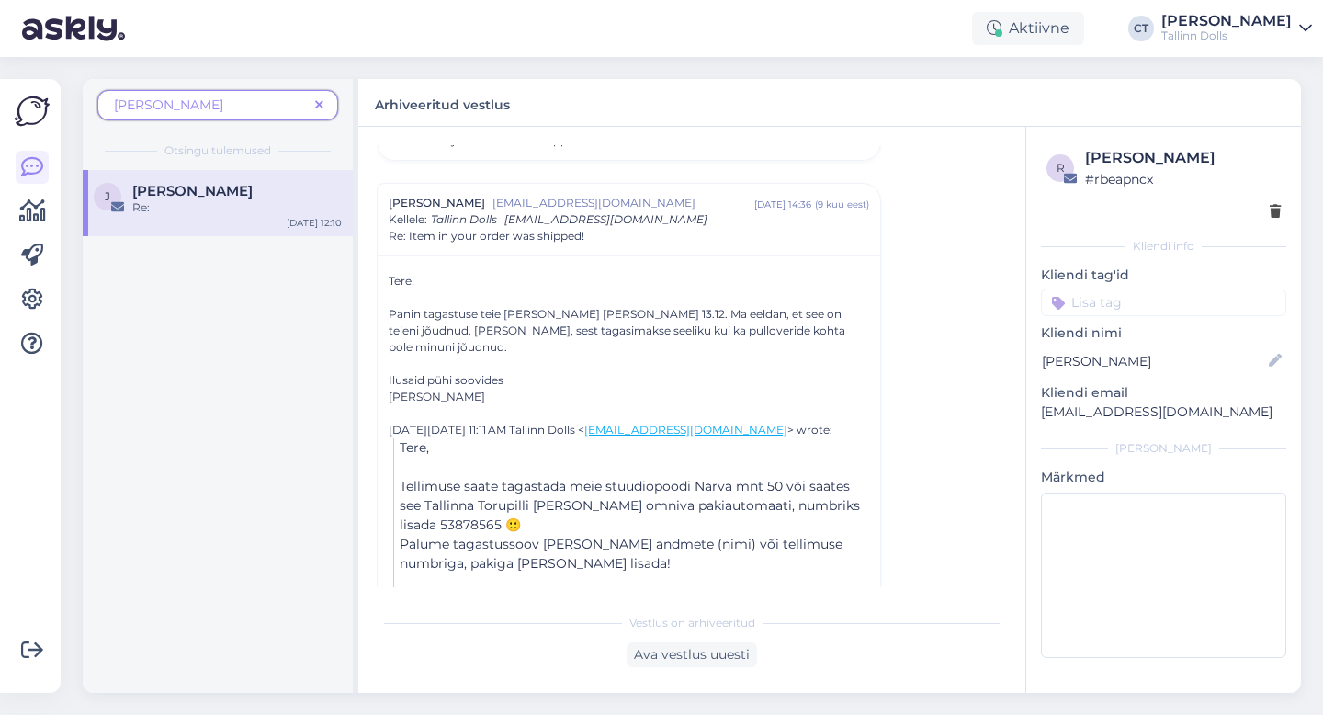
scroll to position [1060, 0]
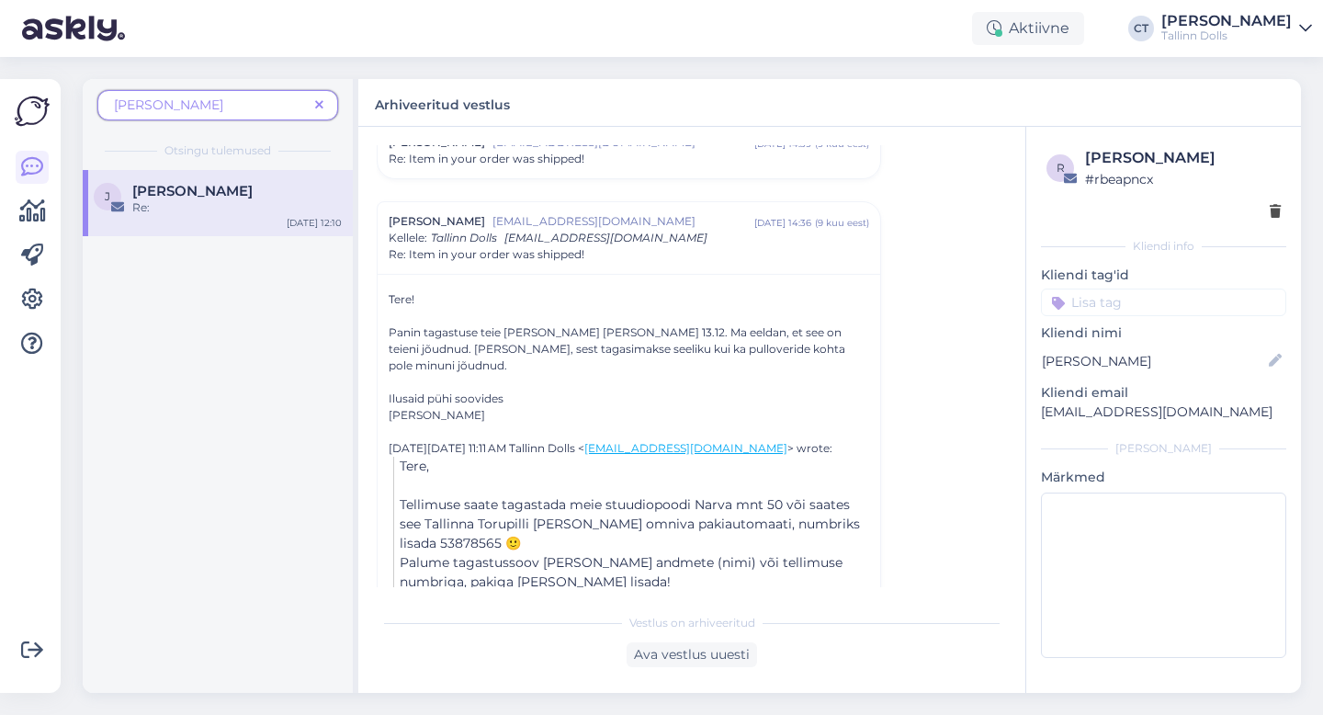
click at [319, 104] on icon at bounding box center [319, 105] width 8 height 13
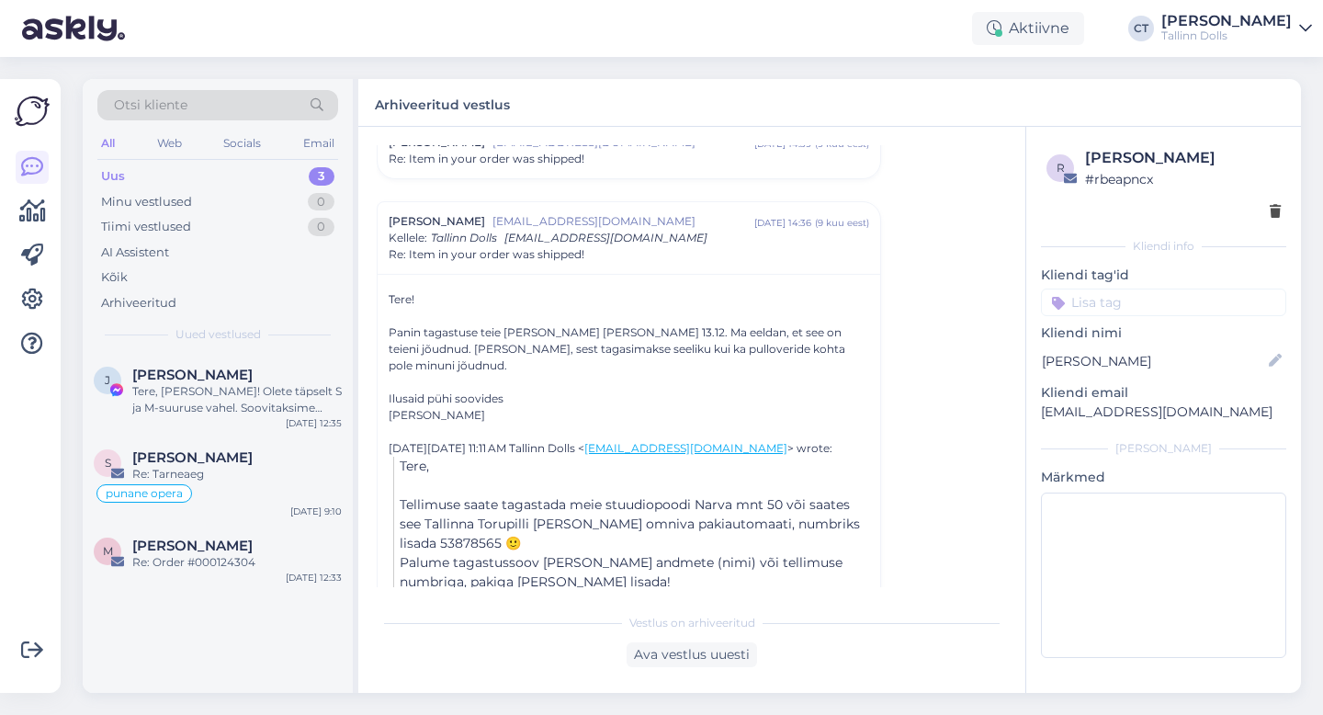
click at [239, 176] on div "Uus 3" at bounding box center [217, 176] width 241 height 26
click at [186, 374] on span "[PERSON_NAME]" at bounding box center [192, 374] width 120 height 17
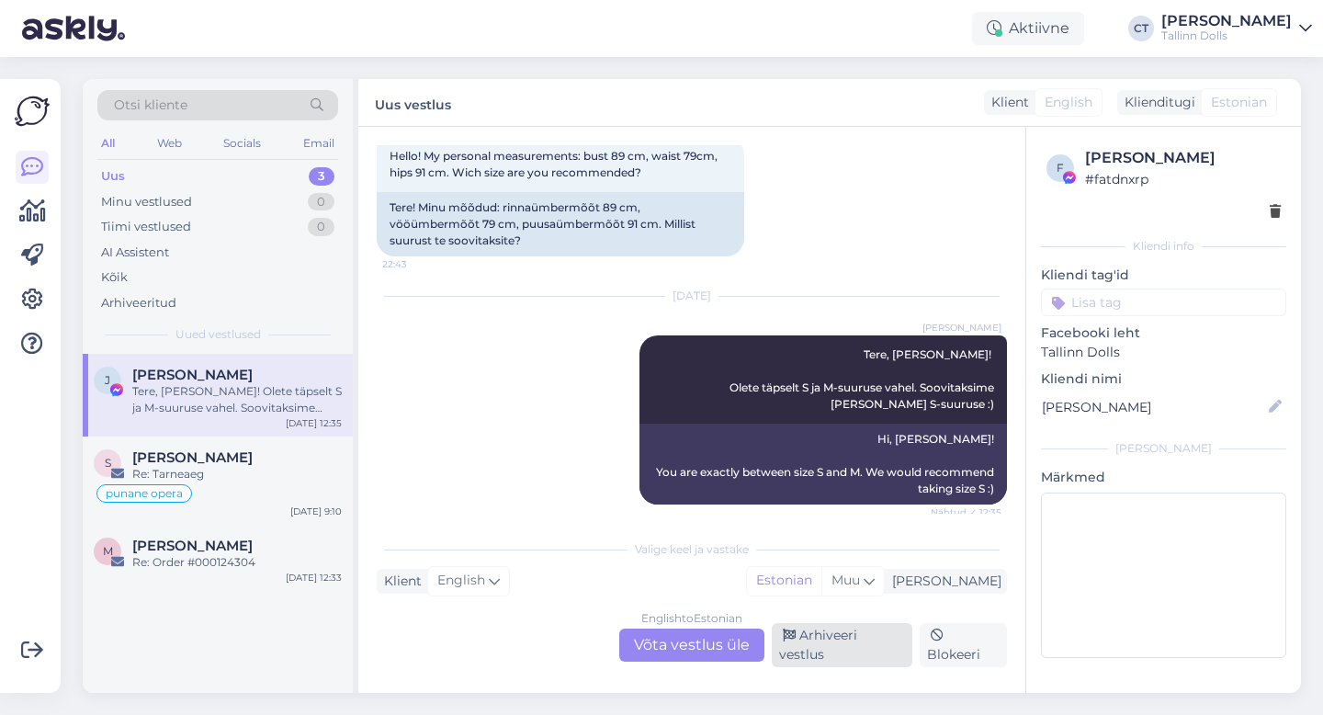
click at [893, 649] on div "Arhiveeri vestlus" at bounding box center [841, 645] width 141 height 44
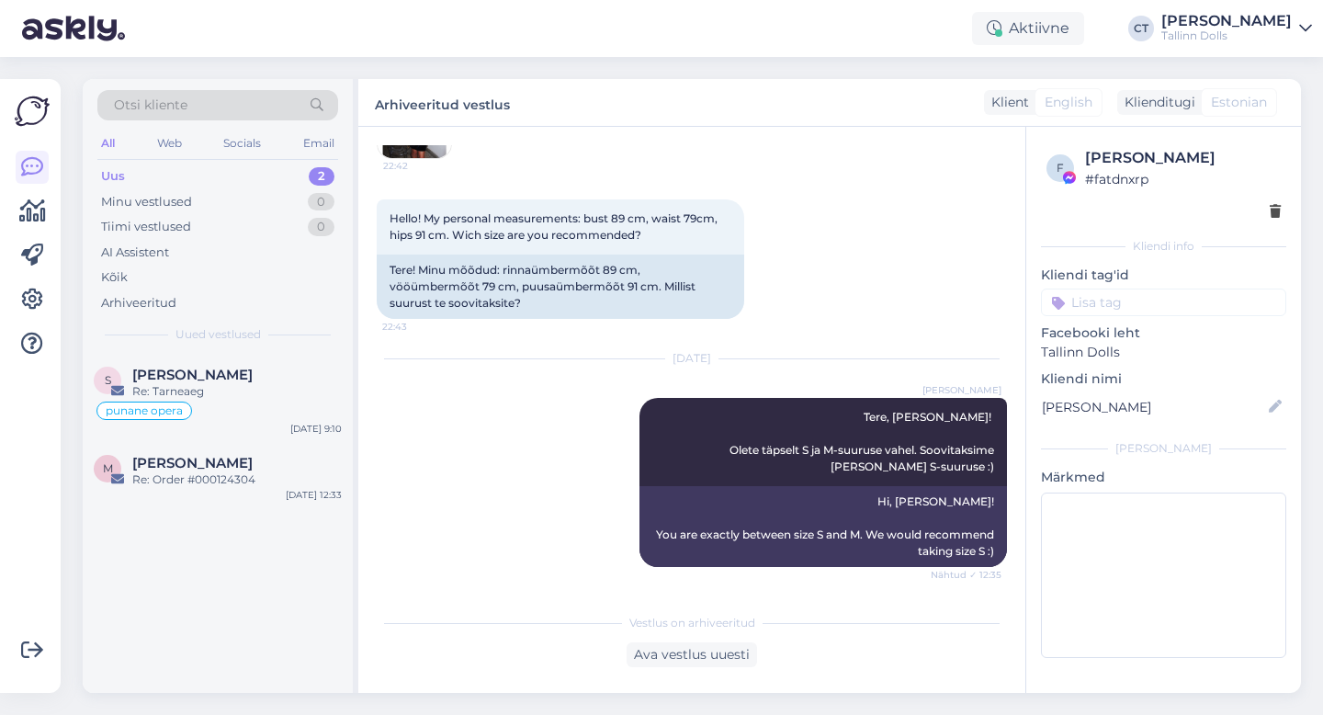
click at [234, 168] on div "Uus 2" at bounding box center [217, 176] width 241 height 26
click at [517, 469] on div "Sep 8 2025 Cärol-Laura Tenso Tere, Jana! Olete täpselt S ja M-suuruse vahel. So…" at bounding box center [692, 463] width 630 height 248
